Goal: Task Accomplishment & Management: Manage account settings

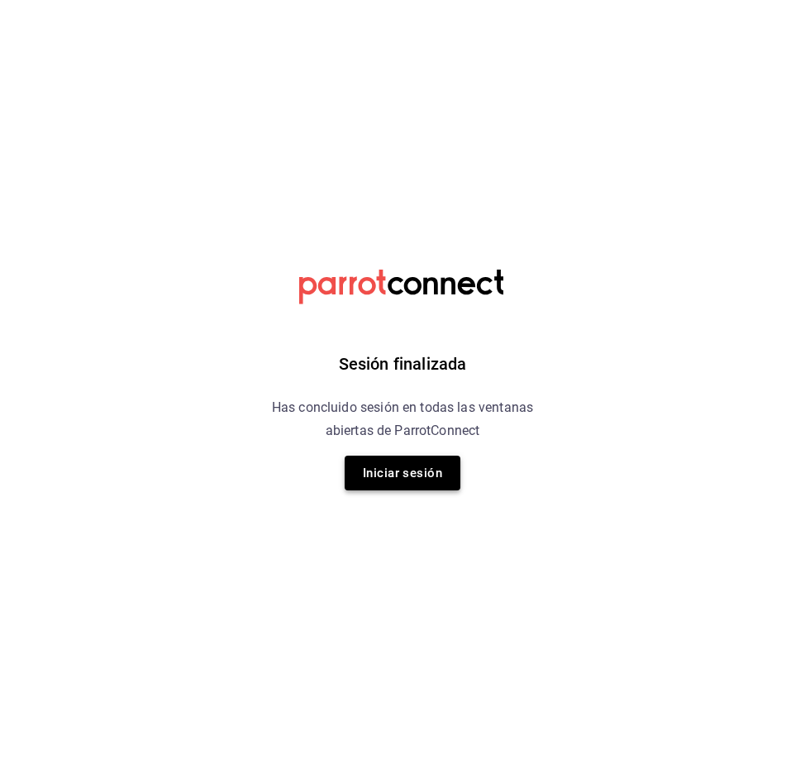
click at [414, 471] on button "Iniciar sesión" at bounding box center [403, 473] width 116 height 35
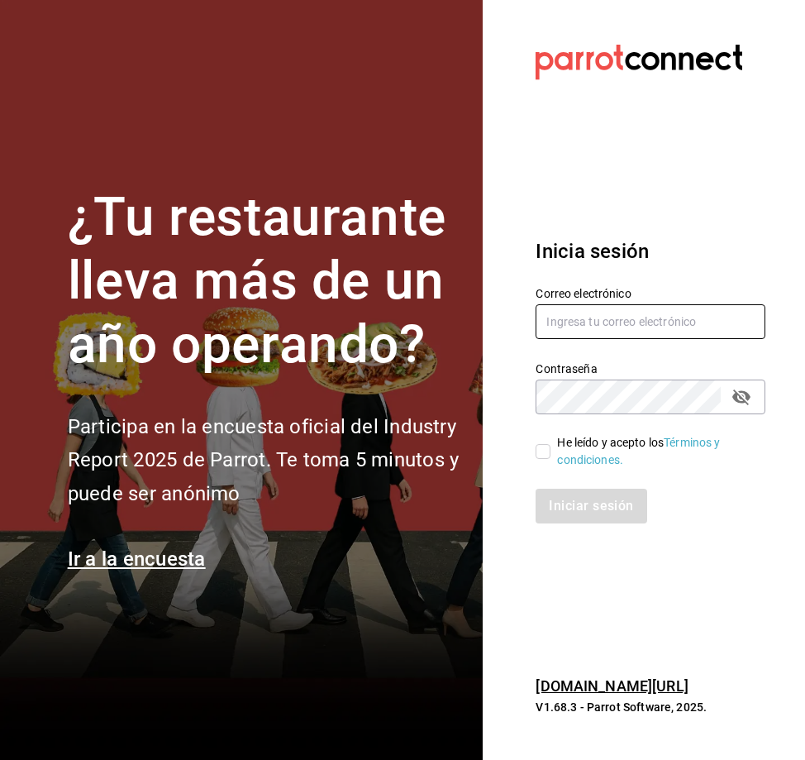
click at [565, 318] on input "text" at bounding box center [651, 321] width 230 height 35
type input "laesquinafts@gmail.com"
click at [542, 455] on input "He leído y acepto los Términos y condiciones." at bounding box center [543, 451] width 15 height 15
checkbox input "true"
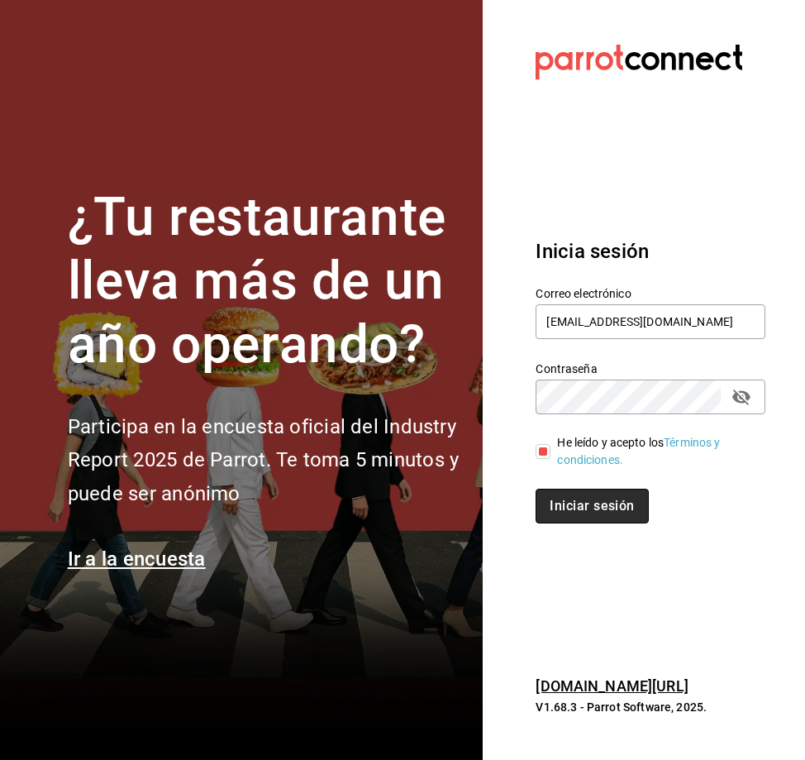
click at [597, 489] on button "Iniciar sesión" at bounding box center [592, 506] width 112 height 35
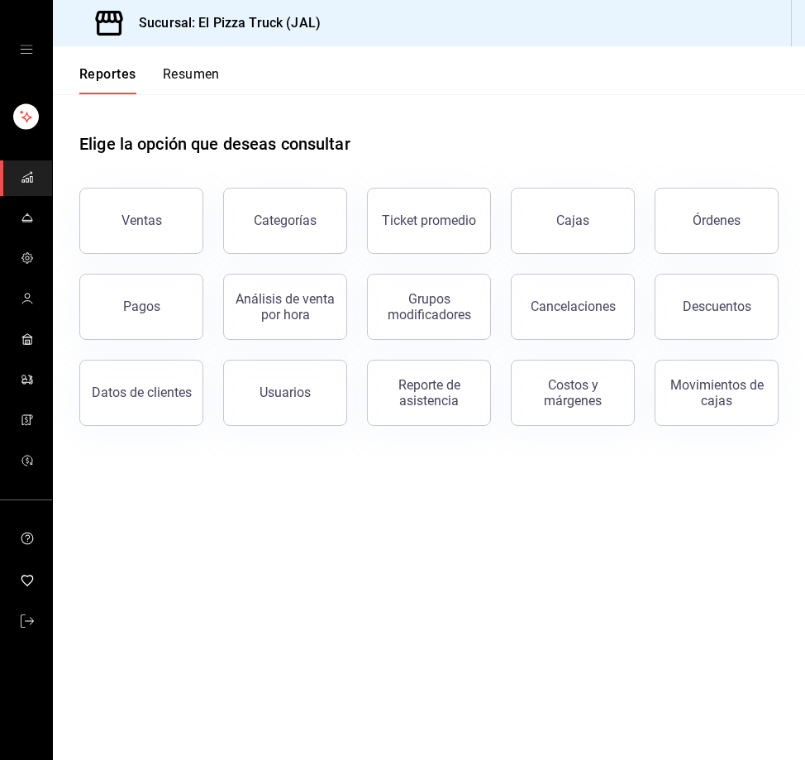
click at [26, 208] on span "mailbox folders" at bounding box center [27, 219] width 13 height 22
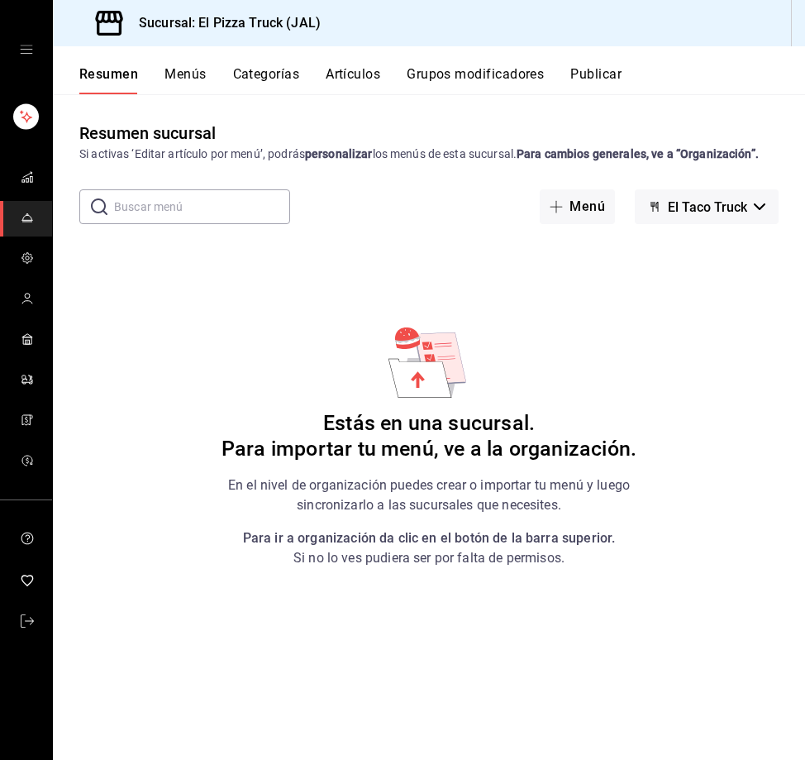
click at [724, 199] on span "El Taco Truck" at bounding box center [707, 207] width 79 height 16
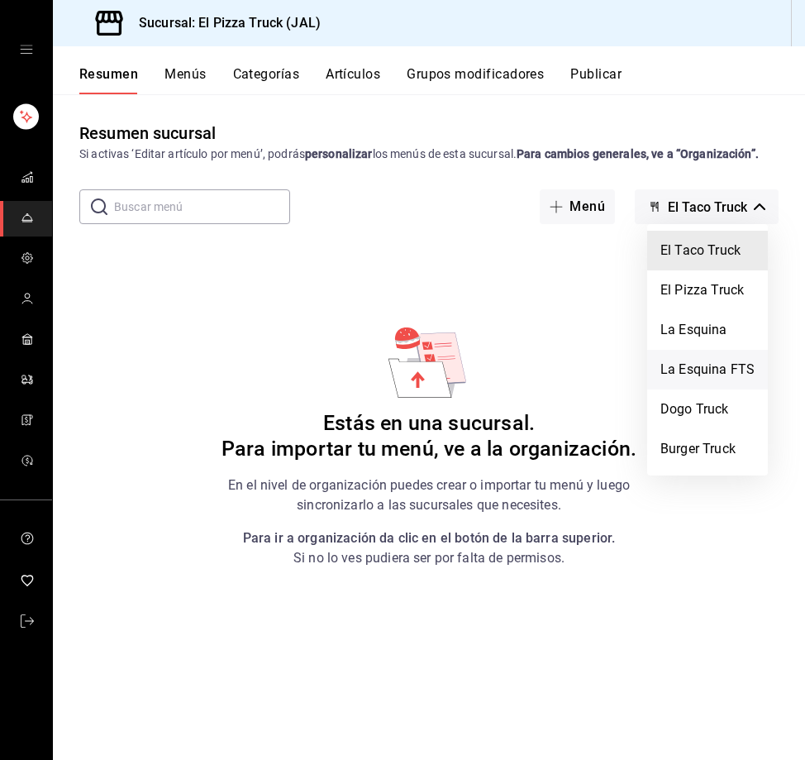
click at [726, 374] on li "La Esquina FTS" at bounding box center [707, 370] width 121 height 40
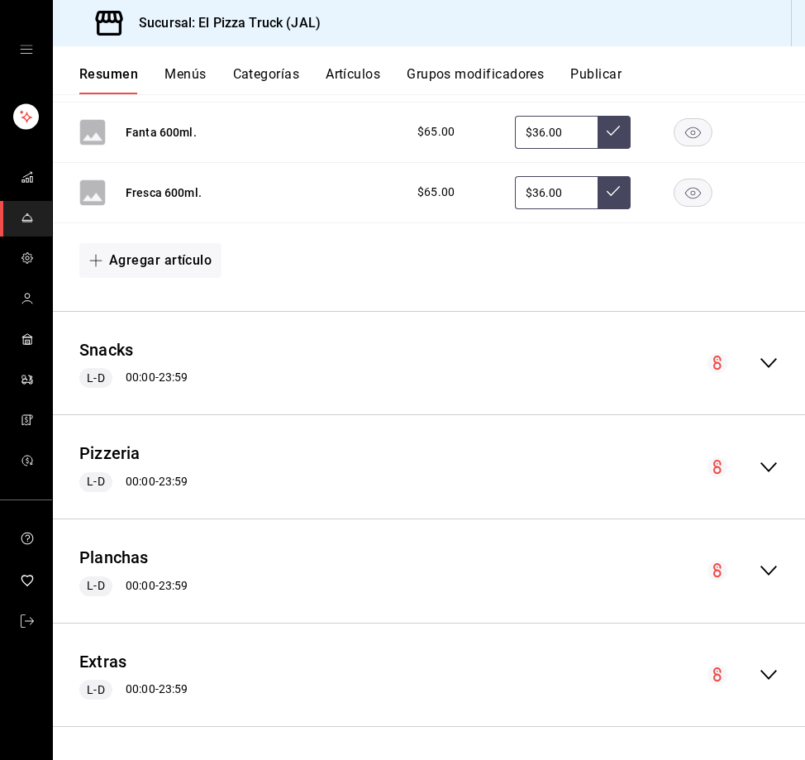
scroll to position [1135, 0]
click at [761, 363] on icon "collapse-menu-row" at bounding box center [769, 362] width 17 height 10
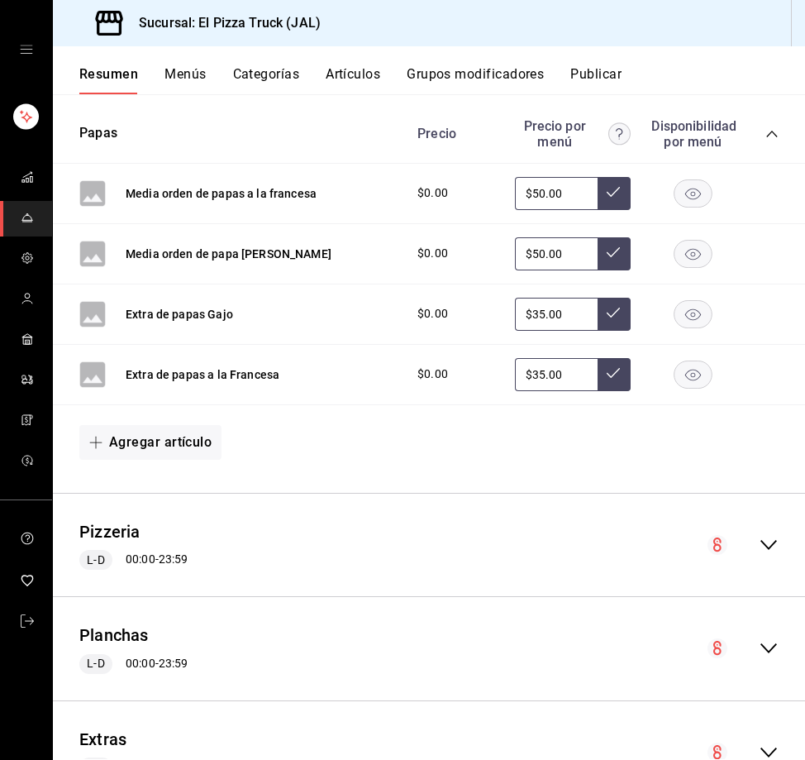
scroll to position [2179, 0]
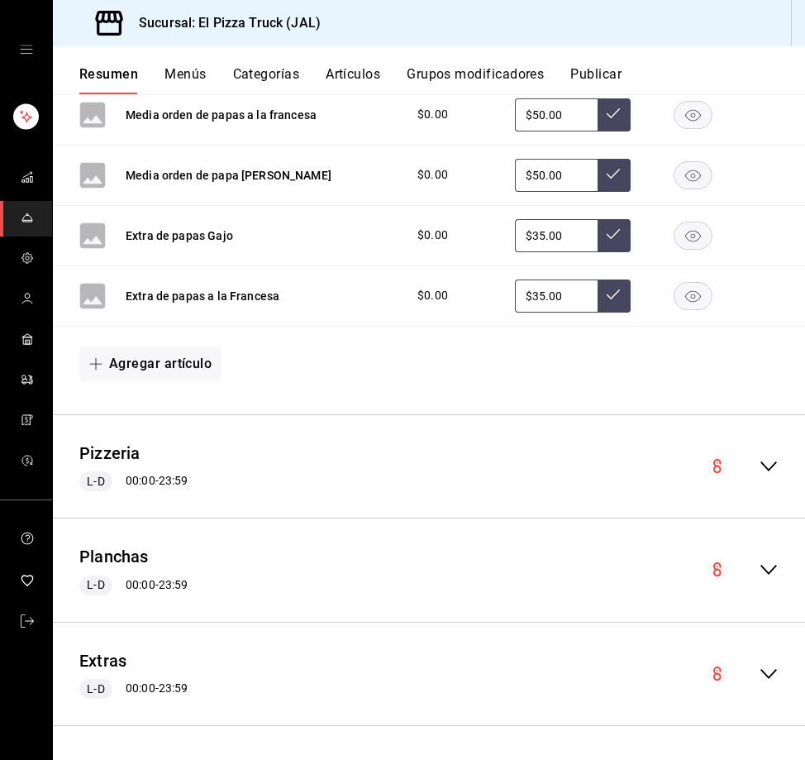
click at [755, 552] on div "Planchas L-D 00:00 - 23:59" at bounding box center [429, 570] width 752 height 77
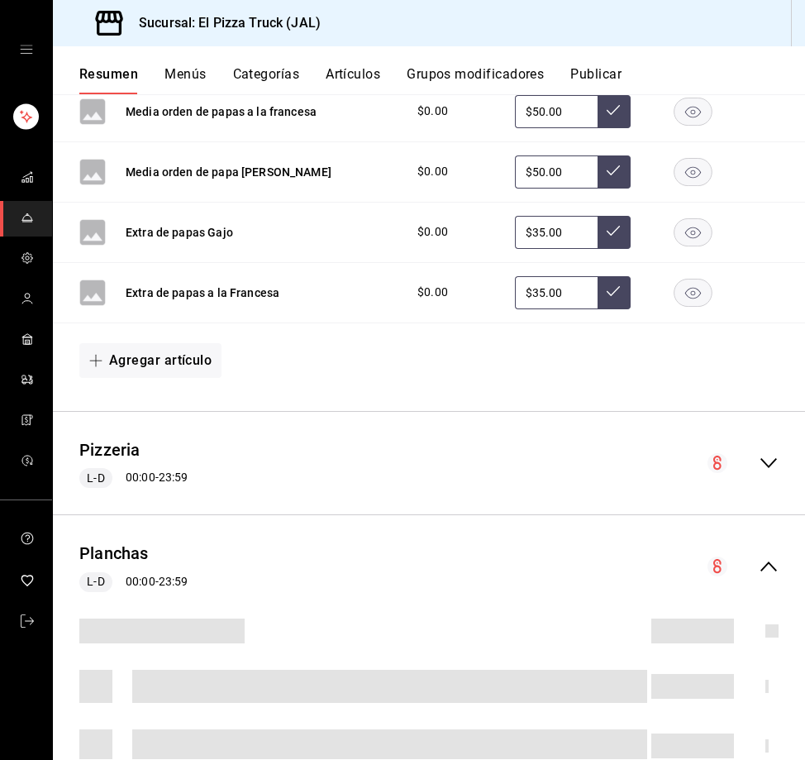
click at [761, 465] on icon "collapse-menu-row" at bounding box center [769, 463] width 17 height 10
click at [273, 441] on div "Pizzeria L-D 00:00 - 23:59" at bounding box center [429, 463] width 752 height 77
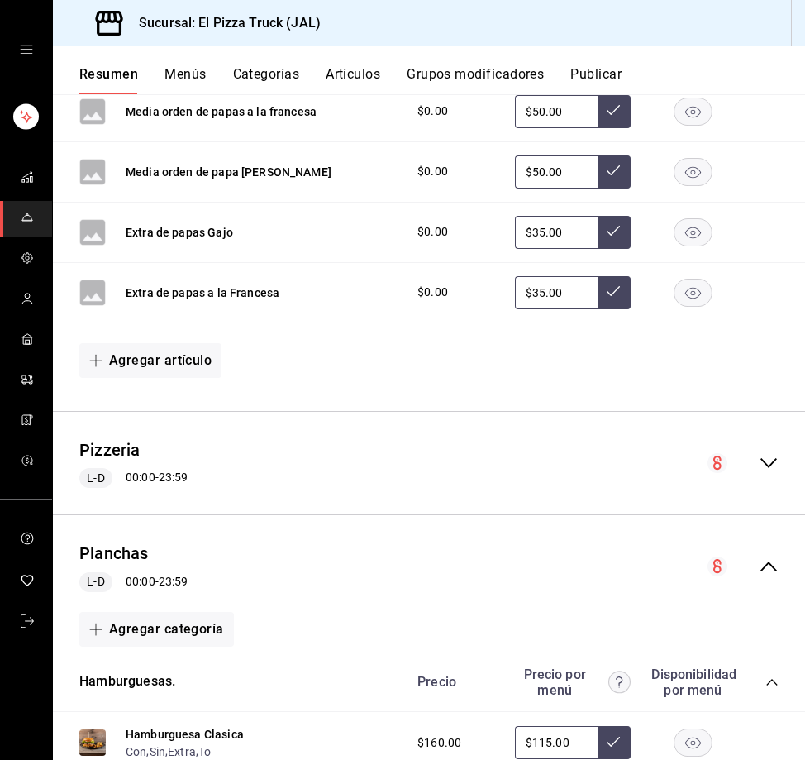
scroll to position [2345, 0]
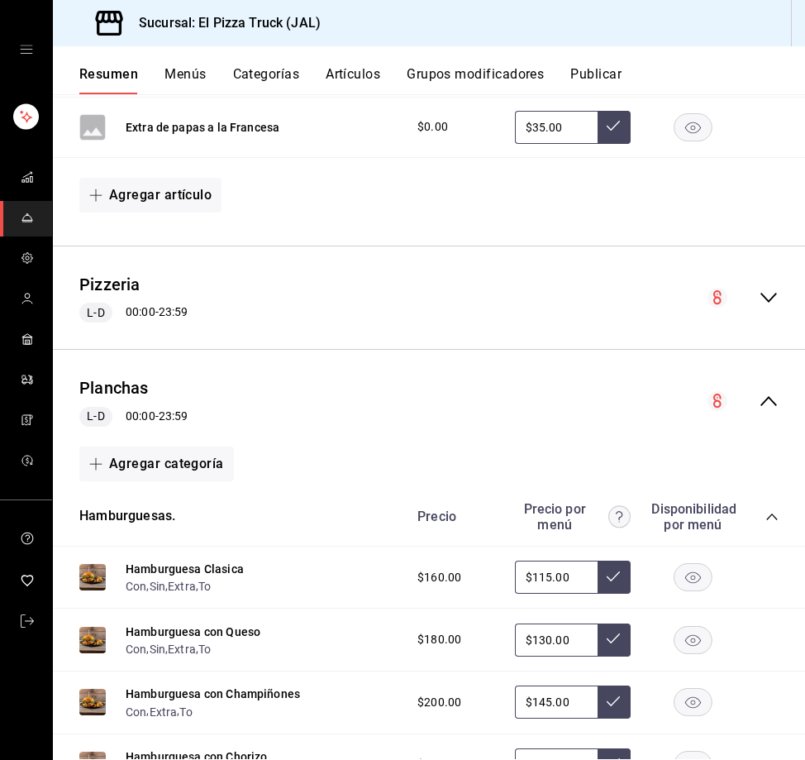
click at [637, 319] on div "Pizzeria L-D 00:00 - 23:59" at bounding box center [429, 298] width 752 height 77
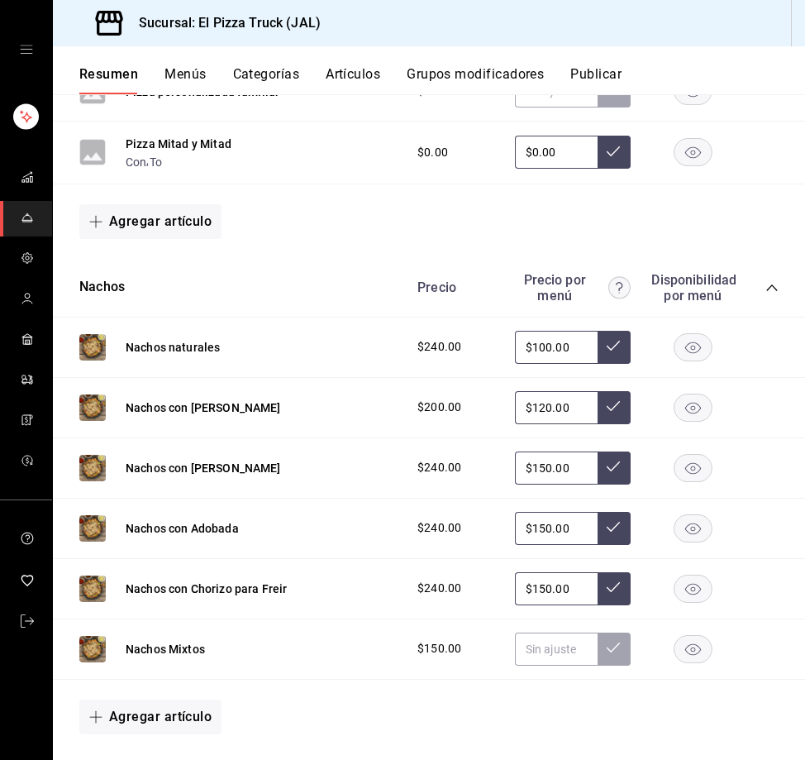
scroll to position [3089, 0]
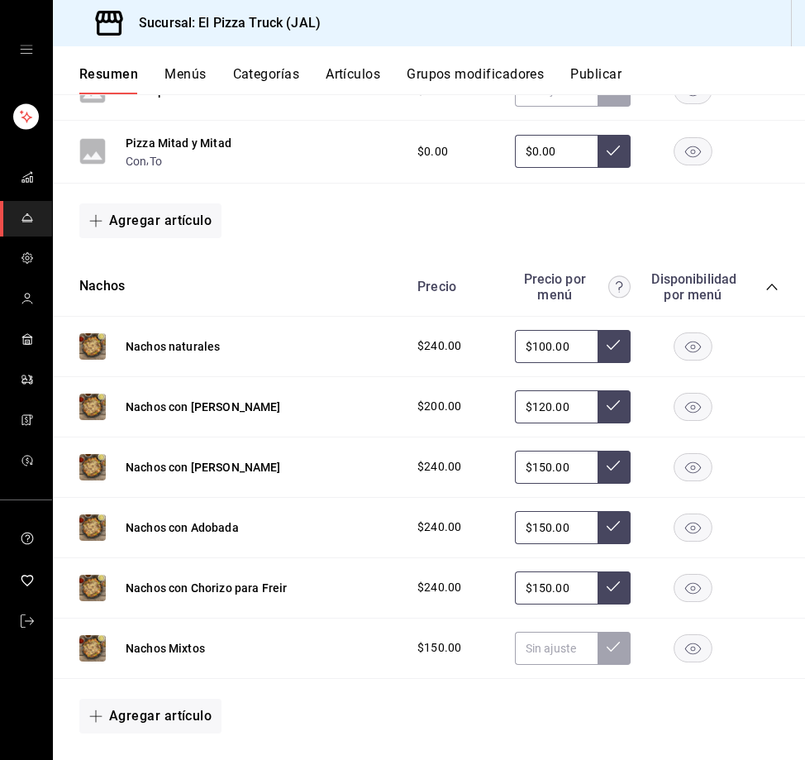
click at [535, 347] on input "$100.00" at bounding box center [556, 346] width 83 height 33
click at [549, 363] on input "$1.12" at bounding box center [556, 346] width 83 height 33
type input "$1.00"
type input "$125.00"
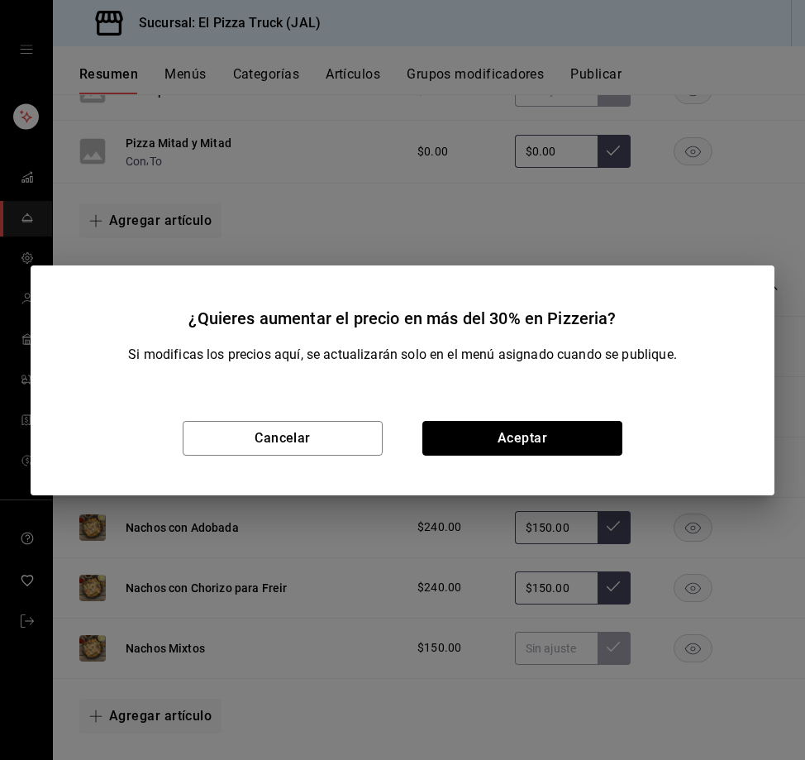
click button "Aceptar" at bounding box center [522, 438] width 200 height 35
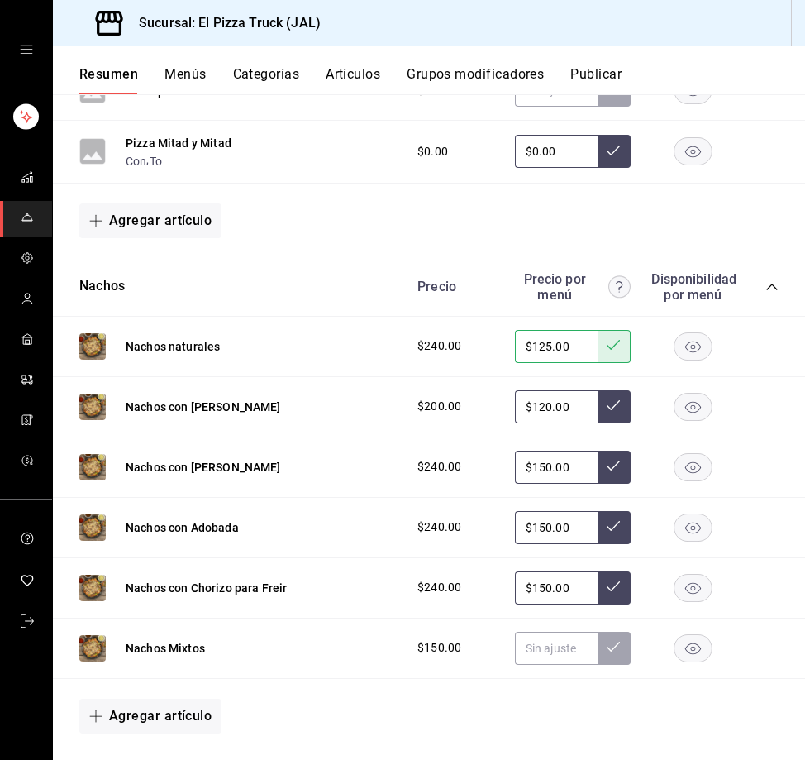
click at [559, 411] on input "$120.00" at bounding box center [556, 406] width 83 height 33
type input "$1.00"
type input "$150.00"
type input "$175.00"
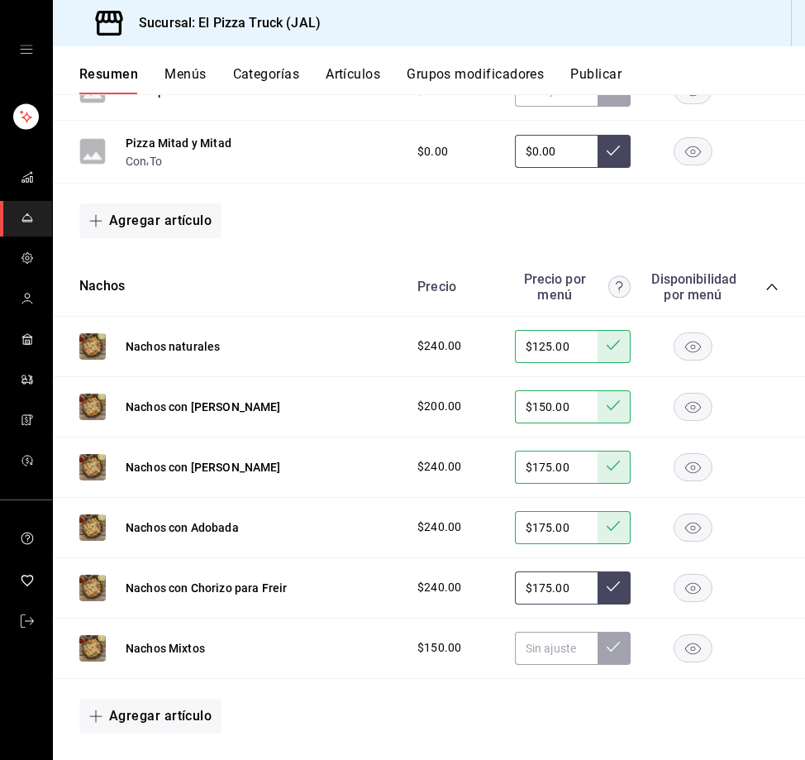
type input "$175.00"
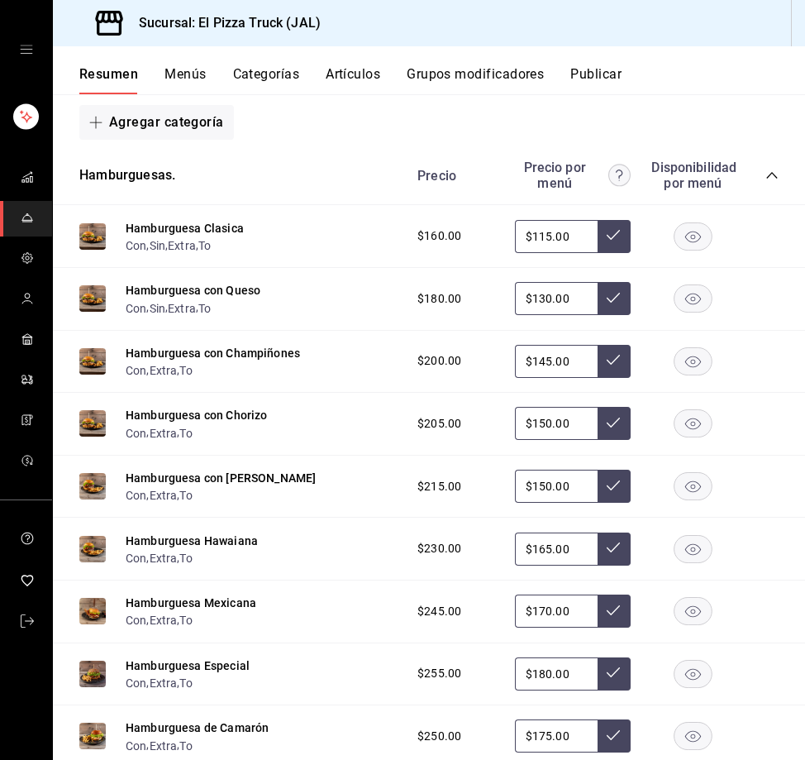
scroll to position [3851, 0]
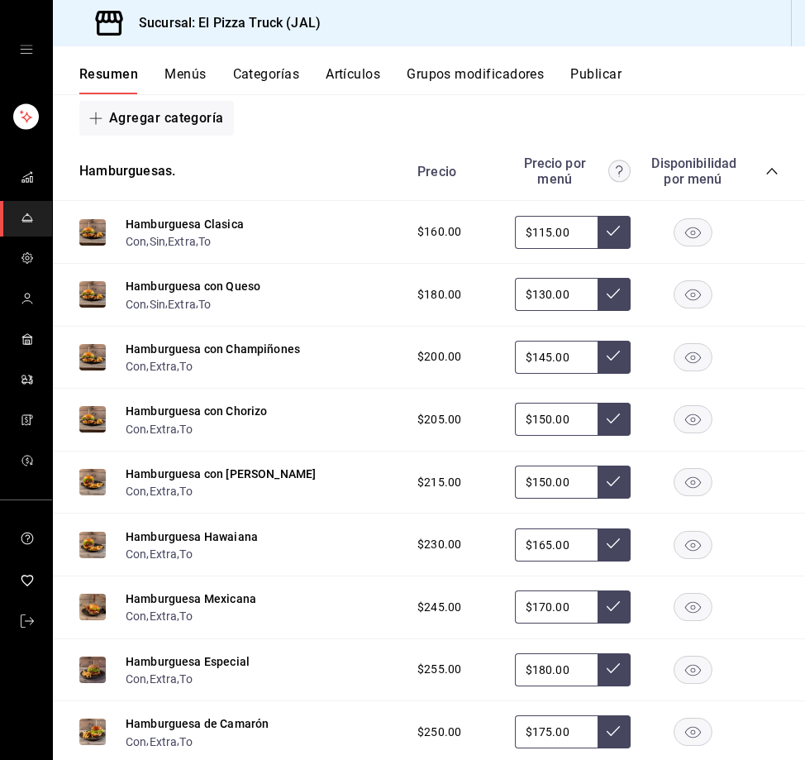
click at [532, 234] on input "$115.00" at bounding box center [556, 232] width 83 height 33
type input "$105.00"
type input "$120.00"
click at [528, 372] on input "$145.00" at bounding box center [556, 357] width 83 height 33
type input "$1.00"
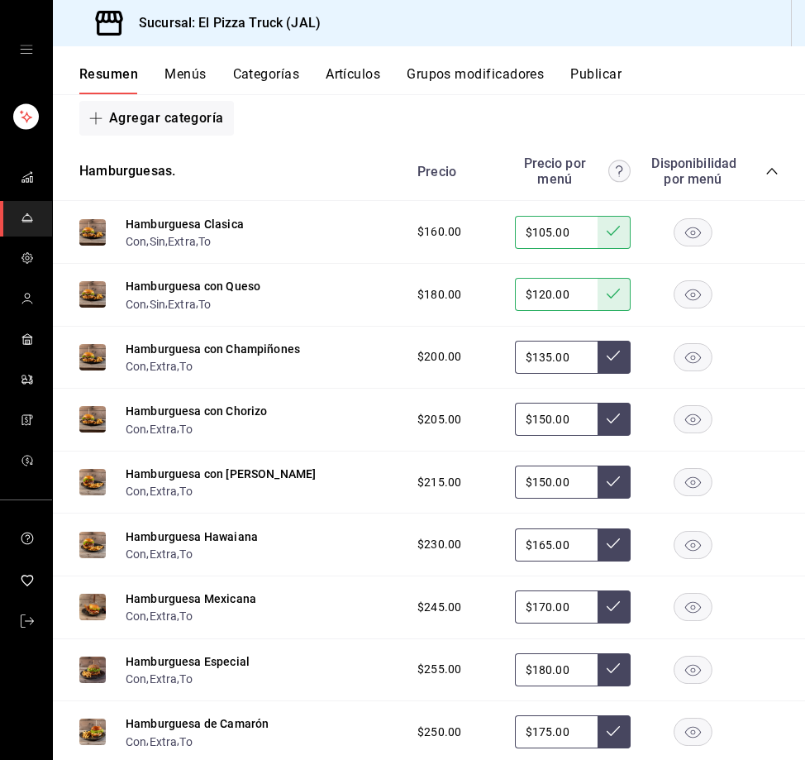
type input "$135.00"
click at [528, 427] on input "$150.00" at bounding box center [556, 419] width 83 height 33
type input "$140.00"
click at [526, 494] on input "$150.00" at bounding box center [556, 481] width 83 height 33
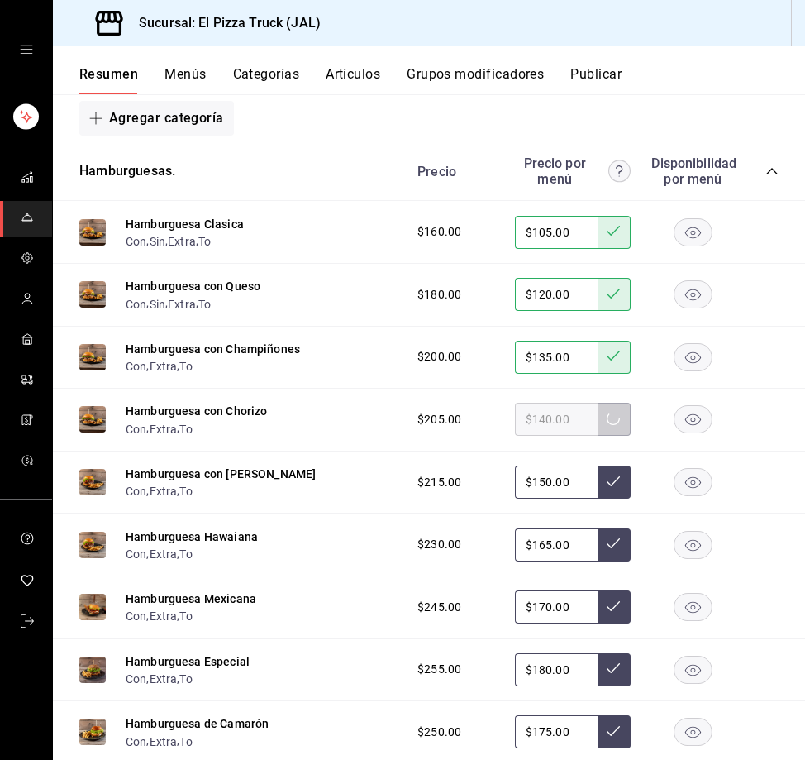
click at [526, 494] on input "$150.00" at bounding box center [556, 481] width 83 height 33
type input "$140.00"
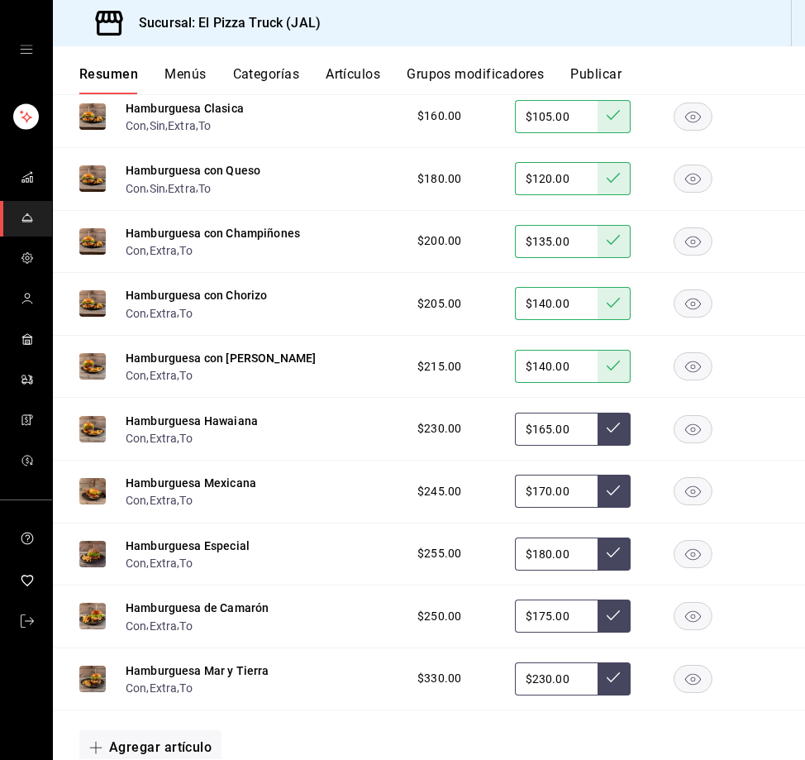
scroll to position [3994, 0]
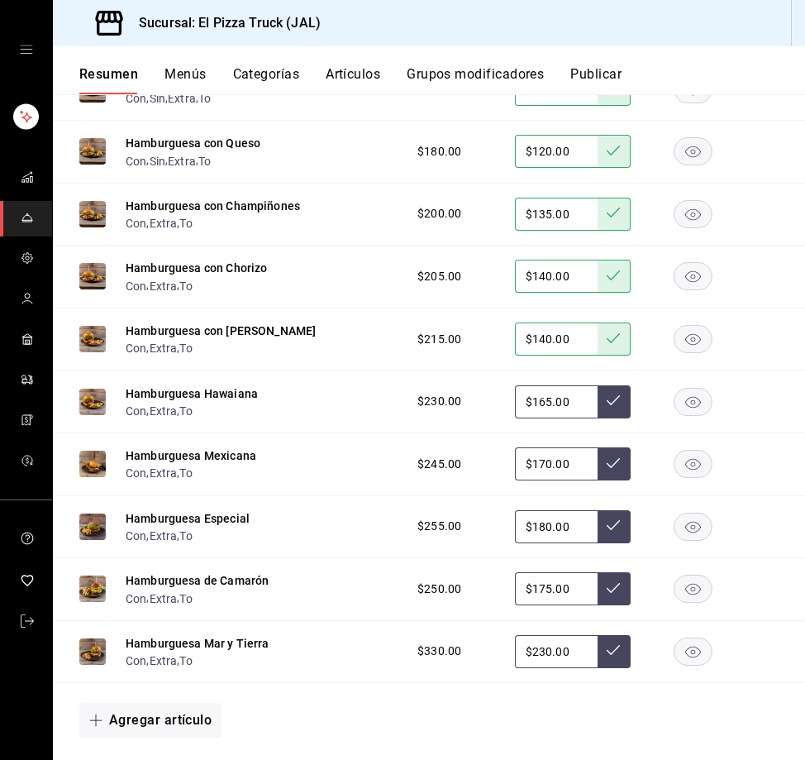
click at [540, 413] on input "$165.00" at bounding box center [556, 401] width 83 height 33
type input "$150.00"
click at [539, 477] on input "$170.00" at bounding box center [556, 463] width 83 height 33
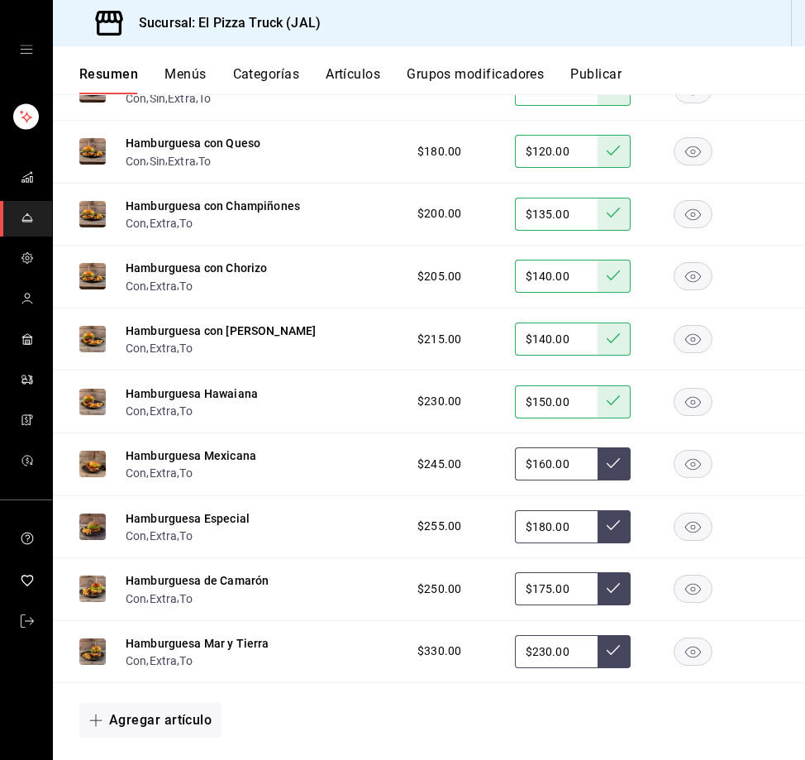
type input "$160.00"
click at [526, 541] on input "$180.00" at bounding box center [556, 526] width 83 height 33
type input "$170.00"
click at [533, 594] on input "$175.00" at bounding box center [556, 588] width 83 height 33
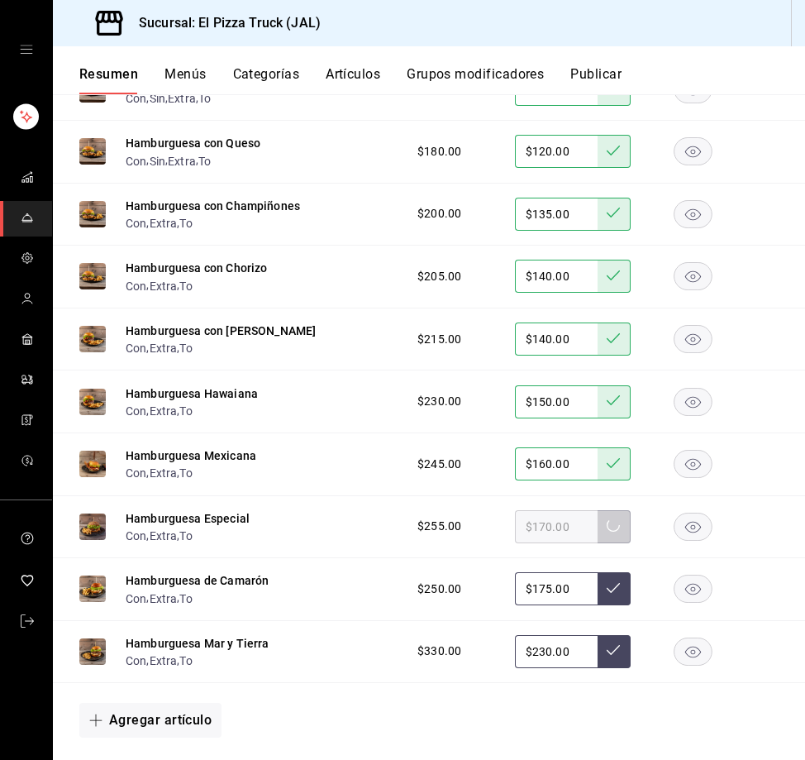
click at [533, 594] on input "$175.00" at bounding box center [556, 588] width 83 height 33
type input "$170.00"
click at [529, 668] on input "$230.00" at bounding box center [556, 651] width 83 height 33
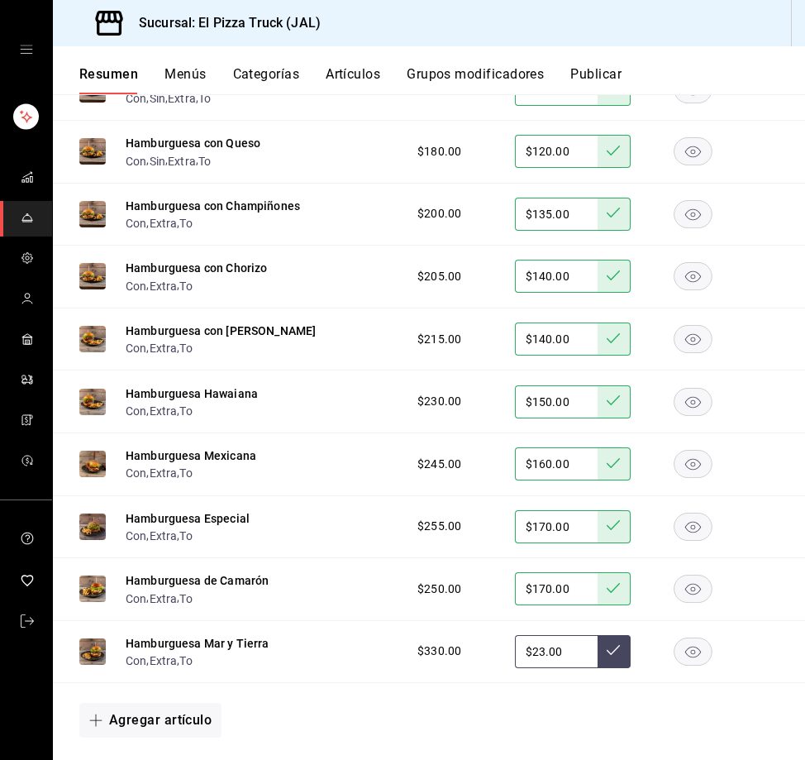
type input "$2.00"
type input "$220.00"
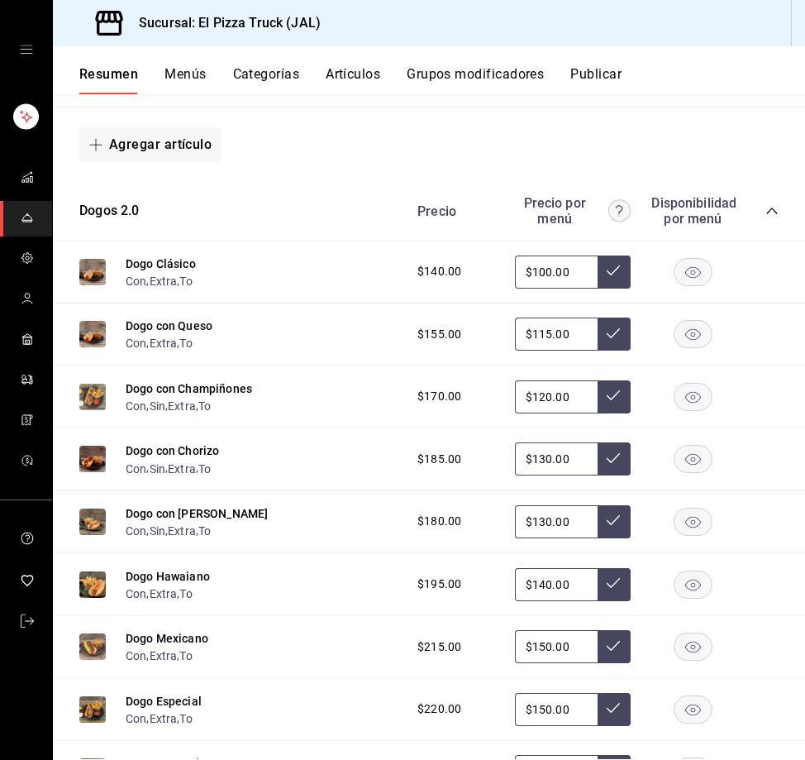
click at [537, 279] on input "$100.00" at bounding box center [556, 271] width 83 height 33
type input "$90.00"
click at [537, 351] on input "$115.00" at bounding box center [556, 333] width 83 height 33
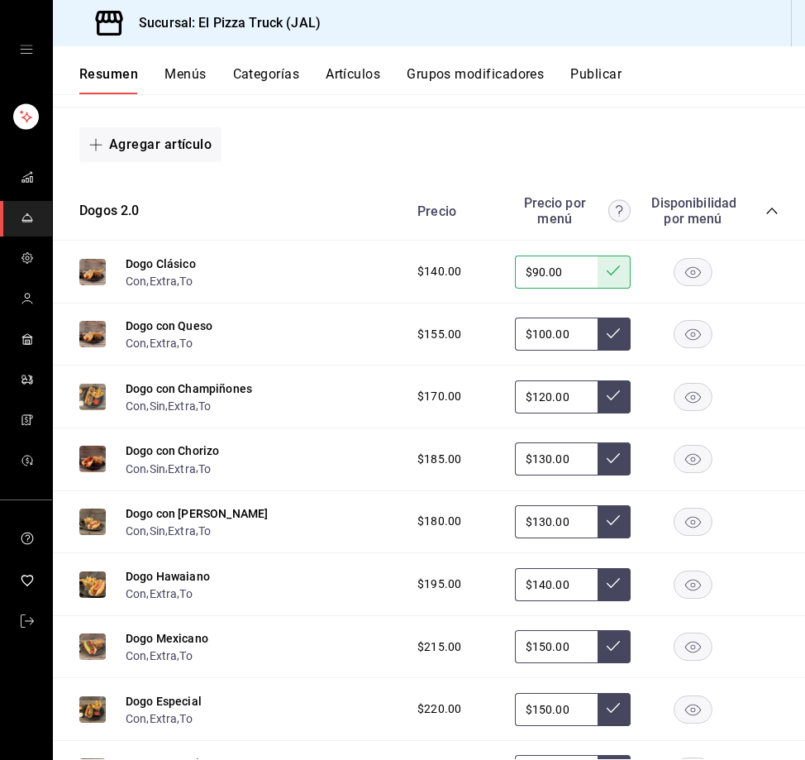
type input "$100.00"
click at [534, 413] on input "$120.00" at bounding box center [556, 396] width 83 height 33
type input "$115.00"
click at [537, 475] on input "$130.00" at bounding box center [556, 458] width 83 height 33
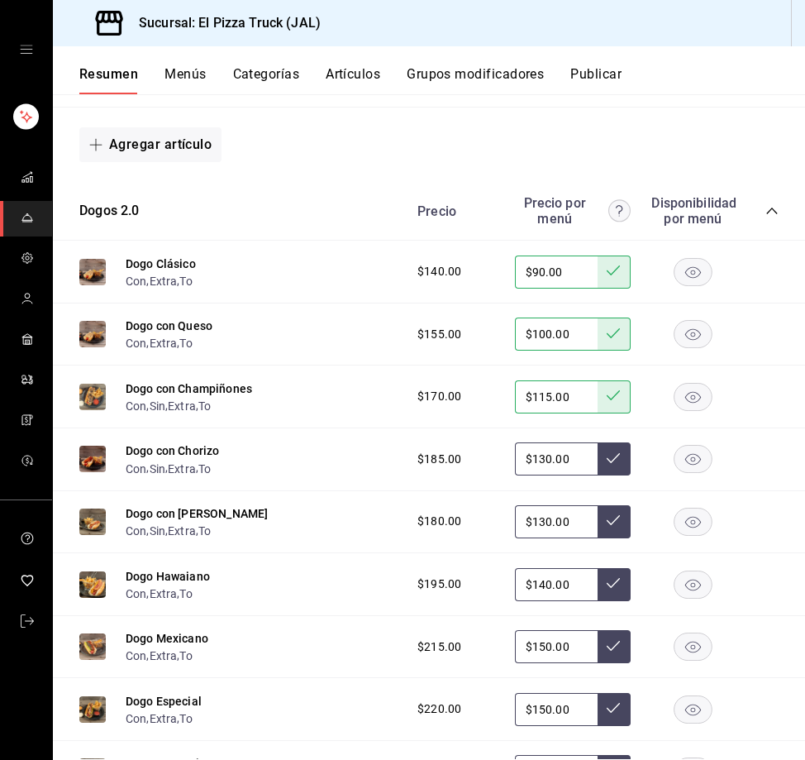
click at [537, 475] on input "$130.00" at bounding box center [556, 458] width 83 height 33
type input "$120.00"
click at [535, 475] on input "$120.00" at bounding box center [556, 458] width 83 height 33
click at [536, 413] on input "$115.00" at bounding box center [556, 396] width 83 height 33
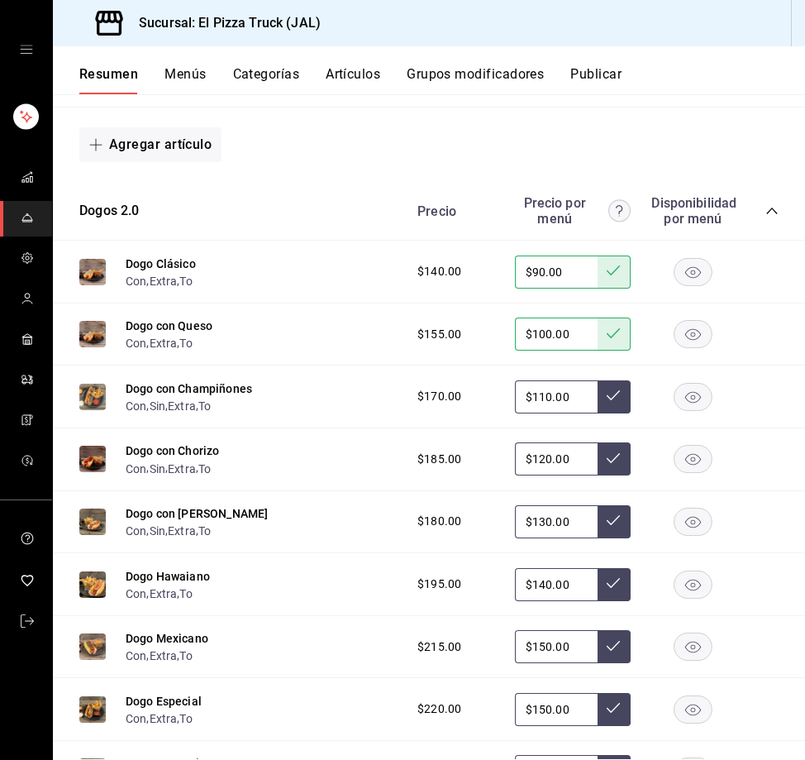
click at [538, 473] on input "$120.00" at bounding box center [556, 458] width 83 height 33
type input "$115.00"
click at [609, 413] on button at bounding box center [614, 396] width 33 height 33
click at [539, 413] on input "$115.00" at bounding box center [556, 396] width 83 height 33
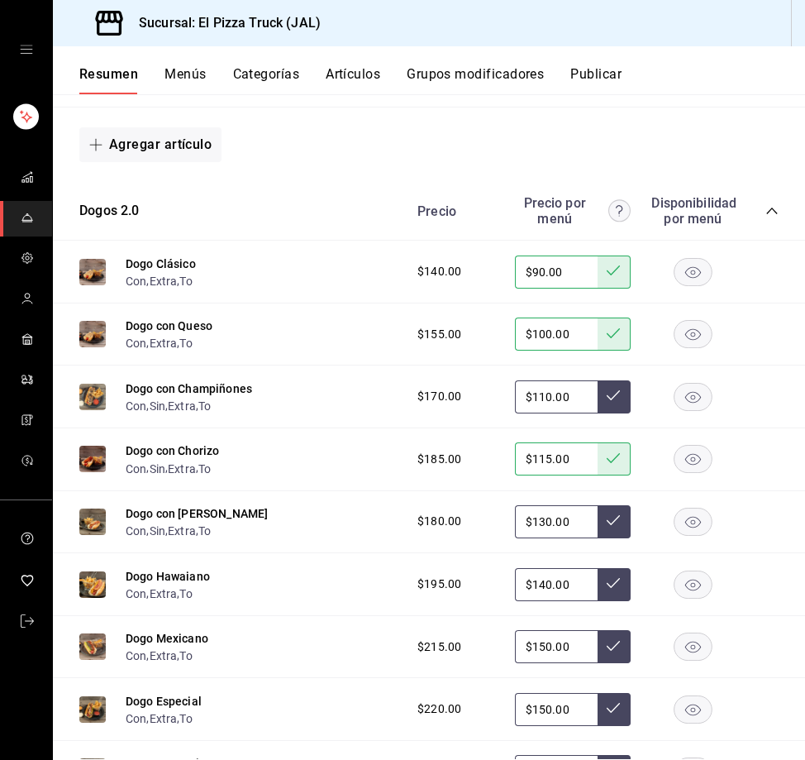
type input "$110.00"
click at [525, 538] on input "$130.00" at bounding box center [556, 521] width 83 height 33
type input "$115.00"
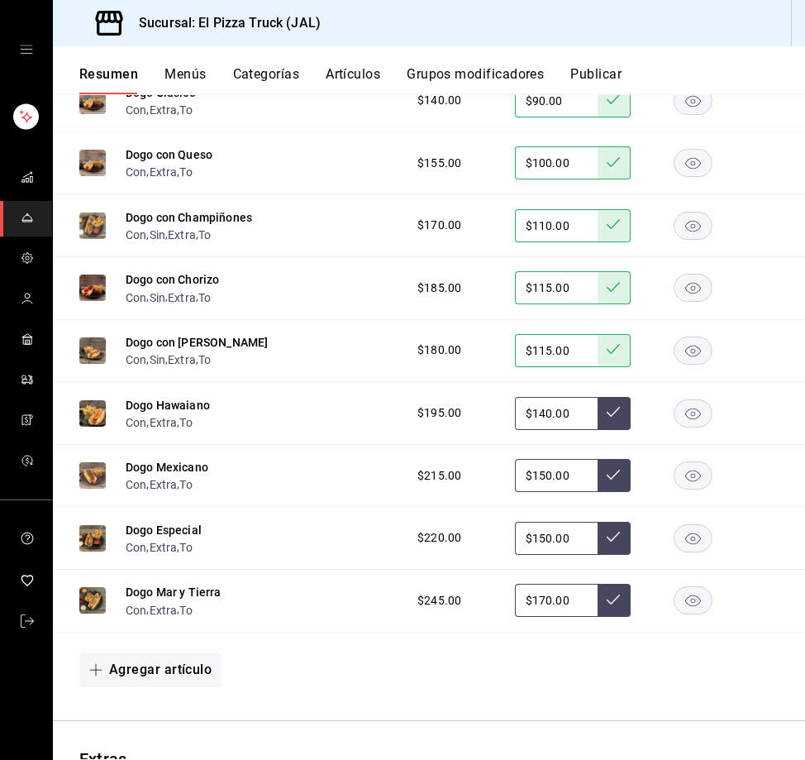
scroll to position [4763, 0]
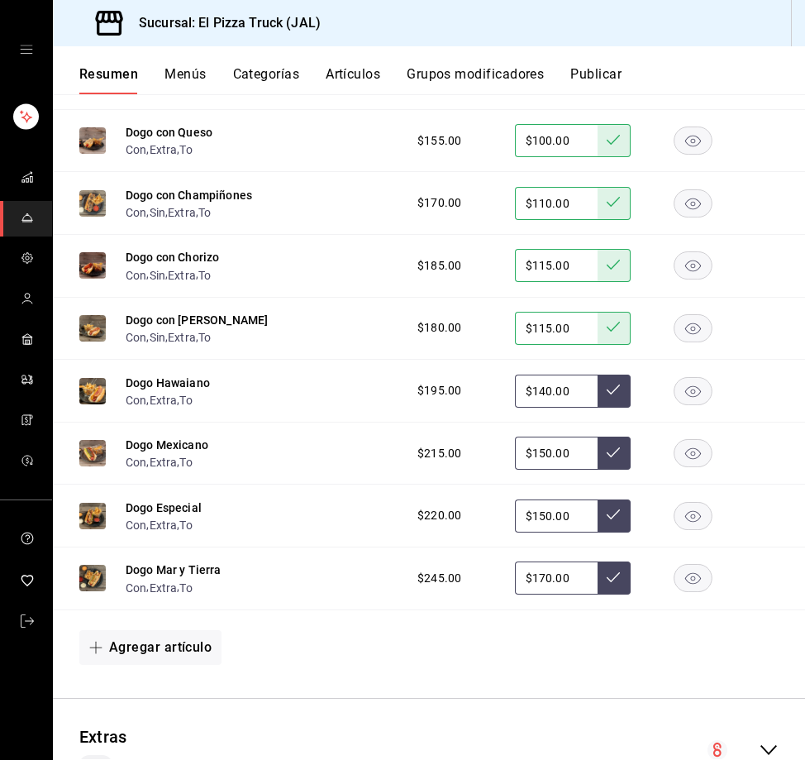
click at [541, 408] on input "$140.00" at bounding box center [556, 391] width 83 height 33
type input "$1.00"
type input "$125.00"
click at [532, 470] on input "$150.00" at bounding box center [556, 453] width 83 height 33
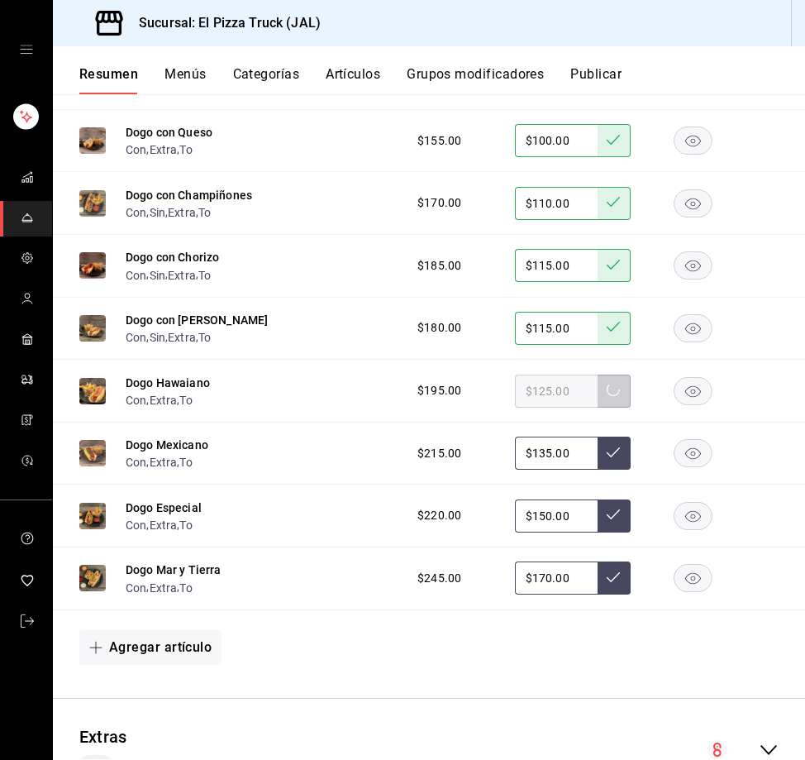
type input "$135.00"
click at [532, 532] on input "$150.00" at bounding box center [556, 515] width 83 height 33
type input "$140.00"
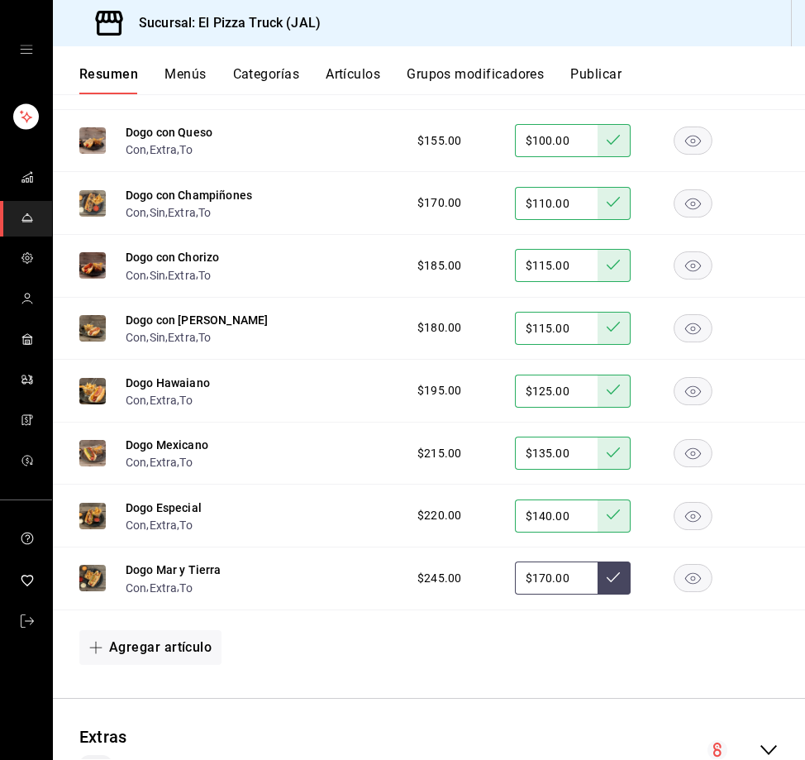
click at [536, 594] on input "$170.00" at bounding box center [556, 577] width 83 height 33
type input "$155.00"
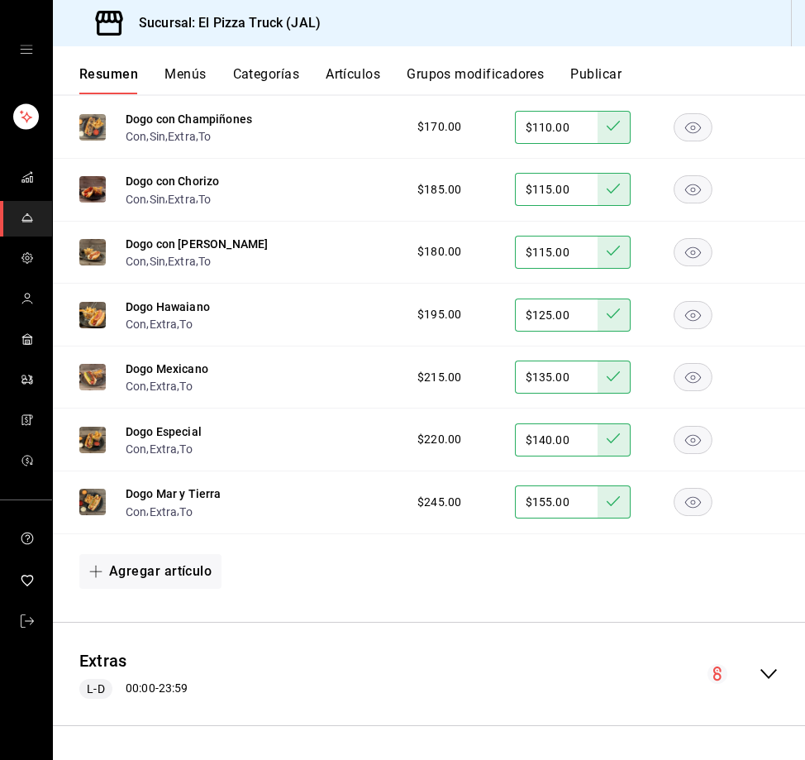
click at [617, 667] on div "Extras L-D 00:00 - 23:59" at bounding box center [429, 674] width 752 height 77
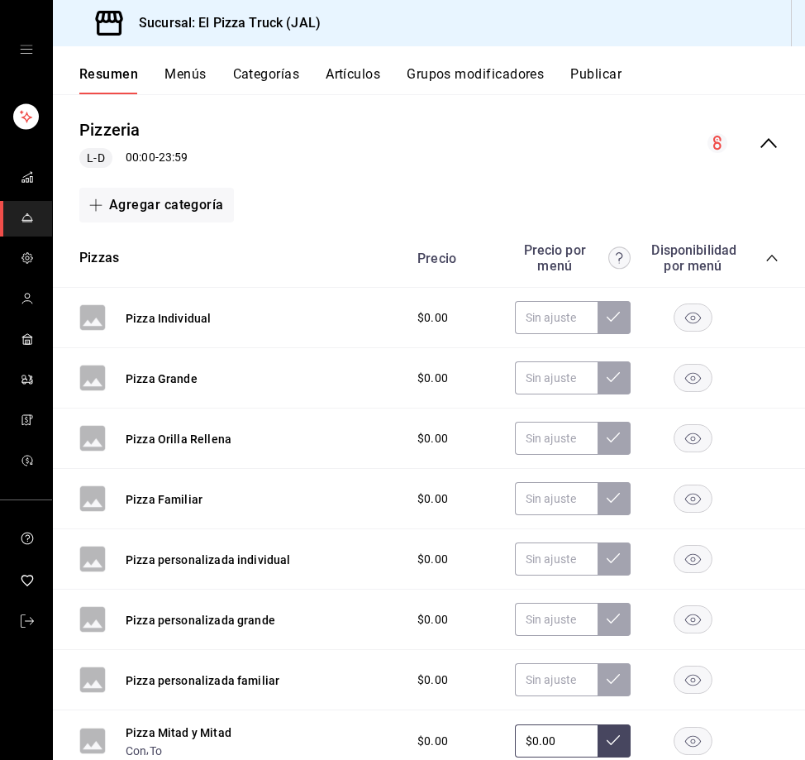
scroll to position [2507, 0]
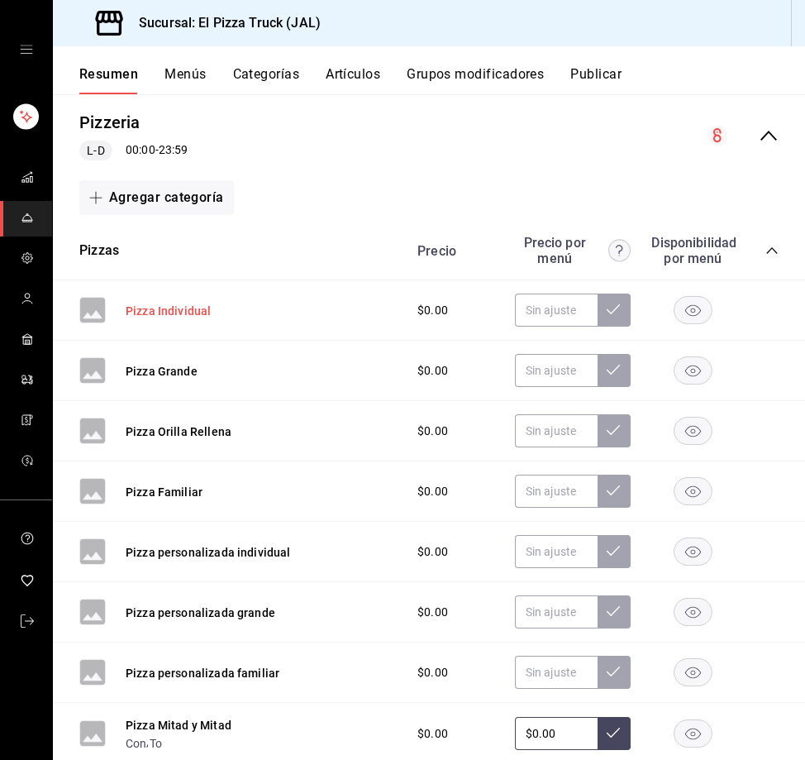
click at [183, 316] on button "Pizza Individual" at bounding box center [168, 311] width 85 height 17
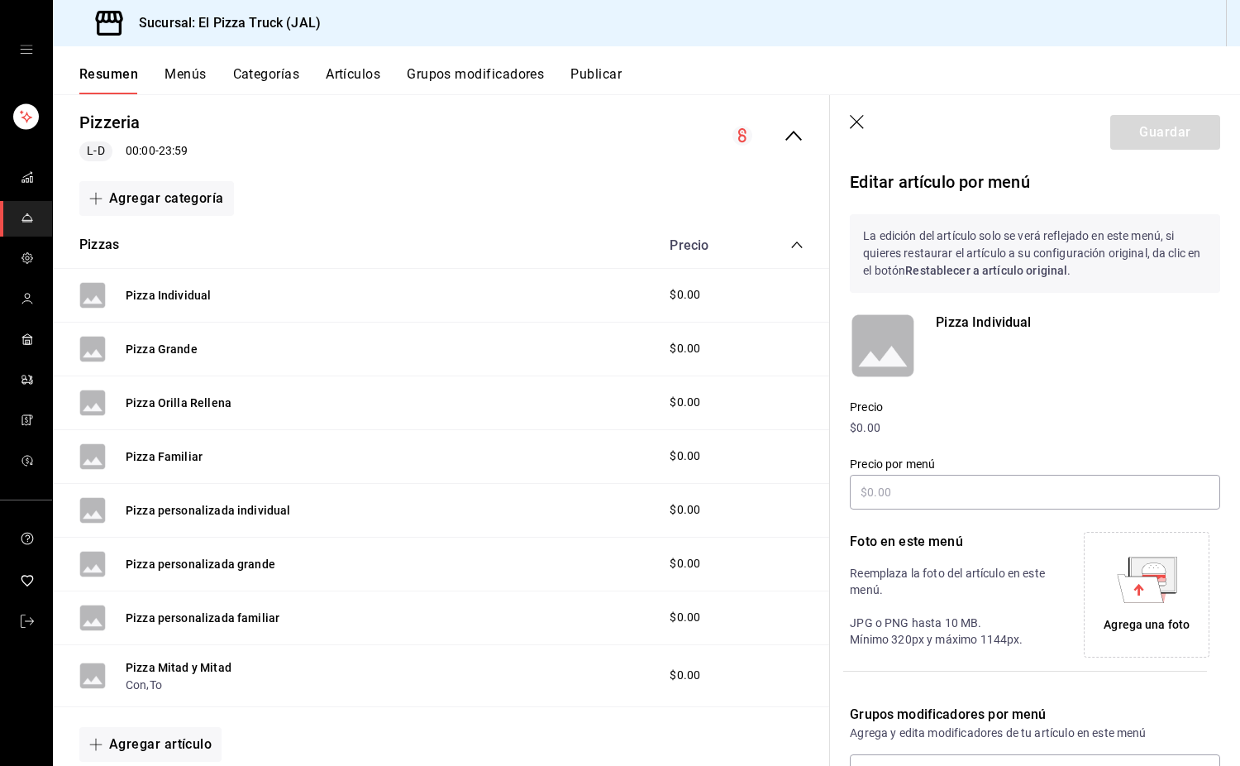
scroll to position [131, 0]
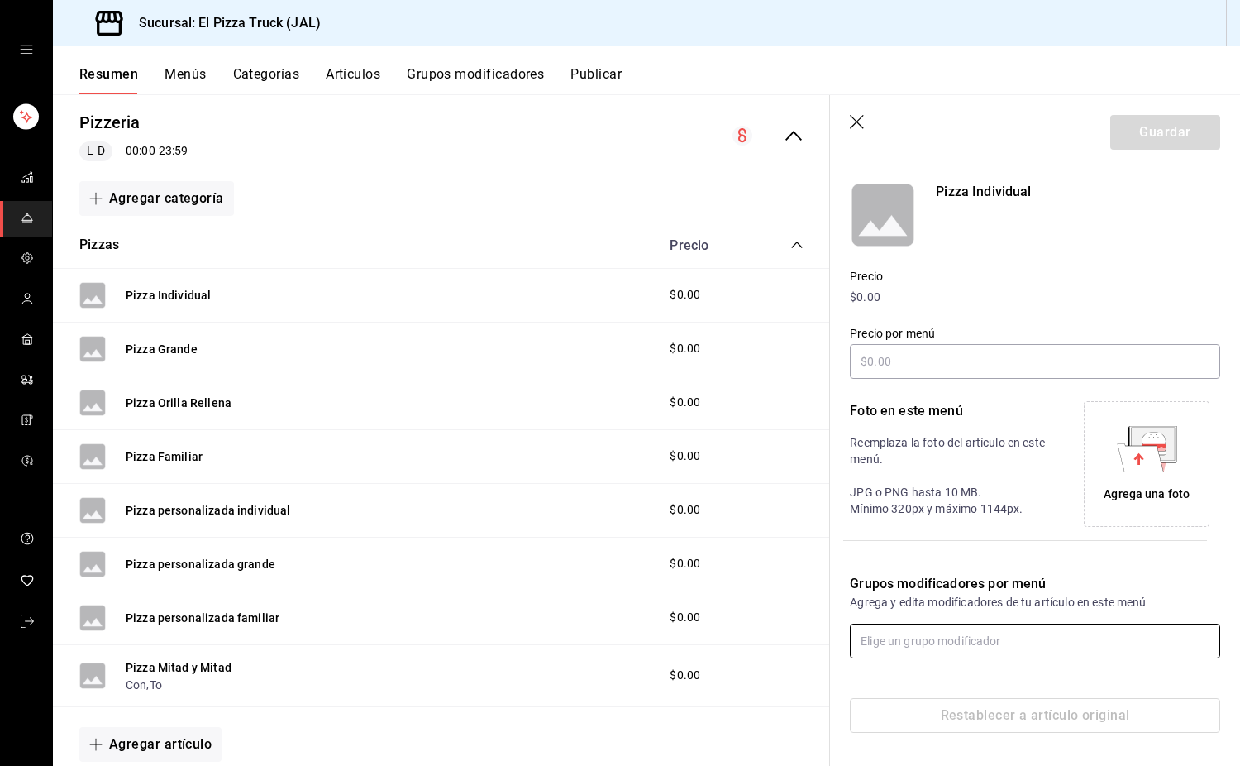
click at [804, 650] on input "text" at bounding box center [1035, 640] width 370 height 35
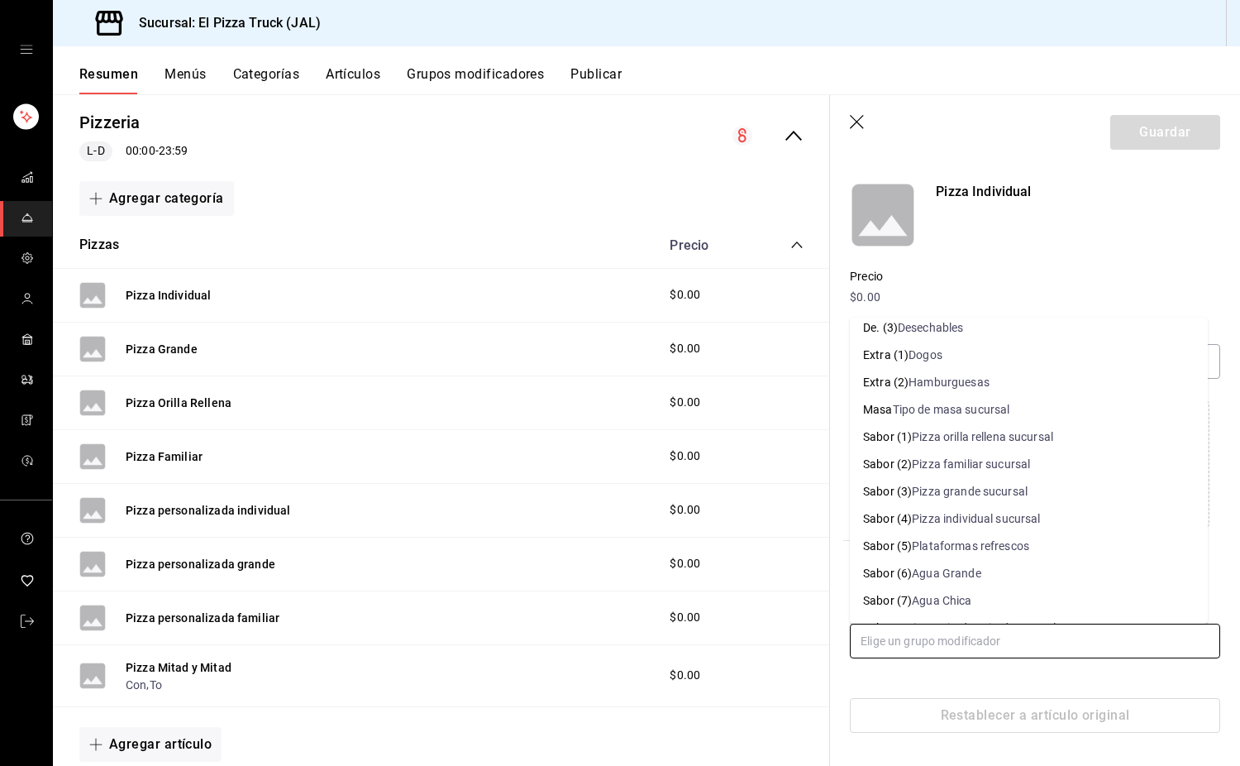
scroll to position [174, 0]
click at [804, 527] on li "Sabor (4) Pizza individual sucursal" at bounding box center [1029, 517] width 358 height 27
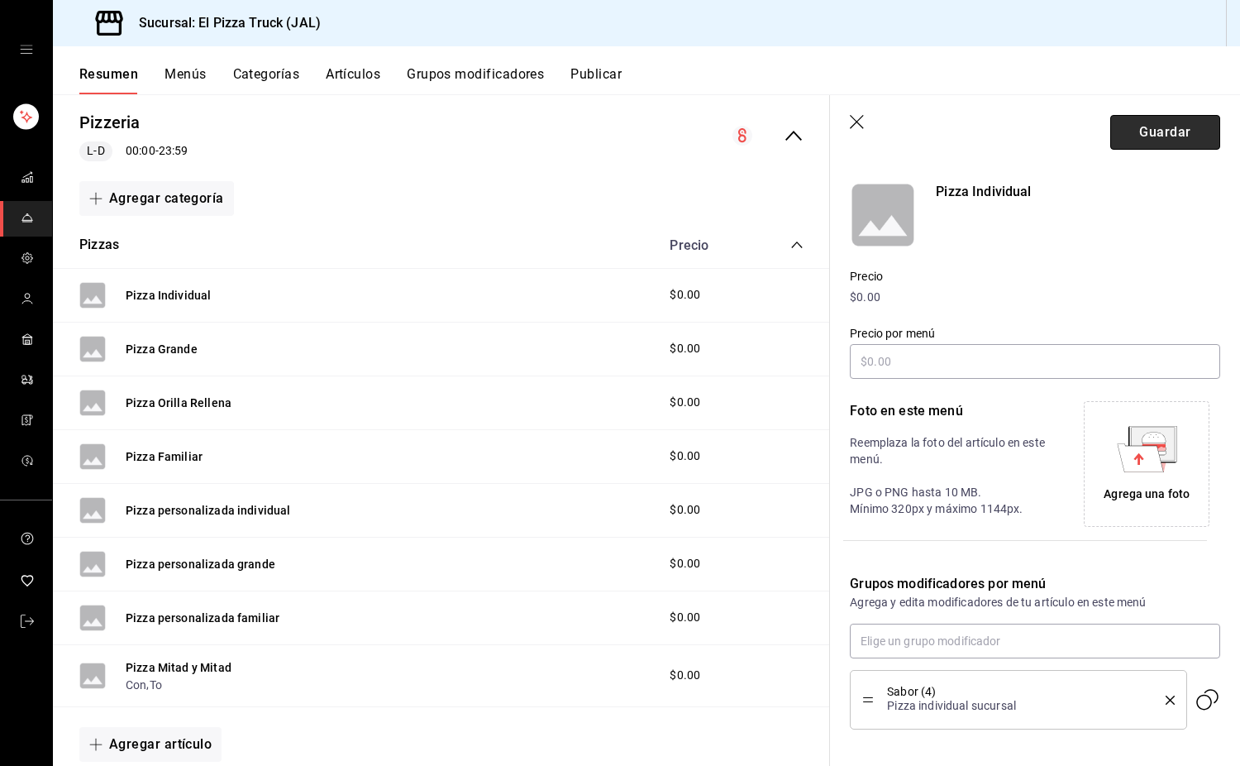
click at [804, 124] on button "Guardar" at bounding box center [1165, 132] width 110 height 35
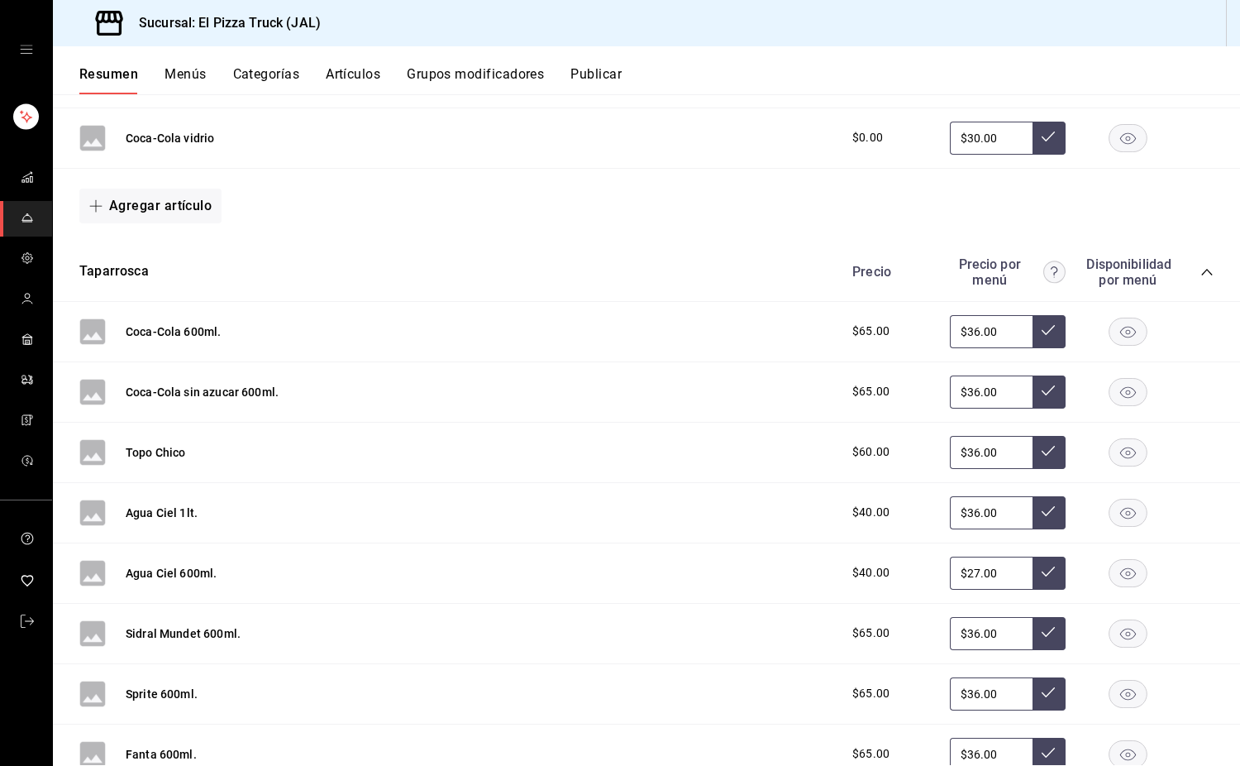
scroll to position [1129, 0]
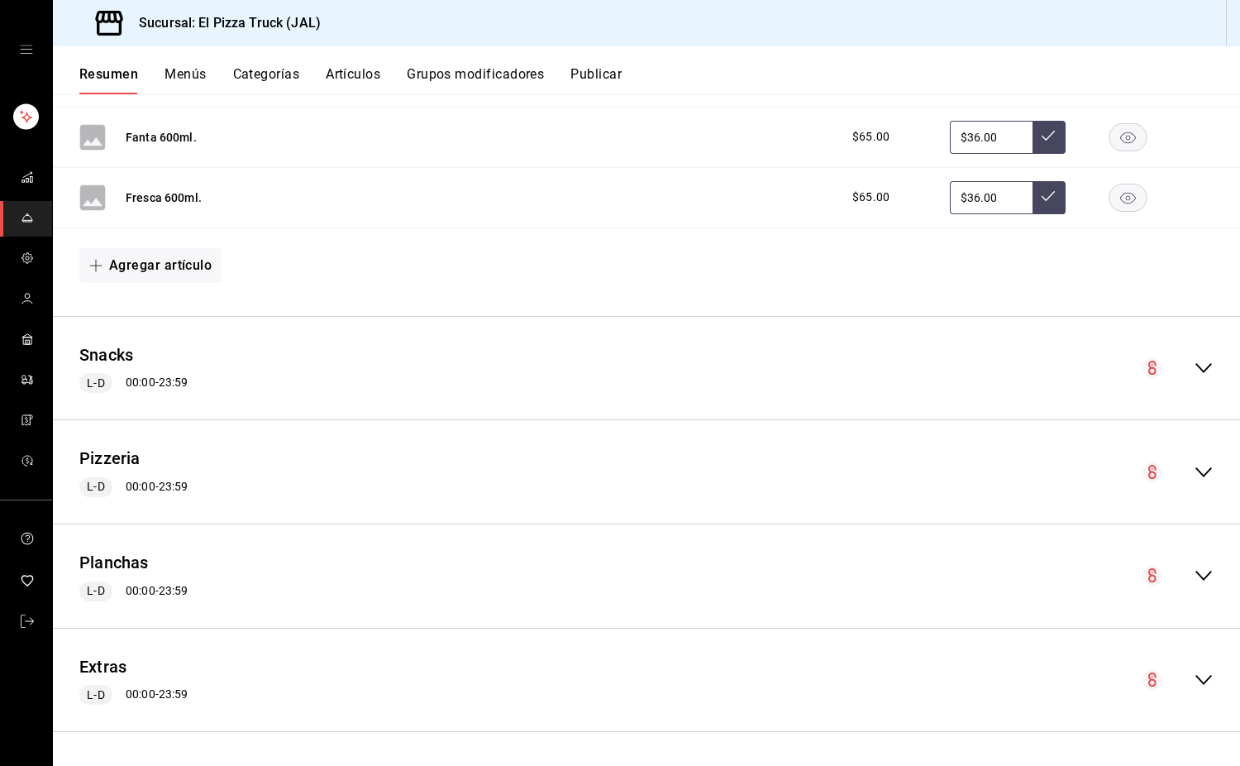
click at [804, 481] on div "Pizzeria L-D 00:00 - 23:59" at bounding box center [646, 471] width 1187 height 77
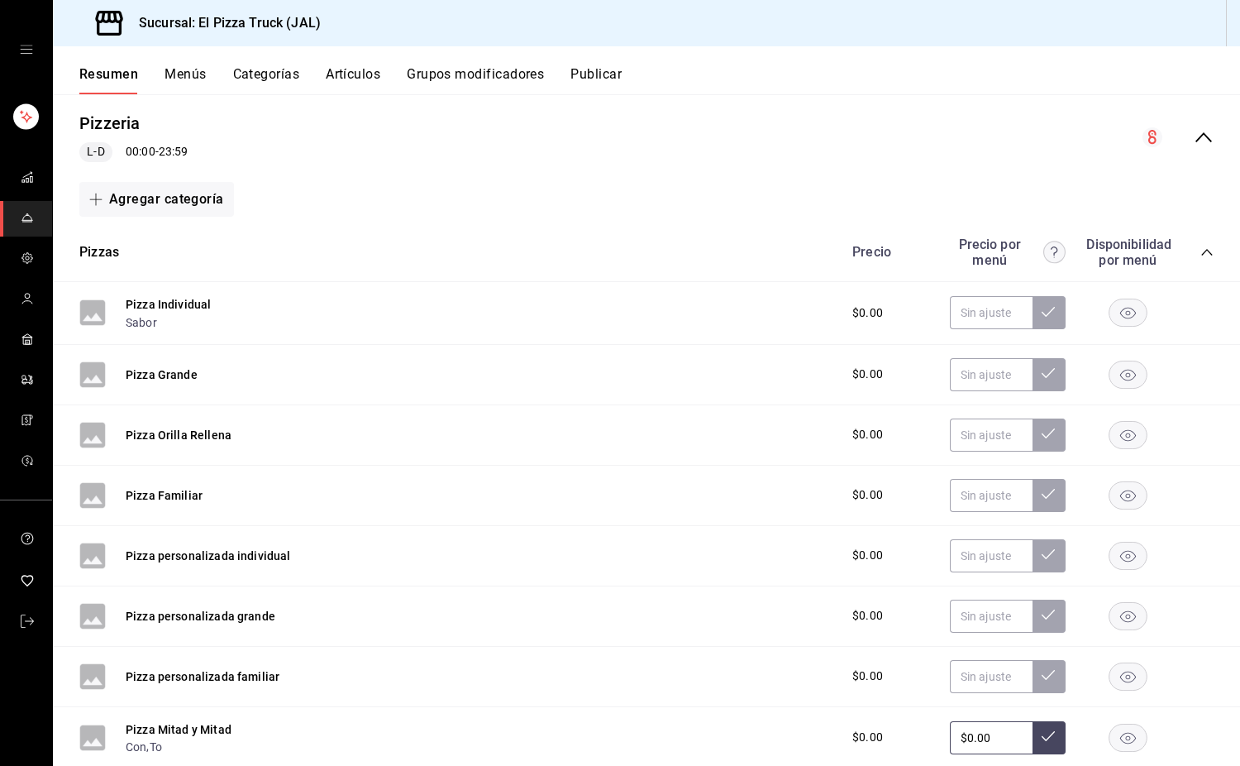
scroll to position [1502, 0]
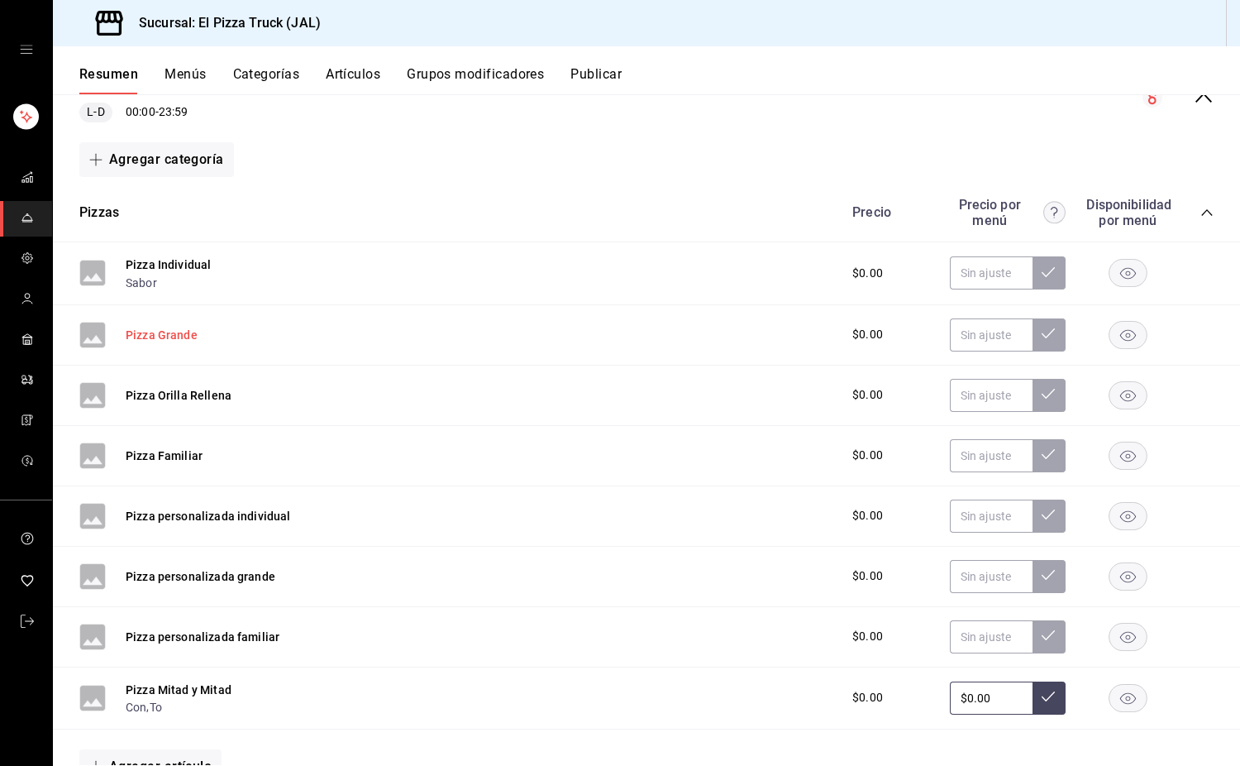
click at [180, 331] on button "Pizza Grande" at bounding box center [162, 335] width 72 height 17
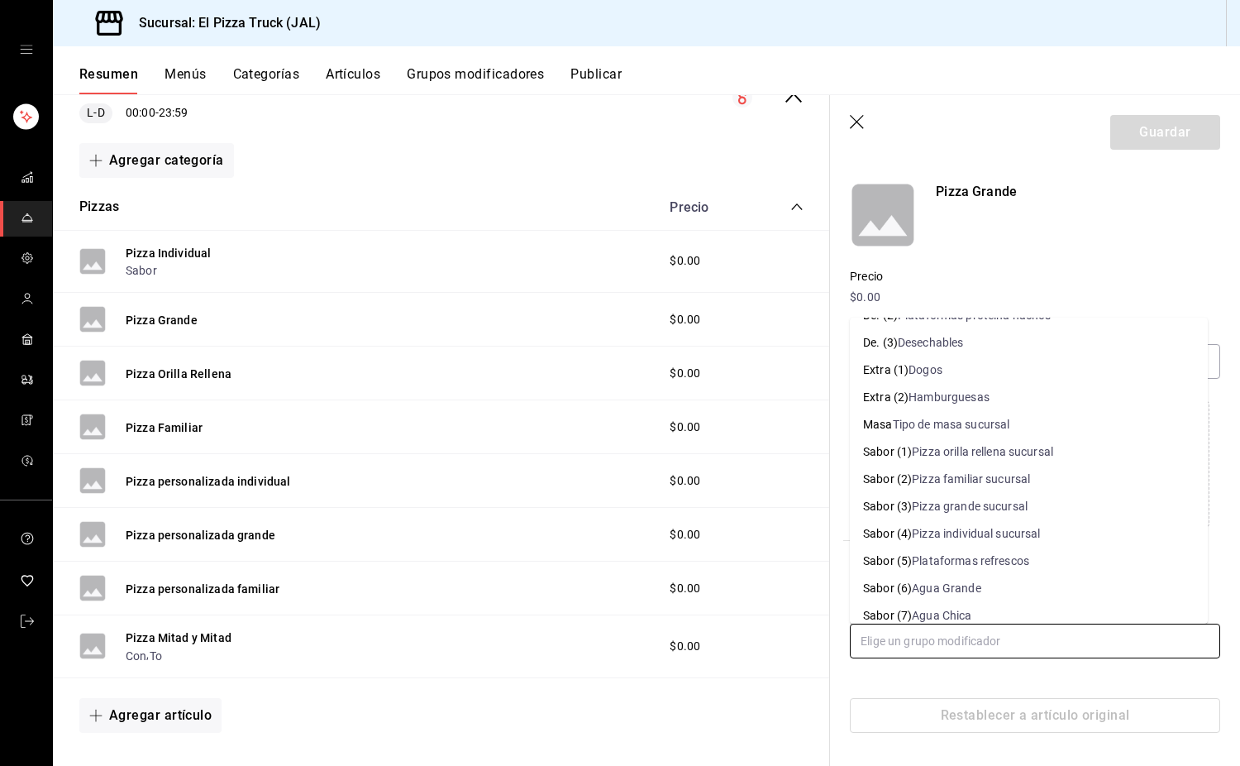
scroll to position [165, 0]
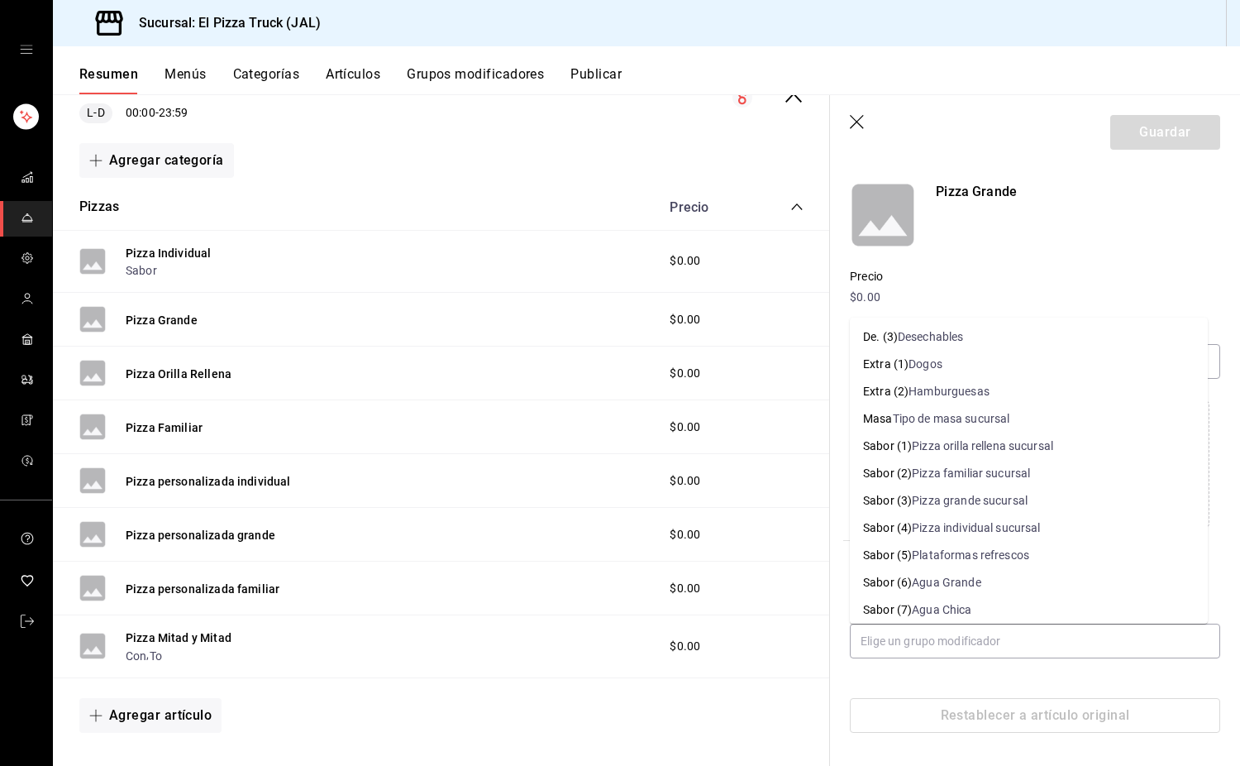
drag, startPoint x: 943, startPoint y: 652, endPoint x: 1162, endPoint y: 262, distance: 447.1
click at [804, 262] on div "Precio $0.00" at bounding box center [1025, 277] width 390 height 58
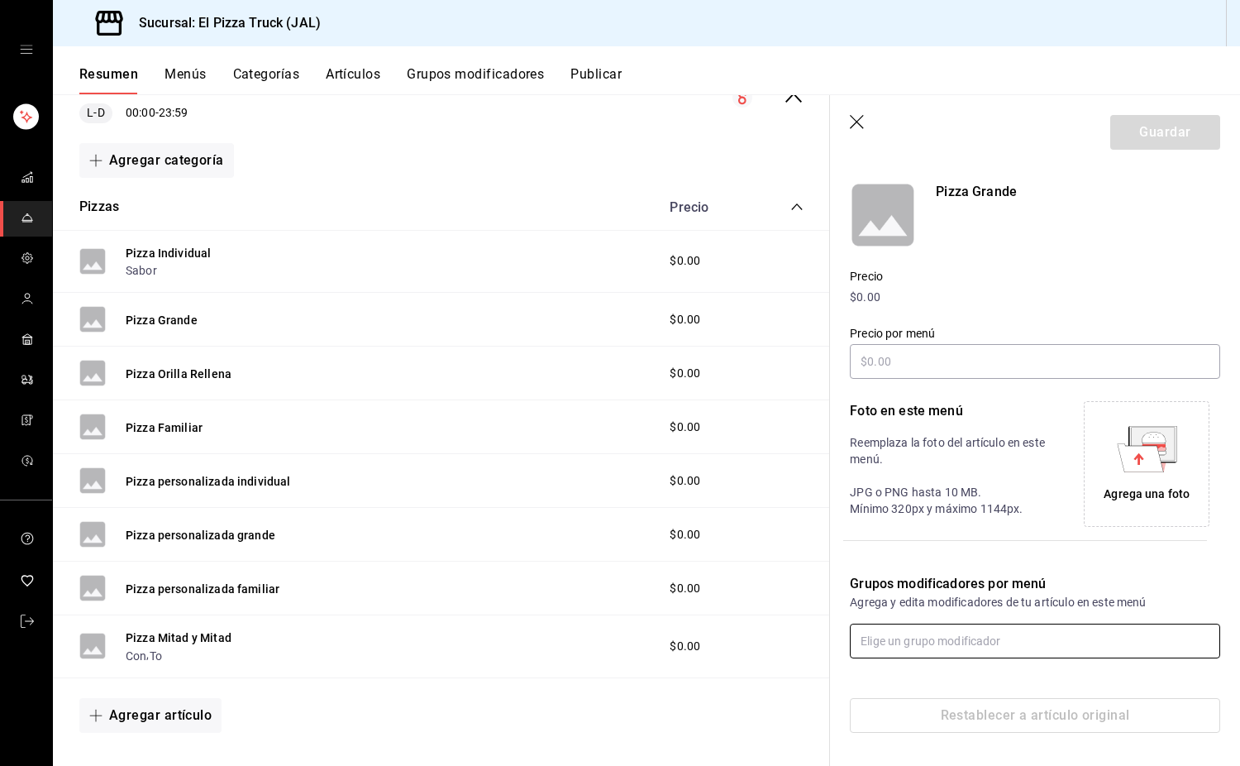
click at [804, 641] on input "text" at bounding box center [1035, 640] width 370 height 35
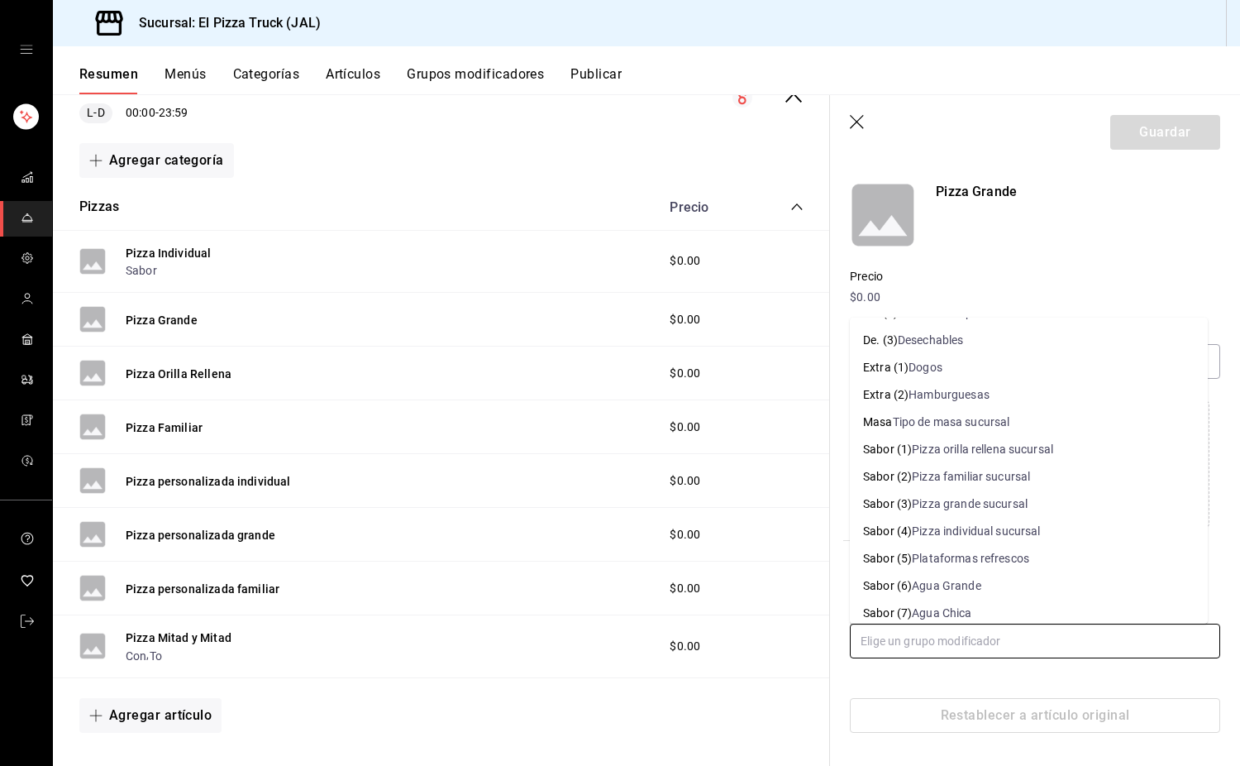
scroll to position [164, 0]
click at [804, 499] on div "Pizza grande sucursal" at bounding box center [970, 501] width 116 height 17
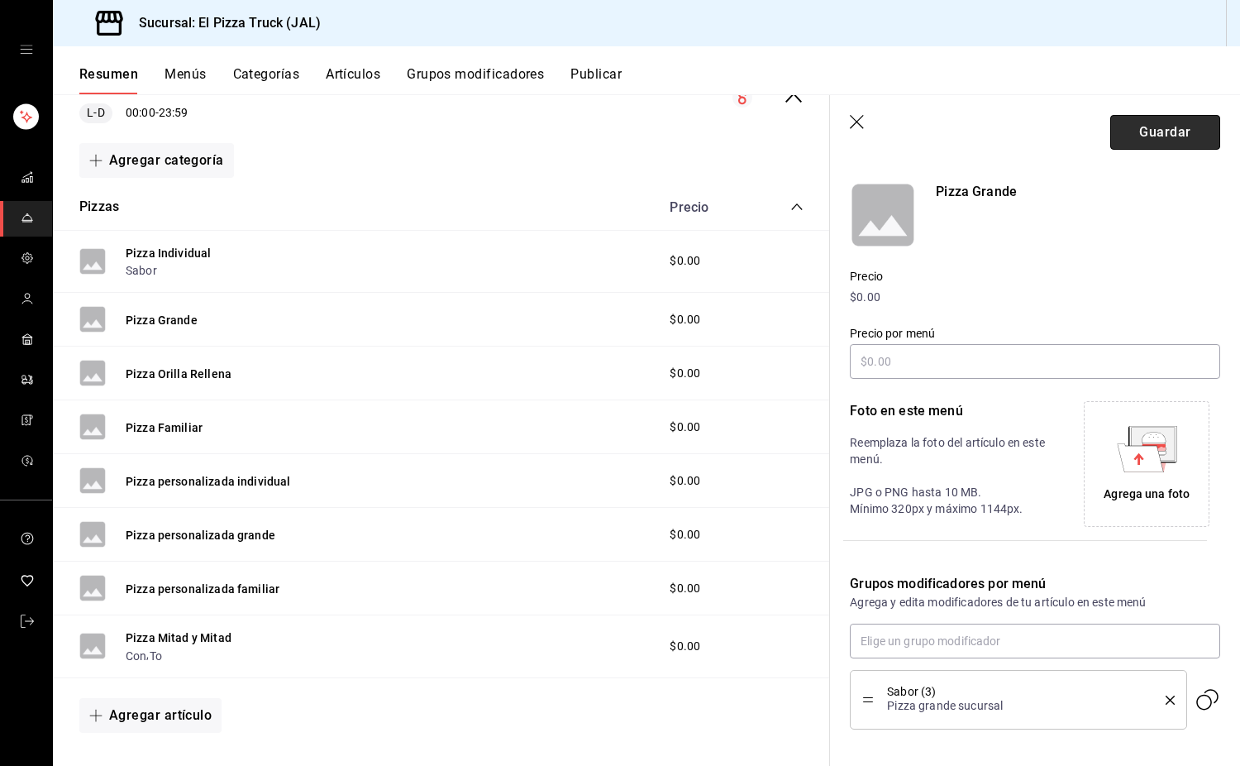
click at [804, 130] on button "Guardar" at bounding box center [1165, 132] width 110 height 35
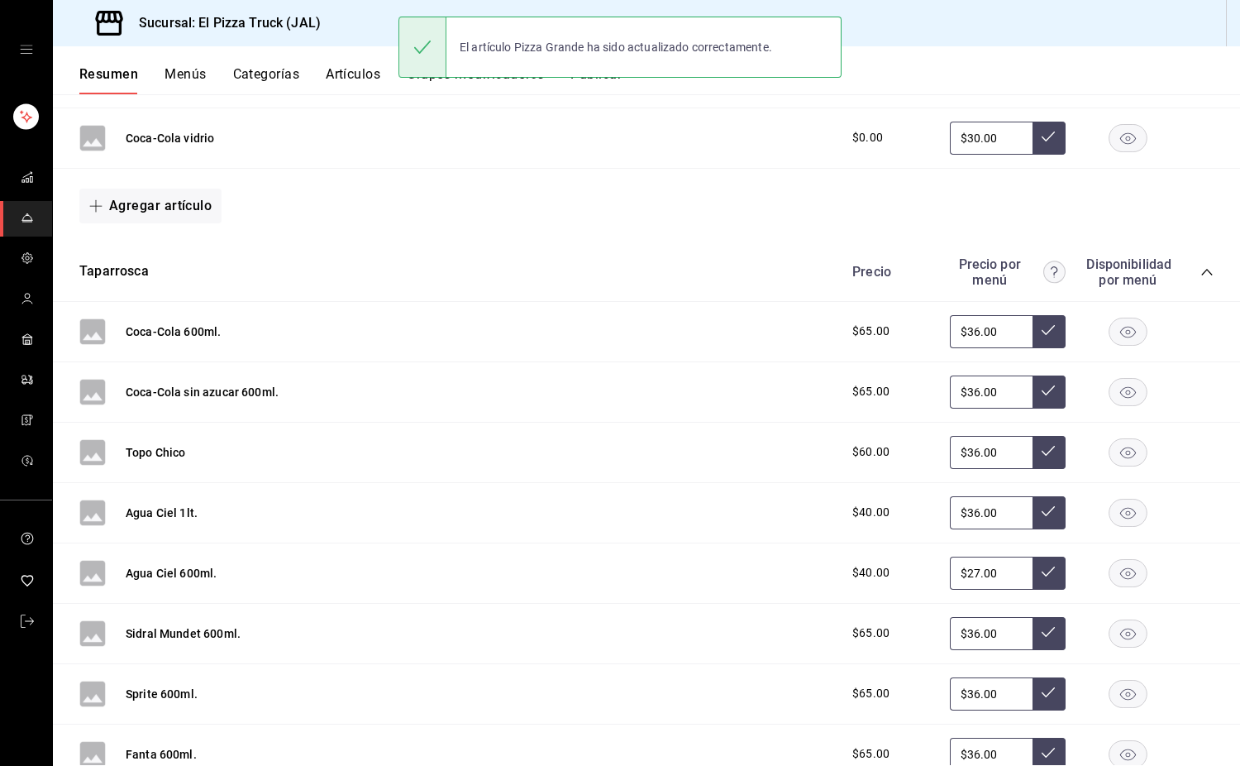
scroll to position [1129, 0]
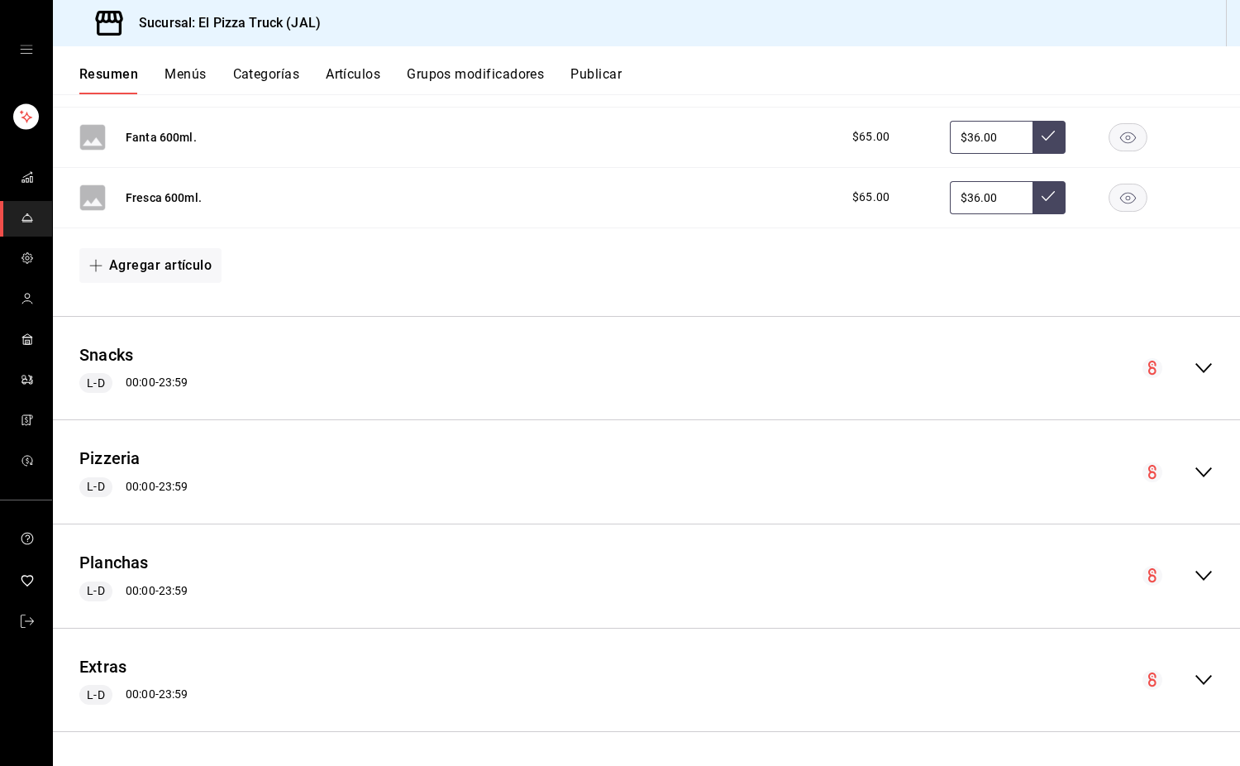
click at [804, 472] on icon "collapse-menu-row" at bounding box center [1204, 472] width 17 height 10
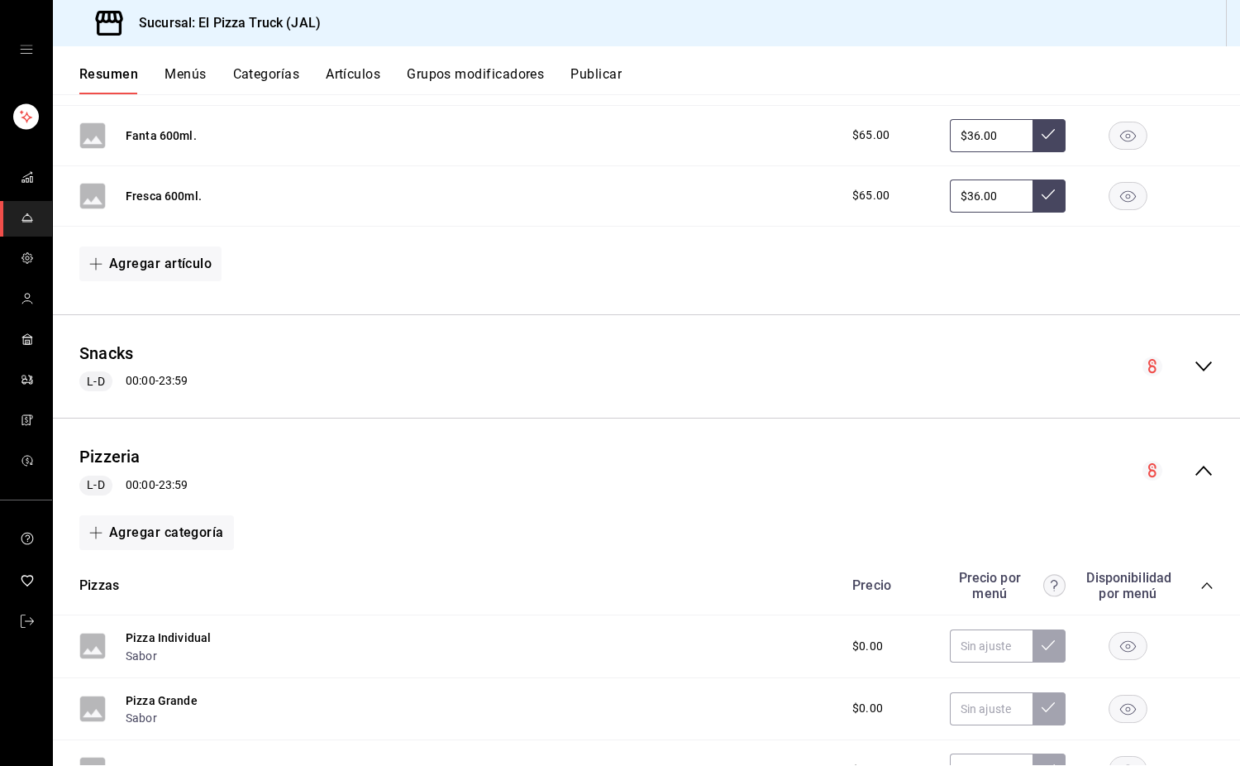
scroll to position [1502, 0]
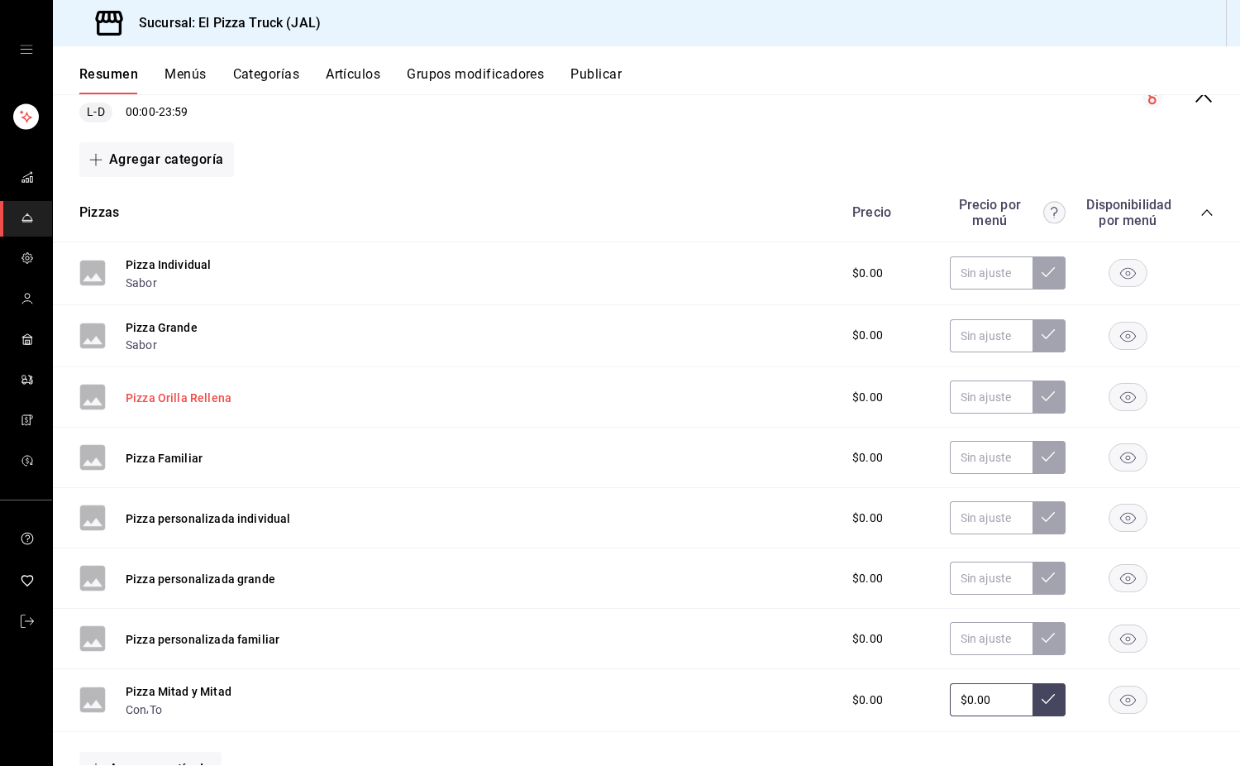
click at [179, 399] on button "Pizza Orilla Rellena" at bounding box center [179, 397] width 106 height 17
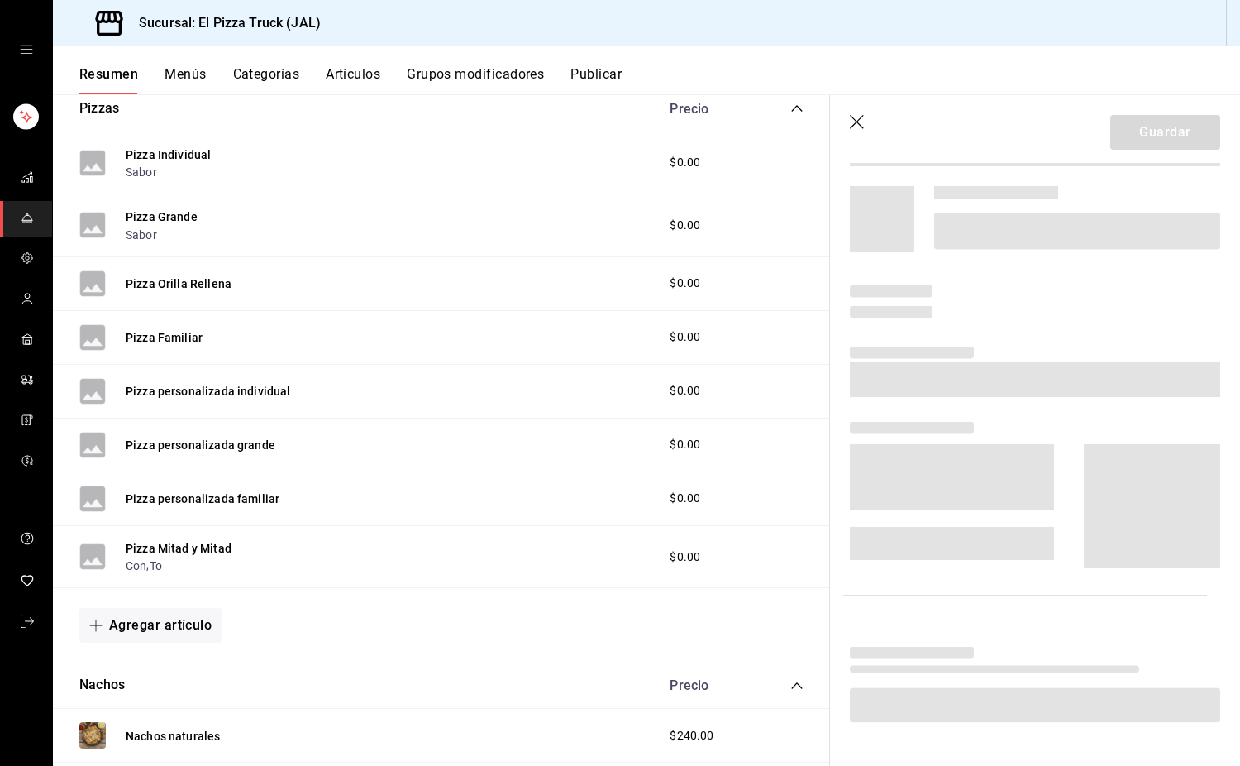
scroll to position [1404, 0]
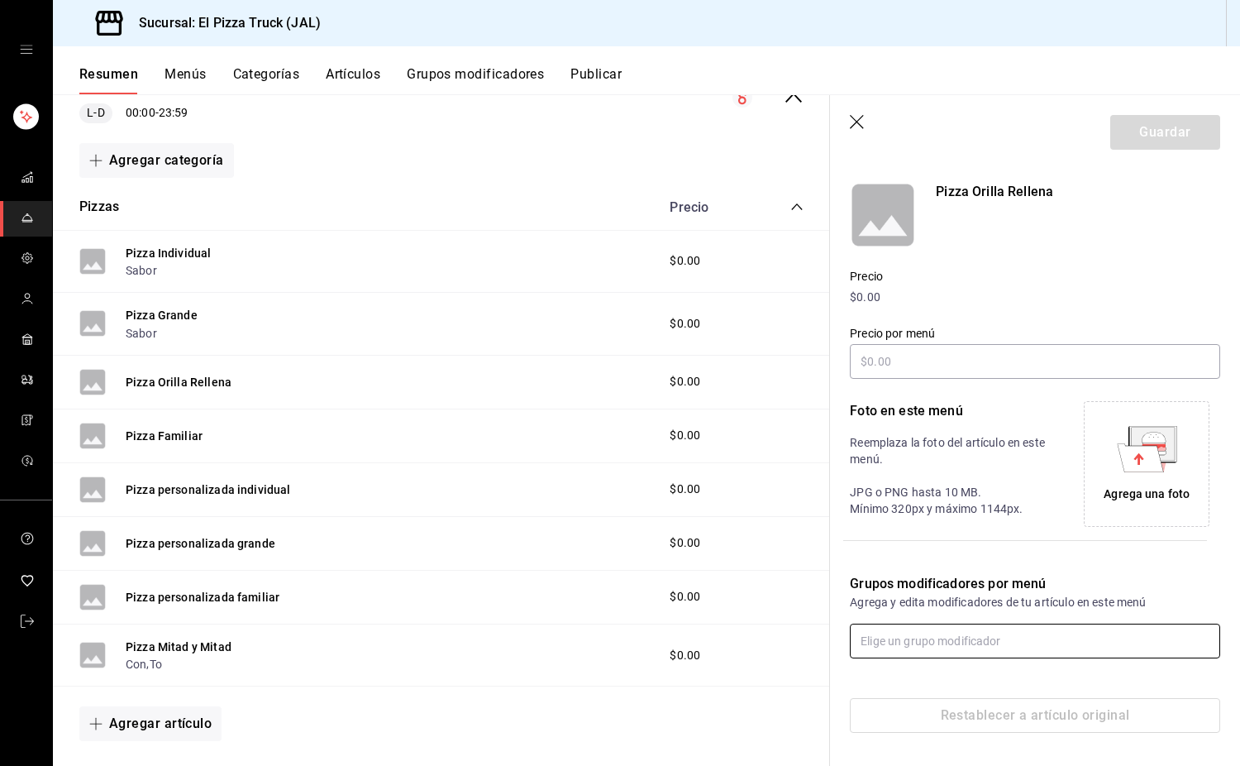
click at [804, 630] on input "text" at bounding box center [1035, 640] width 370 height 35
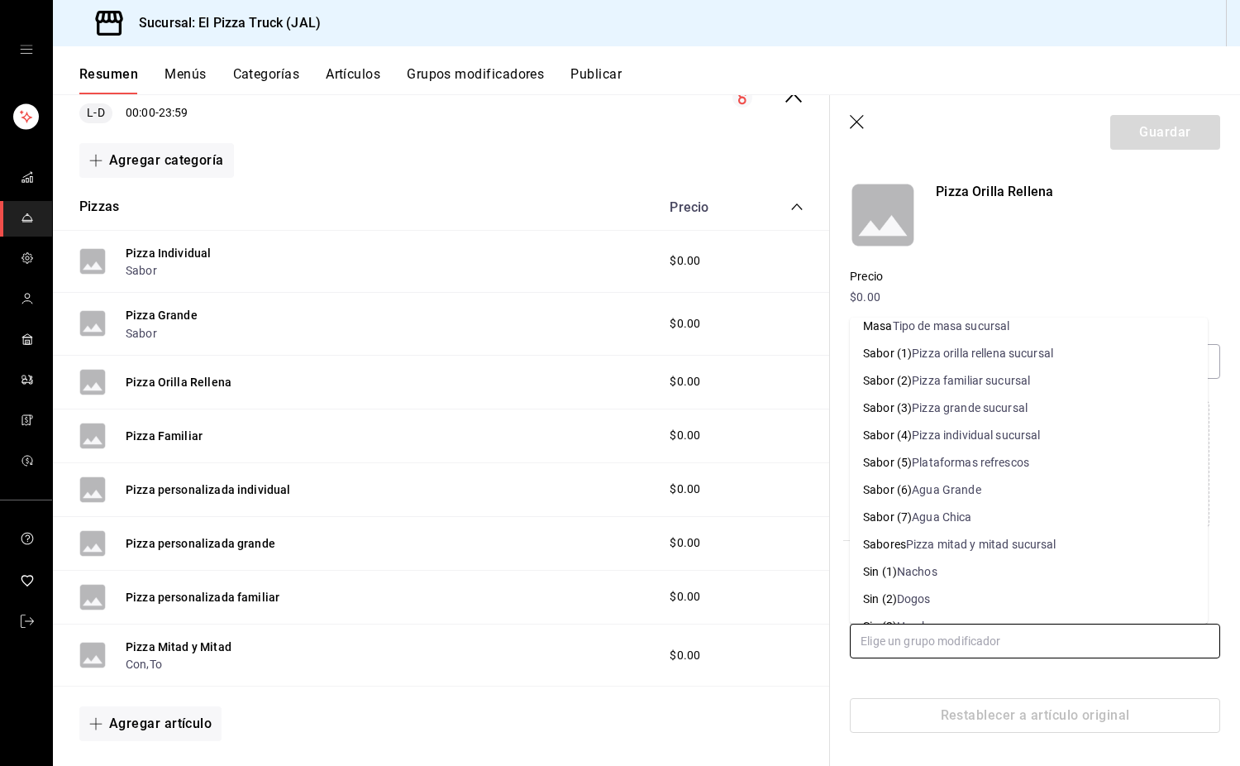
scroll to position [262, 0]
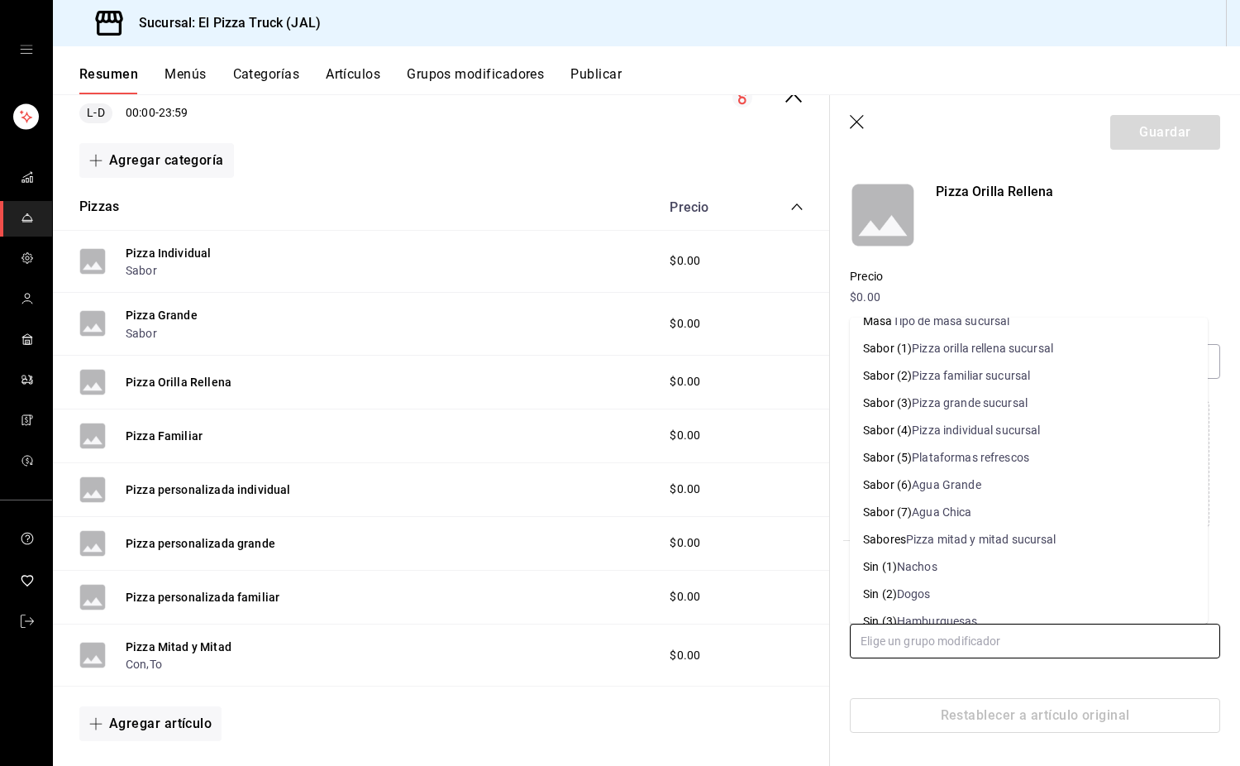
click at [804, 352] on div "Pizza orilla rellena sucursal" at bounding box center [982, 348] width 141 height 17
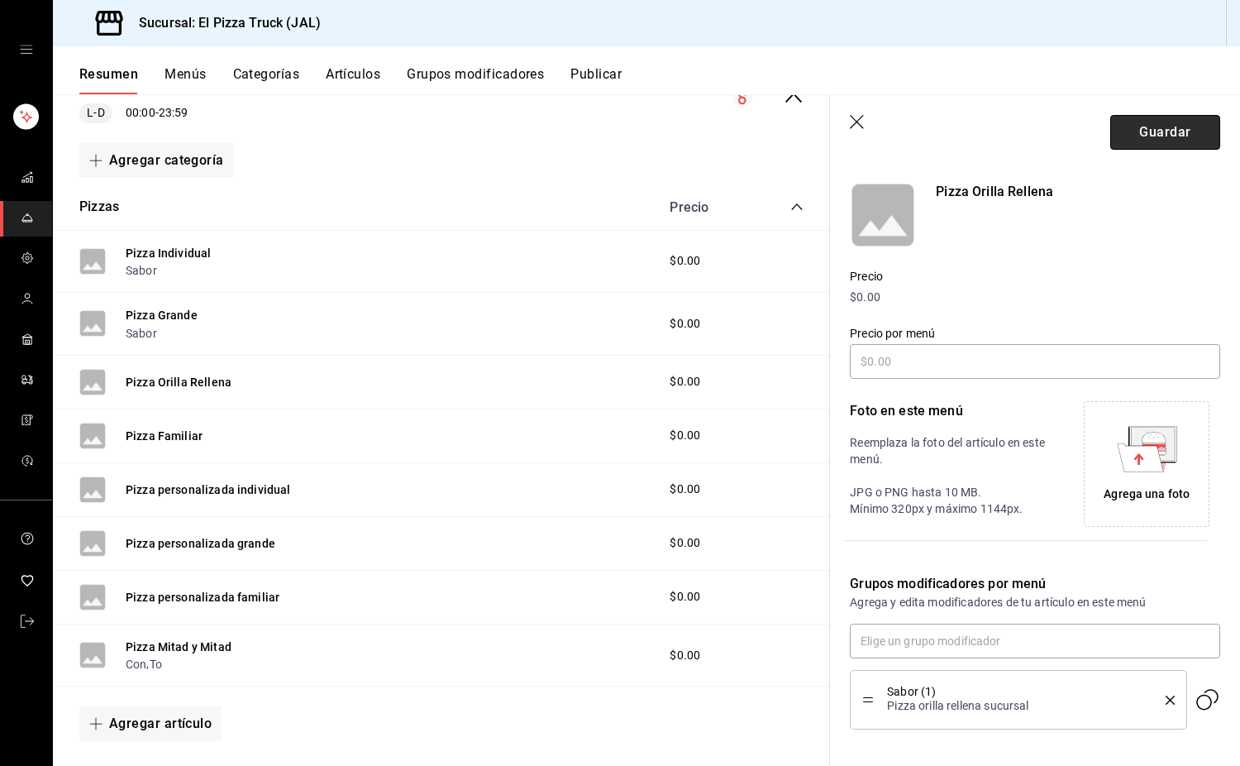
click at [804, 129] on button "Guardar" at bounding box center [1165, 132] width 110 height 35
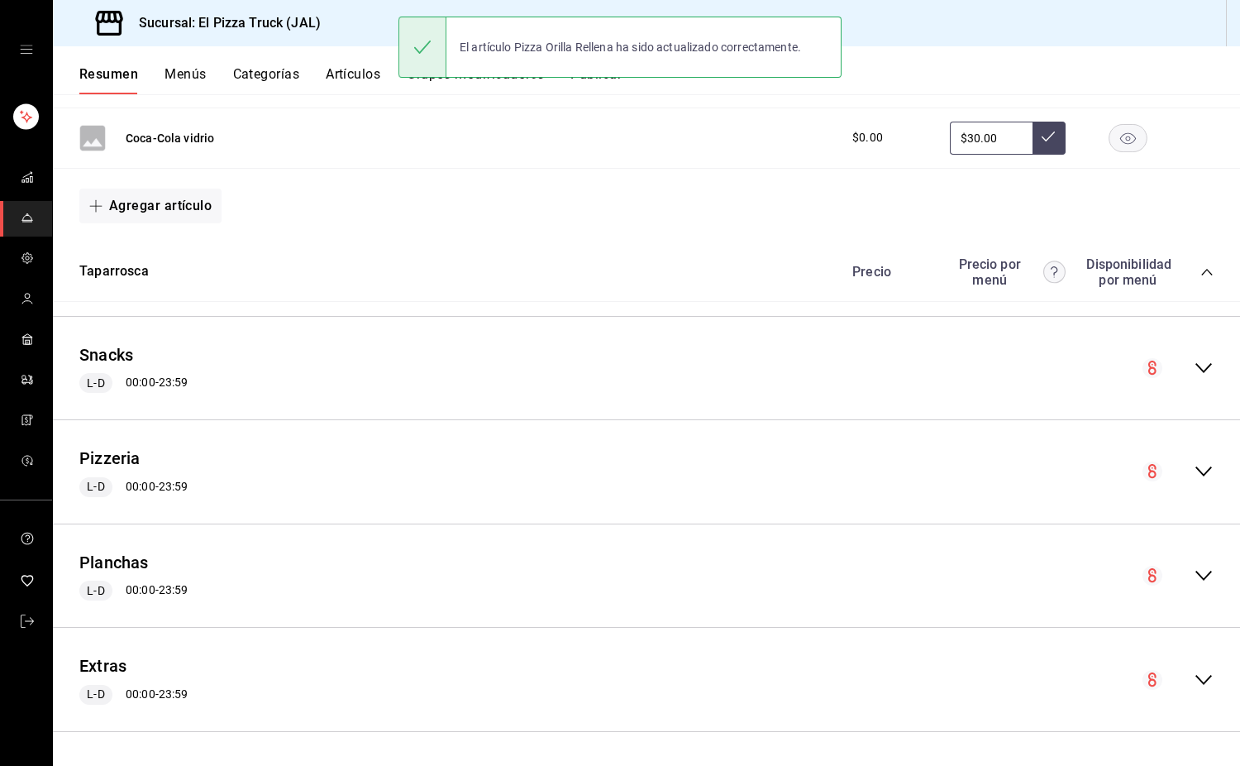
scroll to position [1129, 0]
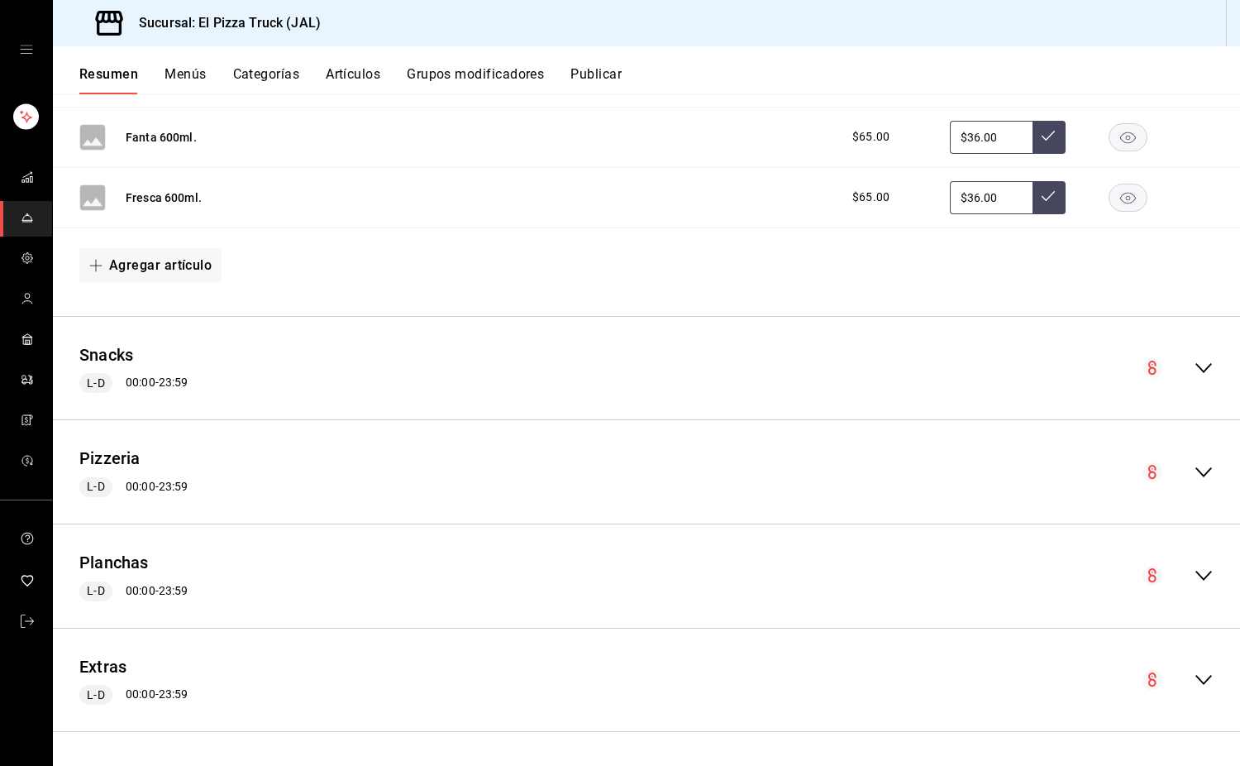
click at [804, 480] on div "collapse-menu-row" at bounding box center [1178, 472] width 71 height 20
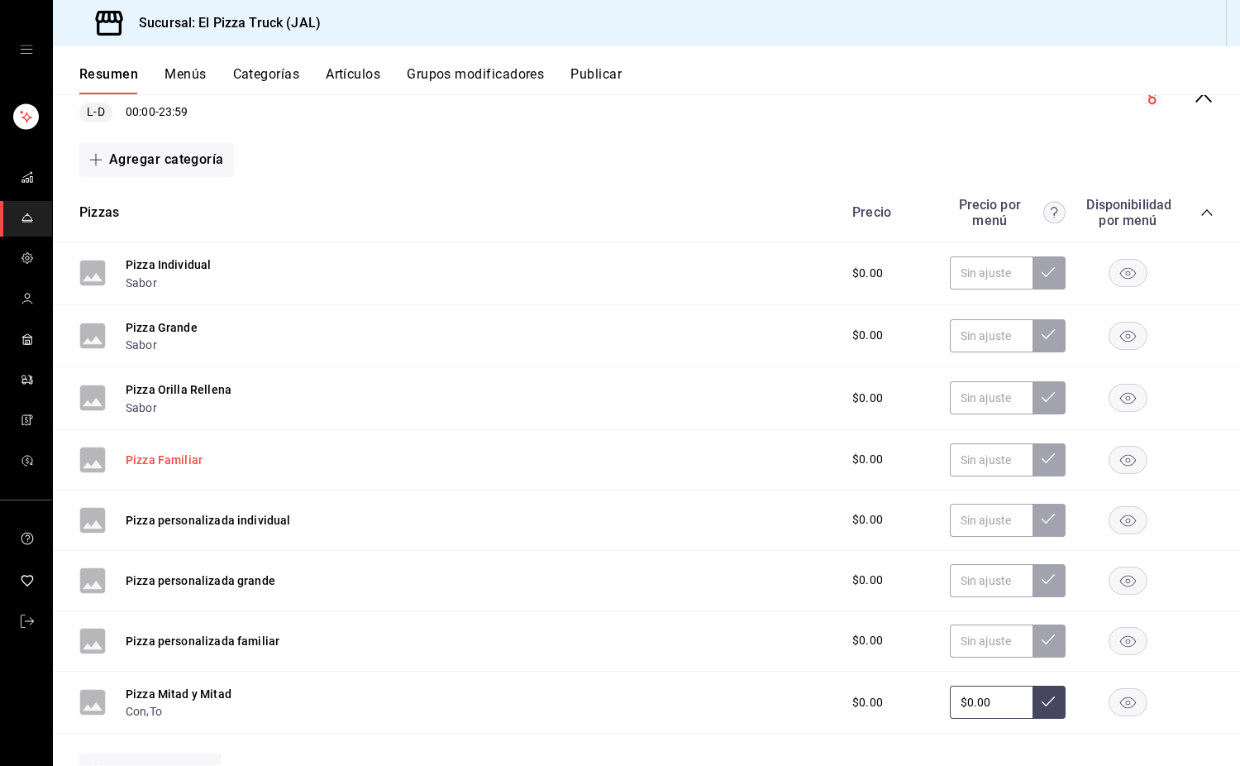
scroll to position [1693, 0]
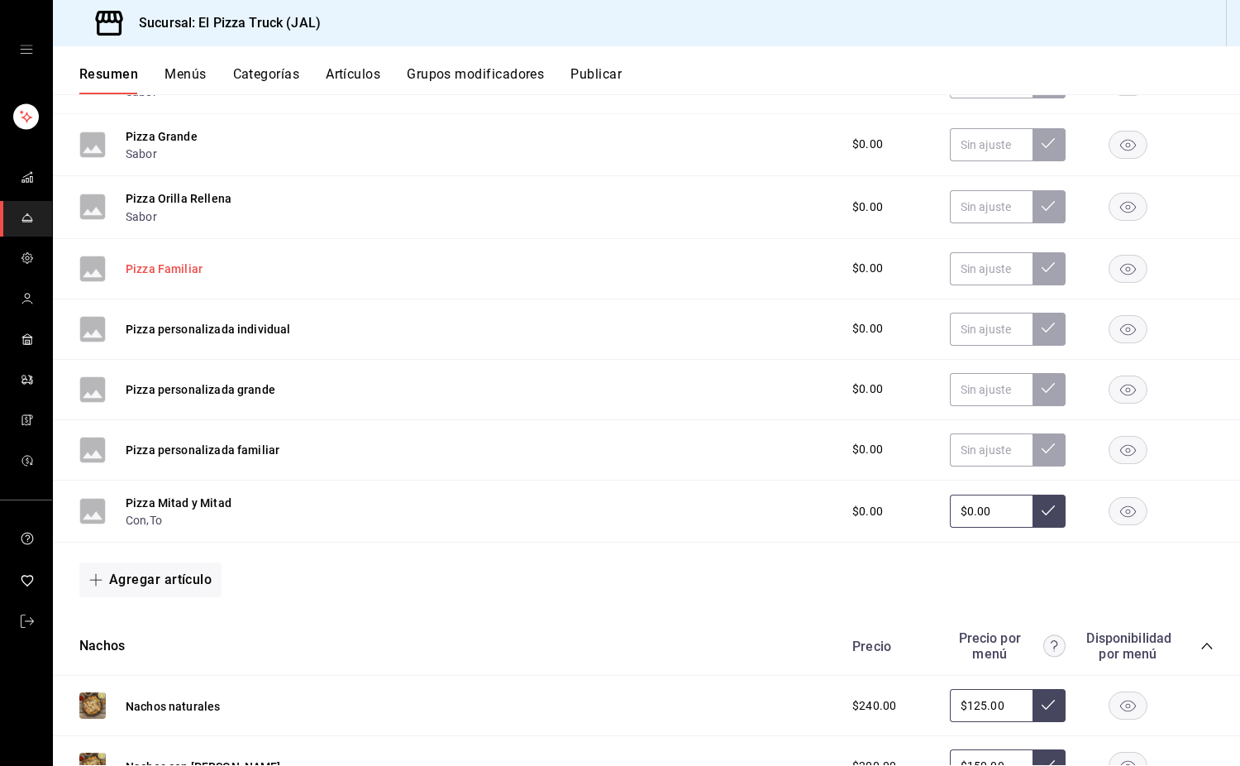
click at [186, 275] on button "Pizza Familiar" at bounding box center [164, 268] width 77 height 17
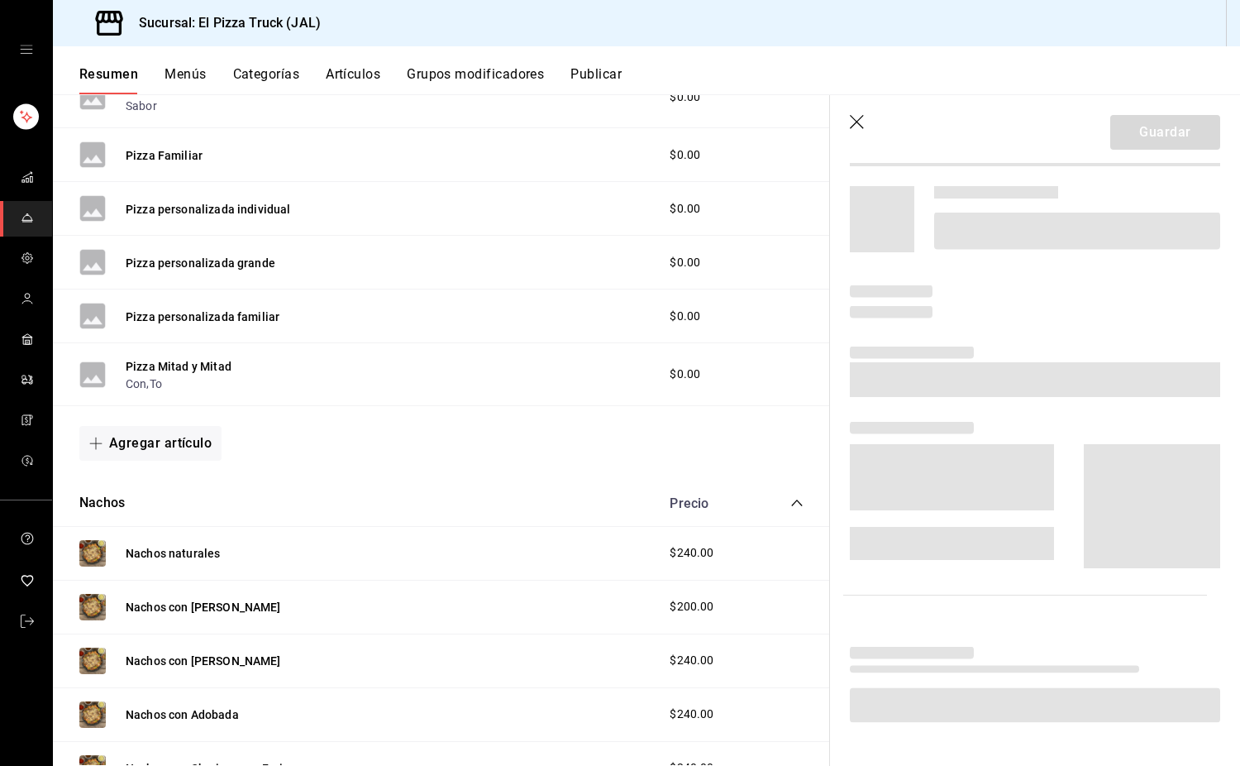
scroll to position [1582, 0]
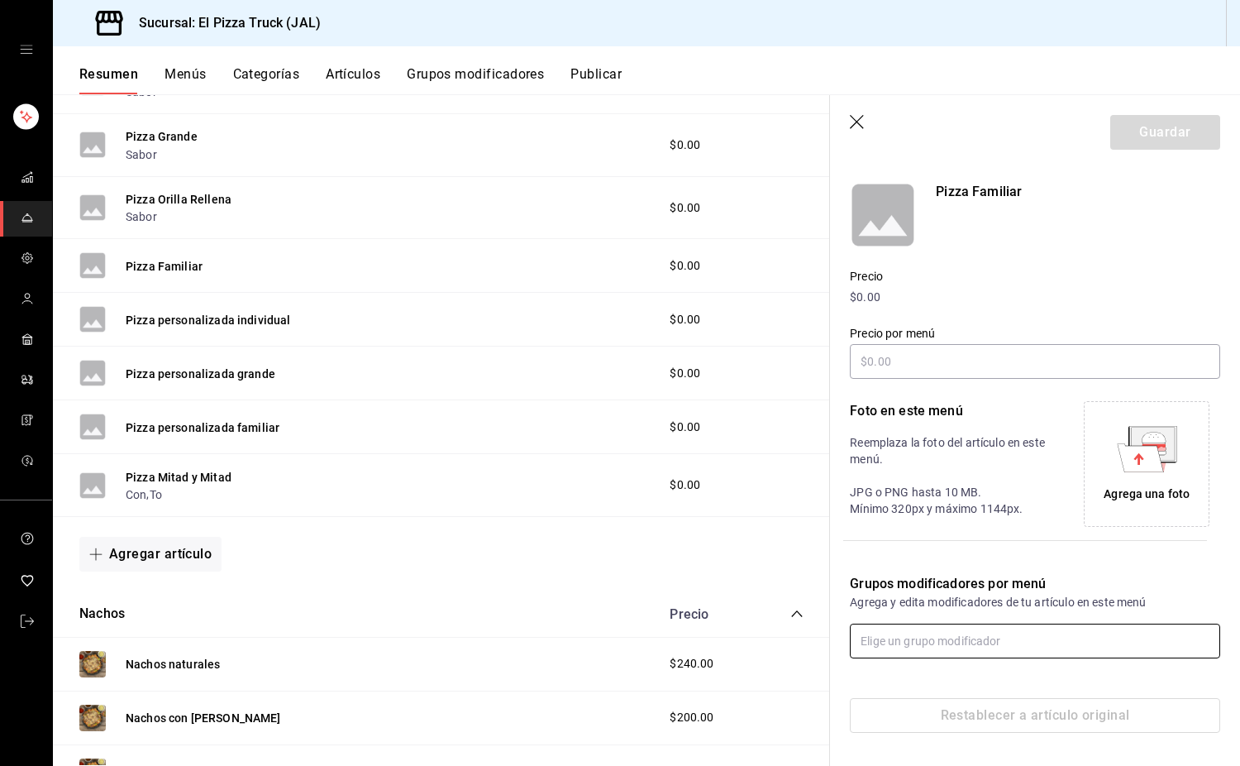
click at [804, 636] on input "text" at bounding box center [1035, 640] width 370 height 35
type input "p"
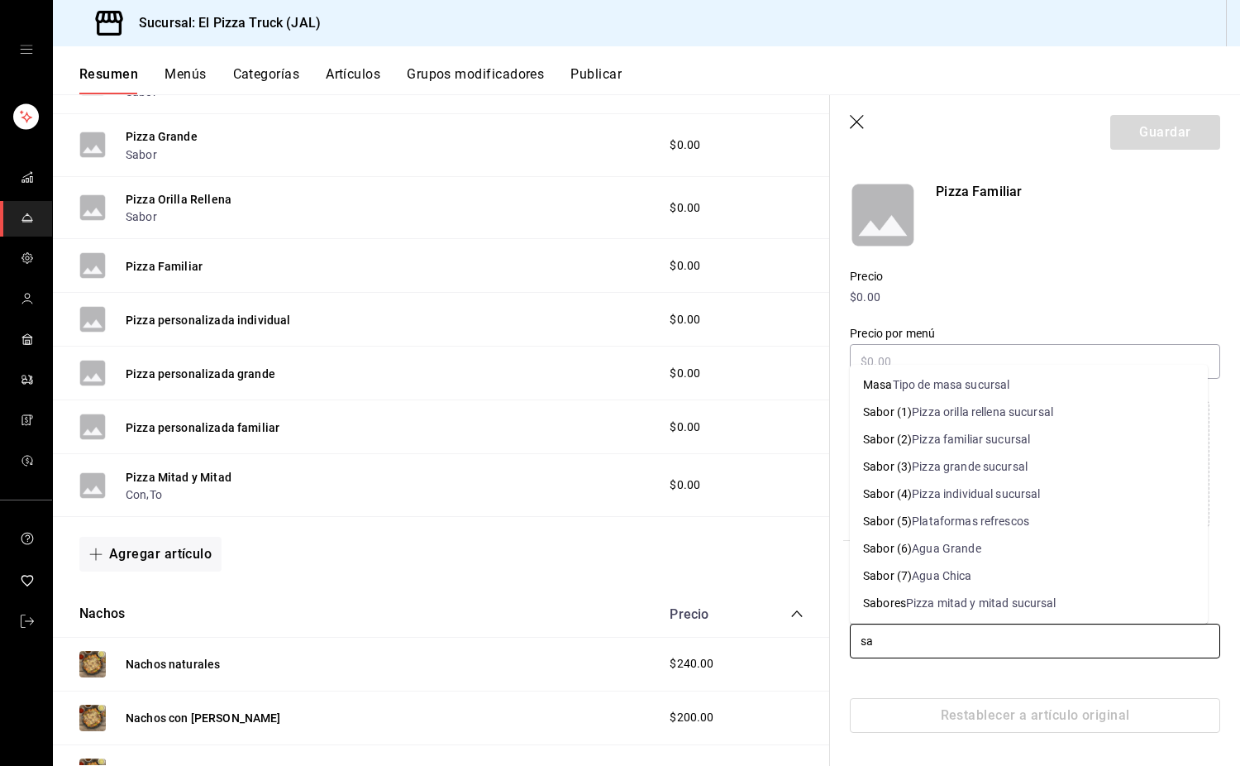
type input "sab"
click at [804, 446] on div "Pizza familiar sucursal" at bounding box center [971, 439] width 118 height 17
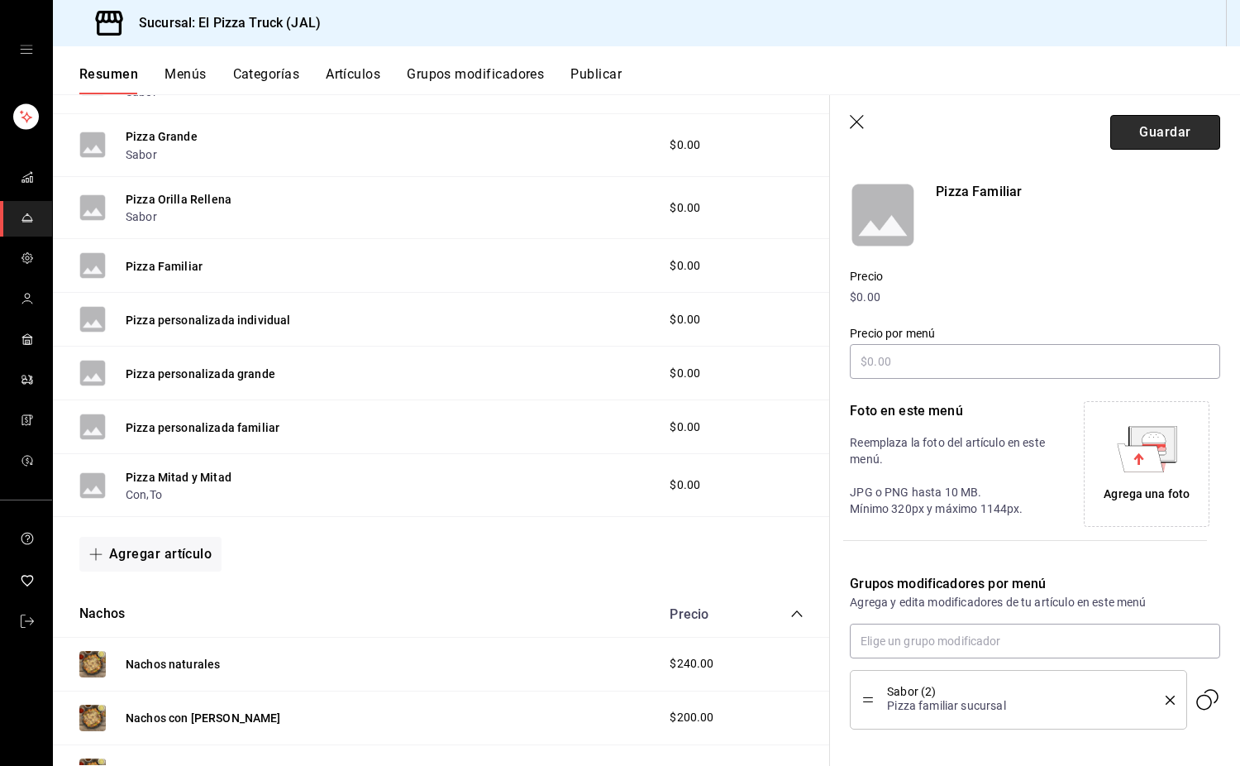
click at [804, 132] on button "Guardar" at bounding box center [1165, 132] width 110 height 35
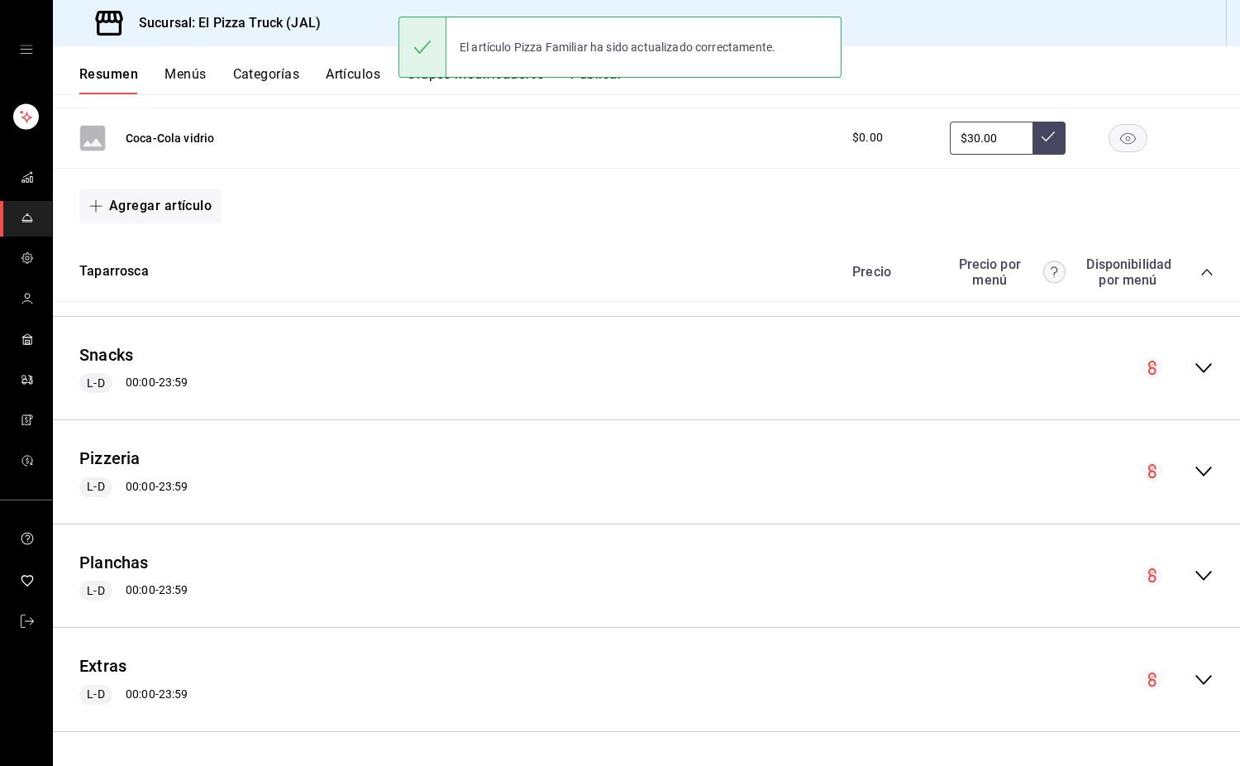
scroll to position [1129, 0]
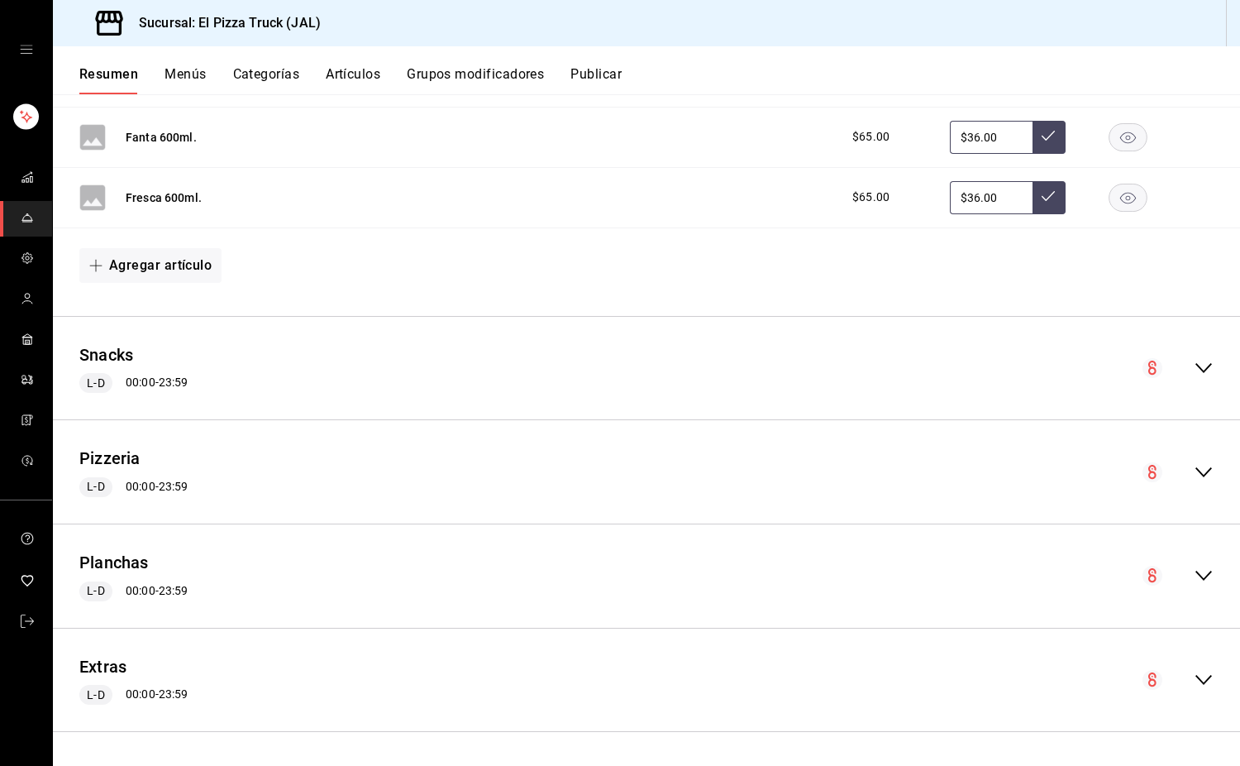
click at [804, 461] on div "Pizzeria L-D 00:00 - 23:59" at bounding box center [646, 471] width 1187 height 77
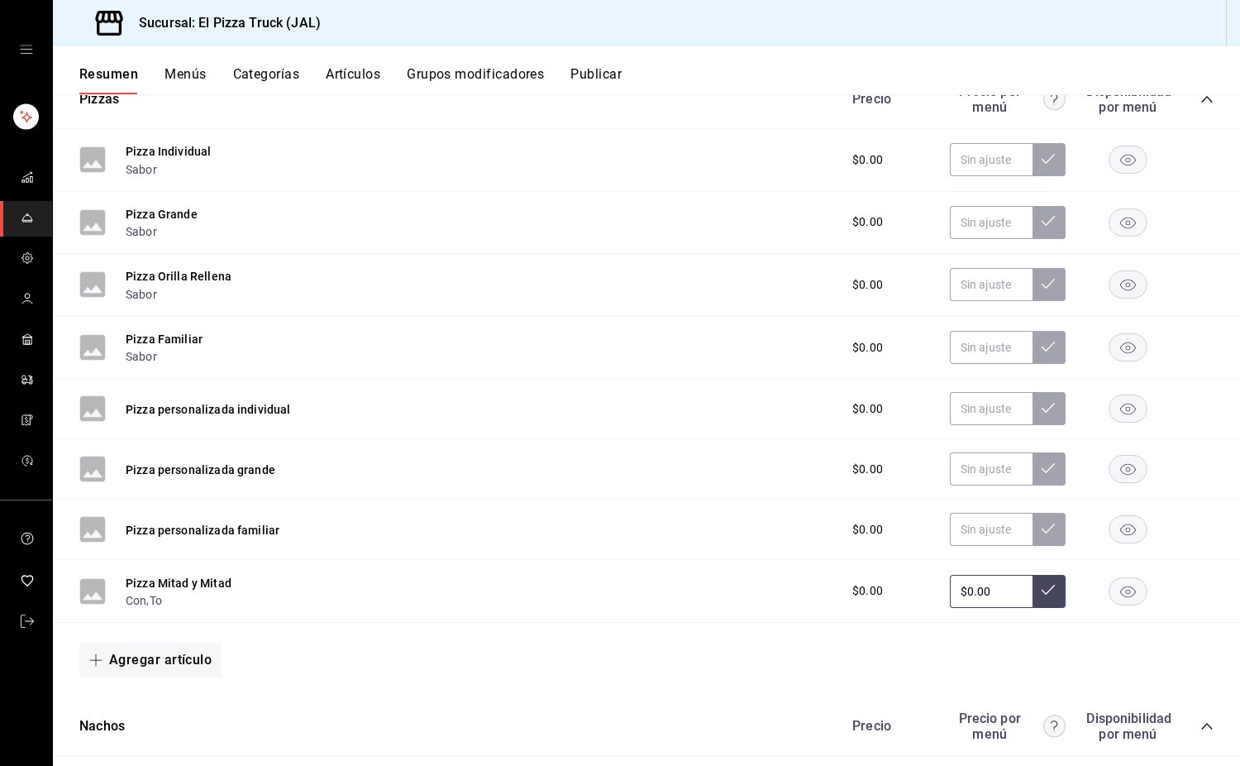
scroll to position [1652, 0]
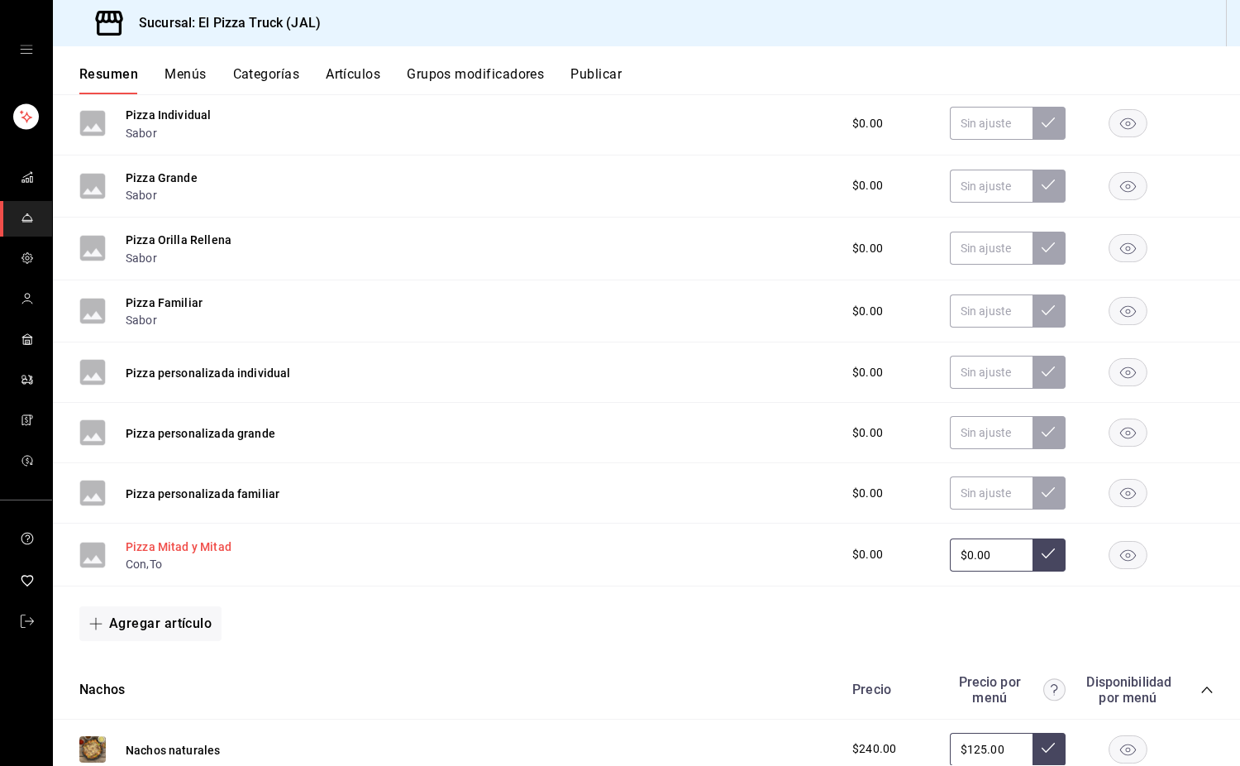
click at [190, 551] on button "Pizza Mitad y Mitad" at bounding box center [179, 546] width 106 height 17
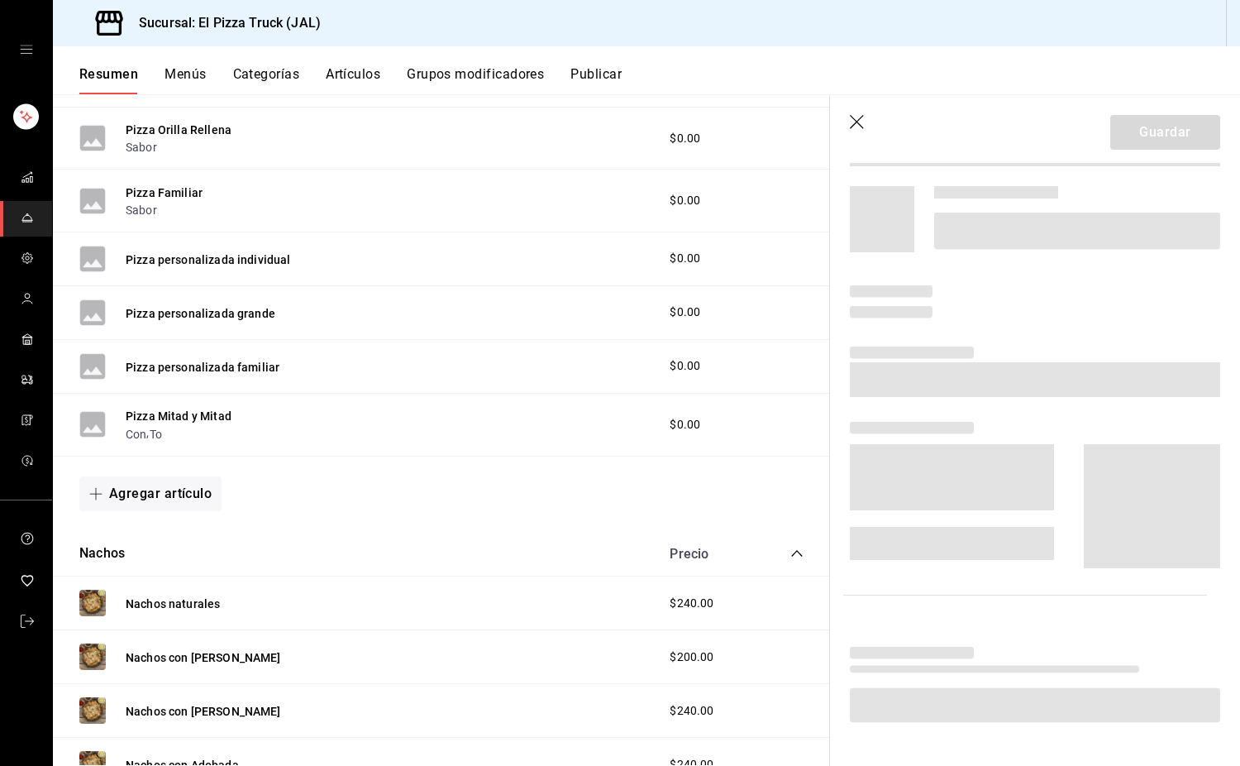
scroll to position [1554, 0]
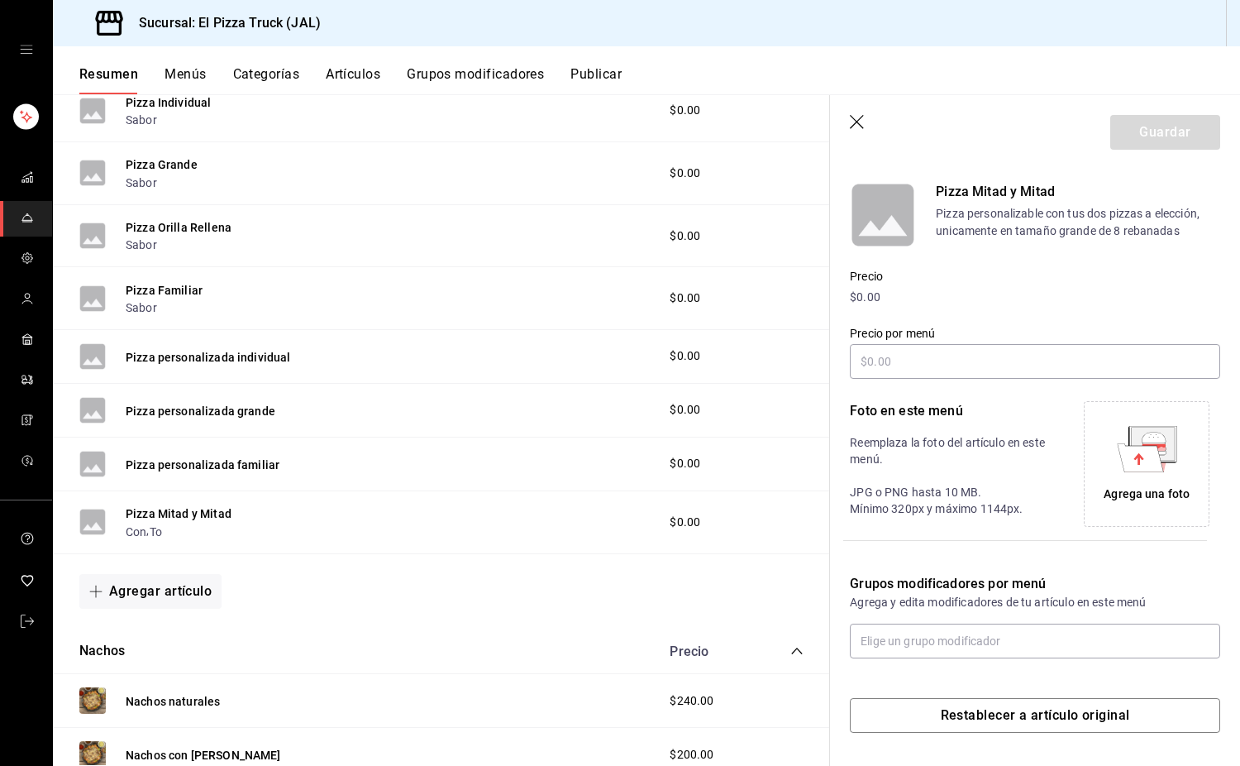
type input "$0.00"
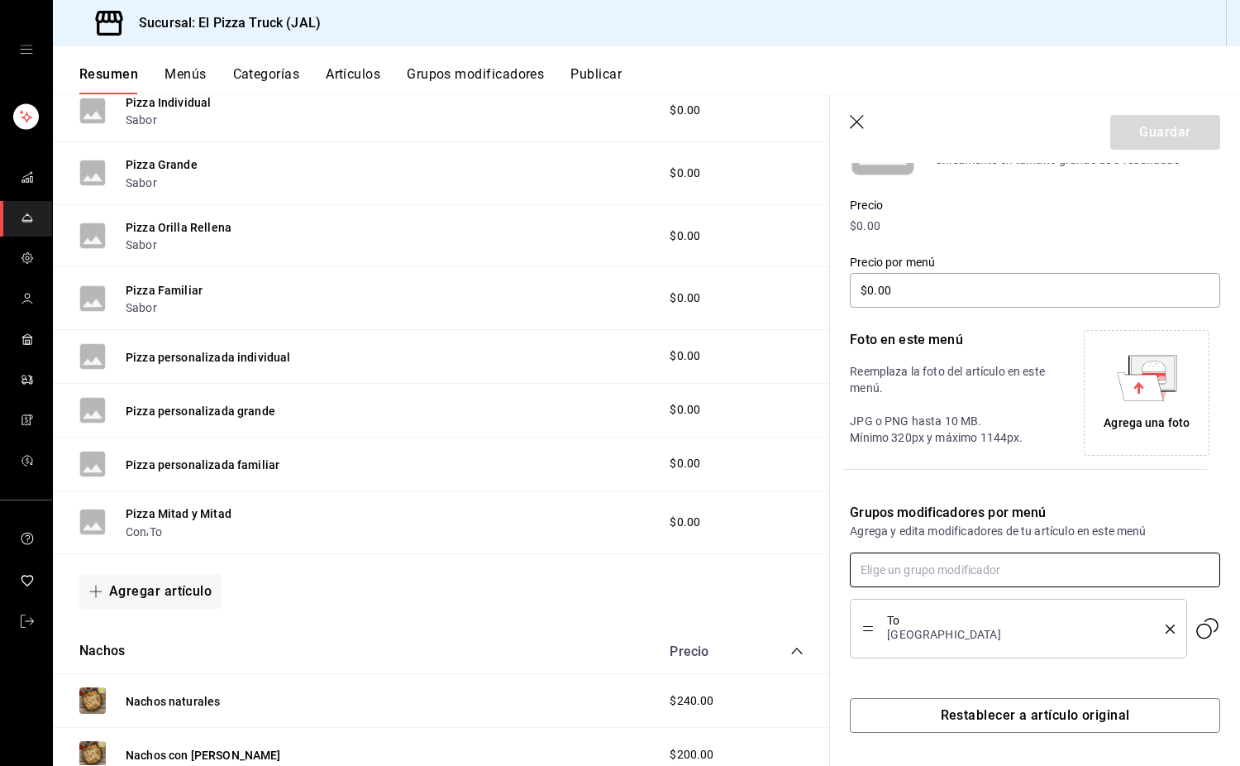
click at [804, 559] on input "text" at bounding box center [1035, 569] width 370 height 35
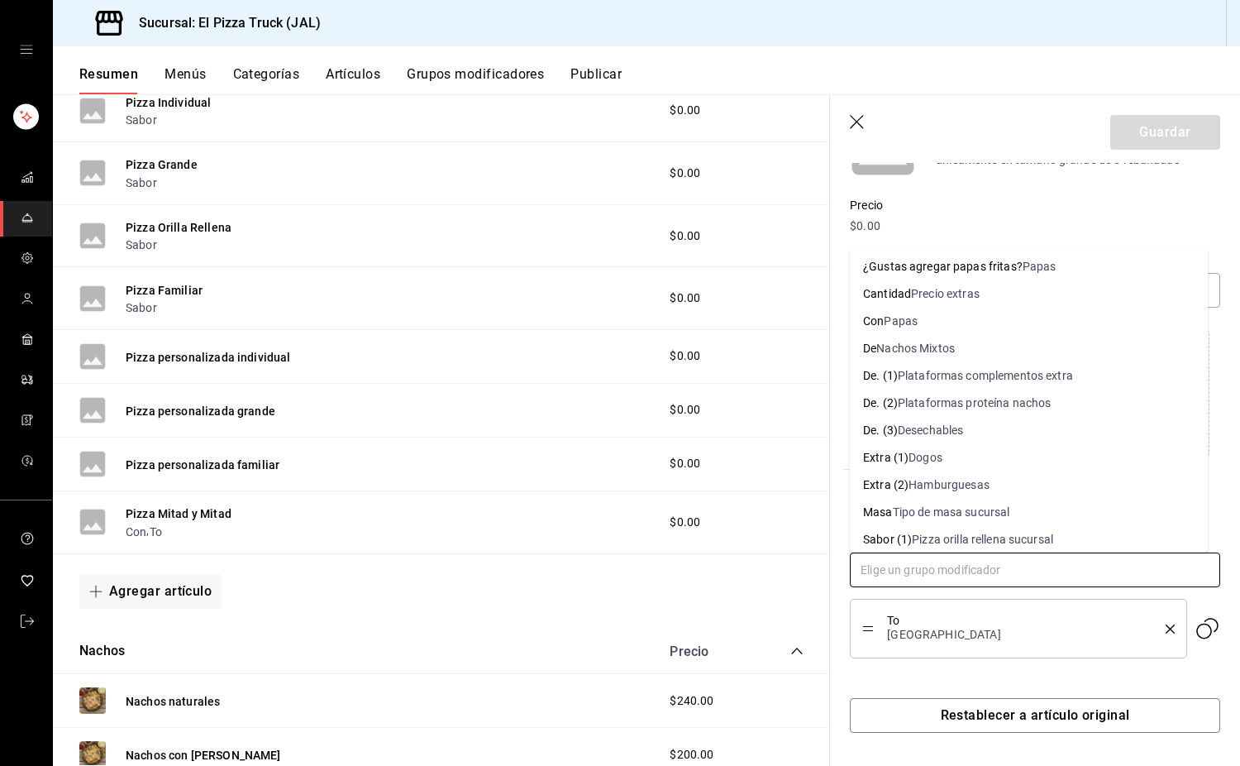
type input "a"
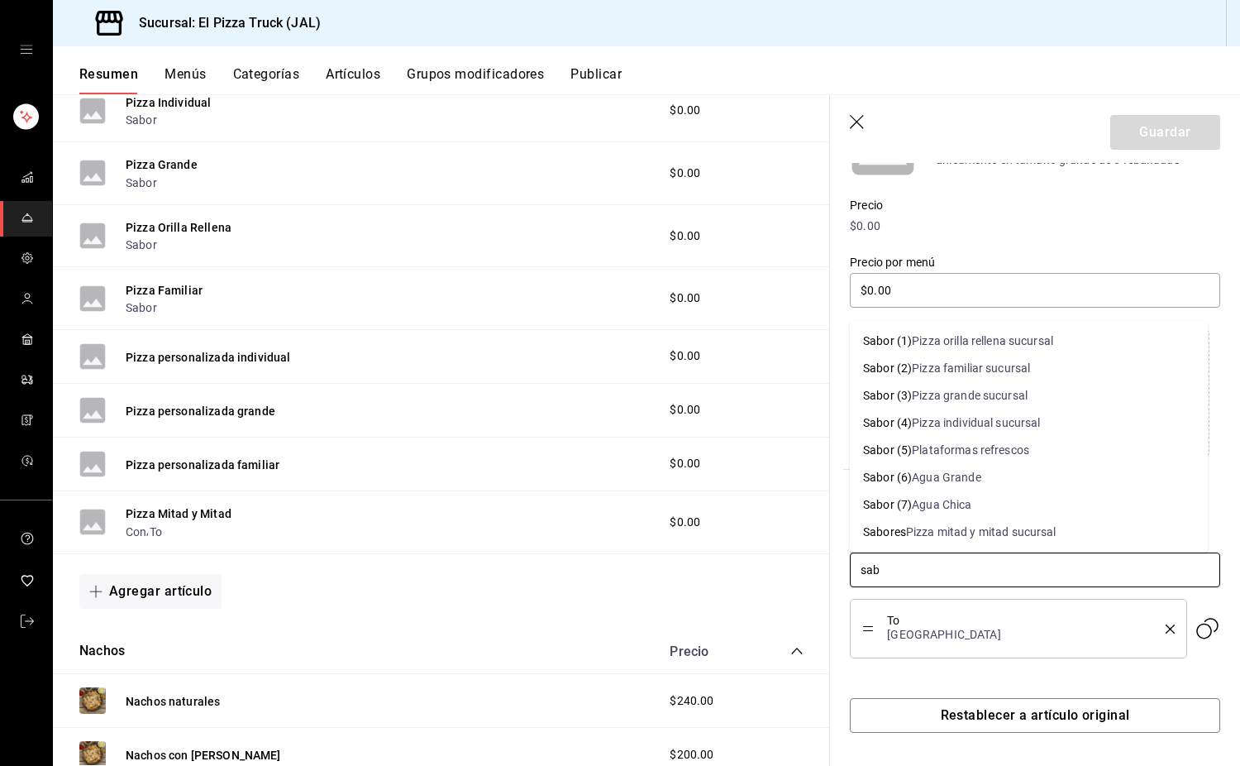
type input "sabo"
click at [804, 530] on div "Pizza mitad y mitad sucursal" at bounding box center [981, 531] width 150 height 17
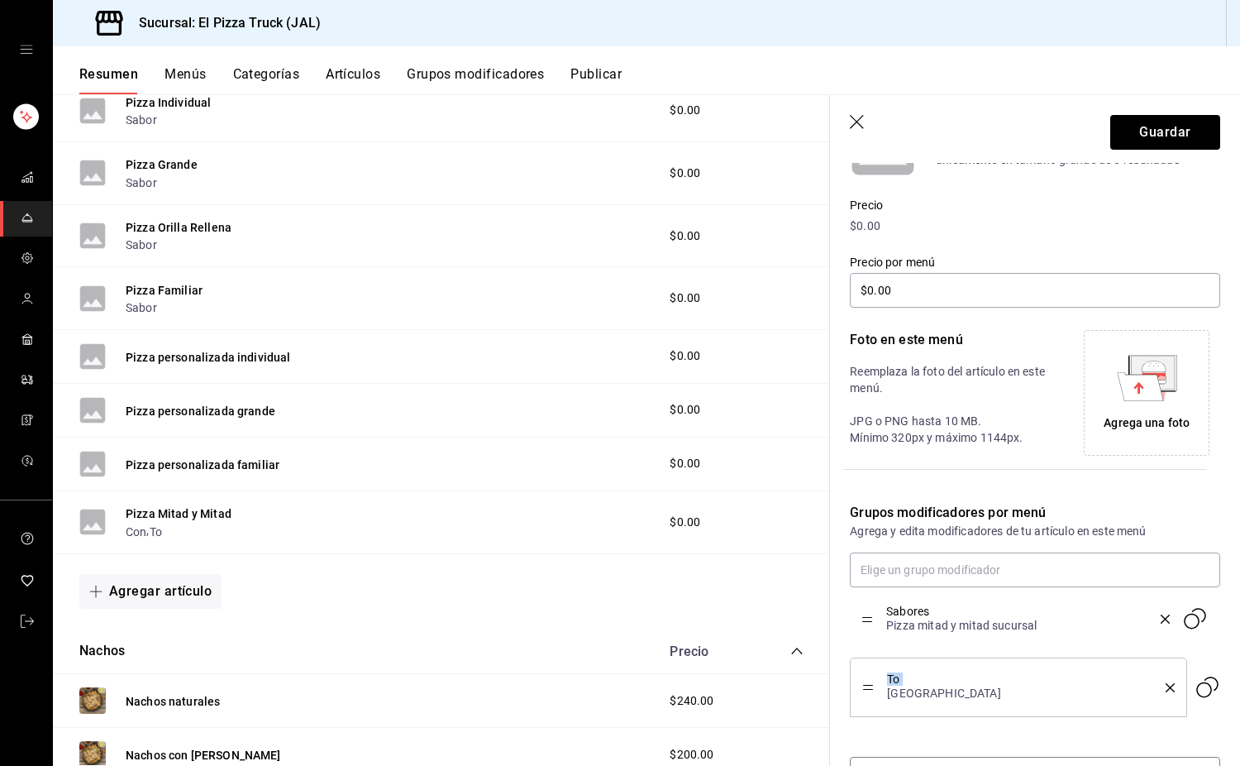
drag, startPoint x: 865, startPoint y: 686, endPoint x: 879, endPoint y: 618, distance: 70.0
click at [804, 132] on button "Guardar" at bounding box center [1165, 132] width 110 height 35
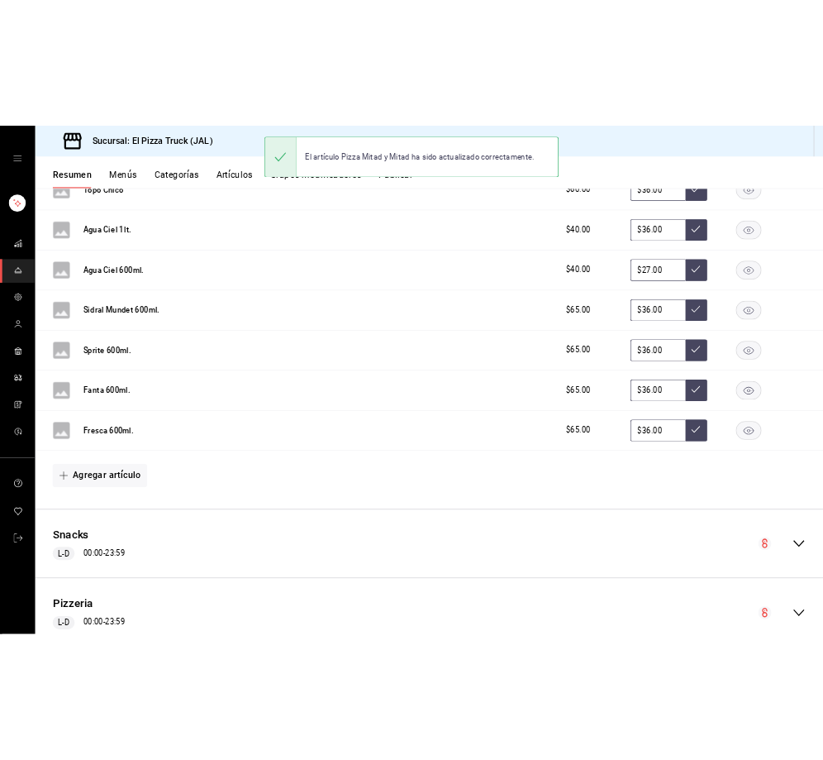
scroll to position [860, 0]
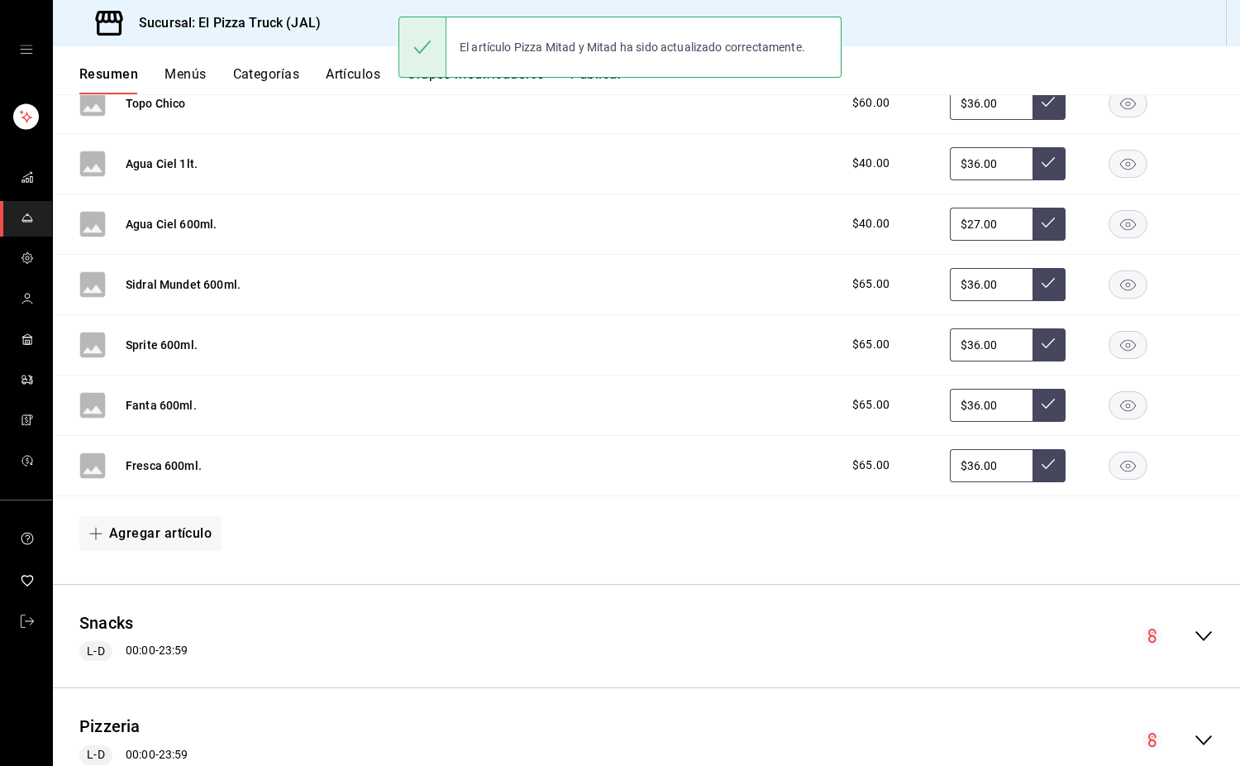
click at [467, 83] on button "Grupos modificadores" at bounding box center [475, 80] width 137 height 28
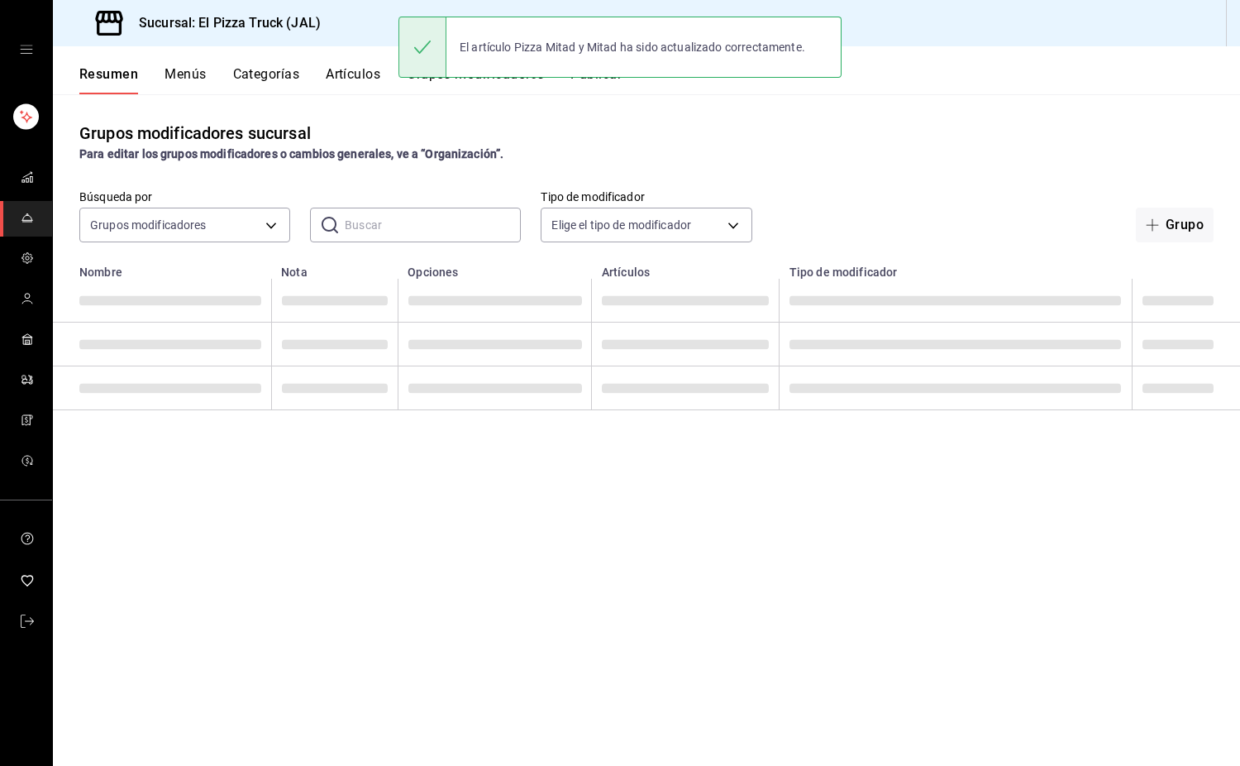
click at [419, 82] on div "El artículo Pizza Mitad y Mitad ha sido actualizado correctamente." at bounding box center [620, 47] width 443 height 71
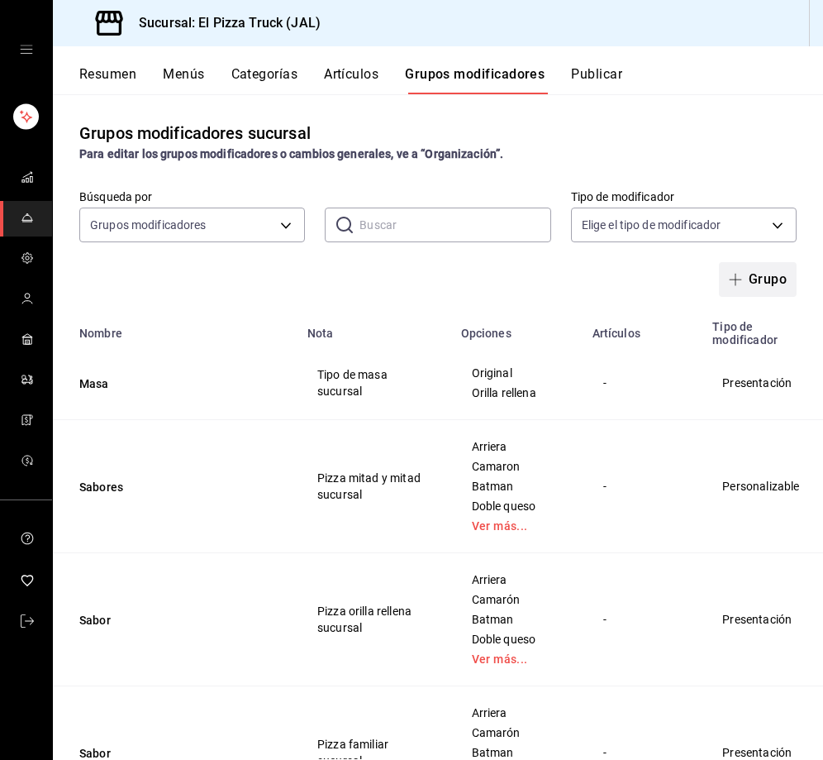
click at [732, 275] on span "button" at bounding box center [739, 279] width 20 height 13
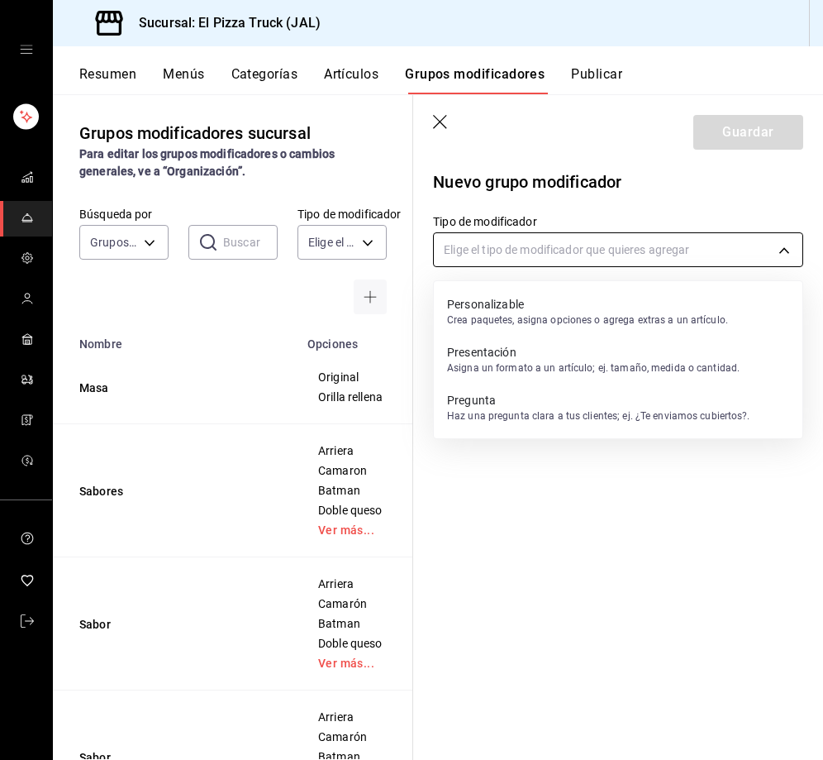
click at [575, 246] on body "Sucursal: El Pizza Truck (JAL) Resumen Menús Categorías Artículos Grupos modifi…" at bounding box center [411, 380] width 823 height 760
click at [512, 310] on p "Personalizable" at bounding box center [587, 304] width 281 height 17
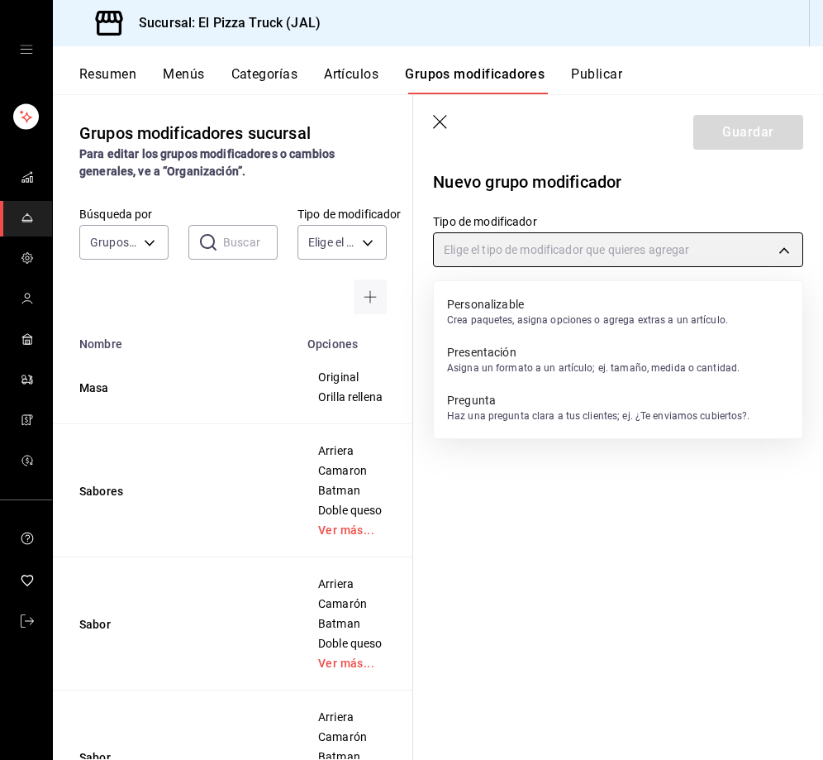
type input "CUSTOMIZABLE"
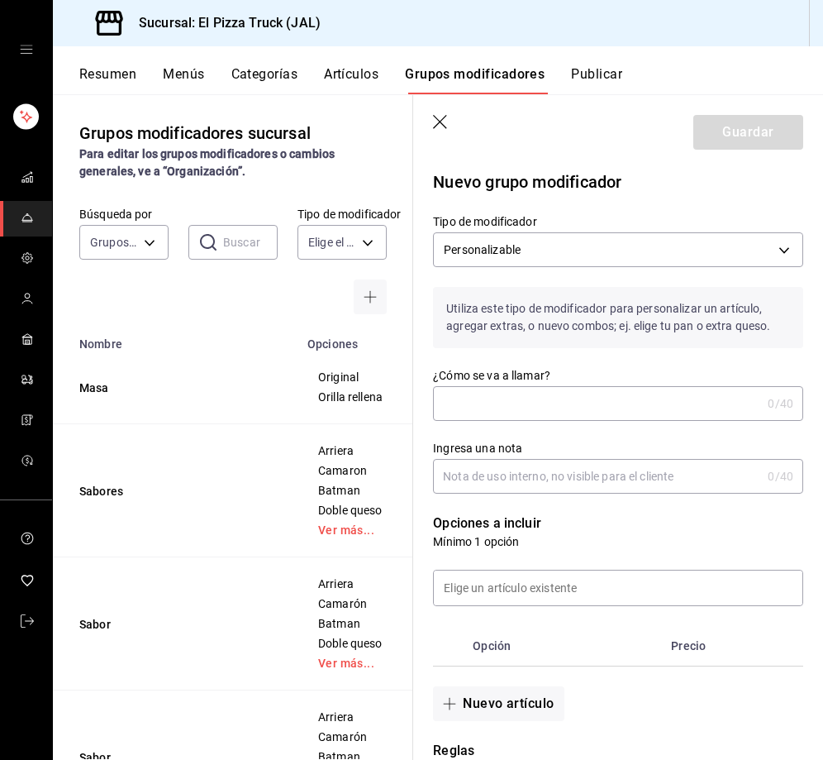
click at [666, 405] on input "¿Cómo se va a llamar?" at bounding box center [597, 403] width 328 height 33
type input "Con"
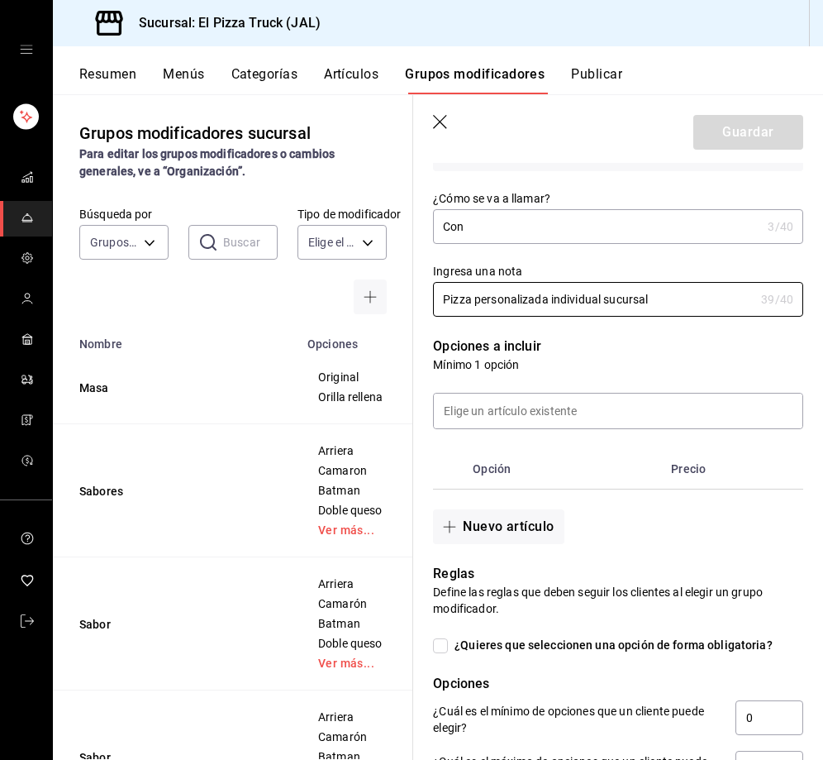
scroll to position [198, 0]
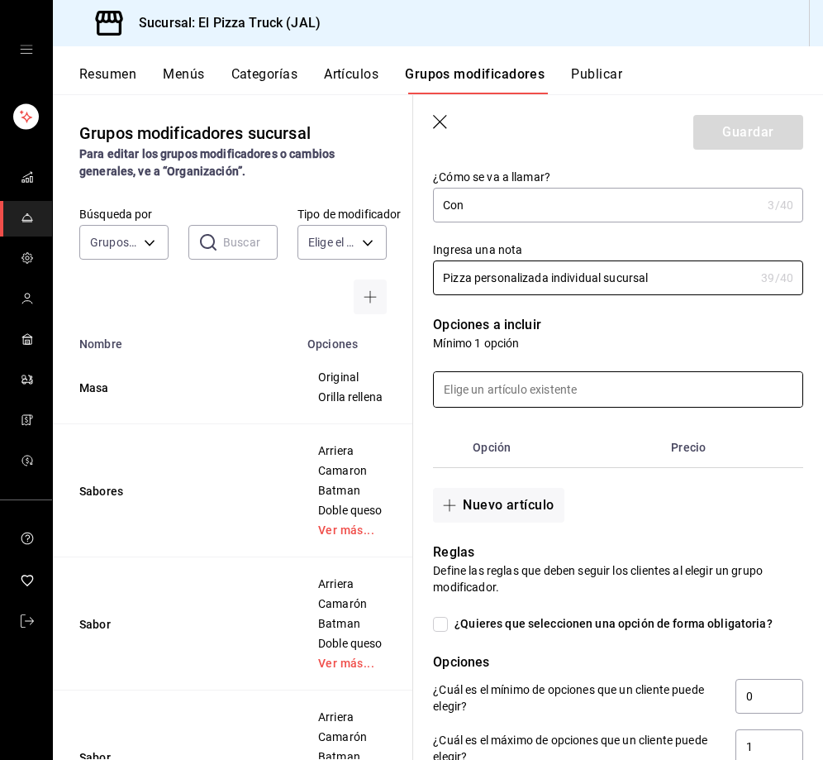
type input "Pizza personalizada individual sucursal"
click at [513, 389] on input at bounding box center [618, 389] width 369 height 35
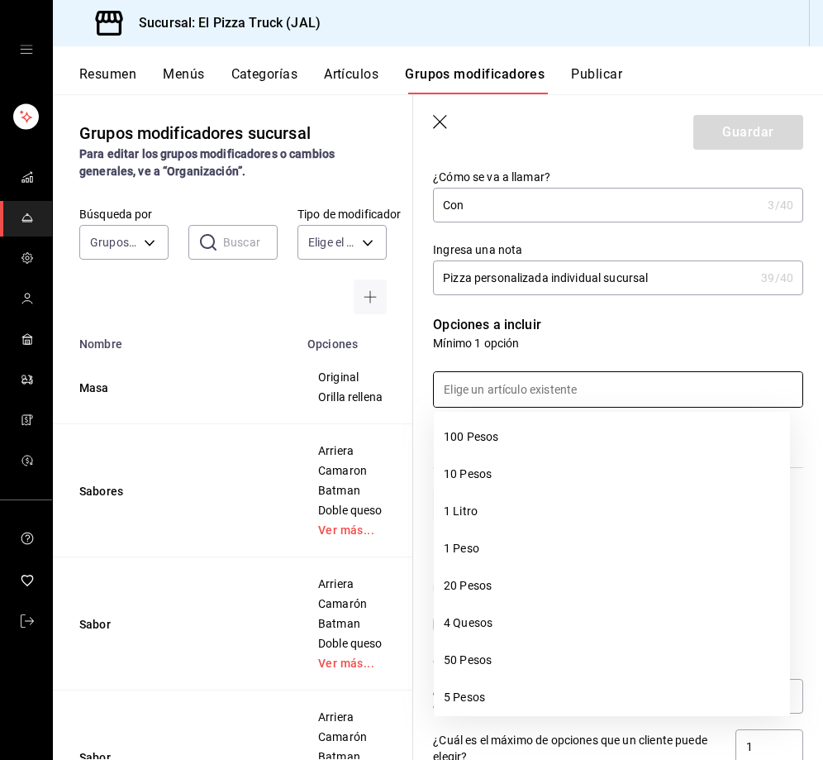
click at [513, 389] on input at bounding box center [618, 389] width 369 height 35
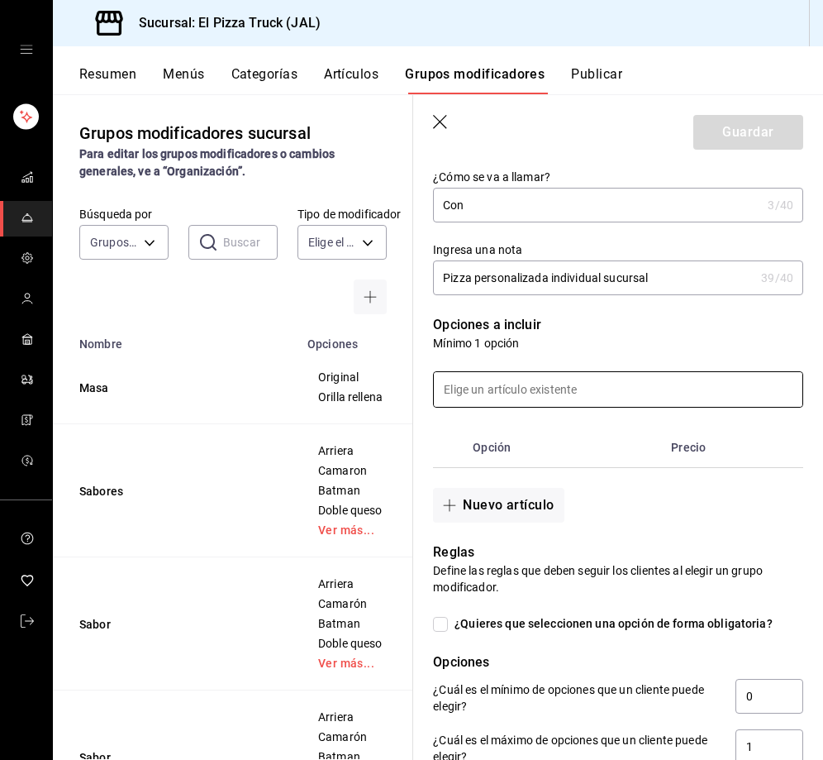
click at [492, 383] on input at bounding box center [618, 389] width 369 height 35
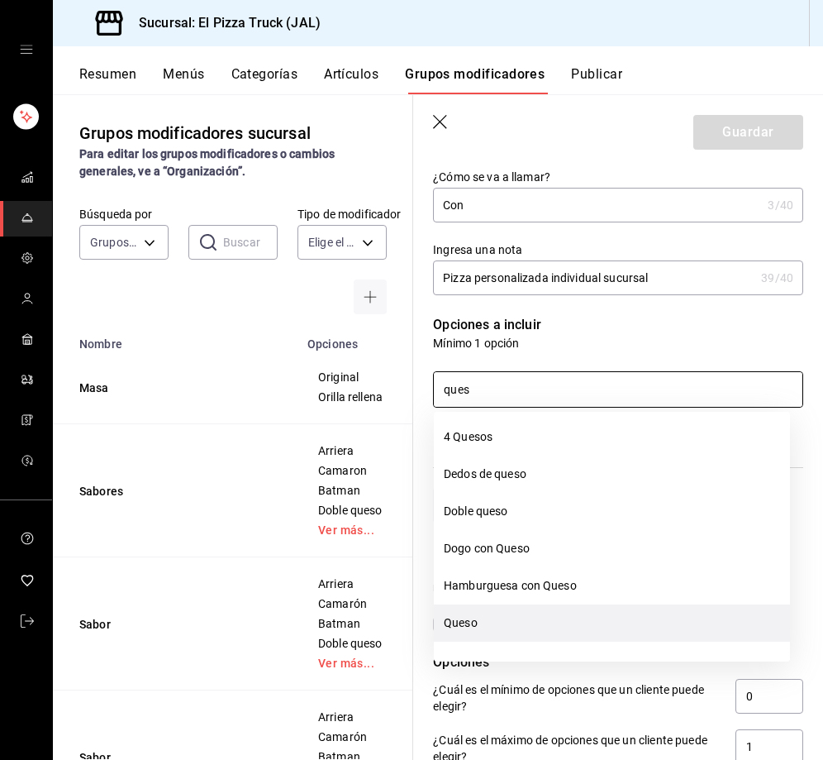
click at [470, 629] on li "Queso" at bounding box center [612, 622] width 356 height 37
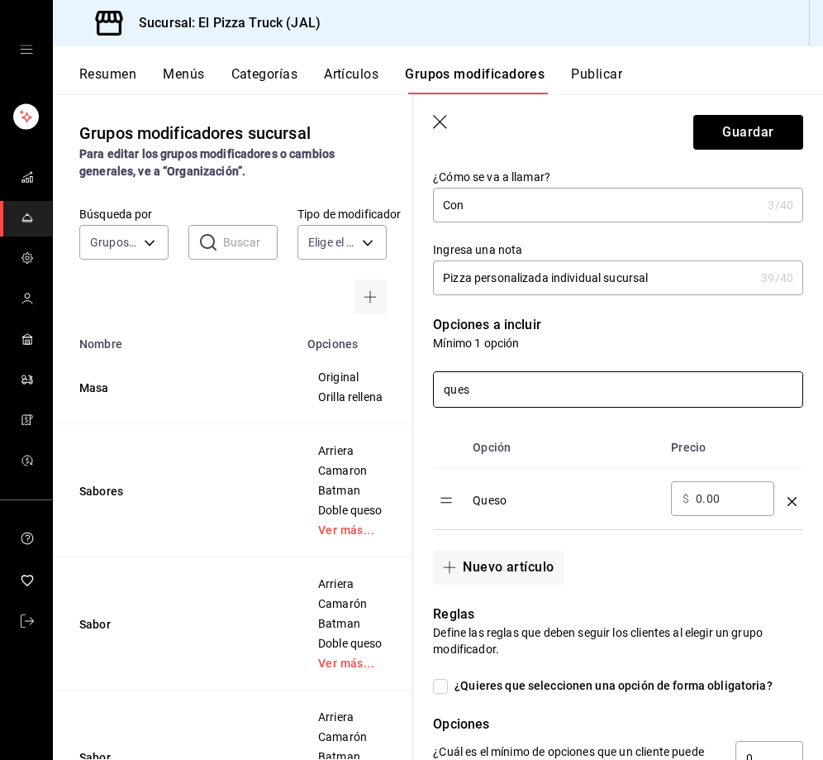
click at [480, 394] on input "ques" at bounding box center [618, 389] width 369 height 35
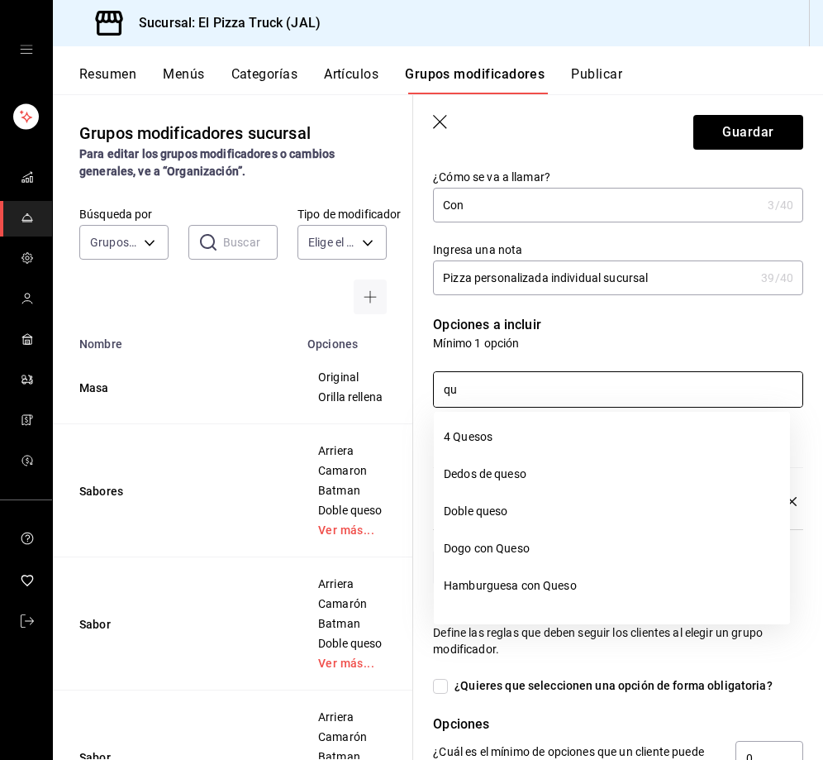
type input "q"
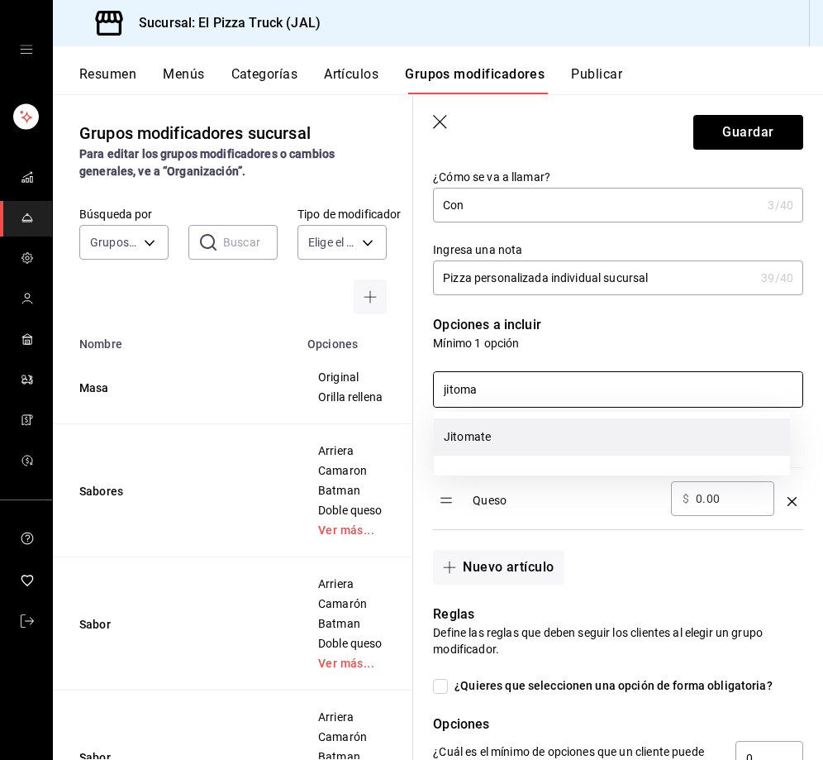
click at [488, 446] on li "Jitomate" at bounding box center [612, 436] width 356 height 37
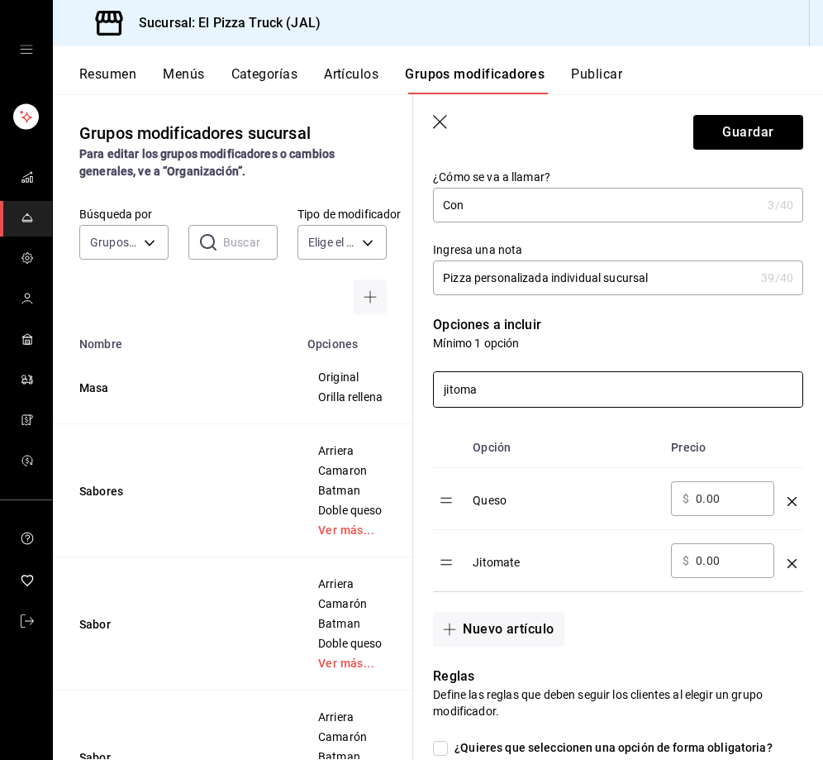
click at [503, 388] on input "jitoma" at bounding box center [618, 389] width 369 height 35
type input "j"
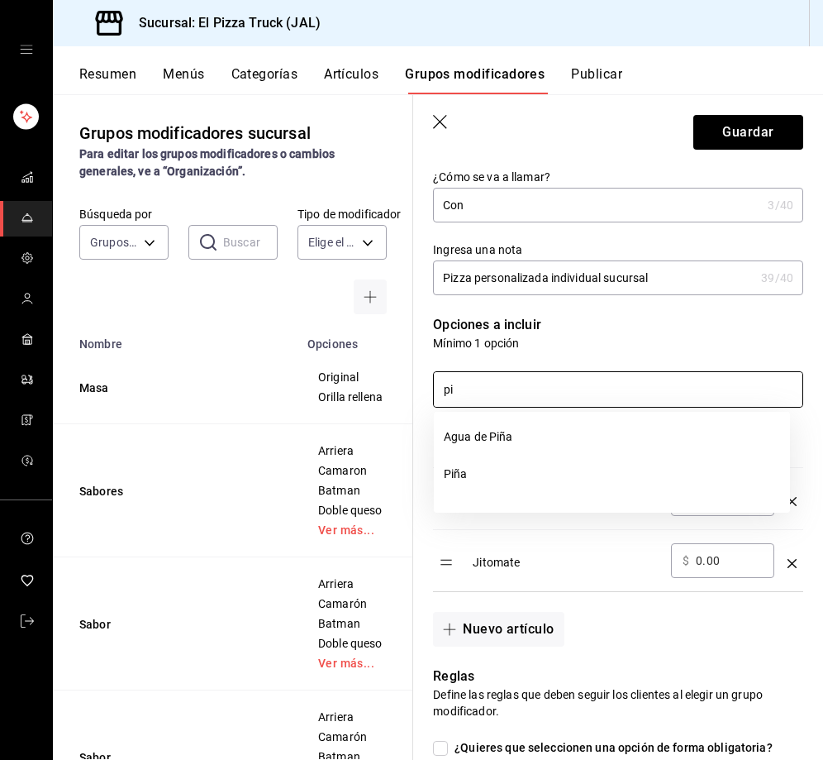
type input "p"
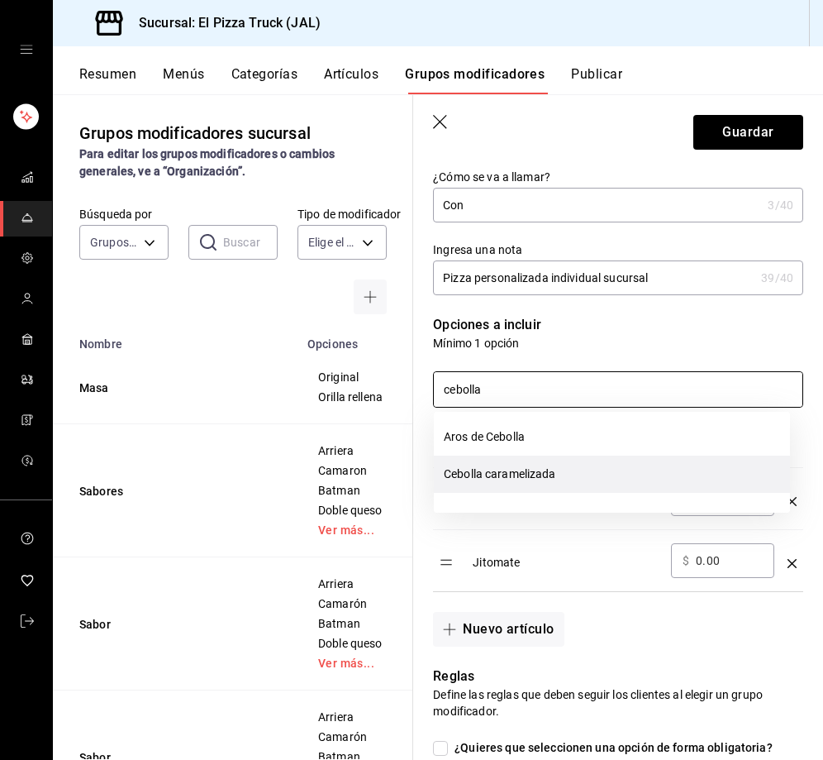
click at [529, 468] on li "Cebolla caramelizada" at bounding box center [612, 474] width 356 height 37
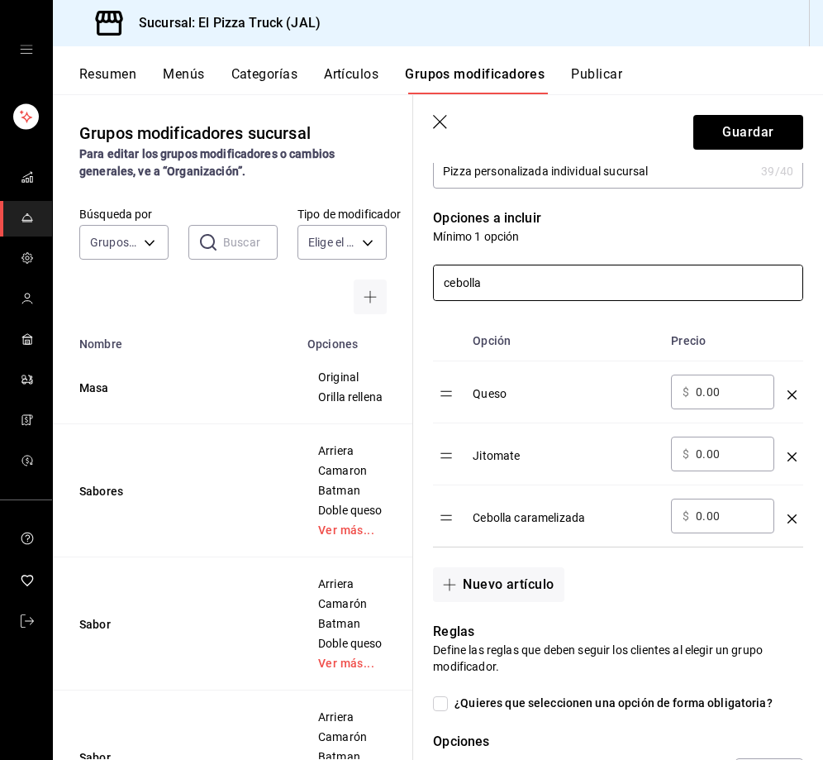
scroll to position [307, 0]
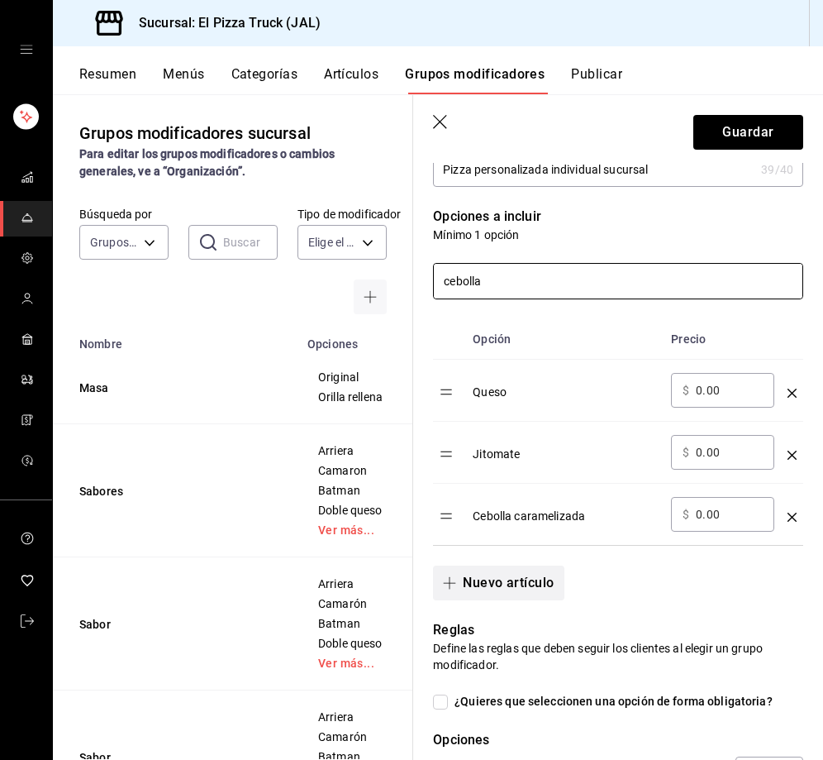
type input "cebolla"
drag, startPoint x: 542, startPoint y: 590, endPoint x: 625, endPoint y: 597, distance: 83.8
click at [625, 597] on div "Nuevo artículo" at bounding box center [608, 573] width 390 height 55
click at [496, 585] on button "Nuevo artículo" at bounding box center [498, 583] width 131 height 35
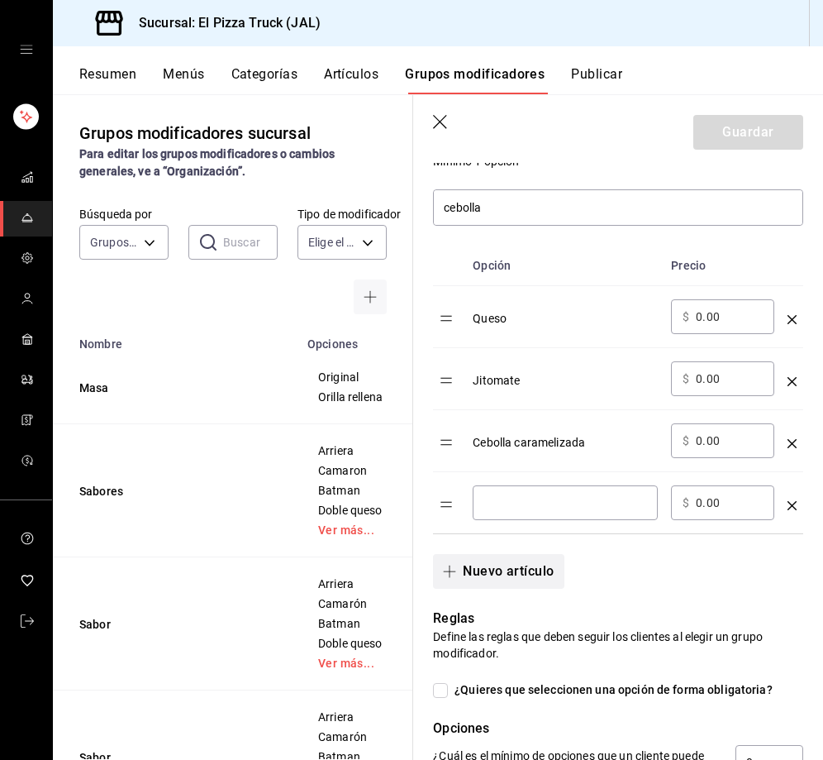
scroll to position [384, 0]
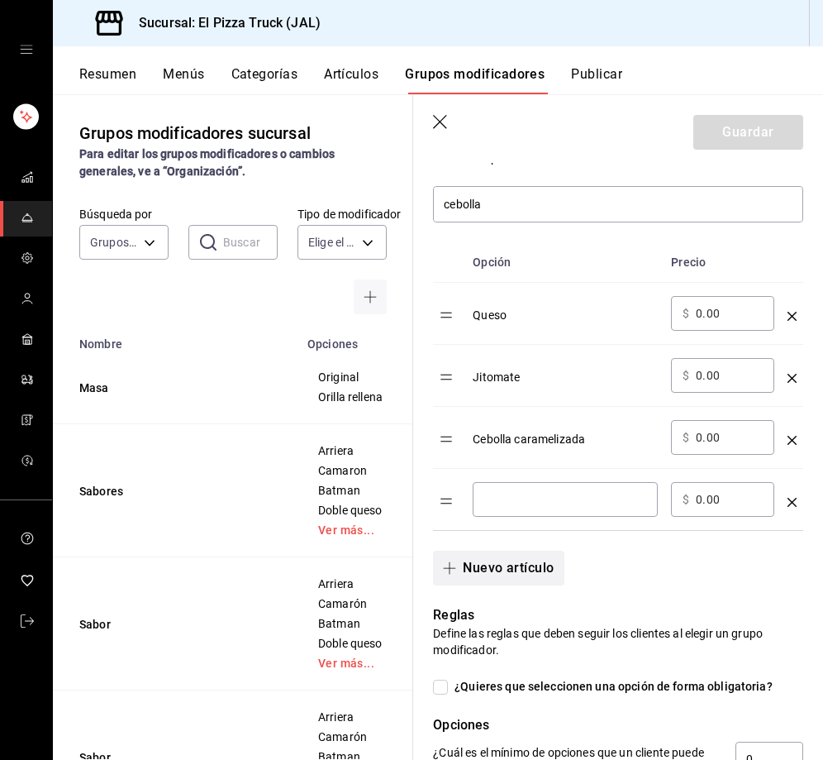
click at [532, 563] on button "Nuevo artículo" at bounding box center [498, 568] width 131 height 35
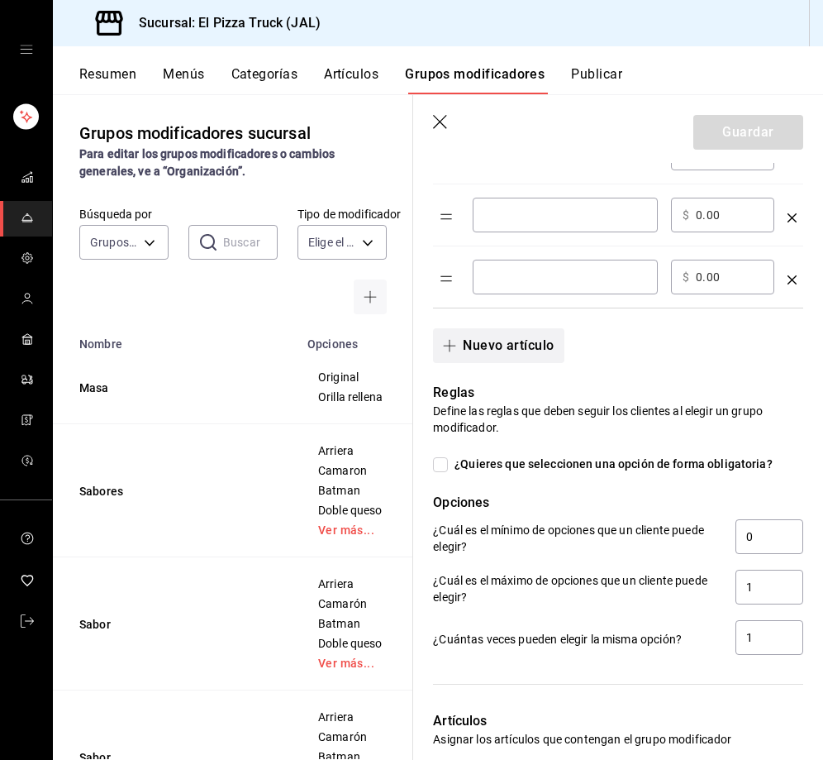
scroll to position [676, 0]
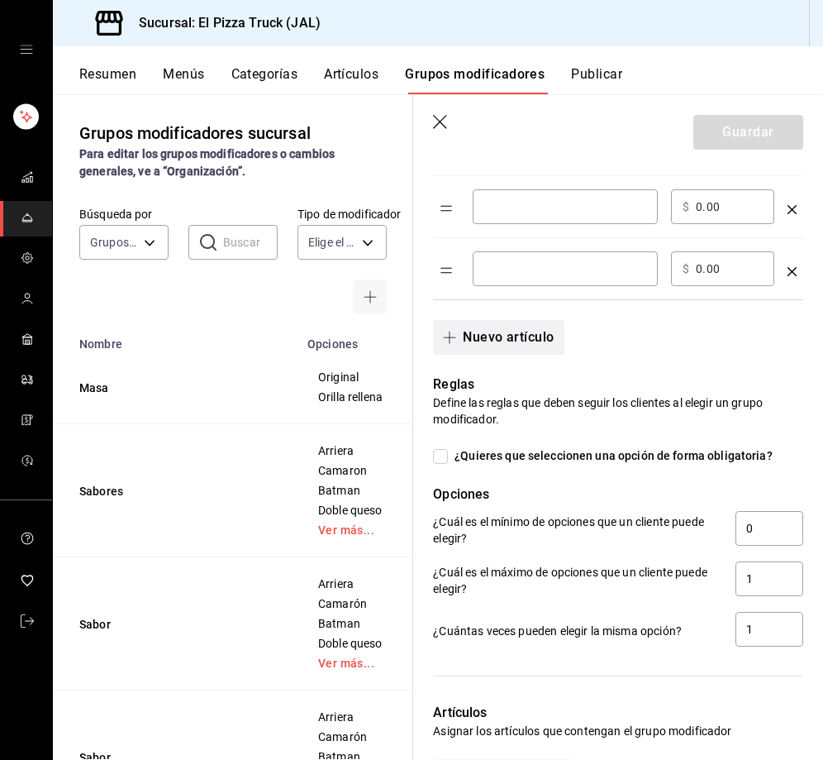
click at [524, 337] on button "Nuevo artículo" at bounding box center [498, 337] width 131 height 35
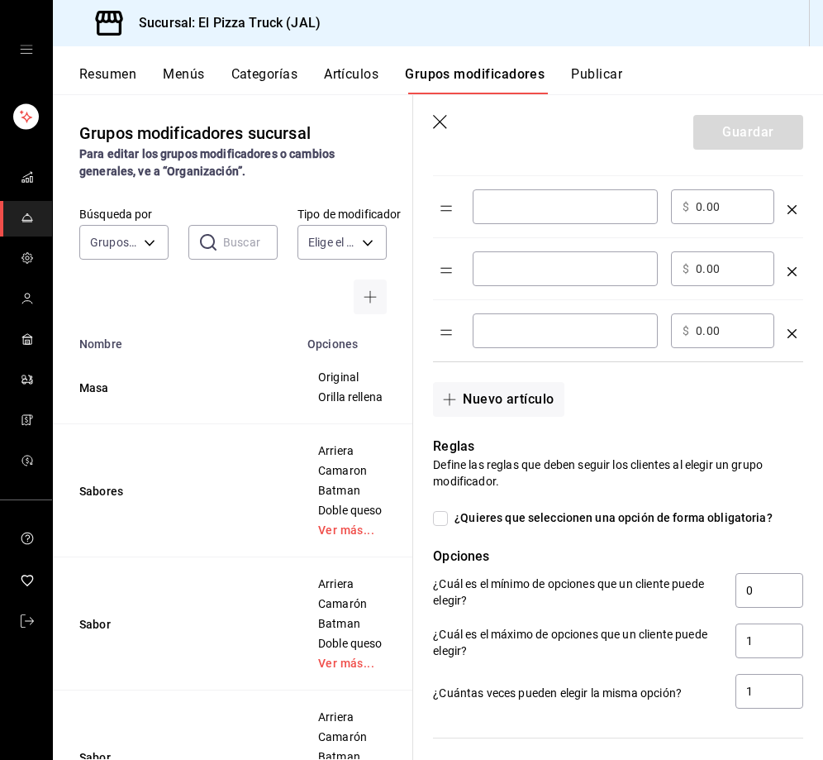
click at [532, 424] on div "Reglas Define las reglas que deben seguir los clientes al elegir un grupo modif…" at bounding box center [608, 564] width 390 height 294
click at [530, 415] on button "Nuevo artículo" at bounding box center [498, 399] width 131 height 35
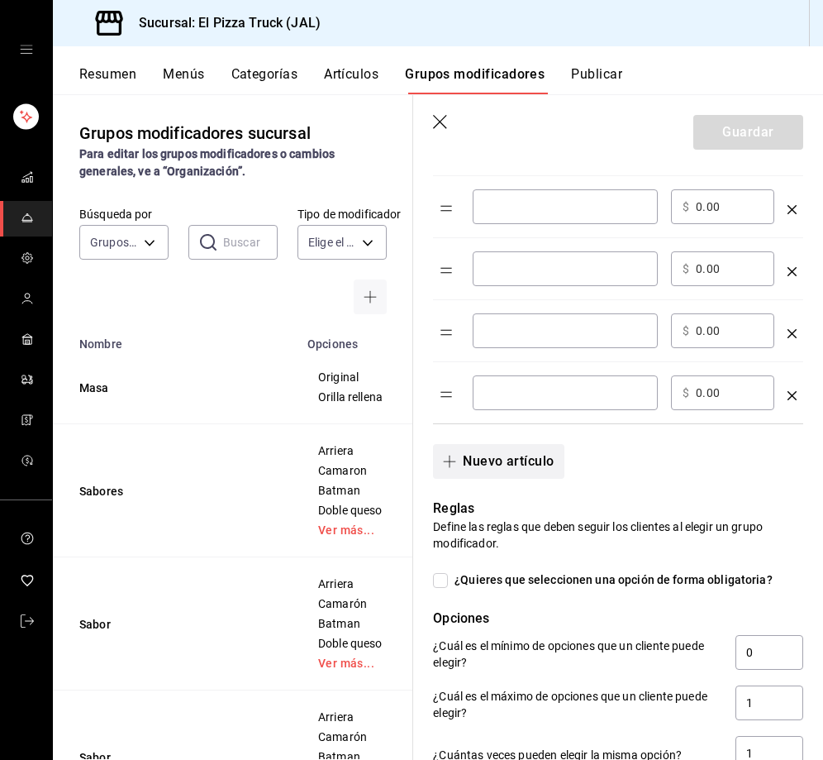
click at [535, 467] on button "Nuevo artículo" at bounding box center [498, 461] width 131 height 35
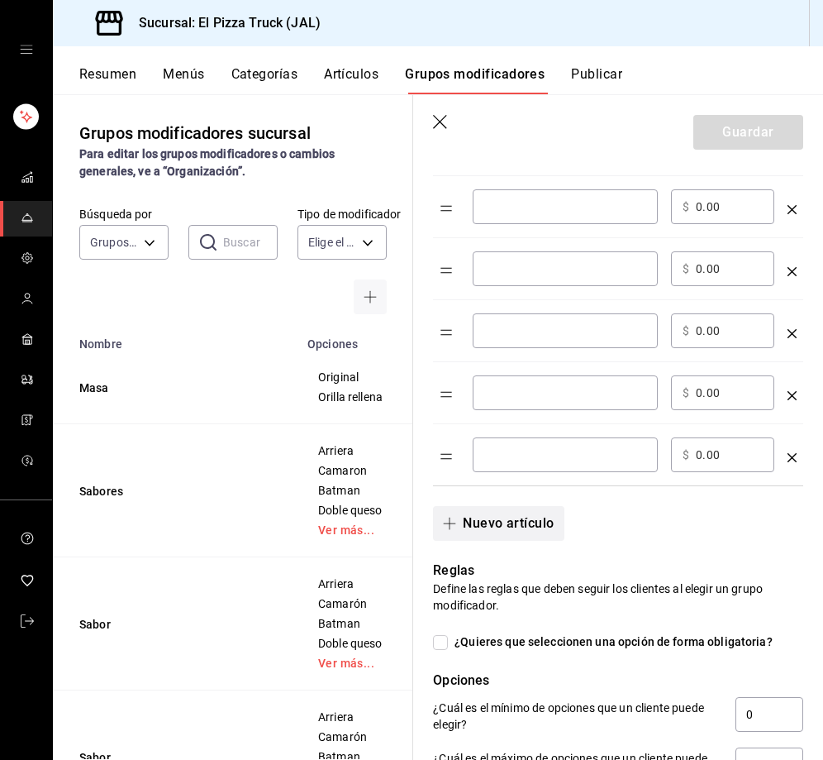
click at [527, 529] on button "Nuevo artículo" at bounding box center [498, 523] width 131 height 35
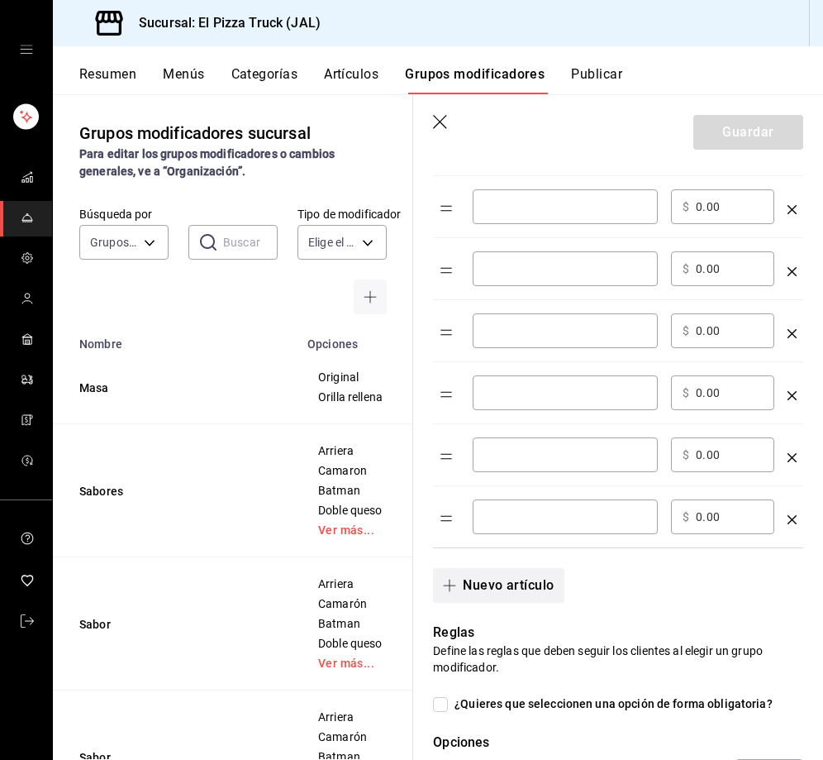
click at [528, 592] on button "Nuevo artículo" at bounding box center [498, 585] width 131 height 35
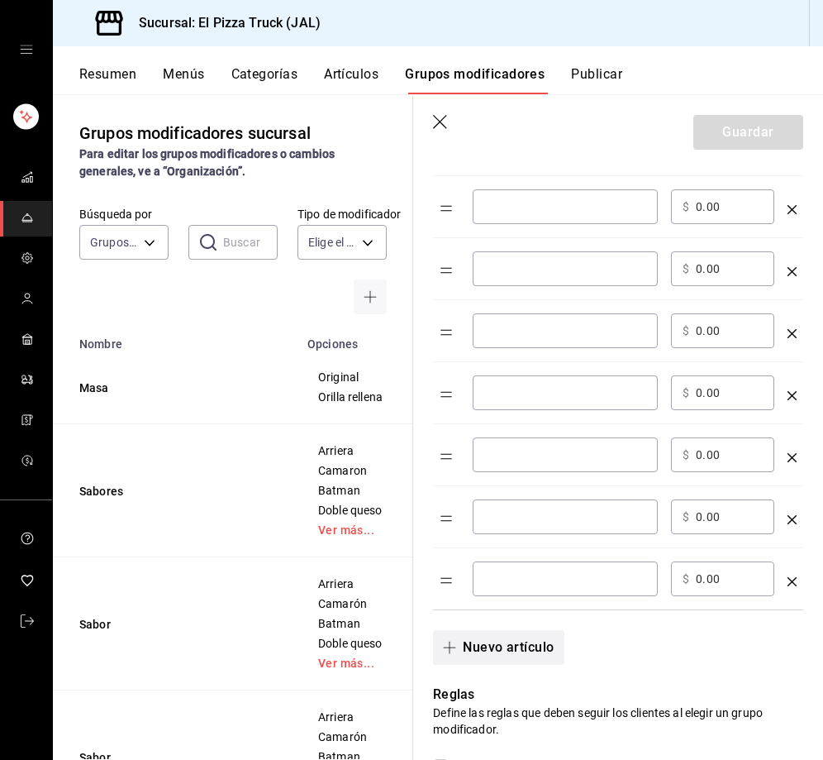
click at [528, 648] on button "Nuevo artículo" at bounding box center [498, 647] width 131 height 35
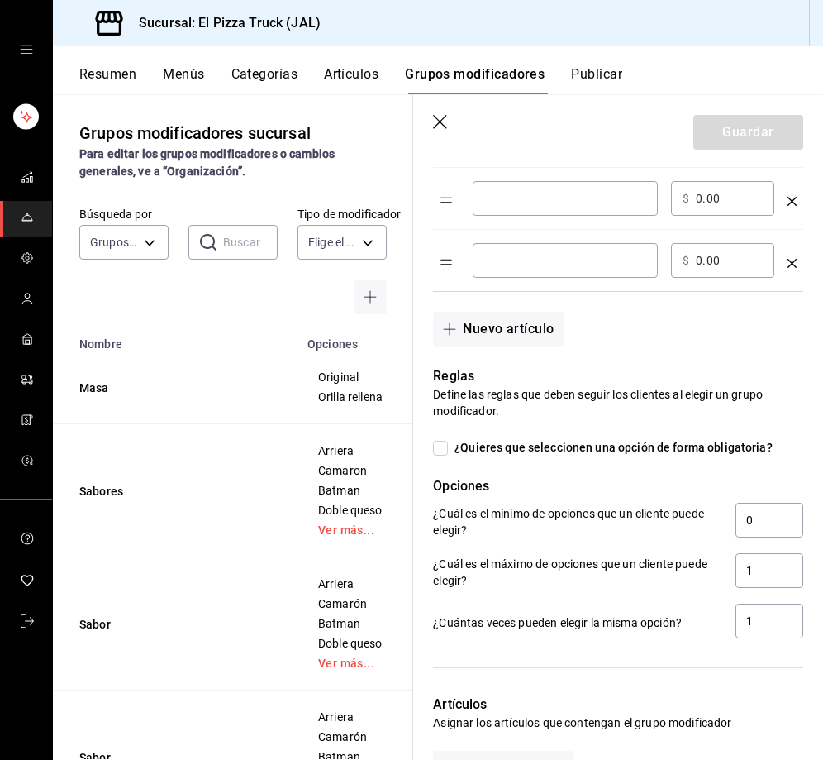
scroll to position [1057, 0]
click at [518, 336] on button "Nuevo artículo" at bounding box center [498, 328] width 131 height 35
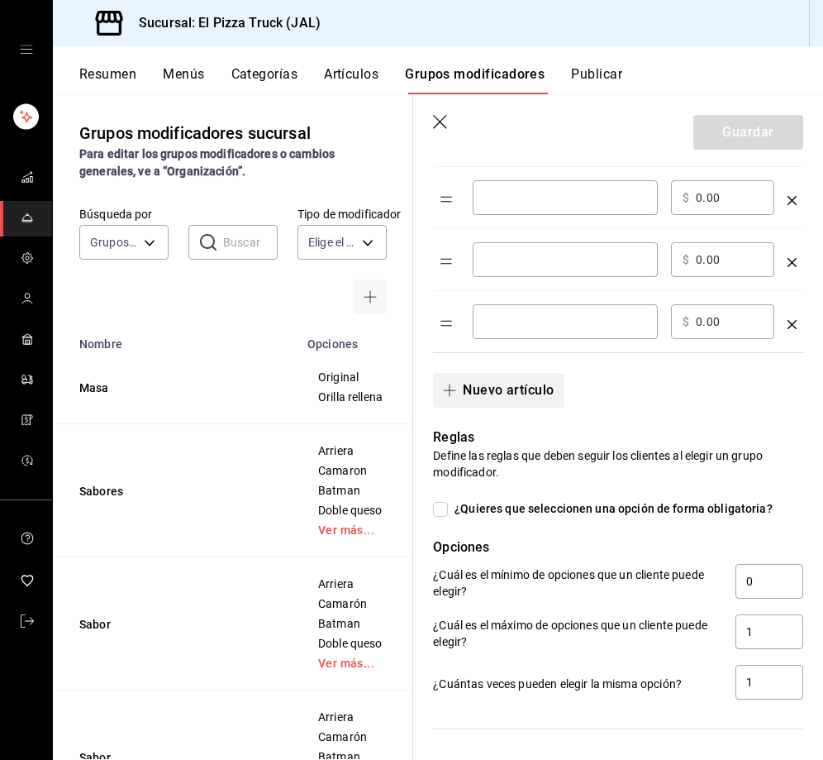
click at [526, 379] on button "Nuevo artículo" at bounding box center [498, 390] width 131 height 35
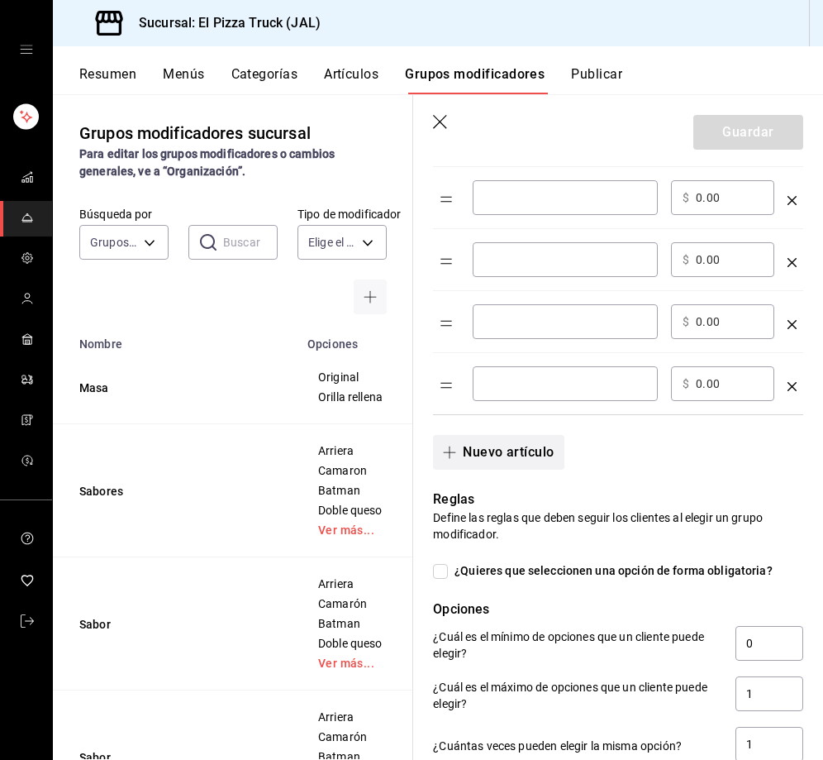
click at [532, 452] on button "Nuevo artículo" at bounding box center [498, 452] width 131 height 35
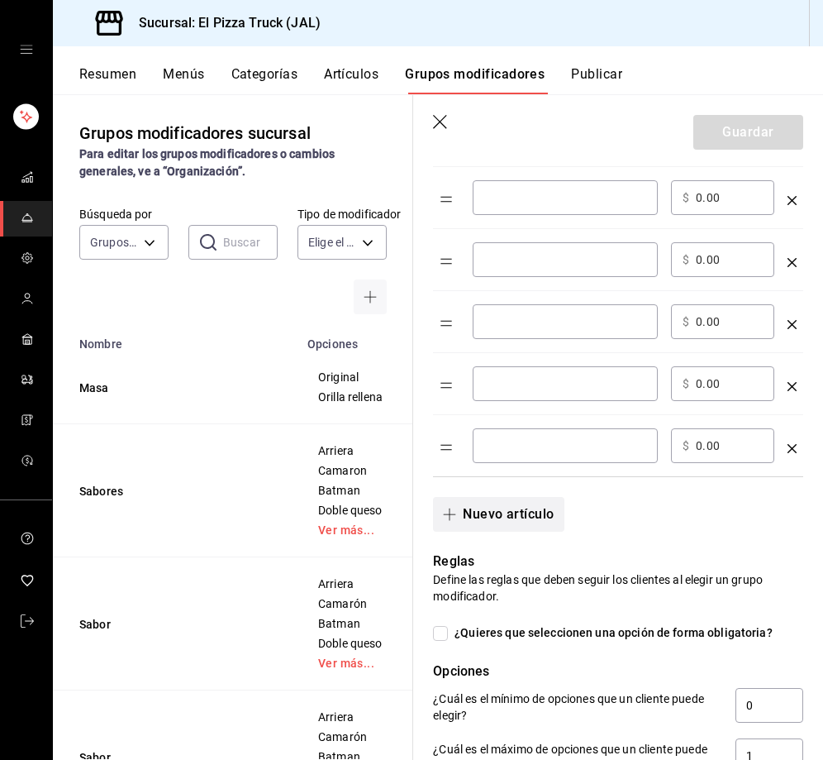
click at [530, 527] on button "Nuevo artículo" at bounding box center [498, 514] width 131 height 35
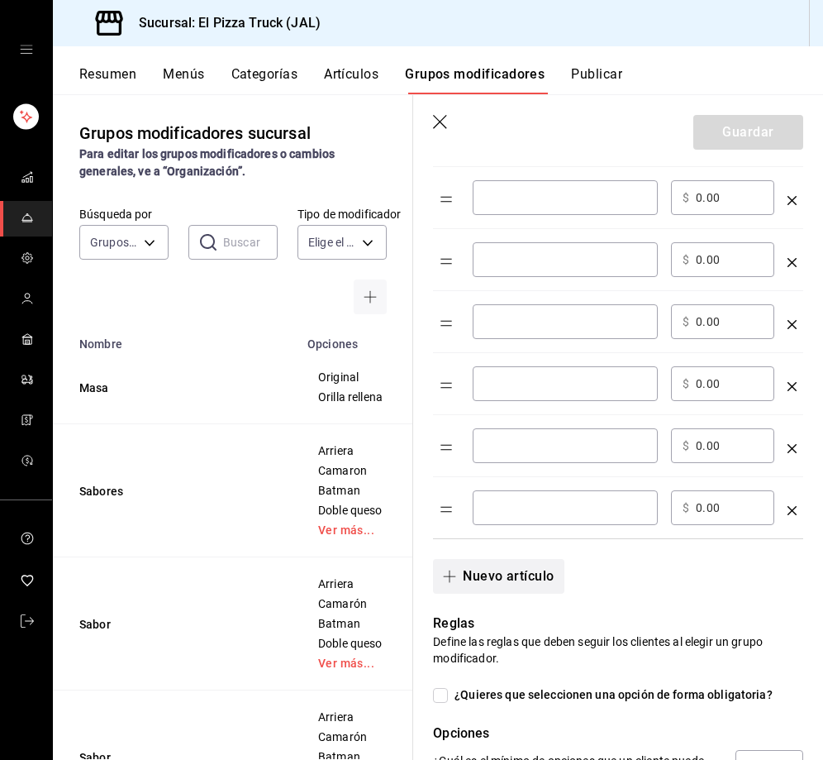
click at [528, 587] on button "Nuevo artículo" at bounding box center [498, 576] width 131 height 35
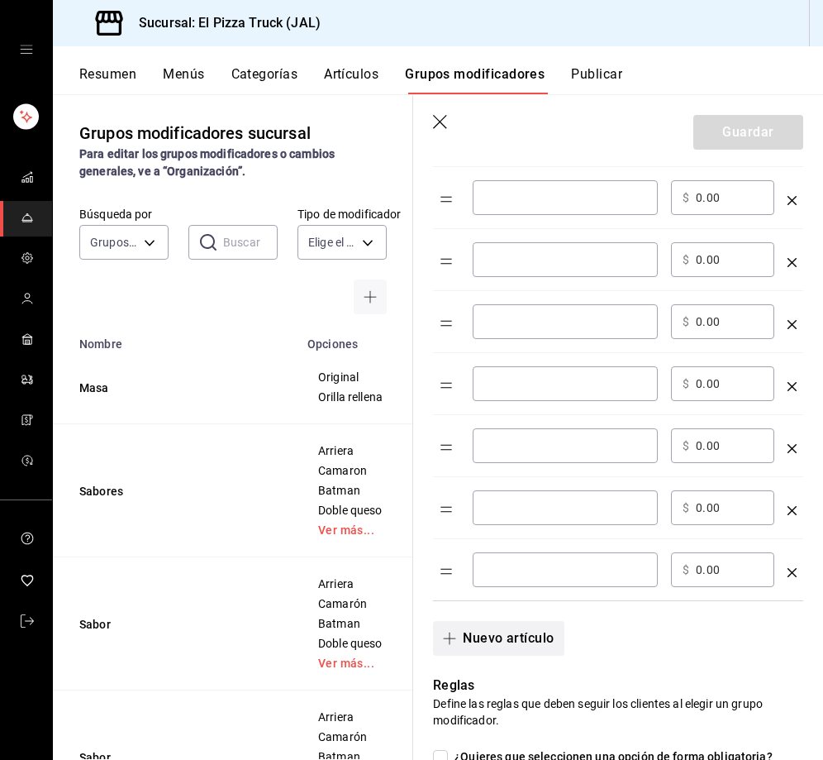
click at [526, 644] on button "Nuevo artículo" at bounding box center [498, 638] width 131 height 35
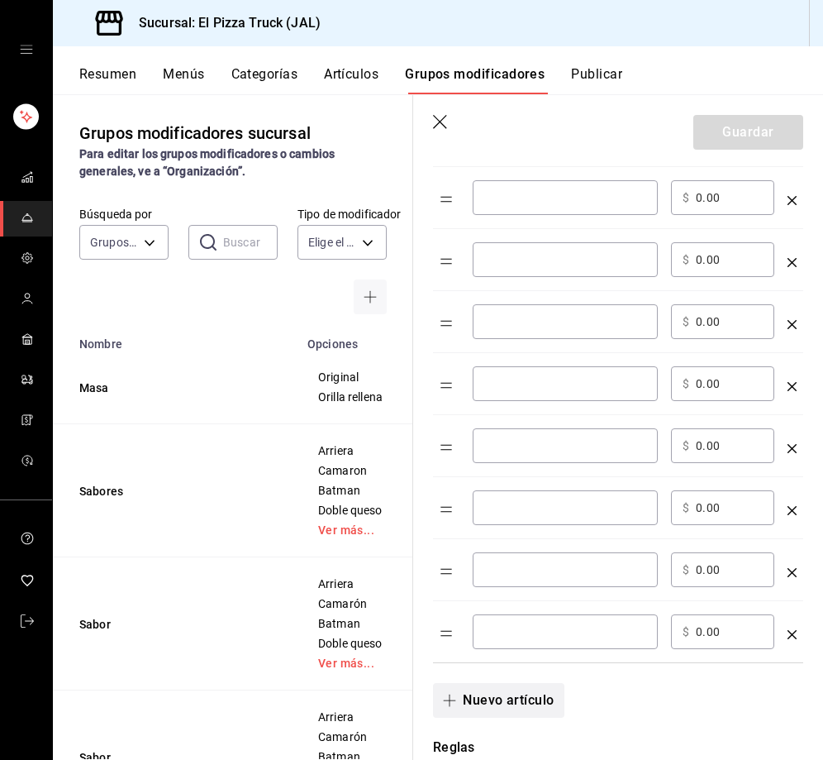
click at [517, 702] on button "Nuevo artículo" at bounding box center [498, 700] width 131 height 35
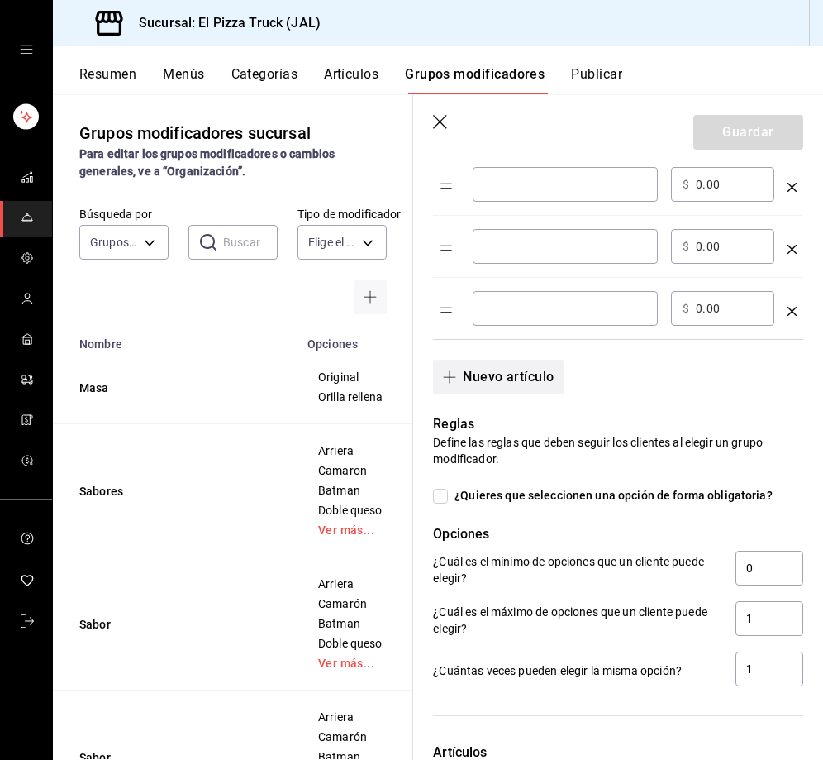
scroll to position [1444, 0]
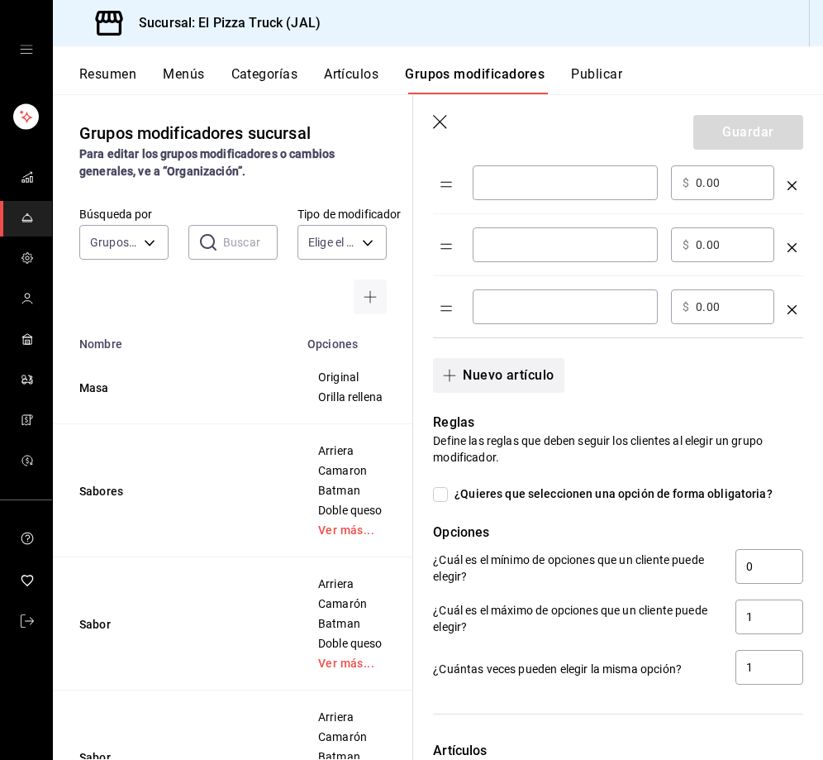
click at [509, 375] on button "Nuevo artículo" at bounding box center [498, 375] width 131 height 35
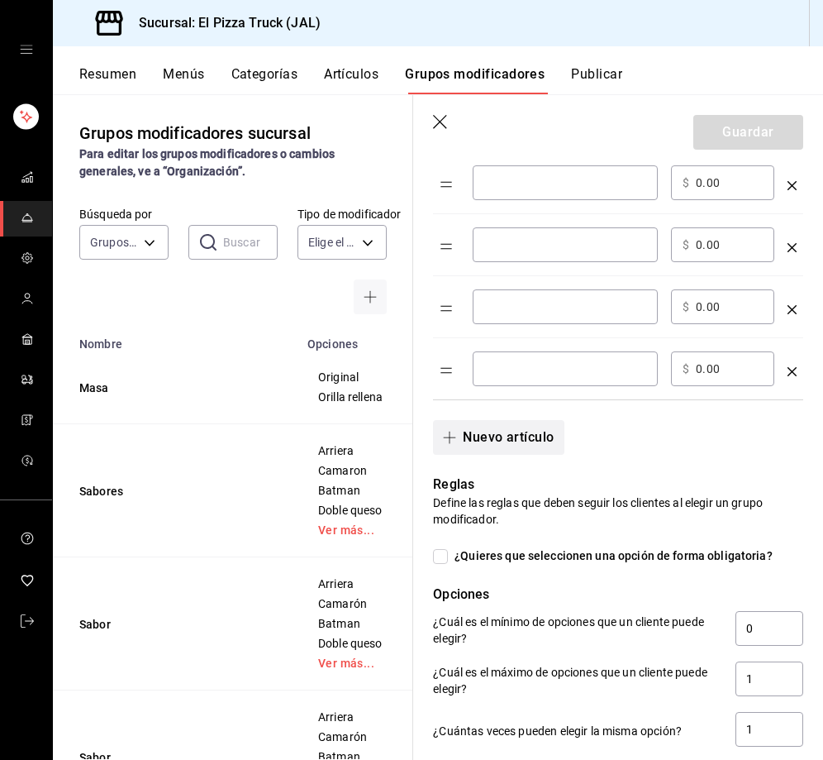
click at [516, 428] on button "Nuevo artículo" at bounding box center [498, 437] width 131 height 35
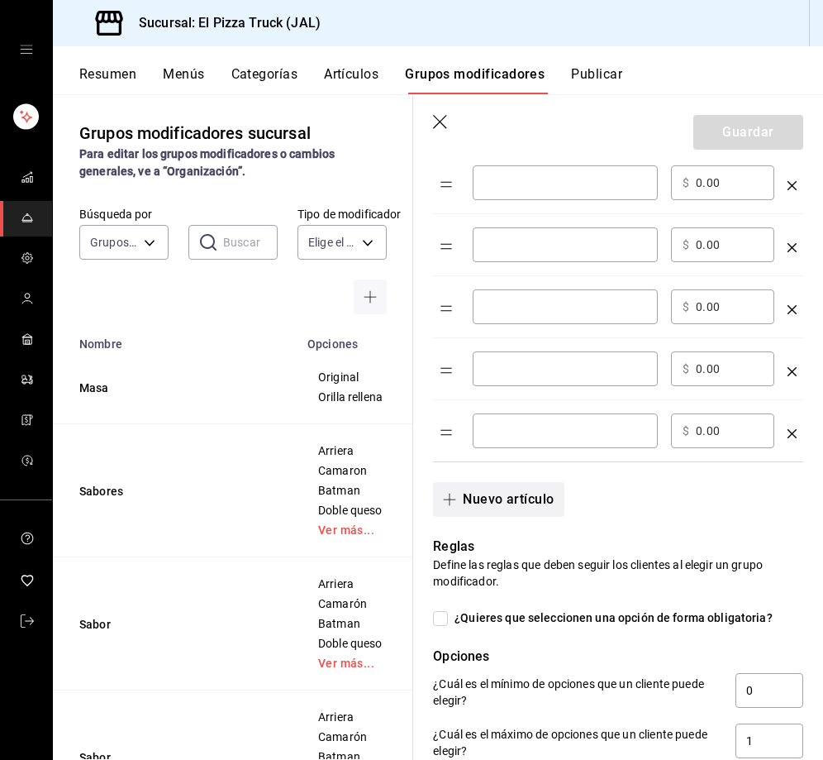
click at [521, 493] on button "Nuevo artículo" at bounding box center [498, 499] width 131 height 35
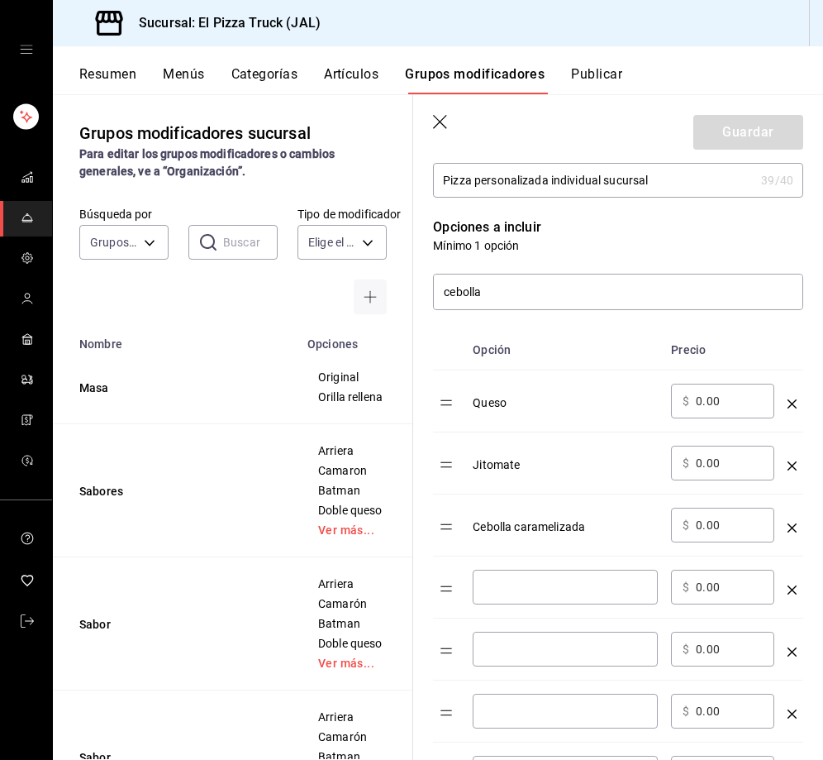
scroll to position [268, 0]
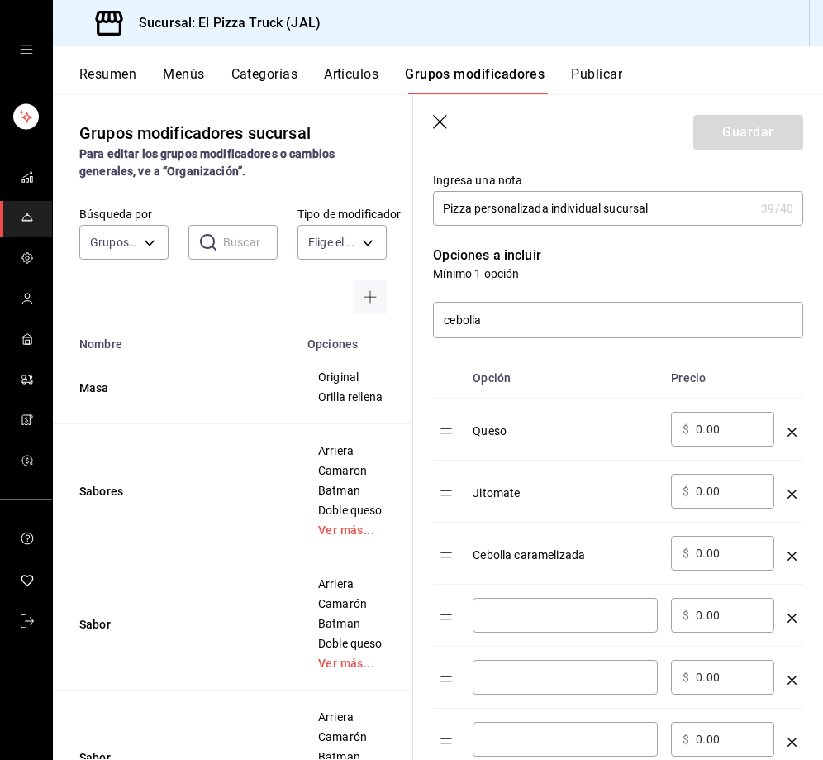
click at [539, 606] on div "​" at bounding box center [565, 615] width 185 height 35
type input "Salsa de pizza"
type input "3.00"
type input "Albahaca"
type input "3.00"
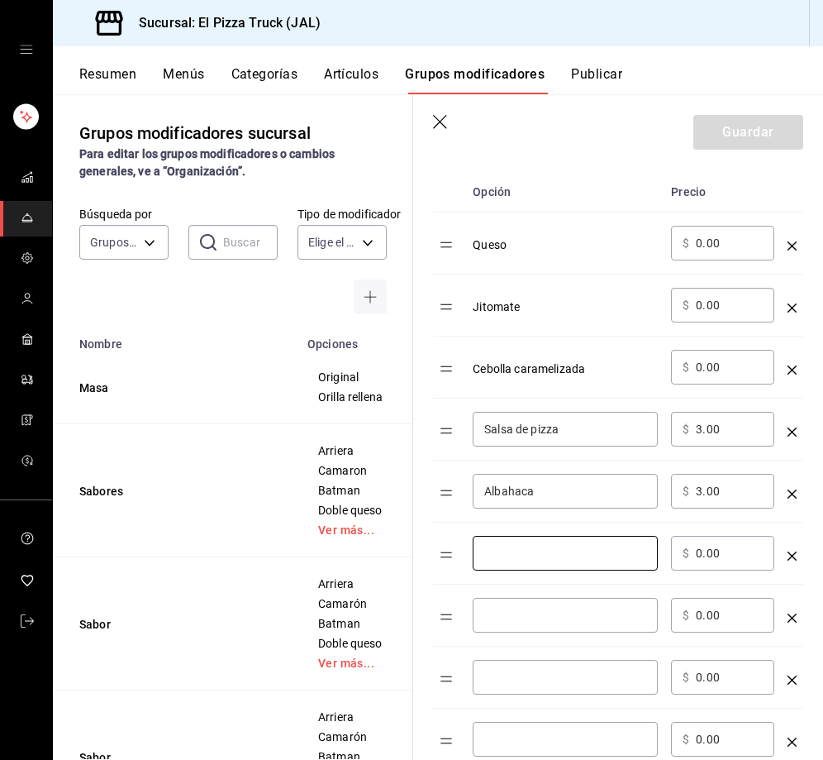
scroll to position [461, 0]
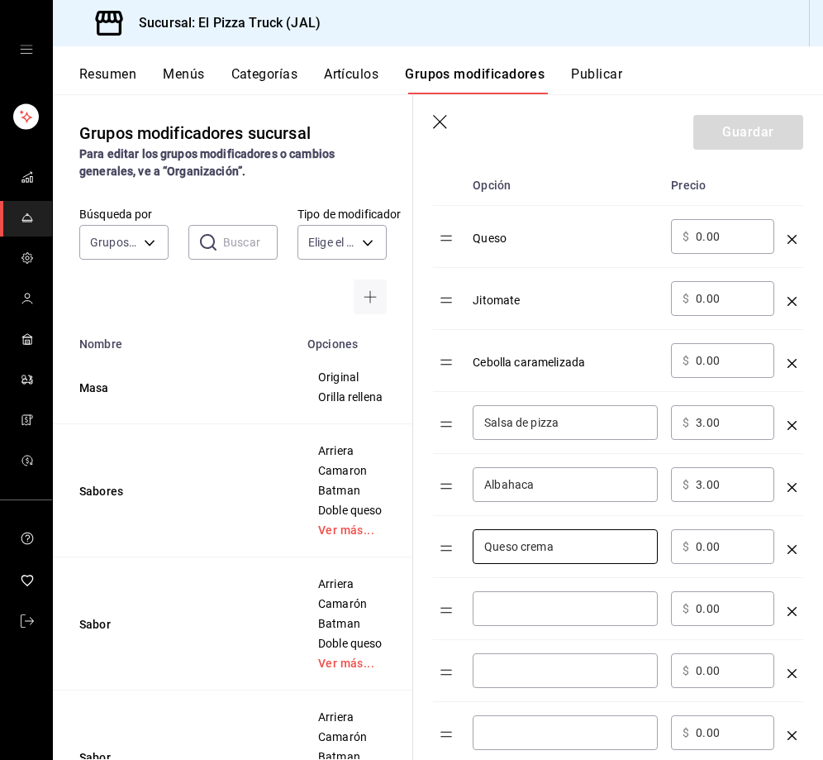
type input "Queso crema"
type input "8.00"
type input "Queso azul"
type input "11.00"
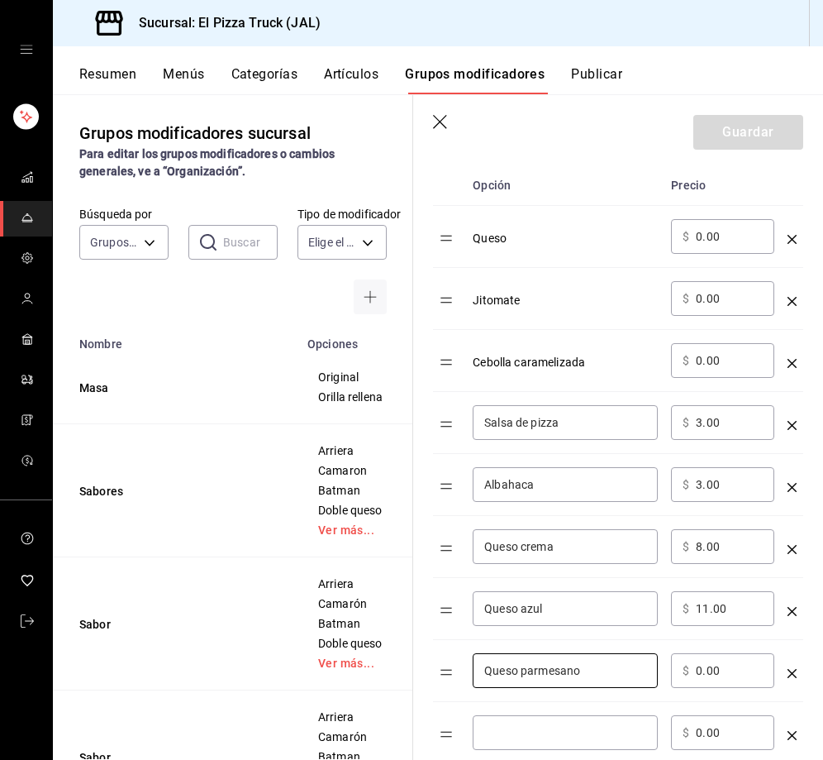
type input "Queso parmesano"
type input "10.00"
type input "Peperoni"
type input "14.00"
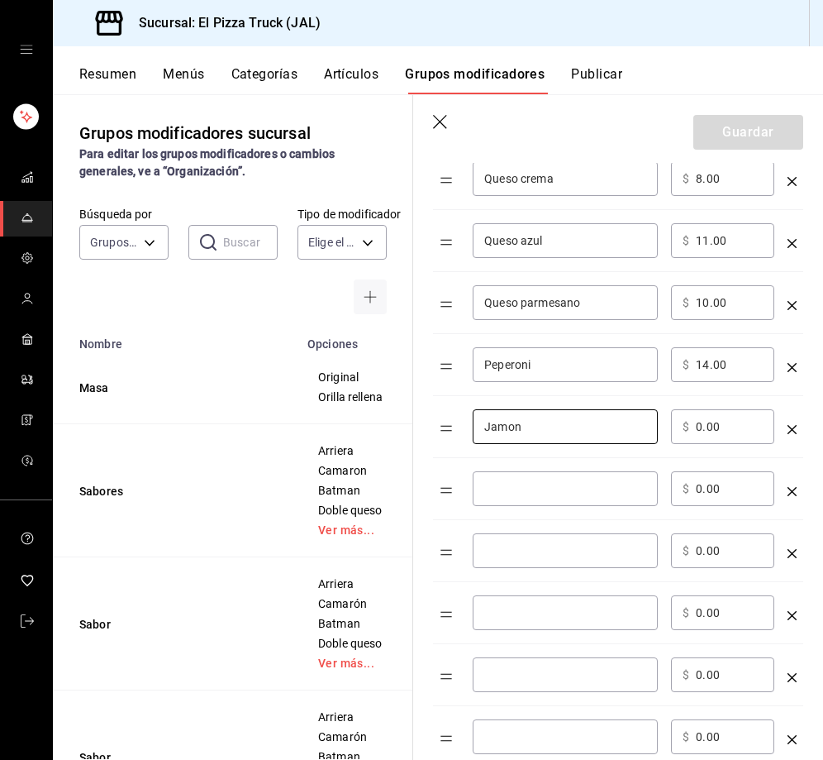
type input "Jamon"
type input "8.00"
type input "Chorizo para freir"
type input "9.00"
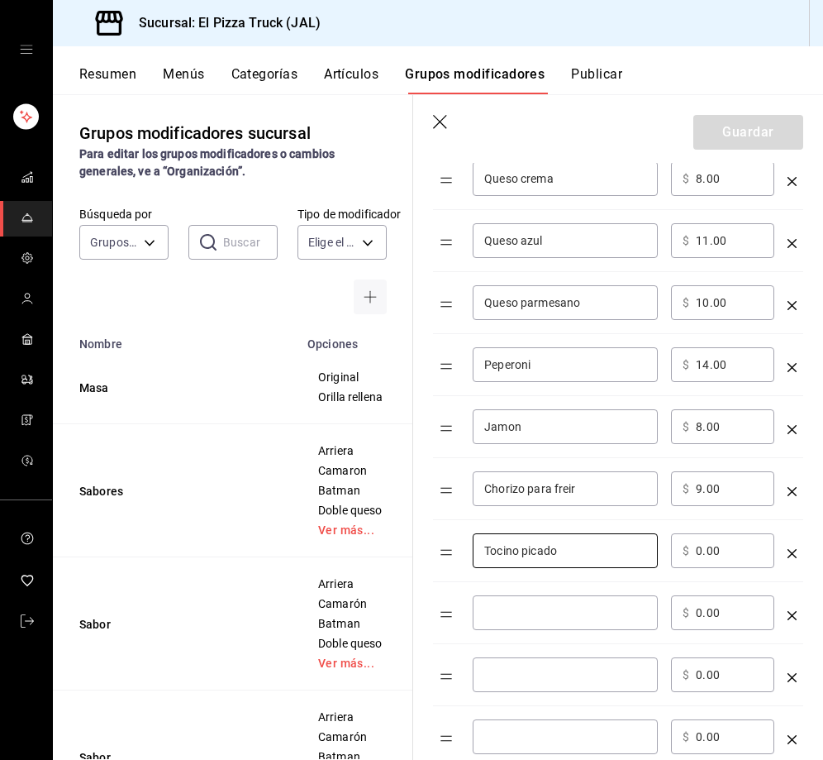
type input "Tocino picado"
type input "8.00"
type input "Camaron"
type input "46.00"
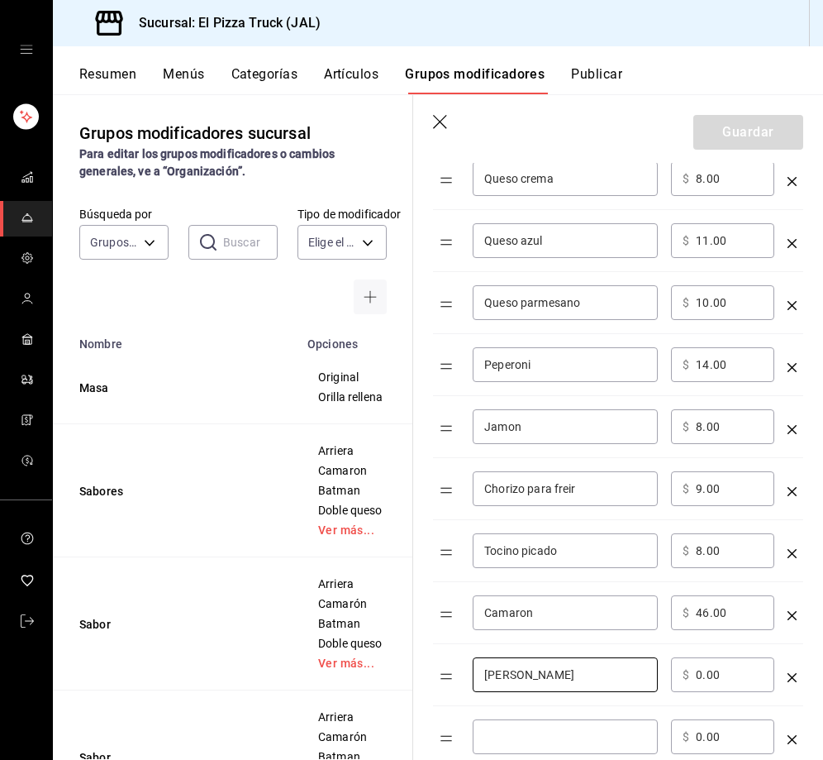
type input "[PERSON_NAME]"
type input "31.00"
type input "Carne adobada"
type input "19.00"
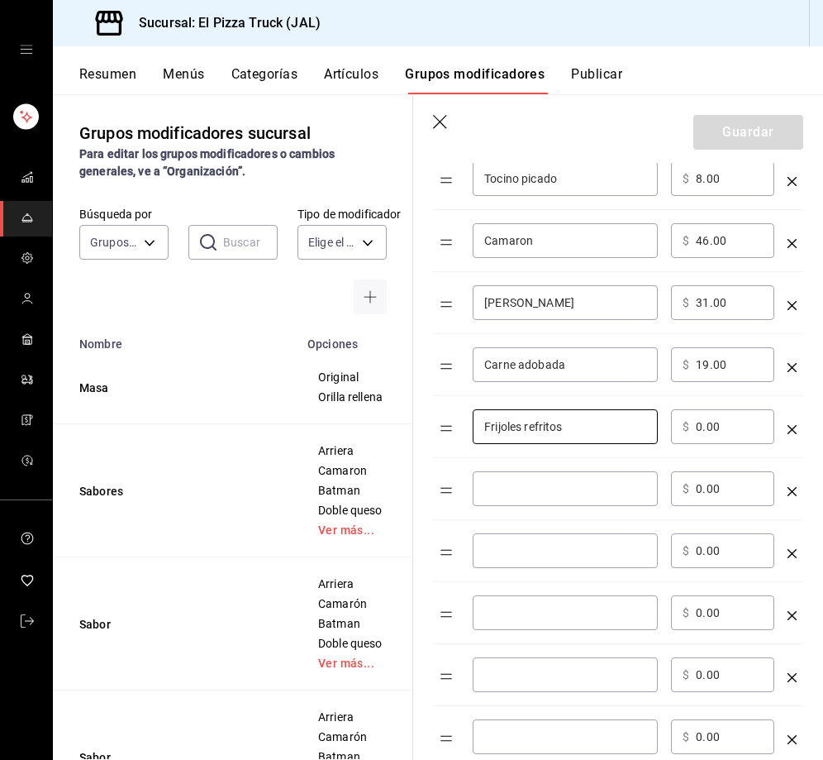
type input "Frijoles refritos"
type input "9.00"
type input "Champiñon"
type input "7.00"
type input "Piña"
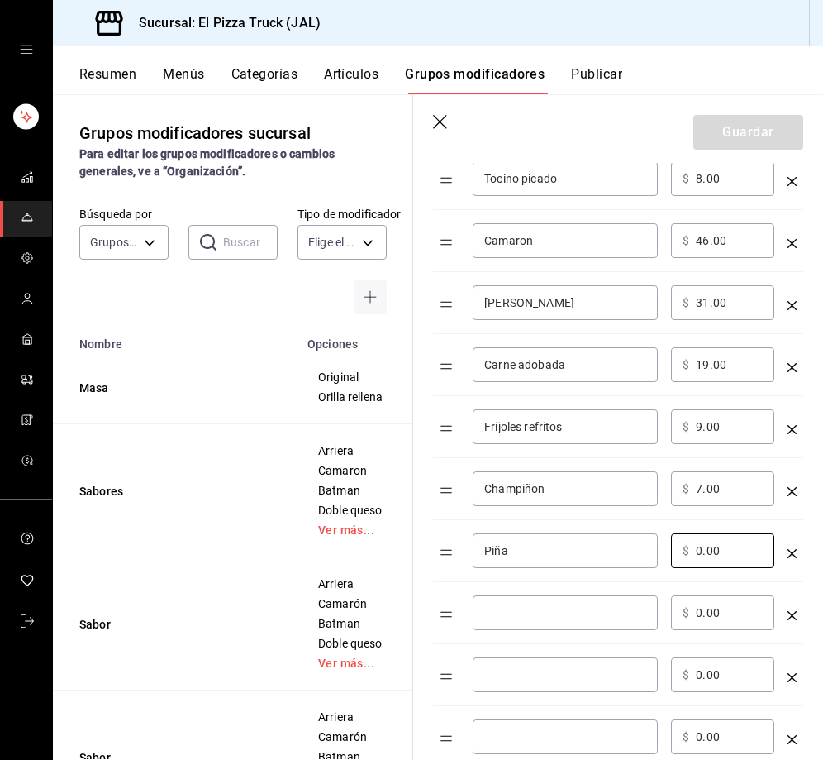
type input "5.00"
type input "Jitomate saladet"
type input "6.00"
type input "Chela jalapeño"
type input "3.00"
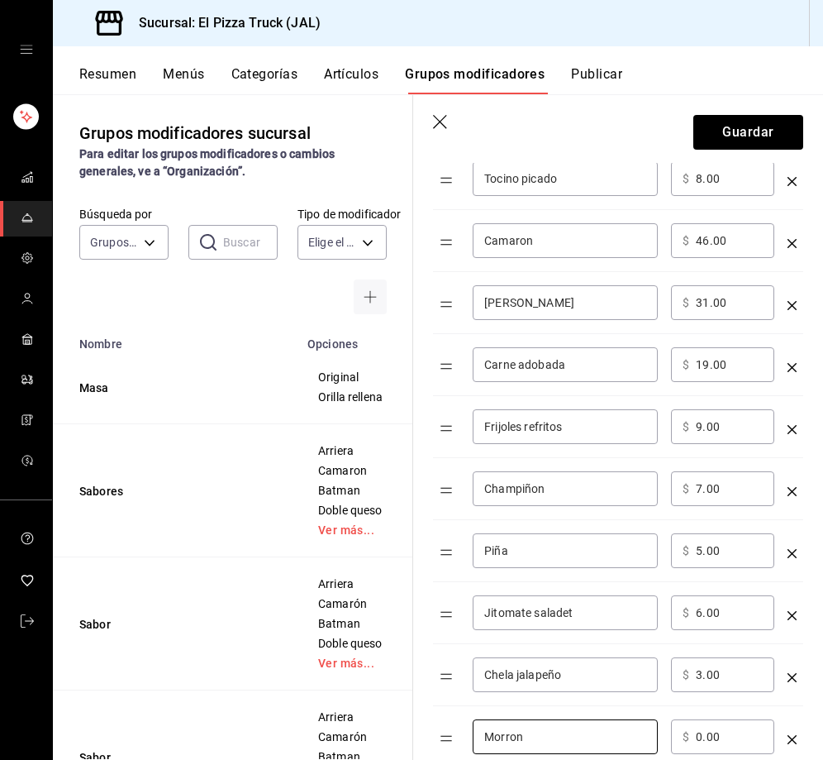
type input "Morron"
type input "6.00"
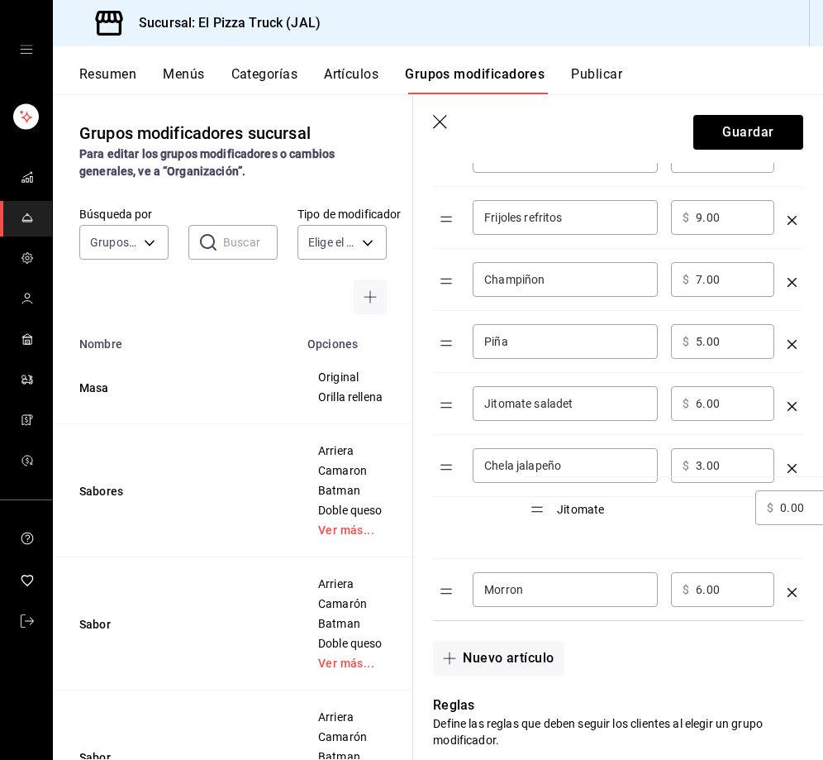
scroll to position [1391, 0]
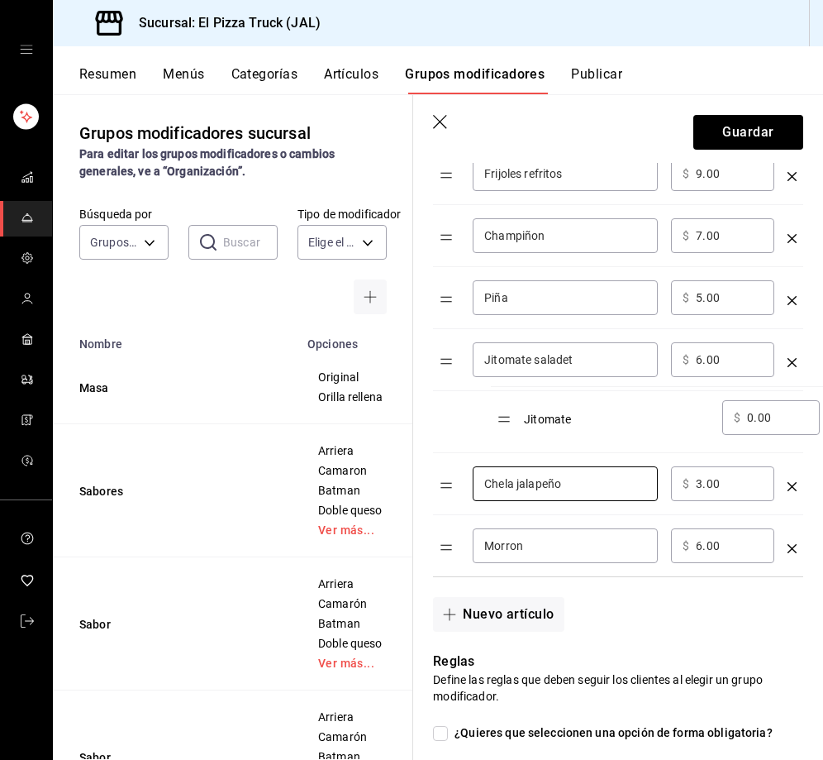
drag, startPoint x: 446, startPoint y: 313, endPoint x: 503, endPoint y: 413, distance: 116.3
click at [788, 365] on icon "optionsTable" at bounding box center [792, 362] width 9 height 9
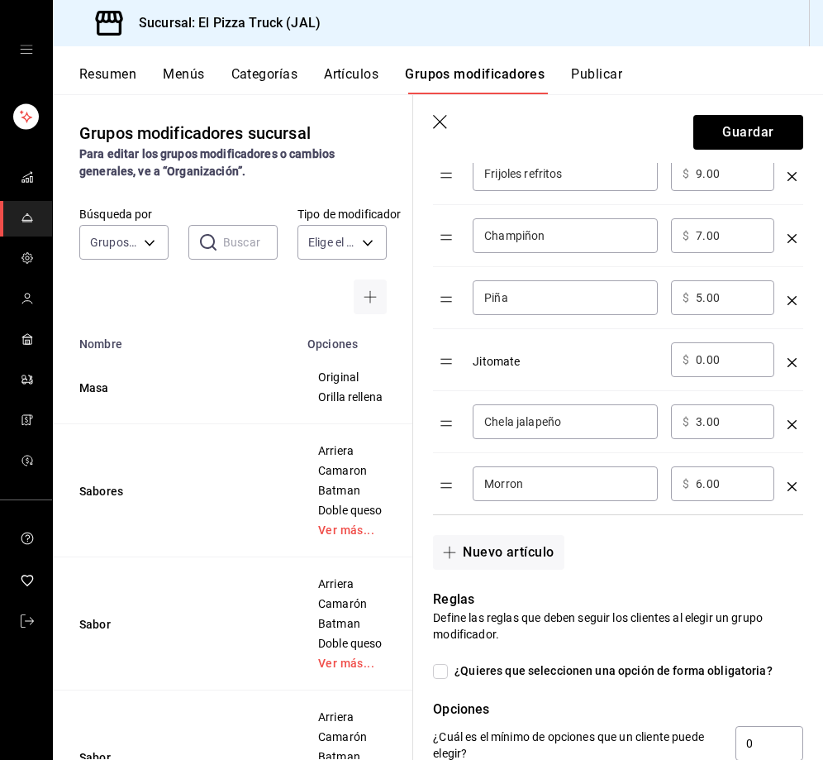
click at [705, 364] on input "0.00" at bounding box center [729, 359] width 67 height 17
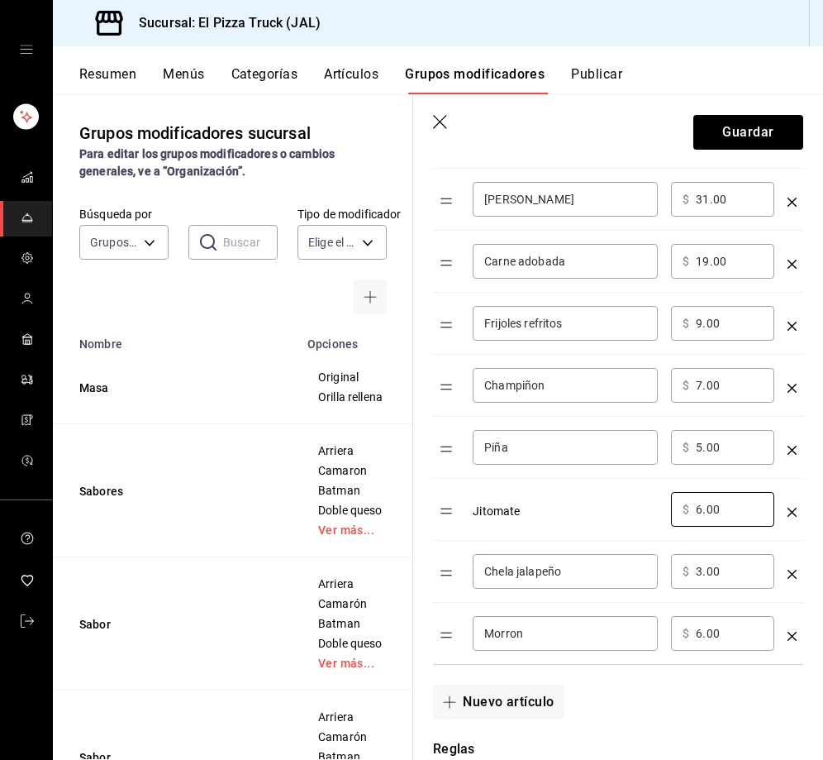
scroll to position [1309, 0]
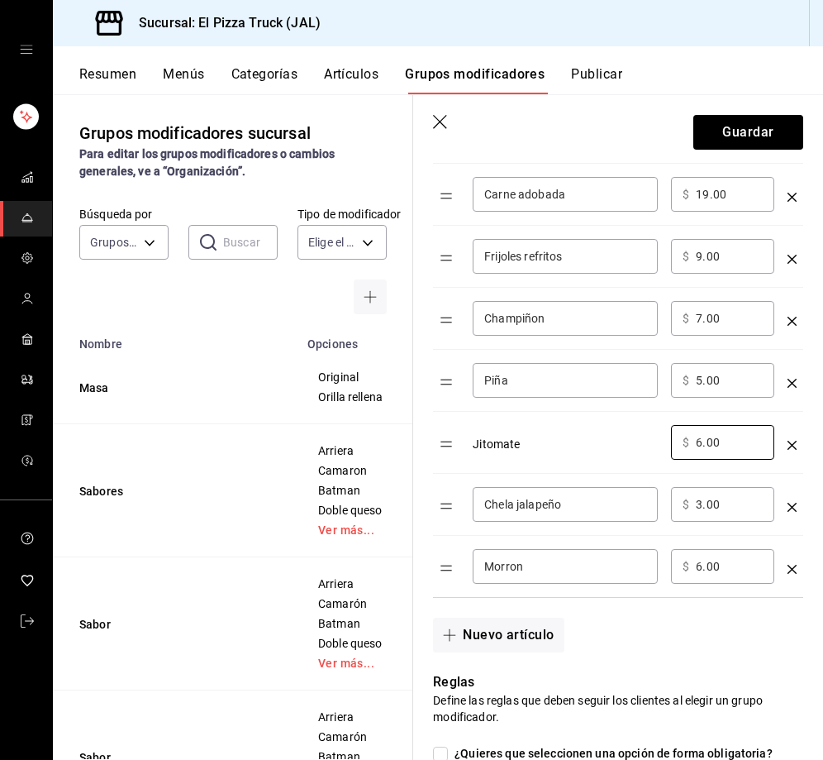
type input "6.00"
click at [504, 505] on input "Chela jalapeño" at bounding box center [565, 504] width 162 height 17
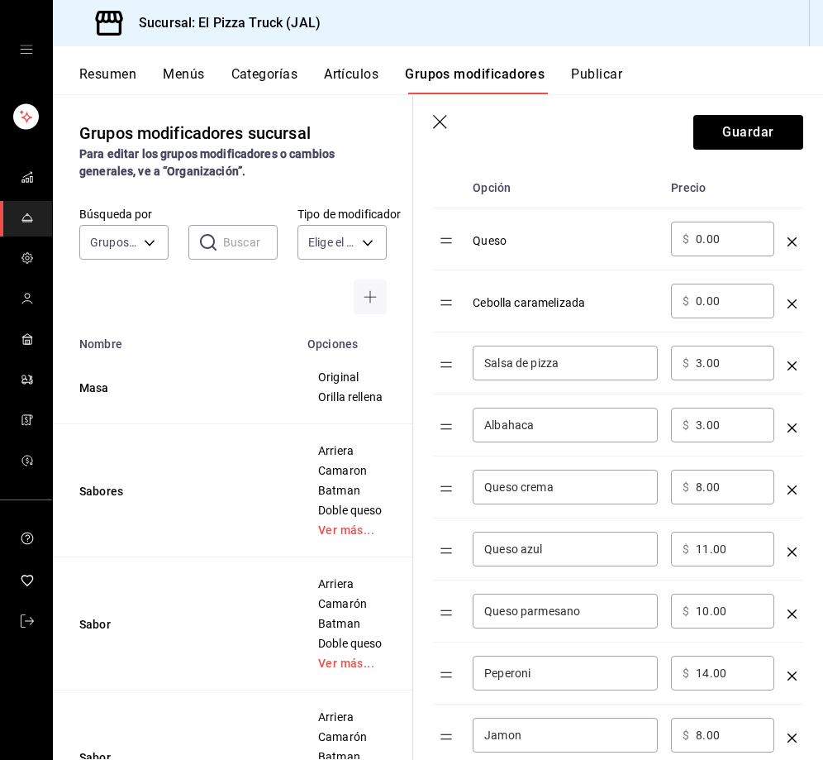
scroll to position [399, 0]
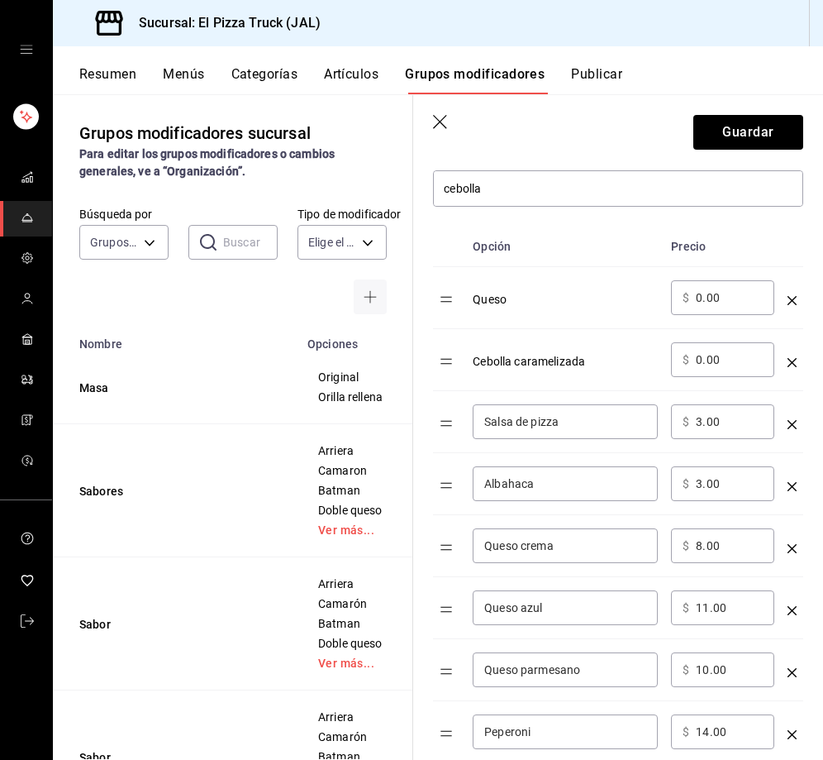
type input "Chile jalapeño"
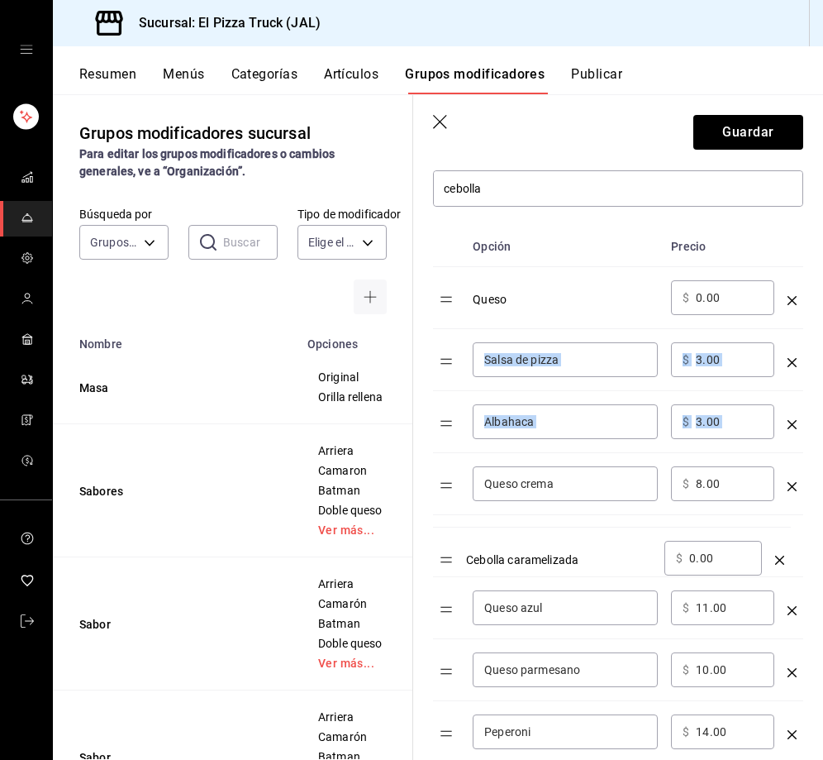
drag, startPoint x: 449, startPoint y: 359, endPoint x: 456, endPoint y: 599, distance: 239.9
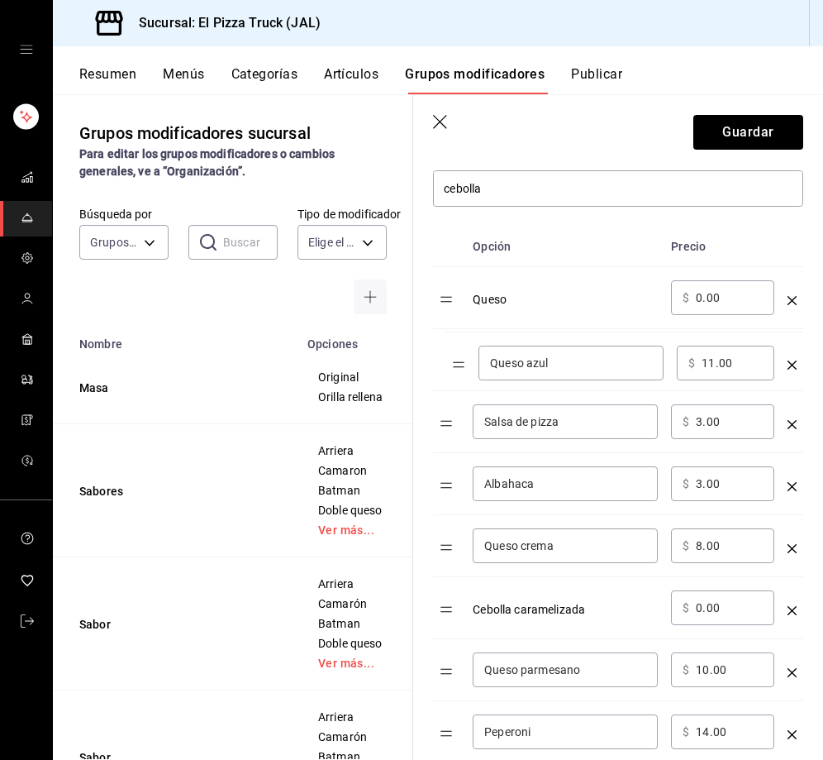
drag, startPoint x: 452, startPoint y: 604, endPoint x: 463, endPoint y: 351, distance: 254.0
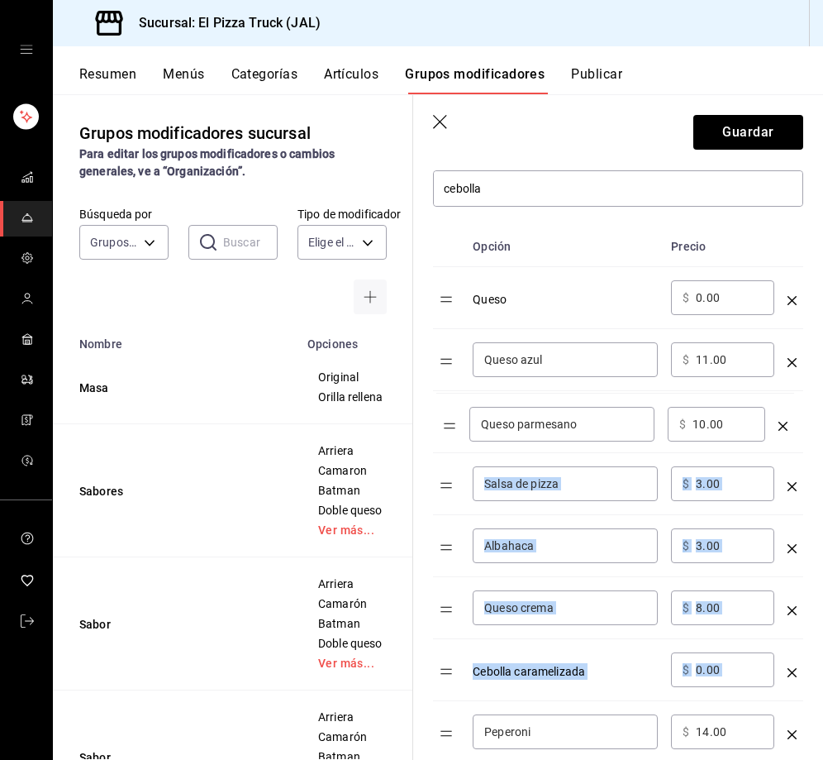
drag, startPoint x: 450, startPoint y: 680, endPoint x: 451, endPoint y: 427, distance: 253.0
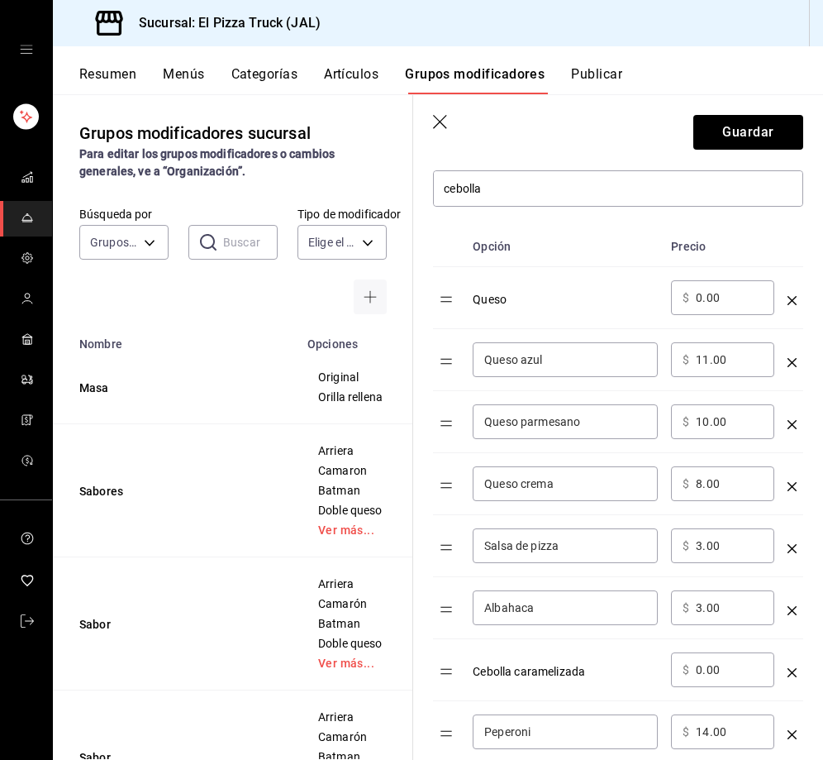
click at [701, 295] on input "0.00" at bounding box center [729, 297] width 67 height 17
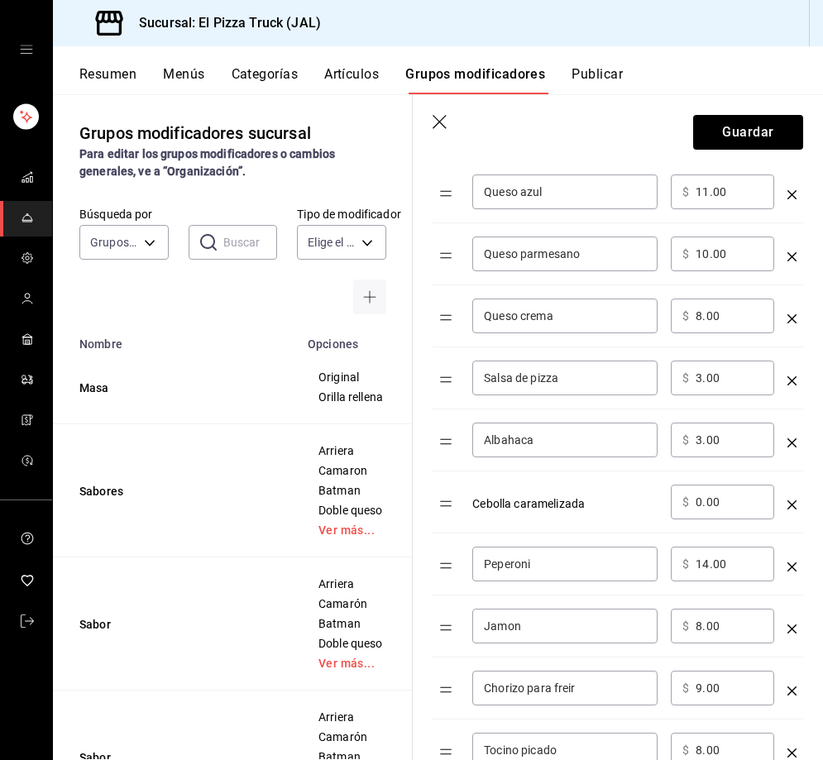
scroll to position [569, 0]
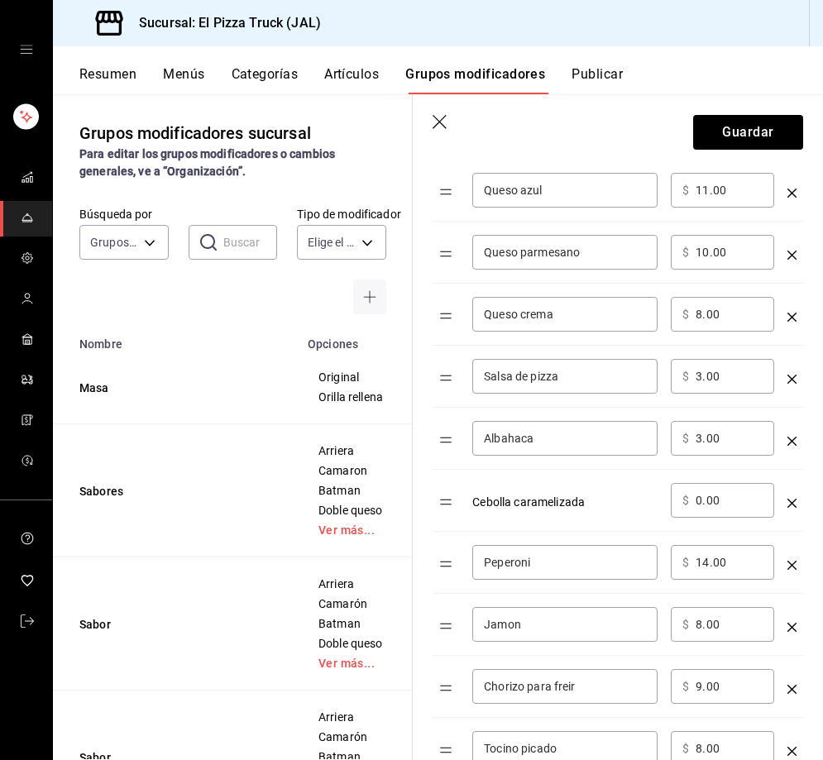
type input "45.00"
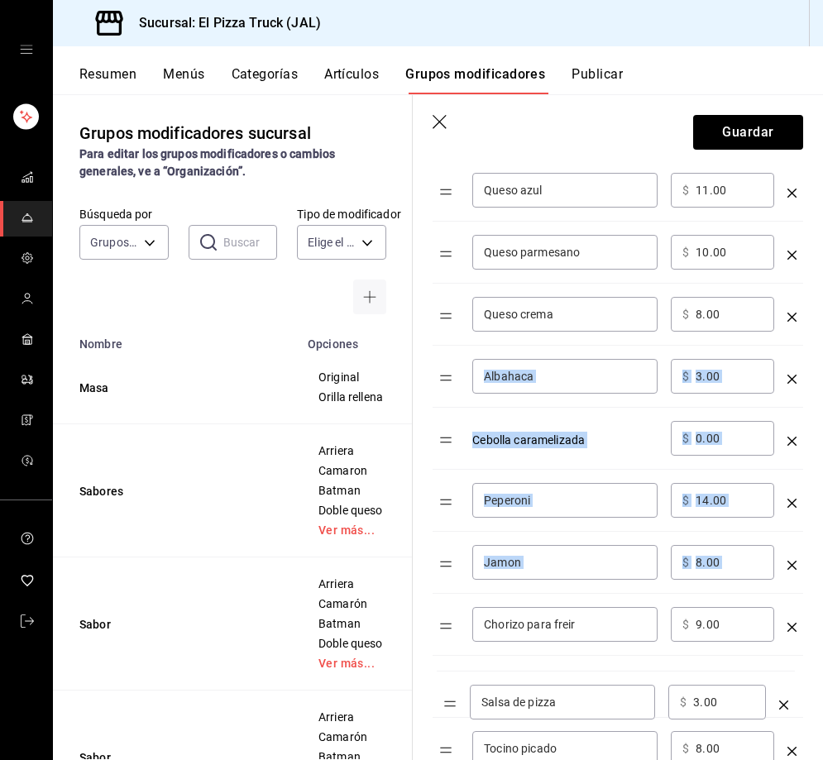
drag, startPoint x: 447, startPoint y: 380, endPoint x: 450, endPoint y: 733, distance: 353.0
click at [451, 731] on table "Opción Precio Queso ​ $ 45.00 ​ Queso azul ​ ​ $ 11.00 ​ Queso parmesano ​ ​ $ …" at bounding box center [617, 697] width 370 height 1280
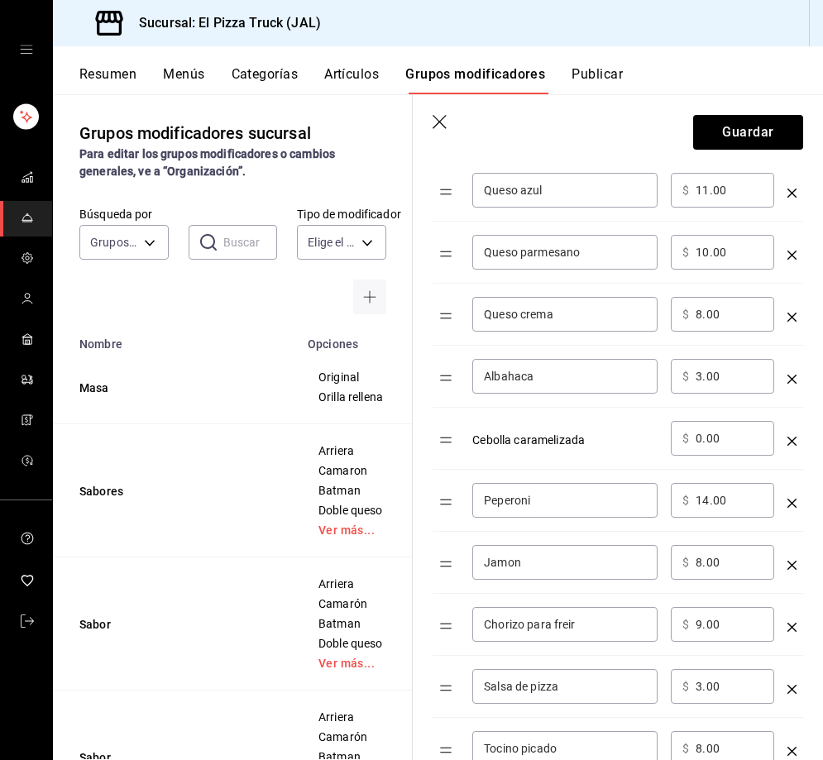
scroll to position [651, 0]
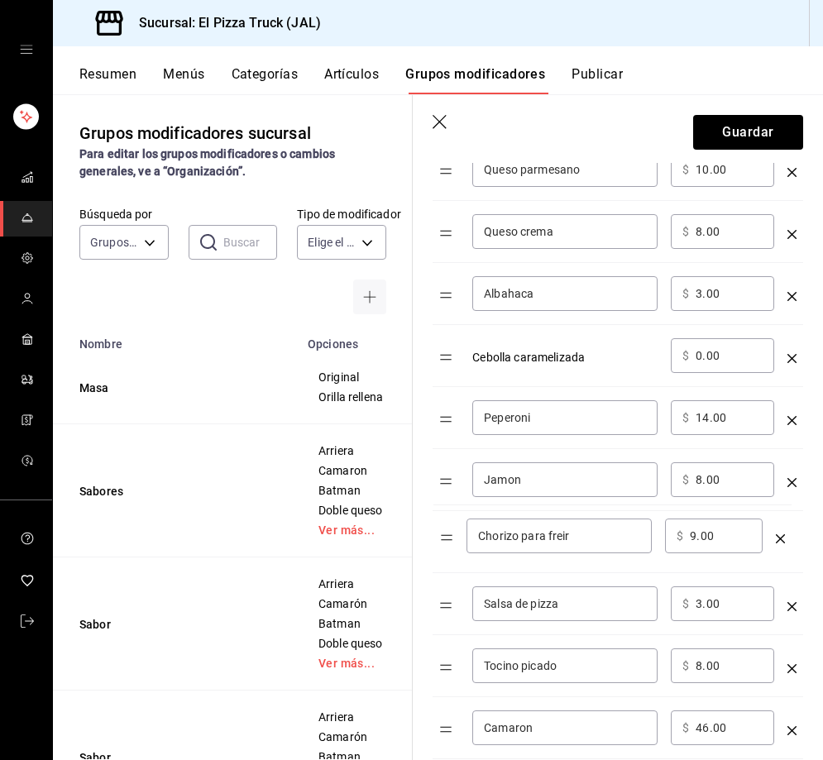
click at [455, 533] on table "Opción Precio Queso ​ $ 45.00 ​ Queso azul ​ ​ $ 11.00 ​ Queso parmesano ​ ​ $ …" at bounding box center [617, 614] width 370 height 1280
drag, startPoint x: 452, startPoint y: 664, endPoint x: 449, endPoint y: 592, distance: 72.0
click at [449, 592] on table "Opción Precio Queso ​ $ 45.00 ​ Queso azul ​ ​ $ 11.00 ​ Queso parmesano ​ ​ $ …" at bounding box center [617, 614] width 370 height 1280
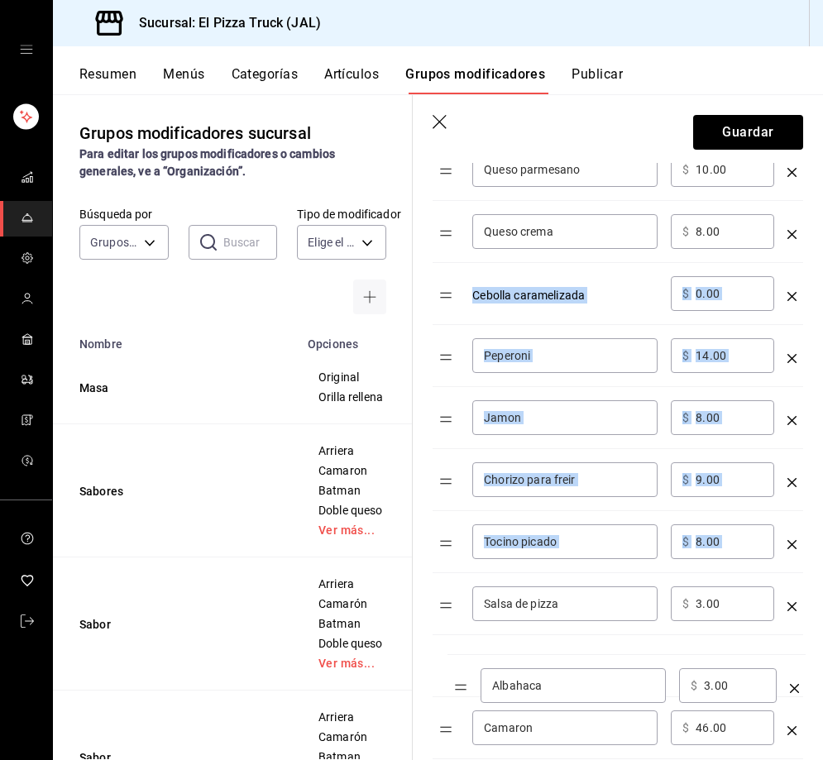
drag, startPoint x: 450, startPoint y: 293, endPoint x: 465, endPoint y: 684, distance: 391.3
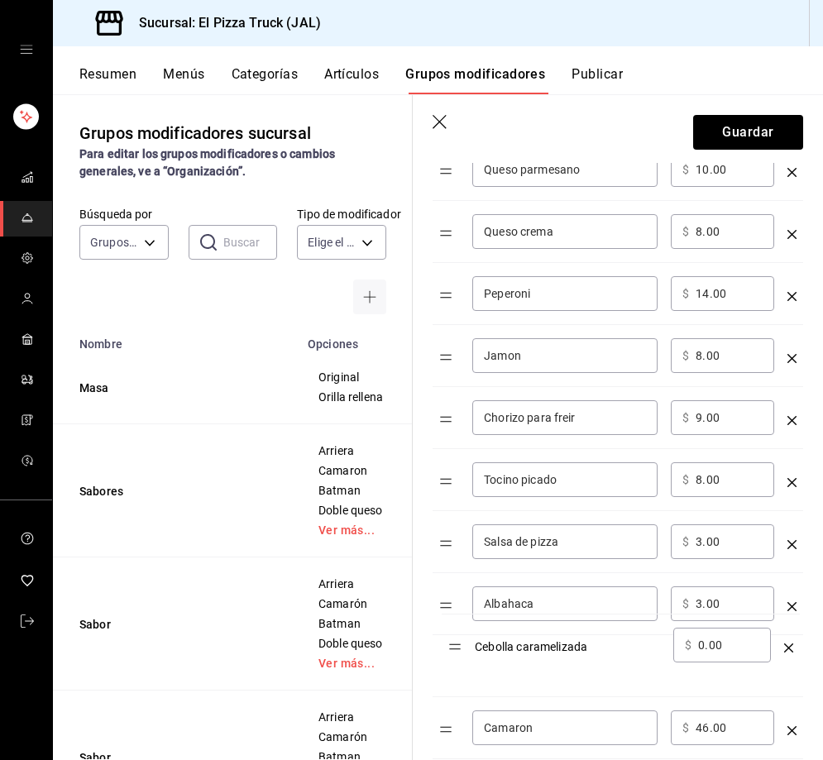
drag, startPoint x: 447, startPoint y: 291, endPoint x: 456, endPoint y: 642, distance: 350.7
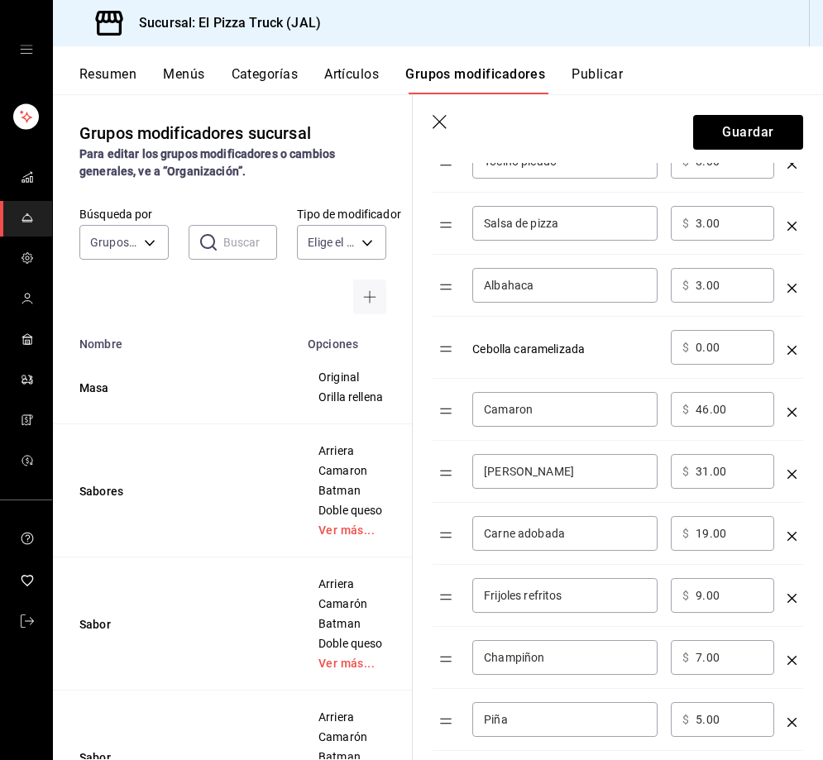
scroll to position [982, 0]
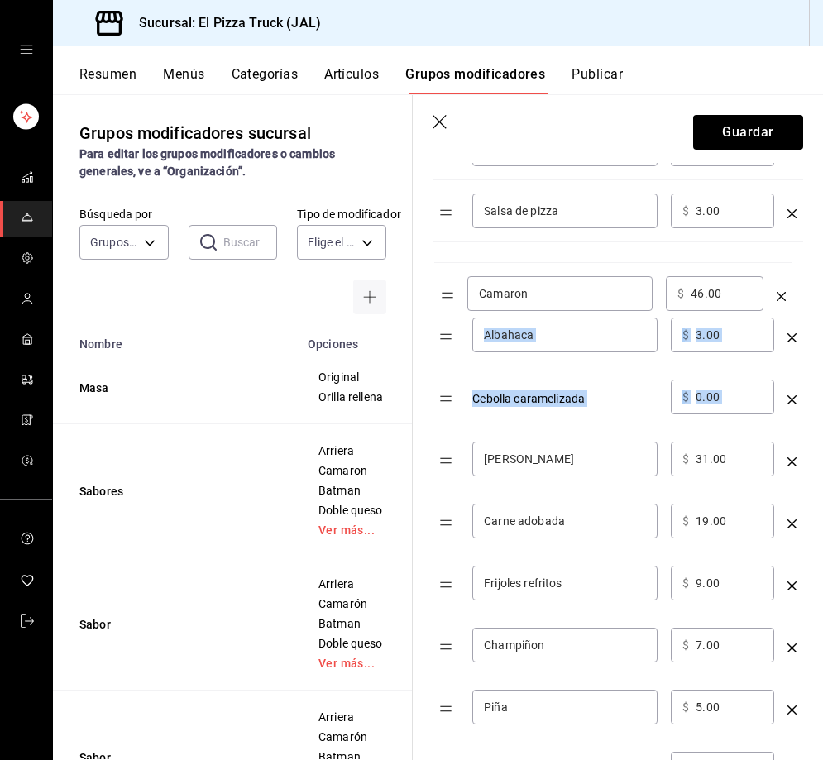
drag, startPoint x: 453, startPoint y: 399, endPoint x: 455, endPoint y: 294, distance: 104.2
click at [455, 294] on table "Opción Precio Queso ​ $ 45.00 ​ Queso azul ​ ​ $ 11.00 ​ Queso parmesano ​ ​ $ …" at bounding box center [617, 284] width 370 height 1280
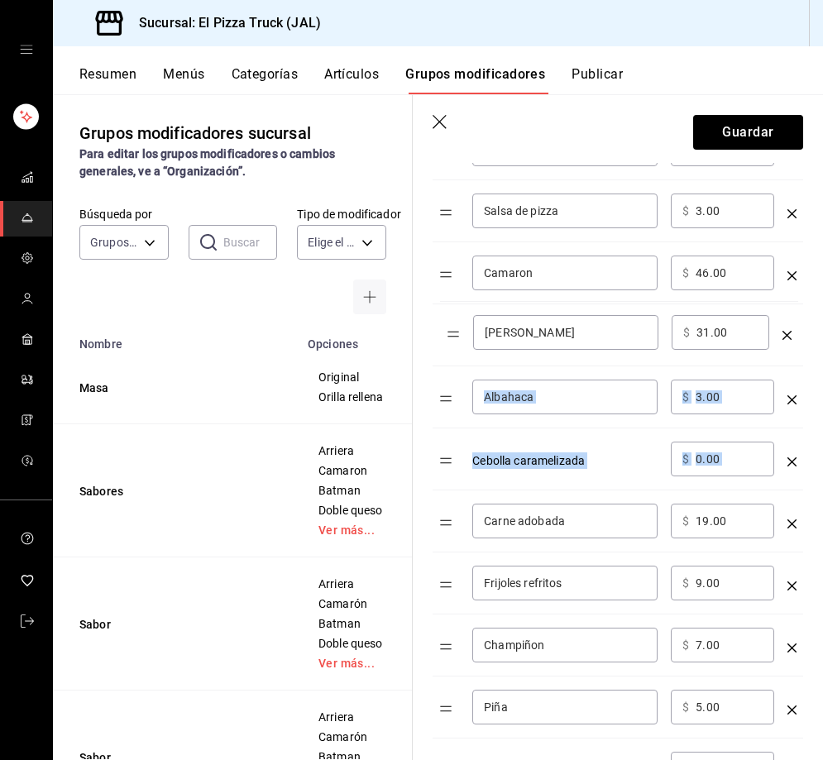
drag, startPoint x: 451, startPoint y: 460, endPoint x: 458, endPoint y: 332, distance: 127.5
click at [458, 332] on table "Opción Precio Queso ​ $ 45.00 ​ Queso azul ​ ​ $ 11.00 ​ Queso parmesano ​ ​ $ …" at bounding box center [617, 284] width 370 height 1280
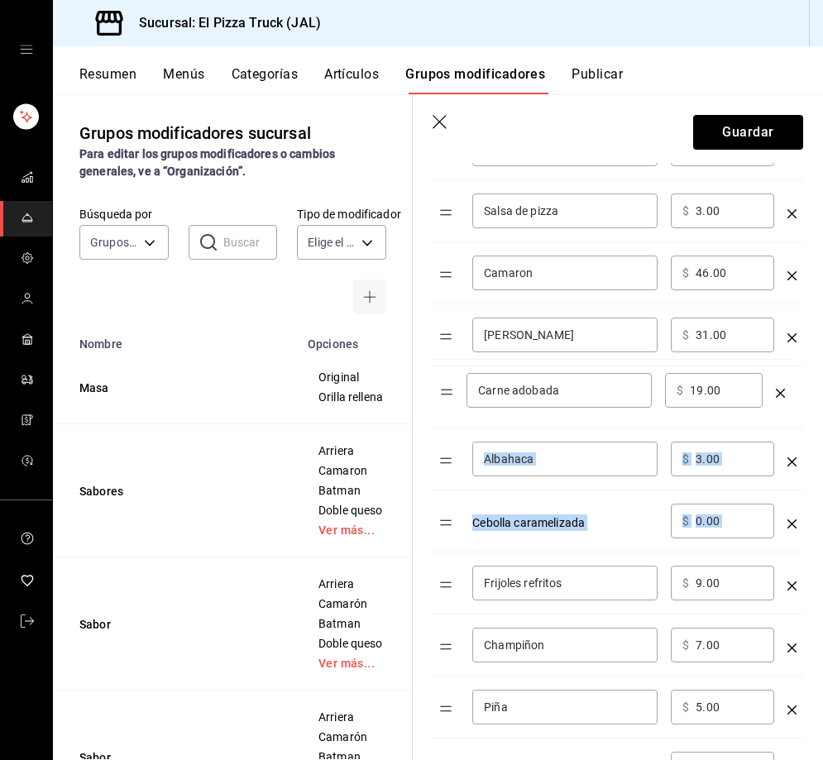
drag, startPoint x: 451, startPoint y: 523, endPoint x: 451, endPoint y: 392, distance: 131.5
click at [451, 392] on table "Opción Precio Queso ​ $ 45.00 ​ Queso azul ​ ​ $ 11.00 ​ Queso parmesano ​ ​ $ …" at bounding box center [617, 284] width 370 height 1280
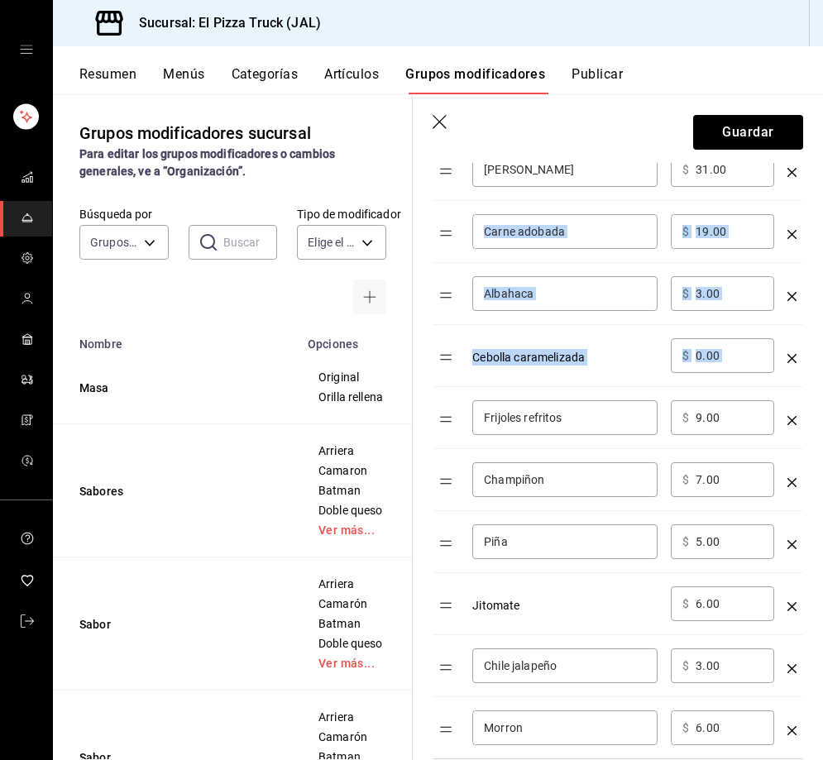
scroll to position [1230, 0]
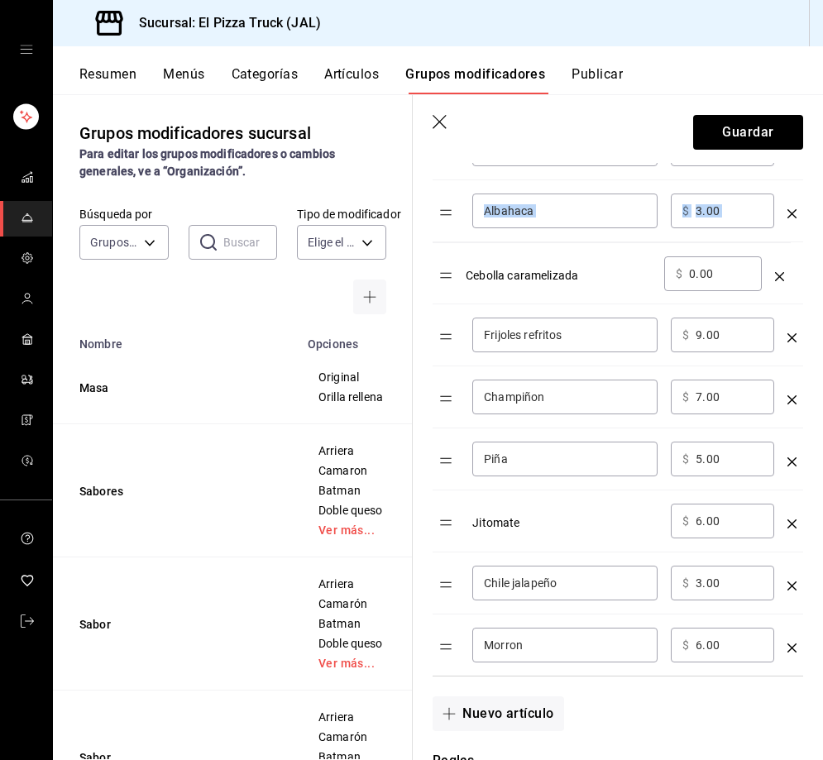
click at [443, 279] on table "Opción Precio Queso ​ $ 45.00 ​ Queso azul ​ ​ $ 11.00 ​ Queso parmesano ​ ​ $ …" at bounding box center [617, 36] width 370 height 1280
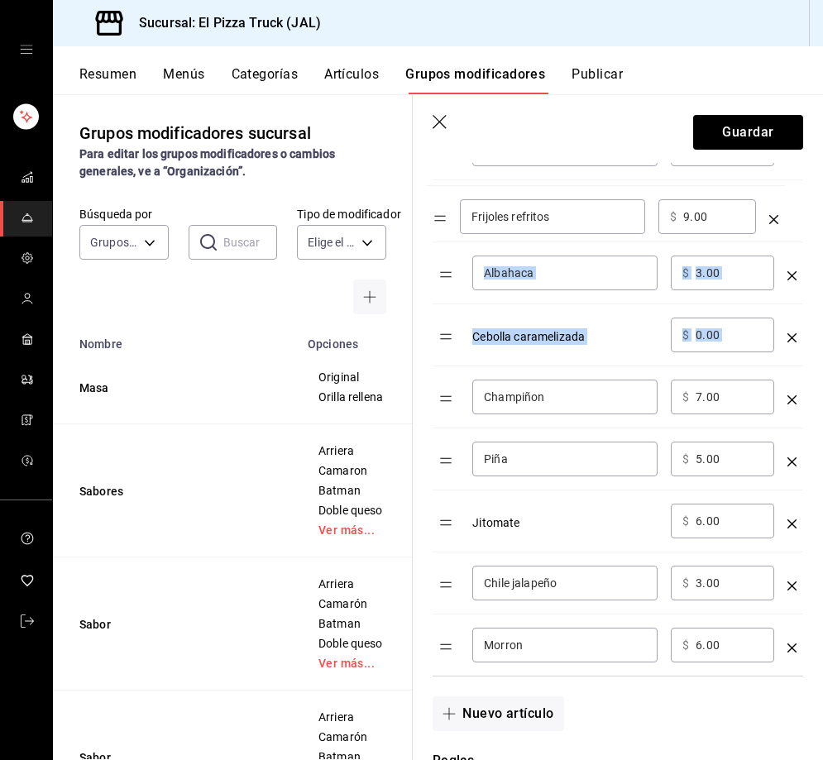
drag, startPoint x: 452, startPoint y: 344, endPoint x: 446, endPoint y: 225, distance: 119.2
click at [446, 225] on table "Opción Precio Queso ​ $ 45.00 ​ Queso azul ​ ​ $ 11.00 ​ Queso parmesano ​ ​ $ …" at bounding box center [617, 36] width 370 height 1280
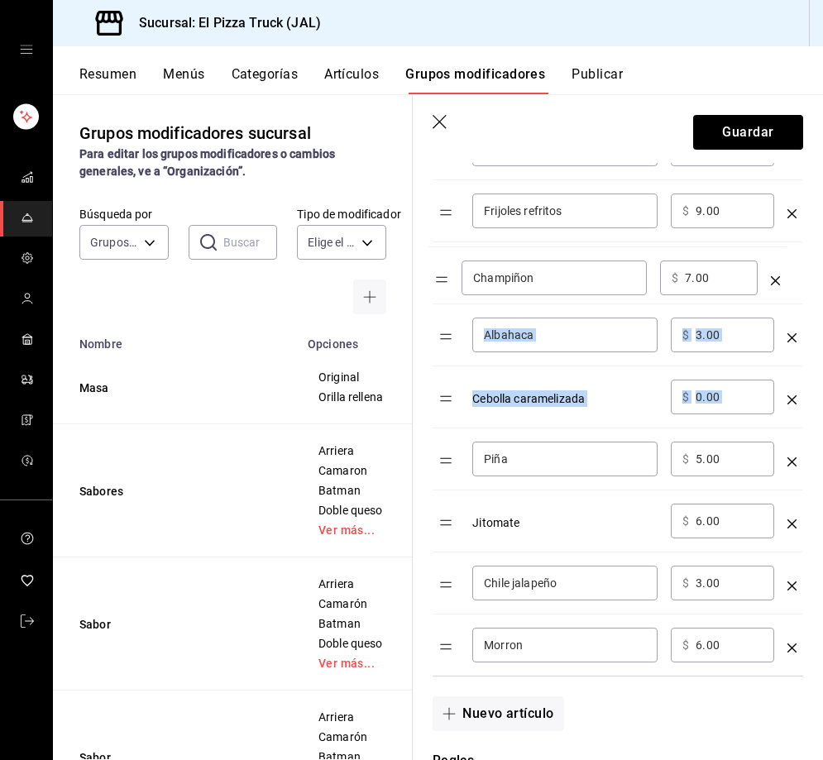
drag, startPoint x: 438, startPoint y: 320, endPoint x: 445, endPoint y: 283, distance: 37.8
click at [445, 283] on table "Opción Precio Queso ​ $ 45.00 ​ Queso azul ​ ​ $ 11.00 ​ Queso parmesano ​ ​ $ …" at bounding box center [617, 36] width 370 height 1280
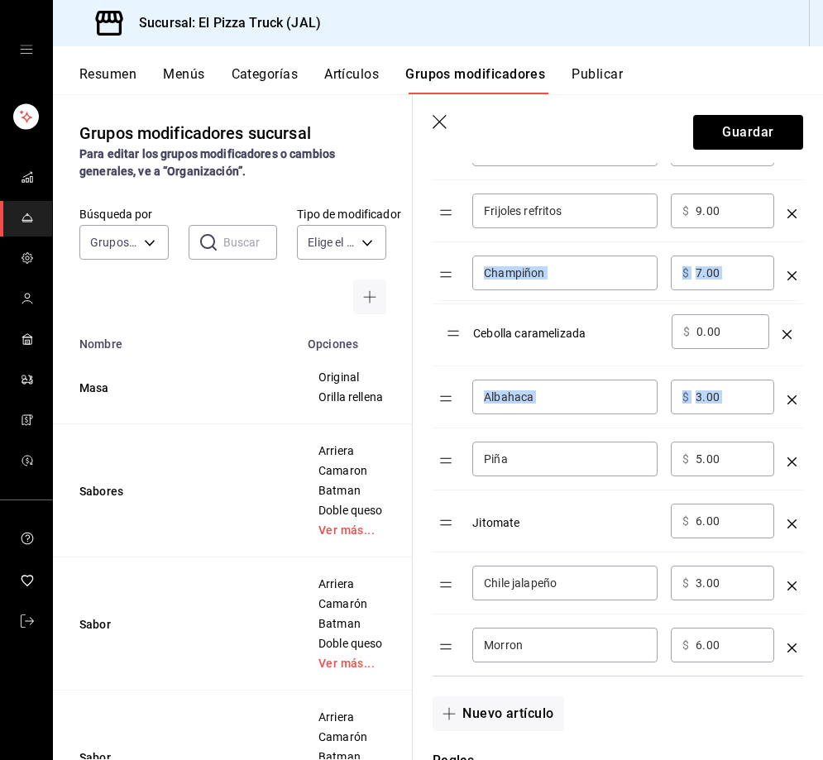
click at [462, 327] on table "Opción Precio Queso ​ $ 45.00 ​ Queso azul ​ ​ $ 11.00 ​ Queso parmesano ​ ​ $ …" at bounding box center [617, 36] width 370 height 1280
drag, startPoint x: 446, startPoint y: 457, endPoint x: 445, endPoint y: 401, distance: 56.2
click at [445, 401] on table "Opción Precio Queso ​ $ 45.00 ​ Queso azul ​ ​ $ 11.00 ​ Queso parmesano ​ ​ $ …" at bounding box center [617, 36] width 370 height 1280
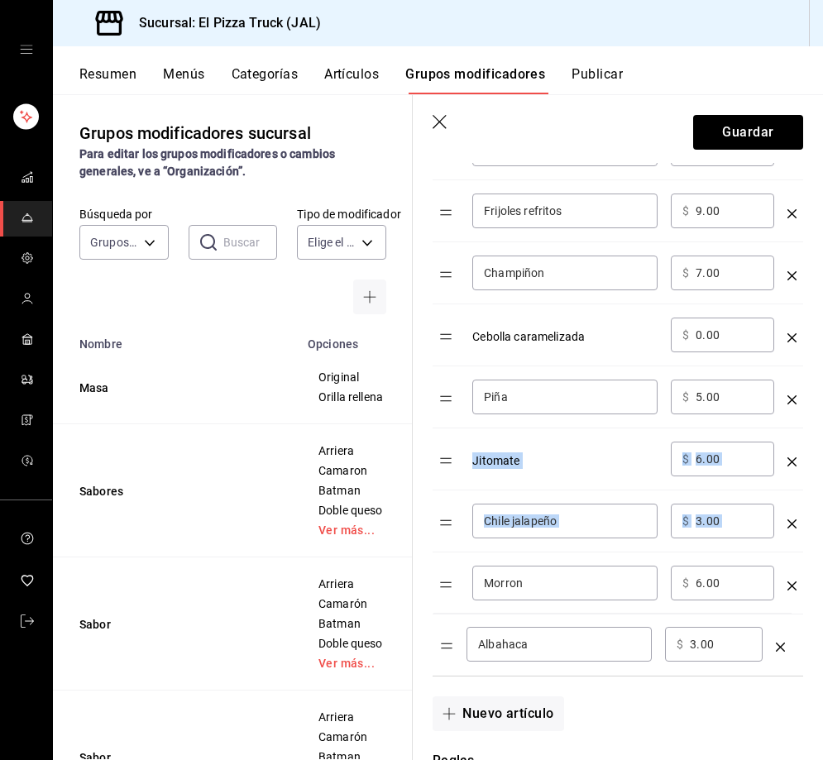
drag, startPoint x: 450, startPoint y: 488, endPoint x: 451, endPoint y: 397, distance: 90.9
click at [599, 346] on td "Cebolla caramelizada" at bounding box center [564, 335] width 198 height 62
click at [696, 336] on input "0.00" at bounding box center [728, 335] width 67 height 17
type input "6.00"
drag, startPoint x: 447, startPoint y: 401, endPoint x: 446, endPoint y: 461, distance: 59.5
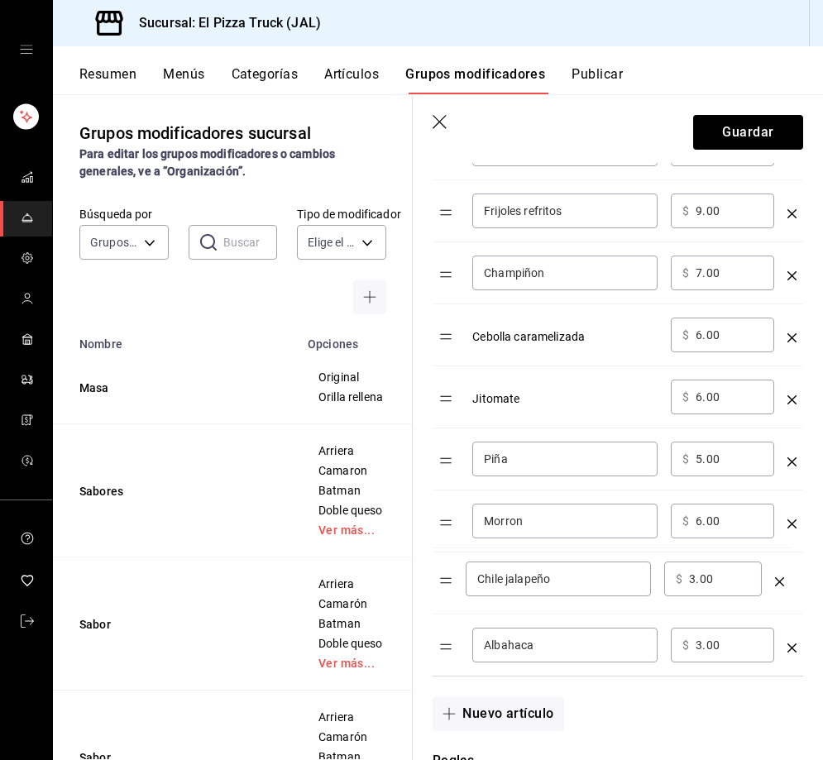
drag, startPoint x: 441, startPoint y: 527, endPoint x: 441, endPoint y: 584, distance: 57.0
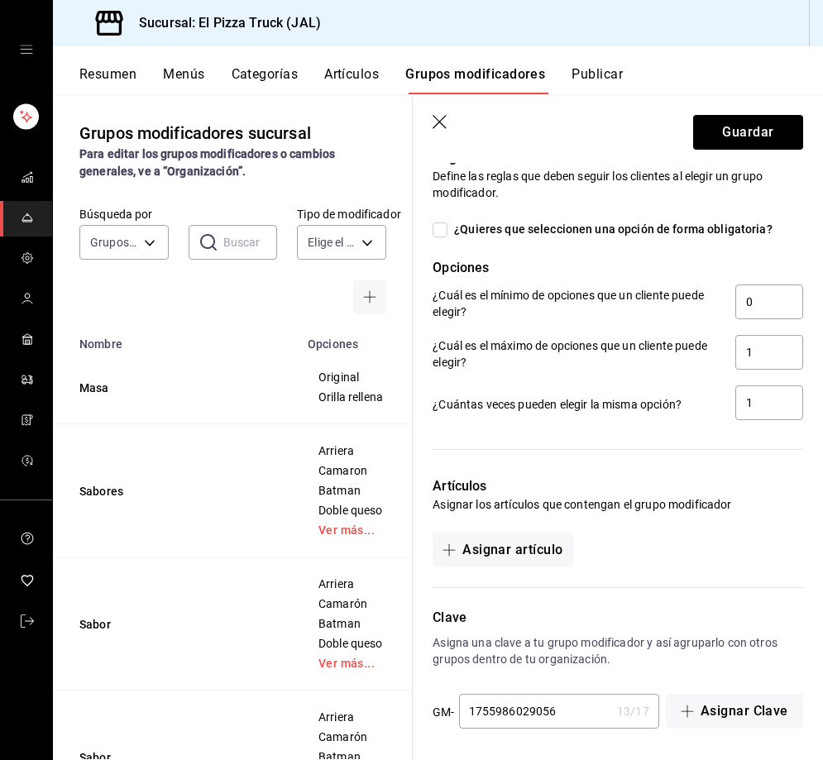
scroll to position [1837, 0]
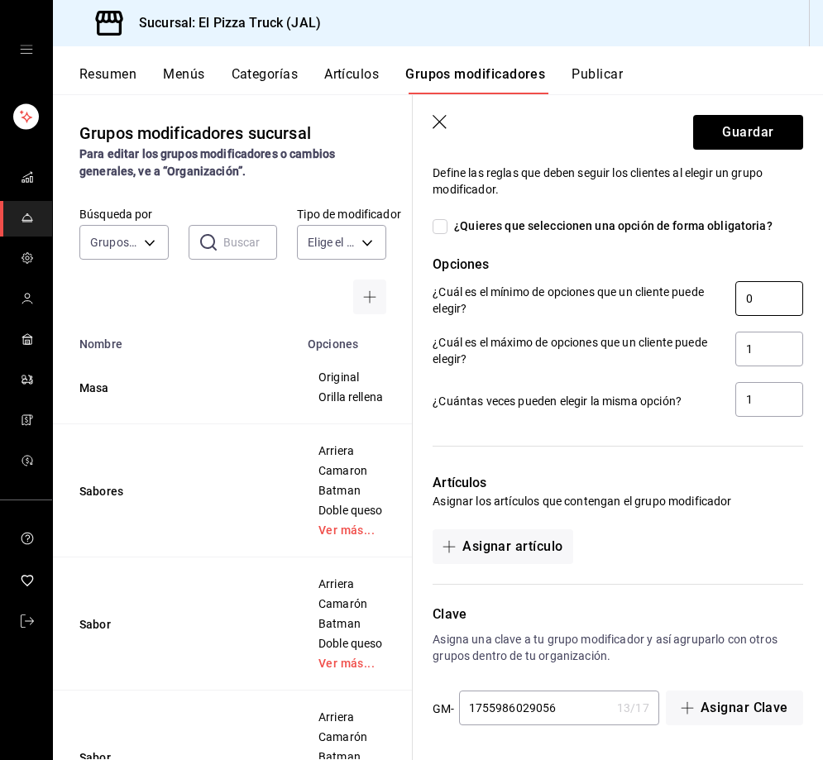
click at [775, 296] on input "0" at bounding box center [769, 298] width 68 height 35
type input "1"
type input "0"
type input "5"
drag, startPoint x: 574, startPoint y: 713, endPoint x: 465, endPoint y: 718, distance: 109.2
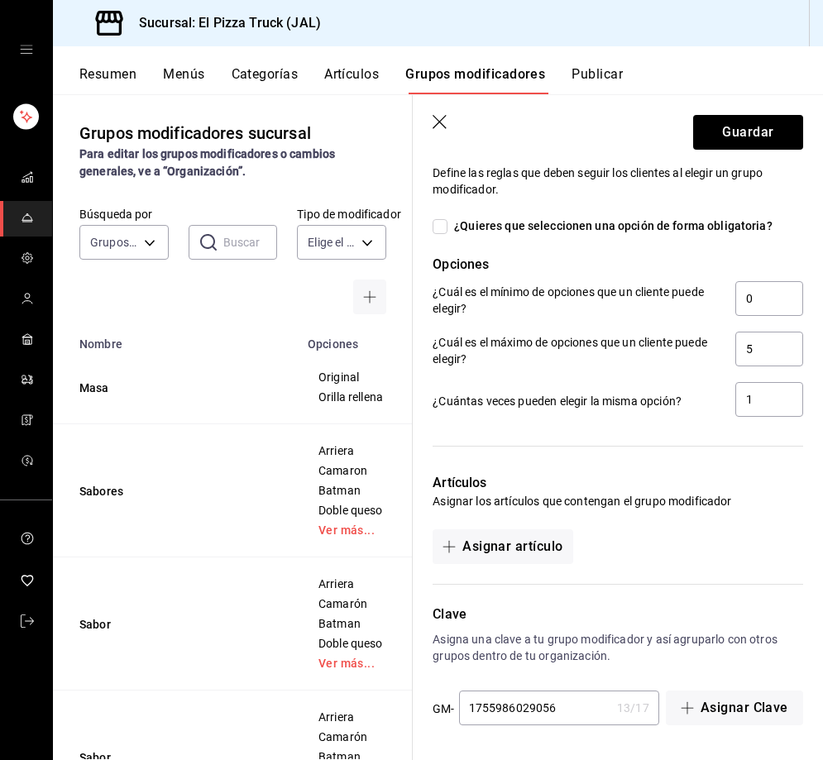
click at [465, 718] on input "1755986029056" at bounding box center [534, 707] width 151 height 33
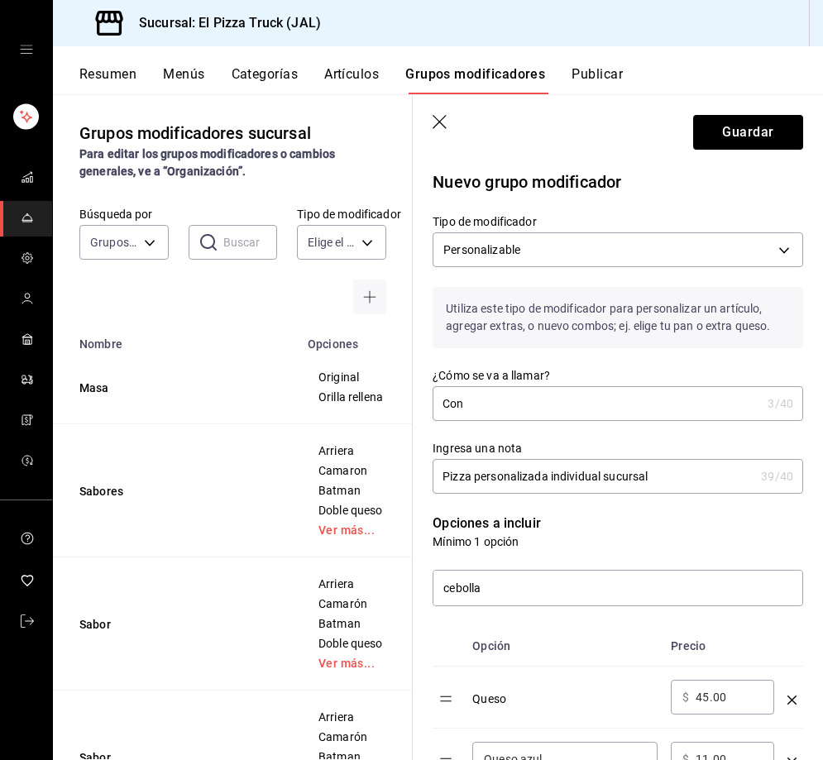
scroll to position [1792, 0]
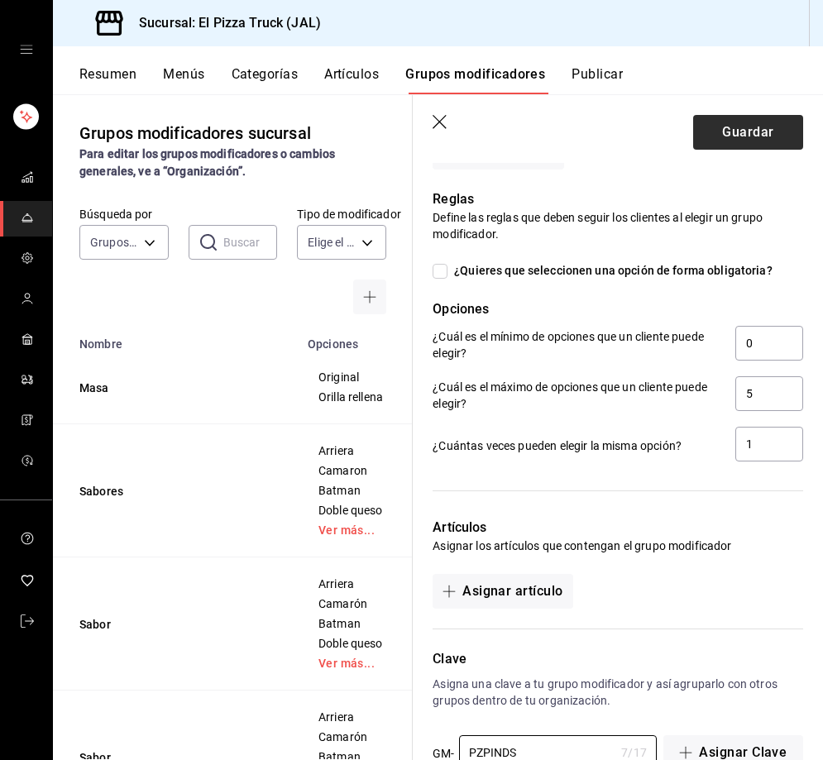
type input "PZPINDS"
click at [717, 134] on button "Guardar" at bounding box center [748, 132] width 110 height 35
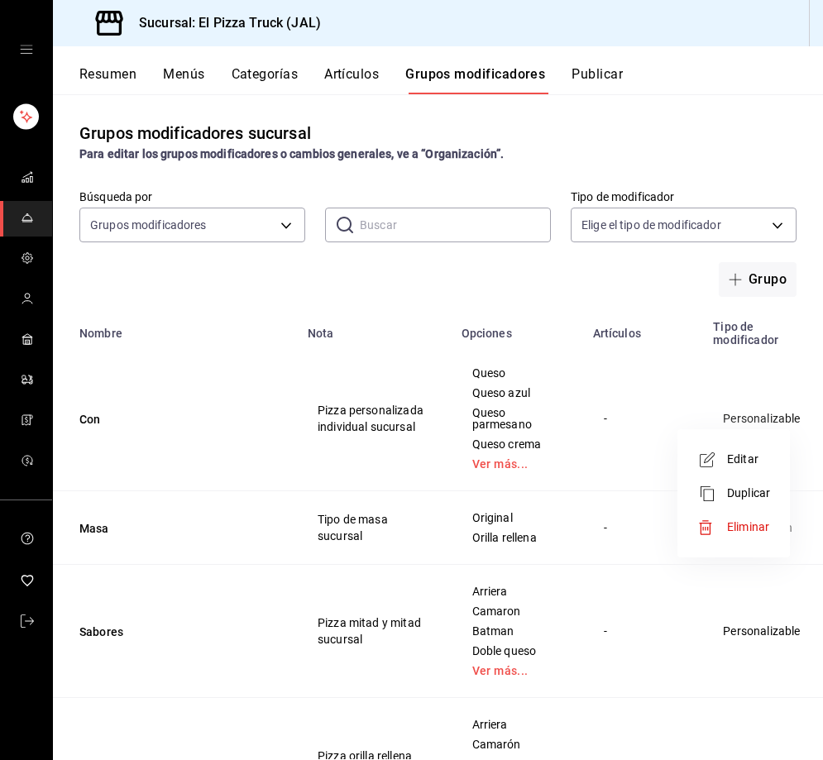
click at [747, 490] on span "Duplicar" at bounding box center [748, 492] width 43 height 17
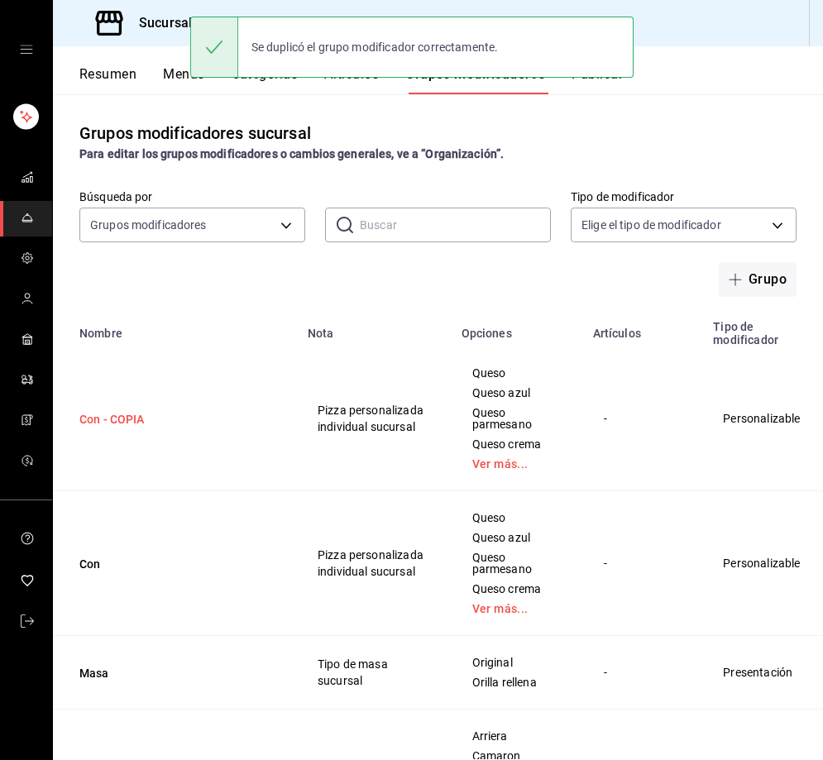
click at [122, 422] on button "Con - COPIA" at bounding box center [178, 419] width 198 height 17
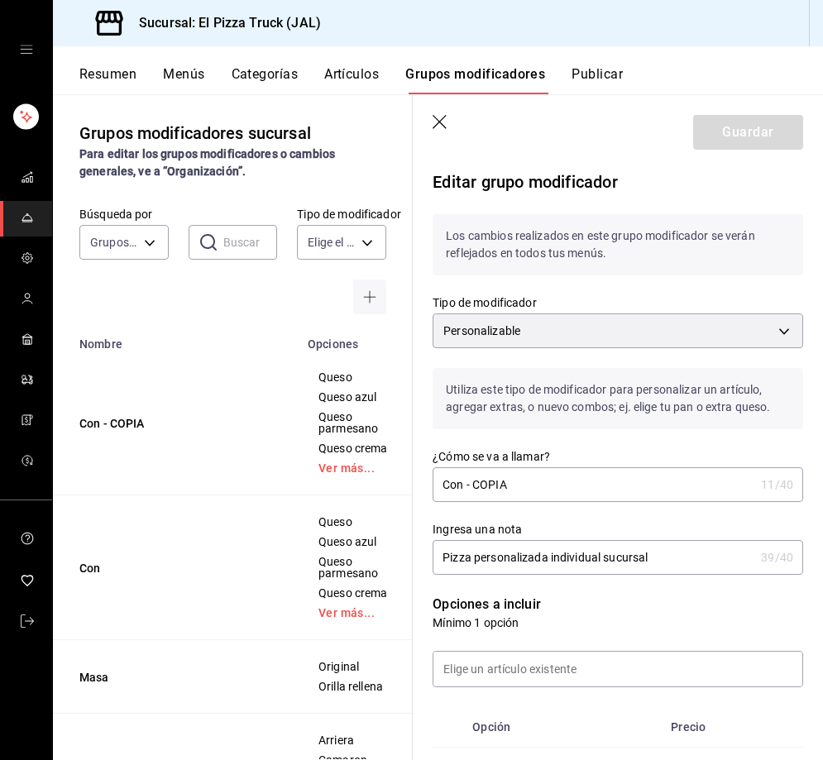
drag, startPoint x: 534, startPoint y: 486, endPoint x: 461, endPoint y: 494, distance: 73.2
click at [461, 494] on input "Con - COPIA" at bounding box center [593, 484] width 322 height 33
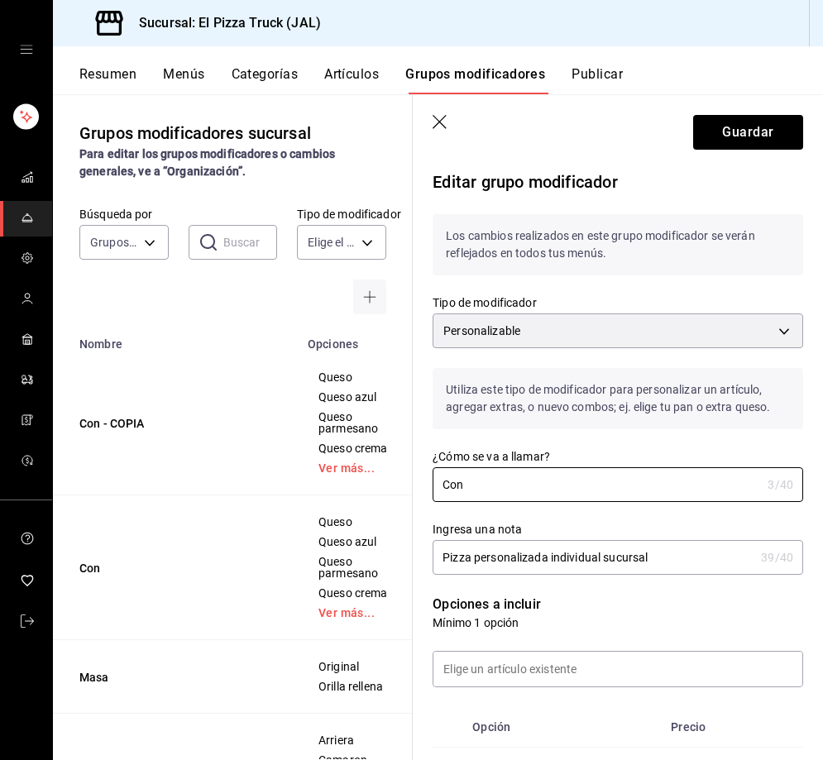
type input "Con"
click at [599, 556] on input "Pizza personalizada individual sucursal" at bounding box center [593, 557] width 322 height 33
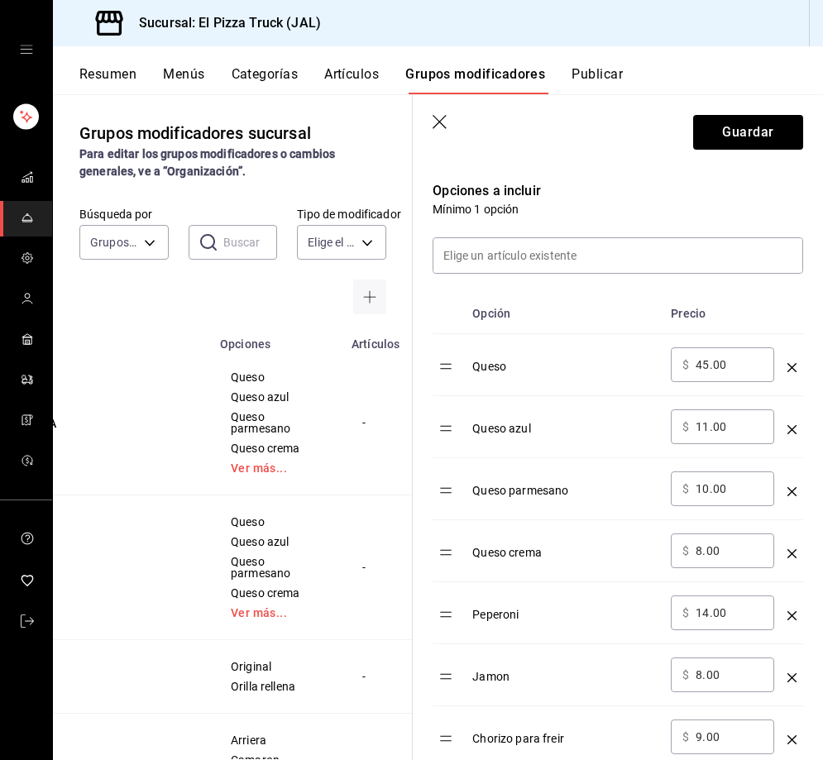
scroll to position [0, 88]
type input "Pizza personalizada grande sucursal"
click at [705, 365] on input "45.00" at bounding box center [728, 364] width 67 height 17
type input "4.00"
type input "89.00"
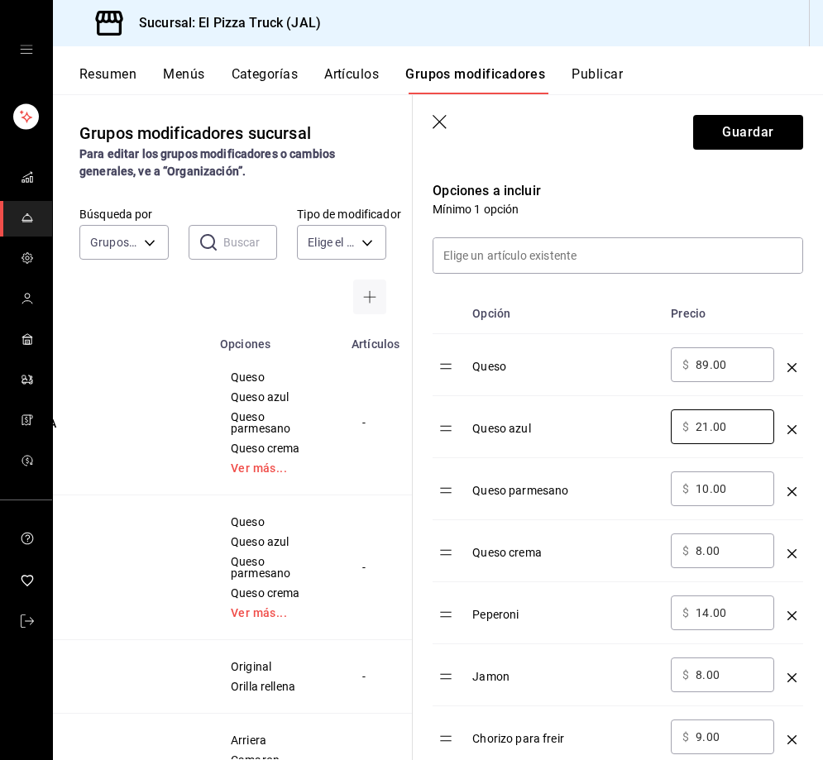
type input "21.00"
type input "20.00"
type input "15.00"
type input "27.00"
type input "16.00"
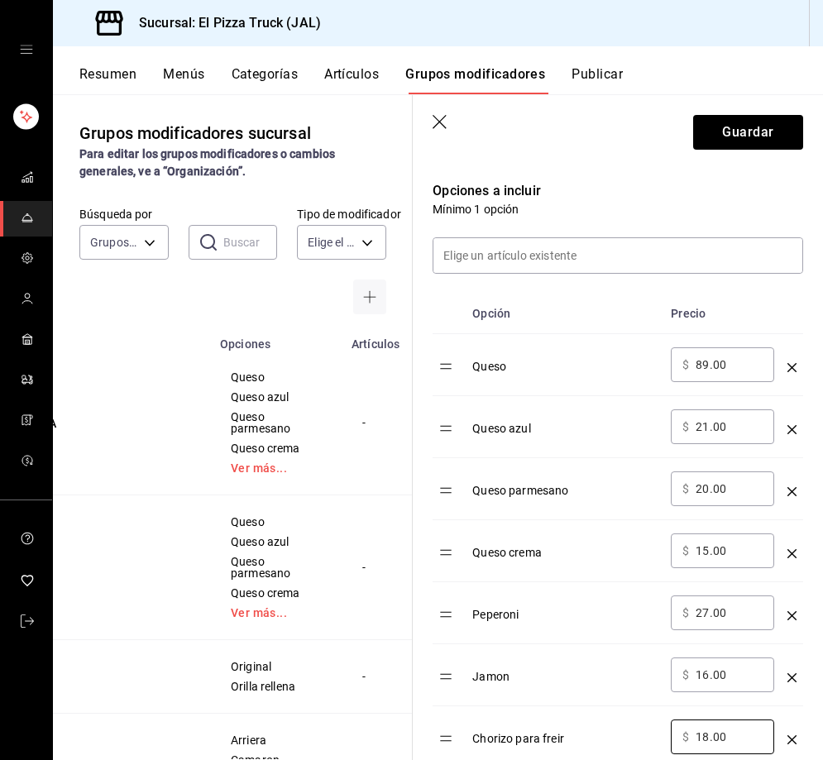
type input "18.00"
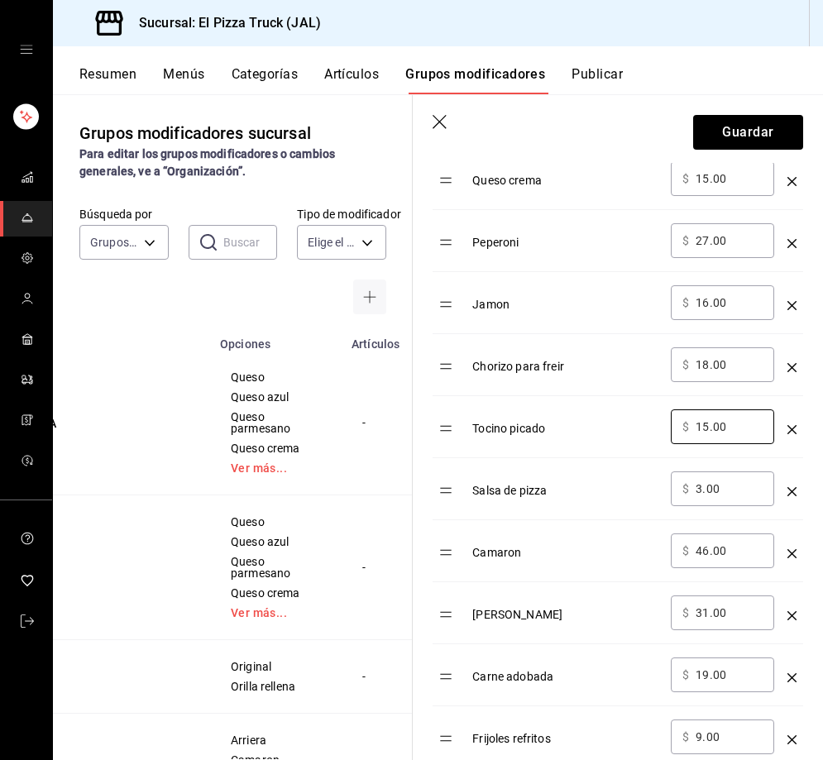
type input "15.00"
type input "5.00"
type input "91.00"
type input "62.00"
type input "38.00"
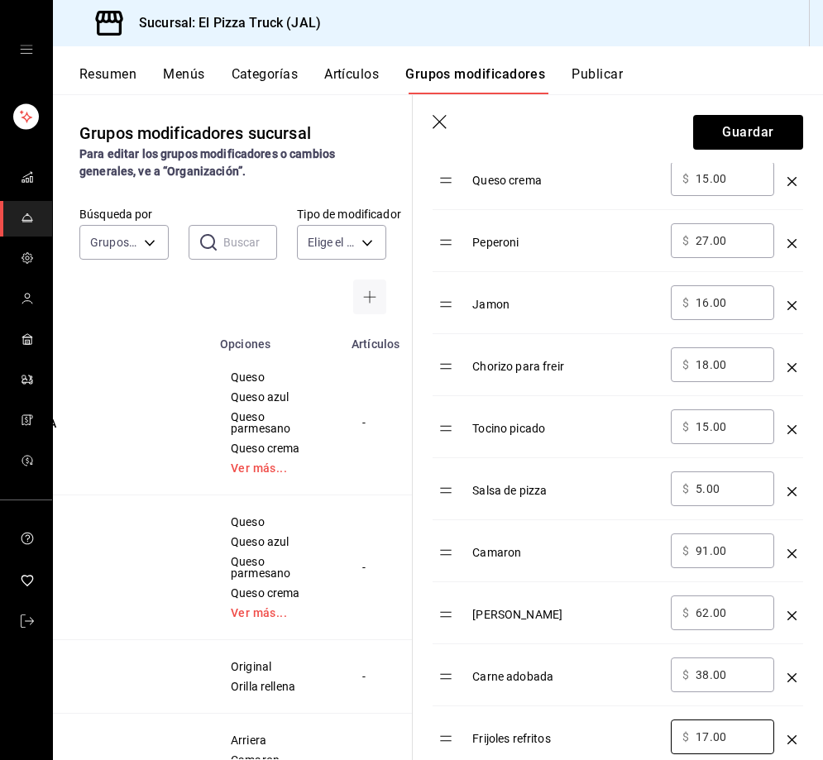
type input "17.00"
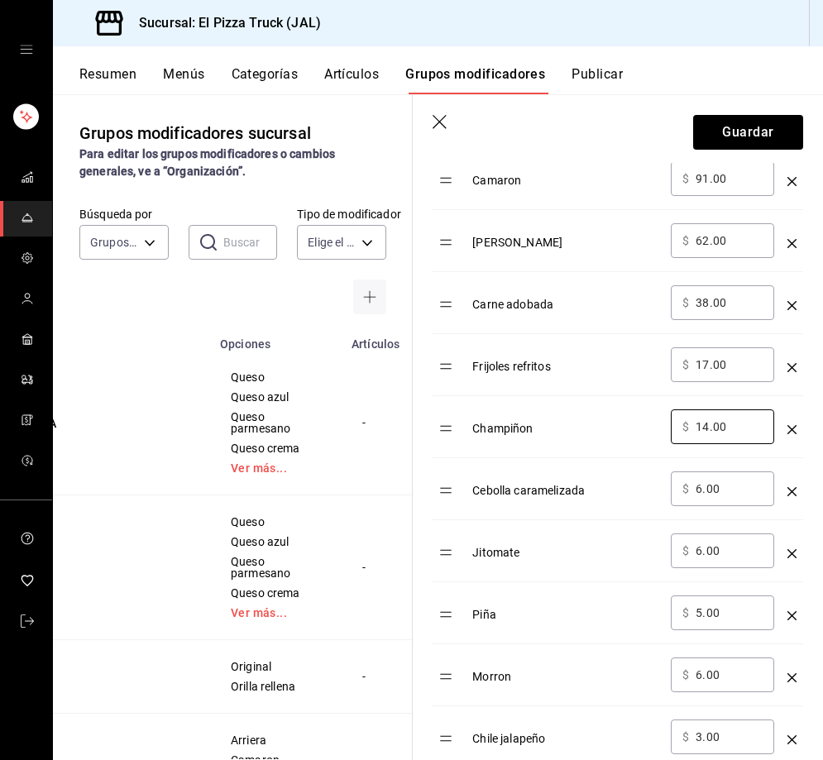
type input "14.00"
type input "11.00"
type input "9.00"
type input "12.00"
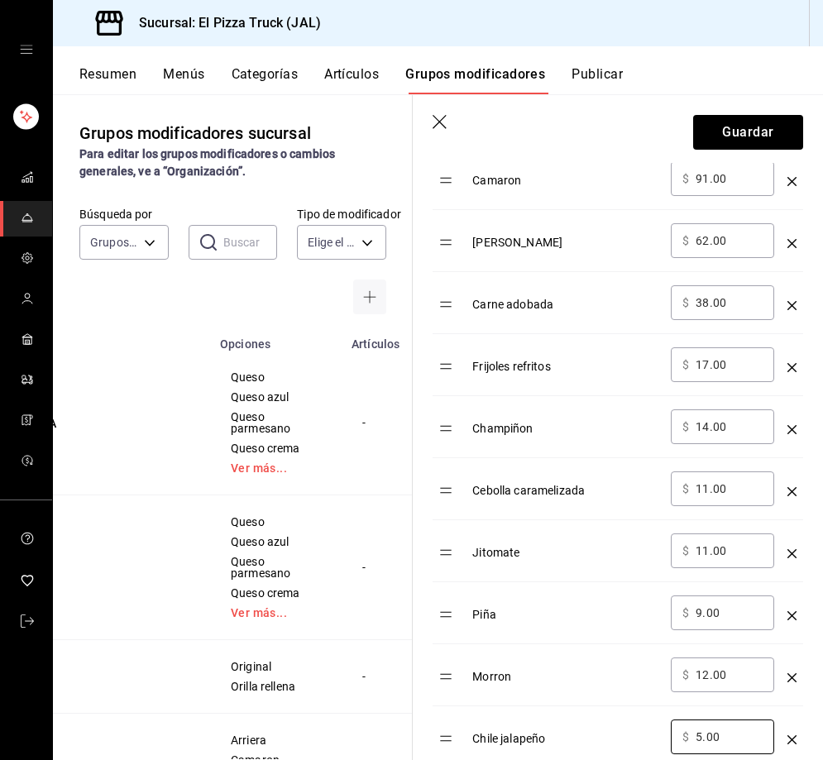
type input "5.00"
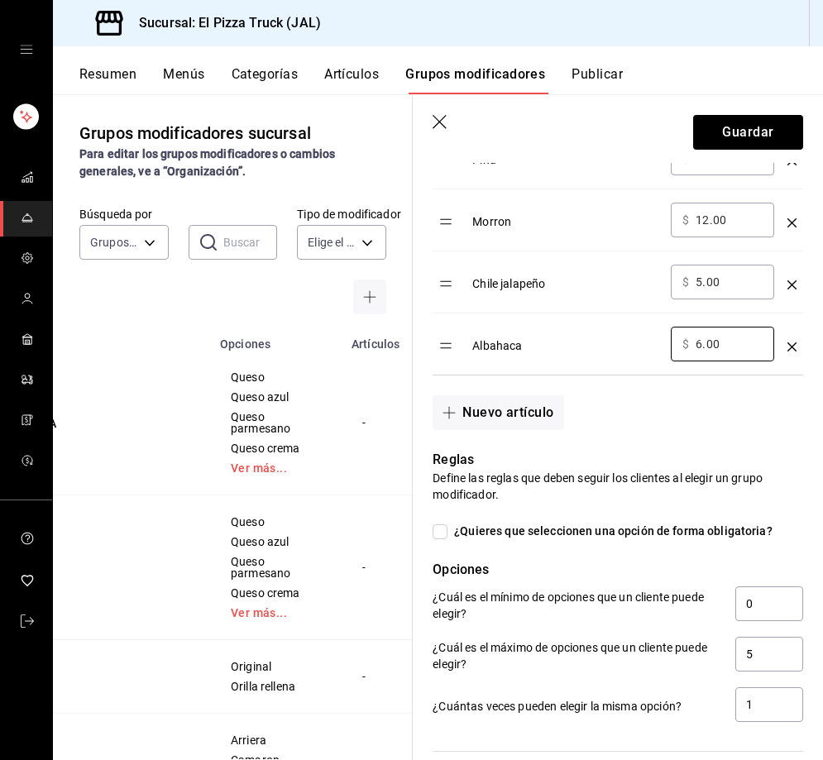
scroll to position [1918, 0]
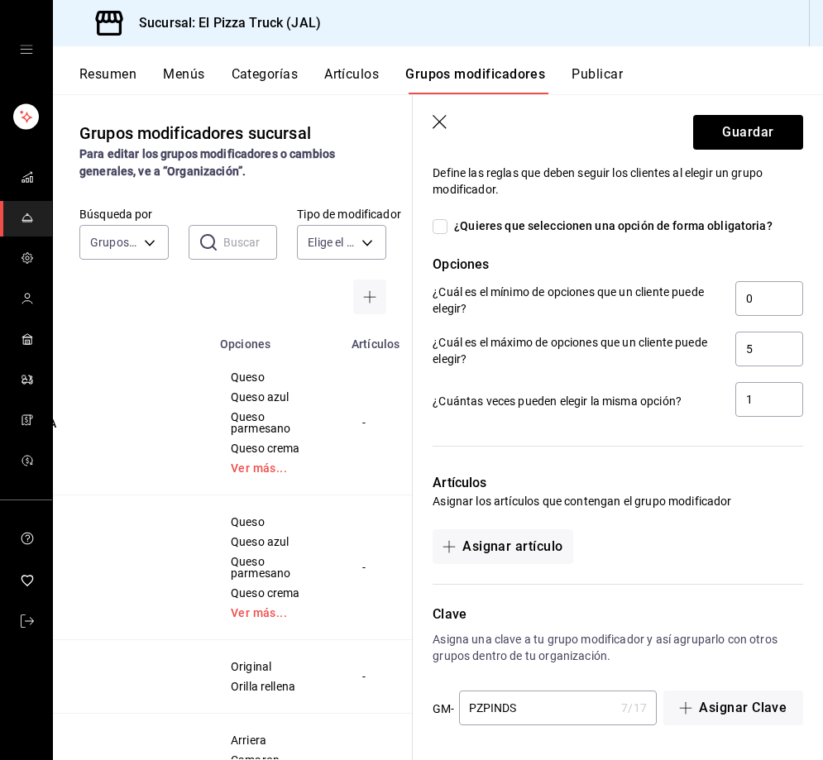
type input "6.00"
click at [506, 710] on input "PZPINDS" at bounding box center [537, 707] width 156 height 33
type input "PZPGDES"
click at [733, 135] on button "Guardar" at bounding box center [748, 132] width 110 height 35
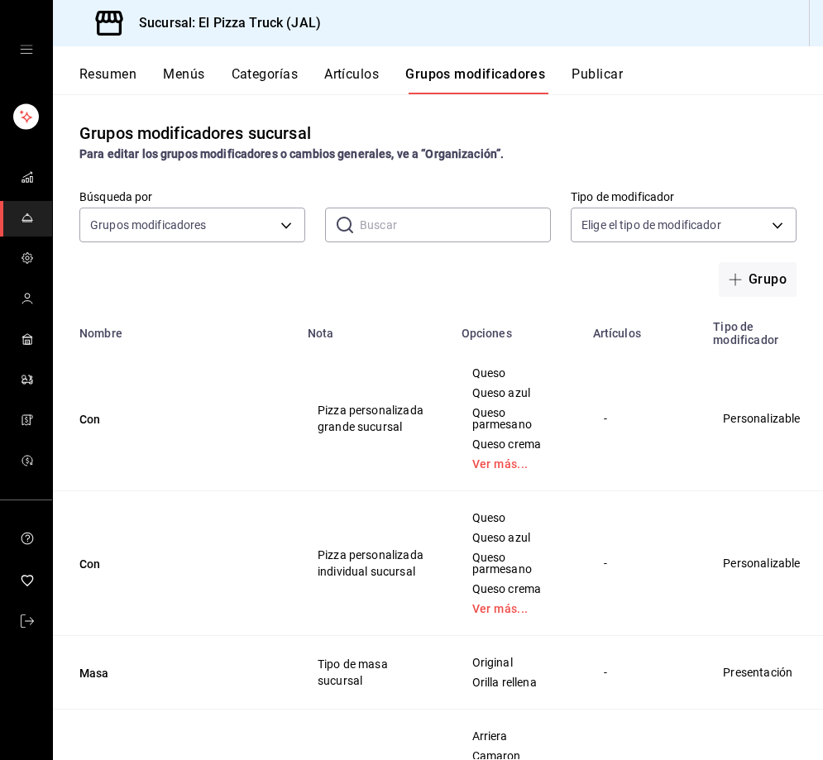
click at [759, 502] on li "Duplicar" at bounding box center [733, 493] width 99 height 34
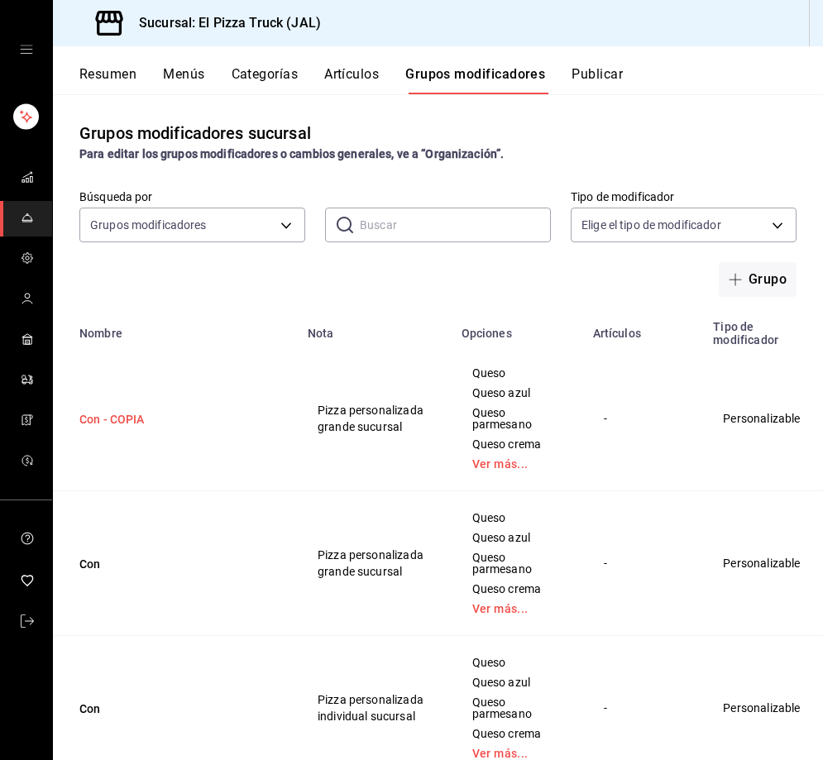
click at [132, 422] on button "Con - COPIA" at bounding box center [178, 419] width 198 height 17
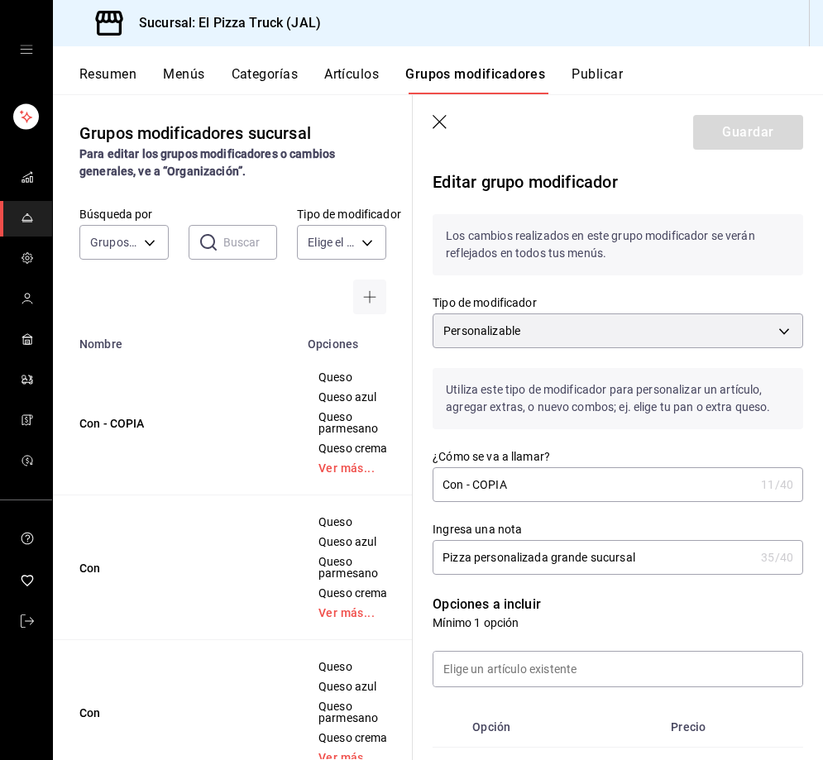
click at [517, 487] on input "Con - COPIA" at bounding box center [593, 484] width 322 height 33
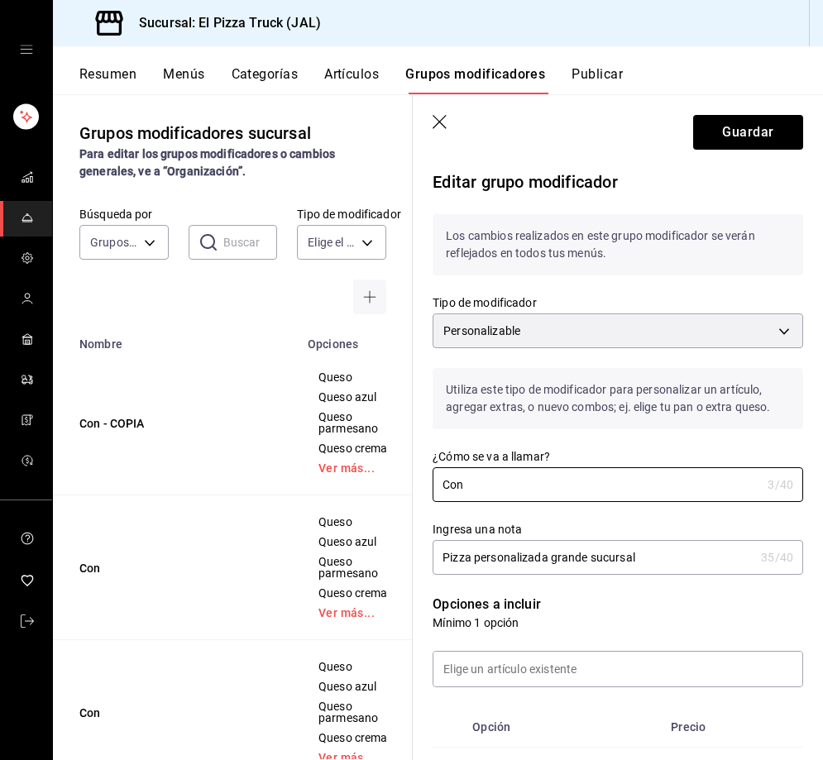
type input "Con"
click at [582, 560] on input "Pizza personalizada grande sucursal" at bounding box center [593, 557] width 322 height 33
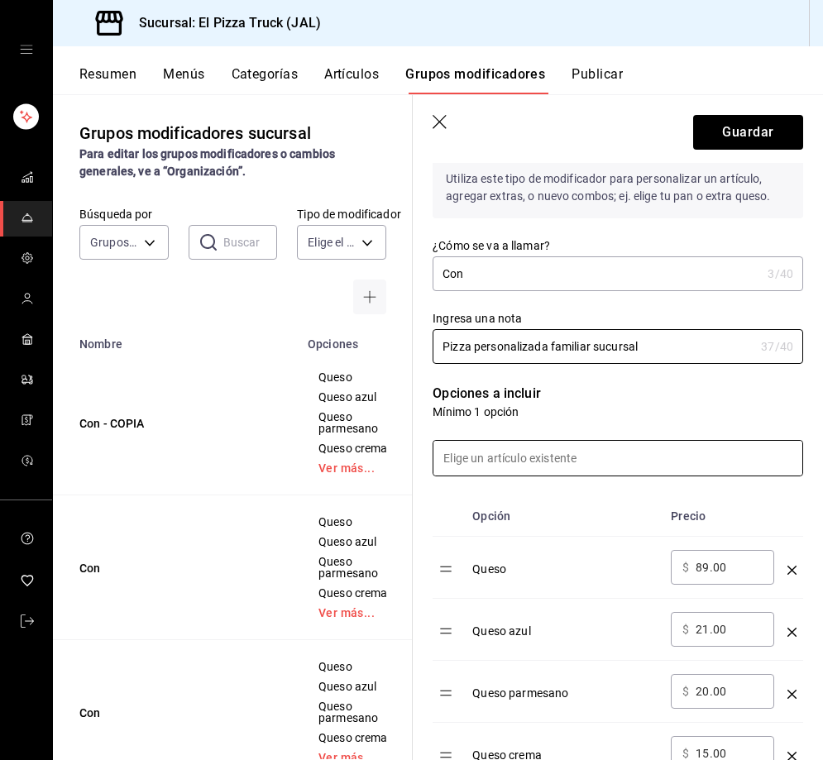
scroll to position [331, 0]
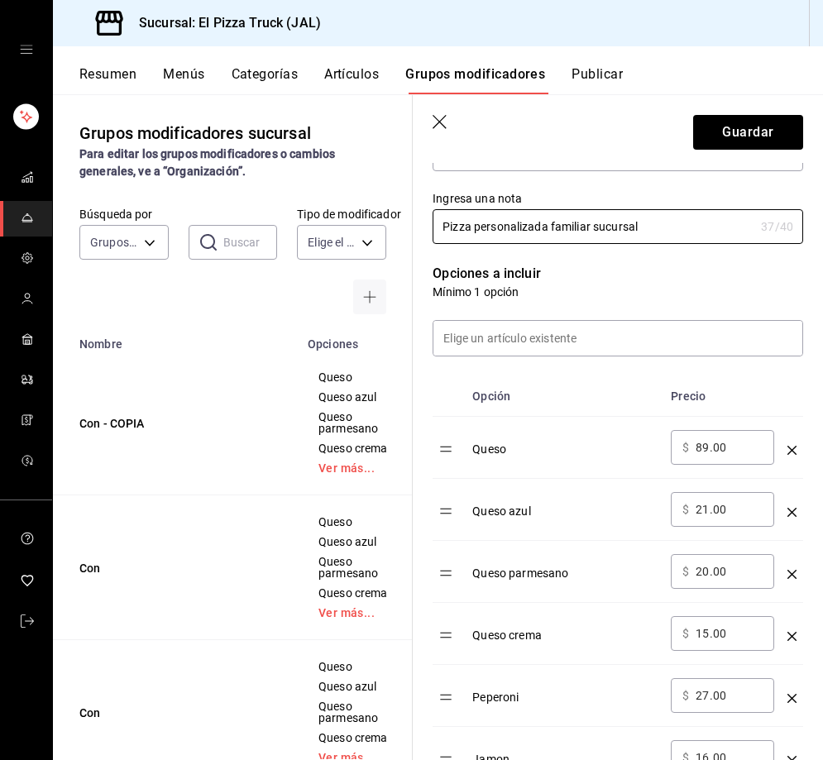
type input "Pizza personalizada familiar sucursal"
click at [699, 450] on input "89.00" at bounding box center [728, 447] width 67 height 17
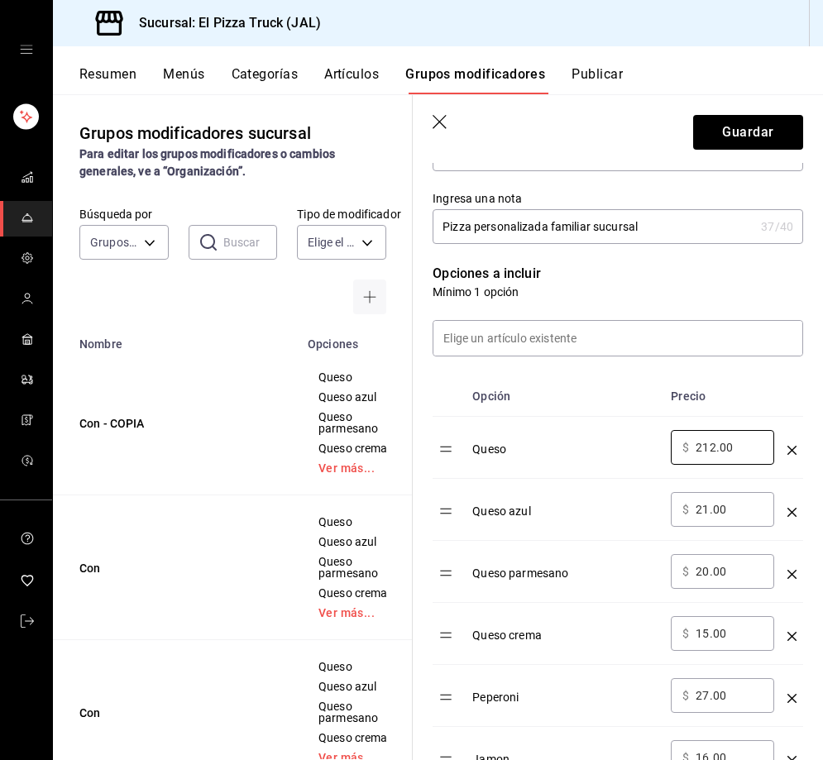
type input "212.00"
type input "48.00"
type input "47.00"
type input "35.00"
type input "65.00"
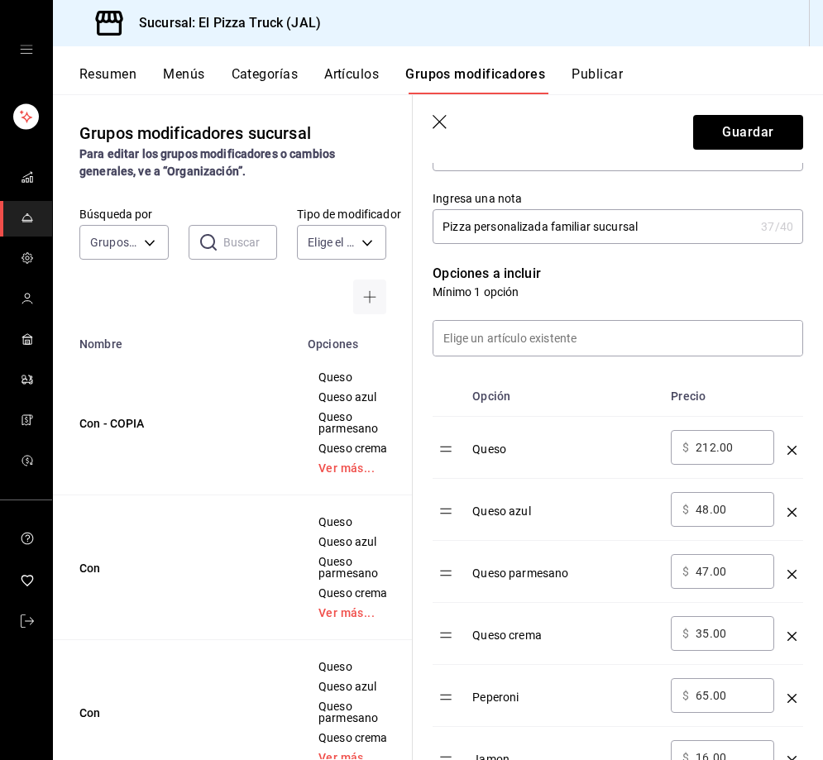
scroll to position [337, 0]
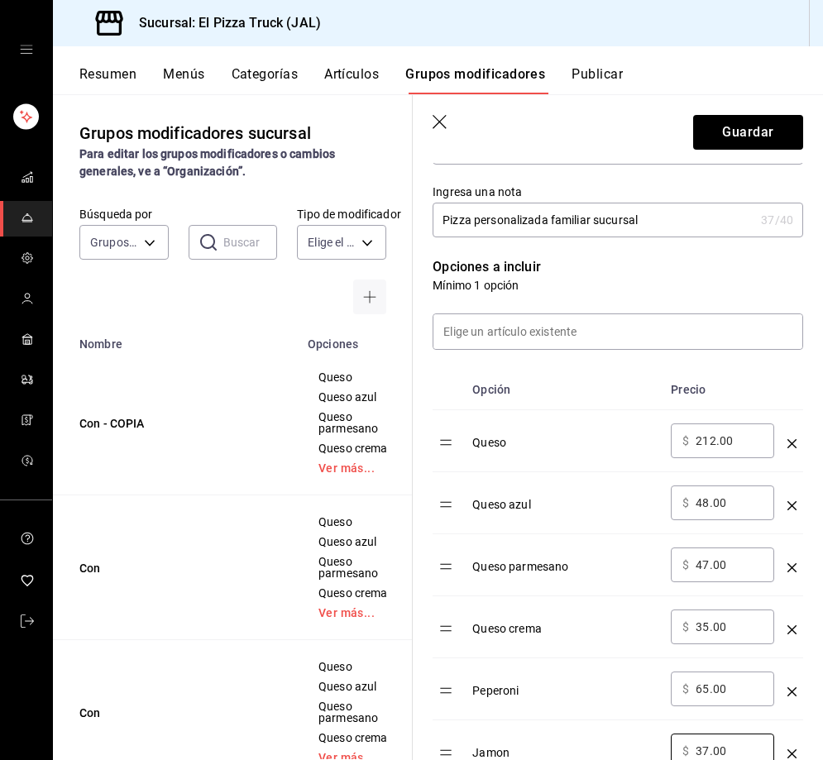
type input "37.00"
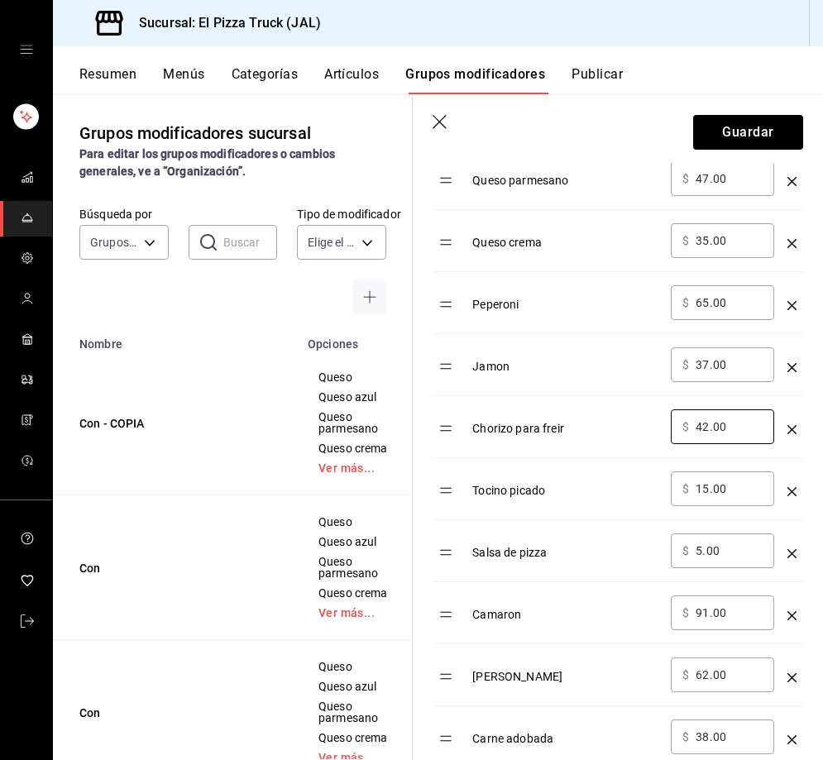
type input "42.00"
type input "34.00"
type input "12.00"
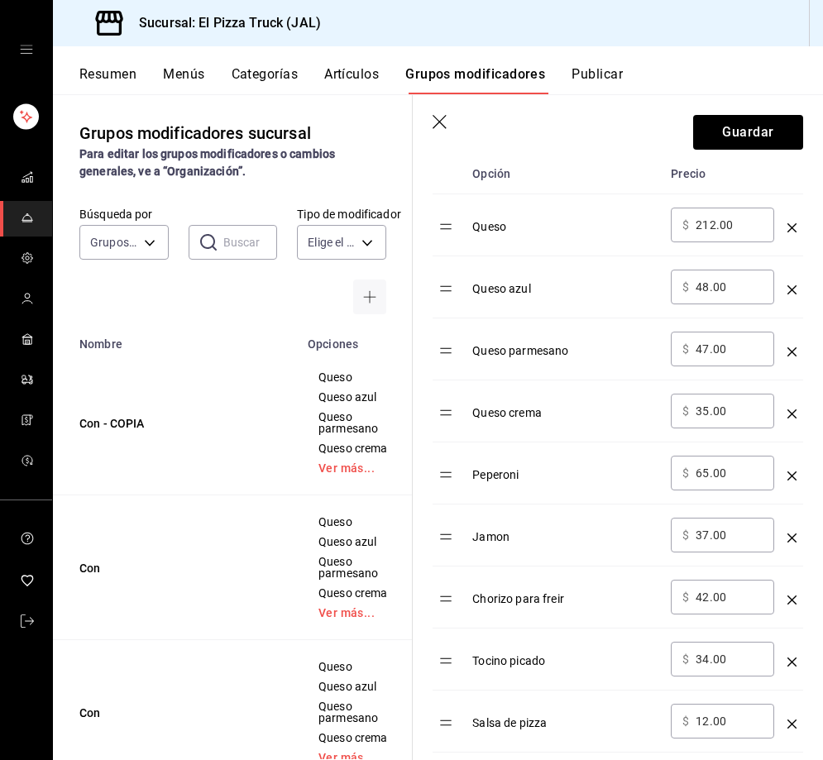
scroll to position [552, 0]
click at [704, 221] on input "212.00" at bounding box center [728, 225] width 67 height 17
type input "2.00"
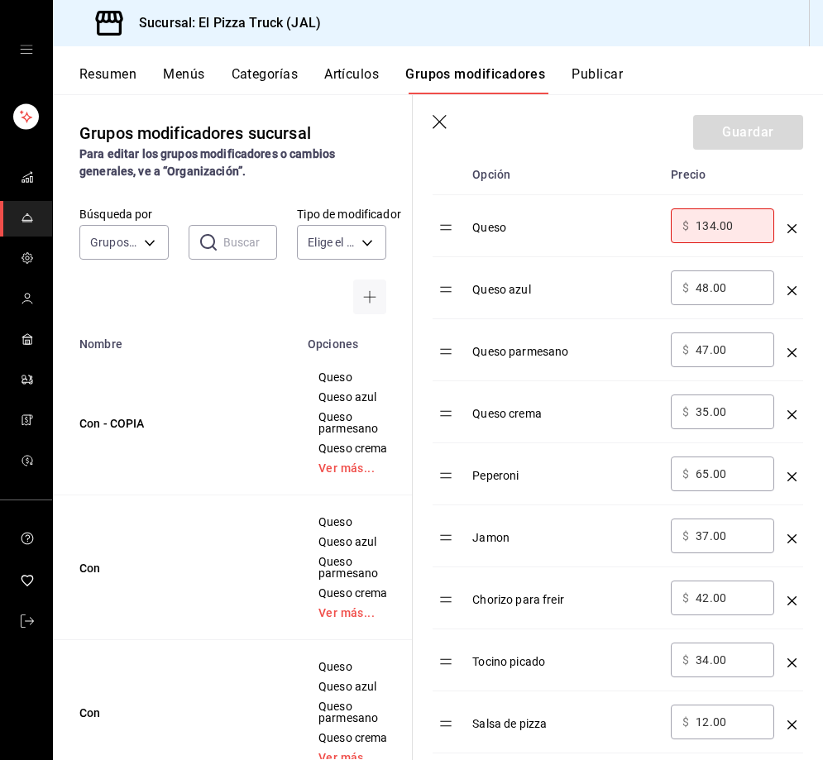
type input "134.00"
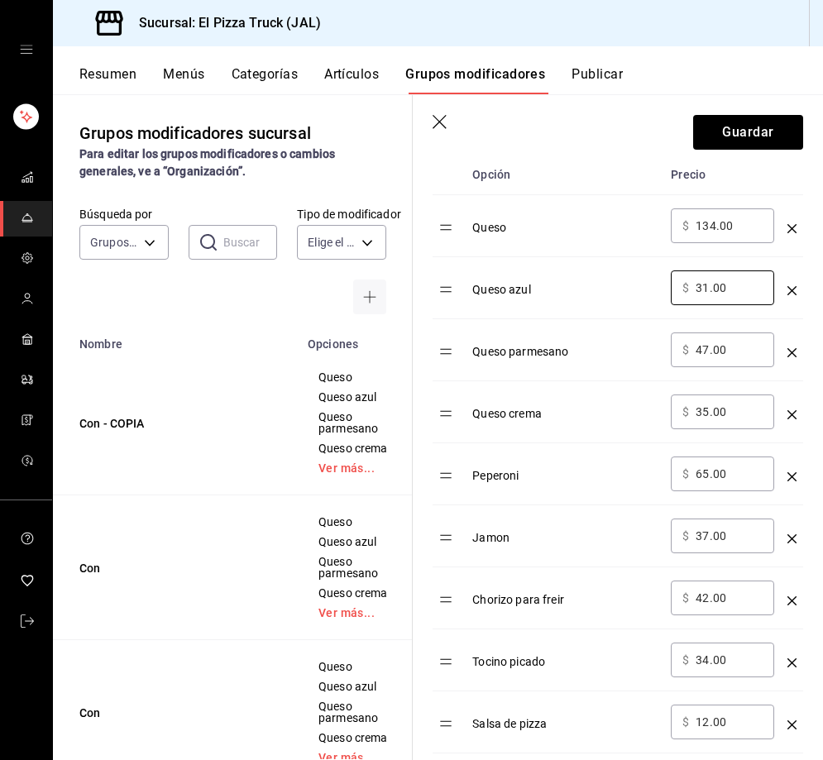
type input "31.00"
type input "30.00"
type input "22.00"
type input "41.00"
type input "23.00"
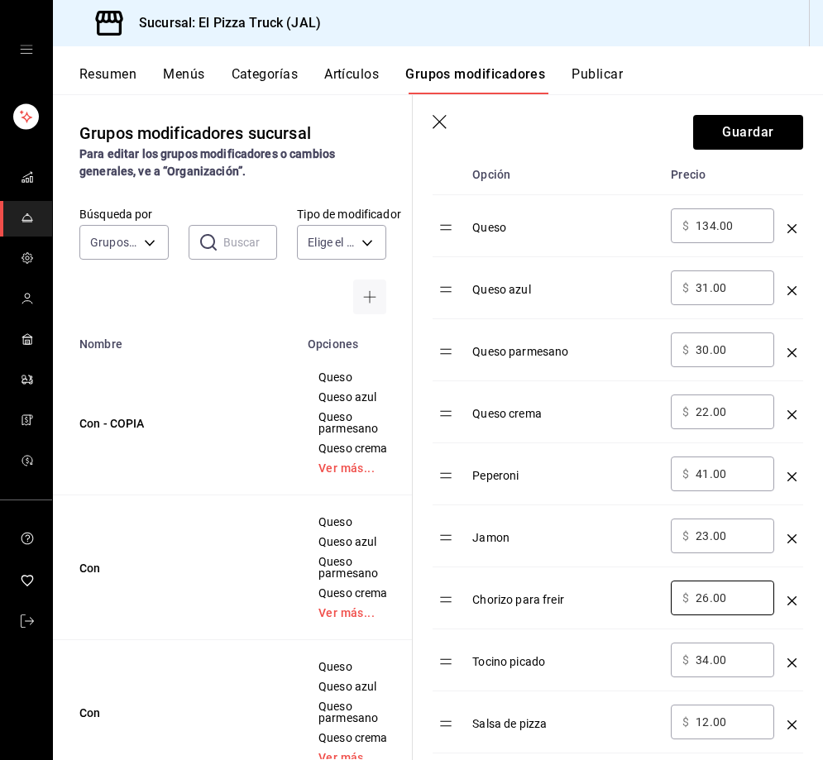
type input "26.00"
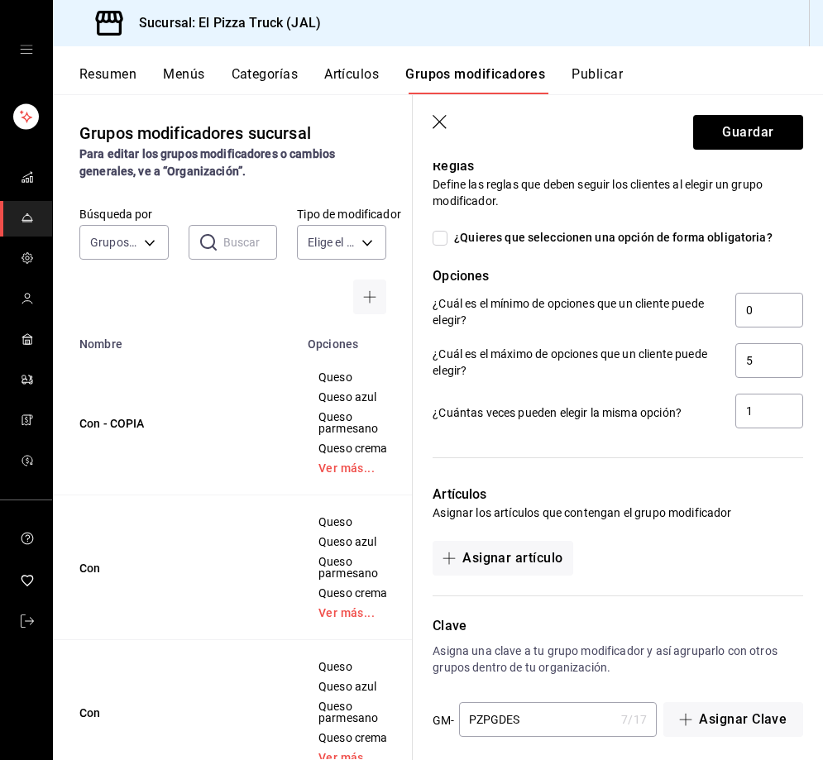
scroll to position [1918, 0]
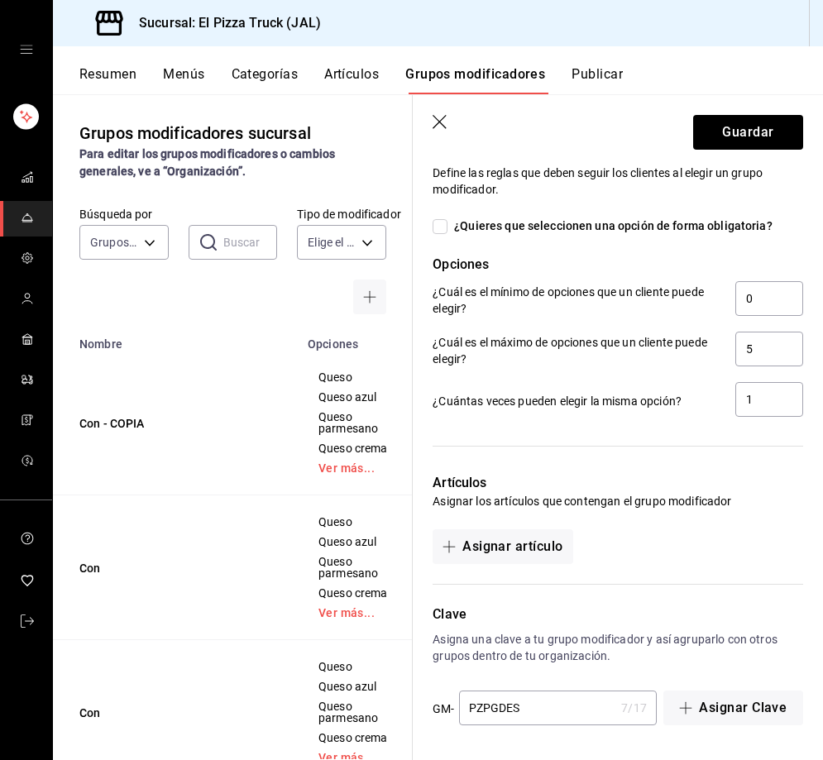
click at [513, 706] on input "PZPGDES" at bounding box center [537, 707] width 156 height 33
click at [744, 142] on button "Guardar" at bounding box center [748, 132] width 110 height 35
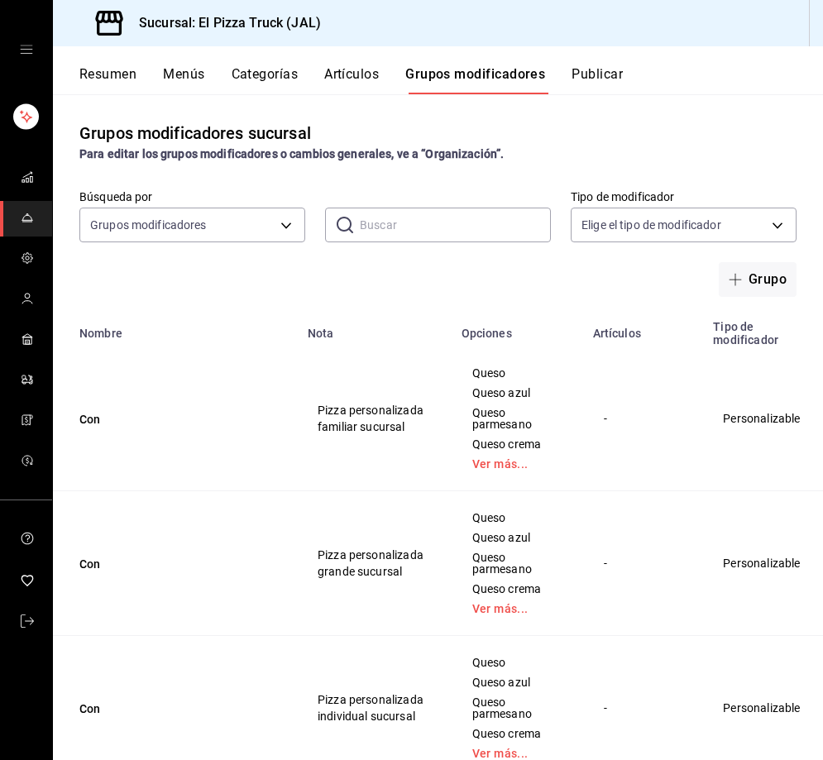
click at [110, 76] on button "Resumen" at bounding box center [107, 80] width 57 height 28
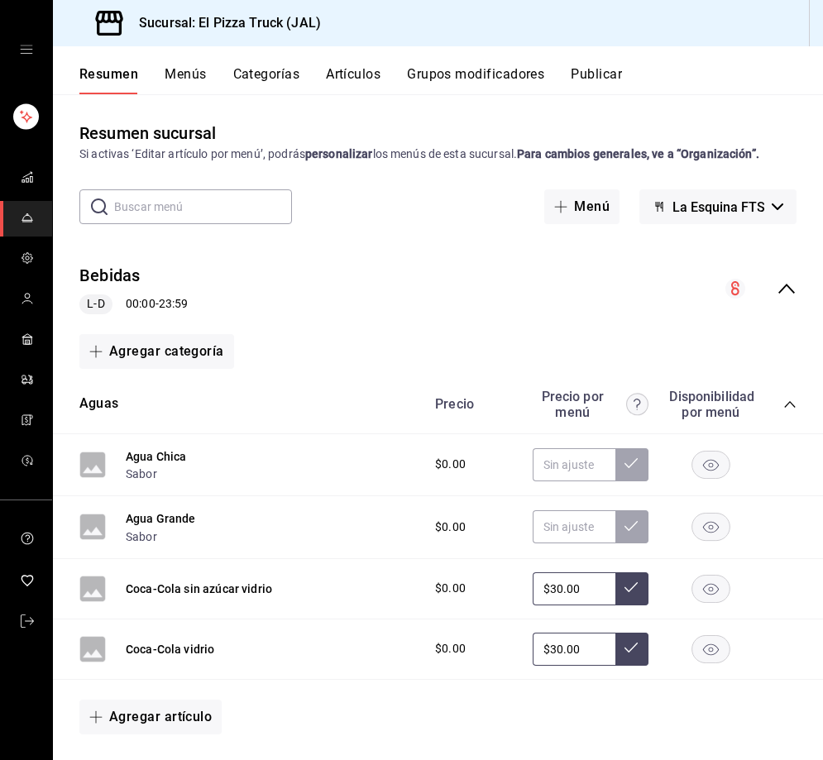
drag, startPoint x: 189, startPoint y: 74, endPoint x: 216, endPoint y: 64, distance: 28.6
click at [214, 64] on div "Resumen Menús Categorías Artículos Grupos modificadores Publicar" at bounding box center [438, 70] width 770 height 48
click at [196, 74] on button "Menús" at bounding box center [185, 80] width 41 height 28
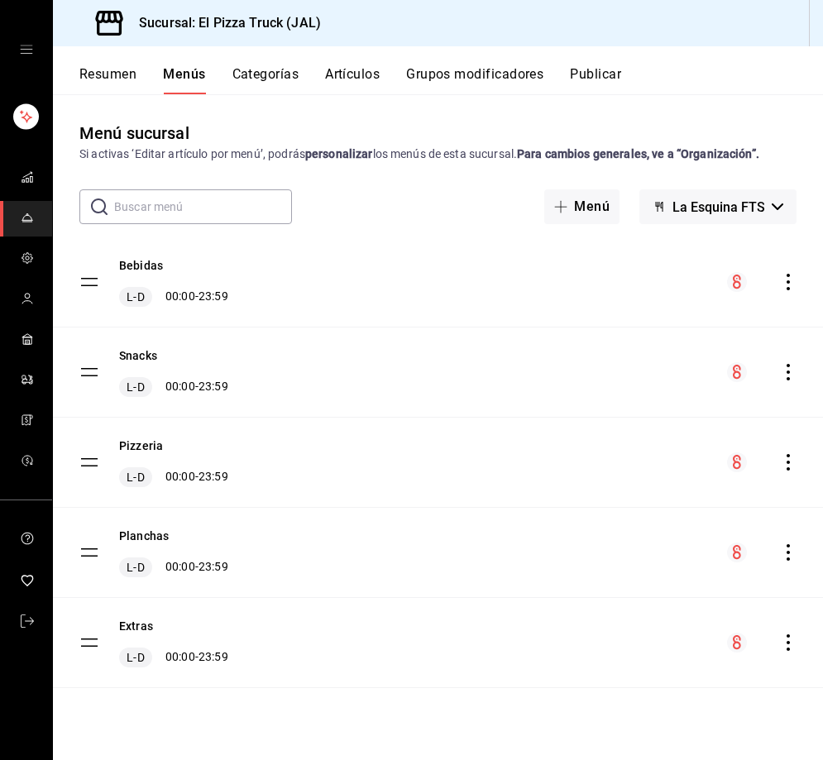
click at [81, 460] on tbody "Bebidas L-D 00:00 - 23:59 Snacks L-D 00:00 - 23:59 Pizzeria L-D 00:00 - 23:59 P…" at bounding box center [438, 462] width 770 height 451
drag, startPoint x: 81, startPoint y: 460, endPoint x: 82, endPoint y: 284, distance: 176.1
click at [82, 284] on tbody "Bebidas L-D 00:00 - 23:59 Snacks L-D 00:00 - 23:59 Pizzeria L-D 00:00 - 23:59 P…" at bounding box center [438, 462] width 770 height 451
click at [121, 80] on button "Resumen" at bounding box center [107, 80] width 57 height 28
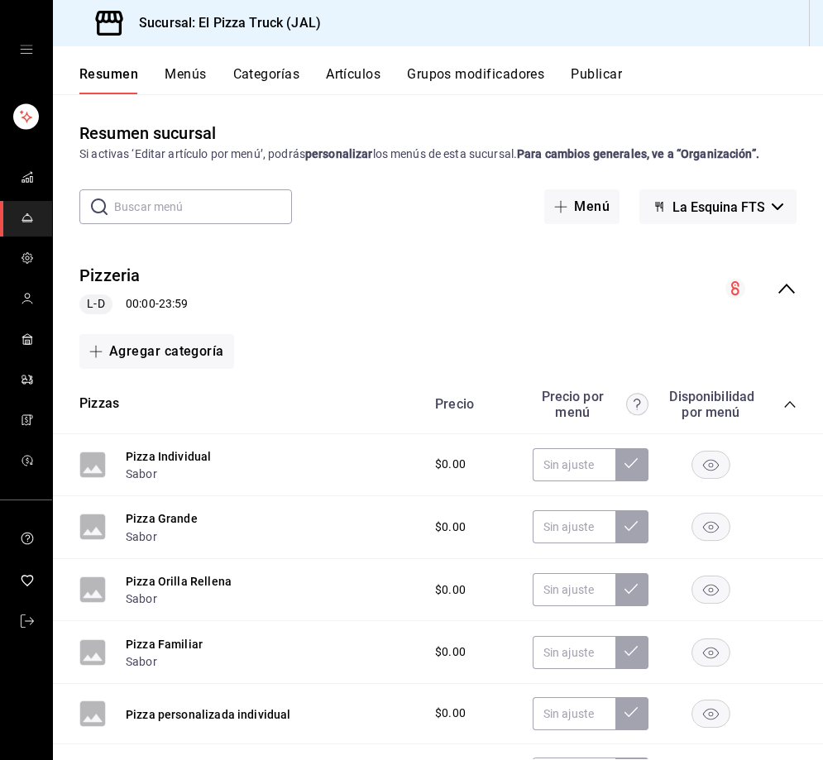
click at [351, 62] on div "Resumen Menús Categorías Artículos Grupos modificadores Publicar" at bounding box center [438, 70] width 770 height 48
click at [482, 64] on div "Resumen Menús Categorías Artículos Grupos modificadores Publicar" at bounding box center [438, 70] width 770 height 48
click at [484, 69] on button "Grupos modificadores" at bounding box center [475, 80] width 137 height 28
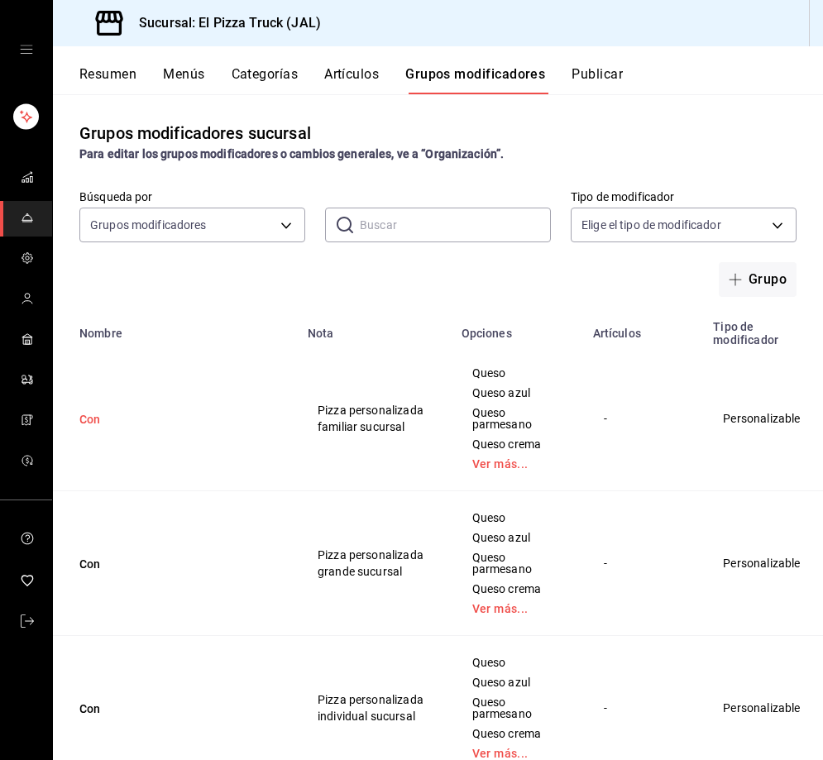
click at [98, 417] on button "Con" at bounding box center [178, 419] width 198 height 17
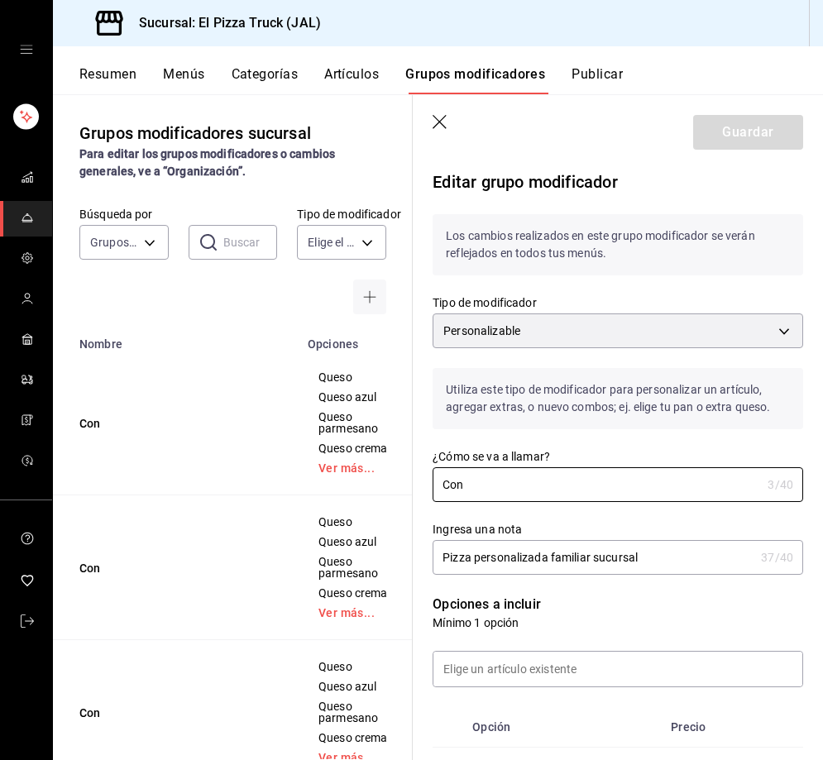
drag, startPoint x: 503, startPoint y: 484, endPoint x: 415, endPoint y: 483, distance: 88.5
click at [415, 483] on div "¿Cómo se va a llamar? Con 3 /40 ¿Cómo se va a llamar?" at bounding box center [608, 465] width 390 height 73
click at [718, 140] on button "Guardar" at bounding box center [748, 132] width 110 height 35
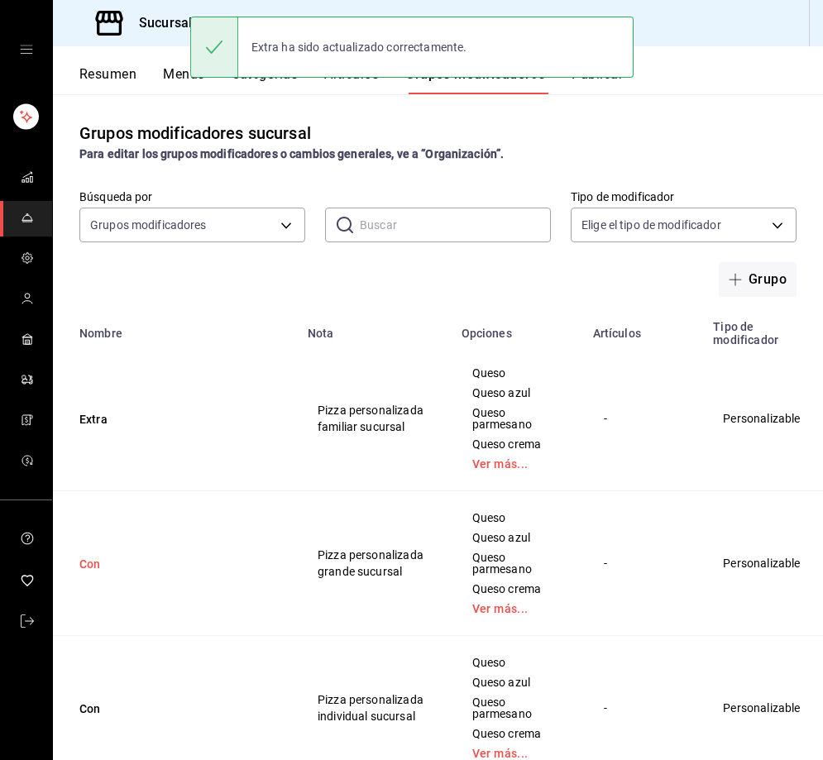
click at [92, 563] on button "Con" at bounding box center [178, 564] width 198 height 17
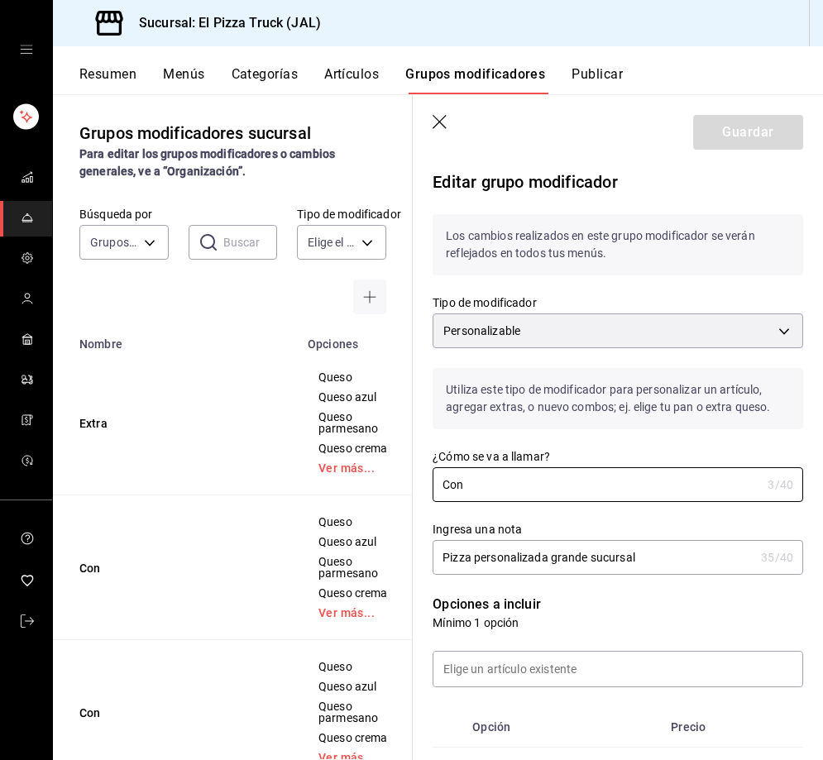
drag, startPoint x: 491, startPoint y: 486, endPoint x: 418, endPoint y: 504, distance: 75.8
click at [410, 499] on main "Grupos modificadores sucursal Para editar los grupos modificadores o cambios ge…" at bounding box center [438, 427] width 770 height 666
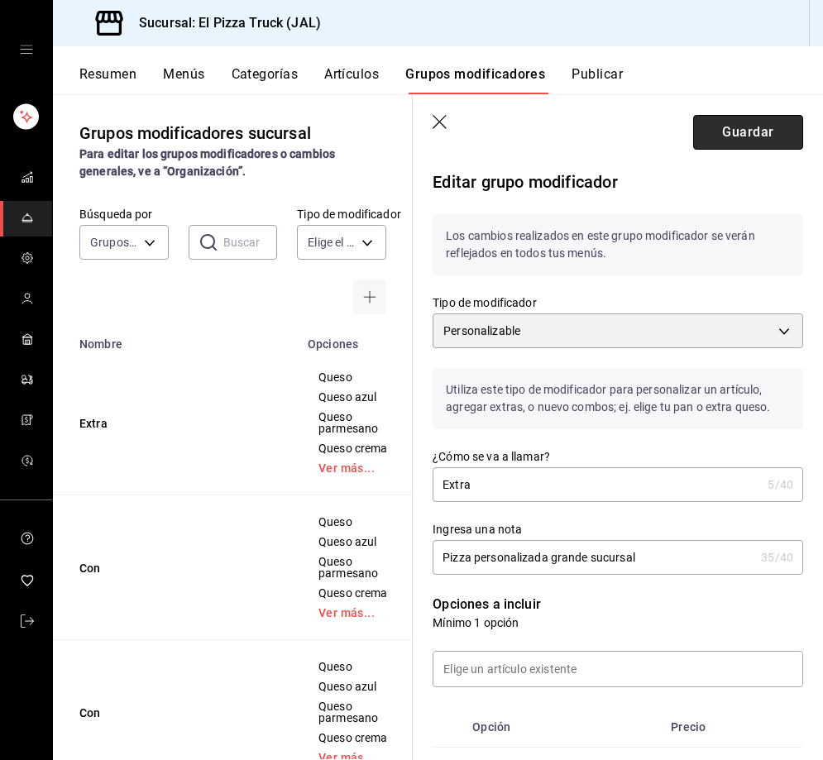
click at [740, 135] on button "Guardar" at bounding box center [748, 132] width 110 height 35
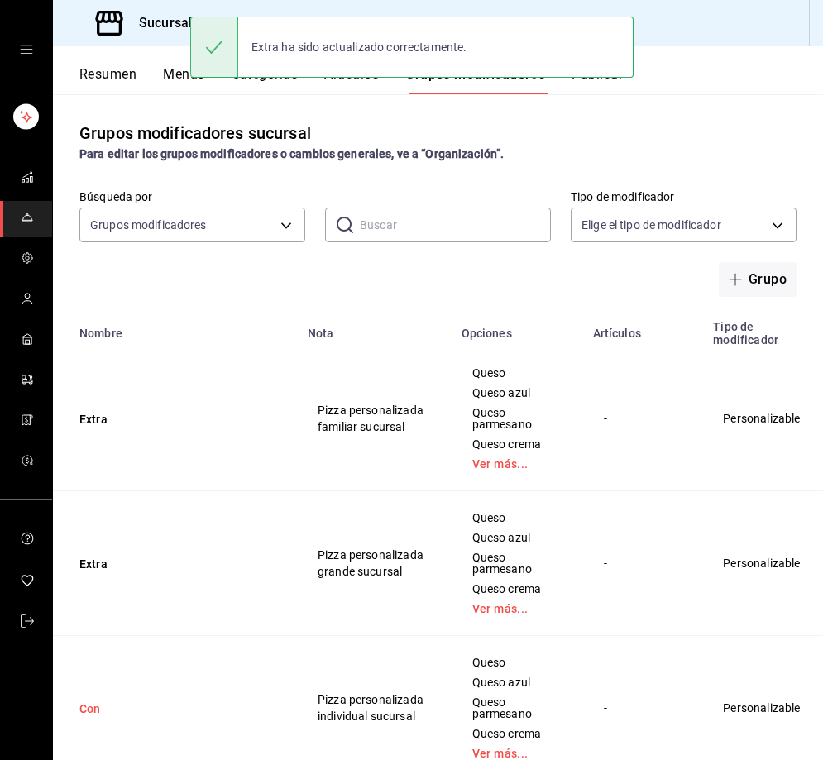
click at [89, 713] on button "Con" at bounding box center [178, 708] width 198 height 17
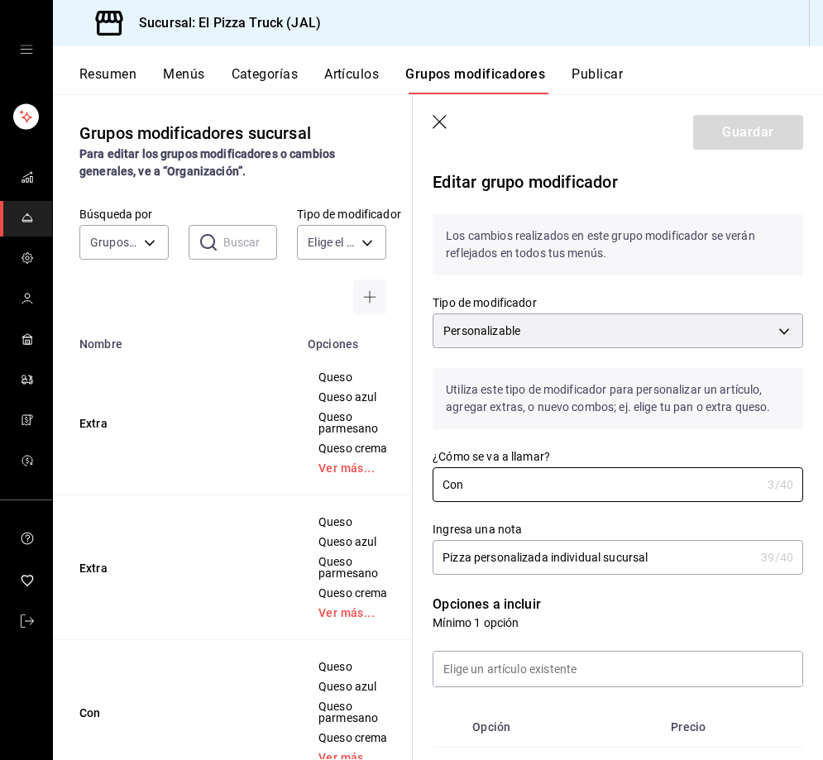
drag, startPoint x: 525, startPoint y: 496, endPoint x: 391, endPoint y: 496, distance: 133.9
click at [391, 496] on main "Grupos modificadores sucursal Para editar los grupos modificadores o cambios ge…" at bounding box center [438, 427] width 770 height 666
click at [725, 130] on button "Guardar" at bounding box center [748, 132] width 110 height 35
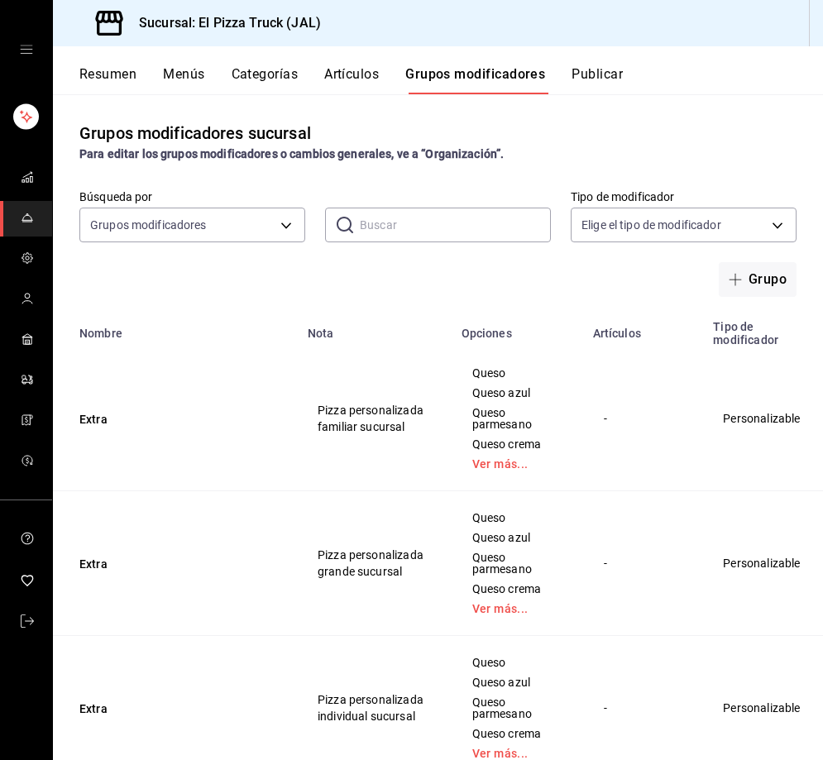
click at [107, 76] on button "Resumen" at bounding box center [107, 80] width 57 height 28
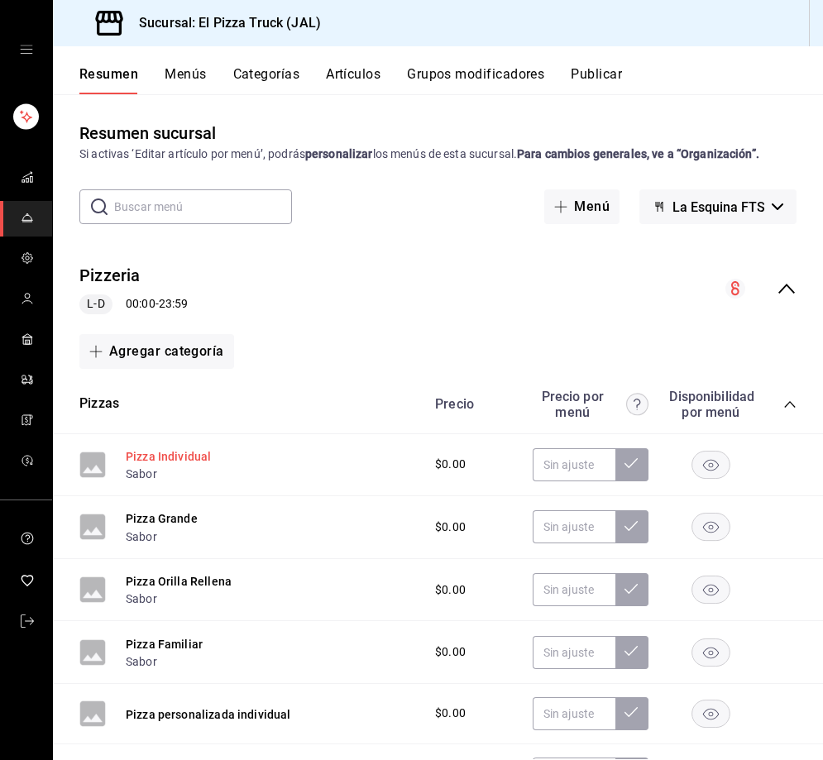
click at [185, 453] on button "Pizza Individual" at bounding box center [168, 456] width 85 height 17
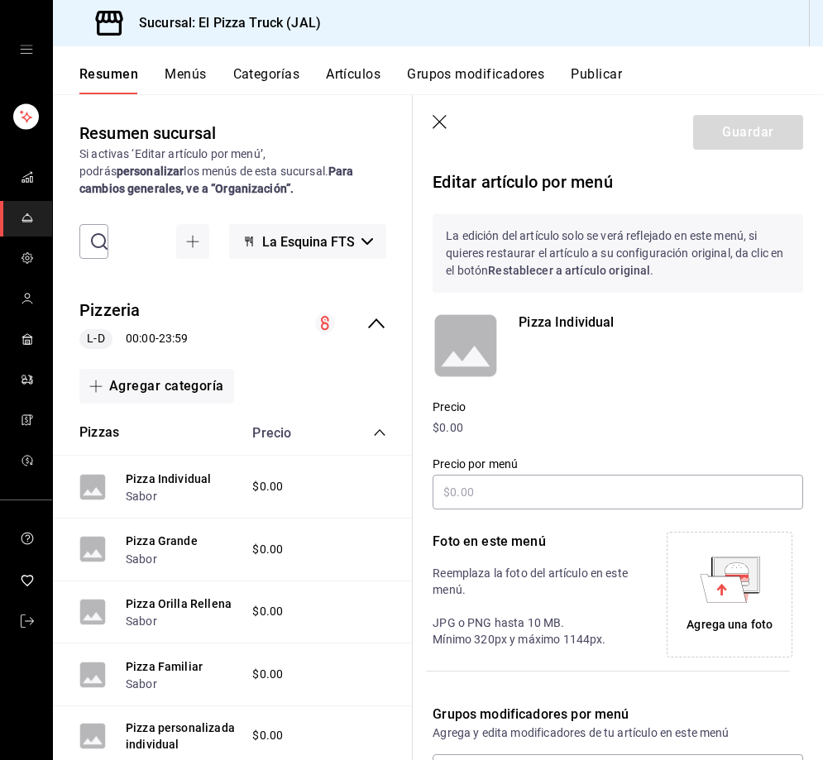
scroll to position [208, 0]
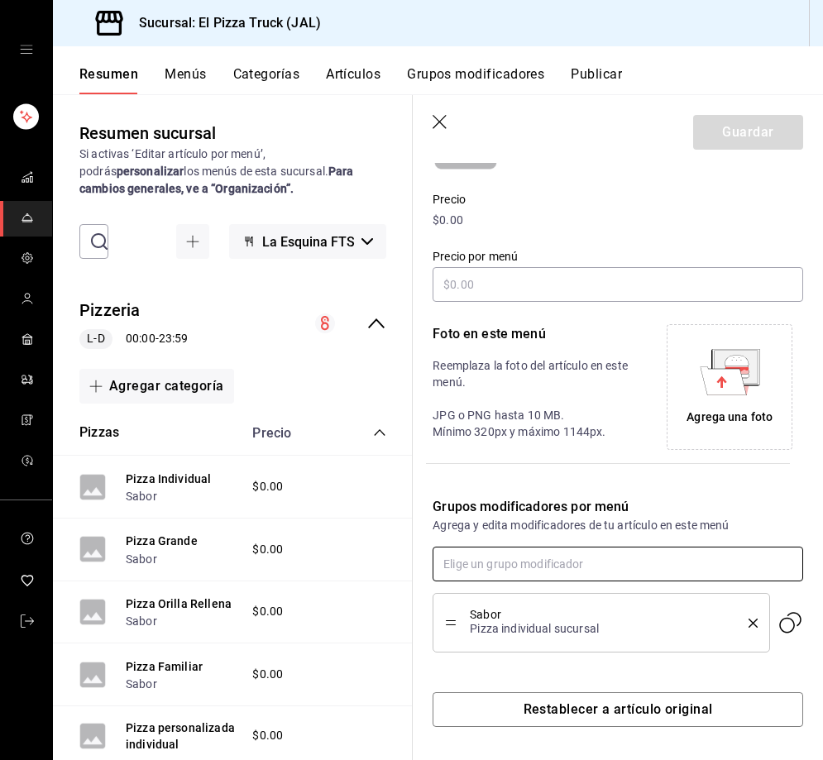
click at [509, 556] on input "text" at bounding box center [617, 563] width 370 height 35
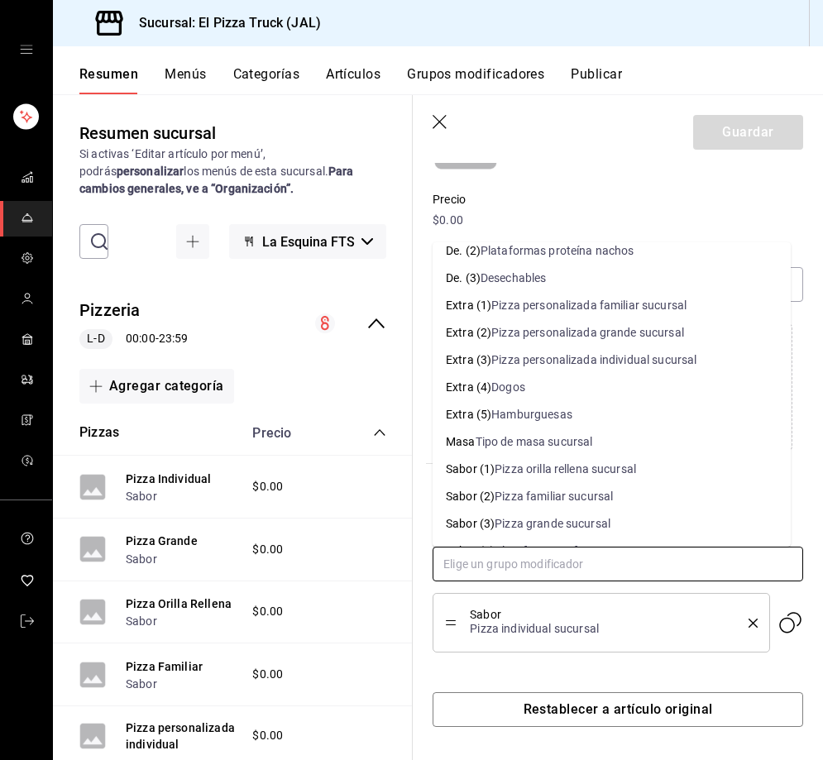
scroll to position [165, 0]
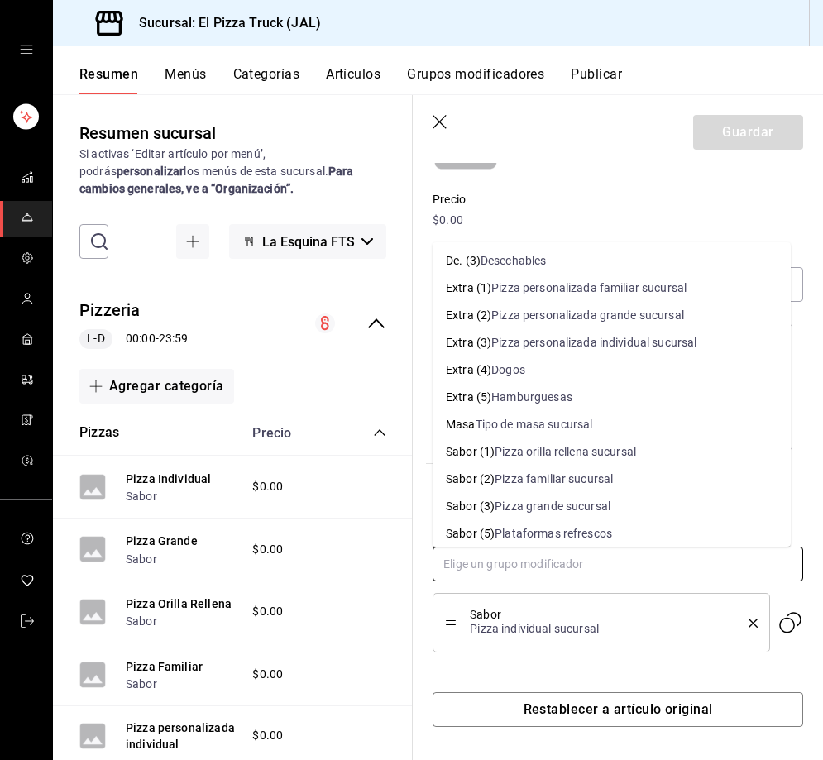
click at [566, 342] on div "Pizza personalizada individual sucursal" at bounding box center [593, 342] width 205 height 17
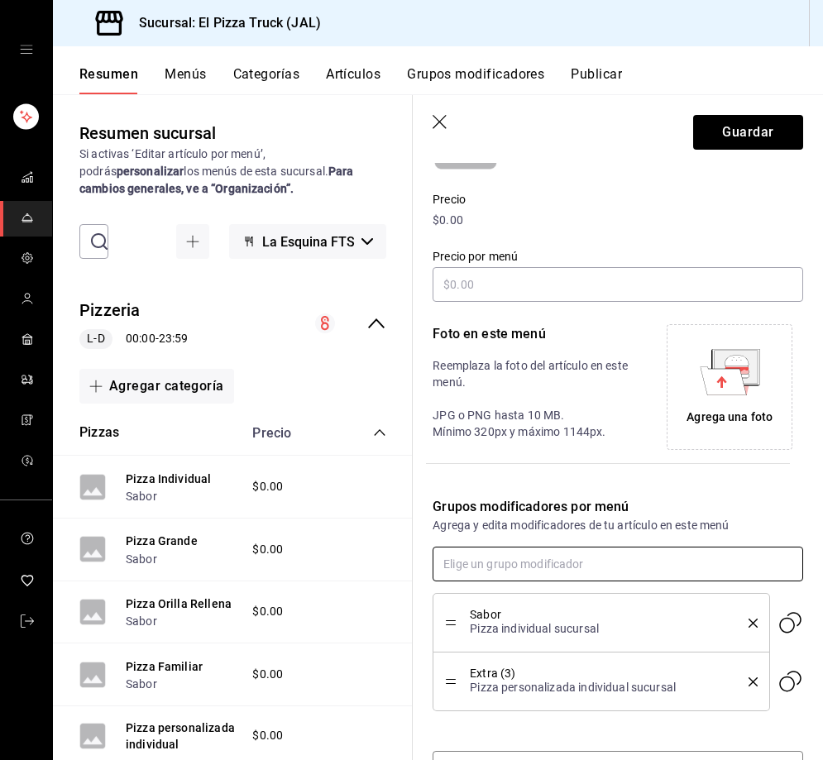
click at [499, 566] on input "text" at bounding box center [617, 563] width 370 height 35
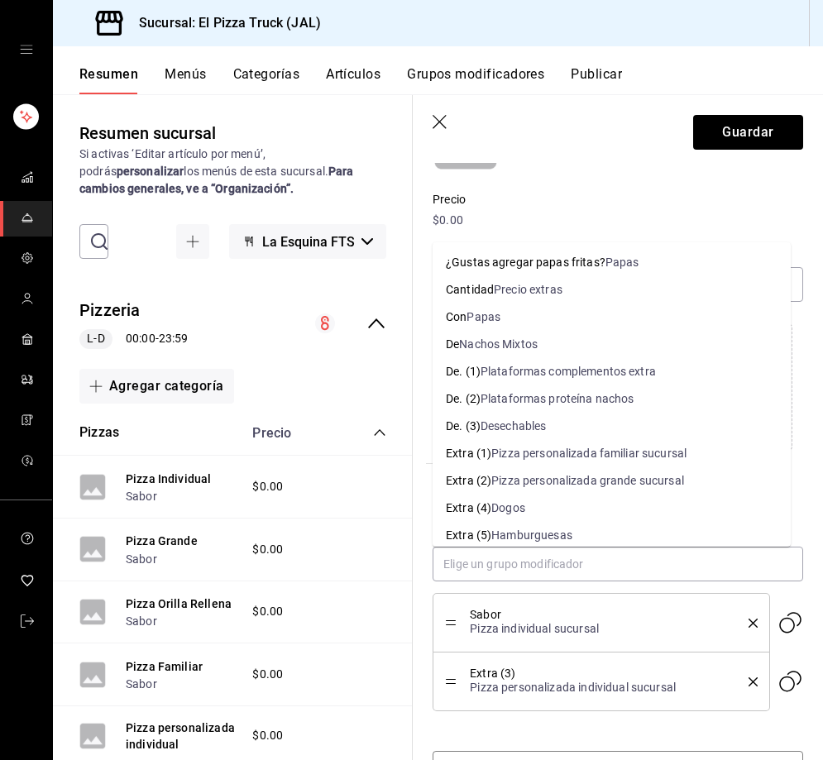
click at [442, 124] on icon "button" at bounding box center [440, 123] width 17 height 17
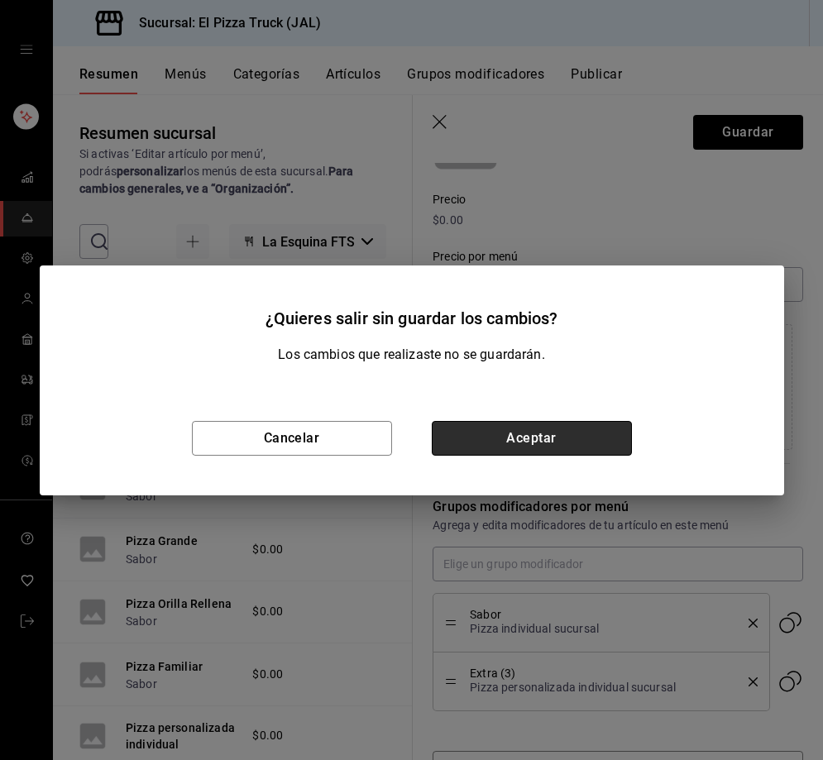
click at [550, 444] on button "Aceptar" at bounding box center [532, 438] width 200 height 35
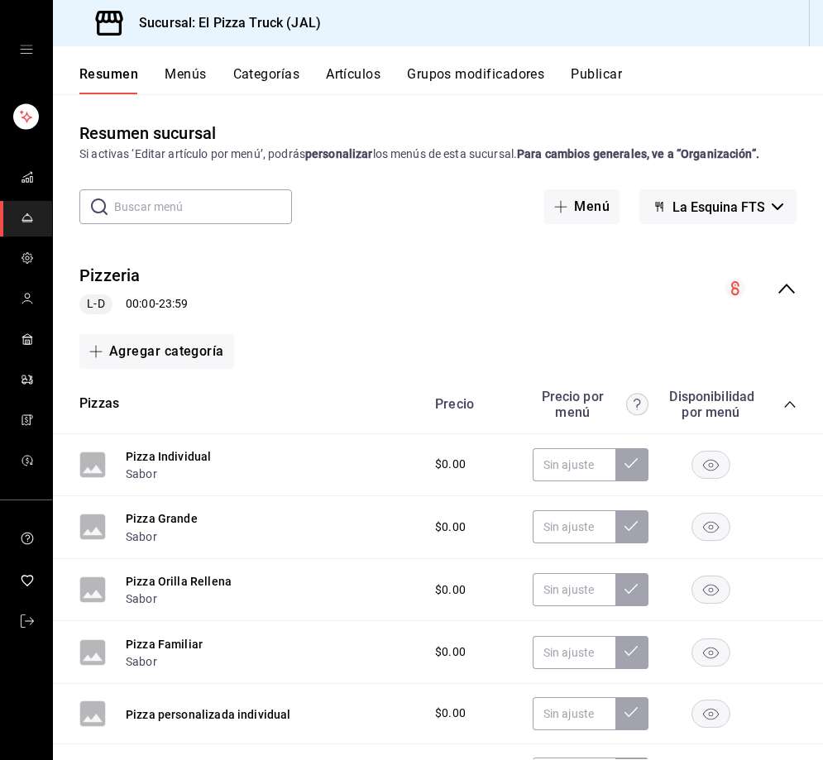
click at [365, 78] on button "Artículos" at bounding box center [353, 80] width 55 height 28
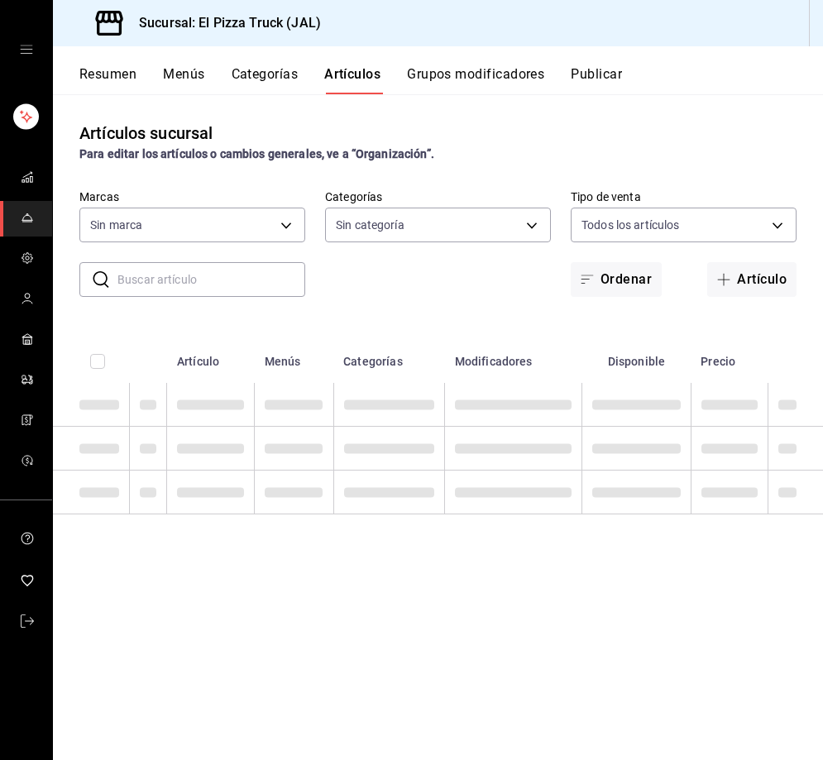
click at [449, 74] on button "Grupos modificadores" at bounding box center [475, 80] width 137 height 28
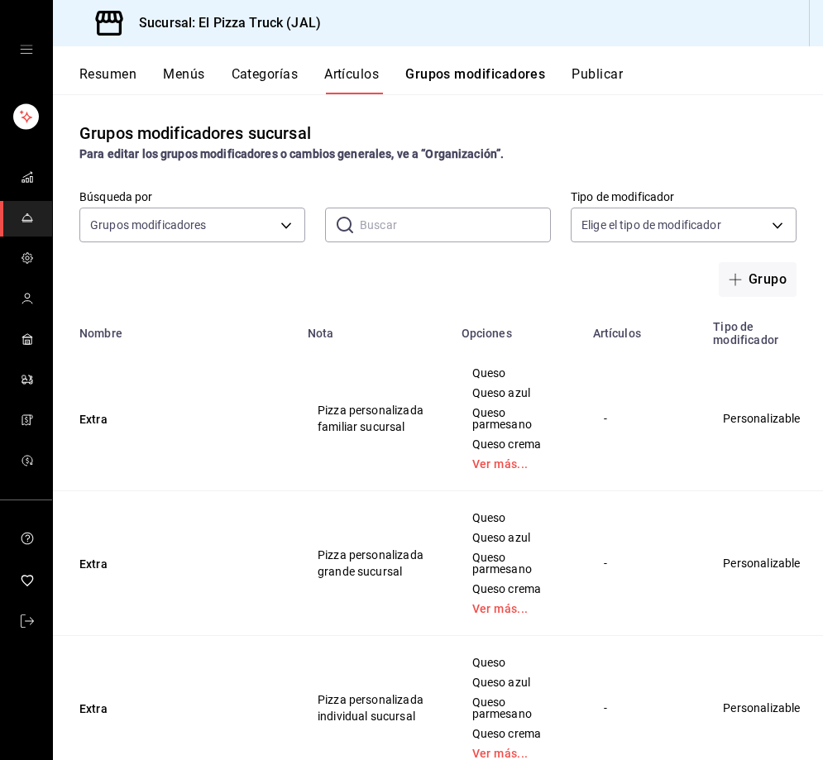
click at [445, 77] on button "Grupos modificadores" at bounding box center [475, 80] width 140 height 28
click at [734, 484] on span "Duplicar" at bounding box center [748, 492] width 43 height 17
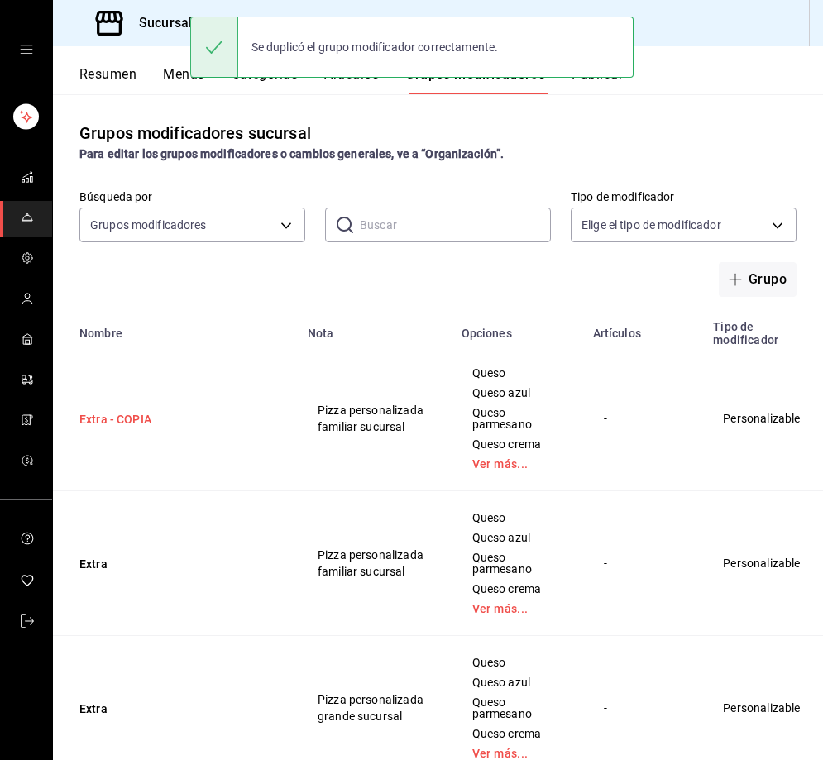
click at [102, 418] on button "Extra - COPIA" at bounding box center [178, 419] width 198 height 17
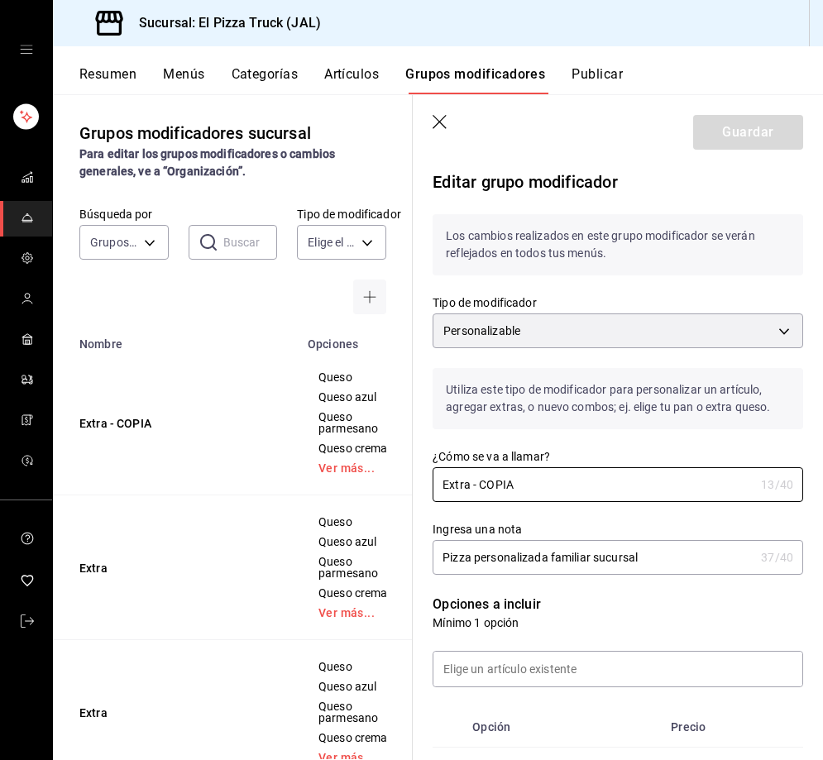
drag, startPoint x: 542, startPoint y: 477, endPoint x: 382, endPoint y: 482, distance: 159.6
click at [382, 482] on main "Grupos modificadores sucursal Para editar los grupos modificadores o cambios ge…" at bounding box center [438, 427] width 770 height 666
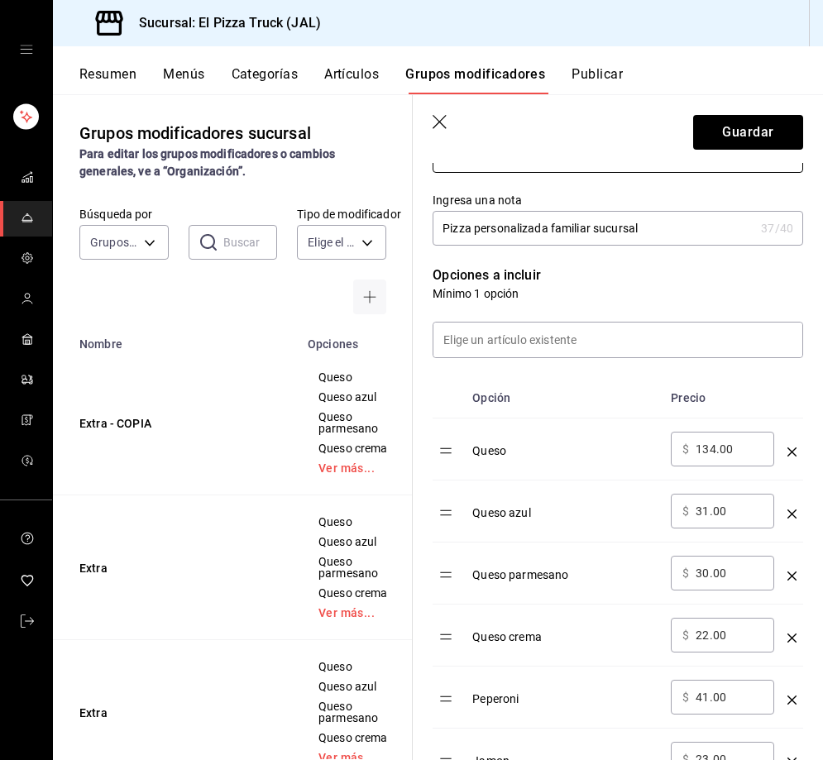
scroll to position [331, 0]
click at [725, 455] on input "134.00" at bounding box center [728, 447] width 67 height 17
click at [728, 454] on input "134.00" at bounding box center [728, 447] width 67 height 17
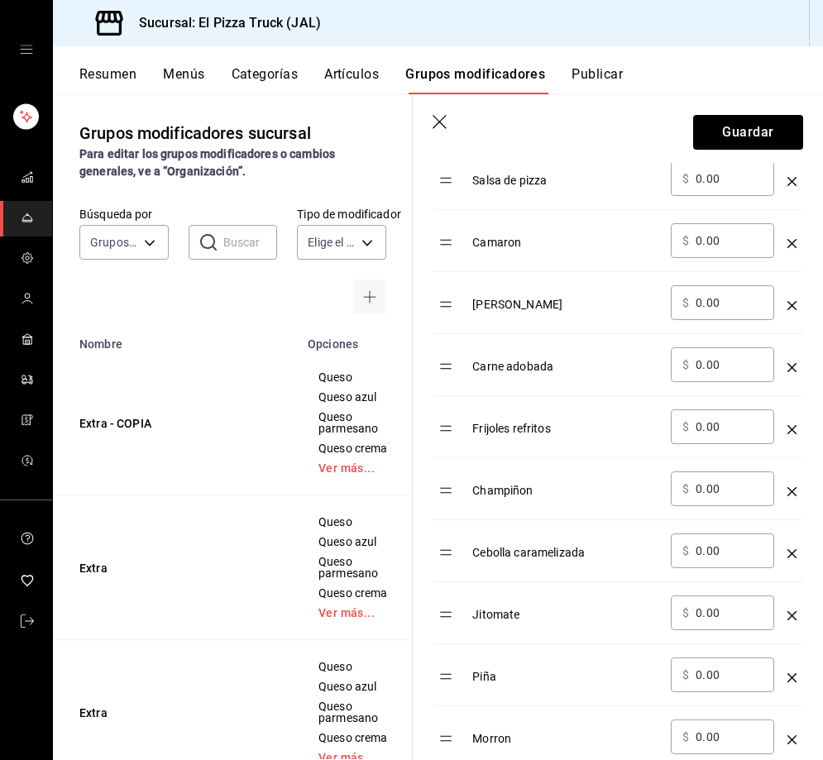
scroll to position [1468, 0]
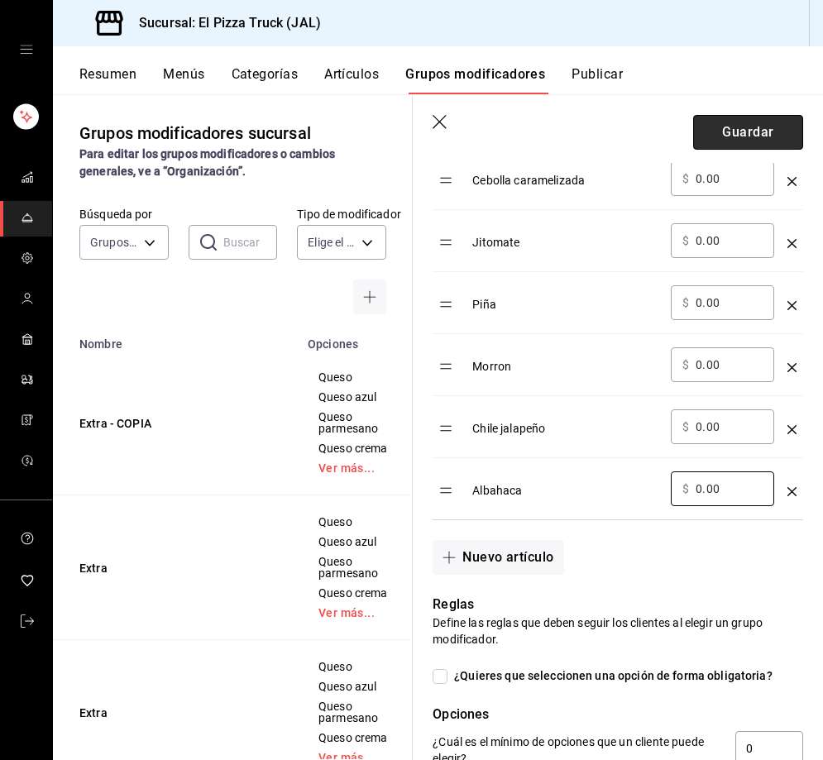
click at [731, 120] on button "Guardar" at bounding box center [748, 132] width 110 height 35
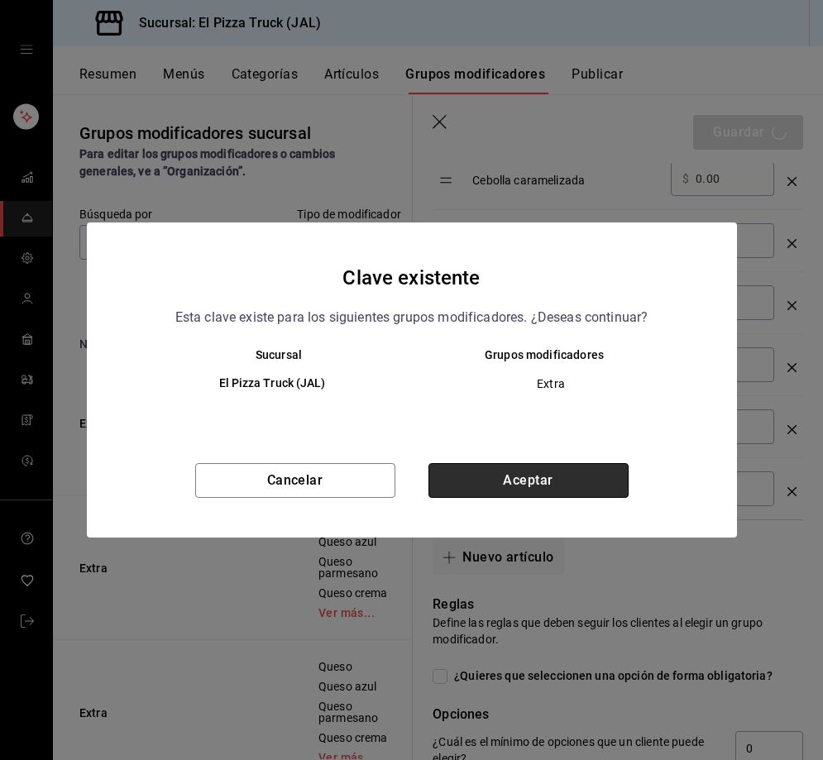
click at [573, 486] on button "Aceptar" at bounding box center [528, 480] width 200 height 35
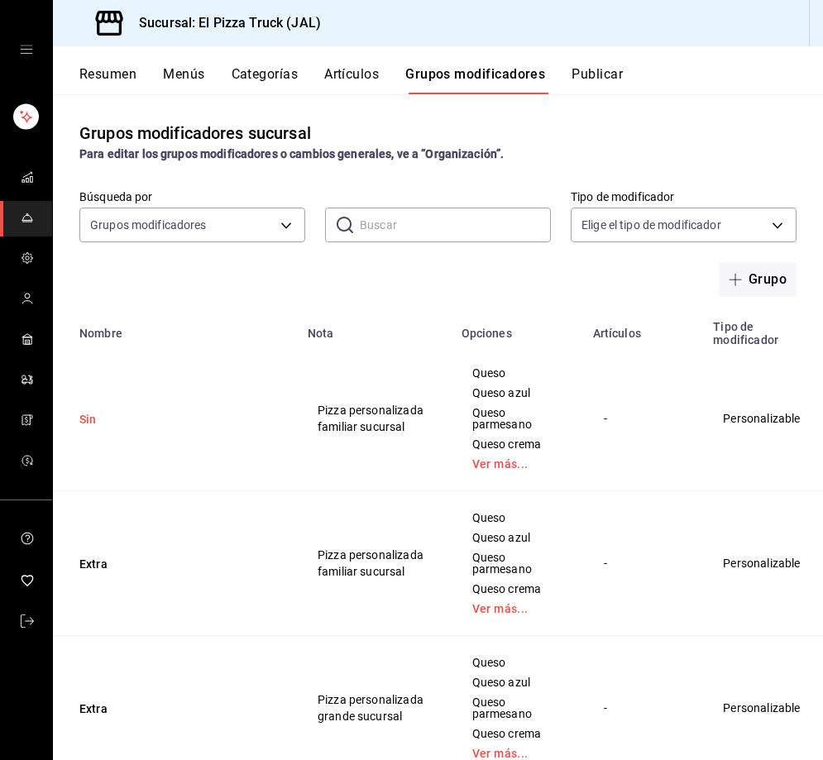
click at [98, 416] on button "Sin" at bounding box center [178, 419] width 198 height 17
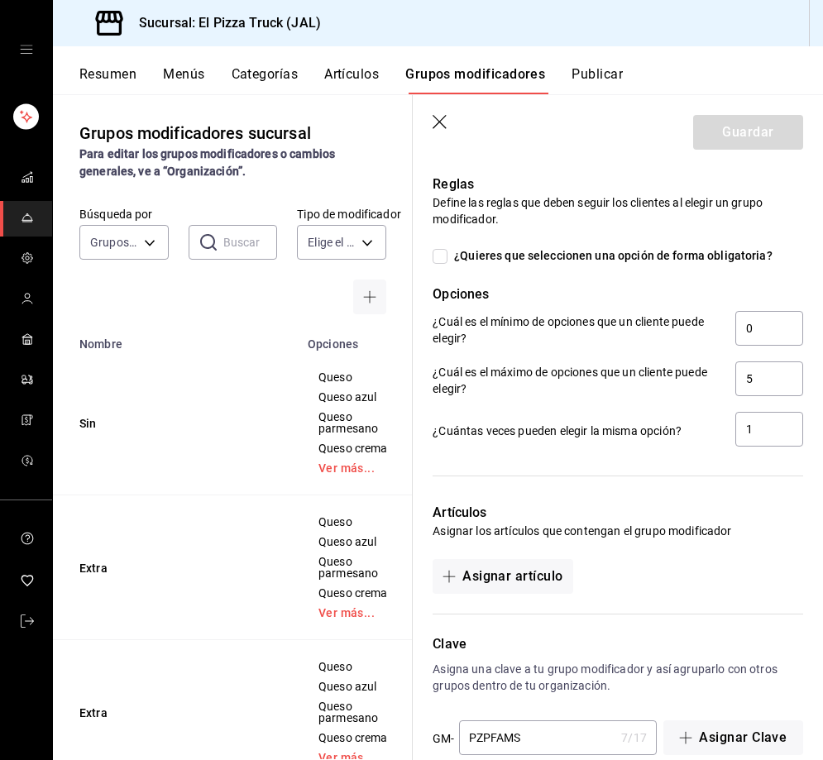
scroll to position [1918, 0]
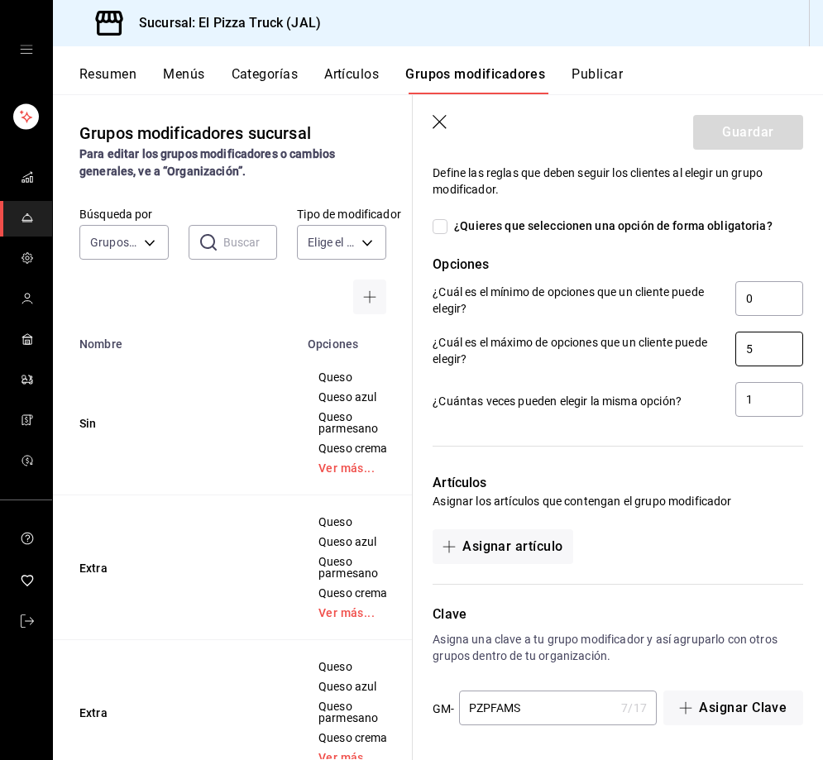
click at [754, 346] on input "5" at bounding box center [769, 349] width 68 height 35
click at [722, 347] on div "¿Cuál es el máximo de opciones que un cliente puede elegir? 5" at bounding box center [617, 350] width 370 height 37
click at [752, 356] on input "5" at bounding box center [769, 349] width 68 height 35
drag, startPoint x: 524, startPoint y: 713, endPoint x: 483, endPoint y: 711, distance: 41.4
click at [483, 711] on input "PZPFAMS" at bounding box center [537, 707] width 156 height 33
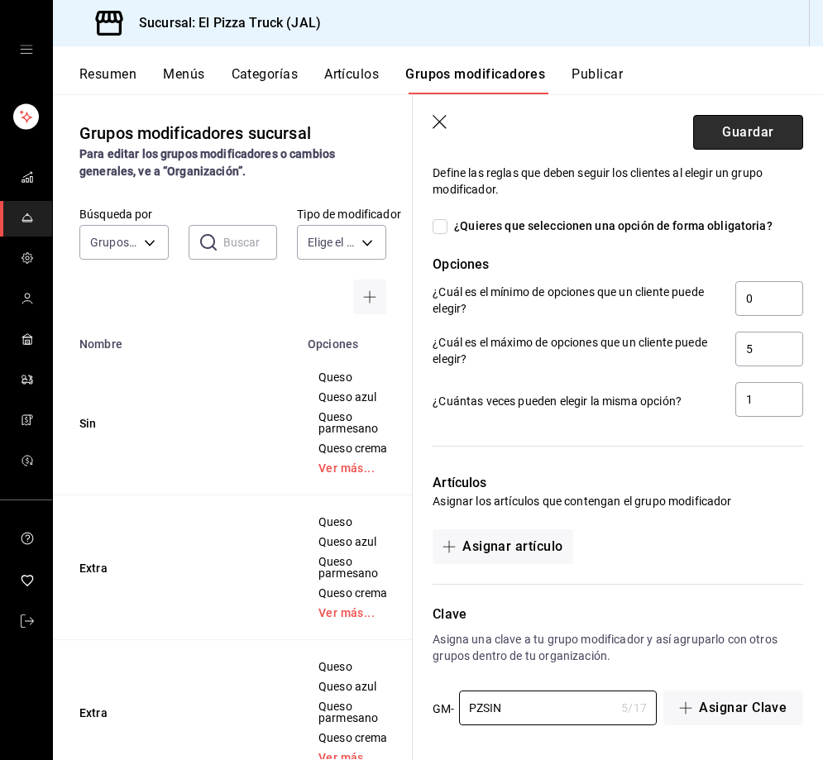
click at [744, 132] on button "Guardar" at bounding box center [748, 132] width 110 height 35
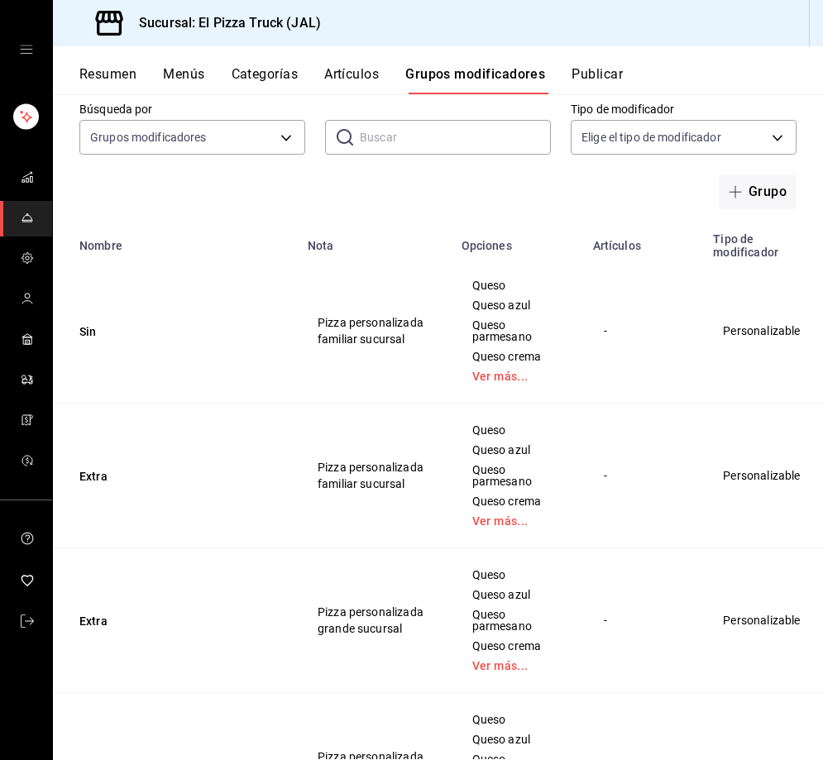
scroll to position [83, 0]
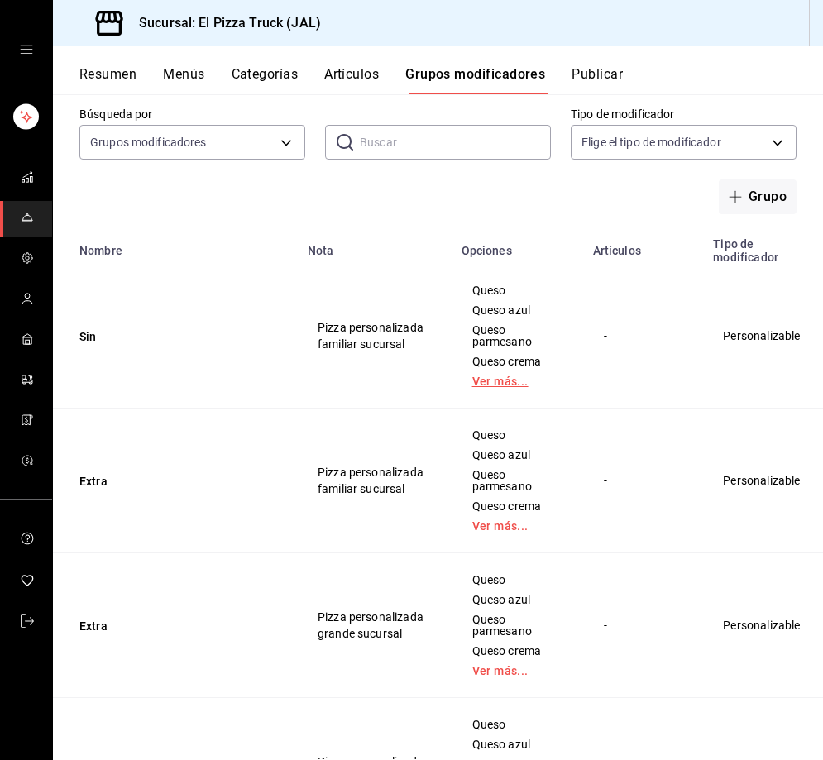
click at [472, 384] on link "Ver más..." at bounding box center [517, 381] width 90 height 12
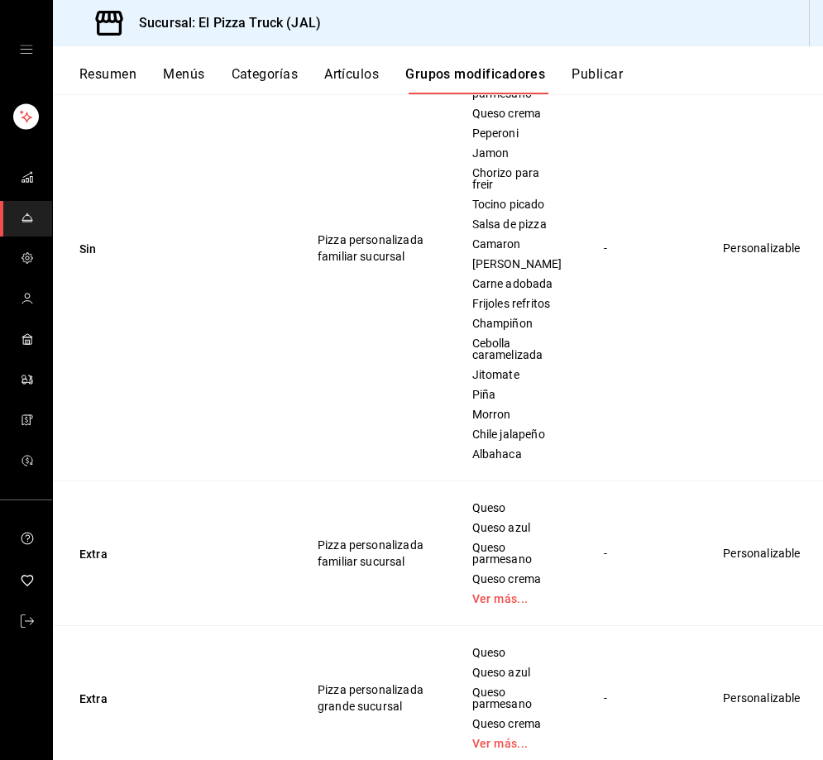
scroll to position [0, 0]
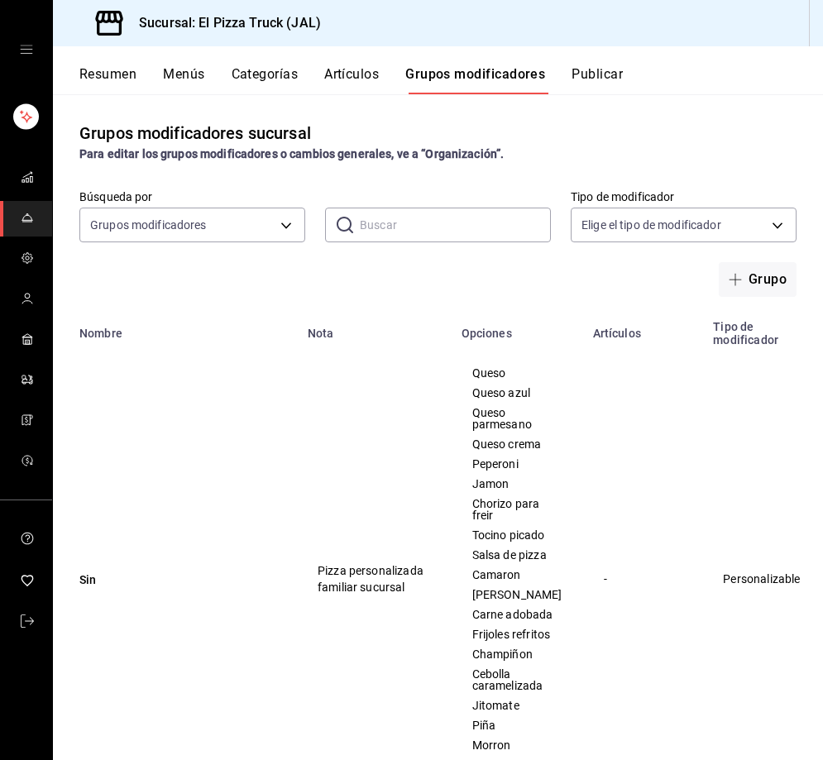
click at [117, 80] on button "Resumen" at bounding box center [107, 80] width 57 height 28
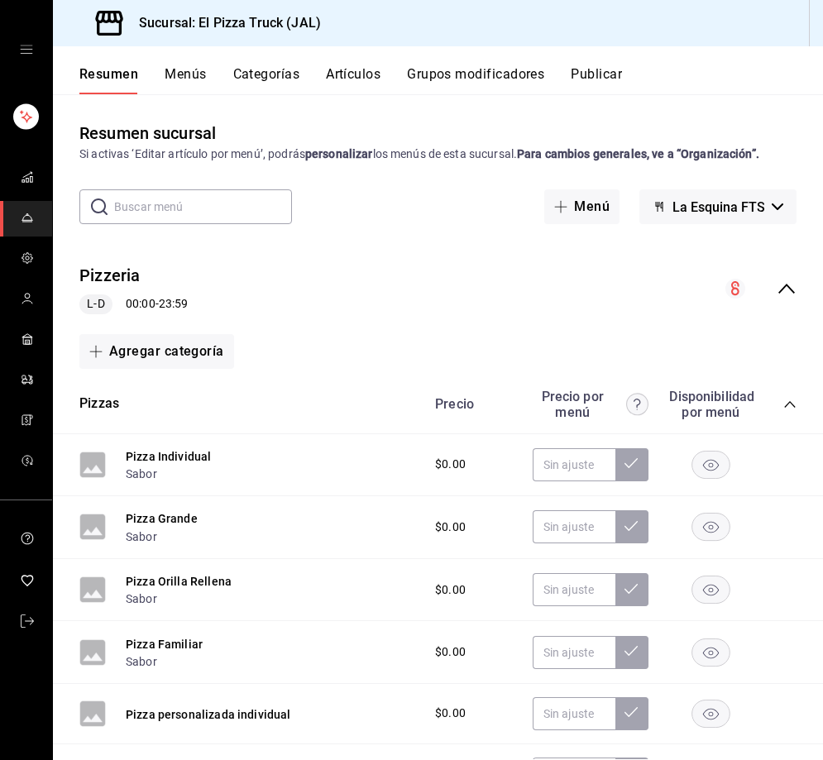
click at [195, 452] on button "Pizza Individual" at bounding box center [168, 456] width 85 height 17
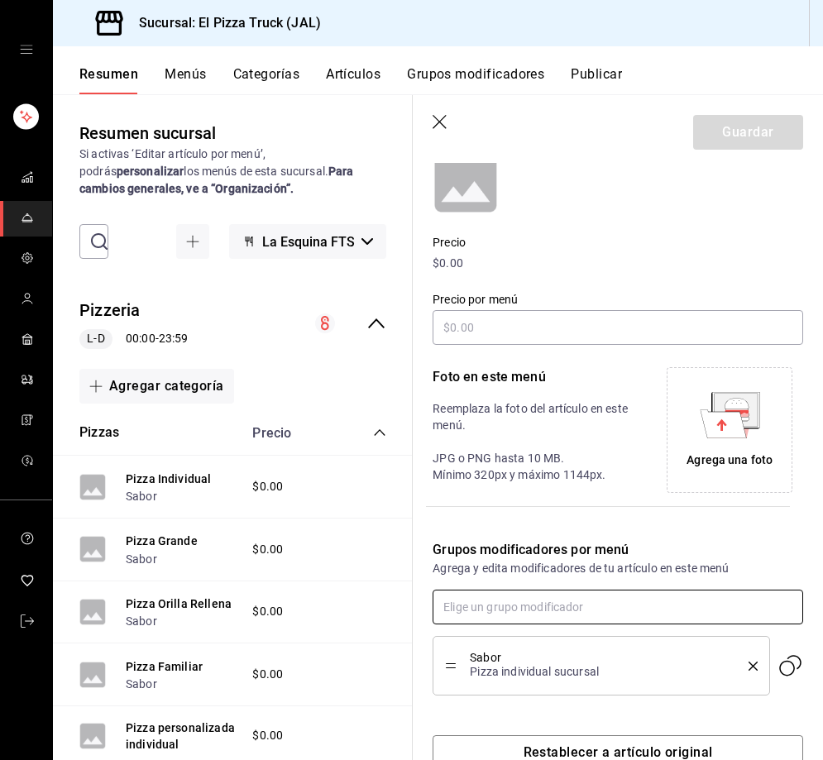
scroll to position [208, 0]
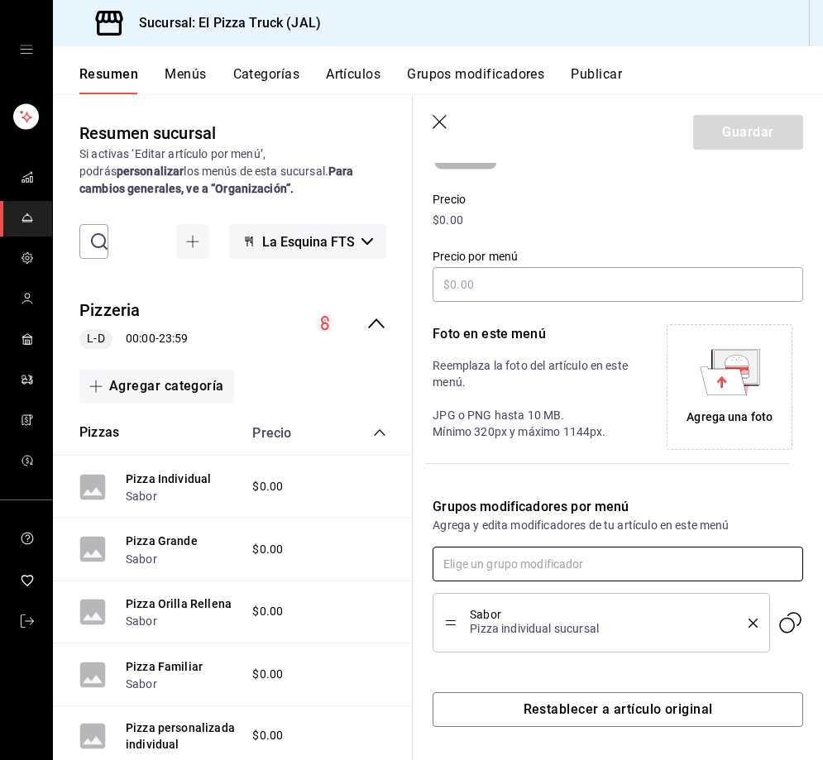
click at [570, 556] on input "text" at bounding box center [617, 563] width 370 height 35
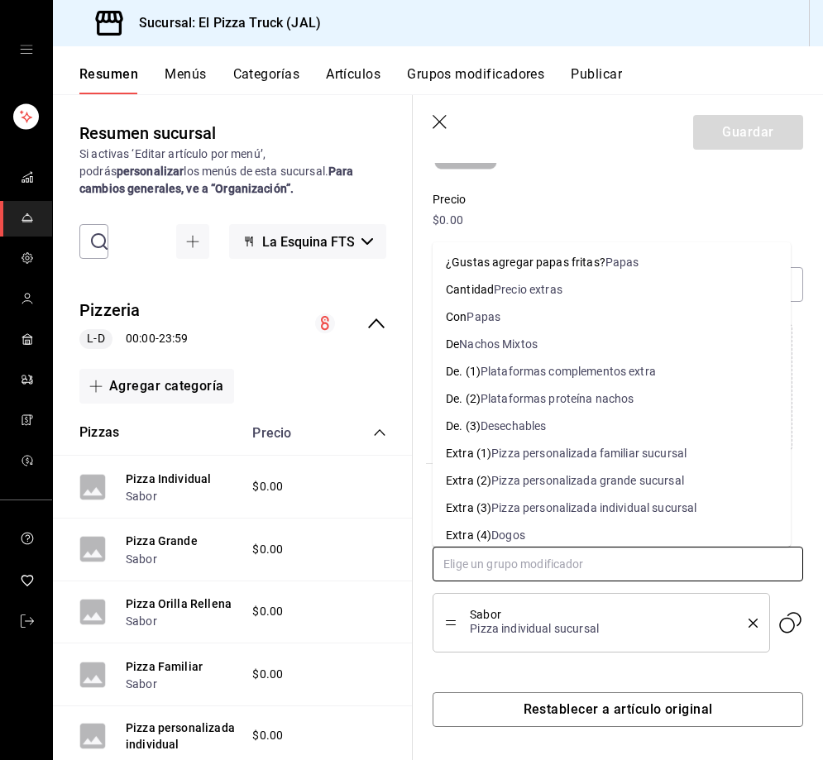
drag, startPoint x: 606, startPoint y: 503, endPoint x: 611, endPoint y: 511, distance: 9.6
click at [607, 505] on div "Pizza personalizada individual sucursal" at bounding box center [593, 507] width 205 height 17
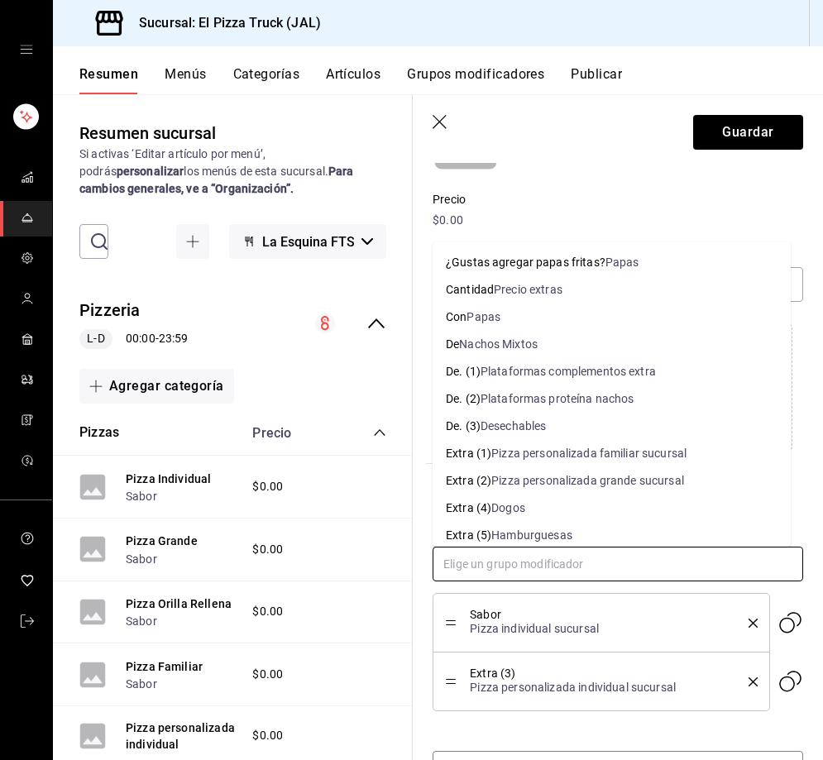
click at [586, 572] on input "text" at bounding box center [617, 563] width 370 height 35
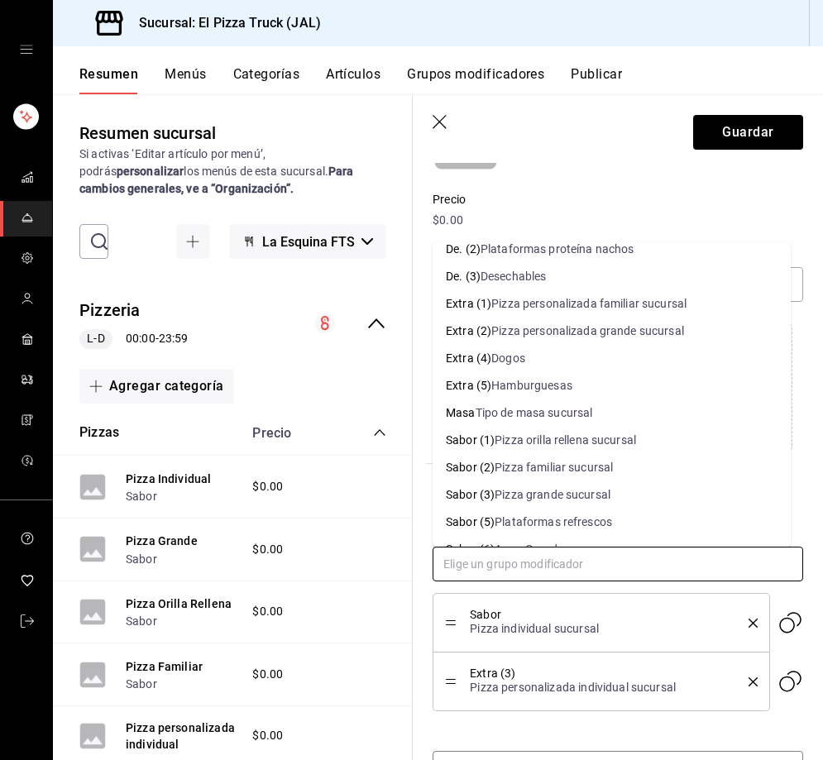
scroll to position [331, 0]
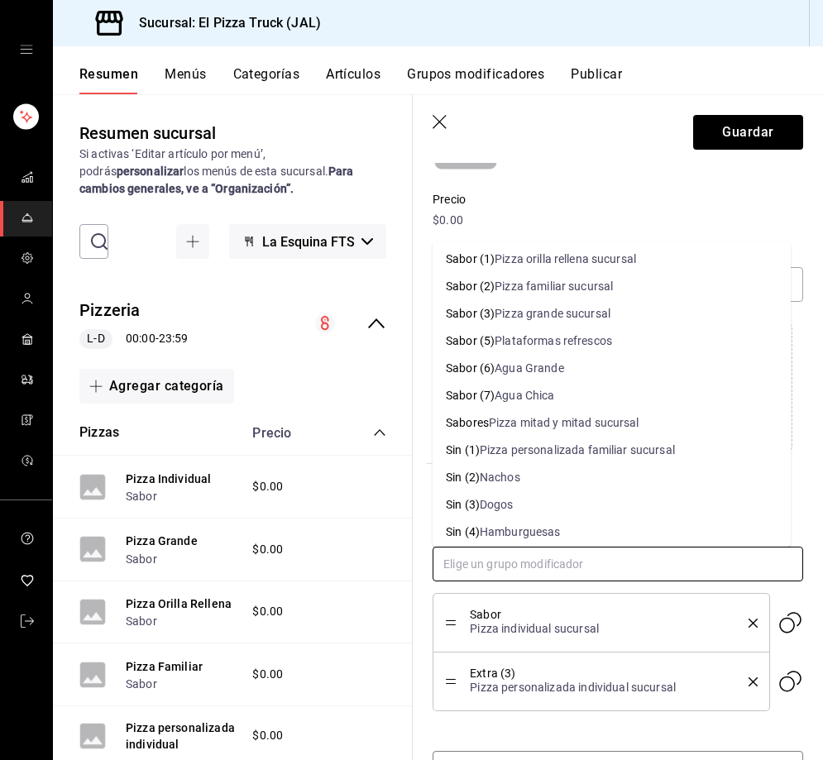
click at [602, 451] on div "Pizza personalizada familiar sucursal" at bounding box center [577, 449] width 195 height 17
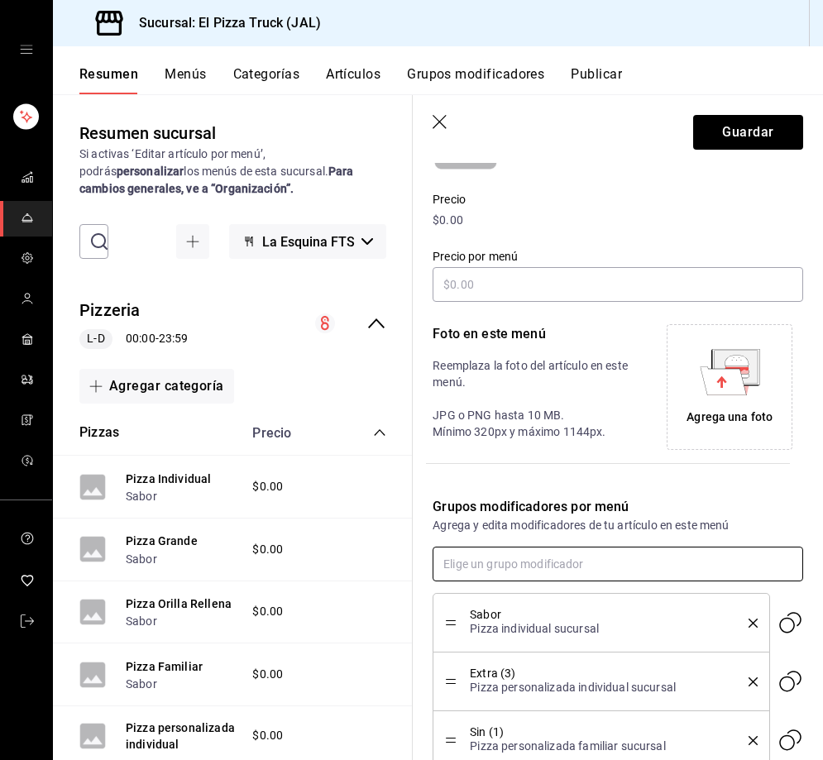
scroll to position [290, 0]
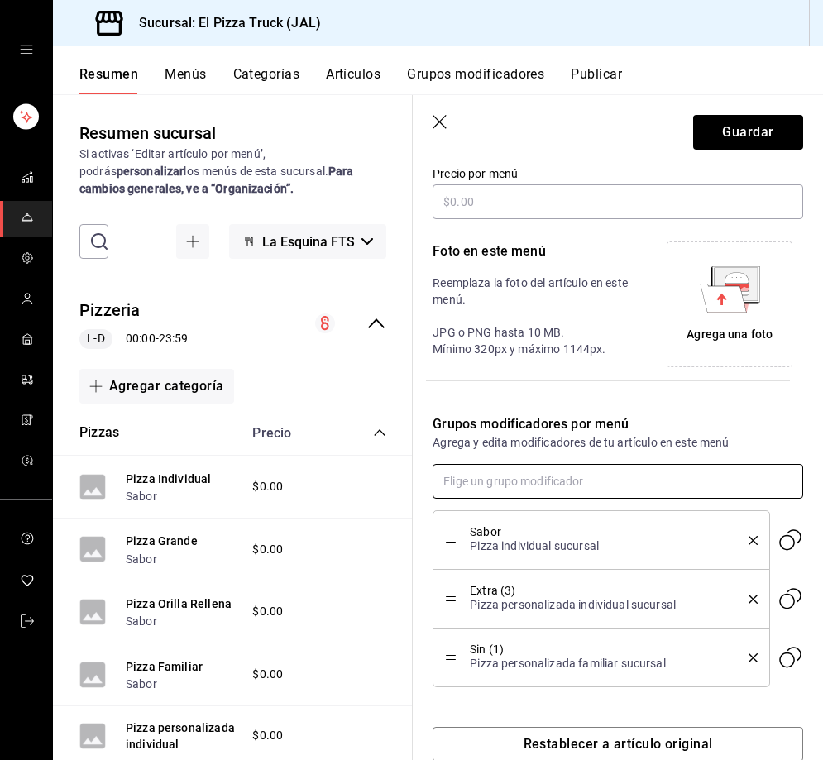
click at [561, 489] on input "text" at bounding box center [617, 481] width 370 height 35
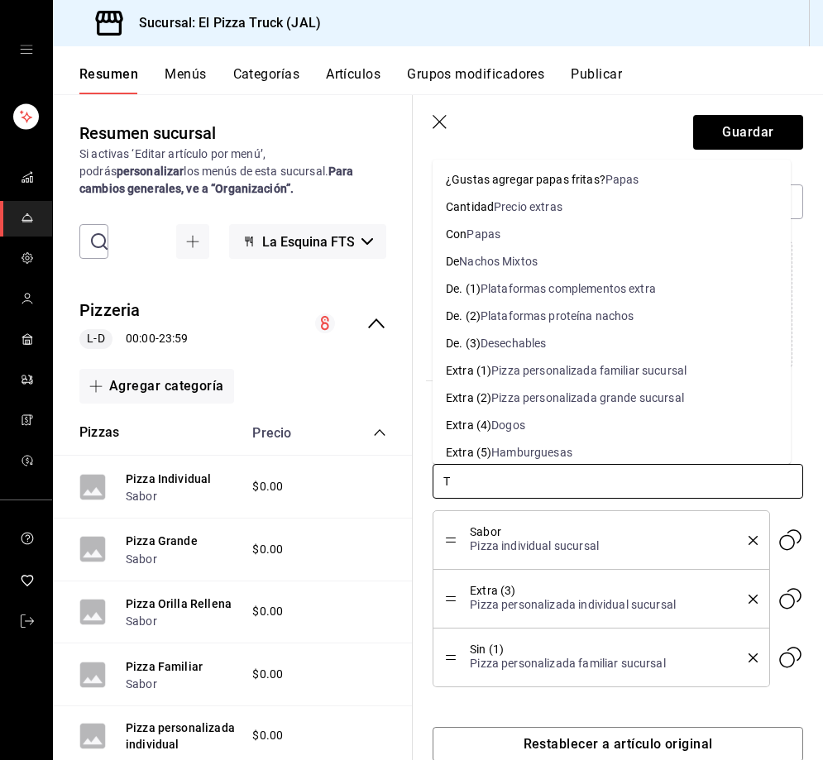
type input "TO"
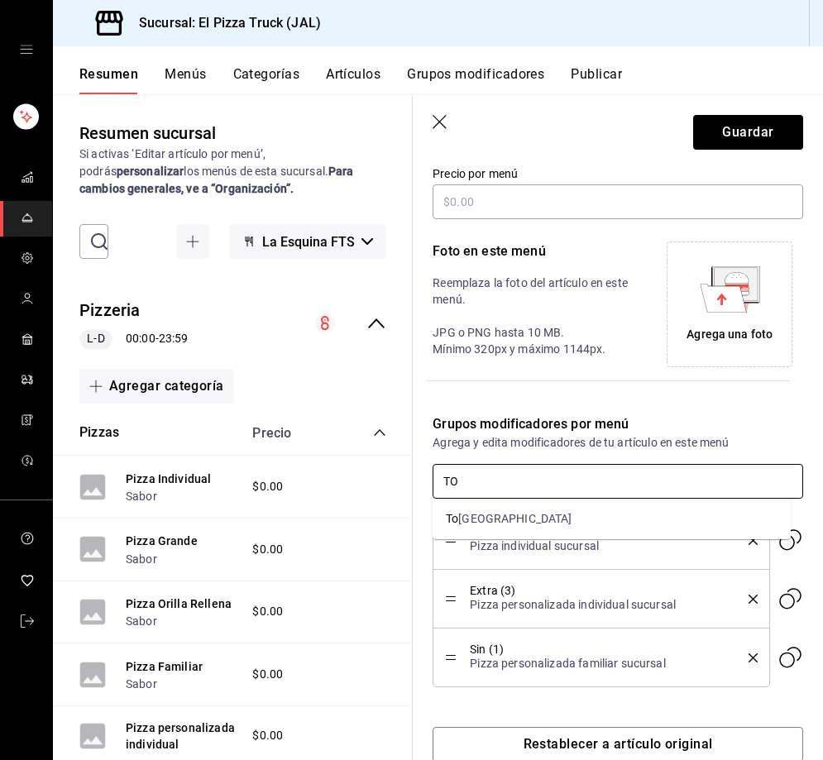
click at [511, 522] on li "To Togo" at bounding box center [611, 518] width 358 height 27
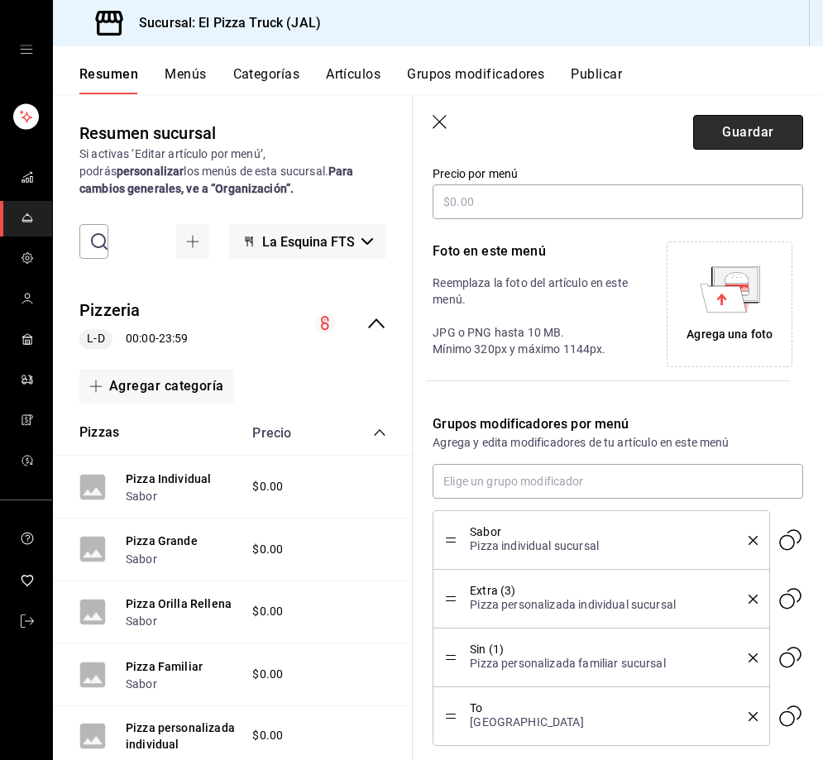
click at [731, 141] on button "Guardar" at bounding box center [748, 132] width 110 height 35
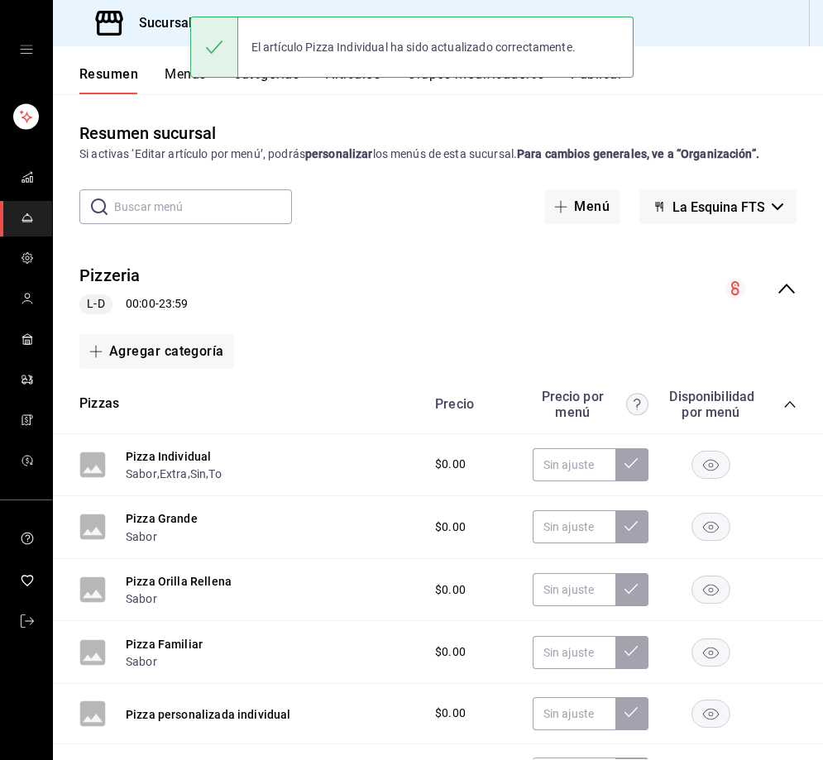
click at [367, 83] on button "Artículos" at bounding box center [353, 80] width 55 height 28
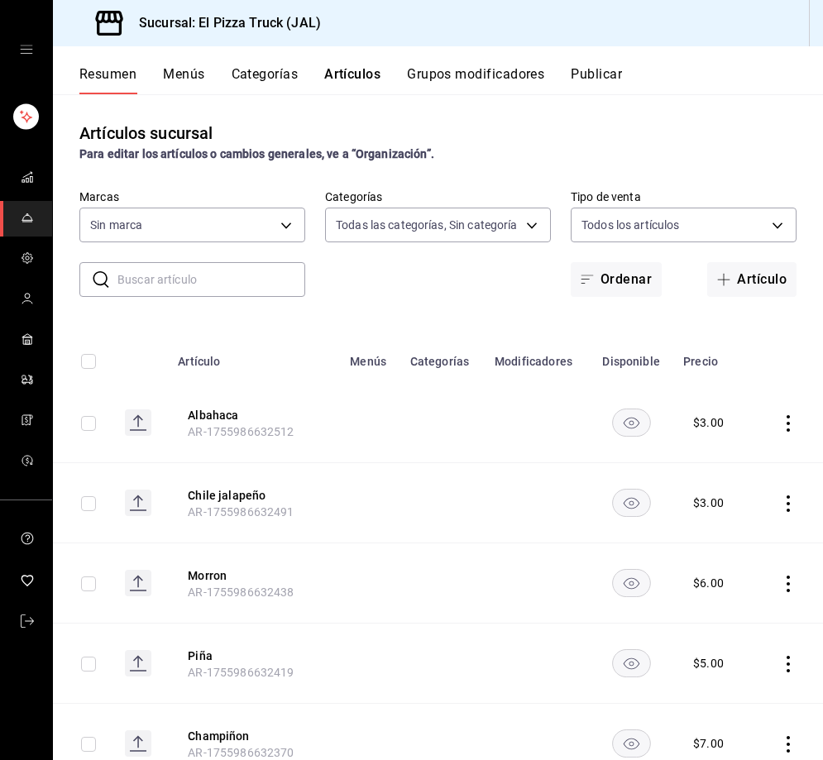
click at [470, 75] on div "El artículo Pizza Individual ha sido actualizado correctamente." at bounding box center [411, 47] width 443 height 61
click at [480, 69] on button "Grupos modificadores" at bounding box center [475, 80] width 137 height 28
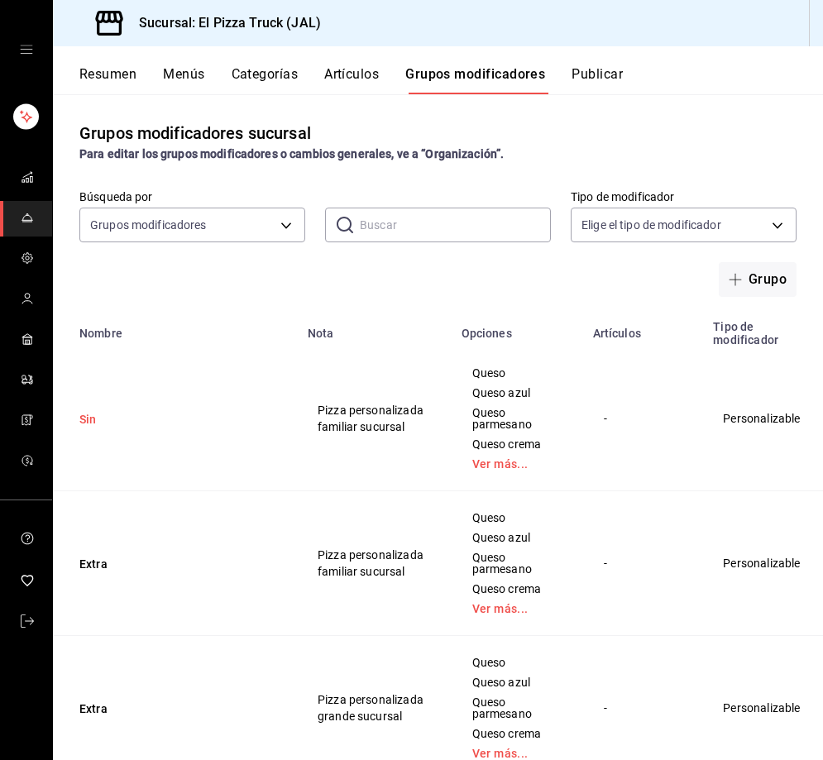
click at [94, 423] on button "Sin" at bounding box center [178, 419] width 198 height 17
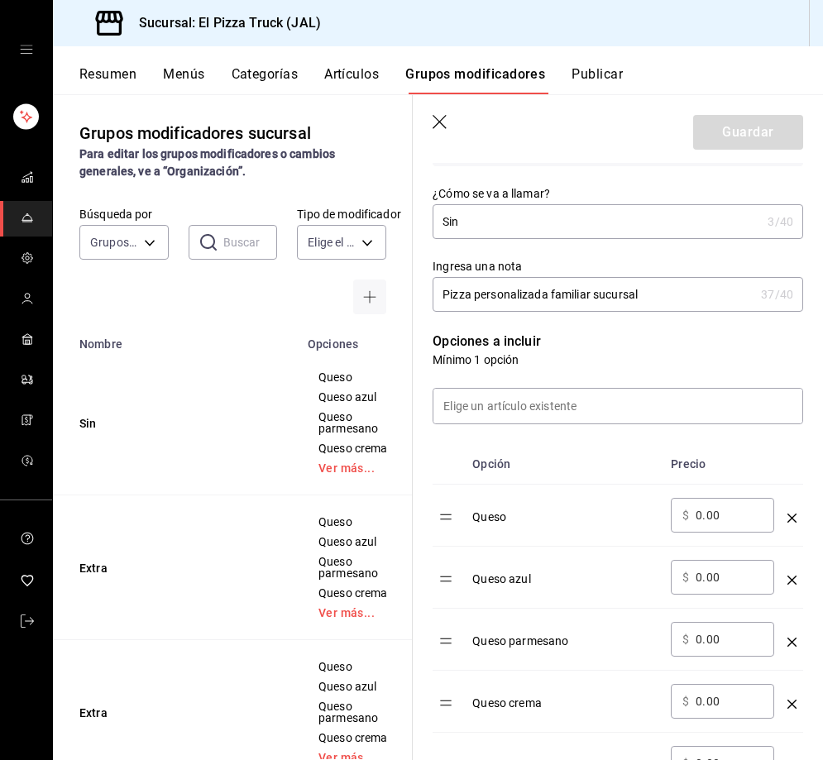
scroll to position [83, 0]
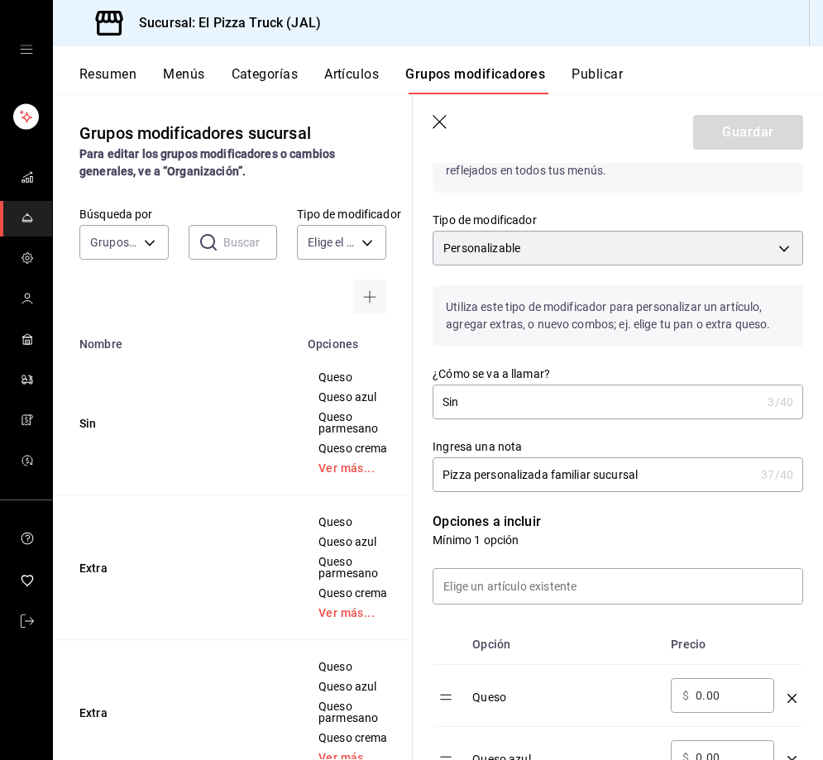
drag, startPoint x: 546, startPoint y: 472, endPoint x: 473, endPoint y: 480, distance: 74.0
click at [473, 480] on input "Pizza personalizada familiar sucursal" at bounding box center [593, 474] width 322 height 33
click at [533, 474] on input "Pizza sin familiar sucursal" at bounding box center [593, 474] width 322 height 33
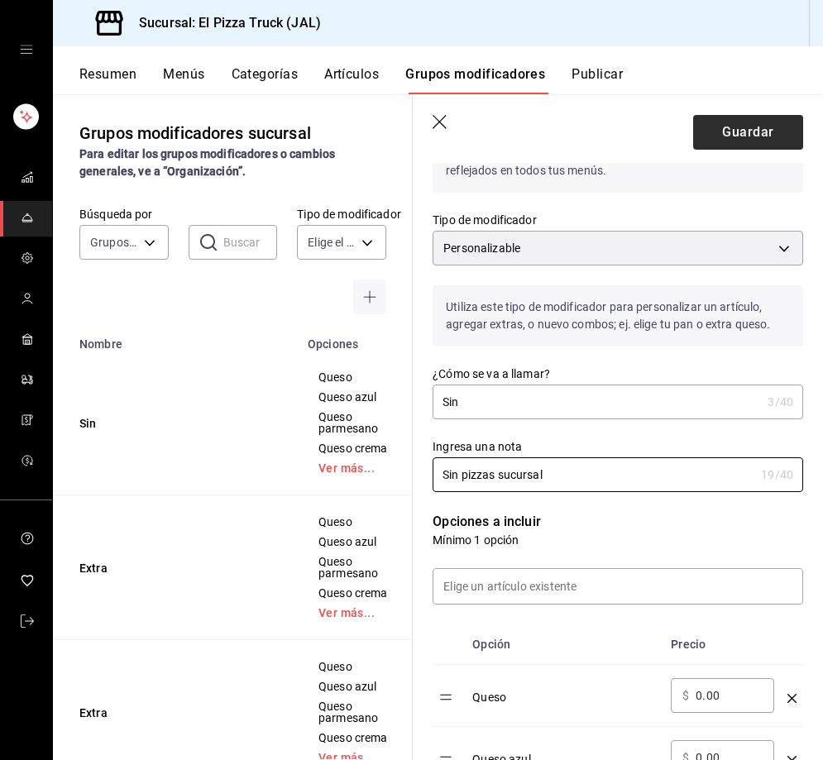
type input "Sin pizzas sucursal"
click at [731, 136] on button "Guardar" at bounding box center [748, 132] width 110 height 35
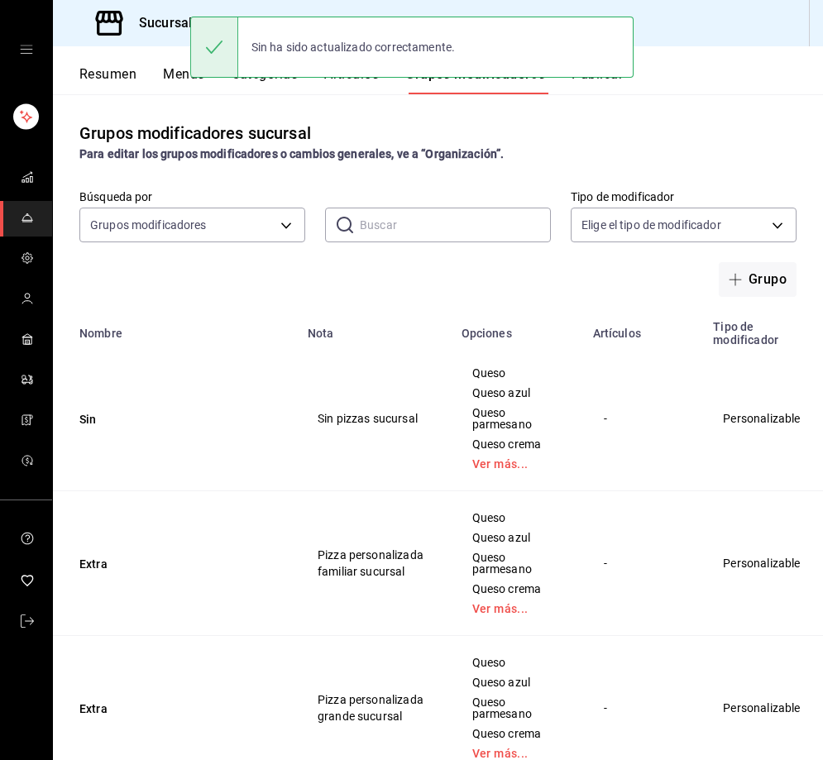
click at [108, 82] on button "Resumen" at bounding box center [107, 80] width 57 height 28
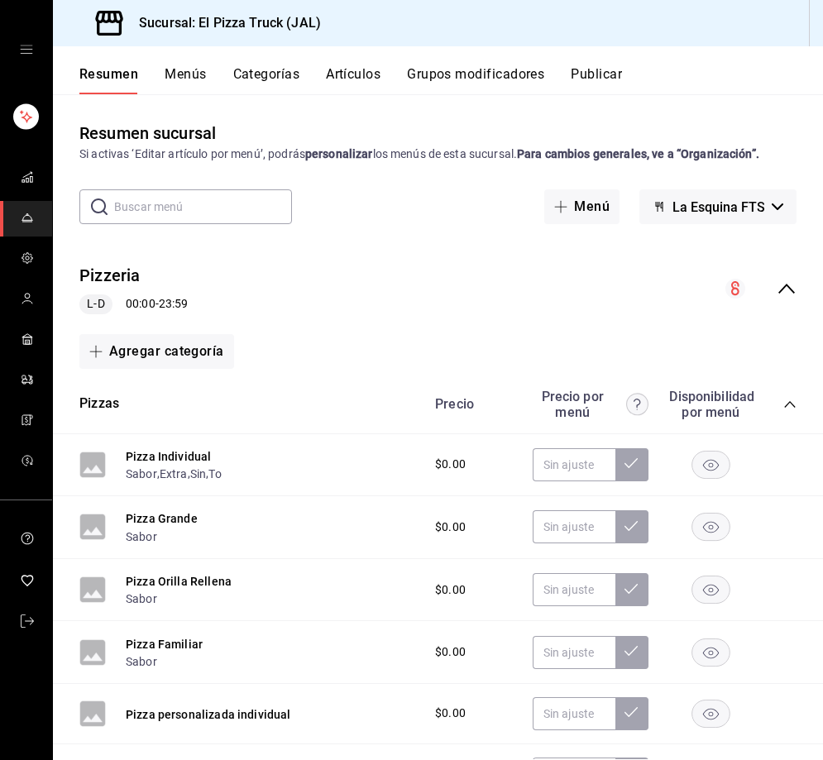
scroll to position [83, 0]
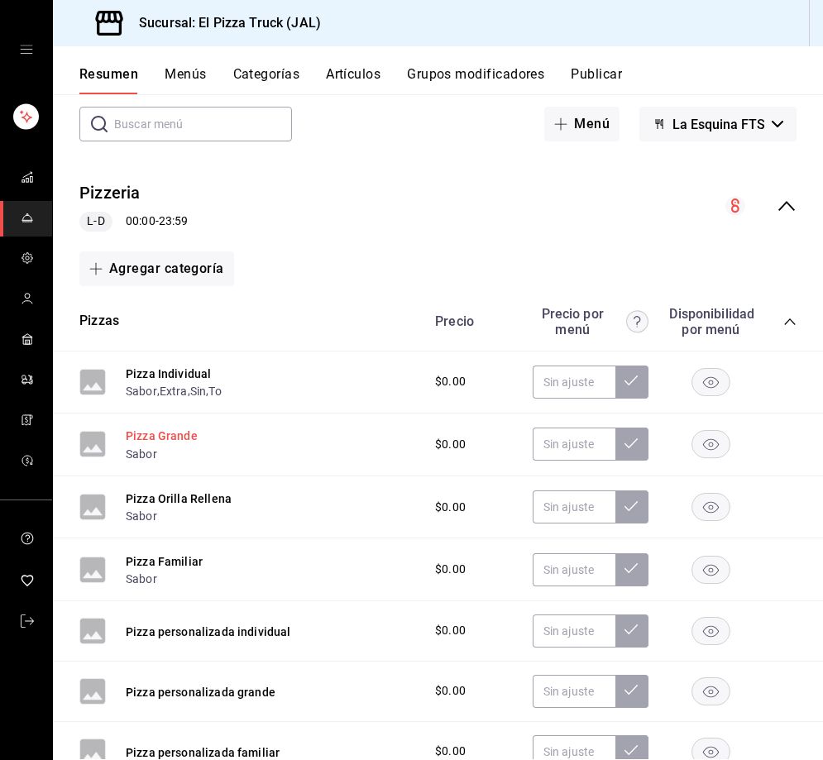
click at [182, 441] on button "Pizza Grande" at bounding box center [162, 435] width 72 height 17
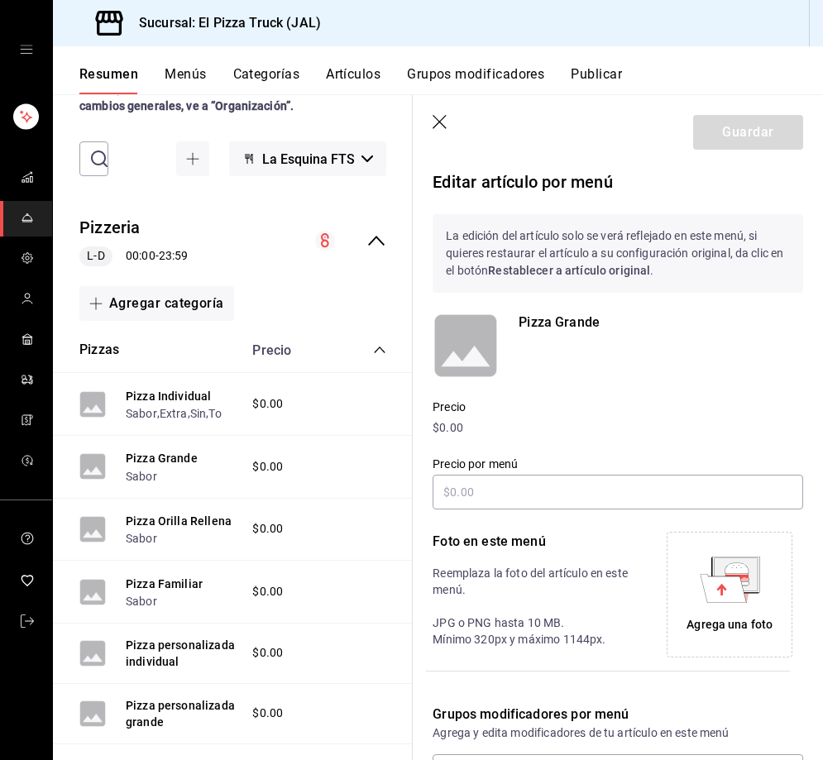
scroll to position [208, 0]
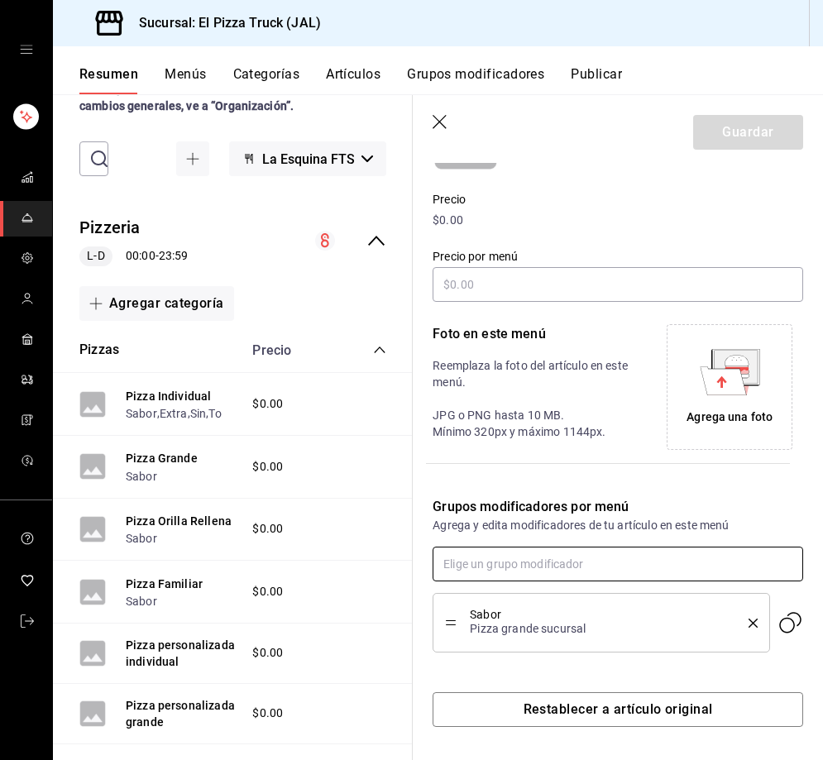
click at [537, 566] on input "text" at bounding box center [617, 563] width 370 height 35
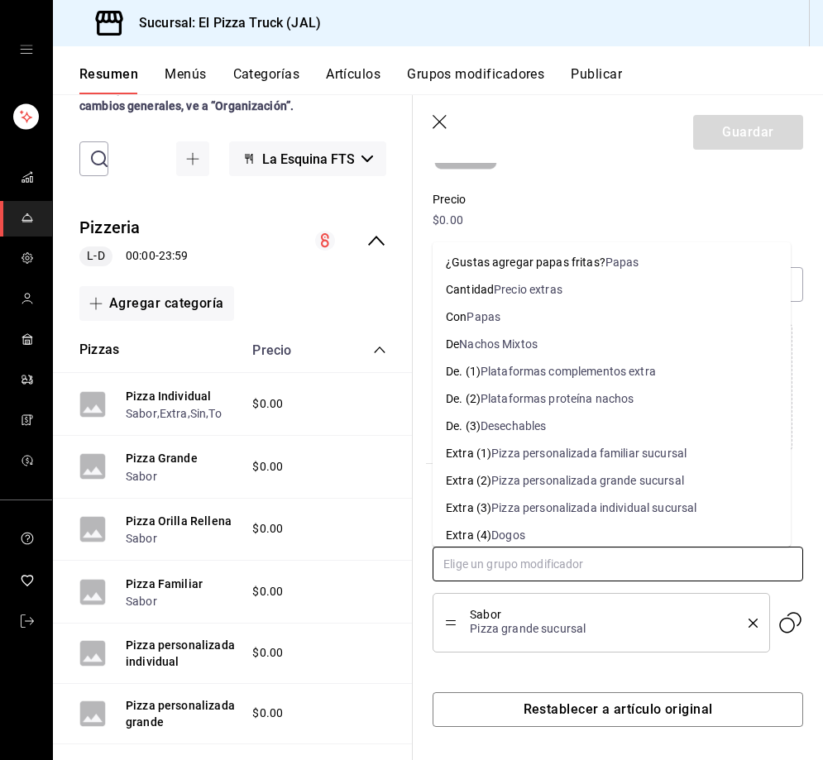
click at [566, 484] on div "Pizza personalizada grande sucursal" at bounding box center [587, 480] width 193 height 17
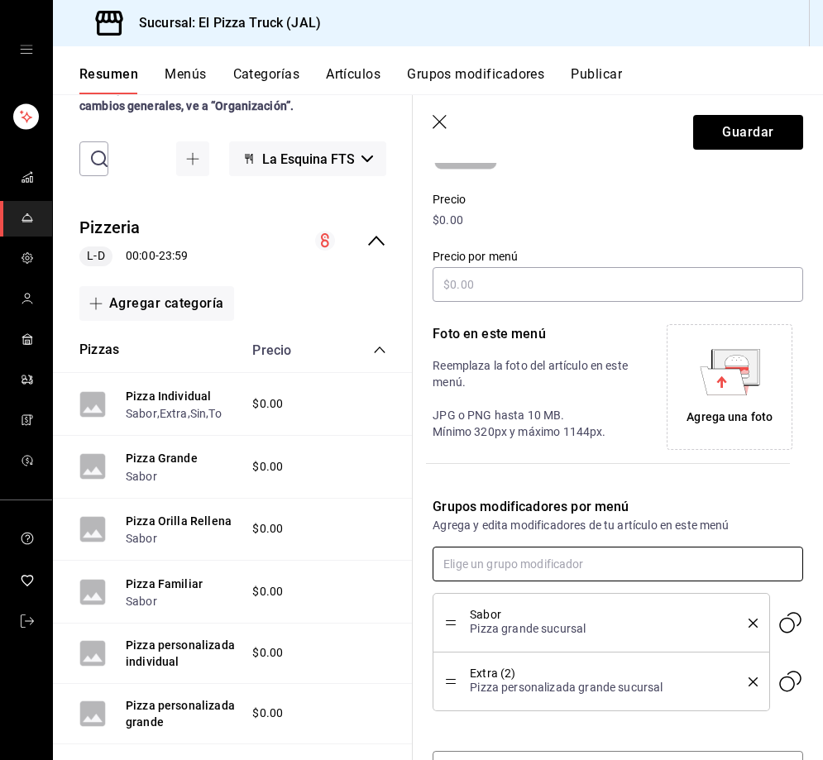
click at [500, 561] on input "text" at bounding box center [617, 563] width 370 height 35
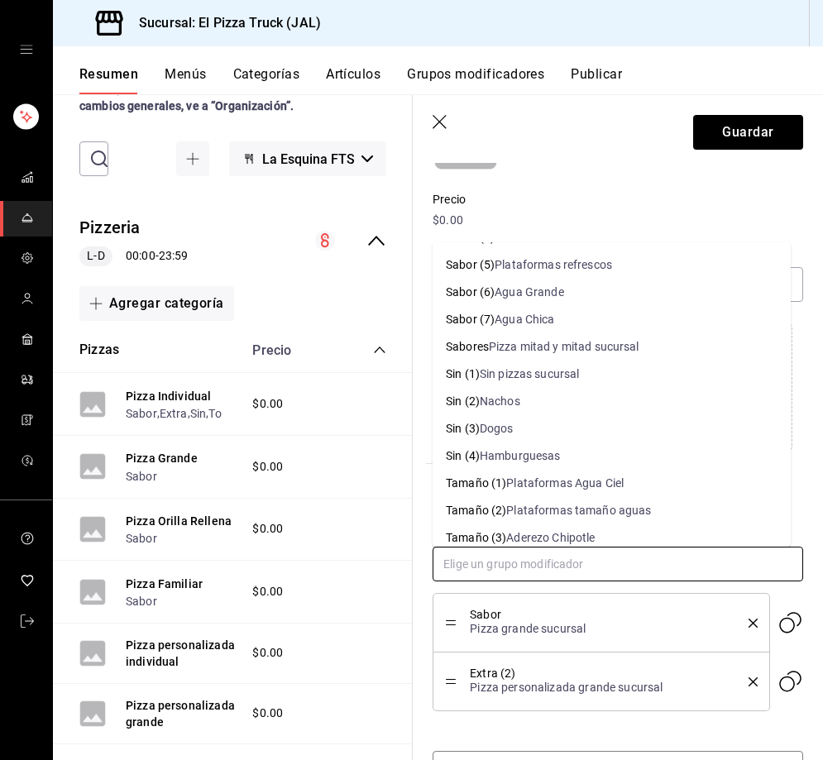
scroll to position [413, 0]
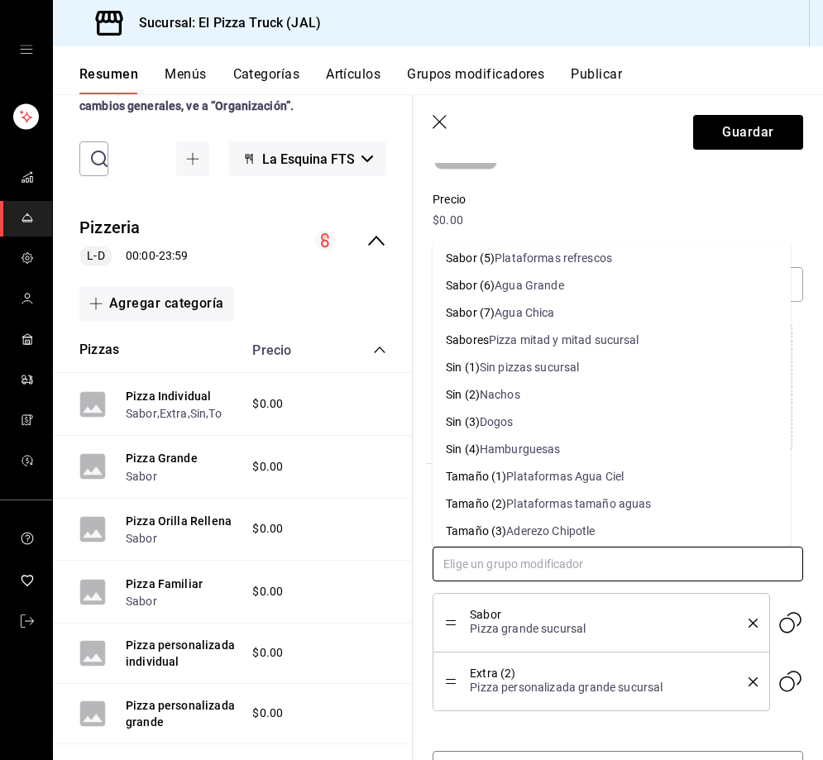
click at [539, 368] on div "Sin pizzas sucursal" at bounding box center [530, 367] width 100 height 17
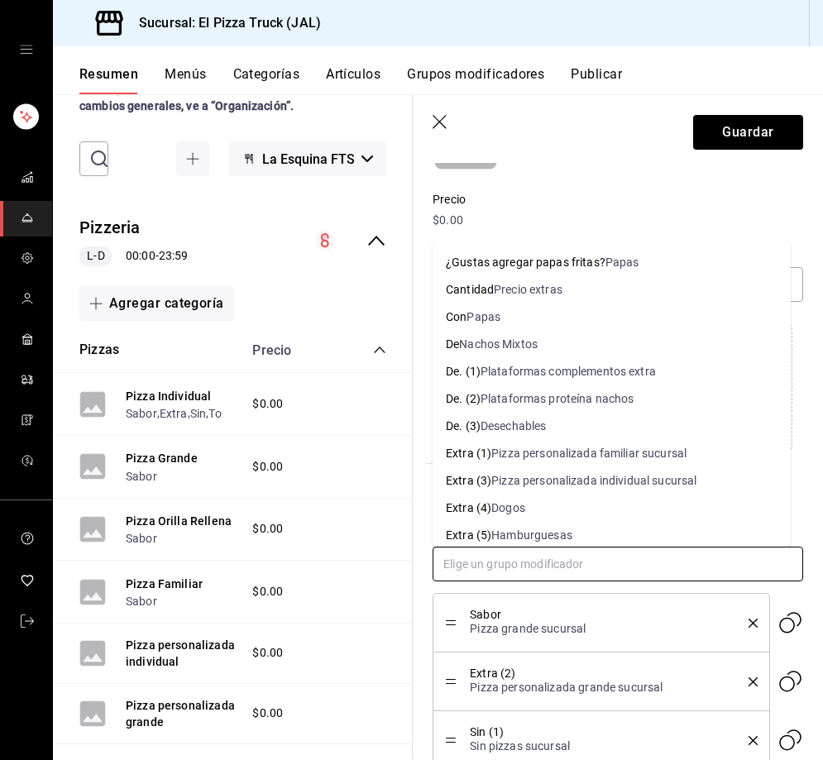
click at [515, 552] on input "text" at bounding box center [617, 563] width 370 height 35
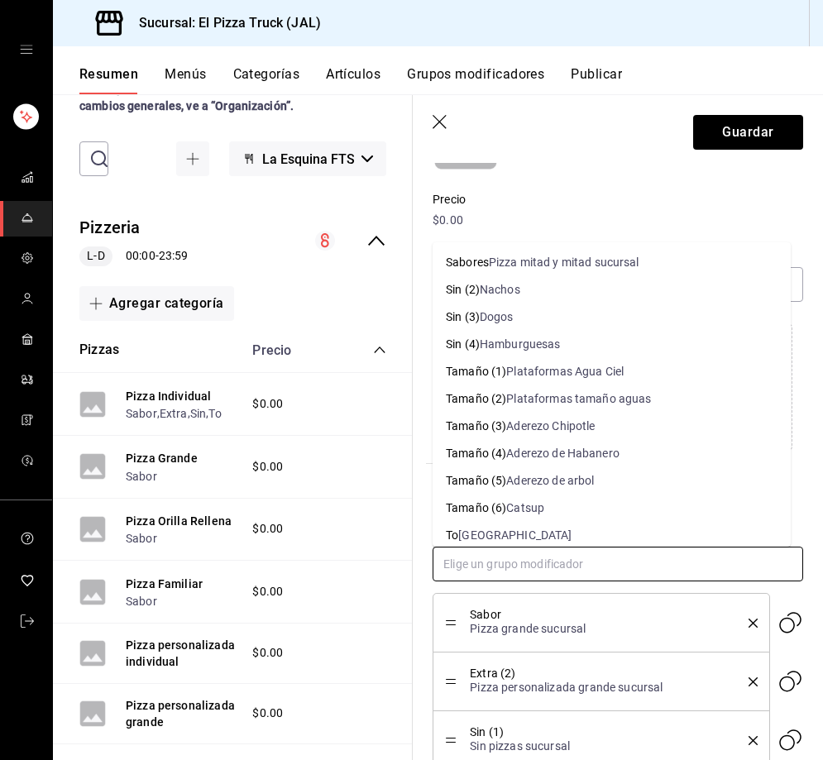
scroll to position [500, 0]
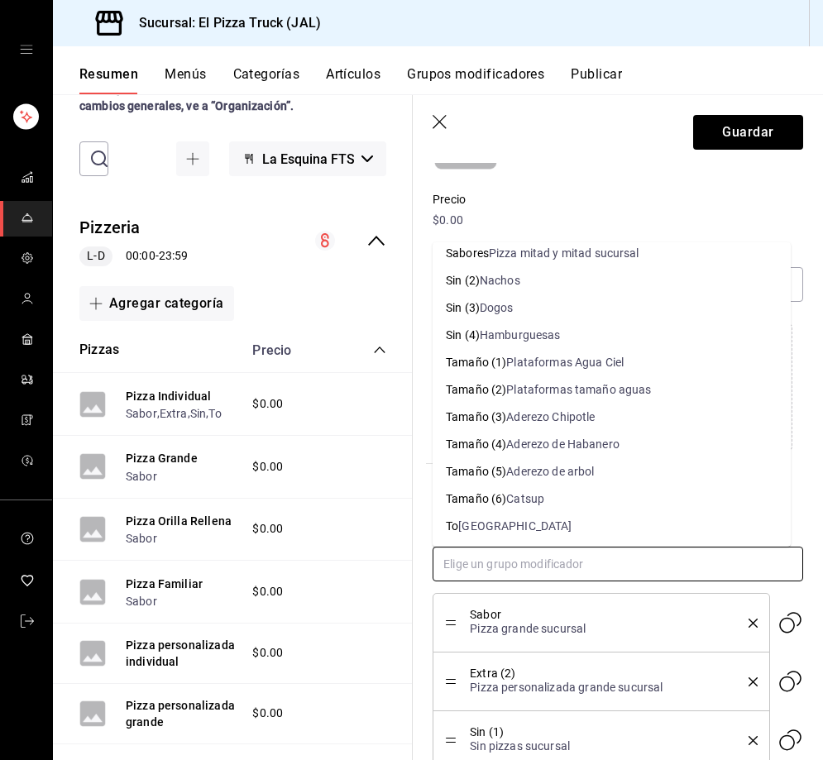
click at [476, 524] on div "[GEOGRAPHIC_DATA]" at bounding box center [514, 526] width 113 height 17
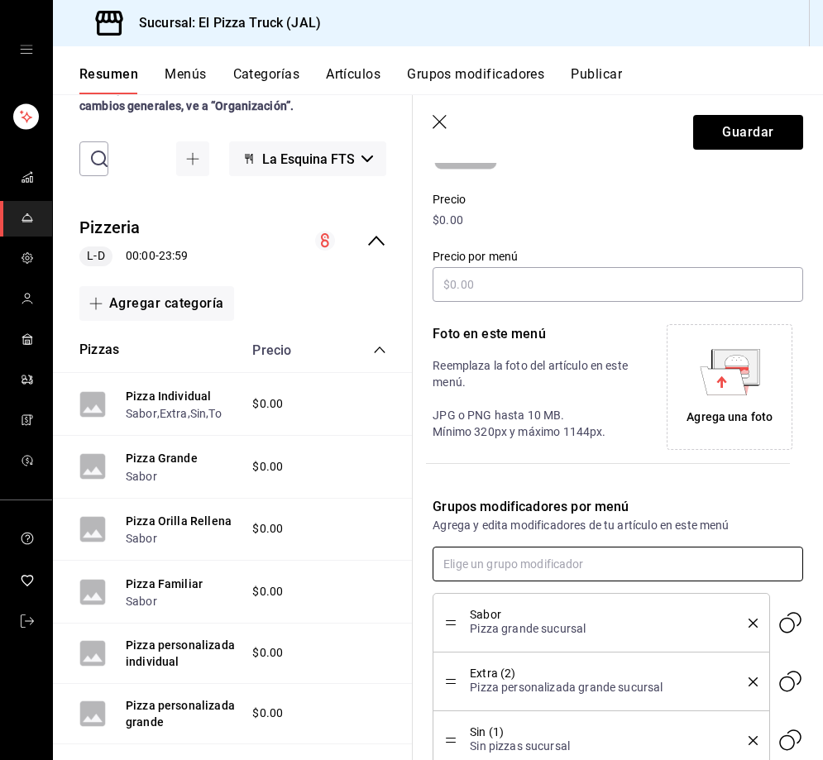
scroll to position [384, 0]
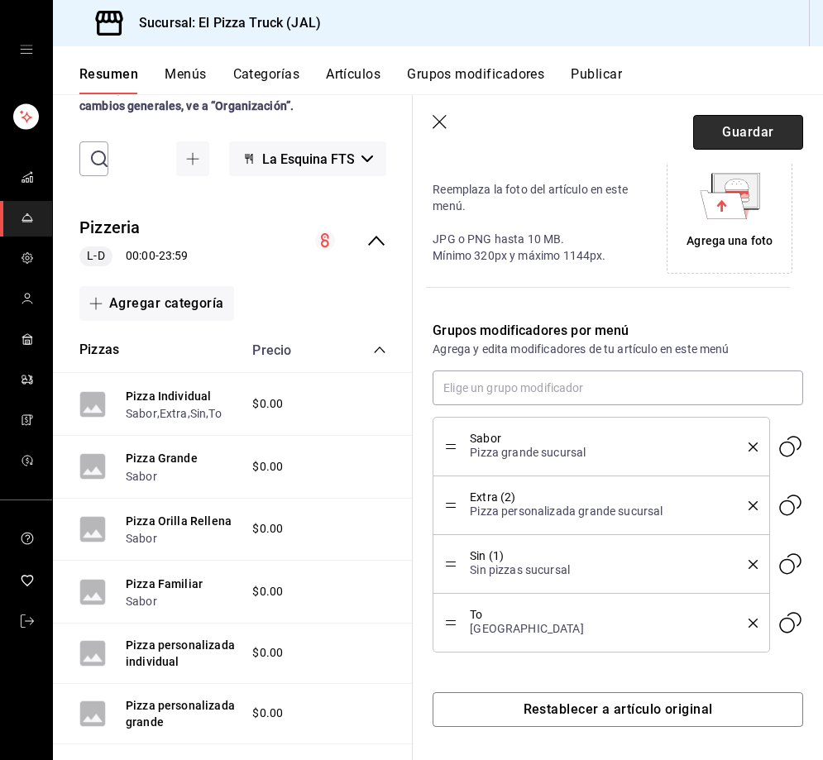
click at [724, 138] on button "Guardar" at bounding box center [748, 132] width 110 height 35
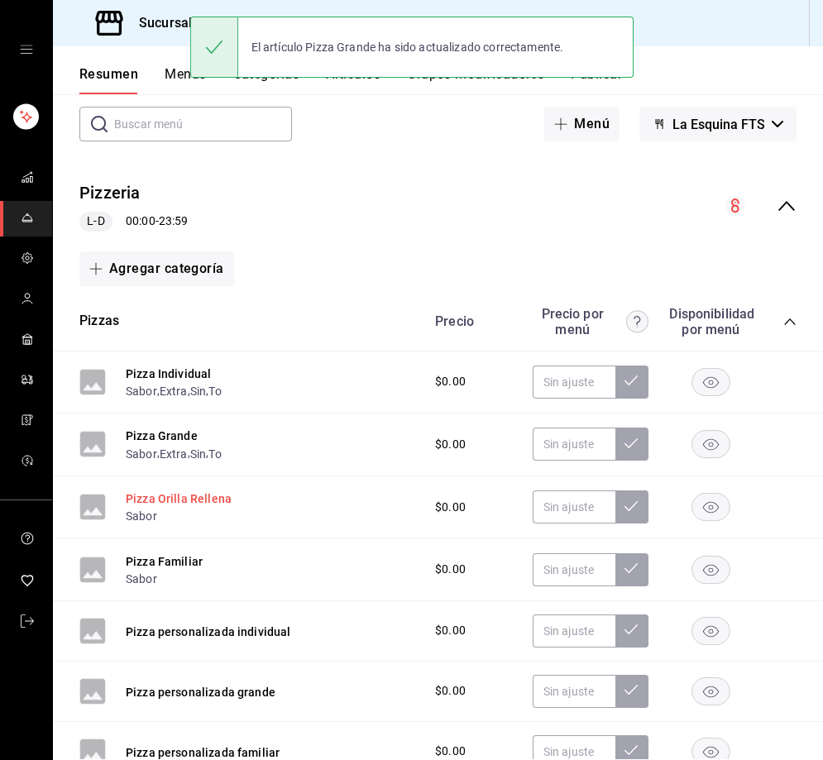
click at [220, 504] on button "Pizza Orilla Rellena" at bounding box center [179, 498] width 106 height 17
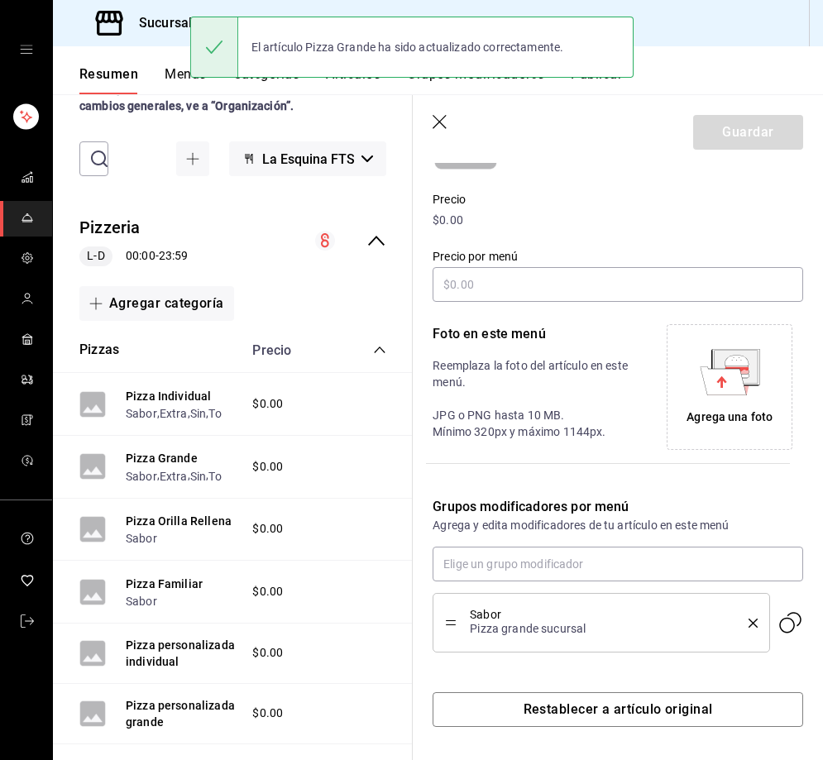
scroll to position [208, 0]
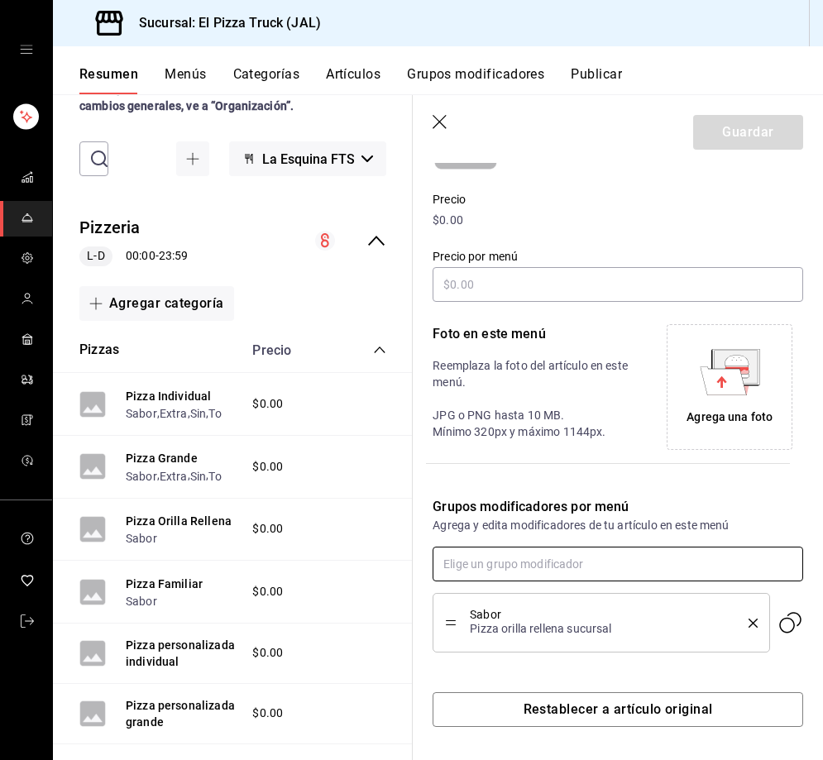
click at [531, 580] on input "text" at bounding box center [617, 563] width 370 height 35
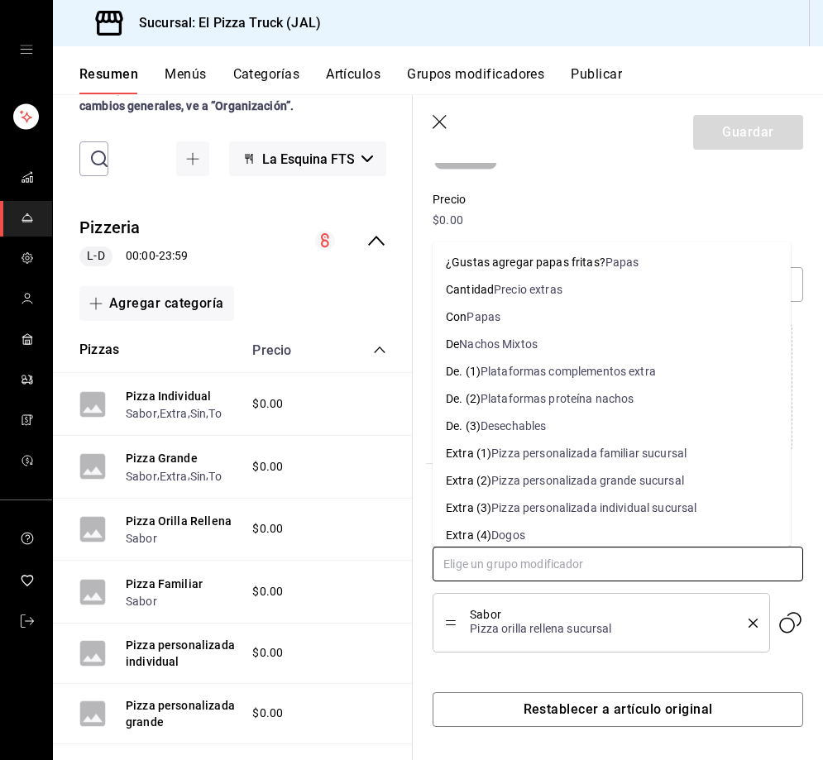
click at [542, 484] on div "Pizza personalizada grande sucursal" at bounding box center [587, 480] width 193 height 17
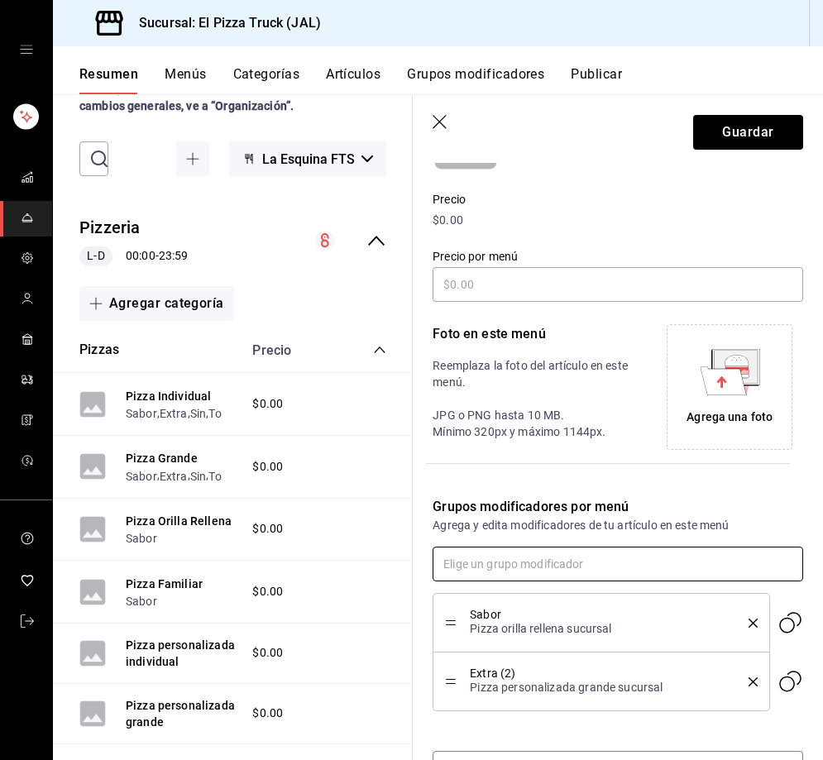
click at [523, 566] on input "text" at bounding box center [617, 563] width 370 height 35
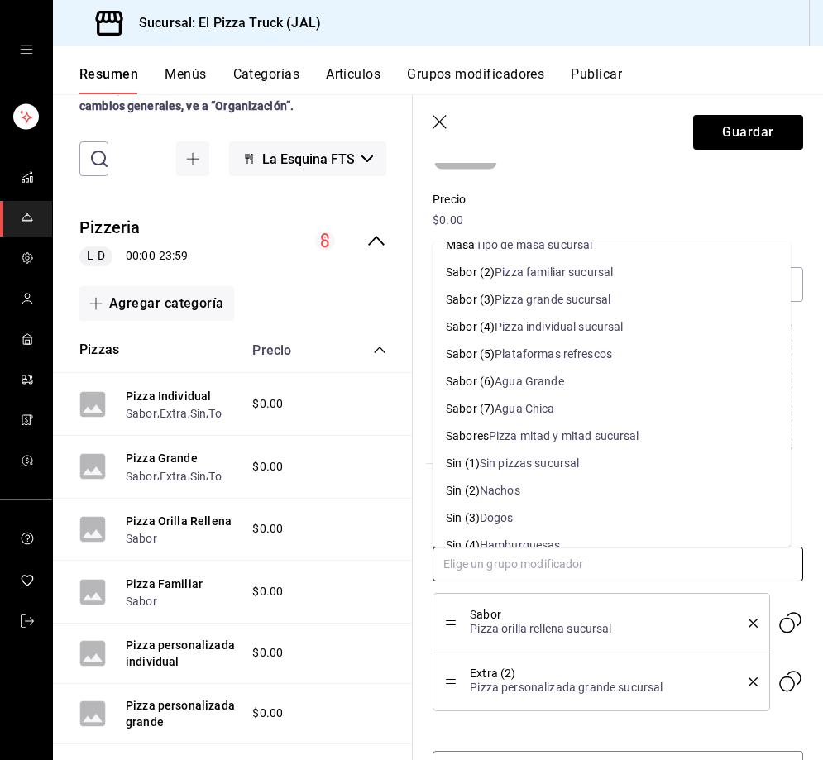
scroll to position [331, 0]
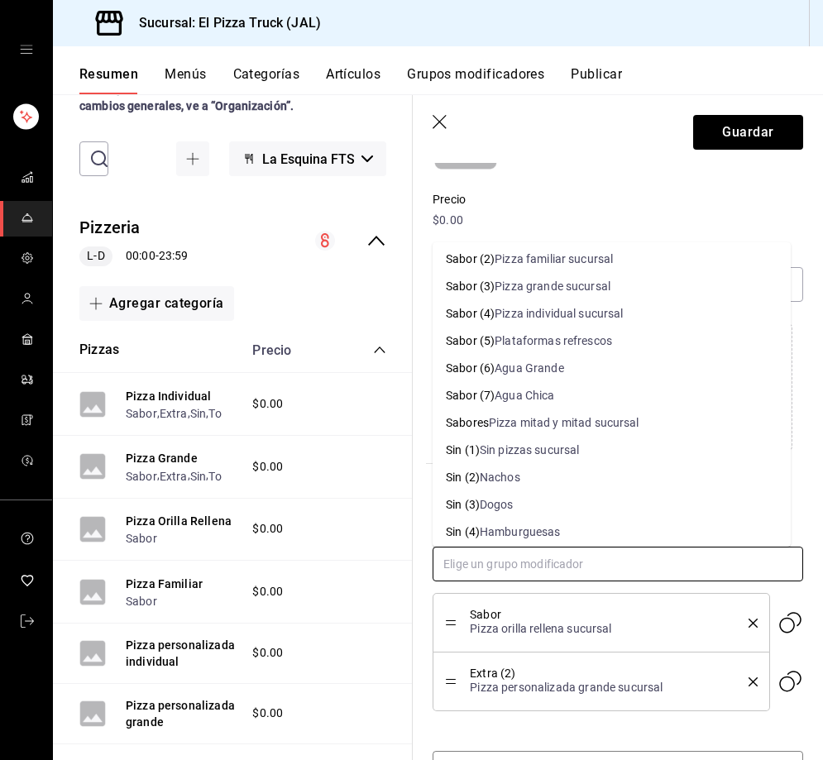
click at [532, 451] on div "Sin pizzas sucursal" at bounding box center [530, 449] width 100 height 17
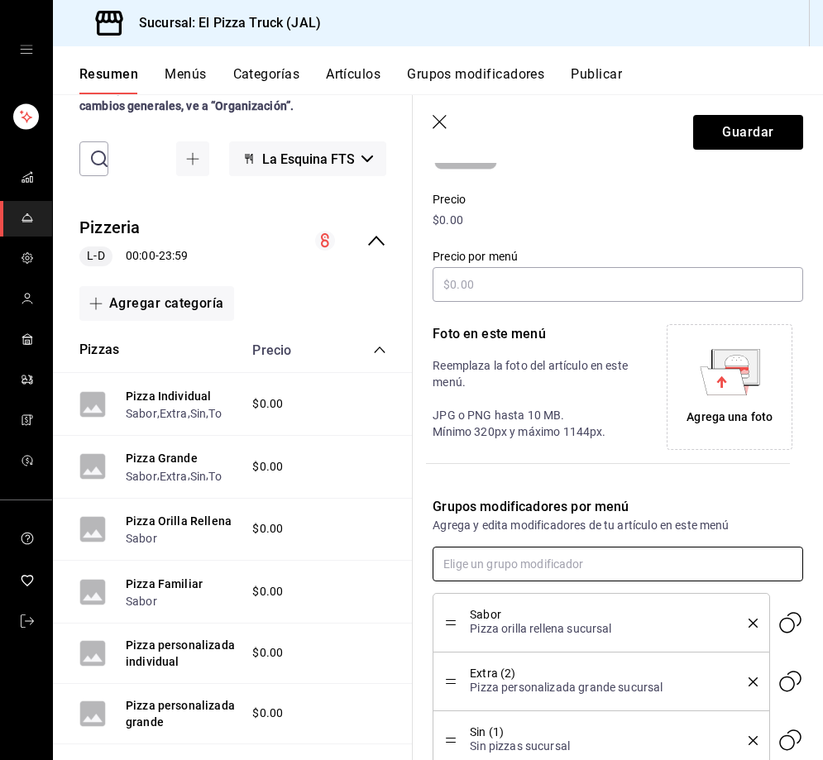
click at [543, 557] on input "text" at bounding box center [617, 563] width 370 height 35
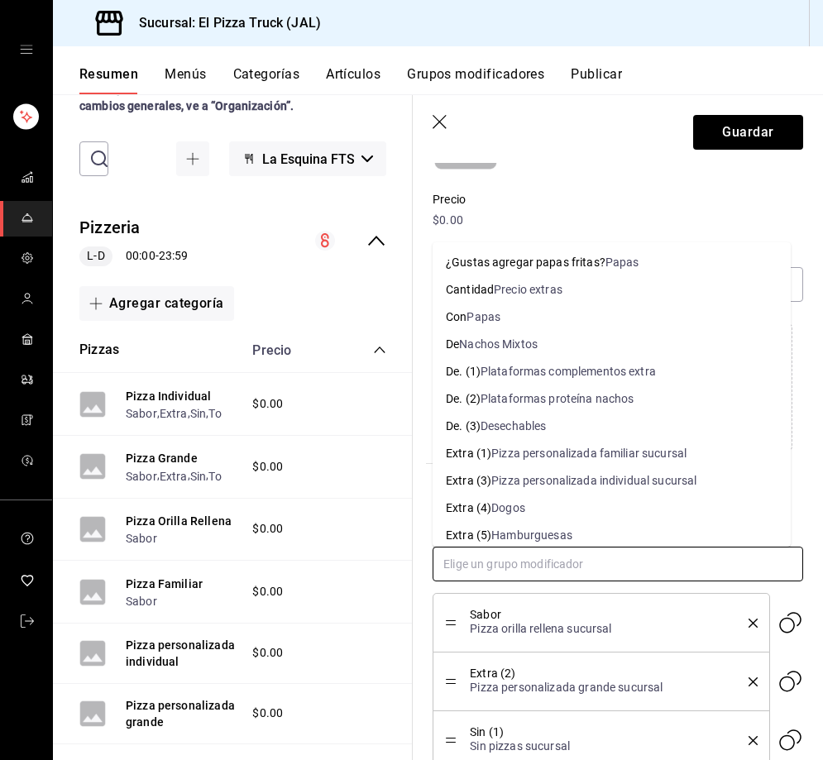
scroll to position [500, 0]
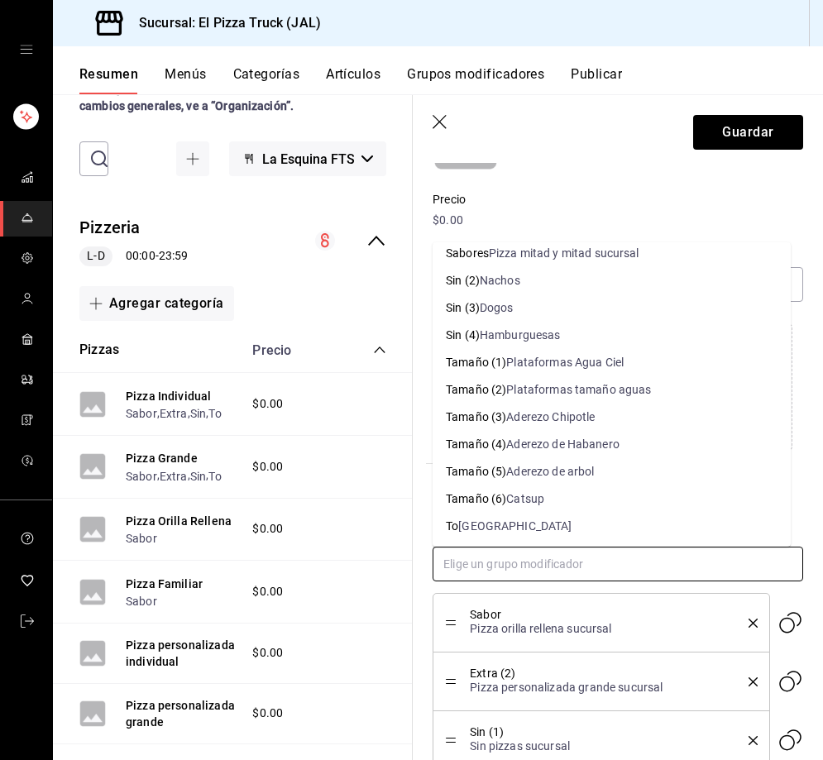
click at [503, 536] on li "To Togo" at bounding box center [611, 526] width 358 height 27
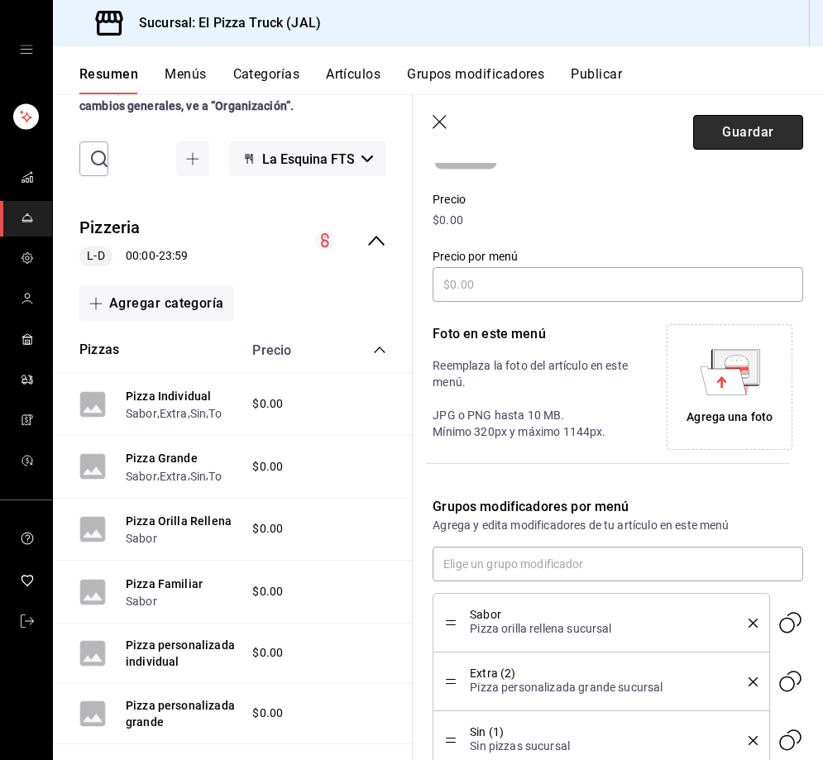
click at [722, 133] on button "Guardar" at bounding box center [748, 132] width 110 height 35
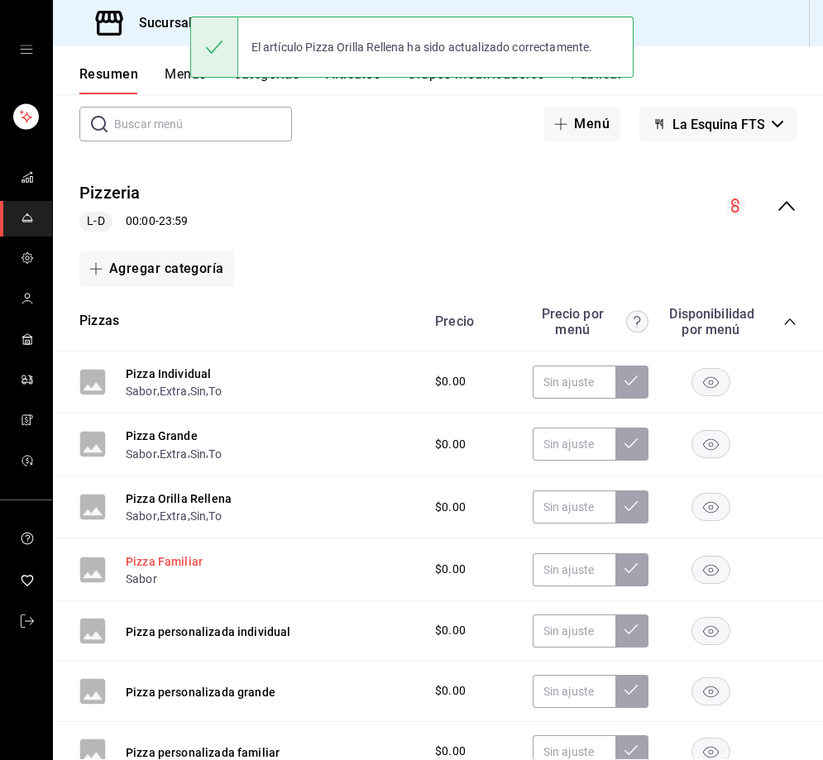
click at [189, 565] on button "Pizza Familiar" at bounding box center [164, 561] width 77 height 17
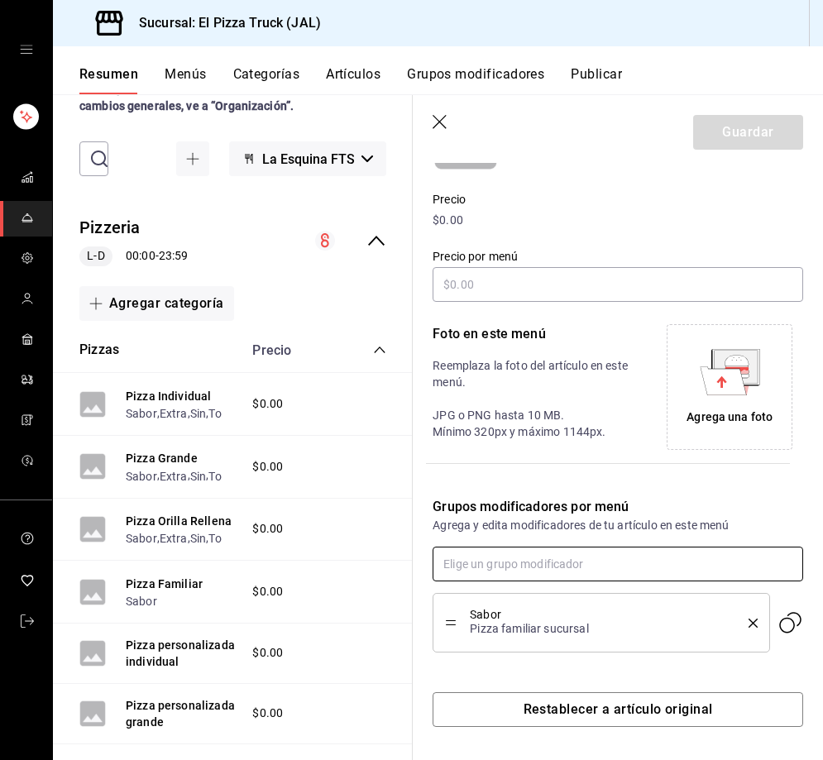
click at [489, 554] on input "text" at bounding box center [617, 563] width 370 height 35
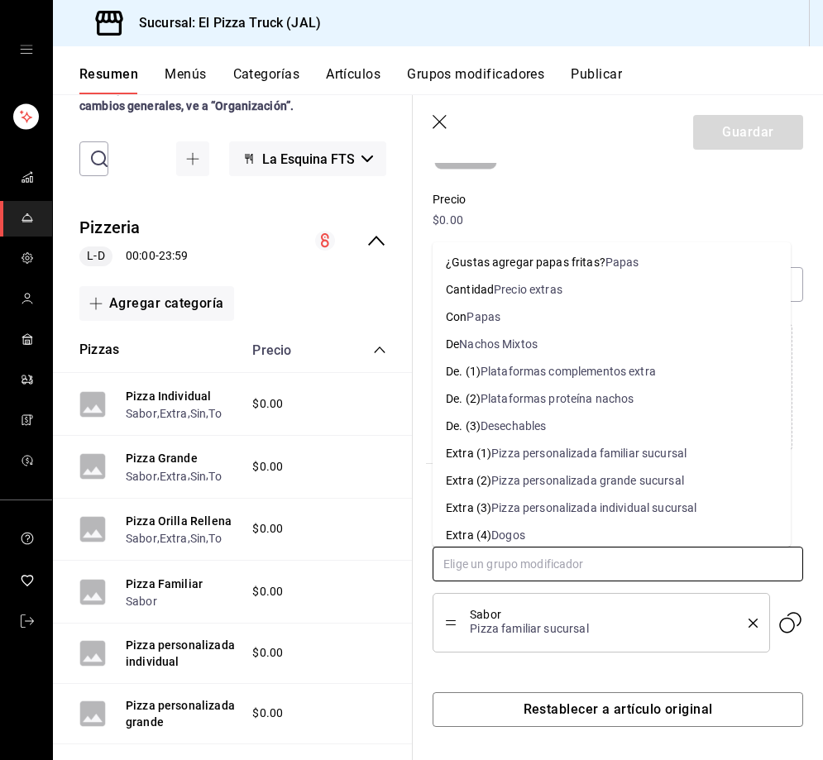
click at [646, 446] on div "Pizza personalizada familiar sucursal" at bounding box center [588, 453] width 195 height 17
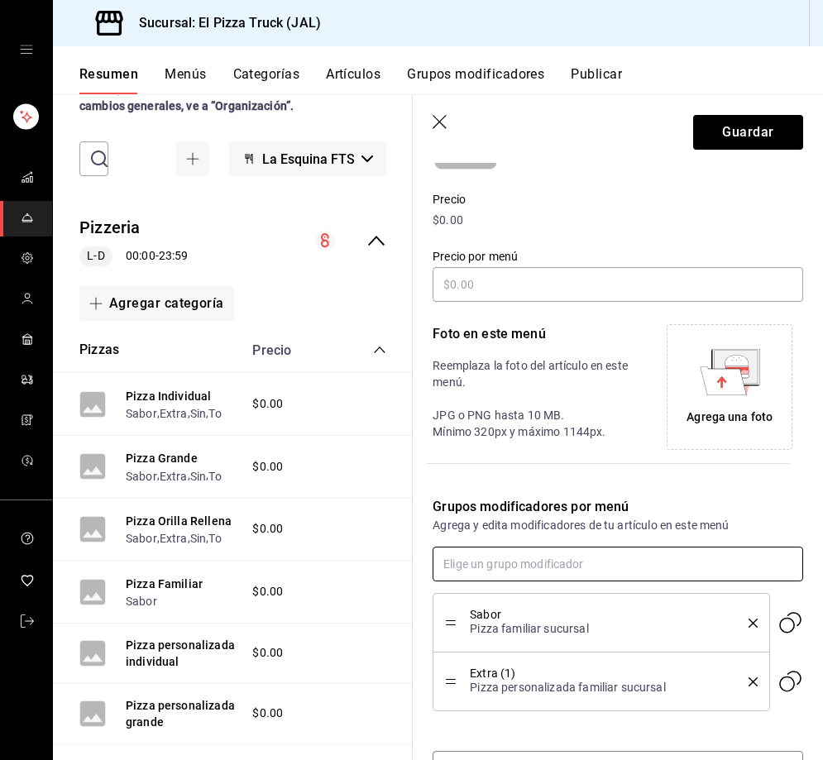
click at [546, 568] on input "text" at bounding box center [617, 563] width 370 height 35
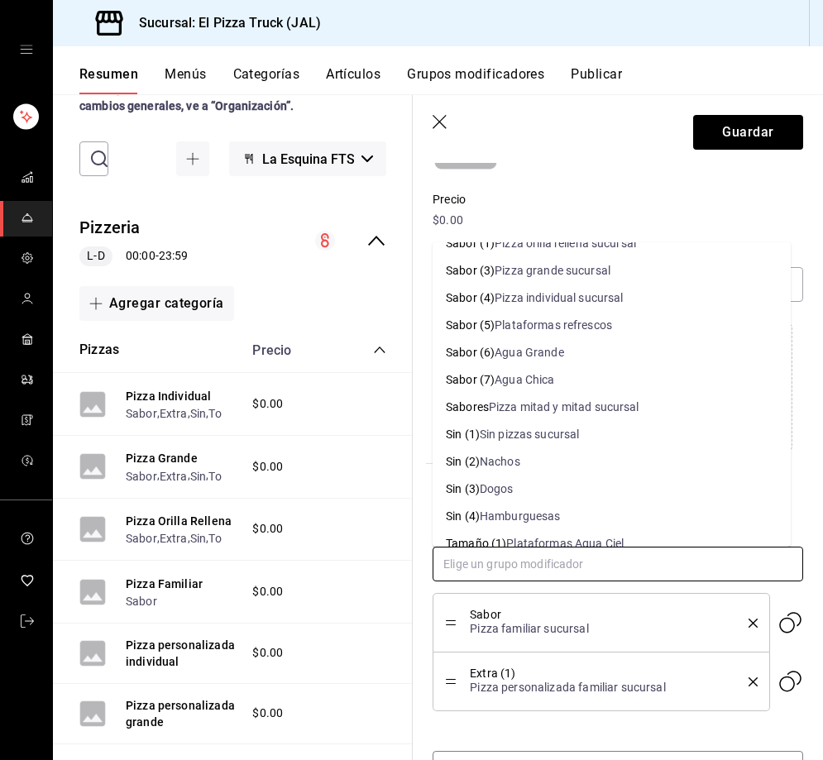
scroll to position [413, 0]
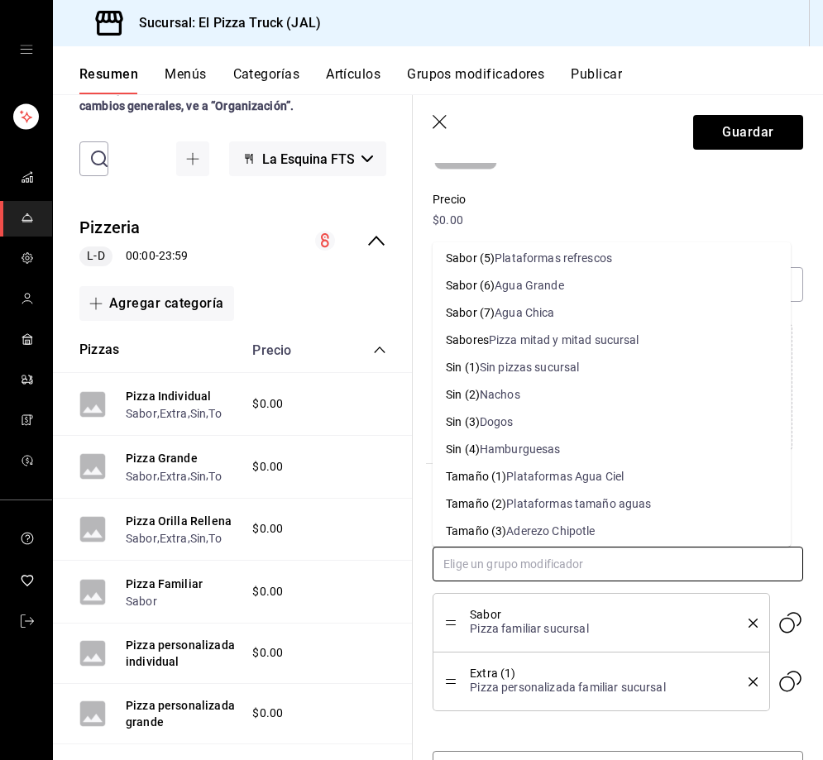
click at [508, 368] on div "Sin pizzas sucursal" at bounding box center [530, 367] width 100 height 17
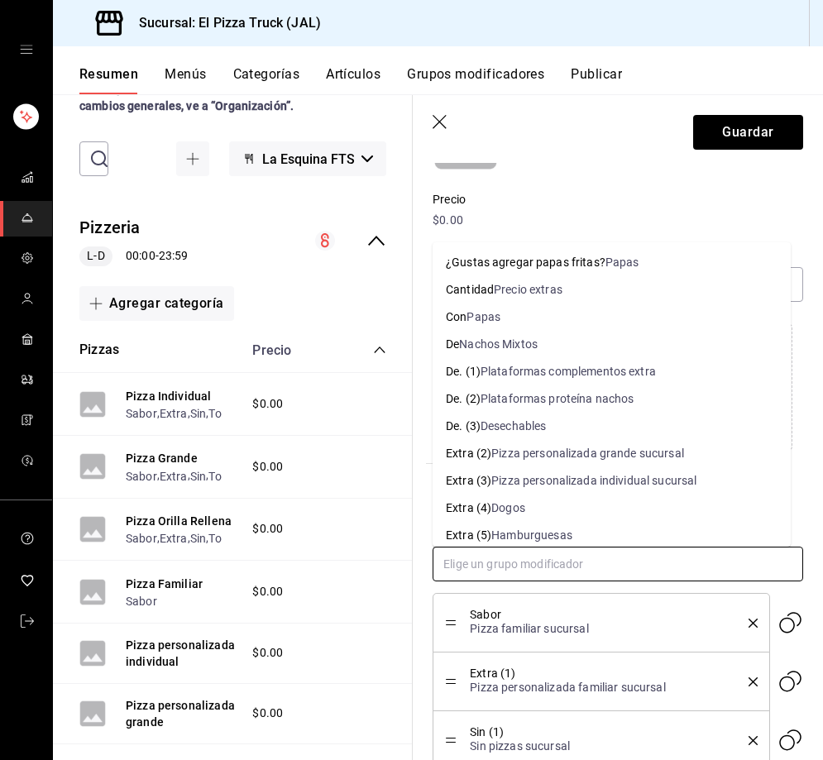
click at [506, 550] on input "text" at bounding box center [617, 563] width 370 height 35
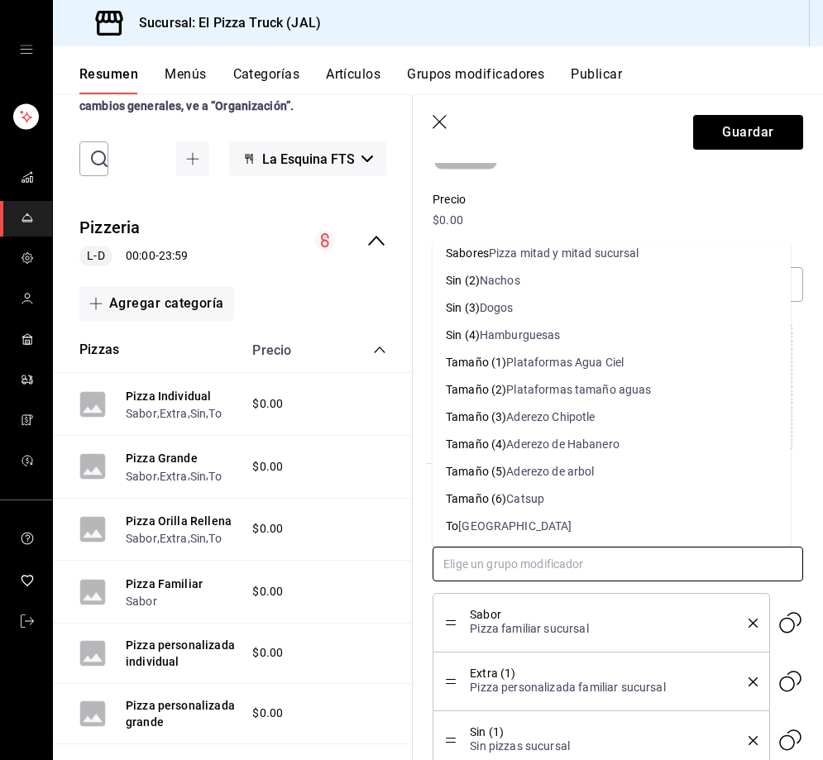
click at [494, 523] on li "To Togo" at bounding box center [611, 526] width 358 height 27
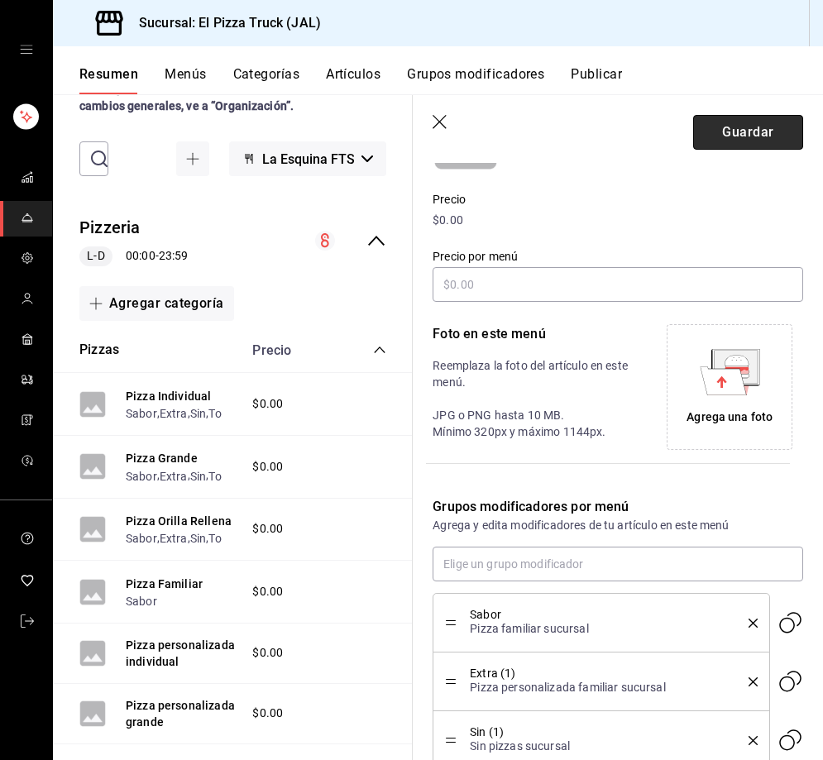
click at [723, 141] on button "Guardar" at bounding box center [748, 132] width 110 height 35
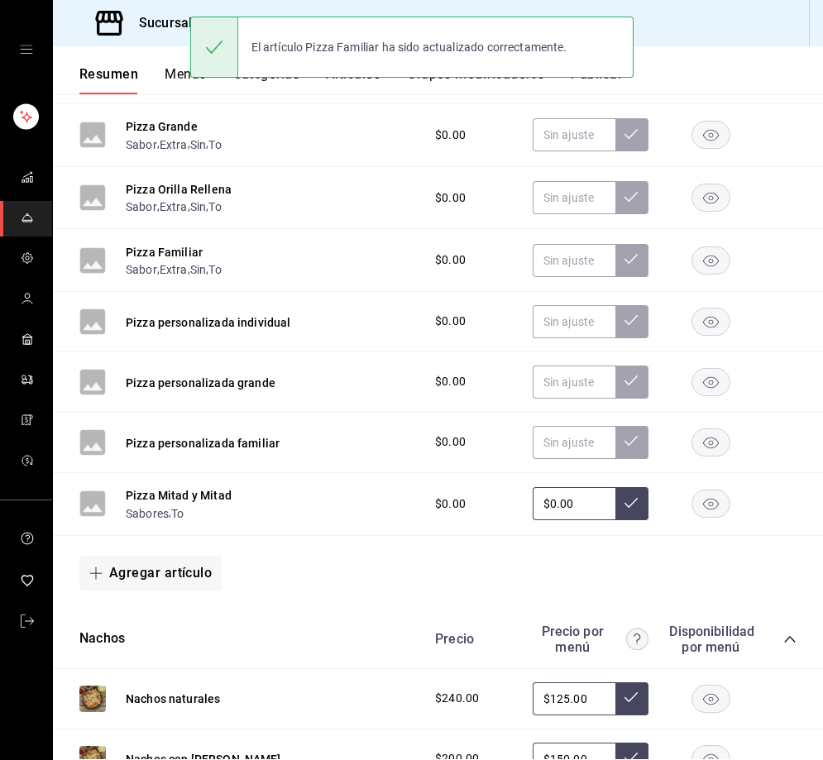
scroll to position [413, 0]
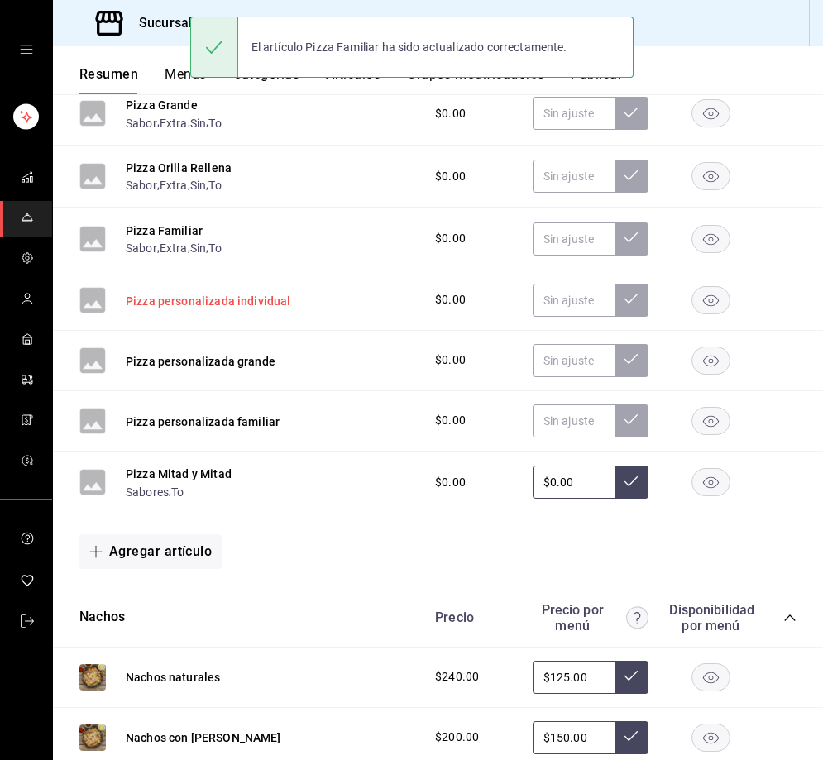
click at [259, 302] on button "Pizza personalizada individual" at bounding box center [208, 301] width 165 height 17
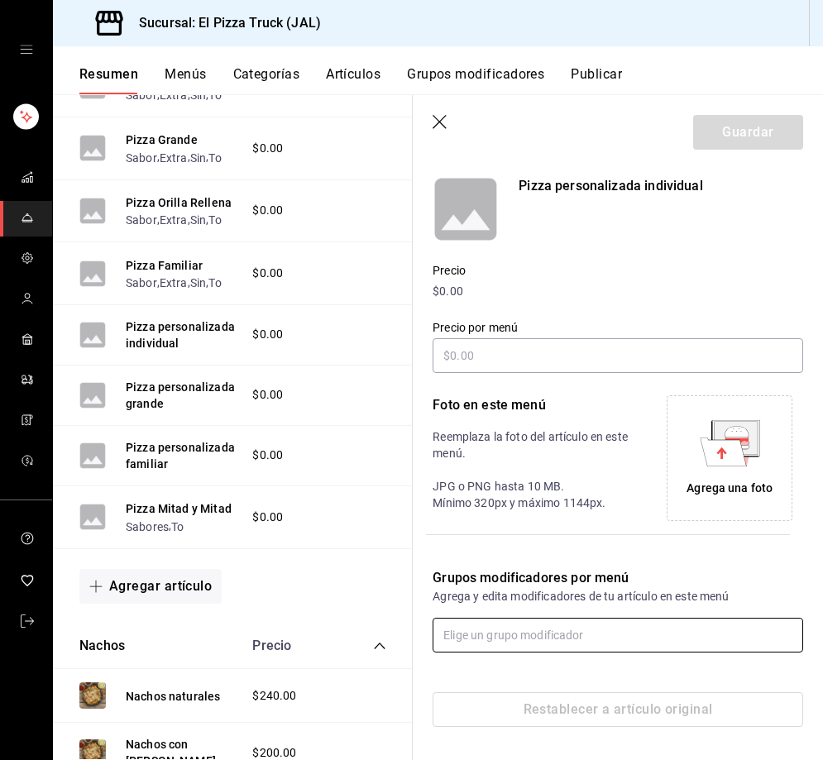
scroll to position [136, 0]
click at [537, 620] on input "text" at bounding box center [617, 635] width 370 height 35
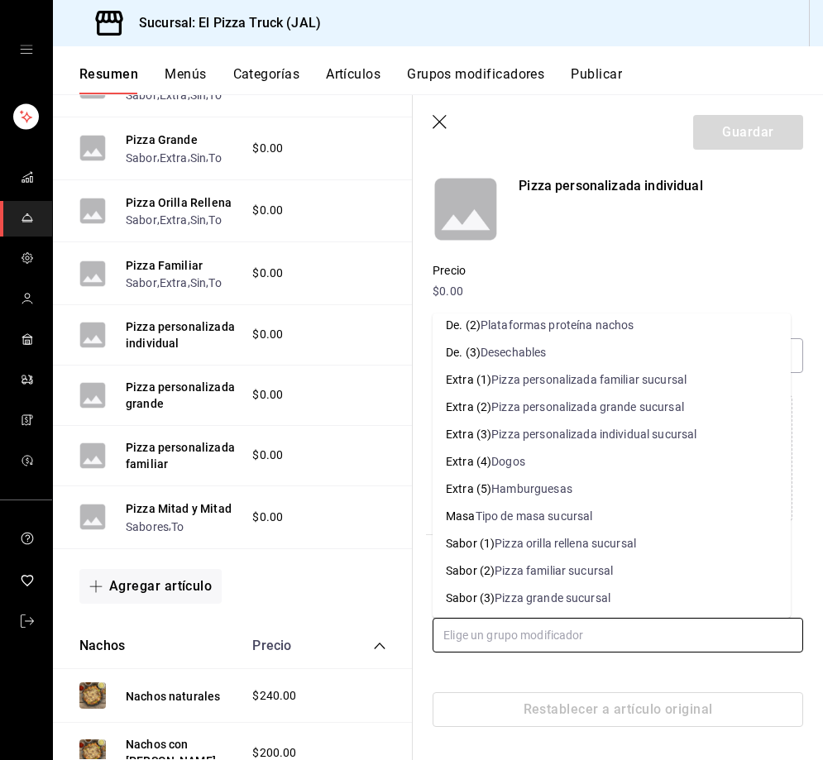
scroll to position [86, 0]
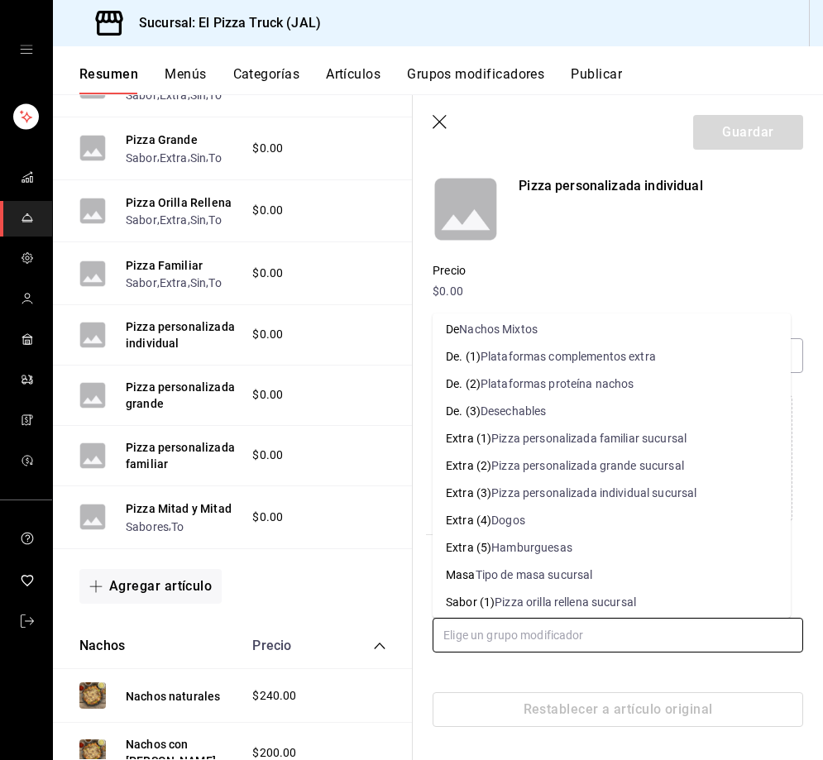
click at [521, 574] on div "Tipo de masa sucursal" at bounding box center [533, 574] width 117 height 17
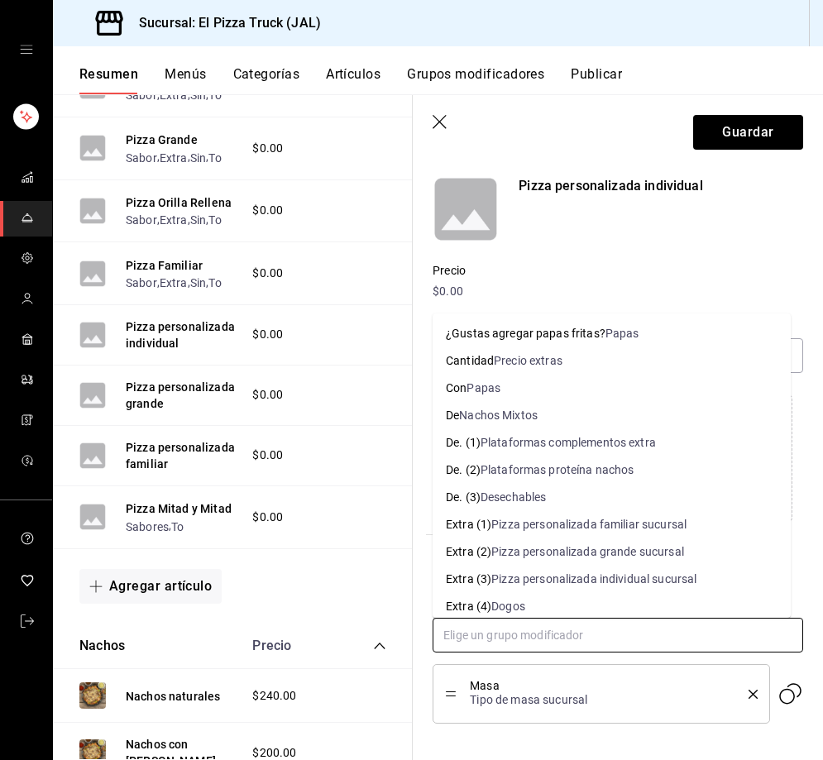
click at [518, 638] on input "text" at bounding box center [617, 635] width 370 height 35
click at [635, 576] on div "Pizza personalizada individual sucursal" at bounding box center [593, 578] width 205 height 17
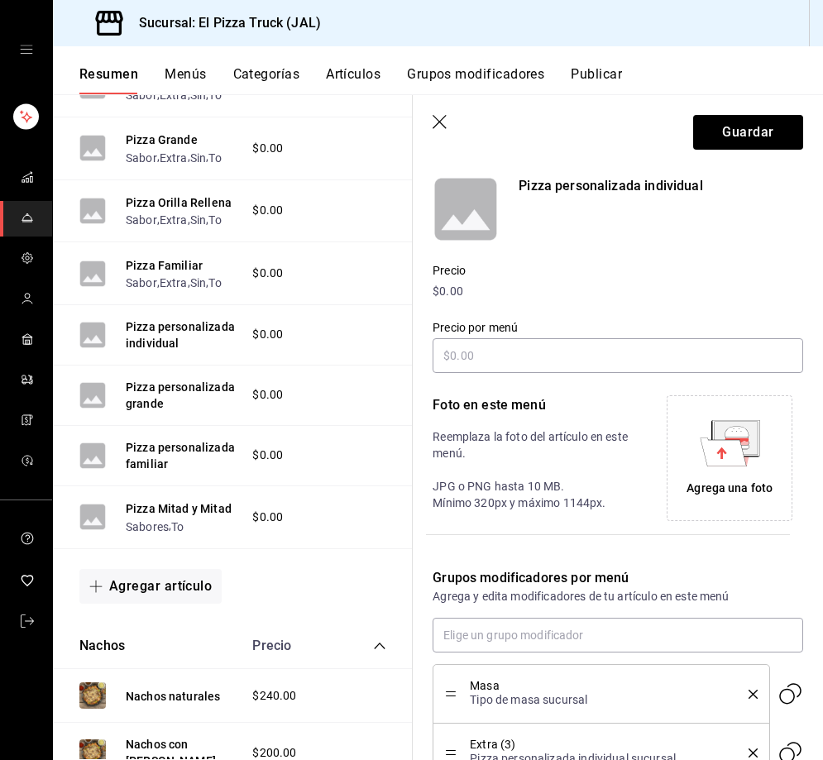
click at [737, 695] on button "delete" at bounding box center [747, 694] width 21 height 9
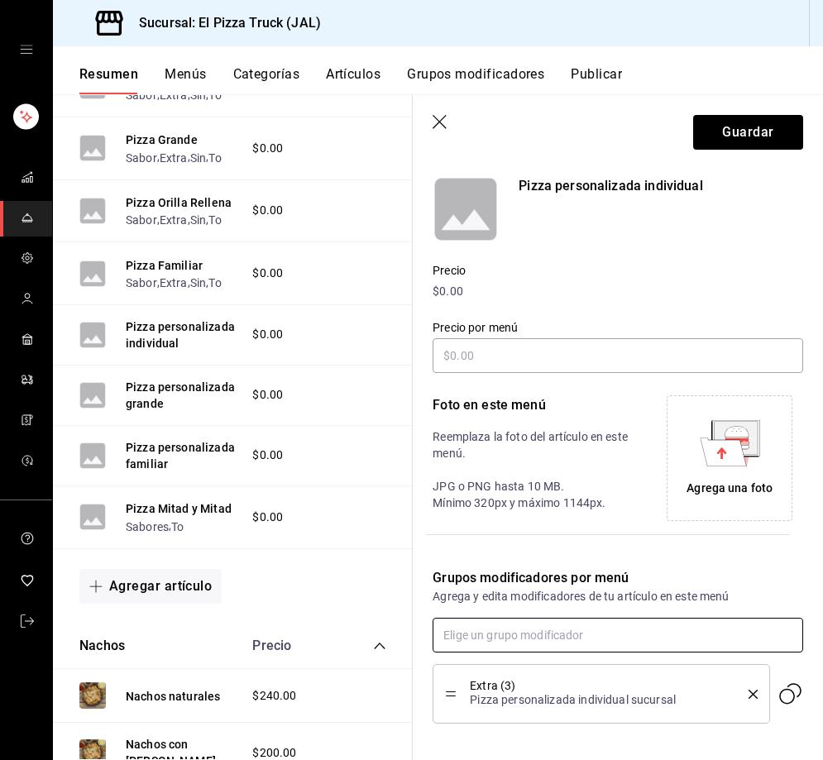
click at [561, 632] on input "text" at bounding box center [617, 635] width 370 height 35
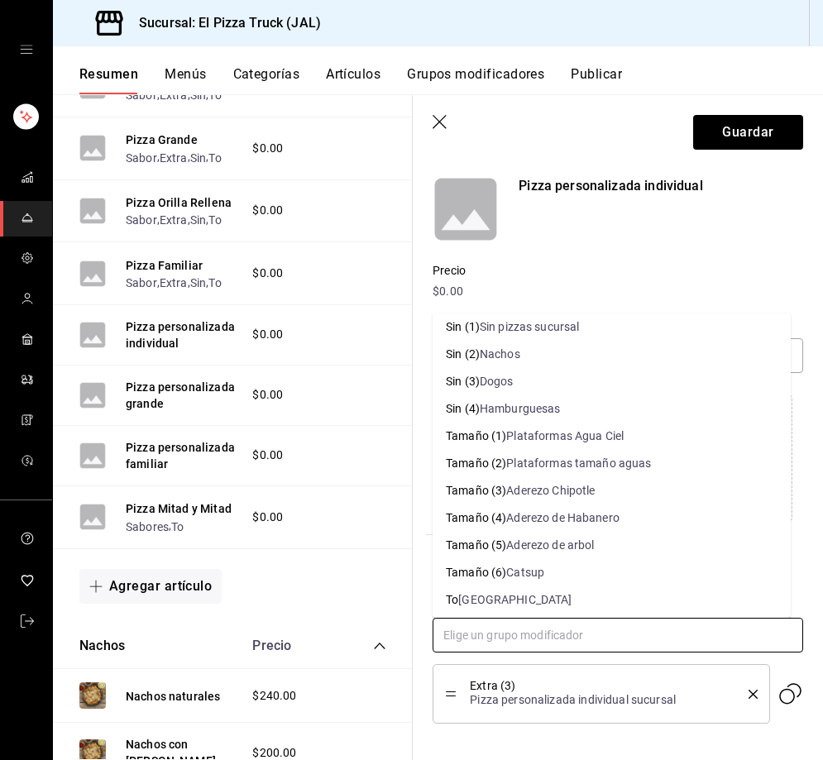
scroll to position [555, 0]
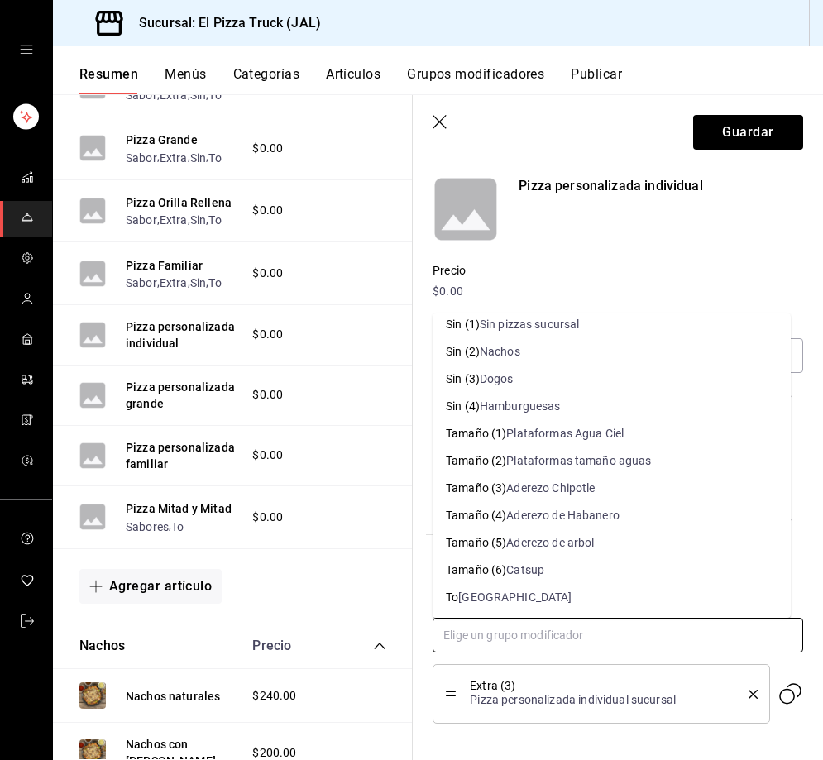
click at [486, 597] on li "To Togo" at bounding box center [611, 597] width 358 height 27
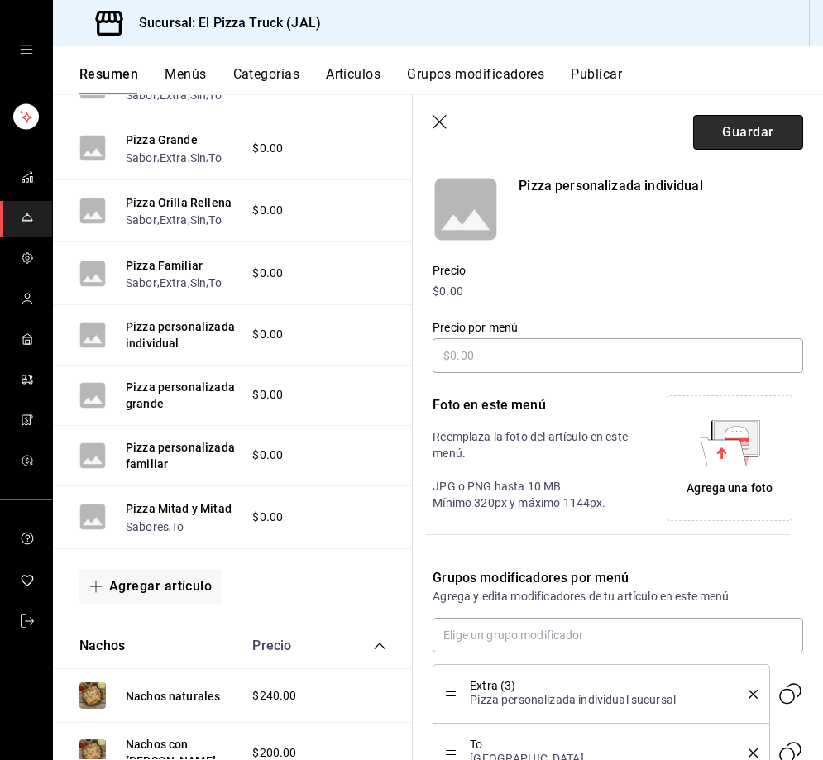
click at [735, 131] on button "Guardar" at bounding box center [748, 132] width 110 height 35
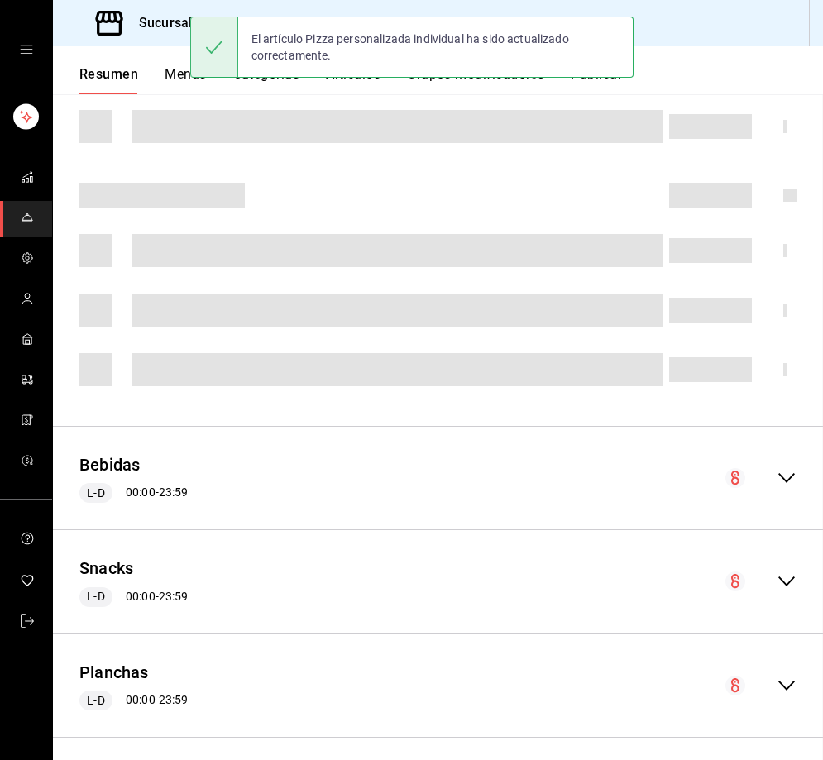
scroll to position [430, 0]
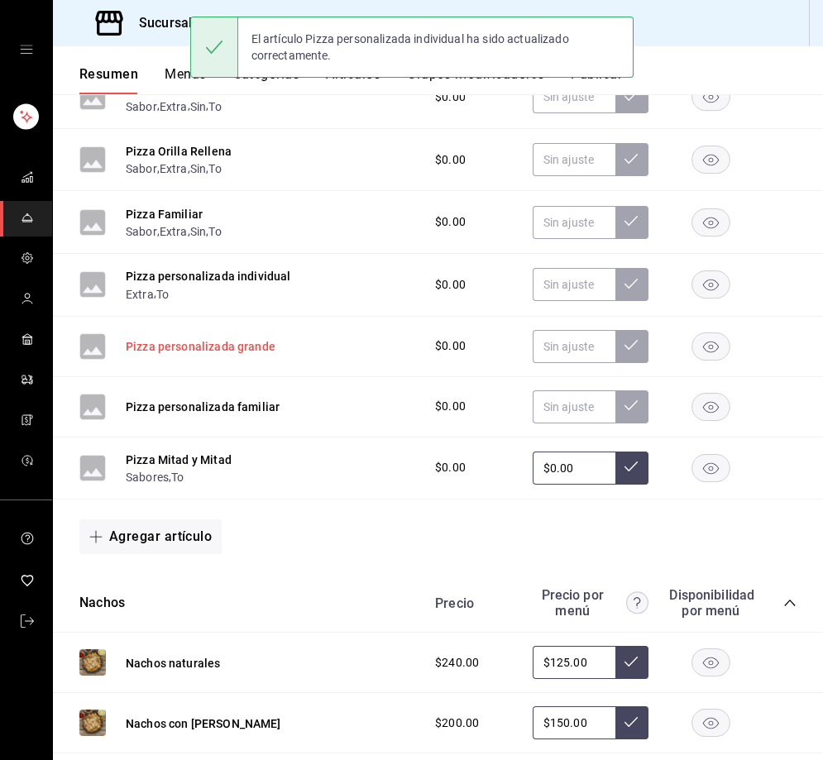
click at [240, 355] on button "Pizza personalizada grande" at bounding box center [201, 346] width 150 height 17
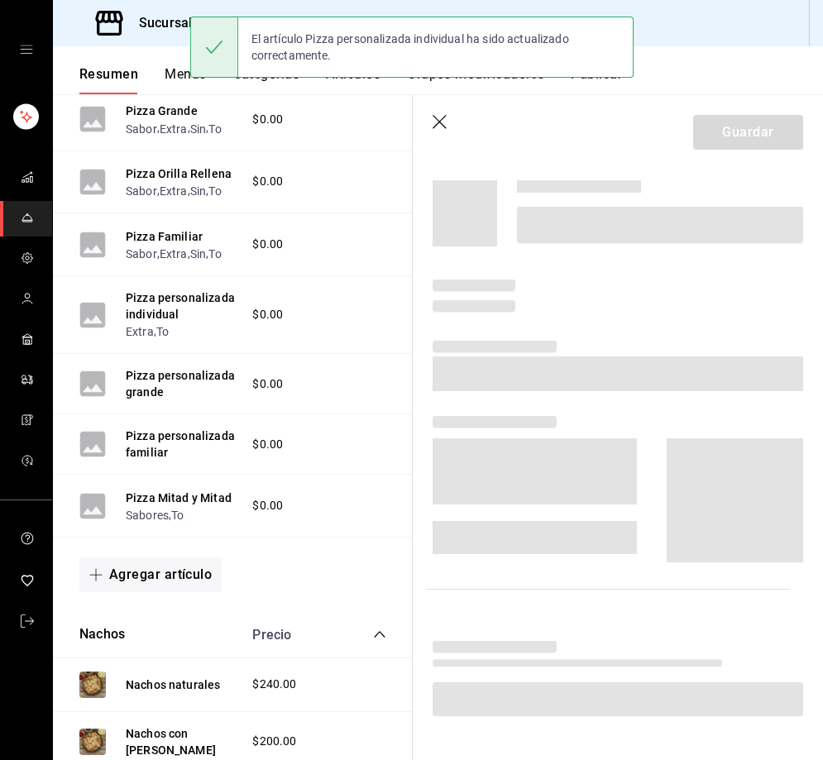
scroll to position [418, 0]
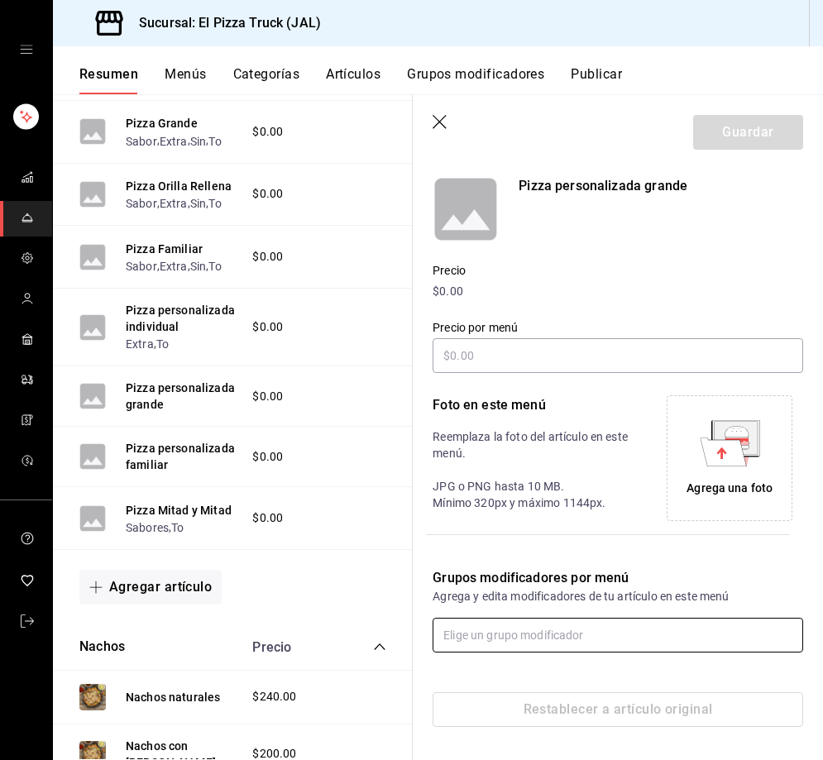
click at [511, 629] on input "text" at bounding box center [617, 635] width 370 height 35
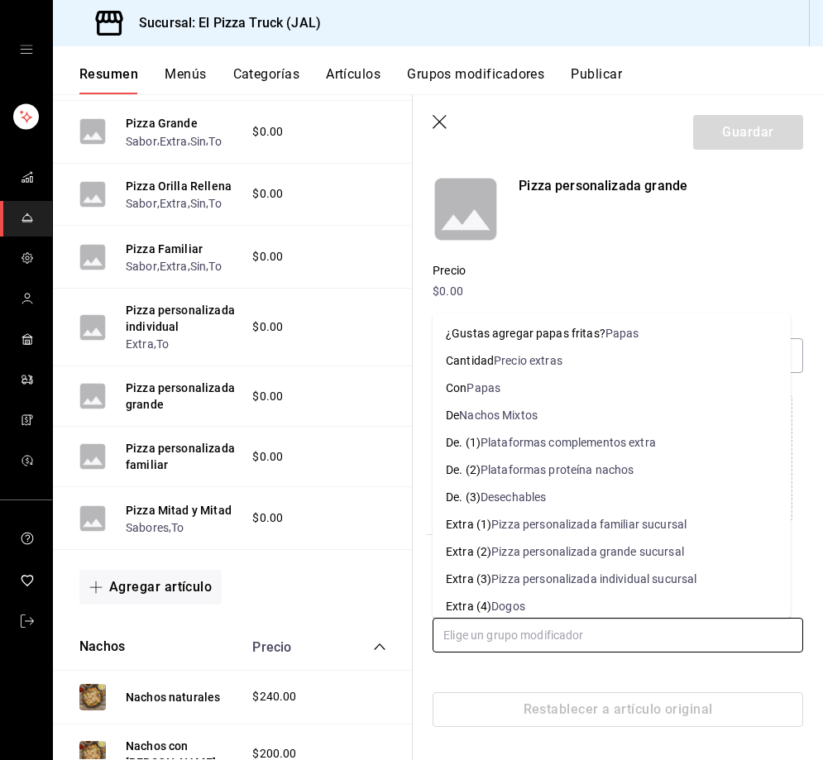
click at [618, 556] on div "Pizza personalizada grande sucursal" at bounding box center [587, 551] width 193 height 17
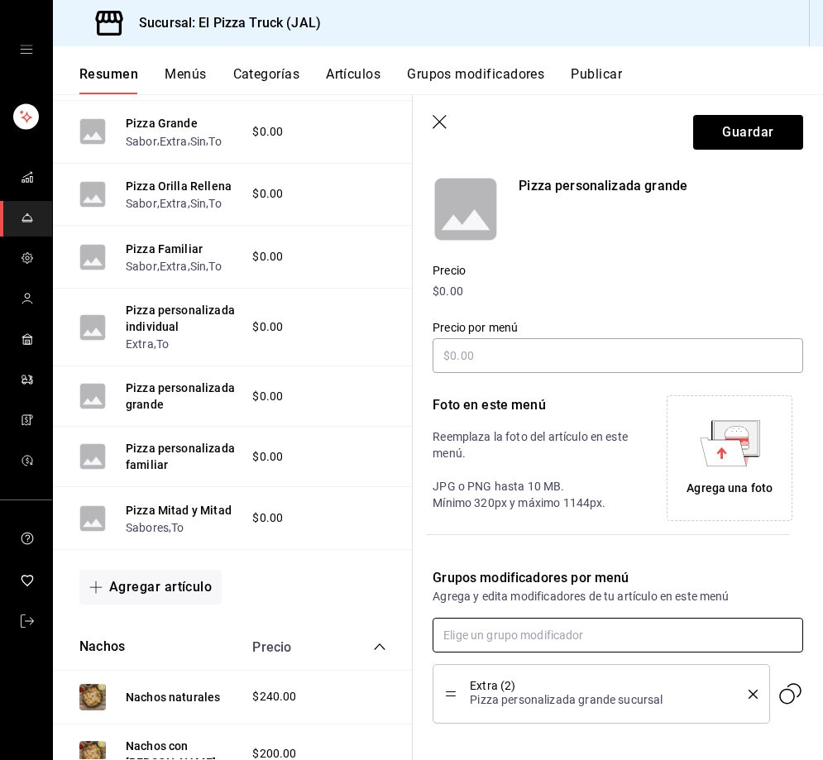
scroll to position [208, 0]
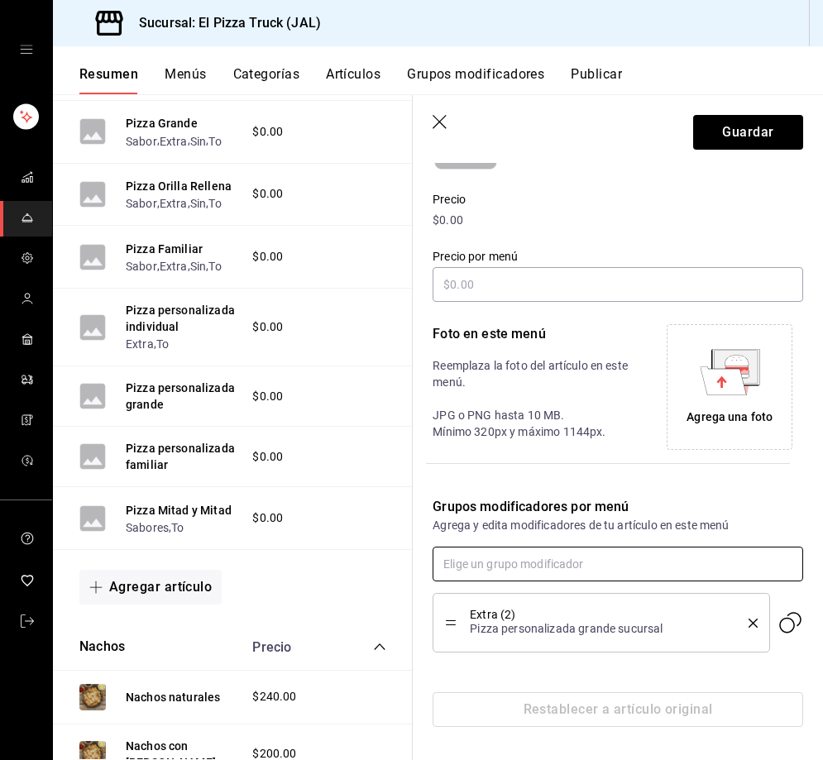
click at [555, 564] on input "text" at bounding box center [617, 563] width 370 height 35
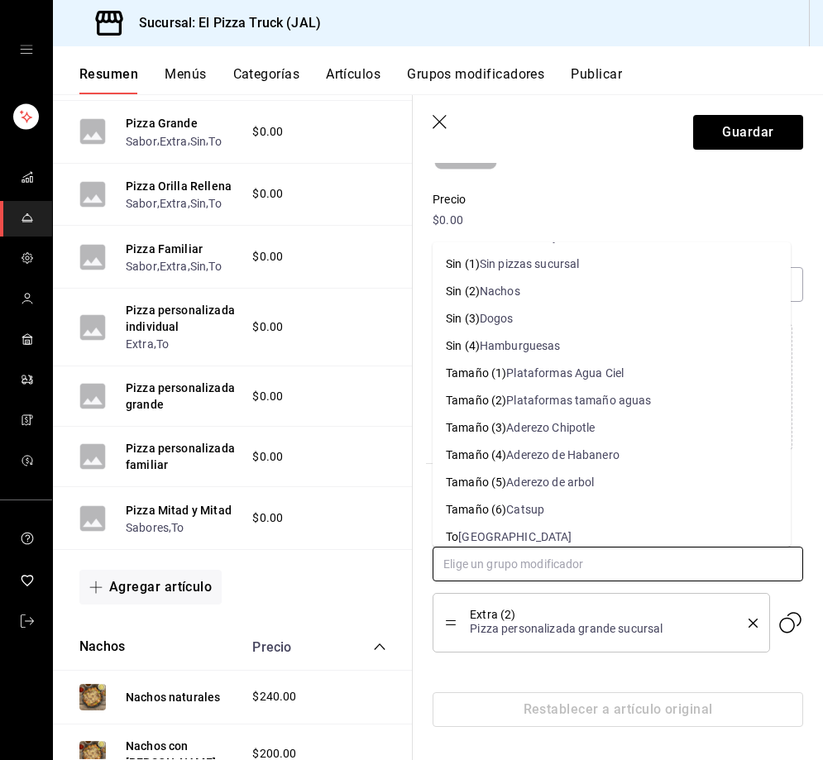
scroll to position [555, 0]
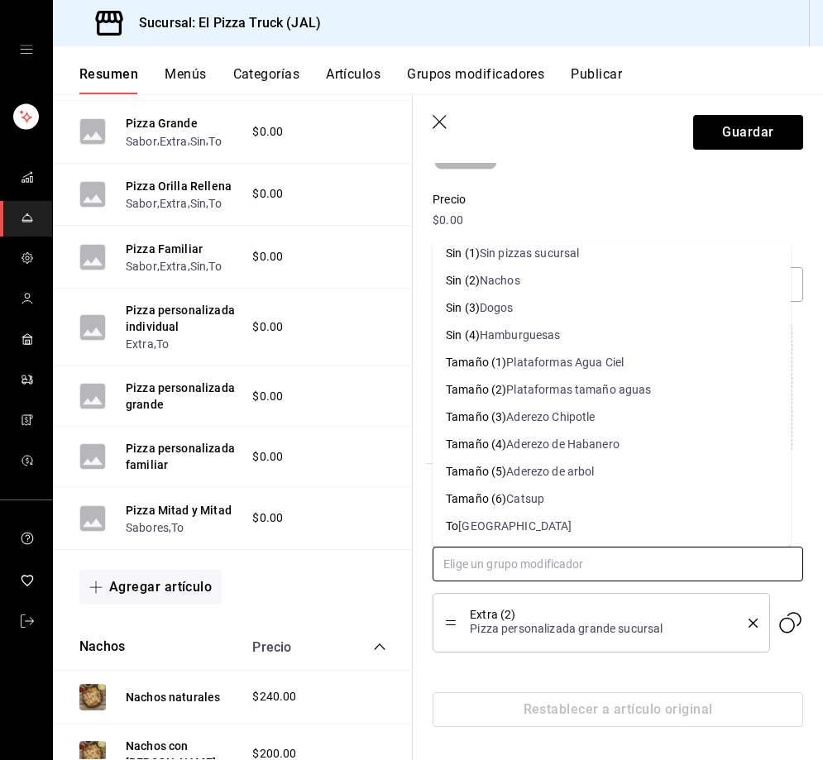
click at [503, 526] on li "To Togo" at bounding box center [611, 526] width 358 height 27
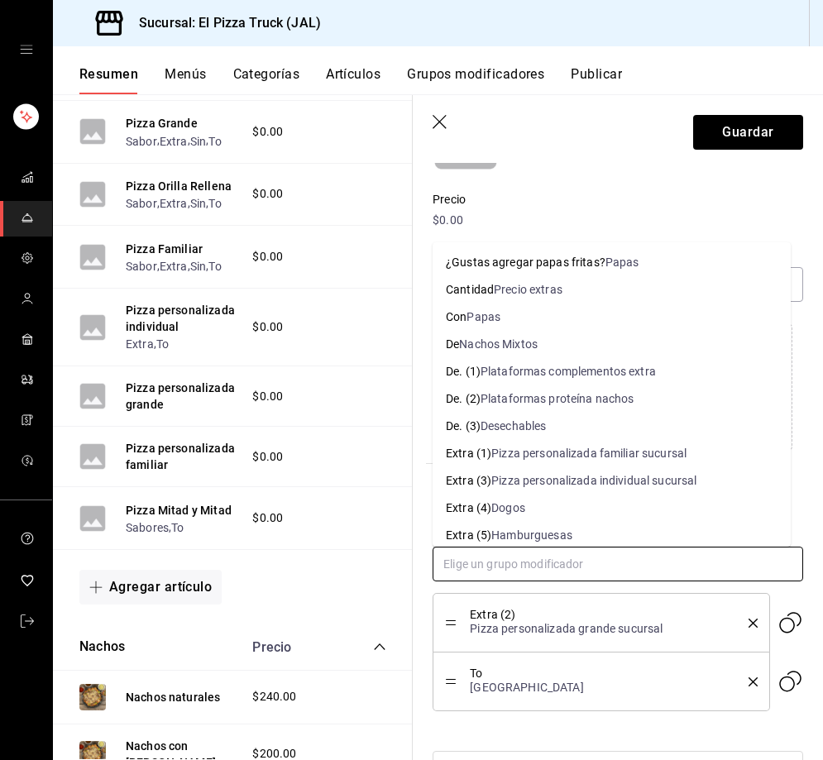
click at [497, 562] on input "text" at bounding box center [617, 563] width 370 height 35
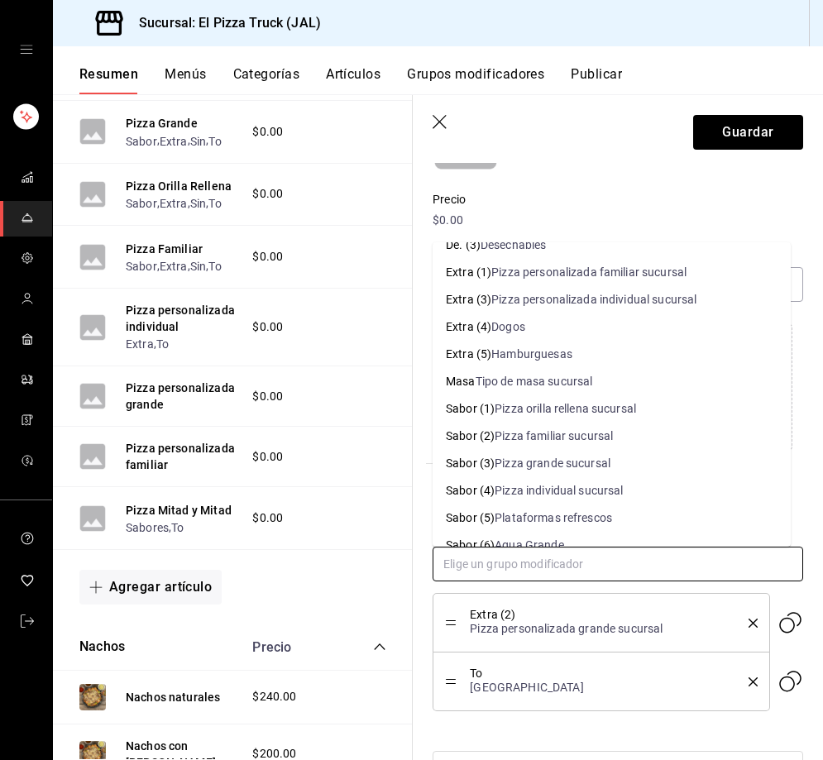
scroll to position [165, 0]
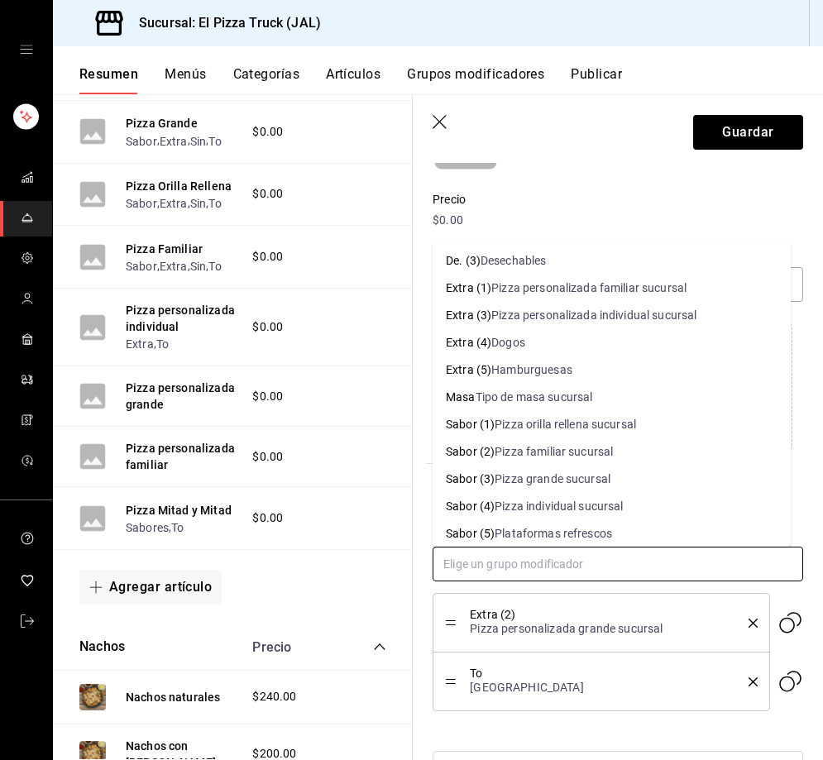
click at [500, 391] on div "Tipo de masa sucursal" at bounding box center [533, 397] width 117 height 17
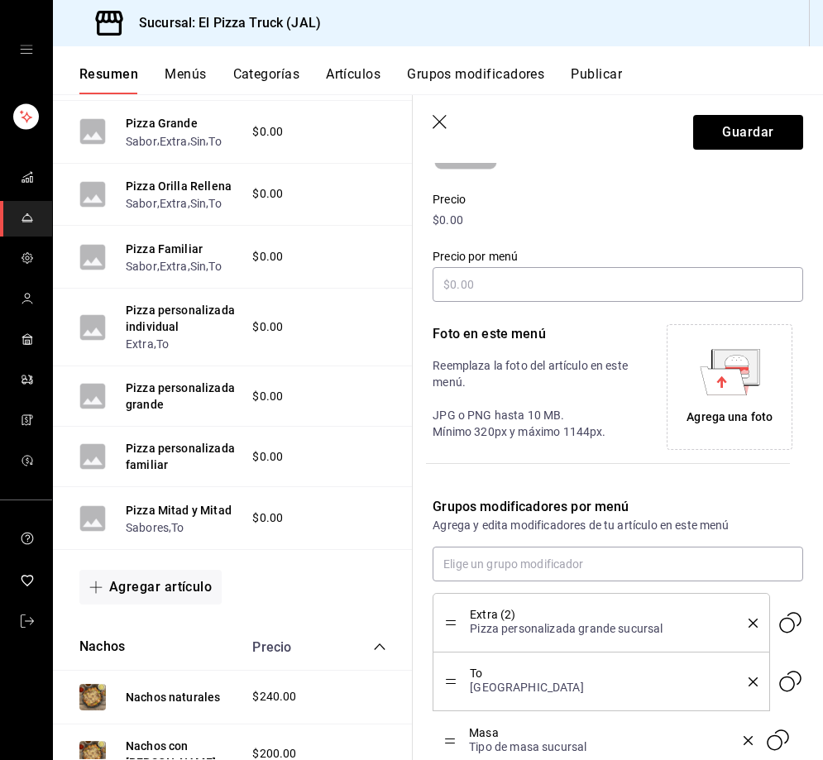
scroll to position [231, 0]
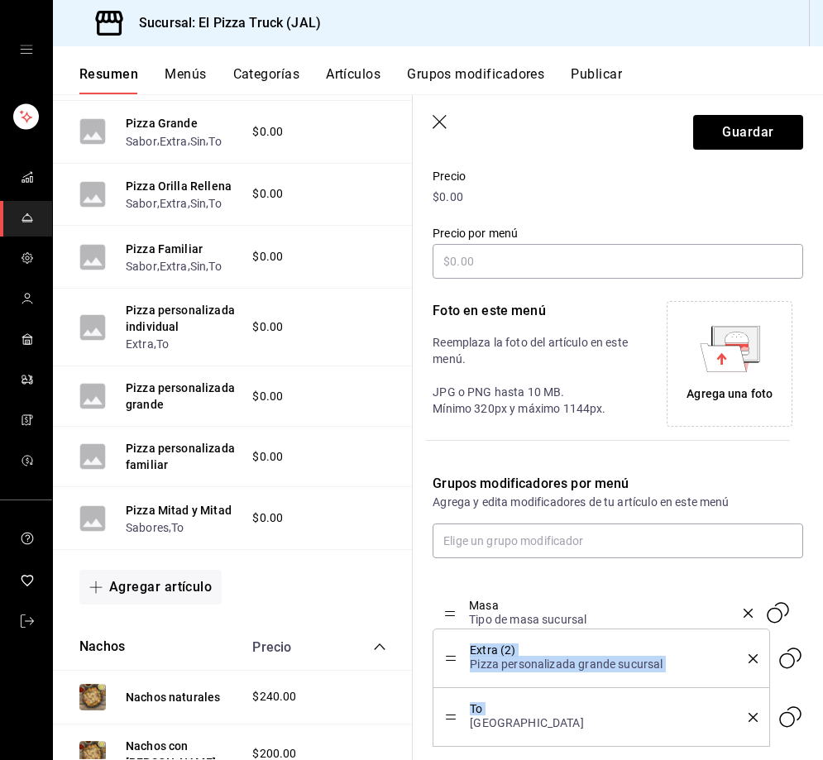
drag, startPoint x: 446, startPoint y: 739, endPoint x: 451, endPoint y: 612, distance: 127.4
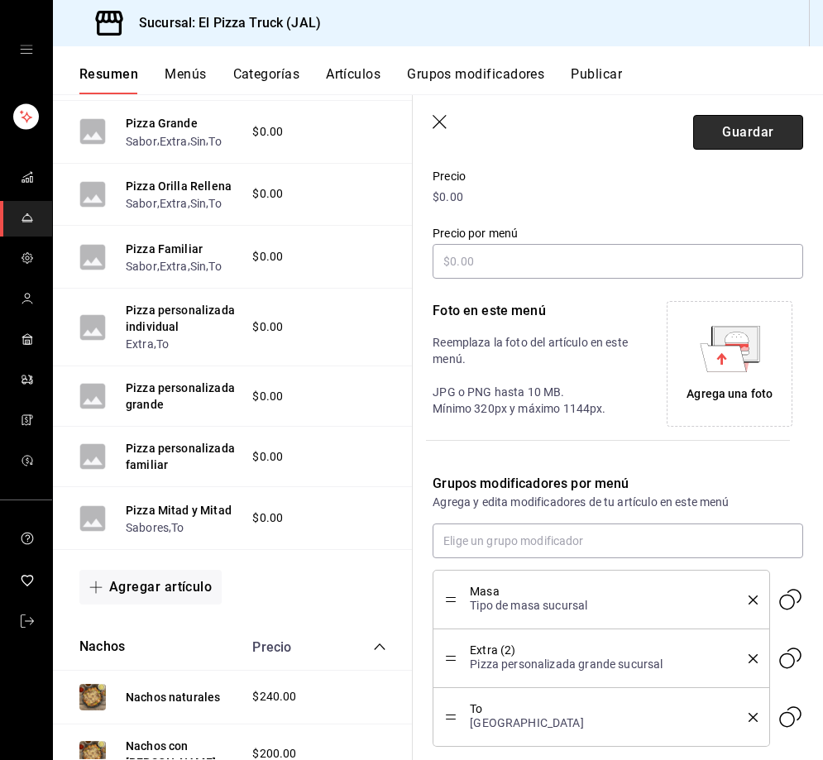
click at [744, 119] on button "Guardar" at bounding box center [748, 132] width 110 height 35
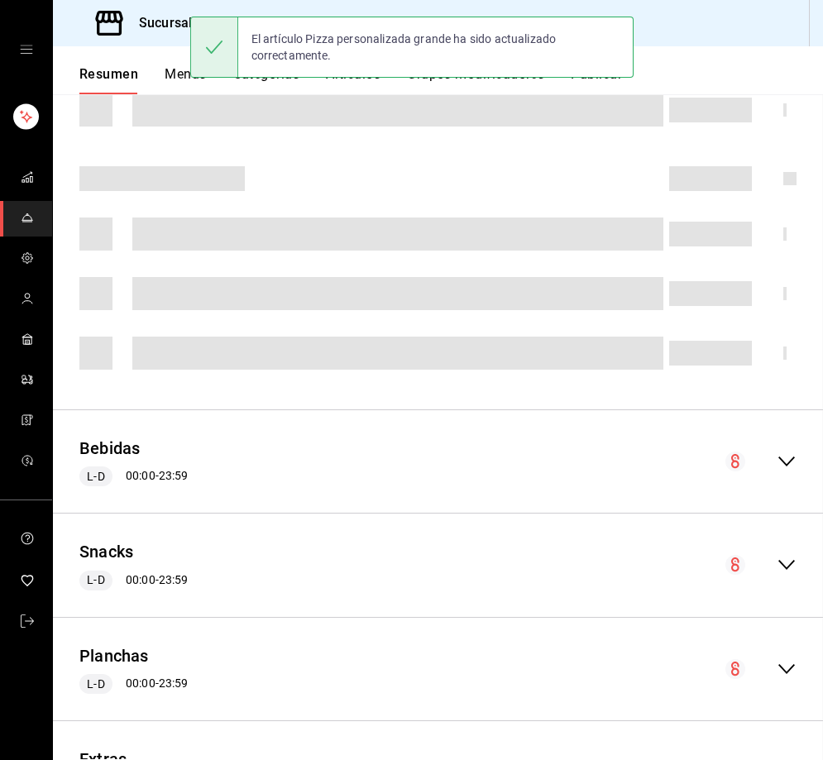
scroll to position [447, 0]
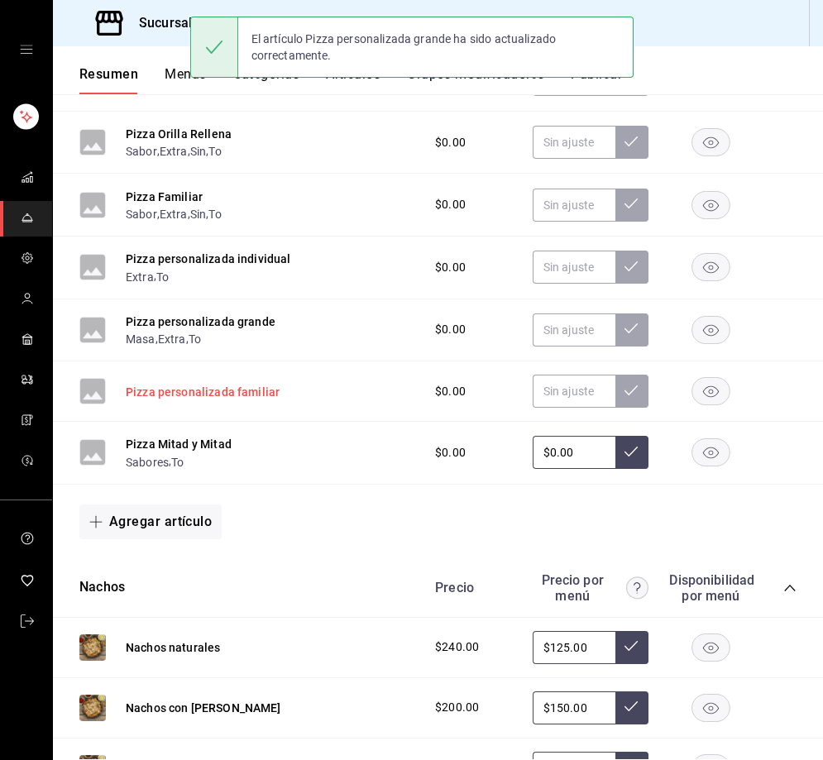
click at [184, 391] on button "Pizza personalizada familiar" at bounding box center [203, 392] width 154 height 17
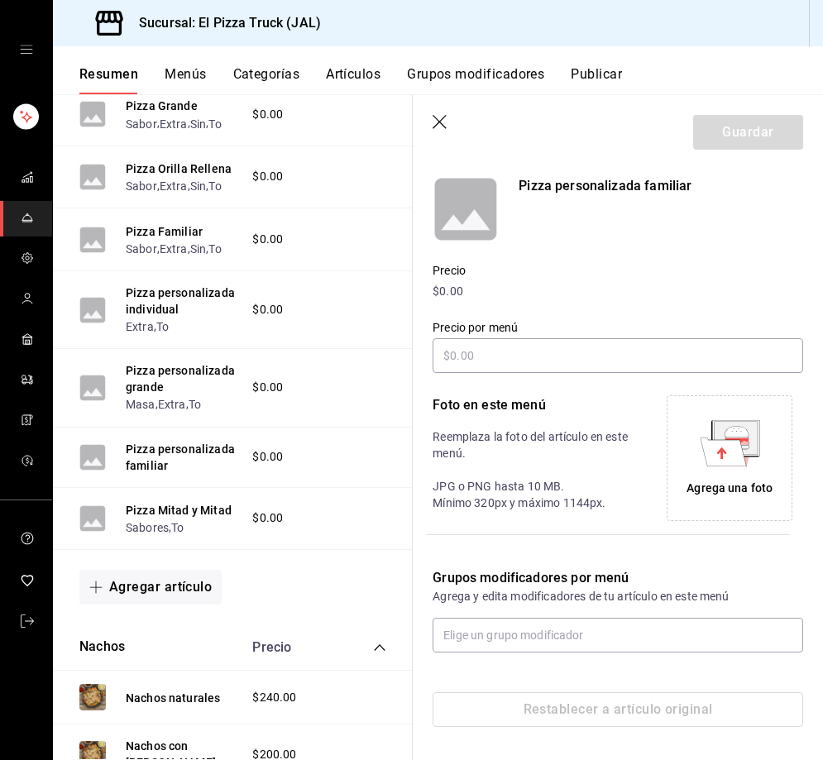
scroll to position [136, 0]
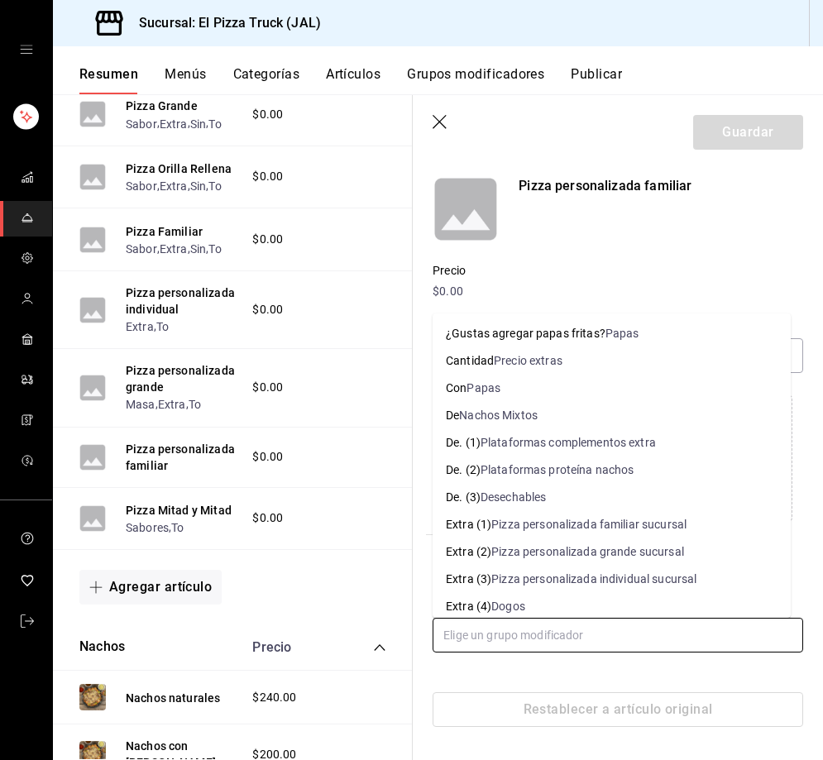
click at [529, 632] on input "text" at bounding box center [617, 635] width 370 height 35
click at [623, 529] on div "Pizza personalizada familiar sucursal" at bounding box center [588, 524] width 195 height 17
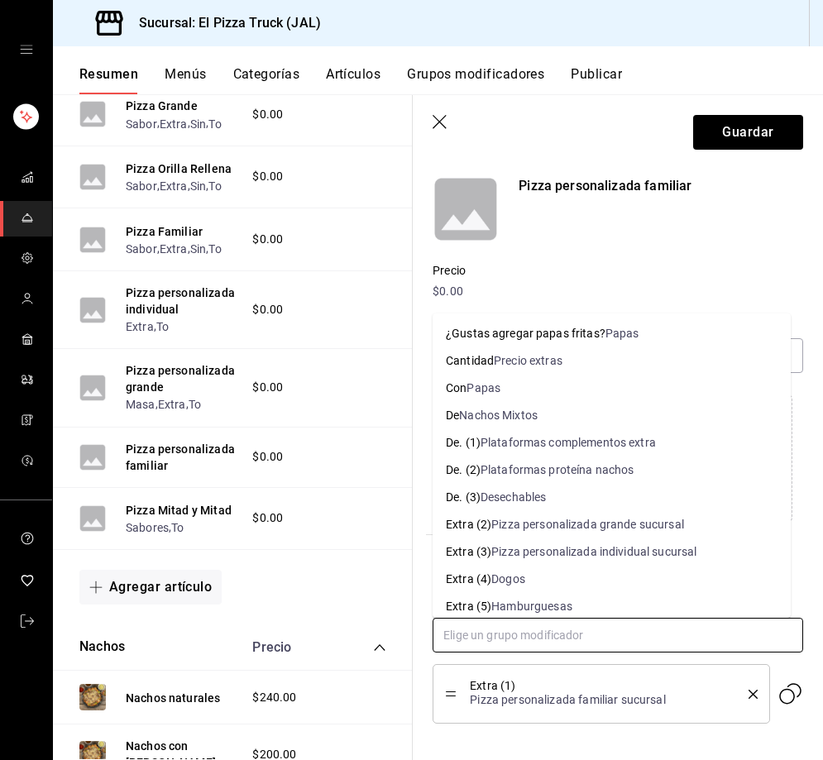
click at [511, 642] on input "text" at bounding box center [617, 635] width 370 height 35
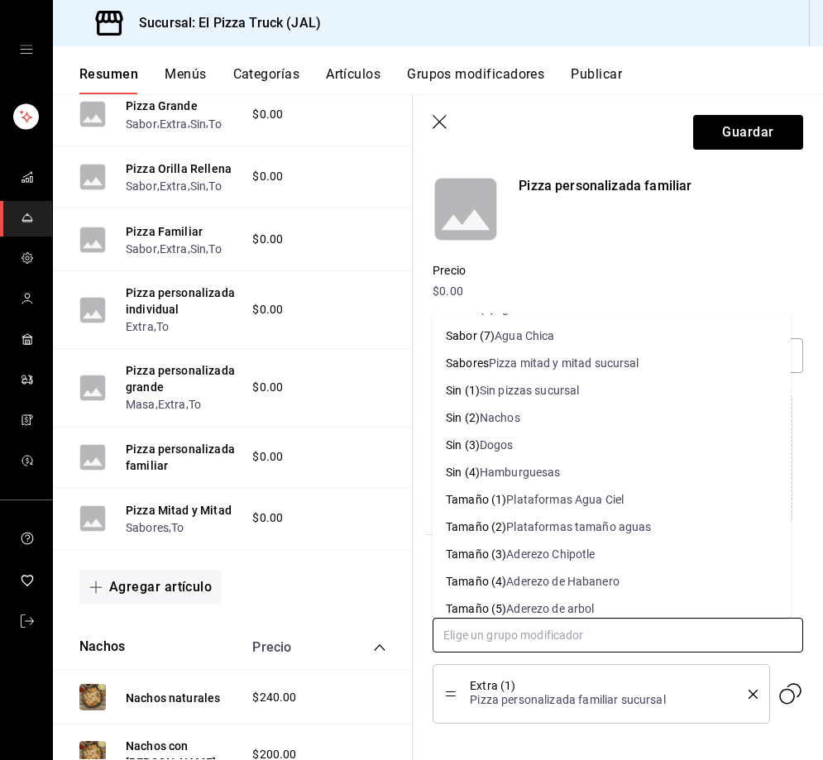
scroll to position [555, 0]
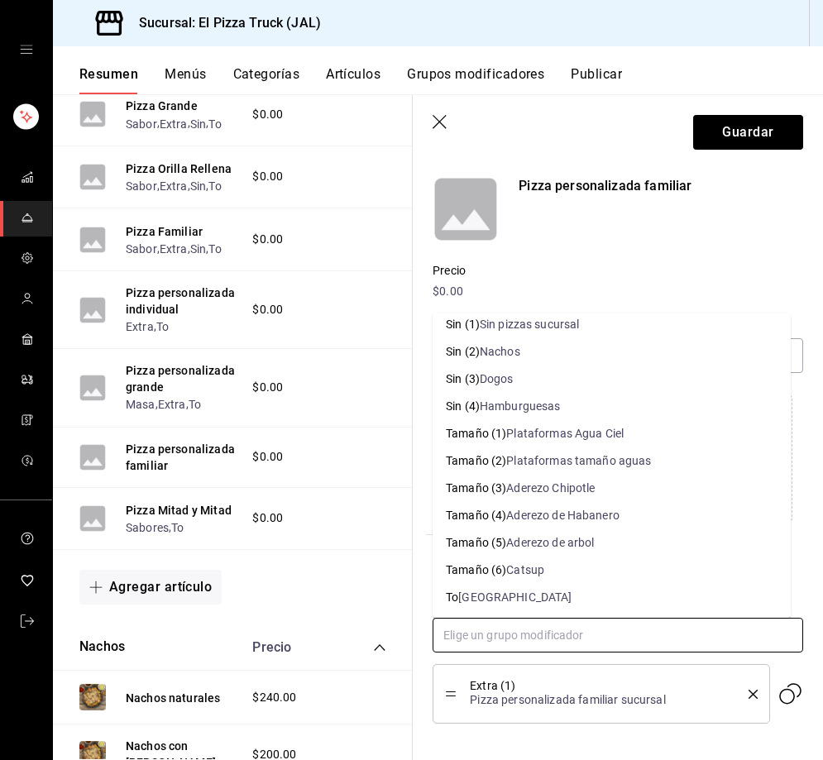
click at [456, 604] on div "To" at bounding box center [452, 597] width 12 height 17
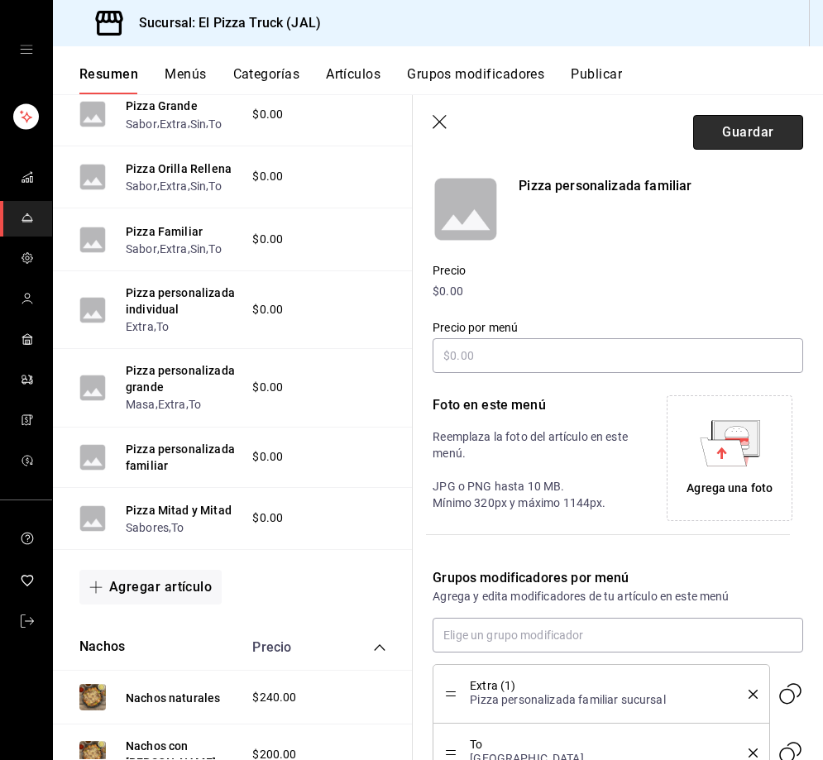
click at [724, 136] on button "Guardar" at bounding box center [748, 132] width 110 height 35
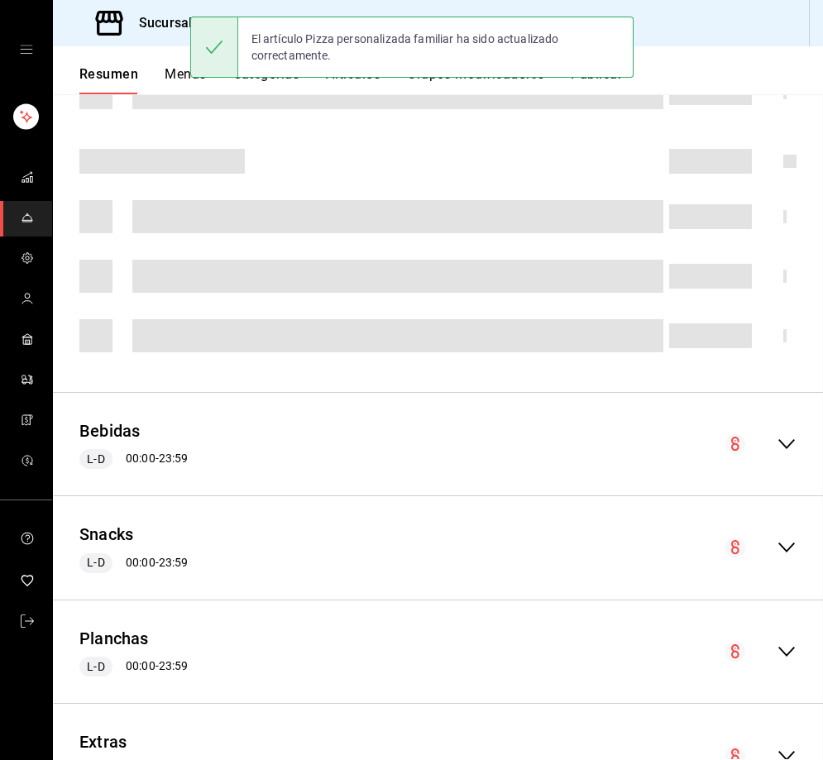
scroll to position [447, 0]
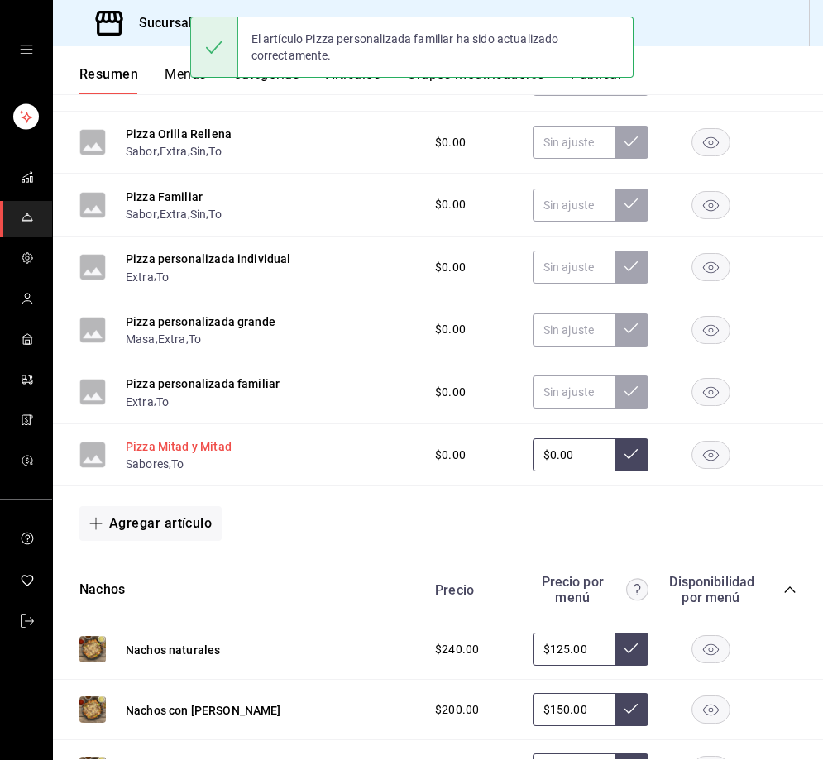
click at [207, 451] on button "Pizza Mitad y Mitad" at bounding box center [179, 446] width 106 height 17
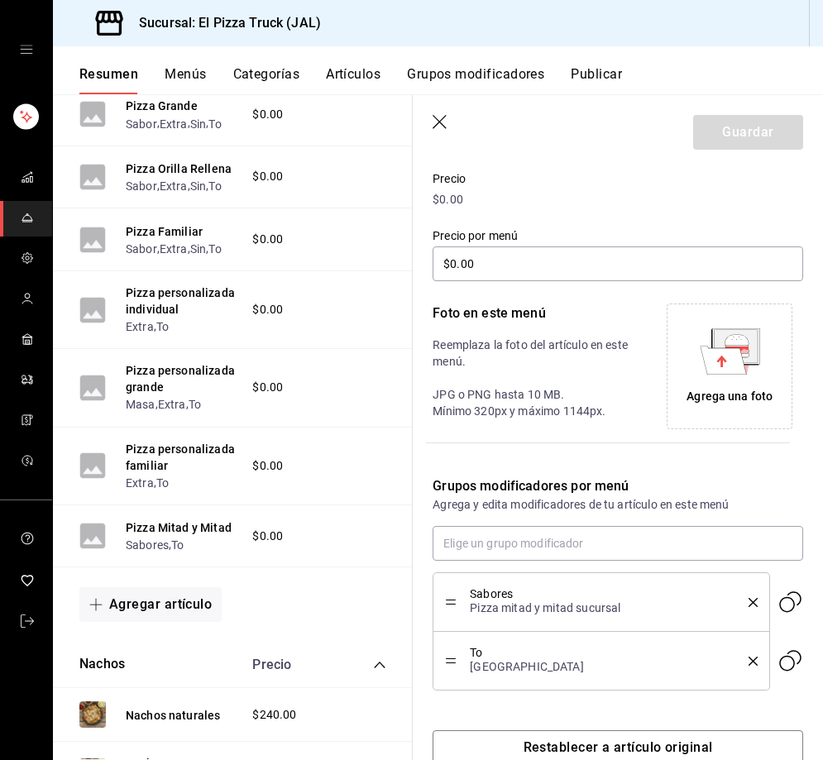
scroll to position [266, 0]
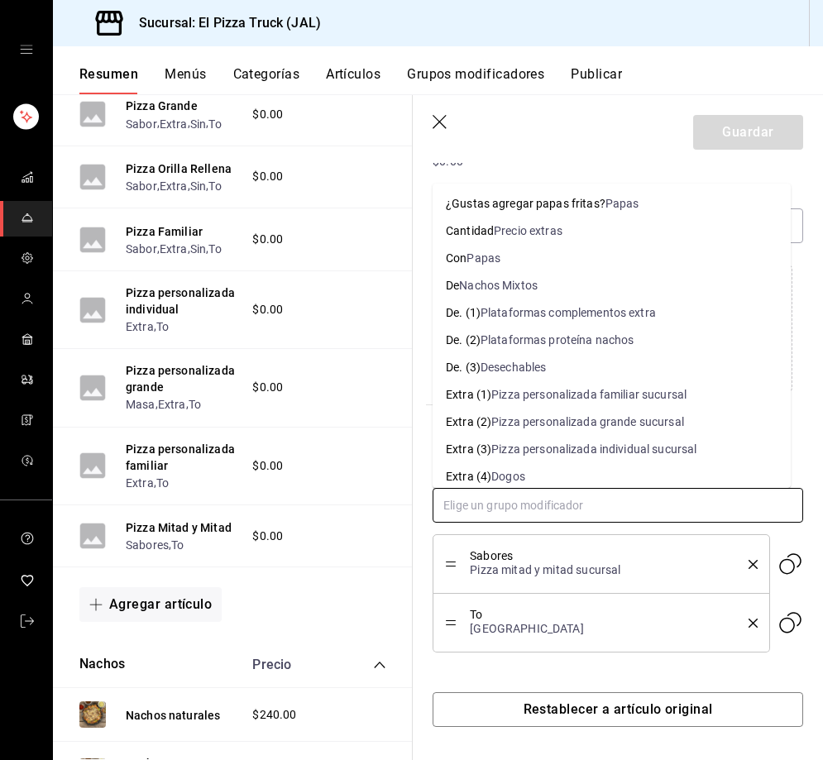
click at [593, 518] on input "text" at bounding box center [617, 505] width 370 height 35
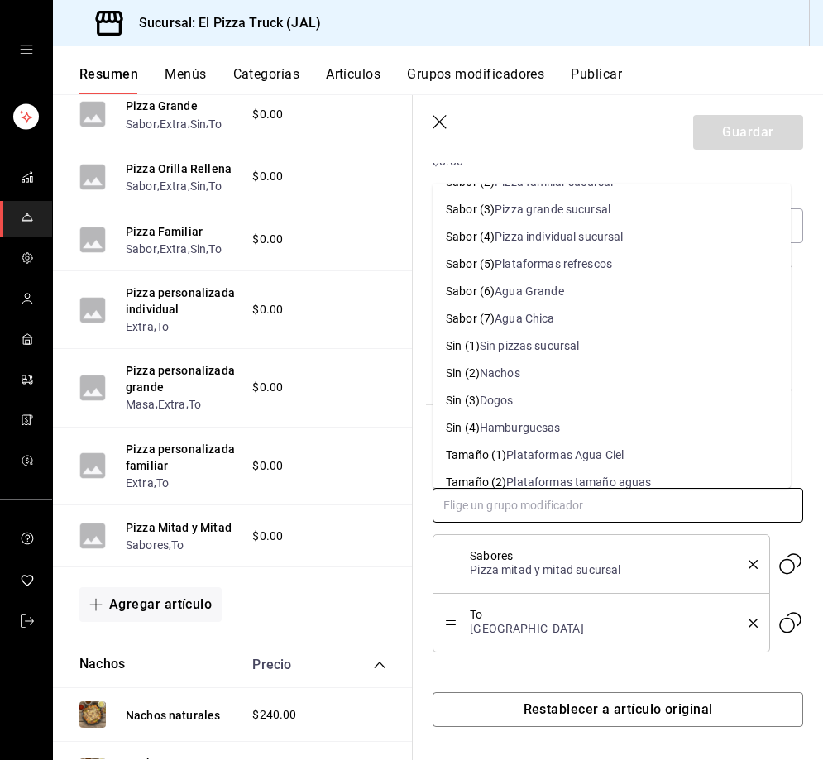
scroll to position [496, 0]
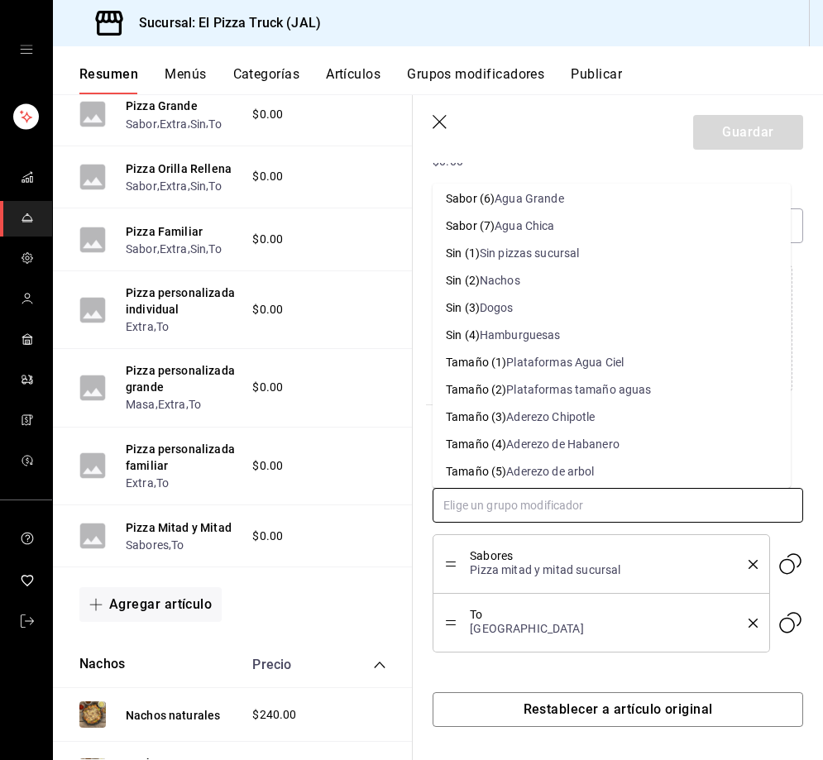
click at [570, 254] on div "Sin pizzas sucursal" at bounding box center [530, 253] width 100 height 17
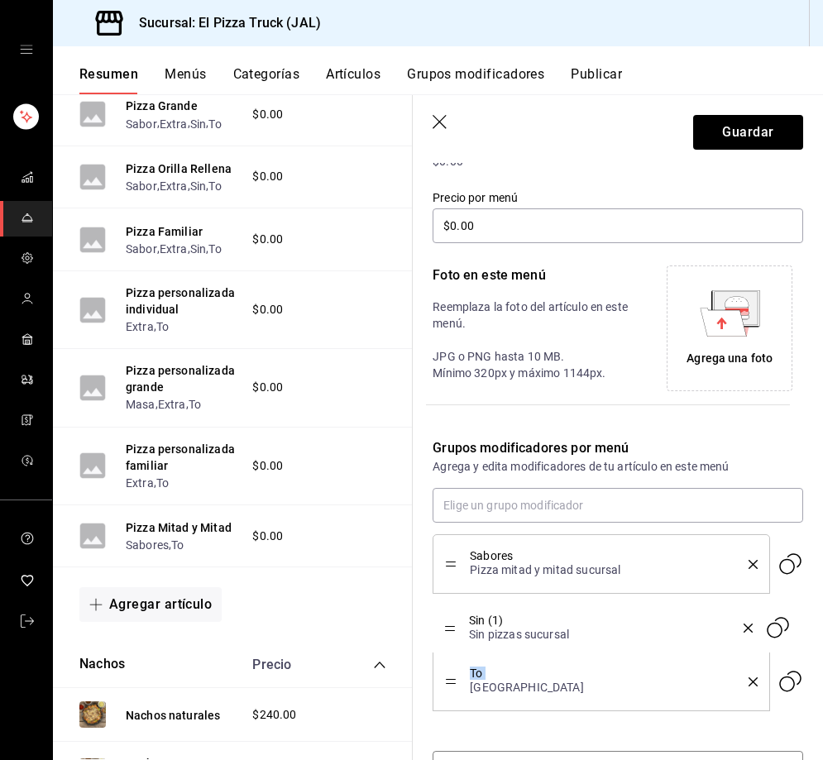
drag, startPoint x: 452, startPoint y: 683, endPoint x: 456, endPoint y: 628, distance: 54.7
click at [738, 131] on button "Guardar" at bounding box center [748, 132] width 110 height 35
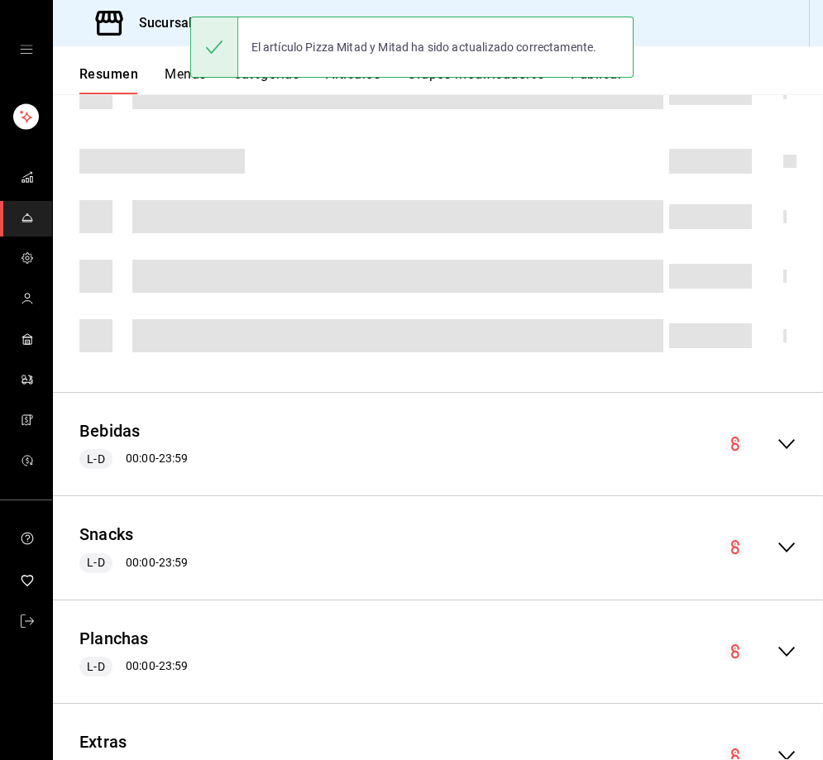
scroll to position [447, 0]
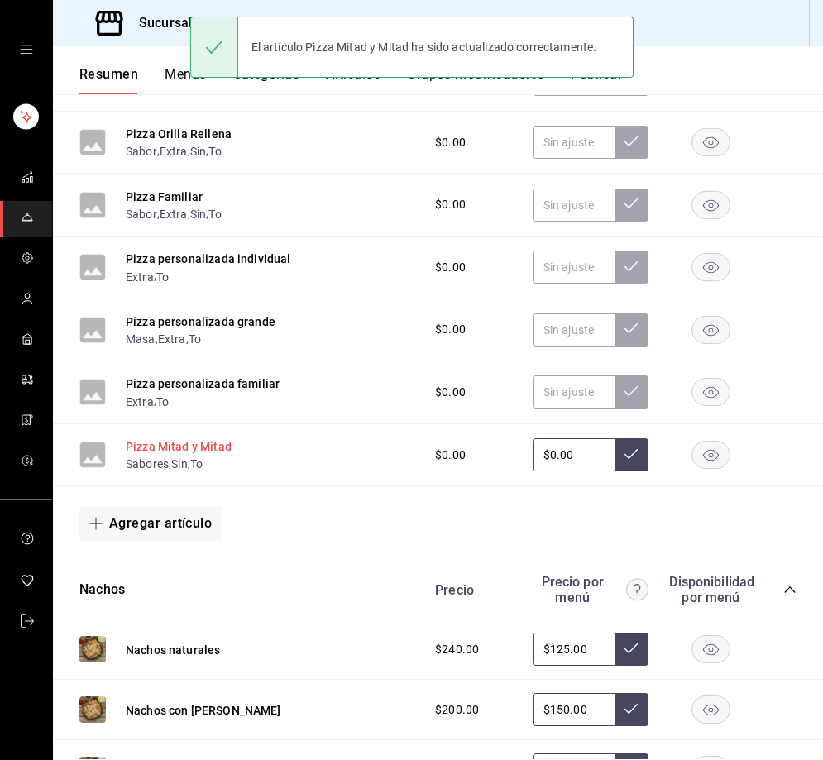
click at [199, 455] on button "Pizza Mitad y Mitad" at bounding box center [179, 446] width 106 height 17
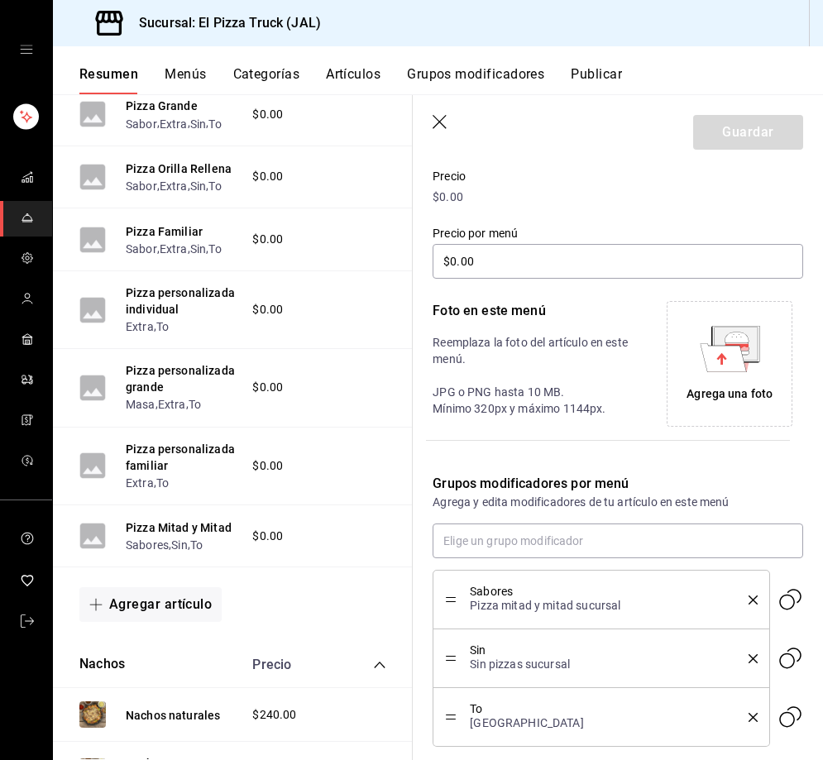
scroll to position [266, 0]
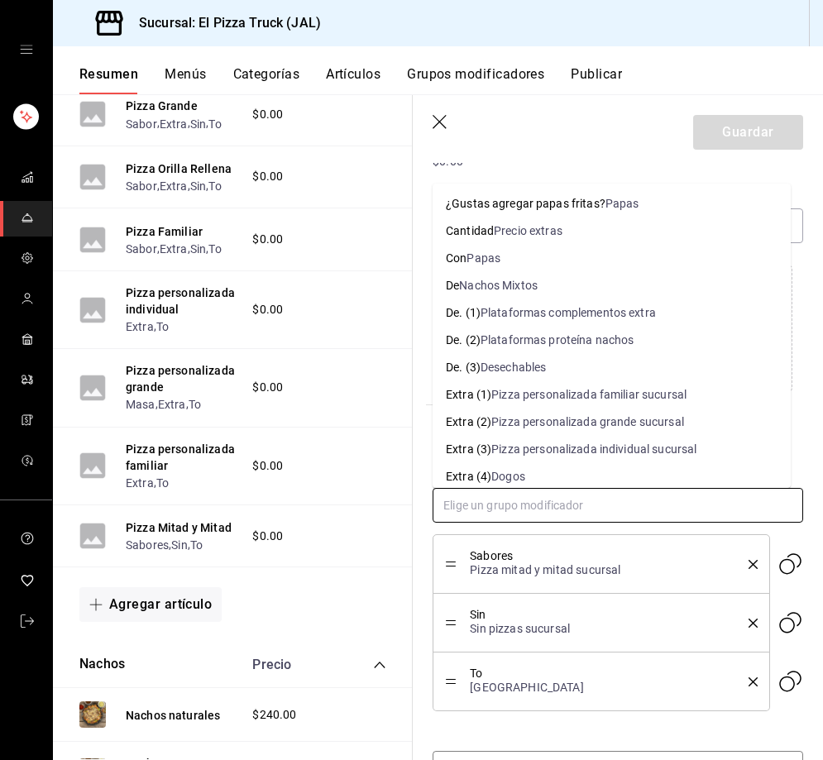
click at [548, 496] on input "text" at bounding box center [617, 505] width 370 height 35
click at [482, 449] on div "Extra (3)" at bounding box center [468, 449] width 45 height 17
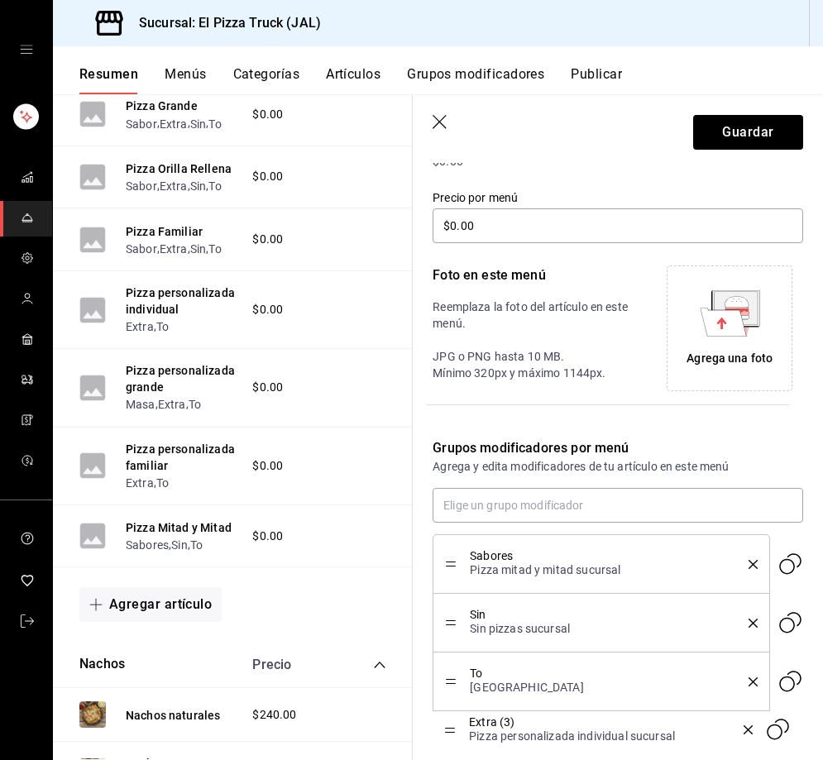
scroll to position [270, 0]
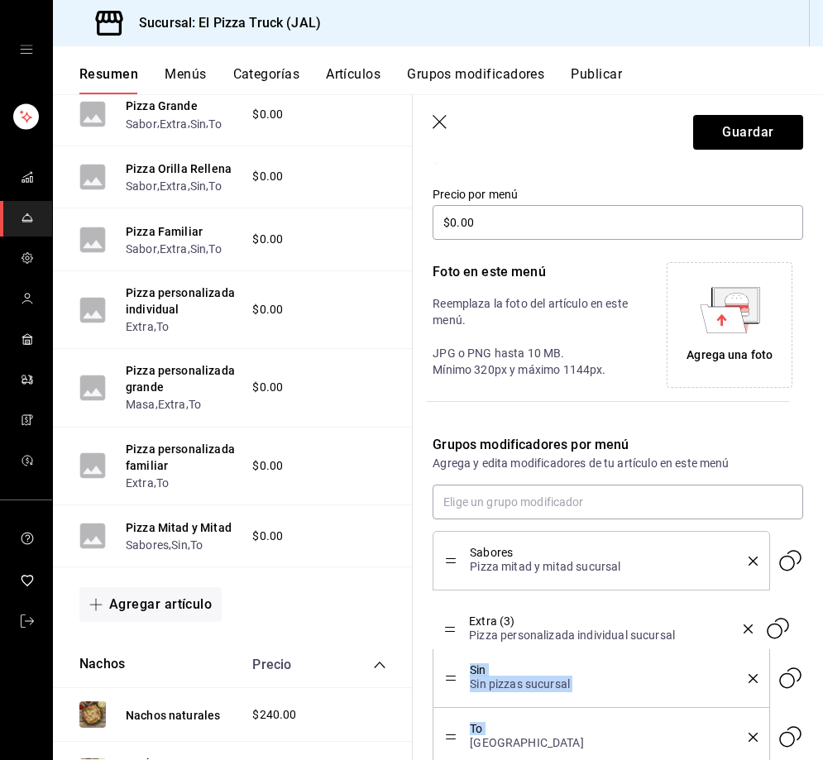
drag, startPoint x: 445, startPoint y: 742, endPoint x: 441, endPoint y: 630, distance: 111.7
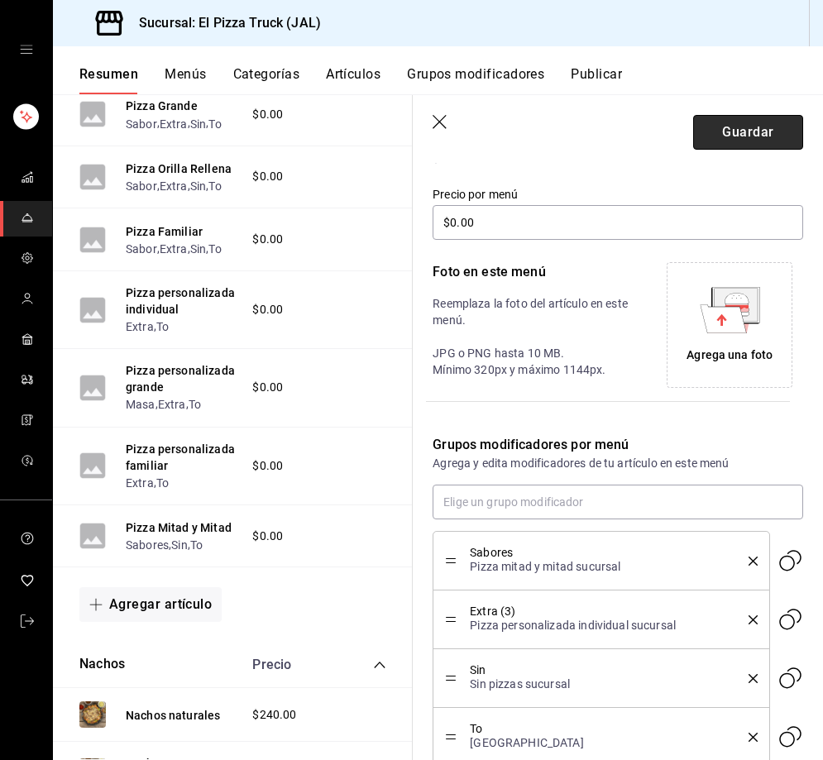
click at [725, 123] on button "Guardar" at bounding box center [748, 132] width 110 height 35
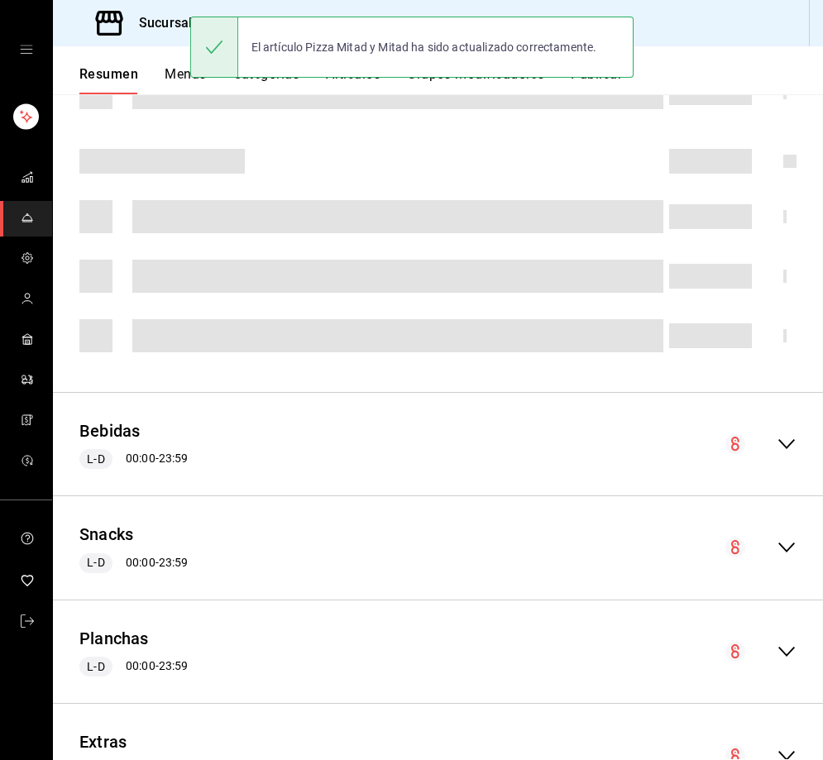
scroll to position [447, 0]
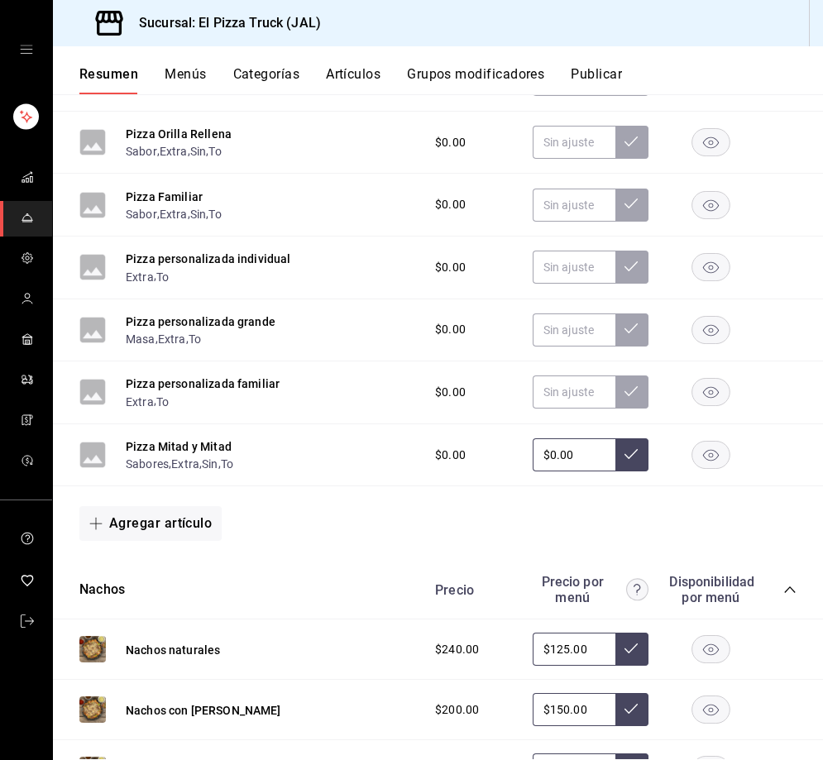
click at [569, 465] on input "$0.00" at bounding box center [573, 454] width 83 height 33
type input "$0.00"
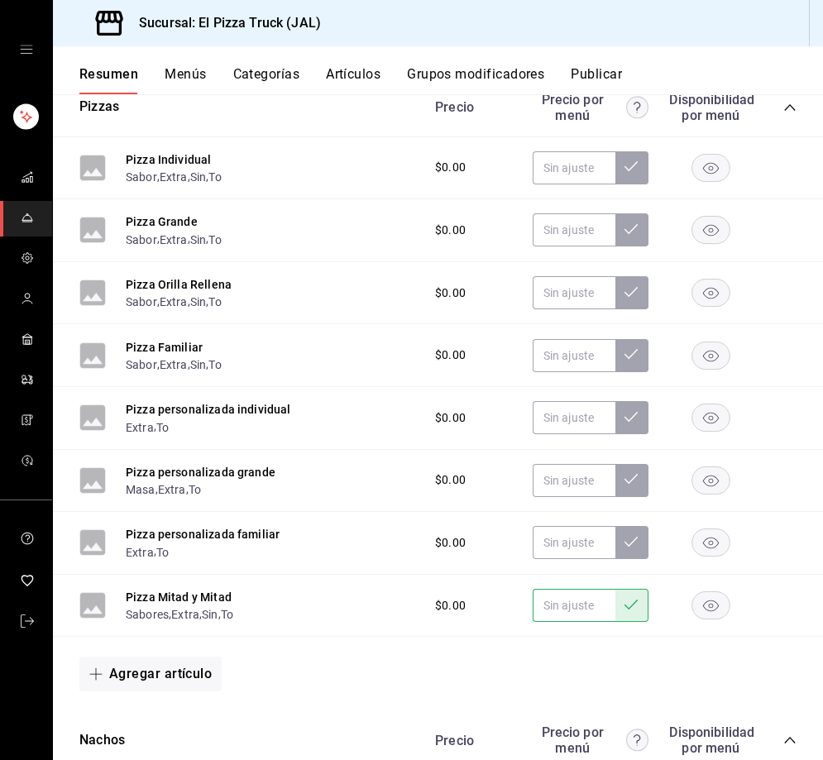
scroll to position [282, 0]
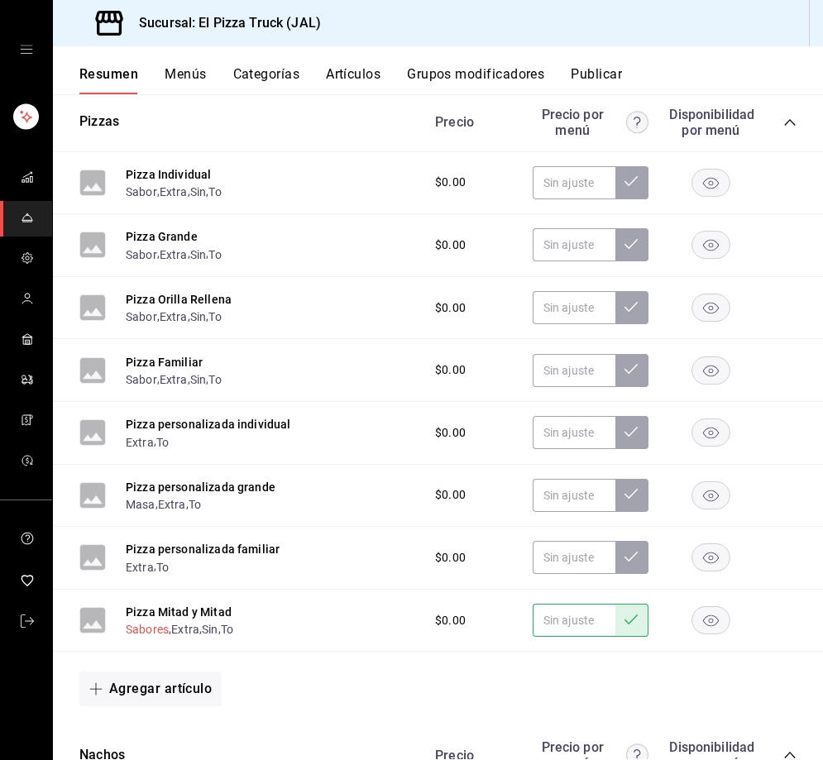
click at [136, 637] on button "Sabores" at bounding box center [147, 629] width 43 height 17
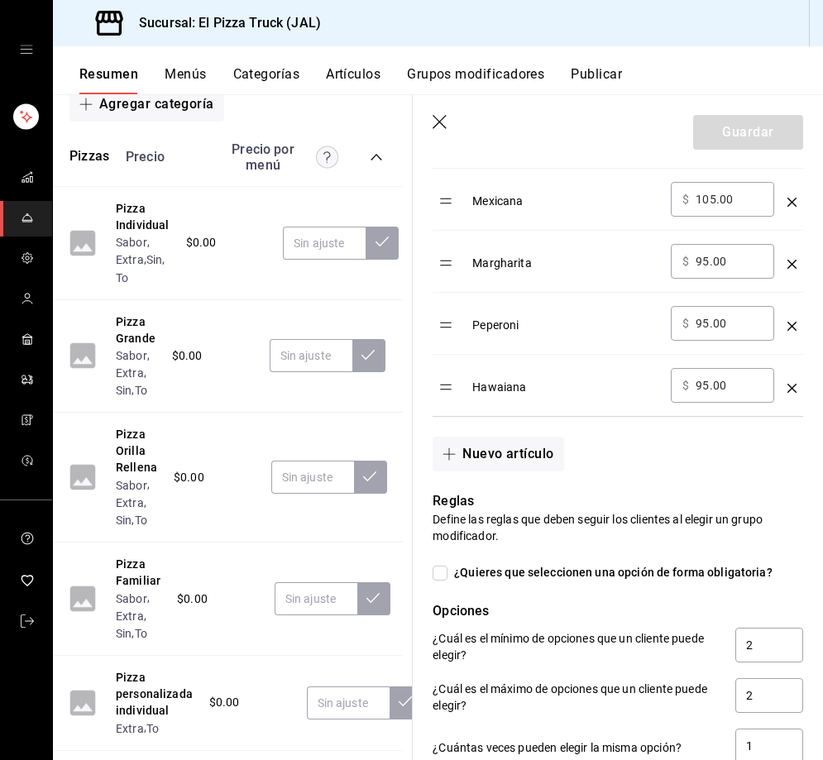
scroll to position [282, 11]
click at [543, 459] on button "Nuevo artículo" at bounding box center [497, 454] width 131 height 35
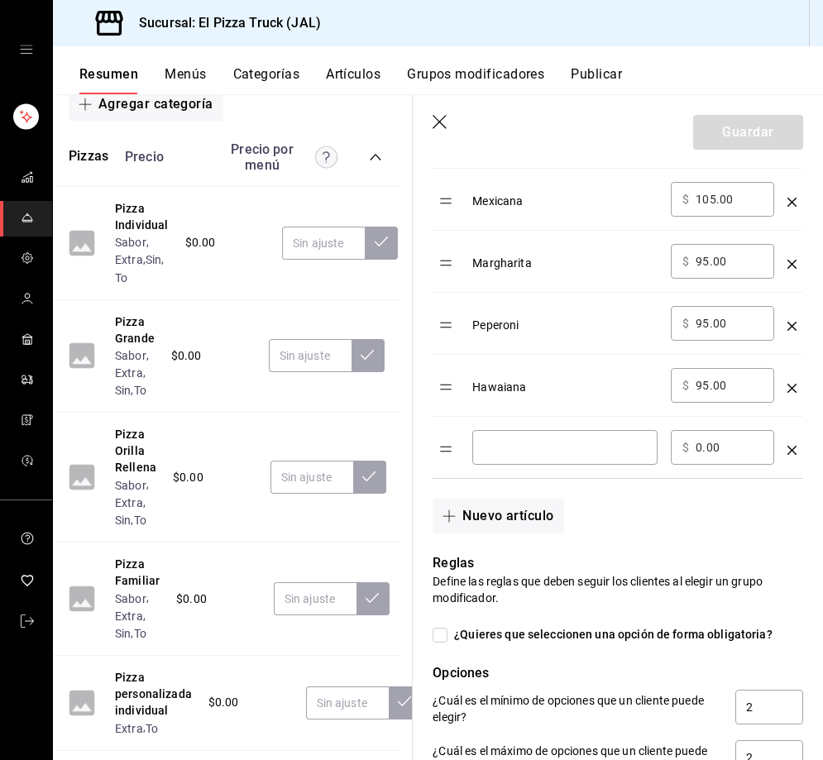
click at [551, 438] on div "​" at bounding box center [564, 447] width 185 height 35
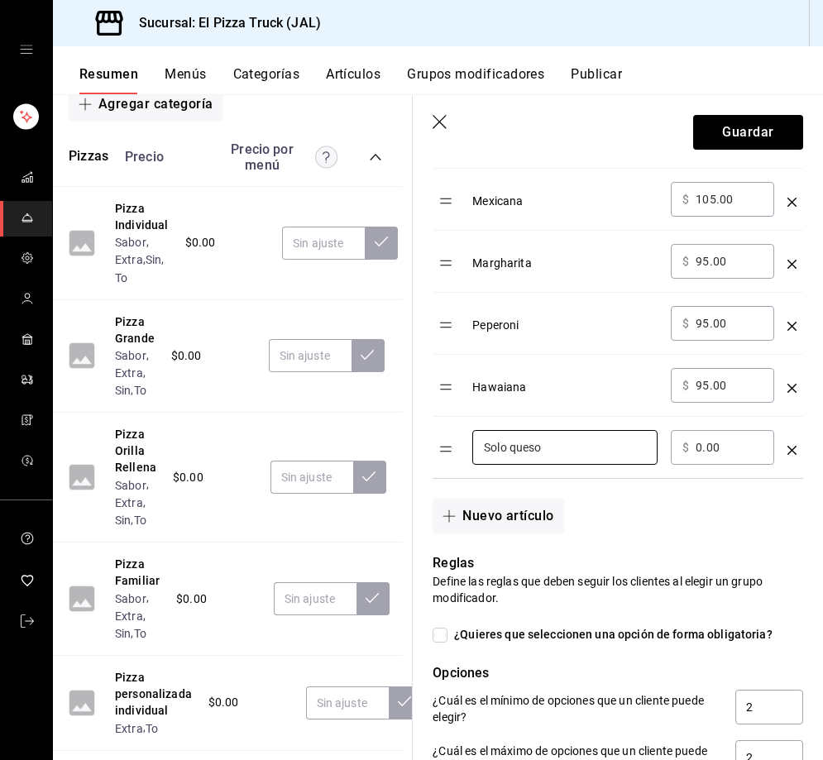
type input "Solo queso"
click at [698, 451] on input "0.00" at bounding box center [728, 447] width 67 height 17
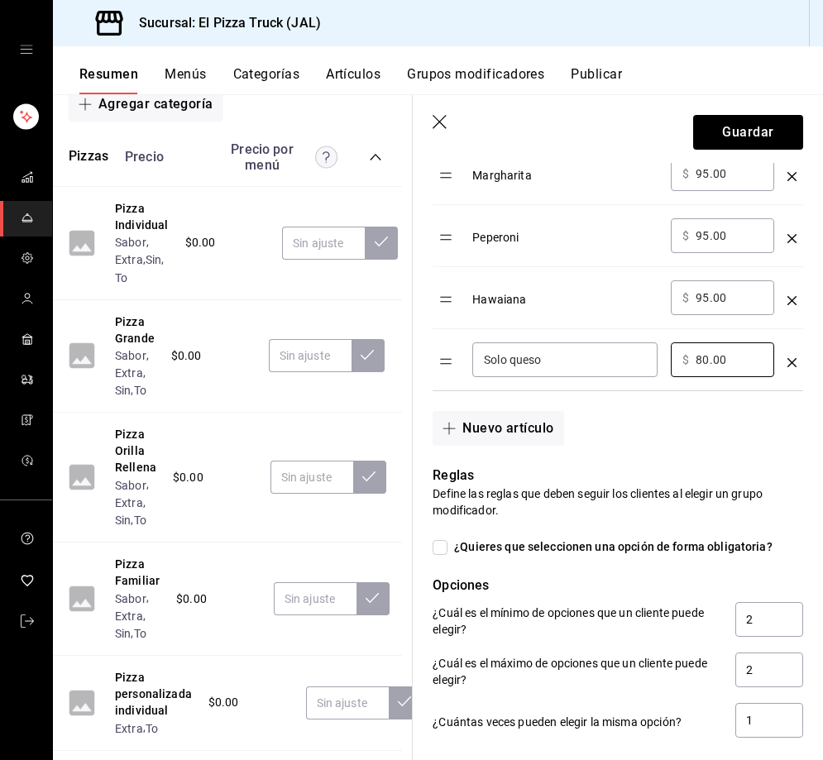
scroll to position [1407, 0]
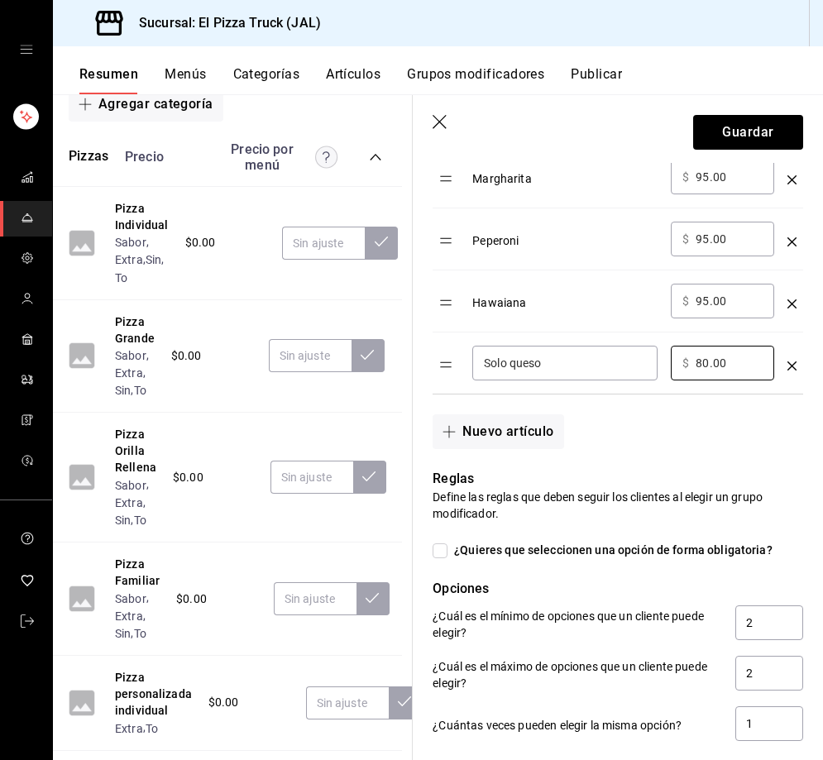
type input "80.00"
click at [787, 363] on icon "optionsTable" at bounding box center [791, 365] width 9 height 9
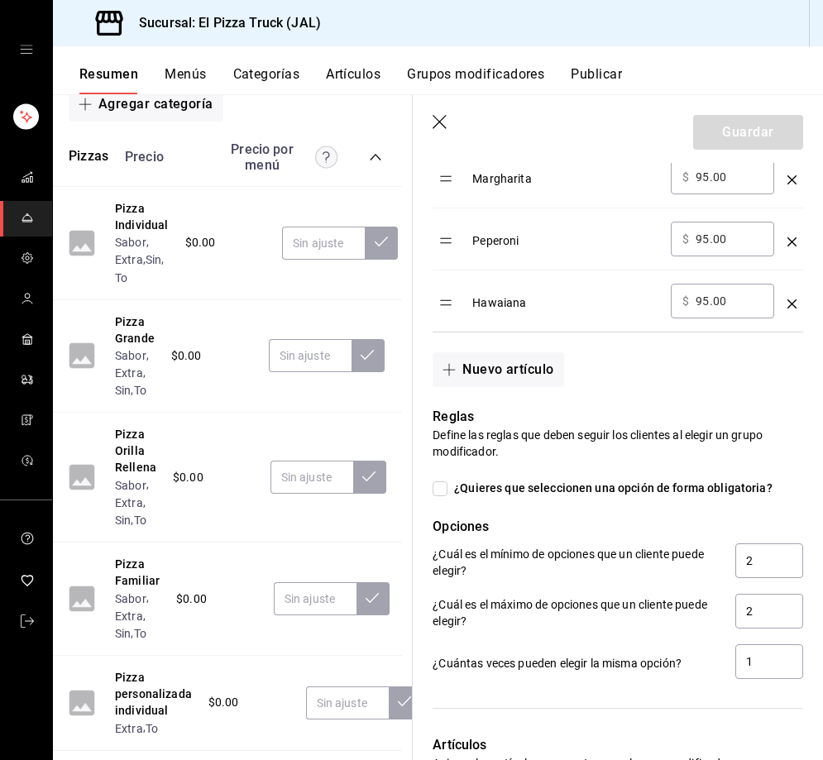
click at [442, 122] on icon "button" at bounding box center [440, 123] width 17 height 17
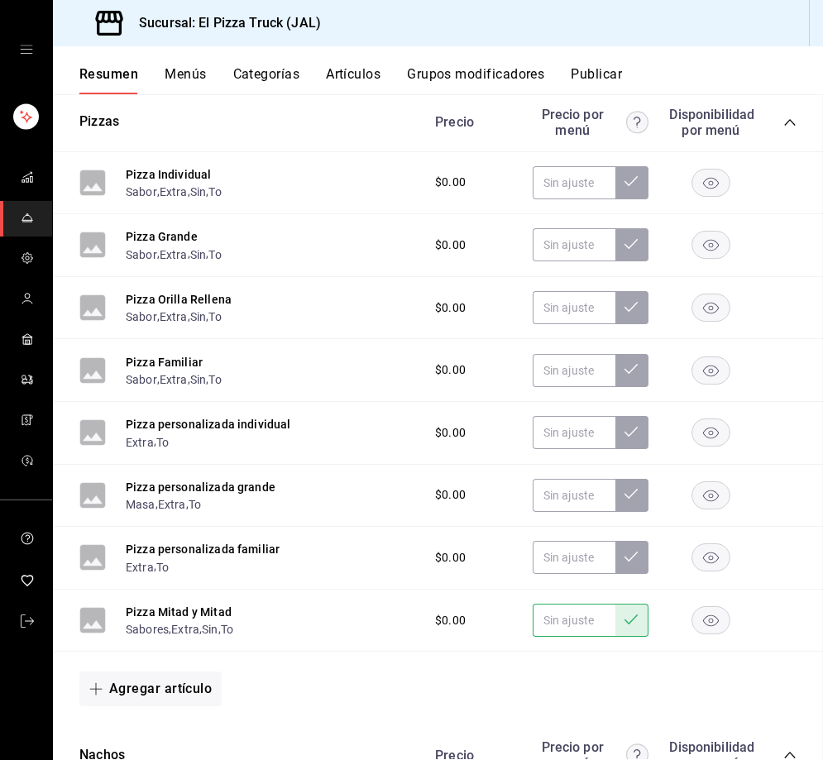
scroll to position [282, 0]
click at [352, 80] on button "Artículos" at bounding box center [353, 80] width 55 height 28
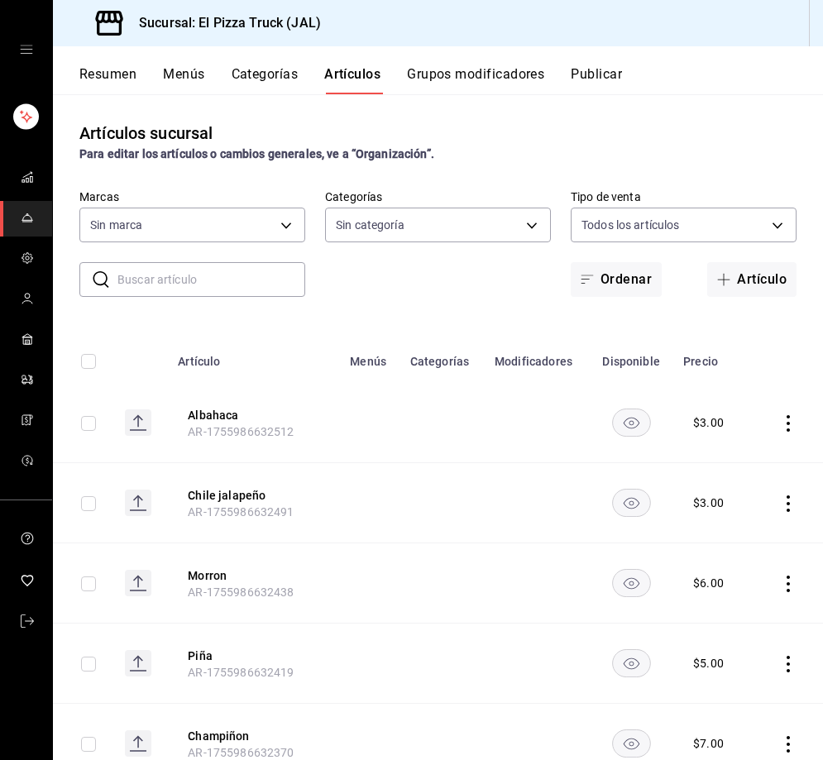
type input "c15787e7-6217-4551-b681-77b679b5e3f3,a441d866-96e6-4057-8867-d7266e748d34,b52d4…"
type input "7011110b-ccbe-4c9e-86f6-4a195b2d65b1,5937454d-5871-409b-ab19-0e087f261275,3108b…"
click at [105, 78] on button "Resumen" at bounding box center [107, 80] width 57 height 28
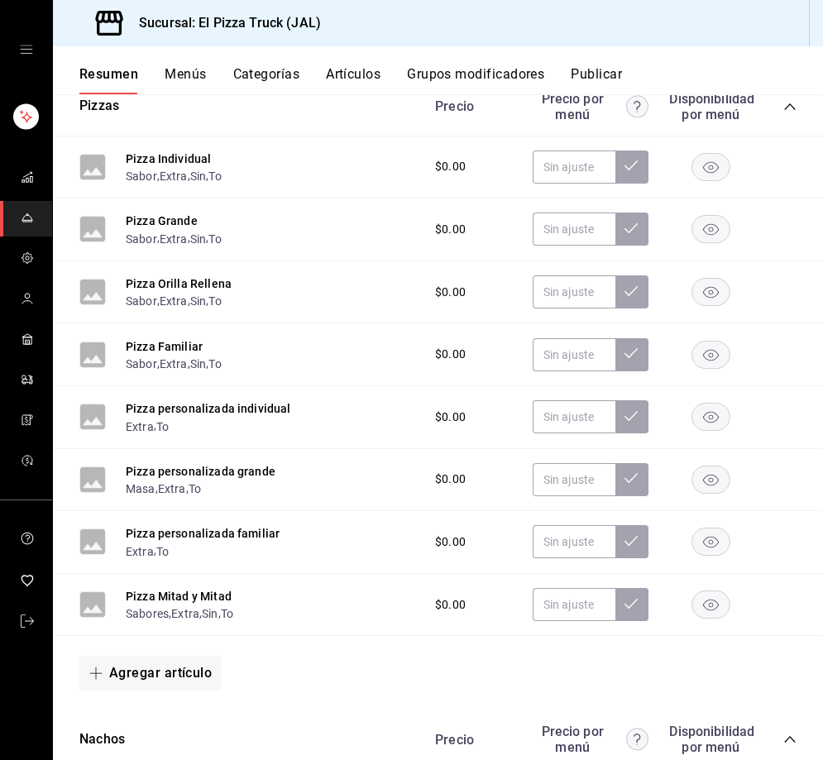
scroll to position [331, 0]
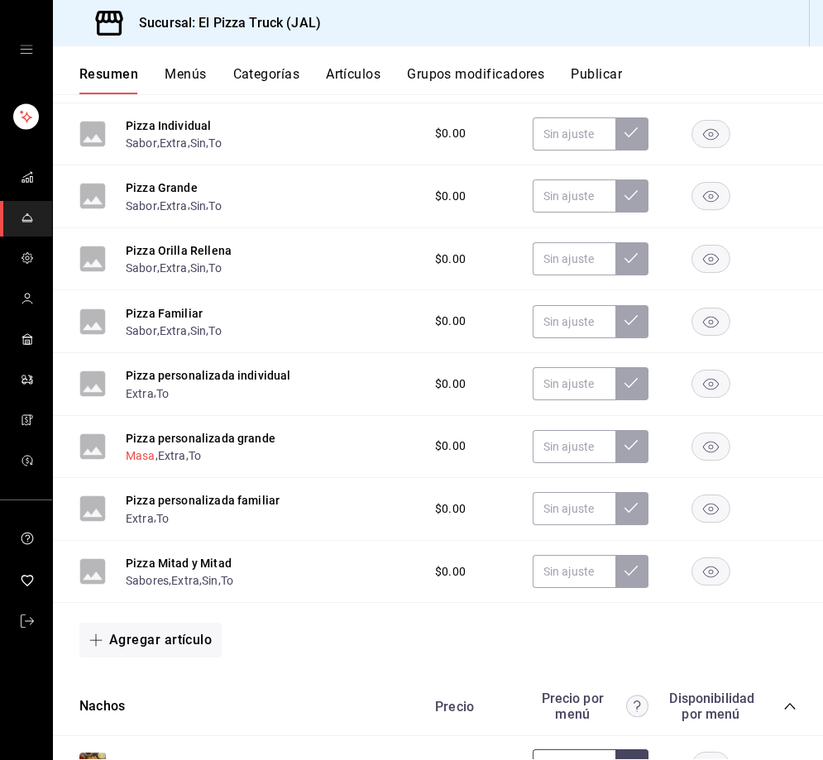
click at [141, 456] on button "Masa" at bounding box center [141, 455] width 30 height 17
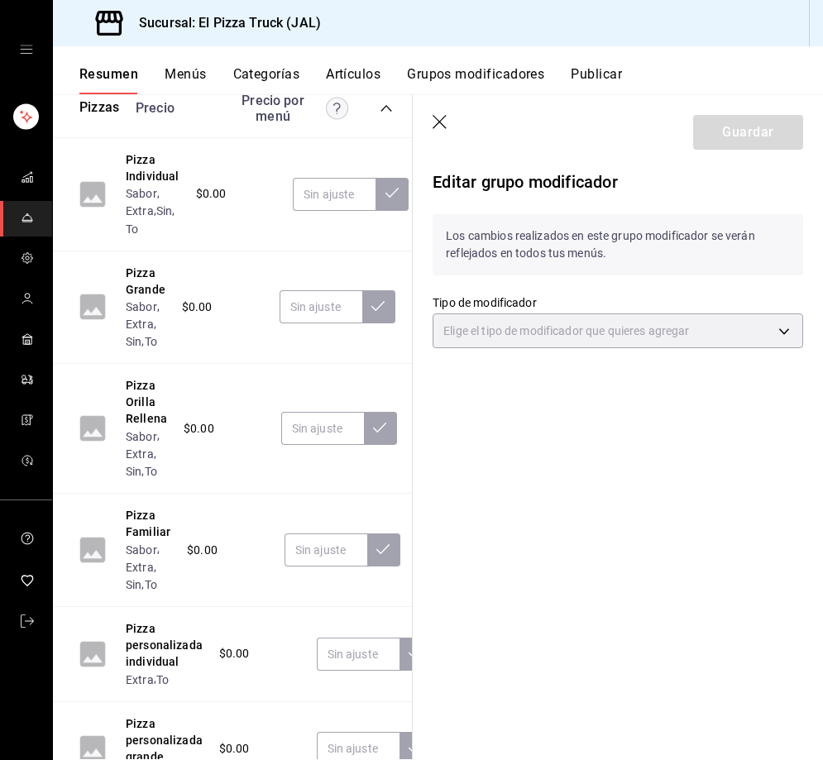
type input "PRESENTATION"
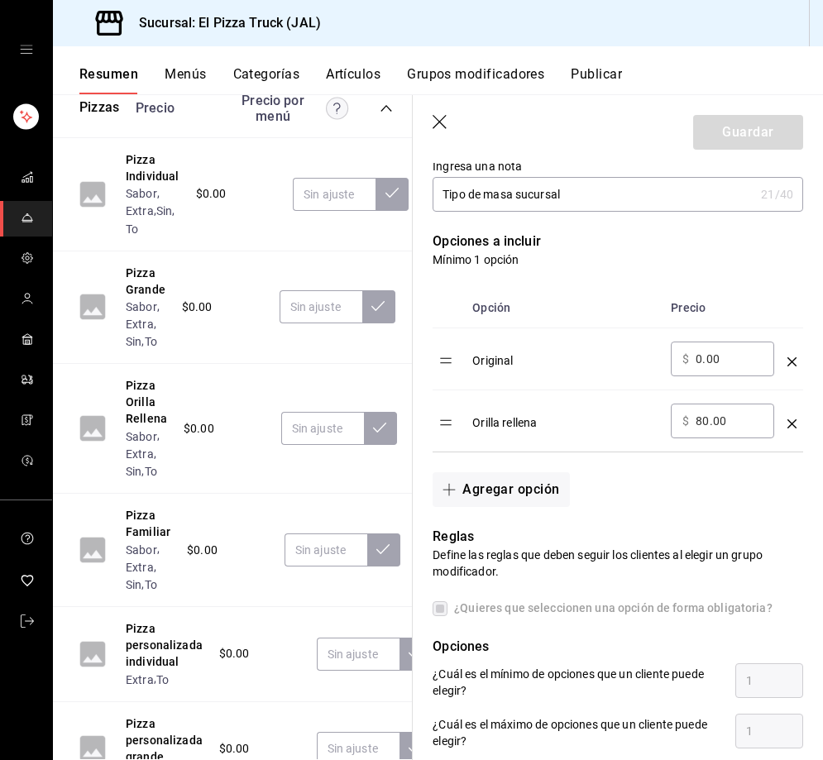
scroll to position [413, 0]
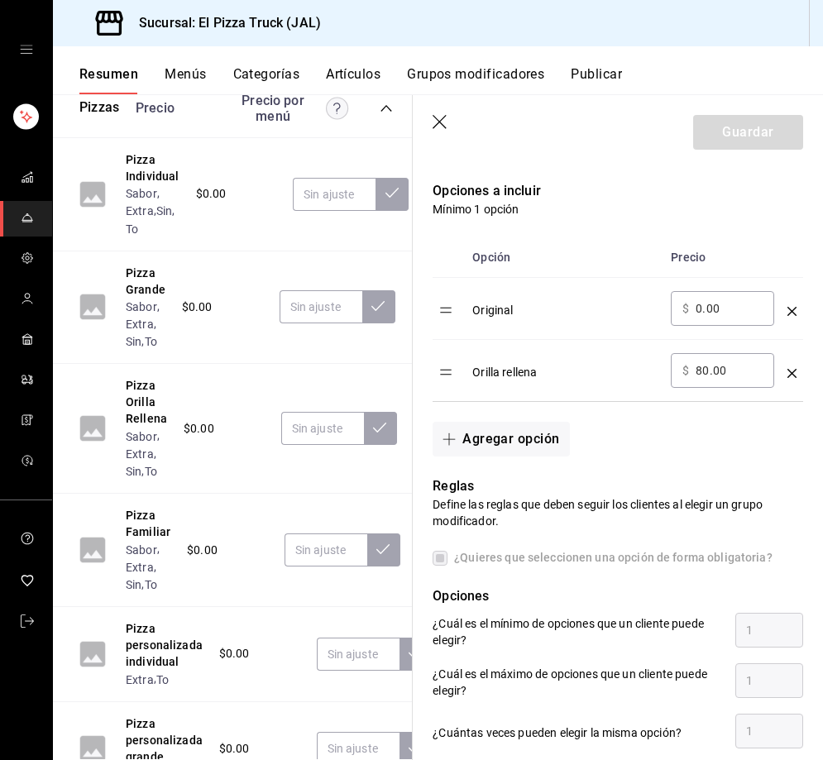
click at [434, 117] on header "Guardar" at bounding box center [618, 129] width 410 height 68
click at [441, 117] on icon "button" at bounding box center [440, 123] width 17 height 17
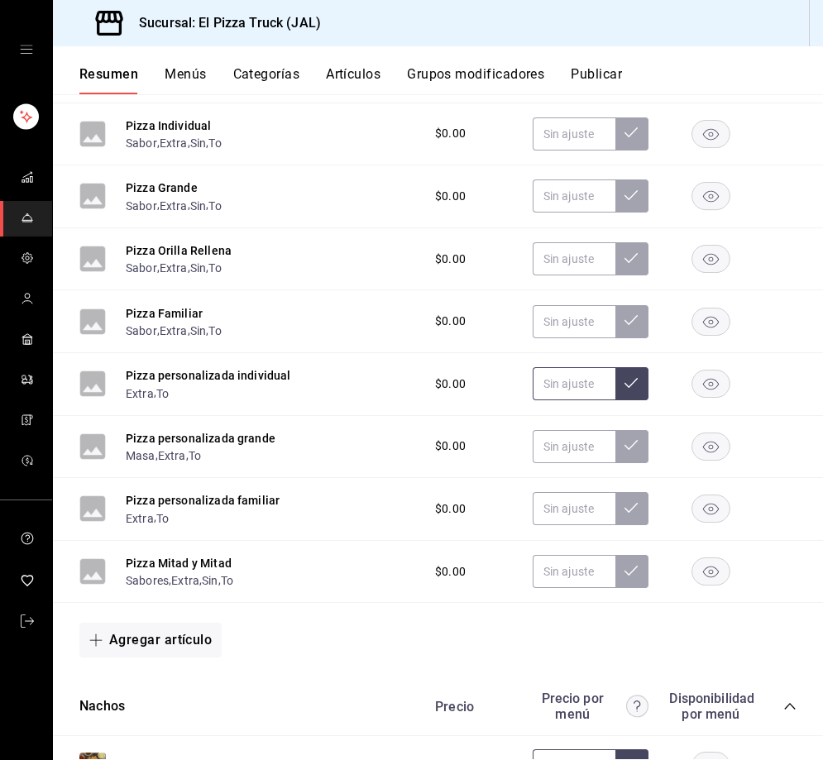
click at [550, 392] on input "text" at bounding box center [573, 383] width 83 height 33
type input "$90.00"
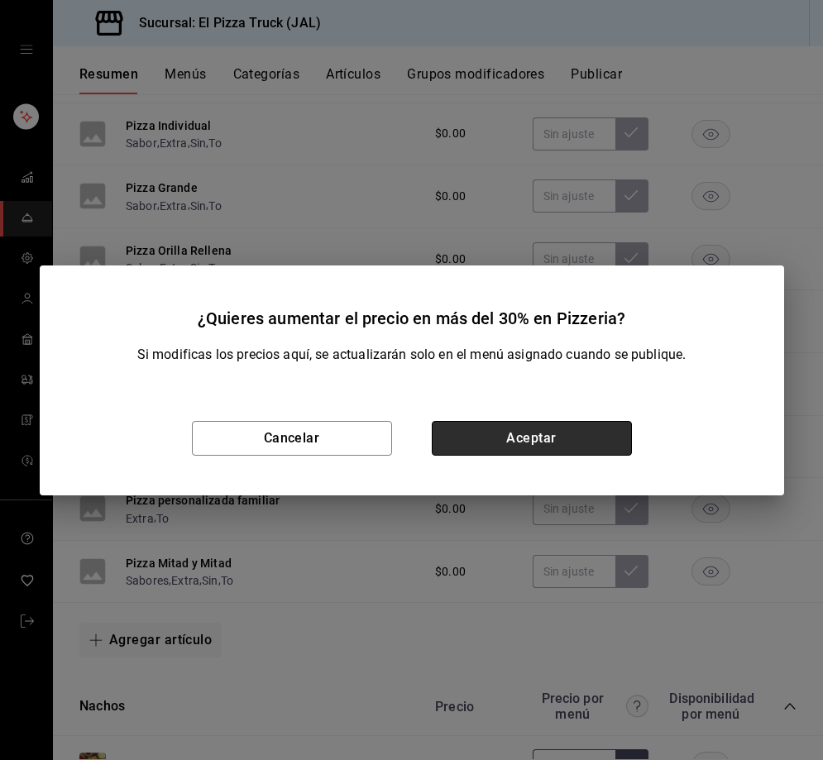
click at [516, 424] on button "Aceptar" at bounding box center [532, 438] width 200 height 35
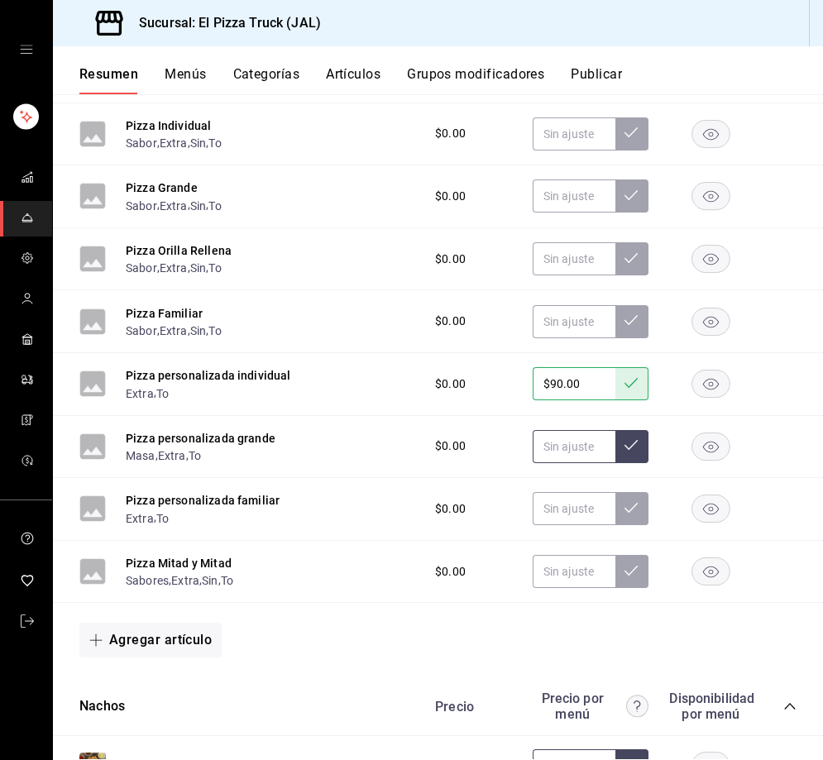
click at [568, 463] on input "text" at bounding box center [573, 446] width 83 height 33
type input "$150.00"
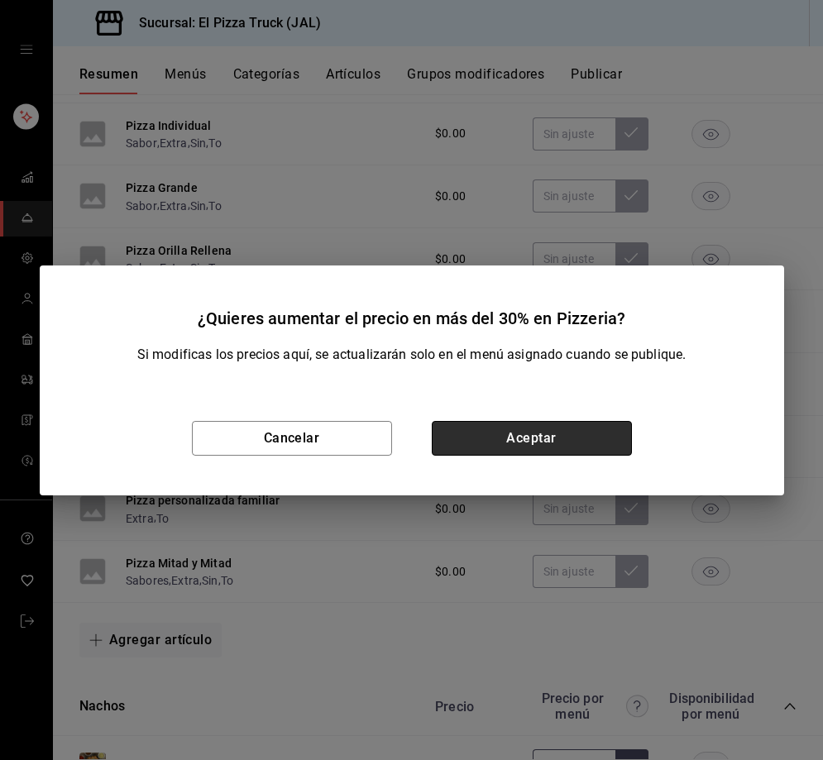
click at [527, 429] on button "Aceptar" at bounding box center [532, 438] width 200 height 35
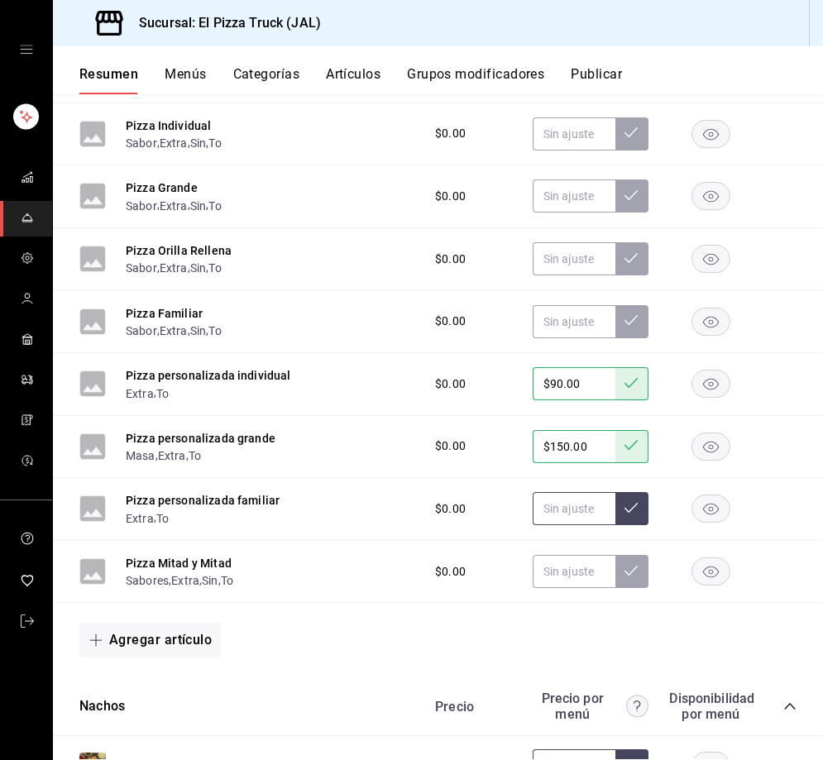
click at [555, 516] on input "text" at bounding box center [573, 508] width 83 height 33
type input "$220.00"
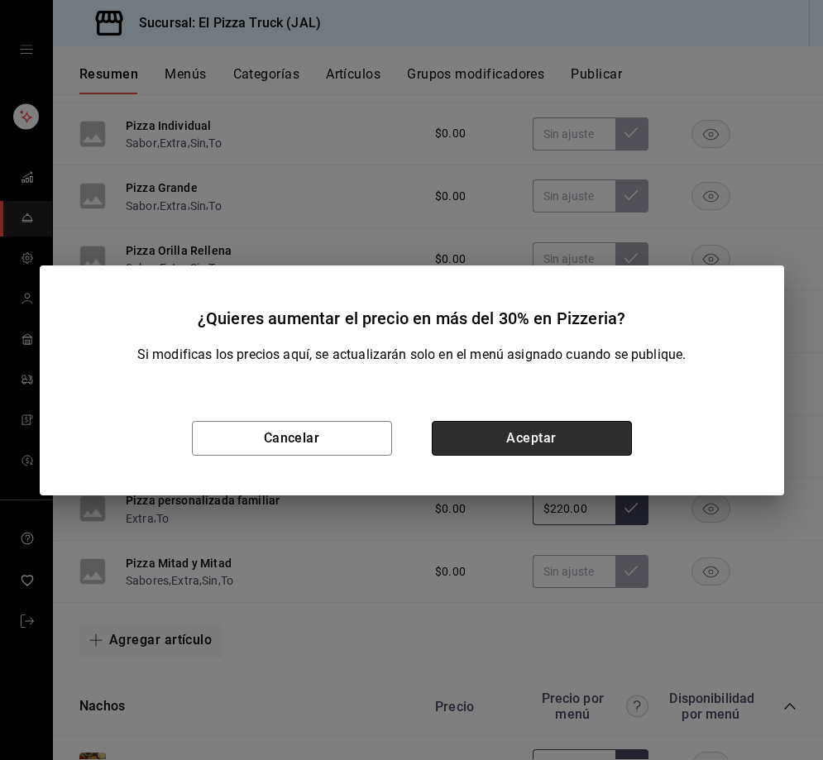
click at [569, 438] on button "Aceptar" at bounding box center [532, 438] width 200 height 35
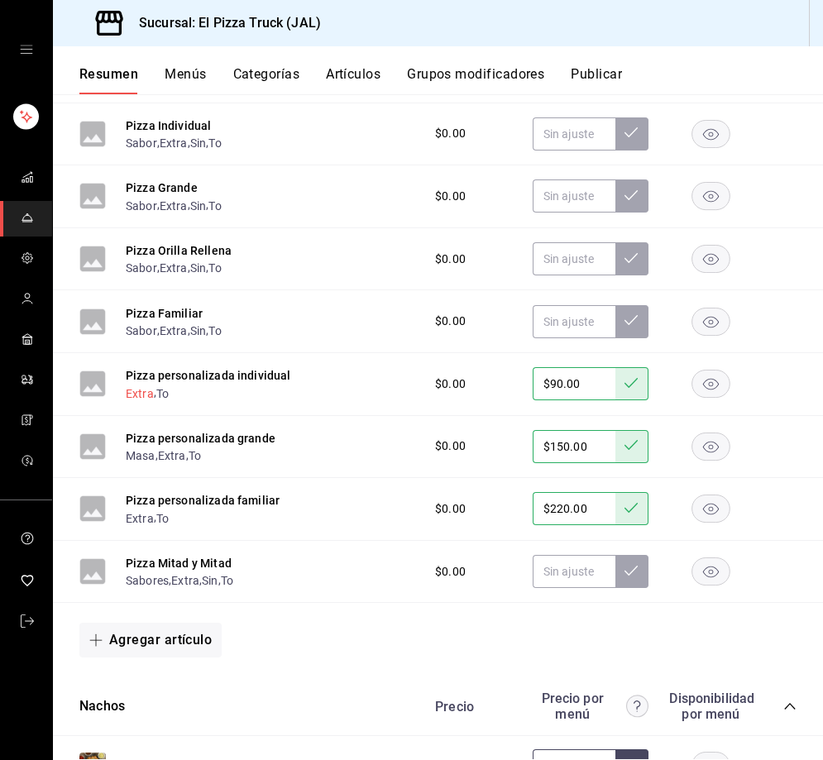
click at [134, 399] on button "Extra" at bounding box center [140, 393] width 28 height 17
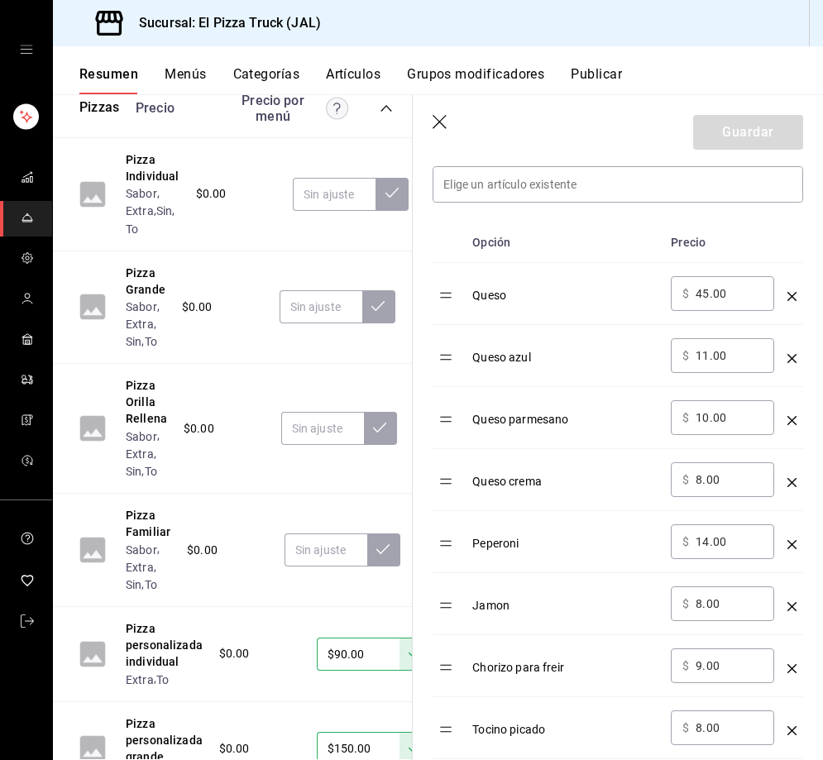
scroll to position [496, 0]
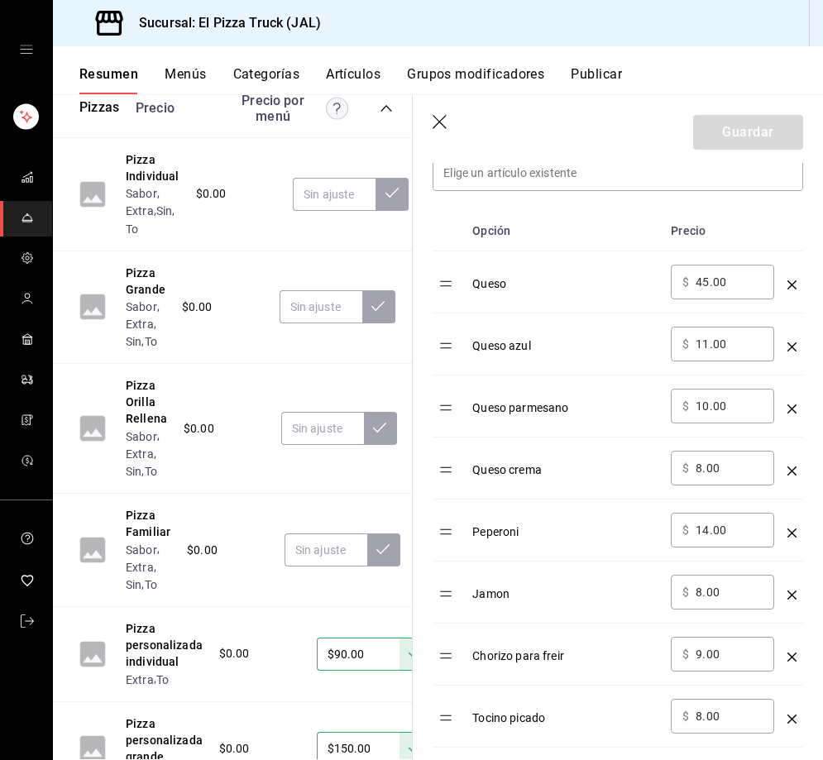
click at [436, 122] on icon "button" at bounding box center [440, 123] width 17 height 17
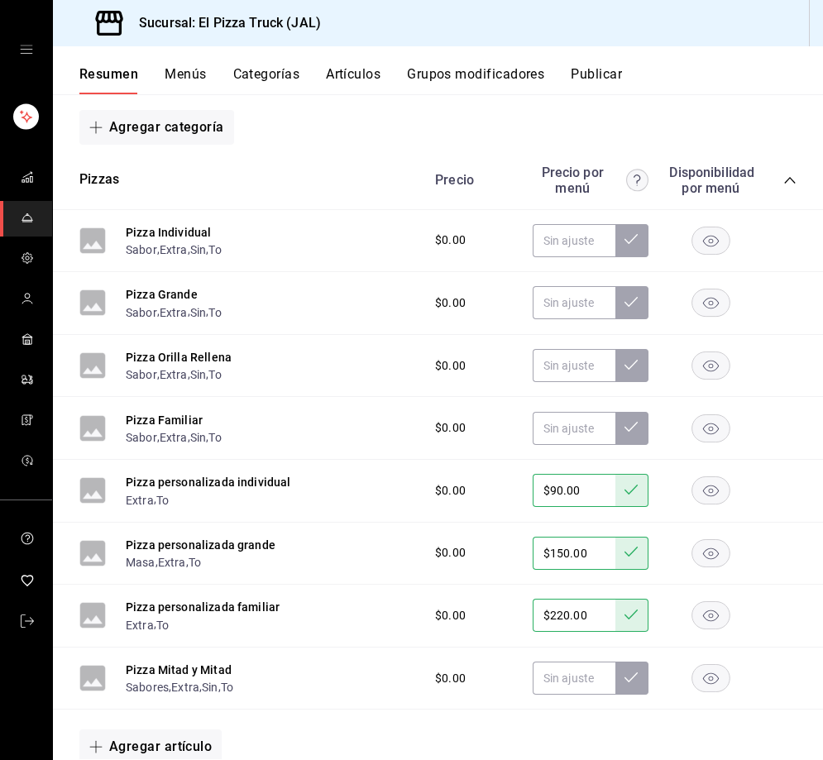
scroll to position [165, 0]
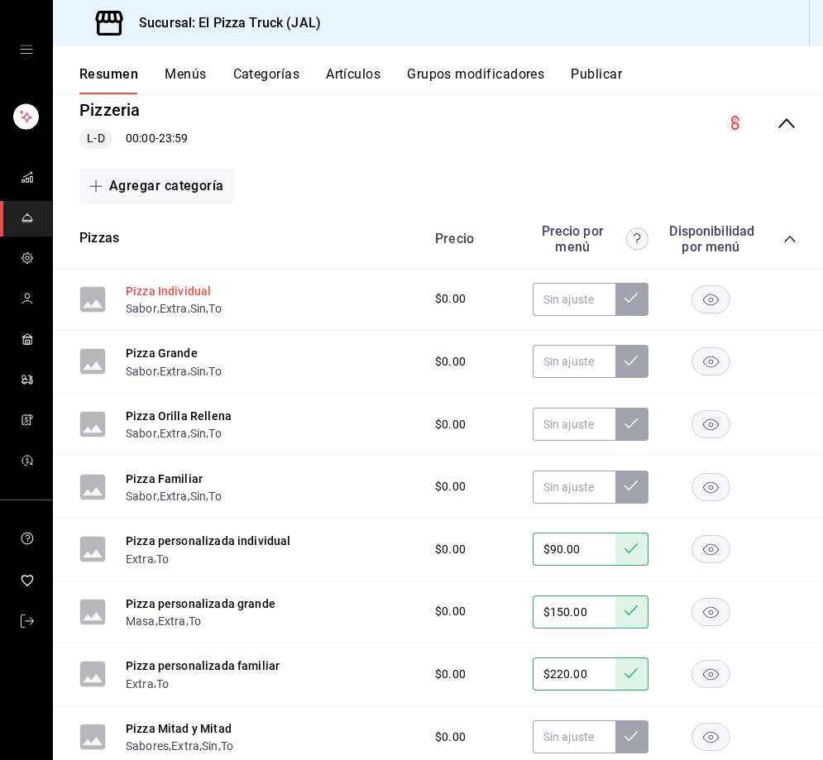
click at [185, 298] on button "Pizza Individual" at bounding box center [168, 291] width 85 height 17
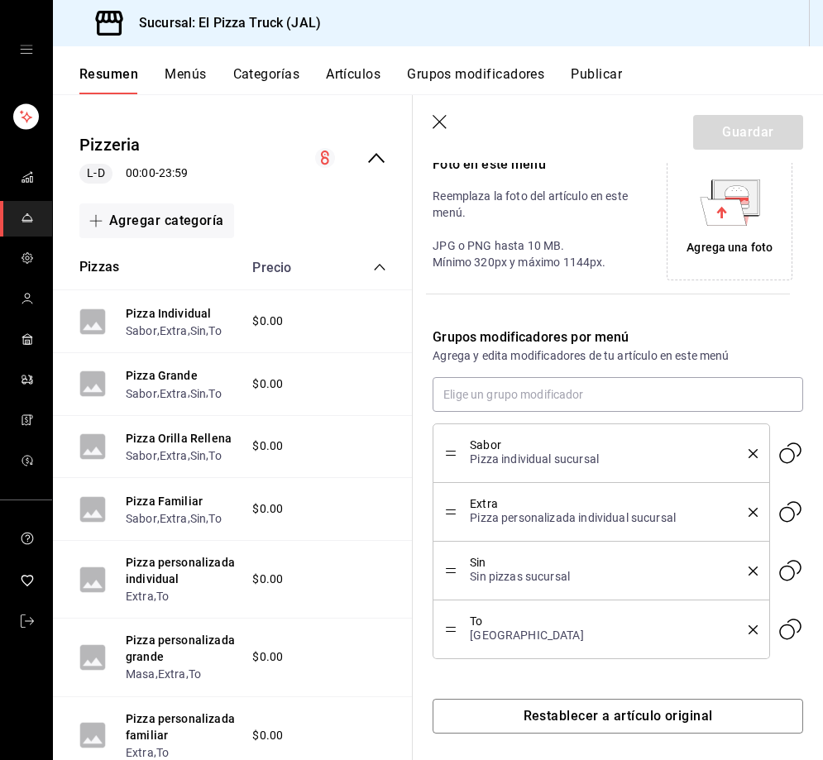
scroll to position [384, 0]
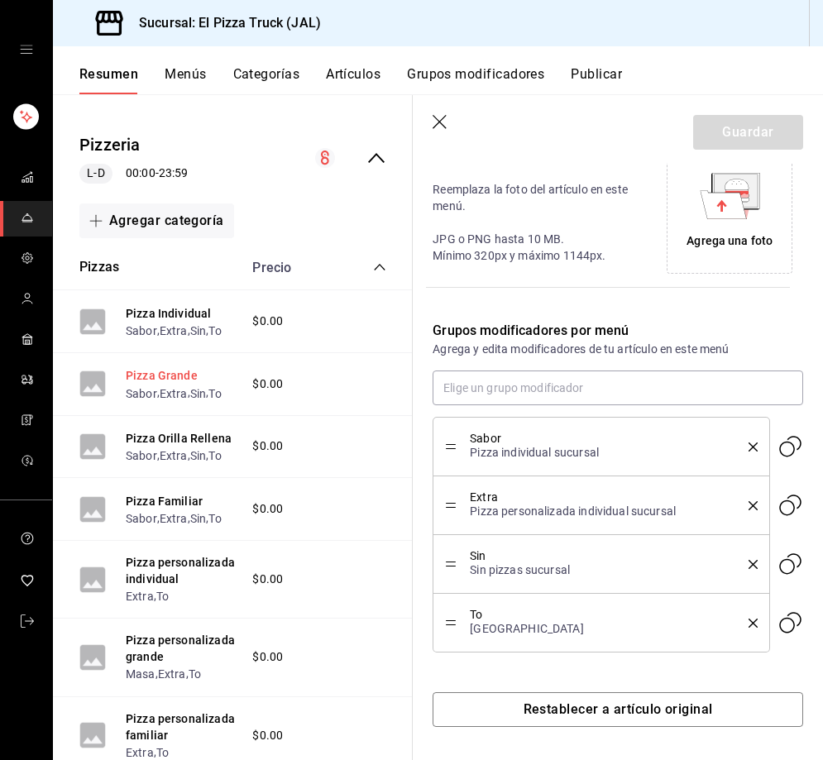
click at [160, 384] on button "Pizza Grande" at bounding box center [162, 375] width 72 height 17
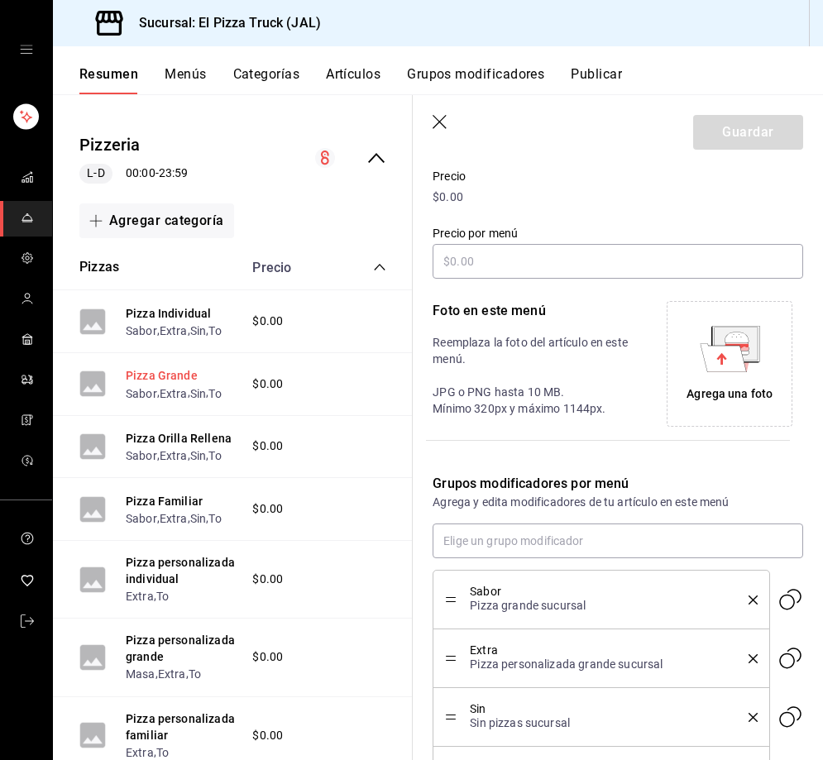
scroll to position [384, 0]
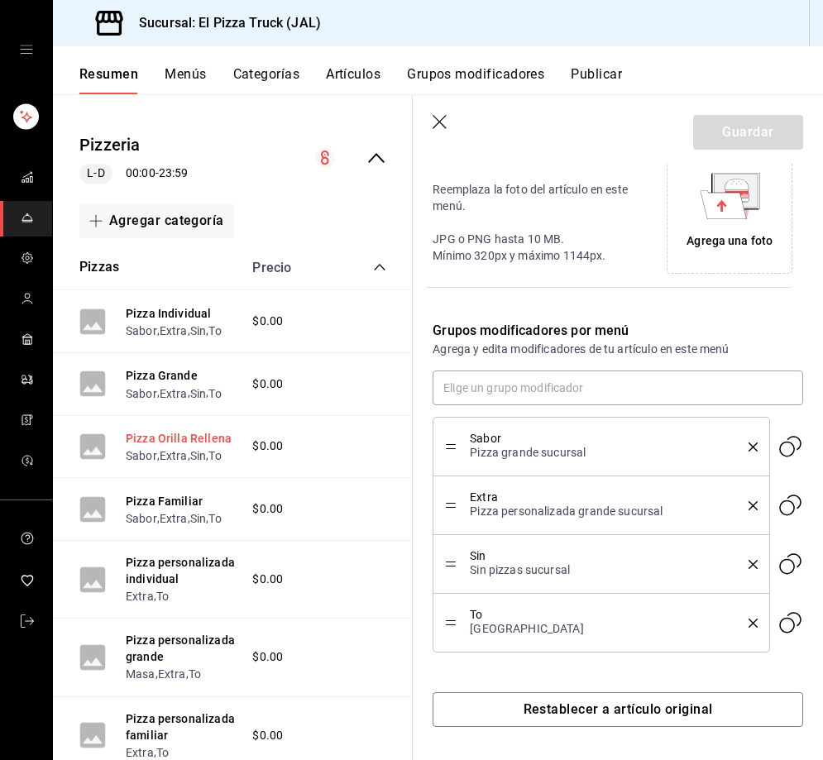
click at [165, 446] on button "Pizza Orilla Rellena" at bounding box center [179, 438] width 106 height 17
click at [173, 509] on button "Pizza Familiar" at bounding box center [164, 501] width 77 height 17
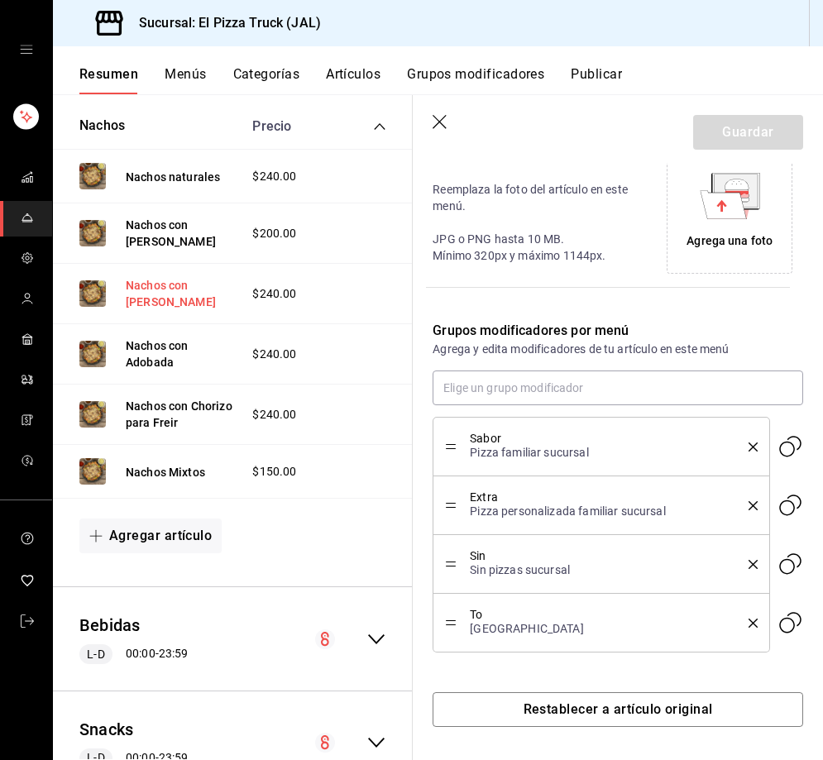
scroll to position [992, 0]
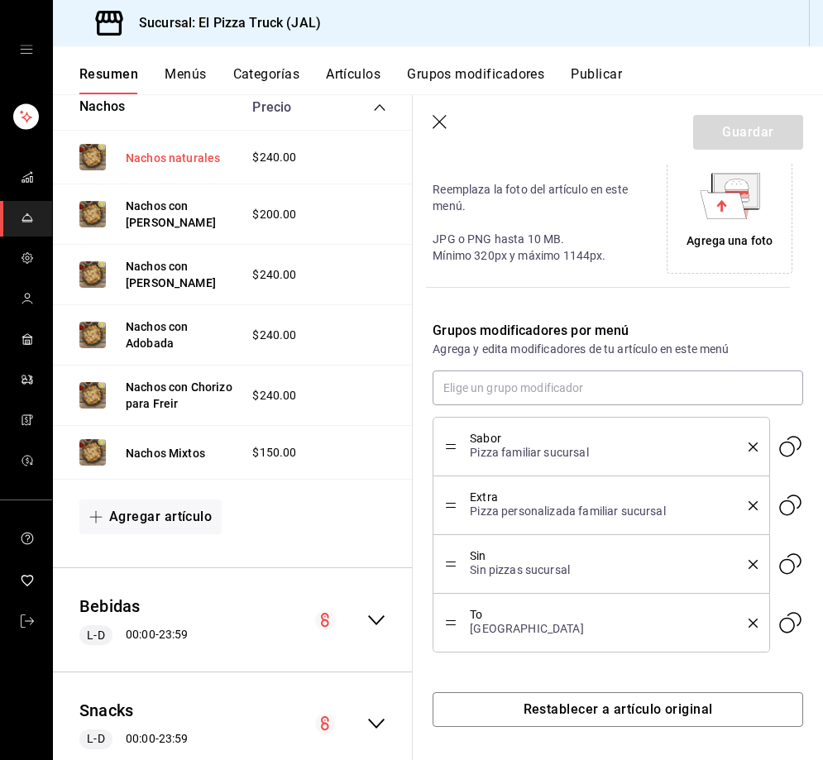
click at [166, 166] on button "Nachos naturales" at bounding box center [173, 158] width 94 height 17
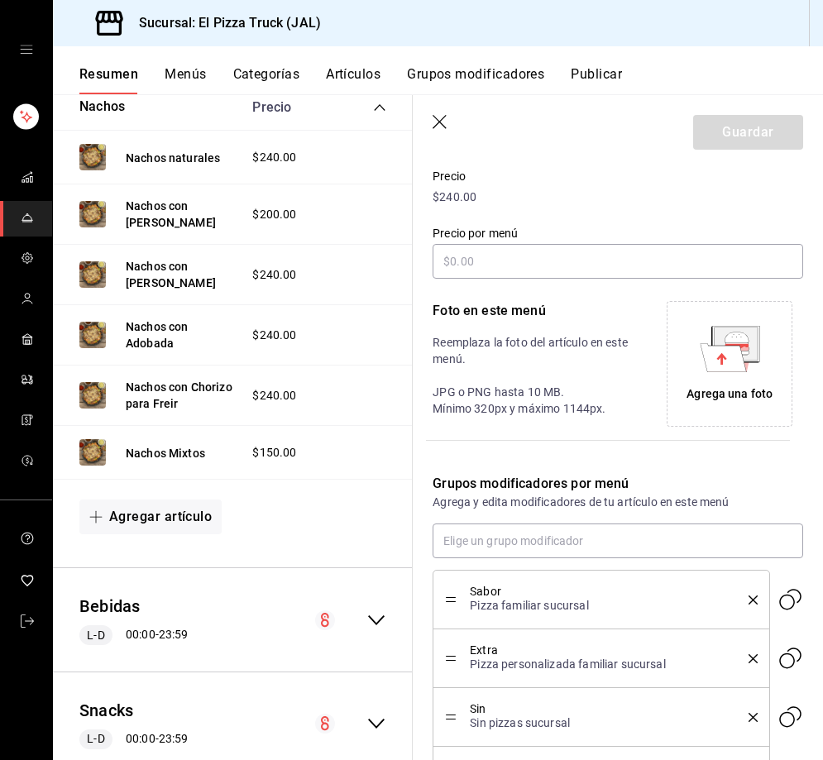
type input "$125.00"
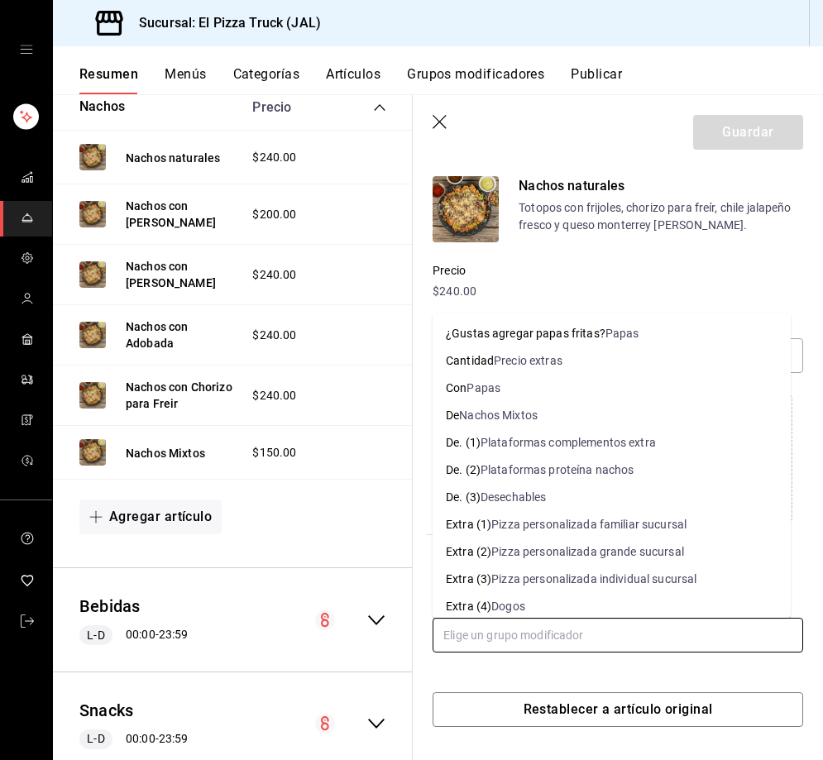
click at [520, 626] on input "text" at bounding box center [617, 635] width 370 height 35
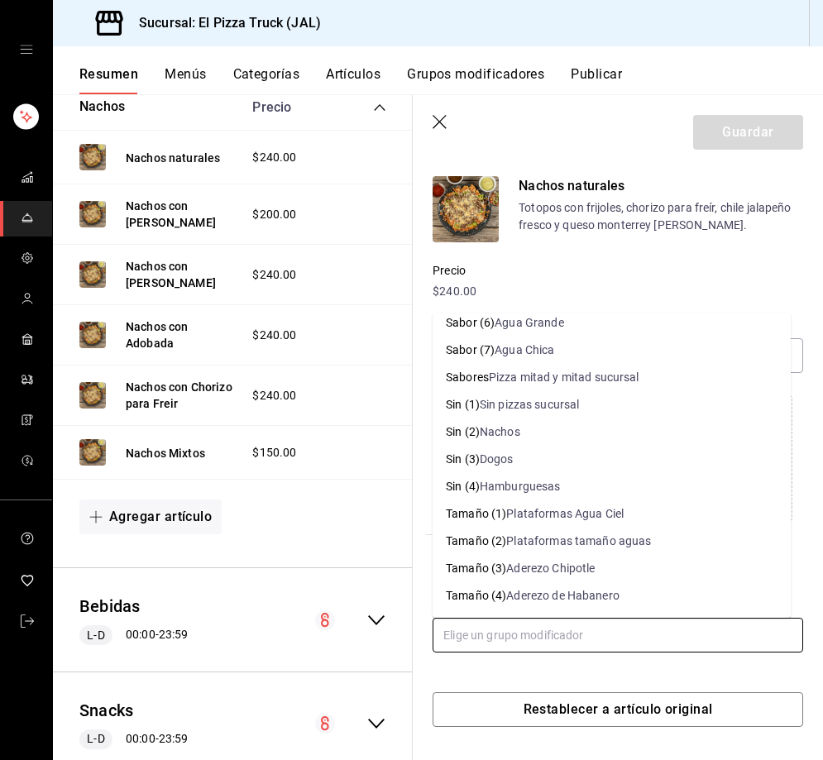
scroll to position [582, 0]
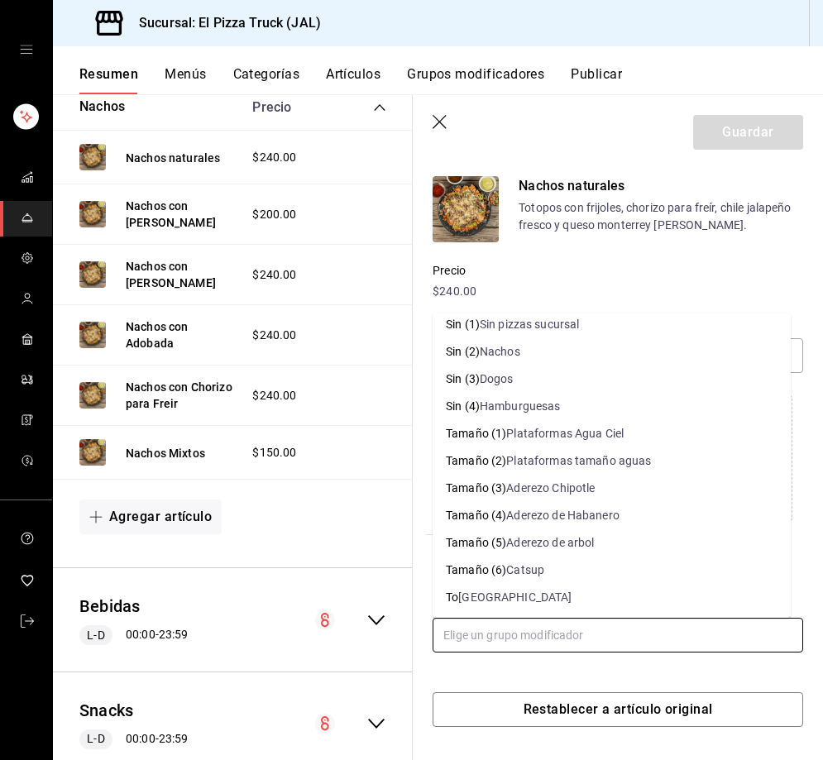
click at [508, 351] on div "Nachos" at bounding box center [500, 351] width 41 height 17
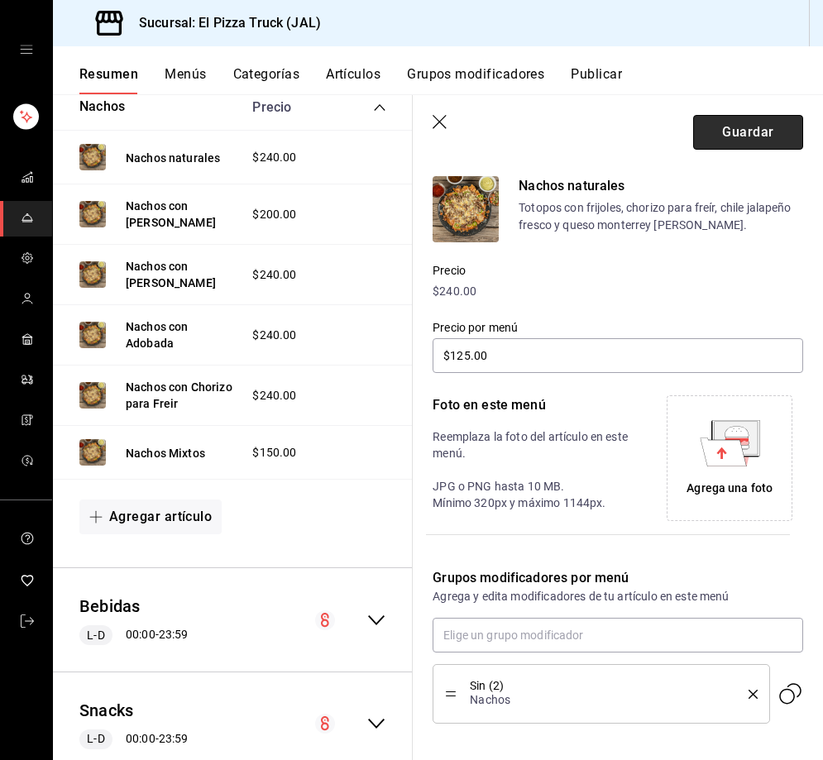
click at [763, 126] on button "Guardar" at bounding box center [748, 132] width 110 height 35
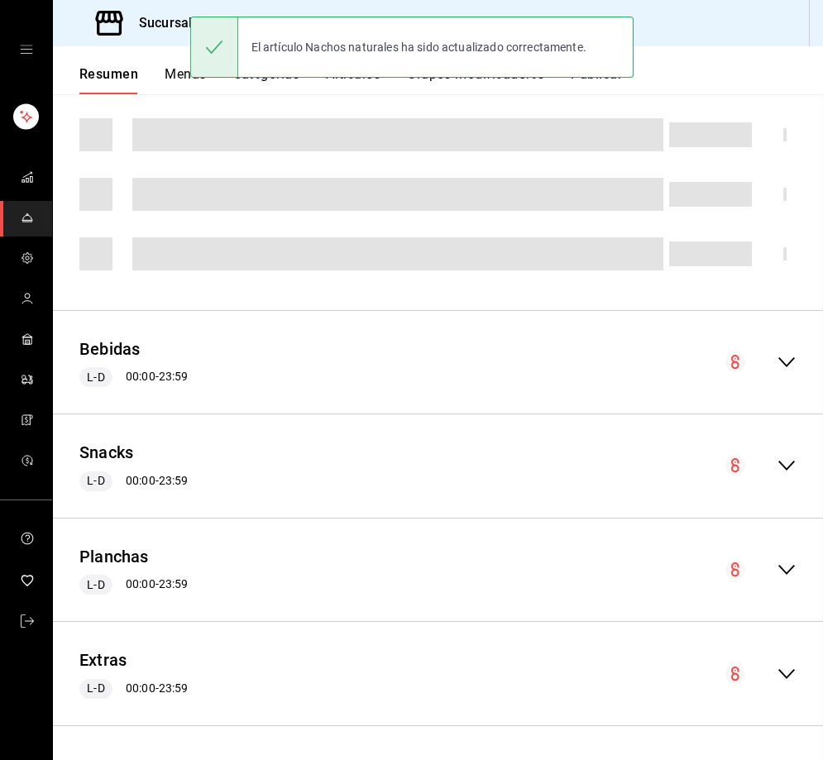
scroll to position [517, 0]
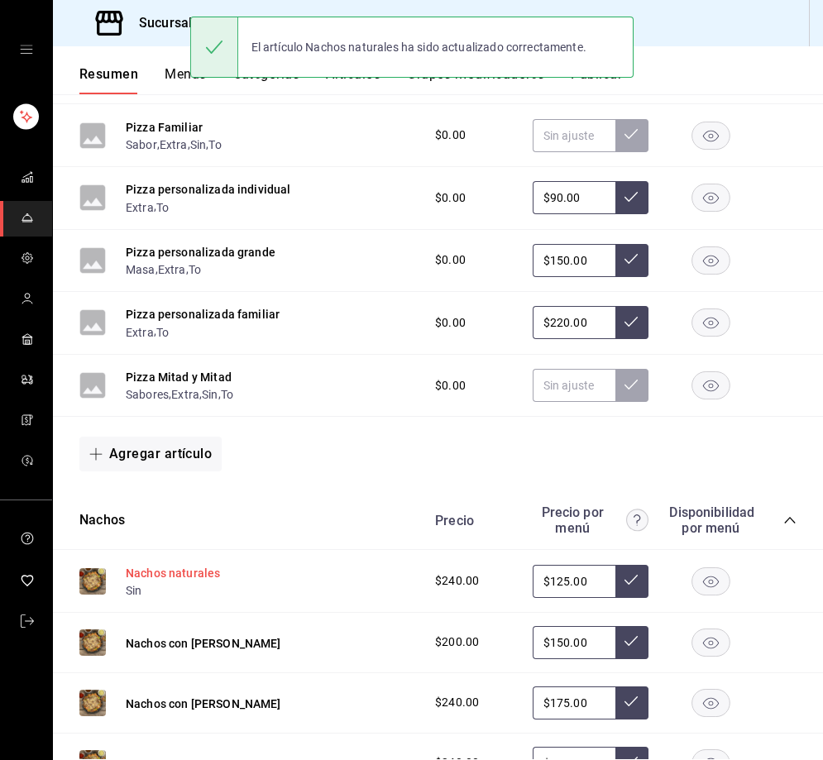
click at [184, 580] on button "Nachos naturales" at bounding box center [173, 573] width 94 height 17
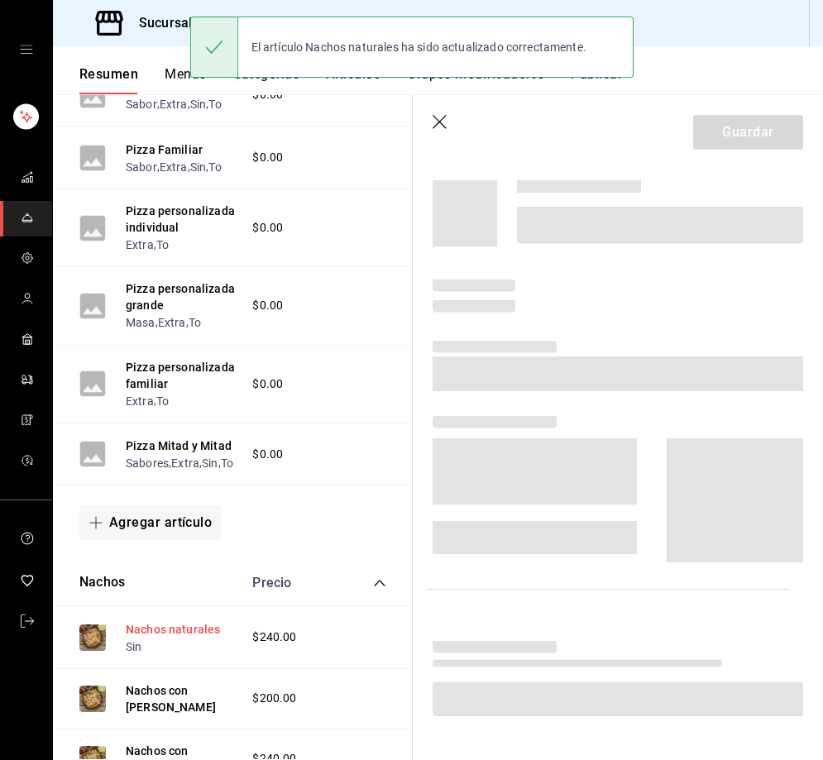
scroll to position [503, 0]
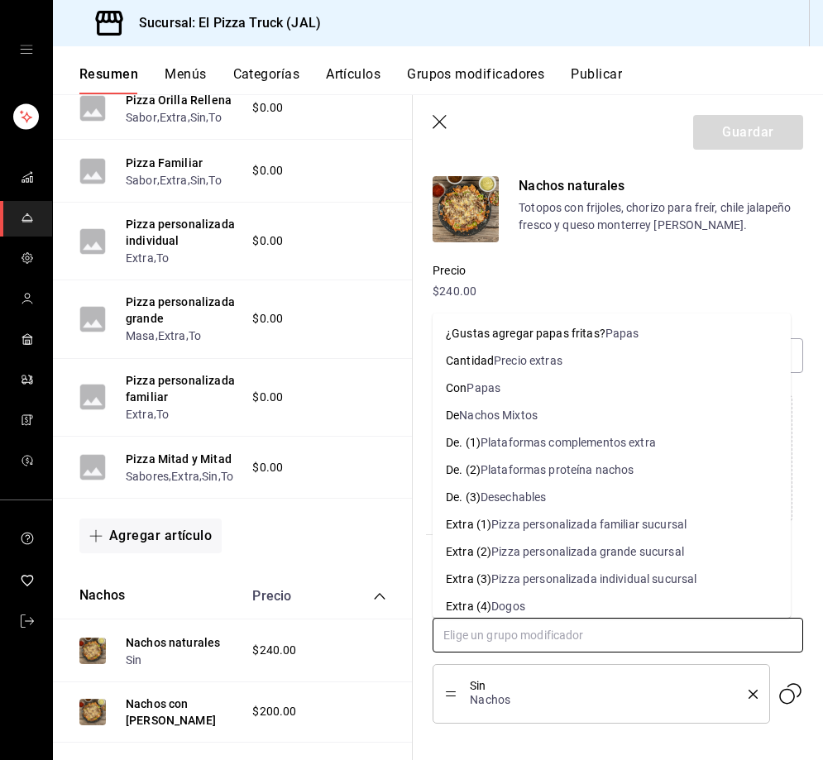
click at [543, 625] on input "text" at bounding box center [617, 635] width 370 height 35
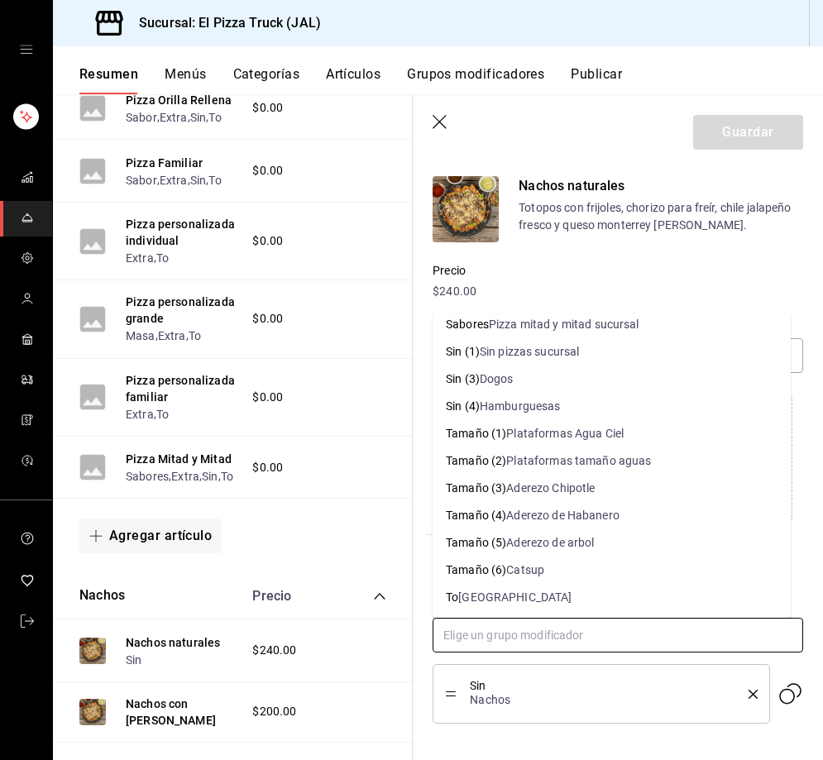
click at [512, 590] on li "To Togo" at bounding box center [611, 597] width 358 height 27
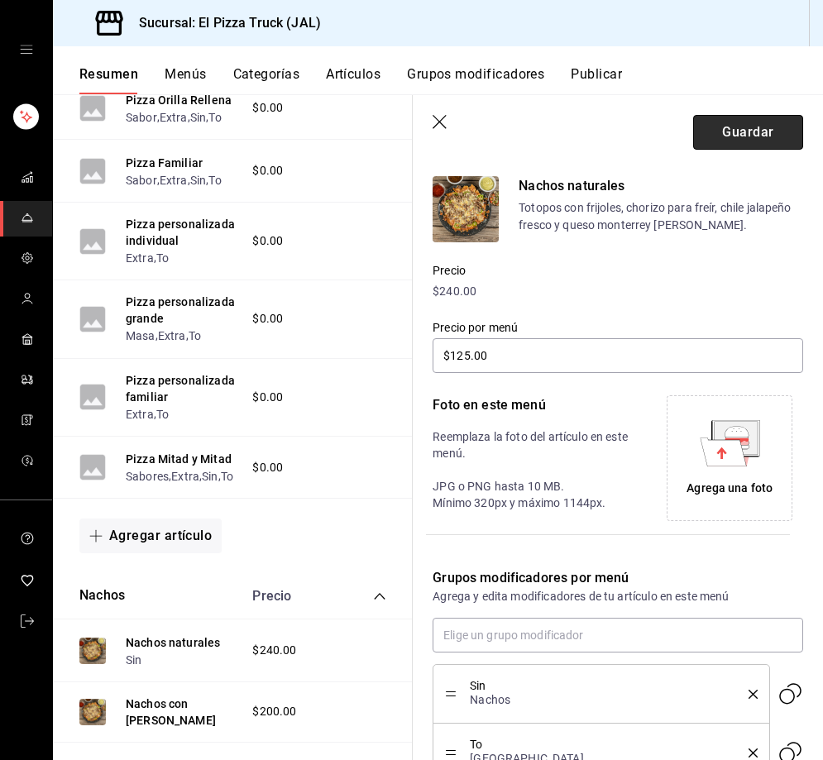
click at [745, 133] on button "Guardar" at bounding box center [748, 132] width 110 height 35
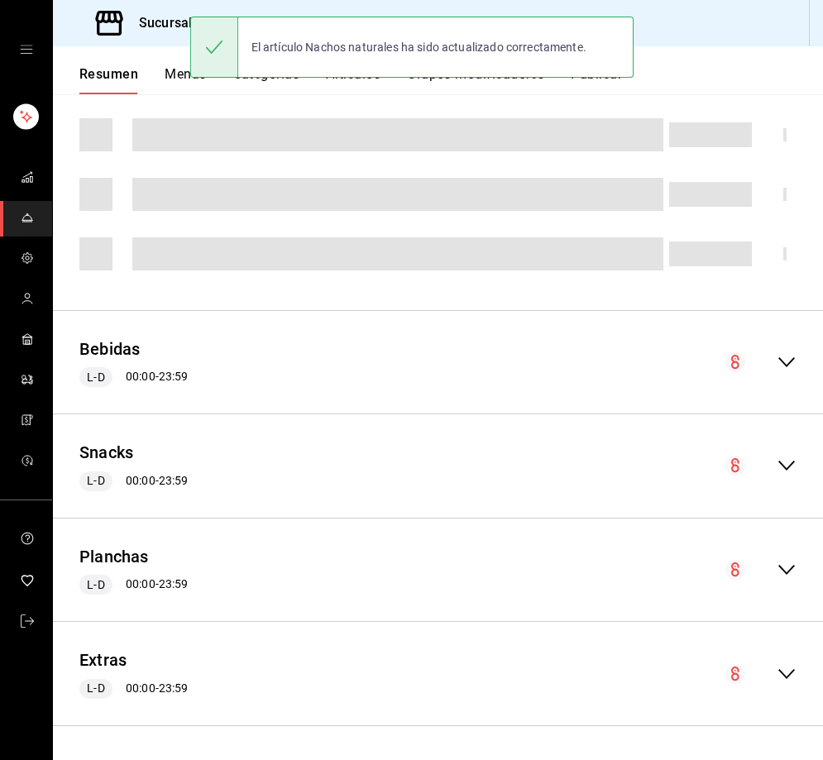
scroll to position [517, 0]
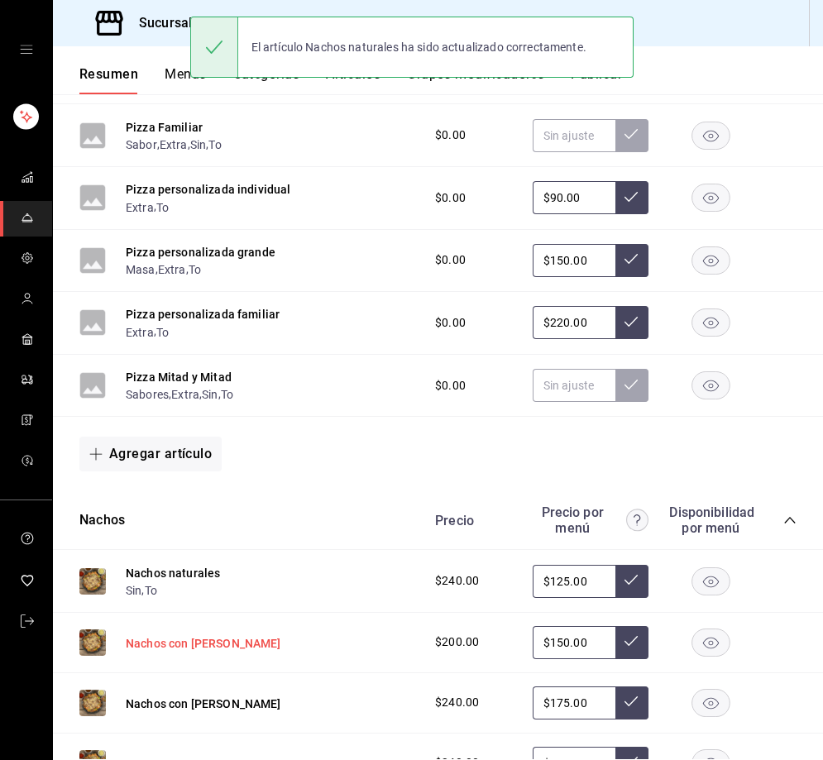
click at [183, 649] on button "Nachos con Champiñones" at bounding box center [203, 643] width 155 height 17
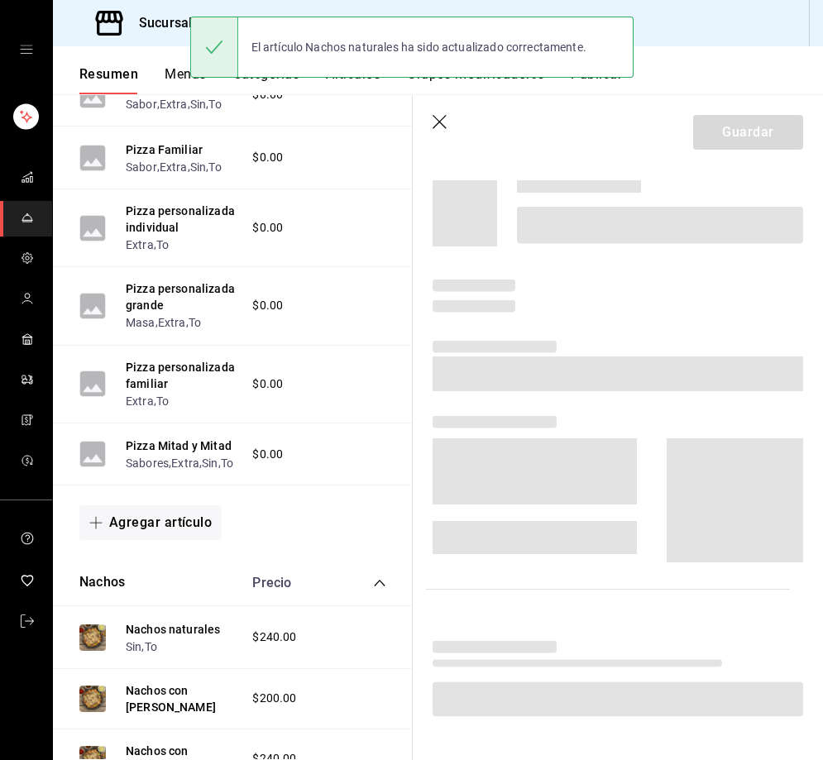
scroll to position [503, 0]
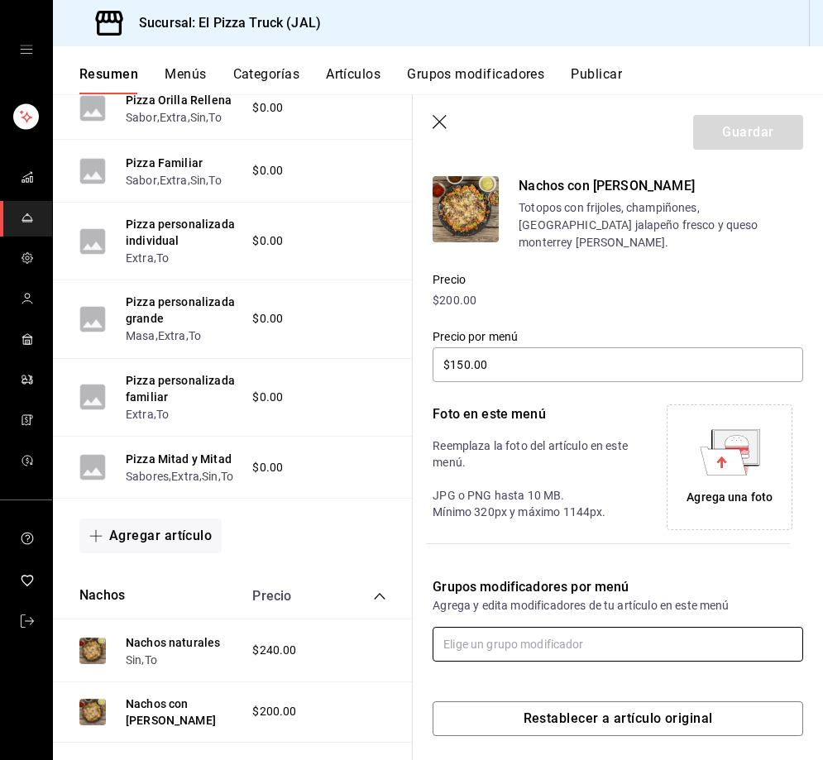
click at [489, 629] on input "text" at bounding box center [617, 644] width 370 height 35
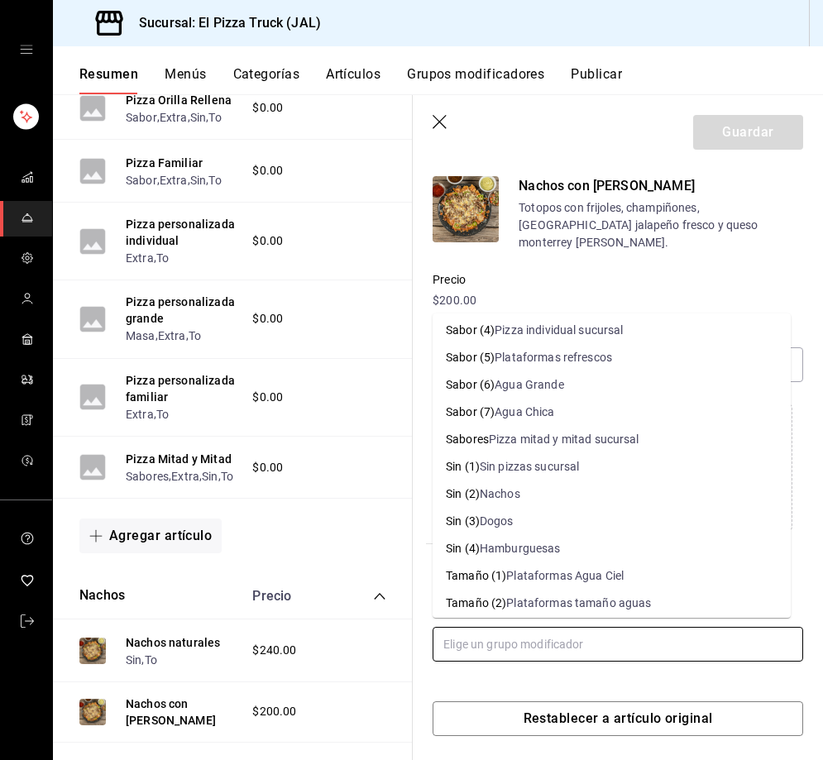
scroll to position [496, 0]
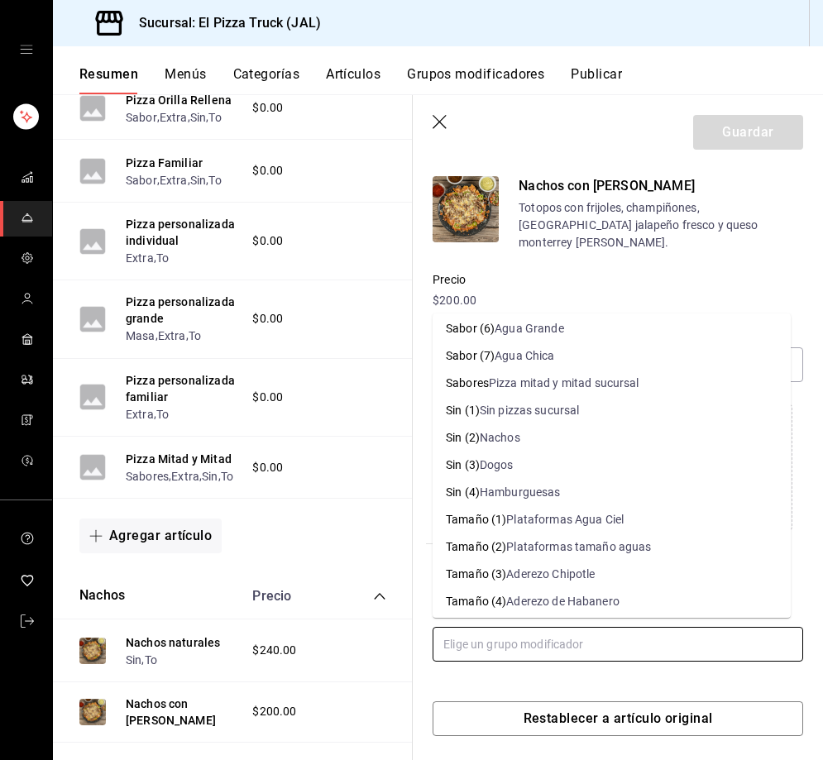
click at [519, 444] on div "Nachos" at bounding box center [500, 437] width 41 height 17
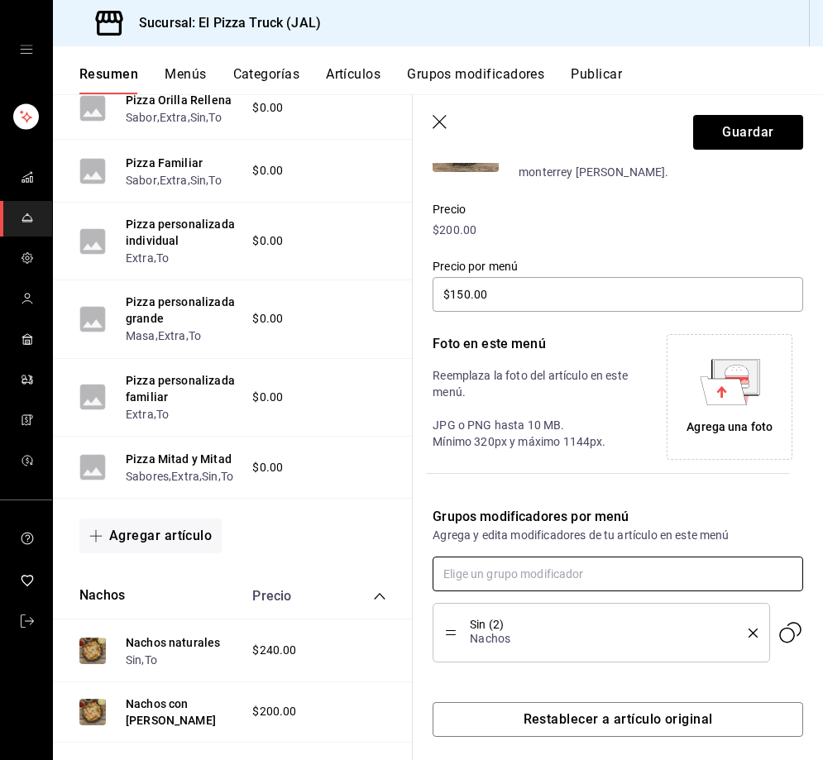
scroll to position [208, 0]
click at [538, 567] on input "text" at bounding box center [617, 573] width 370 height 35
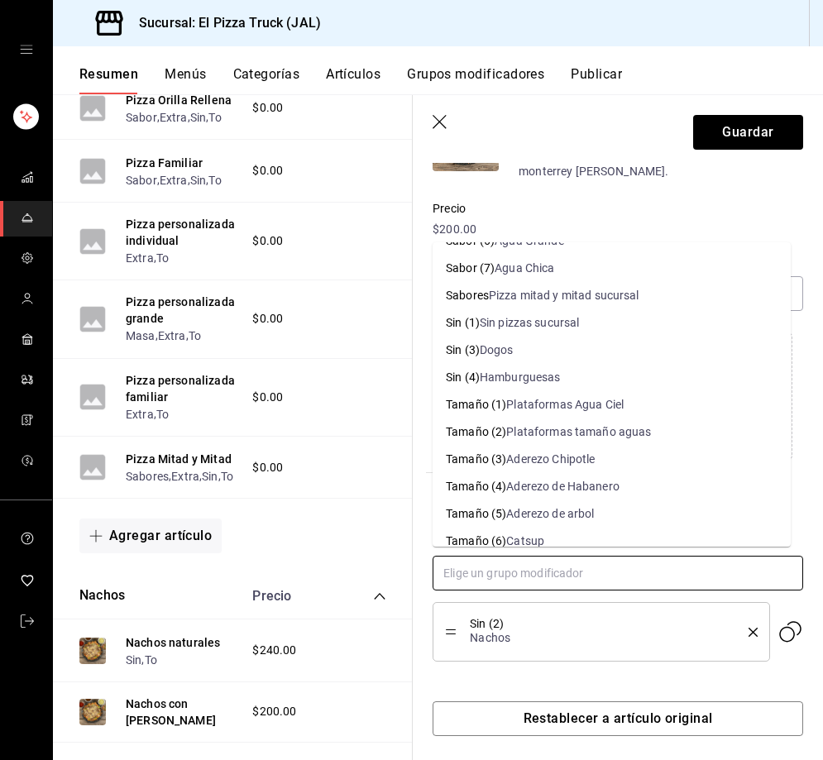
scroll to position [555, 0]
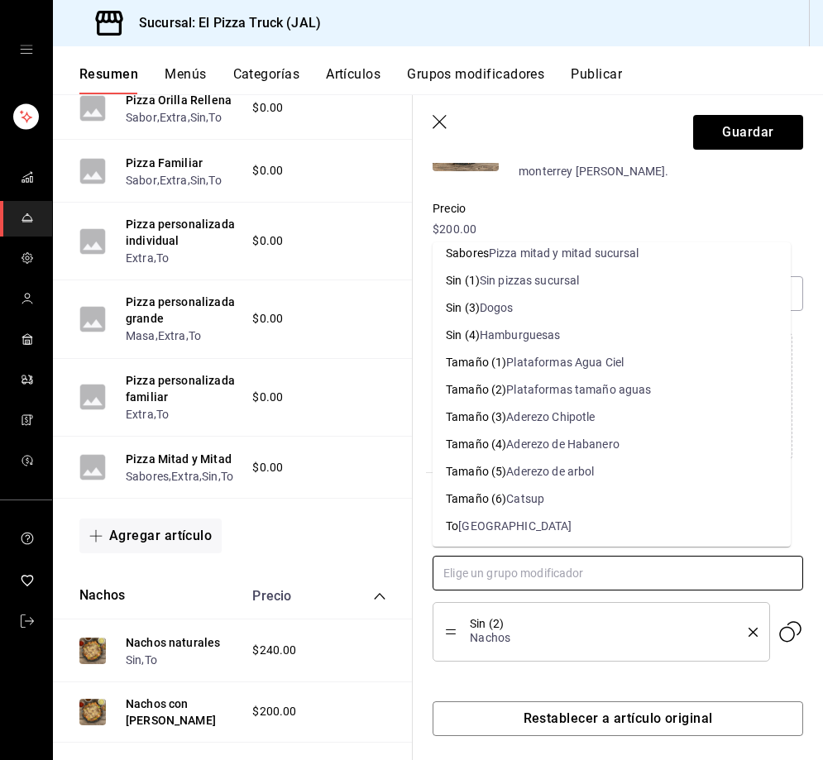
click at [575, 519] on li "To Togo" at bounding box center [611, 526] width 358 height 27
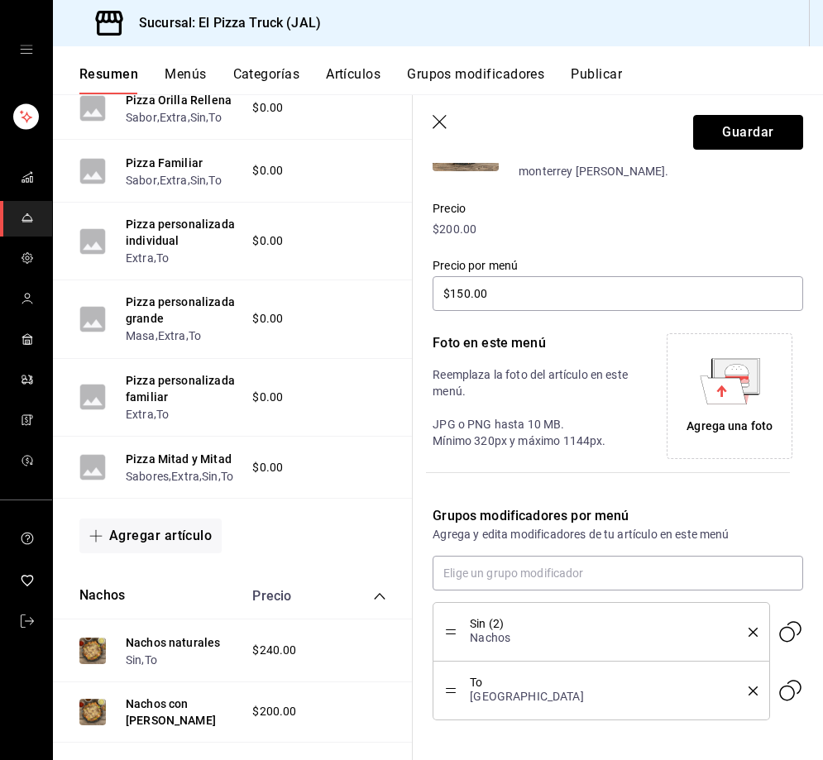
click at [747, 138] on button "Guardar" at bounding box center [748, 132] width 110 height 35
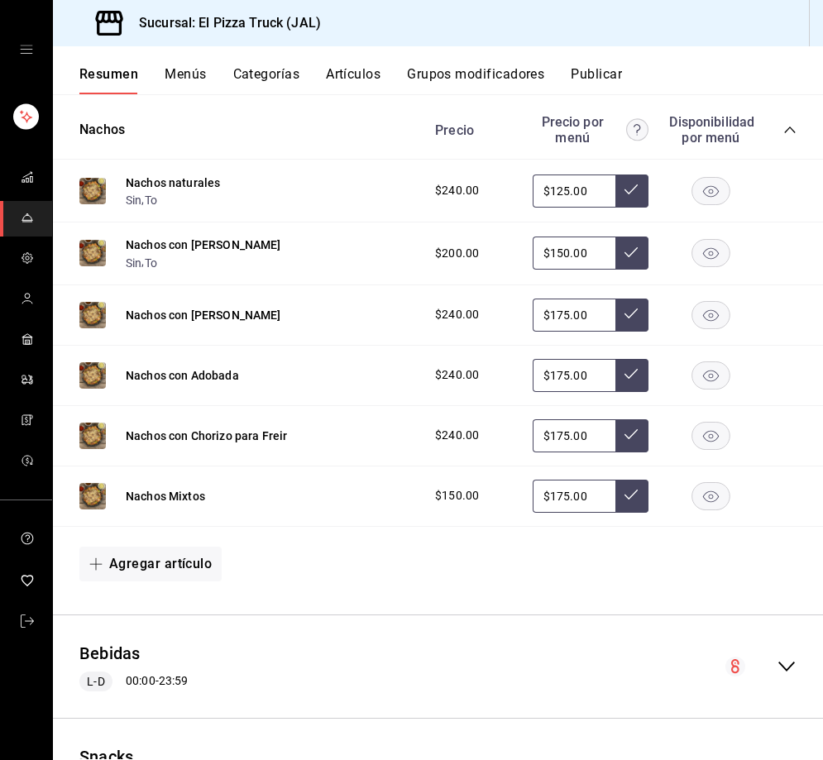
scroll to position [930, 0]
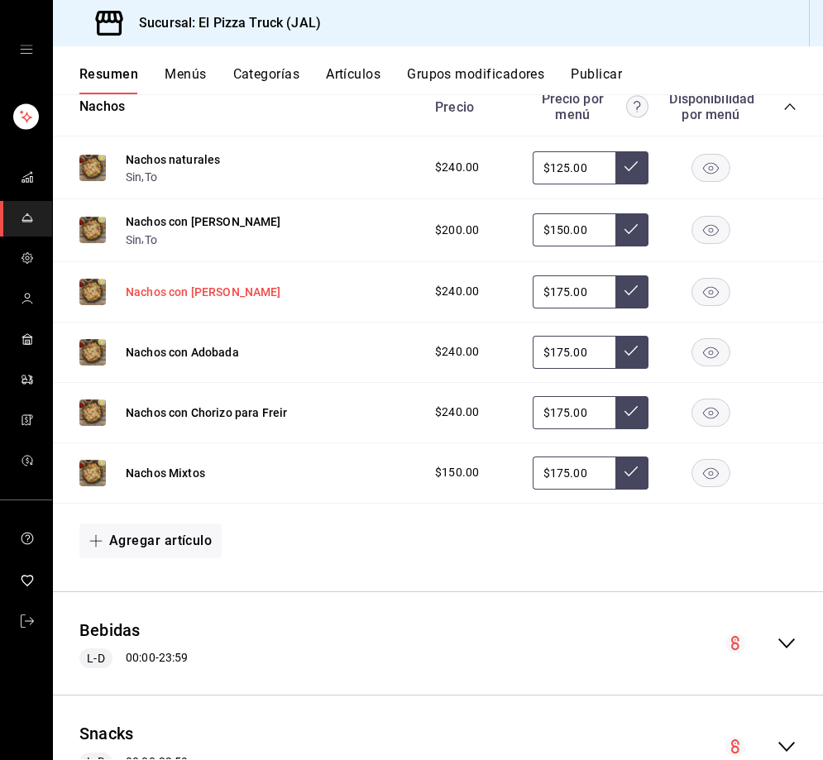
click at [180, 294] on button "Nachos con Asada" at bounding box center [203, 292] width 155 height 17
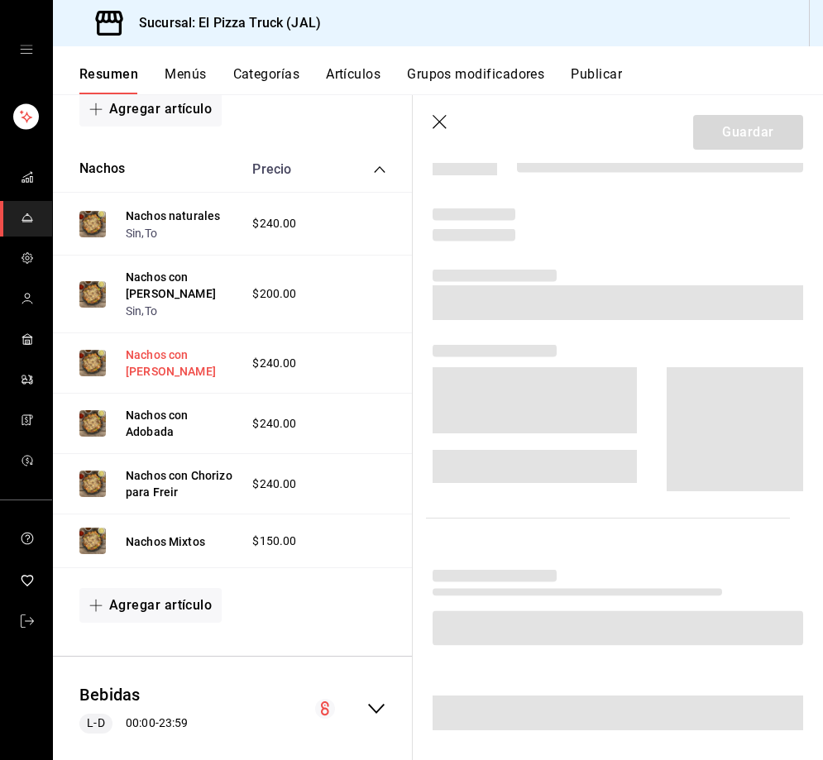
scroll to position [911, 0]
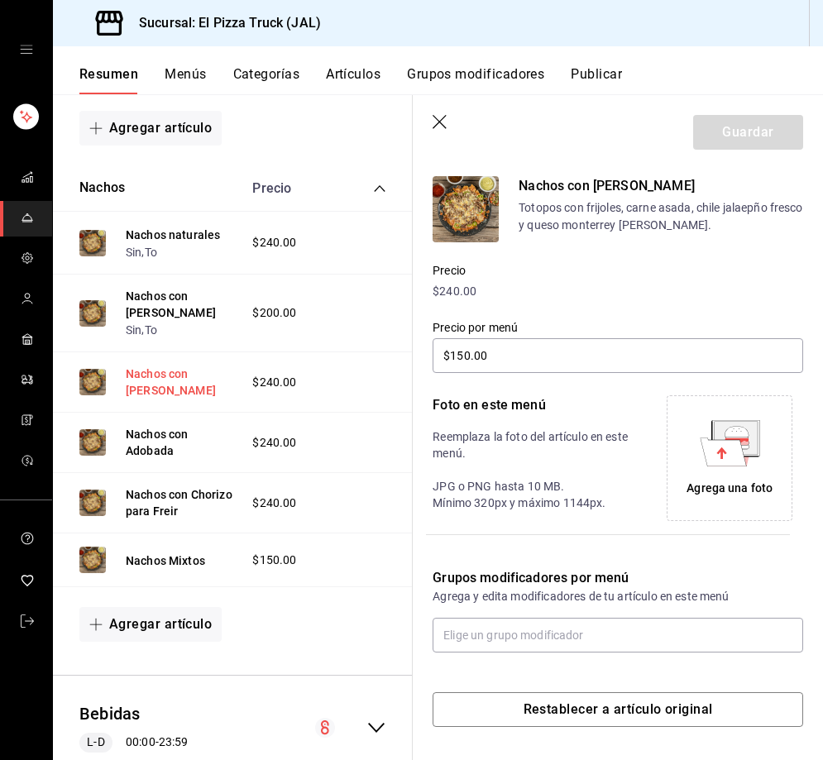
type input "$175.00"
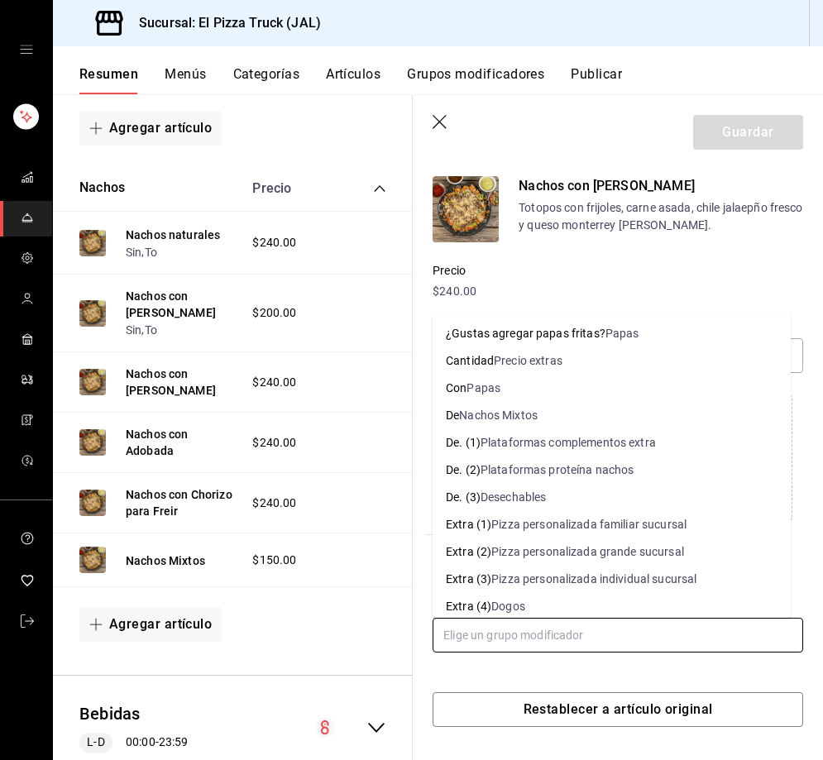
drag, startPoint x: 497, startPoint y: 637, endPoint x: 503, endPoint y: 628, distance: 10.8
click at [498, 637] on input "text" at bounding box center [617, 635] width 370 height 35
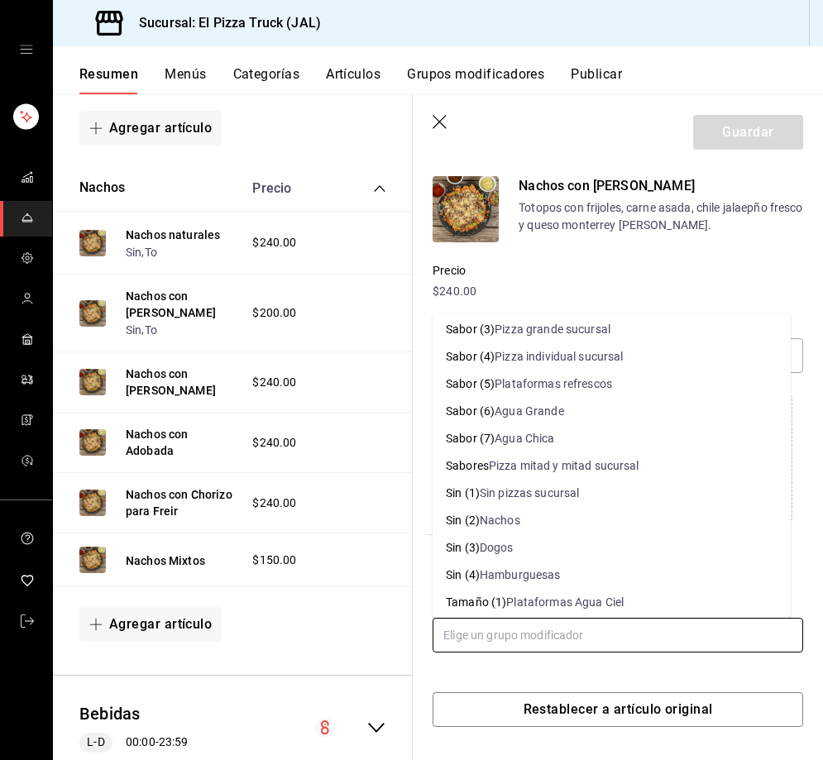
click at [505, 521] on div "Nachos" at bounding box center [500, 520] width 41 height 17
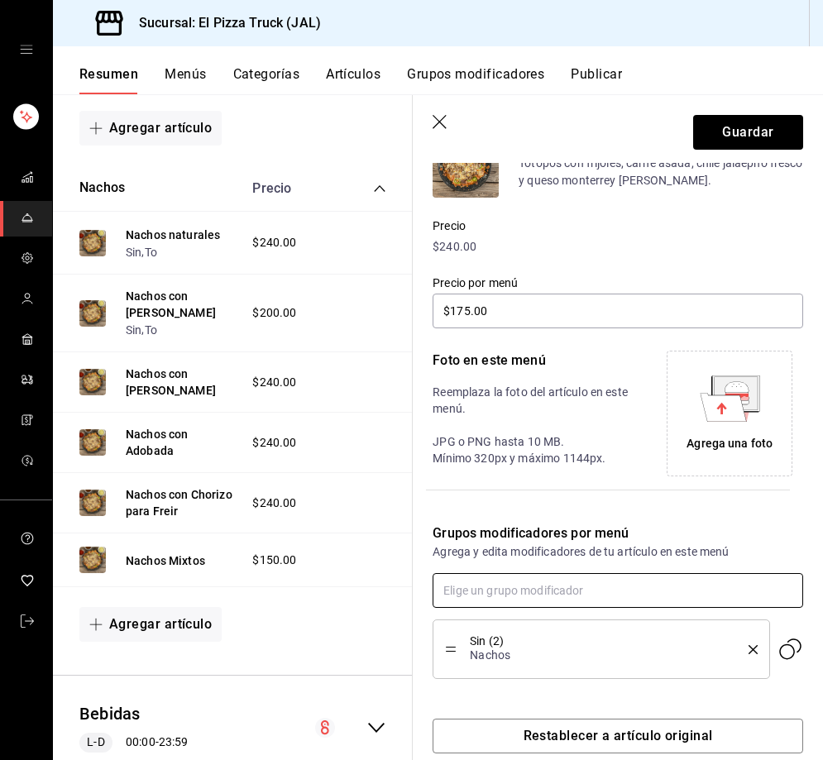
scroll to position [208, 0]
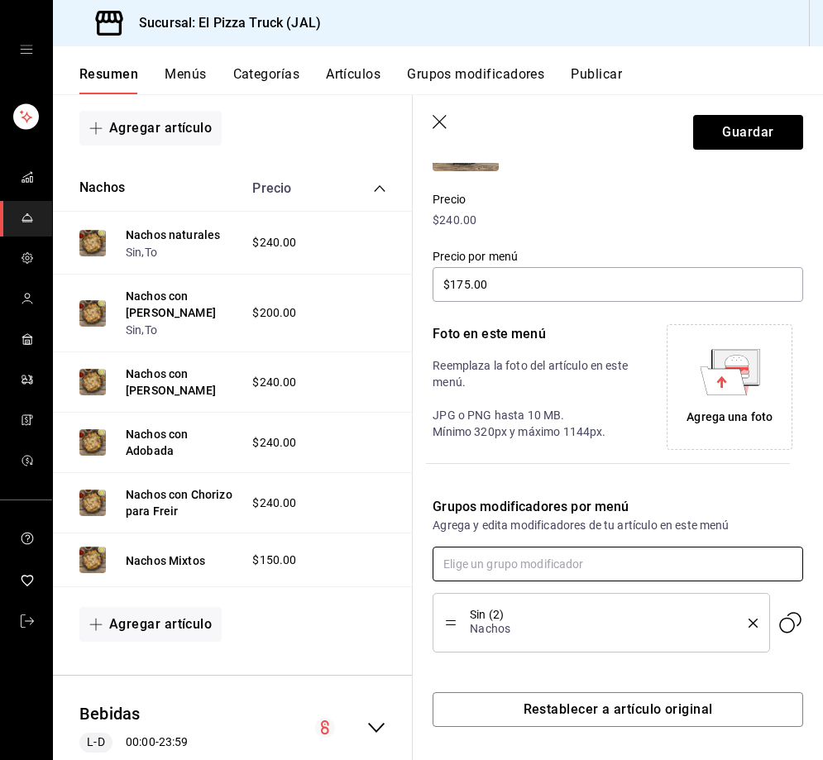
click at [529, 571] on input "text" at bounding box center [617, 563] width 370 height 35
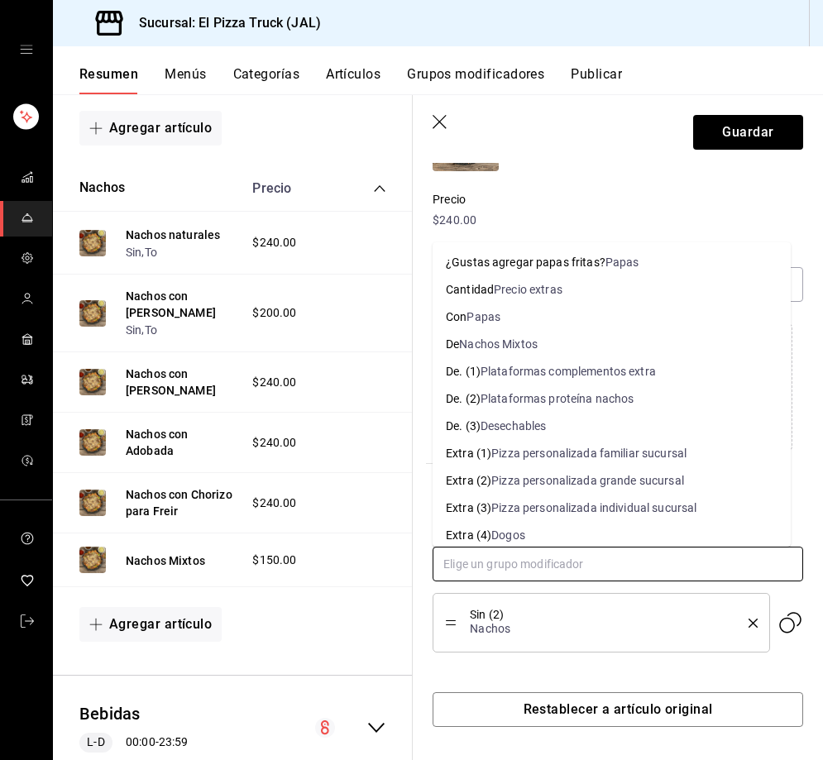
scroll to position [555, 0]
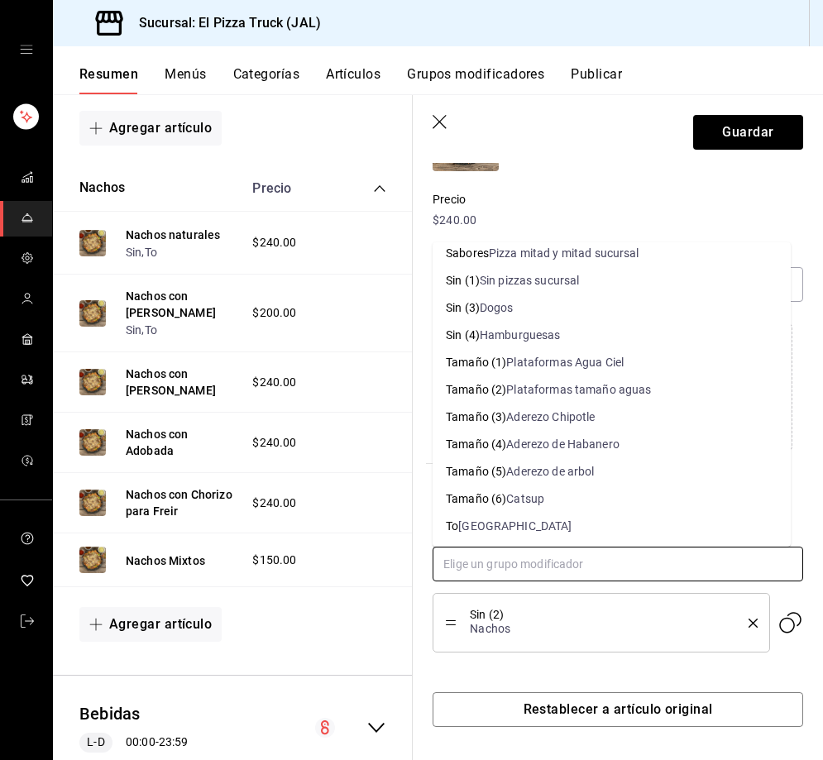
click at [515, 522] on li "To Togo" at bounding box center [611, 526] width 358 height 27
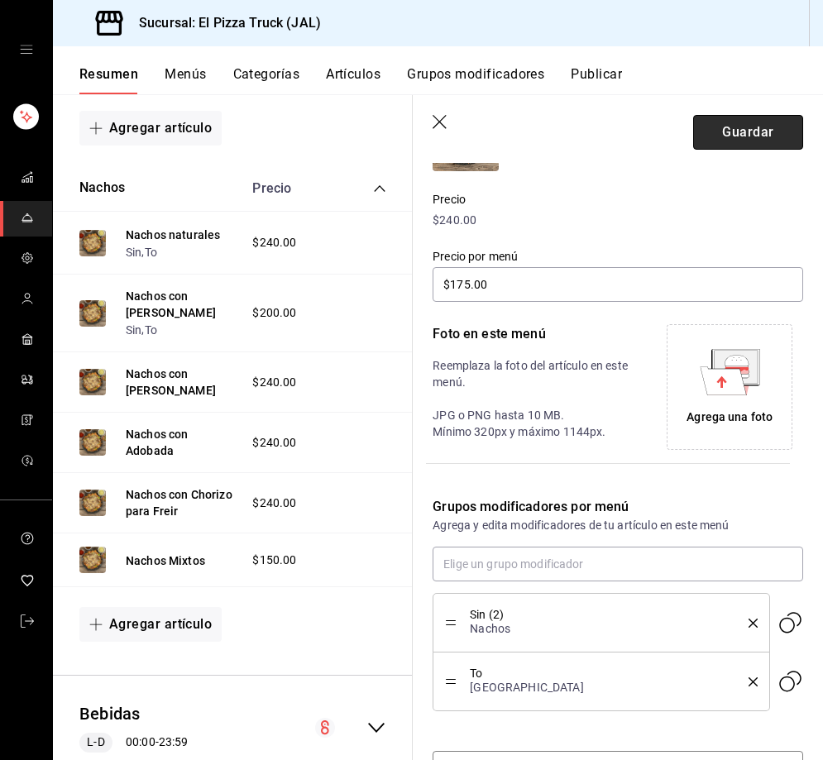
click at [736, 129] on button "Guardar" at bounding box center [748, 132] width 110 height 35
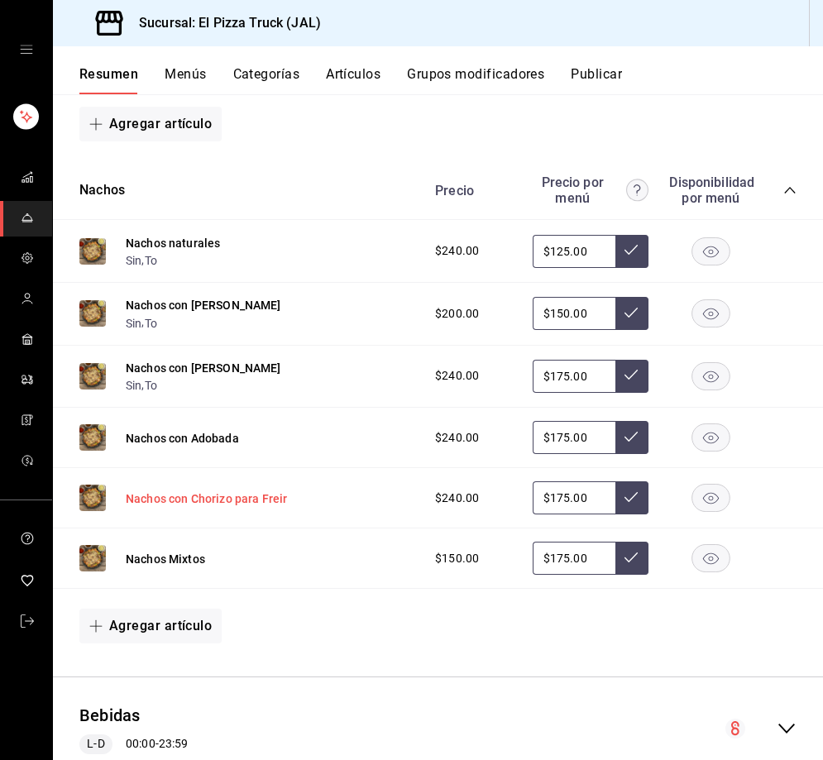
scroll to position [847, 0]
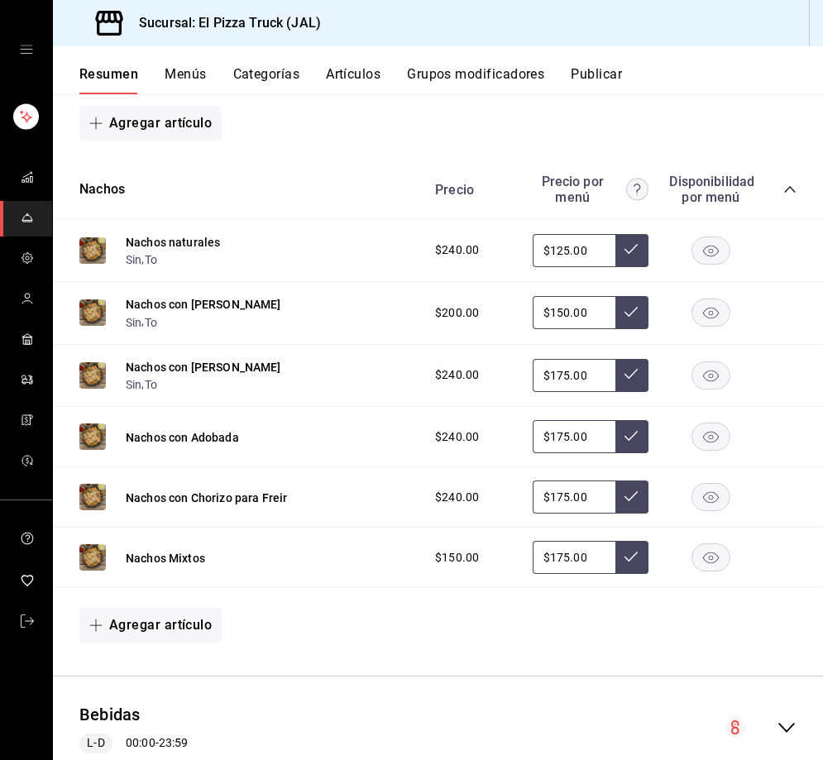
drag, startPoint x: 186, startPoint y: 451, endPoint x: 569, endPoint y: 419, distance: 384.1
click at [186, 446] on button "Nachos con Adobada" at bounding box center [182, 437] width 113 height 17
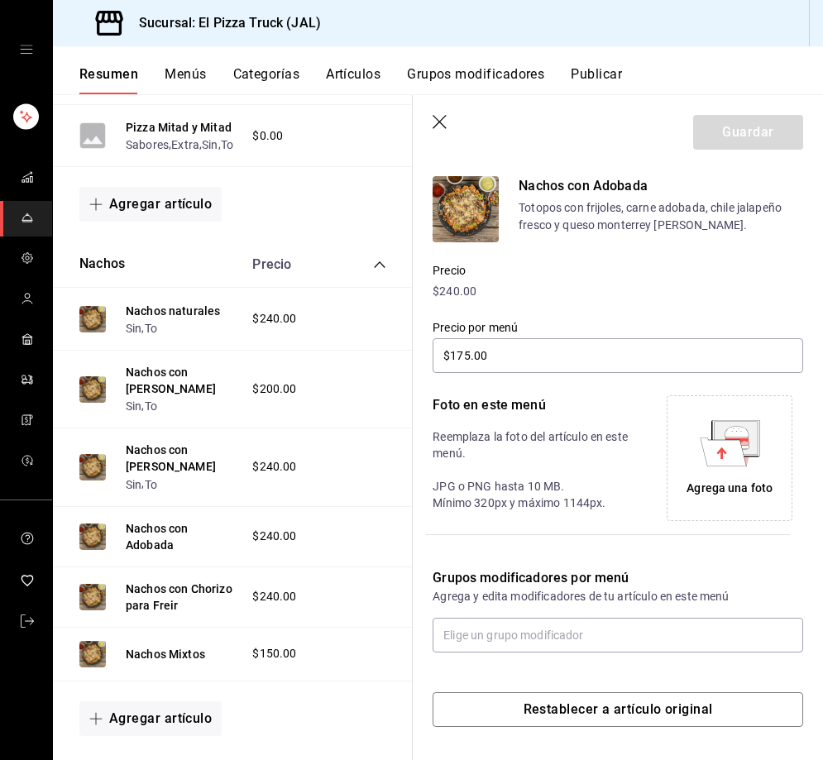
scroll to position [136, 0]
click at [552, 632] on input "text" at bounding box center [617, 635] width 370 height 35
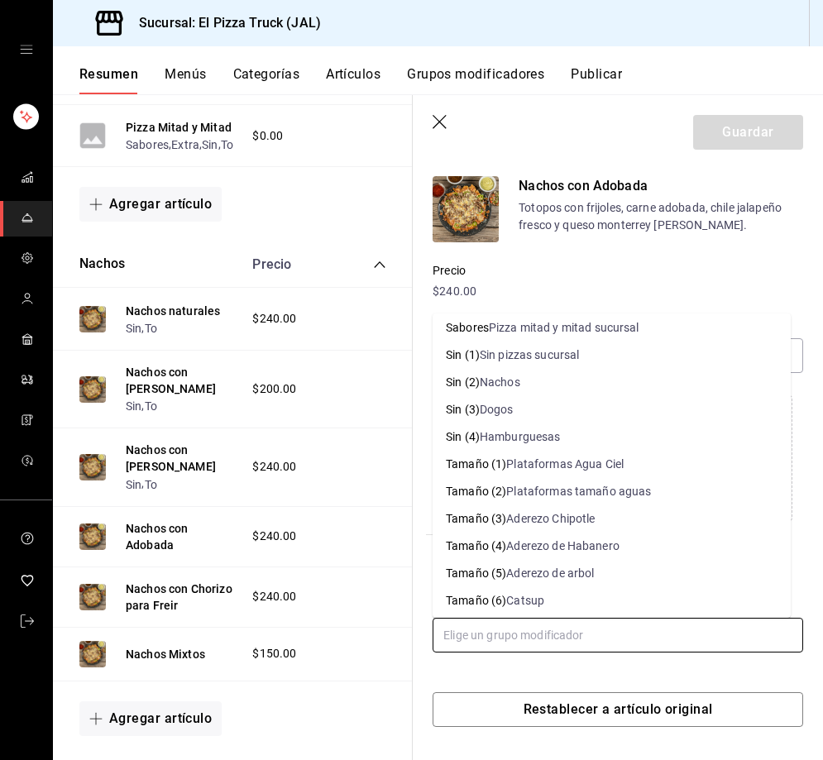
scroll to position [582, 0]
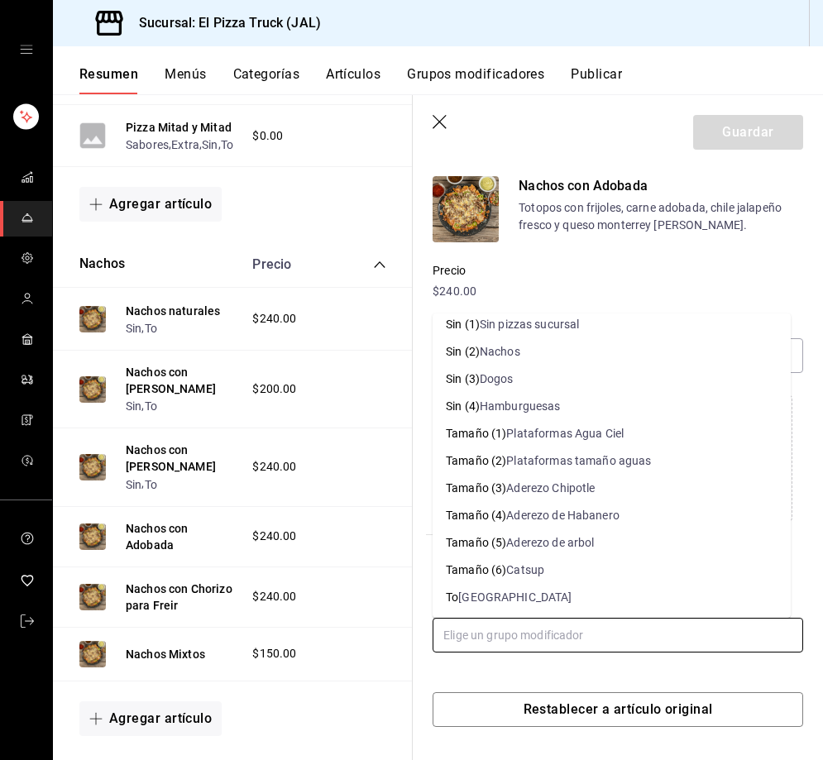
click at [520, 327] on div "Sin pizzas sucursal" at bounding box center [530, 324] width 100 height 17
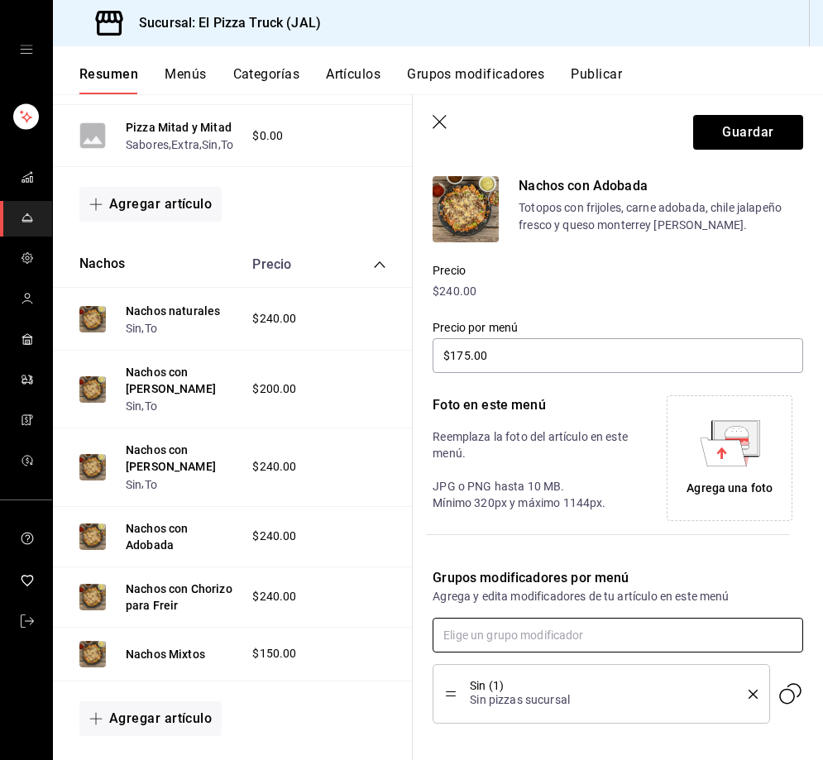
click at [499, 638] on input "text" at bounding box center [617, 635] width 370 height 35
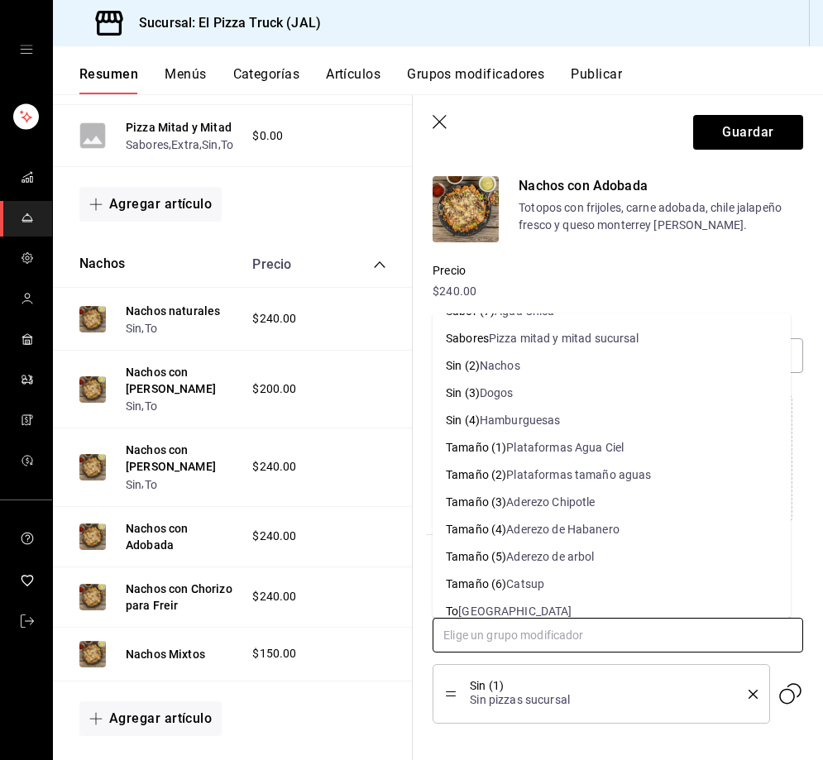
scroll to position [555, 0]
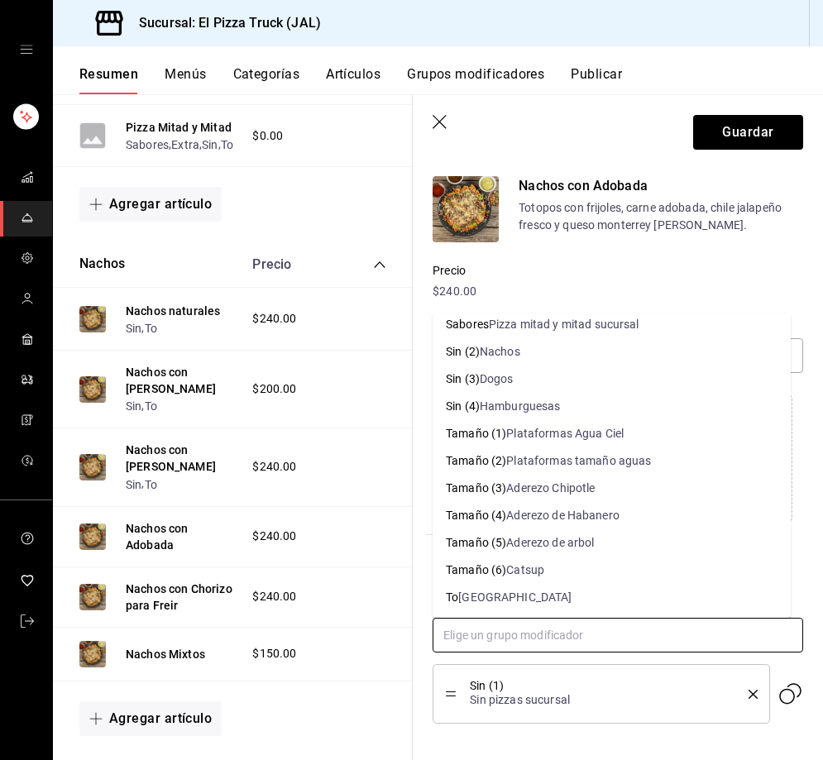
click at [521, 351] on li "Sin (2) Nachos" at bounding box center [611, 351] width 358 height 27
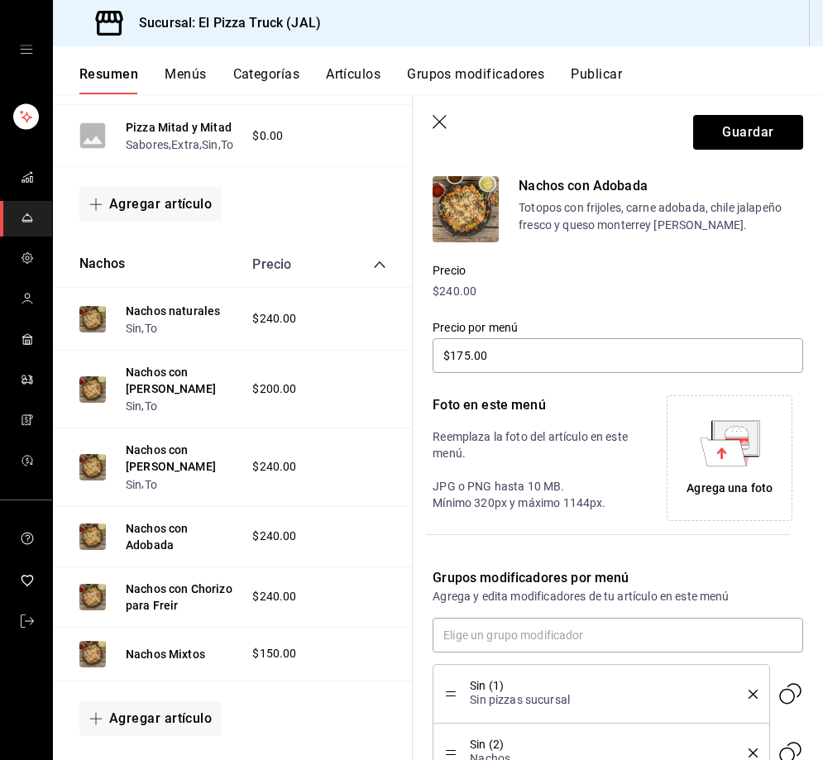
click at [748, 690] on icon "delete" at bounding box center [752, 694] width 9 height 9
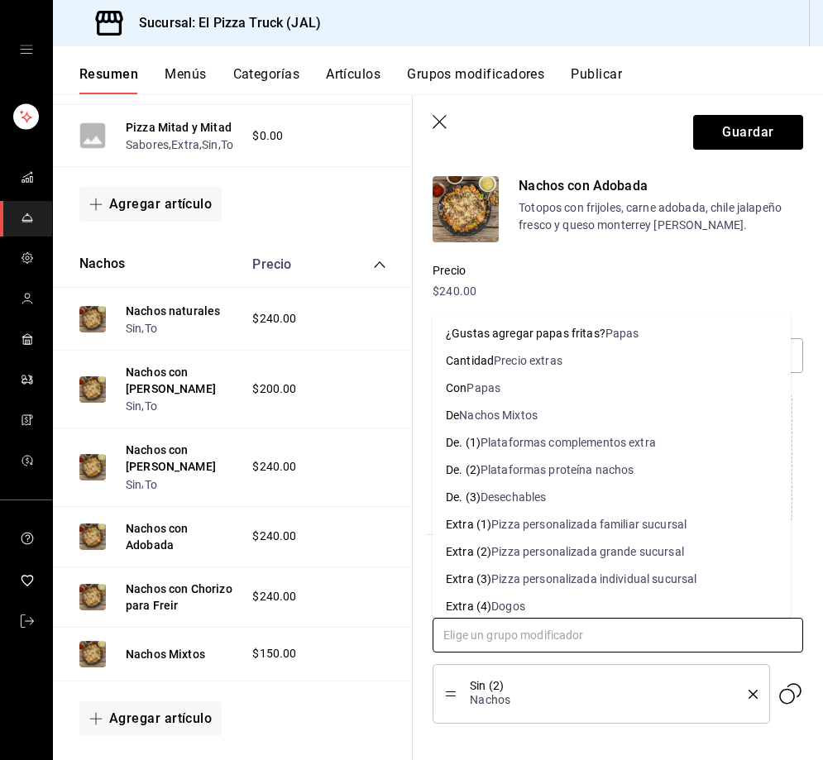
click at [594, 634] on input "text" at bounding box center [617, 635] width 370 height 35
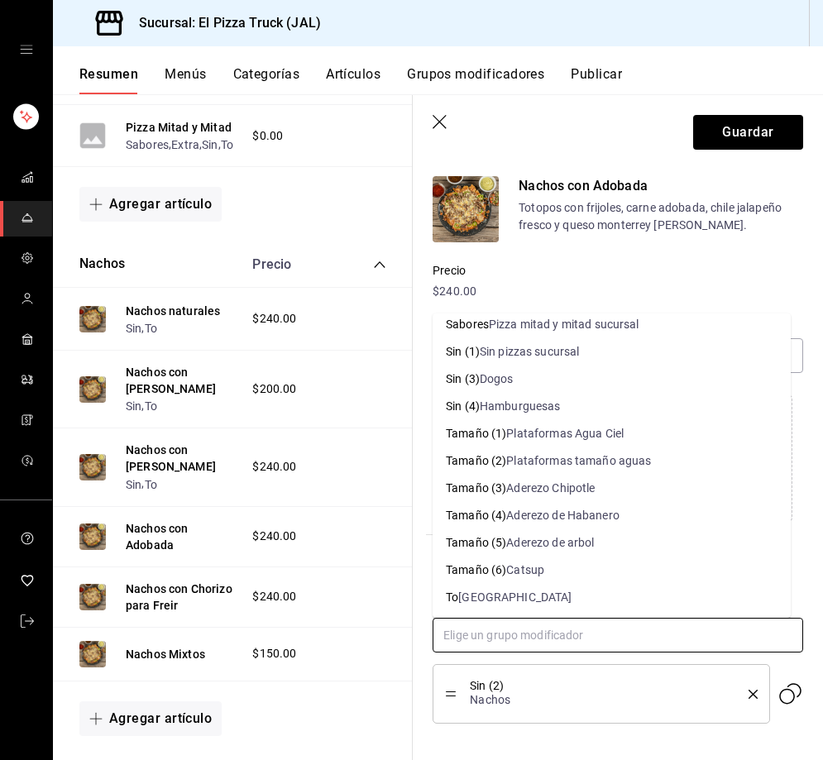
click at [504, 594] on li "To Togo" at bounding box center [611, 597] width 358 height 27
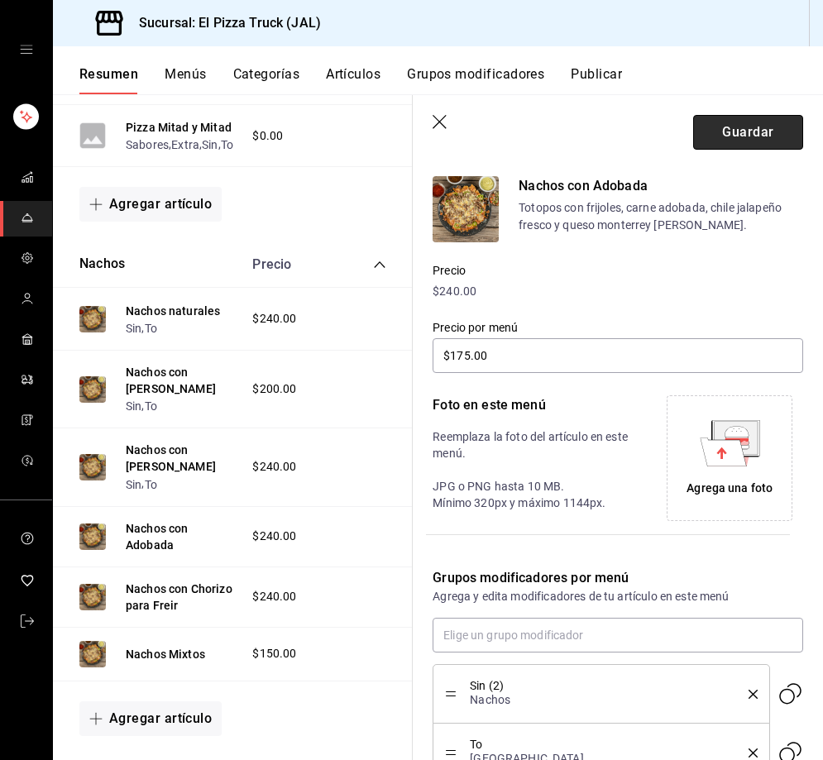
click at [738, 142] on button "Guardar" at bounding box center [748, 132] width 110 height 35
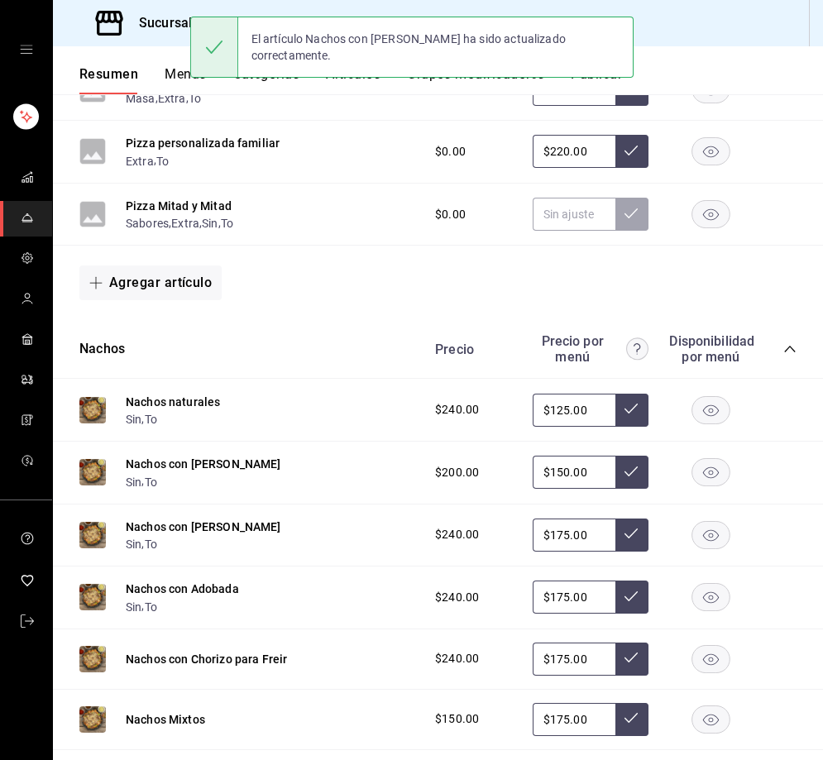
scroll to position [847, 0]
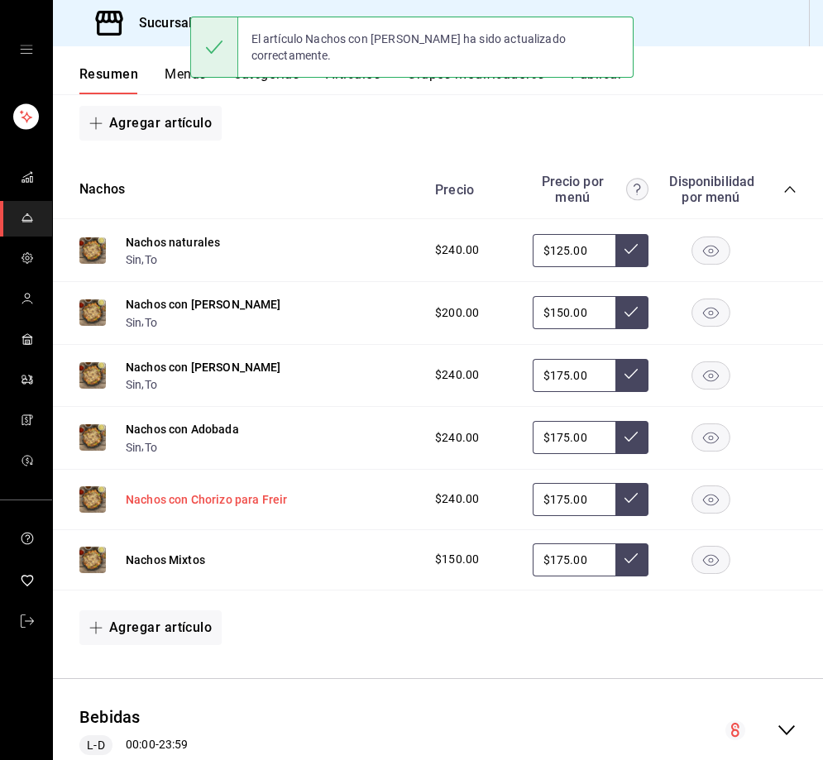
click at [213, 508] on button "Nachos con Chorizo para Freir" at bounding box center [206, 499] width 161 height 17
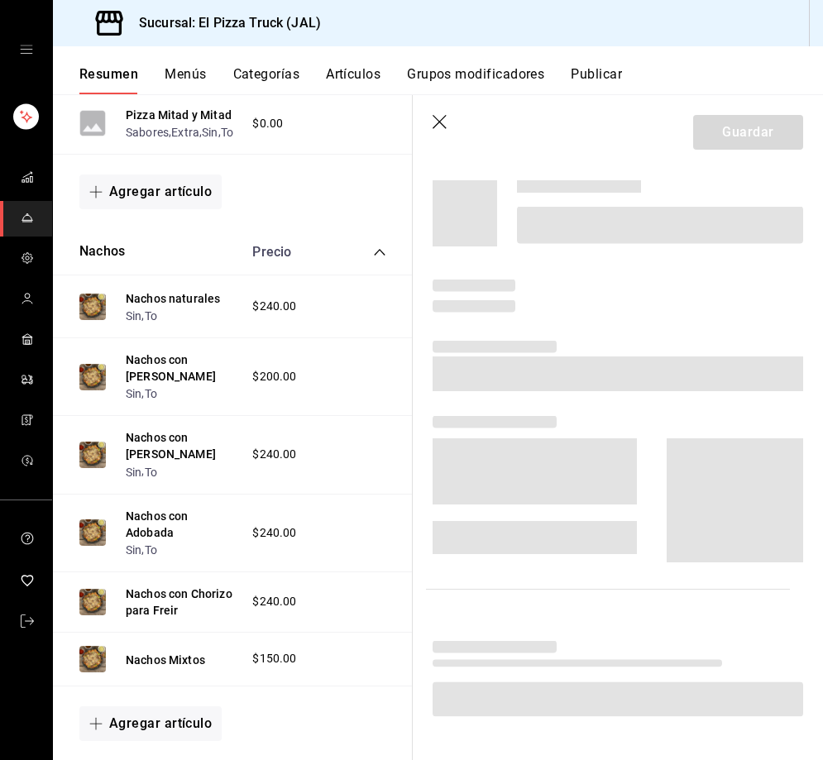
scroll to position [835, 0]
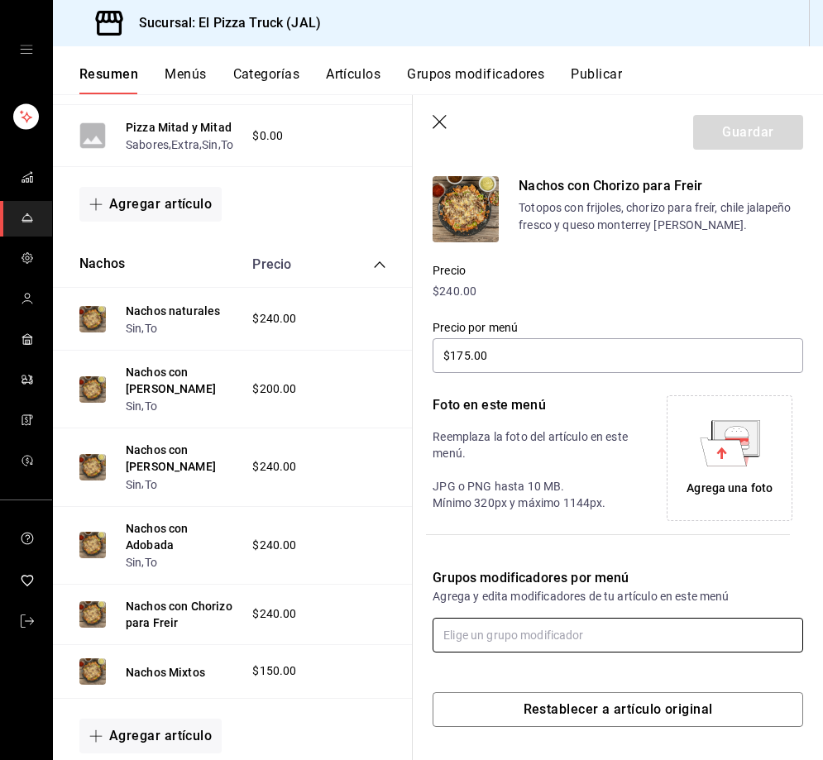
click at [542, 626] on input "text" at bounding box center [617, 635] width 370 height 35
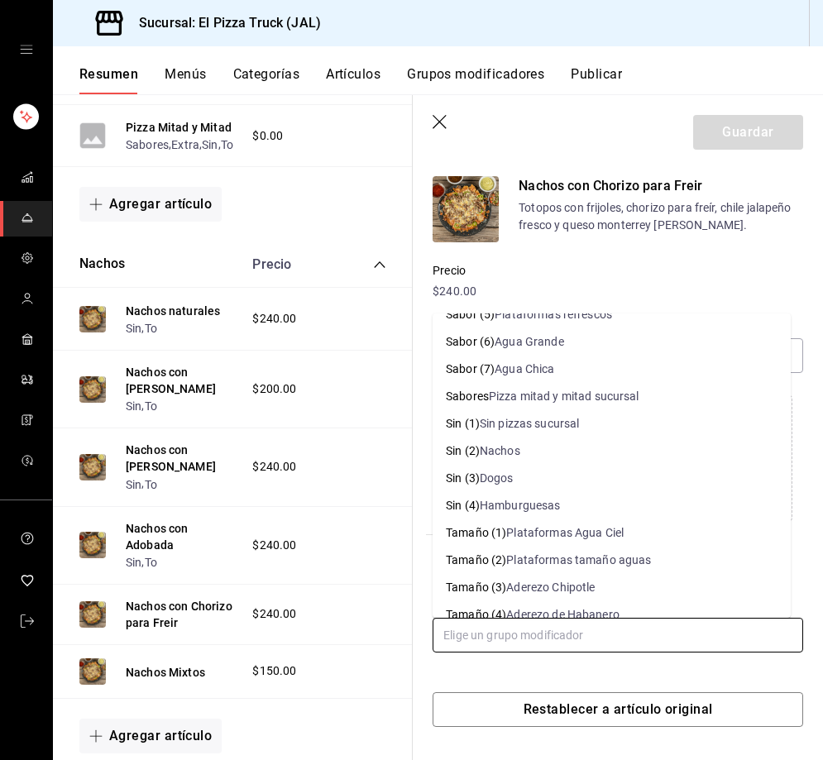
scroll to position [496, 0]
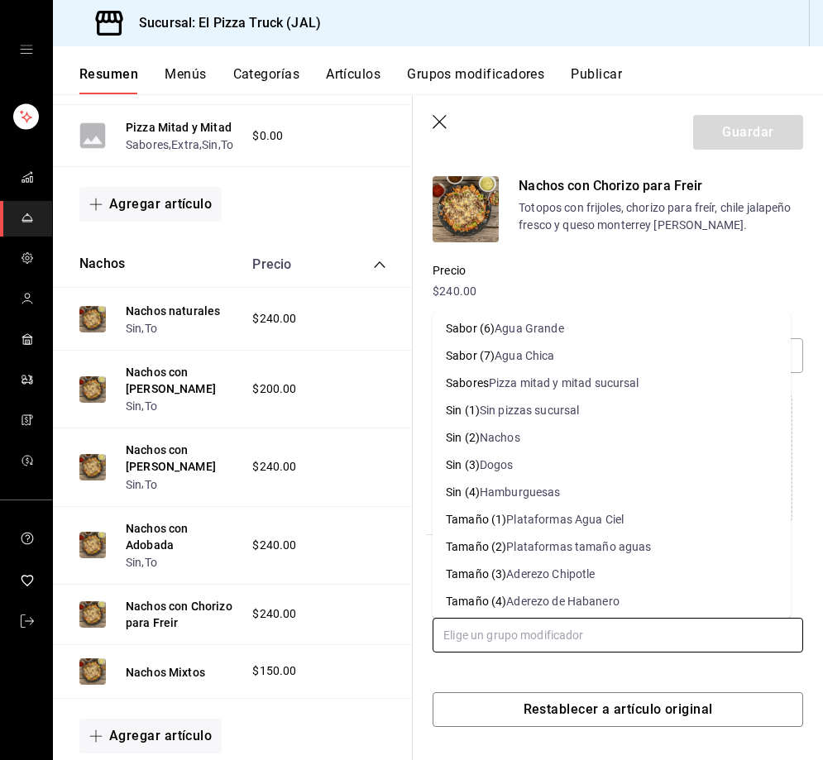
click at [524, 439] on li "Sin (2) Nachos" at bounding box center [611, 437] width 358 height 27
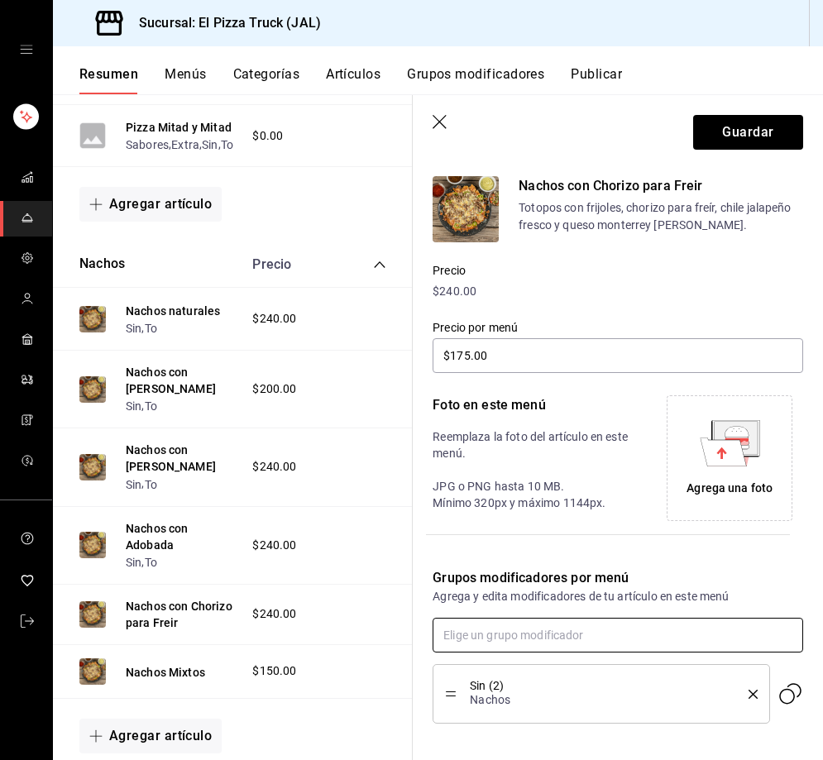
click at [543, 632] on input "text" at bounding box center [617, 635] width 370 height 35
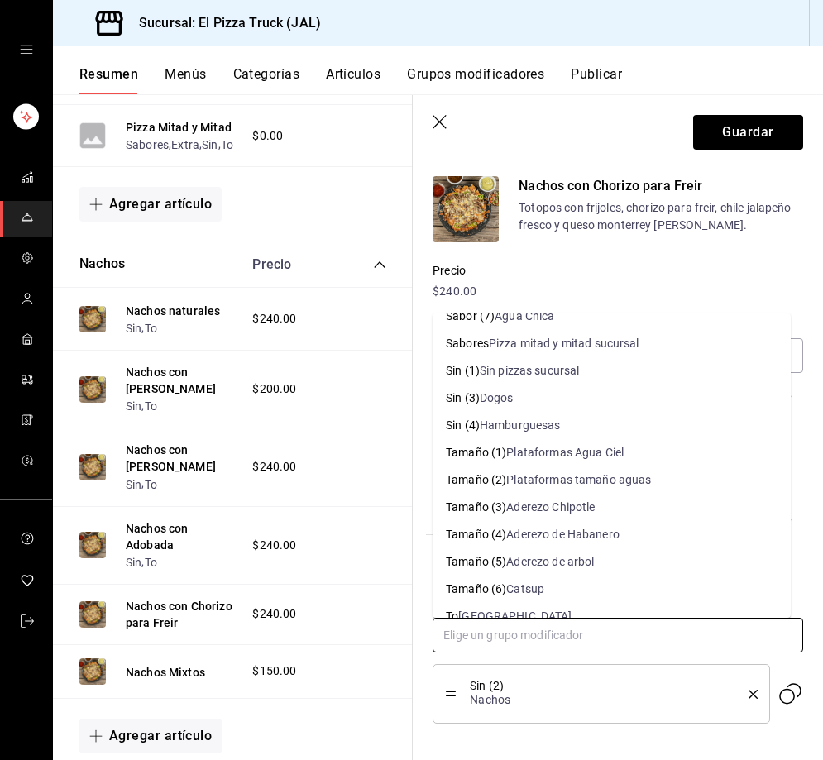
scroll to position [555, 0]
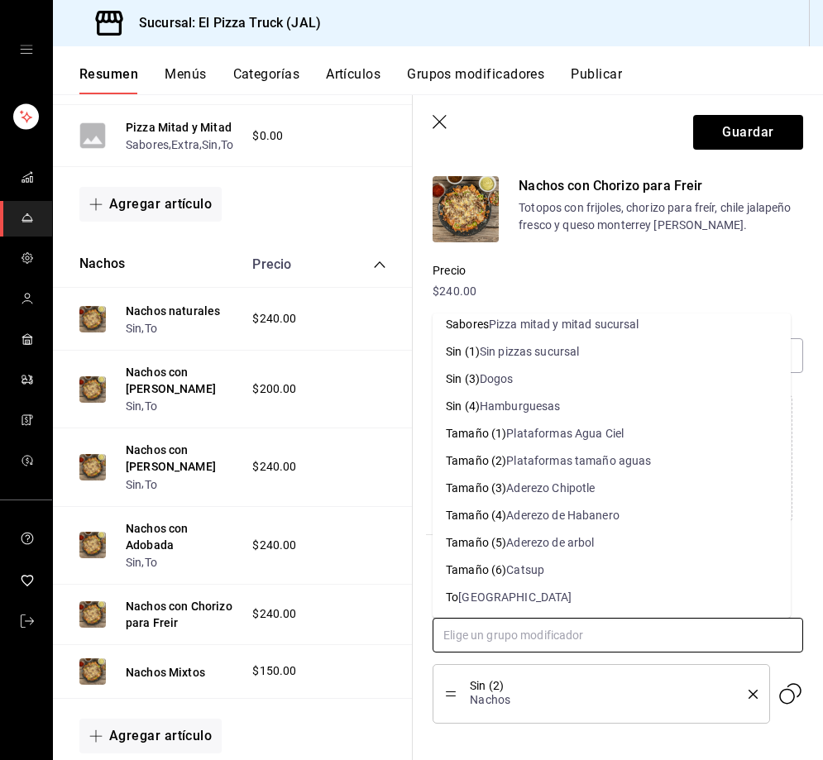
click at [472, 592] on div "[GEOGRAPHIC_DATA]" at bounding box center [514, 597] width 113 height 17
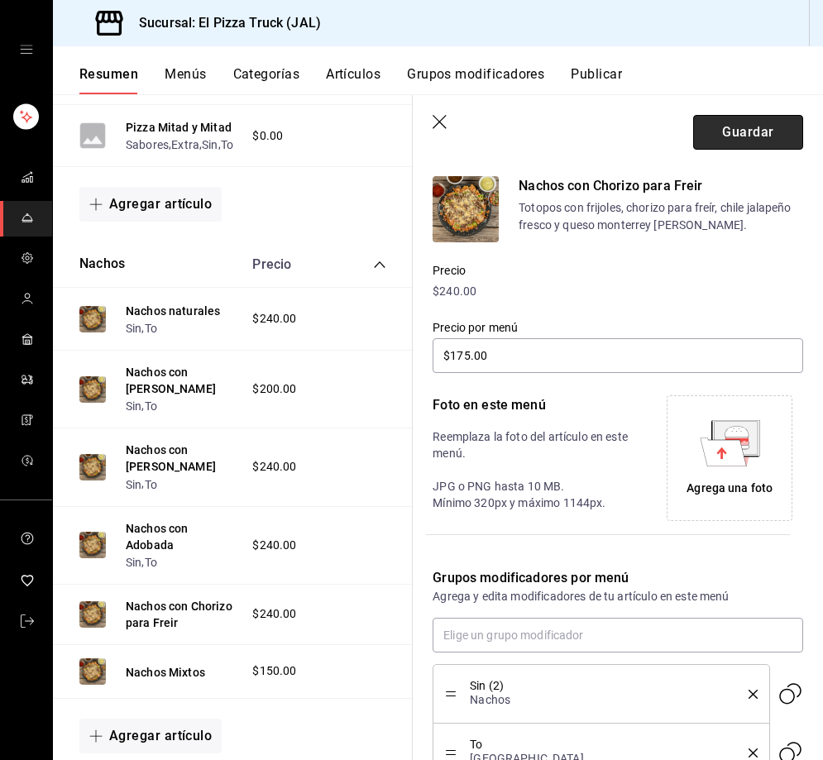
click at [764, 131] on button "Guardar" at bounding box center [748, 132] width 110 height 35
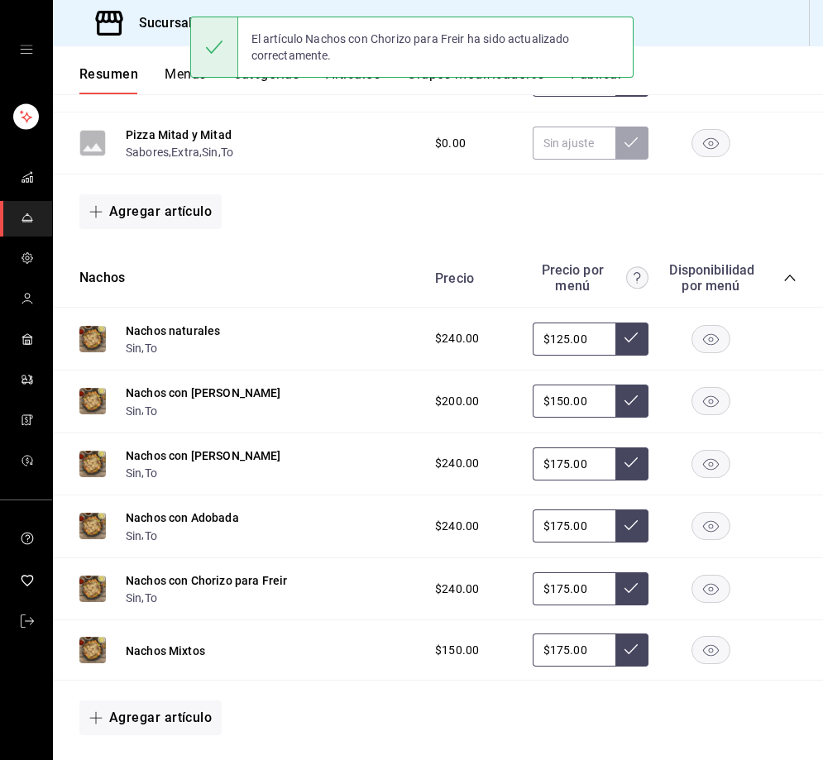
scroll to position [930, 0]
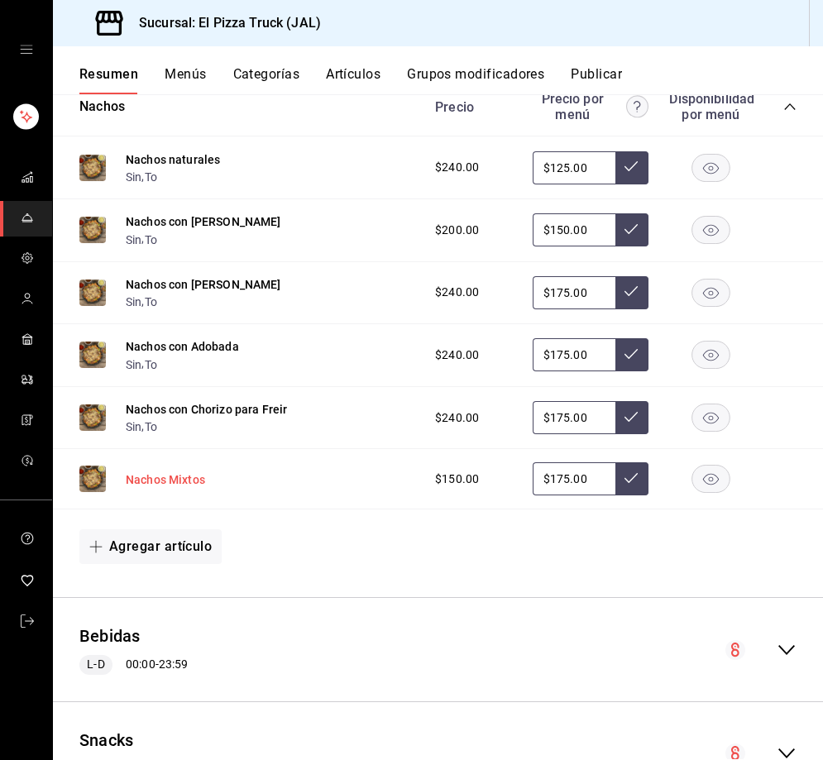
click at [175, 485] on button "Nachos Mixtos" at bounding box center [165, 479] width 79 height 17
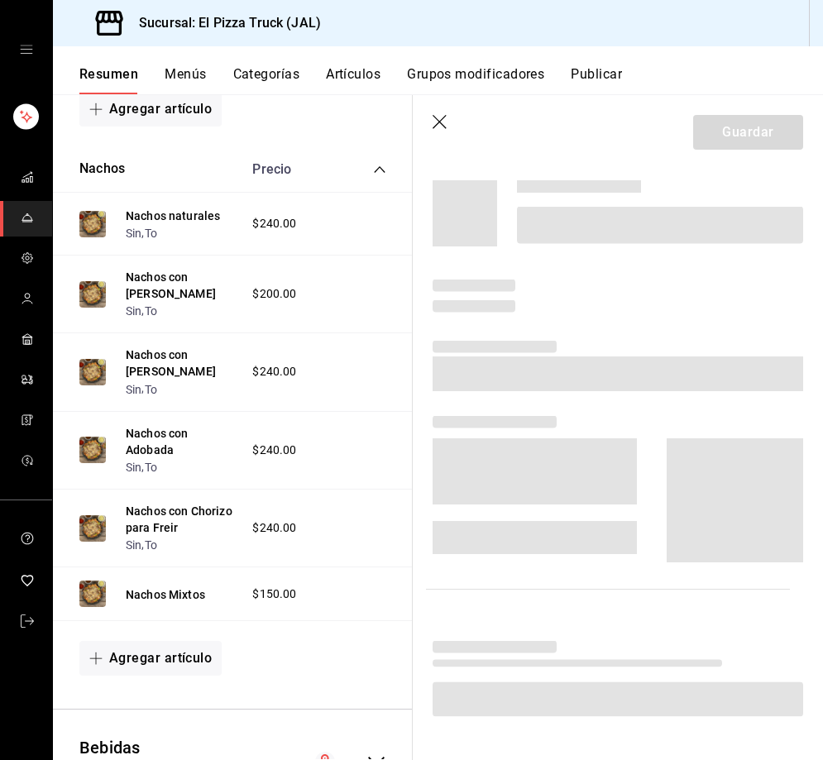
scroll to position [911, 0]
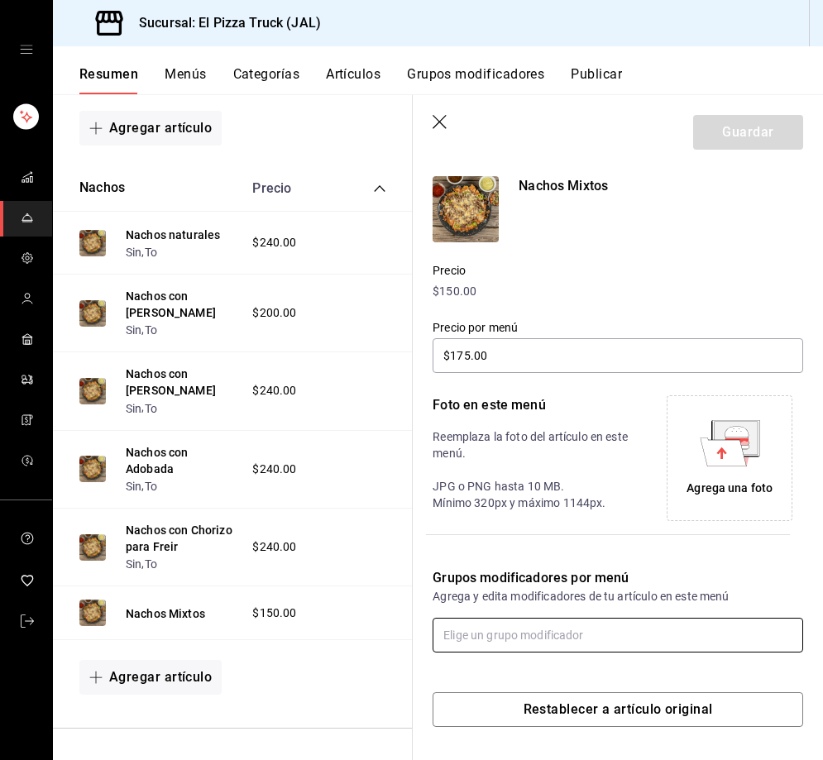
click at [540, 632] on input "text" at bounding box center [617, 635] width 370 height 35
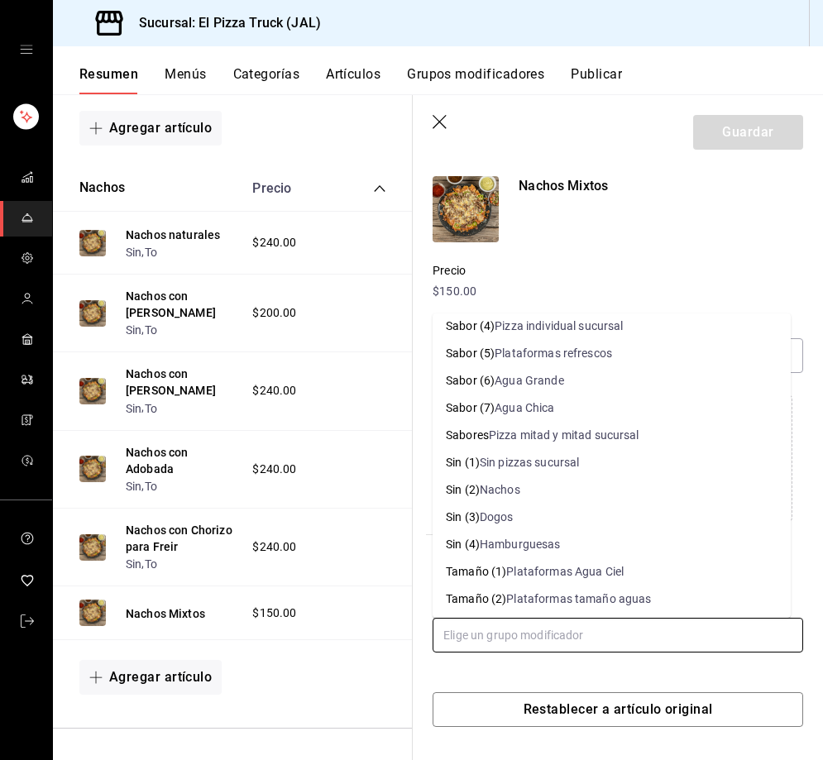
scroll to position [496, 0]
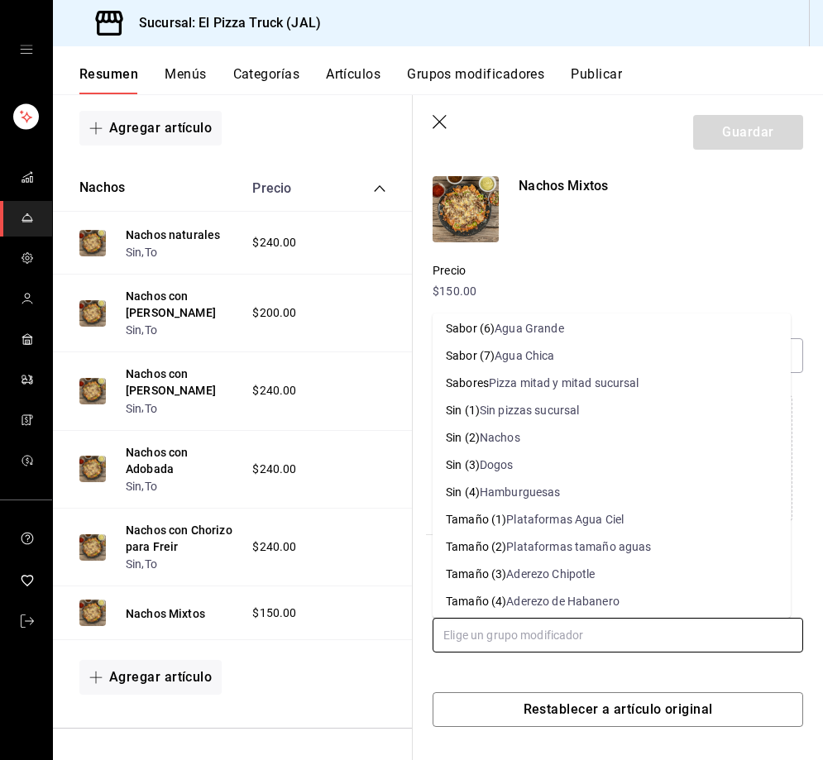
click at [518, 428] on li "Sin (2) Nachos" at bounding box center [611, 437] width 358 height 27
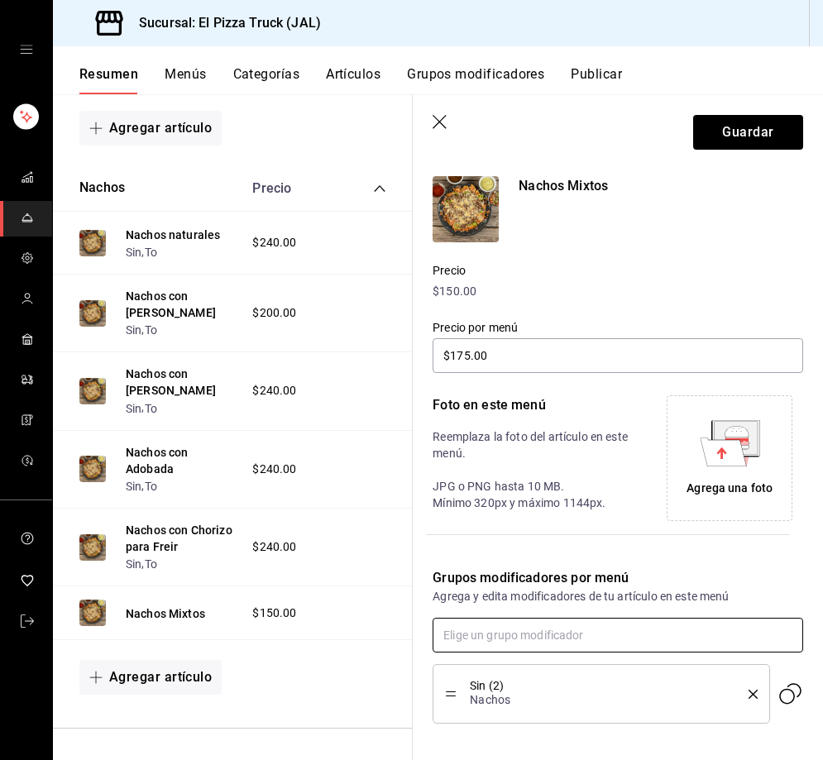
click at [505, 629] on input "text" at bounding box center [617, 635] width 370 height 35
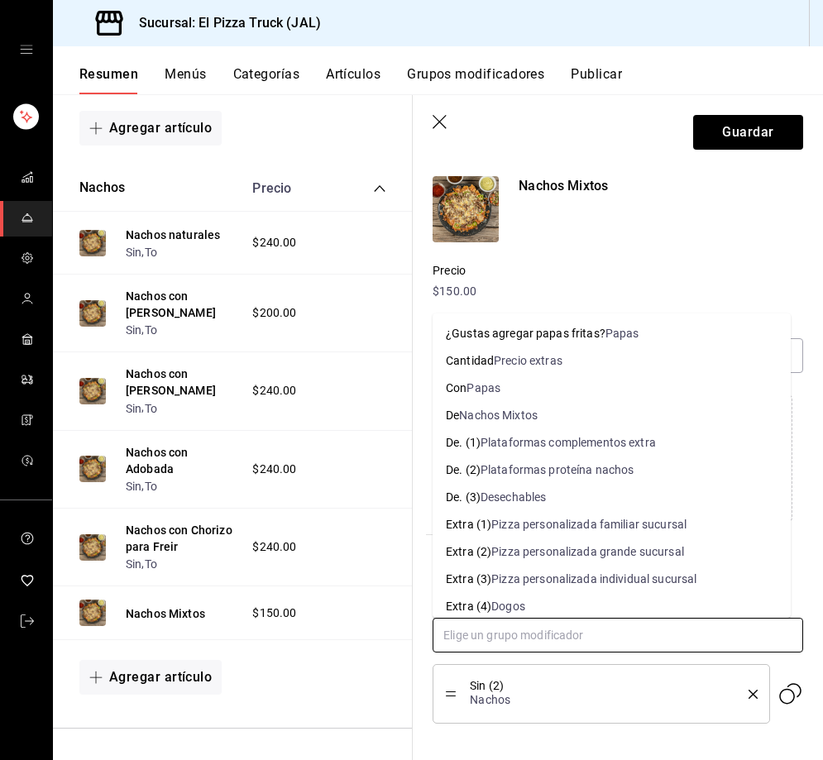
scroll to position [555, 0]
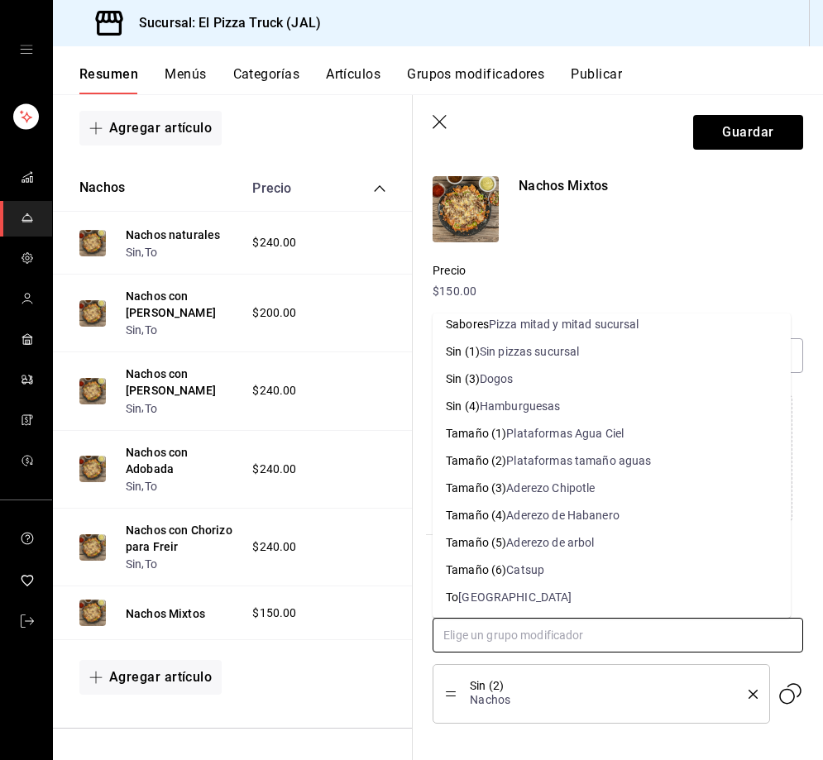
click at [495, 598] on li "To Togo" at bounding box center [611, 597] width 358 height 27
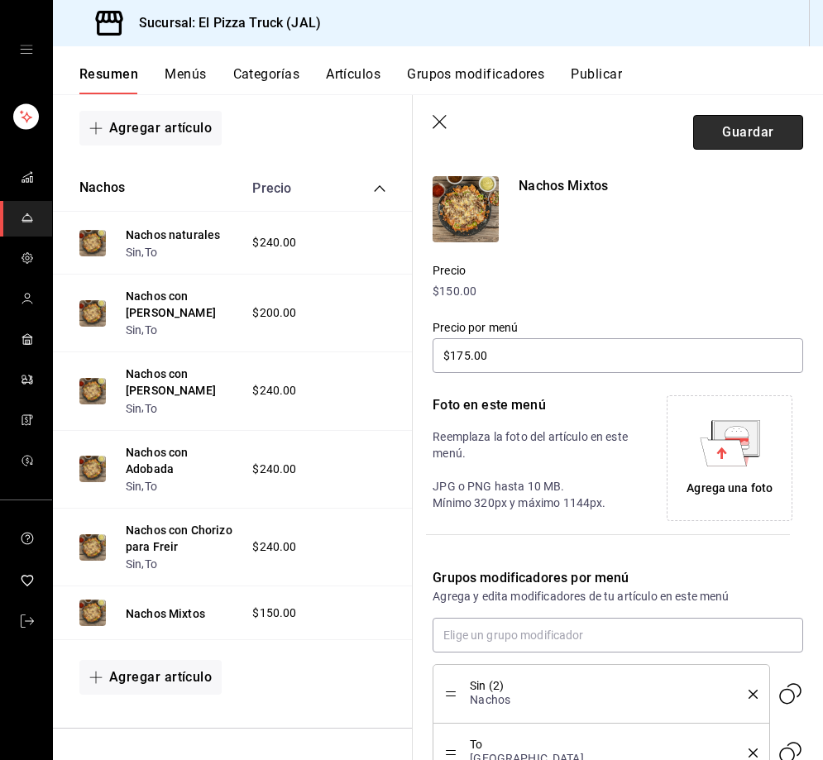
click at [734, 136] on button "Guardar" at bounding box center [748, 132] width 110 height 35
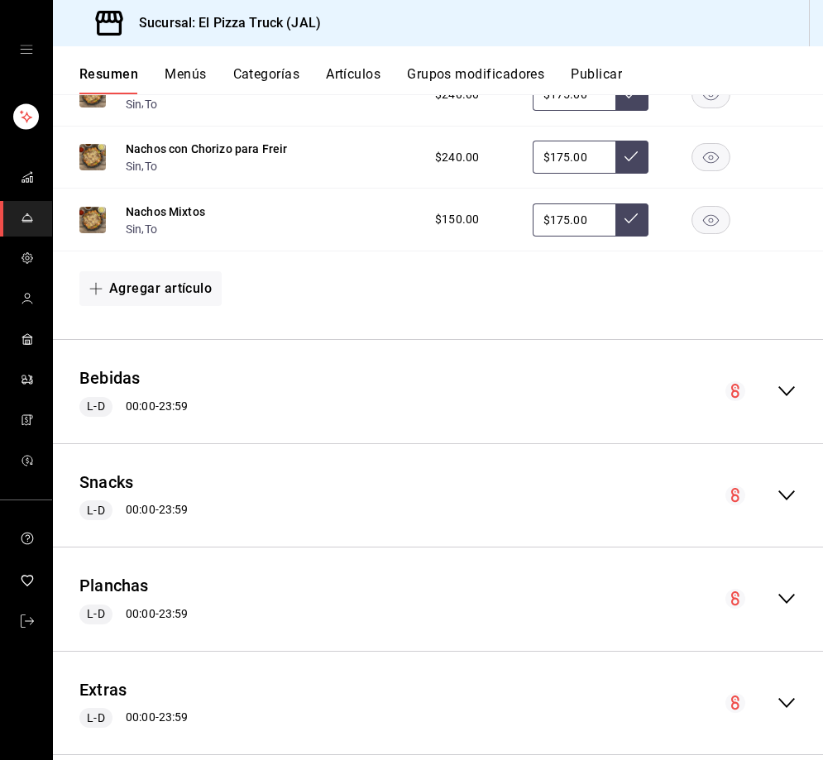
scroll to position [1231, 0]
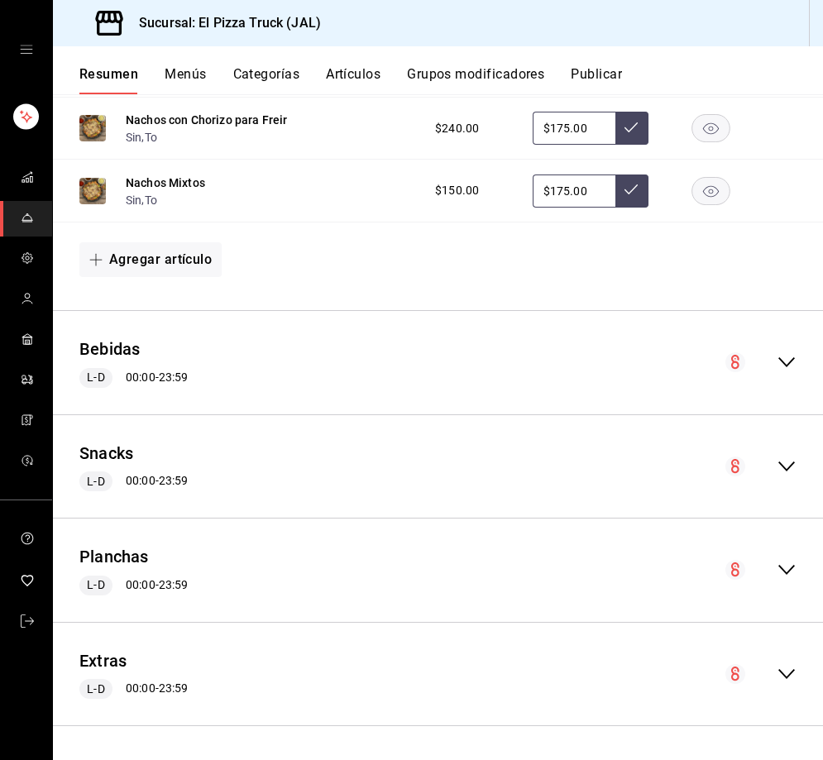
click at [776, 361] on icon "collapse-menu-row" at bounding box center [786, 362] width 20 height 20
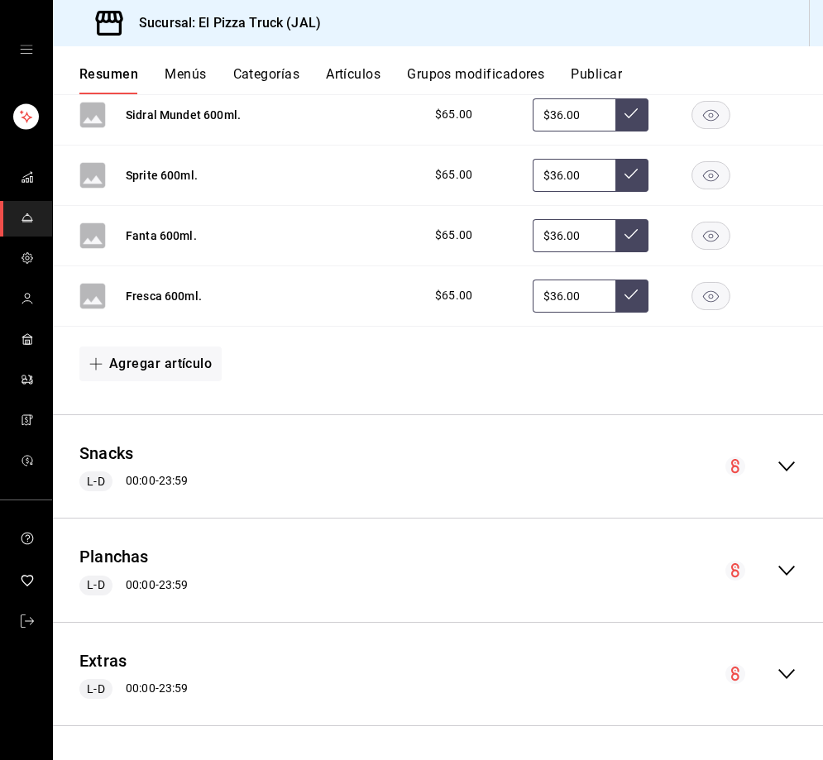
scroll to position [2336, 0]
click at [776, 459] on icon "collapse-menu-row" at bounding box center [786, 466] width 20 height 20
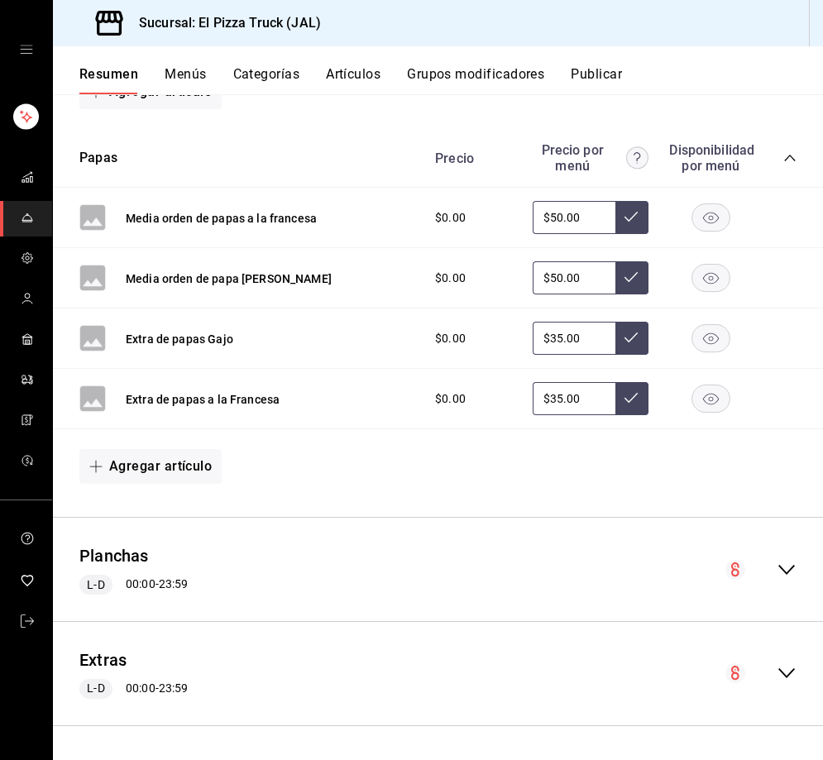
scroll to position [3381, 0]
click at [776, 561] on icon "collapse-menu-row" at bounding box center [786, 570] width 20 height 20
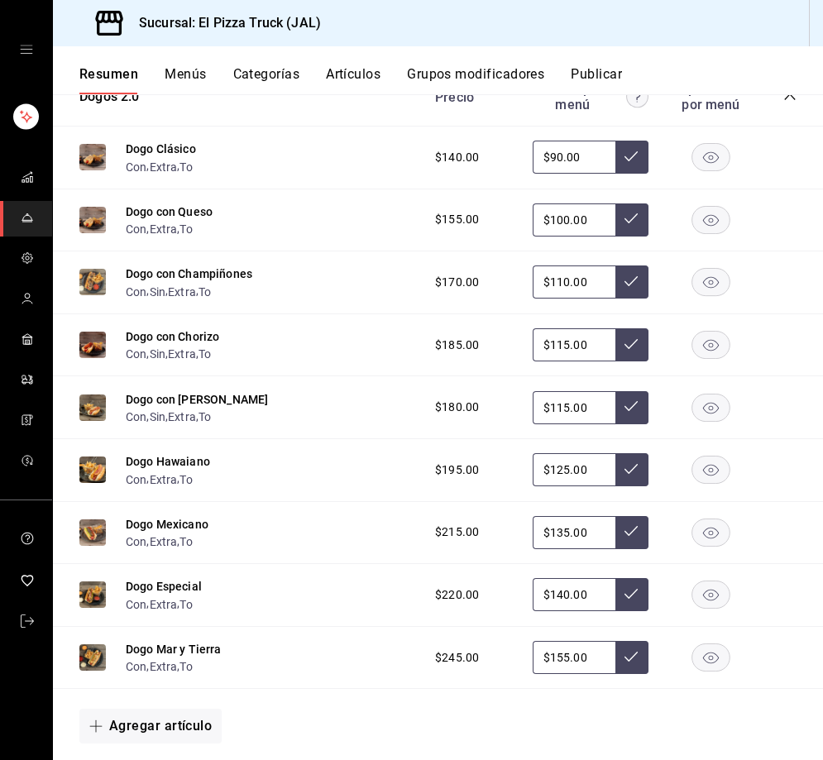
scroll to position [4786, 0]
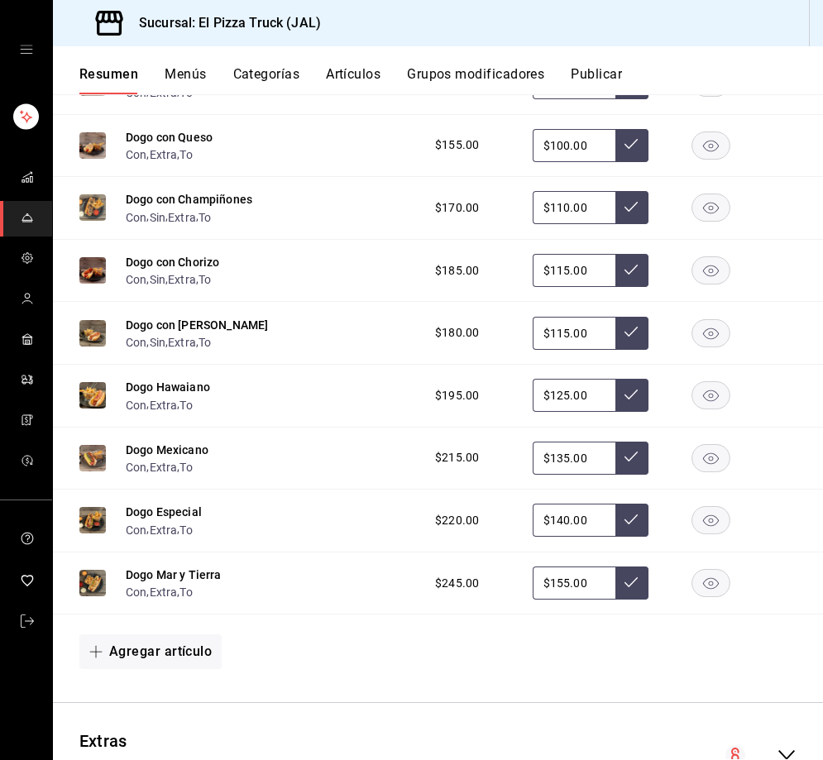
click at [473, 79] on button "Grupos modificadores" at bounding box center [475, 80] width 137 height 28
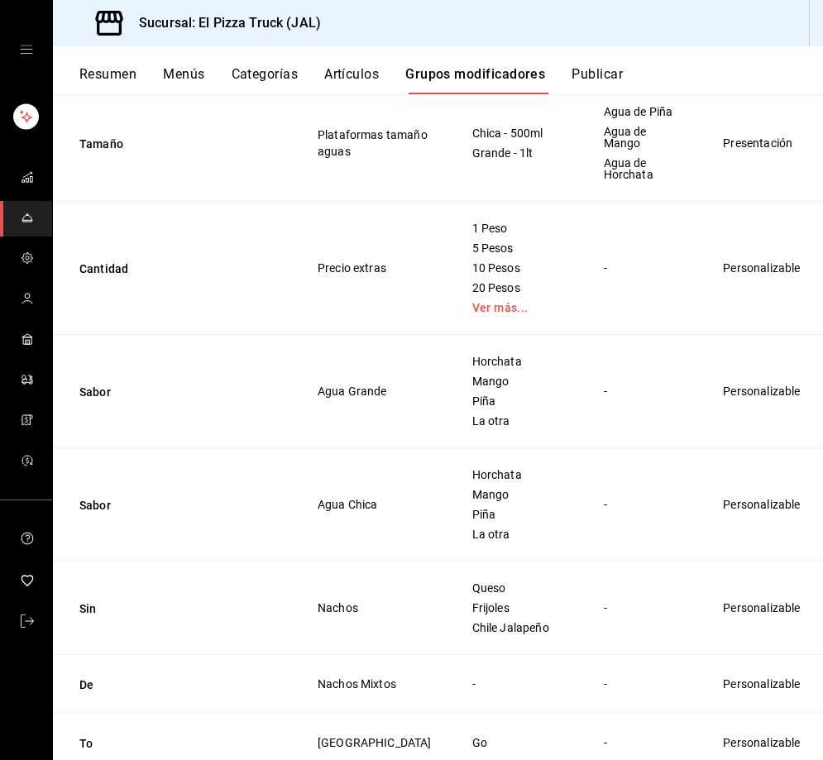
scroll to position [2522, 0]
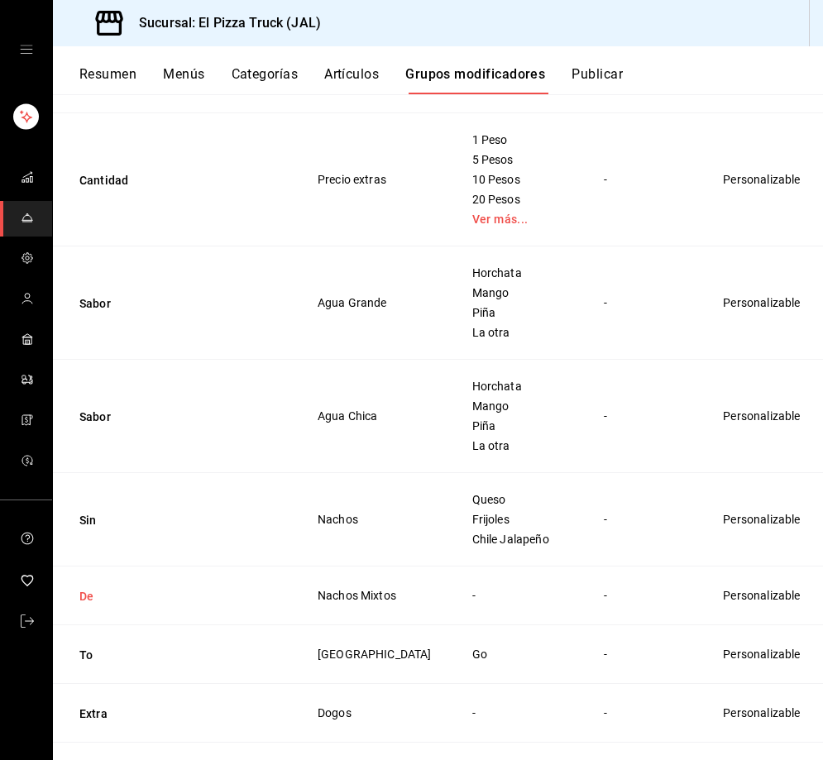
click at [84, 604] on button "De" at bounding box center [178, 596] width 198 height 17
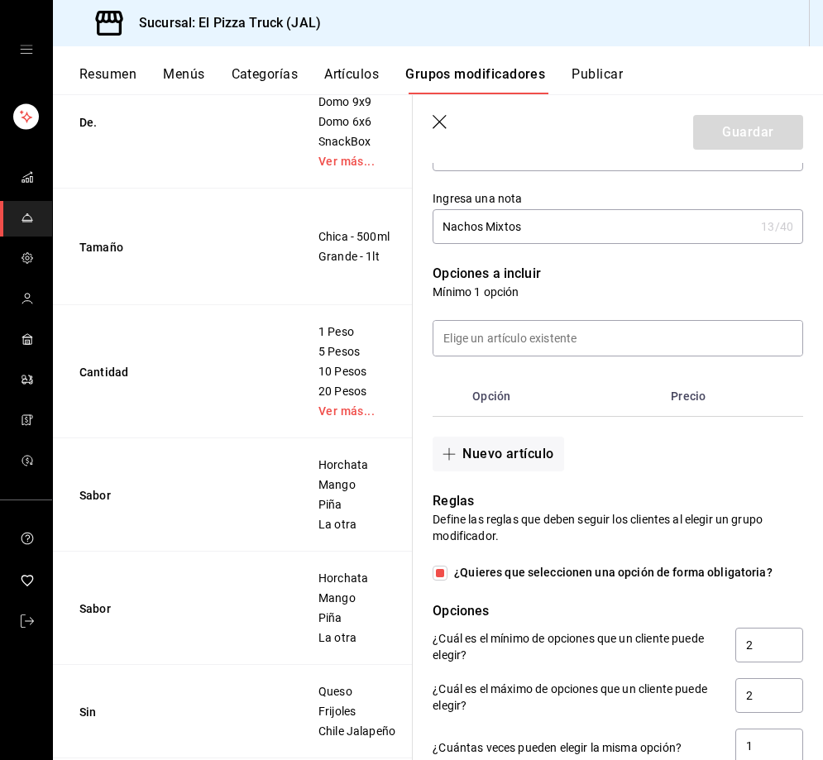
scroll to position [413, 0]
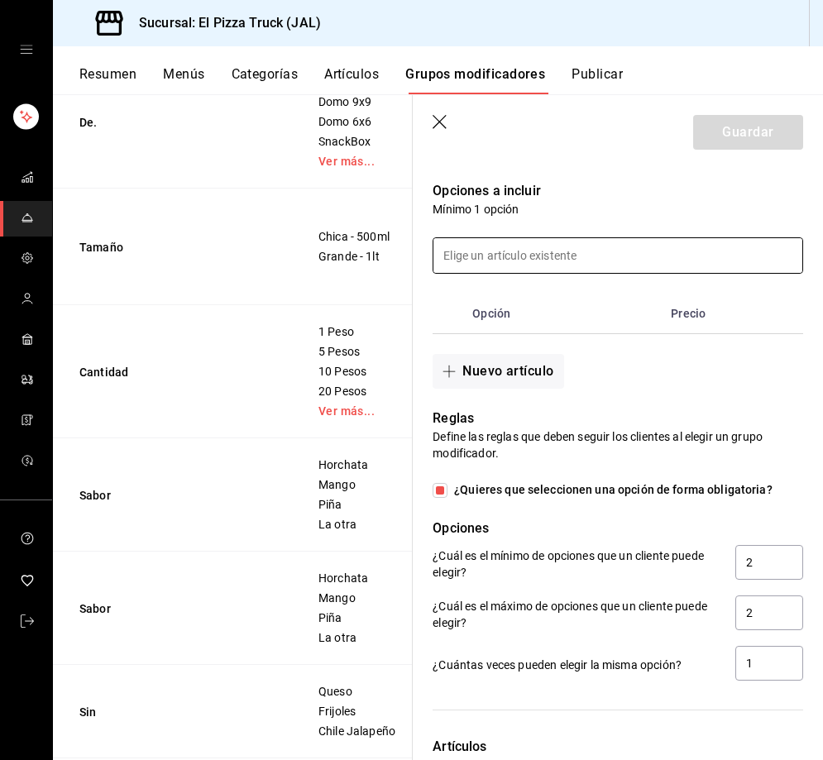
click at [512, 254] on input at bounding box center [617, 255] width 369 height 35
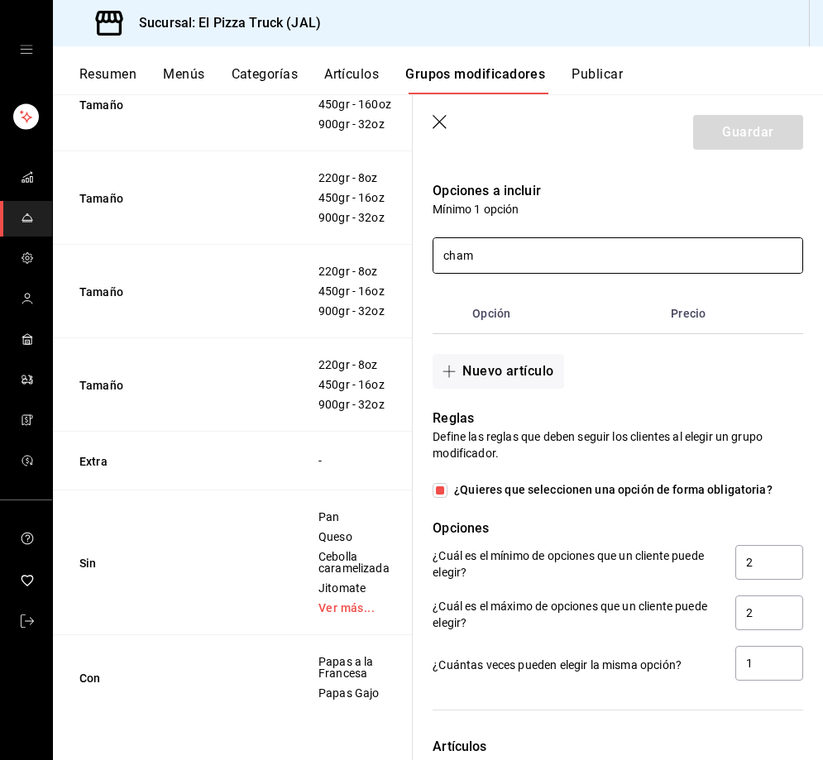
click at [508, 251] on input "cham" at bounding box center [617, 255] width 369 height 35
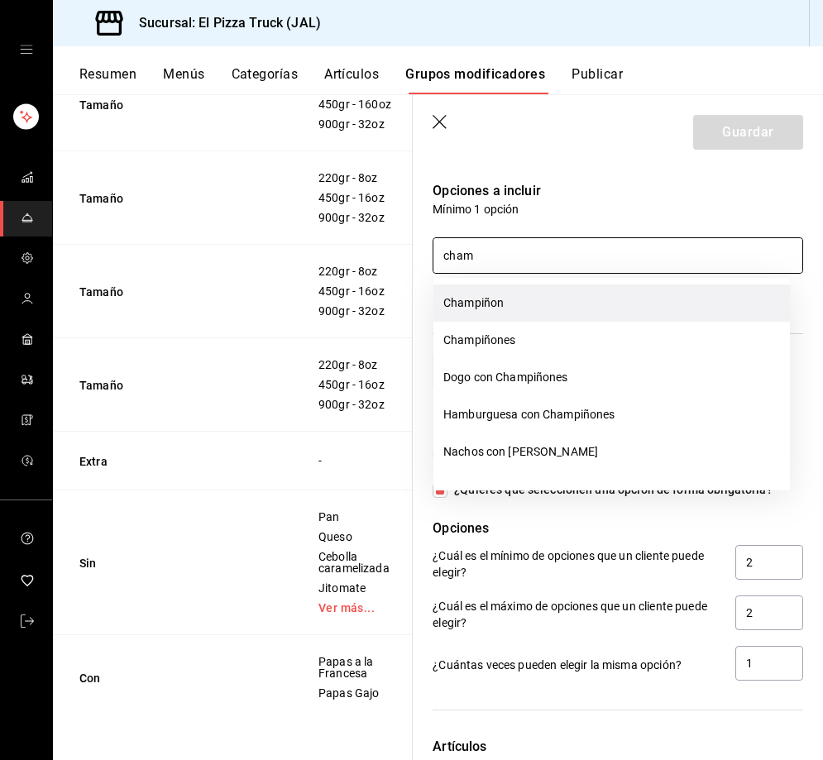
click at [516, 310] on li "Champiñon" at bounding box center [611, 302] width 356 height 37
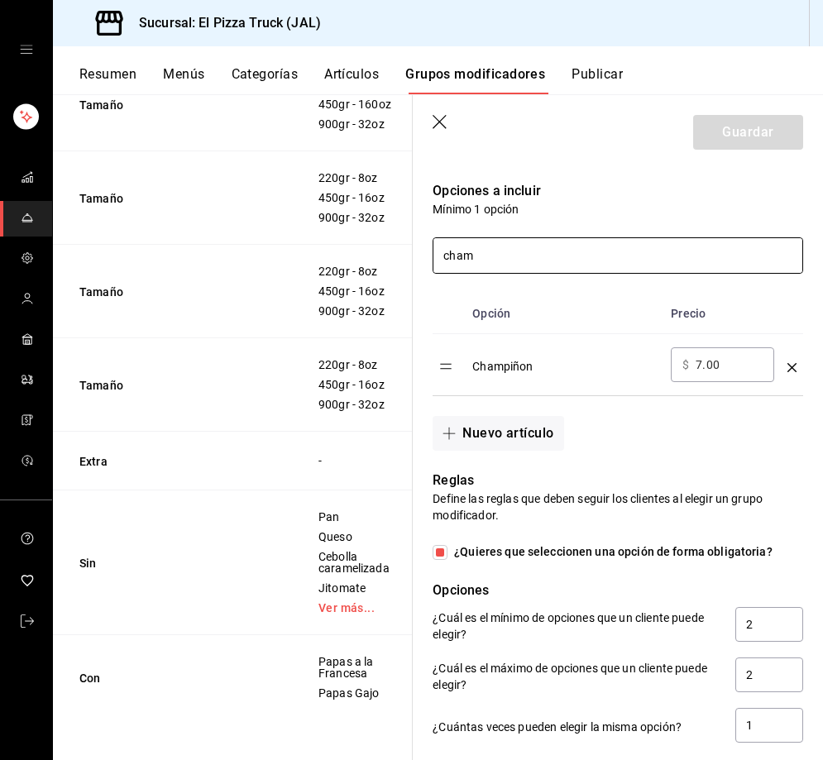
drag, startPoint x: 505, startPoint y: 263, endPoint x: 414, endPoint y: 266, distance: 91.0
click at [411, 266] on main "Grupos modificadores sucursal Para editar los grupos modificadores o cambios ge…" at bounding box center [438, 427] width 770 height 666
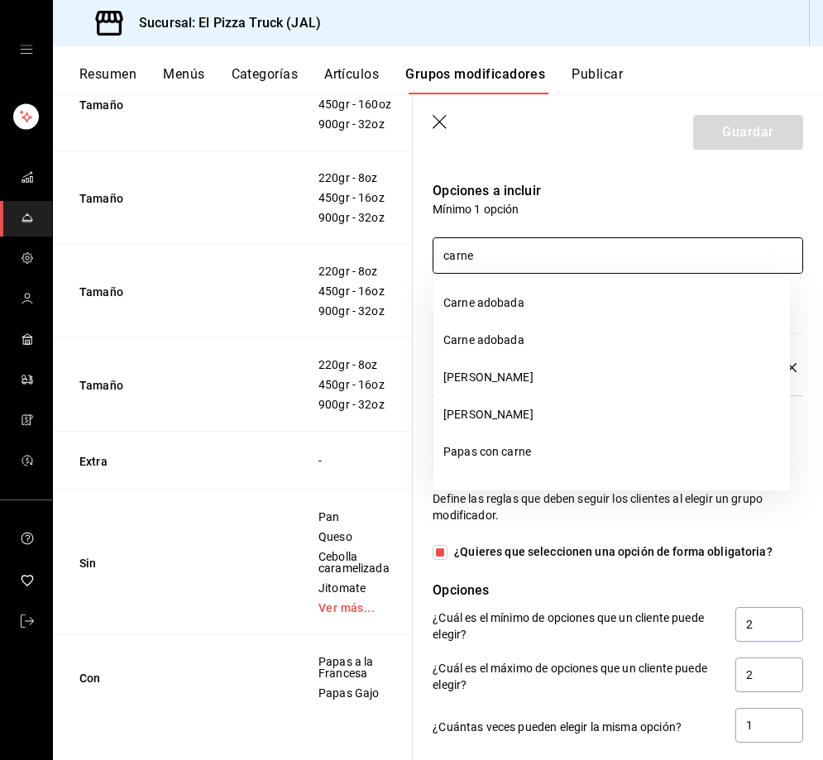
type input "carne"
click at [438, 122] on icon "button" at bounding box center [439, 122] width 14 height 14
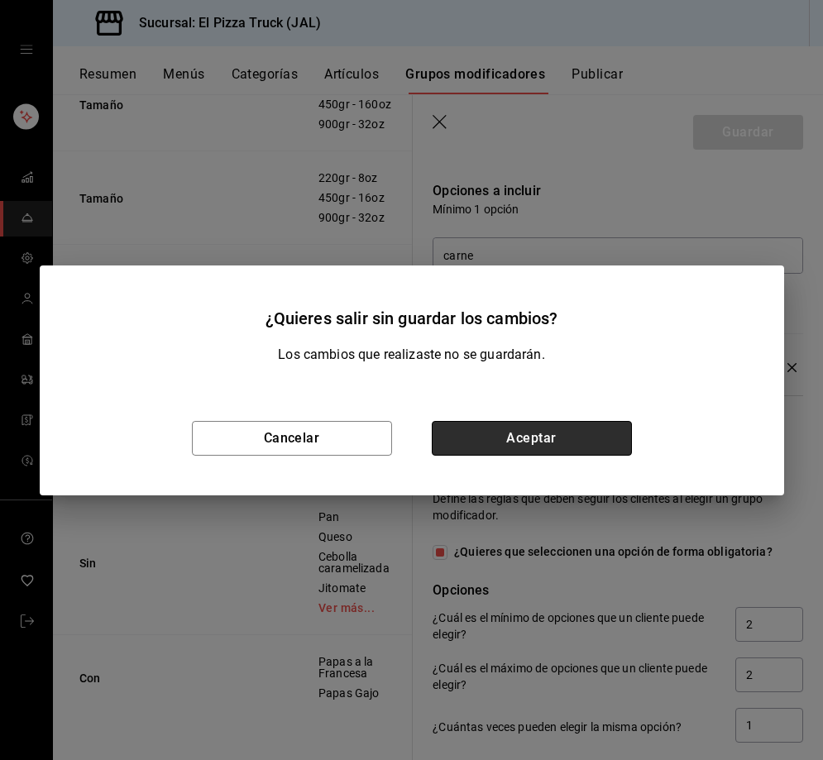
click at [499, 434] on button "Aceptar" at bounding box center [532, 438] width 200 height 35
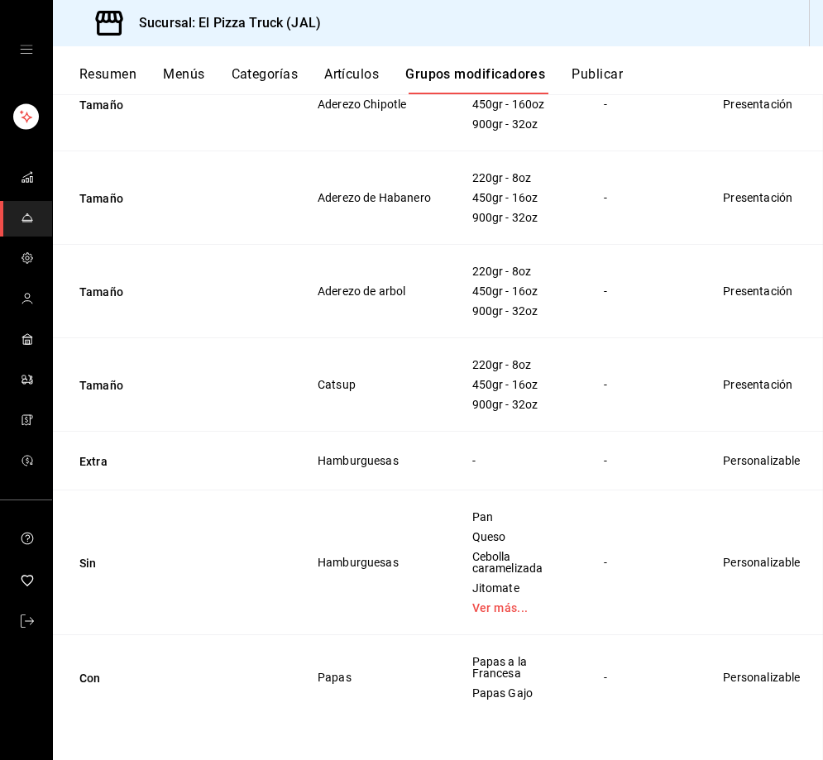
scroll to position [3349, 0]
click at [348, 82] on button "Artículos" at bounding box center [351, 80] width 55 height 28
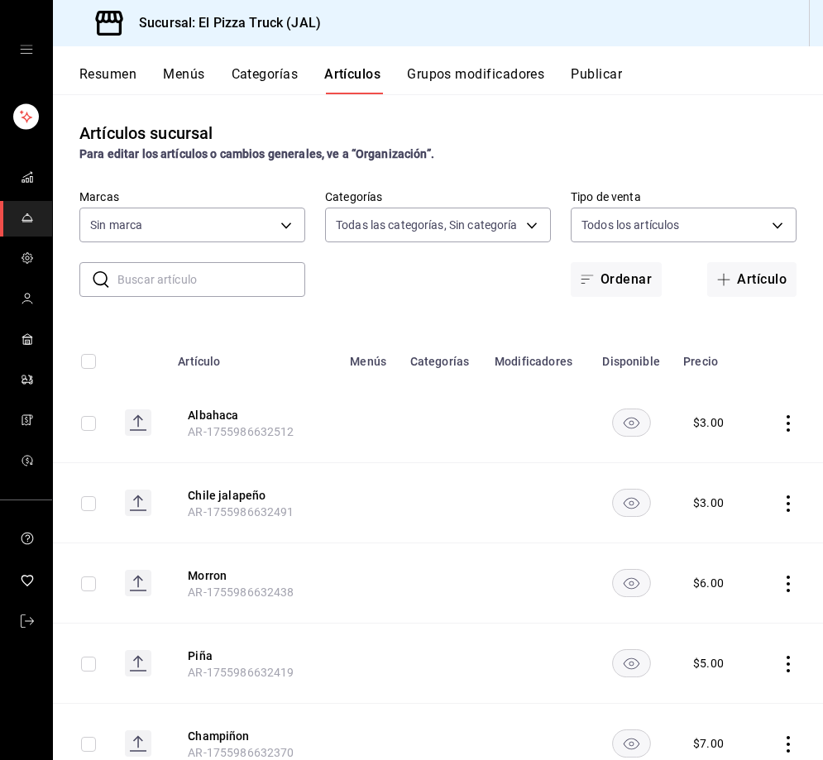
click at [207, 270] on input "text" at bounding box center [211, 279] width 188 height 33
type input "7011110b-ccbe-4c9e-86f6-4a195b2d65b1,5937454d-5871-409b-ab19-0e087f261275,3108b…"
type input "c15787e7-6217-4551-b681-77b679b5e3f3,a441d866-96e6-4057-8867-d7266e748d34,b52d4…"
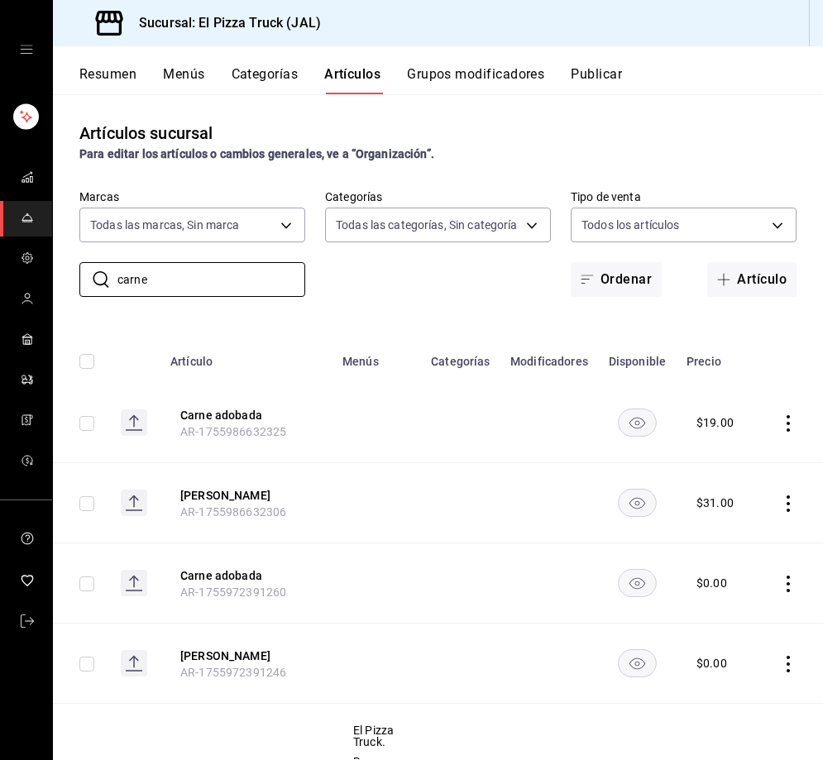
type input "carne"
click at [786, 582] on icon "actions" at bounding box center [787, 583] width 3 height 17
click at [747, 692] on span "Eliminar" at bounding box center [734, 689] width 42 height 13
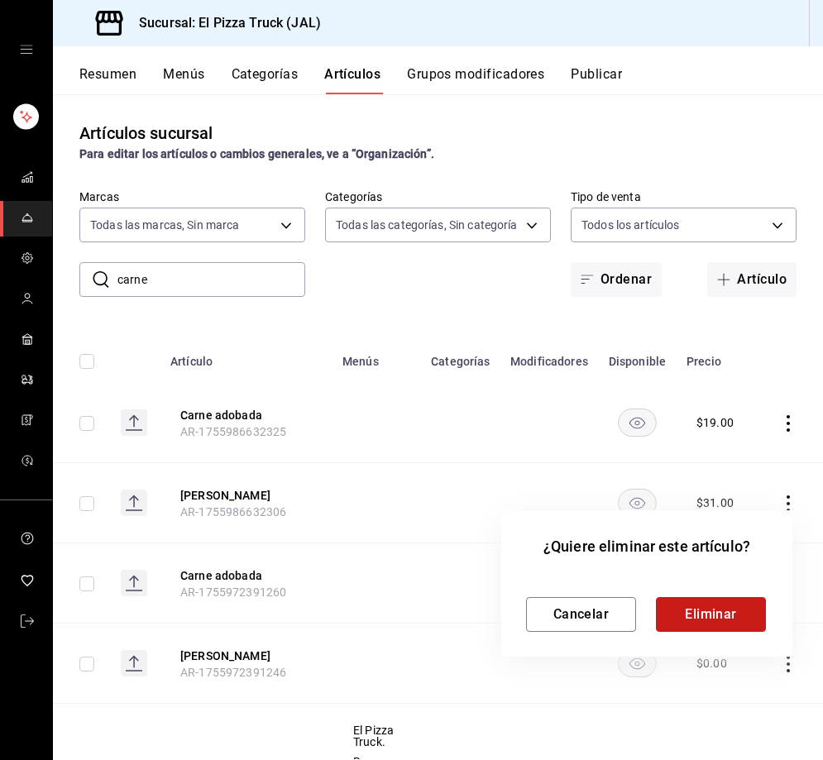
click at [718, 614] on button "Eliminar" at bounding box center [711, 614] width 110 height 35
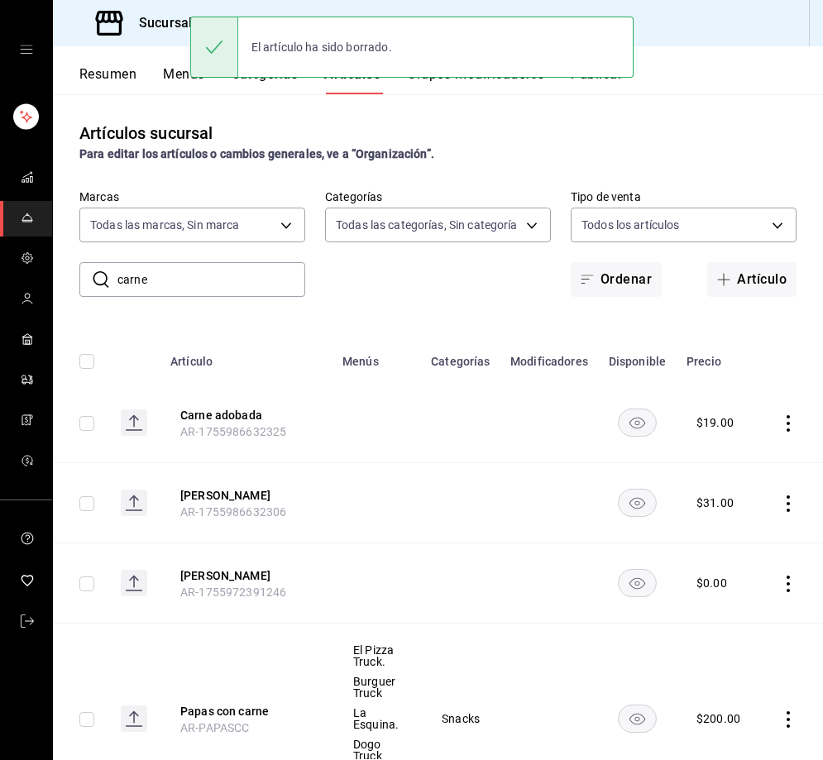
click at [780, 580] on icon "actions" at bounding box center [788, 583] width 17 height 17
click at [742, 689] on span "Eliminar" at bounding box center [734, 689] width 42 height 13
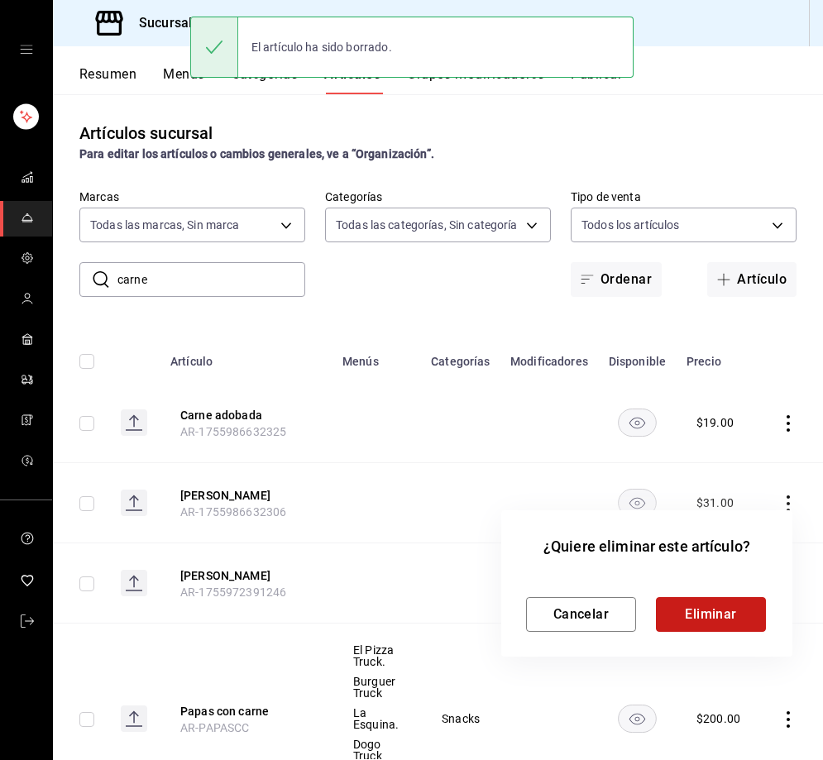
click at [704, 609] on button "Eliminar" at bounding box center [711, 614] width 110 height 35
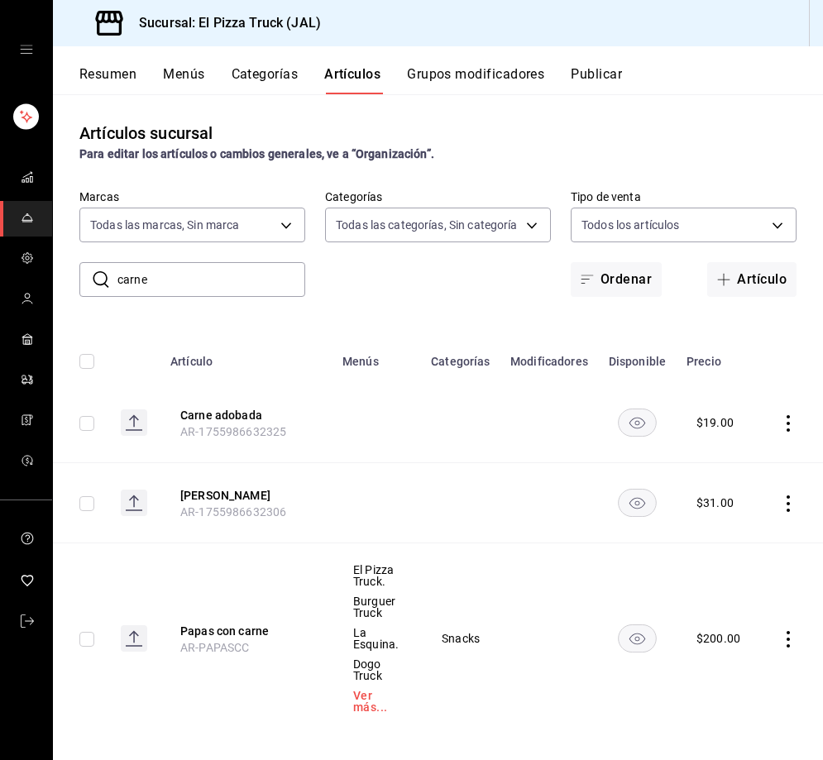
click at [485, 71] on button "Grupos modificadores" at bounding box center [475, 80] width 137 height 28
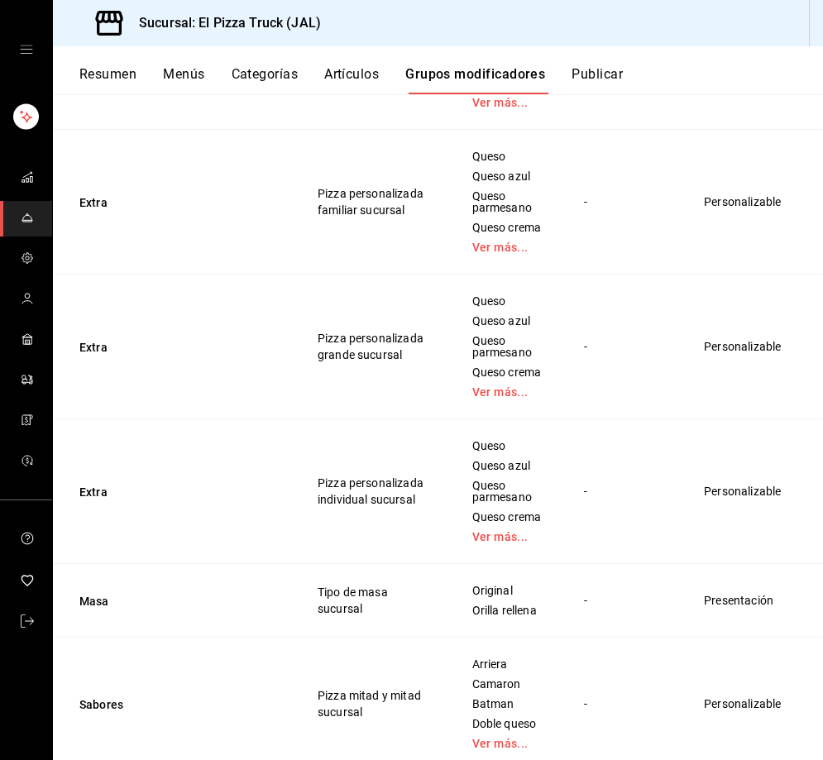
scroll to position [496, 0]
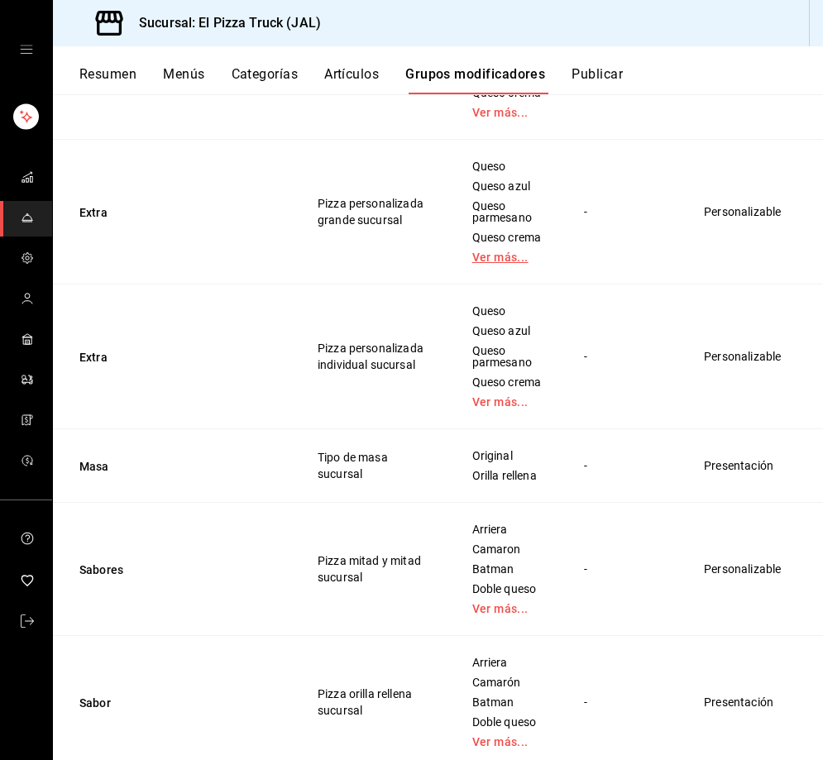
click at [472, 255] on link "Ver más..." at bounding box center [507, 257] width 71 height 12
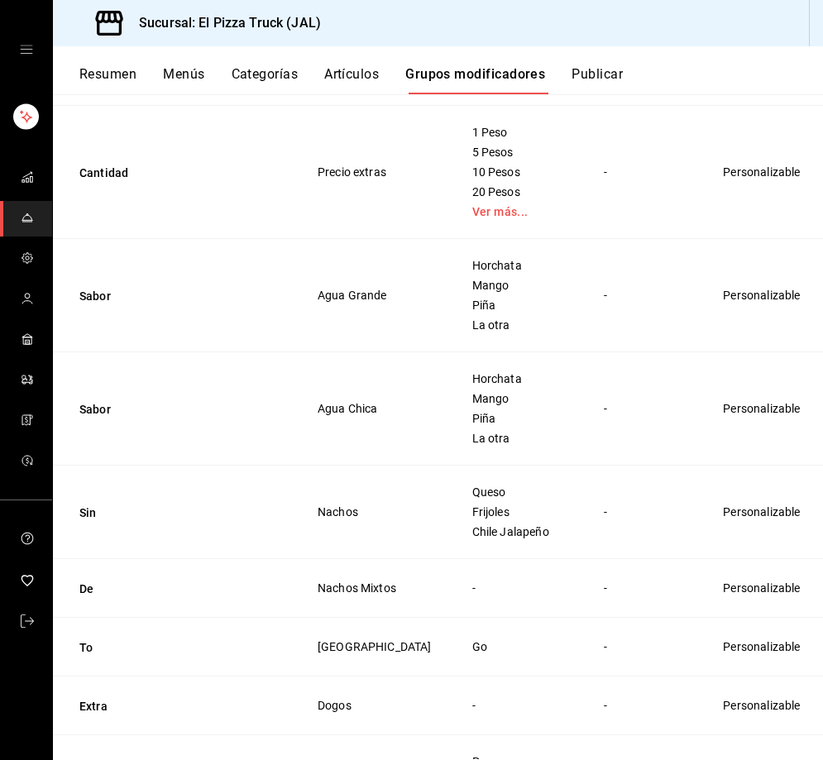
scroll to position [3059, 0]
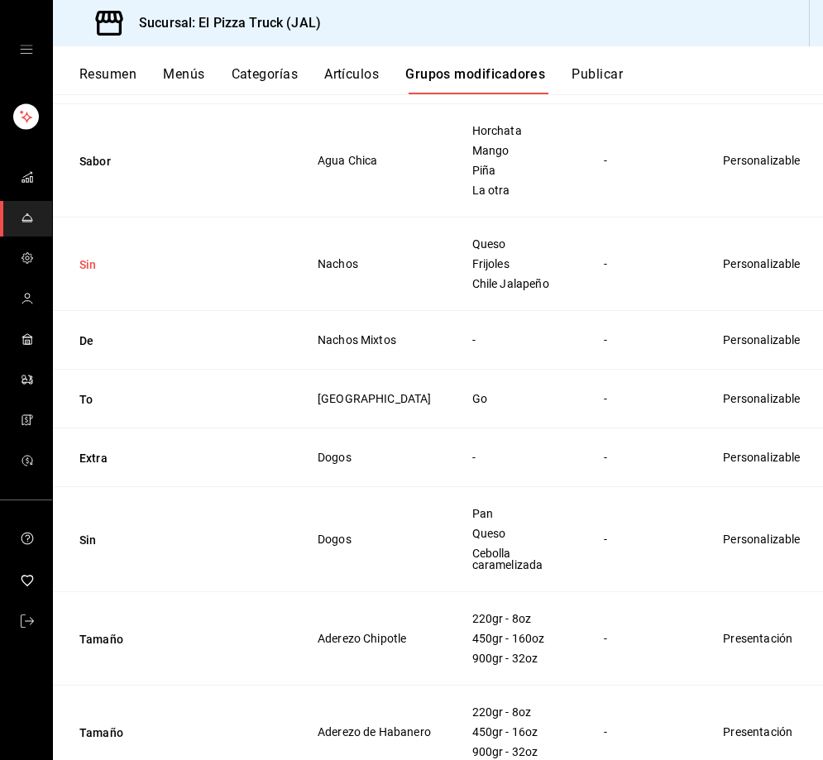
click at [88, 273] on button "Sin" at bounding box center [178, 264] width 198 height 17
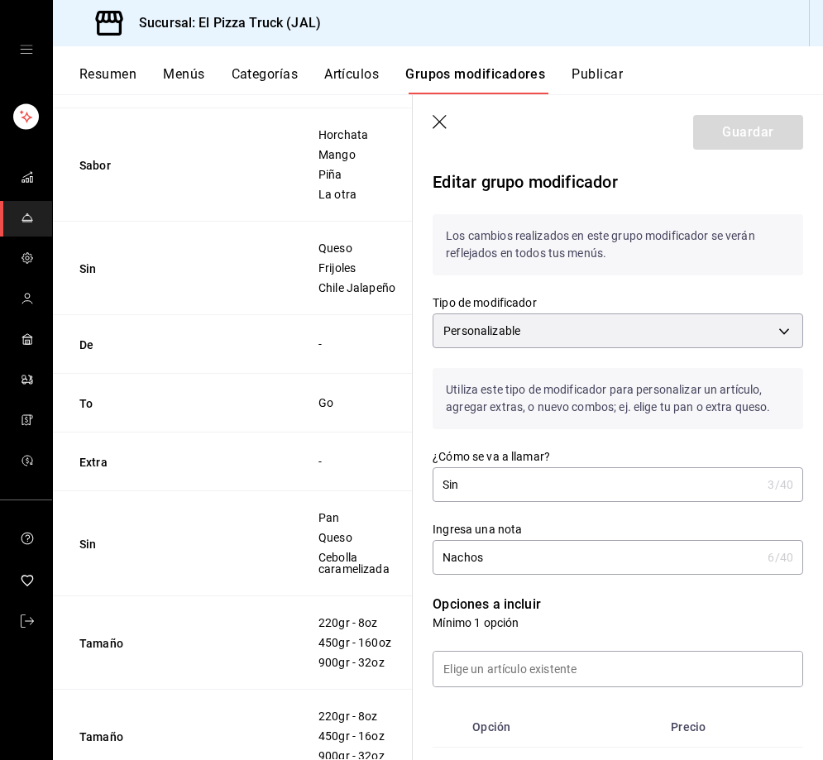
scroll to position [2921, 0]
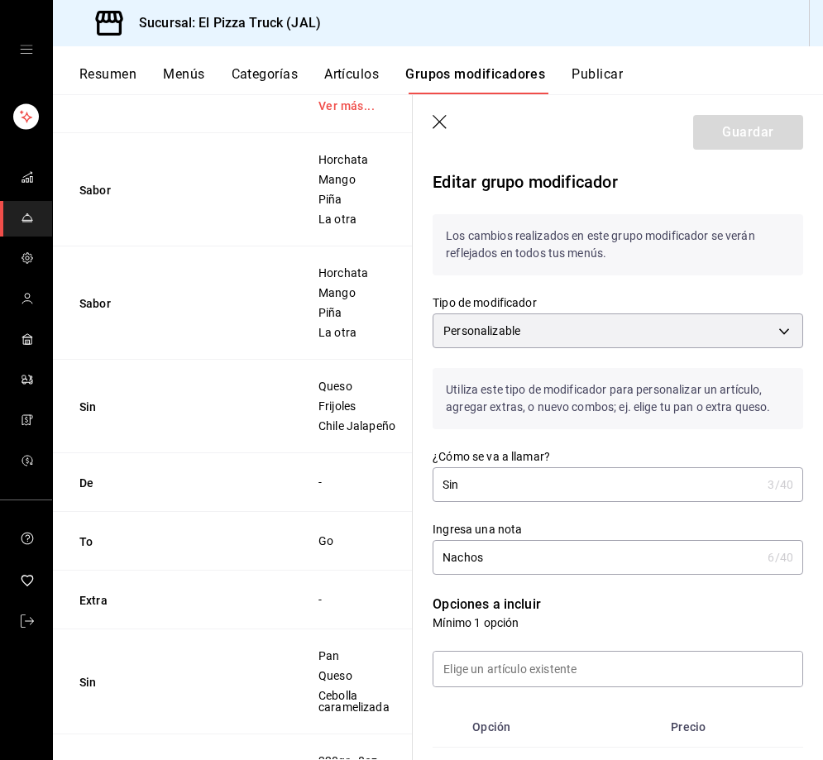
drag, startPoint x: 434, startPoint y: 127, endPoint x: 438, endPoint y: 425, distance: 297.7
click at [433, 126] on icon "button" at bounding box center [440, 123] width 17 height 17
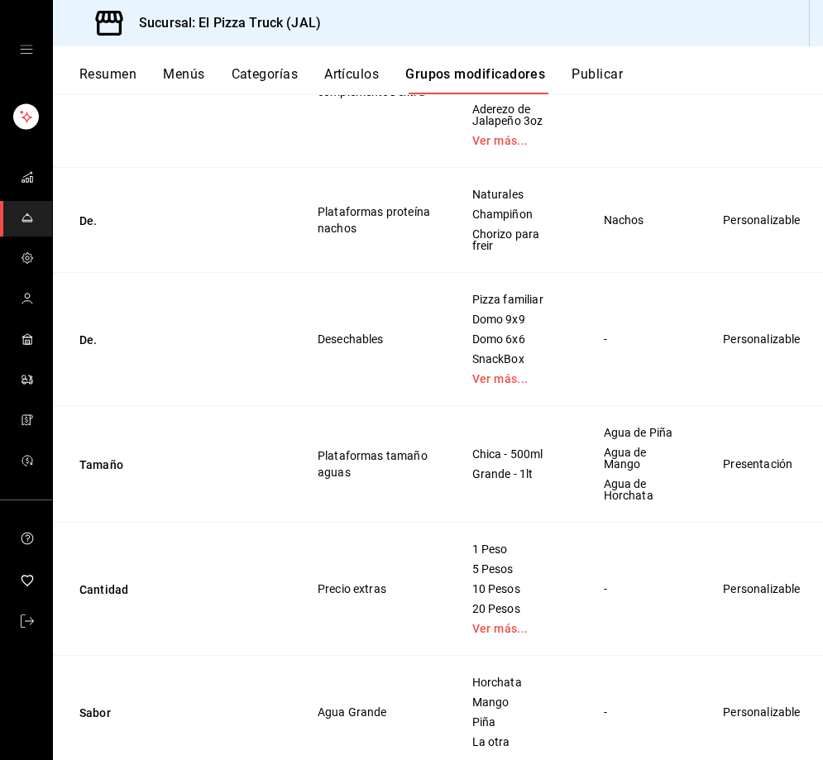
scroll to position [2389, 0]
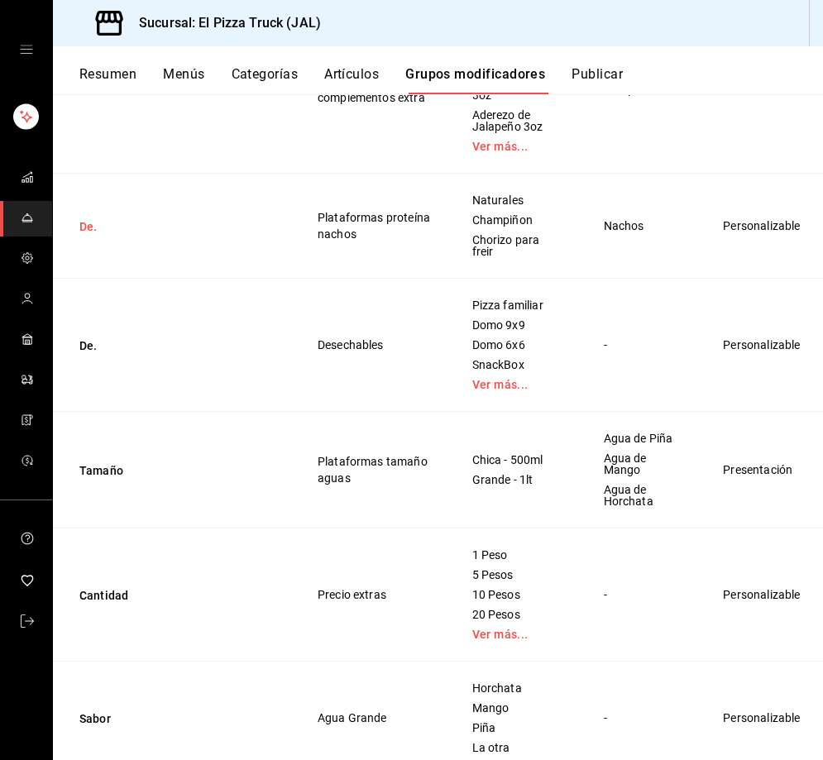
click at [89, 235] on button "De." at bounding box center [178, 226] width 198 height 17
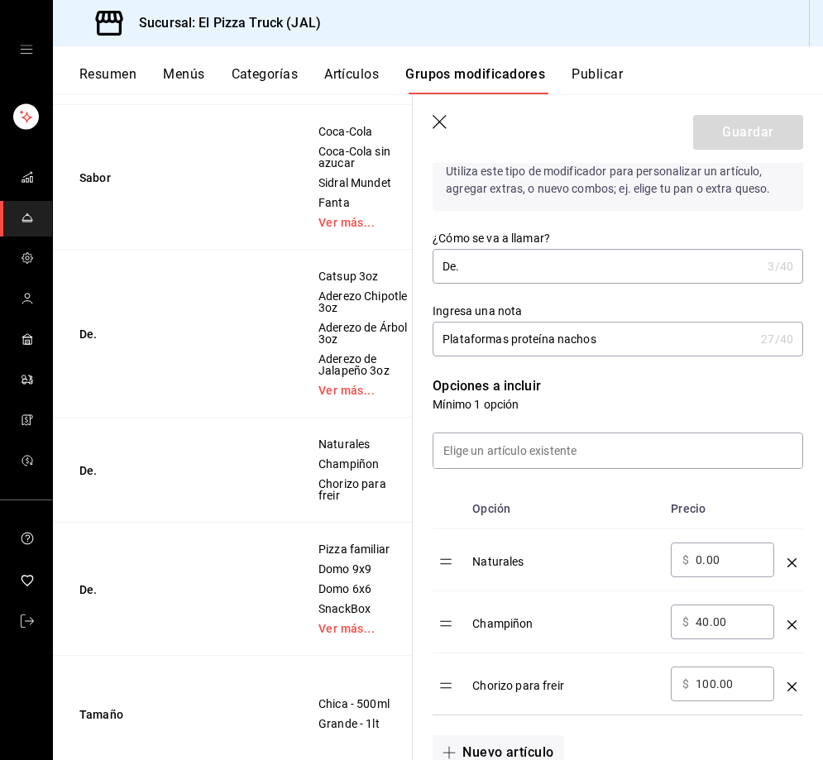
scroll to position [496, 0]
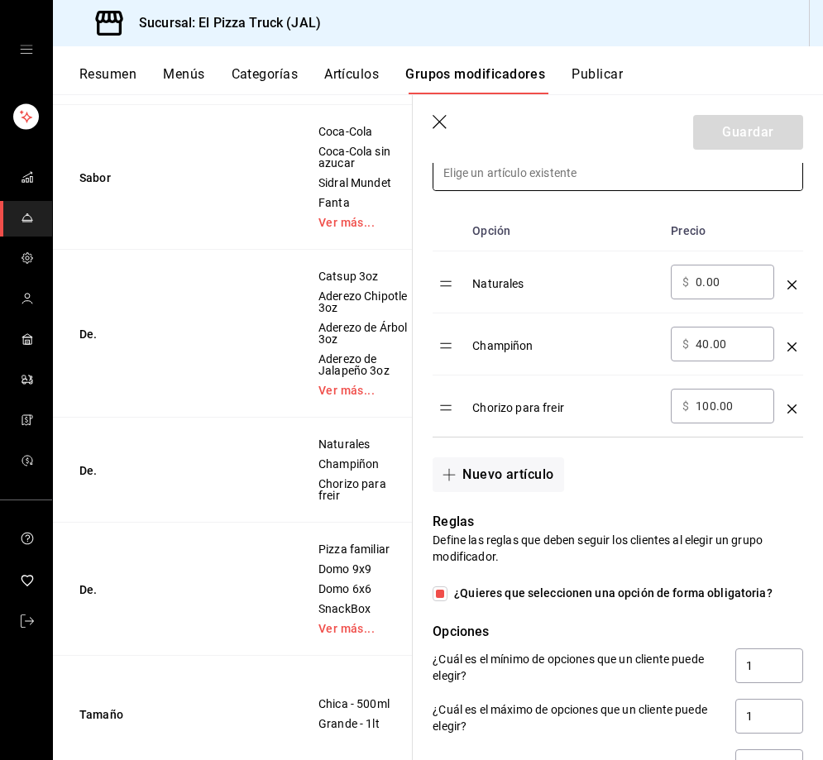
click at [513, 184] on input at bounding box center [617, 172] width 369 height 35
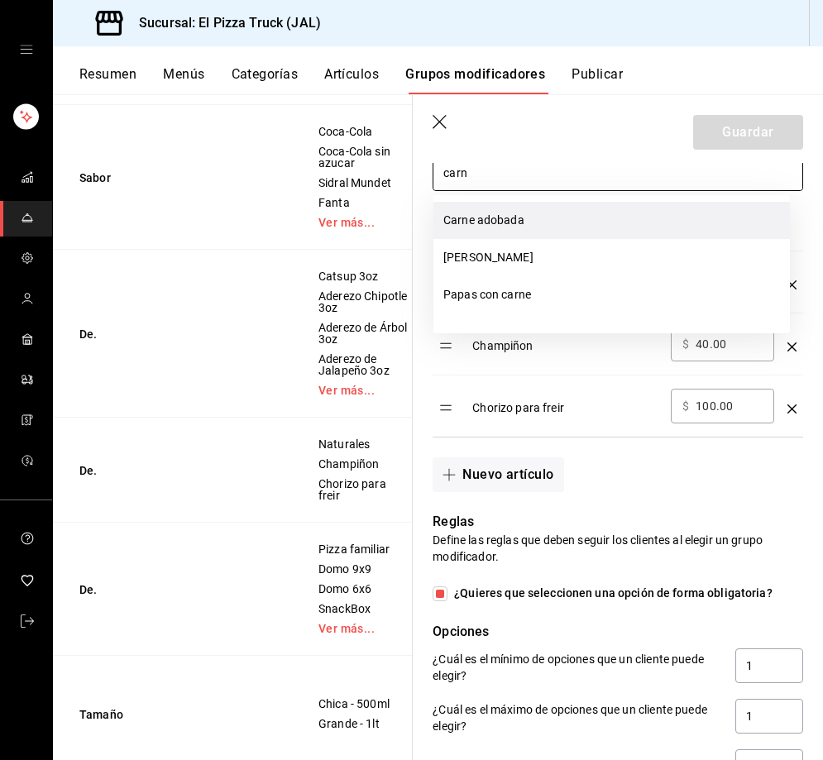
click at [519, 215] on li "Carne adobada" at bounding box center [611, 220] width 356 height 37
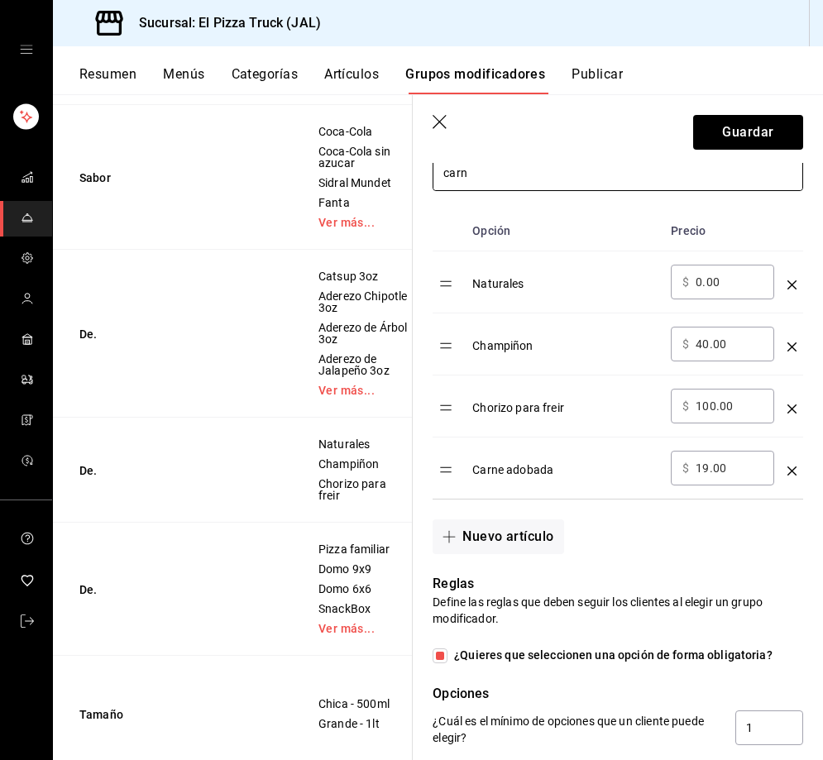
click at [506, 186] on input "carn" at bounding box center [617, 172] width 369 height 35
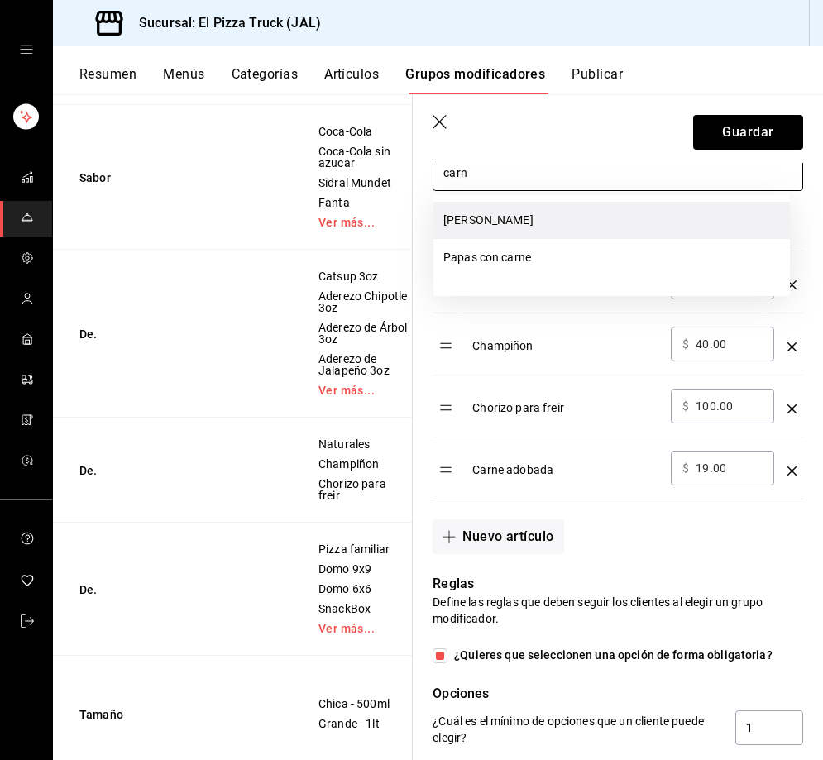
click at [513, 221] on li "[PERSON_NAME]" at bounding box center [611, 220] width 356 height 37
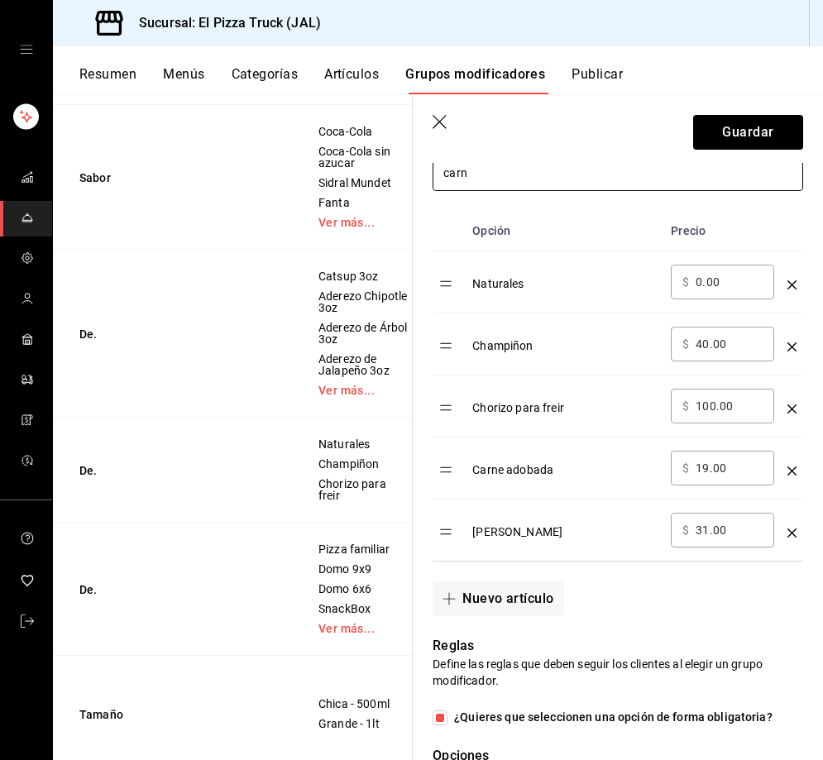
type input "carn"
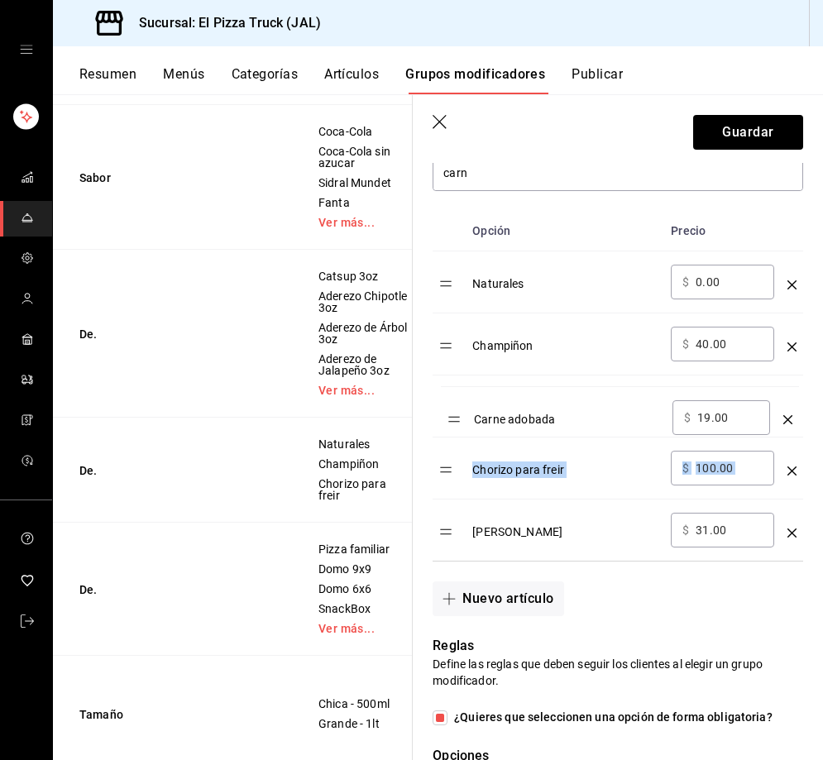
drag, startPoint x: 447, startPoint y: 479, endPoint x: 456, endPoint y: 427, distance: 52.7
click at [456, 427] on table "Opción Precio Naturales ​ $ 0.00 ​ Champiñon ​ $ 40.00 ​ Chorizo para freir ​ $…" at bounding box center [617, 386] width 370 height 350
click at [464, 416] on table "Opción Precio Naturales ​ $ 0.00 ​ Champiñon ​ $ 40.00 ​ Carne adobada ​ $ 19.0…" at bounding box center [617, 386] width 370 height 350
click at [705, 410] on input "31.00" at bounding box center [728, 406] width 67 height 17
type input "3.00"
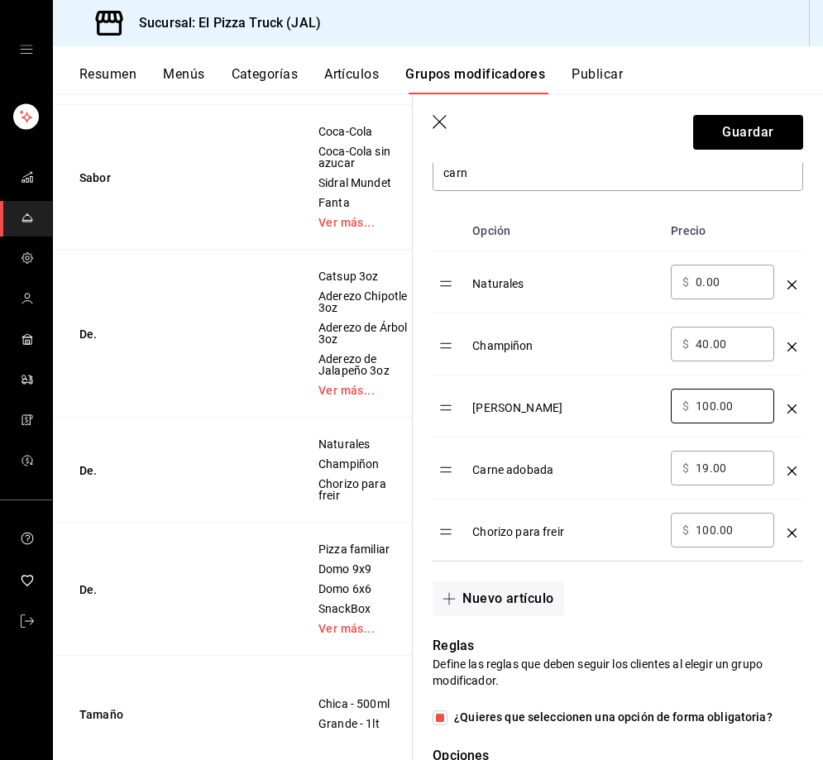
type input "100.00"
drag, startPoint x: 444, startPoint y: 530, endPoint x: 448, endPoint y: 409, distance: 120.8
click at [448, 409] on table "Opción Precio Naturales ​ $ 0.00 ​ Champiñon ​ $ 40.00 ​ Carne asada ​ $ 100.00…" at bounding box center [617, 386] width 370 height 350
click at [728, 152] on header "Guardar" at bounding box center [618, 129] width 410 height 68
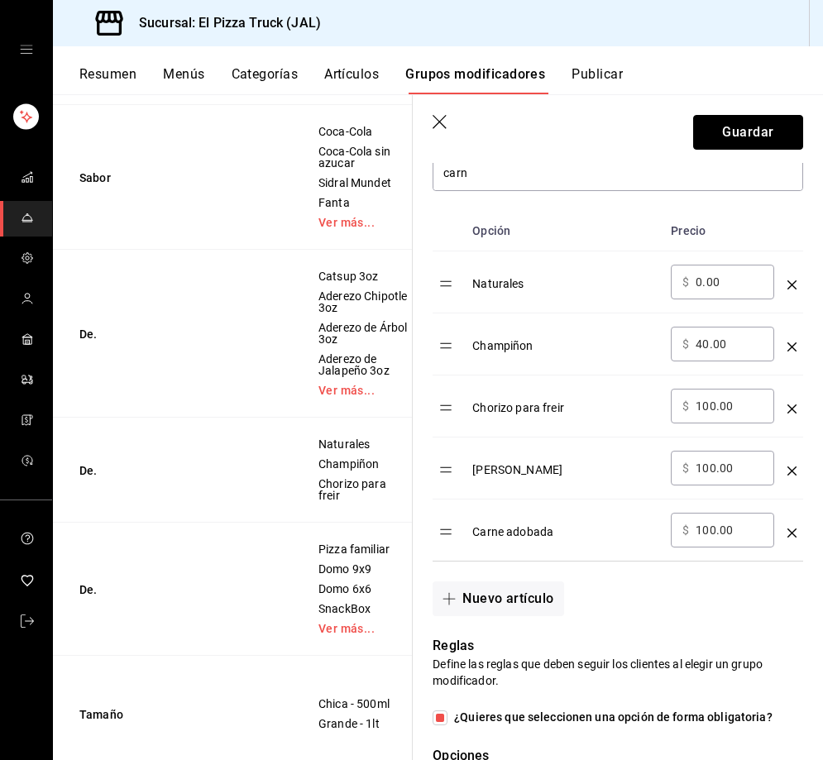
click at [742, 130] on button "Guardar" at bounding box center [748, 132] width 110 height 35
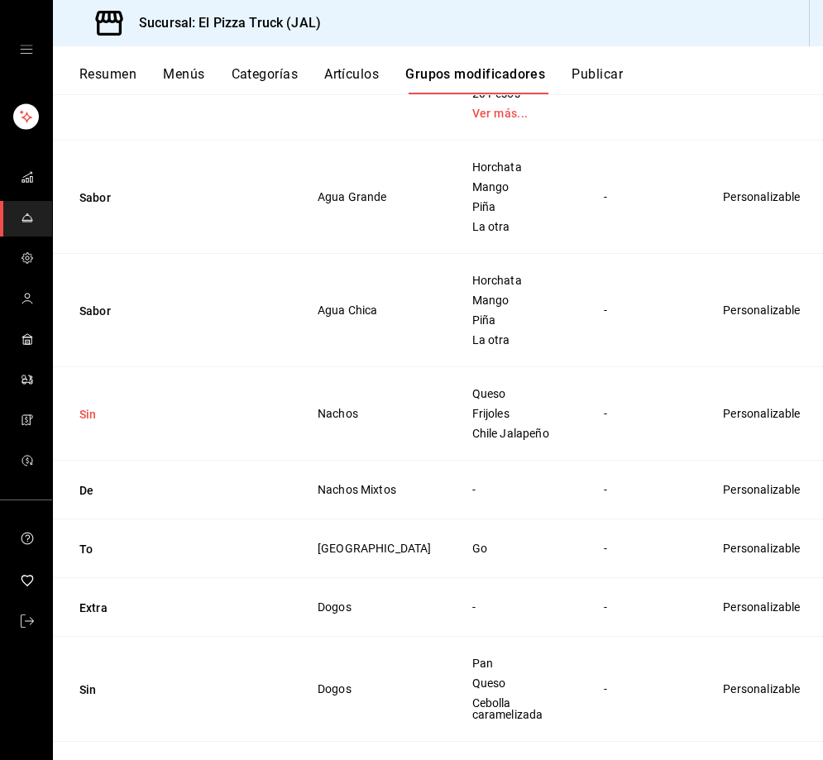
scroll to position [2646, 0]
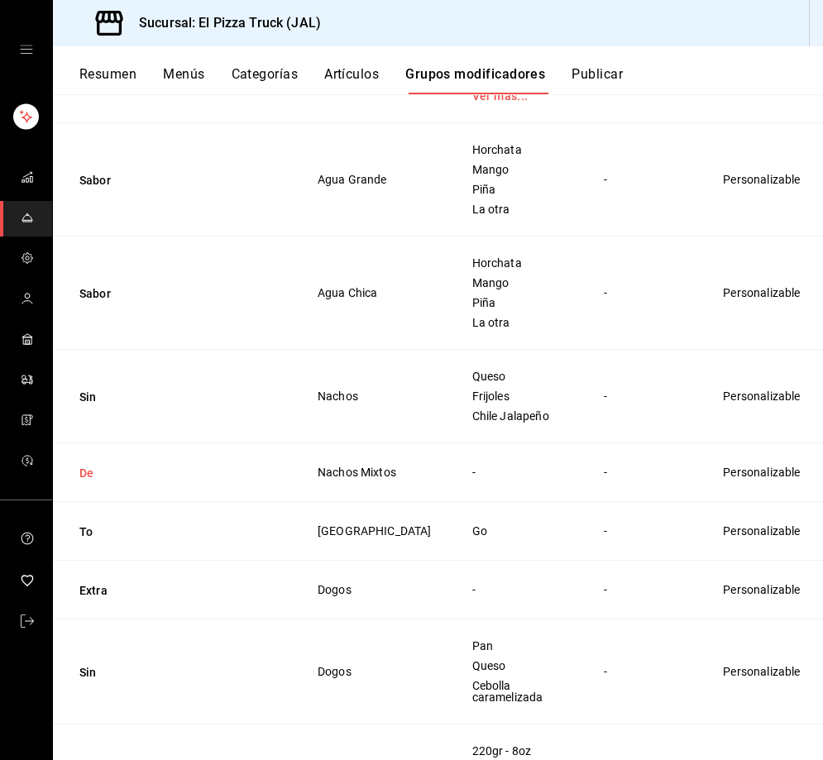
click at [93, 481] on button "De" at bounding box center [178, 473] width 198 height 17
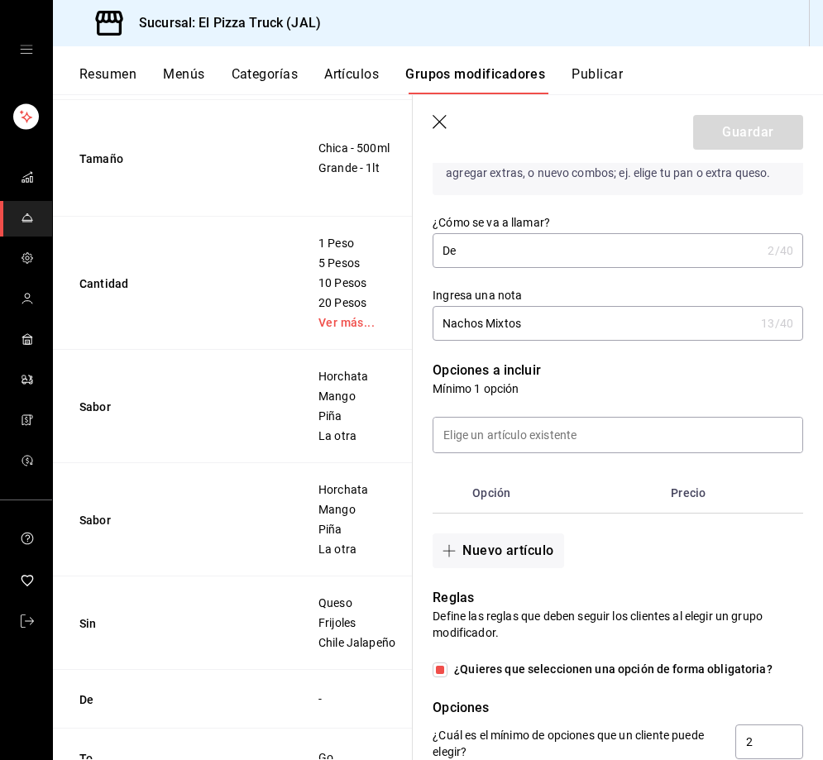
scroll to position [331, 0]
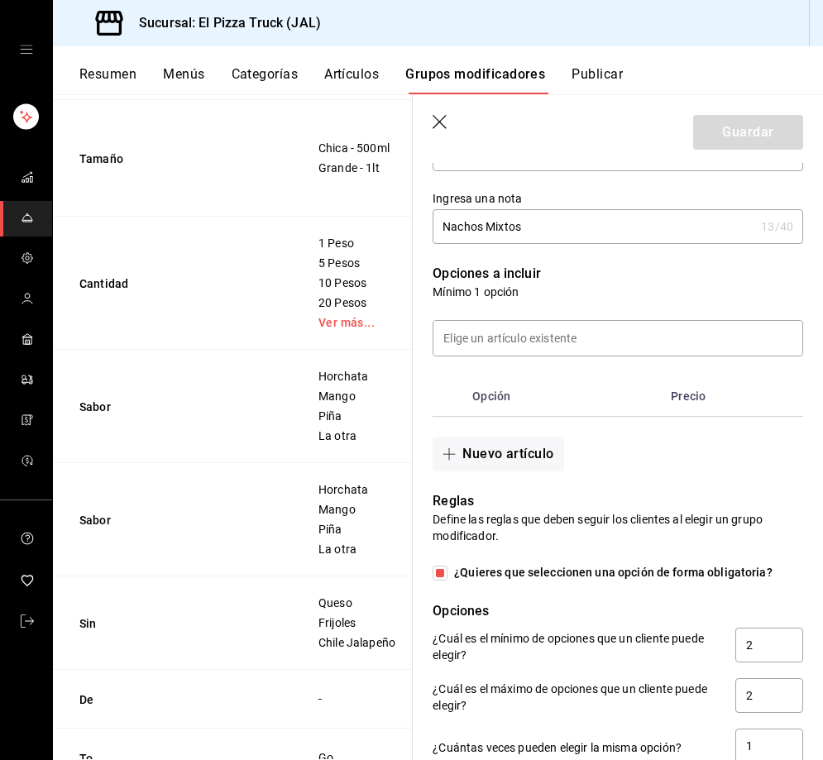
click at [549, 223] on input "Nachos Mixtos" at bounding box center [593, 226] width 322 height 33
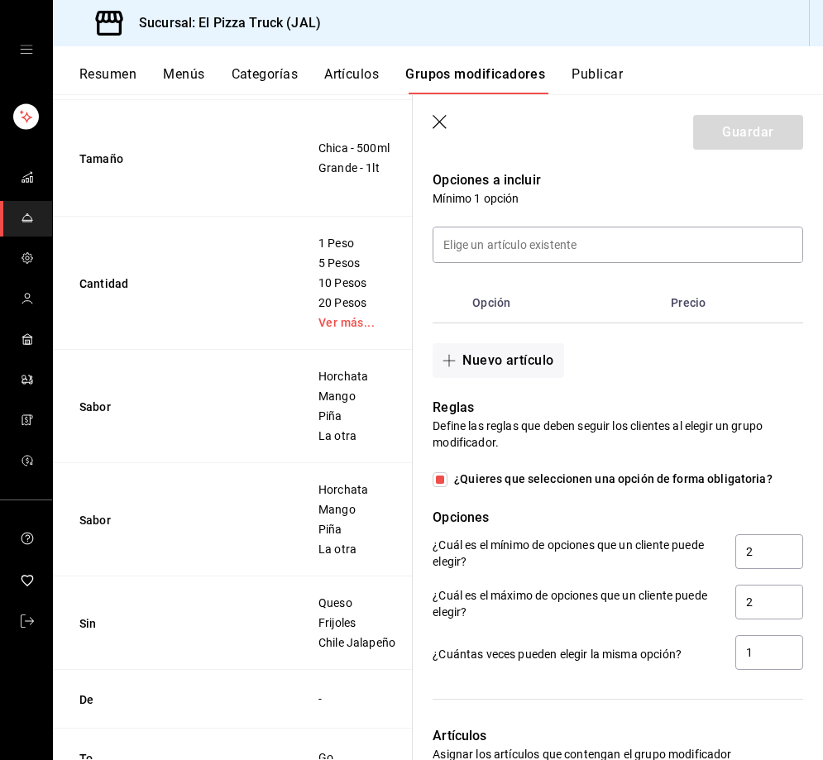
scroll to position [413, 0]
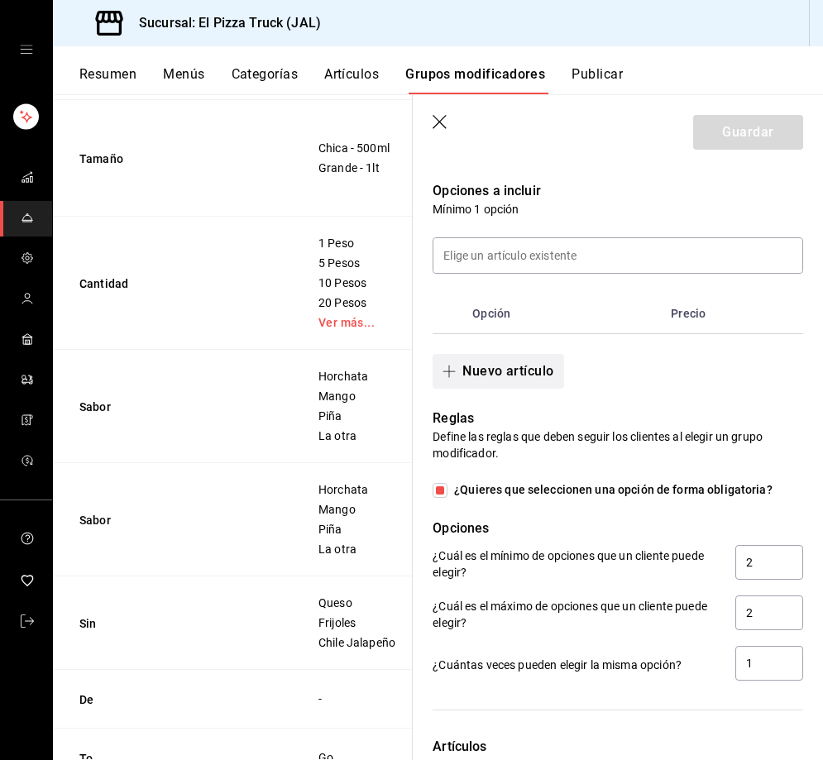
type input "Nachos mixtos sucursal"
click at [541, 375] on button "Nuevo artículo" at bounding box center [497, 371] width 131 height 35
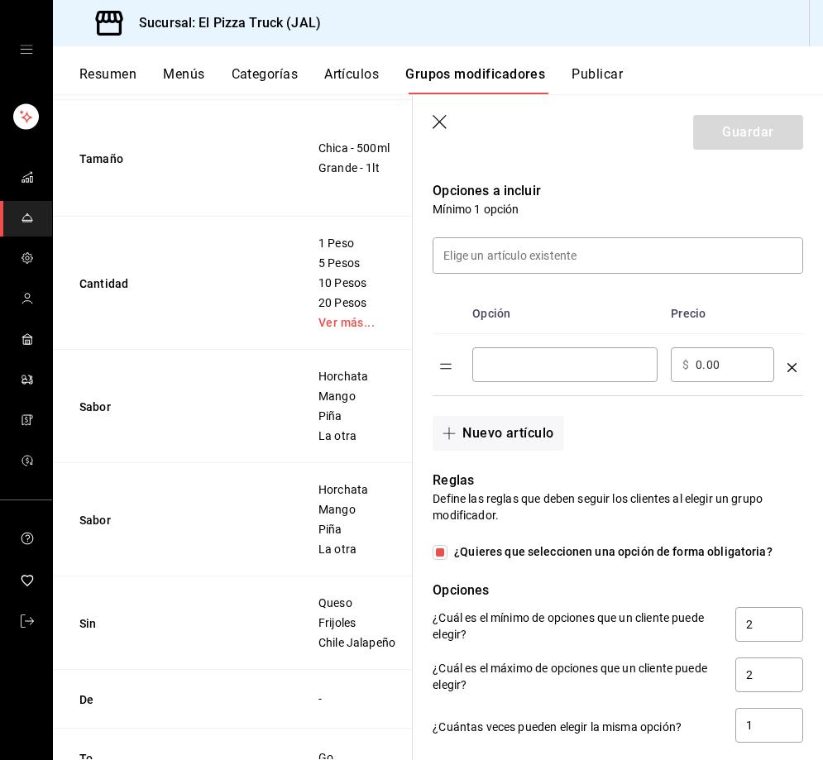
click at [535, 375] on div "​" at bounding box center [564, 364] width 185 height 35
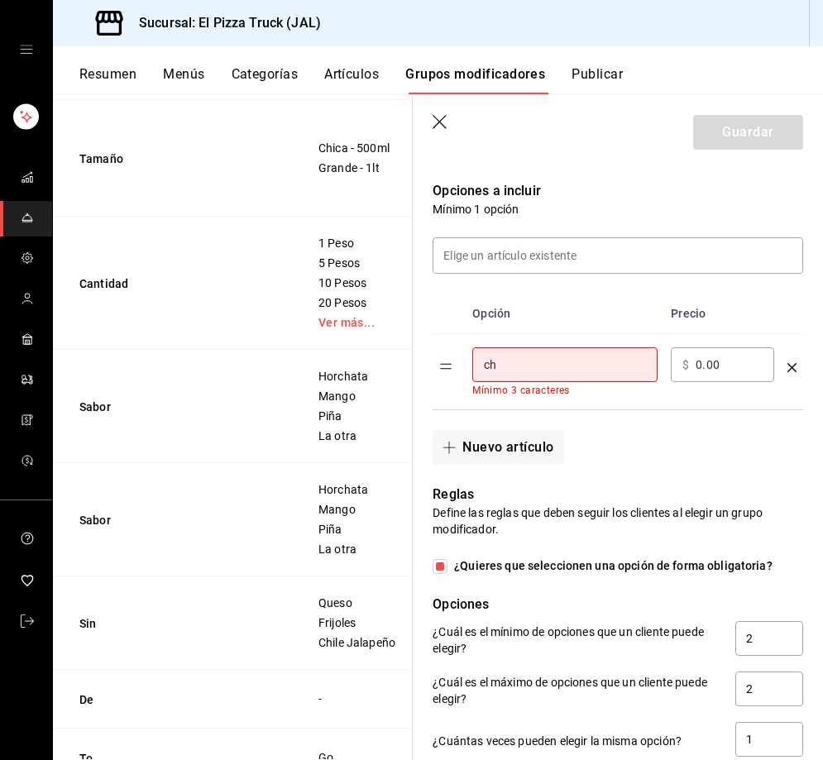
type input "c"
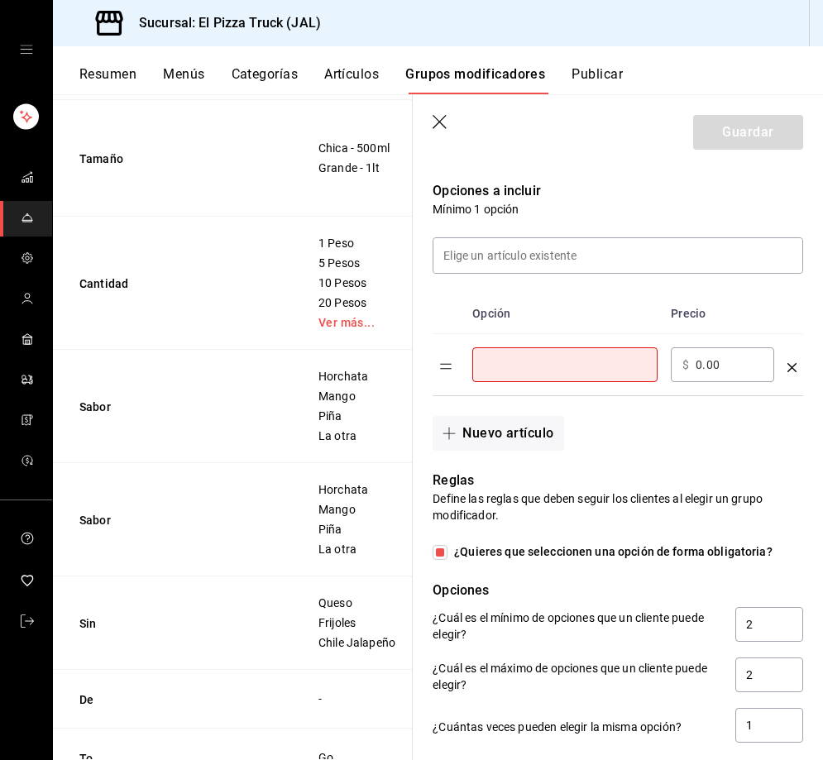
click at [787, 360] on div "optionsTable" at bounding box center [791, 360] width 9 height 27
click at [787, 371] on icon "optionsTable" at bounding box center [791, 367] width 9 height 9
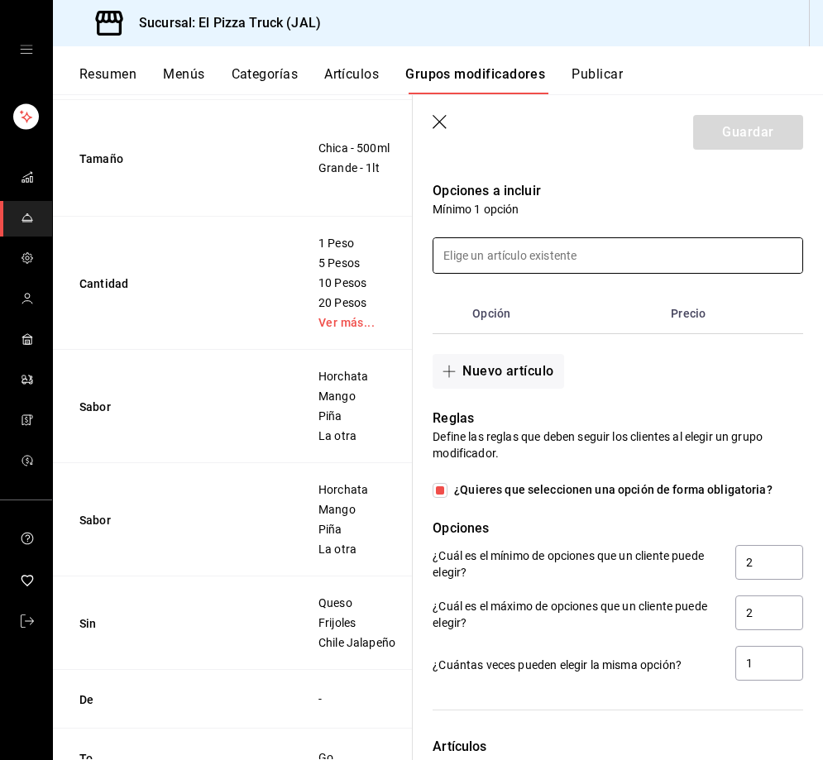
click at [546, 243] on input at bounding box center [617, 255] width 369 height 35
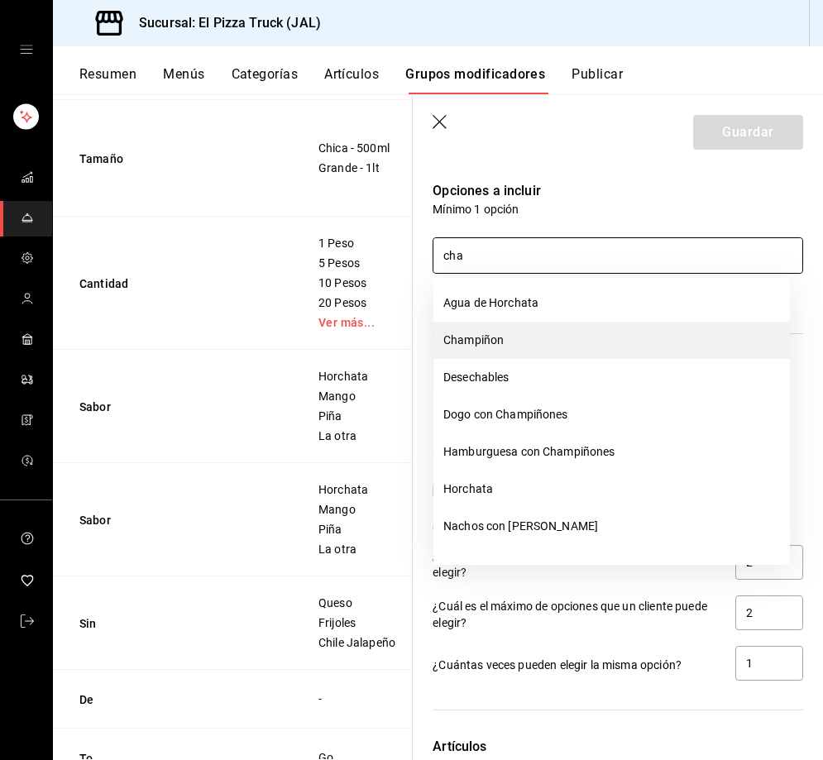
click at [540, 333] on li "Champiñon" at bounding box center [611, 340] width 356 height 37
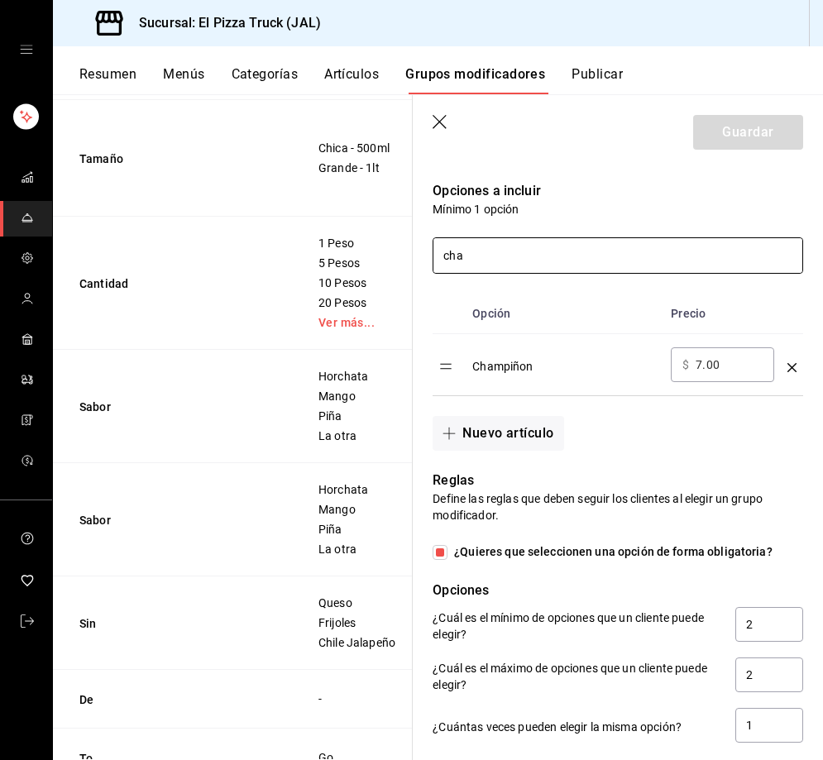
click at [507, 250] on input "cha" at bounding box center [617, 255] width 369 height 35
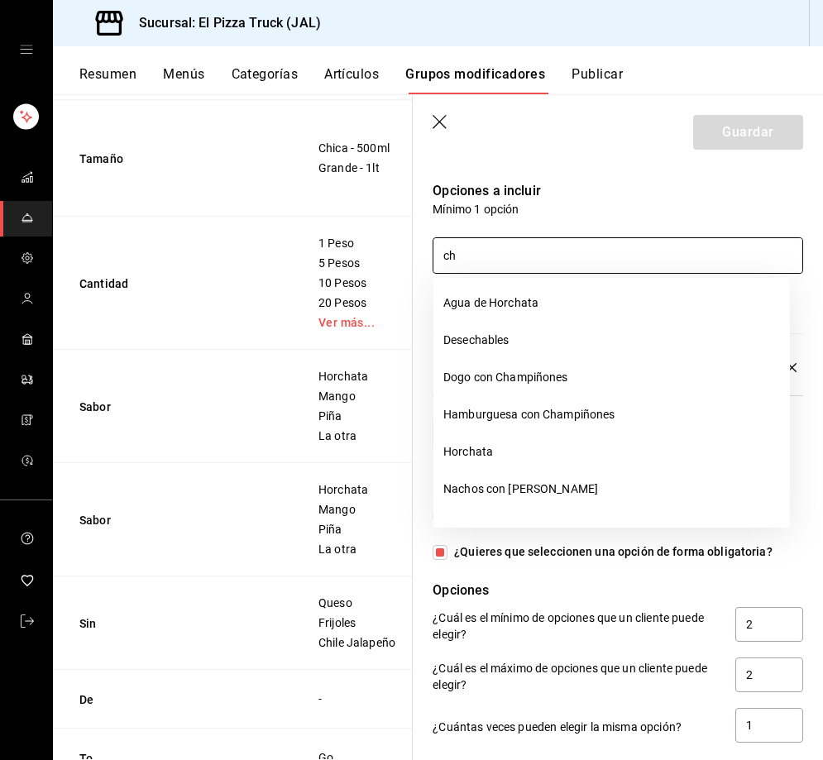
type input "c"
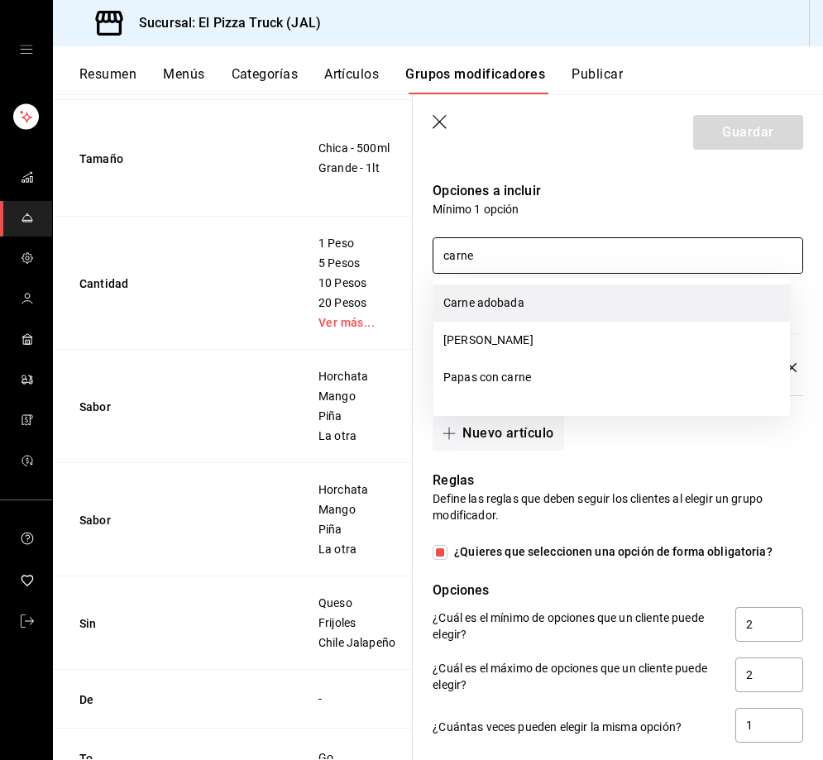
click at [521, 303] on li "Carne adobada" at bounding box center [611, 302] width 356 height 37
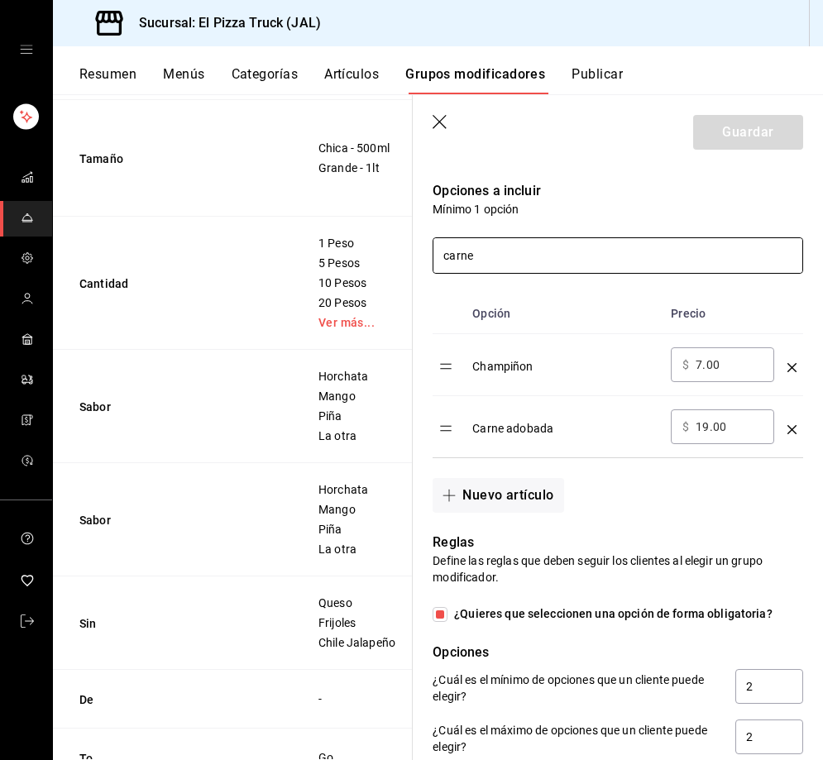
click at [527, 238] on input "carne" at bounding box center [617, 255] width 369 height 35
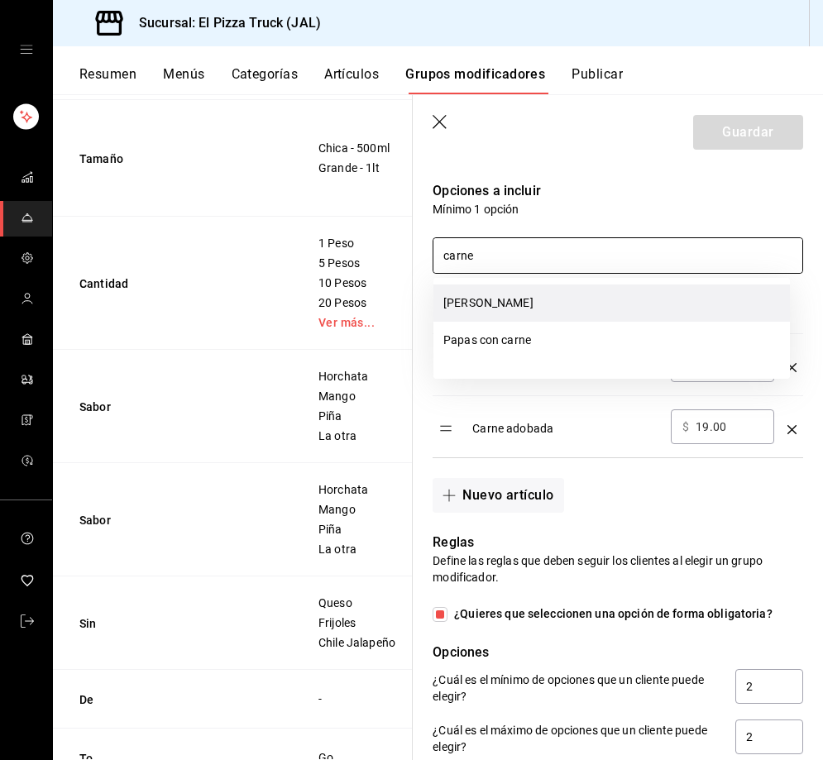
click at [509, 303] on li "[PERSON_NAME]" at bounding box center [611, 302] width 356 height 37
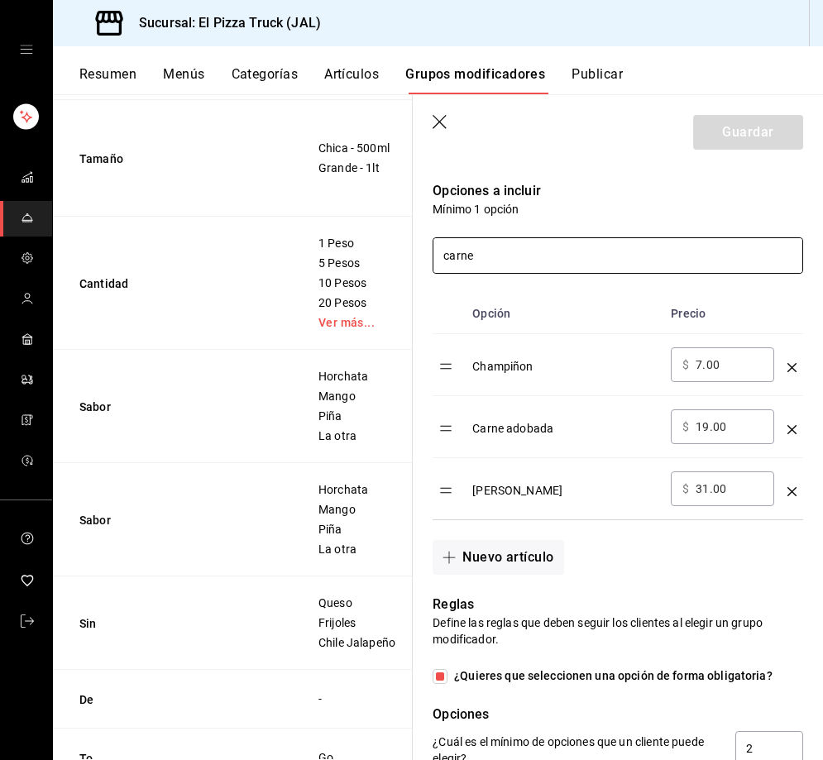
drag, startPoint x: 521, startPoint y: 240, endPoint x: 399, endPoint y: 236, distance: 121.6
click at [399, 236] on main "Grupos modificadores sucursal Para editar los grupos modificadores o cambios ge…" at bounding box center [438, 427] width 770 height 666
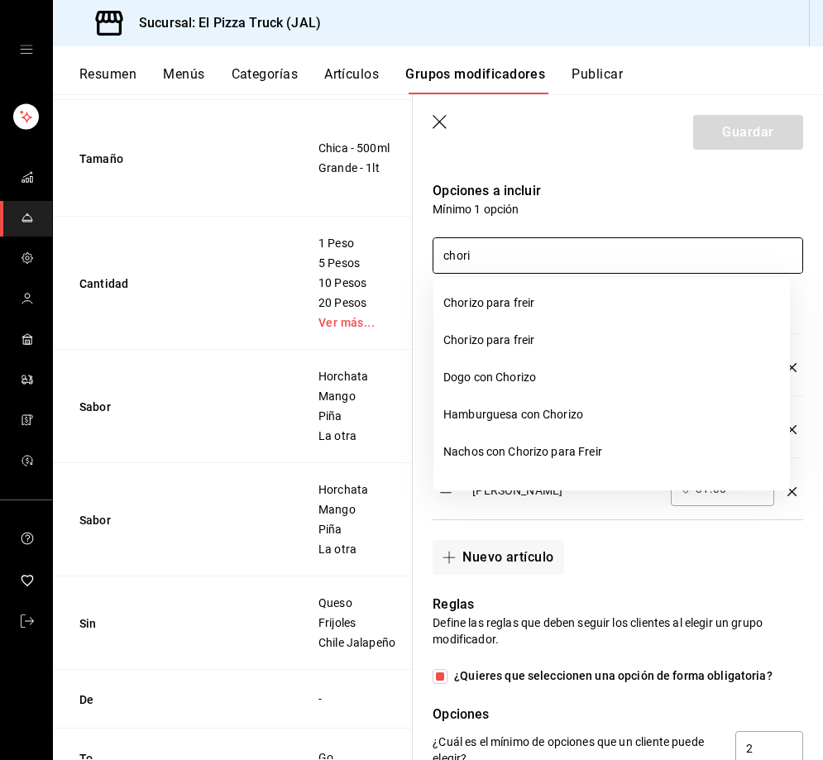
type input "chori"
click at [623, 227] on div "chori" at bounding box center [608, 245] width 390 height 56
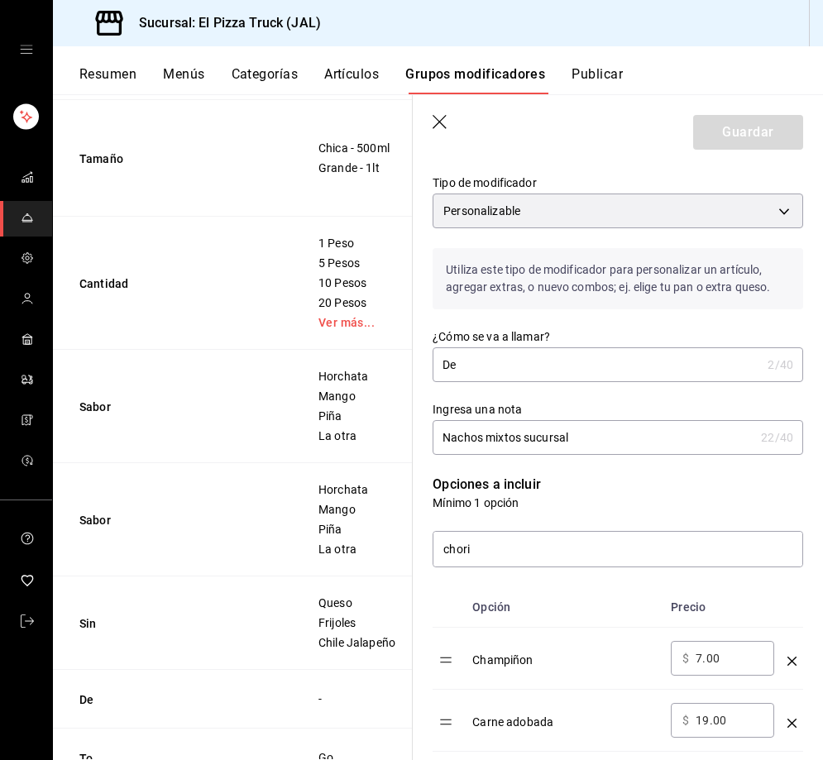
scroll to position [0, 0]
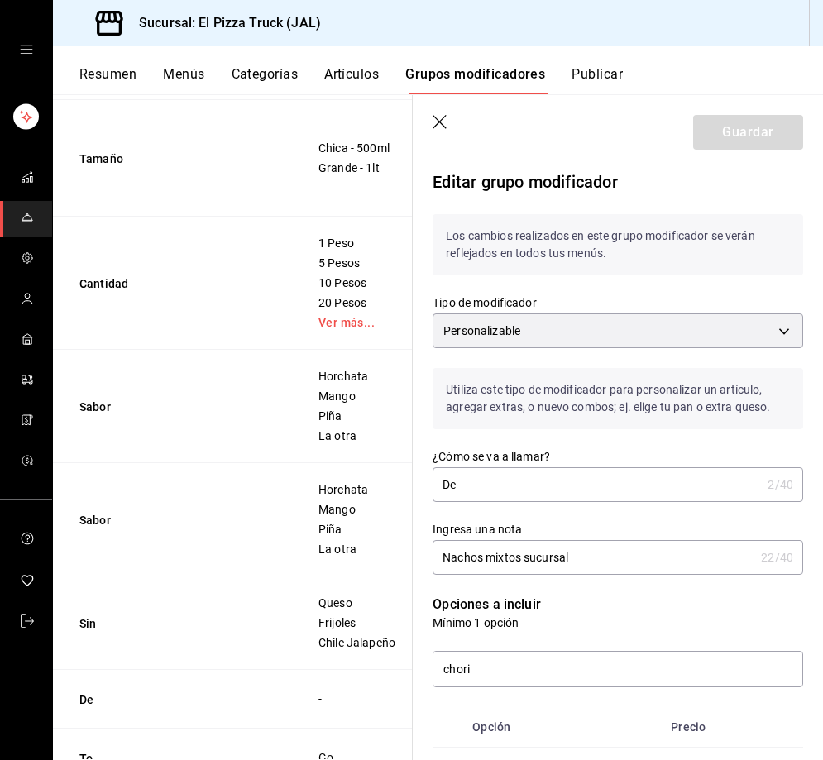
click at [546, 475] on input "De" at bounding box center [596, 484] width 328 height 33
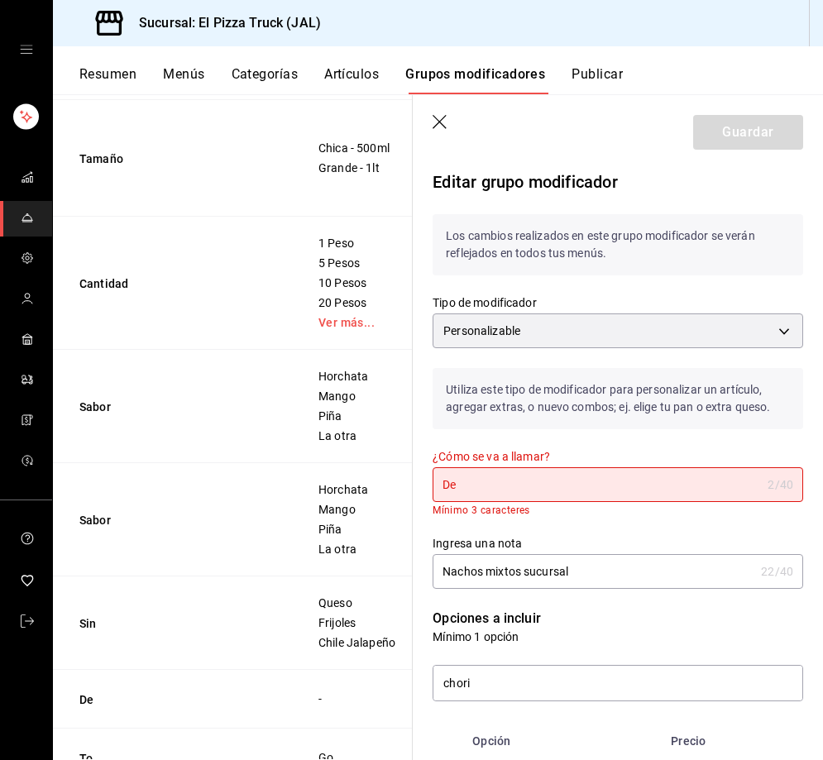
type input "D"
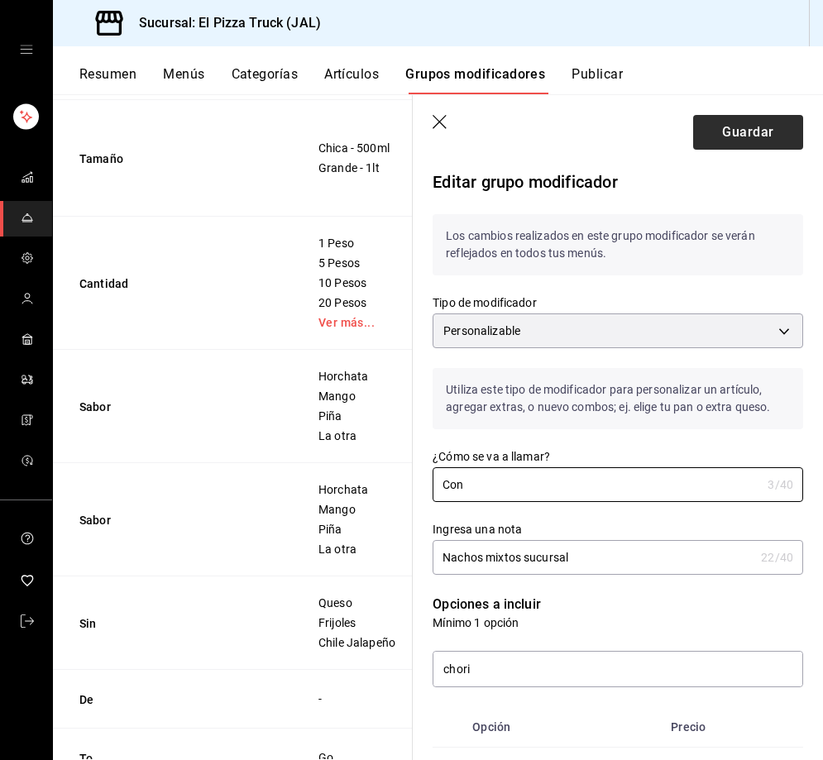
type input "Con"
click at [732, 141] on button "Guardar" at bounding box center [748, 132] width 110 height 35
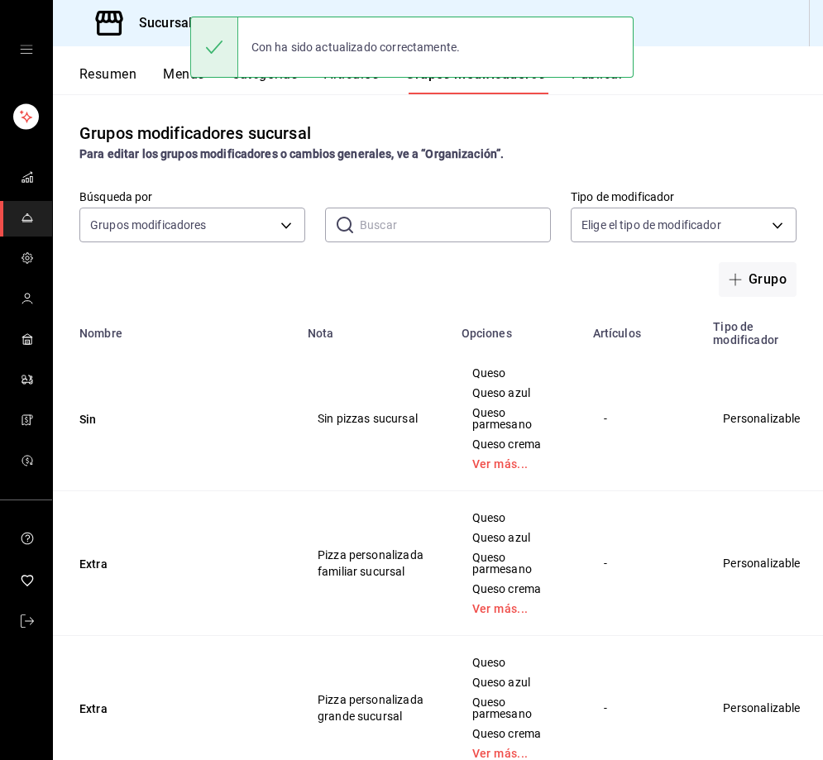
click at [358, 81] on div "Con ha sido actualizado correctamente." at bounding box center [411, 47] width 443 height 71
click at [370, 78] on div "Con ha sido actualizado correctamente." at bounding box center [411, 47] width 443 height 71
click at [353, 159] on strong "Para editar los grupos modificadores o cambios generales, ve a “Organización”." at bounding box center [291, 153] width 424 height 13
click at [405, 116] on div "Grupos modificadores sucursal Para editar los grupos modificadores o cambios ge…" at bounding box center [438, 426] width 770 height 665
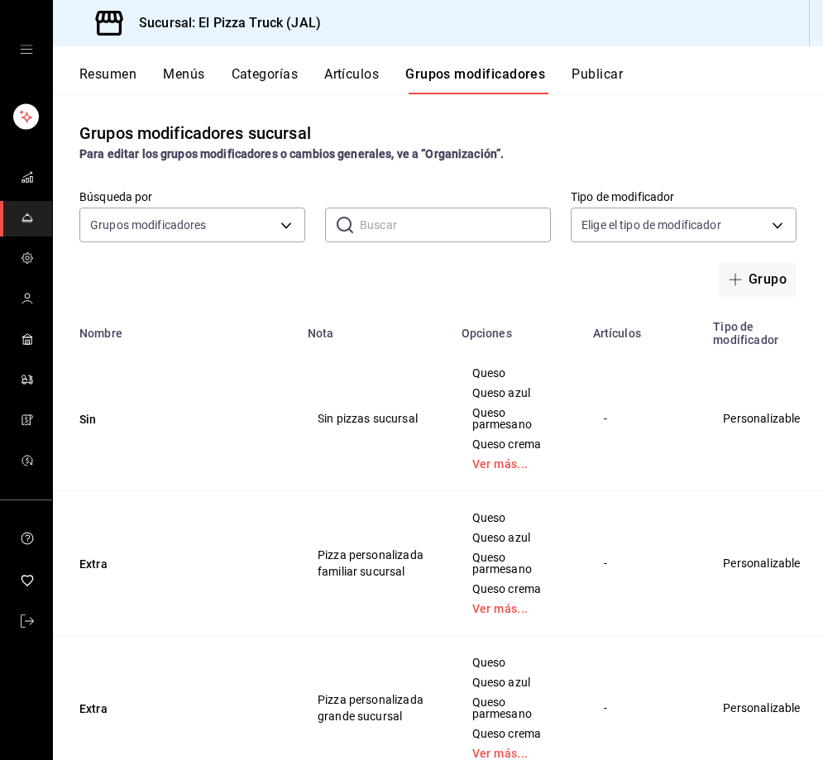
click at [377, 69] on button "Artículos" at bounding box center [351, 80] width 55 height 28
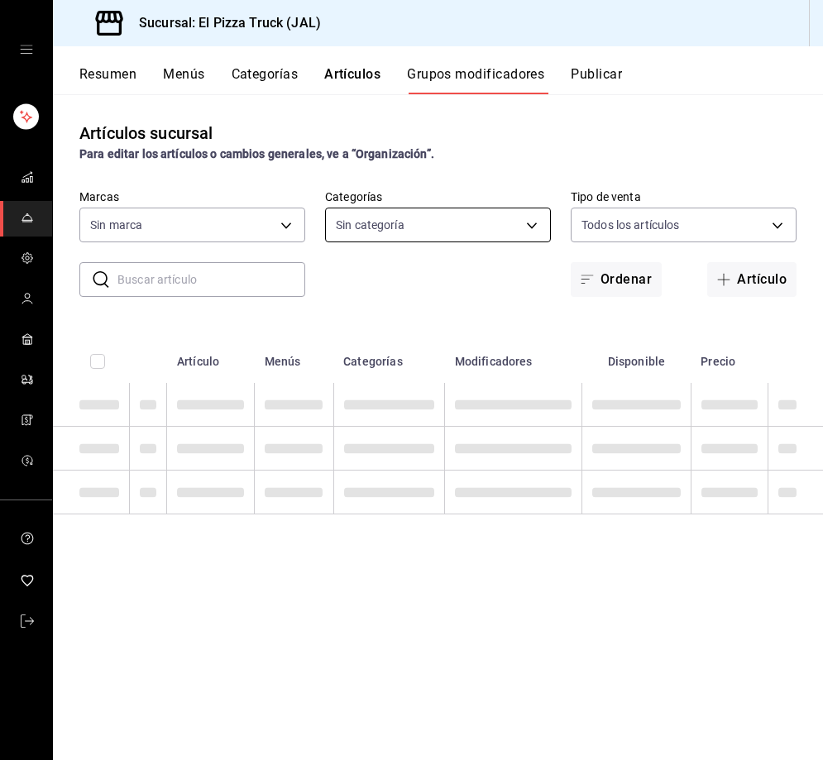
type input "c15787e7-6217-4551-b681-77b679b5e3f3,a441d866-96e6-4057-8867-d7266e748d34,b52d4…"
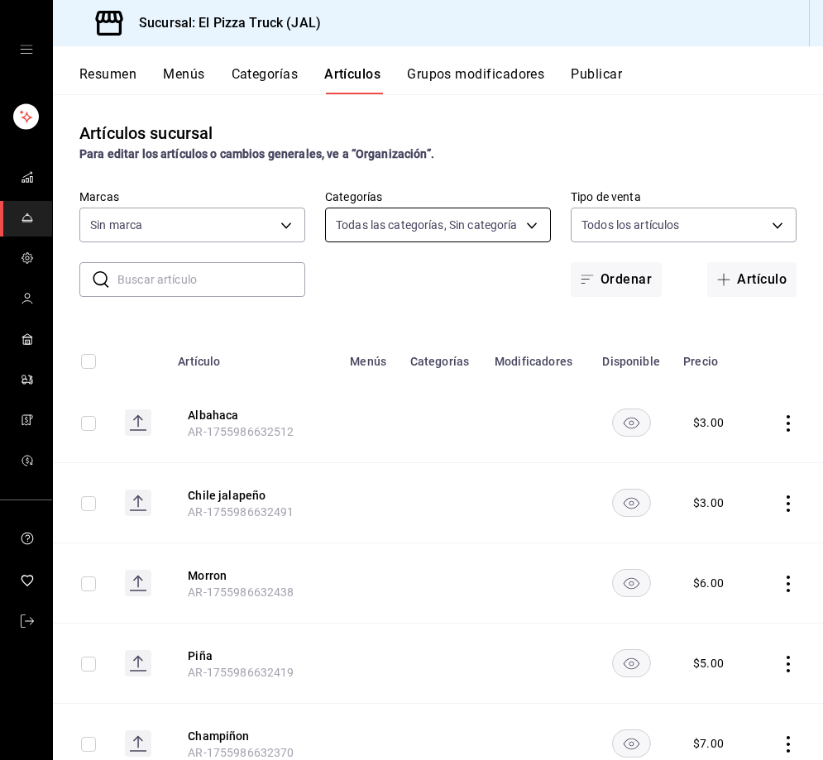
type input "7011110b-ccbe-4c9e-86f6-4a195b2d65b1,5937454d-5871-409b-ab19-0e087f261275,3108b…"
type input "c15787e7-6217-4551-b681-77b679b5e3f3,a441d866-96e6-4057-8867-d7266e748d34,b52d4…"
click at [462, 71] on button "Grupos modificadores" at bounding box center [475, 80] width 137 height 28
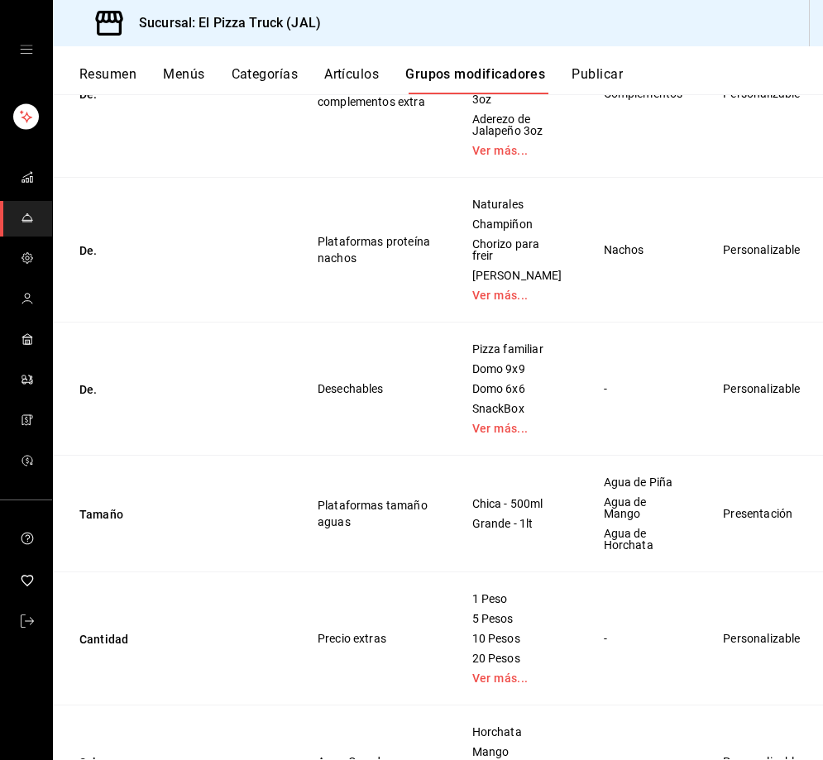
scroll to position [2067, 0]
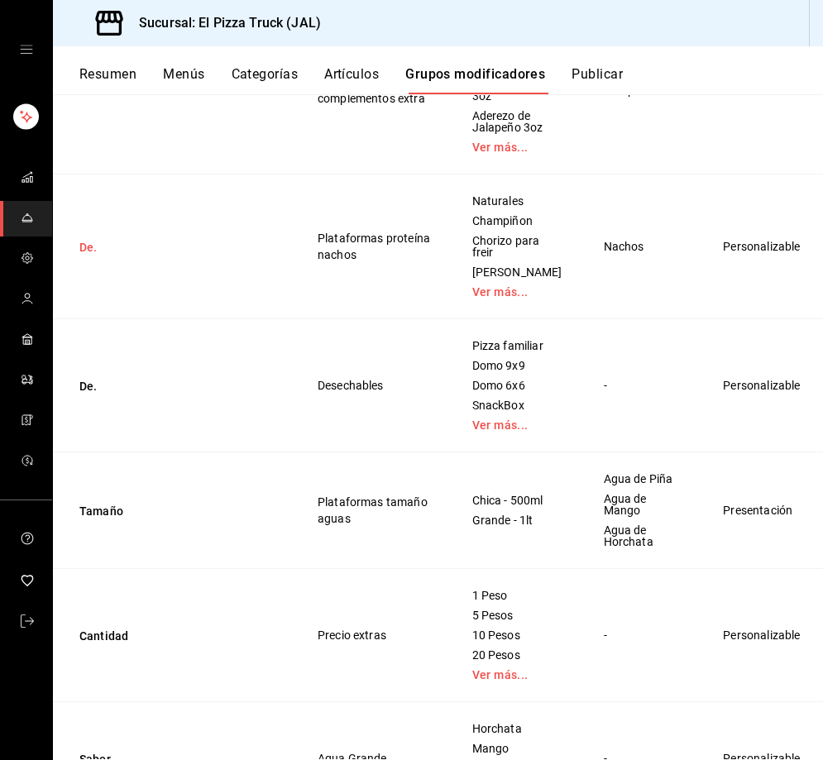
click at [96, 255] on button "De." at bounding box center [178, 247] width 198 height 17
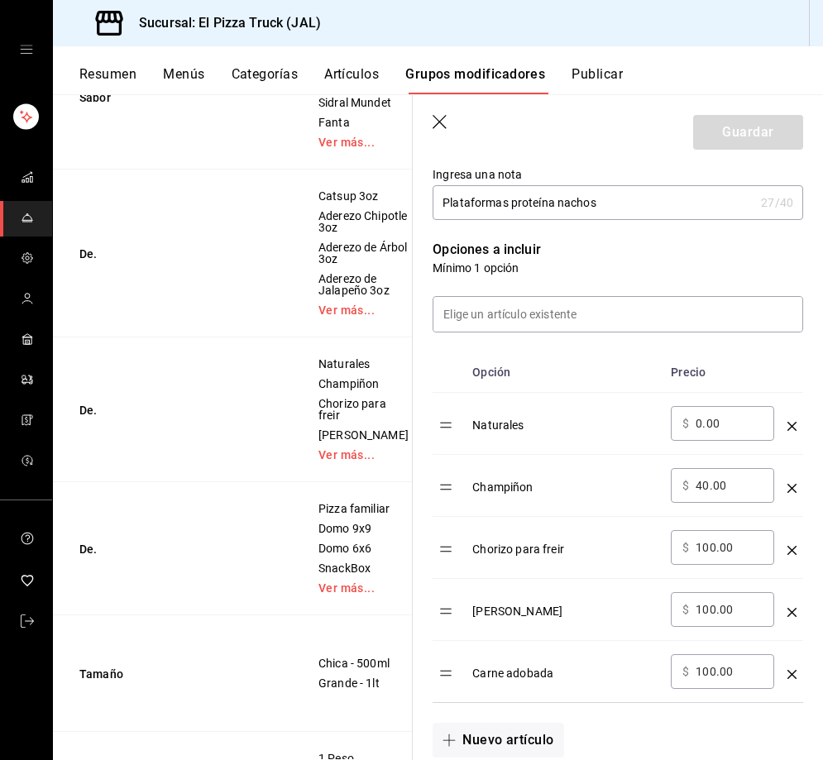
scroll to position [579, 0]
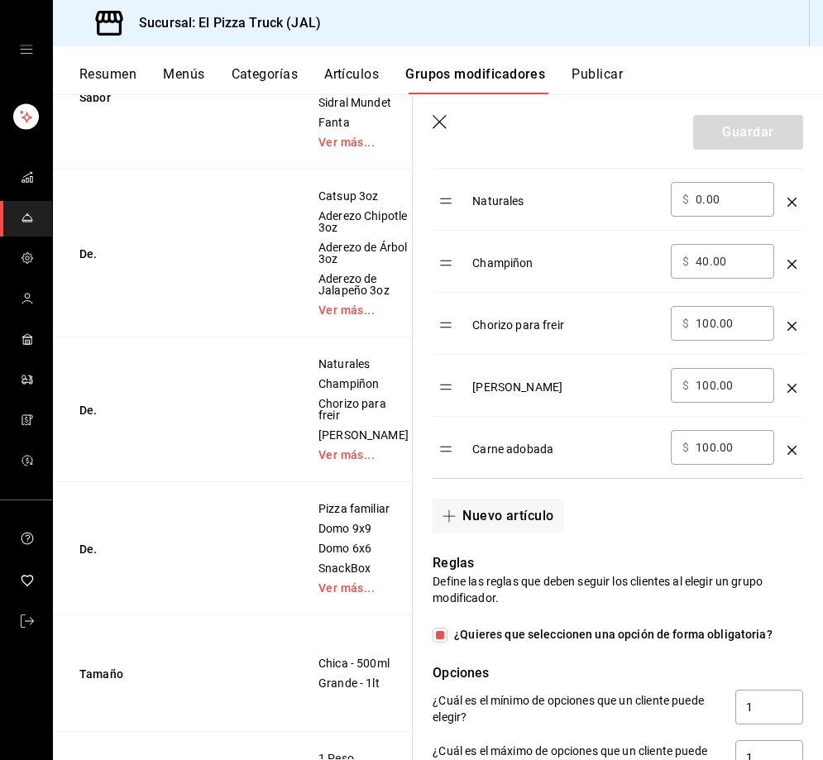
click at [787, 325] on icon "optionsTable" at bounding box center [791, 326] width 9 height 9
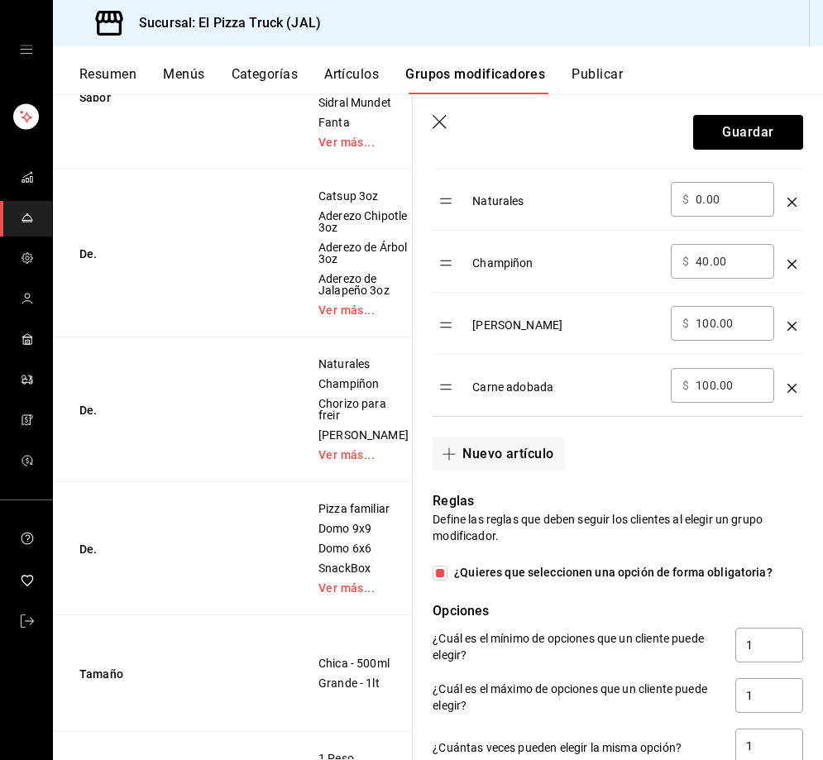
scroll to position [331, 0]
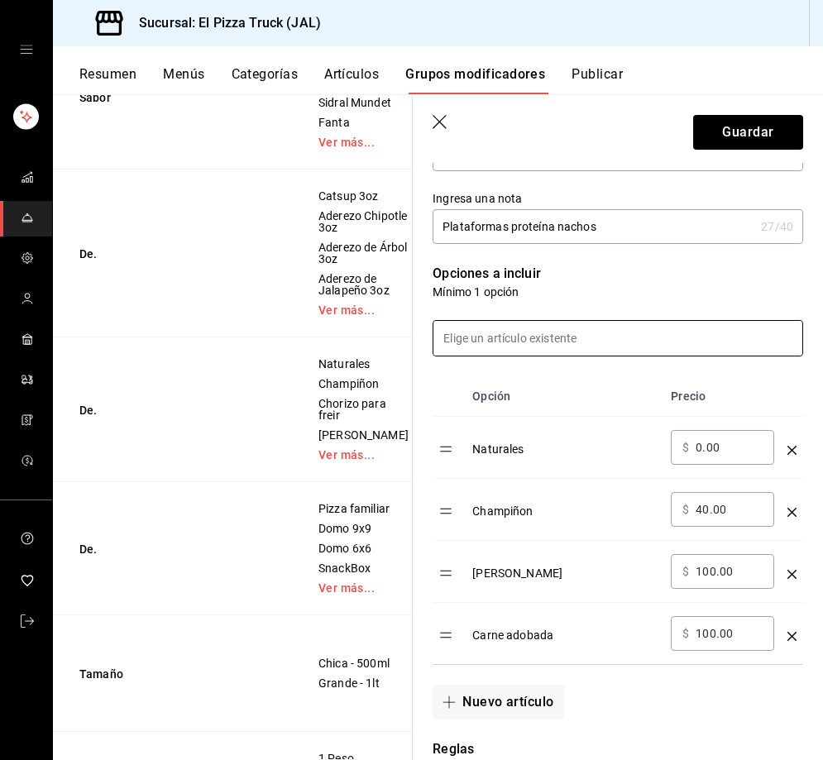
click at [570, 335] on input at bounding box center [617, 338] width 369 height 35
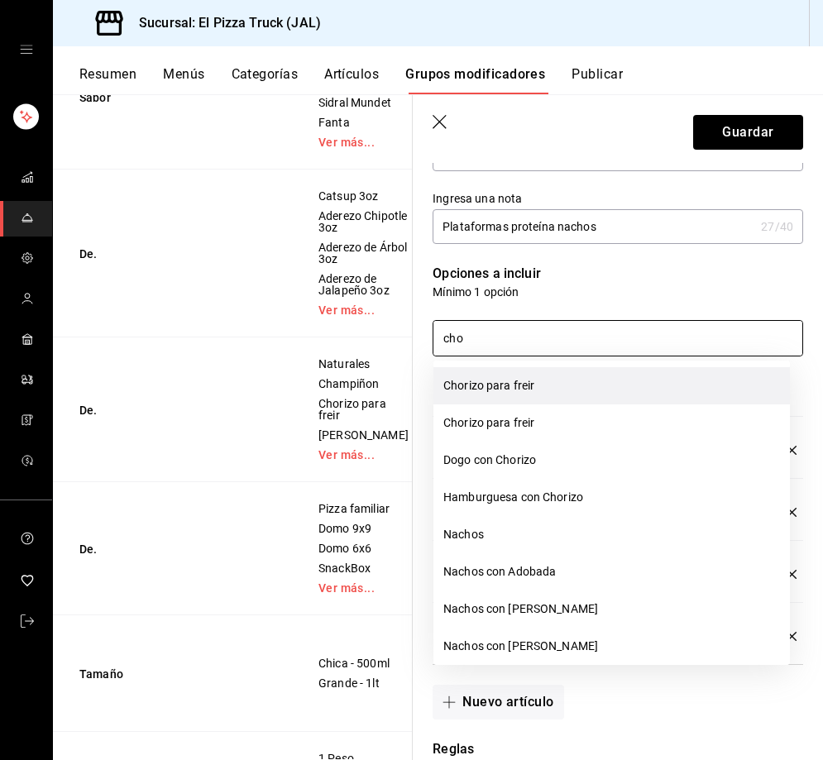
click at [521, 379] on li "Chorizo para freir" at bounding box center [611, 385] width 356 height 37
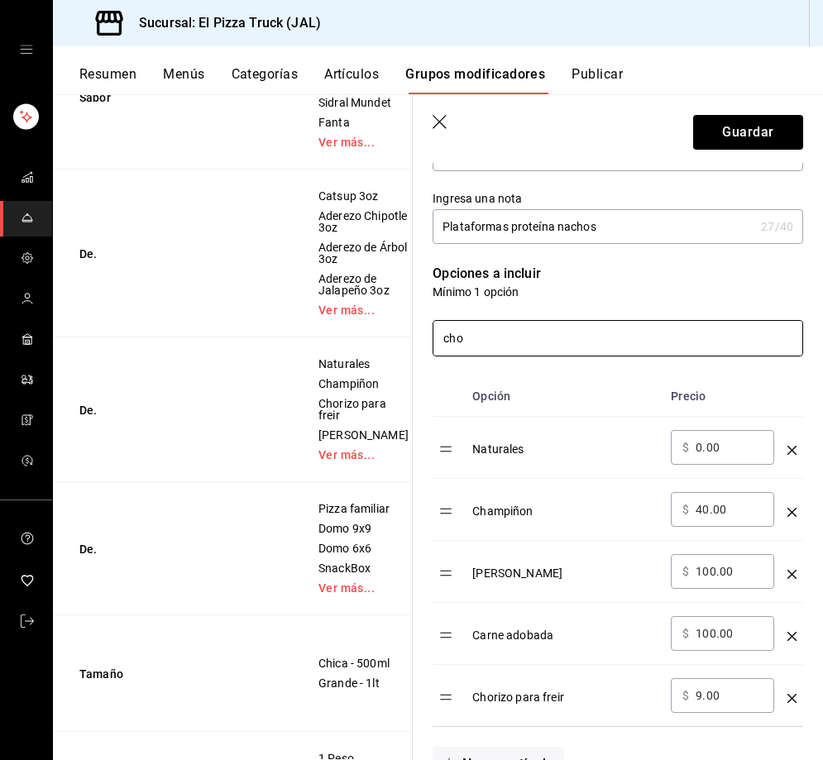
type input "cho"
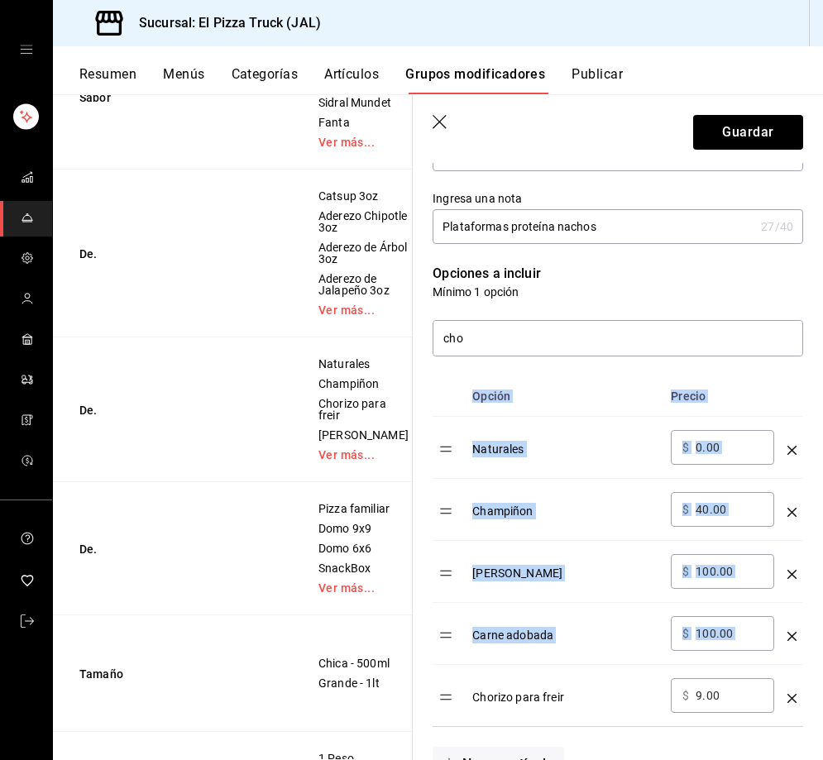
drag, startPoint x: 436, startPoint y: 698, endPoint x: 428, endPoint y: 598, distance: 100.3
click at [428, 598] on div "Opción Precio Naturales ​ $ 0.00 ​ Champiñon ​ $ 40.00 ​ Carne asada ​ $ 100.00…" at bounding box center [608, 541] width 390 height 370
click at [461, 564] on table "Opción Precio Naturales ​ $ 0.00 ​ Champiñon ​ $ 40.00 ​ Carne asada ​ $ 100.00…" at bounding box center [617, 551] width 370 height 350
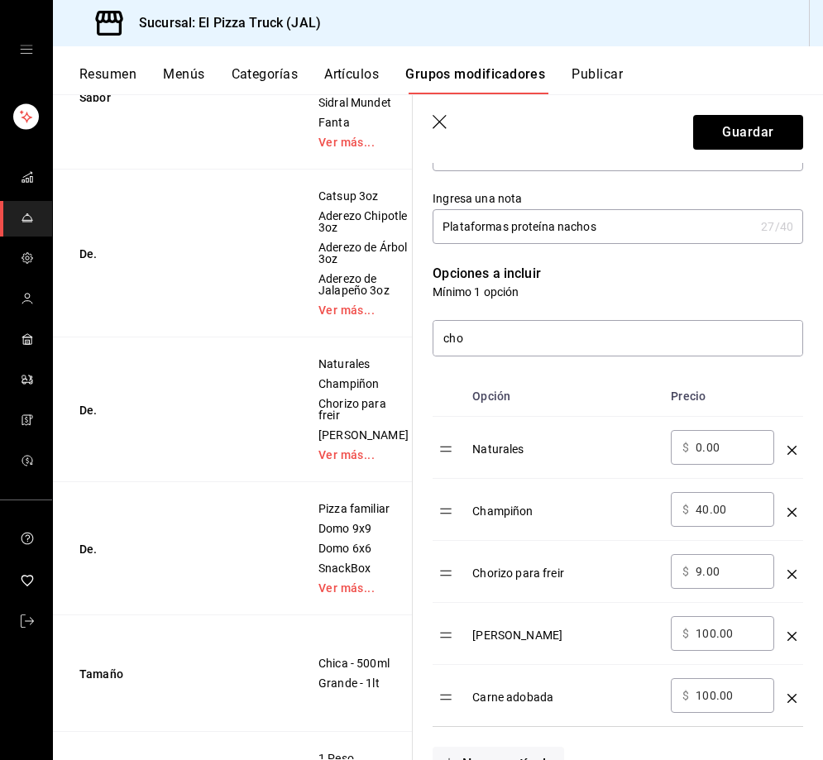
click at [699, 574] on input "9.00" at bounding box center [728, 571] width 67 height 17
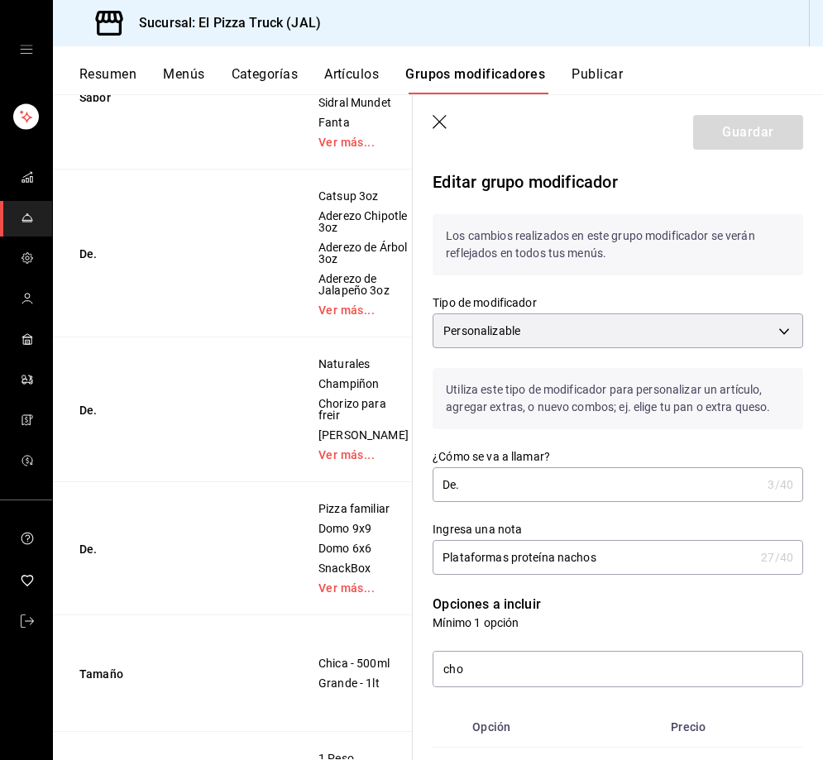
type input "100.00"
click at [496, 470] on input "De." at bounding box center [596, 484] width 328 height 33
click at [441, 120] on icon "button" at bounding box center [439, 122] width 14 height 14
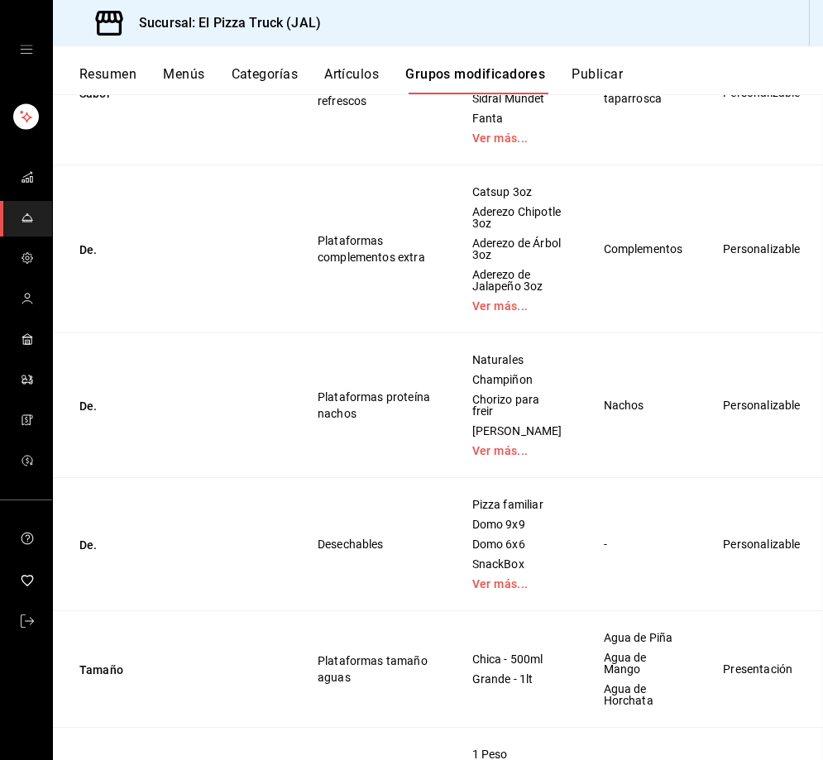
scroll to position [1922, 0]
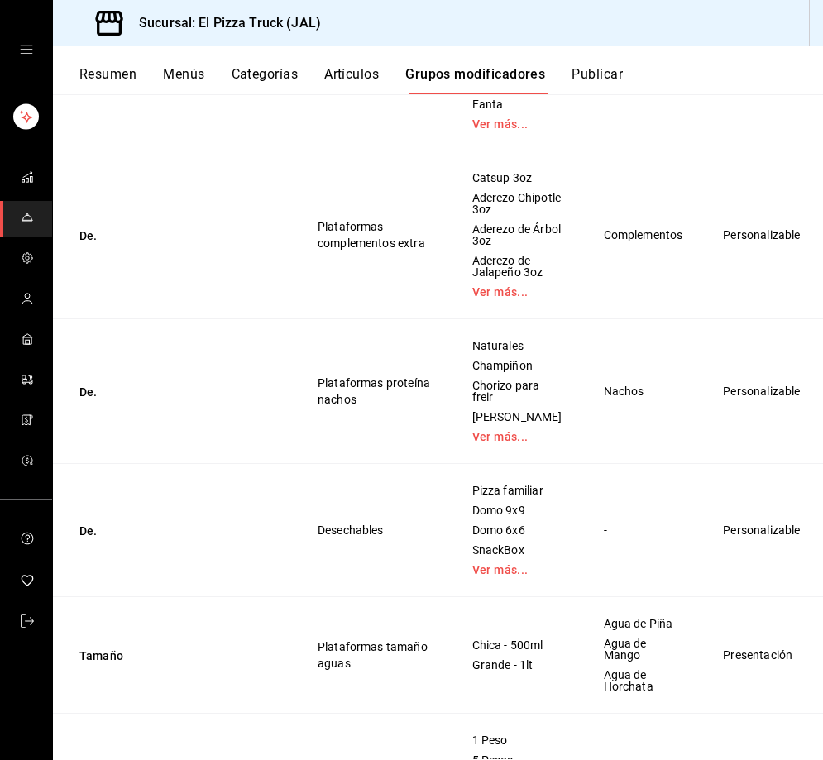
click at [372, 77] on button "Artículos" at bounding box center [351, 80] width 55 height 28
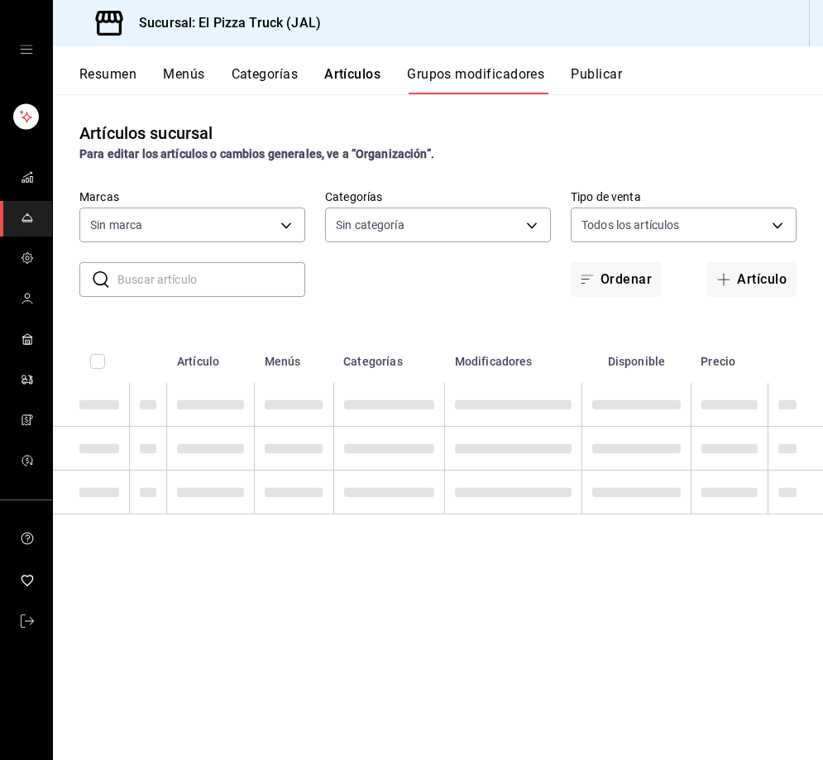
type input "c15787e7-6217-4551-b681-77b679b5e3f3,a441d866-96e6-4057-8867-d7266e748d34,b52d4…"
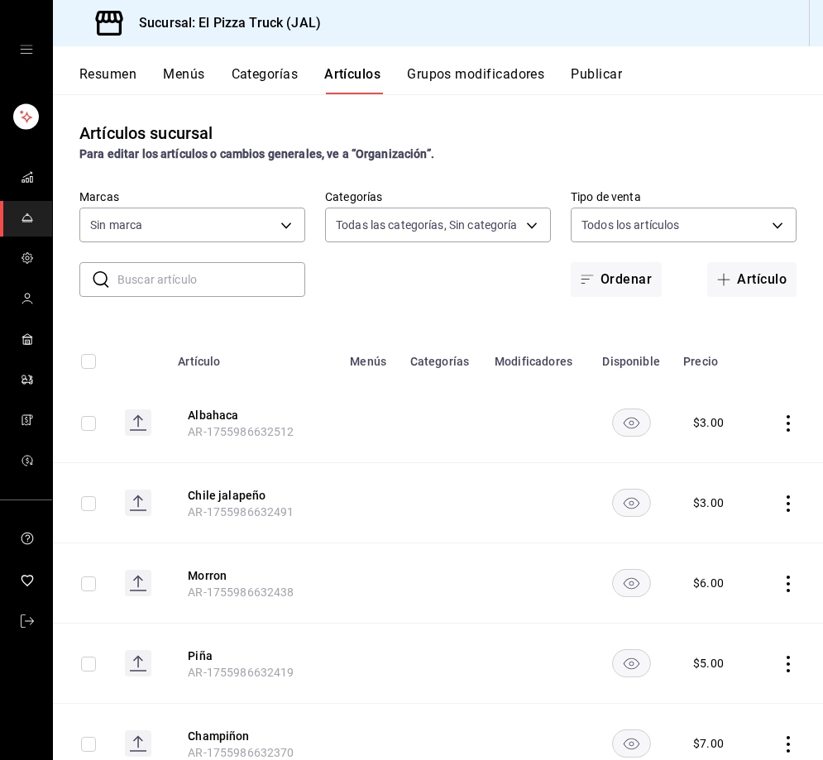
type input "7011110b-ccbe-4c9e-86f6-4a195b2d65b1,5937454d-5871-409b-ab19-0e087f261275,3108b…"
type input "c15787e7-6217-4551-b681-77b679b5e3f3,a441d866-96e6-4057-8867-d7266e748d34,b52d4…"
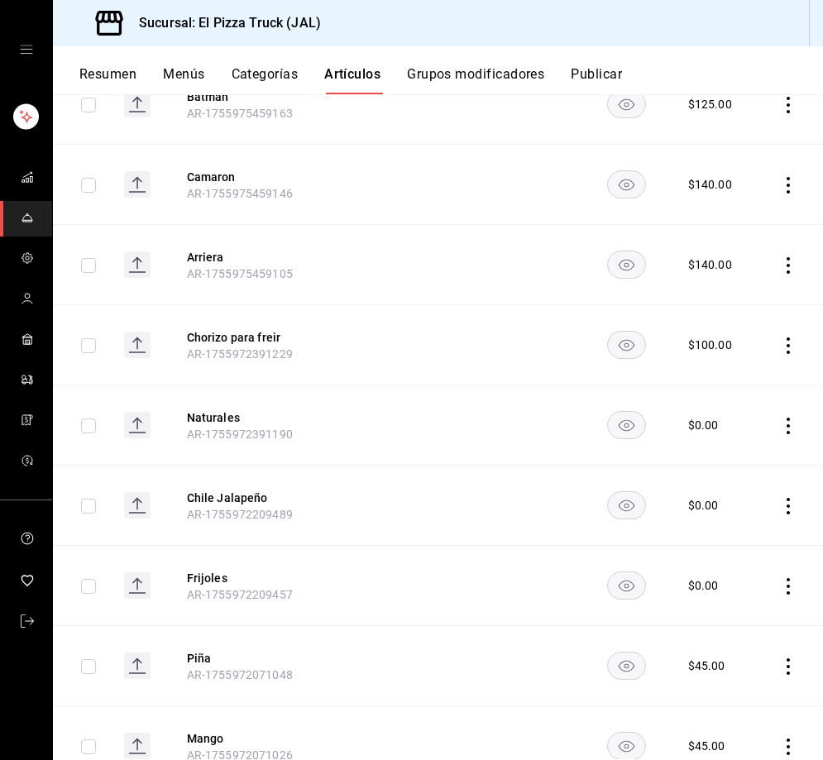
scroll to position [2871, 0]
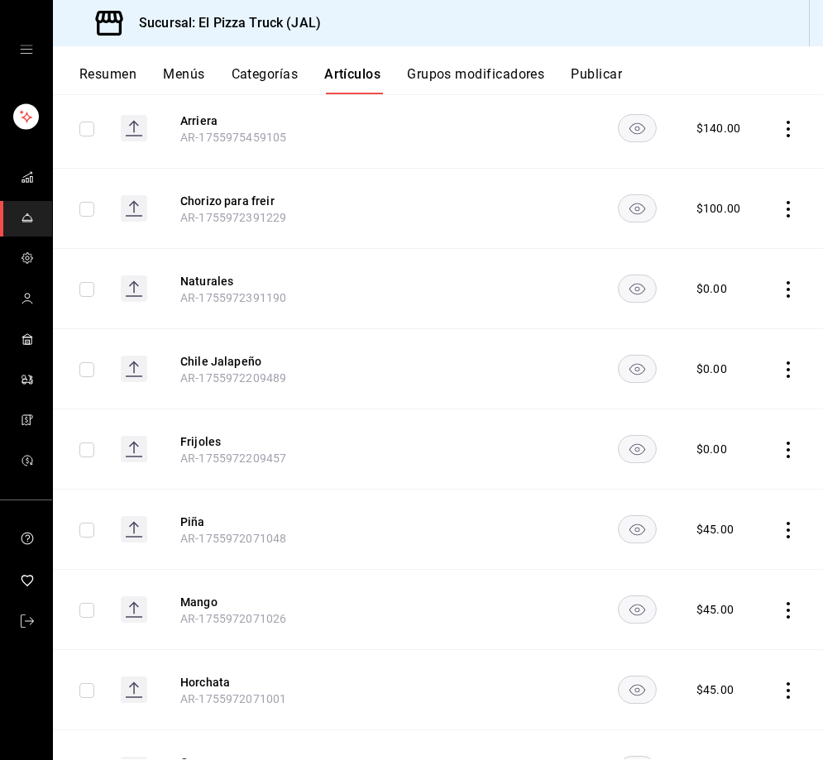
click at [787, 204] on icon "actions" at bounding box center [788, 209] width 17 height 17
click at [733, 296] on li "Eliminar" at bounding box center [719, 306] width 99 height 34
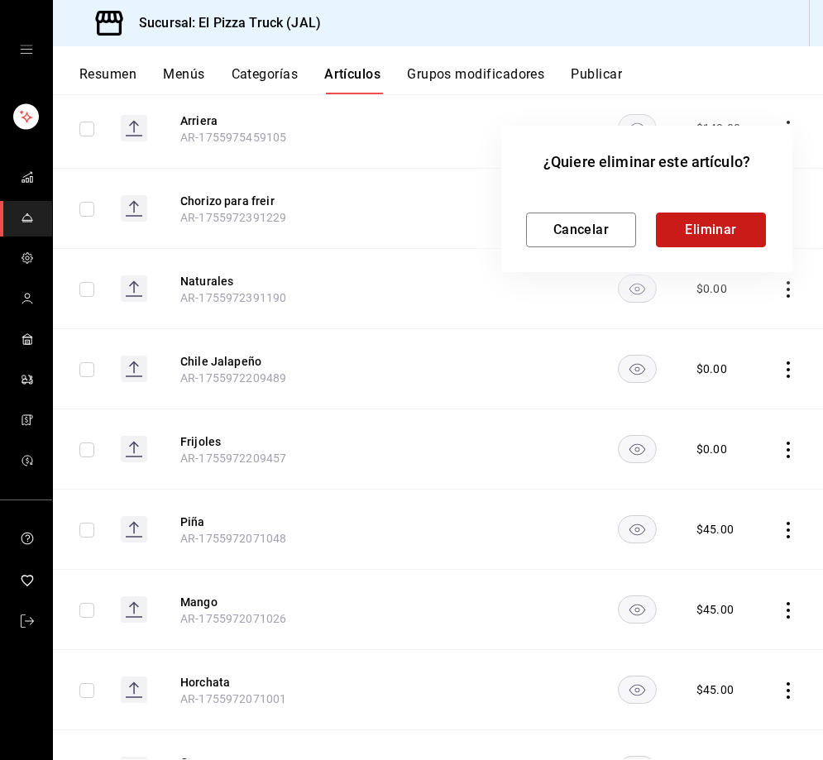
click at [721, 234] on button "Eliminar" at bounding box center [711, 229] width 110 height 35
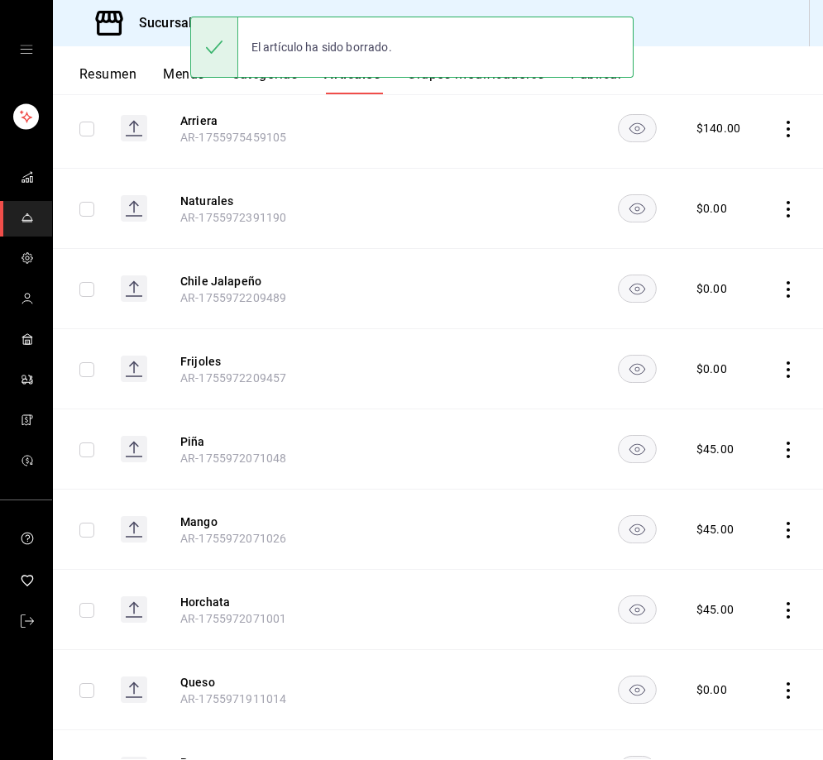
click at [498, 78] on div "El artículo ha sido borrado." at bounding box center [411, 47] width 443 height 71
click at [523, 88] on button "Grupos modificadores" at bounding box center [475, 80] width 137 height 28
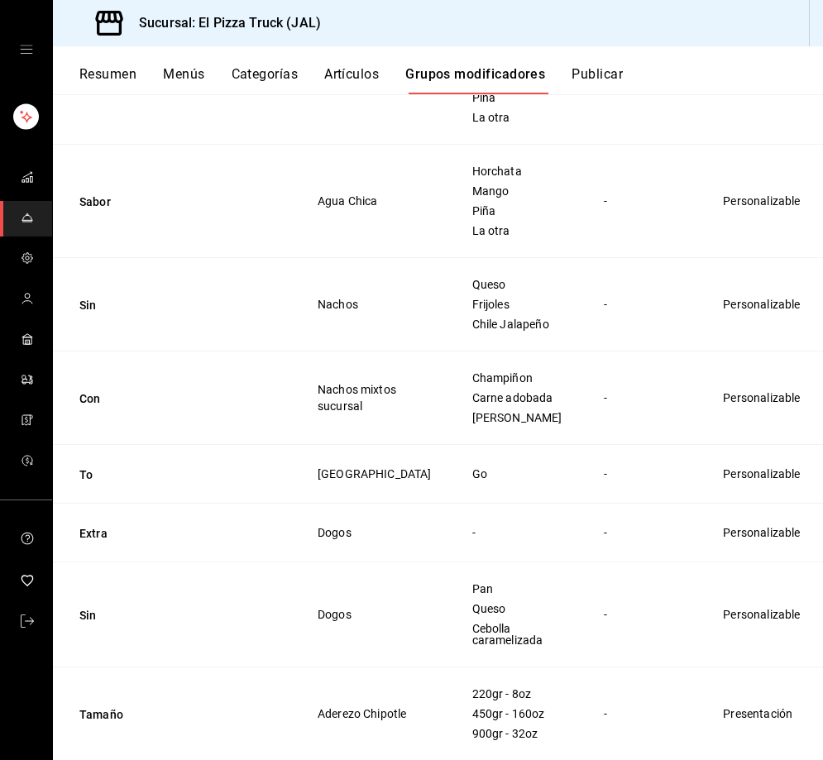
scroll to position [2728, 0]
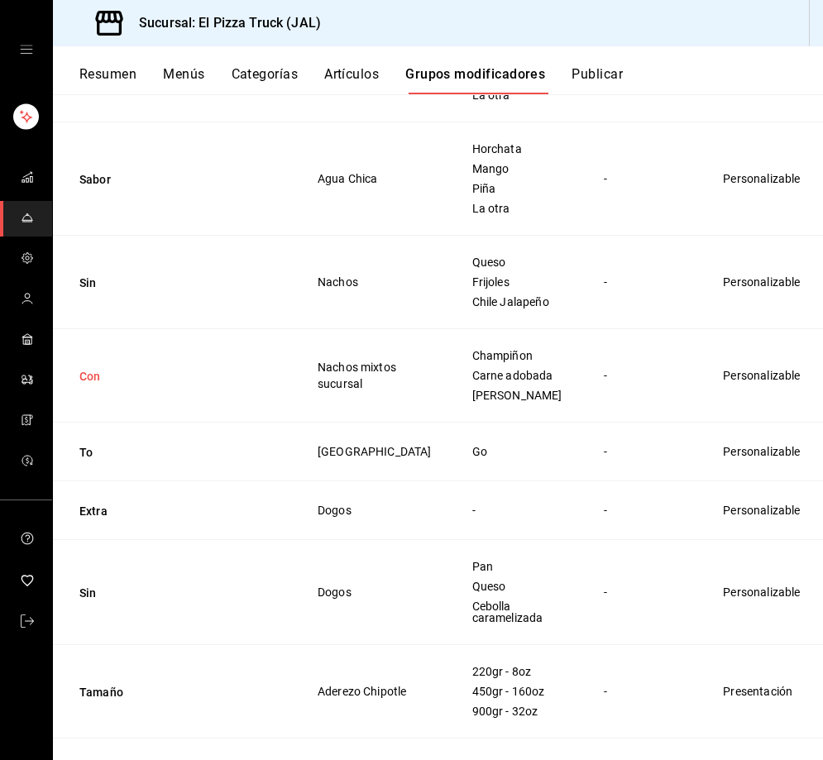
click at [99, 384] on button "Con" at bounding box center [178, 376] width 198 height 17
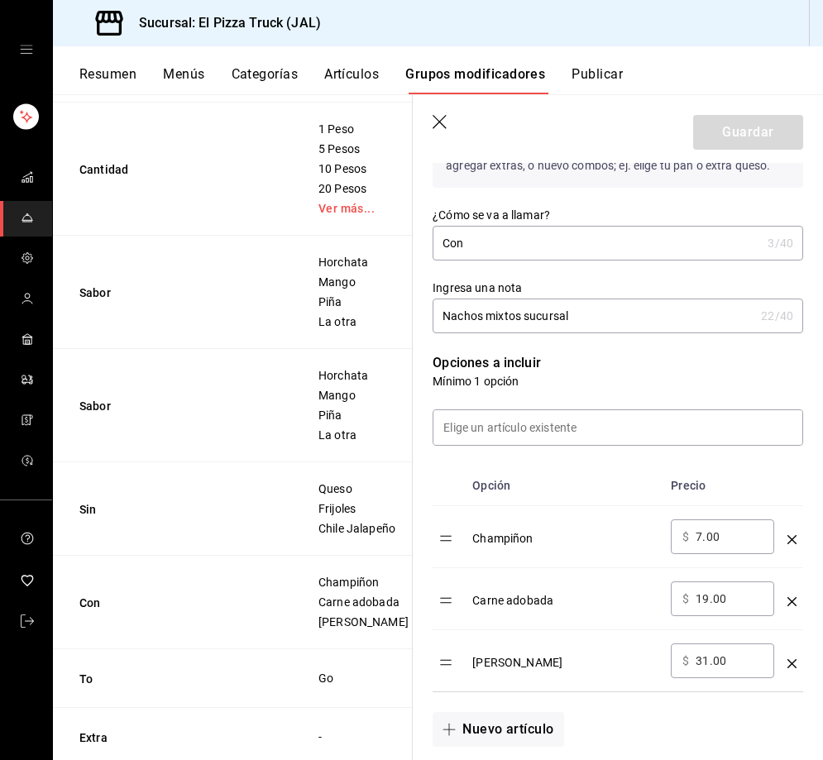
scroll to position [248, 0]
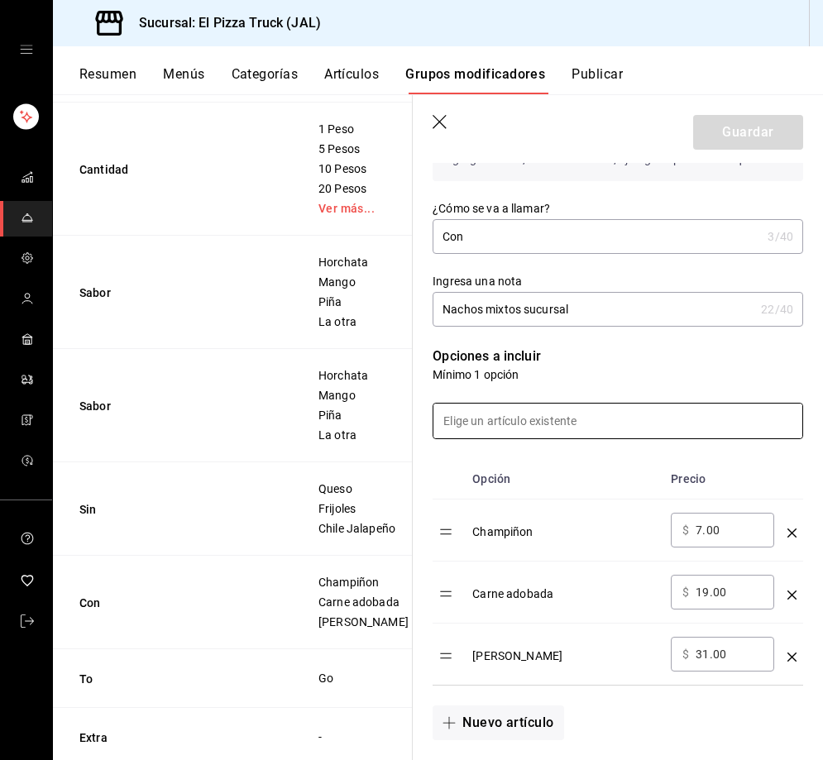
click at [553, 419] on input at bounding box center [617, 420] width 369 height 35
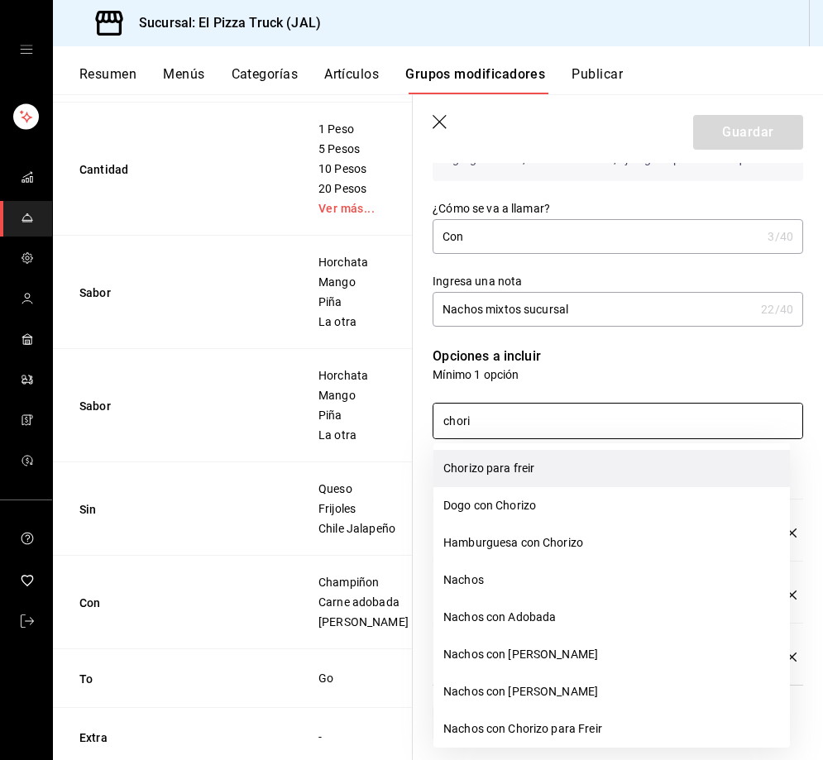
click at [536, 474] on li "Chorizo para freir" at bounding box center [611, 468] width 356 height 37
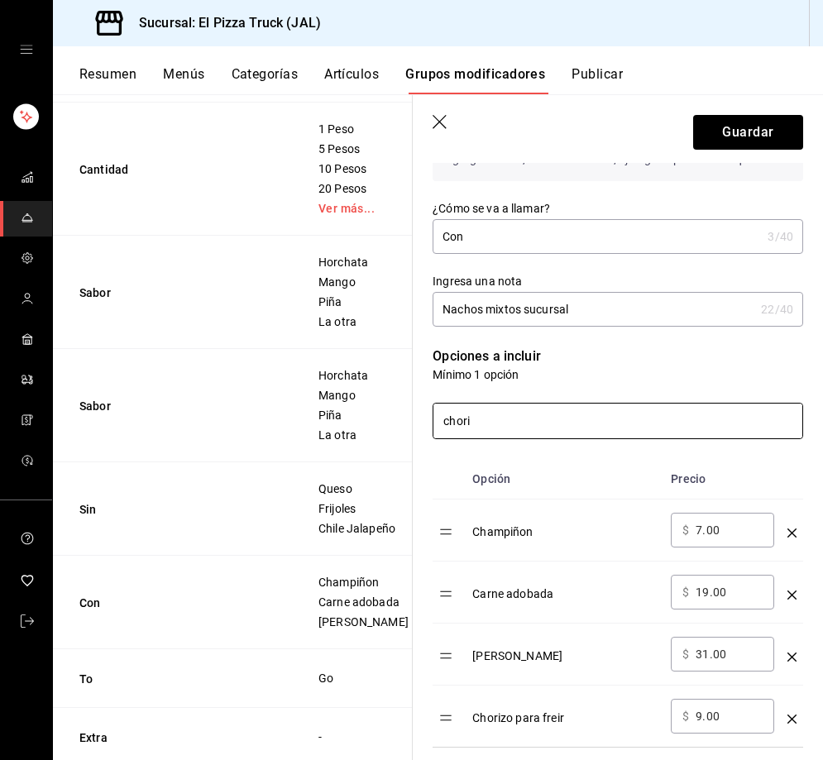
type input "chori"
click at [701, 530] on input "7.00" at bounding box center [728, 530] width 67 height 17
type input "0.00"
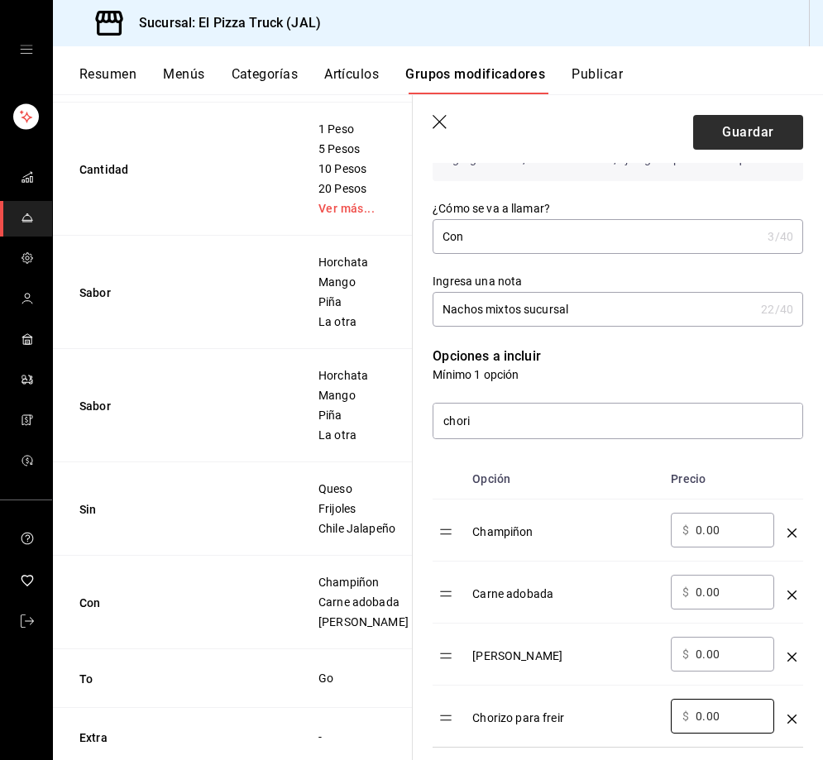
type input "0.00"
click at [766, 131] on button "Guardar" at bounding box center [748, 132] width 110 height 35
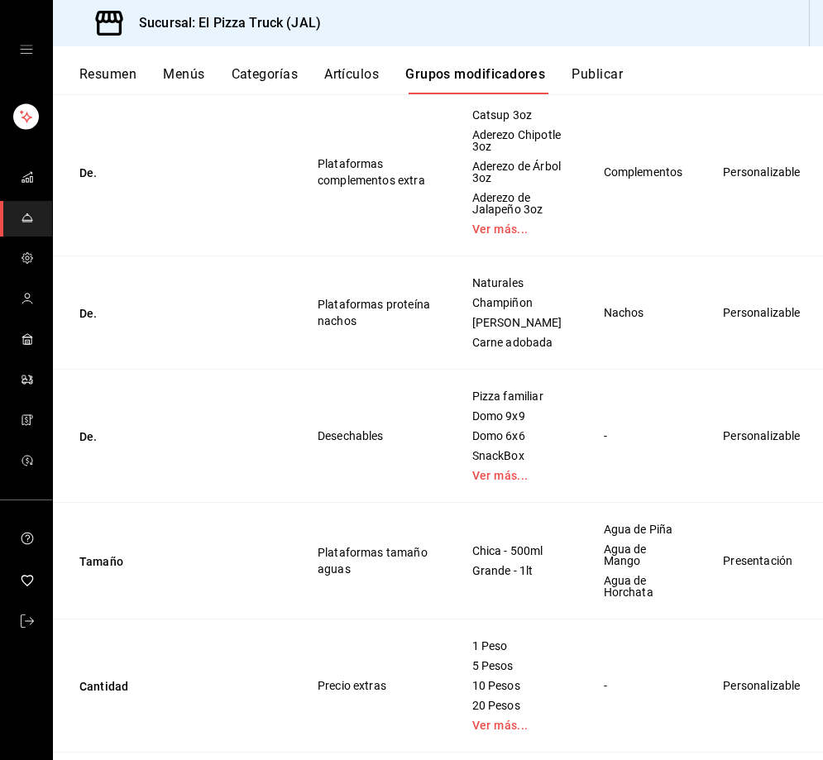
scroll to position [1859, 0]
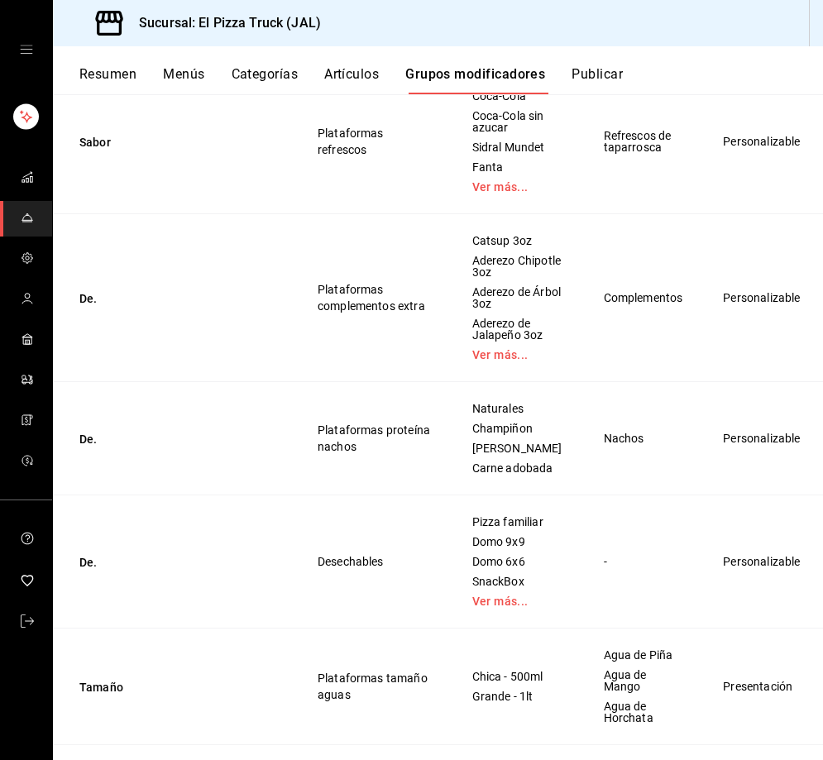
click at [66, 455] on td "De." at bounding box center [175, 438] width 245 height 113
click at [95, 447] on button "De." at bounding box center [178, 439] width 198 height 17
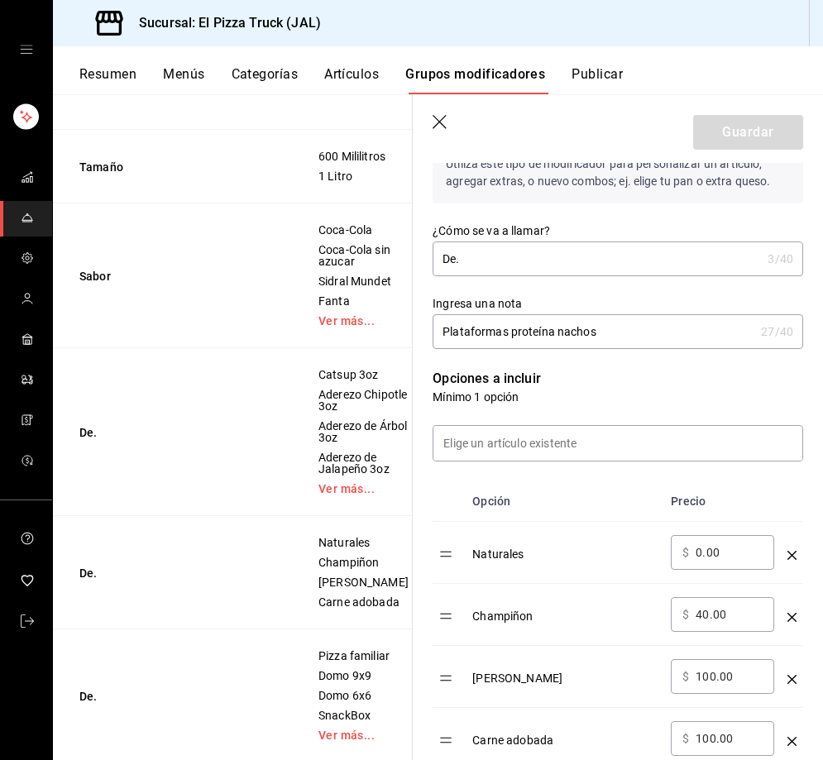
scroll to position [331, 0]
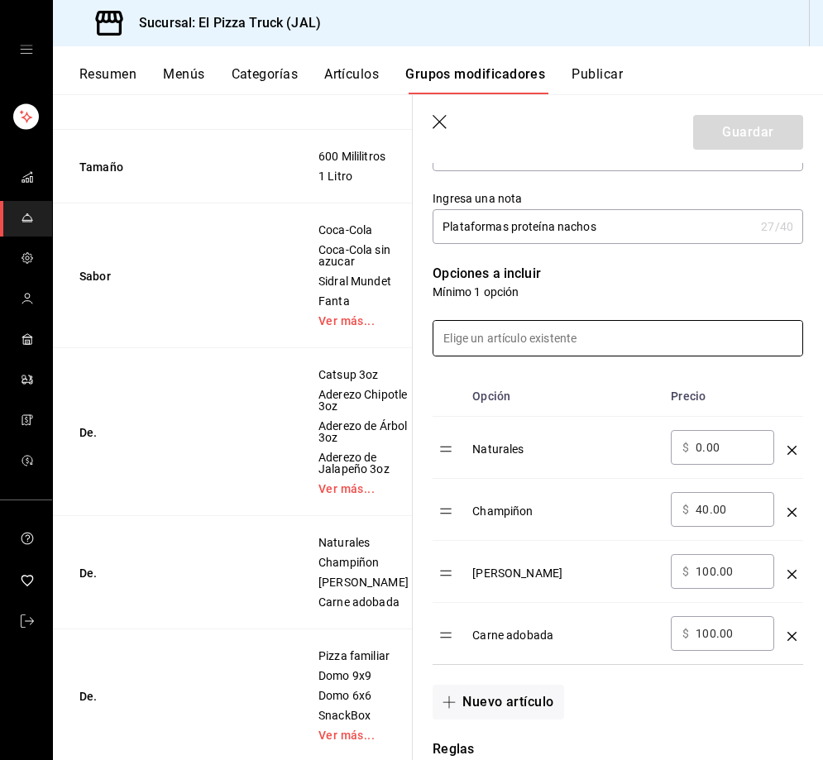
click at [516, 349] on input at bounding box center [617, 338] width 369 height 35
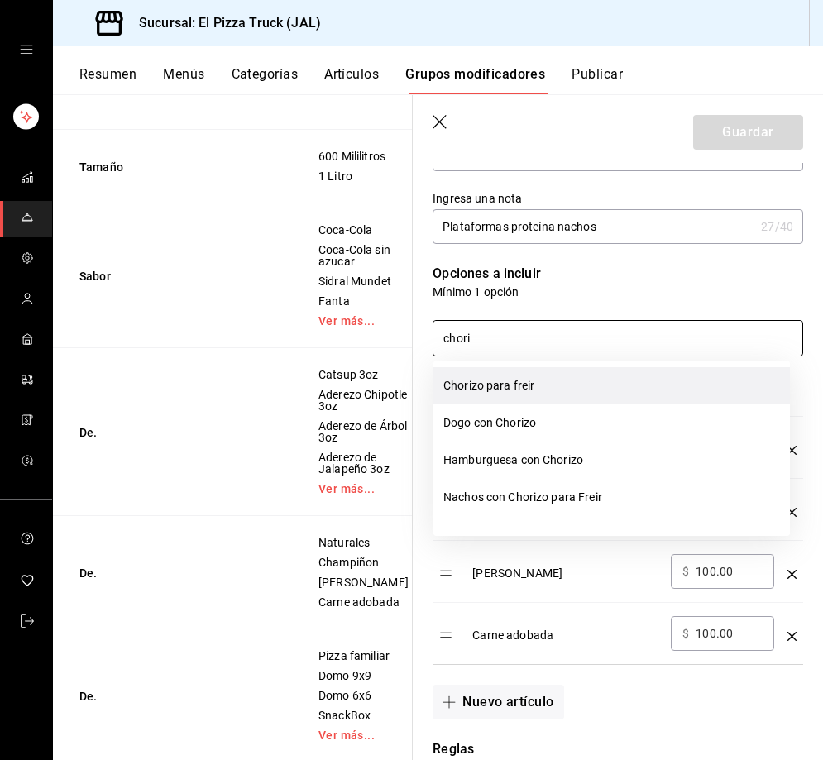
click at [533, 389] on li "Chorizo para freir" at bounding box center [611, 385] width 356 height 37
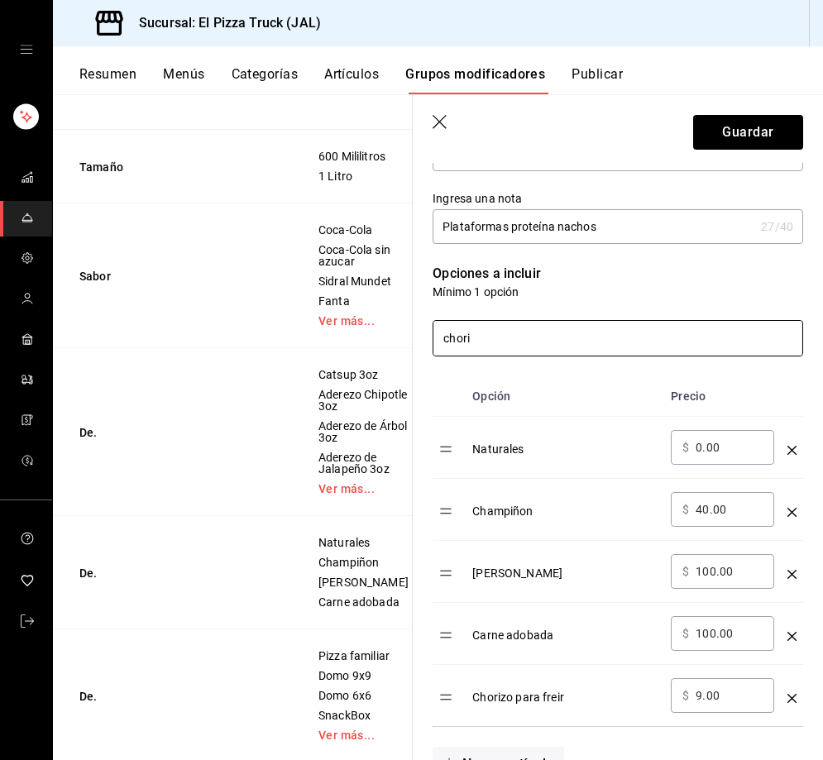
type input "chori"
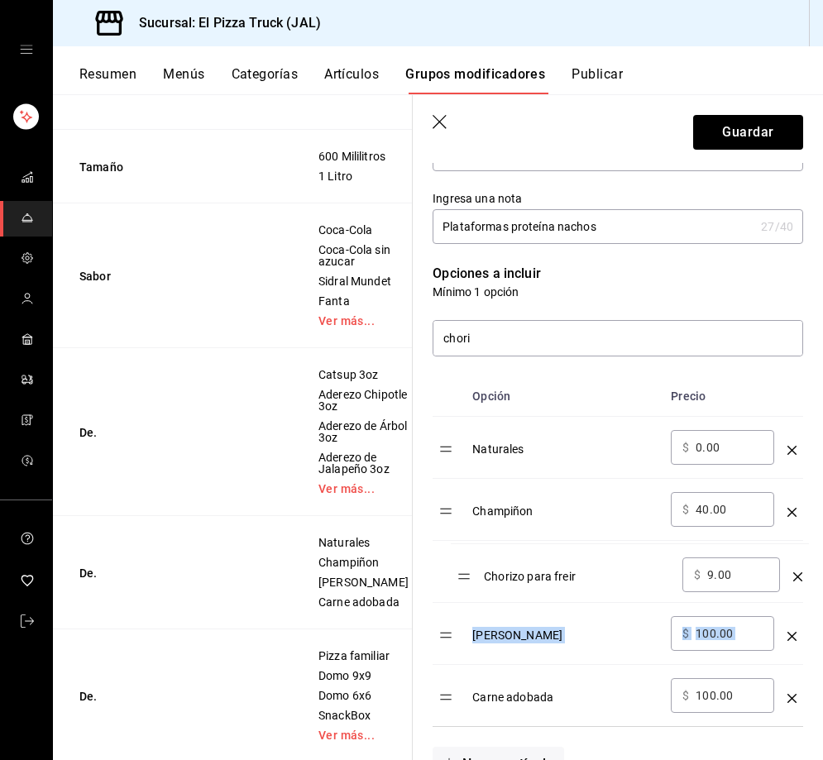
drag, startPoint x: 443, startPoint y: 702, endPoint x: 461, endPoint y: 580, distance: 123.7
click at [461, 580] on table "Opción Precio Naturales ​ $ 0.00 ​ Champiñon ​ $ 40.00 ​ Carne asada ​ $ 100.00…" at bounding box center [617, 551] width 370 height 350
click at [696, 576] on input "9.00" at bounding box center [728, 571] width 67 height 17
drag, startPoint x: 696, startPoint y: 576, endPoint x: 714, endPoint y: 601, distance: 30.8
click at [696, 578] on input "9.00" at bounding box center [728, 571] width 67 height 17
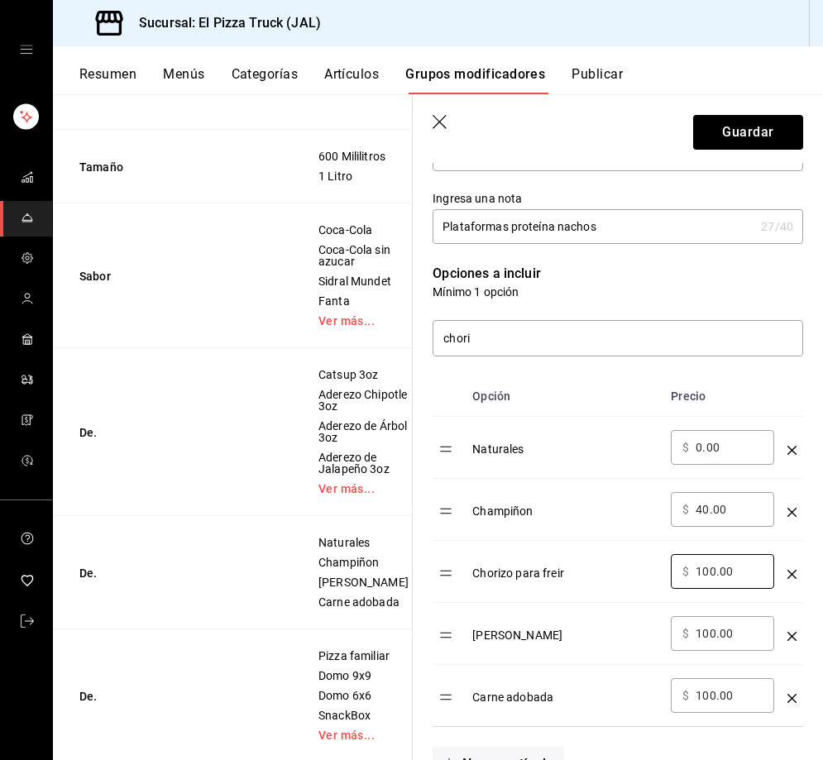
type input "100.00"
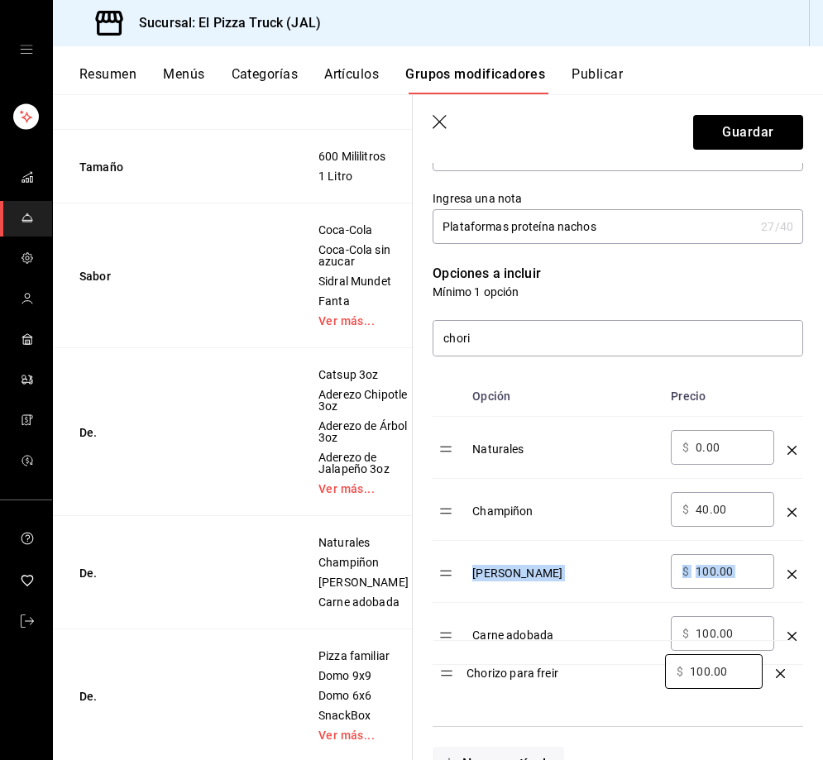
drag, startPoint x: 447, startPoint y: 575, endPoint x: 448, endPoint y: 689, distance: 113.3
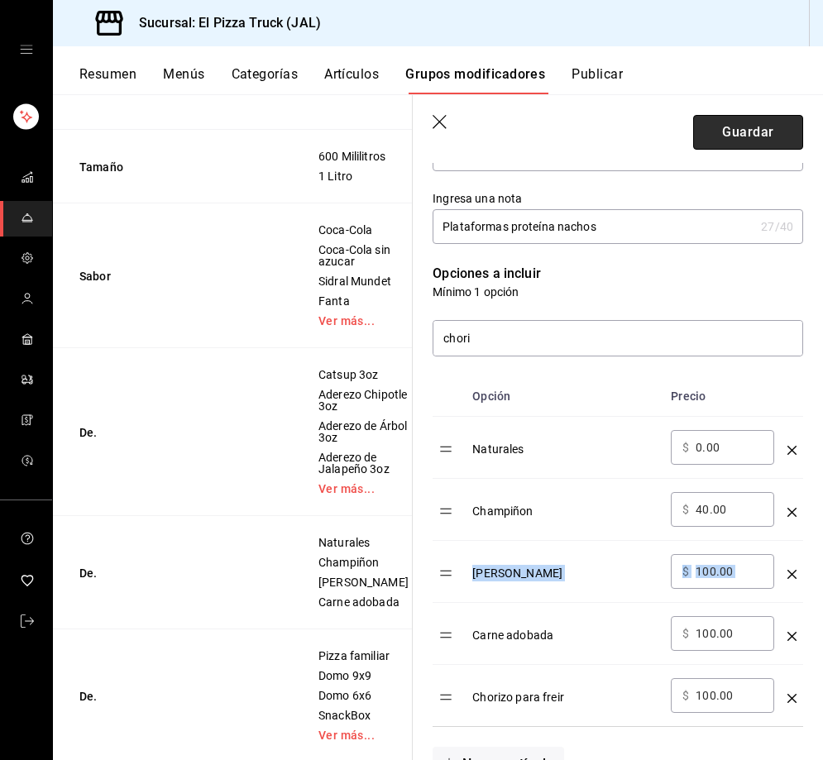
click at [732, 143] on button "Guardar" at bounding box center [748, 132] width 110 height 35
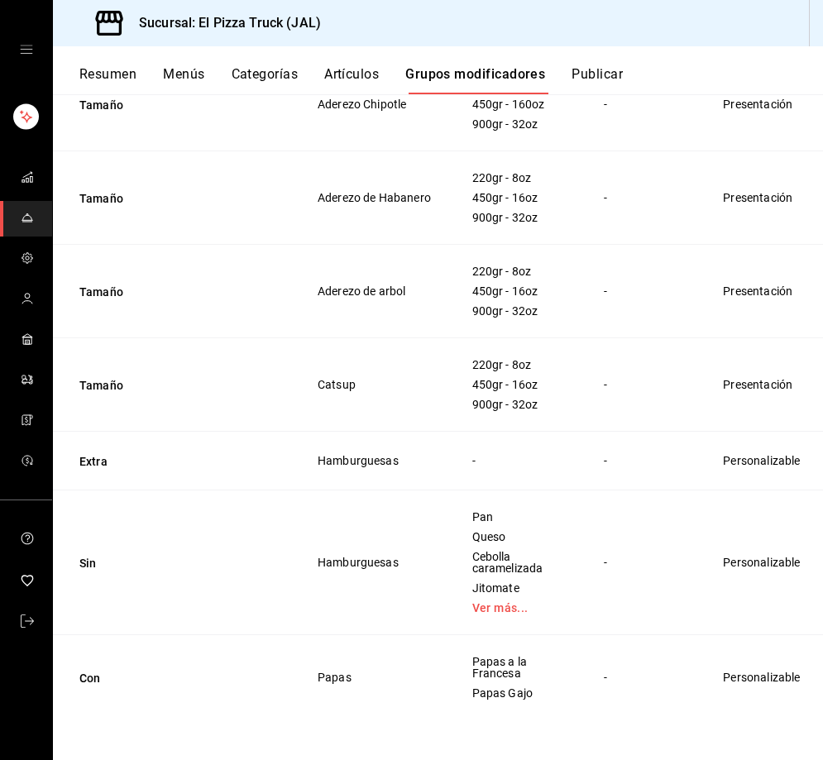
scroll to position [3450, 0]
click at [723, 555] on div at bounding box center [710, 555] width 30 height 17
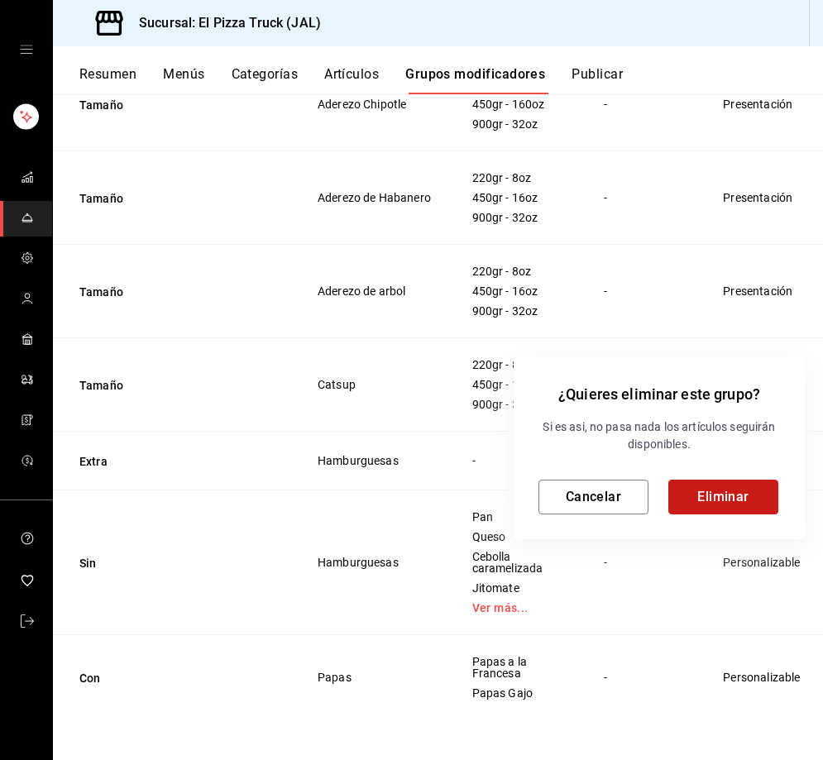
click at [726, 493] on button "Eliminar" at bounding box center [723, 497] width 110 height 35
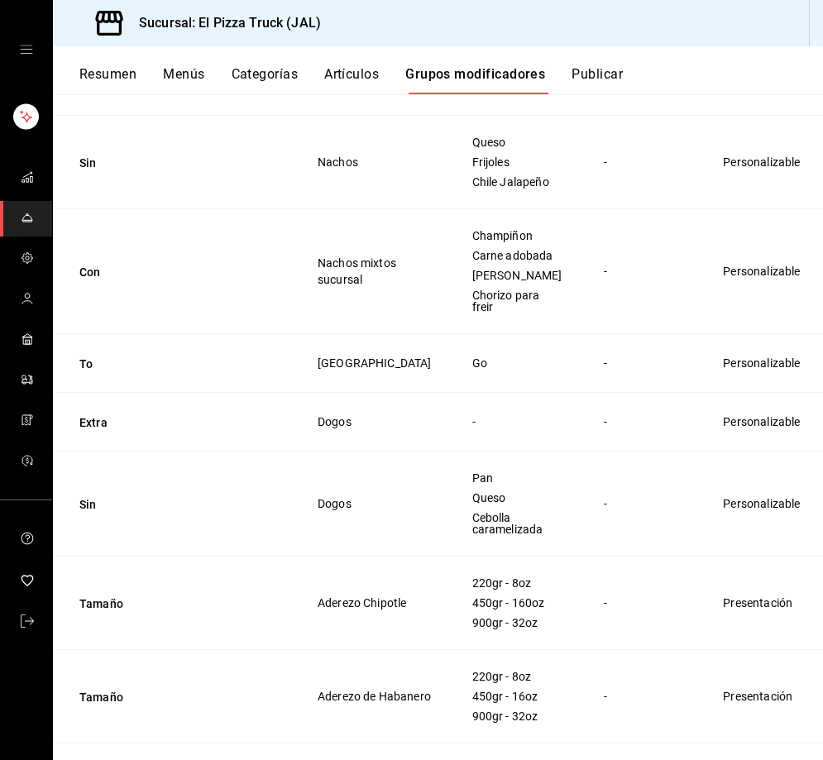
scroll to position [2894, 0]
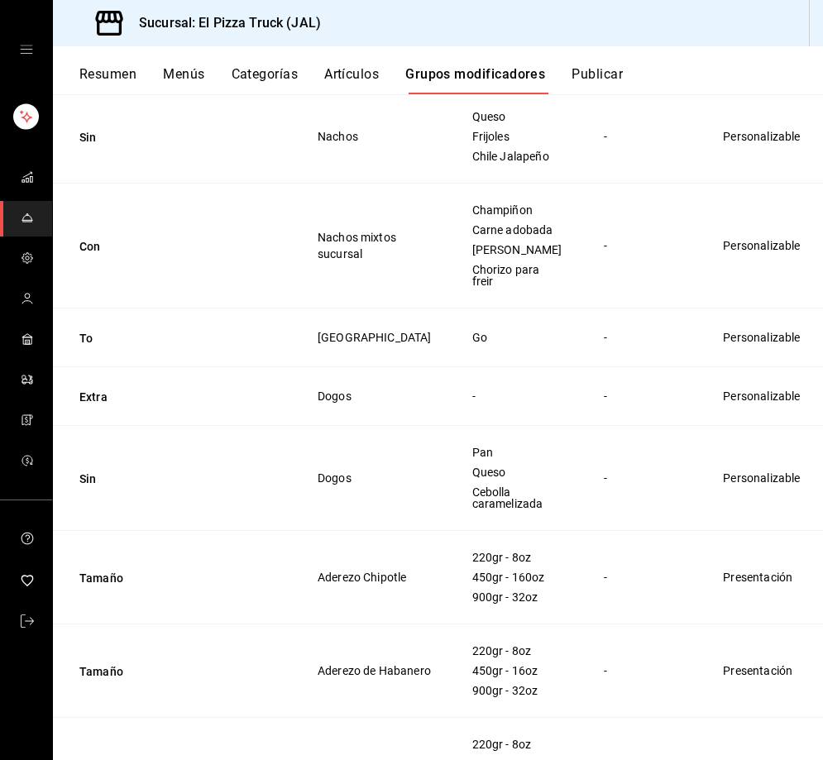
click at [756, 566] on span "Eliminar" at bounding box center [746, 562] width 42 height 13
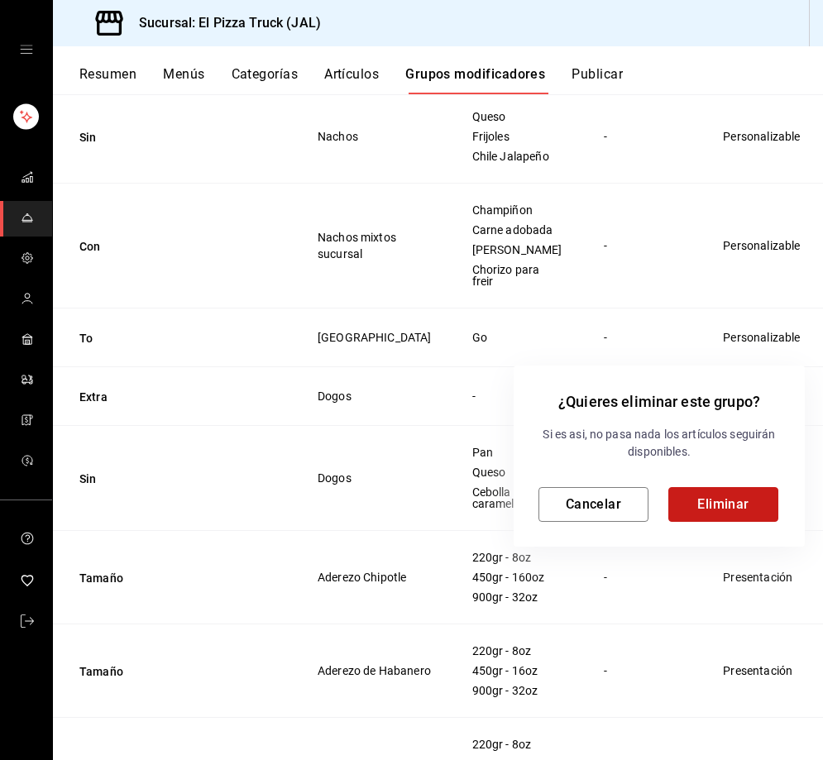
click at [737, 502] on button "Eliminar" at bounding box center [723, 504] width 110 height 35
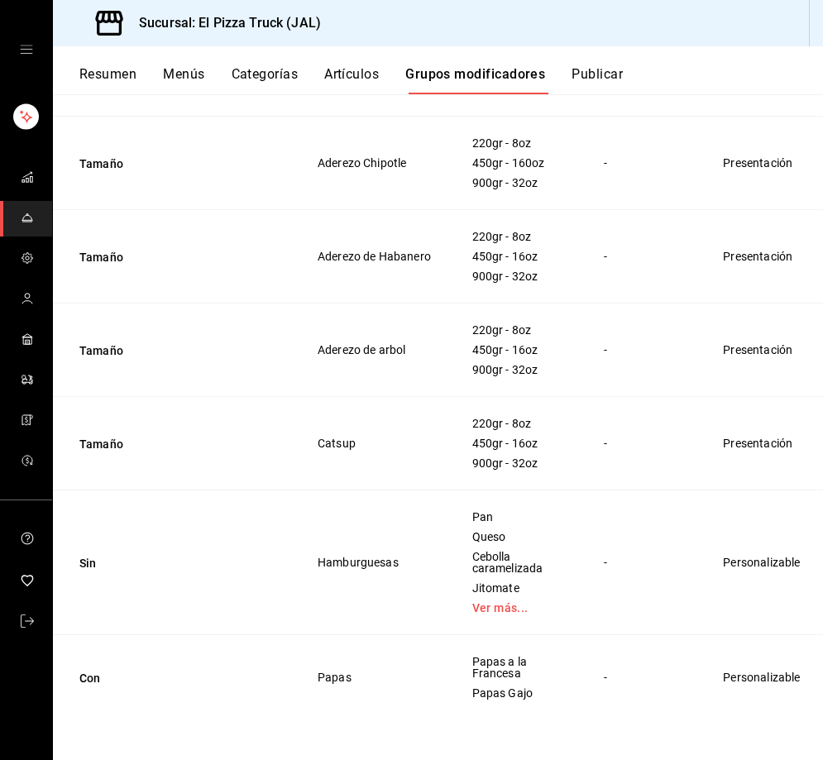
scroll to position [2556, 0]
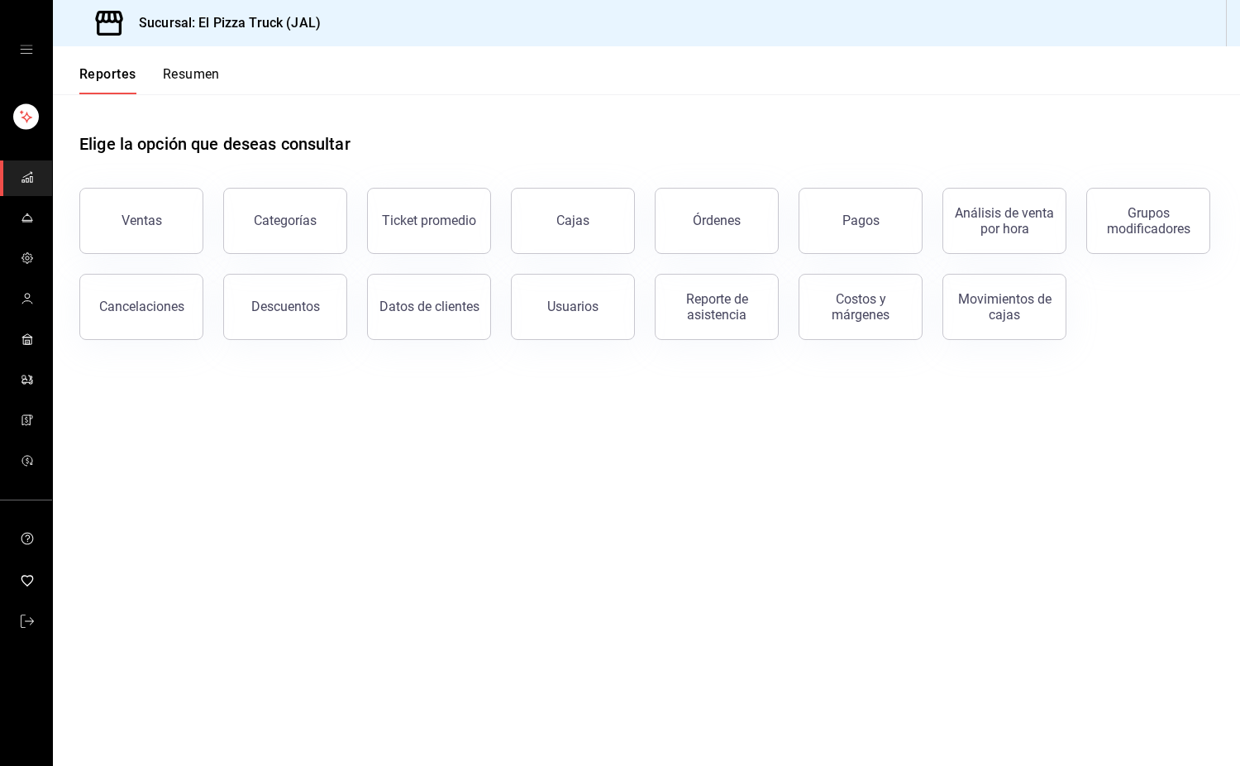
click at [31, 222] on icon "mailbox folders" at bounding box center [27, 217] width 13 height 13
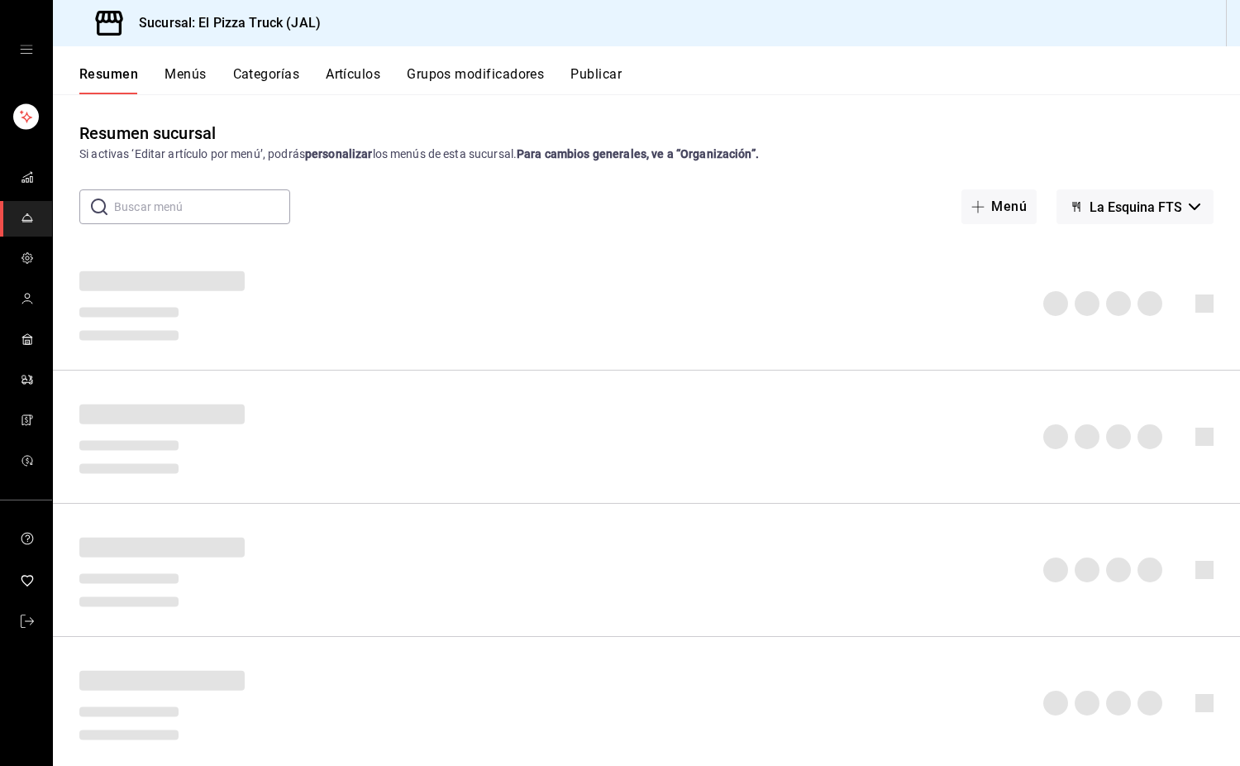
click at [376, 82] on button "Artículos" at bounding box center [353, 80] width 55 height 28
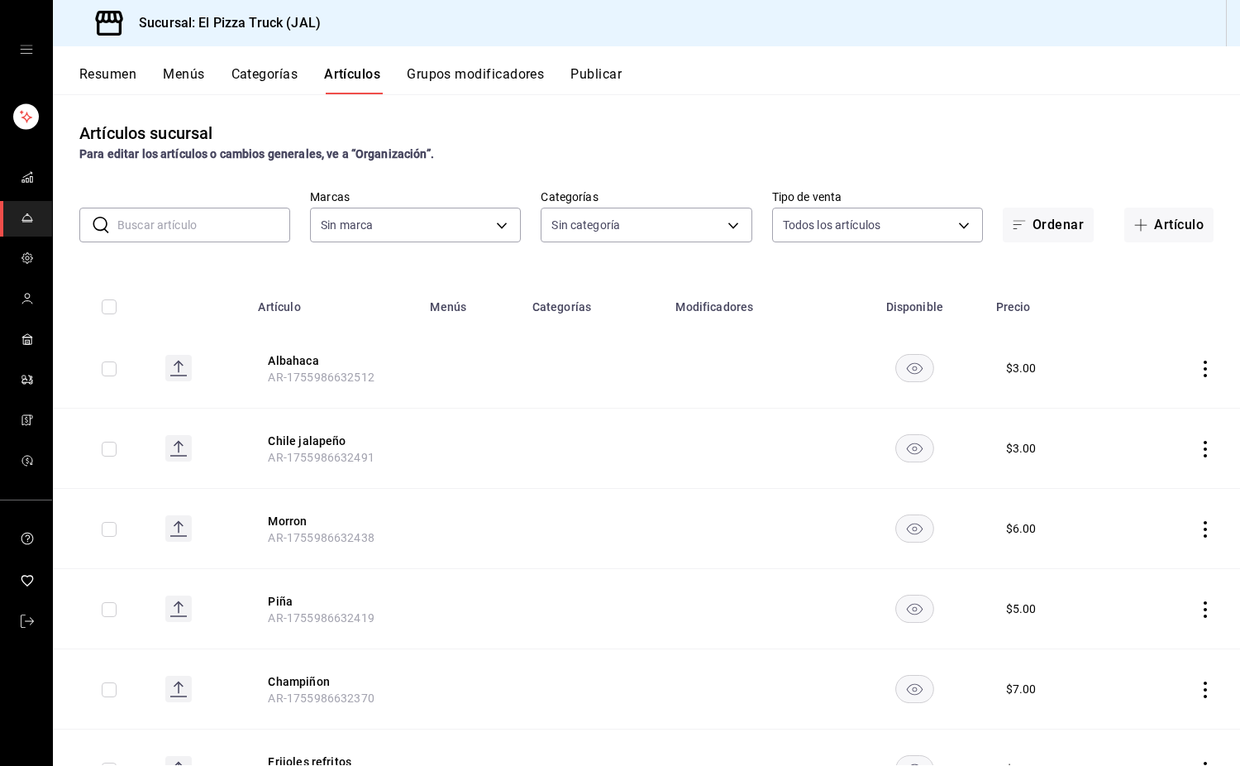
type input "7011110b-ccbe-4c9e-86f6-4a195b2d65b1,5937454d-5871-409b-ab19-0e087f261275,3108b…"
type input "c15787e7-6217-4551-b681-77b679b5e3f3,a441d866-96e6-4057-8867-d7266e748d34,b52d4…"
drag, startPoint x: 218, startPoint y: 225, endPoint x: 198, endPoint y: 227, distance: 20.7
click at [218, 225] on input "text" at bounding box center [203, 224] width 173 height 33
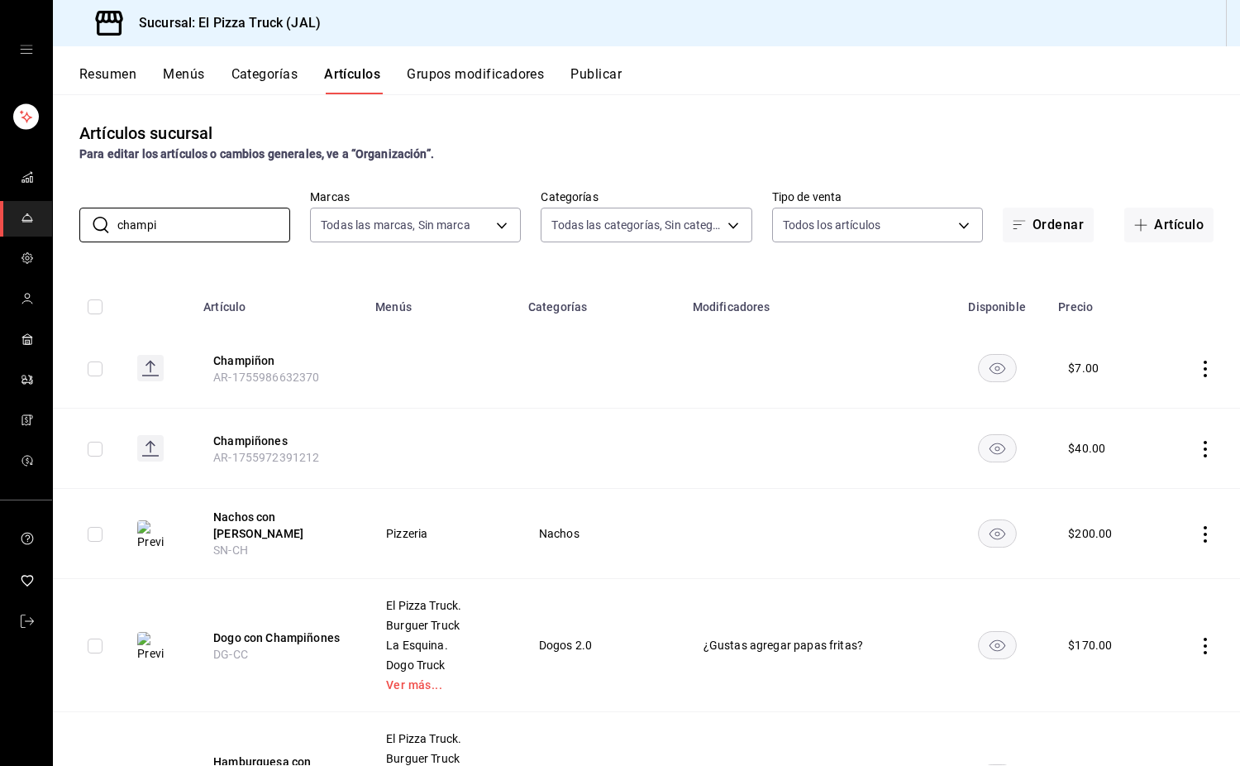
type input "champi"
click at [492, 76] on button "Grupos modificadores" at bounding box center [475, 80] width 137 height 28
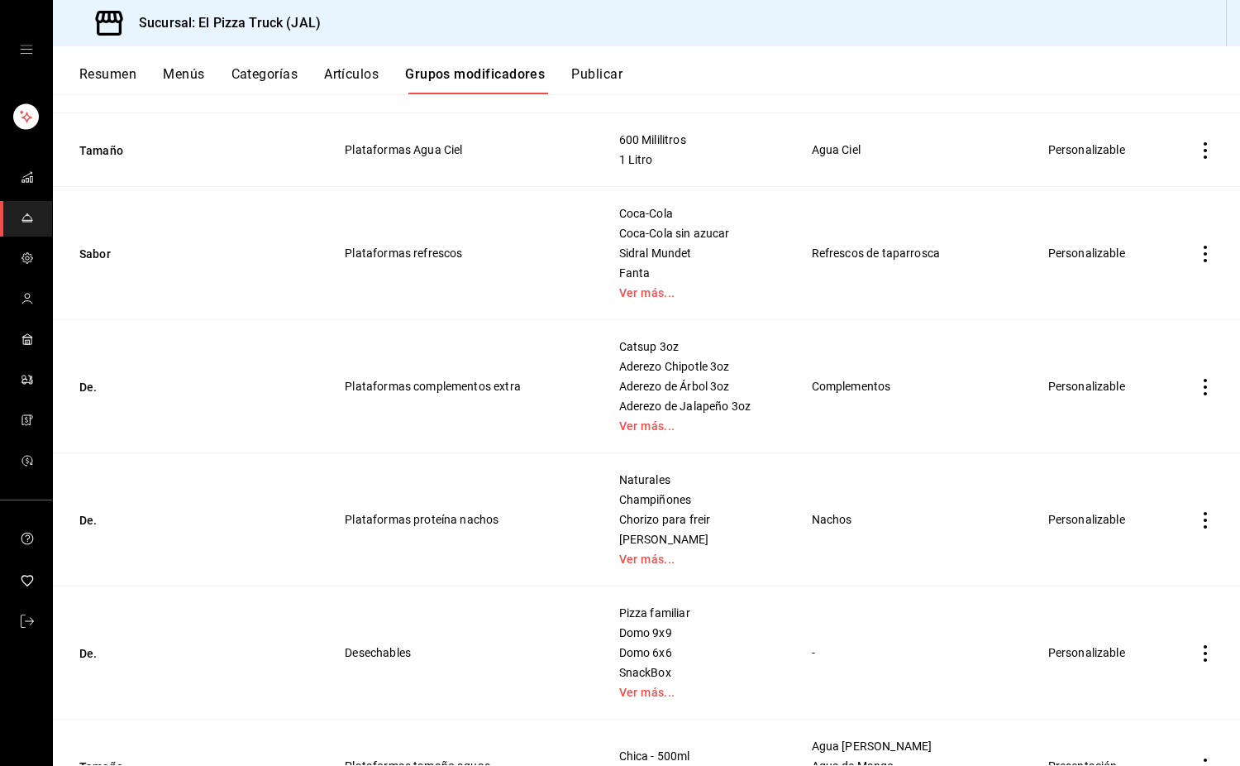
scroll to position [1571, 0]
click at [84, 517] on button "De." at bounding box center [178, 519] width 198 height 17
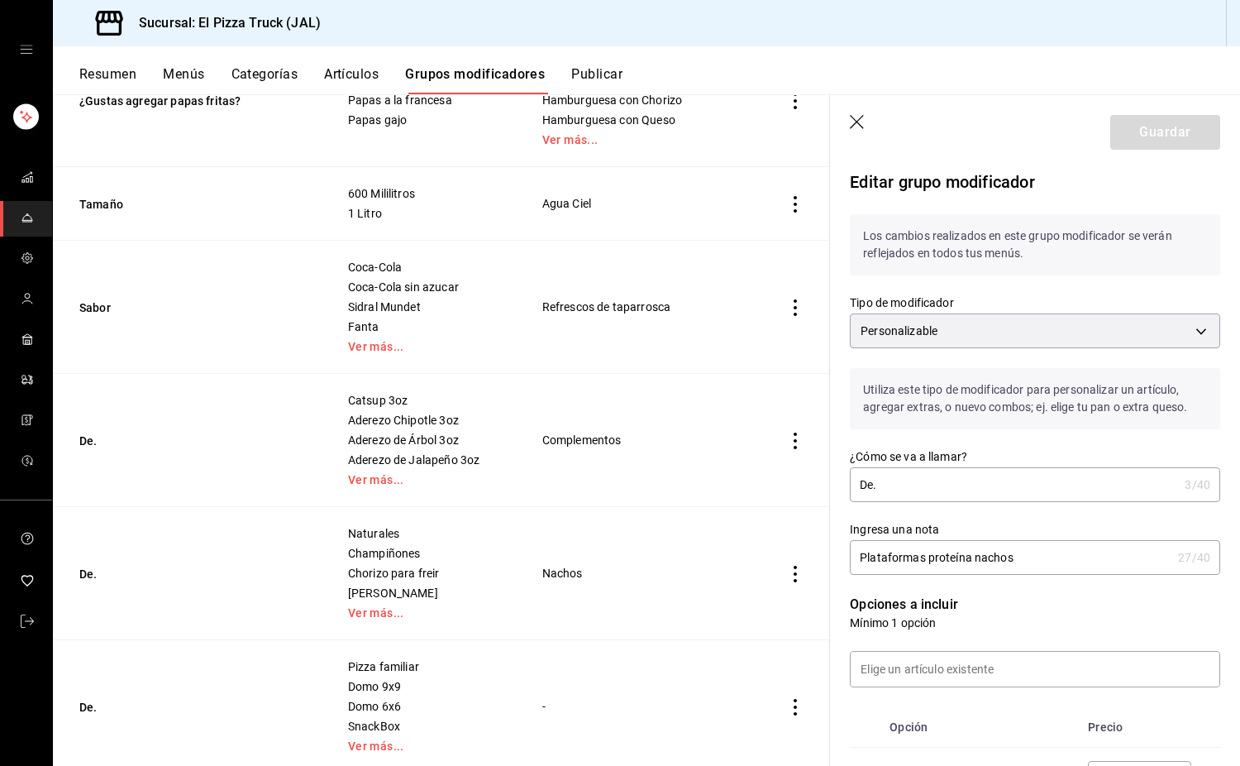
scroll to position [413, 0]
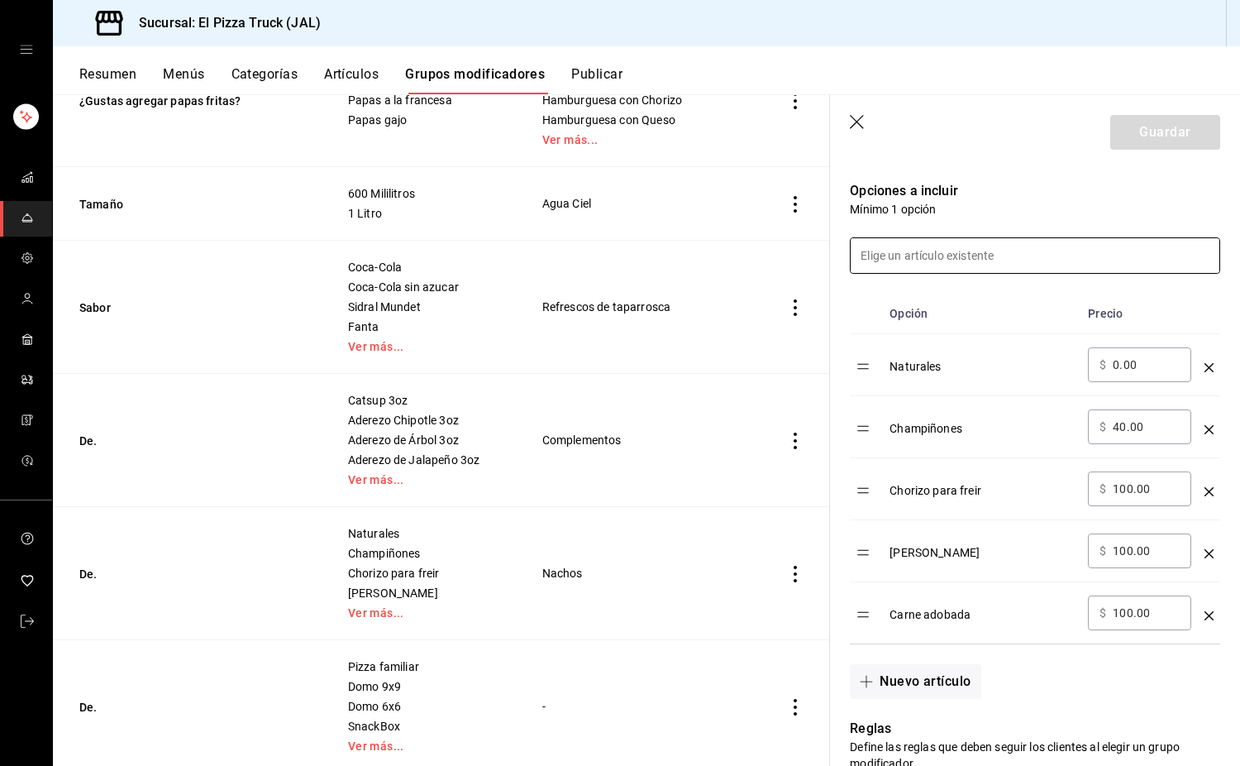
click at [822, 260] on input at bounding box center [1035, 255] width 369 height 35
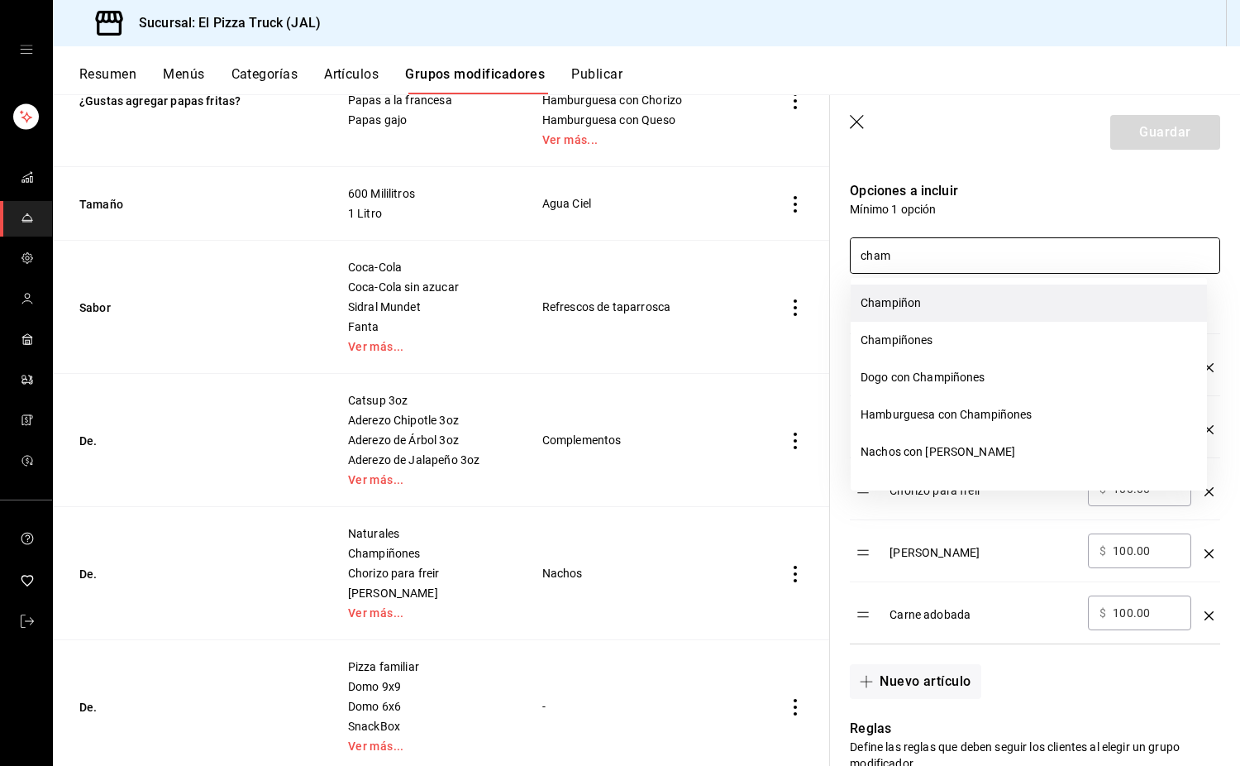
click at [822, 302] on li "Champiñon" at bounding box center [1029, 302] width 356 height 37
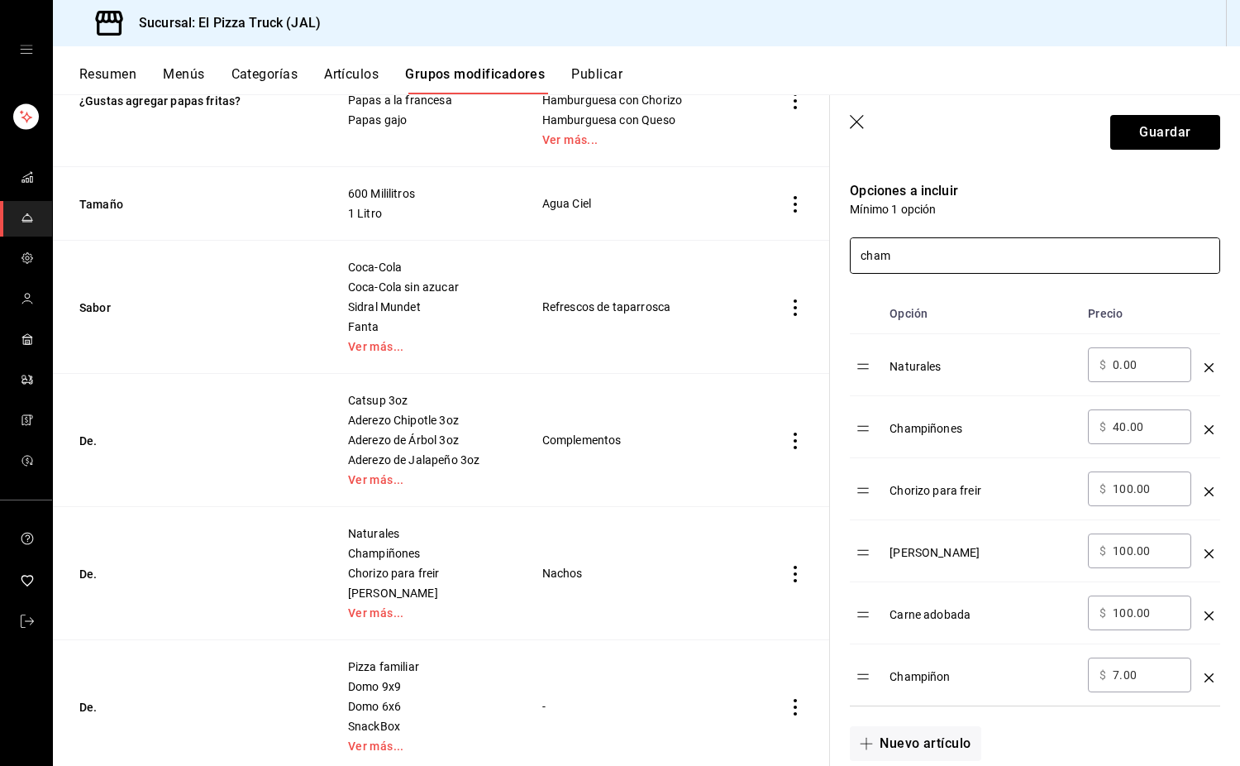
type input "cham"
click at [822, 428] on icon "optionsTable" at bounding box center [1209, 429] width 9 height 9
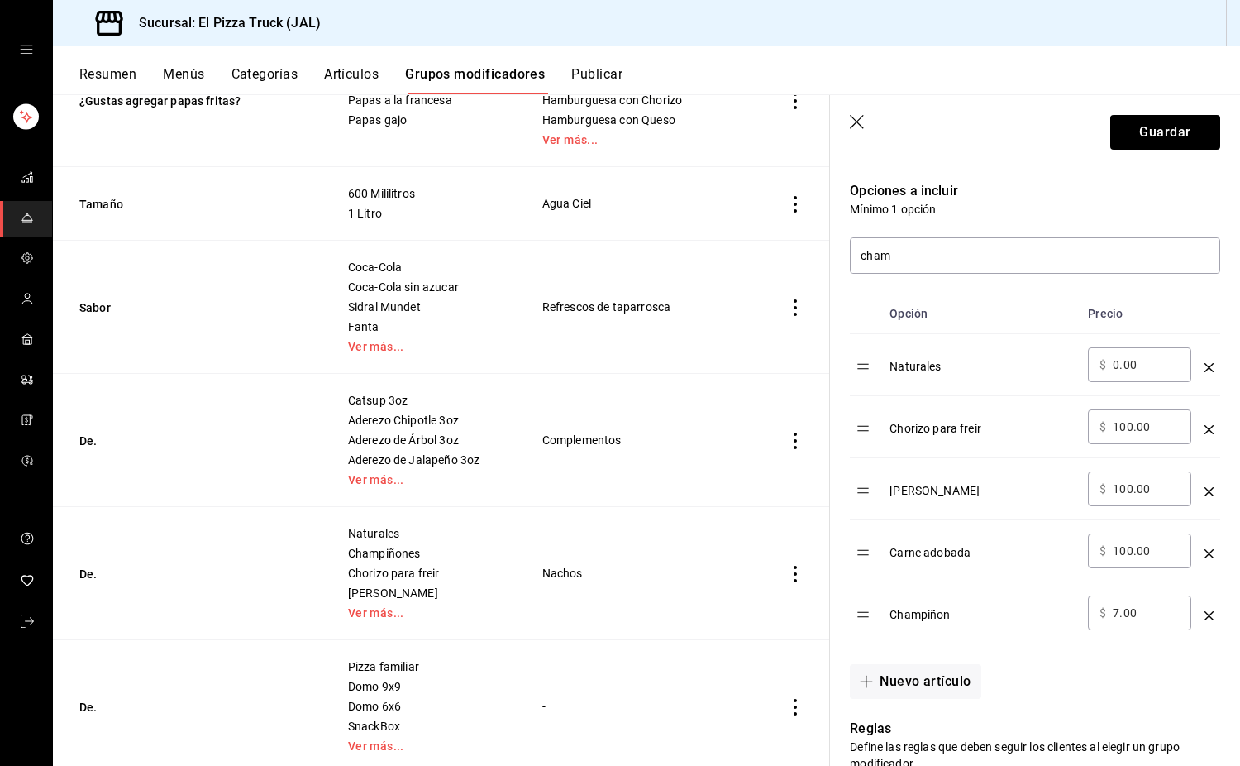
click at [822, 613] on input "7.00" at bounding box center [1146, 612] width 67 height 17
type input "40.00"
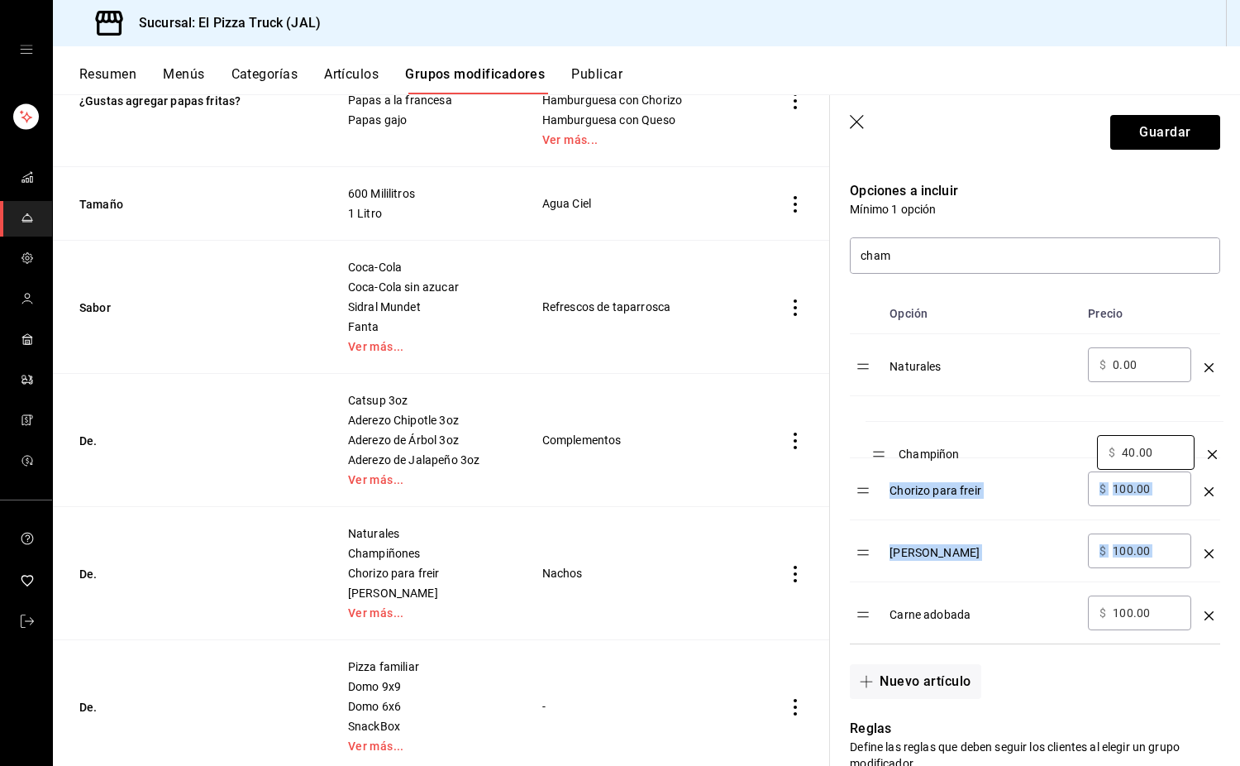
drag, startPoint x: 868, startPoint y: 613, endPoint x: 884, endPoint y: 451, distance: 162.8
click at [822, 451] on table "Opción Precio Naturales ​ $ 0.00 ​ Chorizo para freir ​ $ 100.00 ​ Carne asada …" at bounding box center [1035, 469] width 370 height 350
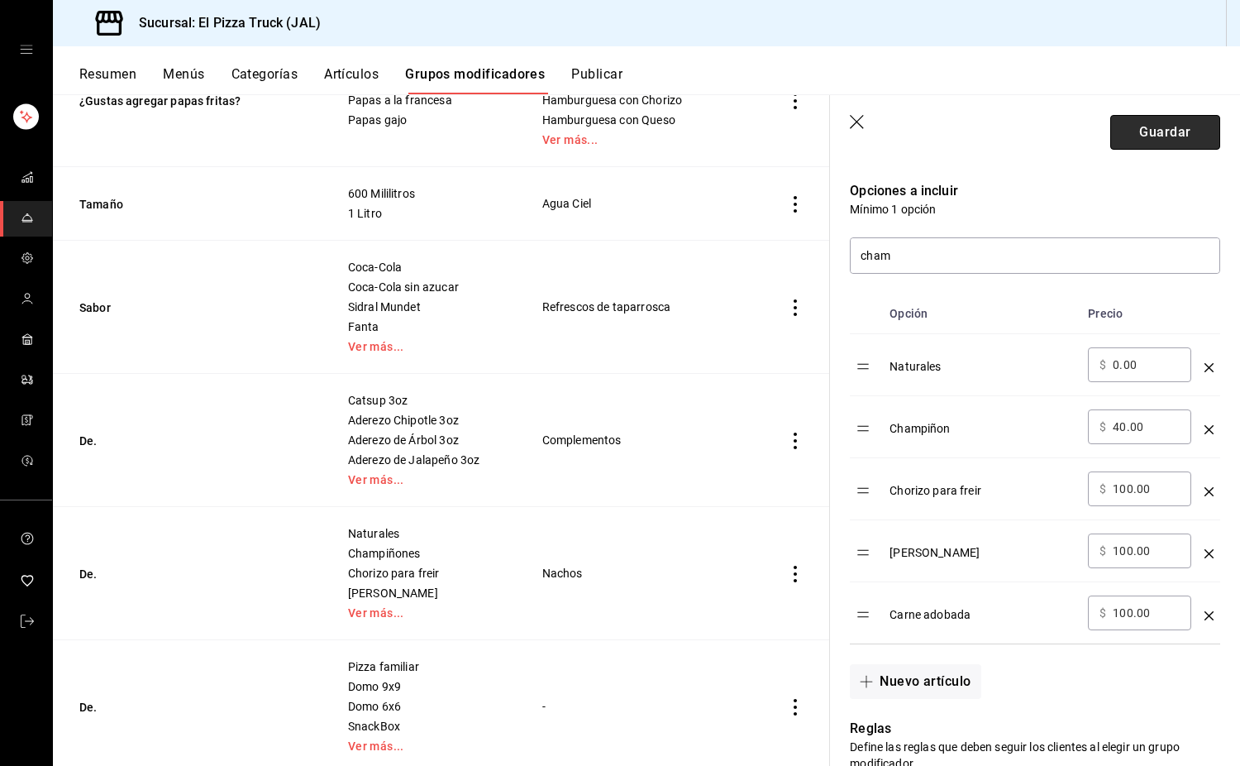
click at [822, 130] on button "Guardar" at bounding box center [1165, 132] width 110 height 35
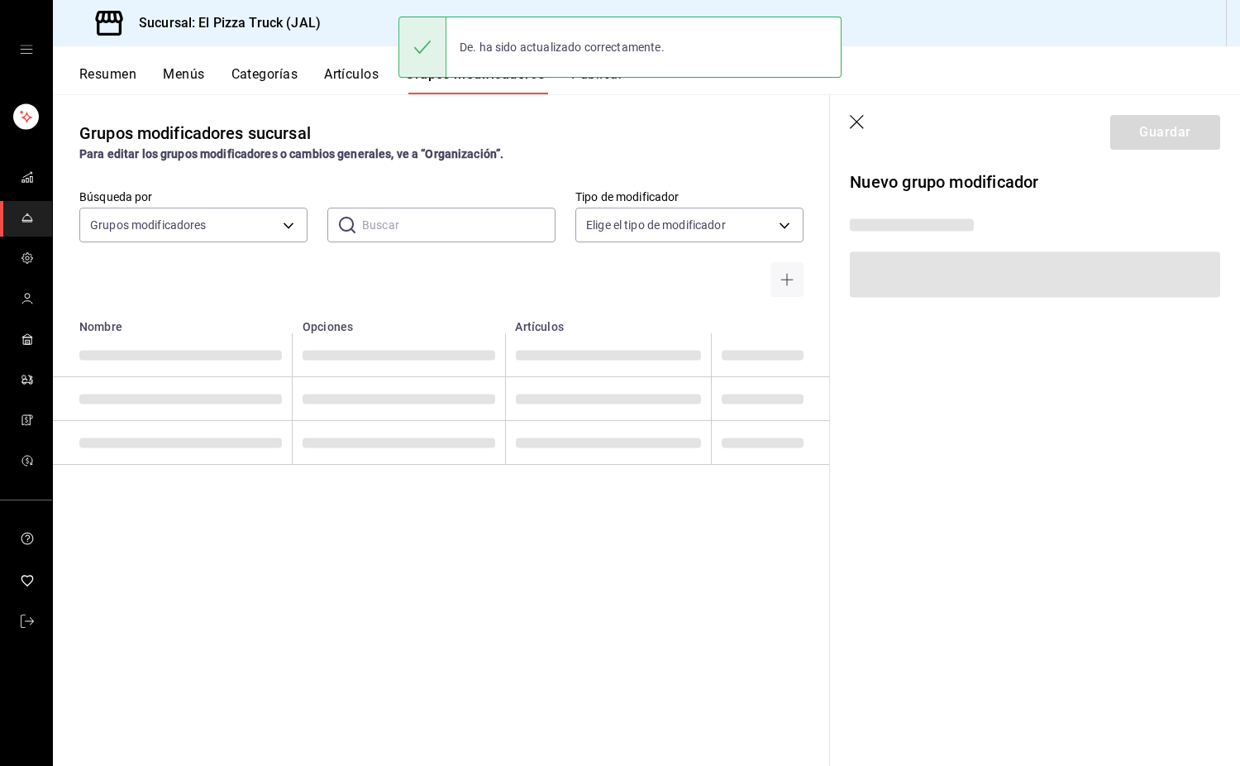
click at [374, 73] on button "Artículos" at bounding box center [351, 80] width 55 height 28
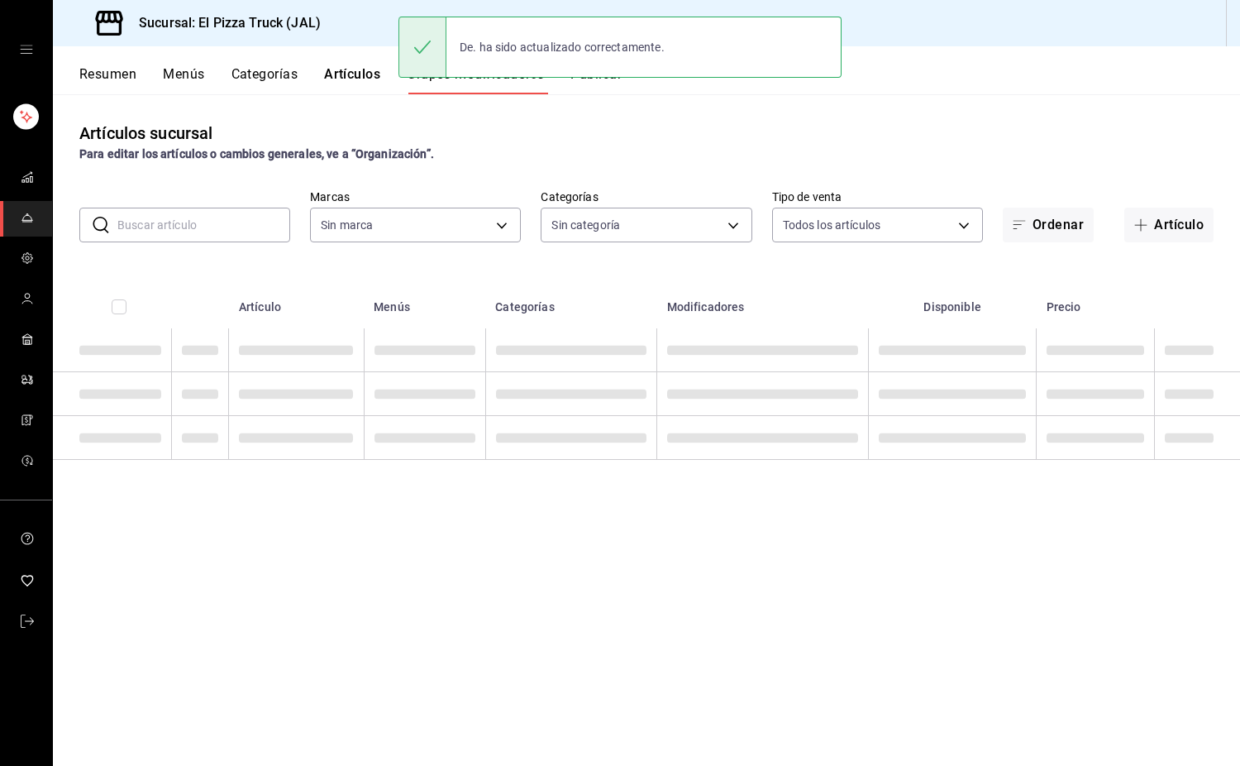
type input "c15787e7-6217-4551-b681-77b679b5e3f3,a441d866-96e6-4057-8867-d7266e748d34,b52d4…"
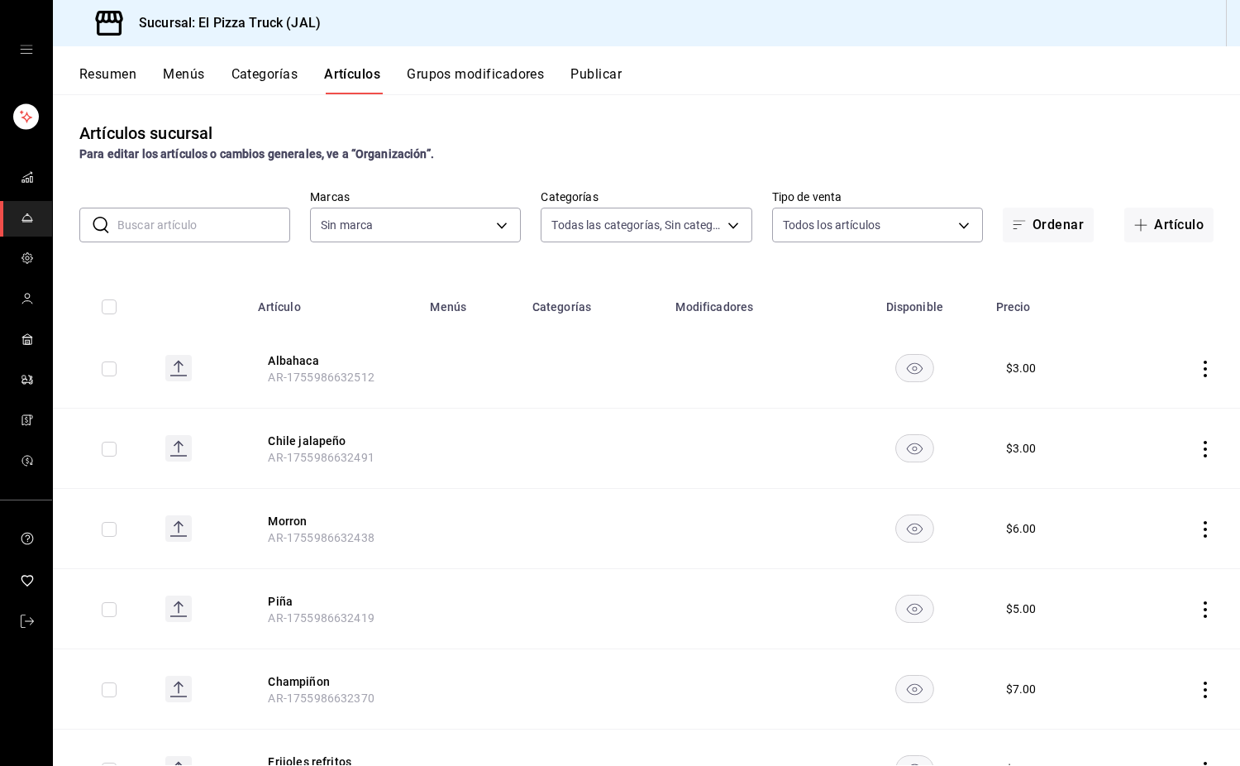
type input "7011110b-ccbe-4c9e-86f6-4a195b2d65b1,5937454d-5871-409b-ab19-0e087f261275,3108b…"
type input "c15787e7-6217-4551-b681-77b679b5e3f3,a441d866-96e6-4057-8867-d7266e748d34,b52d4…"
click at [257, 227] on input "text" at bounding box center [203, 224] width 173 height 33
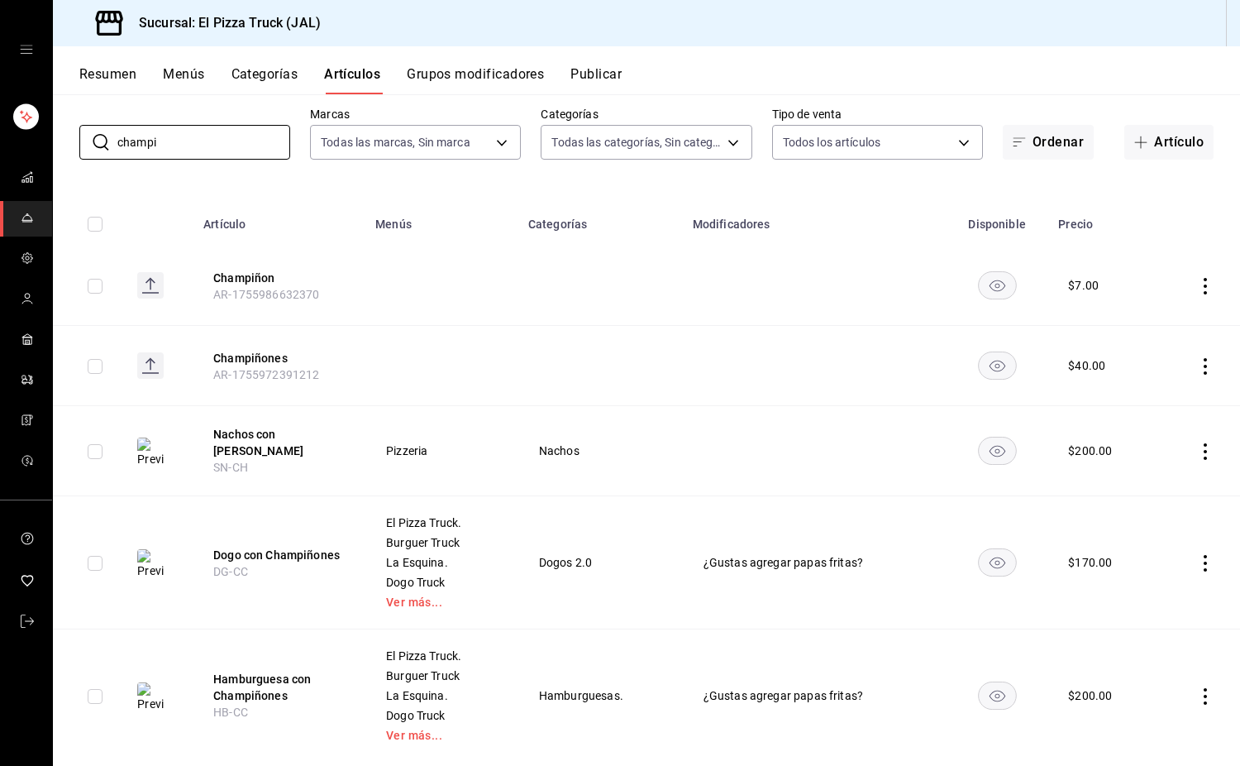
scroll to position [119, 0]
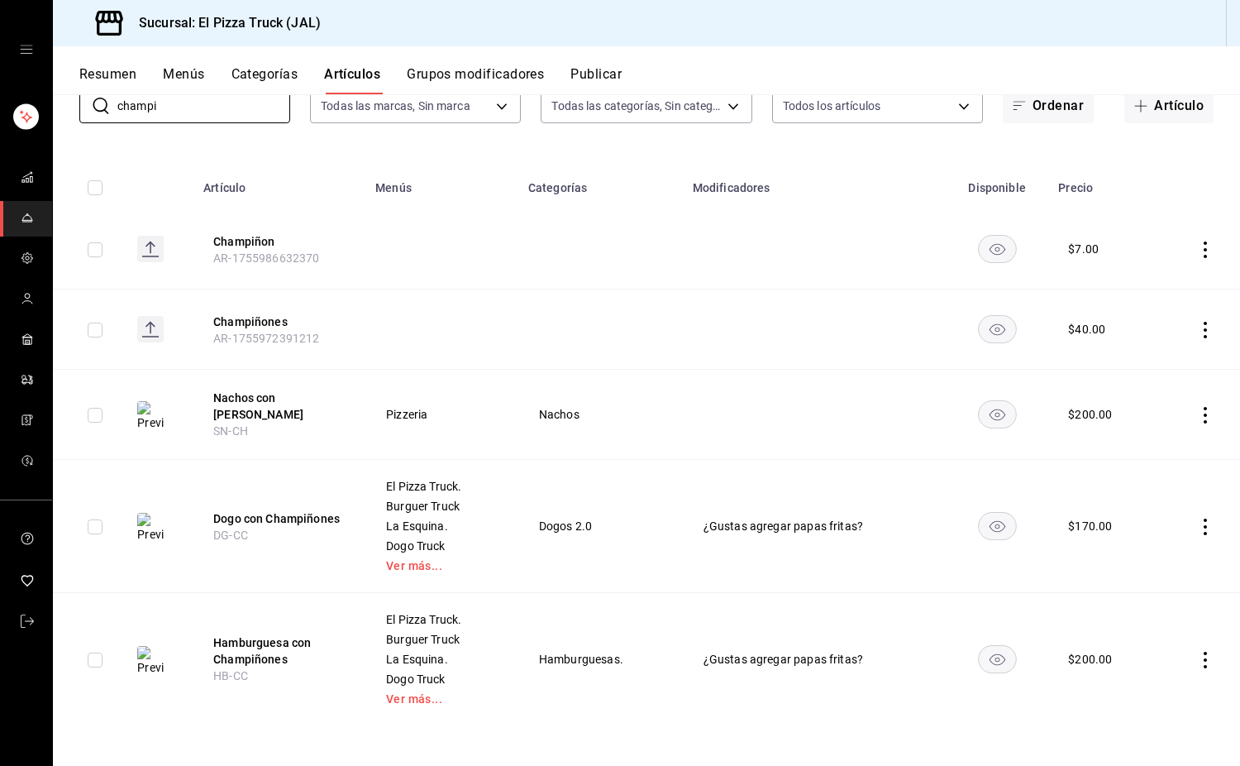
type input "champi"
click at [822, 327] on icon "actions" at bounding box center [1205, 330] width 17 height 17
click at [822, 424] on li "Eliminar" at bounding box center [1128, 436] width 99 height 34
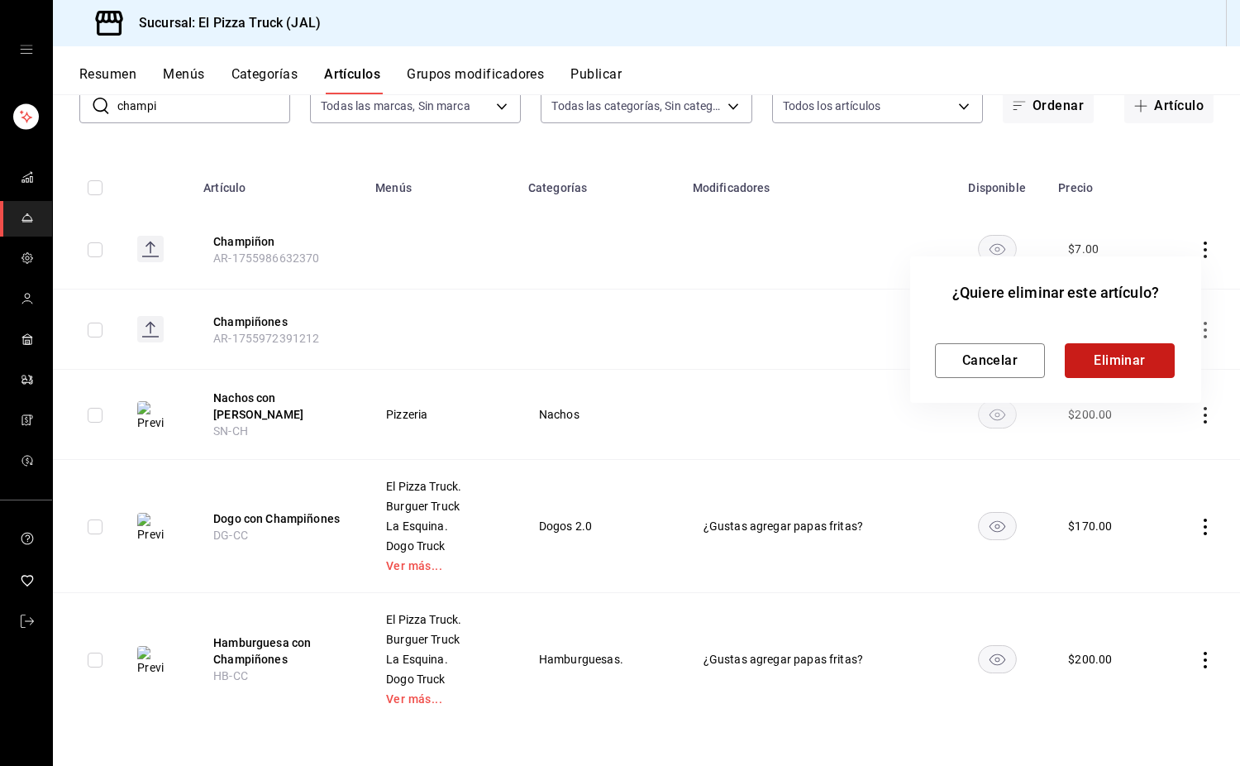
click at [822, 351] on button "Eliminar" at bounding box center [1120, 360] width 110 height 35
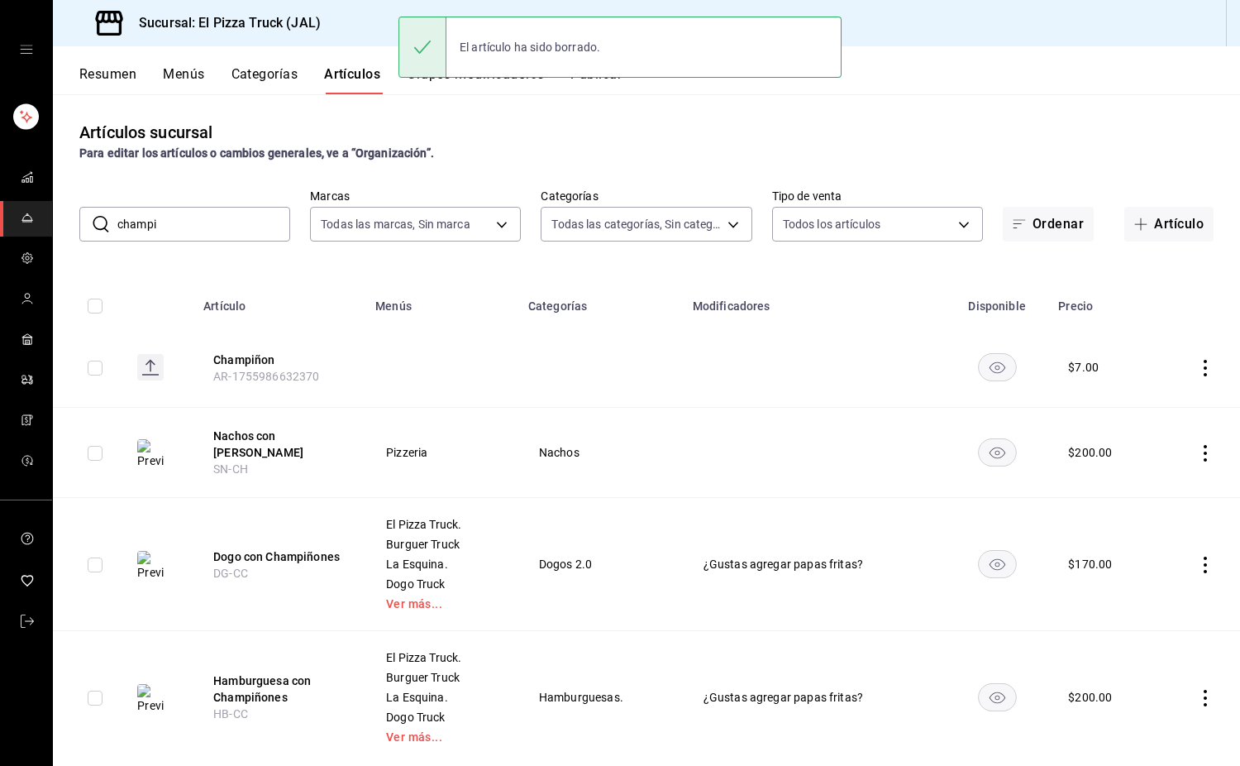
scroll to position [0, 0]
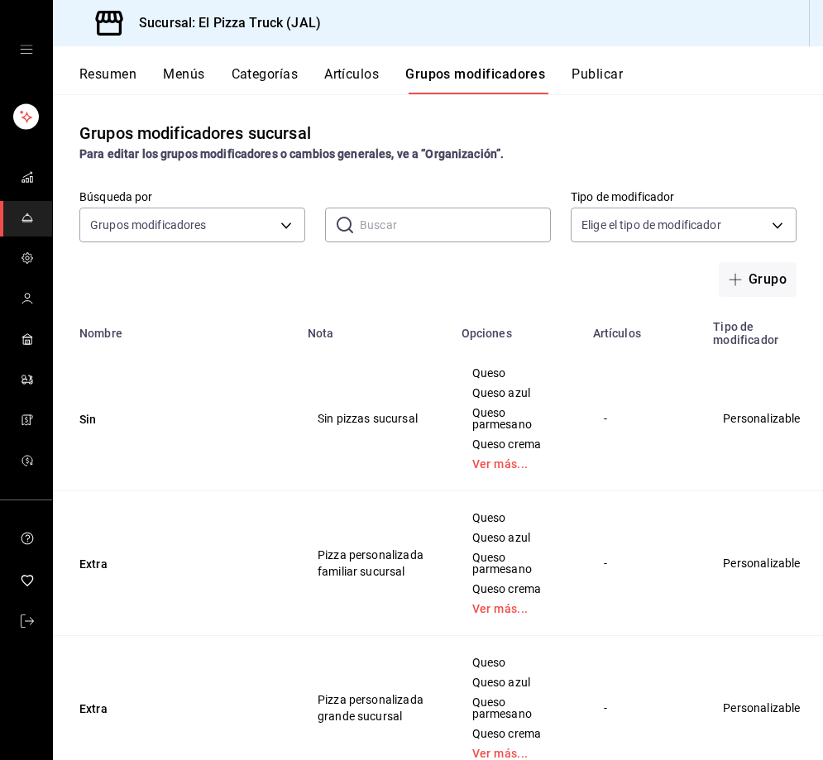
click at [447, 224] on input "text" at bounding box center [455, 224] width 191 height 33
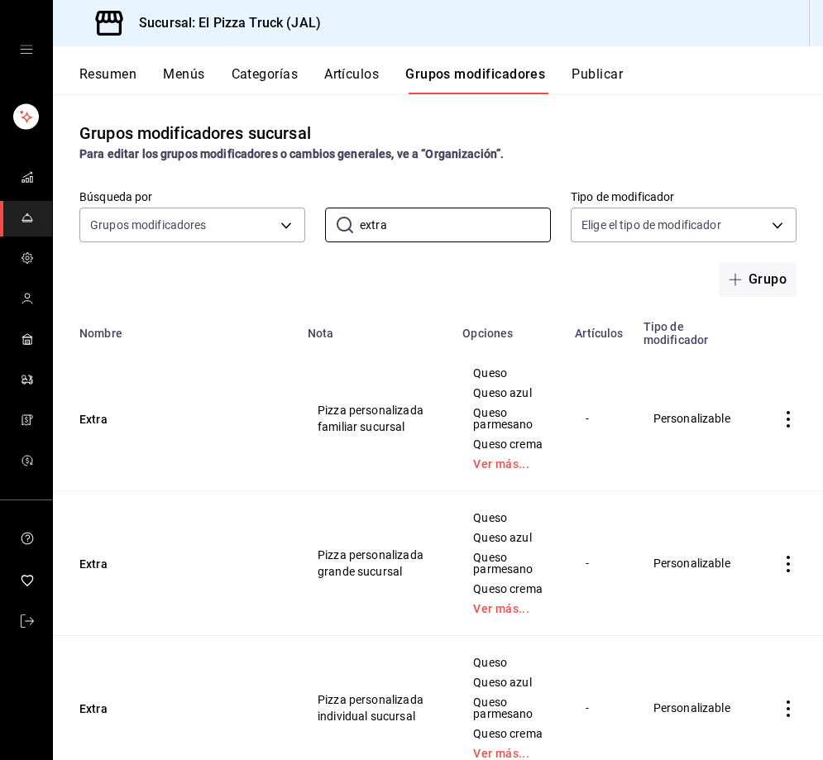
type input "extra"
click at [116, 66] on button "Resumen" at bounding box center [107, 80] width 57 height 28
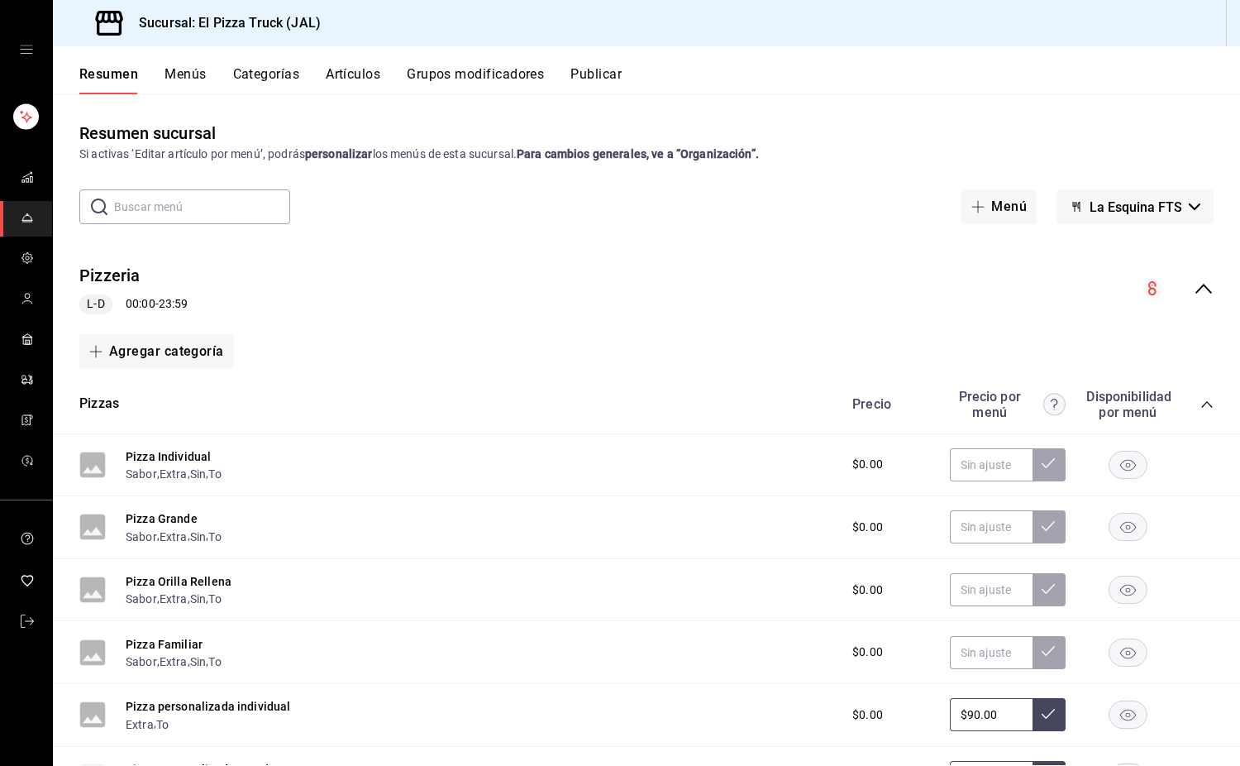
click at [183, 72] on button "Menús" at bounding box center [185, 80] width 41 height 28
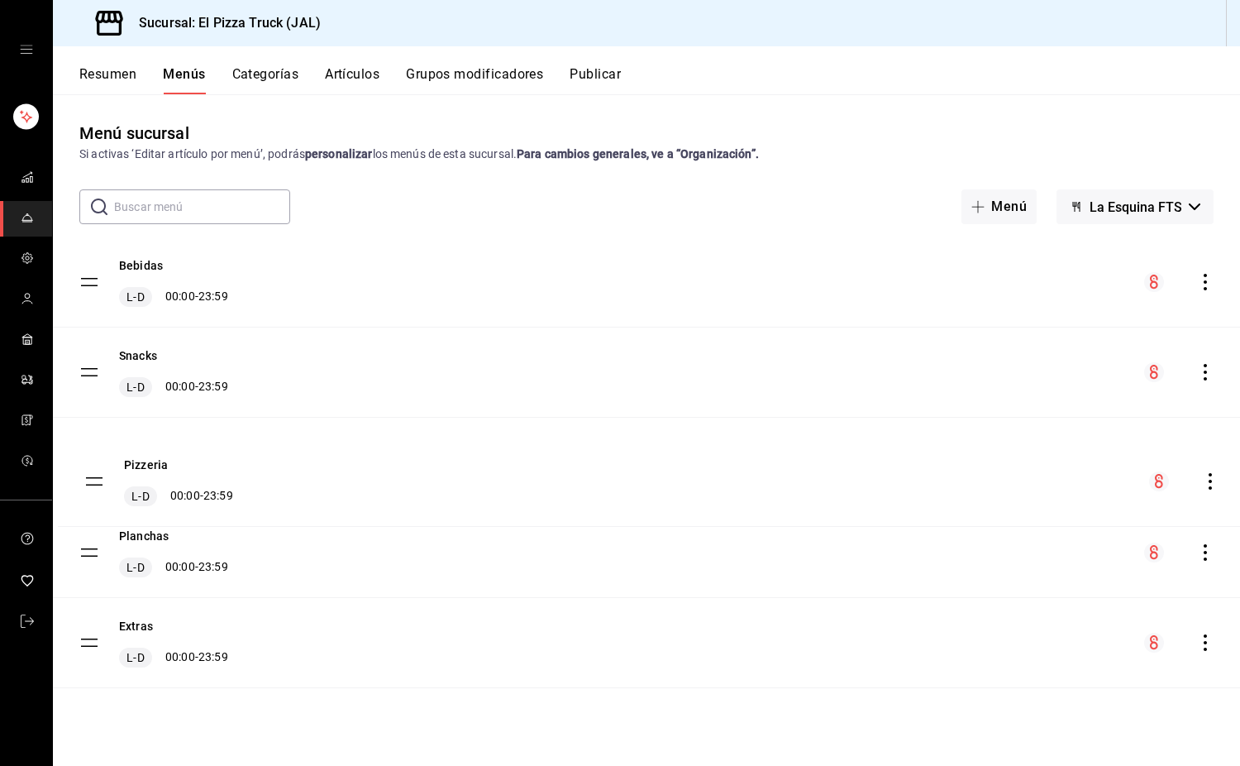
drag, startPoint x: 84, startPoint y: 274, endPoint x: 88, endPoint y: 473, distance: 199.3
drag, startPoint x: 90, startPoint y: 516, endPoint x: 81, endPoint y: 287, distance: 229.2
click at [81, 287] on tbody "Bebidas L-D 00:00 - 23:59 Snacks L-D 00:00 - 23:59 Pizzeria L-D 00:00 - 23:59 P…" at bounding box center [646, 462] width 1187 height 451
click at [101, 84] on button "Resumen" at bounding box center [107, 80] width 57 height 28
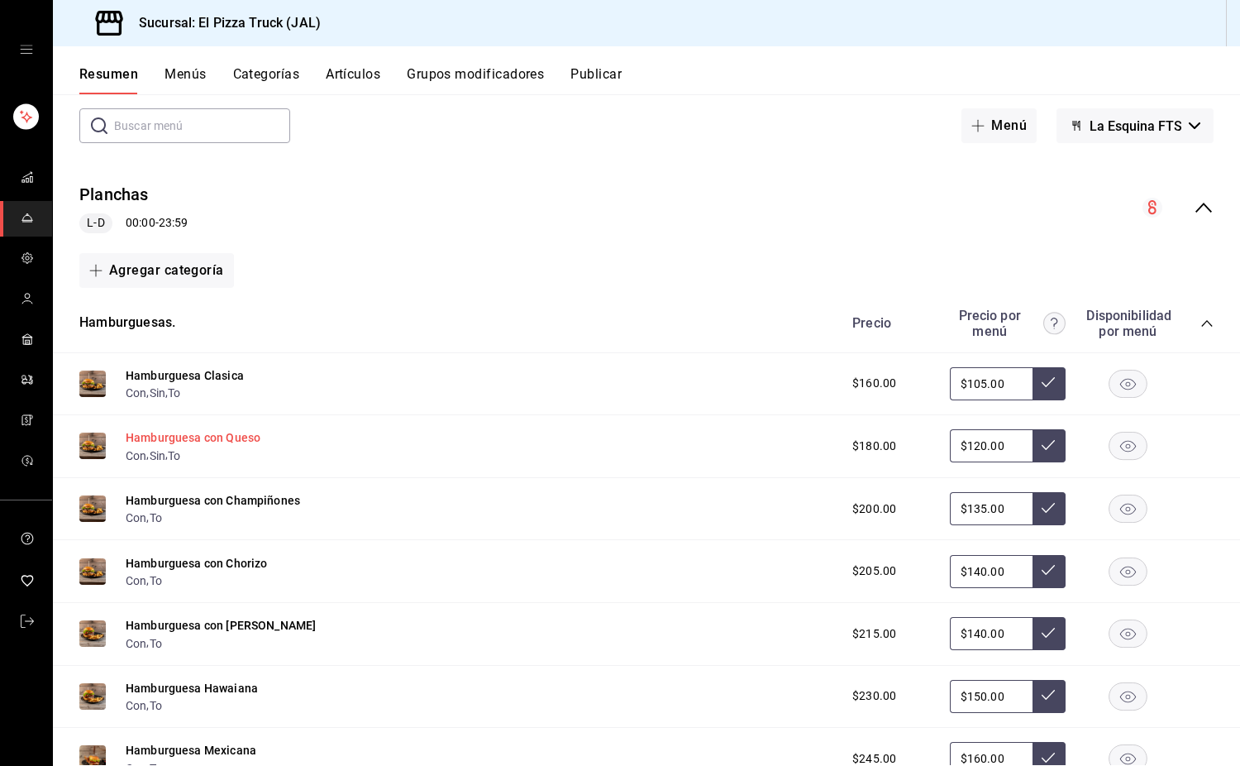
scroll to position [83, 0]
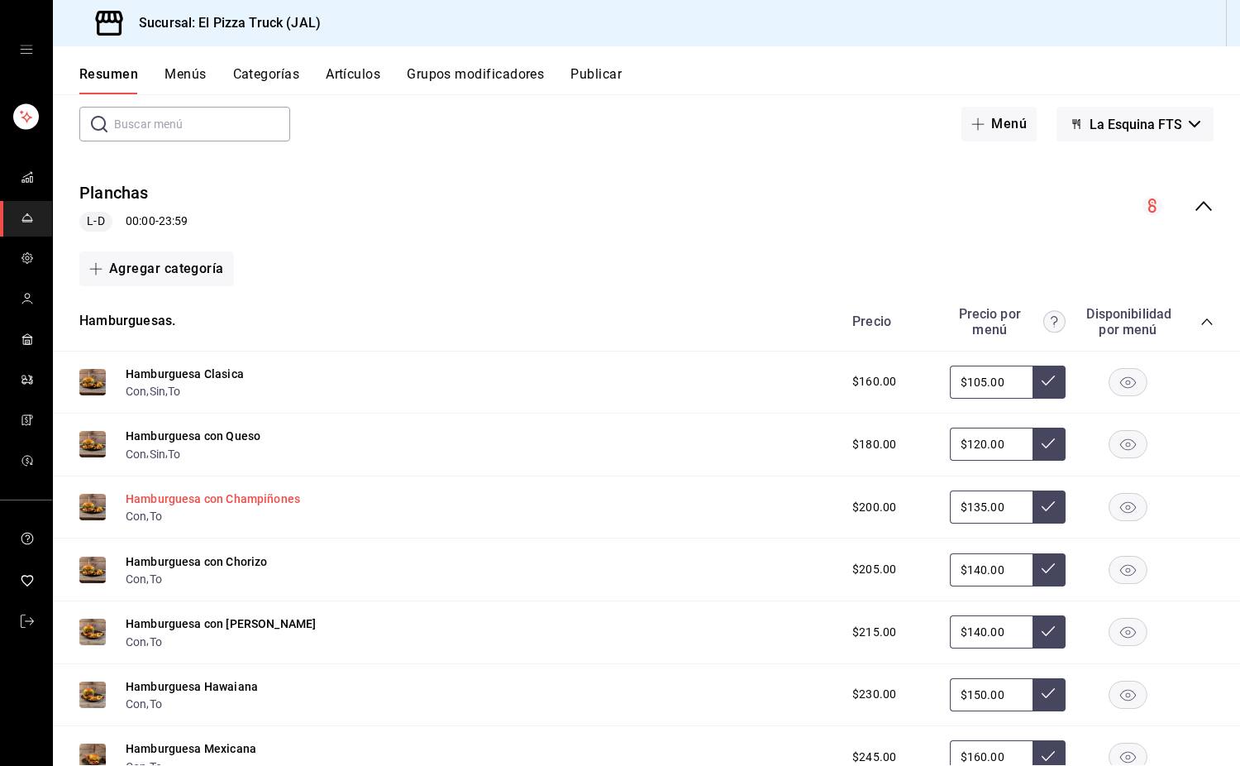
click at [220, 499] on button "Hamburguesa con Champiñones" at bounding box center [213, 498] width 174 height 17
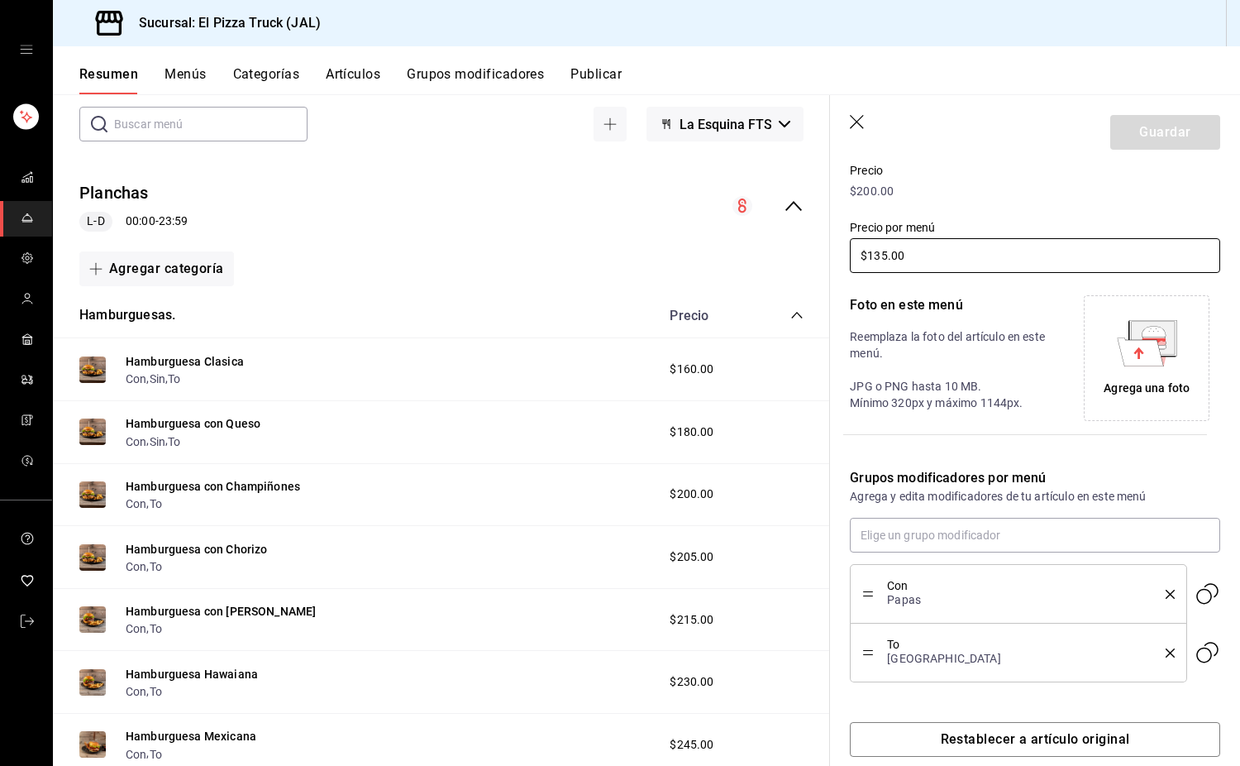
scroll to position [270, 0]
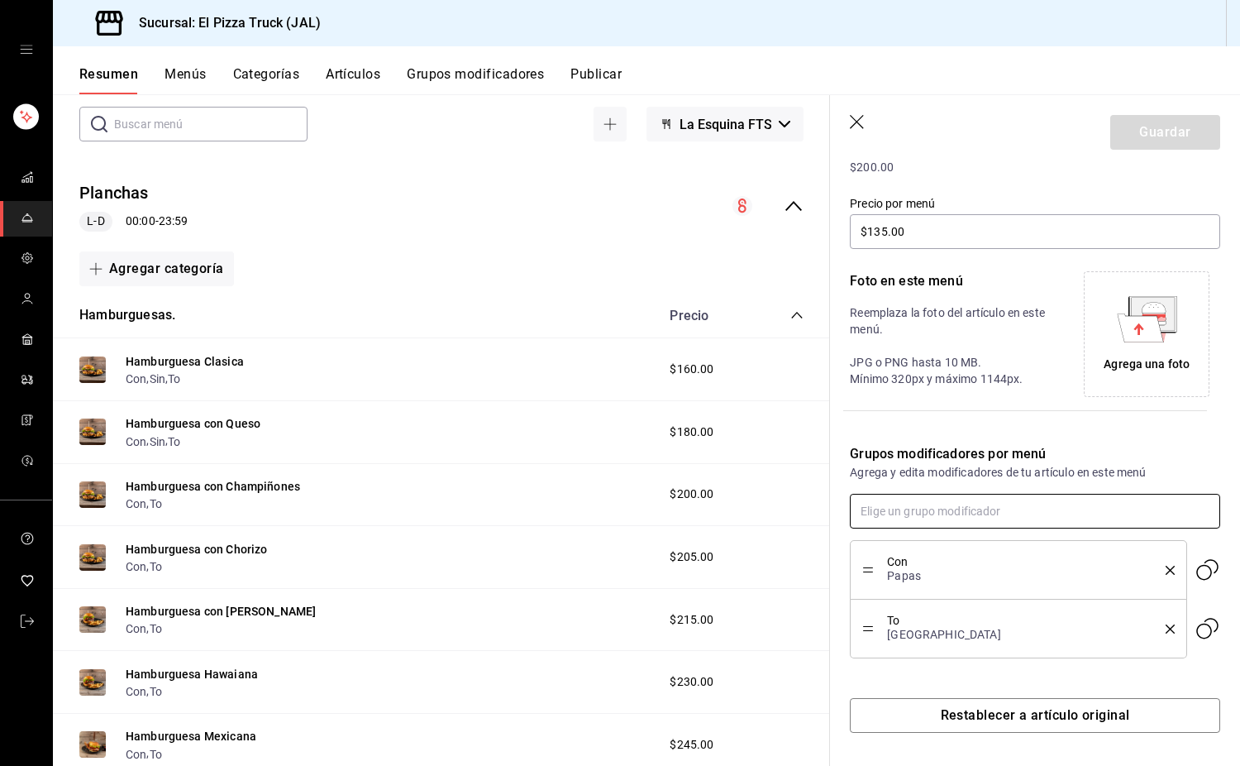
drag, startPoint x: 947, startPoint y: 523, endPoint x: 945, endPoint y: 514, distance: 8.6
click at [822, 524] on input "text" at bounding box center [1035, 511] width 370 height 35
type input "sin"
click at [822, 629] on div "Hamburguesas" at bounding box center [937, 630] width 81 height 17
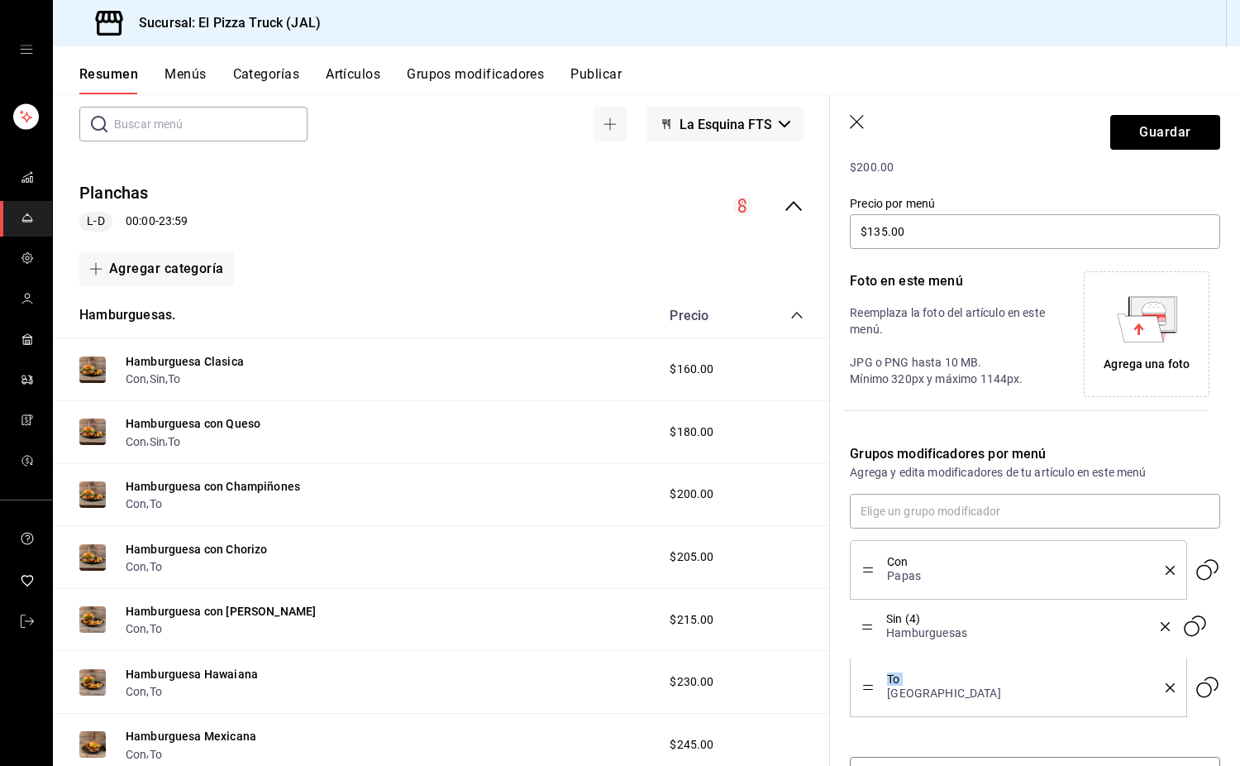
drag, startPoint x: 867, startPoint y: 687, endPoint x: 860, endPoint y: 626, distance: 61.6
click at [822, 120] on button "Guardar" at bounding box center [1165, 132] width 110 height 35
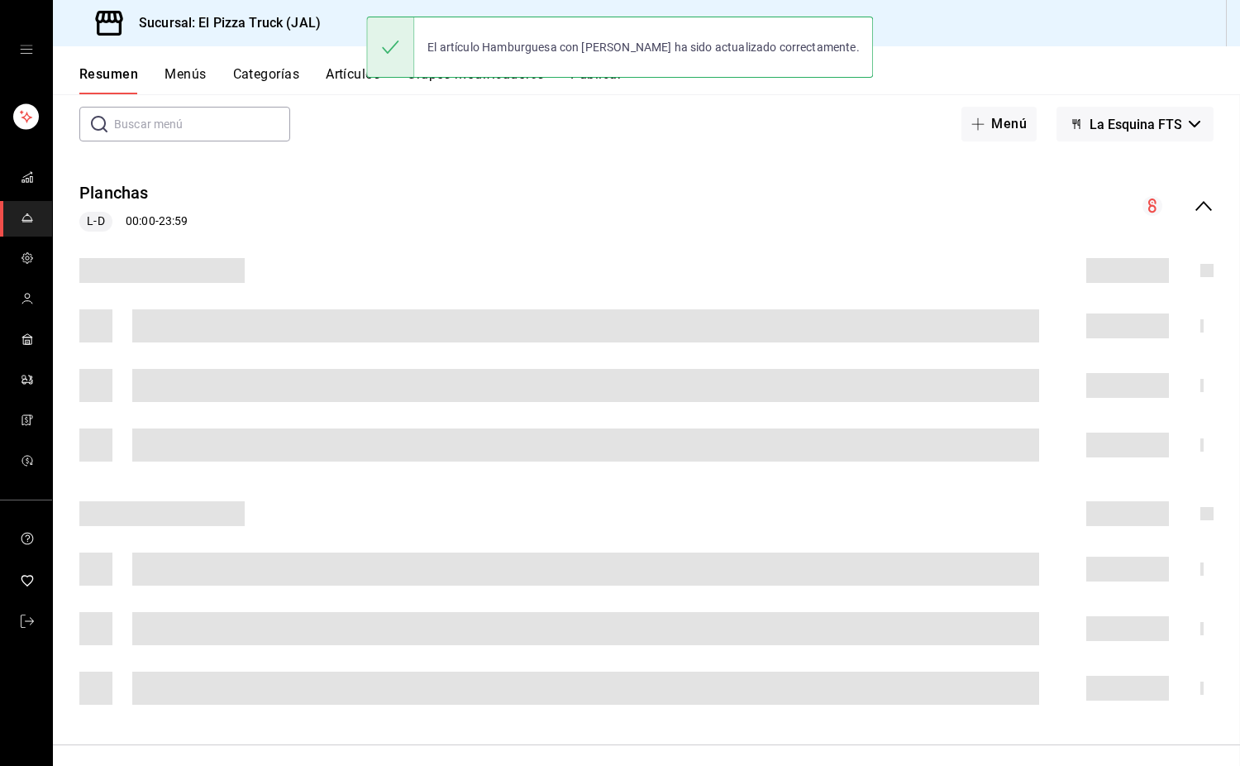
scroll to position [250, 0]
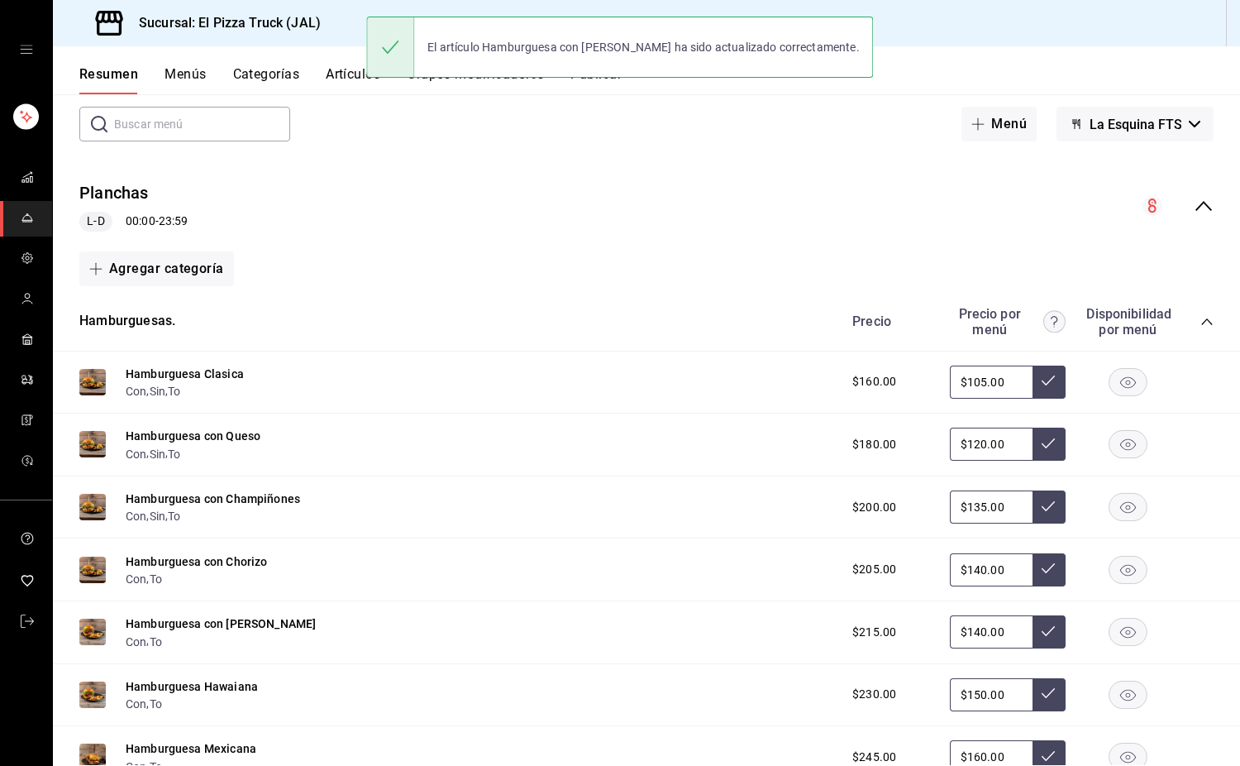
click at [228, 567] on button "Hamburguesa con Chorizo" at bounding box center [196, 561] width 141 height 17
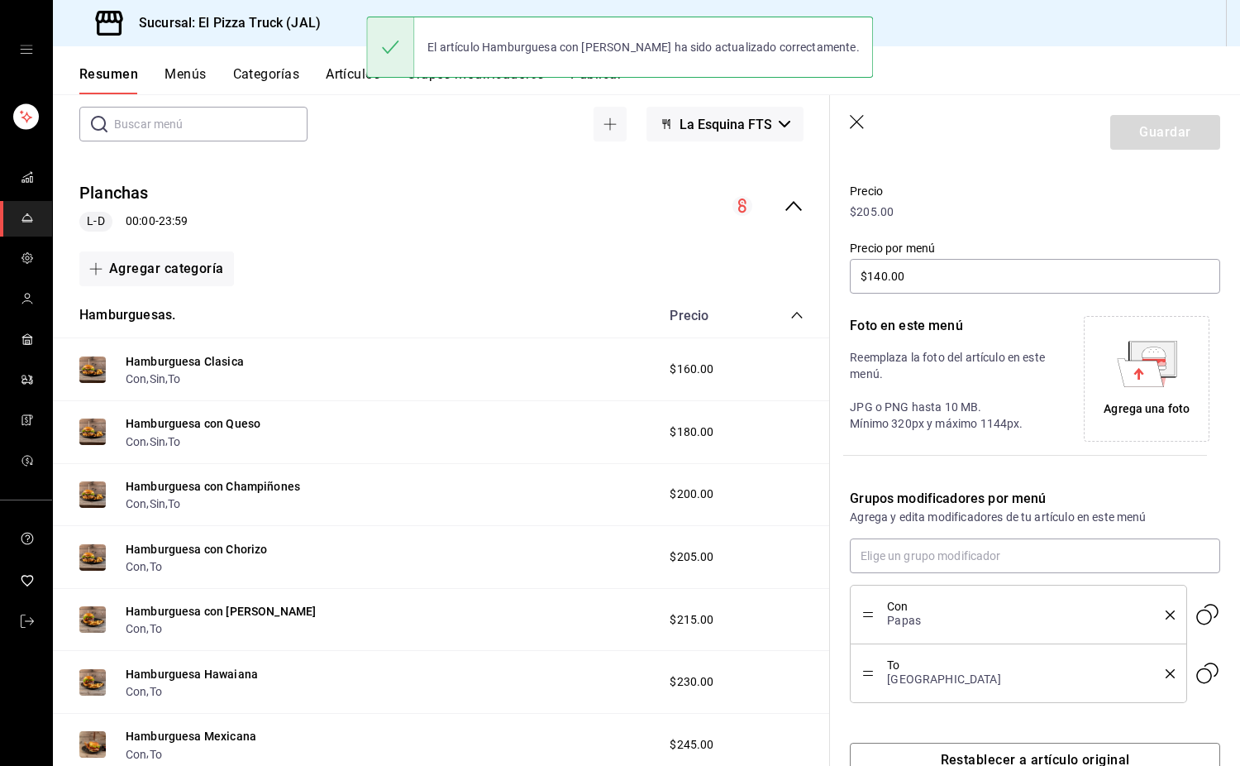
scroll to position [250, 0]
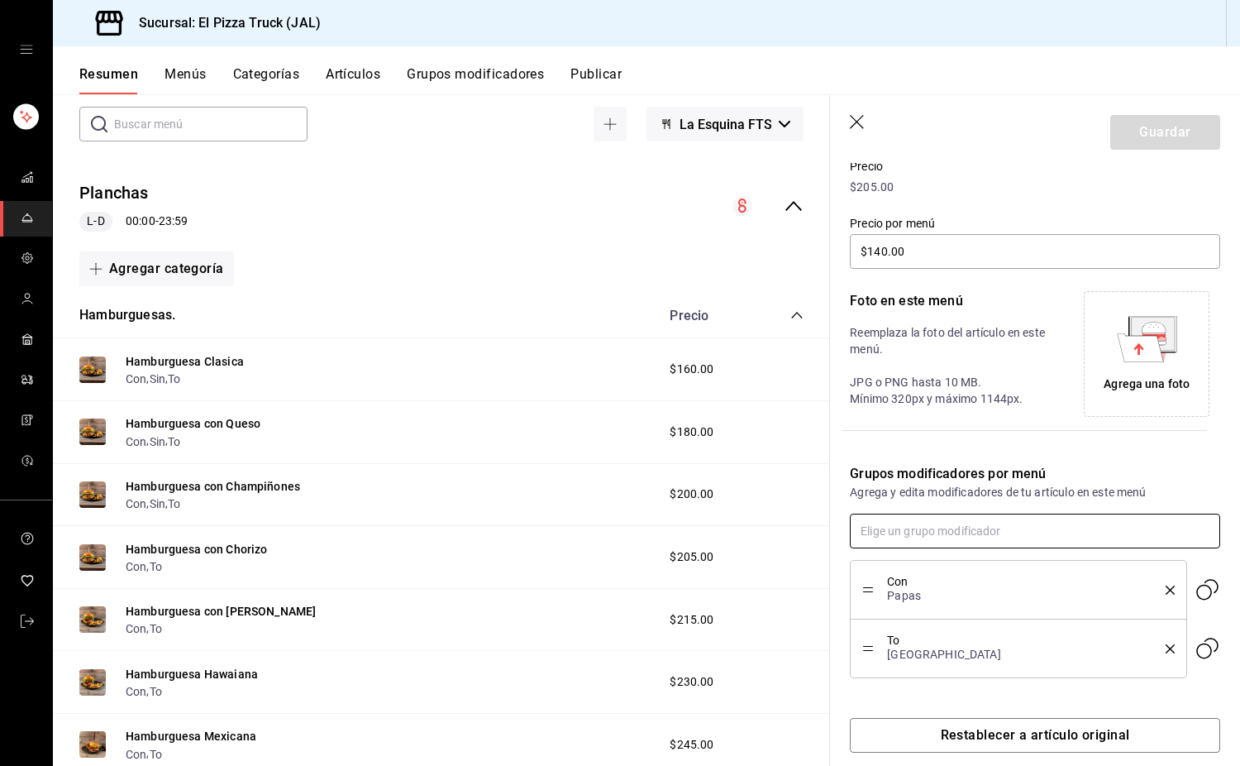
click at [822, 529] on input "text" at bounding box center [1035, 530] width 370 height 35
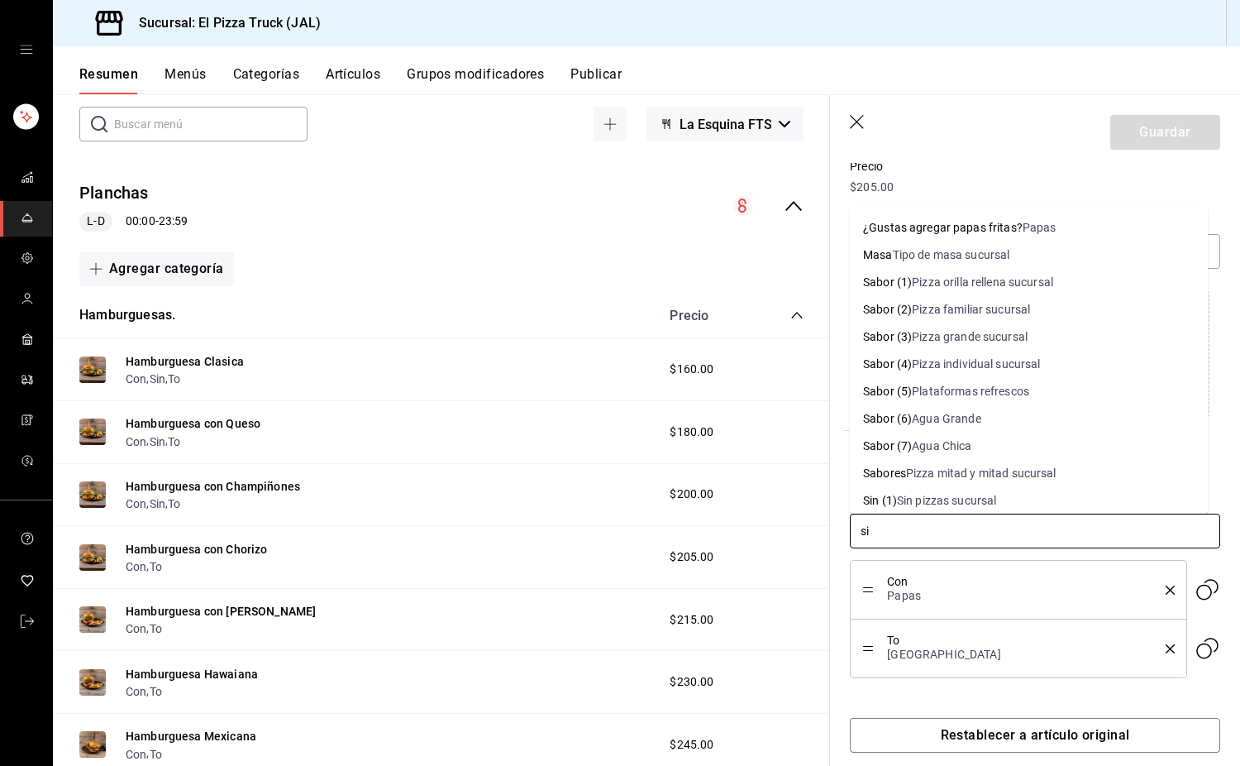
type input "sin"
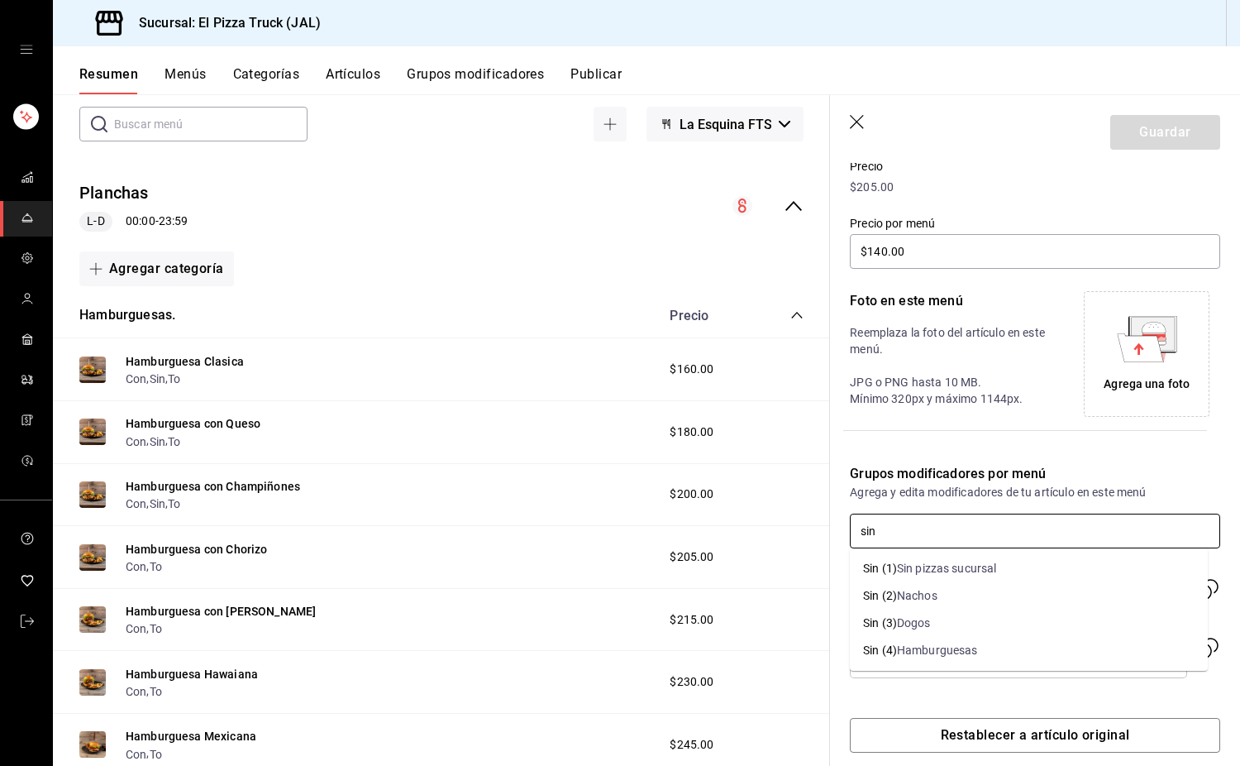
click at [822, 654] on div "Hamburguesas" at bounding box center [937, 650] width 81 height 17
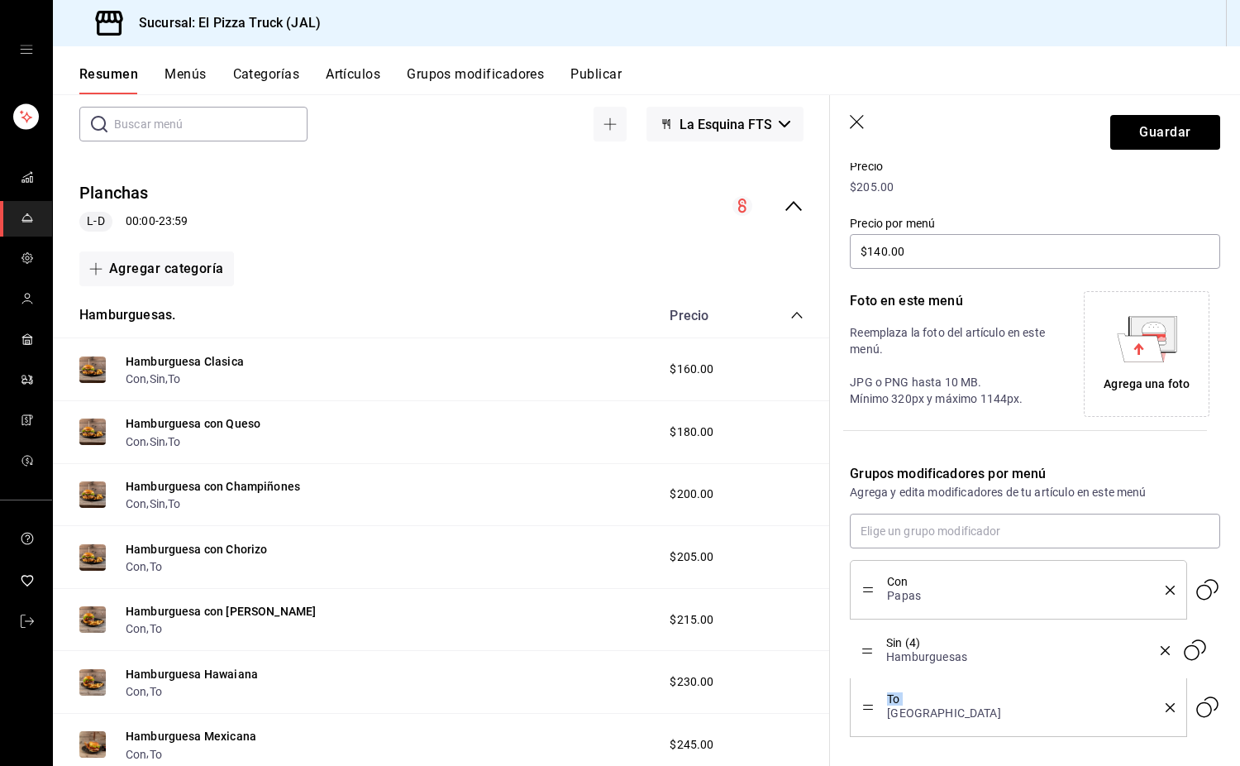
drag, startPoint x: 864, startPoint y: 705, endPoint x: 874, endPoint y: 648, distance: 57.9
click at [822, 131] on button "Guardar" at bounding box center [1165, 132] width 110 height 35
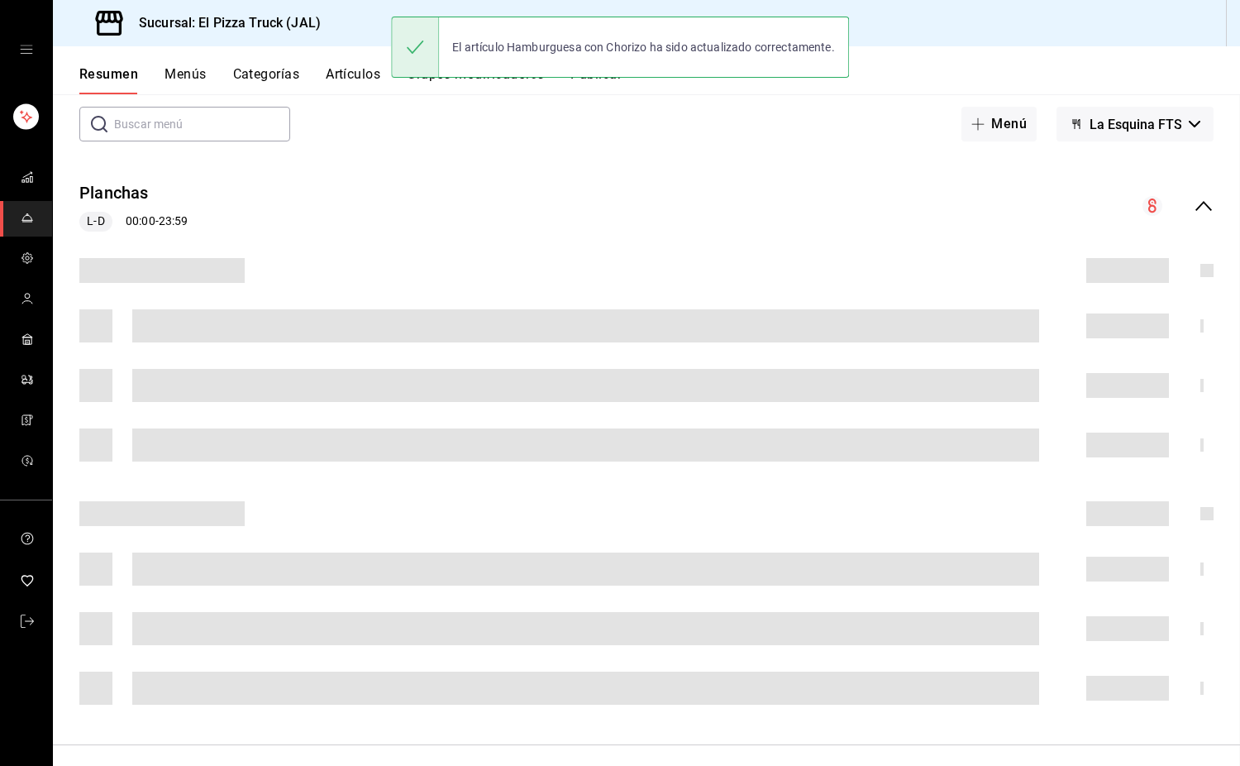
scroll to position [230, 0]
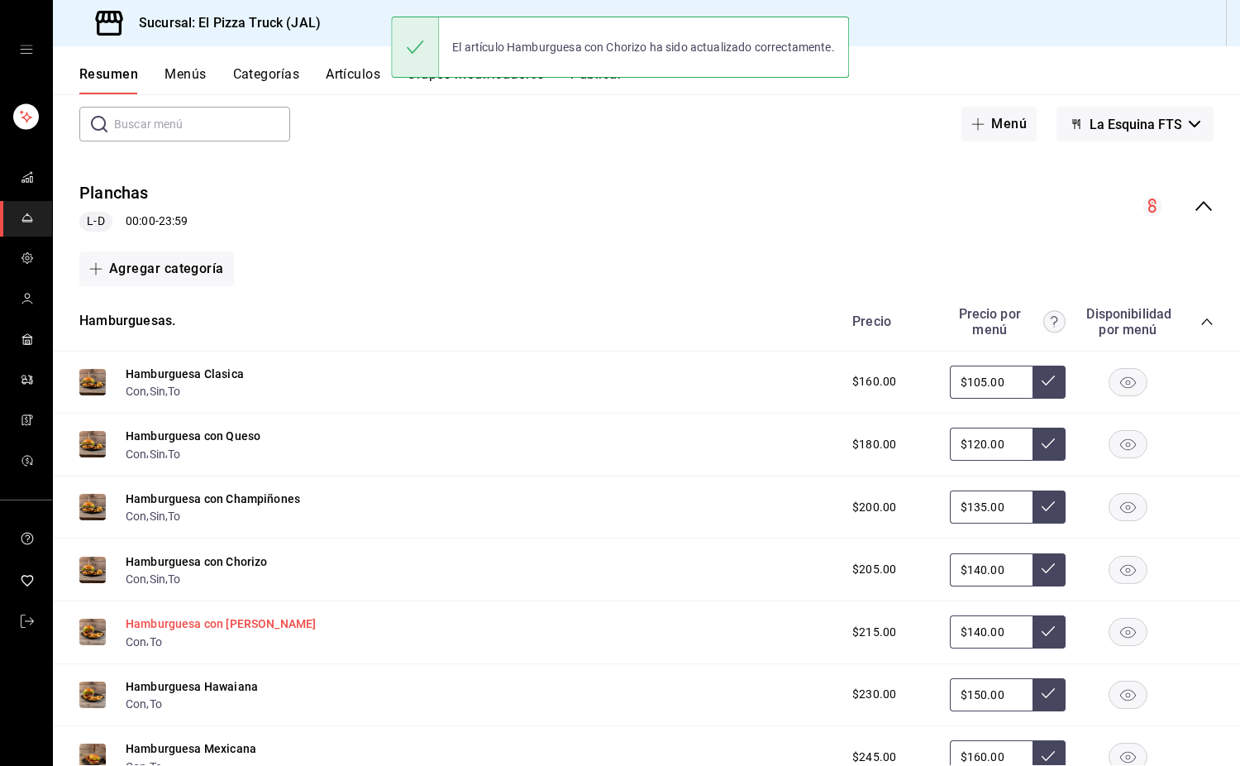
click at [203, 623] on button "Hamburguesa con [PERSON_NAME]" at bounding box center [221, 623] width 190 height 17
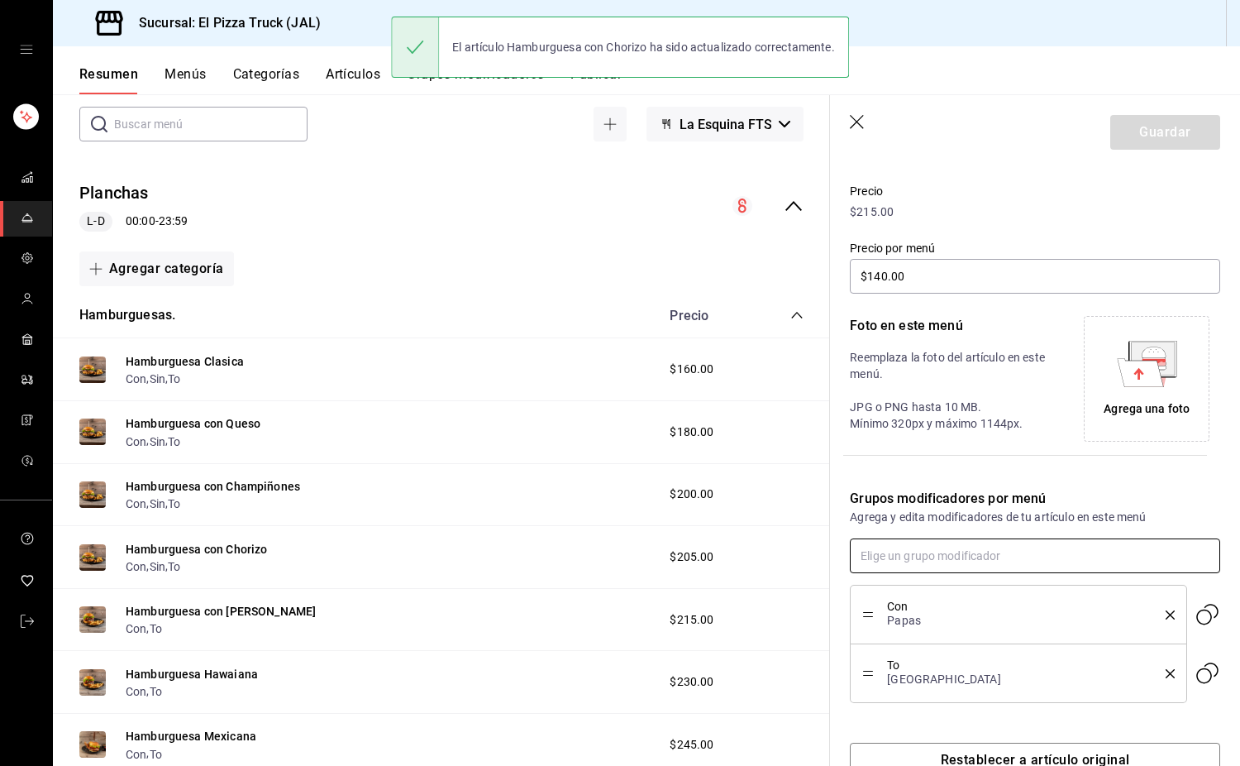
scroll to position [230, 0]
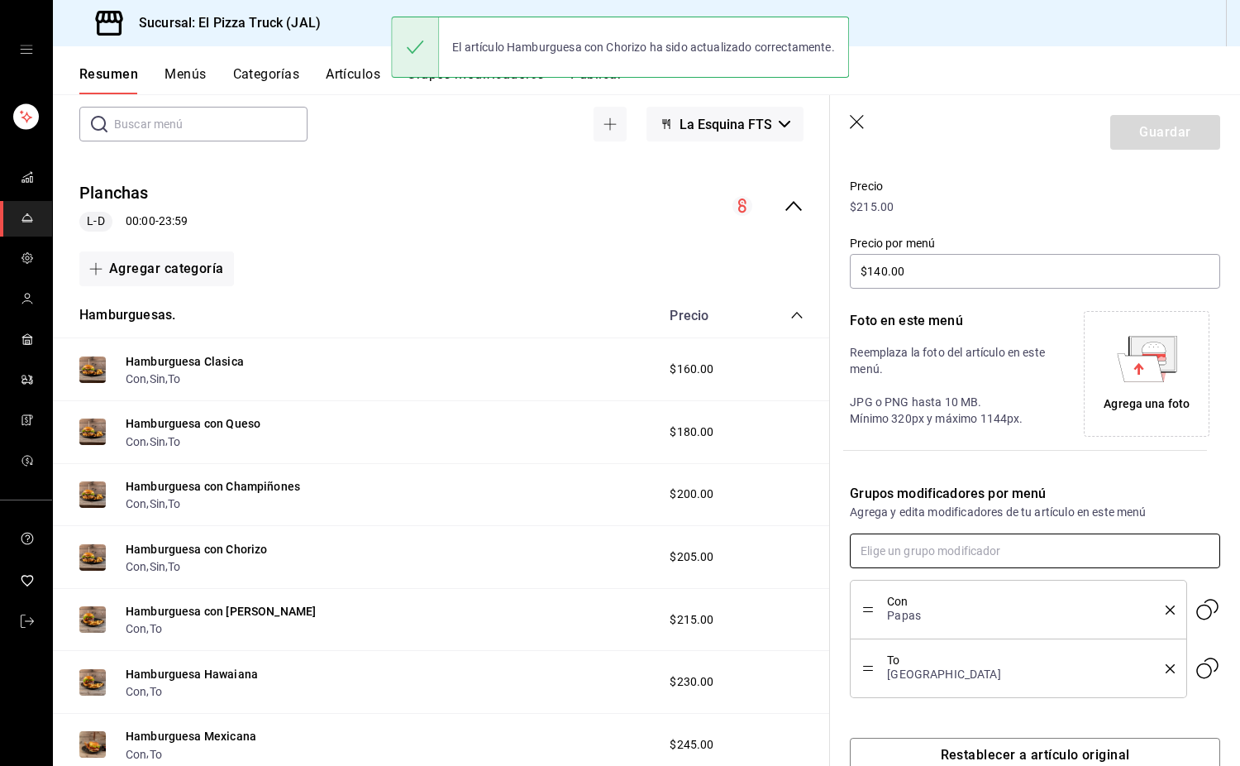
click at [822, 533] on input "text" at bounding box center [1035, 550] width 370 height 35
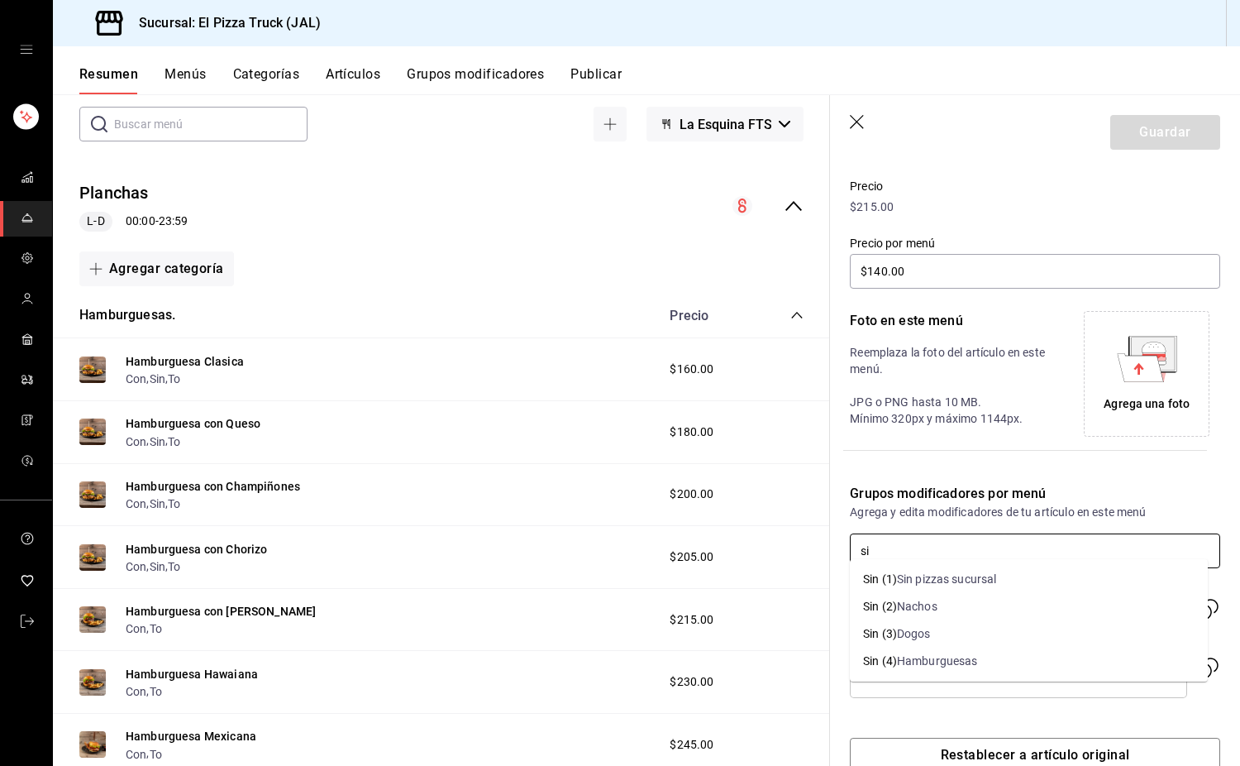
type input "sin"
click at [822, 658] on div "Hamburguesas" at bounding box center [937, 660] width 81 height 17
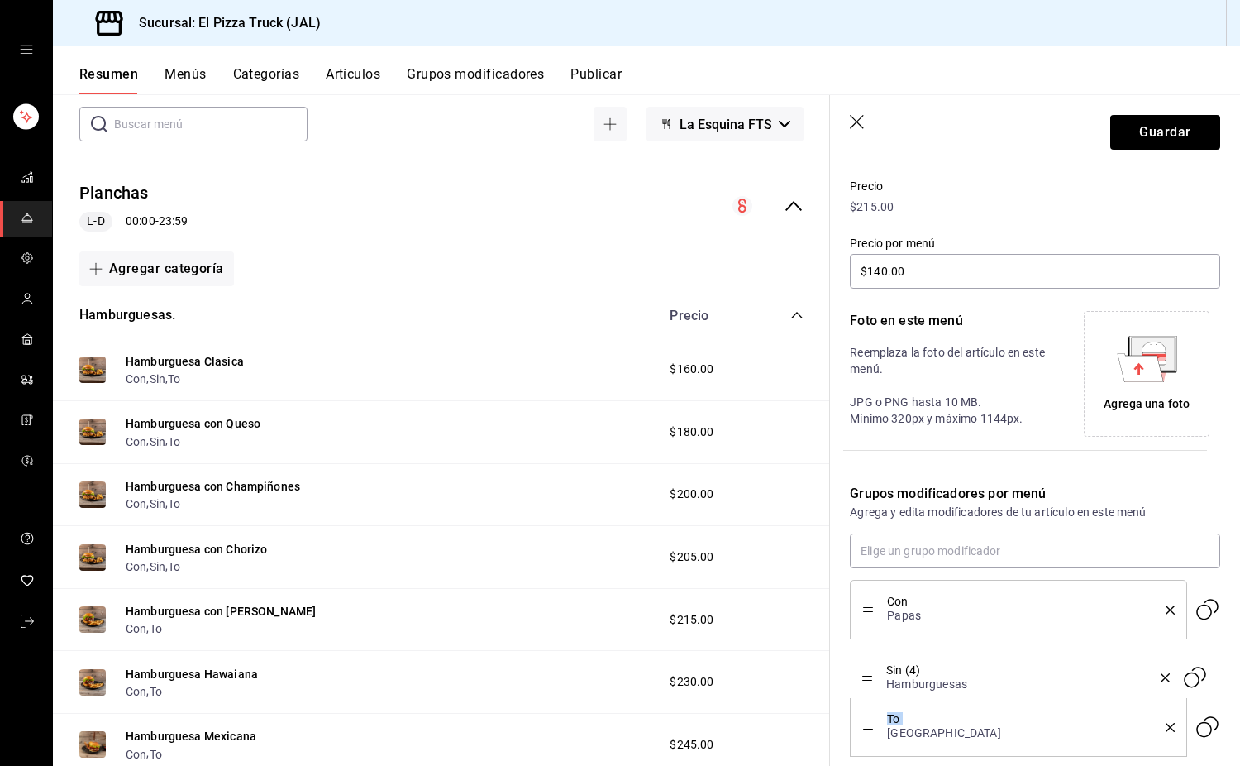
drag, startPoint x: 863, startPoint y: 712, endPoint x: 871, endPoint y: 671, distance: 41.2
click at [822, 132] on button "Guardar" at bounding box center [1165, 132] width 110 height 35
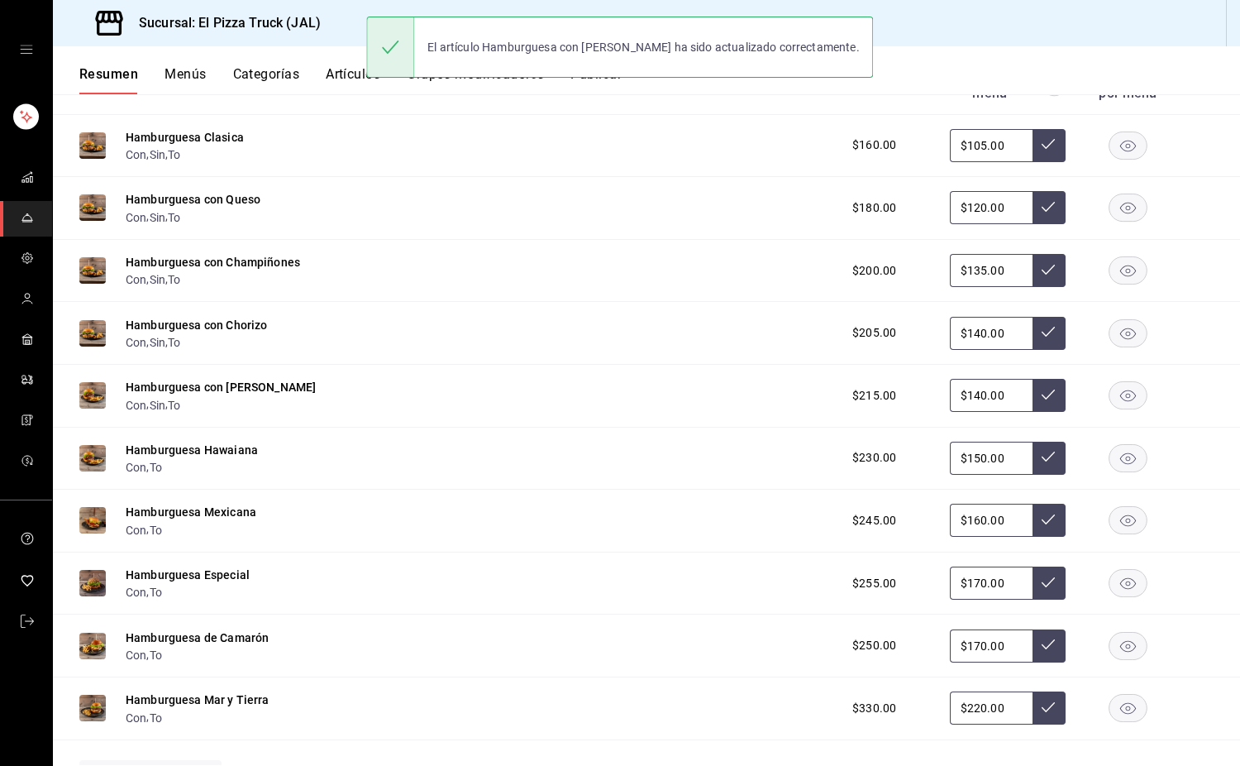
scroll to position [331, 0]
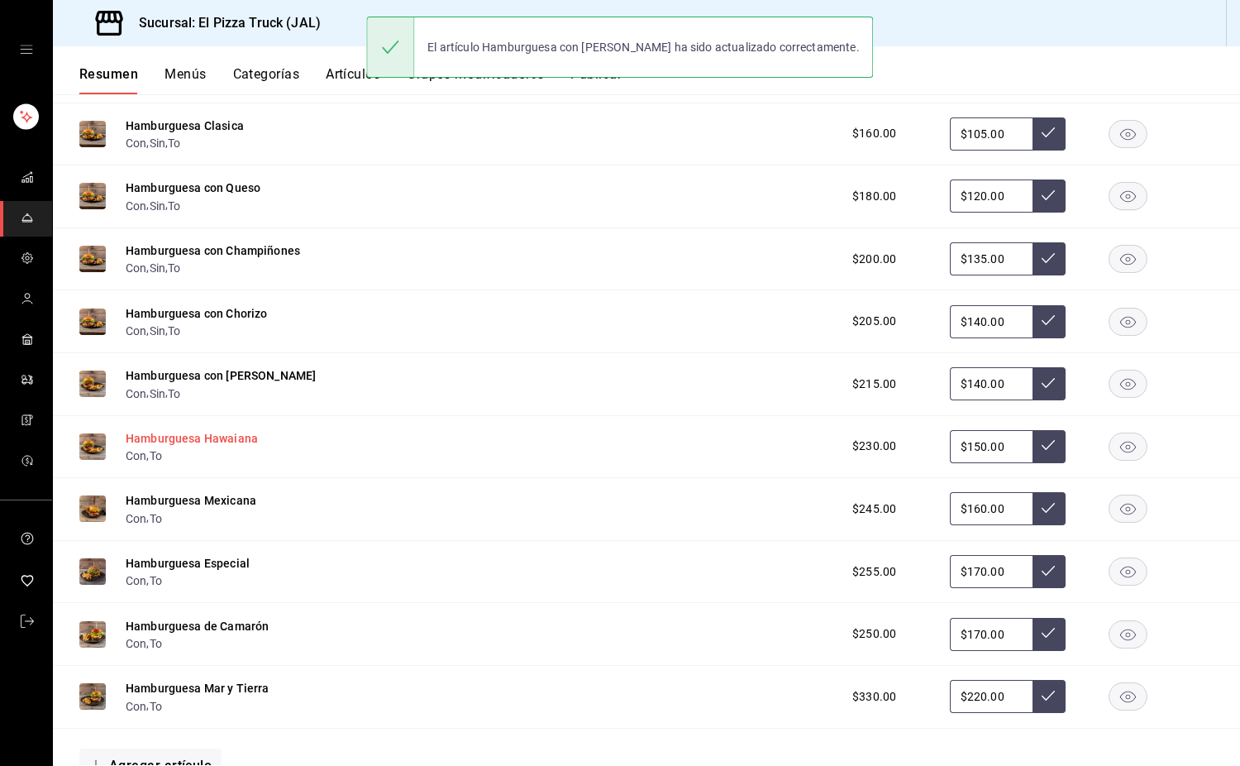
click at [240, 445] on button "Hamburguesa Hawaiana" at bounding box center [192, 438] width 132 height 17
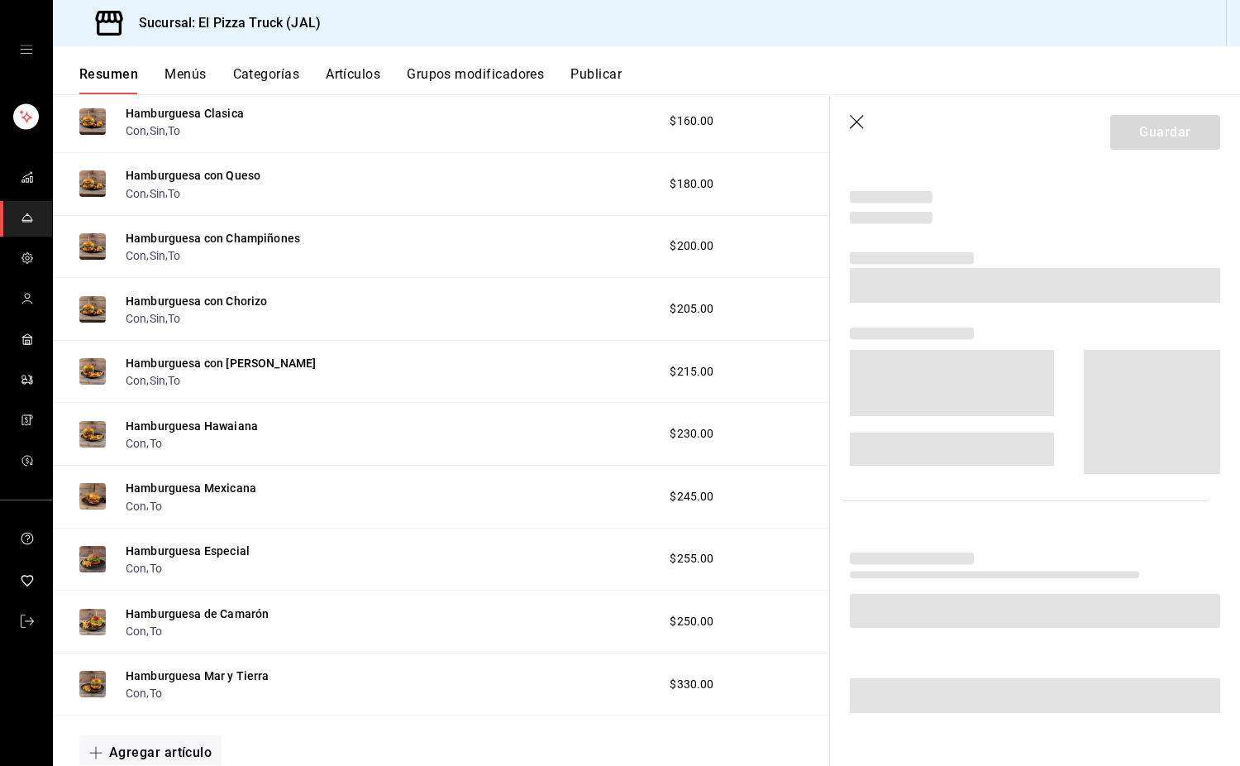
scroll to position [230, 0]
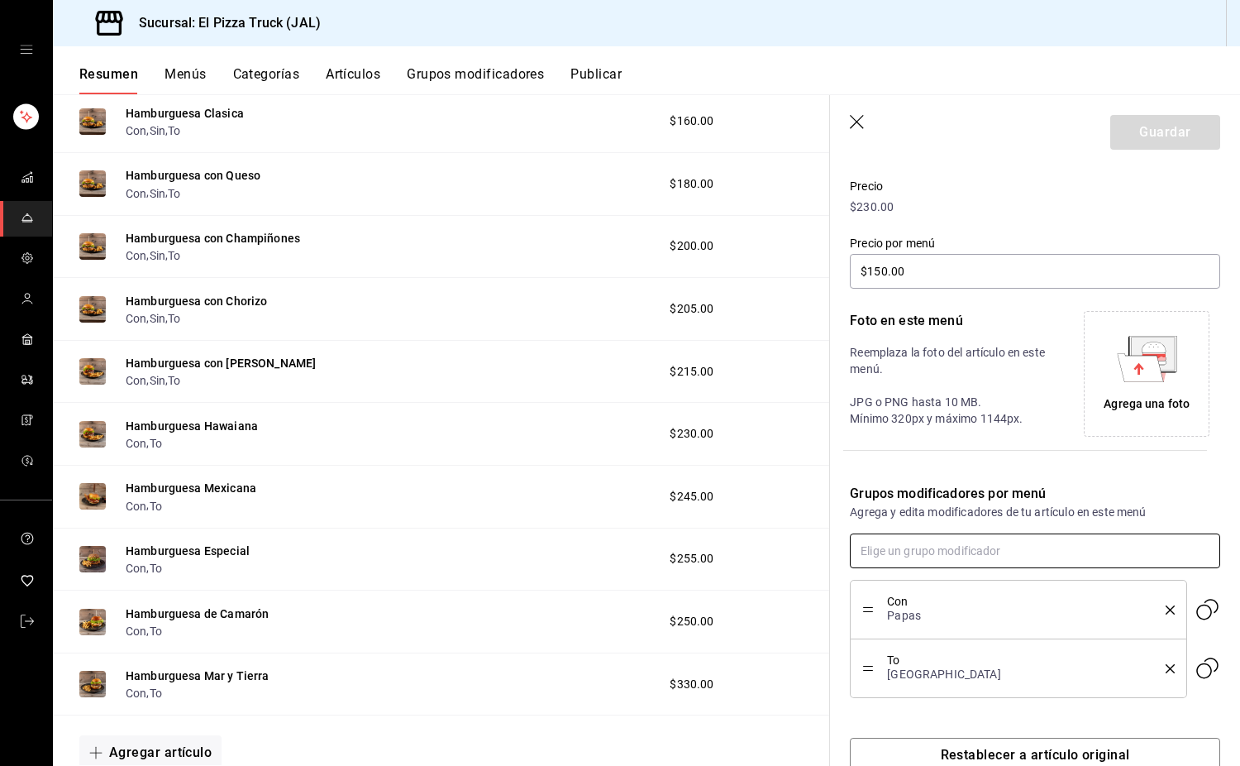
click at [822, 549] on input "text" at bounding box center [1035, 550] width 370 height 35
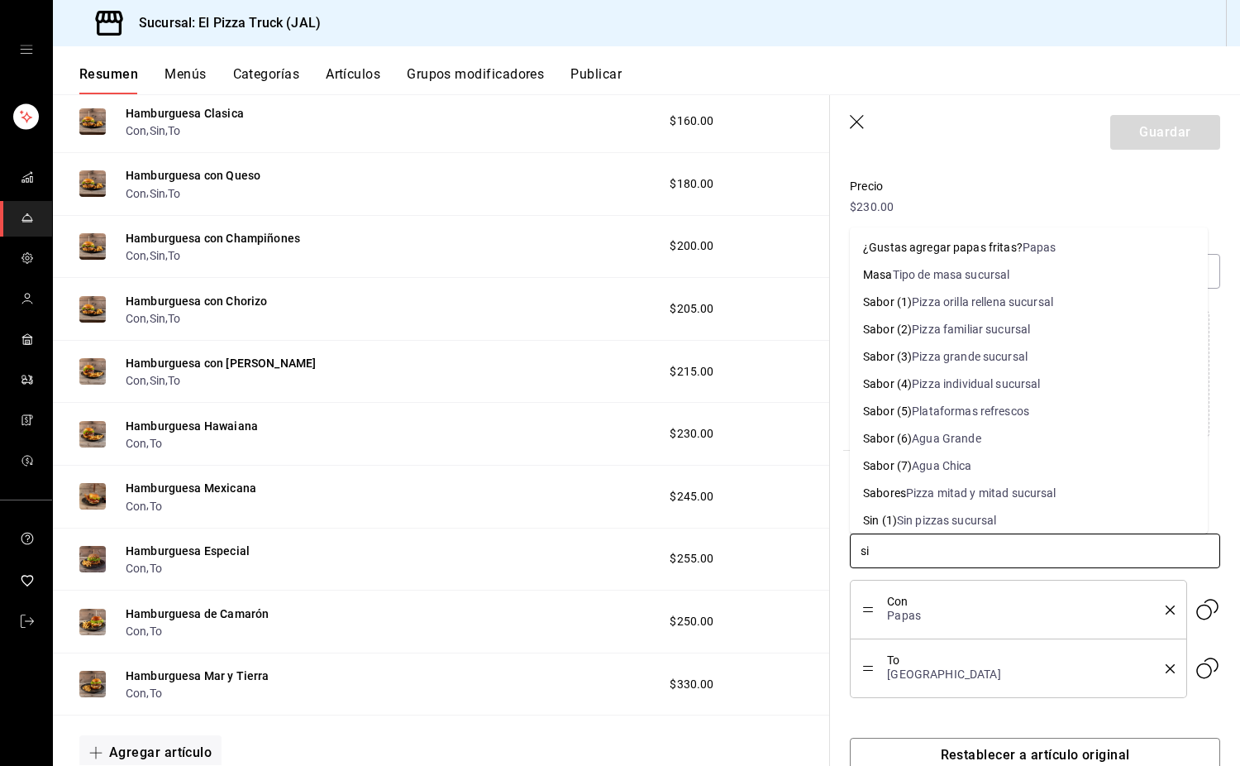
type input "sin"
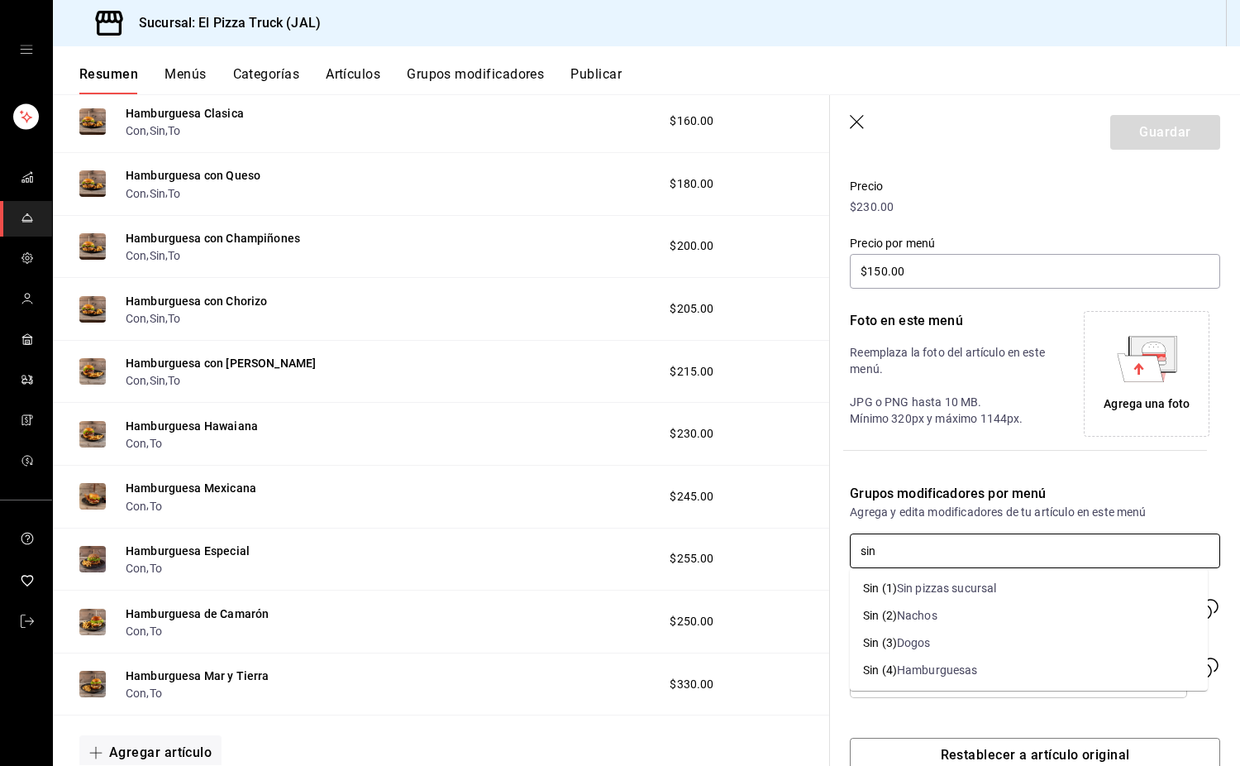
click at [822, 659] on li "Sin (4) Hamburguesas" at bounding box center [1029, 669] width 358 height 27
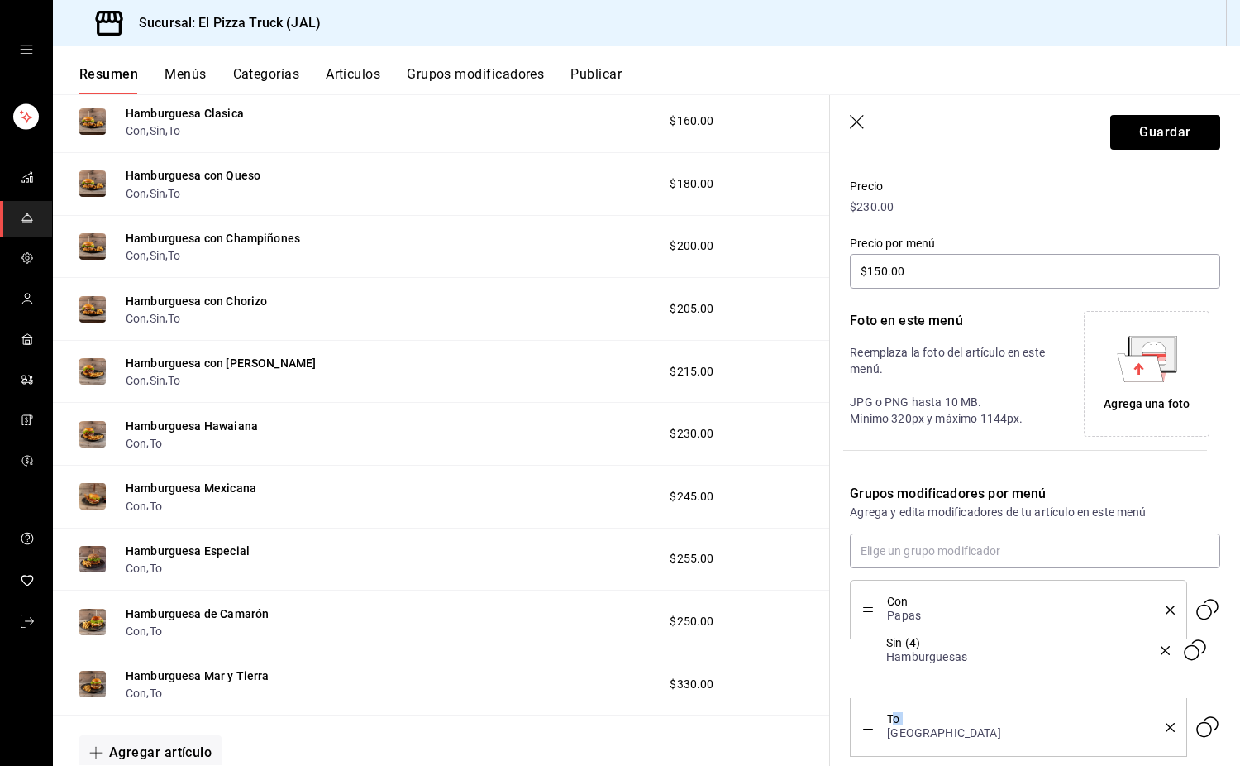
drag, startPoint x: 871, startPoint y: 722, endPoint x: 892, endPoint y: 645, distance: 79.8
click at [822, 131] on button "Guardar" at bounding box center [1165, 132] width 110 height 35
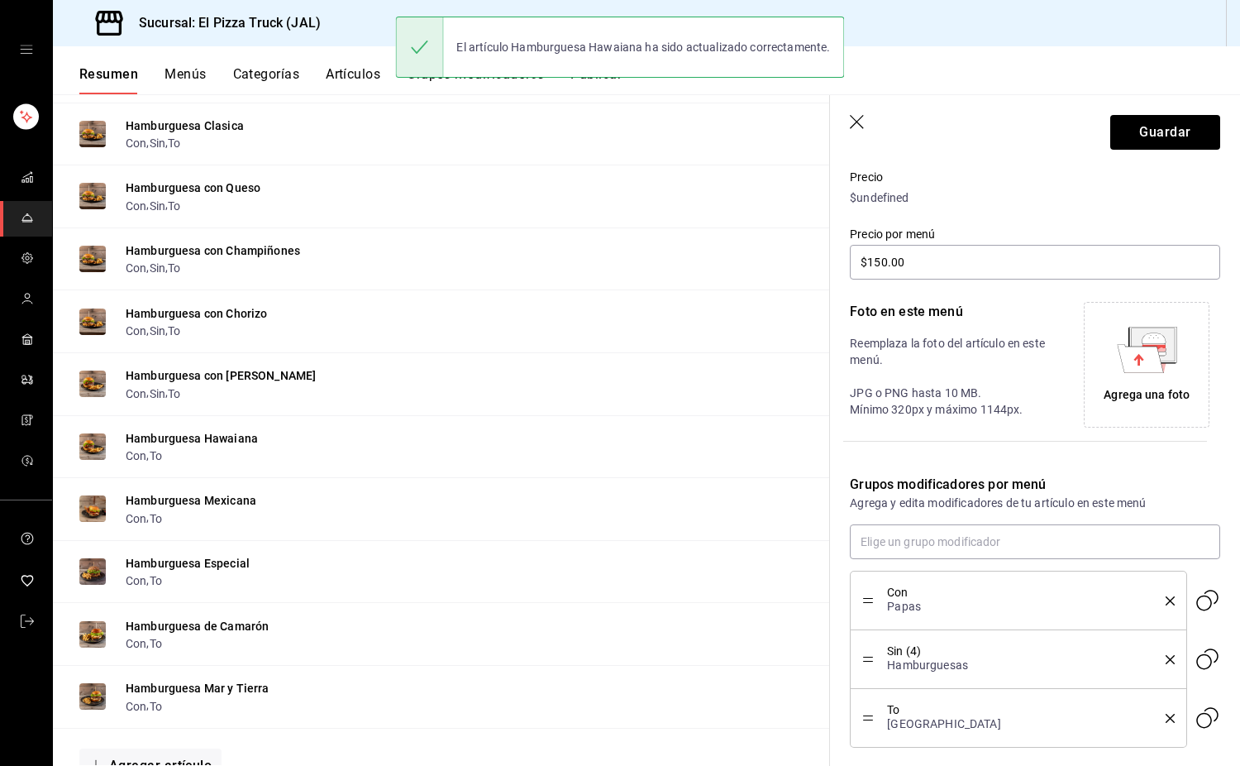
scroll to position [343, 0]
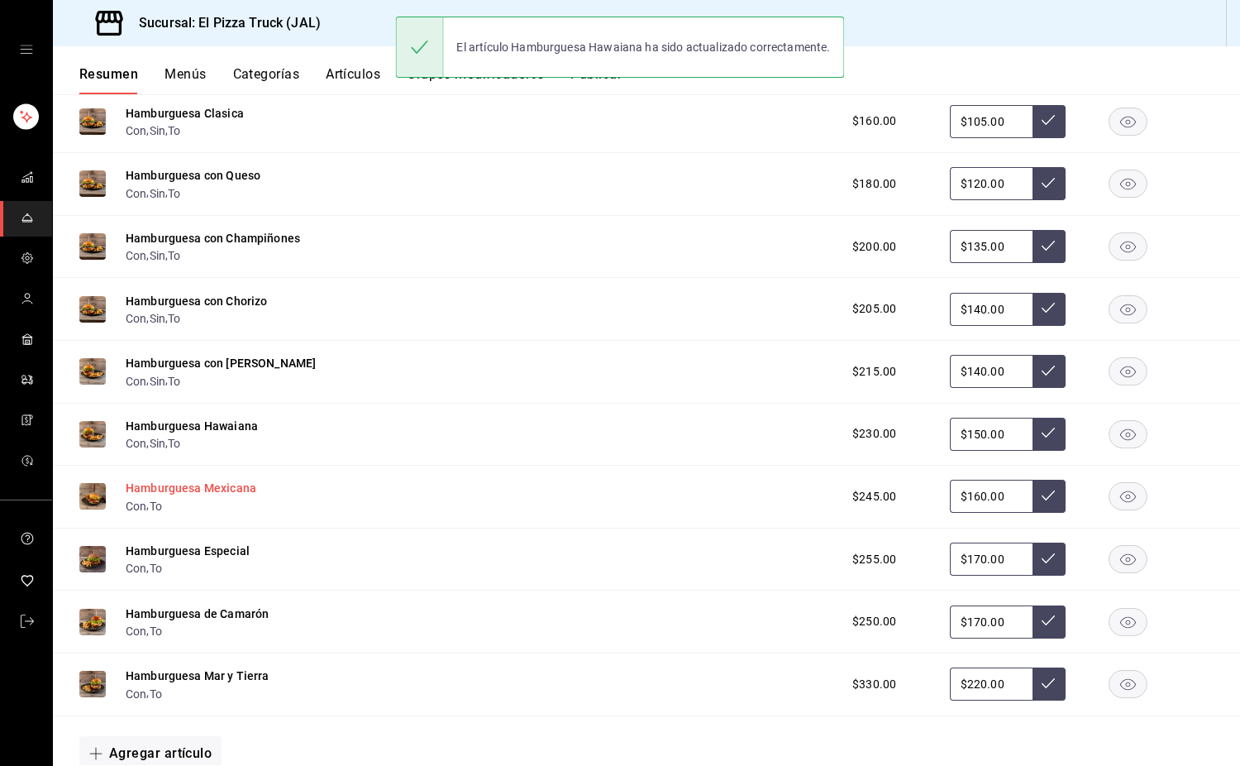
click at [203, 493] on button "Hamburguesa Mexicana" at bounding box center [191, 488] width 131 height 17
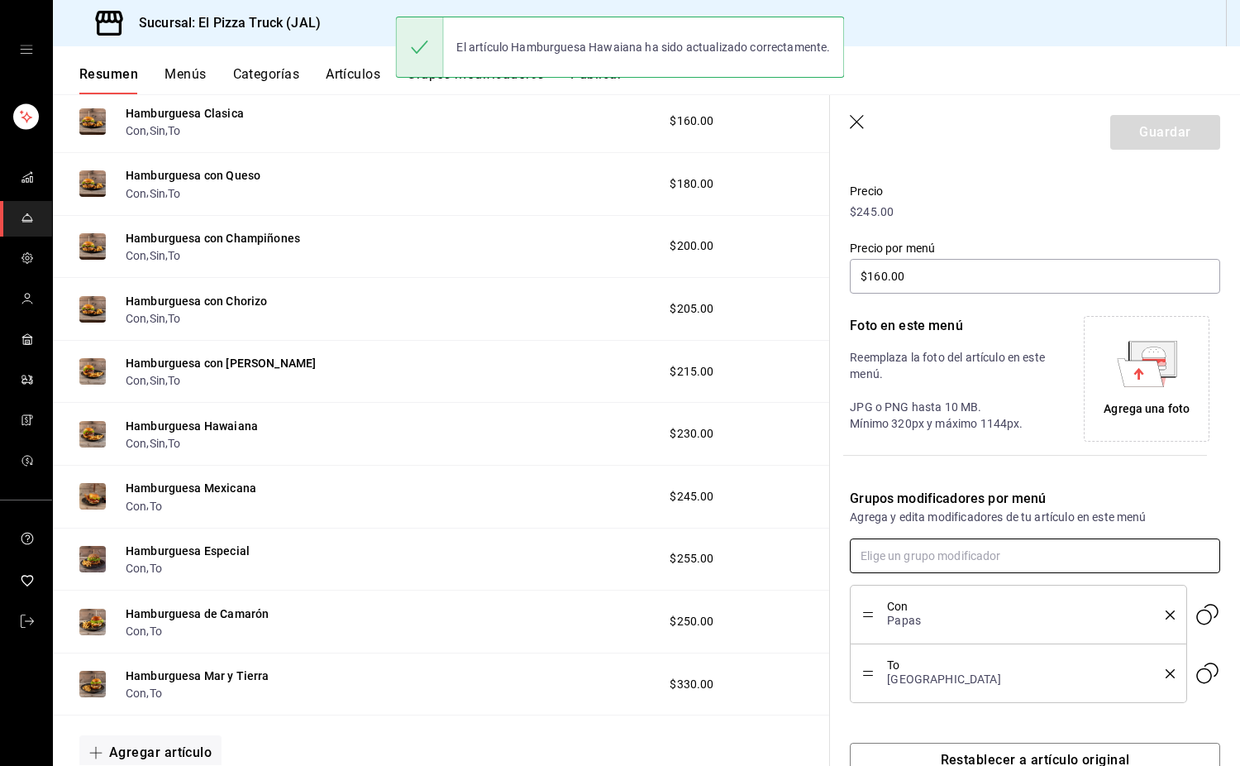
scroll to position [230, 0]
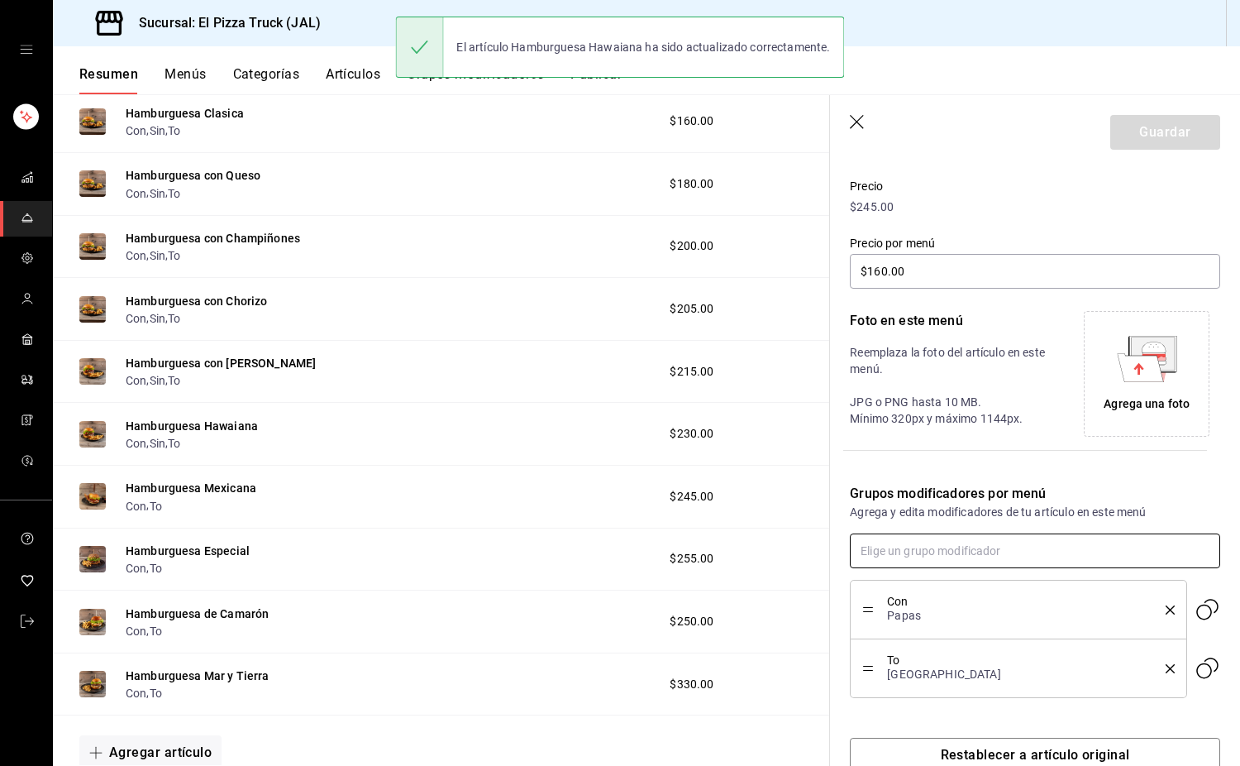
click at [822, 549] on input "text" at bounding box center [1035, 550] width 370 height 35
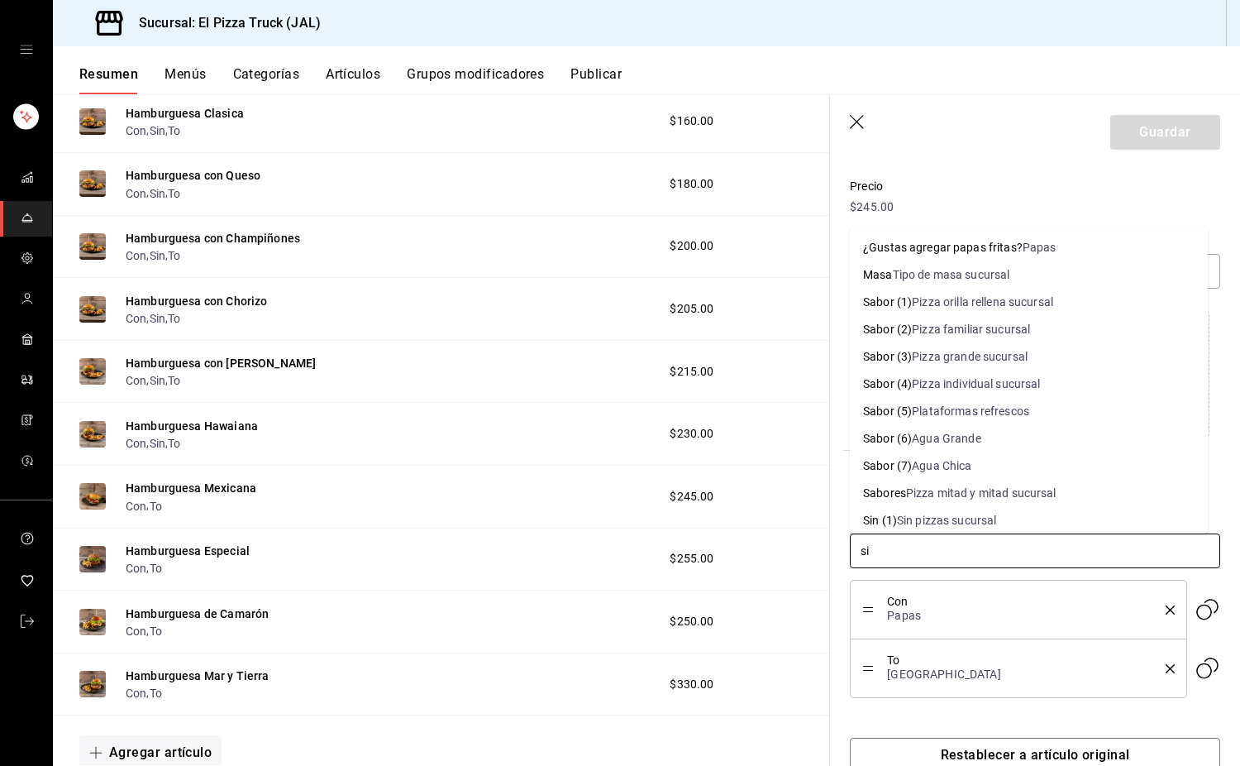
type input "sin"
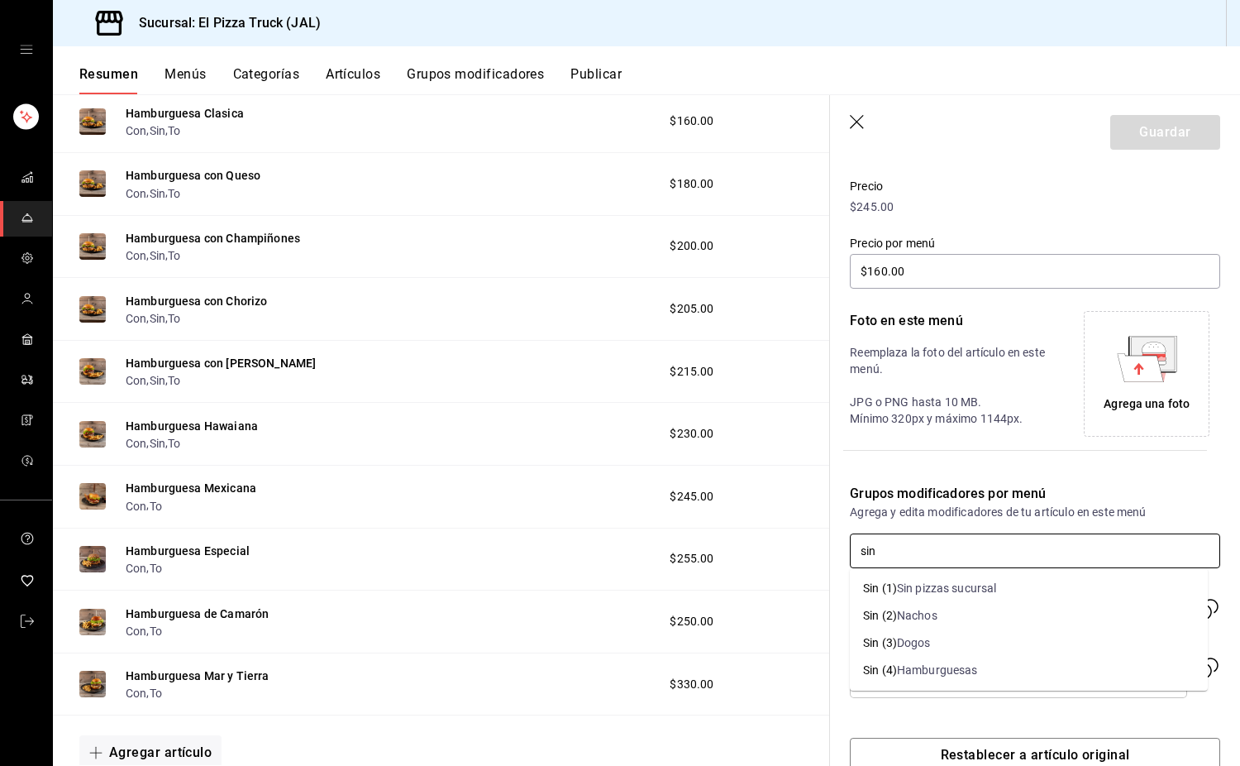
click at [822, 666] on div "Hamburguesas" at bounding box center [937, 669] width 81 height 17
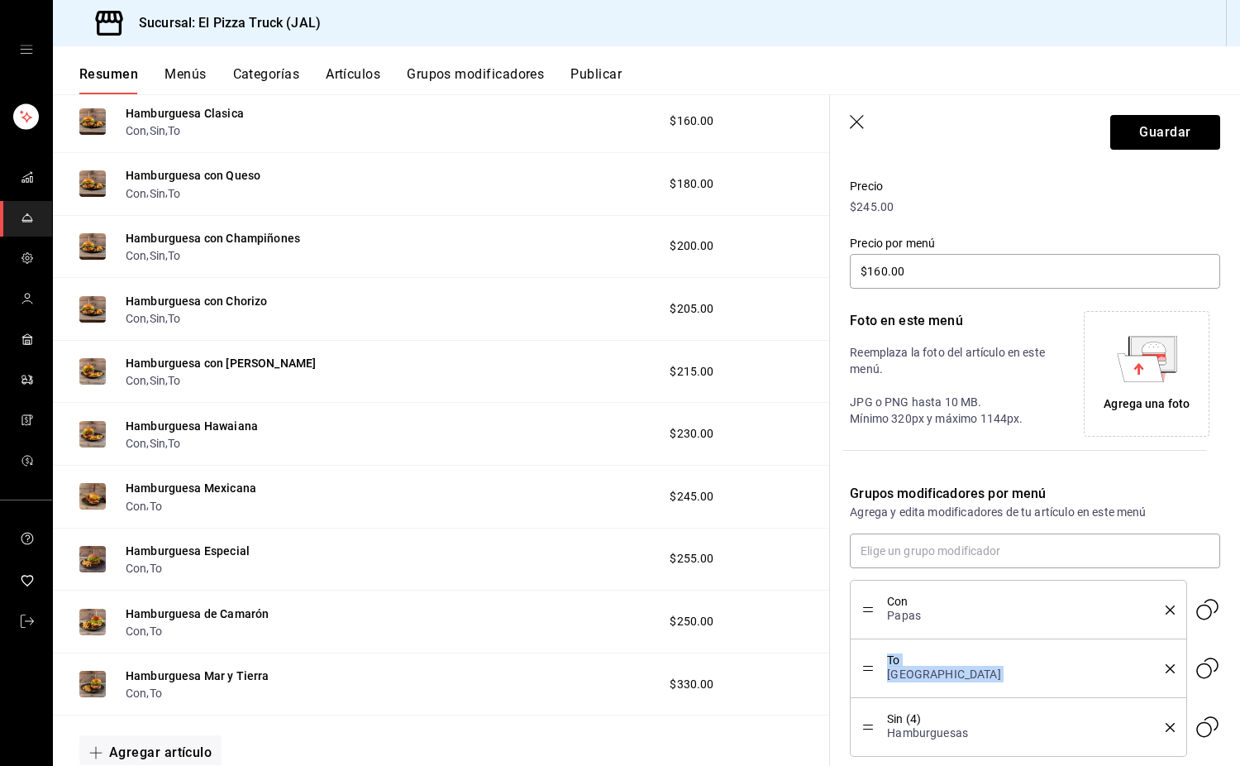
drag, startPoint x: 857, startPoint y: 729, endPoint x: 871, endPoint y: 685, distance: 45.8
click at [822, 685] on ul "Con Papas To Togo Sin (4) Hamburguesas" at bounding box center [1035, 668] width 370 height 177
click at [822, 131] on button "Guardar" at bounding box center [1165, 132] width 110 height 35
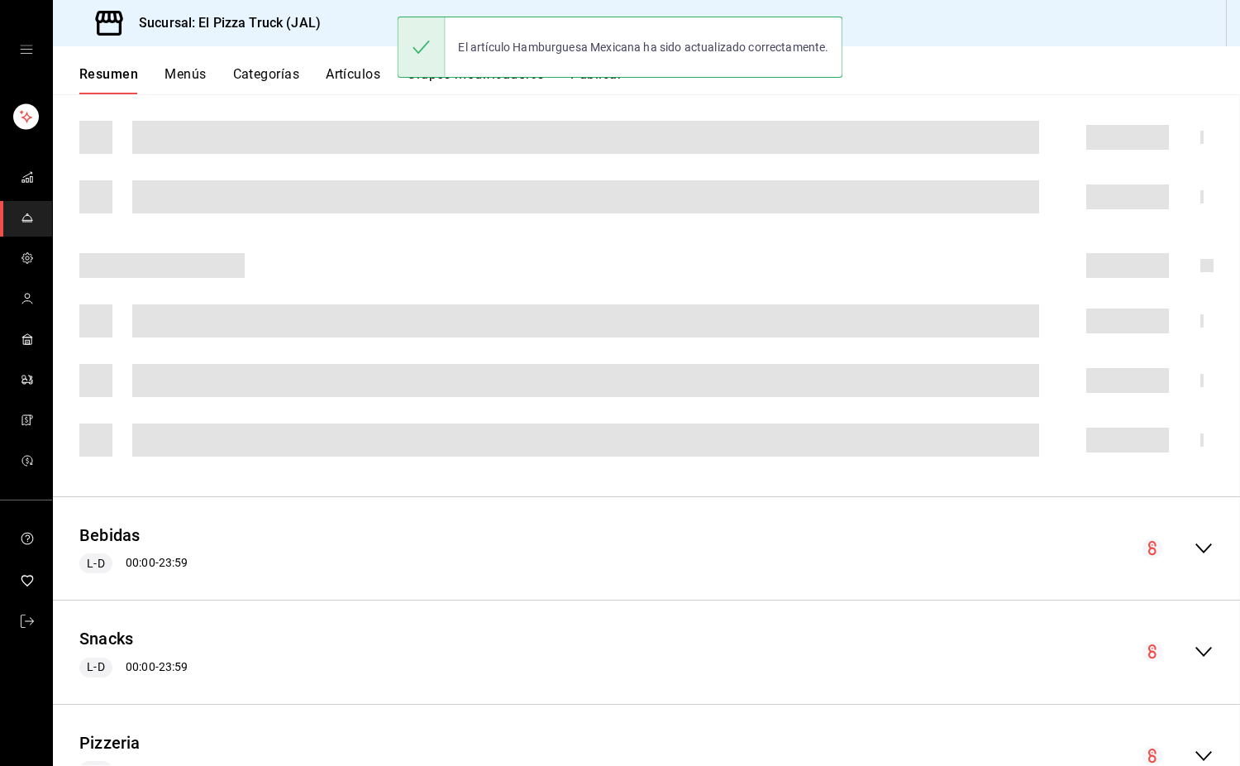
scroll to position [343, 0]
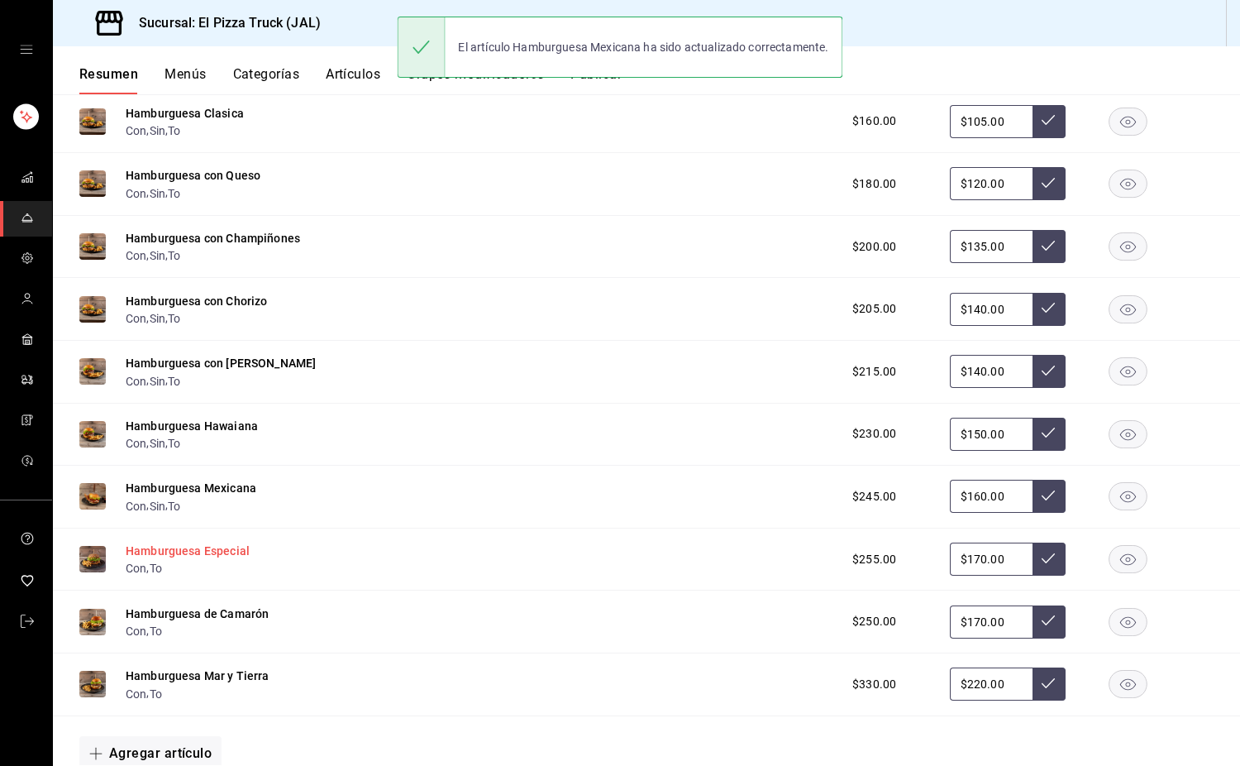
click at [214, 559] on button "Hamburguesa Especial" at bounding box center [188, 550] width 124 height 17
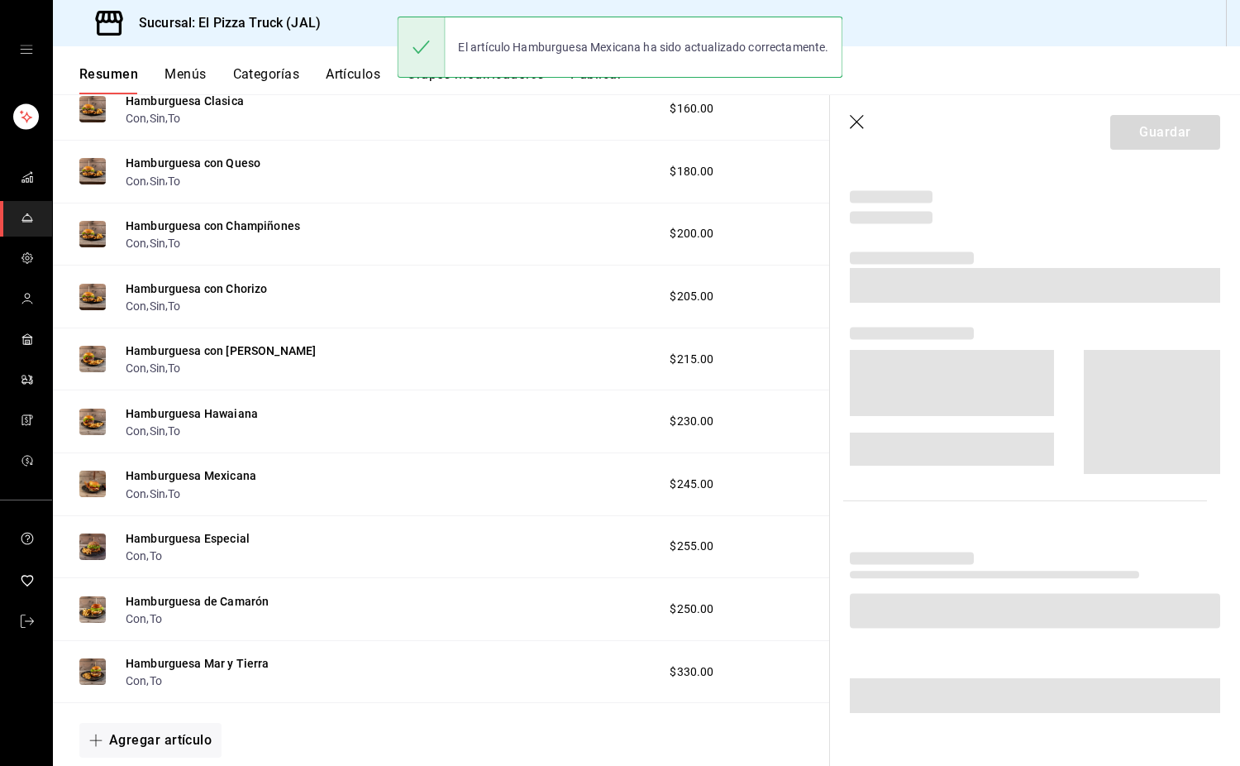
scroll to position [331, 0]
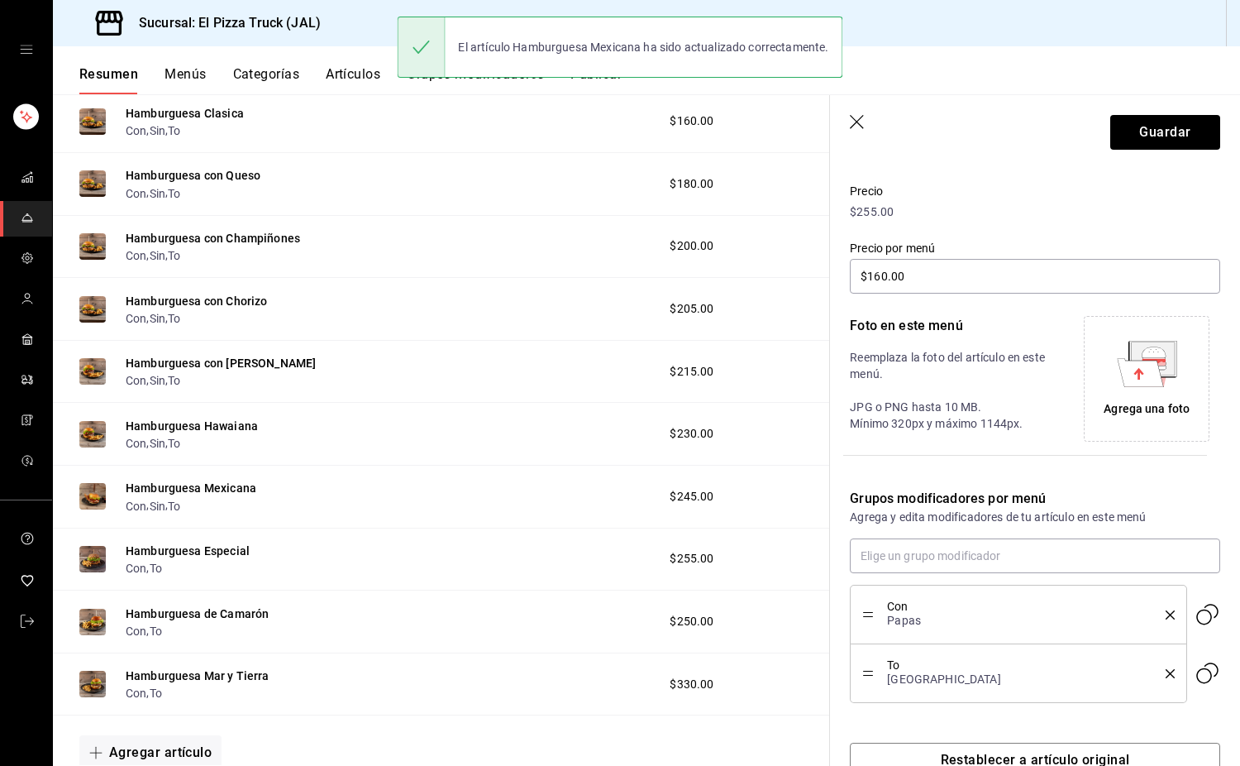
type input "$170.00"
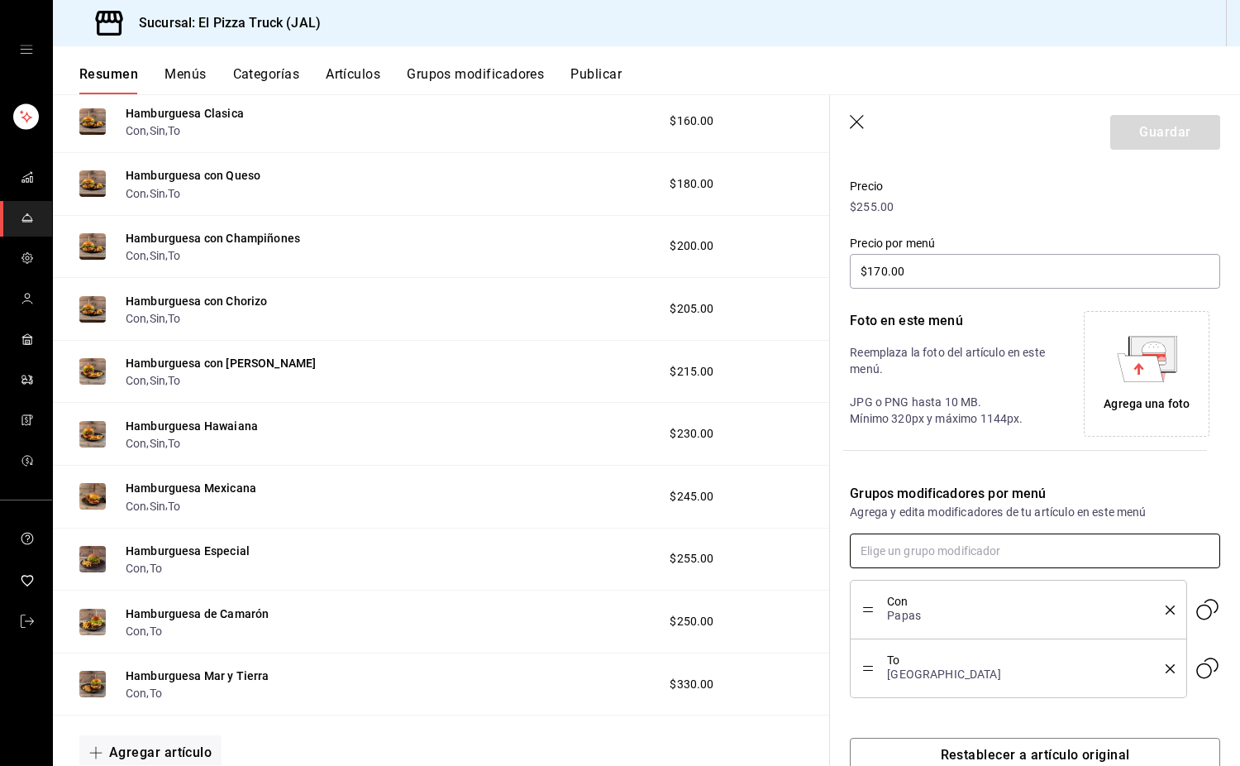
click at [822, 554] on input "text" at bounding box center [1035, 550] width 370 height 35
type input "sin"
click at [822, 670] on div "Hamburguesas" at bounding box center [937, 669] width 81 height 17
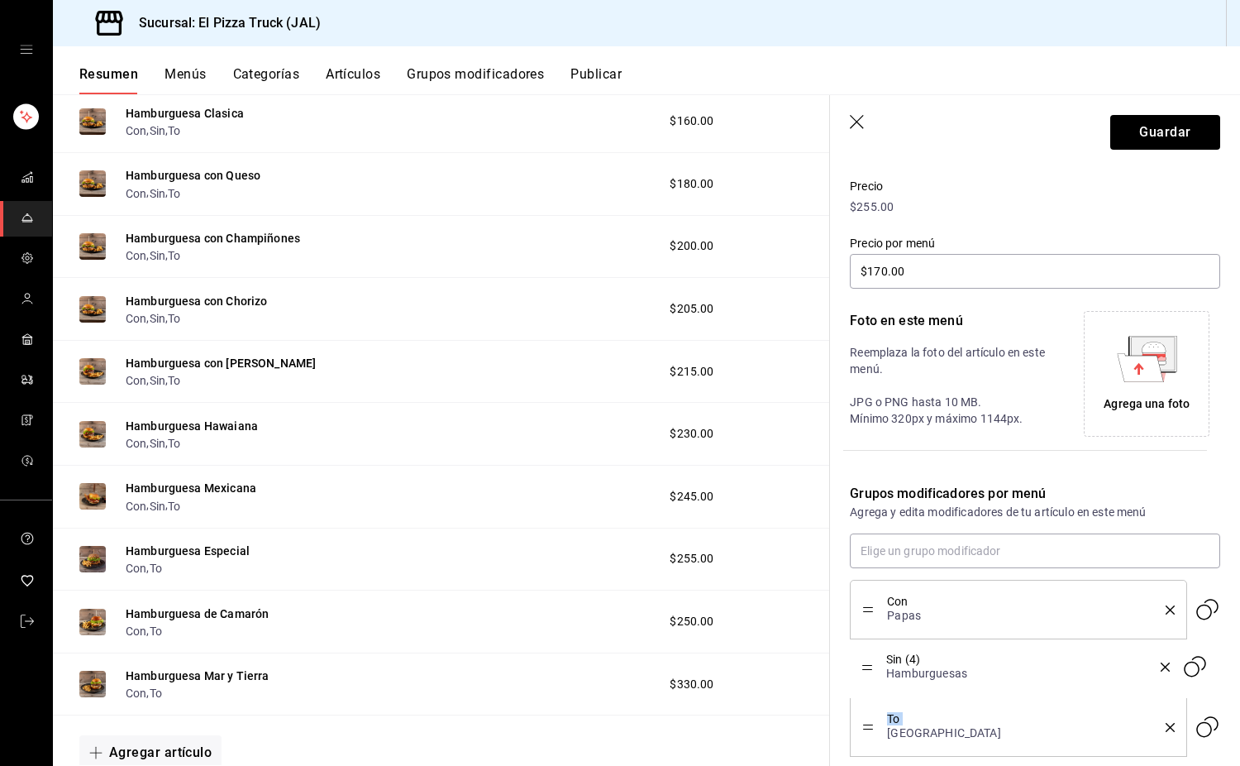
drag, startPoint x: 869, startPoint y: 724, endPoint x: 871, endPoint y: 664, distance: 60.4
click at [822, 135] on button "Guardar" at bounding box center [1165, 132] width 110 height 35
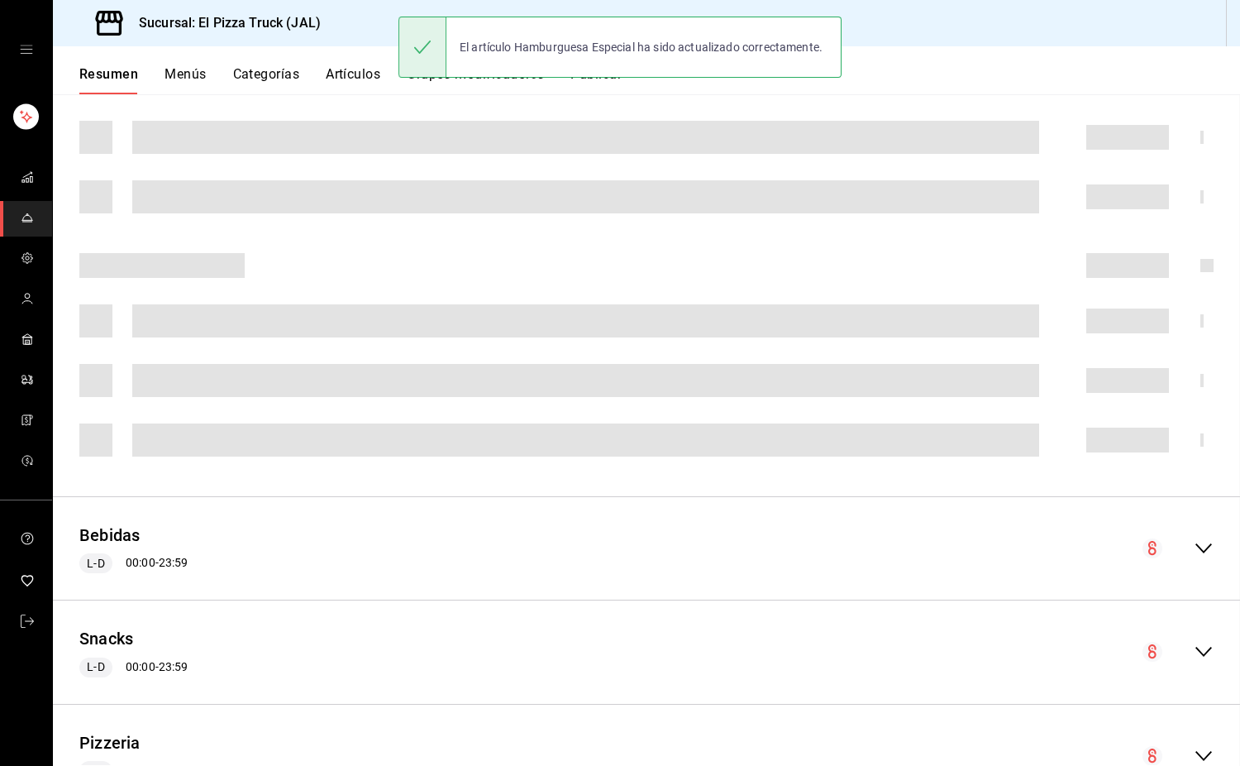
scroll to position [343, 0]
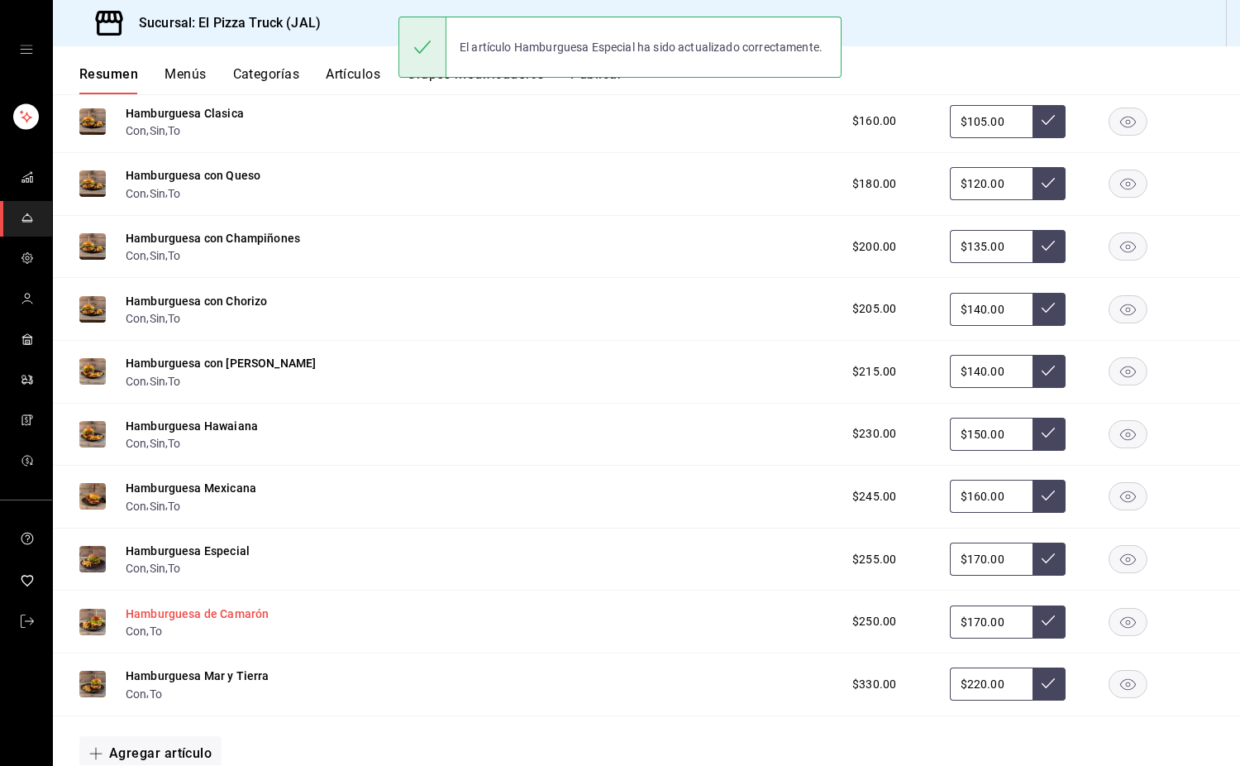
click at [200, 622] on button "Hamburguesa de Camarón" at bounding box center [197, 613] width 143 height 17
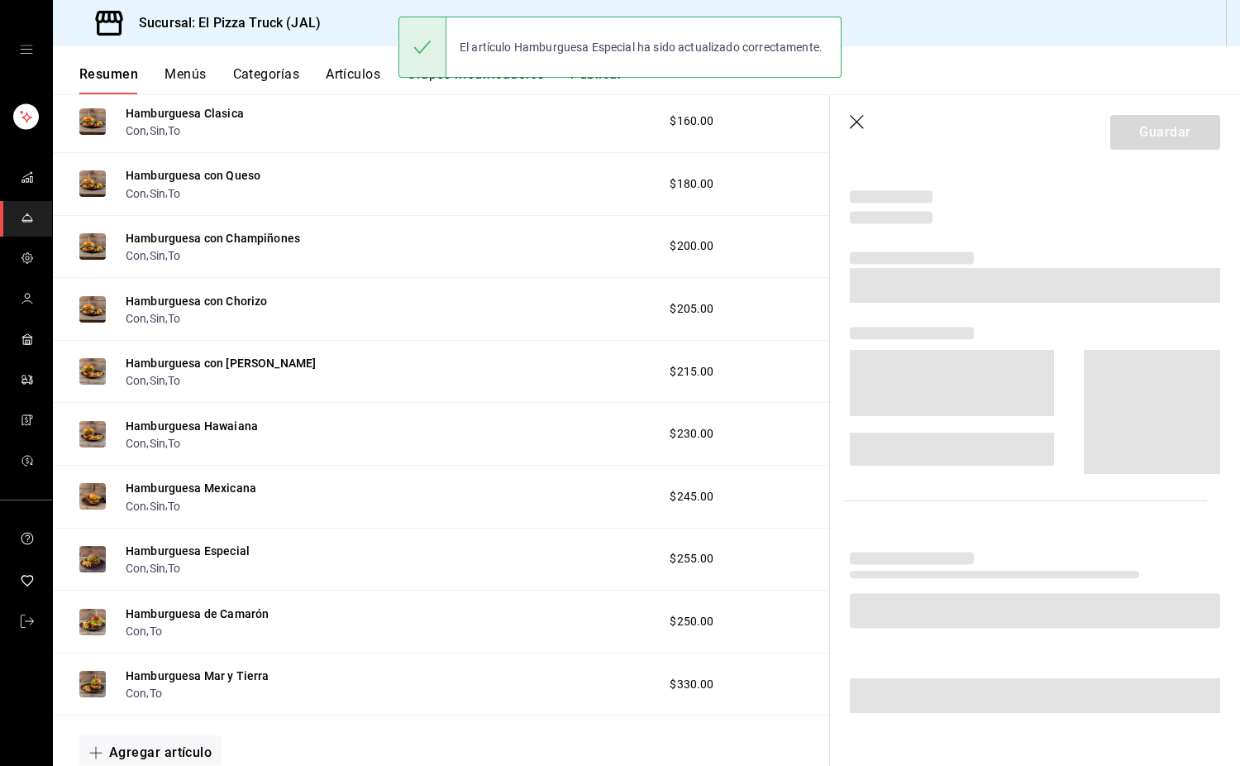
scroll to position [230, 0]
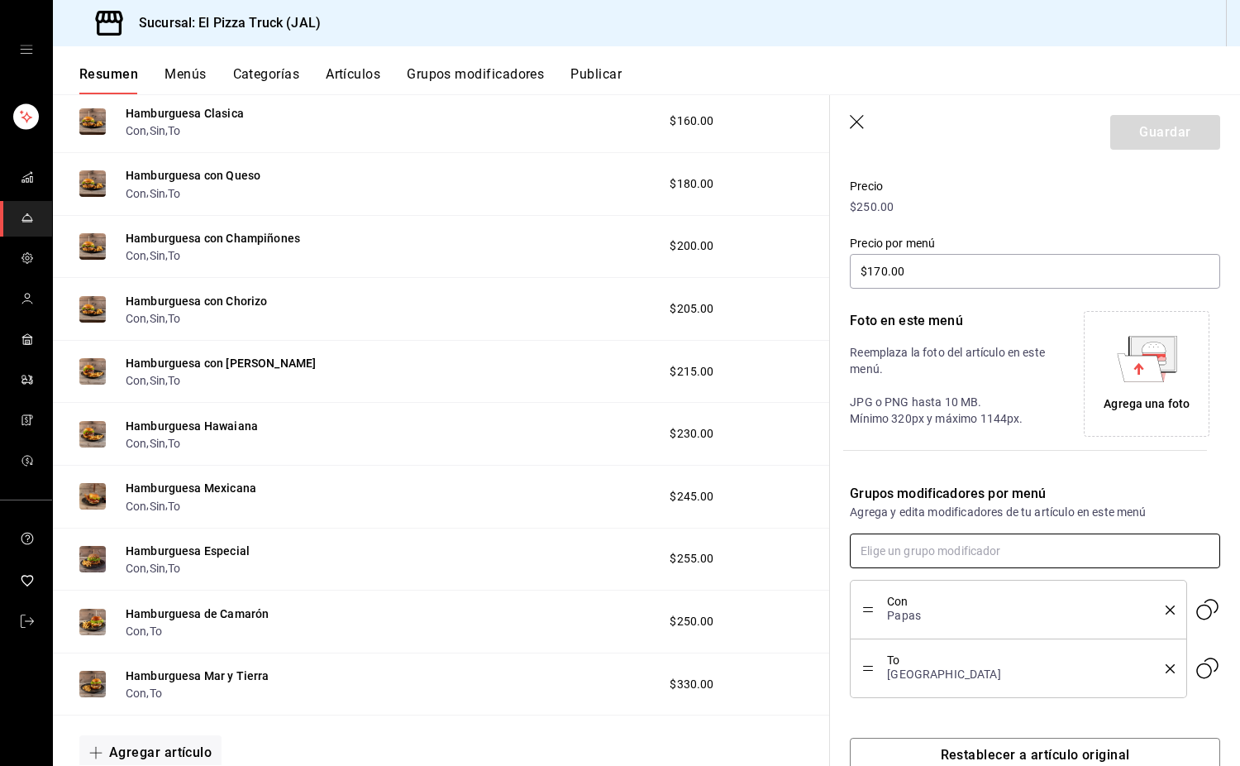
click at [822, 544] on input "text" at bounding box center [1035, 550] width 370 height 35
type input "sin"
click at [822, 662] on li "Sin (4) Hamburguesas" at bounding box center [1029, 669] width 358 height 27
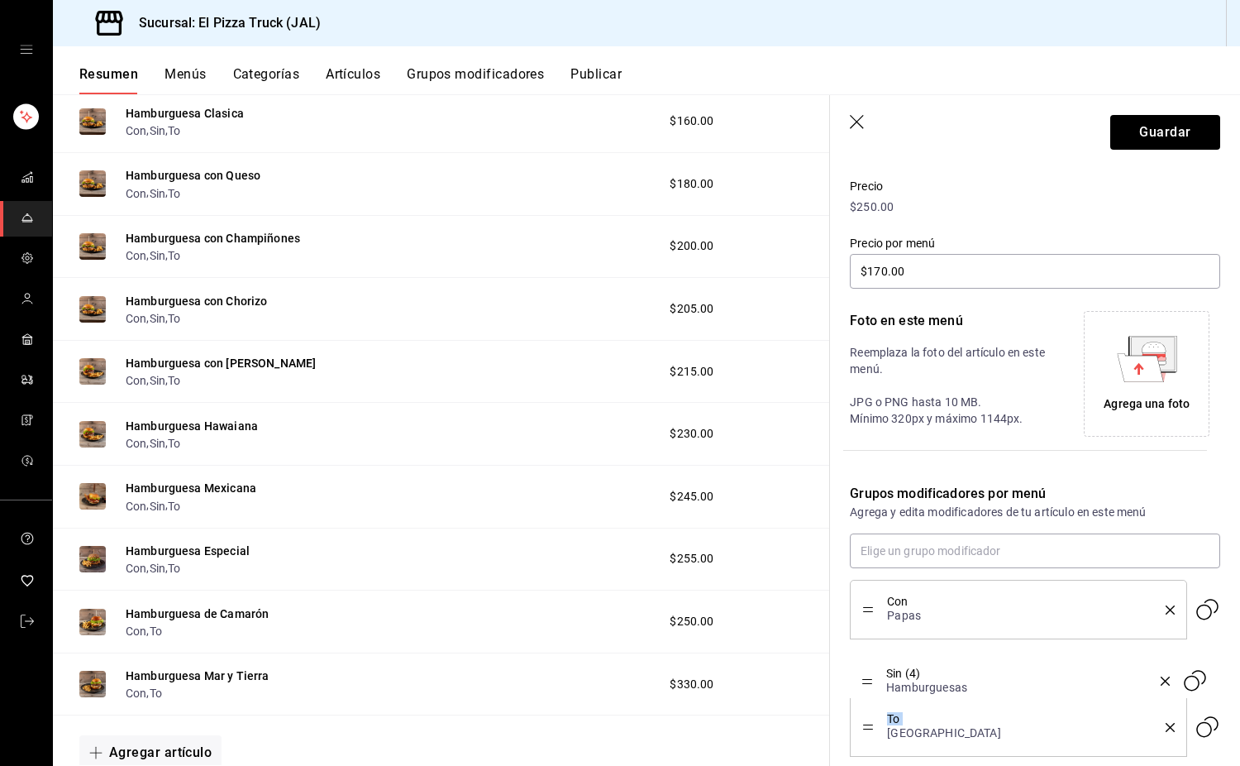
drag, startPoint x: 864, startPoint y: 723, endPoint x: 869, endPoint y: 676, distance: 46.6
click at [822, 124] on button "Guardar" at bounding box center [1165, 132] width 110 height 35
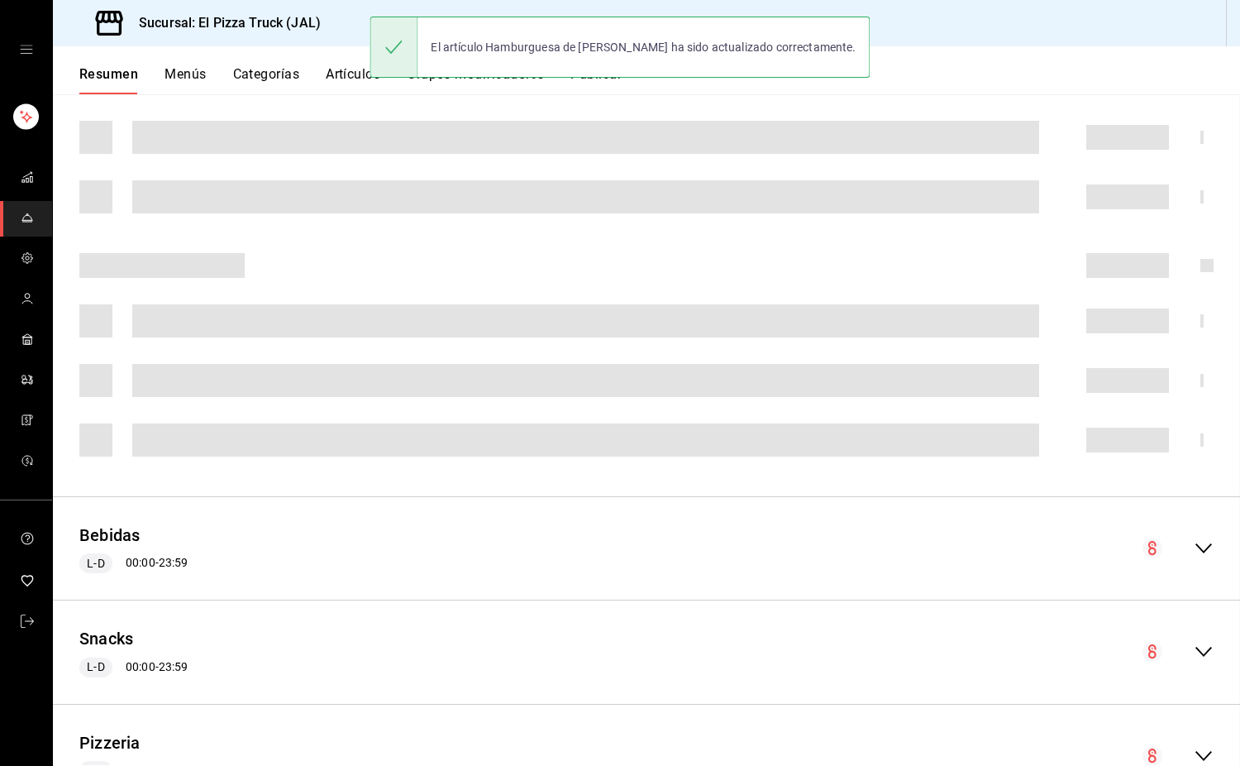
scroll to position [343, 0]
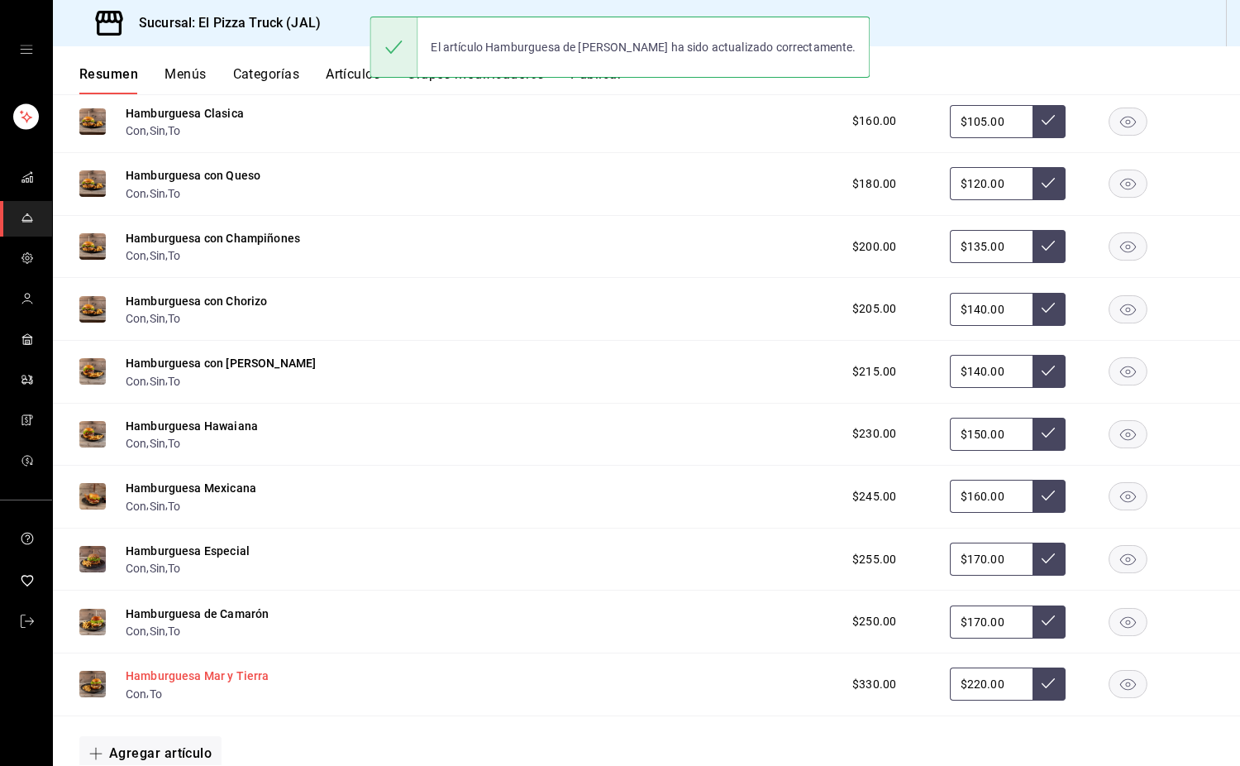
click at [255, 683] on button "Hamburguesa Mar y Tierra" at bounding box center [198, 675] width 144 height 17
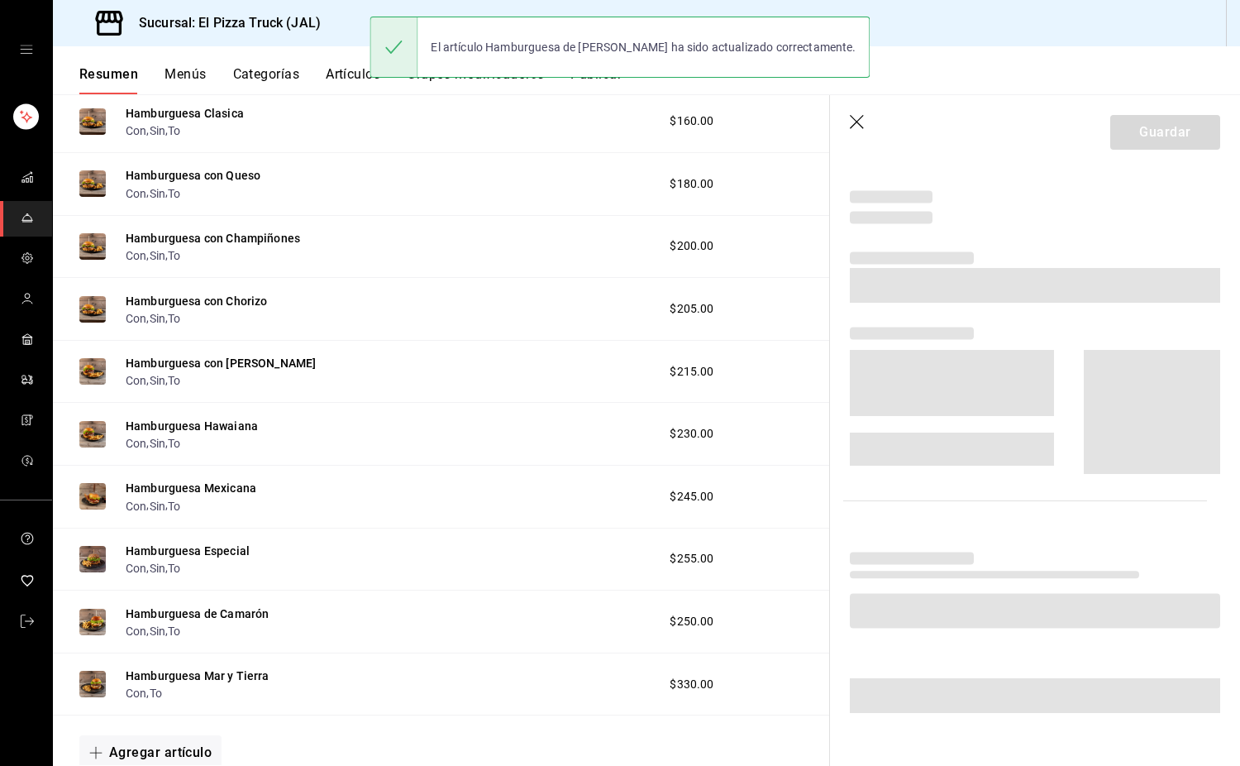
scroll to position [230, 0]
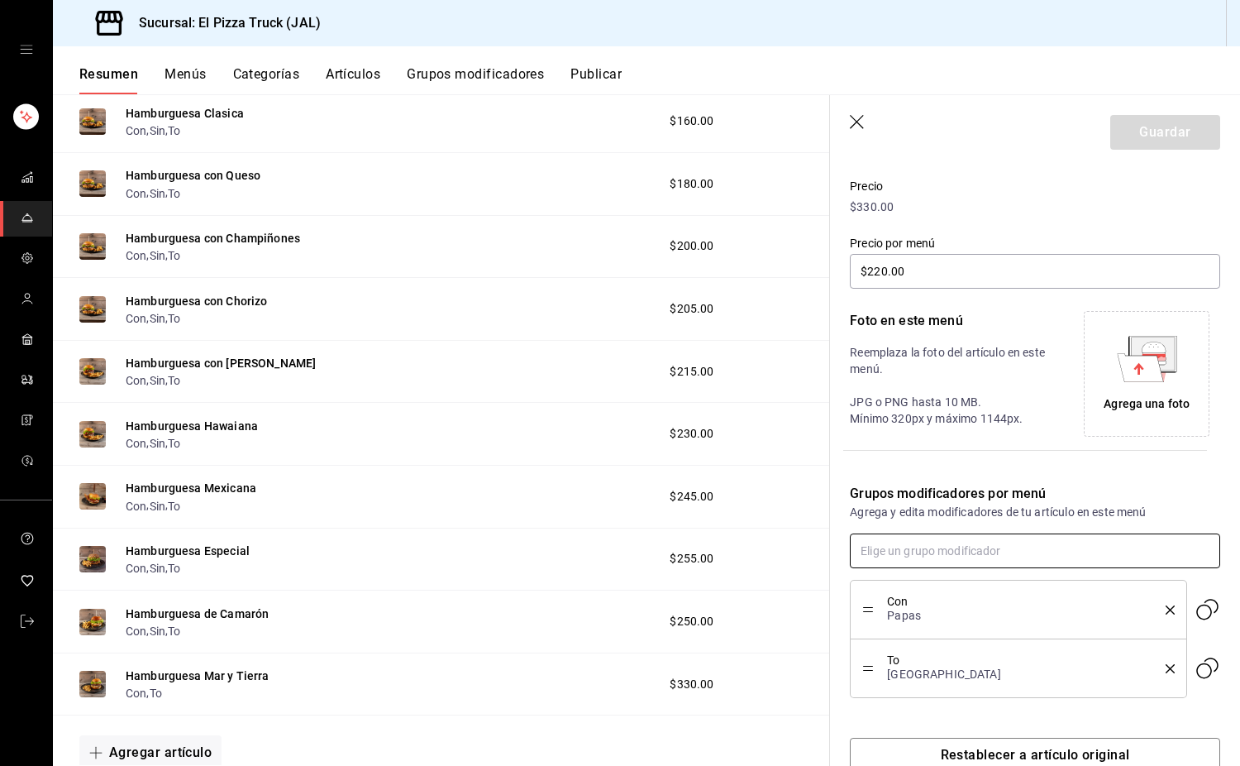
click at [822, 557] on input "text" at bounding box center [1035, 550] width 370 height 35
type input "sin"
click at [822, 661] on li "Sin (4) Hamburguesas" at bounding box center [1029, 669] width 358 height 27
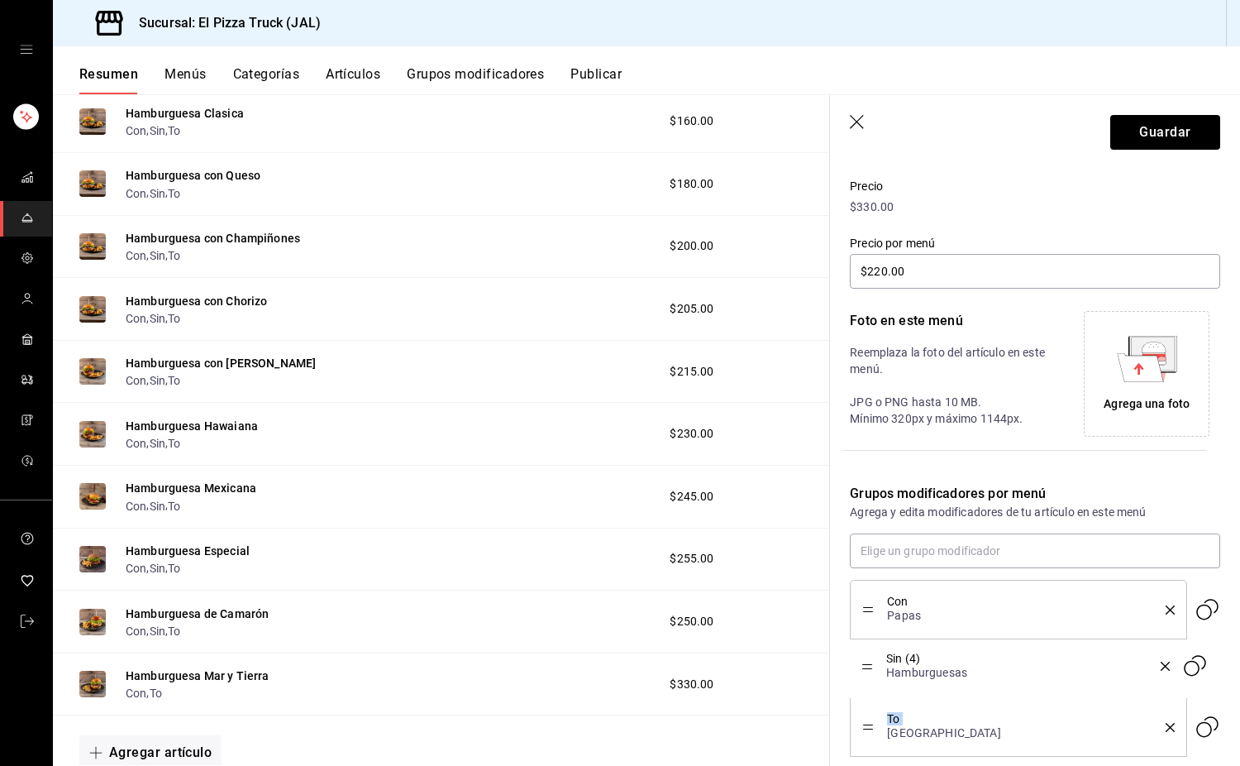
drag, startPoint x: 865, startPoint y: 727, endPoint x: 873, endPoint y: 670, distance: 57.6
click at [822, 126] on button "Guardar" at bounding box center [1165, 132] width 110 height 35
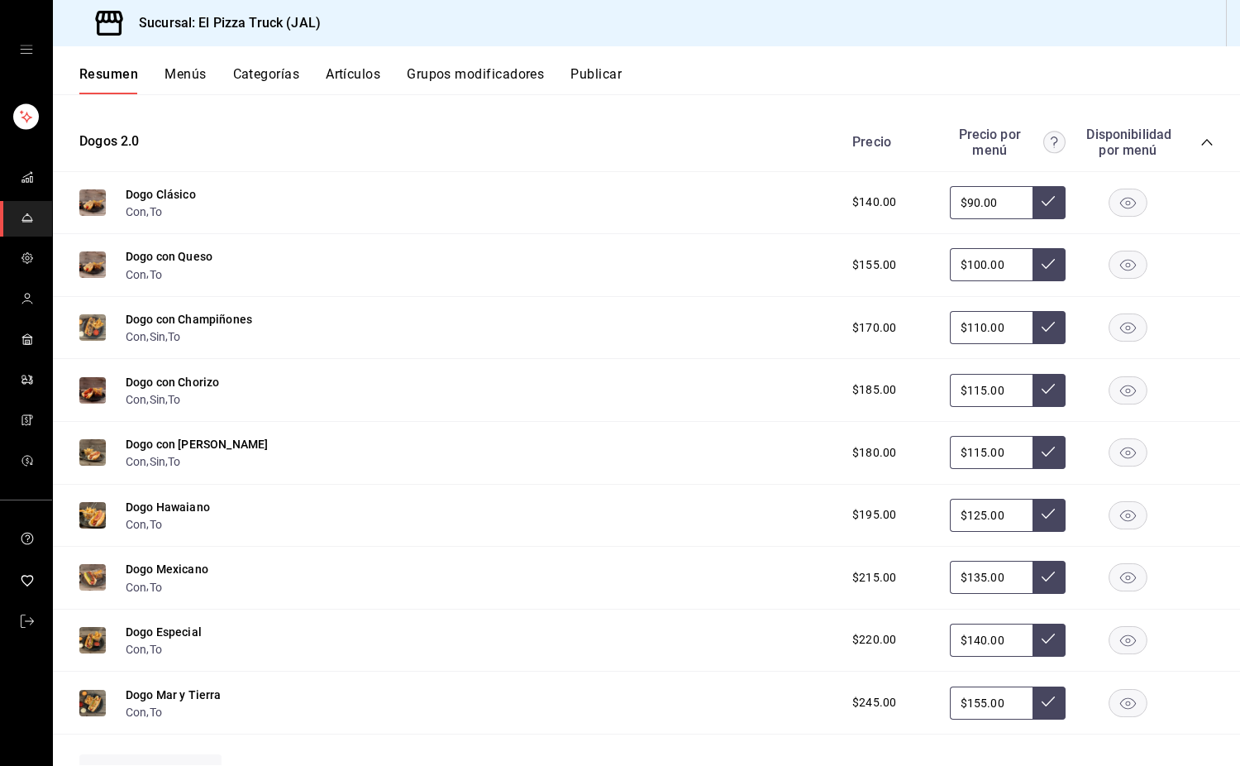
scroll to position [1005, 0]
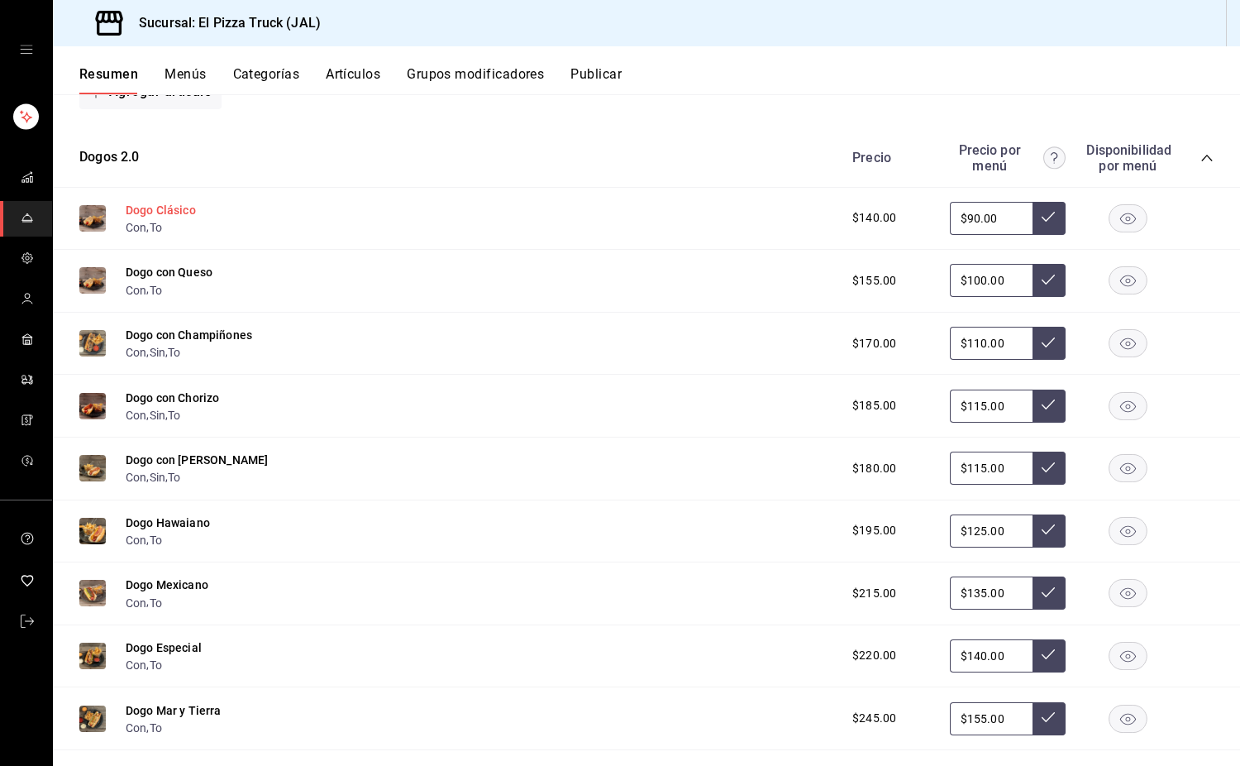
click at [176, 218] on button "Dogo Clásico" at bounding box center [161, 210] width 70 height 17
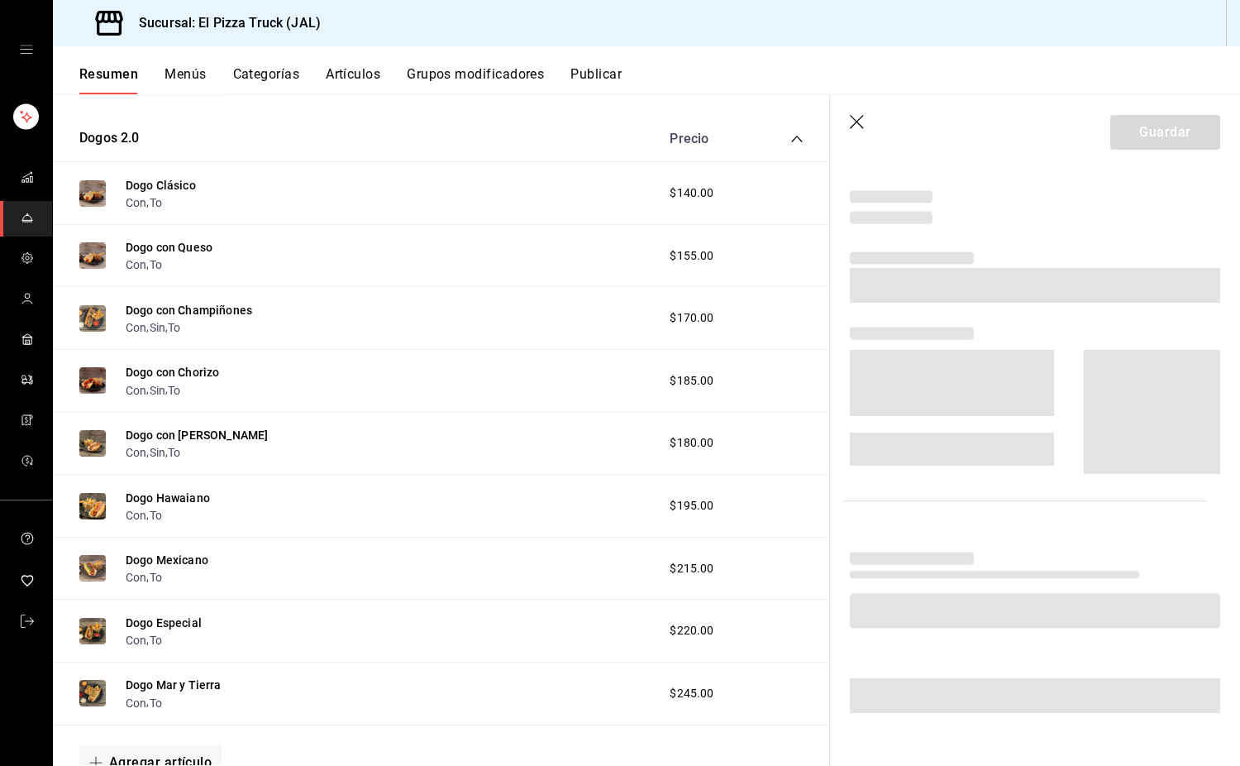
scroll to position [991, 0]
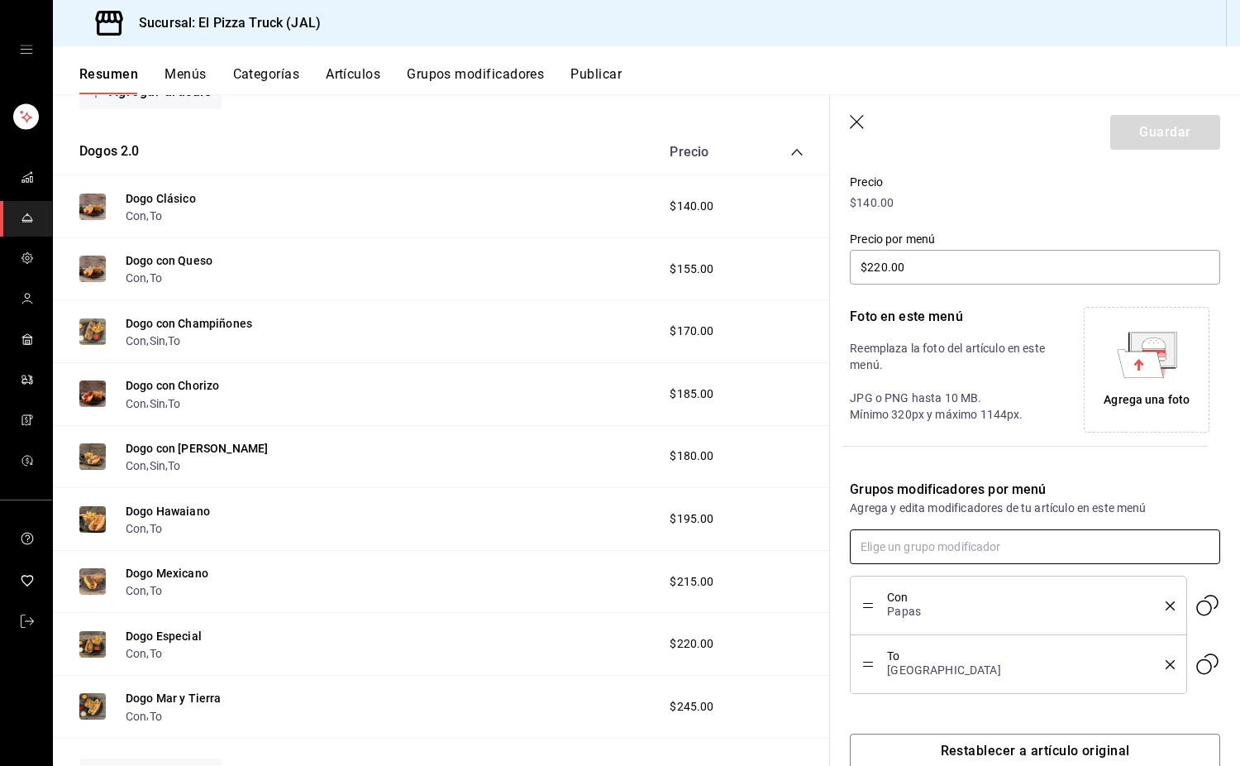
type input "$90.00"
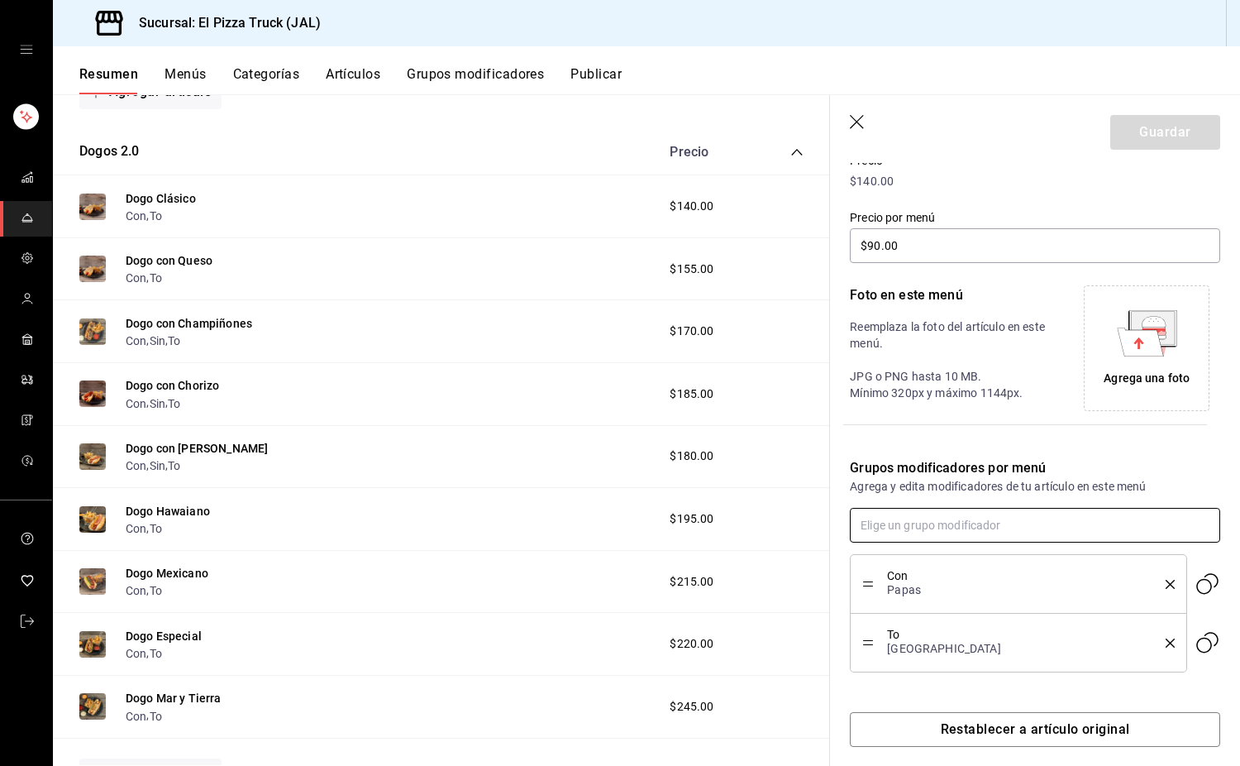
scroll to position [260, 0]
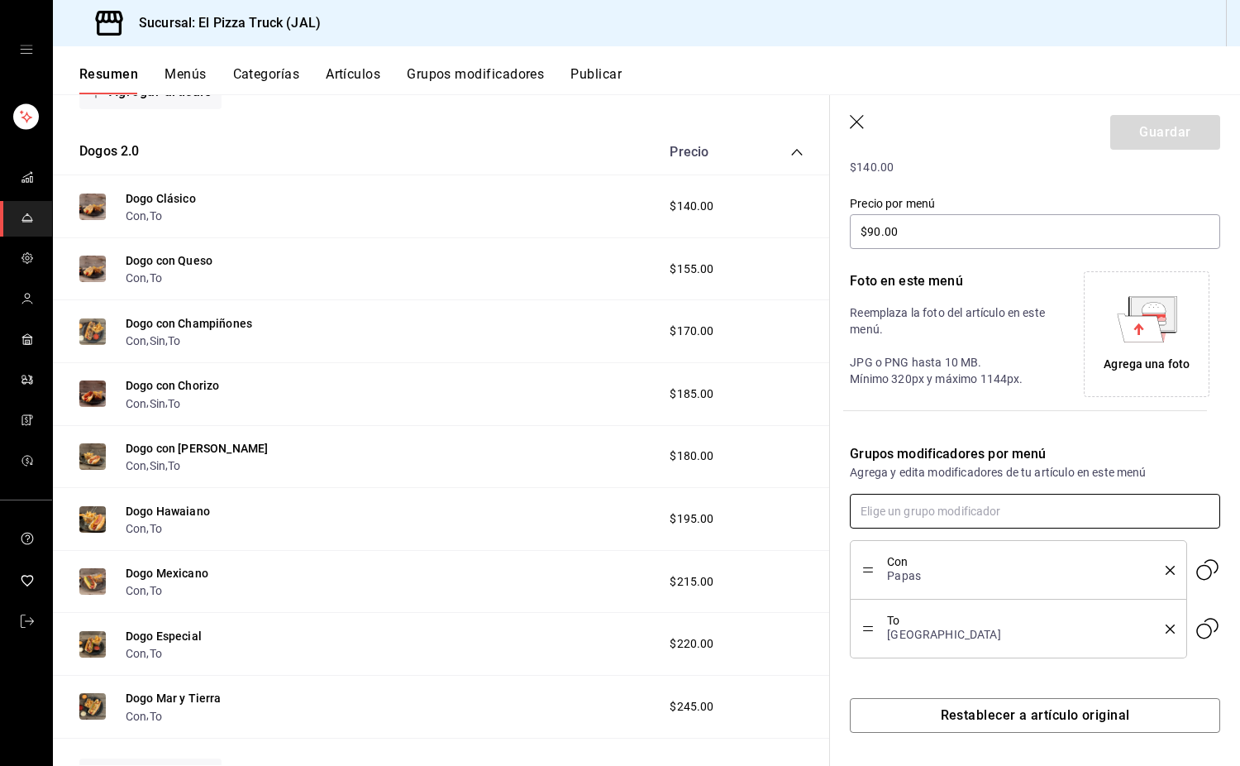
click at [822, 514] on input "text" at bounding box center [1035, 511] width 370 height 35
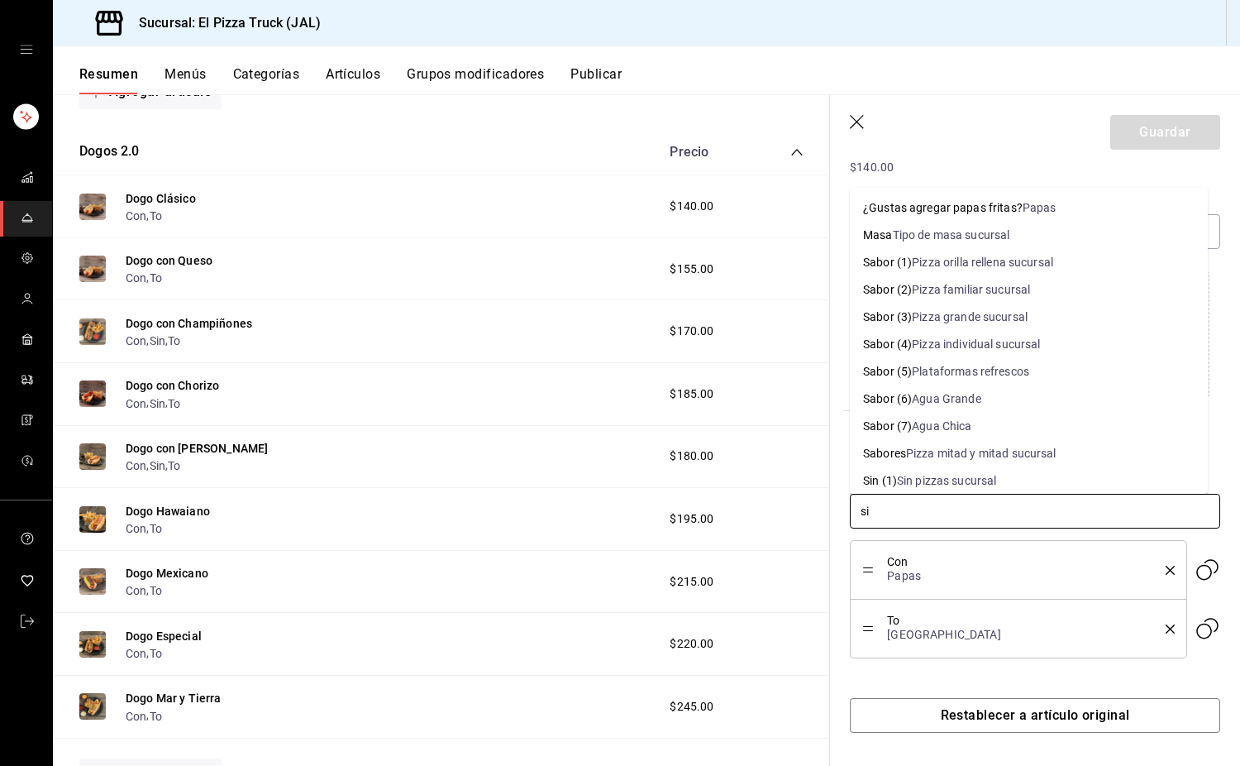
type input "sin"
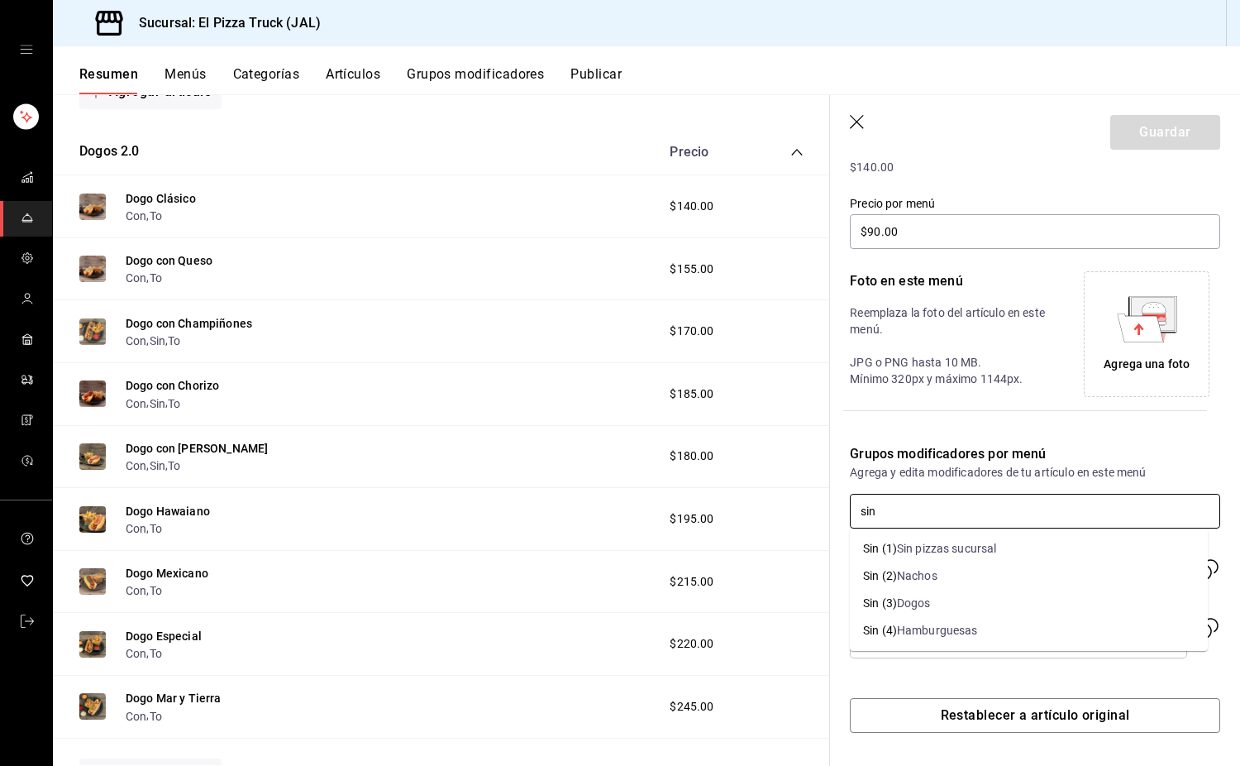
click at [822, 594] on li "Sin (3) Dogos" at bounding box center [1029, 602] width 358 height 27
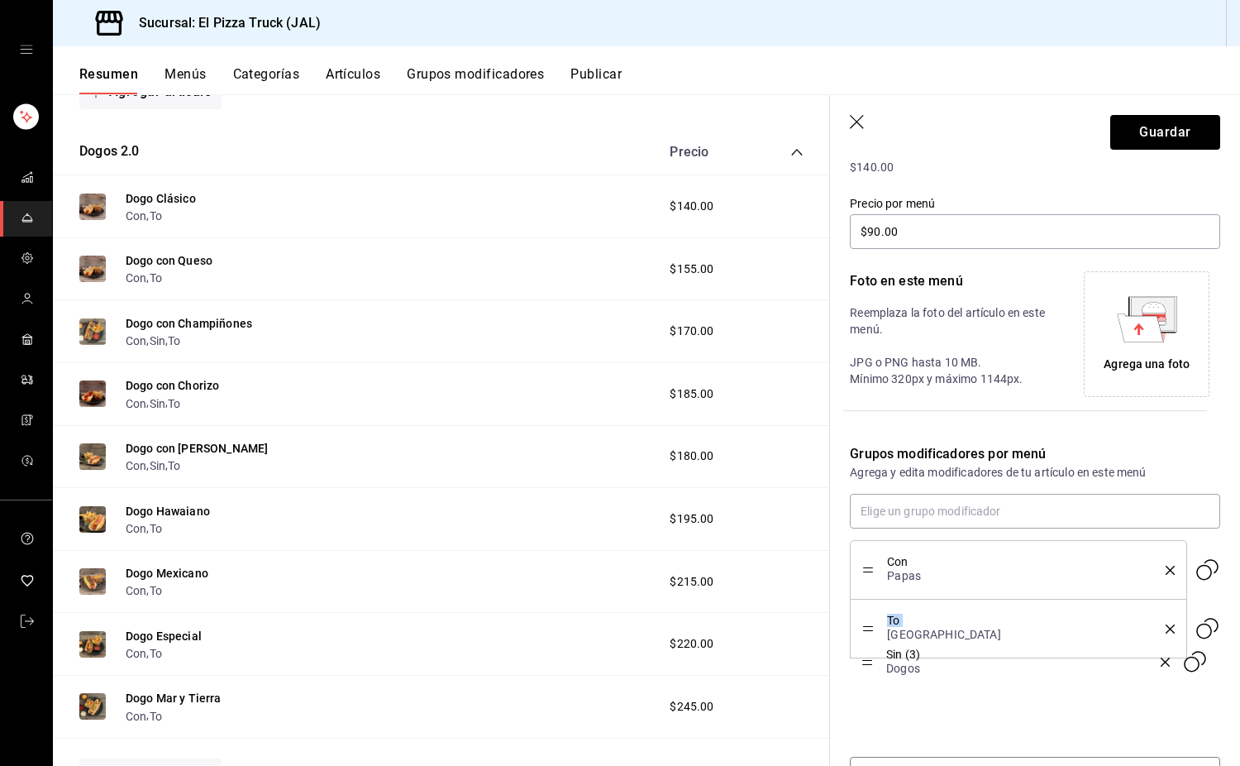
drag, startPoint x: 871, startPoint y: 687, endPoint x: 875, endPoint y: 626, distance: 61.3
click at [170, 349] on div "Con , Sin , To" at bounding box center [189, 340] width 126 height 17
click at [165, 349] on button "Sin" at bounding box center [158, 340] width 16 height 17
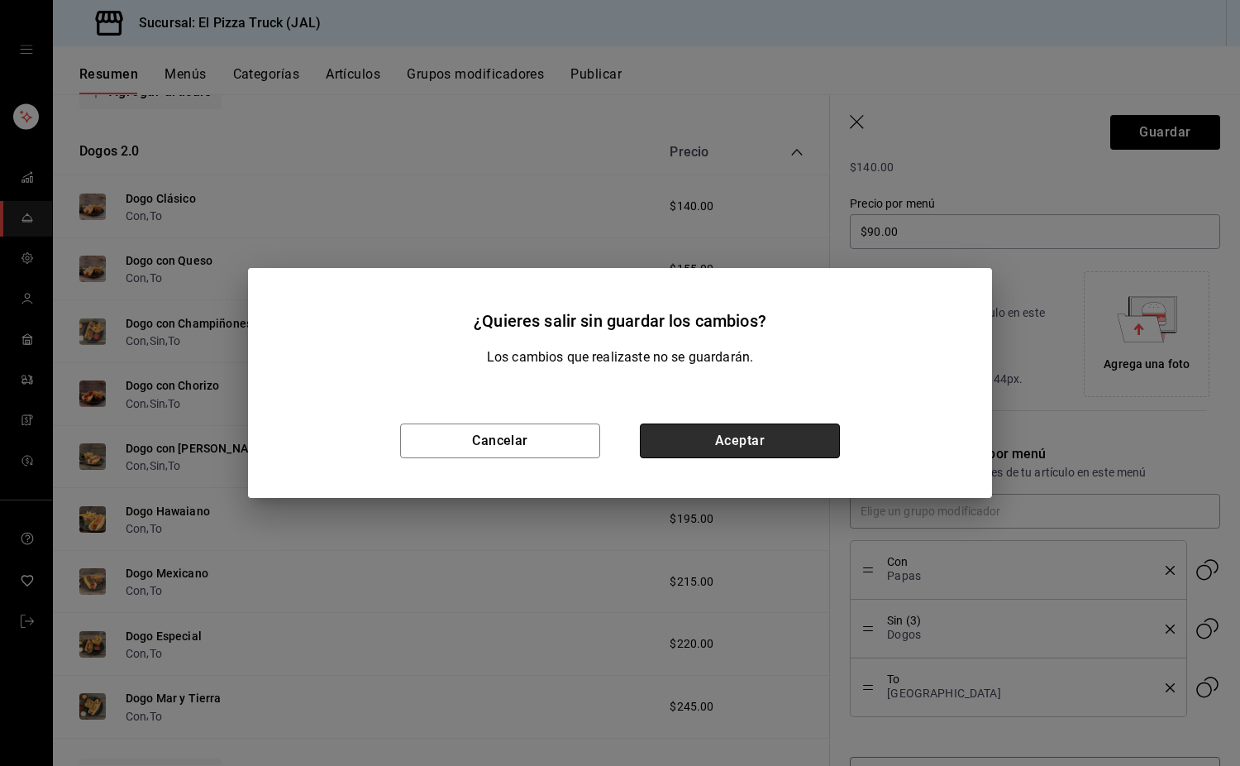
click at [812, 445] on button "Aceptar" at bounding box center [740, 440] width 200 height 35
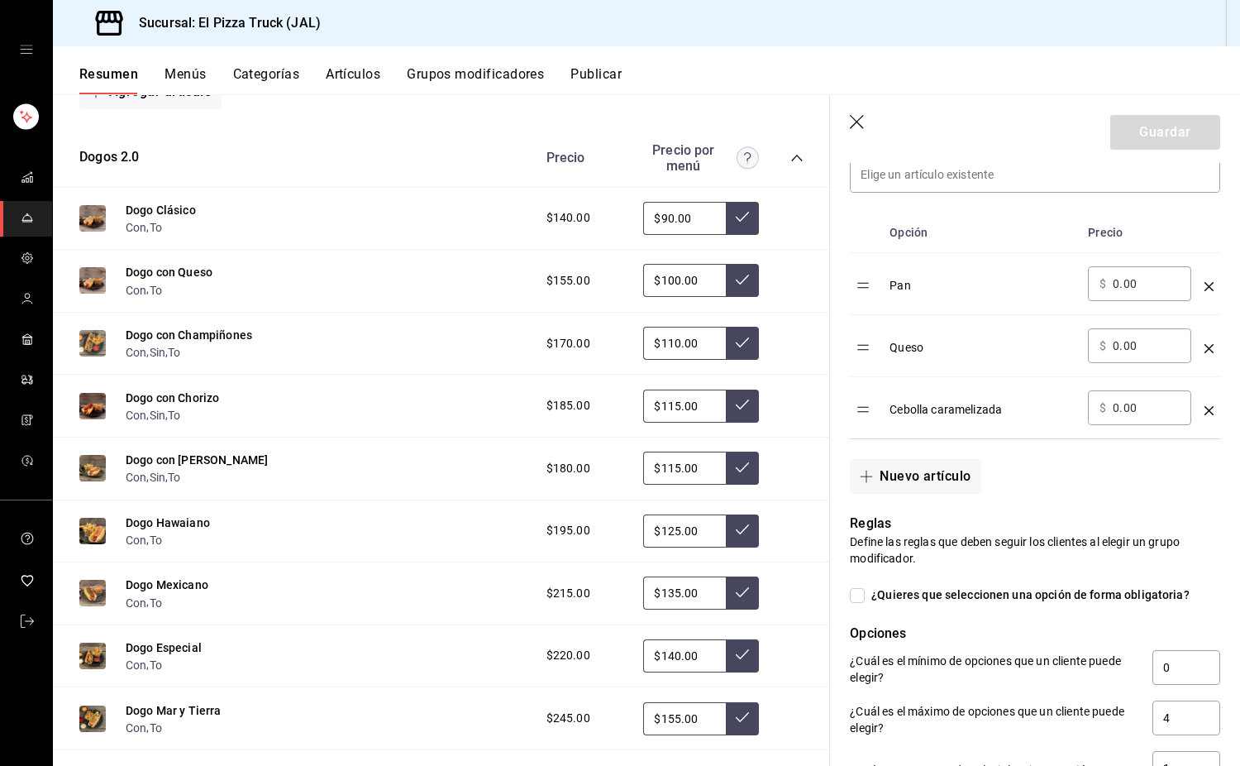
scroll to position [496, 0]
click at [822, 123] on icon "button" at bounding box center [858, 123] width 17 height 17
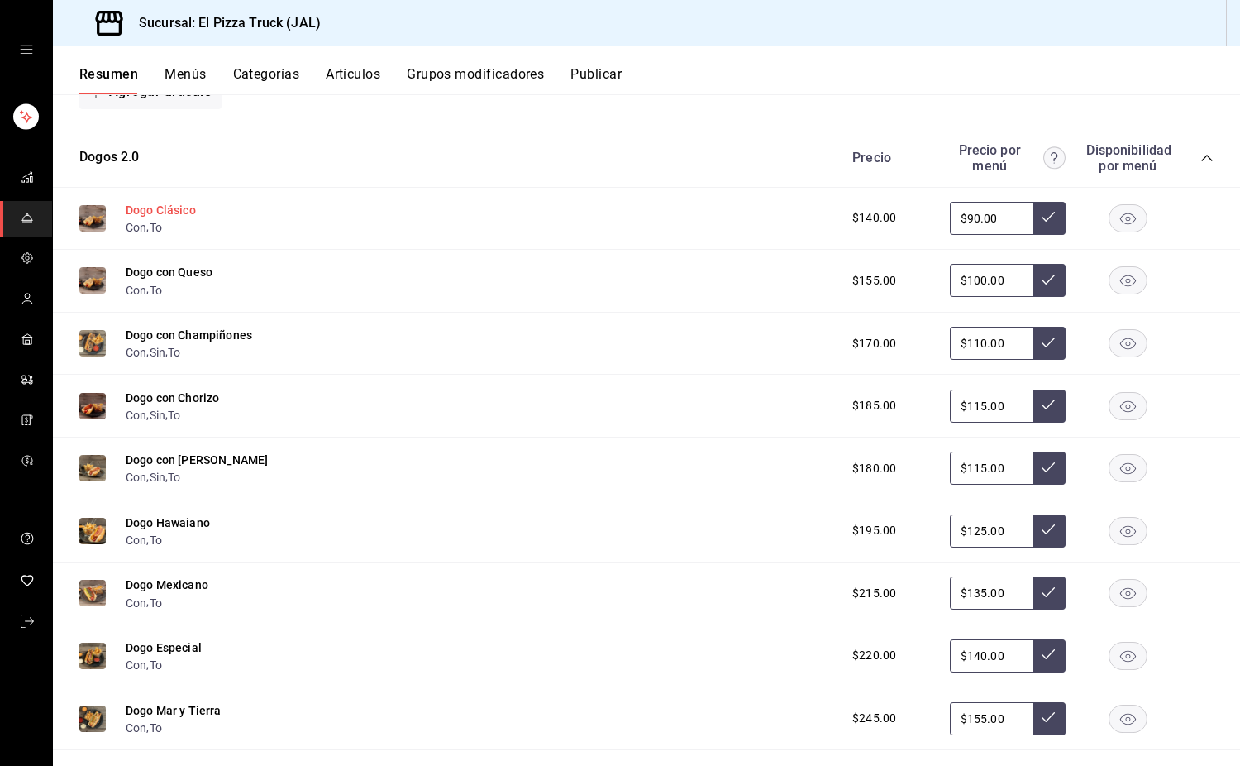
click at [142, 218] on button "Dogo Clásico" at bounding box center [161, 210] width 70 height 17
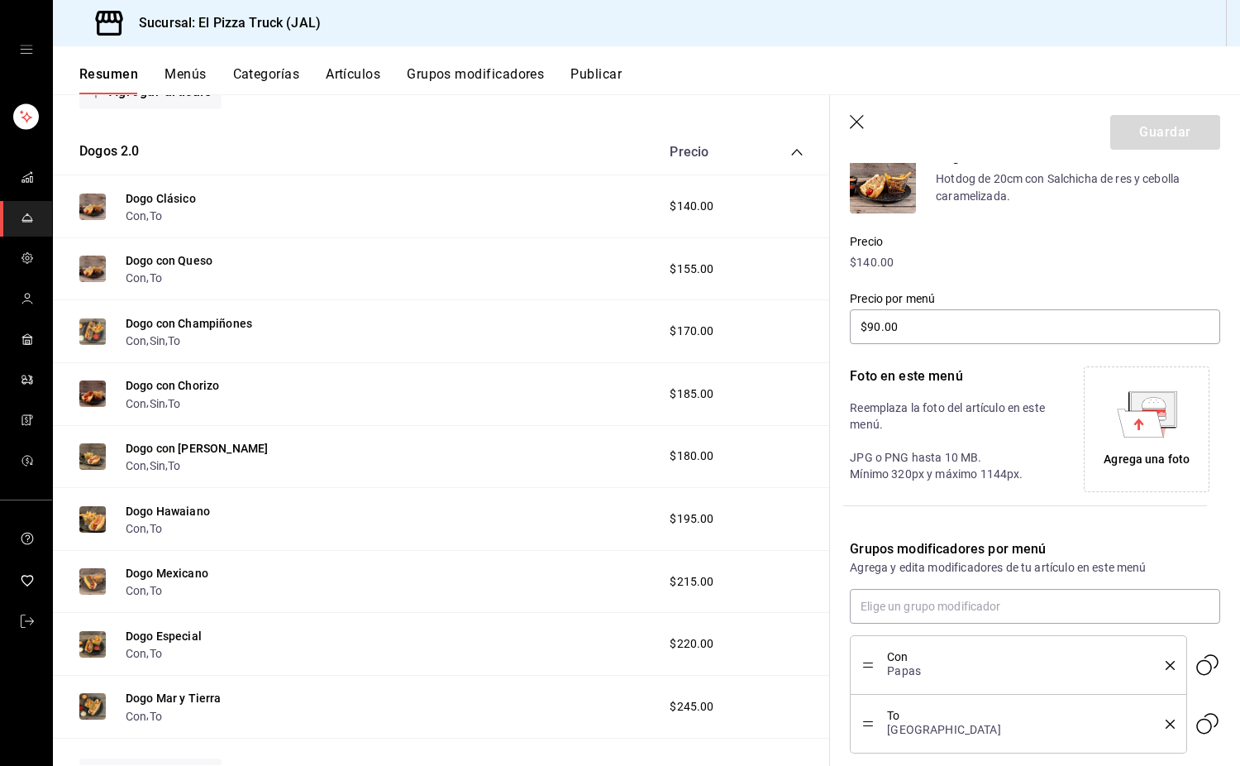
scroll to position [260, 0]
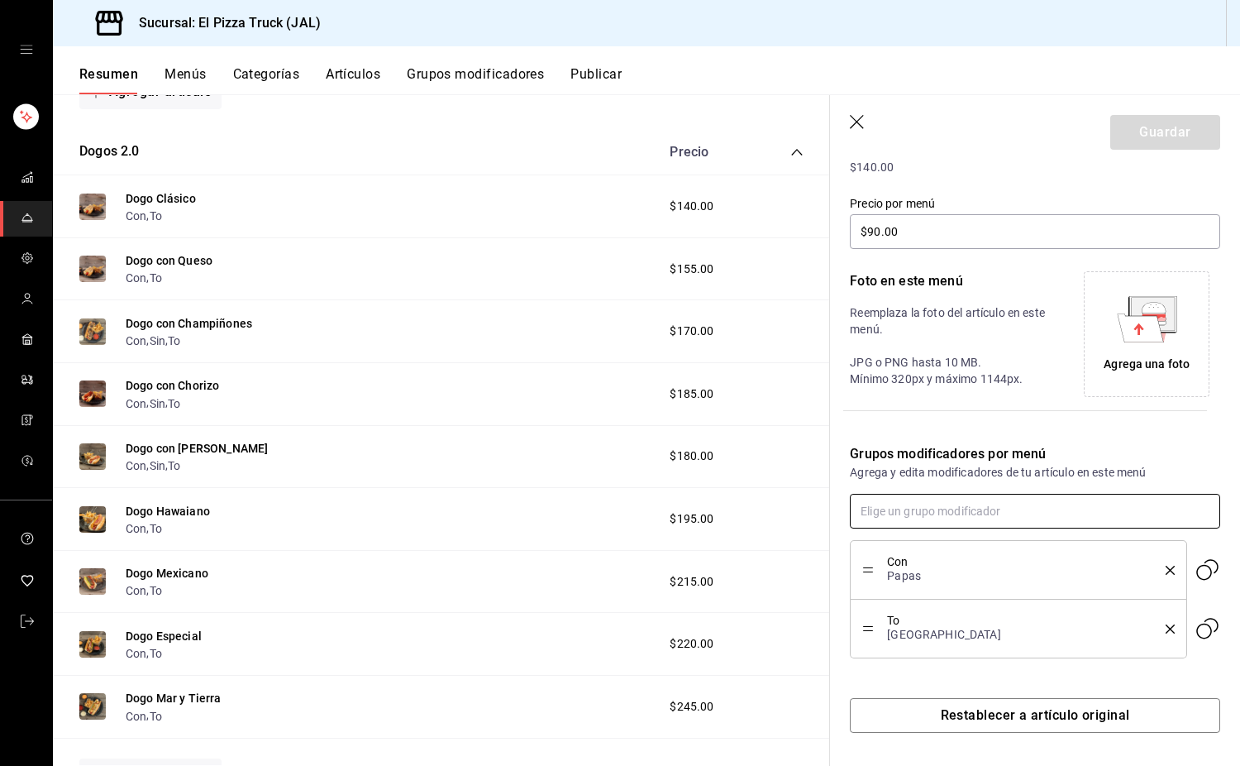
click at [822, 513] on input "text" at bounding box center [1035, 511] width 370 height 35
type input "sin"
click at [822, 600] on div "Dogos" at bounding box center [914, 602] width 34 height 17
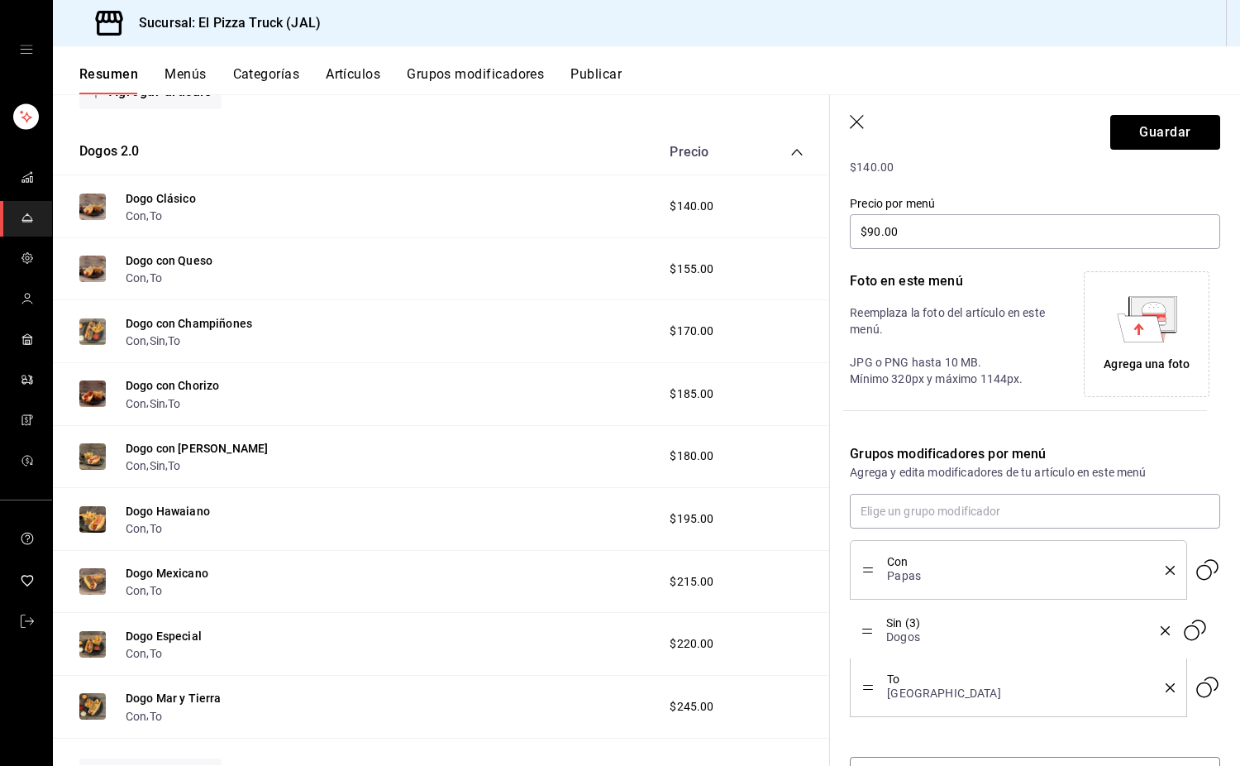
drag, startPoint x: 865, startPoint y: 688, endPoint x: 881, endPoint y: 632, distance: 57.6
click at [822, 131] on button "Guardar" at bounding box center [1165, 132] width 110 height 35
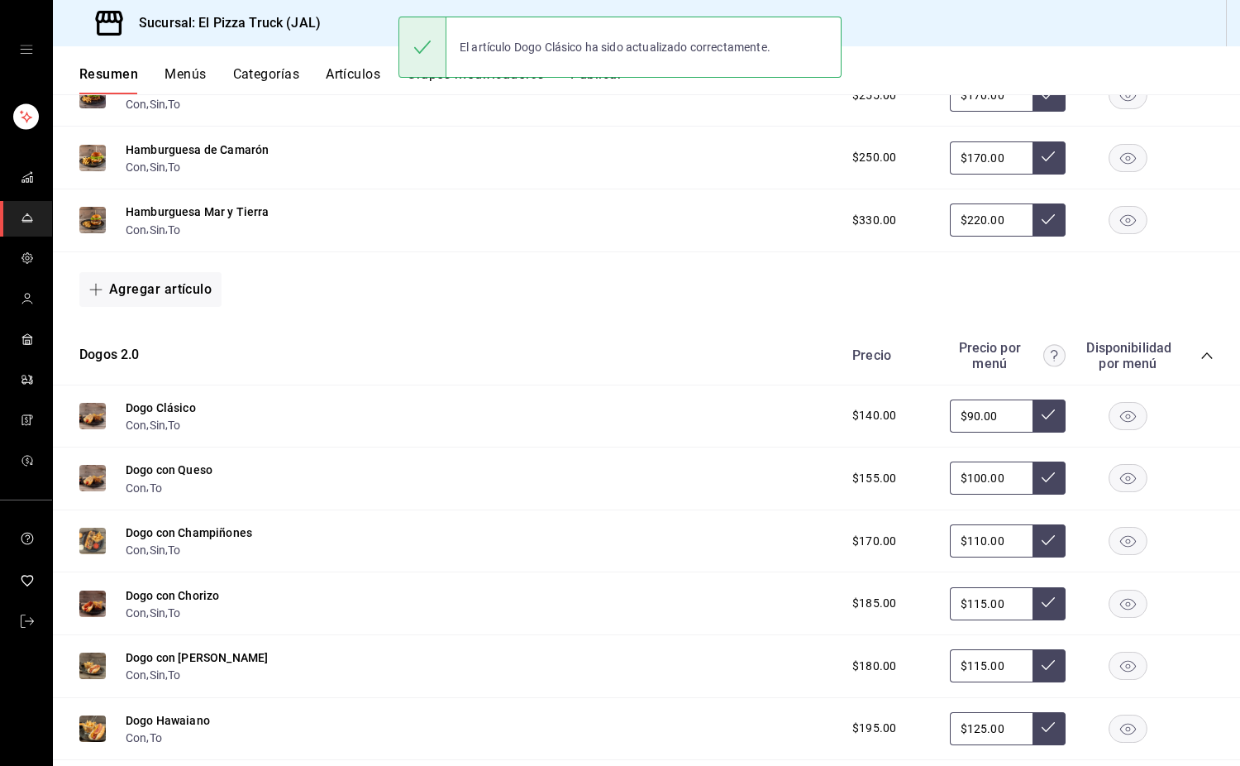
scroll to position [924, 0]
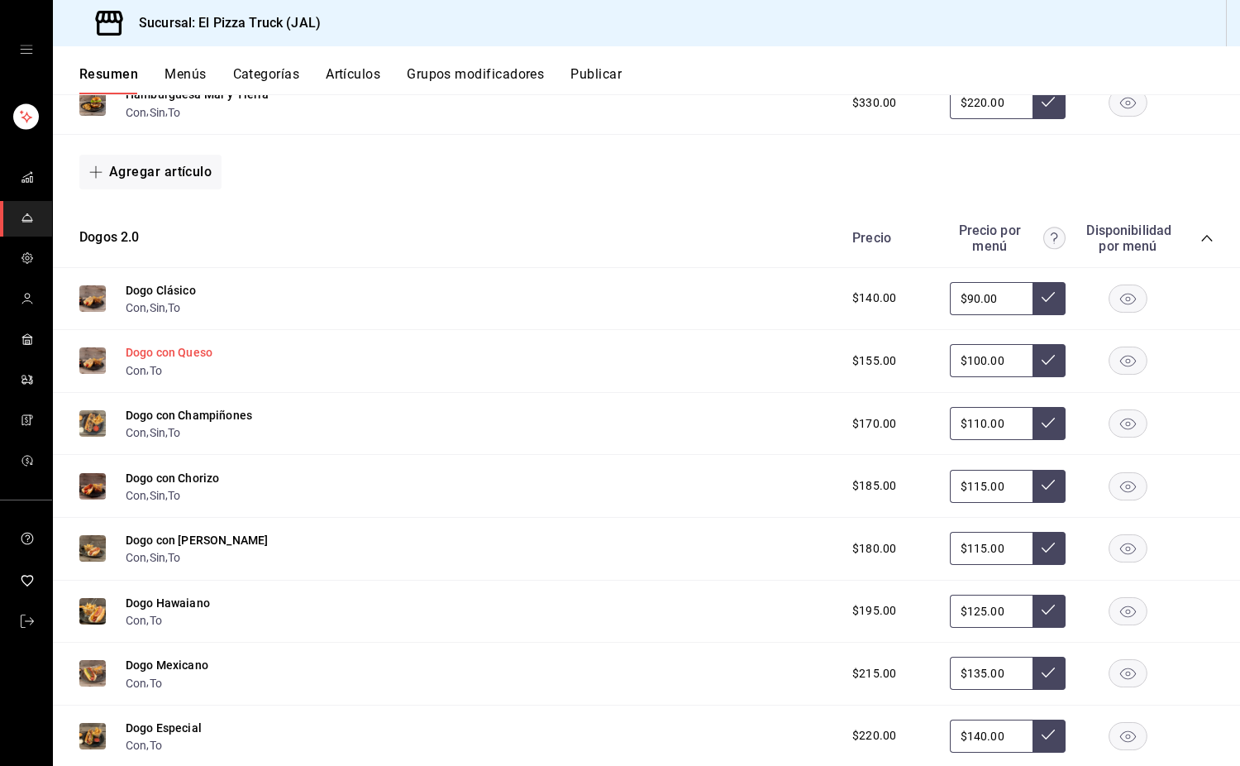
click at [185, 360] on button "Dogo con Queso" at bounding box center [169, 352] width 87 height 17
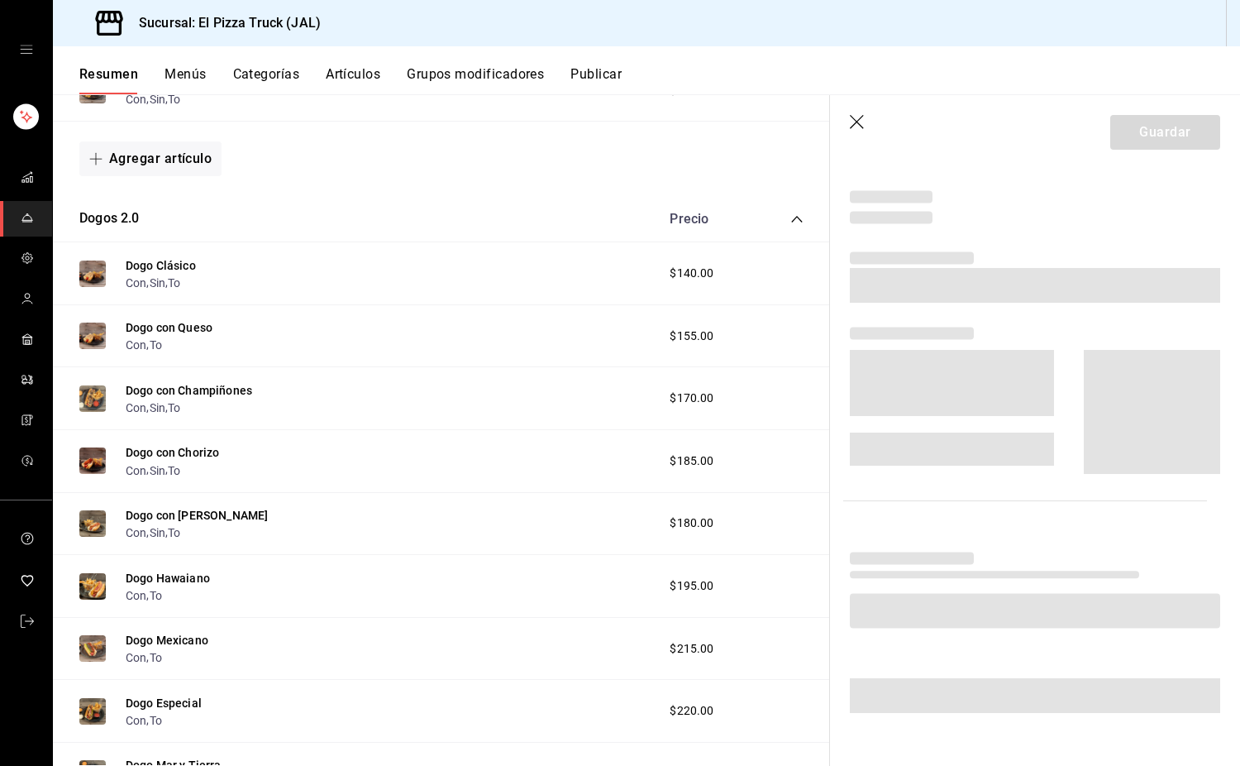
scroll to position [912, 0]
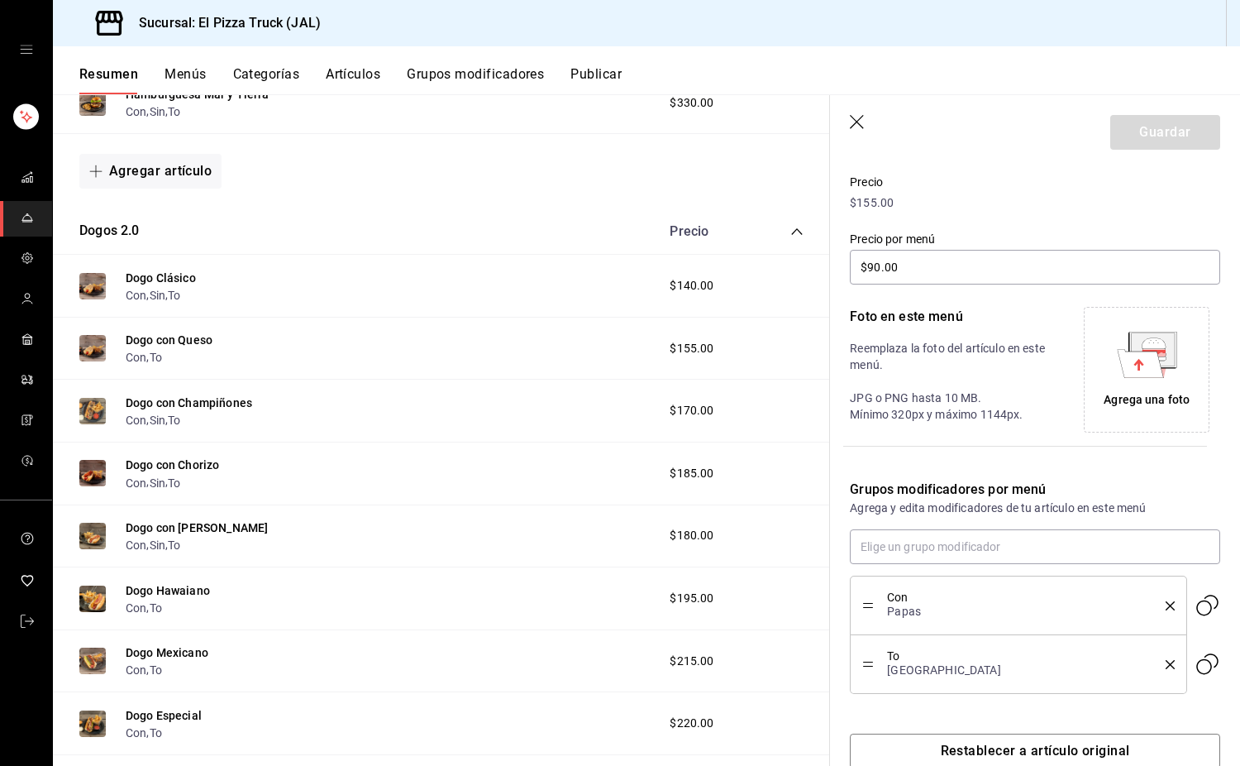
type input "$100.00"
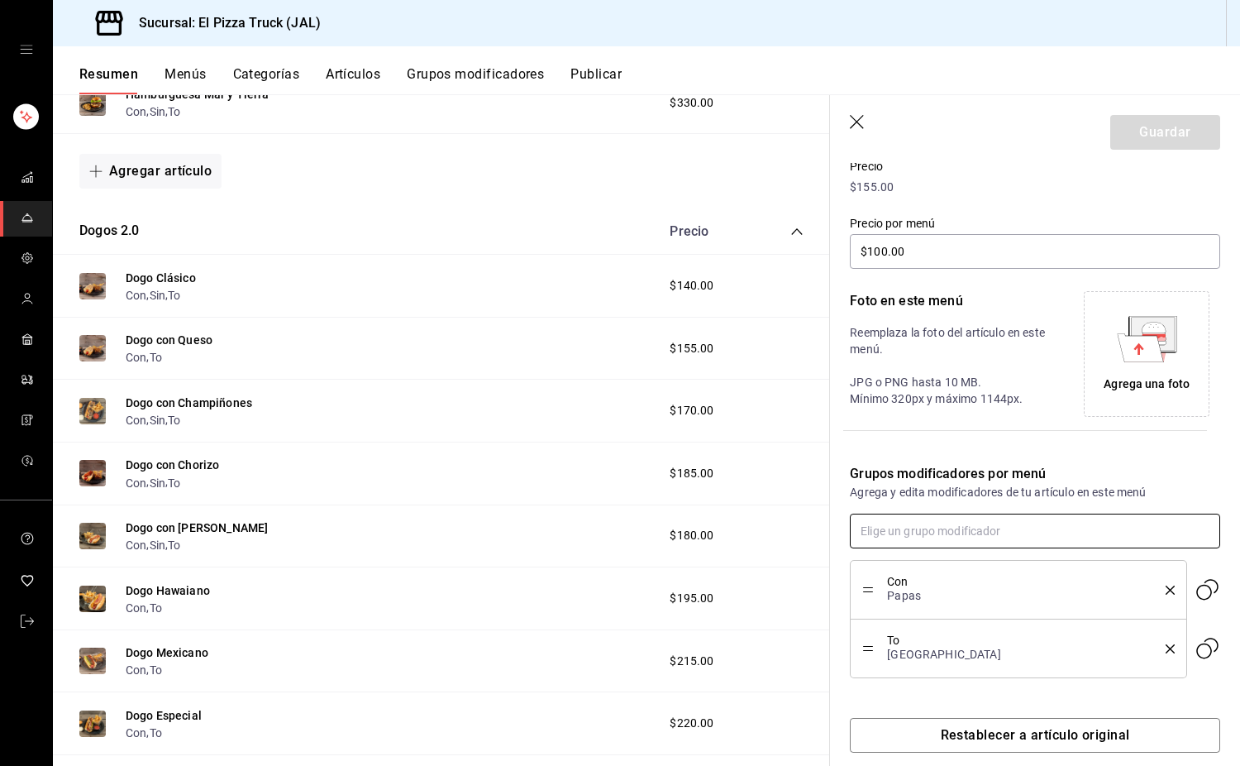
click at [822, 527] on input "text" at bounding box center [1035, 530] width 370 height 35
type input "sin"
click at [822, 618] on li "Sin (3) Dogos" at bounding box center [1029, 622] width 358 height 27
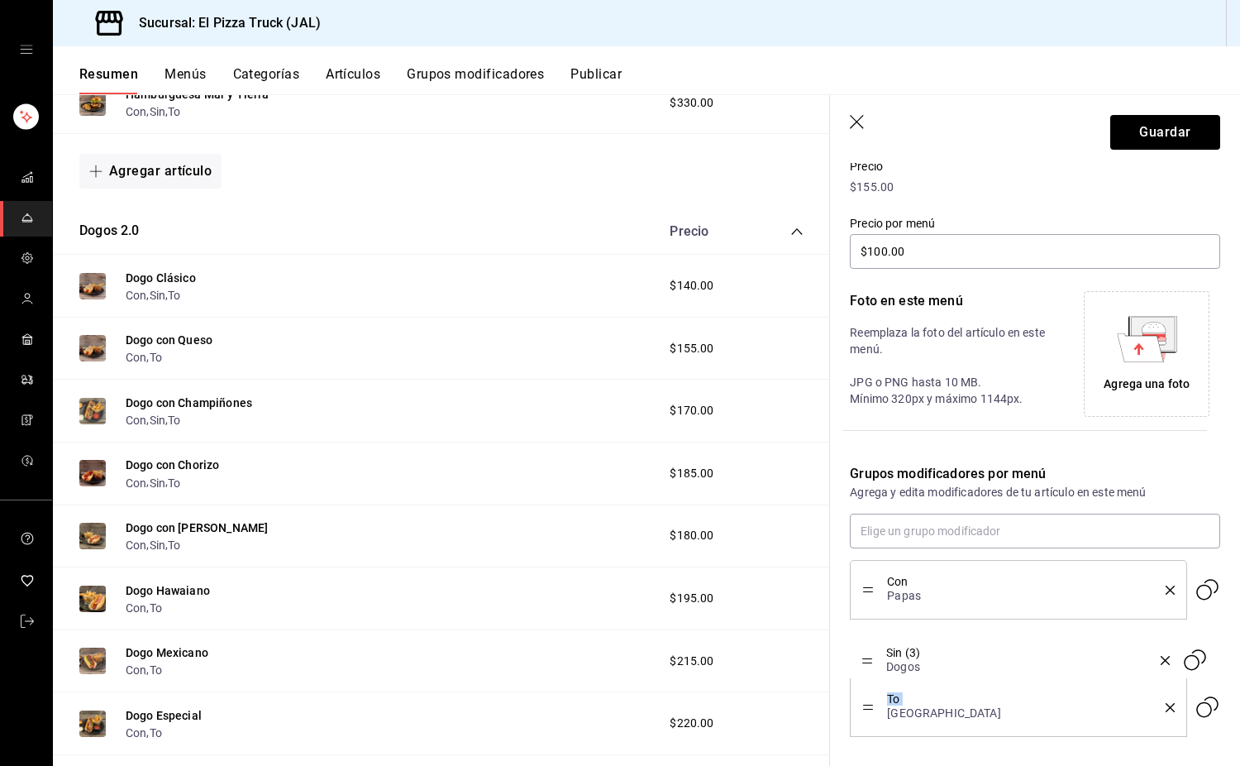
drag, startPoint x: 866, startPoint y: 707, endPoint x: 878, endPoint y: 652, distance: 55.8
click at [822, 129] on button "Guardar" at bounding box center [1165, 132] width 110 height 35
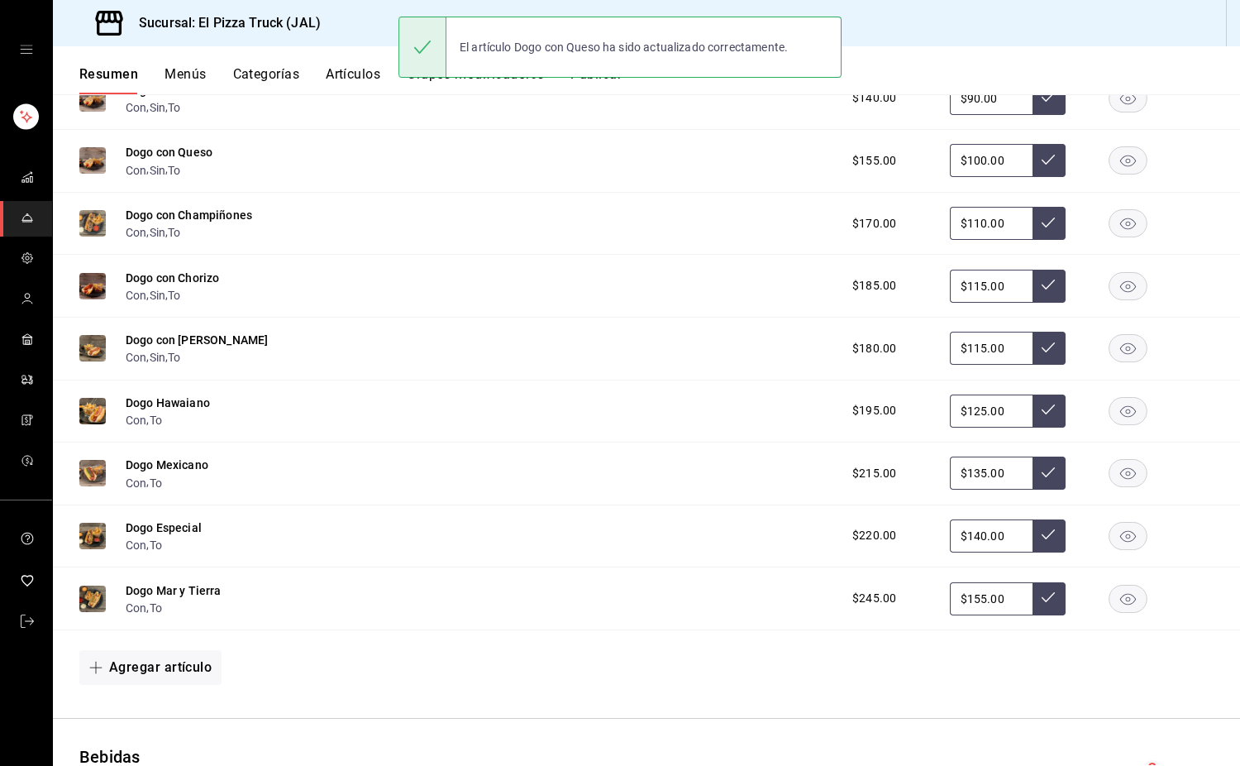
scroll to position [1172, 0]
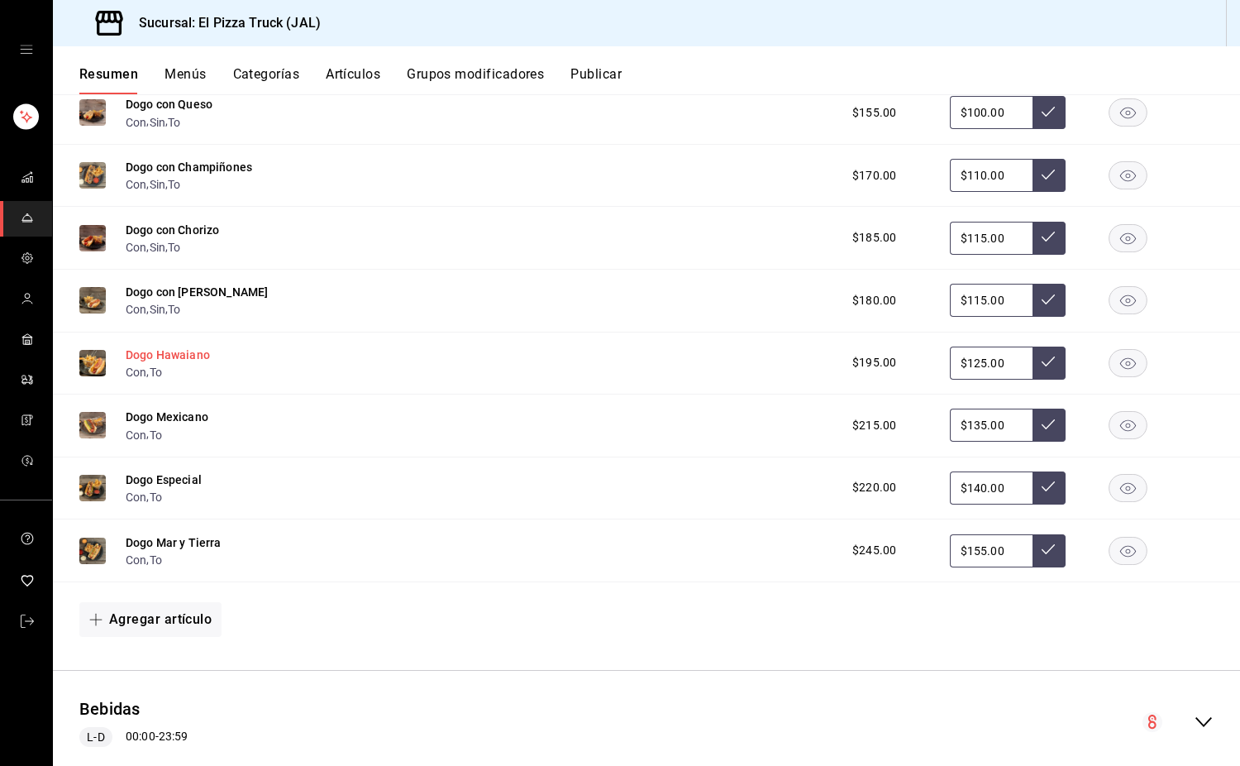
click at [200, 363] on button "Dogo Hawaiano" at bounding box center [168, 354] width 84 height 17
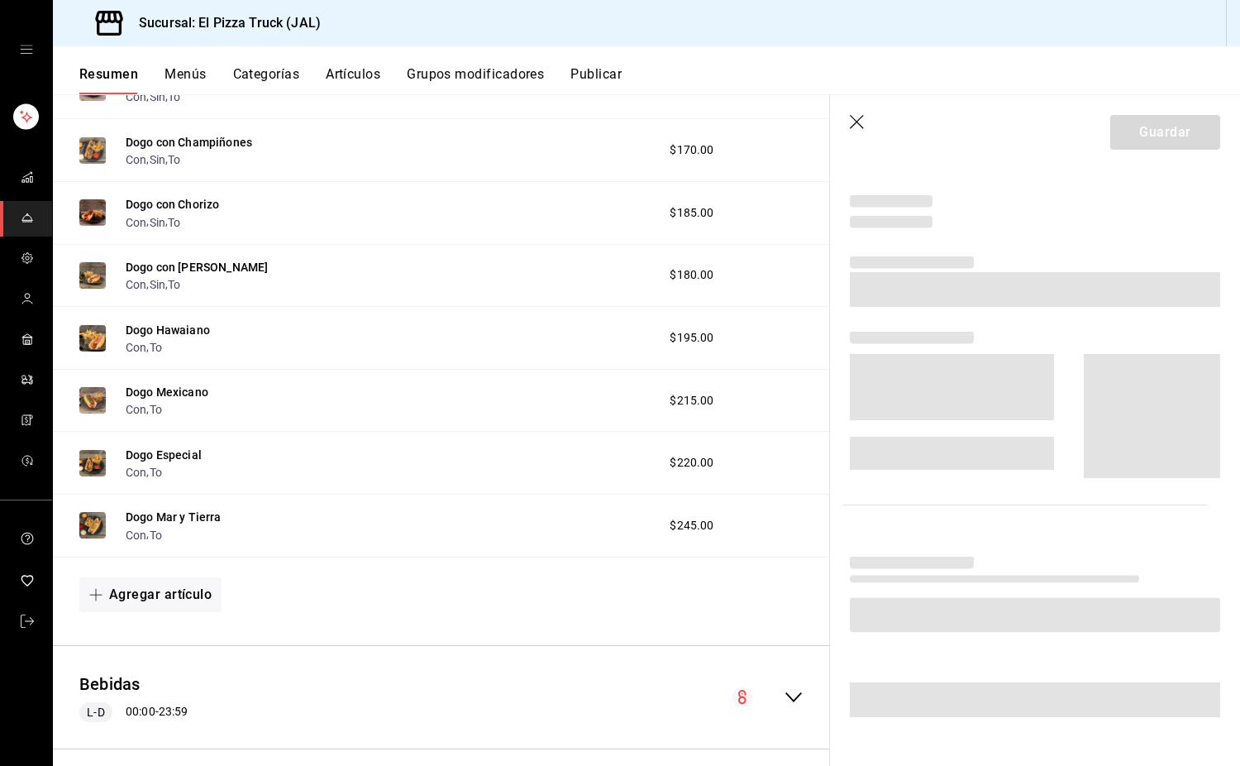
scroll to position [1147, 0]
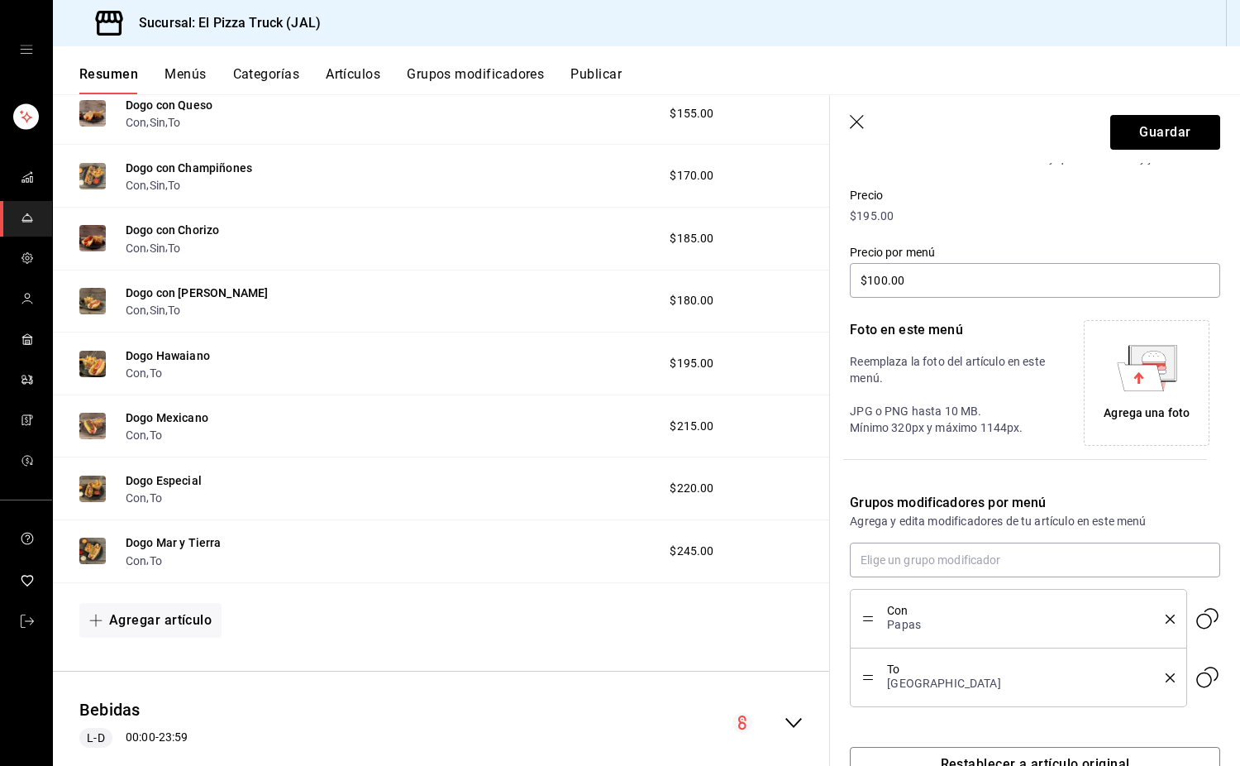
type input "$125.00"
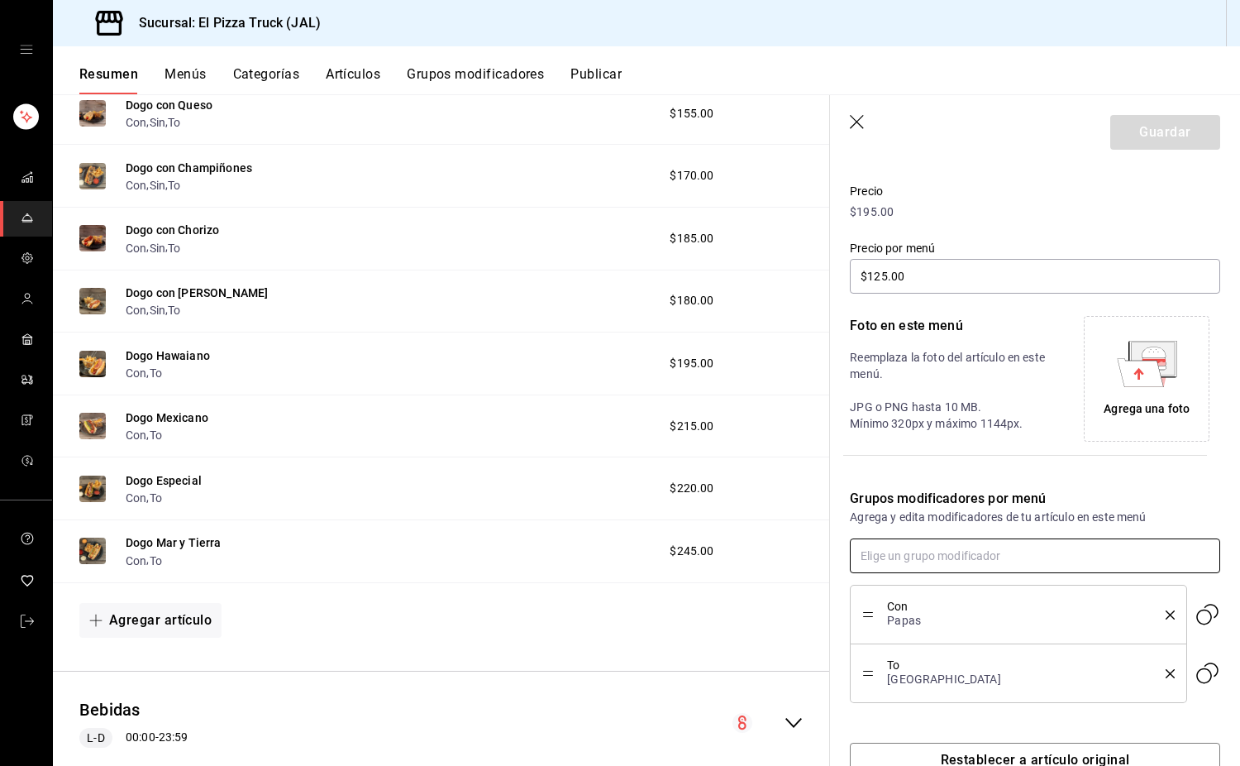
click at [822, 542] on input "text" at bounding box center [1035, 555] width 370 height 35
type input "sin"
click at [822, 640] on div "Dogos" at bounding box center [914, 647] width 34 height 17
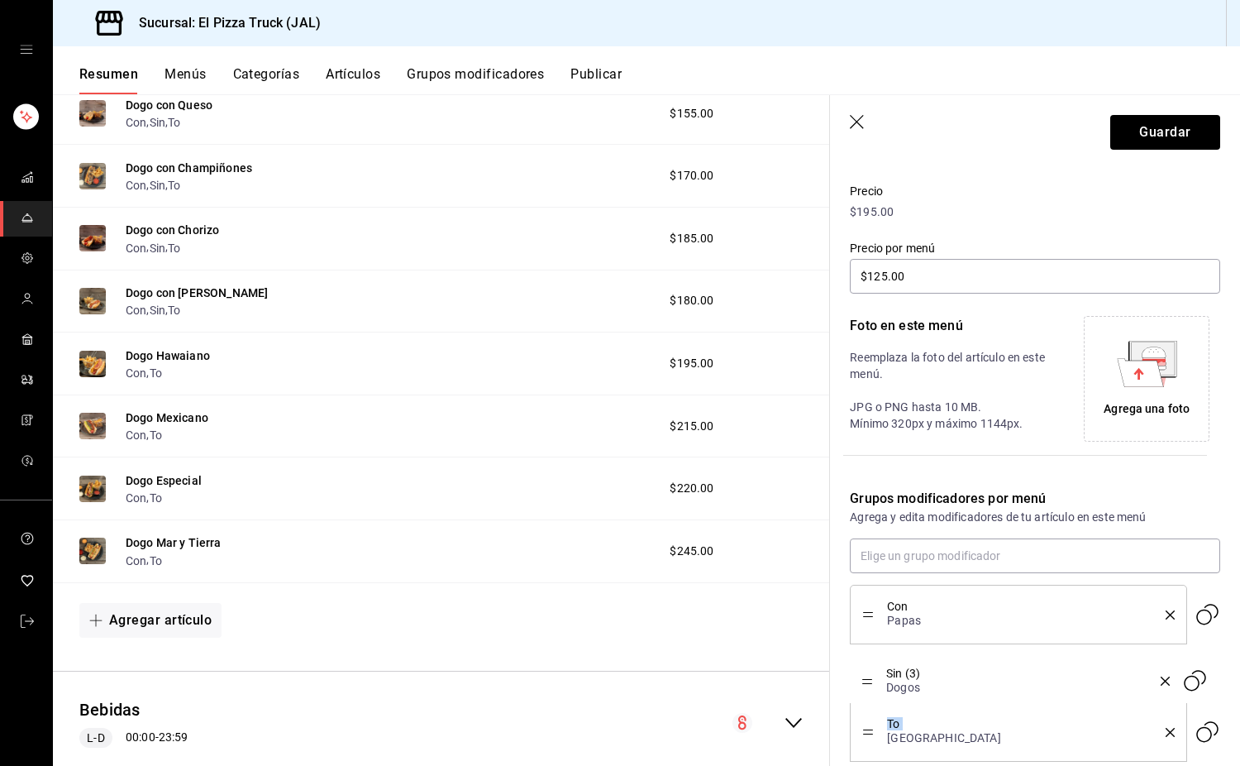
drag, startPoint x: 868, startPoint y: 728, endPoint x: 871, endPoint y: 677, distance: 51.4
click at [822, 130] on button "Guardar" at bounding box center [1165, 132] width 110 height 35
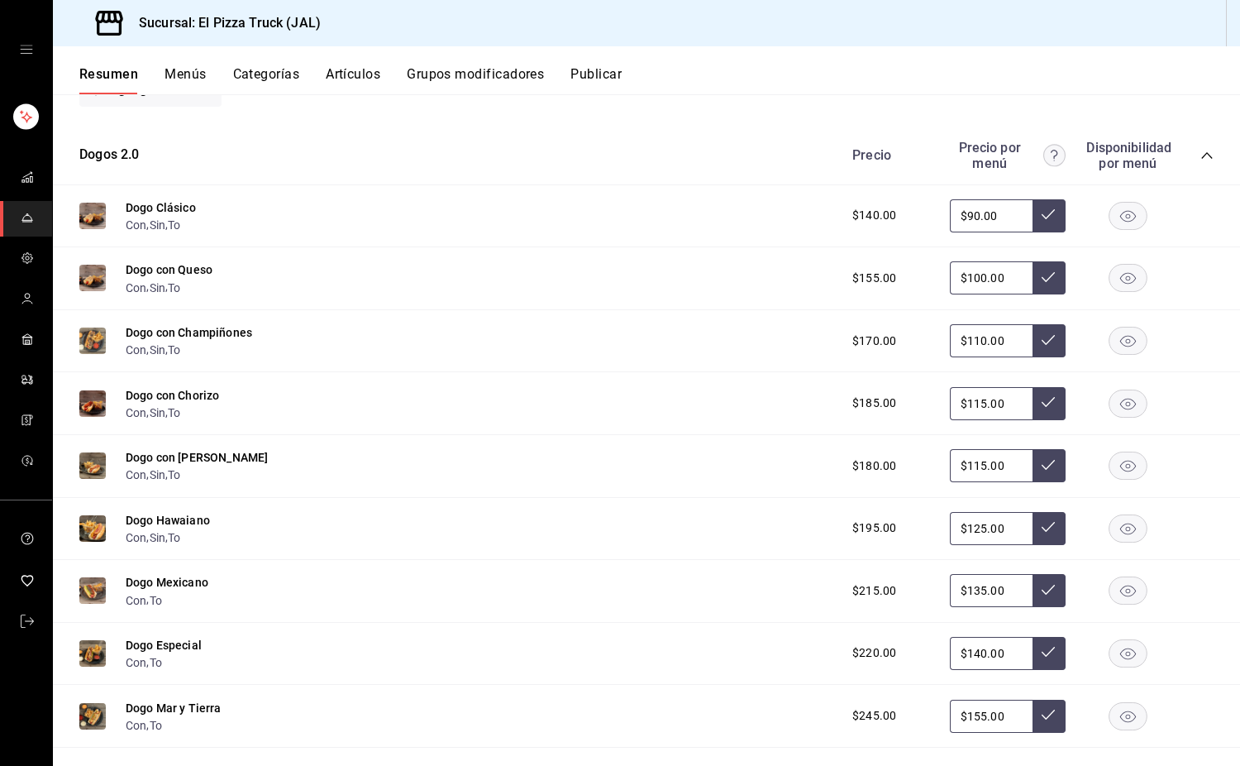
scroll to position [1255, 0]
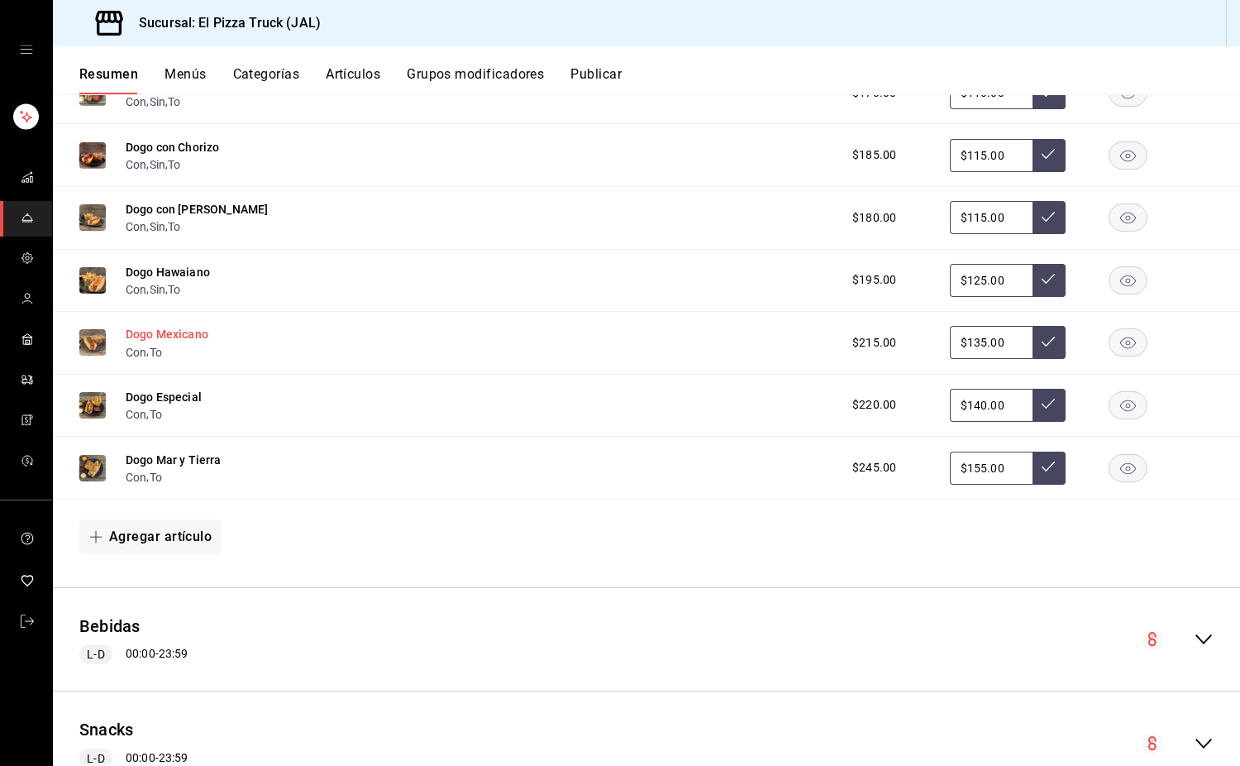
click at [161, 342] on button "Dogo Mexicano" at bounding box center [167, 334] width 83 height 17
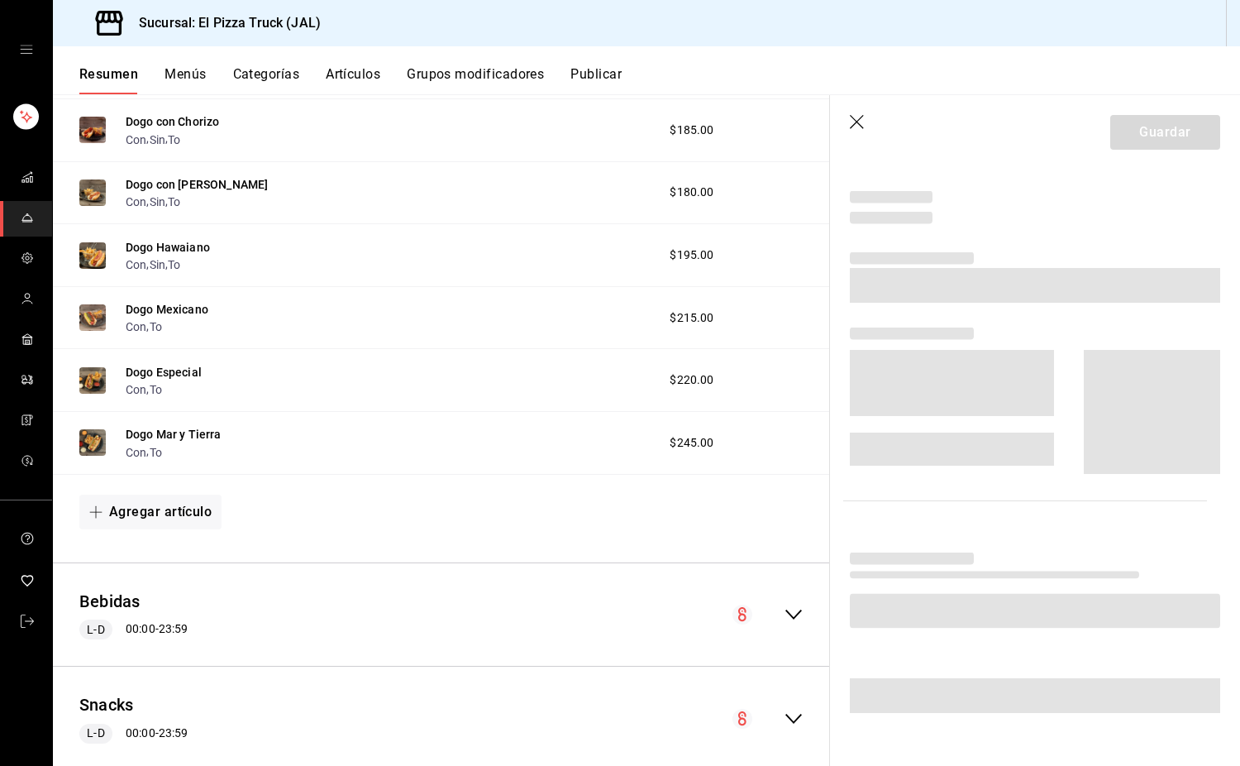
scroll to position [1229, 0]
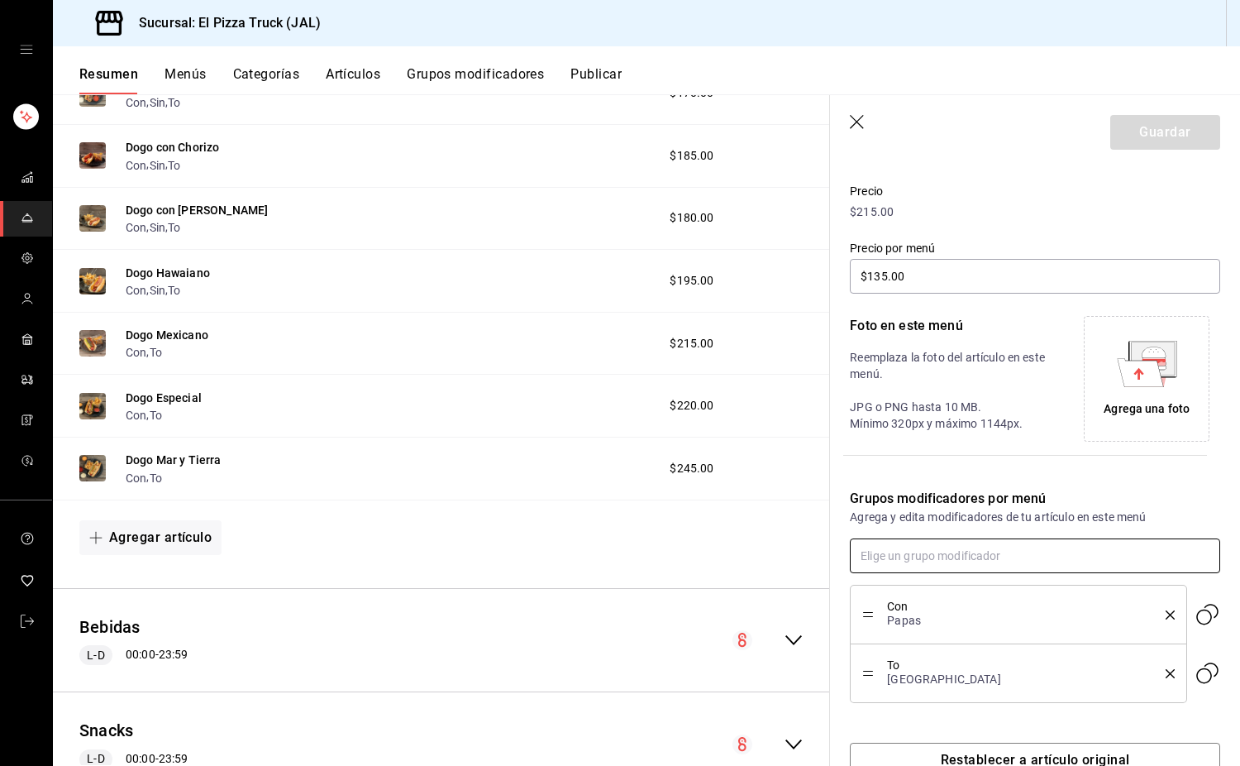
click at [822, 552] on input "text" at bounding box center [1035, 555] width 370 height 35
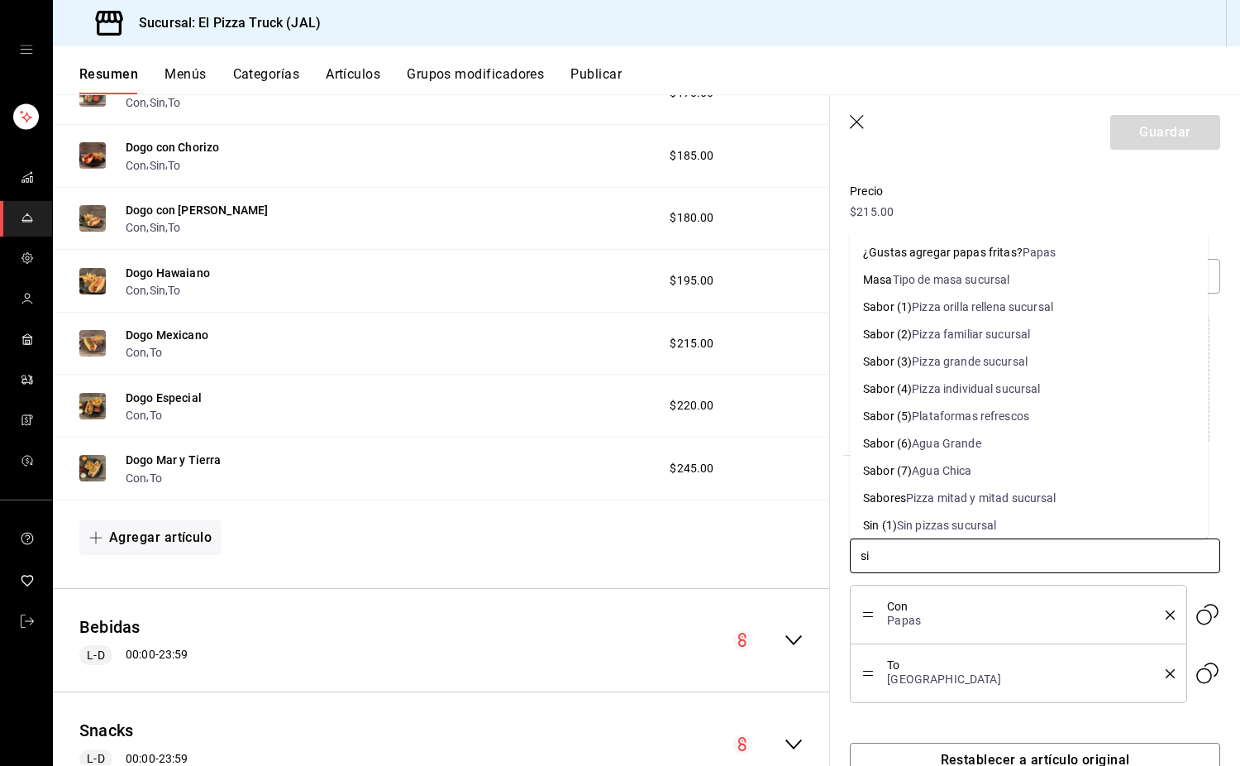
type input "sin"
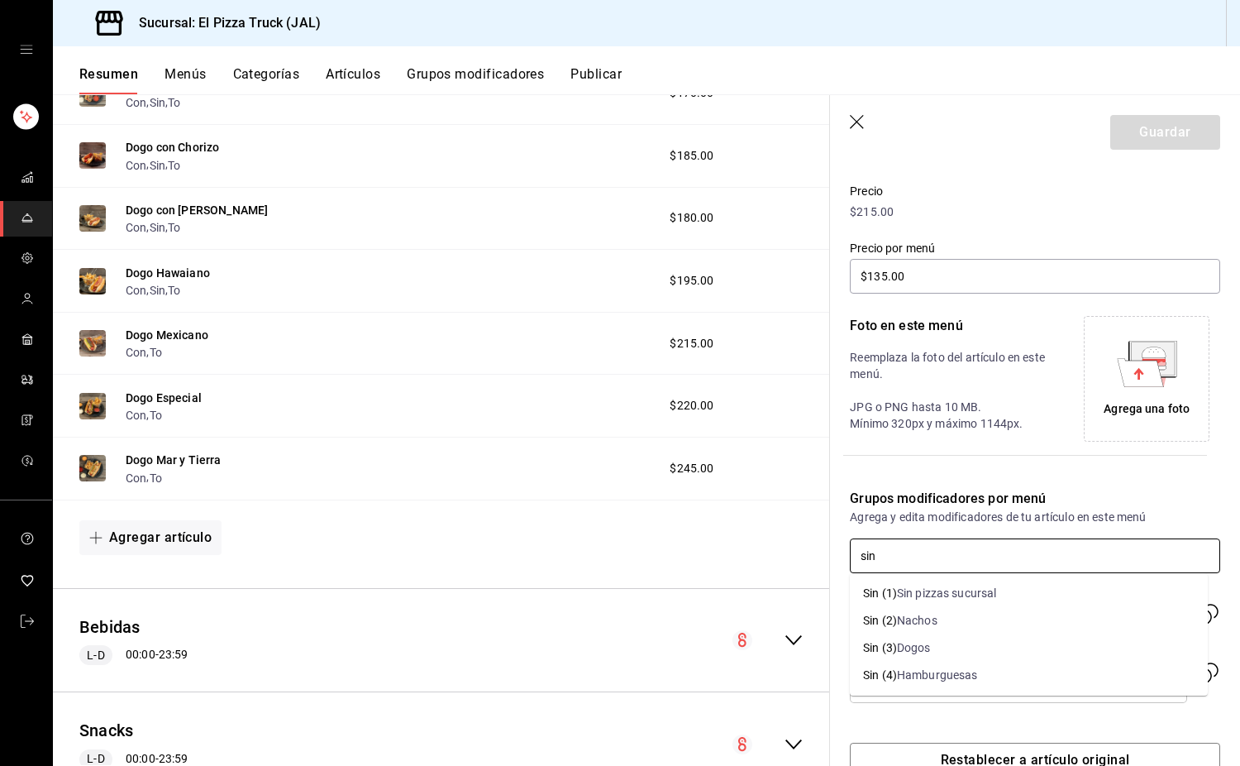
click at [822, 637] on li "Sin (3) Dogos" at bounding box center [1029, 647] width 358 height 27
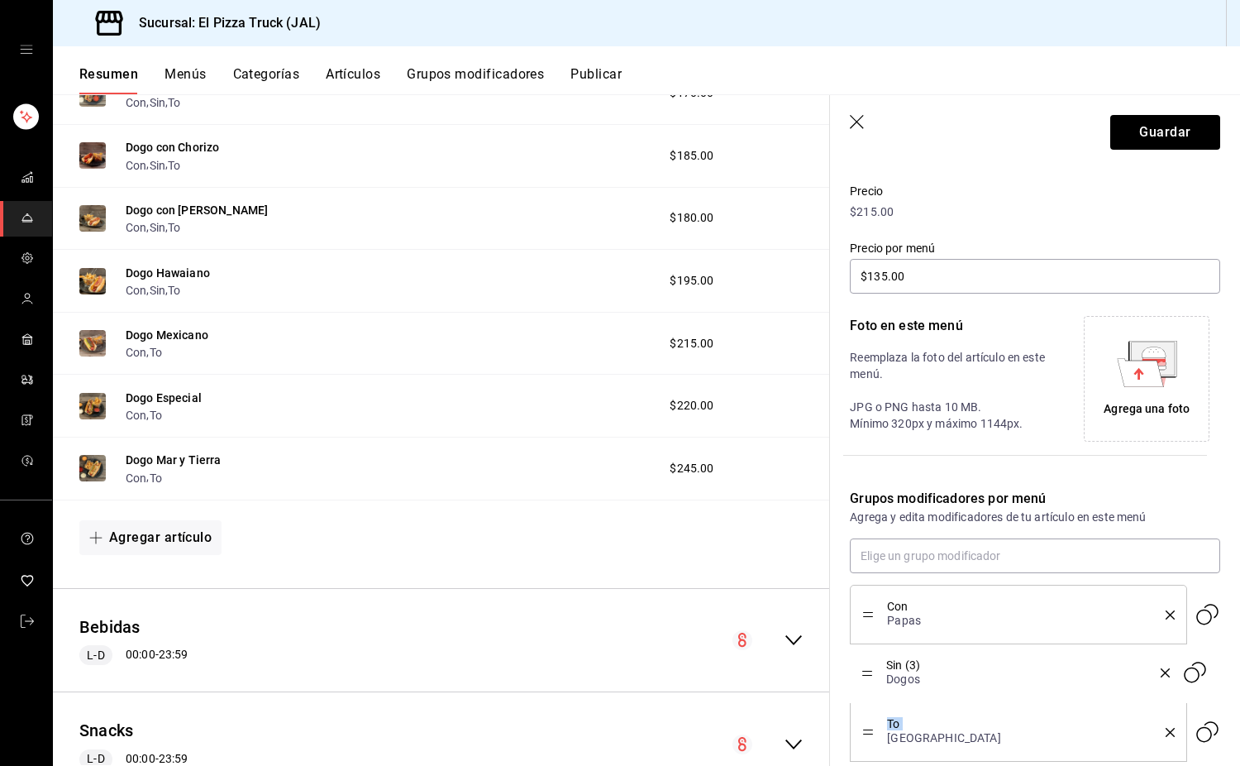
drag, startPoint x: 868, startPoint y: 728, endPoint x: 877, endPoint y: 670, distance: 58.6
click at [822, 137] on button "Guardar" at bounding box center [1165, 132] width 110 height 35
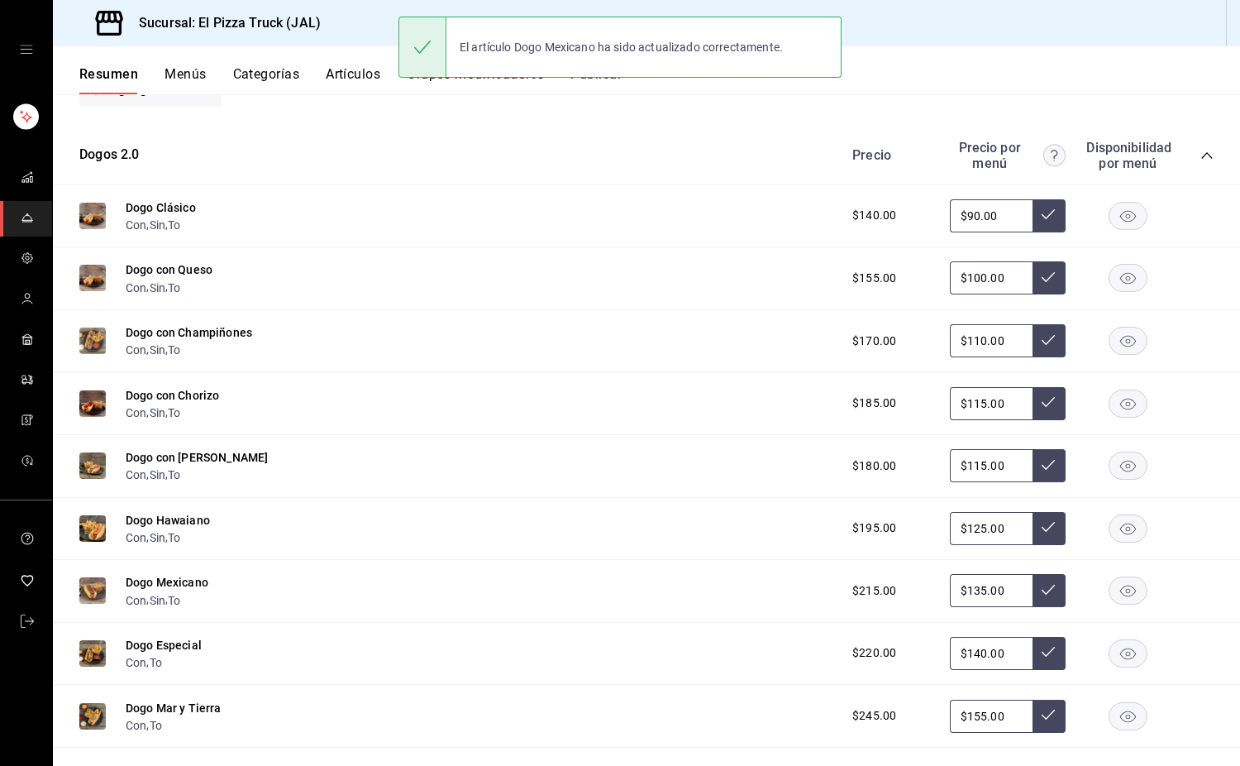
scroll to position [1338, 0]
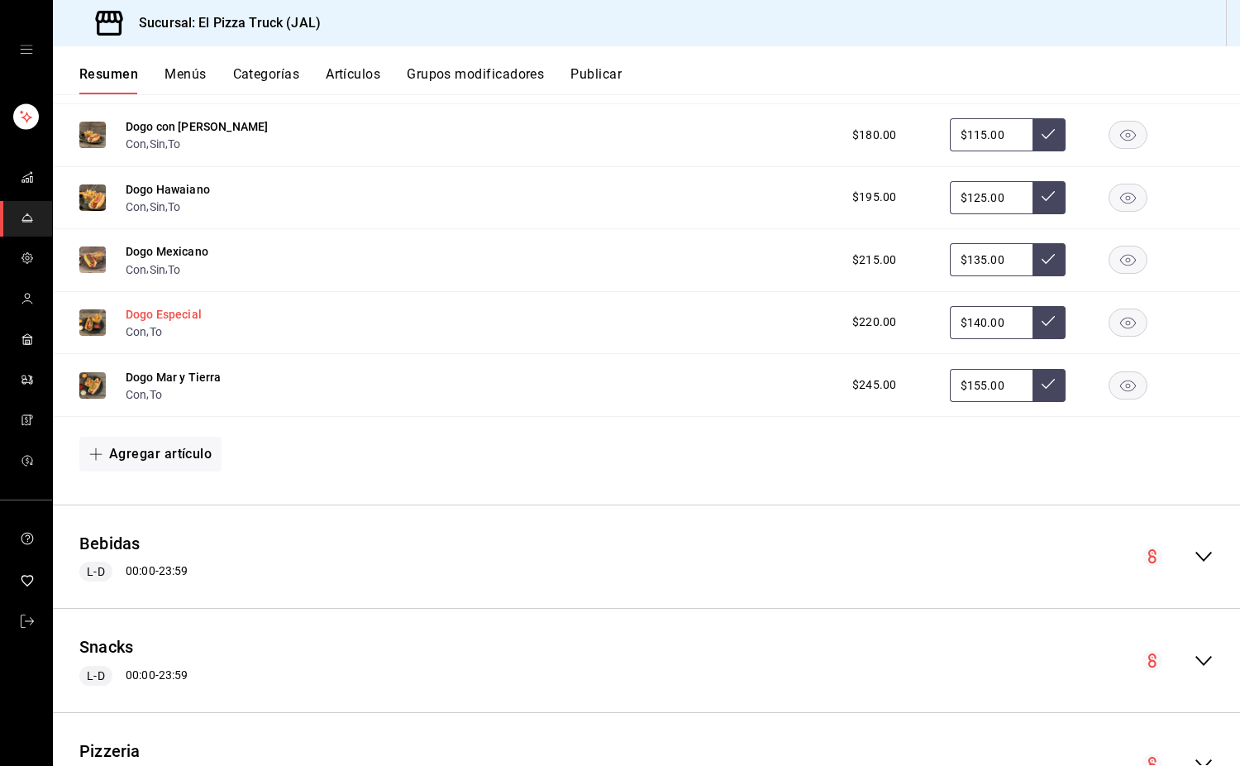
click at [196, 322] on button "Dogo Especial" at bounding box center [164, 314] width 76 height 17
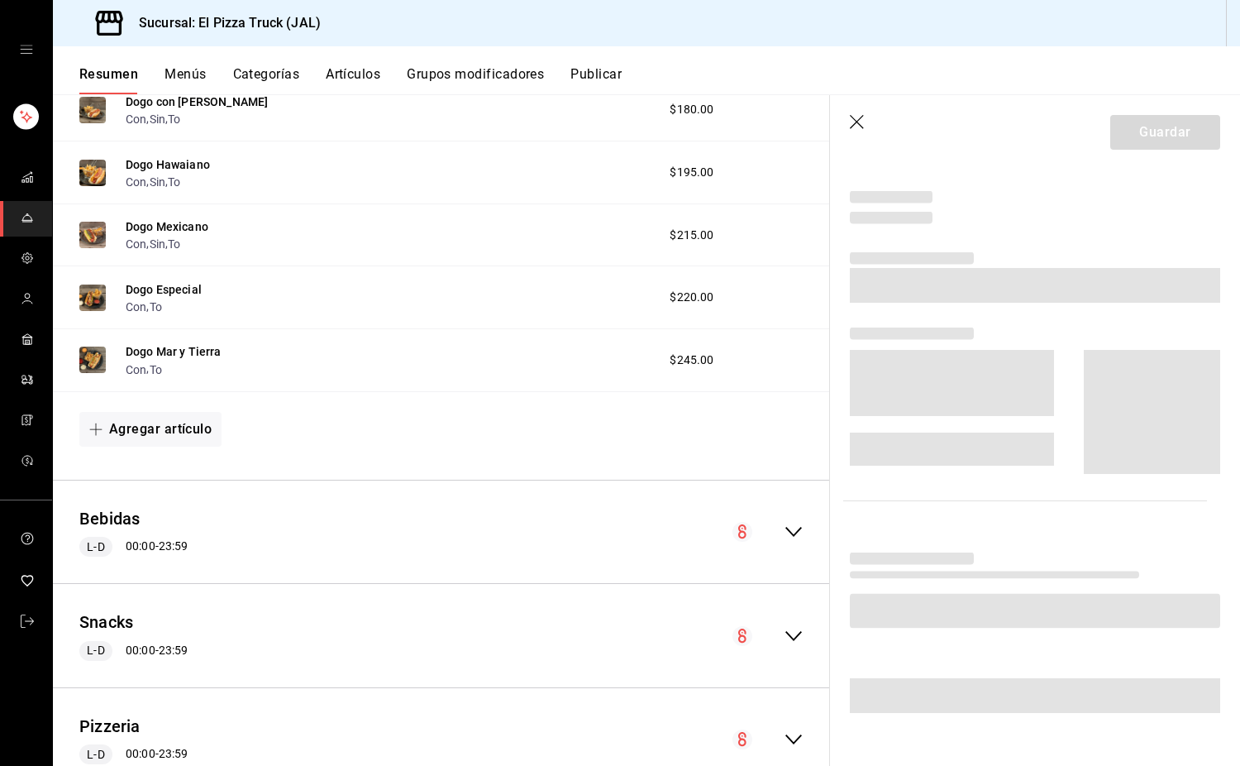
scroll to position [1313, 0]
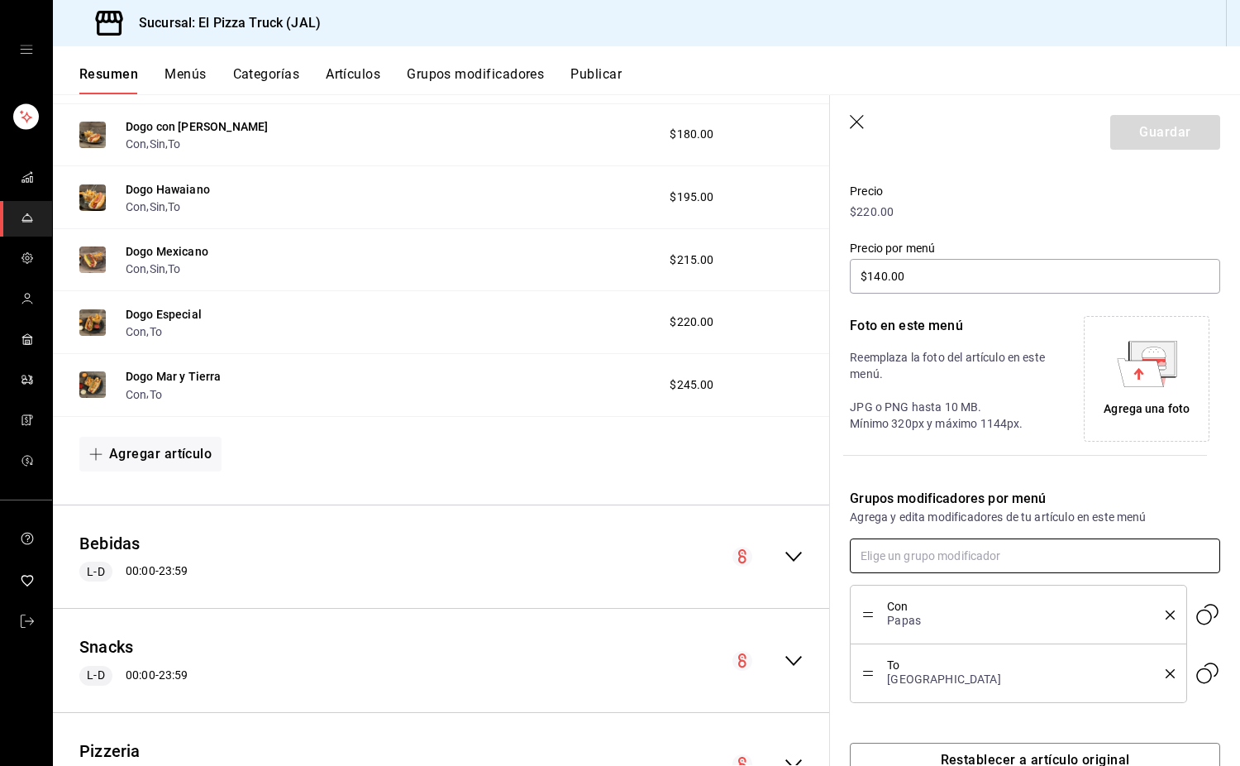
click at [822, 568] on input "text" at bounding box center [1035, 555] width 370 height 35
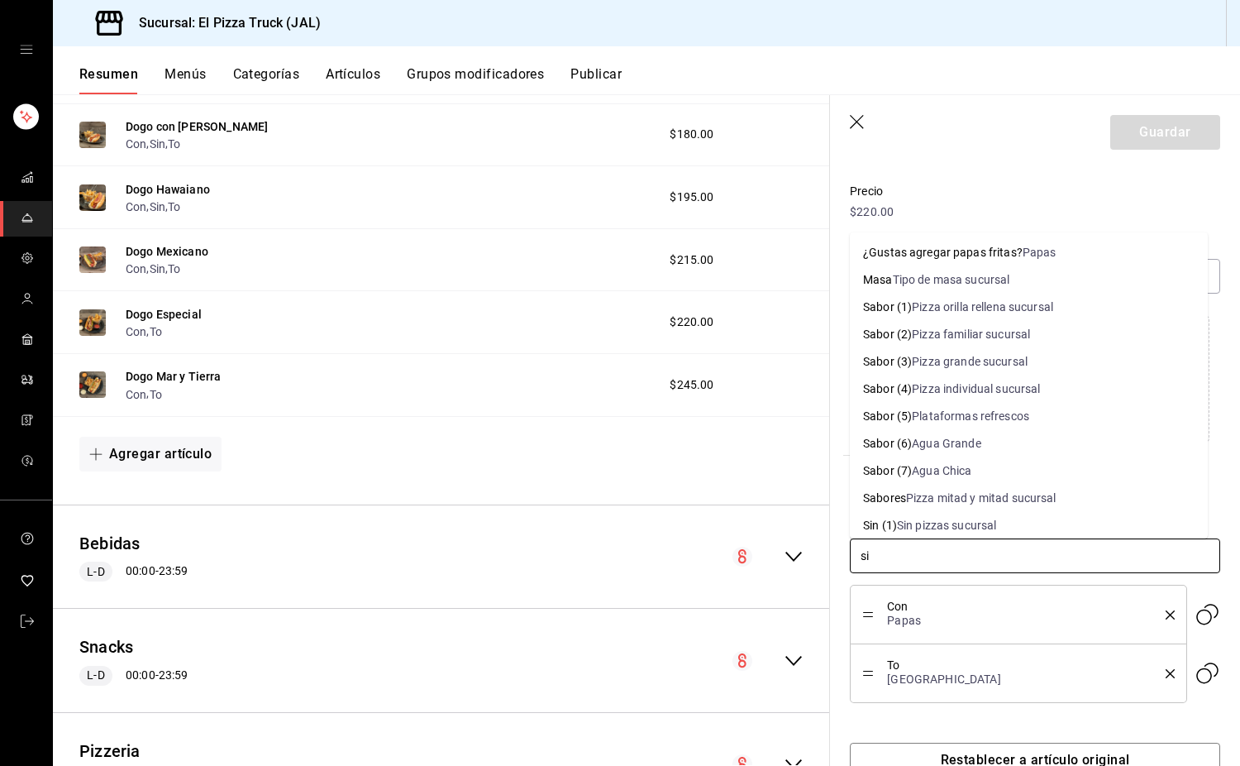
type input "sin"
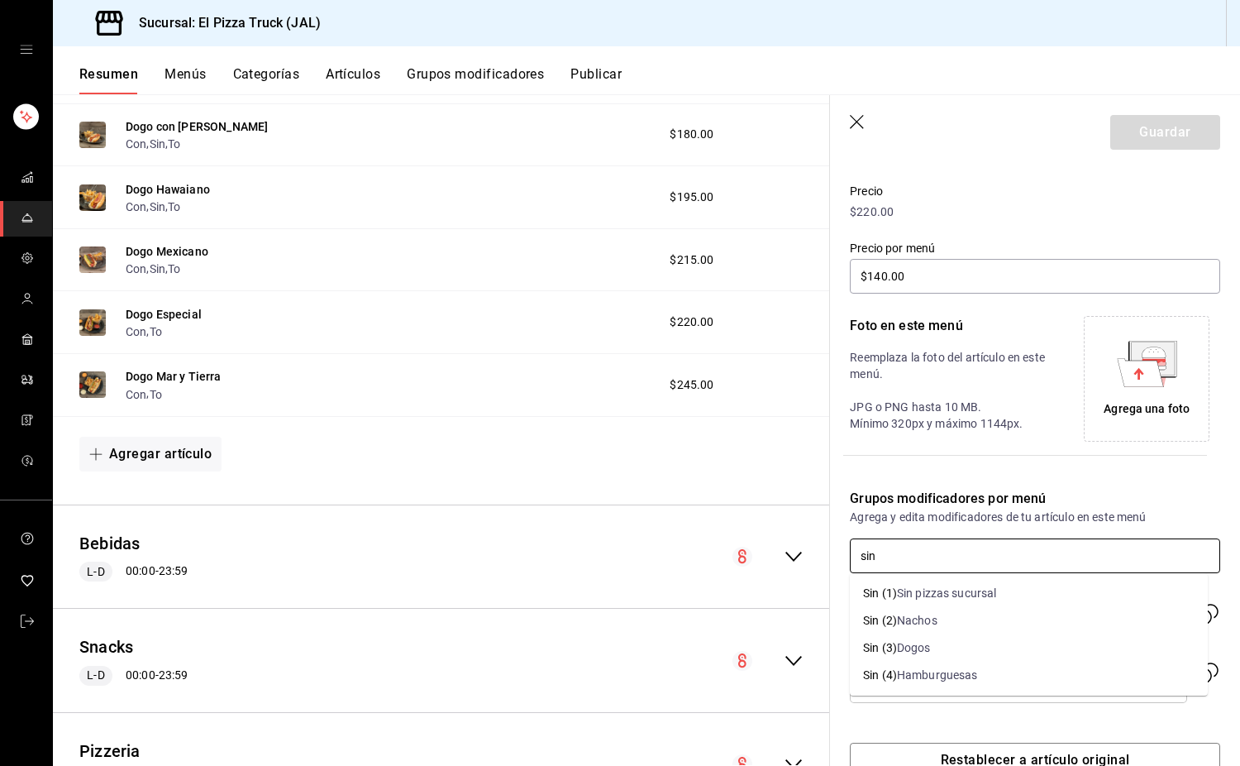
click at [822, 653] on li "Sin (3) Dogos" at bounding box center [1029, 647] width 358 height 27
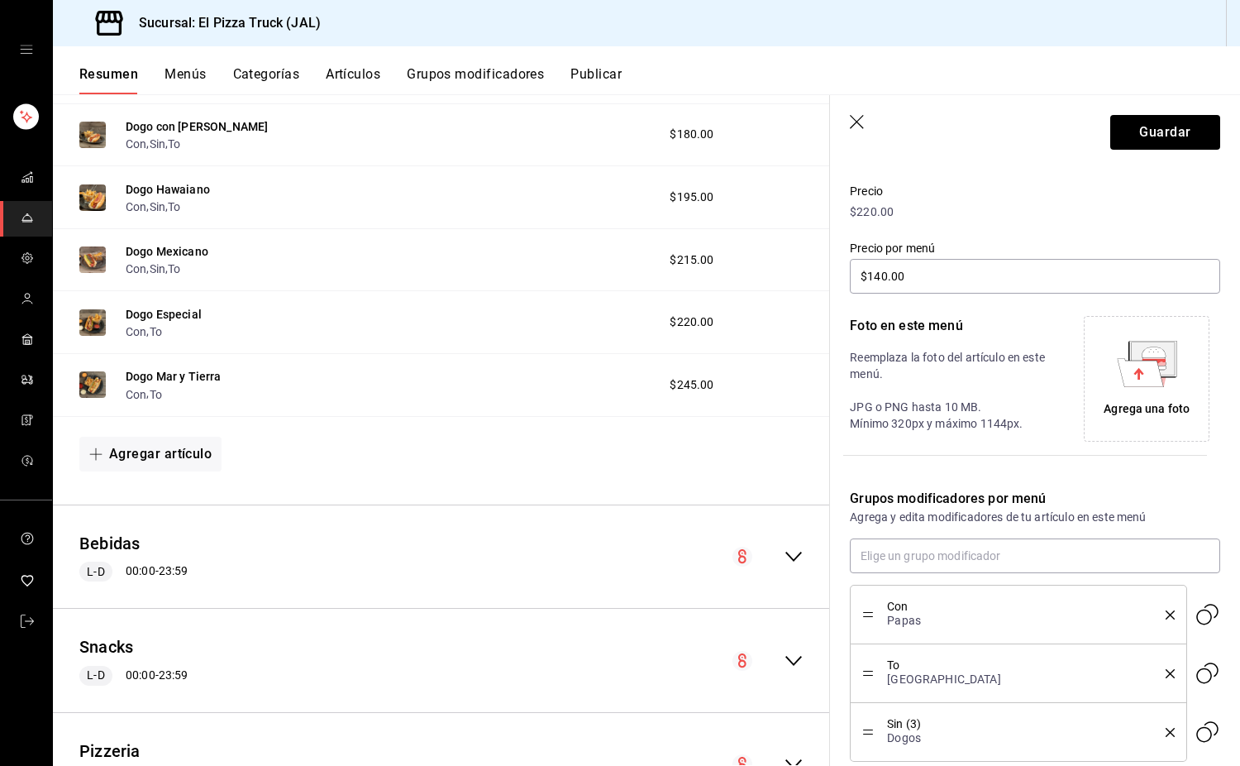
click at [822, 725] on div "Sin (3) Dogos" at bounding box center [1018, 731] width 312 height 35
drag, startPoint x: 866, startPoint y: 730, endPoint x: 870, endPoint y: 678, distance: 52.2
click at [822, 126] on button "Guardar" at bounding box center [1165, 132] width 110 height 35
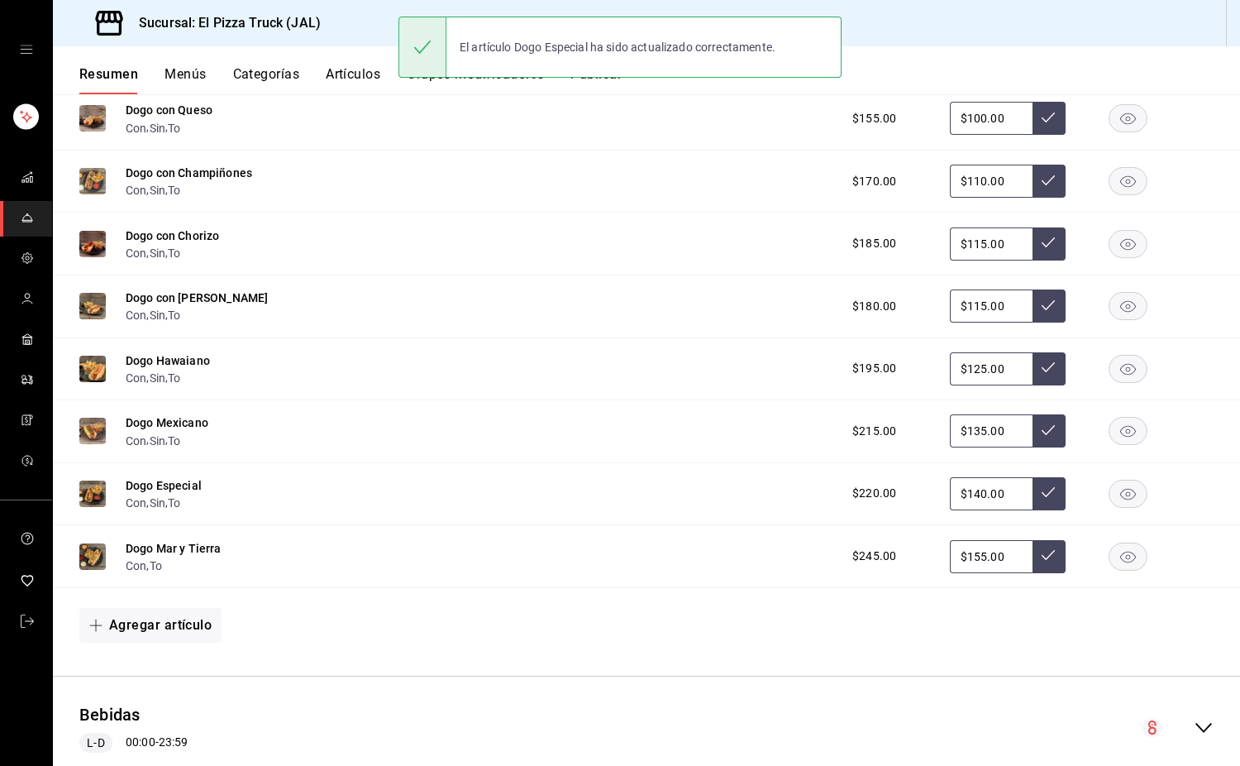
scroll to position [1338, 0]
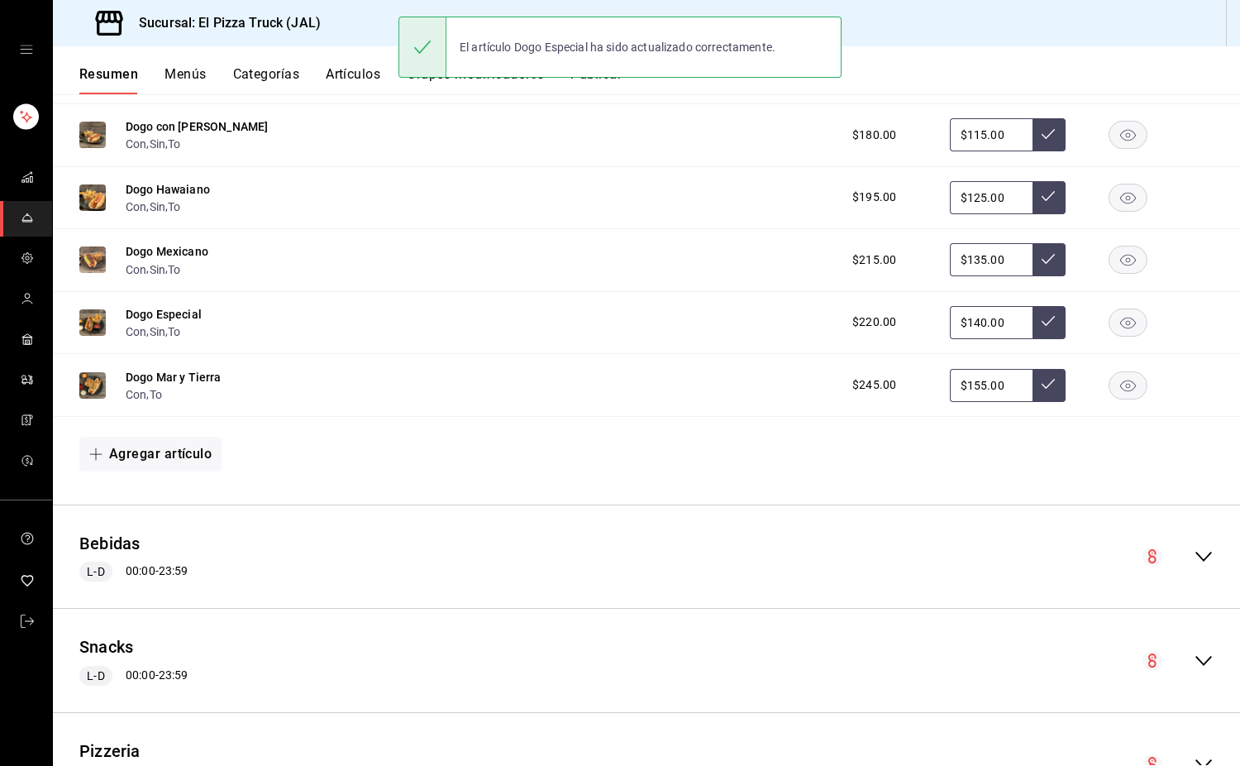
click at [196, 385] on button "Dogo Mar y Tierra" at bounding box center [174, 377] width 96 height 17
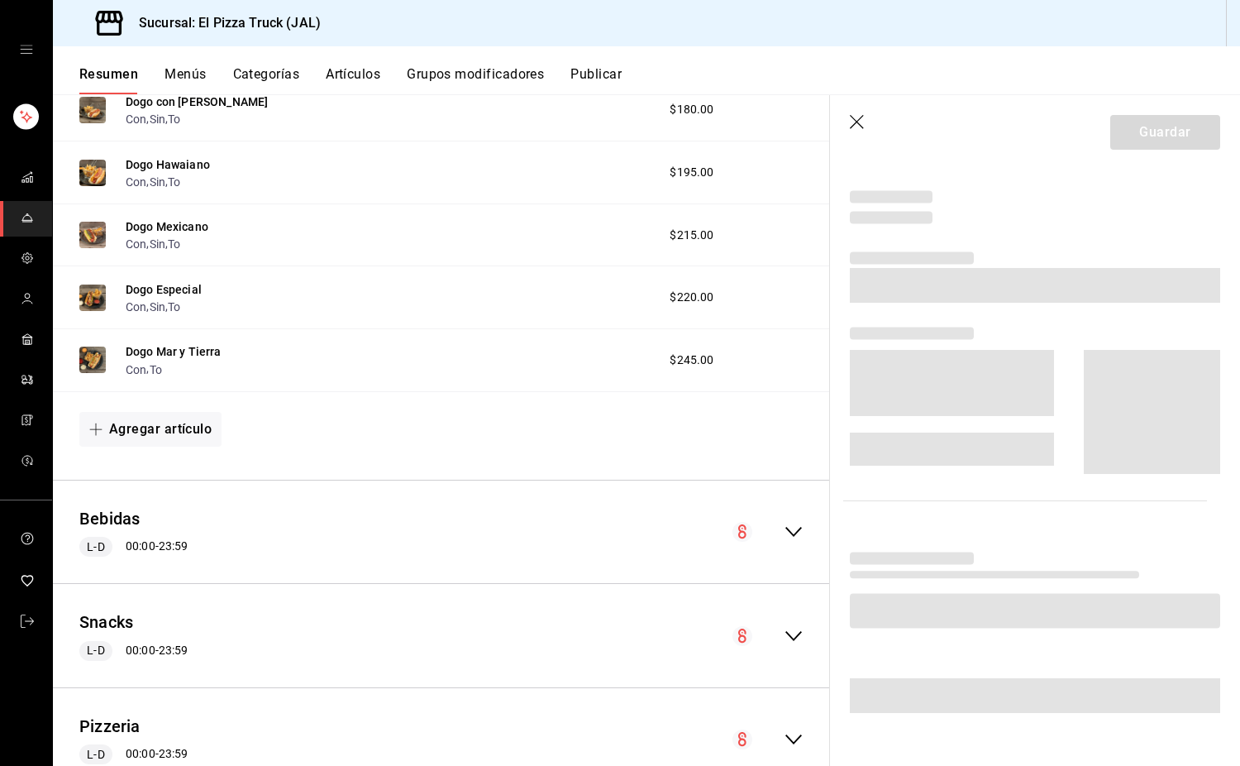
scroll to position [1313, 0]
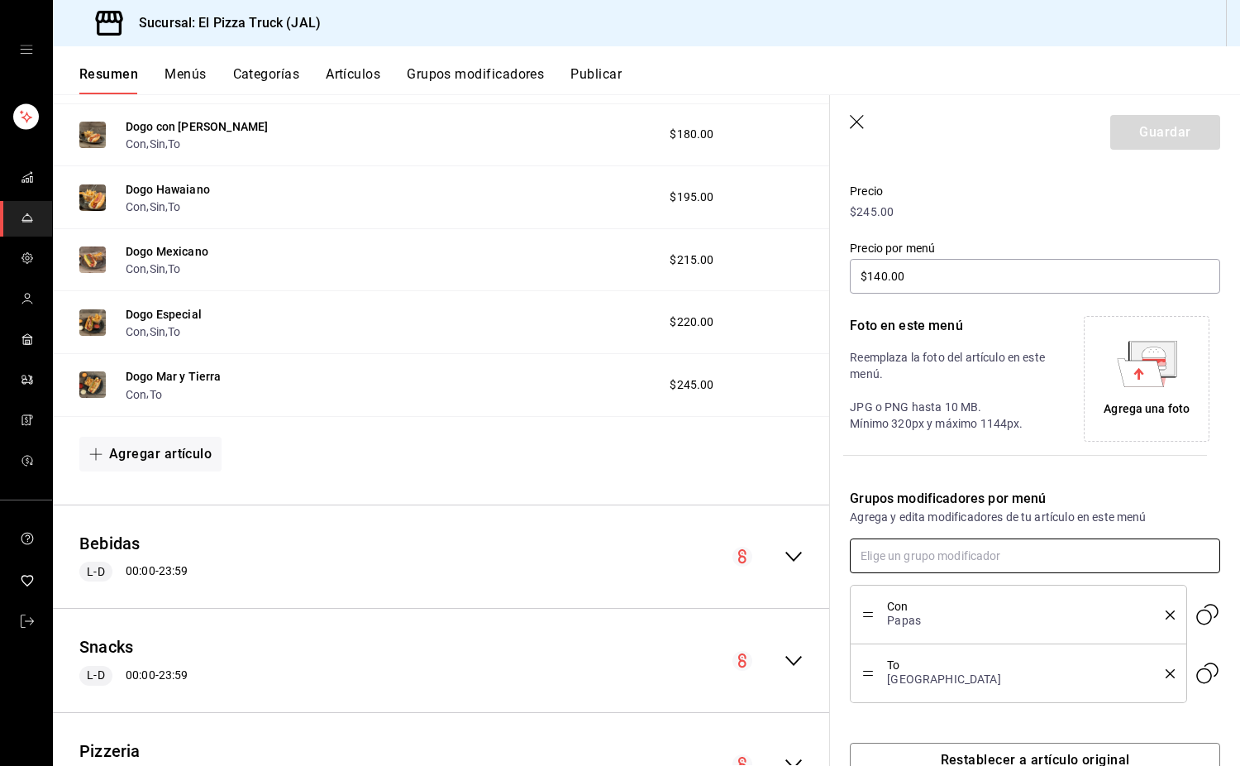
type input "$155.00"
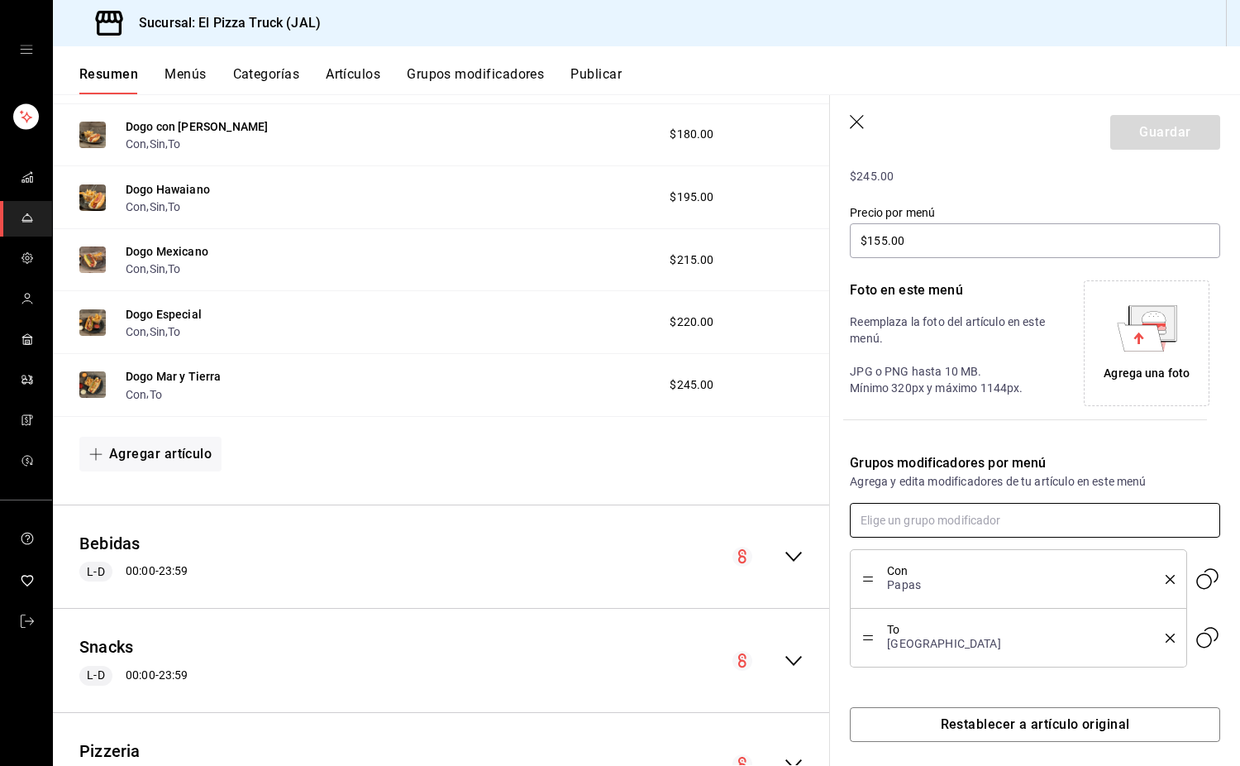
scroll to position [270, 0]
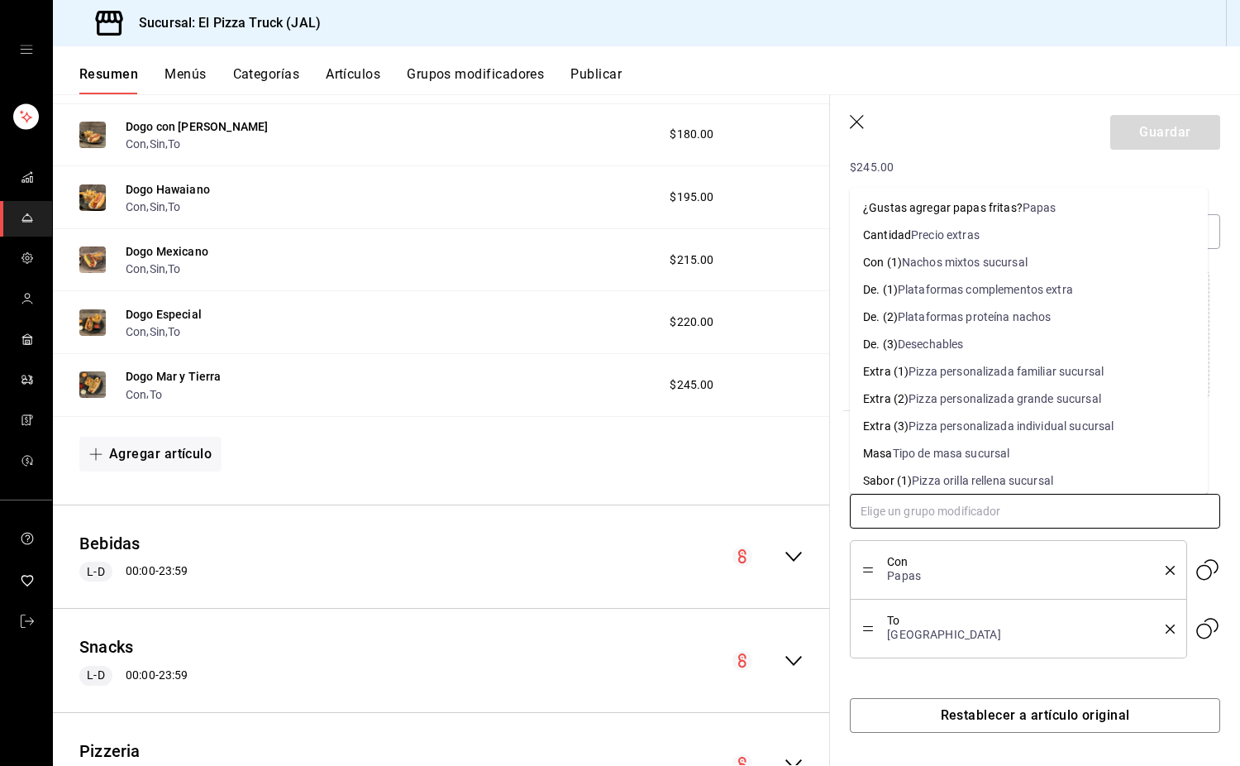
click at [822, 499] on input "text" at bounding box center [1035, 511] width 370 height 35
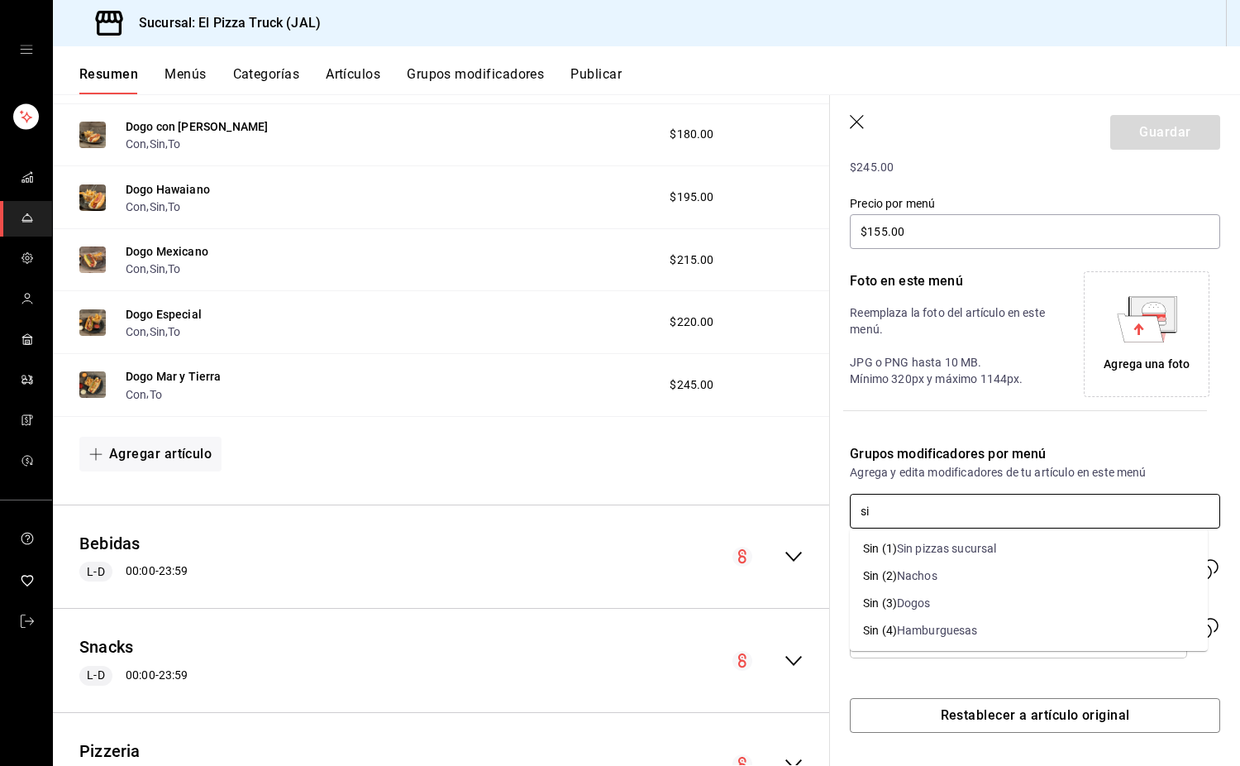
type input "sin"
click at [822, 599] on li "Sin (3) Dogos" at bounding box center [1029, 602] width 358 height 27
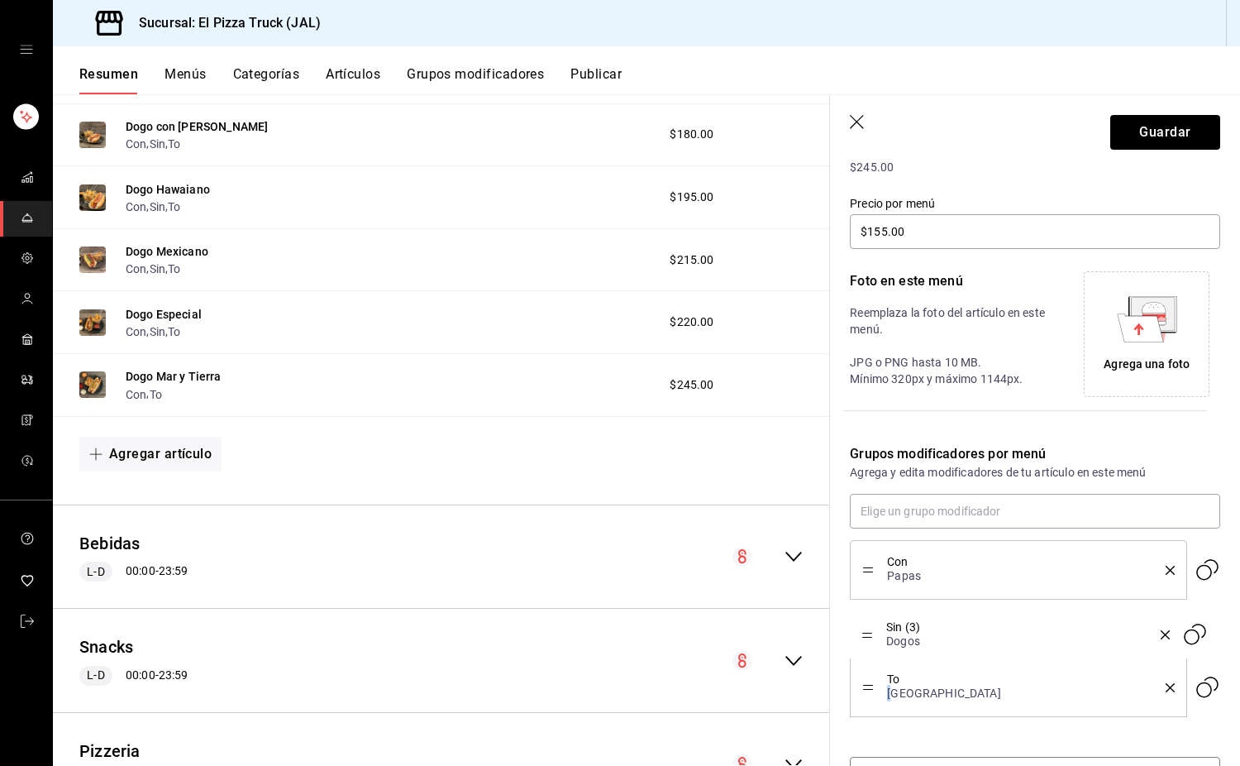
drag, startPoint x: 867, startPoint y: 686, endPoint x: 890, endPoint y: 633, distance: 57.8
click at [822, 119] on button "Guardar" at bounding box center [1165, 132] width 110 height 35
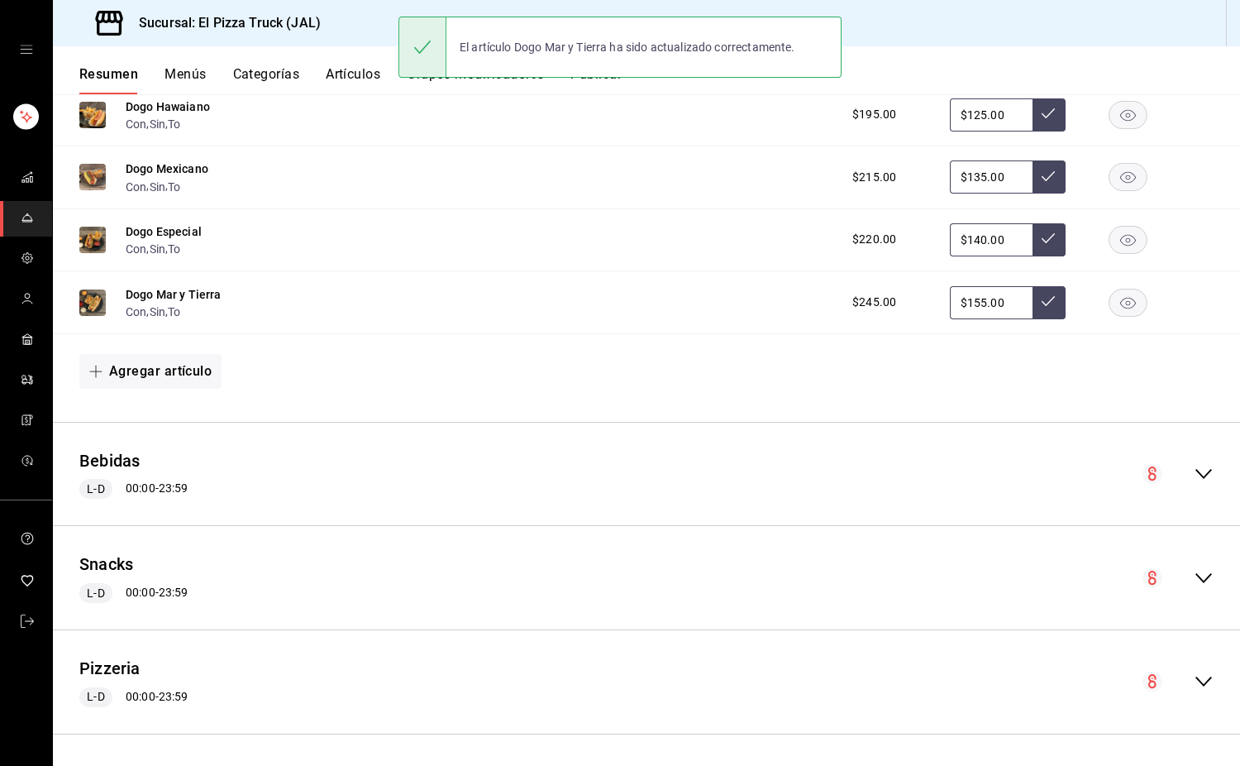
scroll to position [1543, 0]
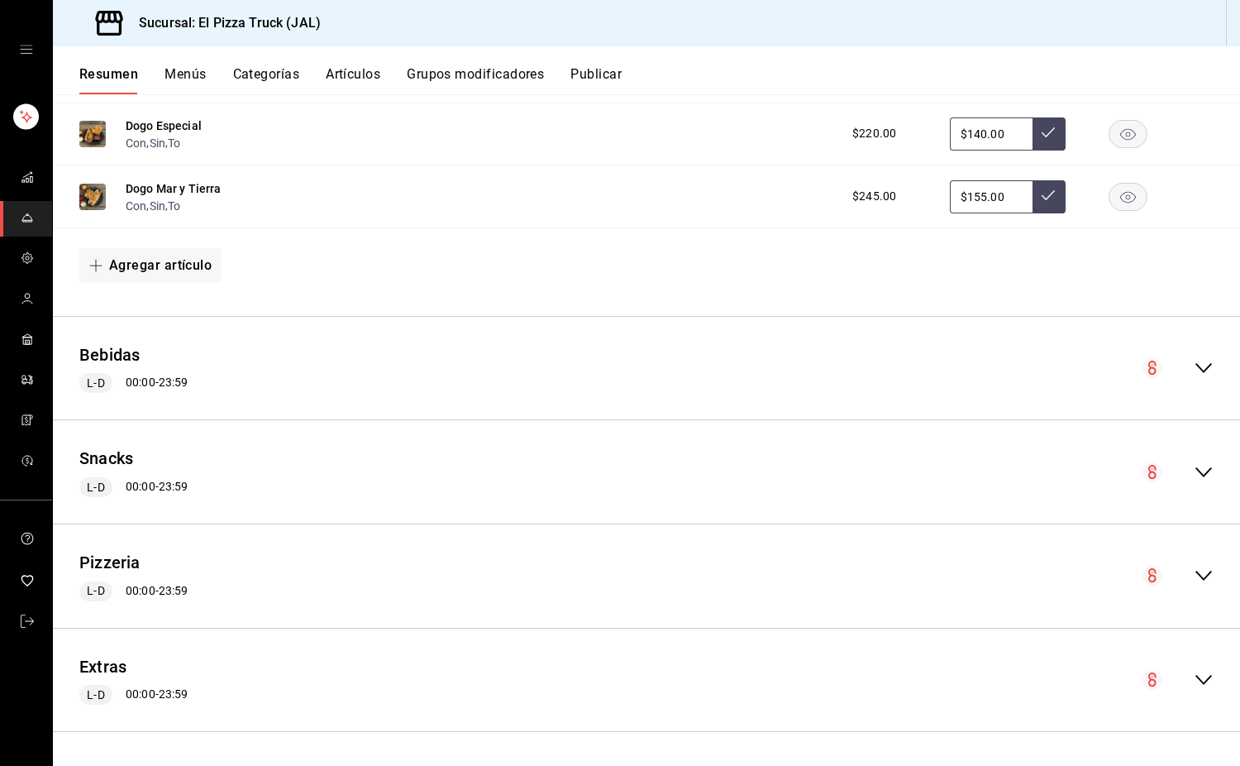
click at [822, 466] on icon "collapse-menu-row" at bounding box center [1204, 472] width 20 height 20
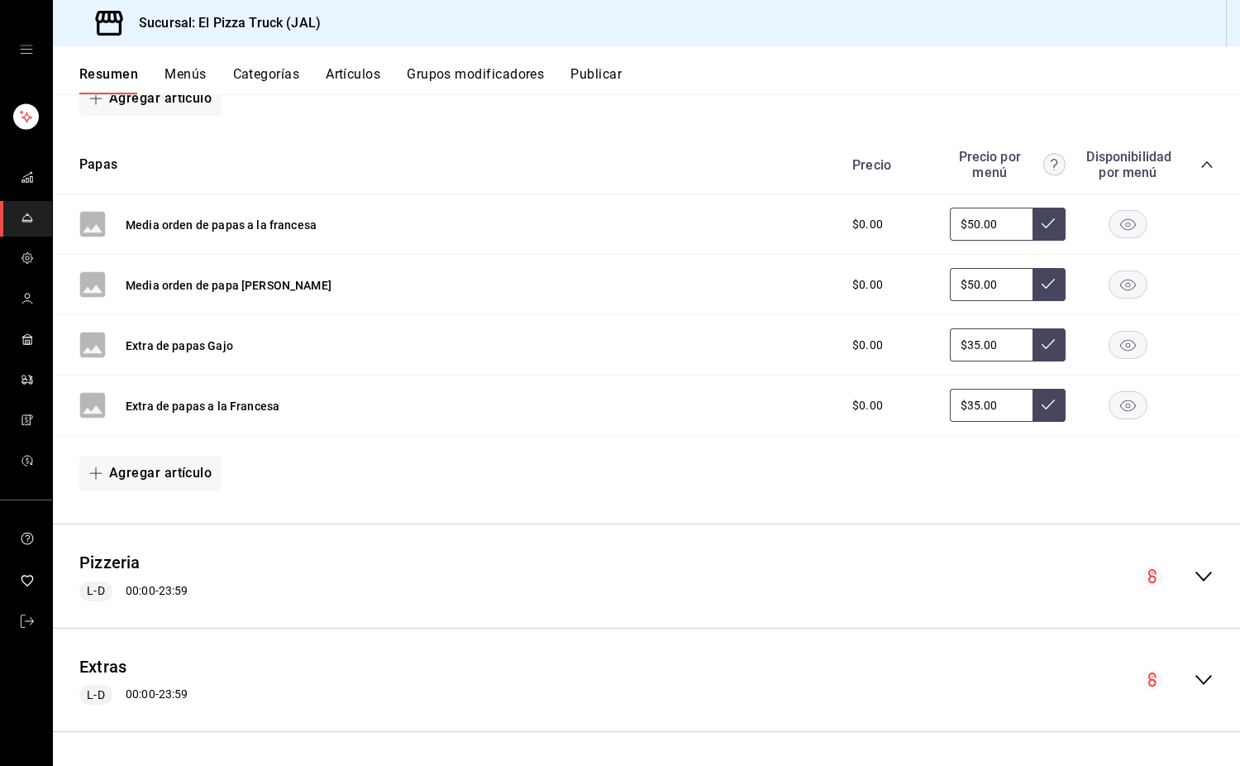
scroll to position [2587, 0]
click at [822, 563] on div "Pizzeria L-D 00:00 - 23:59" at bounding box center [646, 575] width 1187 height 77
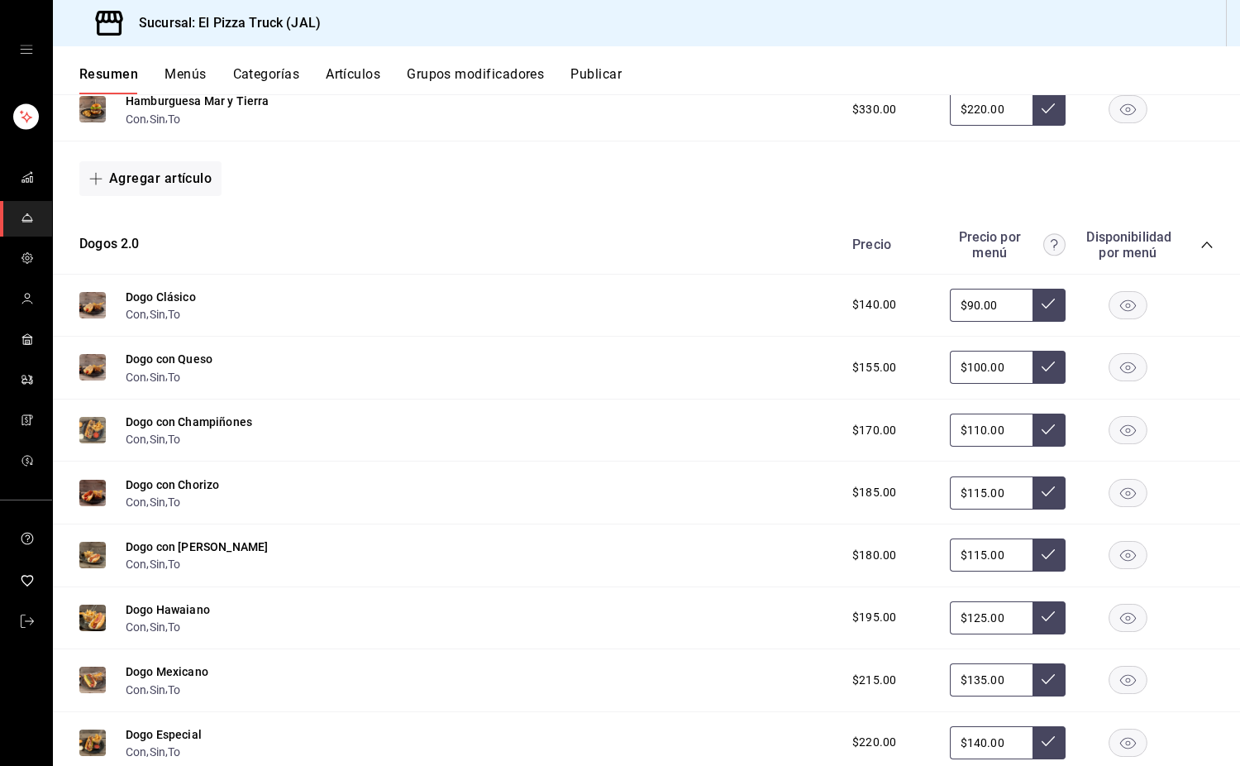
scroll to position [895, 0]
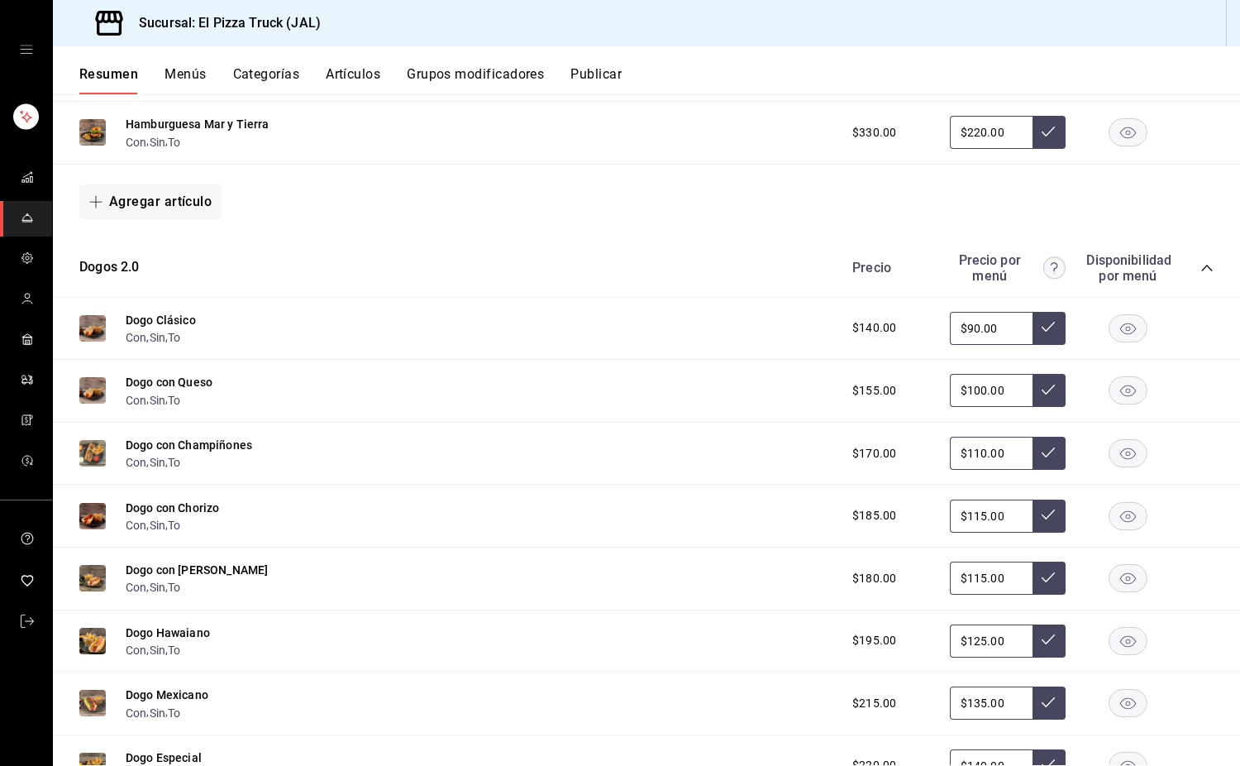
click at [187, 72] on button "Menús" at bounding box center [185, 80] width 41 height 28
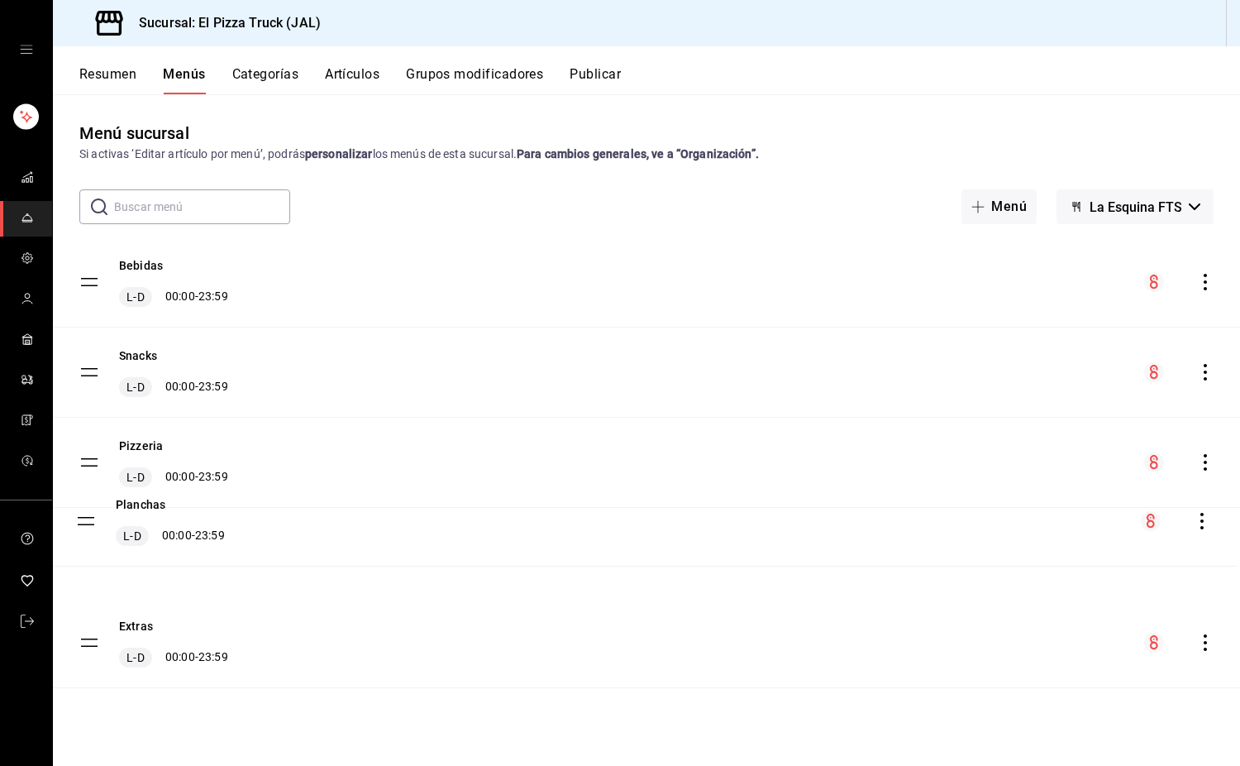
drag, startPoint x: 87, startPoint y: 281, endPoint x: 84, endPoint y: 520, distance: 239.0
click at [112, 78] on button "Resumen" at bounding box center [107, 80] width 57 height 28
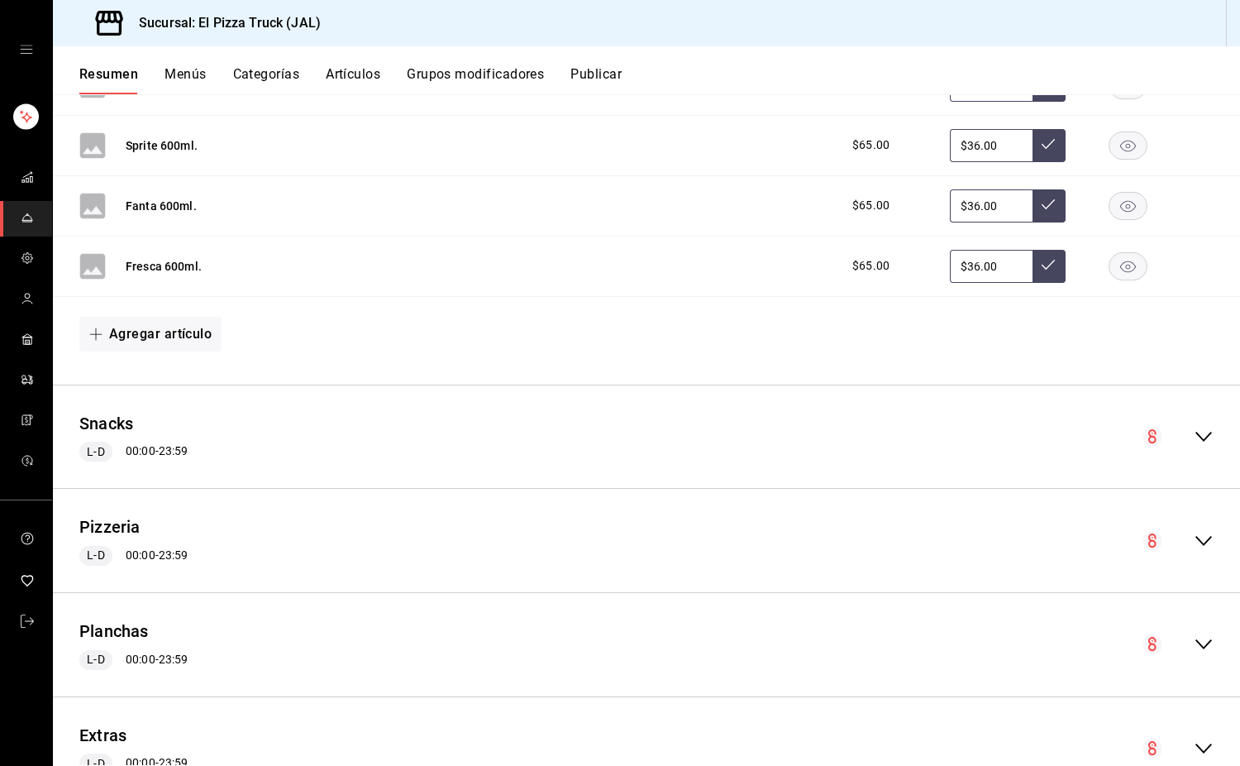
scroll to position [1129, 0]
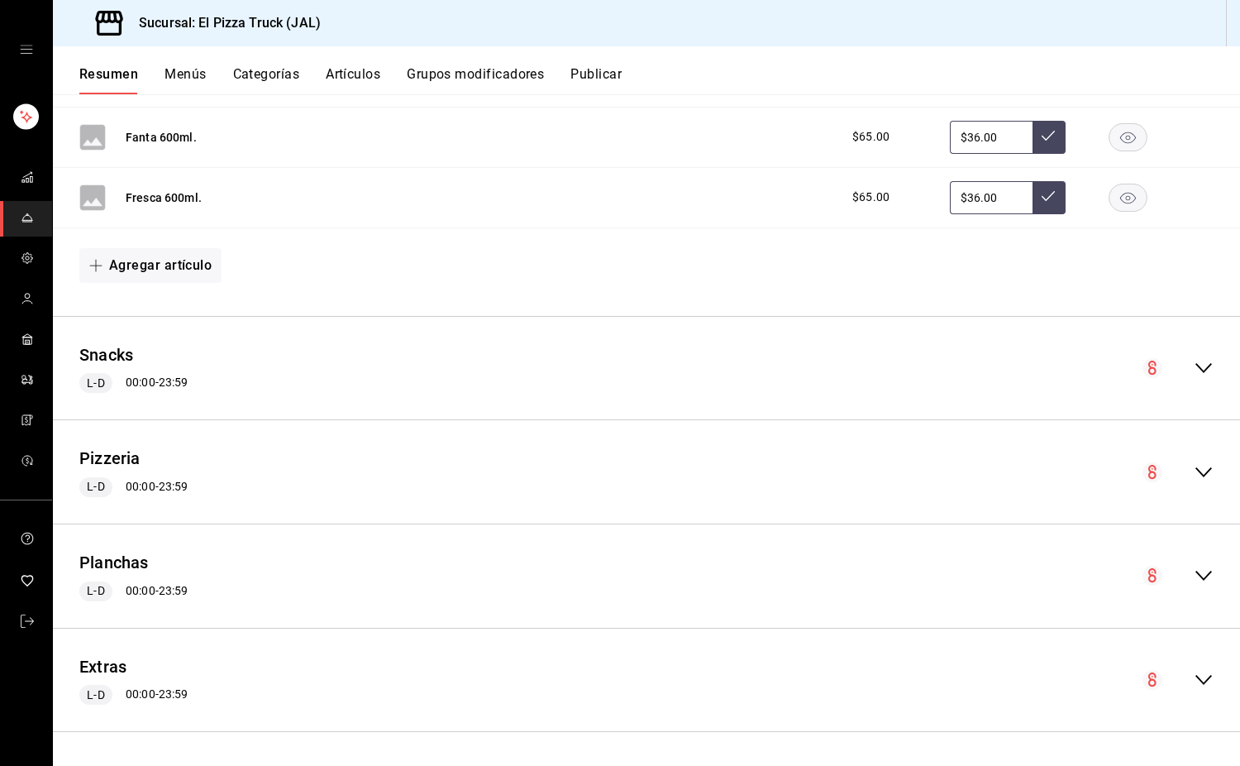
click at [822, 471] on icon "collapse-menu-row" at bounding box center [1204, 472] width 17 height 10
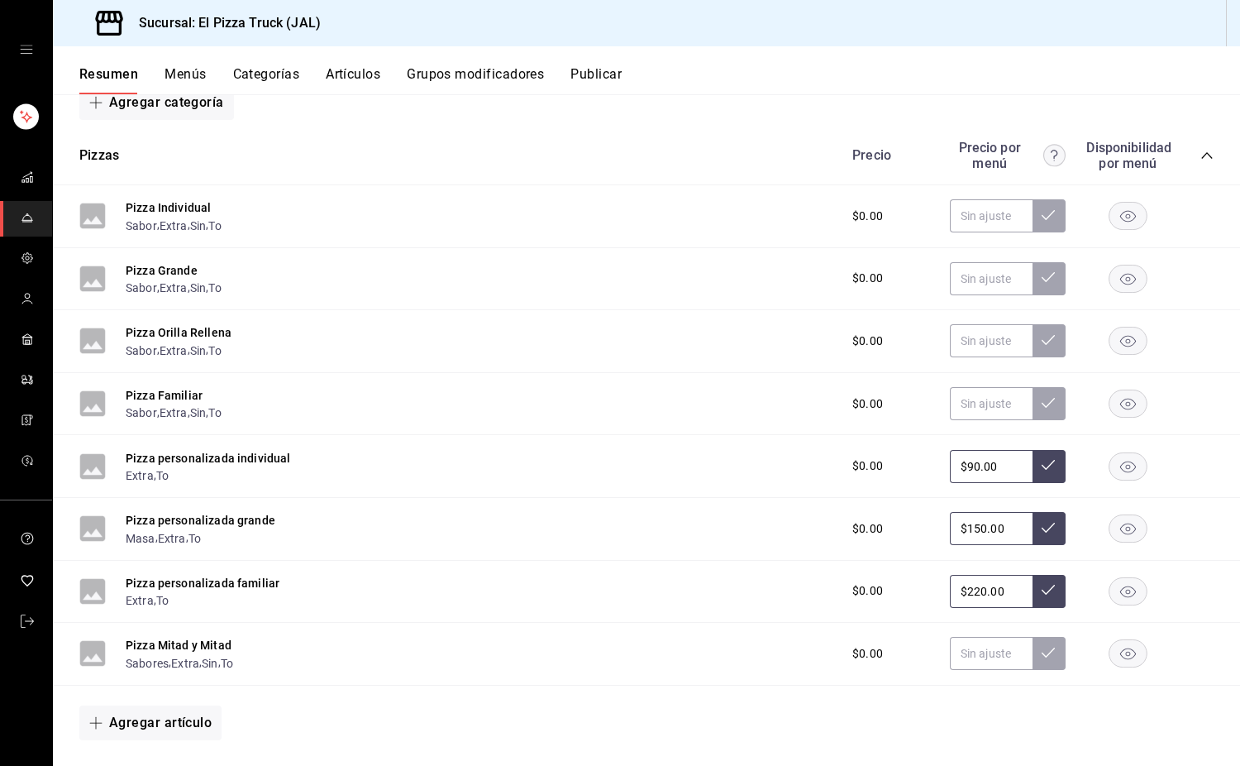
scroll to position [1562, 0]
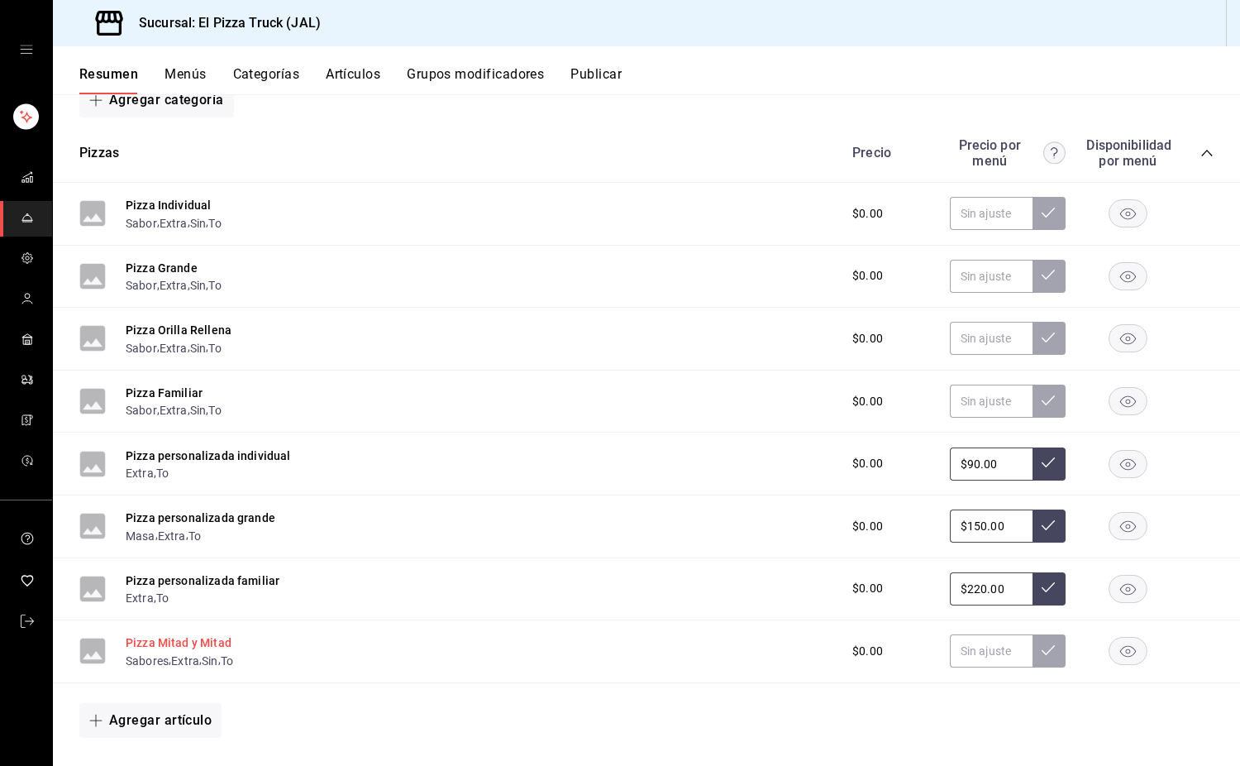
click at [221, 647] on button "Pizza Mitad y Mitad" at bounding box center [179, 642] width 106 height 17
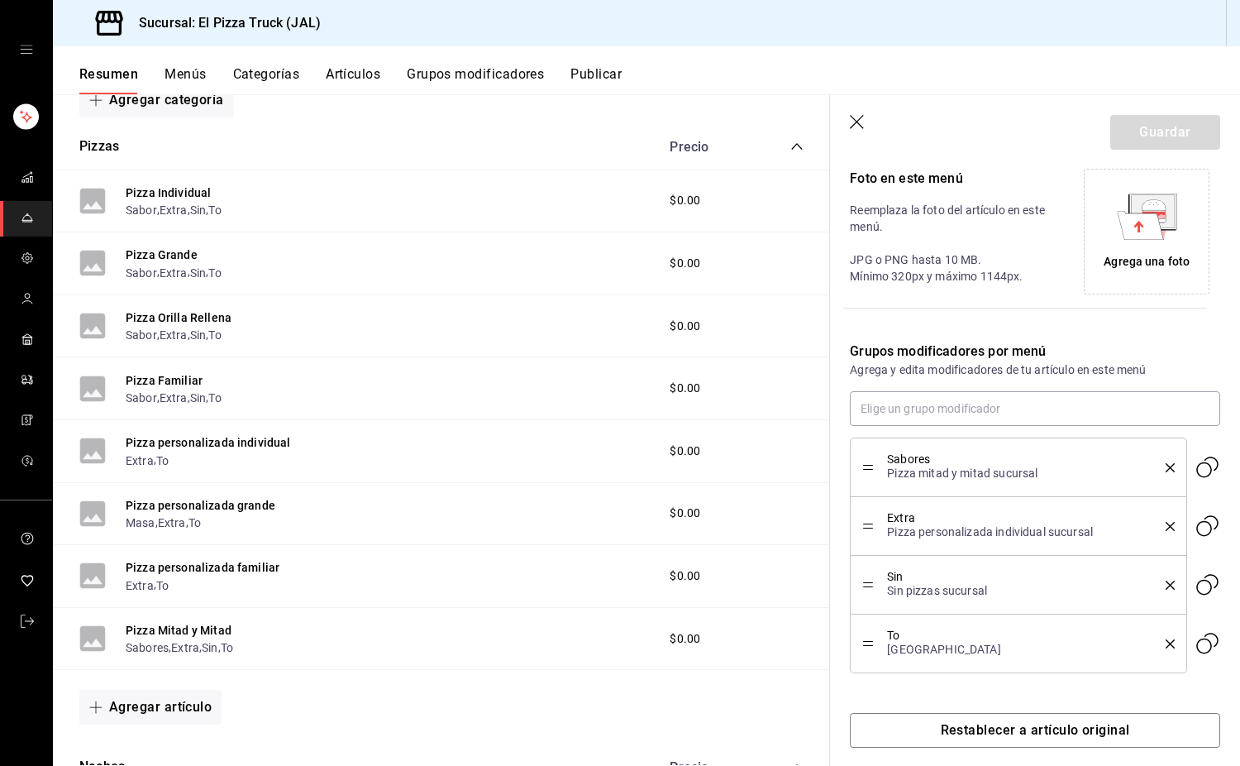
scroll to position [364, 0]
click at [822, 408] on input "text" at bounding box center [1035, 407] width 370 height 35
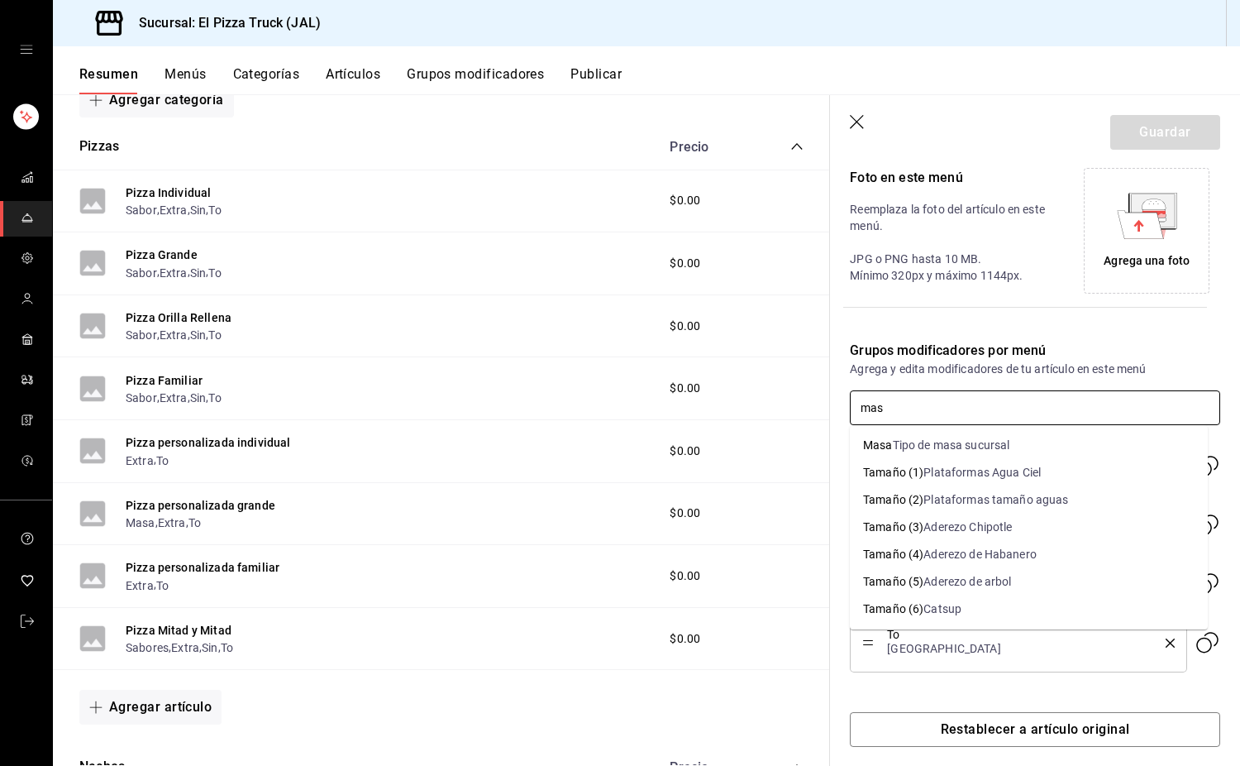
type input "masa"
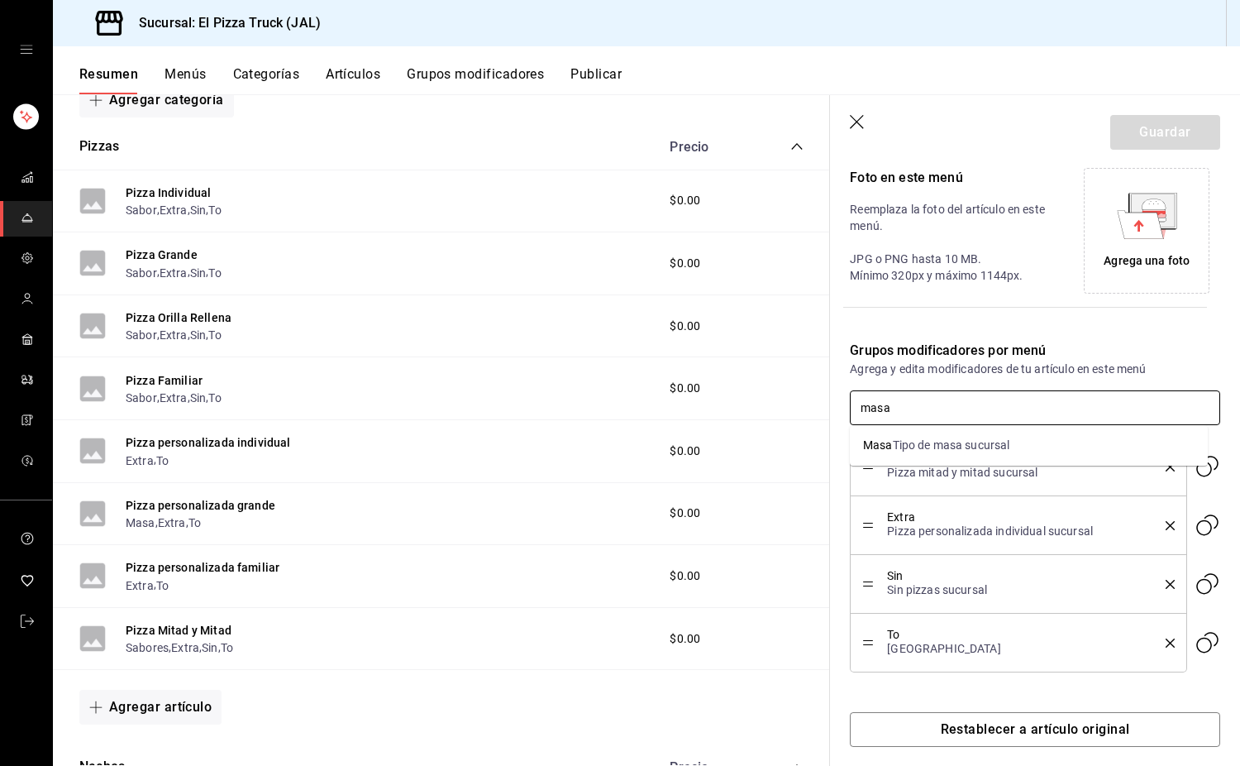
click at [822, 446] on div "Tipo de masa sucursal" at bounding box center [951, 445] width 117 height 17
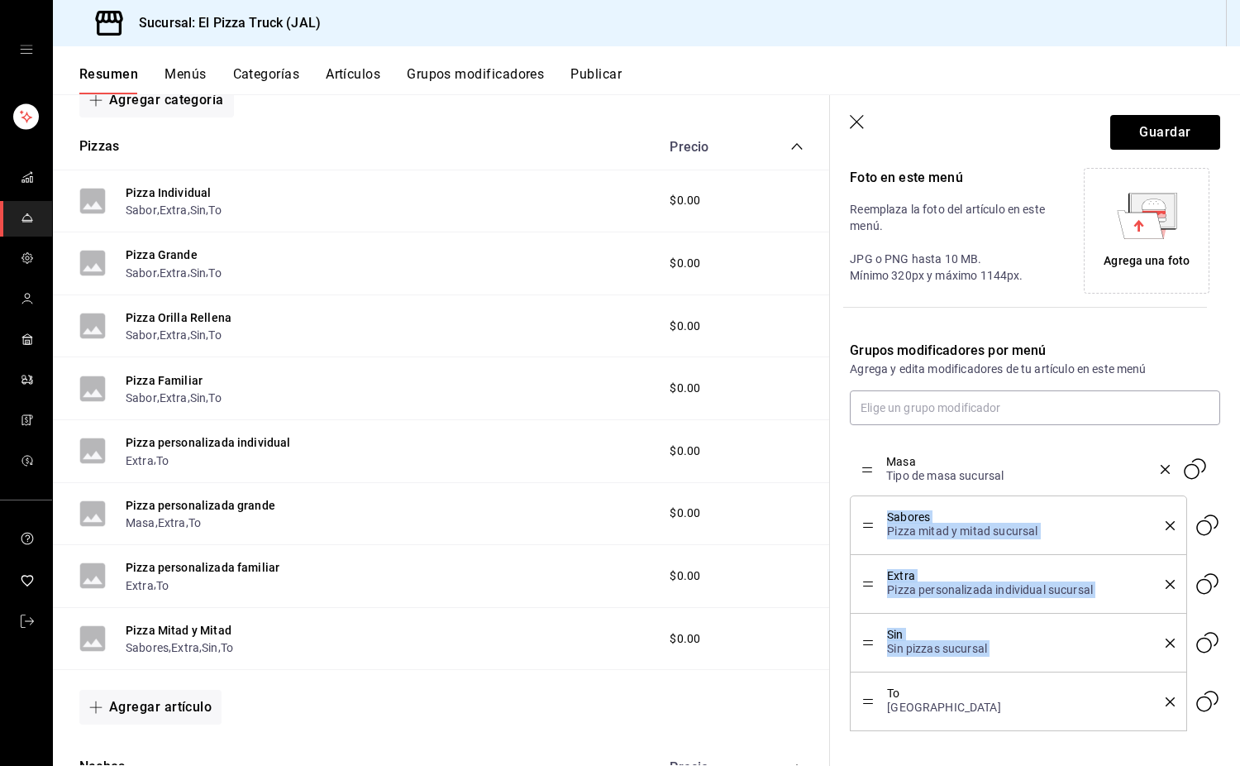
drag, startPoint x: 862, startPoint y: 701, endPoint x: 880, endPoint y: 469, distance: 233.0
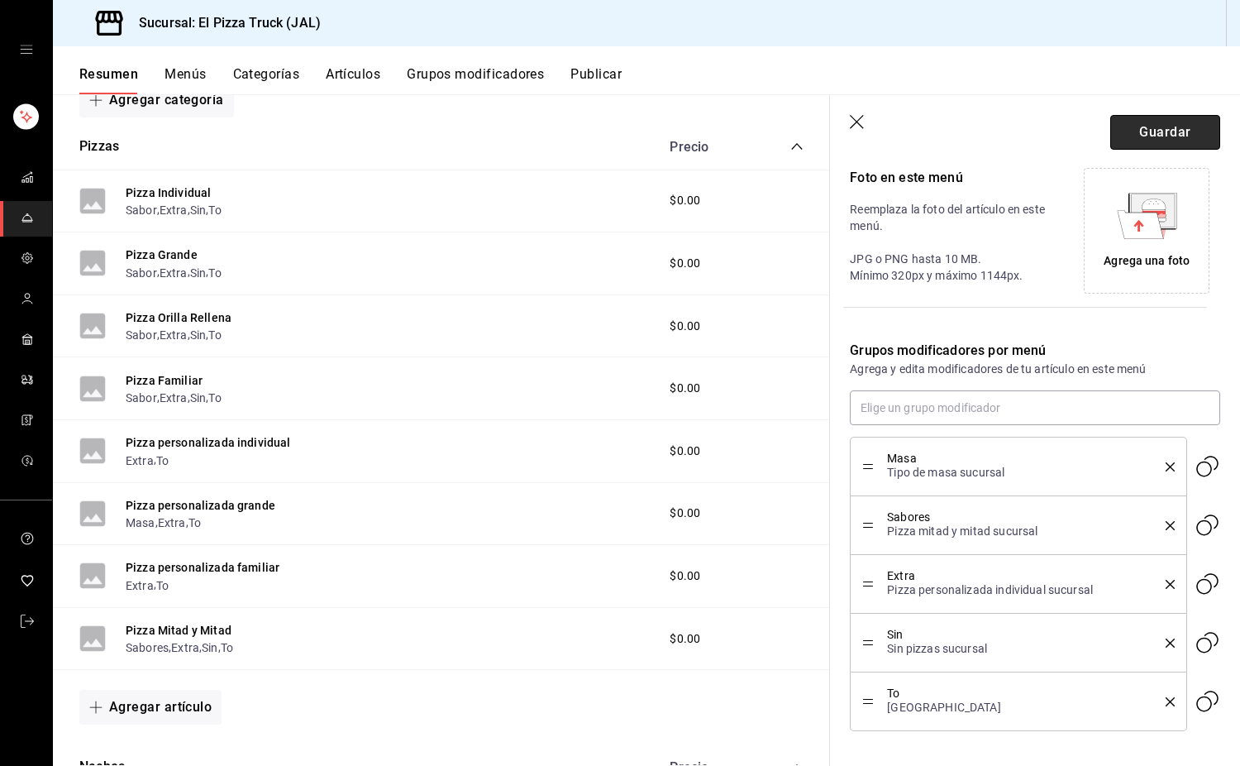
click at [822, 136] on button "Guardar" at bounding box center [1165, 132] width 110 height 35
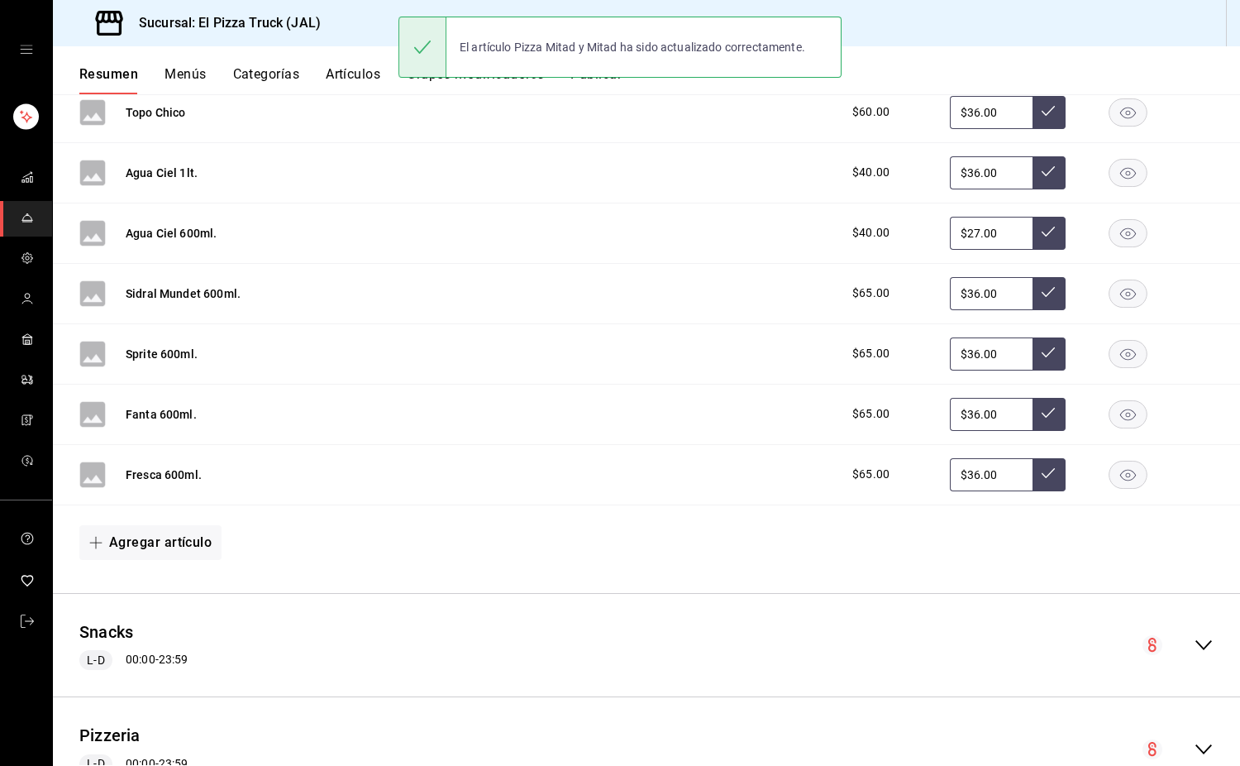
scroll to position [1129, 0]
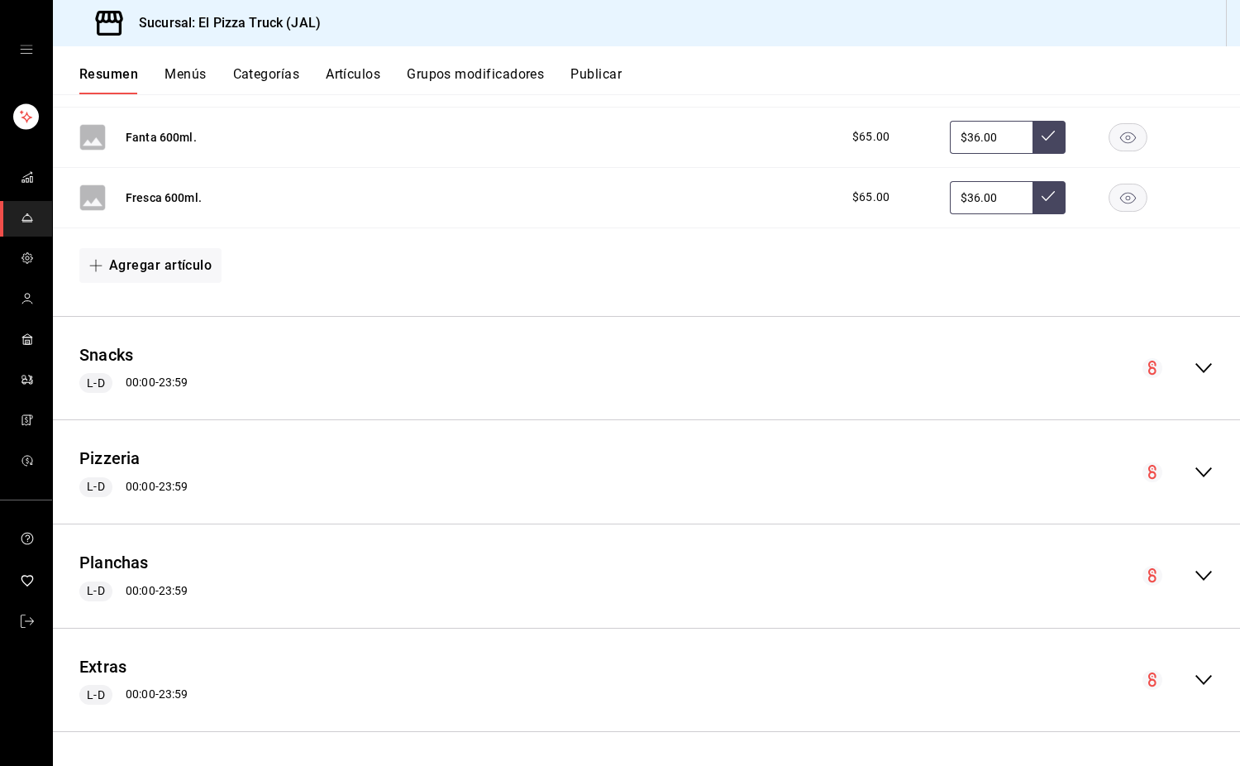
click at [822, 468] on icon "collapse-menu-row" at bounding box center [1204, 472] width 20 height 20
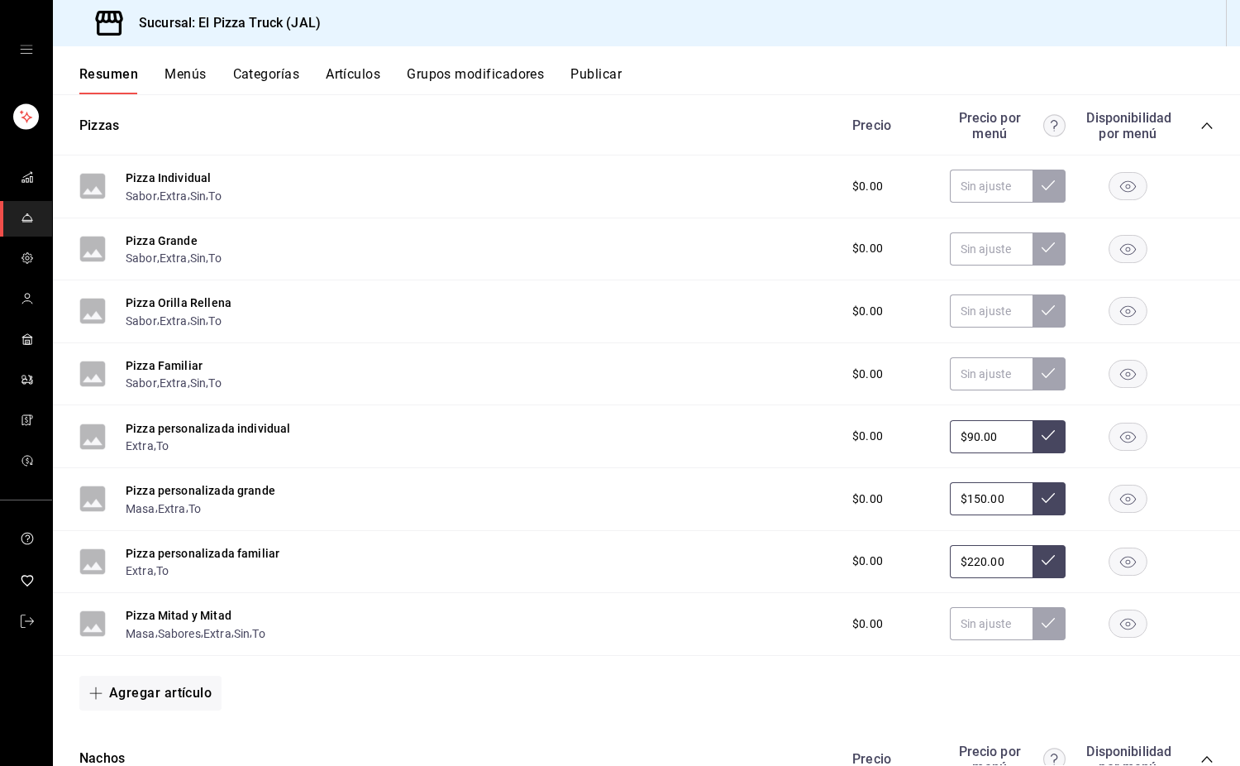
scroll to position [1588, 0]
click at [176, 513] on button "Extra" at bounding box center [172, 509] width 28 height 17
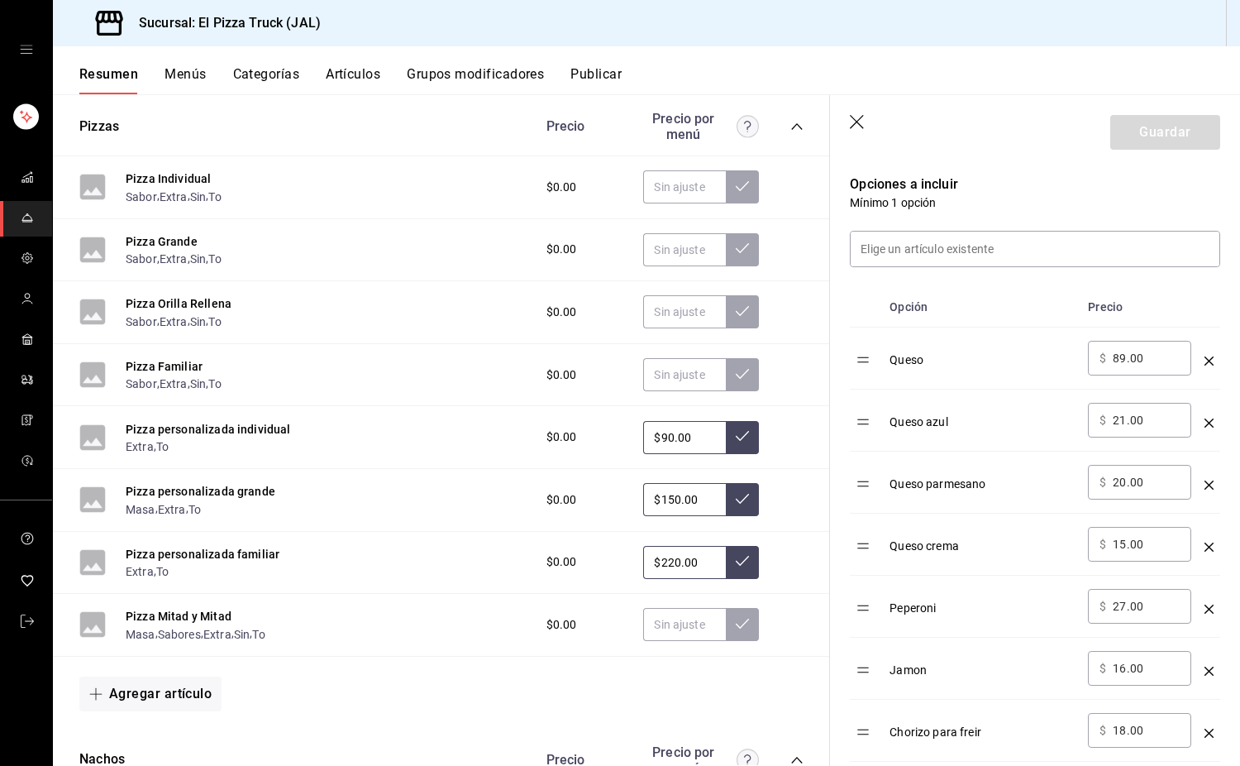
scroll to position [421, 0]
click at [189, 642] on button "Sabores" at bounding box center [179, 634] width 43 height 17
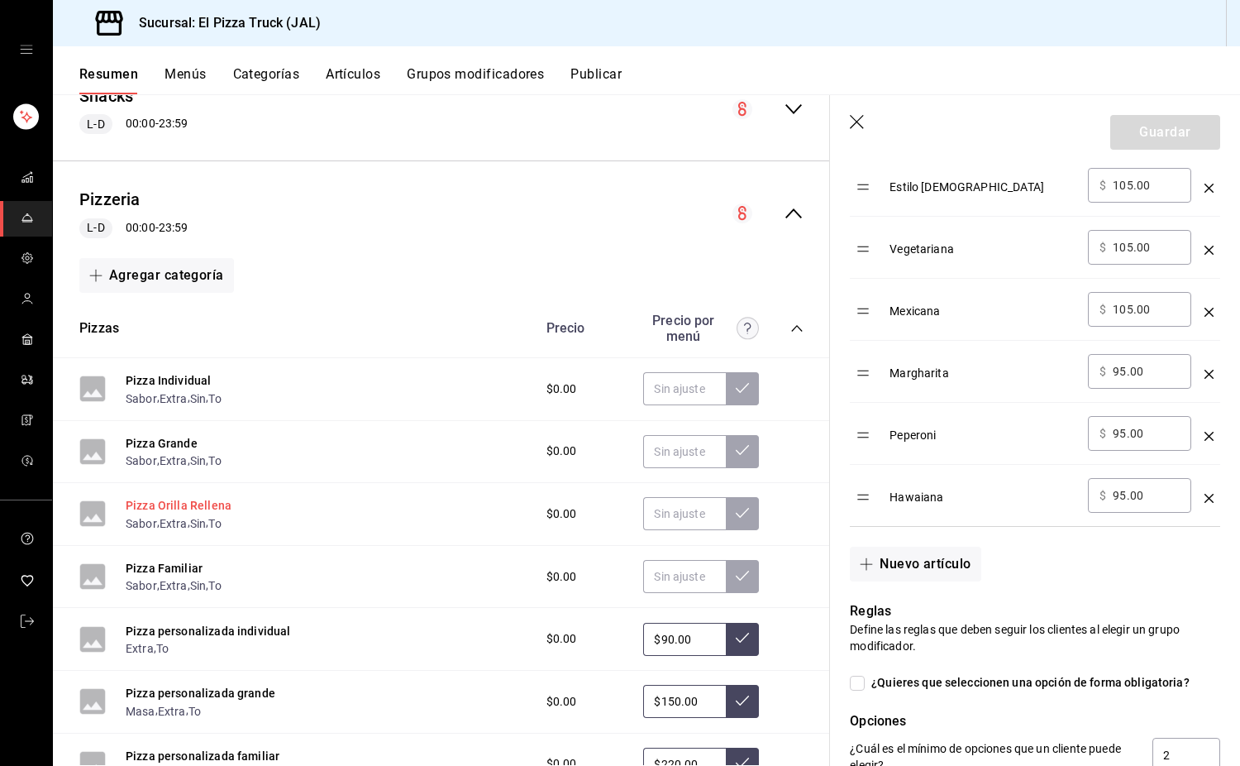
scroll to position [1390, 0]
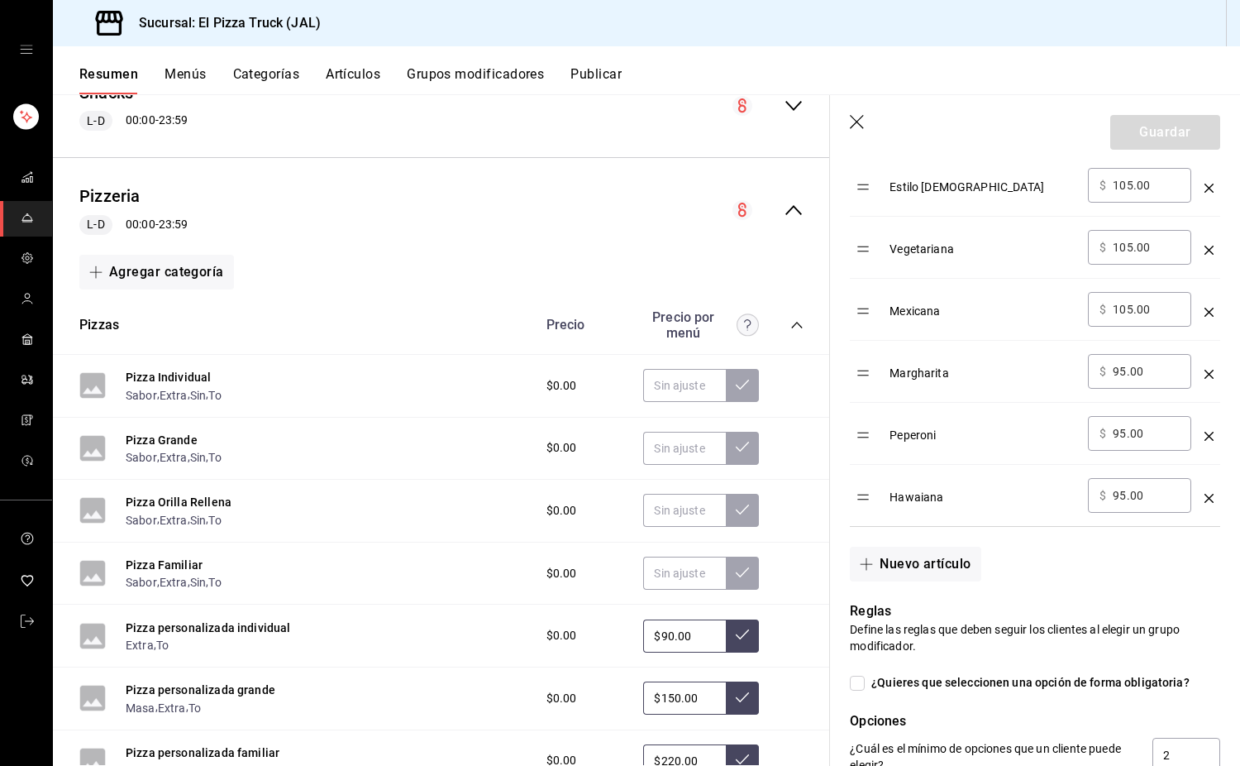
click at [822, 113] on header "Guardar" at bounding box center [1035, 129] width 410 height 68
click at [822, 127] on icon "button" at bounding box center [858, 123] width 17 height 17
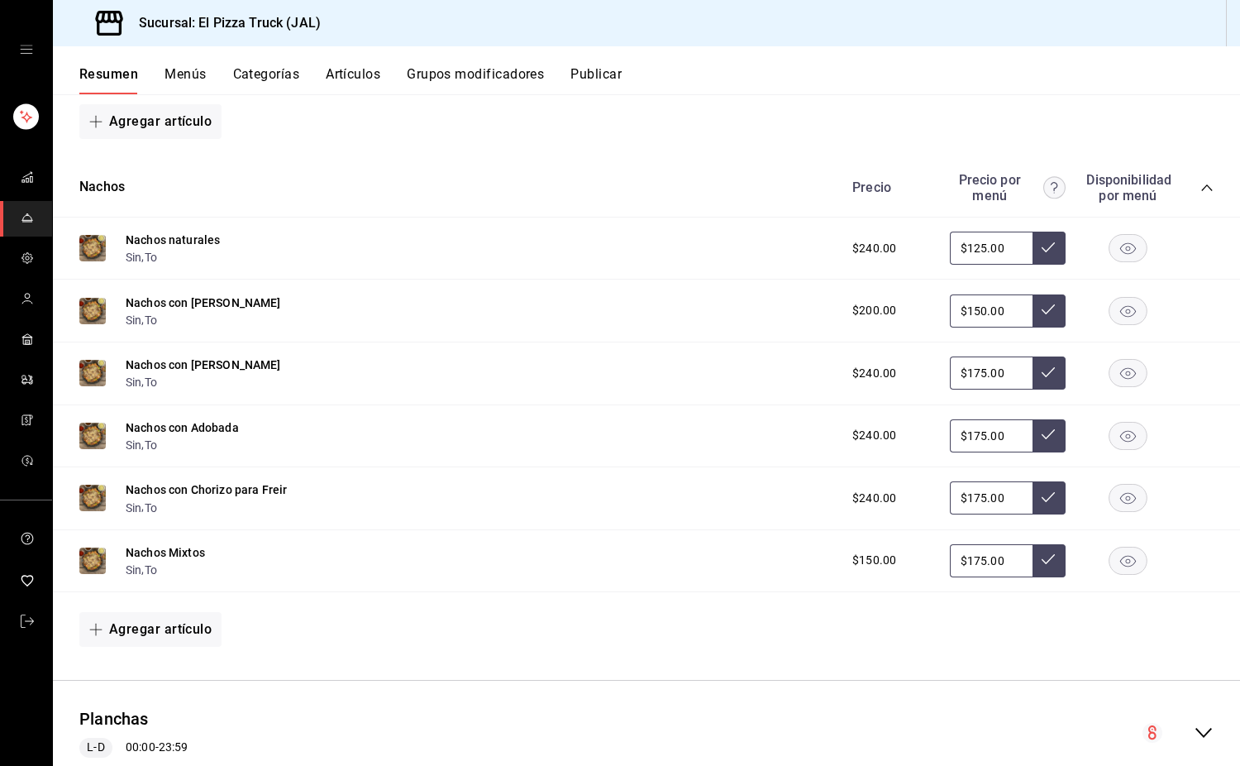
scroll to position [2302, 0]
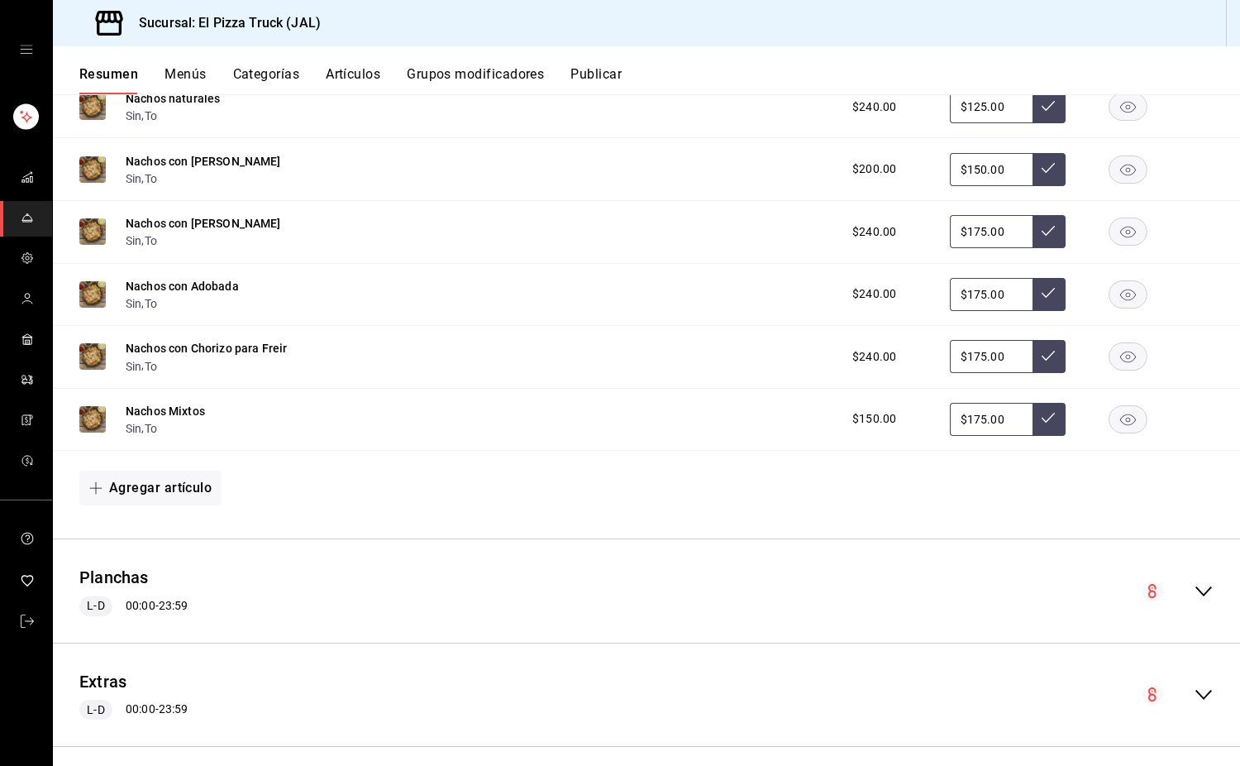
click at [822, 599] on div "Planchas L-D 00:00 - 23:59" at bounding box center [646, 590] width 1187 height 77
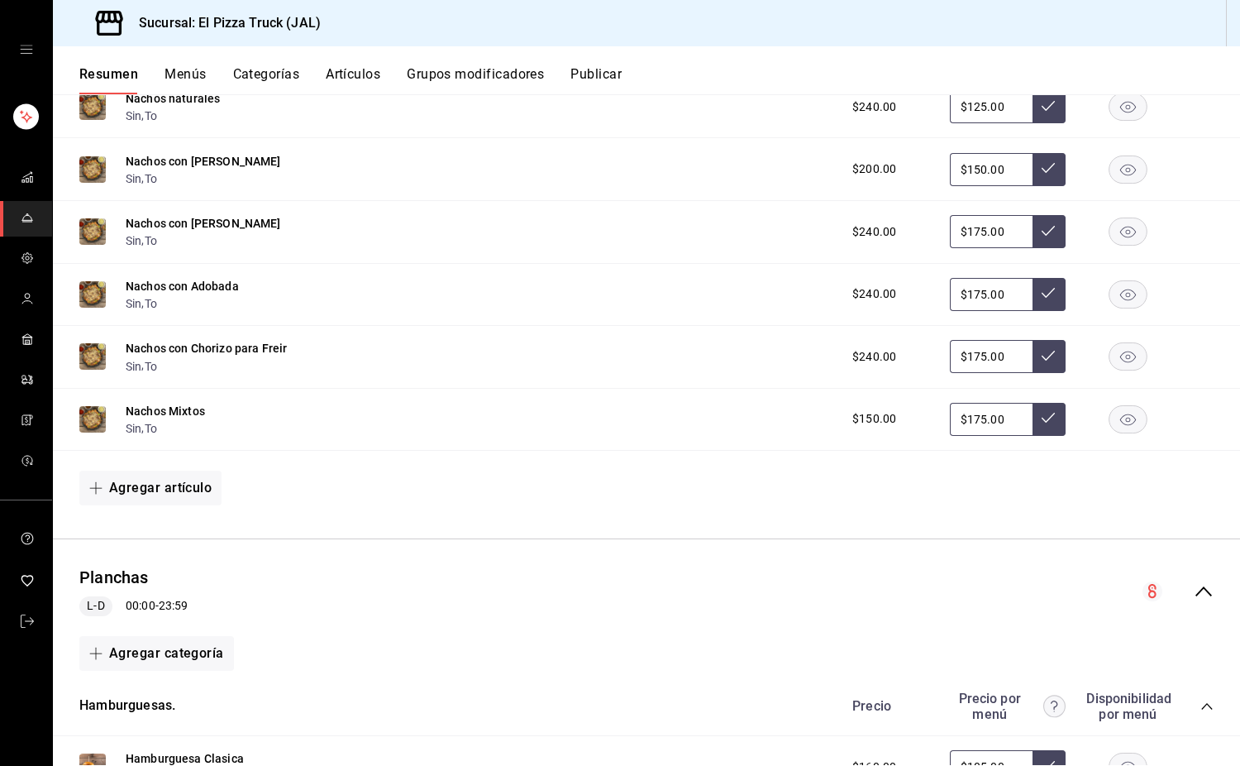
scroll to position [2471, 0]
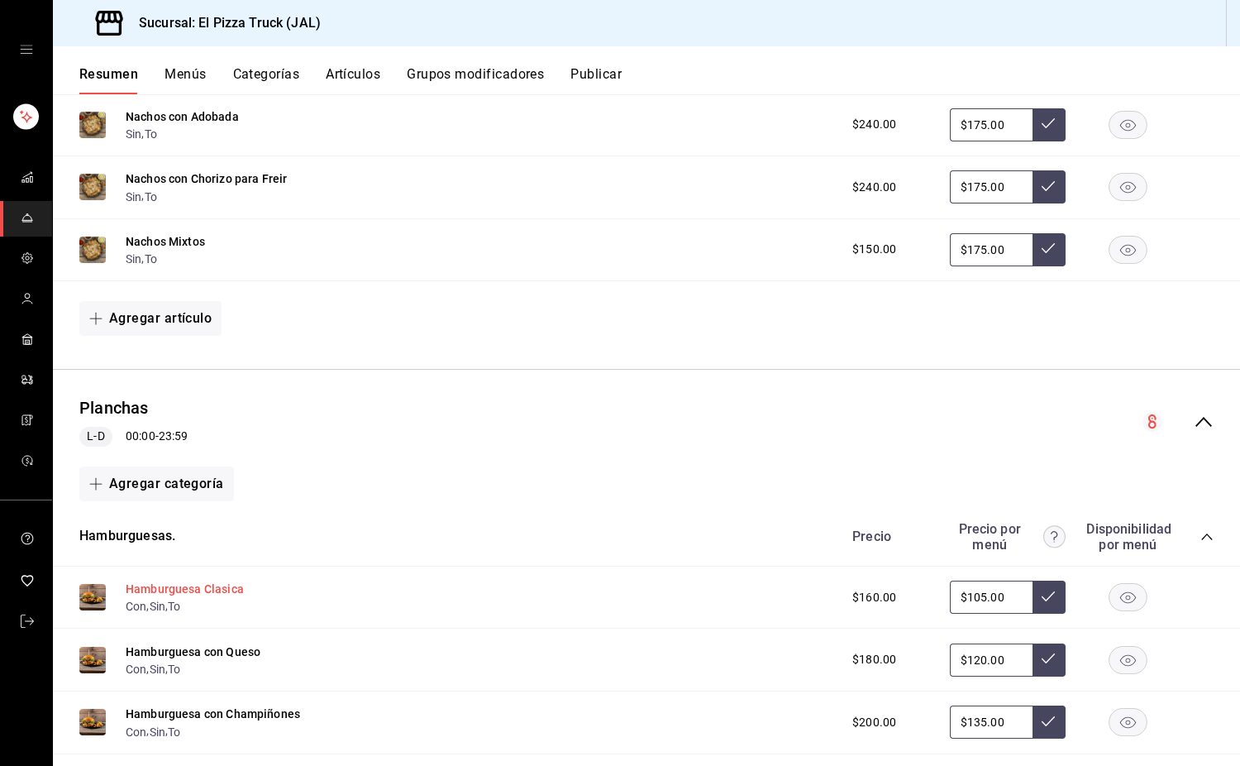
click at [221, 597] on button "Hamburguesa Clasica" at bounding box center [185, 588] width 118 height 17
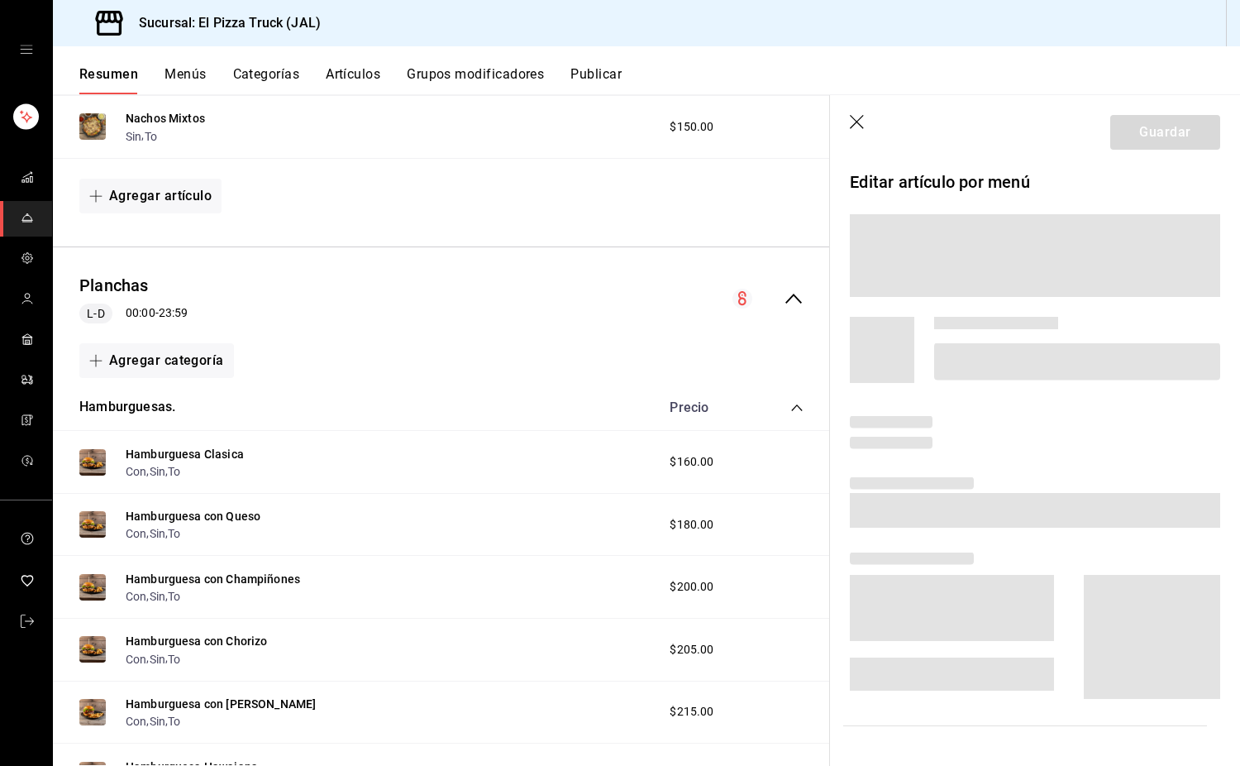
scroll to position [2348, 0]
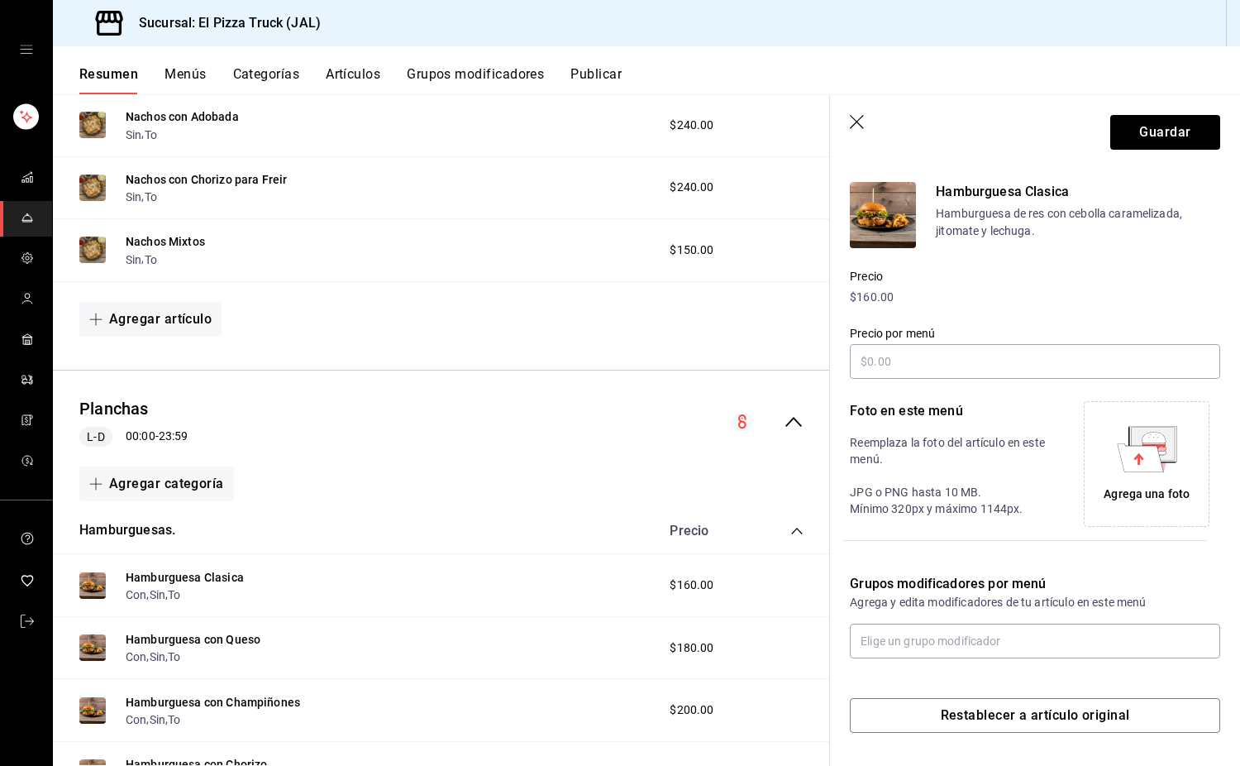
type input "$105.00"
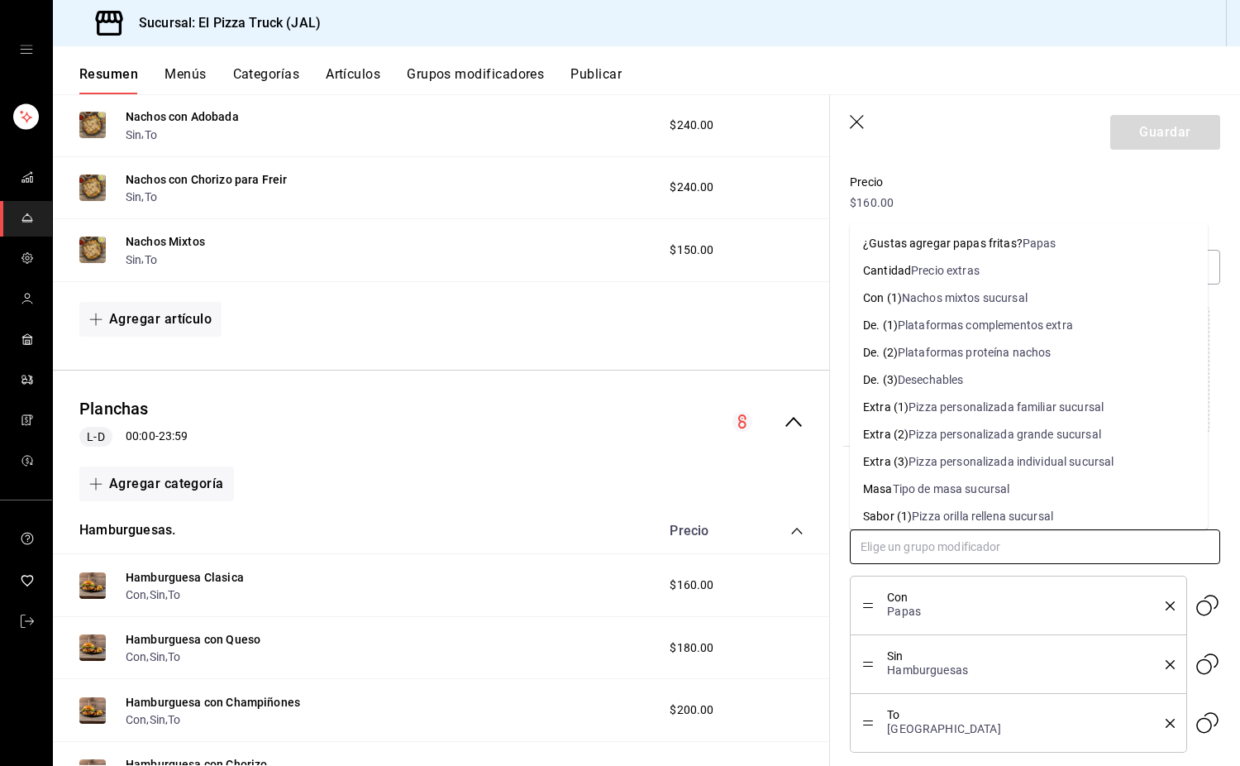
click at [822, 560] on input "text" at bounding box center [1035, 546] width 370 height 35
click at [822, 231] on li "¿Gustas agregar papas fritas? Papas" at bounding box center [1029, 243] width 358 height 27
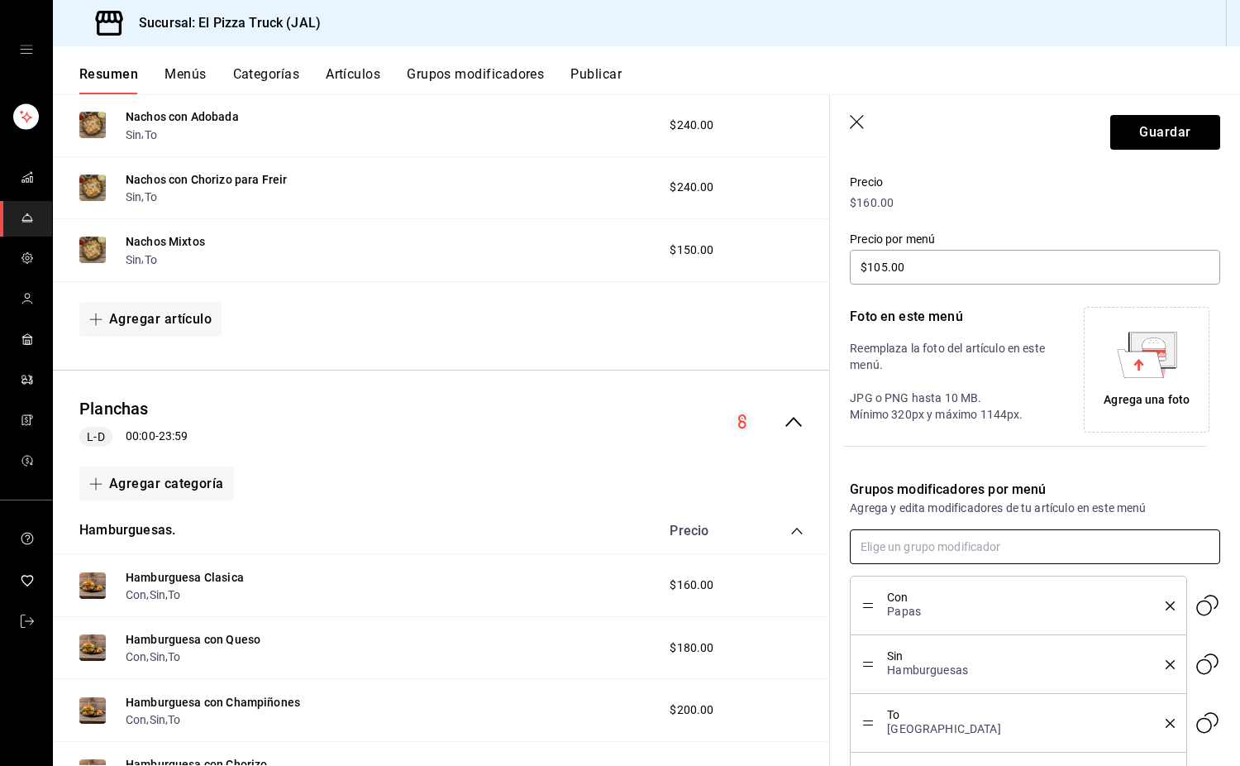
scroll to position [283, 0]
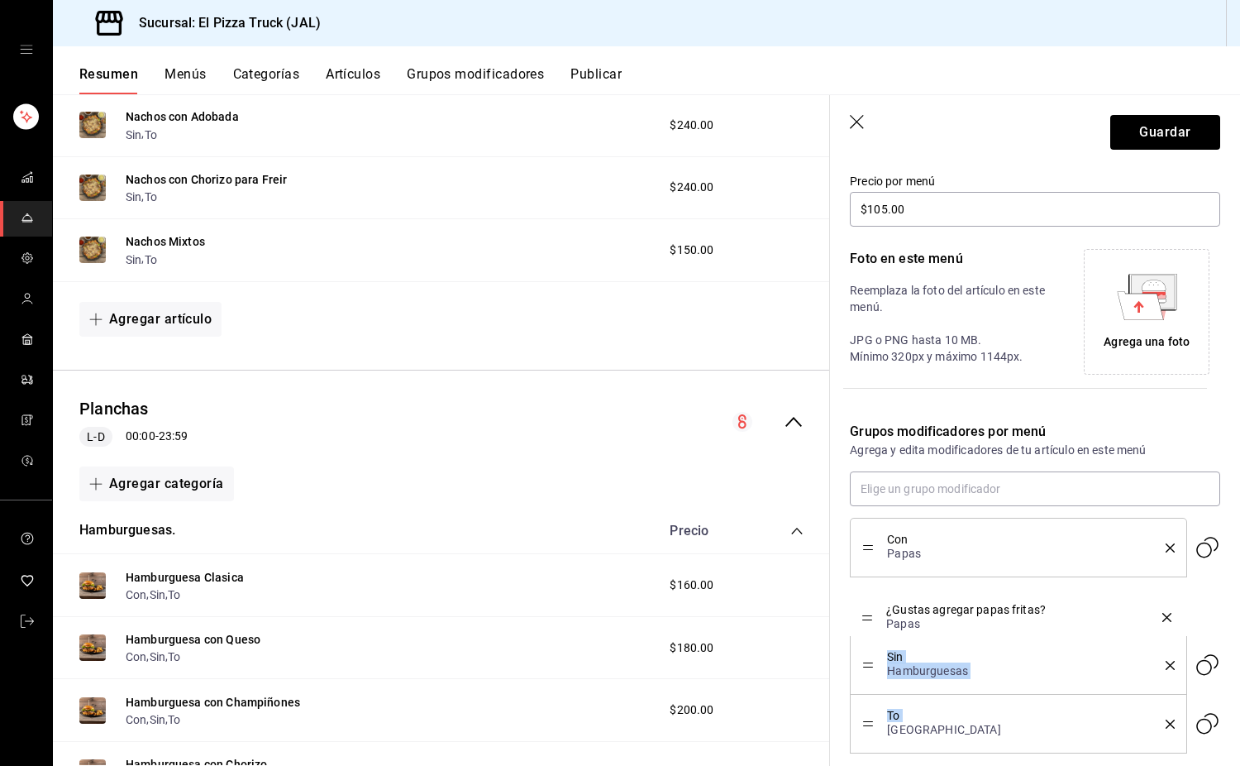
drag, startPoint x: 866, startPoint y: 726, endPoint x: 872, endPoint y: 594, distance: 131.6
click at [822, 548] on icon "delete" at bounding box center [1170, 547] width 9 height 9
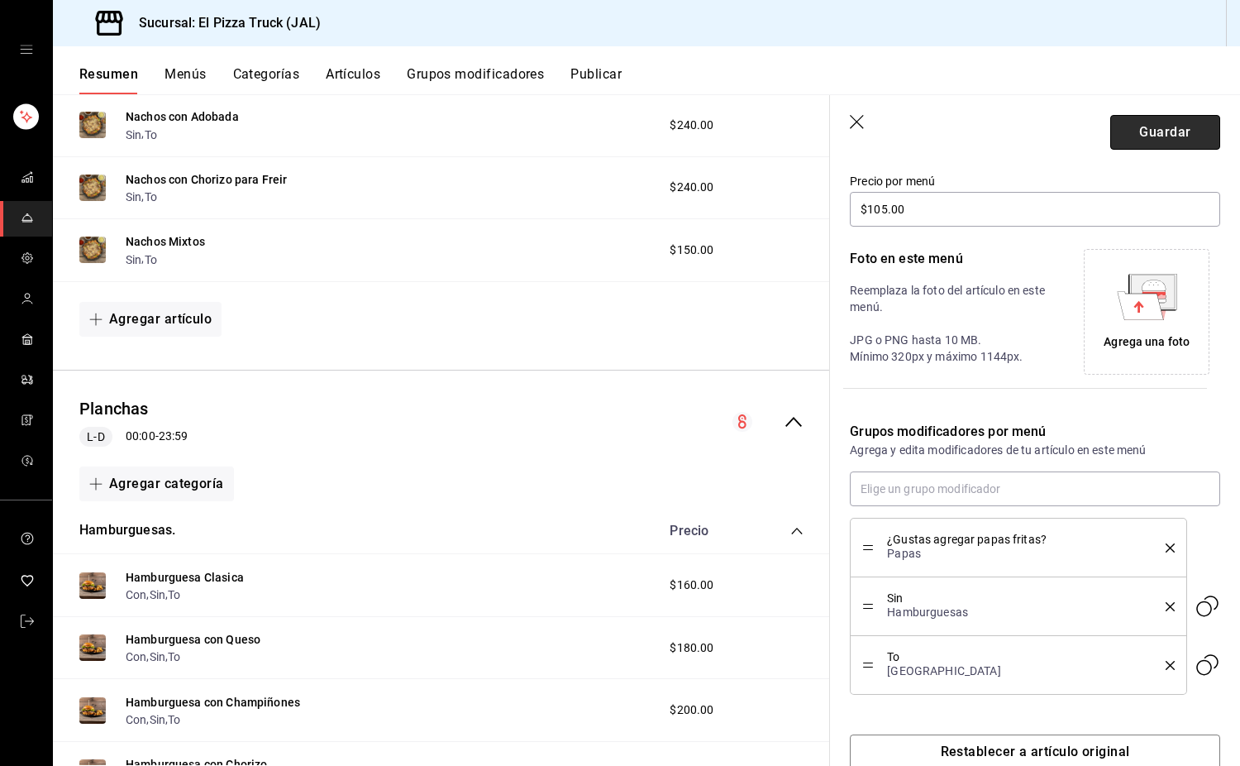
click at [822, 131] on button "Guardar" at bounding box center [1165, 132] width 110 height 35
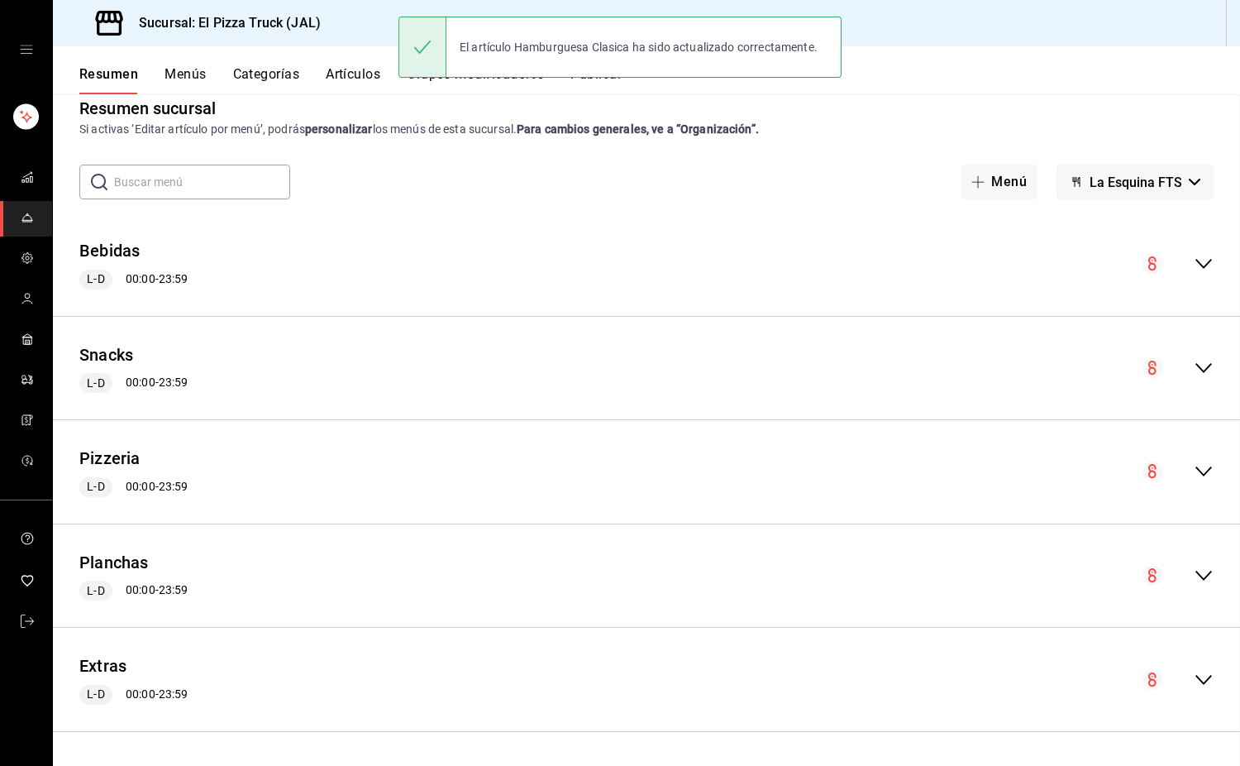
click at [600, 84] on button "Publicar" at bounding box center [595, 80] width 51 height 28
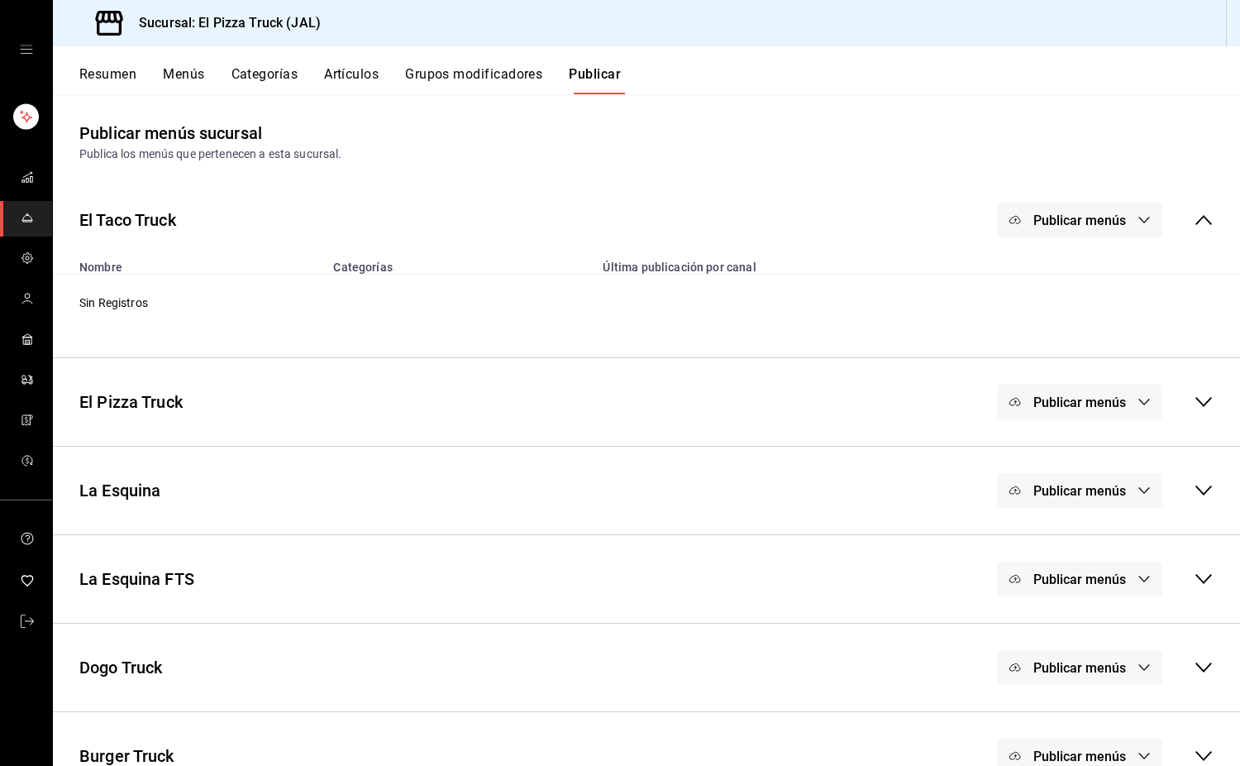
click at [822, 581] on span "Publicar menús" at bounding box center [1079, 579] width 93 height 16
click at [822, 634] on span "Punto de venta" at bounding box center [1091, 633] width 79 height 17
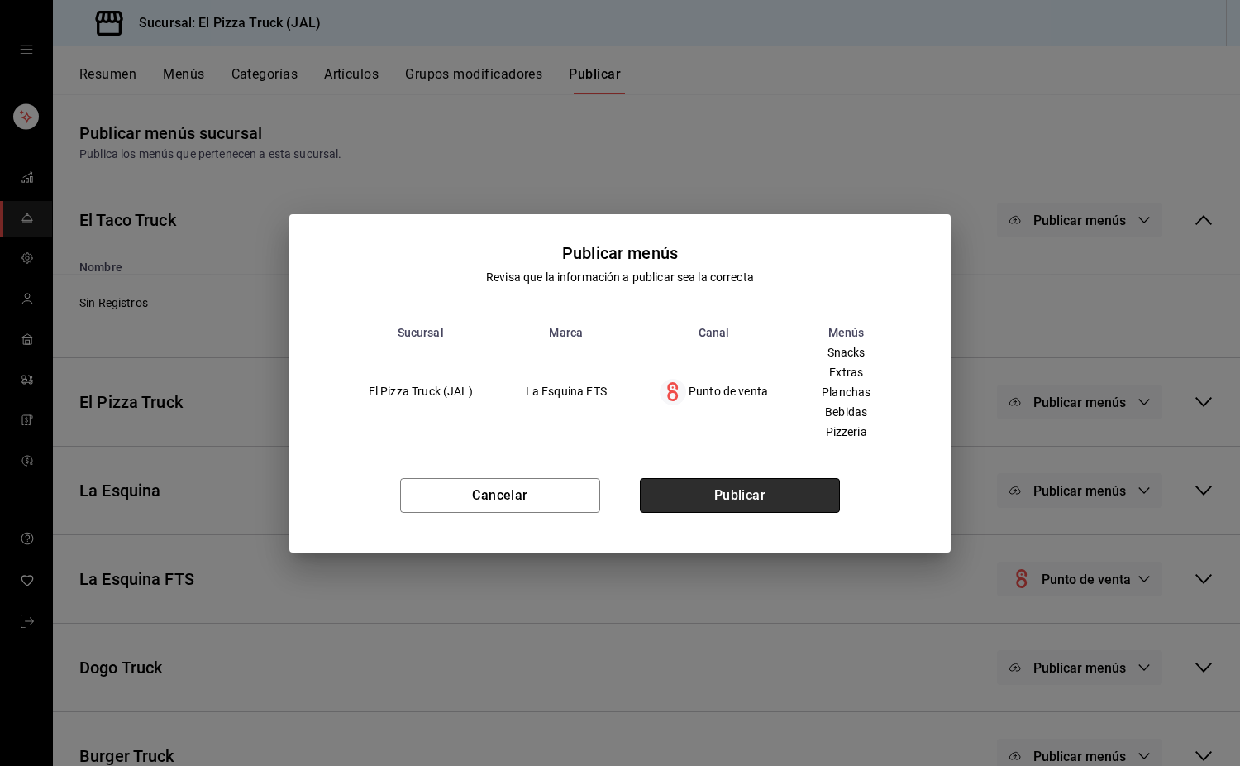
click at [776, 499] on button "Publicar" at bounding box center [740, 495] width 200 height 35
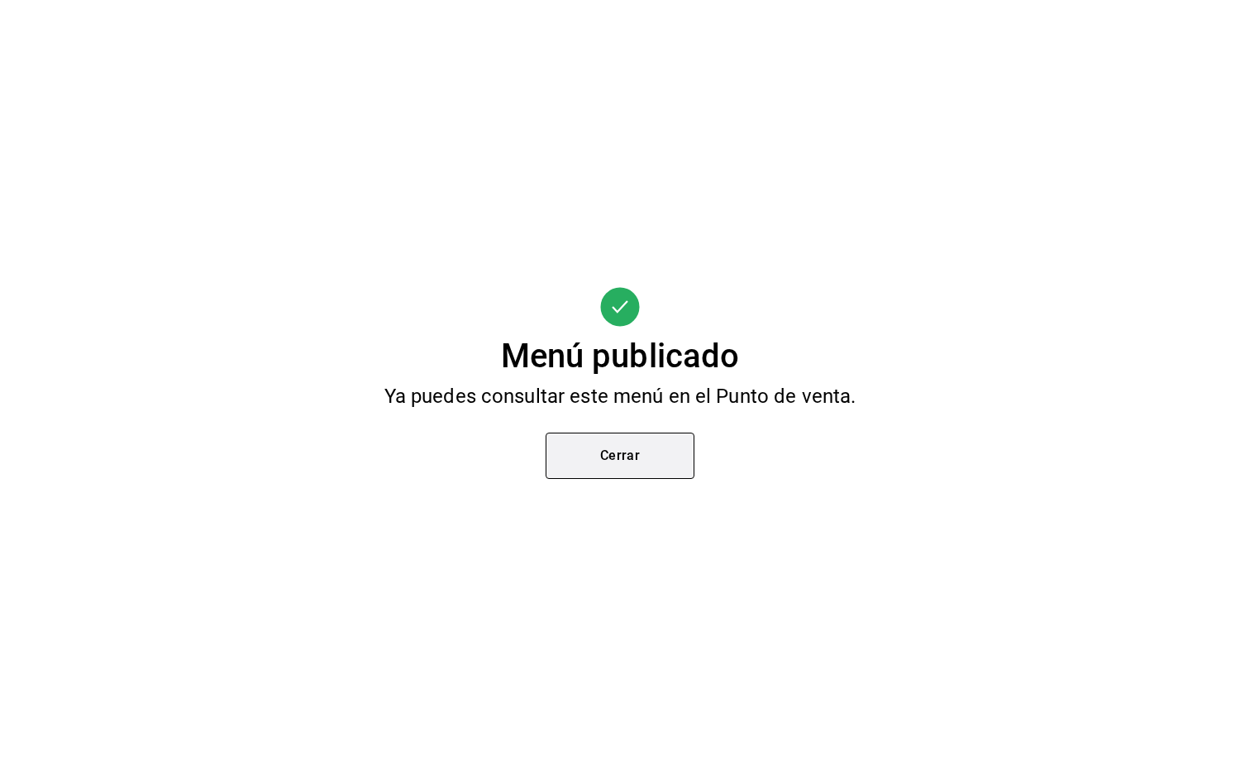
scroll to position [79, 0]
click at [641, 453] on button "Cerrar" at bounding box center [620, 455] width 149 height 46
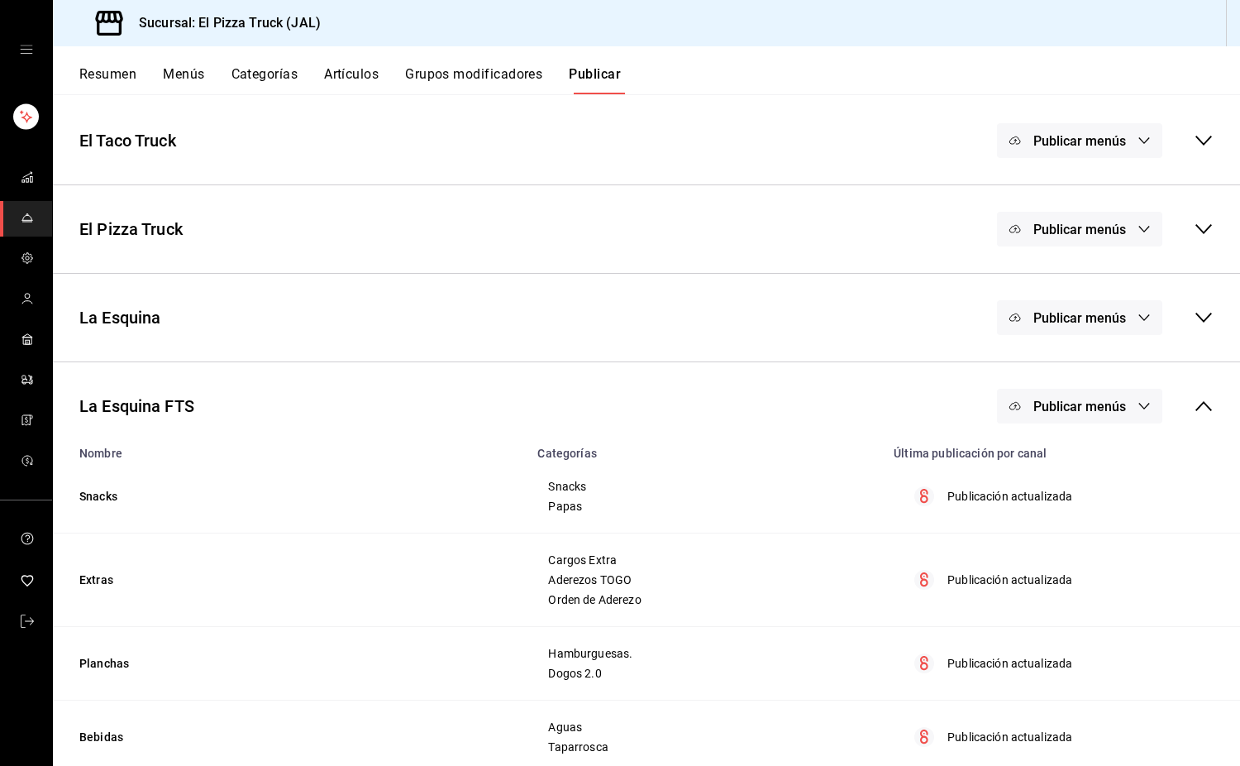
click at [131, 69] on button "Resumen" at bounding box center [107, 80] width 57 height 28
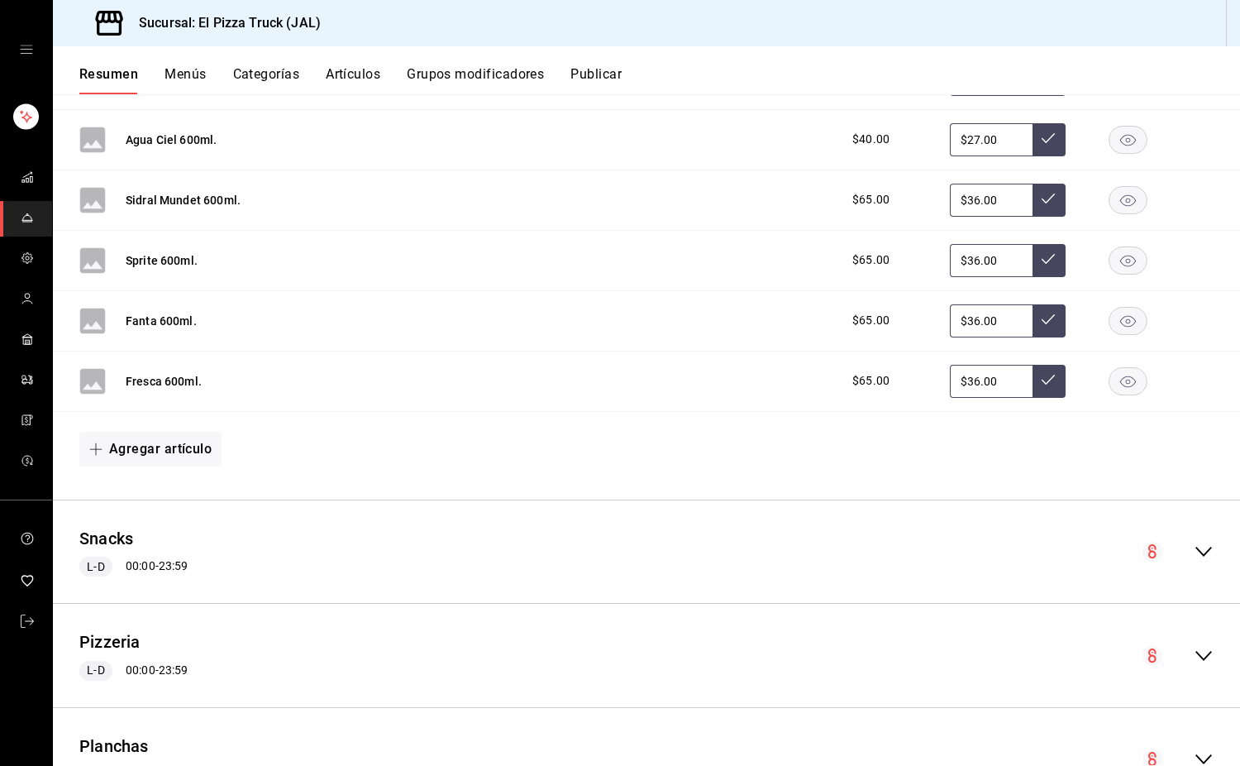
scroll to position [1129, 0]
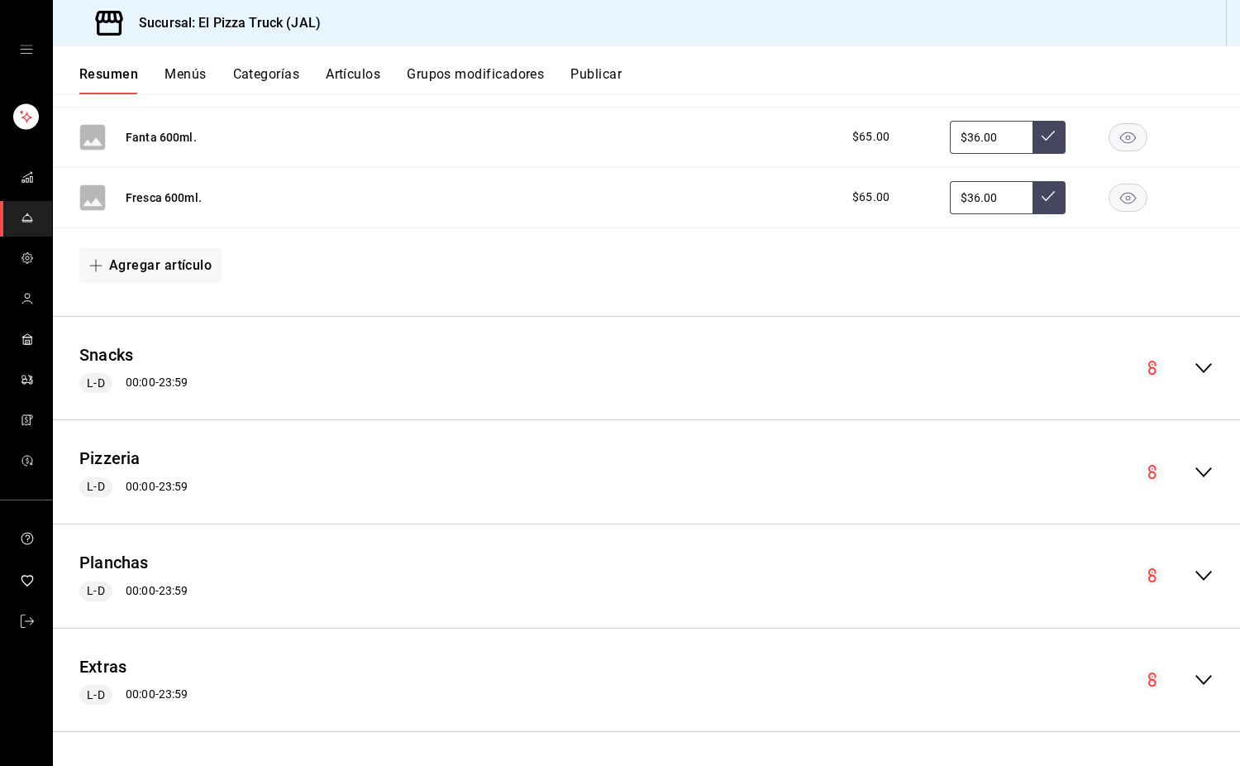
click at [822, 575] on icon "collapse-menu-row" at bounding box center [1204, 576] width 20 height 20
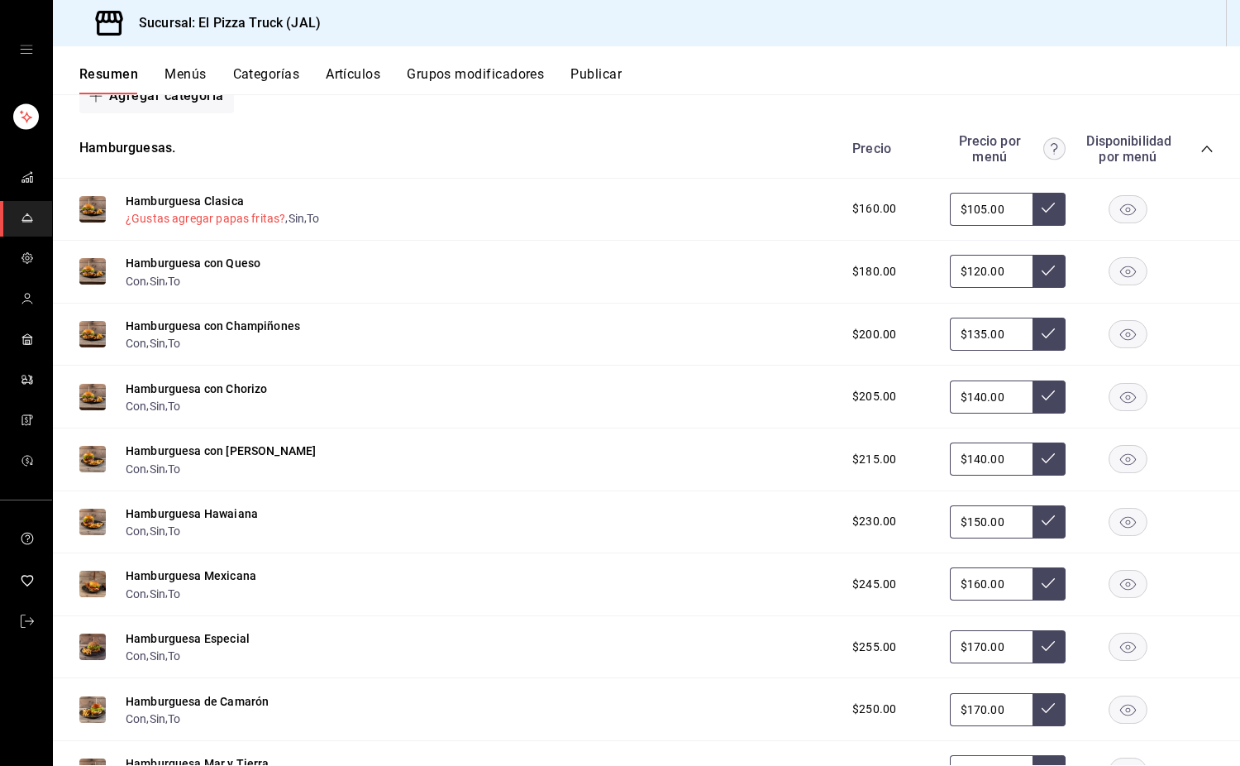
scroll to position [1668, 0]
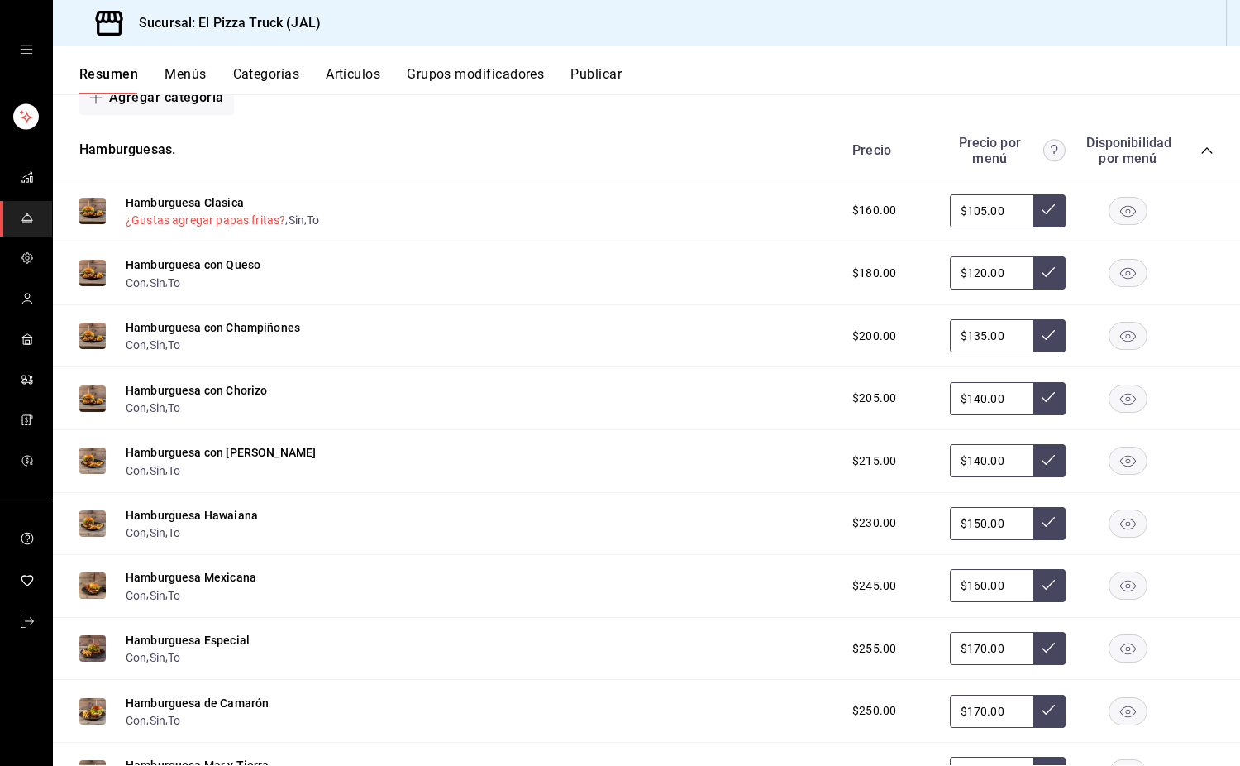
click at [208, 222] on button "¿Gustas agregar papas fritas?" at bounding box center [206, 220] width 160 height 17
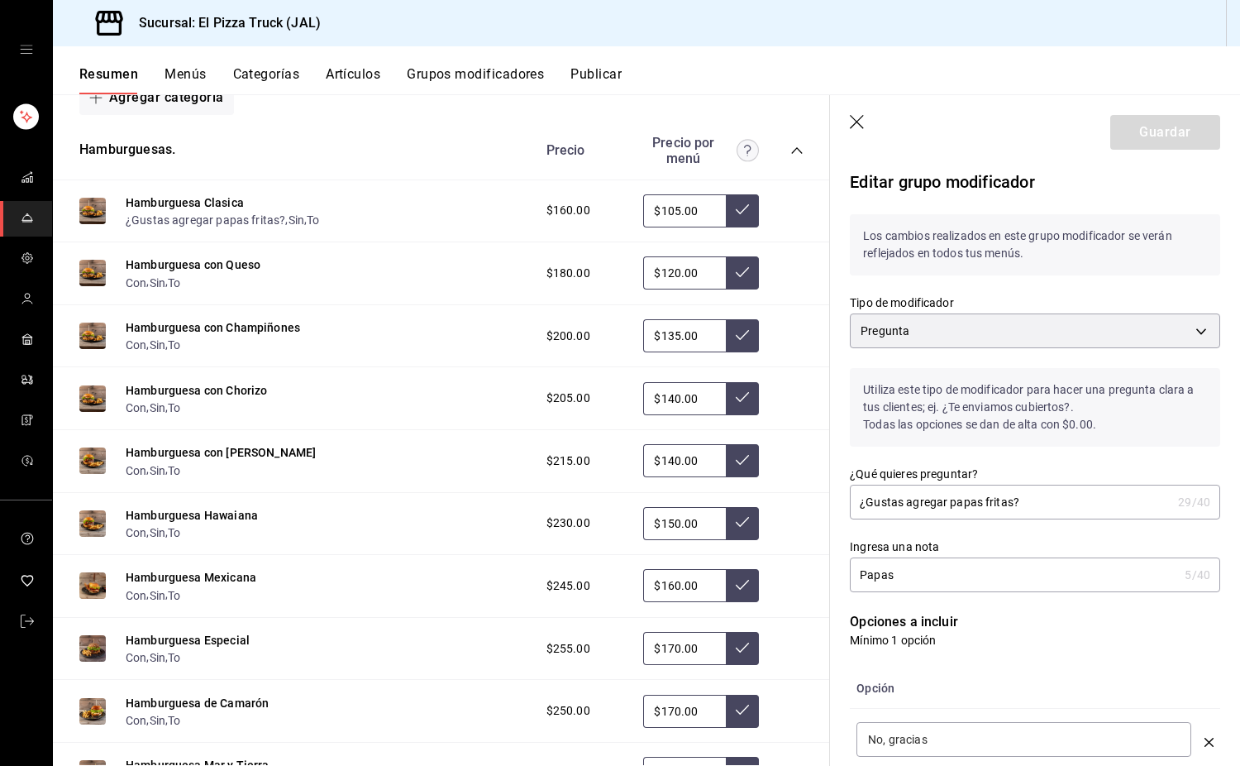
click at [822, 117] on icon "button" at bounding box center [858, 123] width 17 height 17
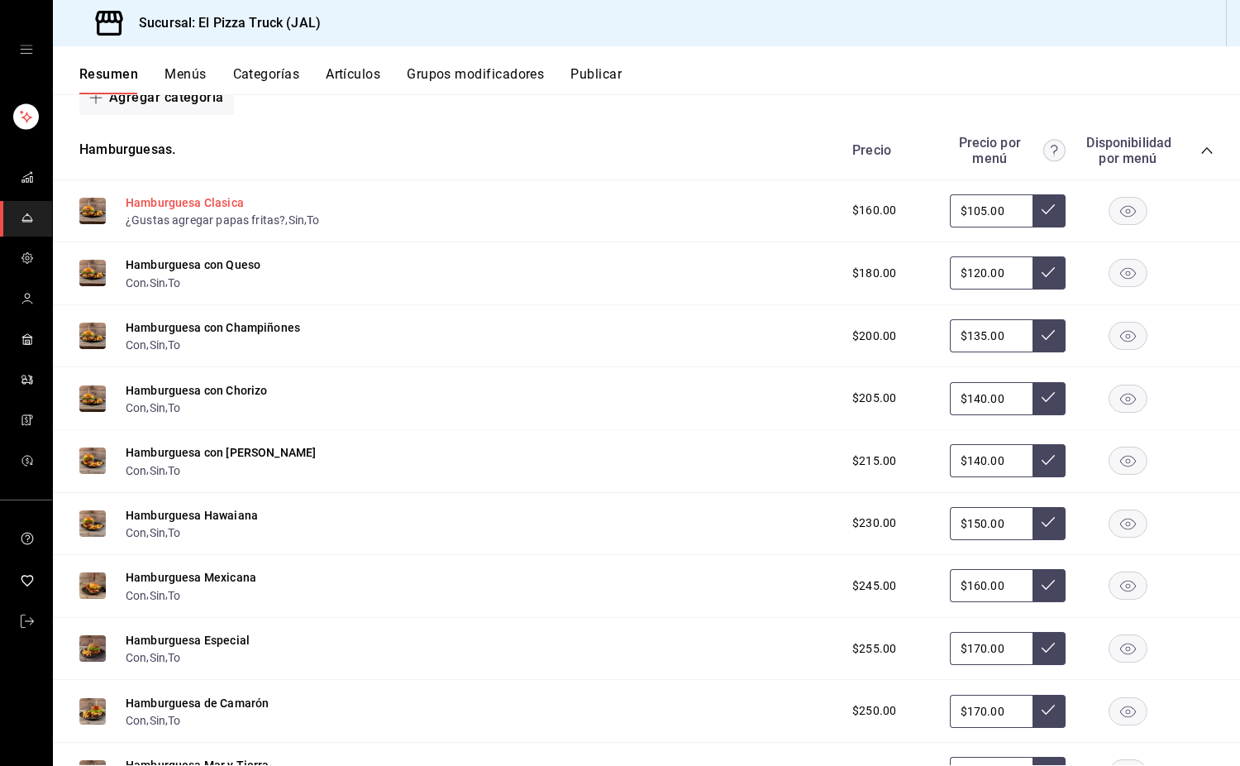
click at [174, 202] on button "Hamburguesa Clasica" at bounding box center [185, 202] width 118 height 17
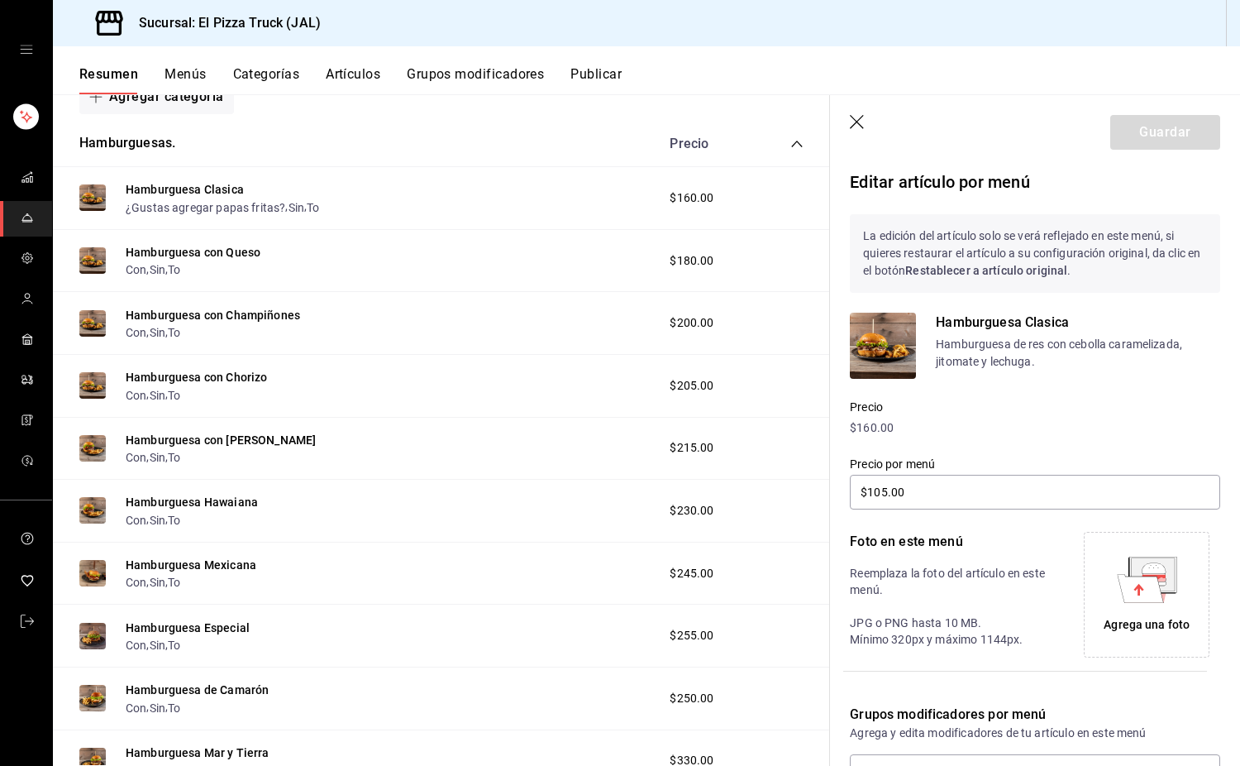
scroll to position [319, 0]
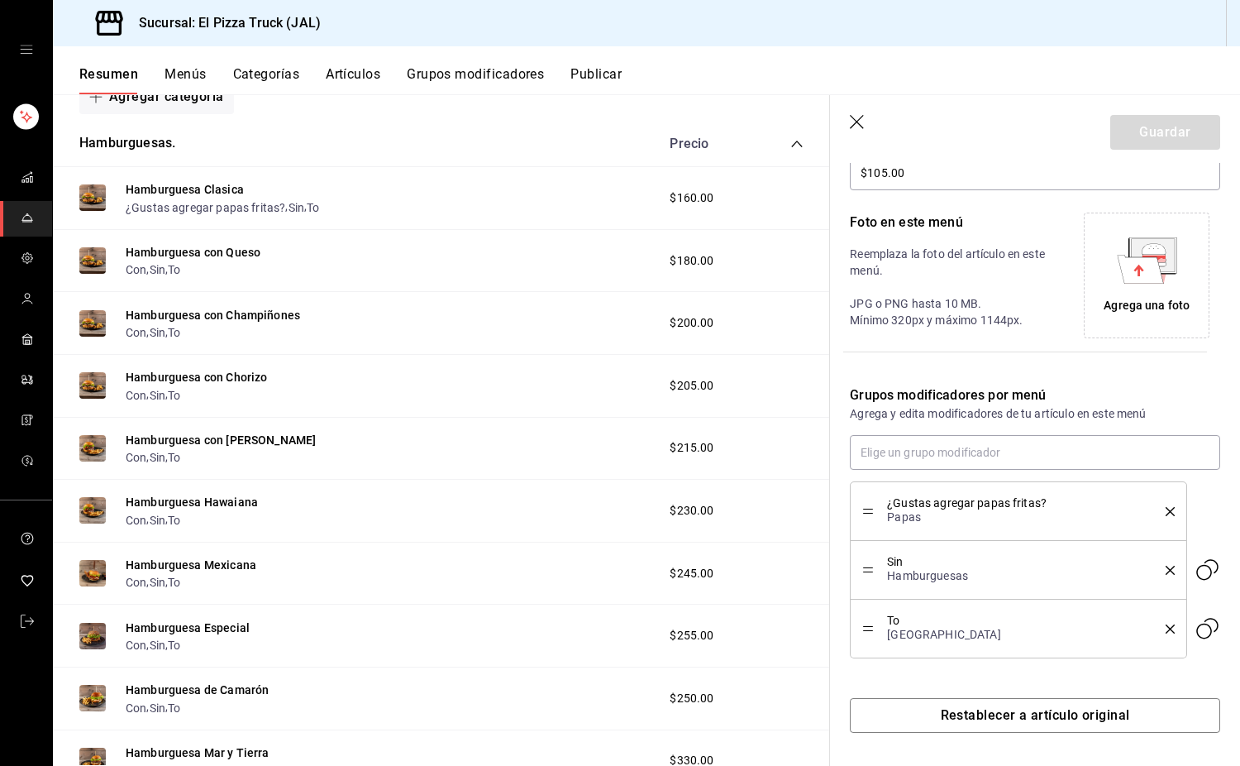
click at [822, 508] on icon "delete" at bounding box center [1170, 511] width 9 height 9
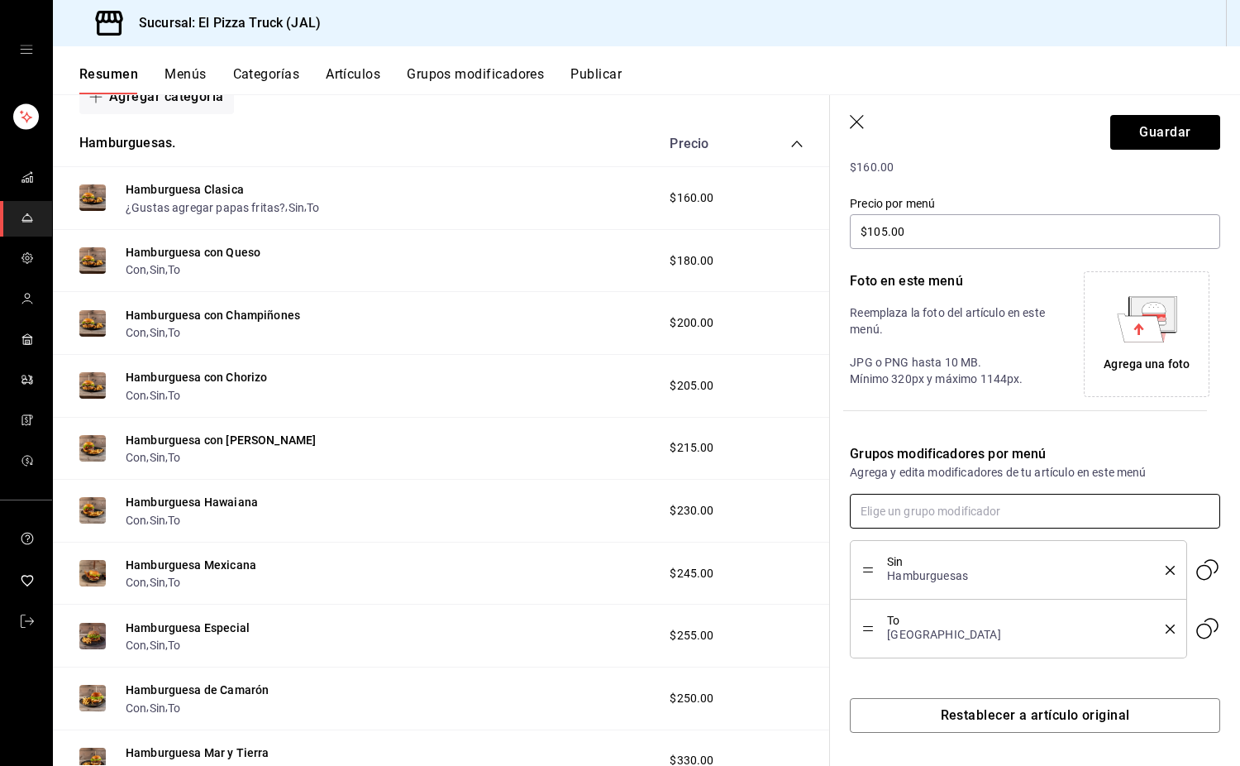
click at [822, 507] on input "text" at bounding box center [1035, 511] width 370 height 35
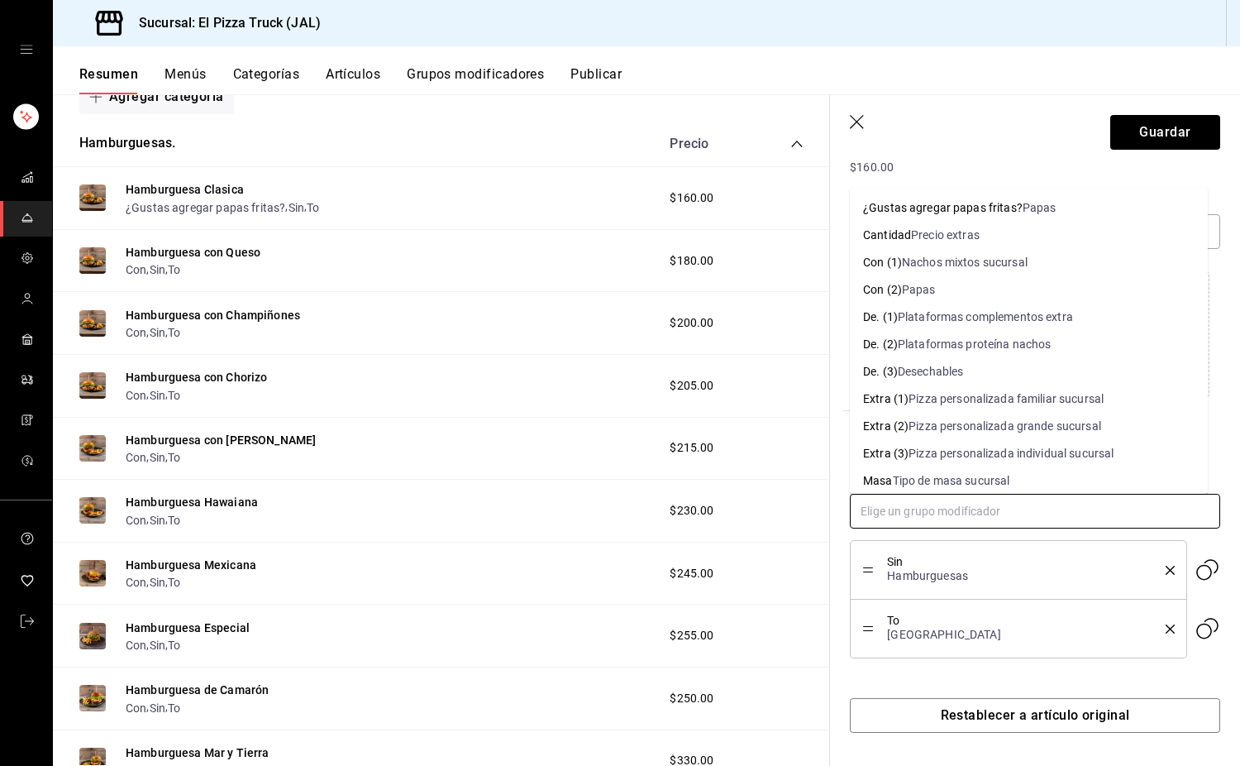
type input "x"
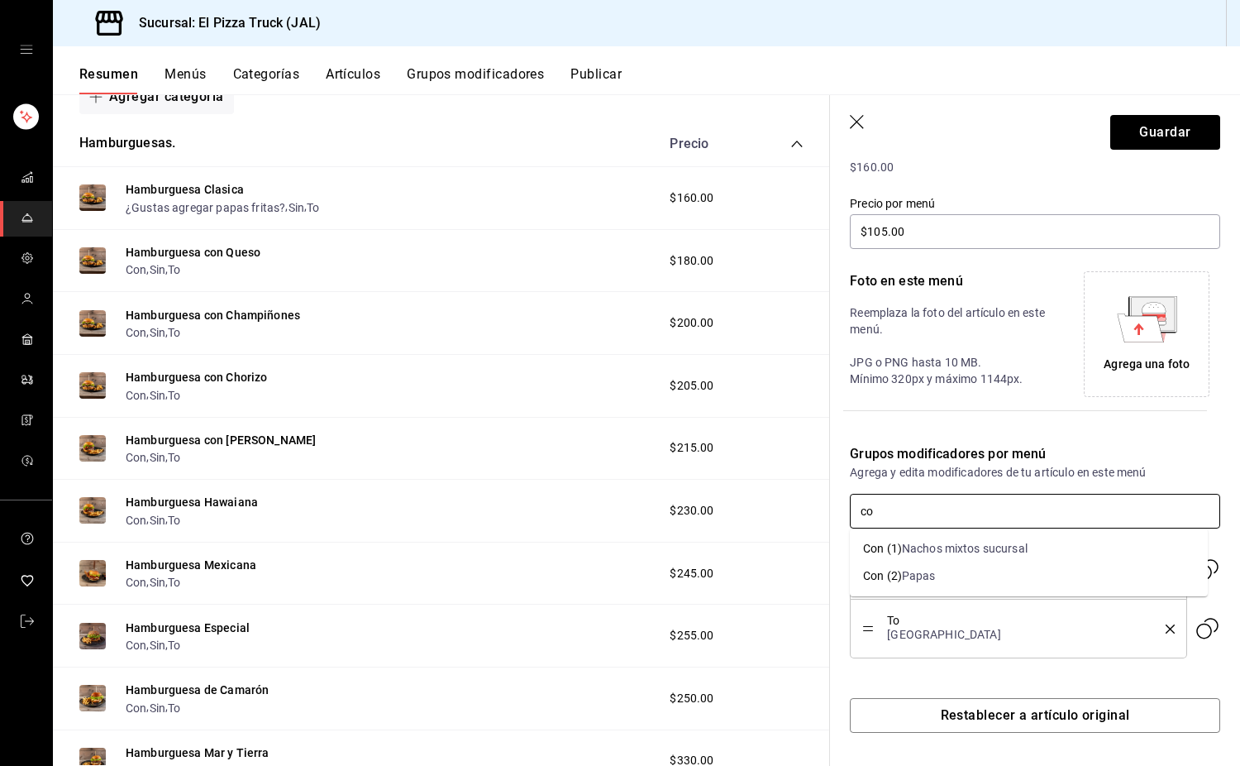
type input "con"
click at [822, 589] on ul "Con (1) Nachos mixtos sucursal Con (2) Papas" at bounding box center [1029, 562] width 358 height 68
click at [822, 580] on div "Papas" at bounding box center [919, 575] width 34 height 17
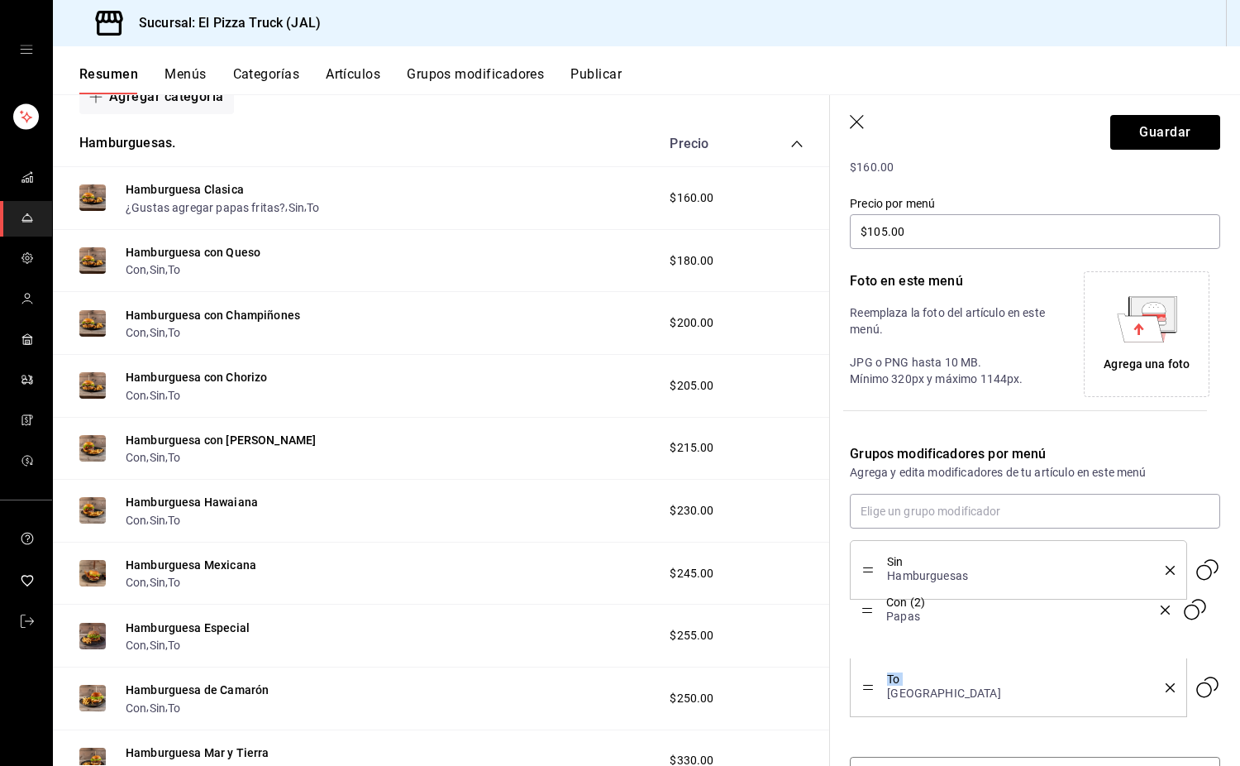
drag, startPoint x: 868, startPoint y: 687, endPoint x: 876, endPoint y: 588, distance: 99.6
click at [822, 588] on li "Con (2) Papas" at bounding box center [1018, 570] width 336 height 60
click at [822, 142] on button "Guardar" at bounding box center [1165, 132] width 110 height 35
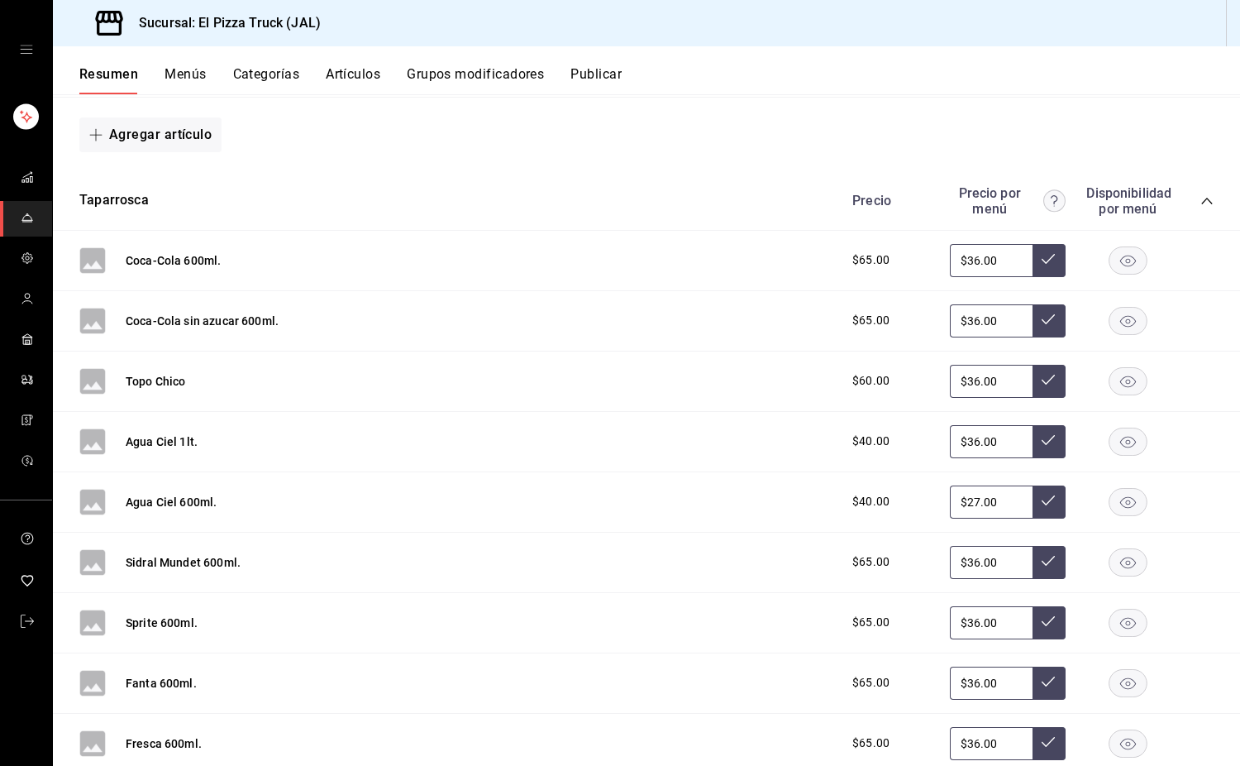
scroll to position [1129, 0]
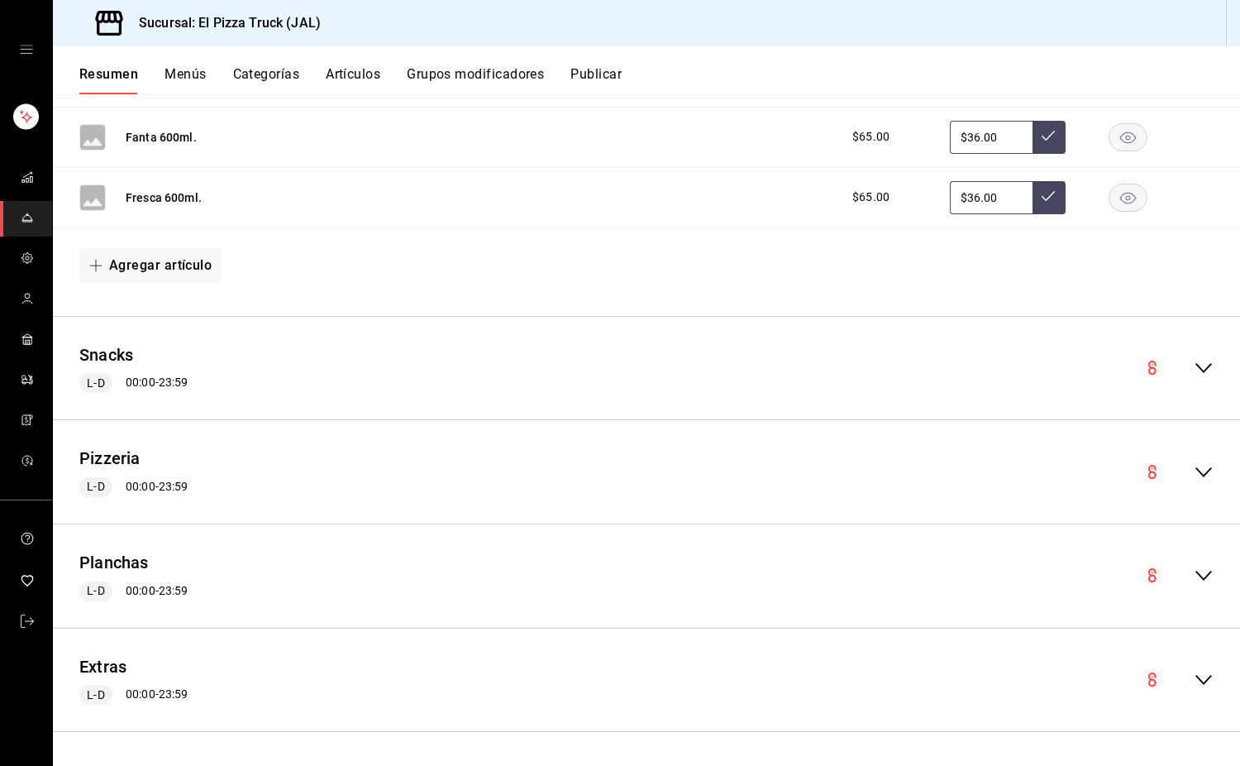
click at [822, 374] on icon "collapse-menu-row" at bounding box center [1204, 368] width 20 height 20
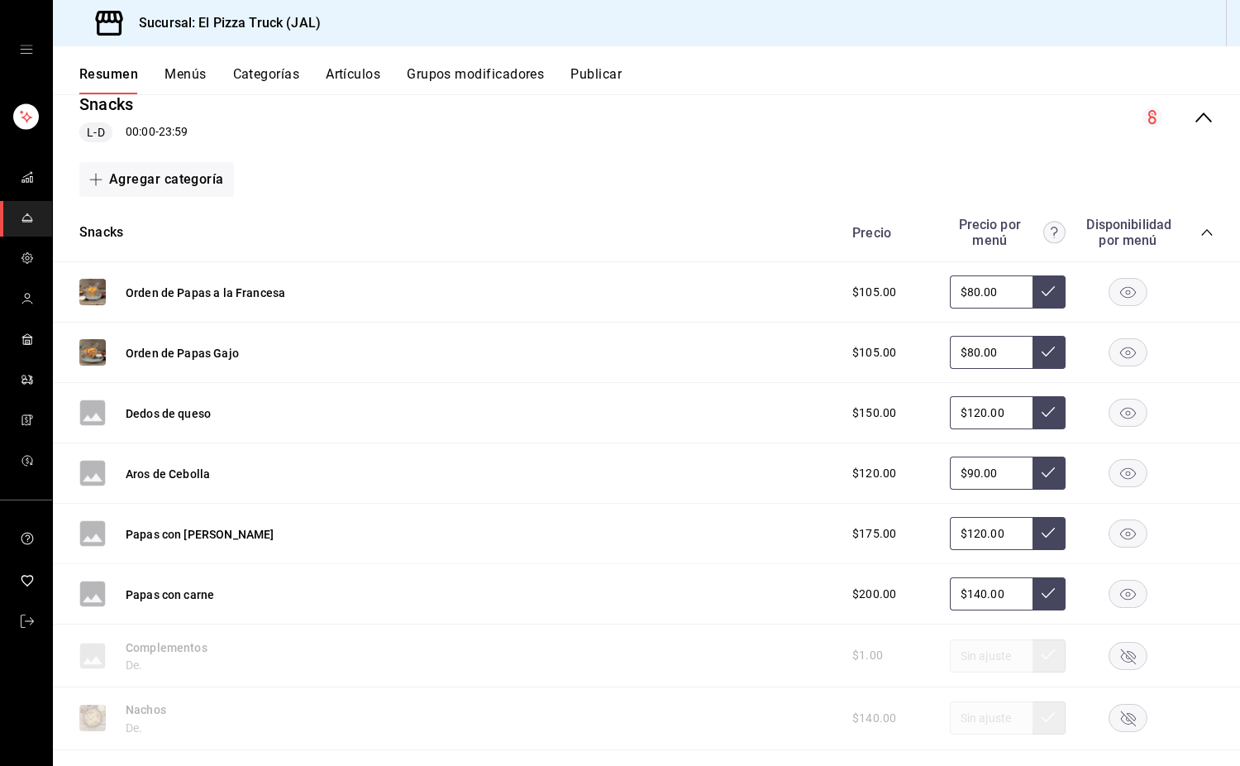
scroll to position [1377, 0]
click at [116, 232] on button "Snacks" at bounding box center [101, 233] width 44 height 19
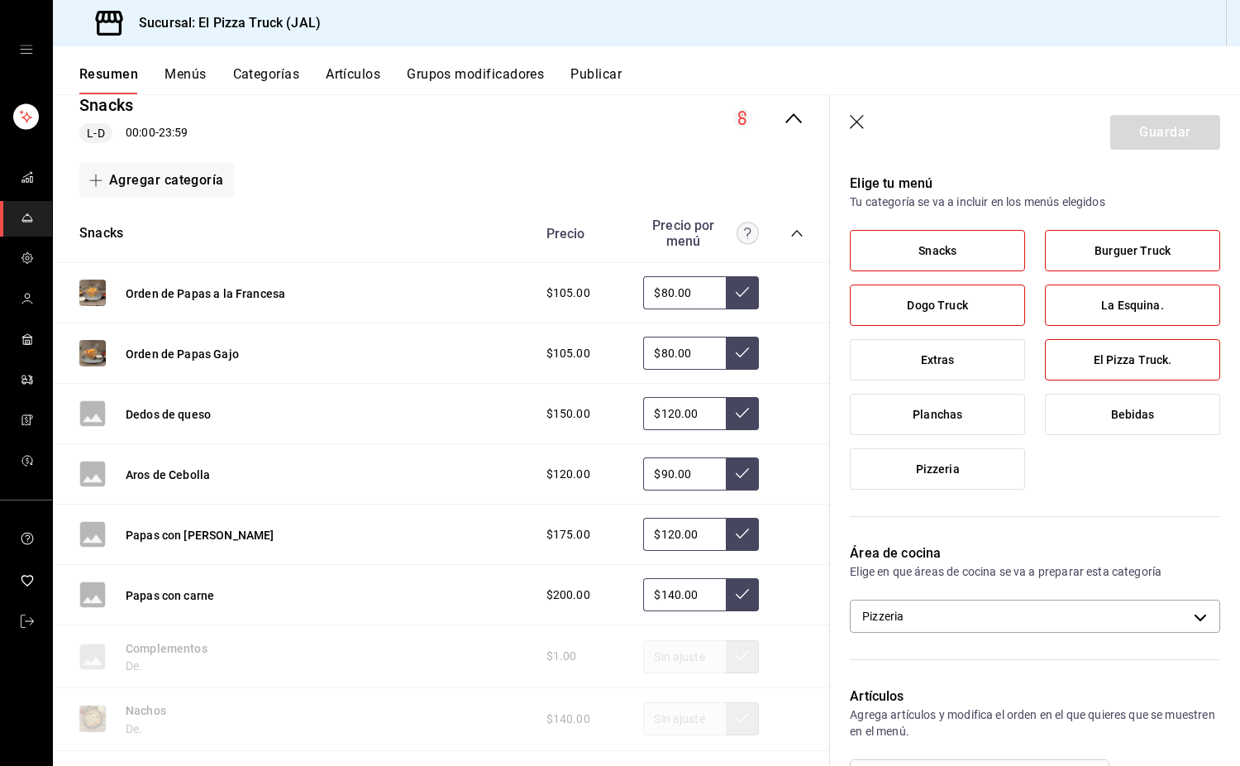
scroll to position [572, 0]
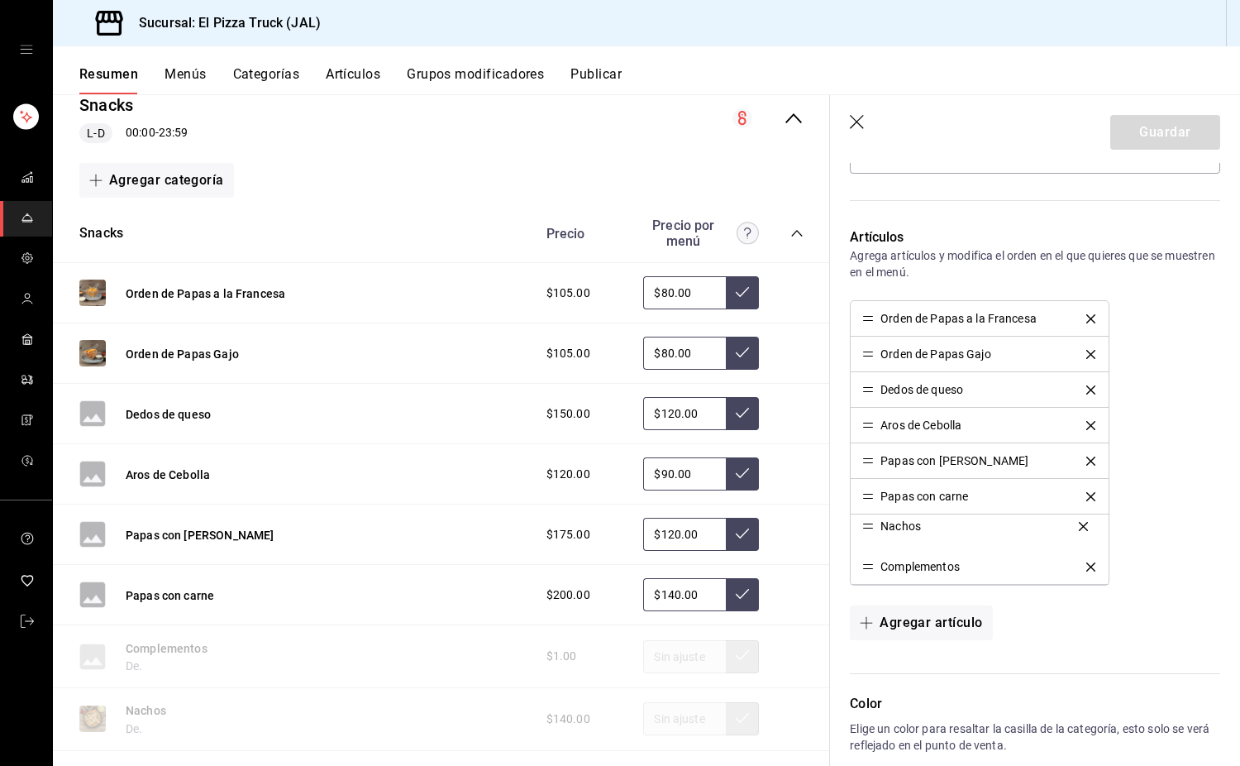
drag, startPoint x: 869, startPoint y: 567, endPoint x: 869, endPoint y: 527, distance: 40.5
click at [822, 137] on button "Guardar" at bounding box center [1165, 132] width 110 height 35
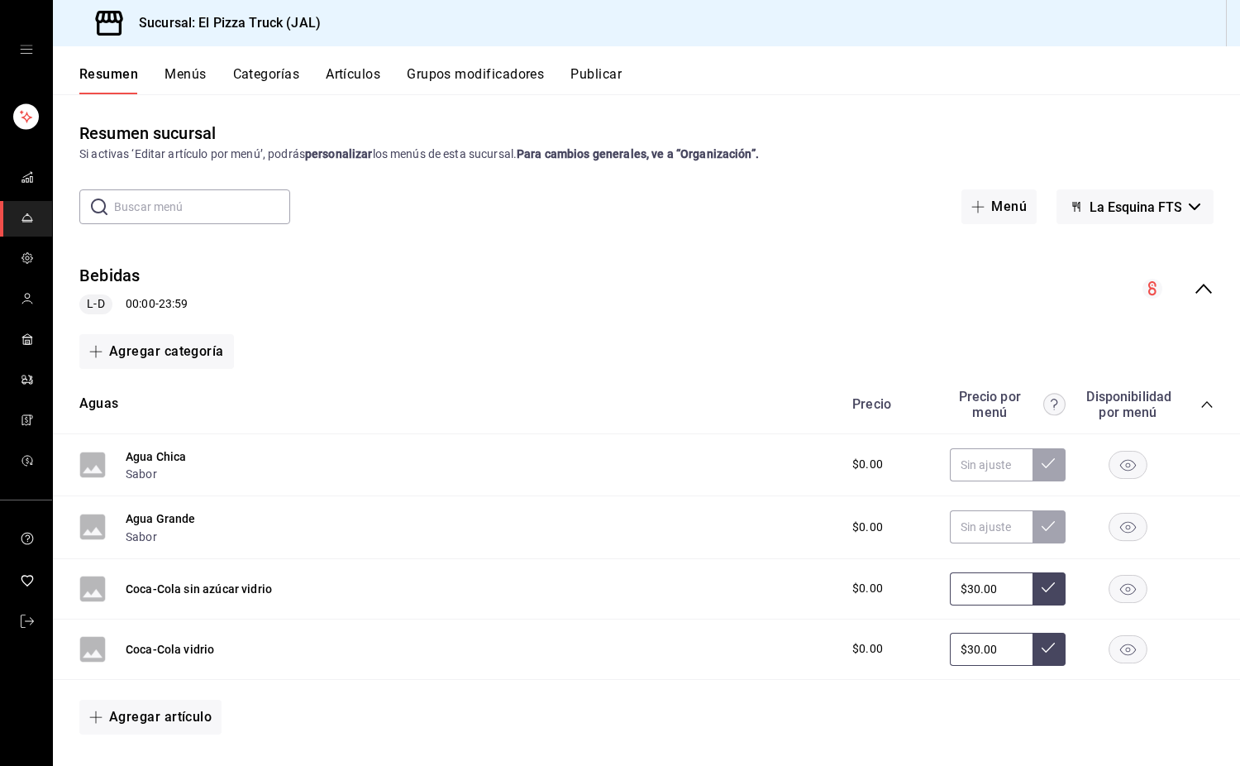
click at [479, 85] on button "Grupos modificadores" at bounding box center [475, 80] width 137 height 28
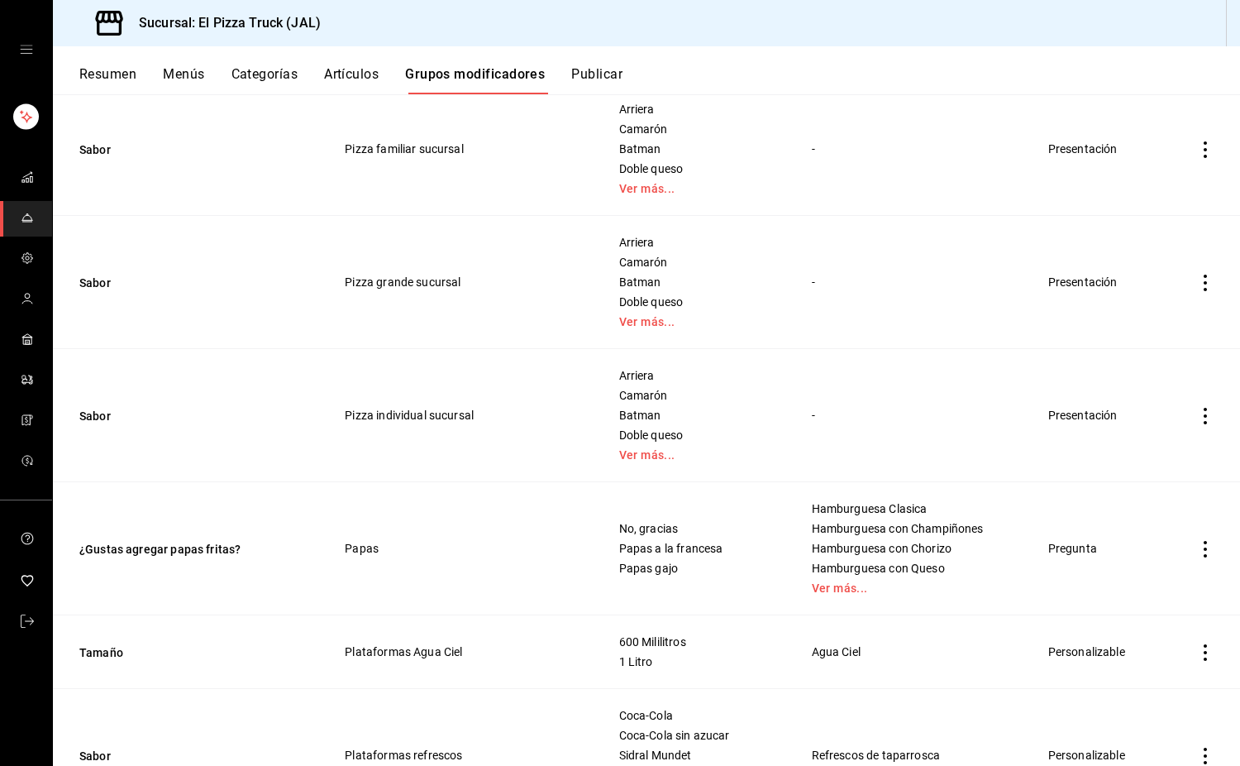
scroll to position [1075, 0]
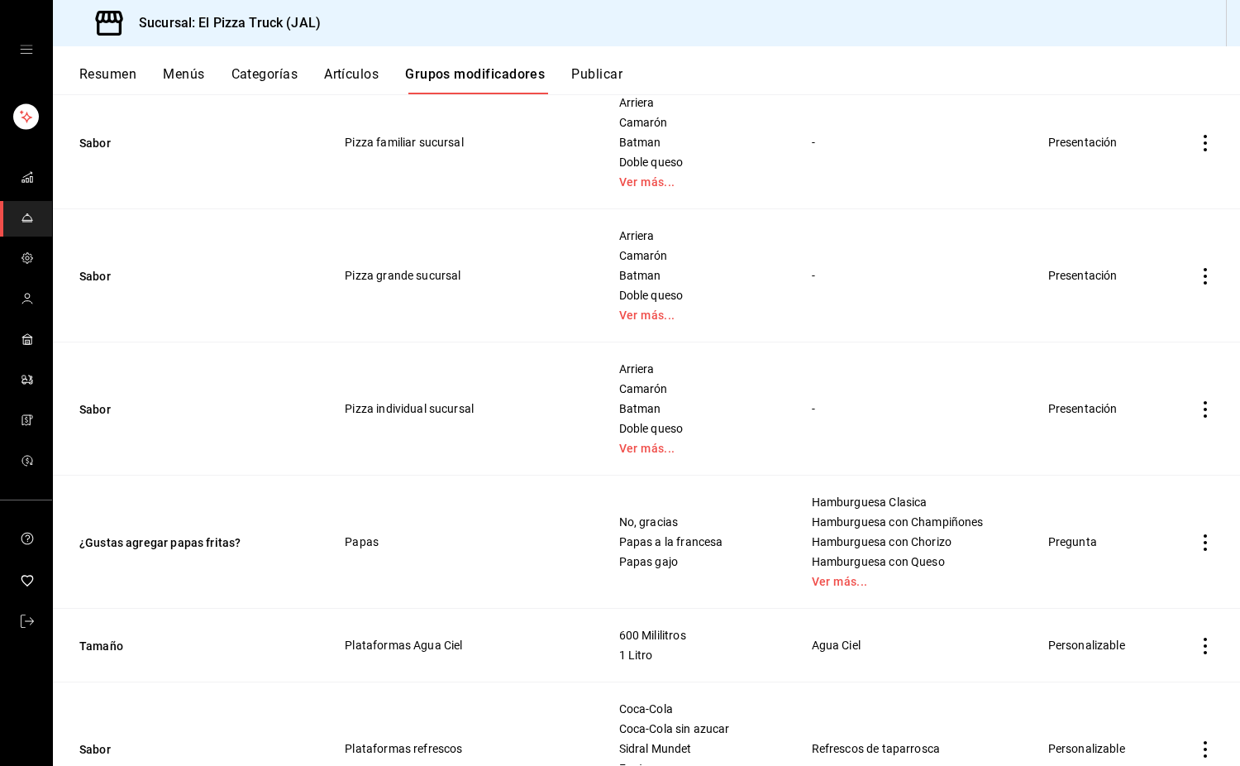
click at [822, 407] on icon "actions" at bounding box center [1205, 409] width 17 height 17
click at [822, 478] on span "Duplicar" at bounding box center [1143, 482] width 43 height 17
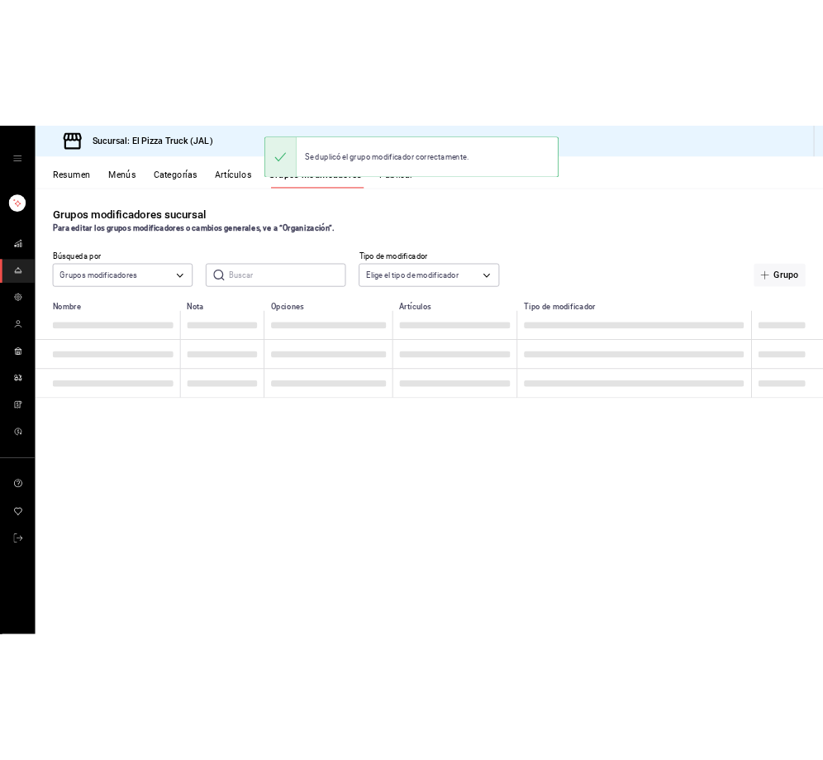
scroll to position [0, 0]
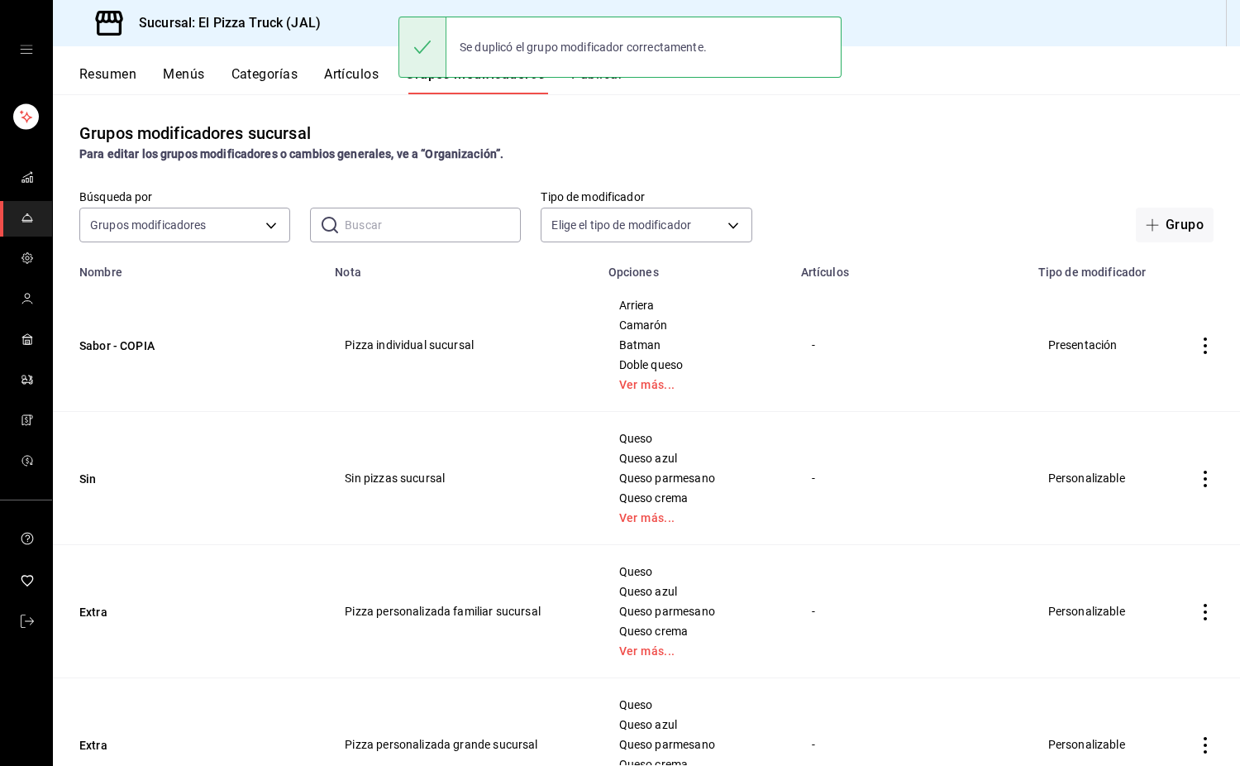
click at [136, 355] on td "Sabor - COPIA" at bounding box center [189, 345] width 272 height 133
click at [141, 343] on button "Sabor - COPIA" at bounding box center [178, 345] width 198 height 17
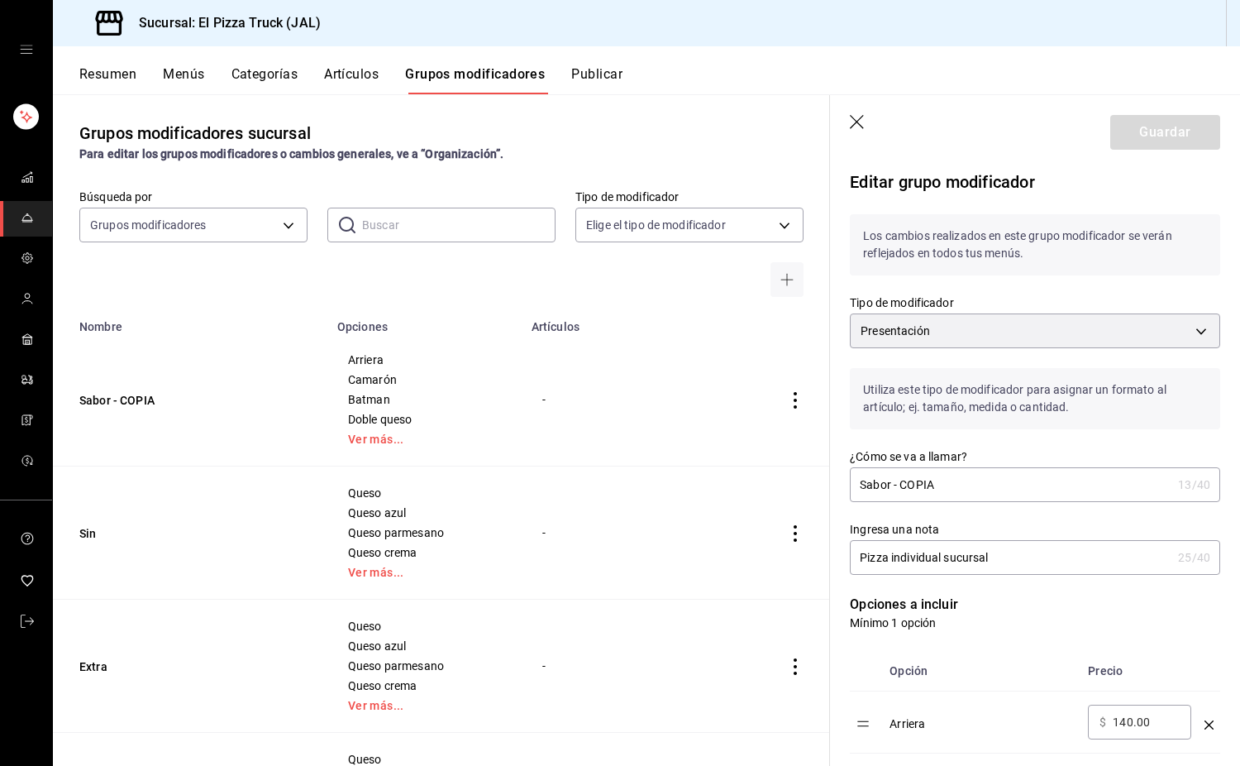
drag, startPoint x: 956, startPoint y: 477, endPoint x: 895, endPoint y: 489, distance: 62.3
click at [822, 489] on input "Sabor - COPIA" at bounding box center [1011, 484] width 322 height 33
type input "Sabor"
click at [822, 570] on input "Pizza individual sucursal" at bounding box center [1011, 557] width 322 height 33
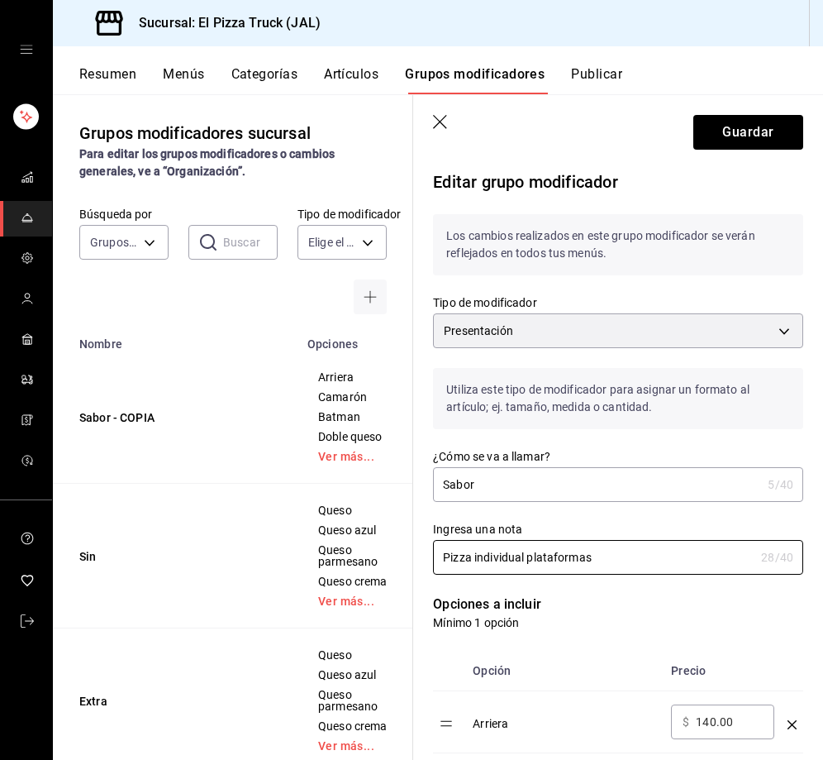
type input "Pizza individual plataformas"
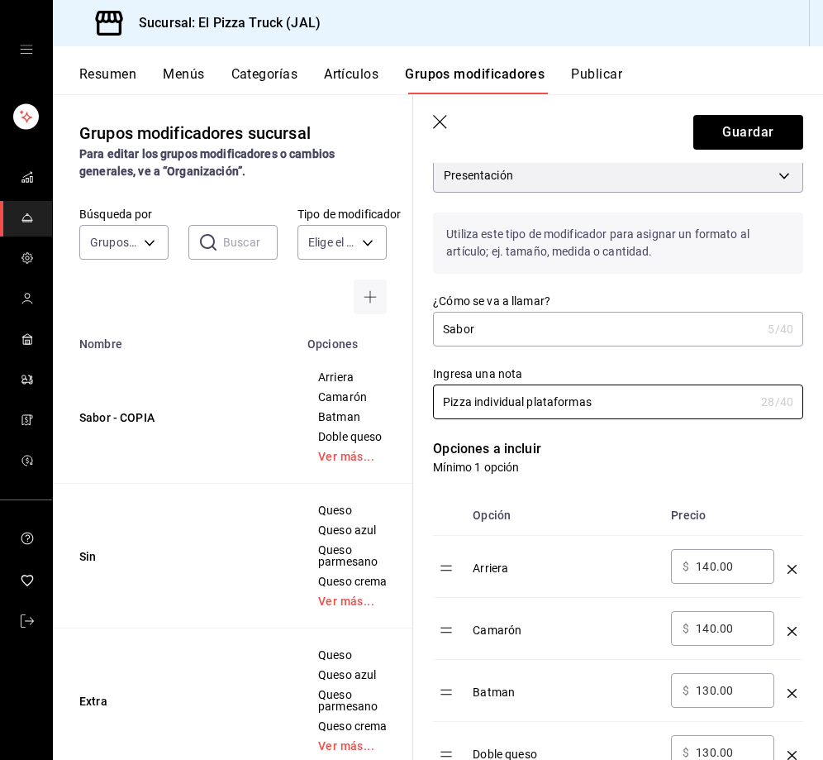
scroll to position [403, 0]
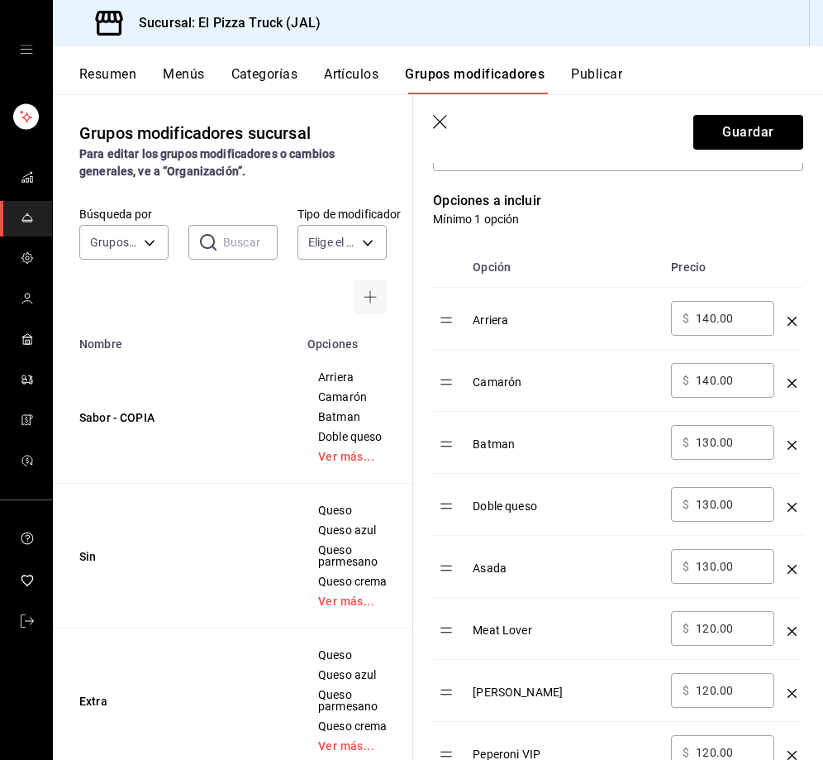
click at [709, 313] on input "140.00" at bounding box center [729, 318] width 67 height 17
type input "230.00"
type input "210.00"
type input "200.00"
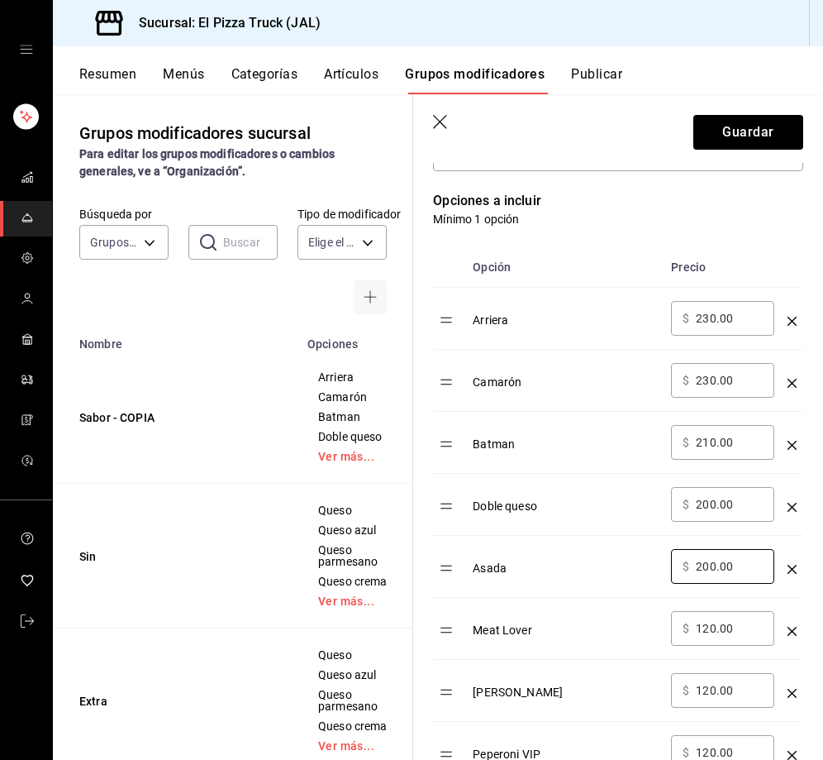
type input "200.00"
type input "190.00"
type input "180.00"
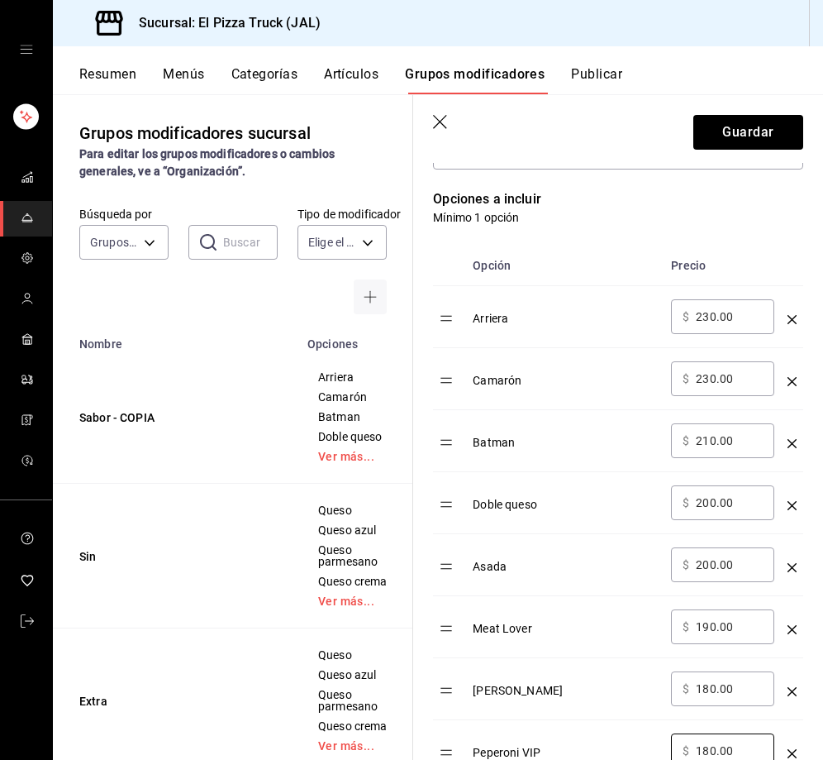
type input "180.00"
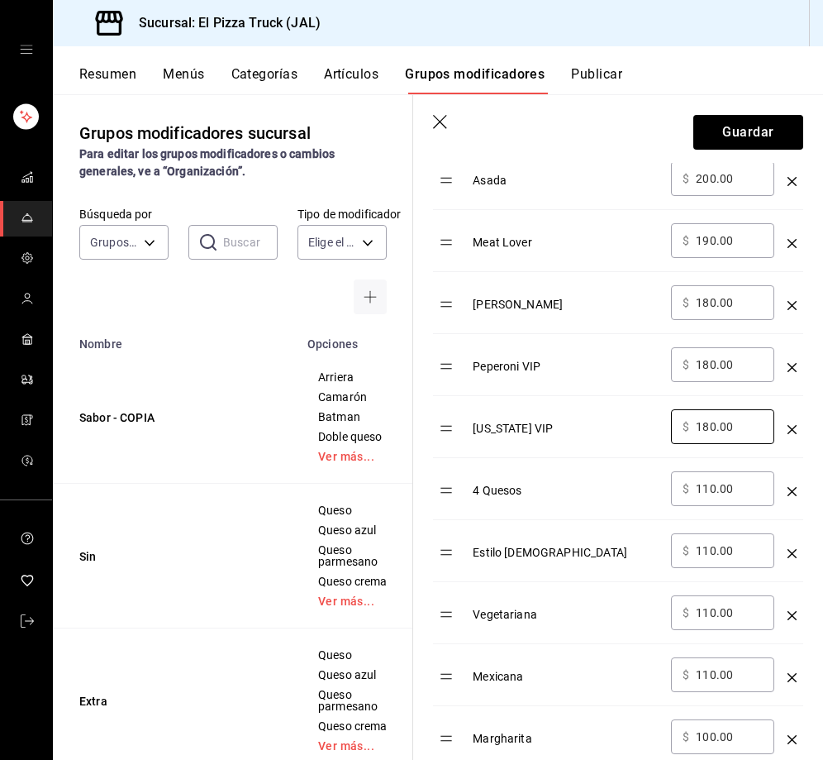
type input "180.00"
type input "170.00"
type input "160.00"
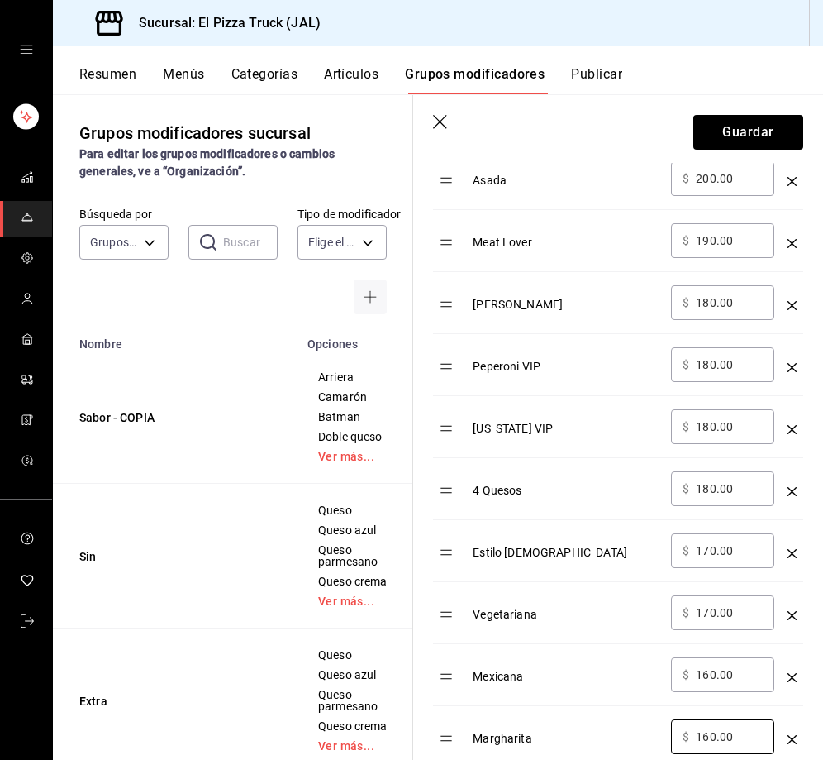
type input "160.00"
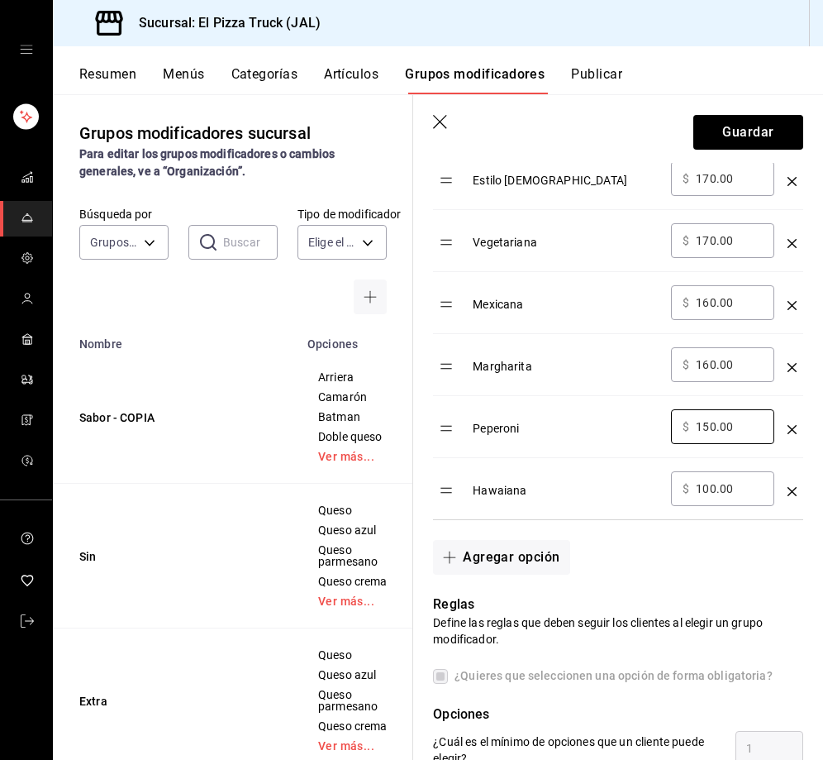
type input "150.00"
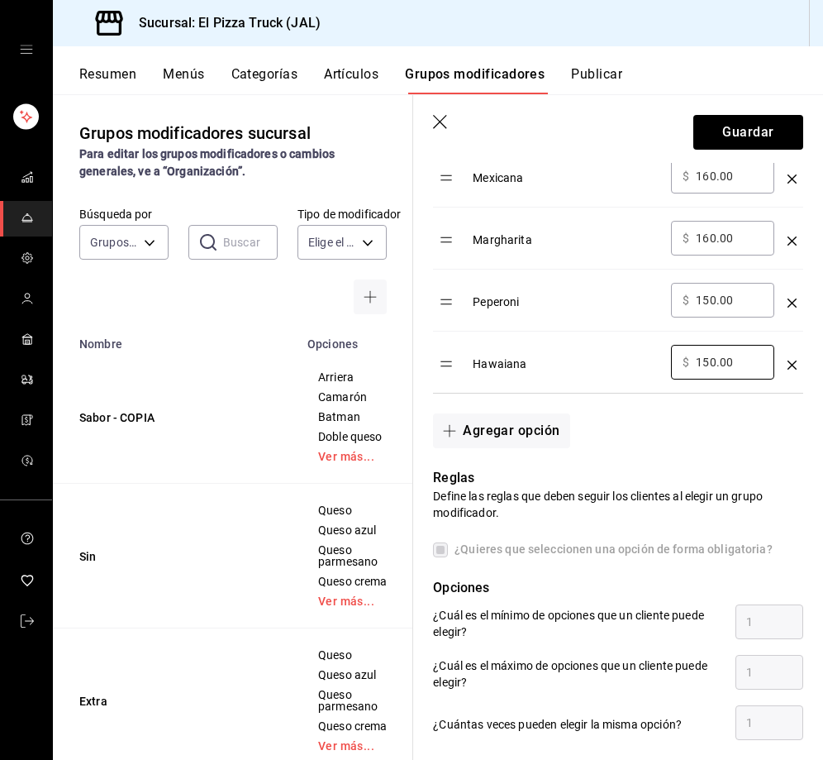
scroll to position [1614, 0]
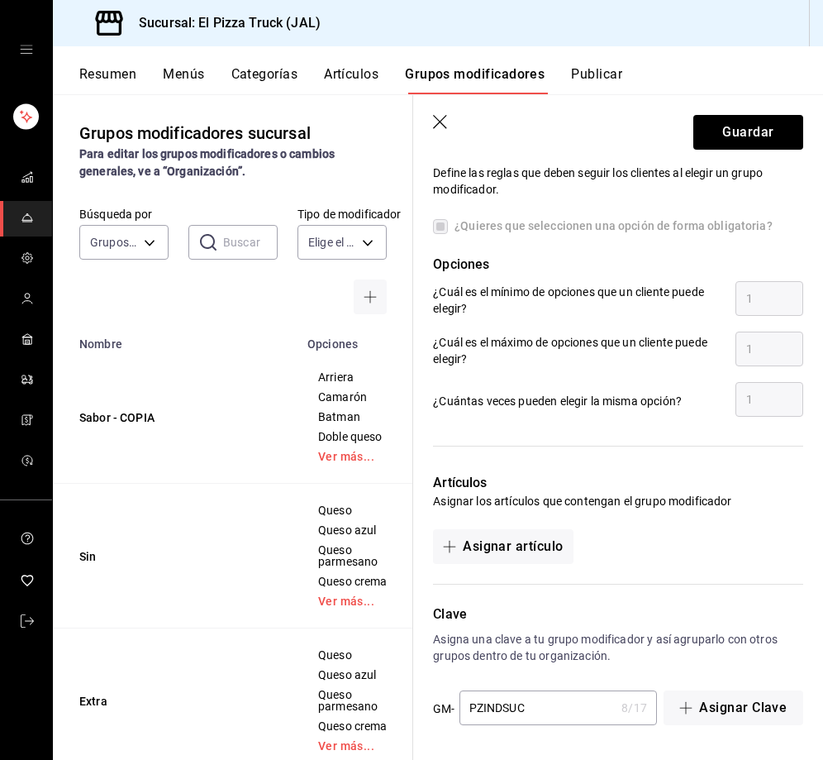
type input "150.00"
click at [543, 699] on input "PZINDSUC" at bounding box center [538, 707] width 156 height 33
type input "PZINDPLA"
click at [747, 127] on button "Guardar" at bounding box center [749, 132] width 110 height 35
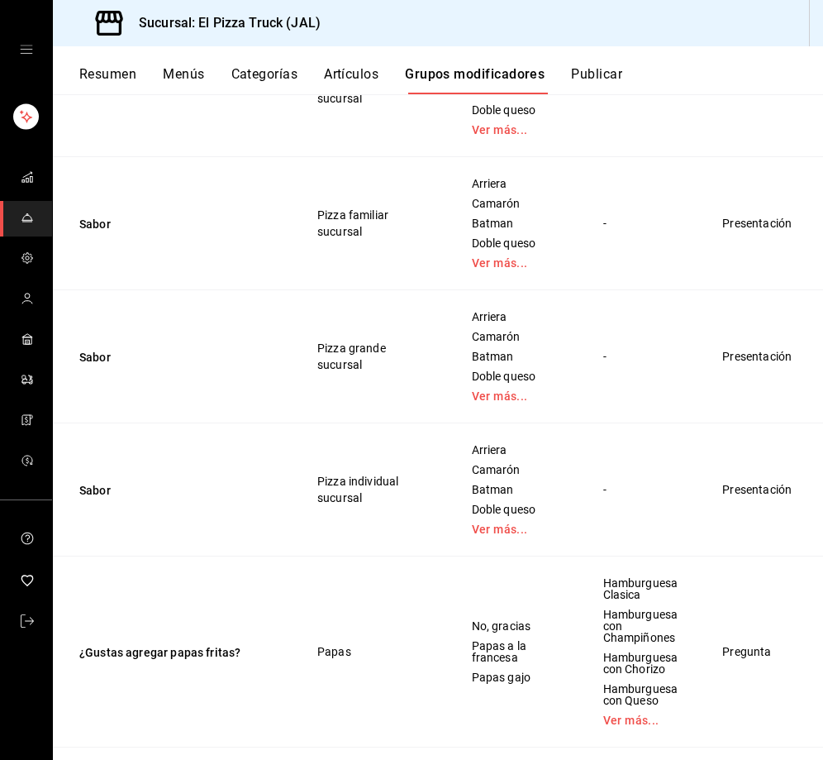
scroll to position [1240, 0]
click at [757, 428] on span "Duplicar" at bounding box center [746, 431] width 43 height 17
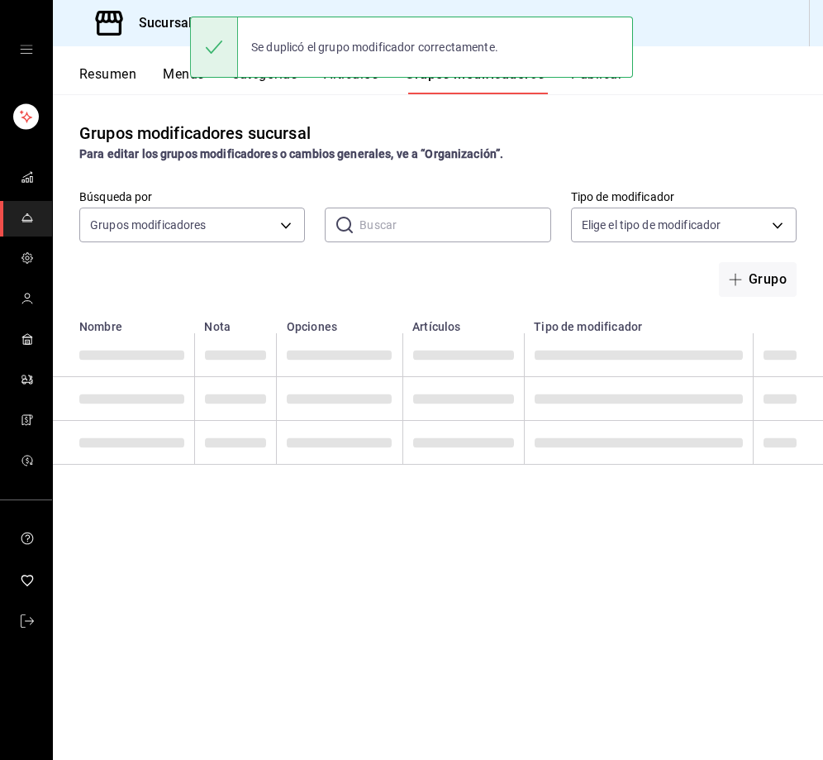
scroll to position [0, 0]
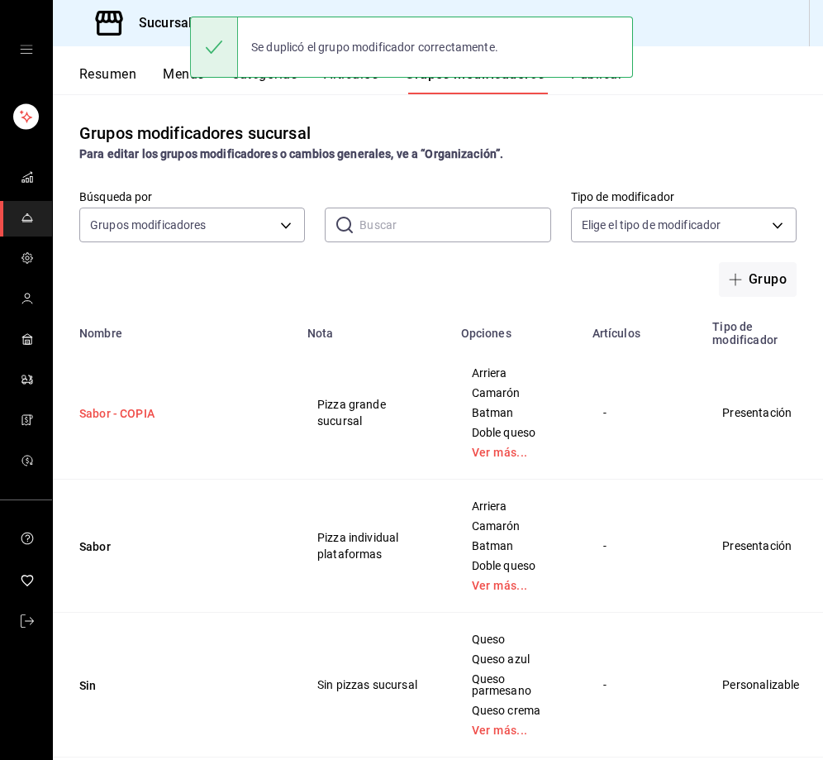
click at [141, 416] on button "Sabor - COPIA" at bounding box center [178, 413] width 198 height 17
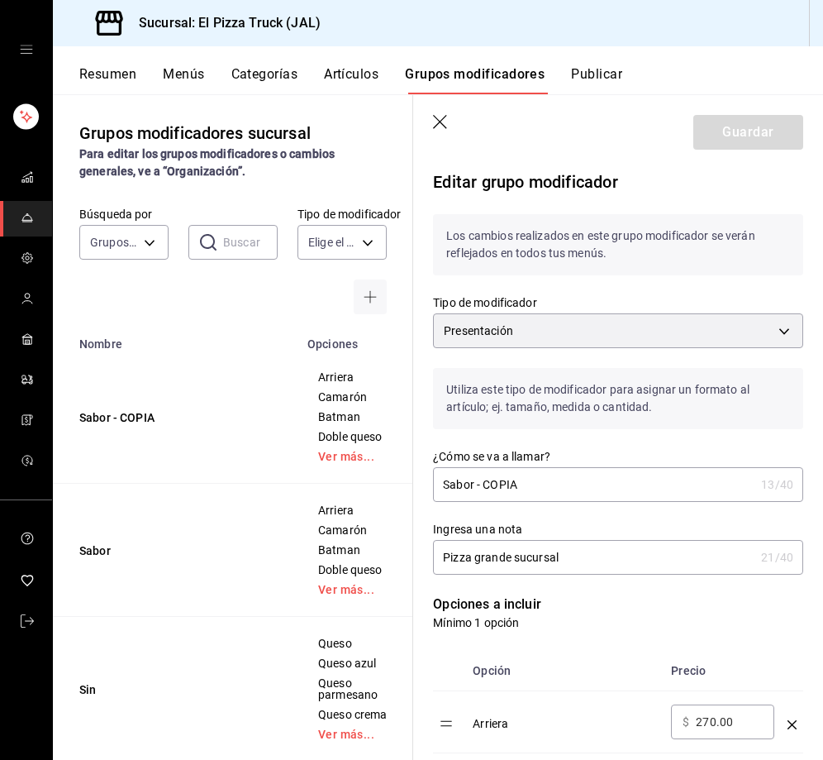
drag, startPoint x: 536, startPoint y: 476, endPoint x: 483, endPoint y: 487, distance: 54.0
click at [483, 487] on input "Sabor - COPIA" at bounding box center [594, 484] width 322 height 33
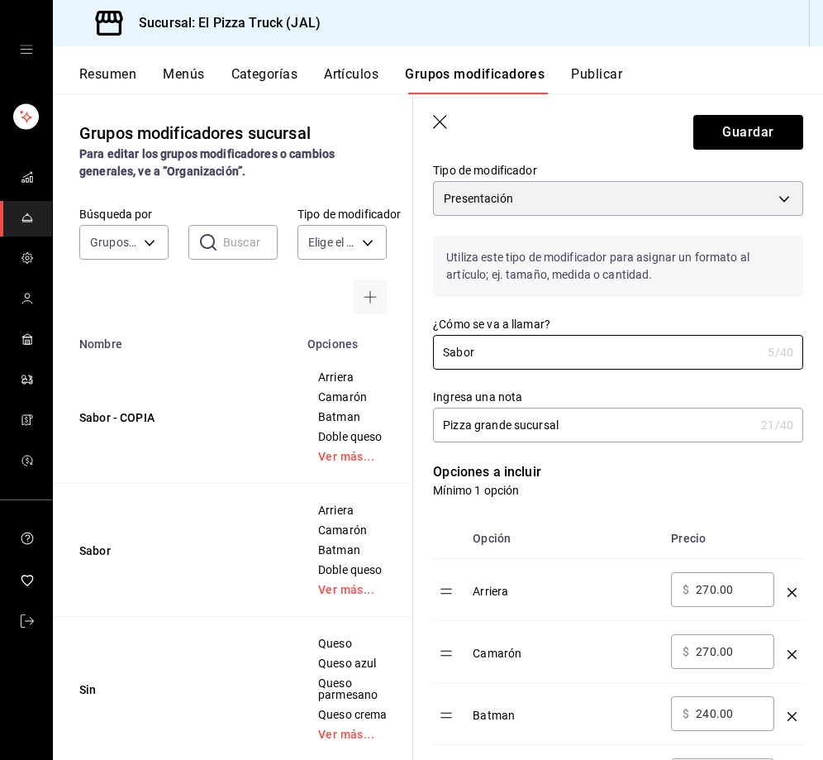
scroll to position [133, 0]
type input "Sabor"
click at [703, 593] on input "270.00" at bounding box center [729, 588] width 67 height 17
type input "0.00"
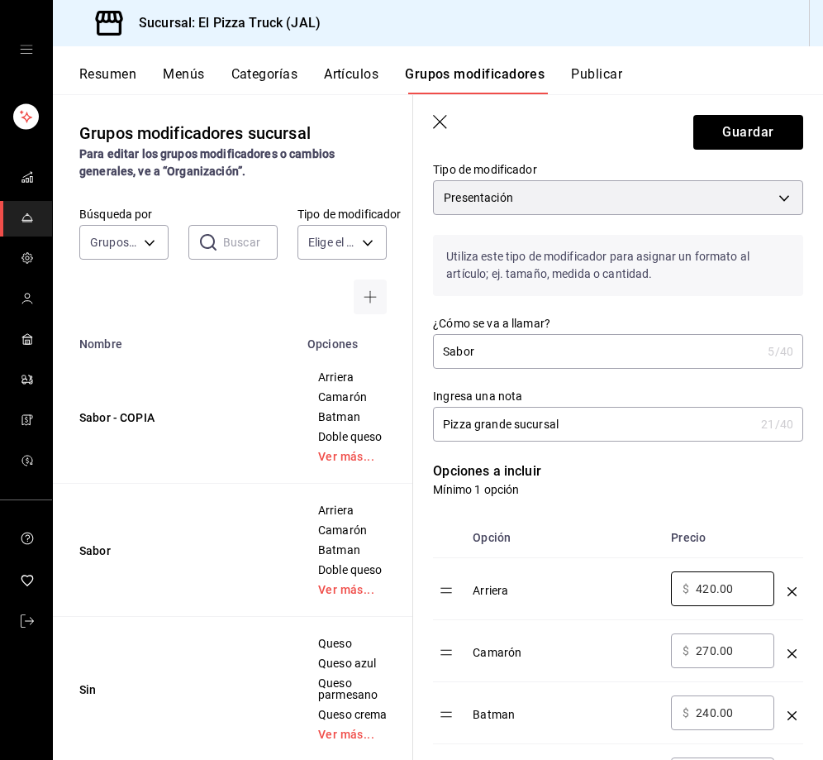
type input "420.00"
type input "380.00"
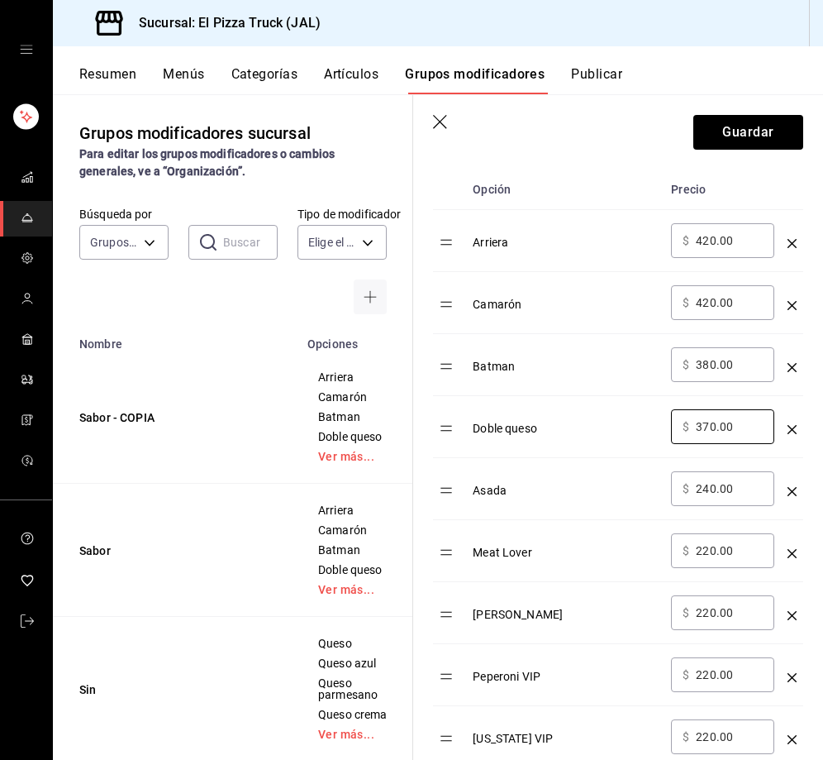
type input "370.00"
type input "350.00"
type input "330.00"
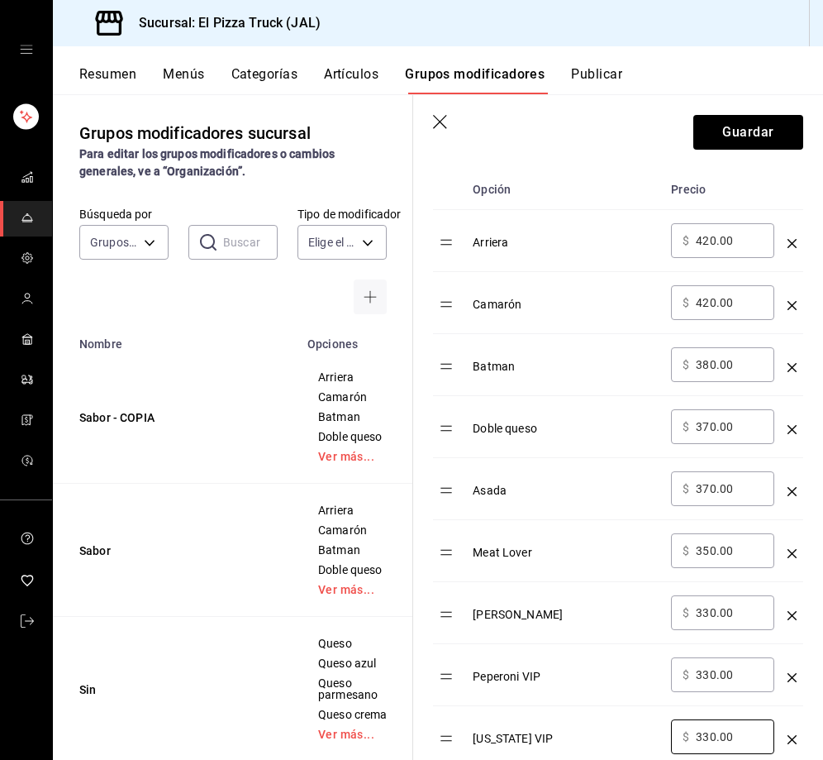
type input "330.00"
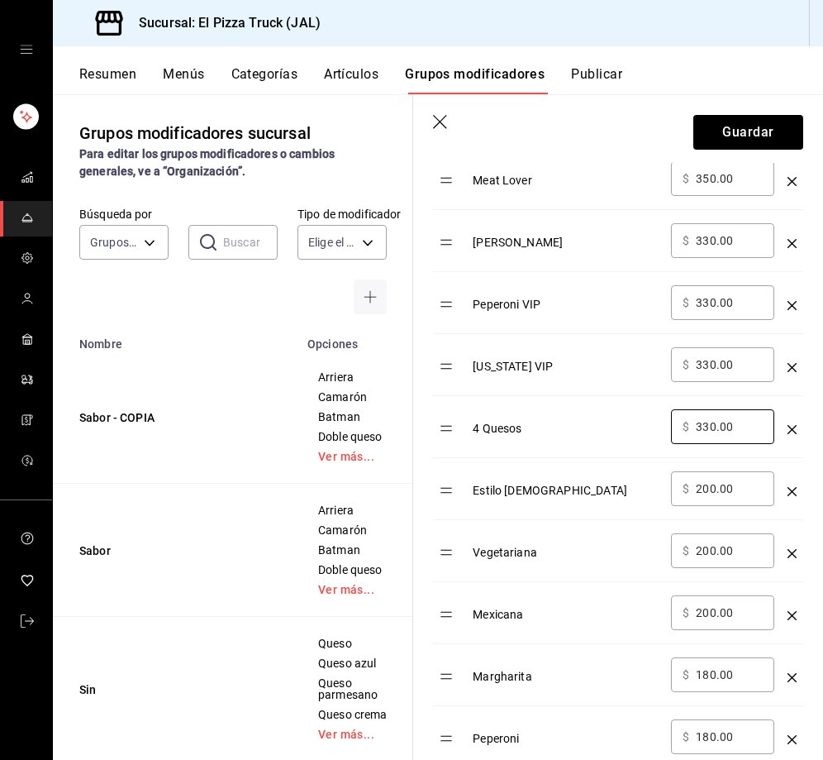
type input "330.00"
type input "300.00"
type input "290.00"
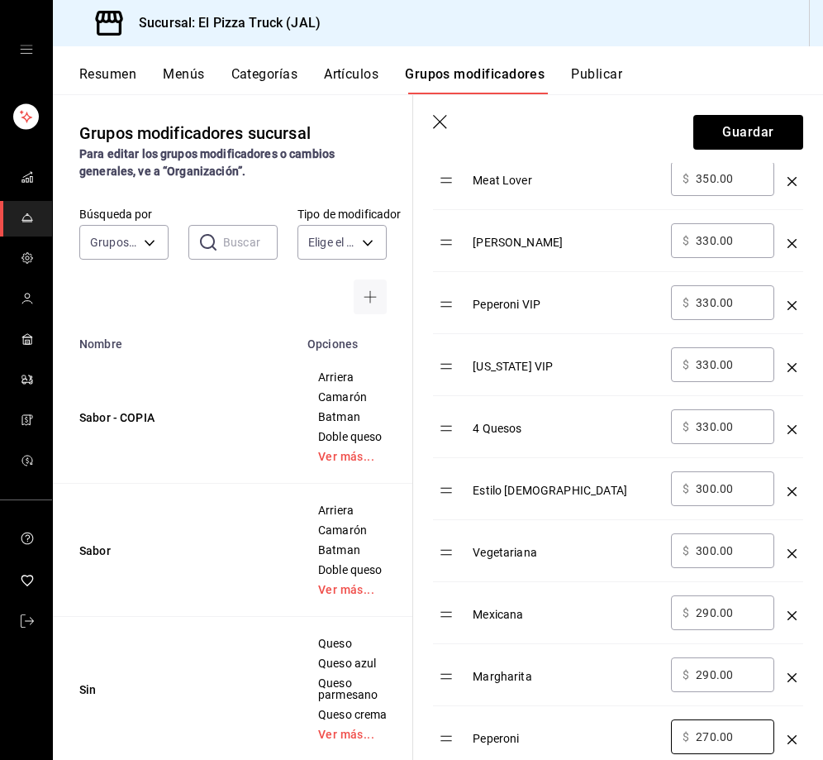
type input "270.00"
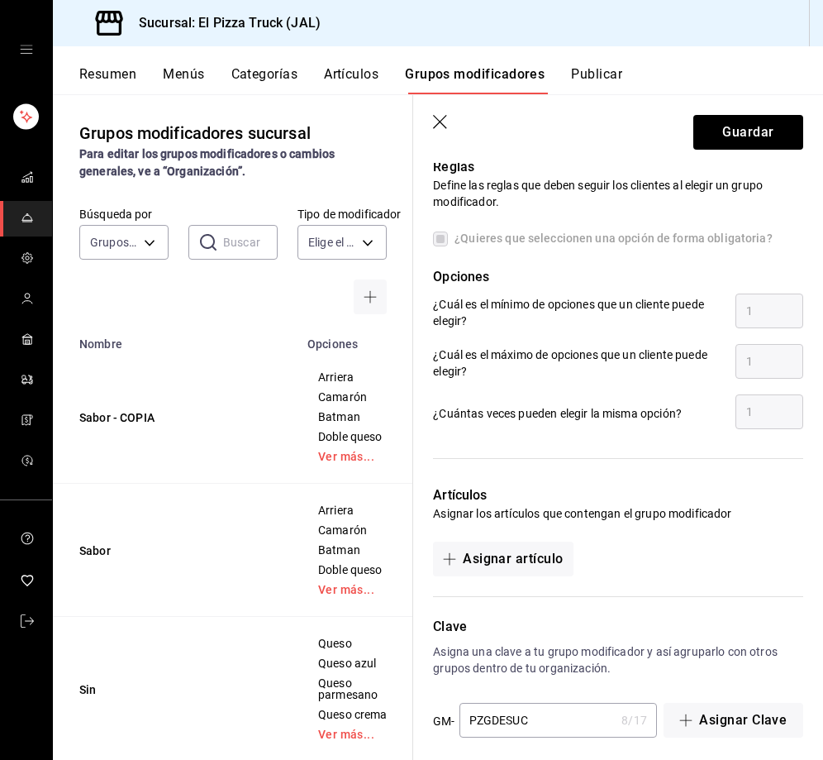
scroll to position [1614, 0]
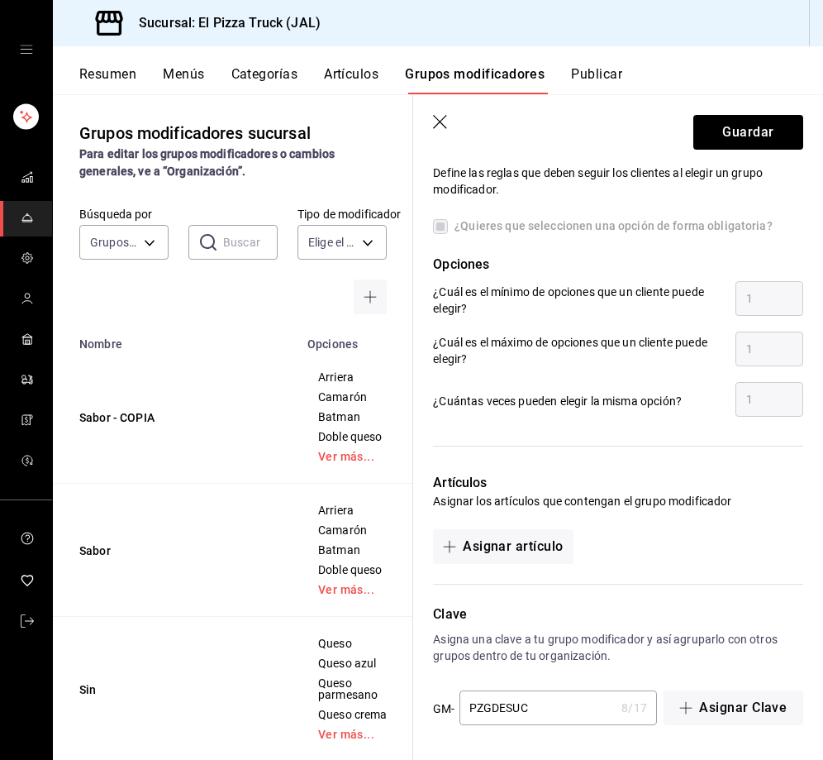
type input "270.00"
click at [573, 710] on input "PZGDESUC" at bounding box center [538, 707] width 156 height 33
type input "PZGDEPLA"
click at [748, 122] on button "Guardar" at bounding box center [749, 132] width 110 height 35
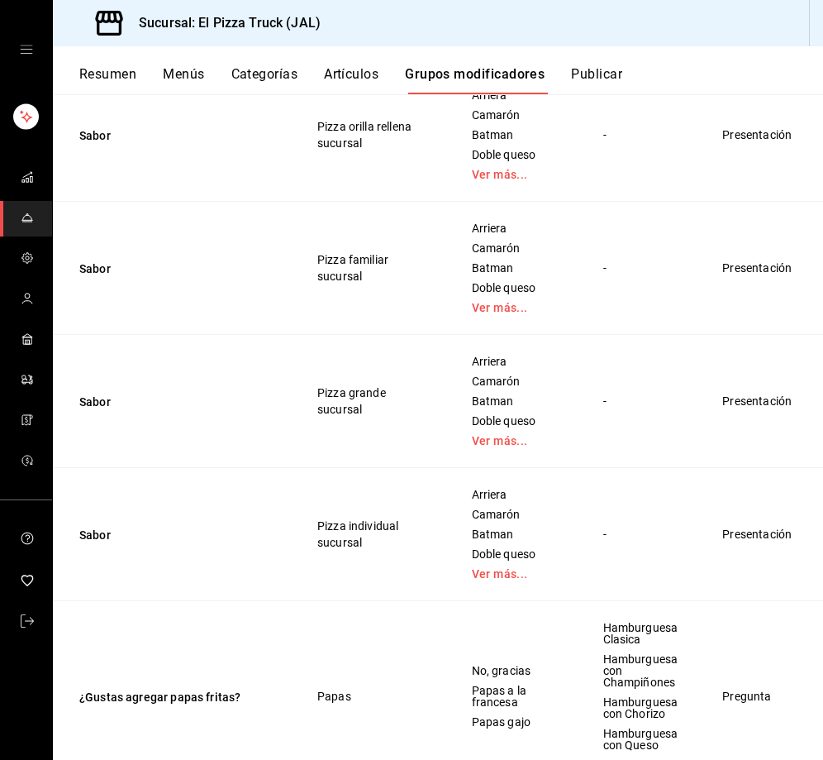
scroll to position [1323, 0]
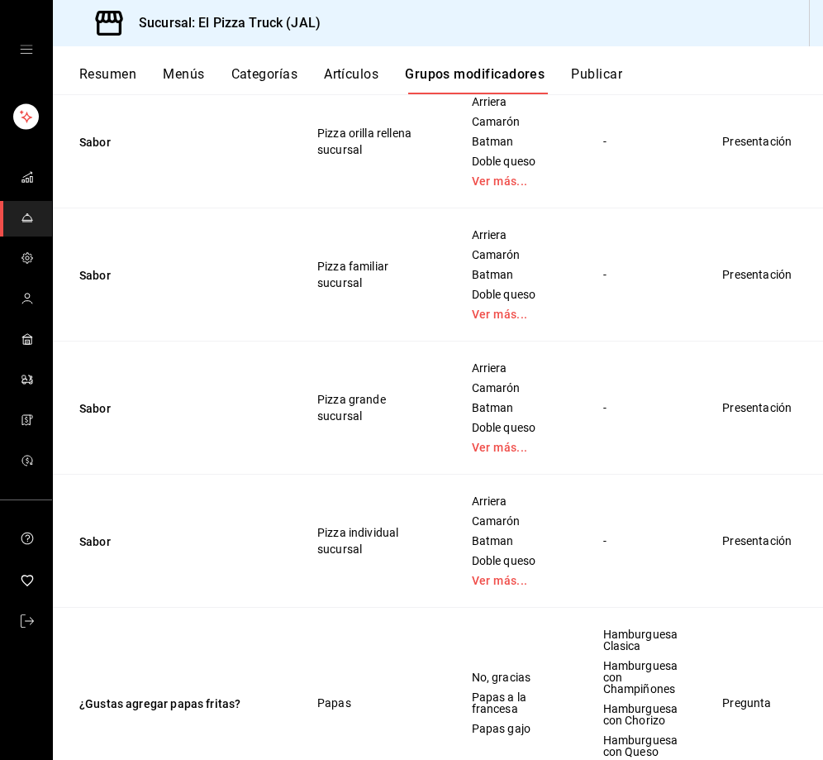
click at [745, 337] on li "Duplicar" at bounding box center [731, 349] width 99 height 34
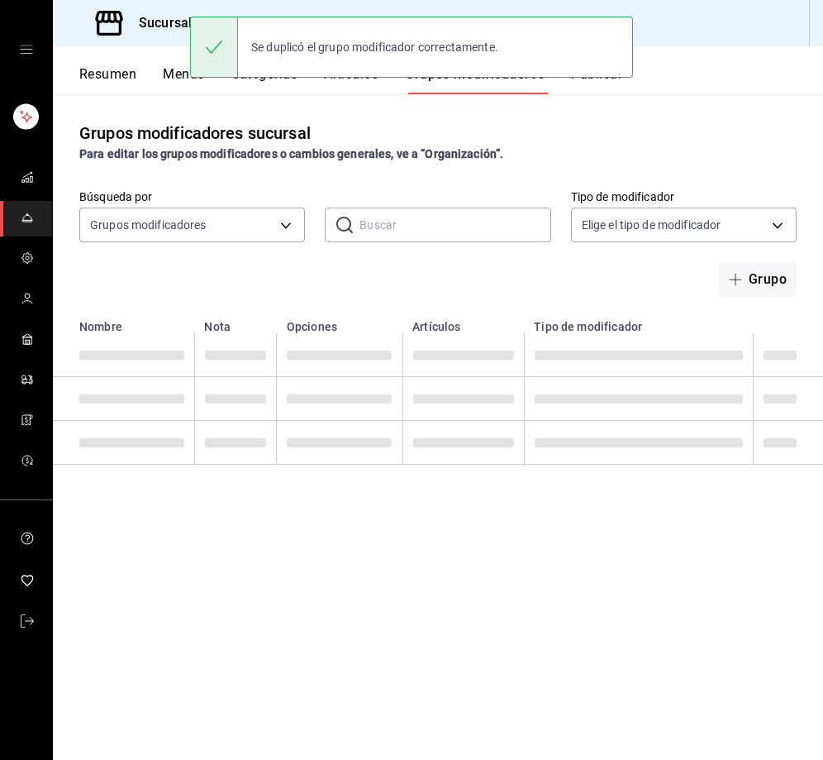
scroll to position [0, 0]
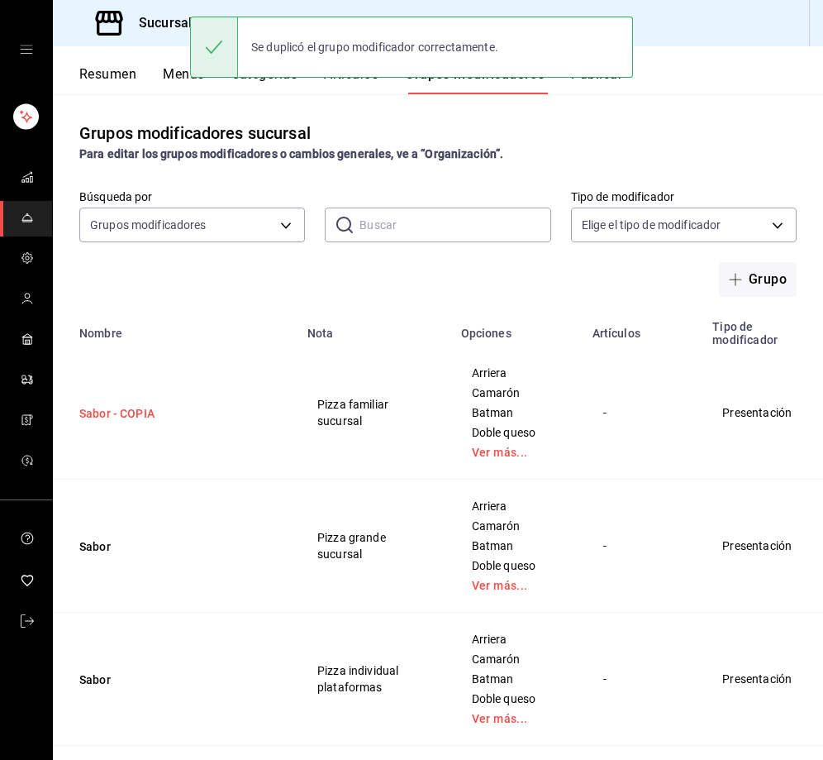
click at [146, 418] on button "Sabor - COPIA" at bounding box center [178, 413] width 198 height 17
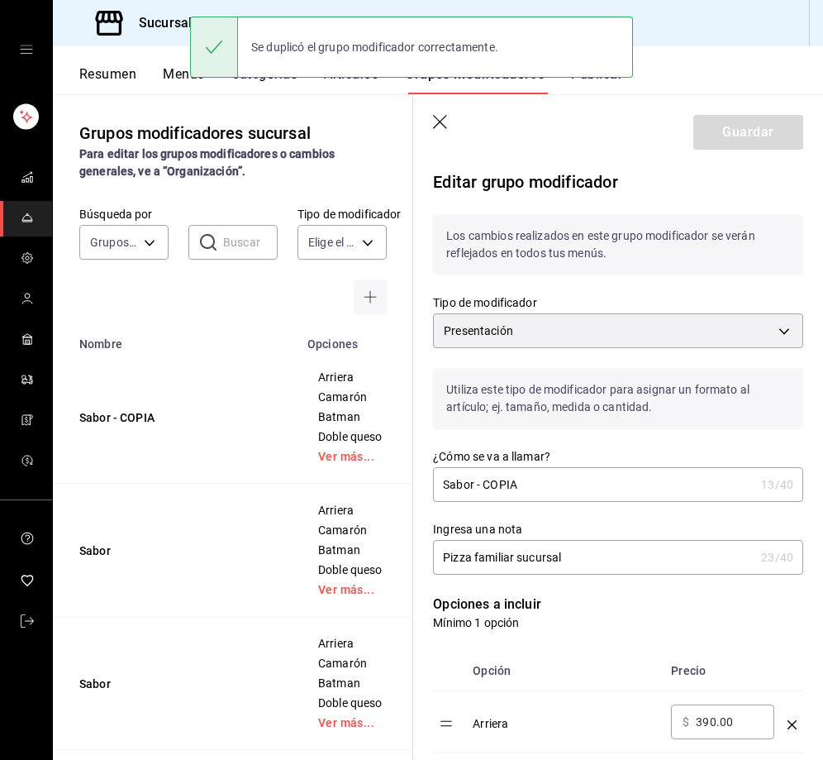
click at [572, 470] on input "Sabor - COPIA" at bounding box center [594, 484] width 322 height 33
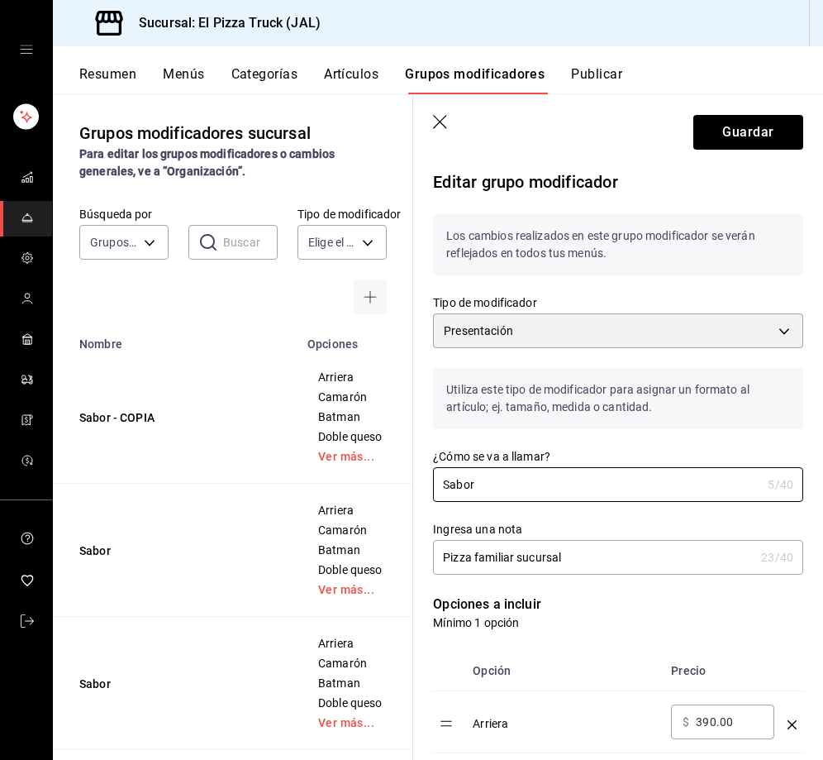
type input "Sabor"
click at [588, 570] on input "Pizza familiar sucursal" at bounding box center [594, 557] width 322 height 33
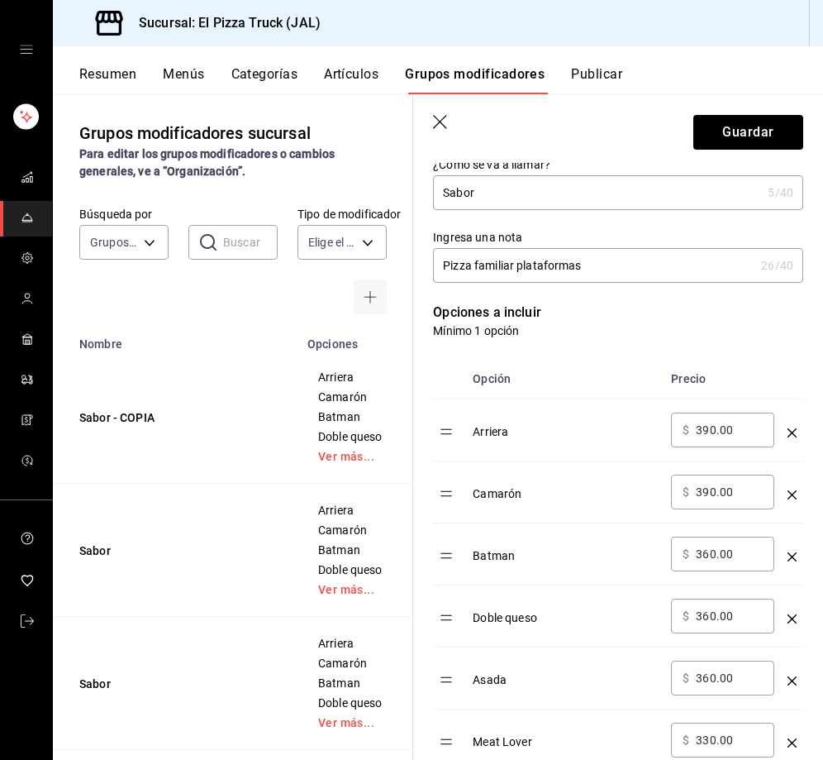
scroll to position [335, 0]
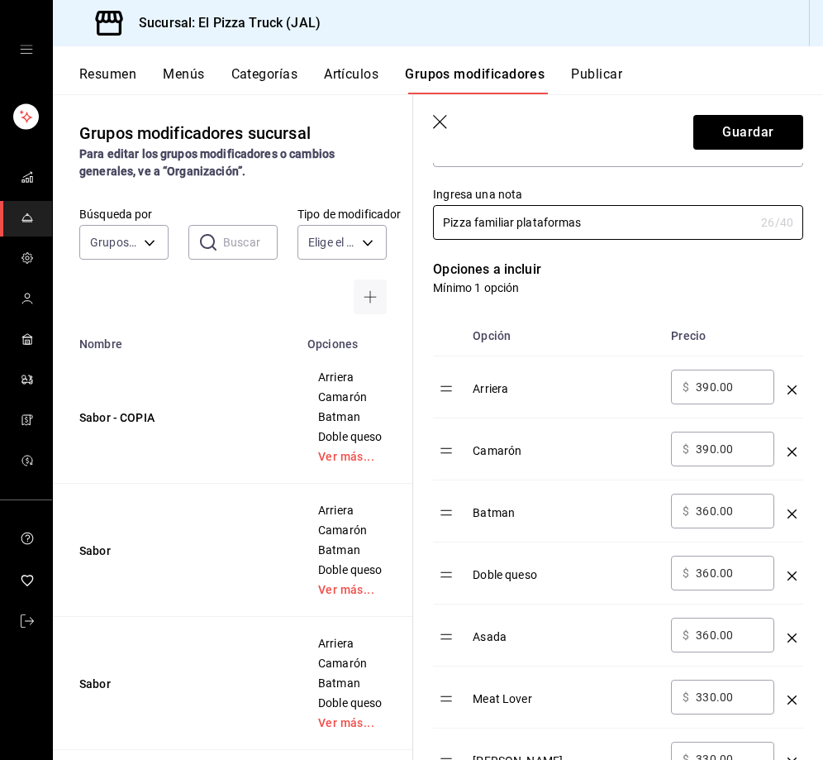
type input "Pizza familiar plataformas"
click at [702, 384] on input "390.00" at bounding box center [729, 387] width 67 height 17
click at [710, 394] on input "390.00" at bounding box center [729, 387] width 67 height 17
type input "620.00"
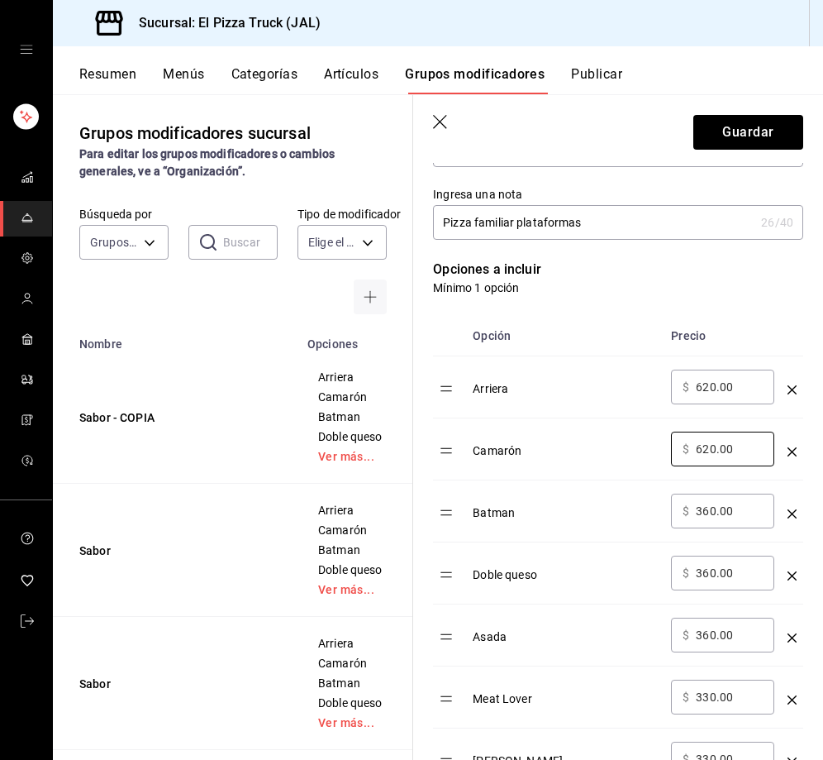
type input "620.00"
type input "570.00"
type input "550.00"
type input "520.00"
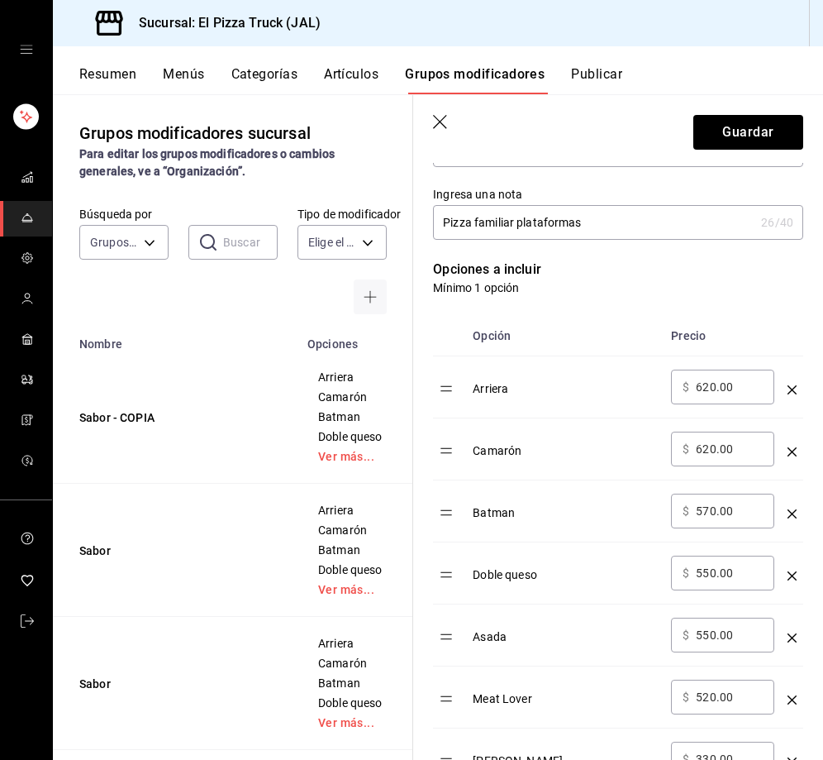
scroll to position [343, 0]
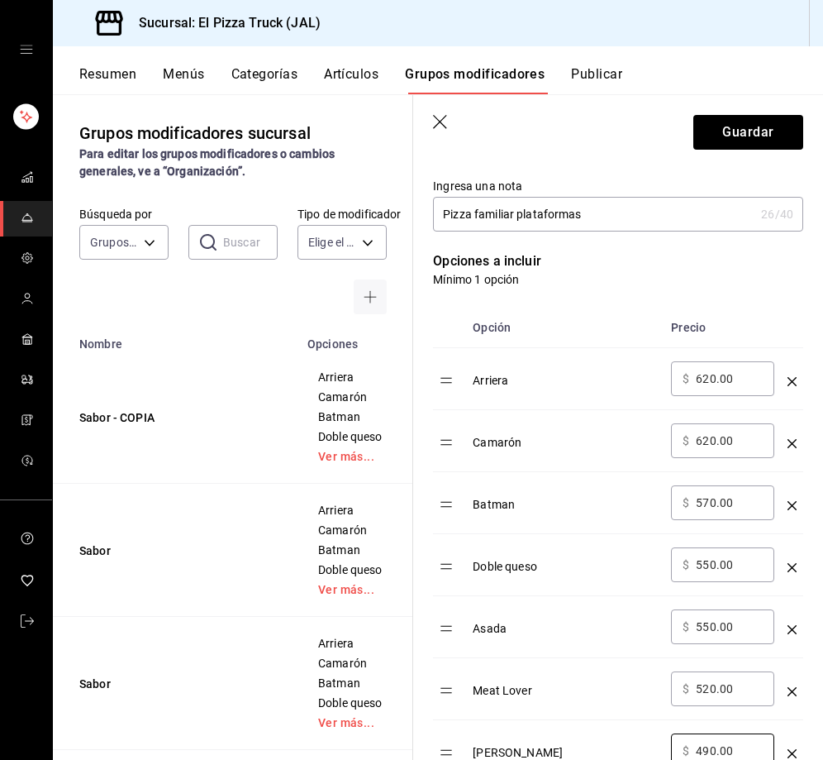
type input "490.00"
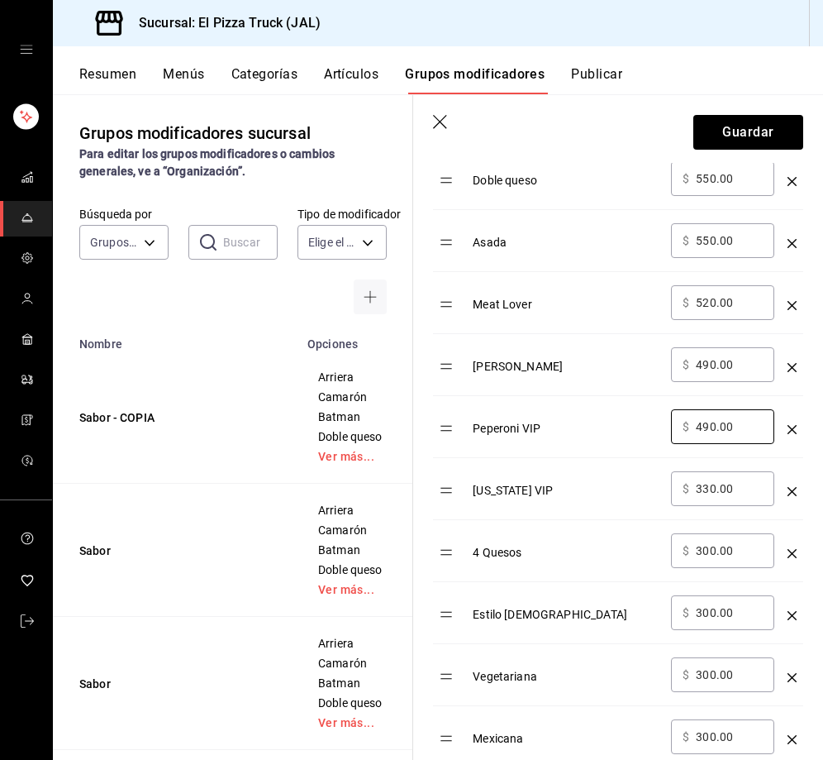
type input "490.00"
type input "450.00"
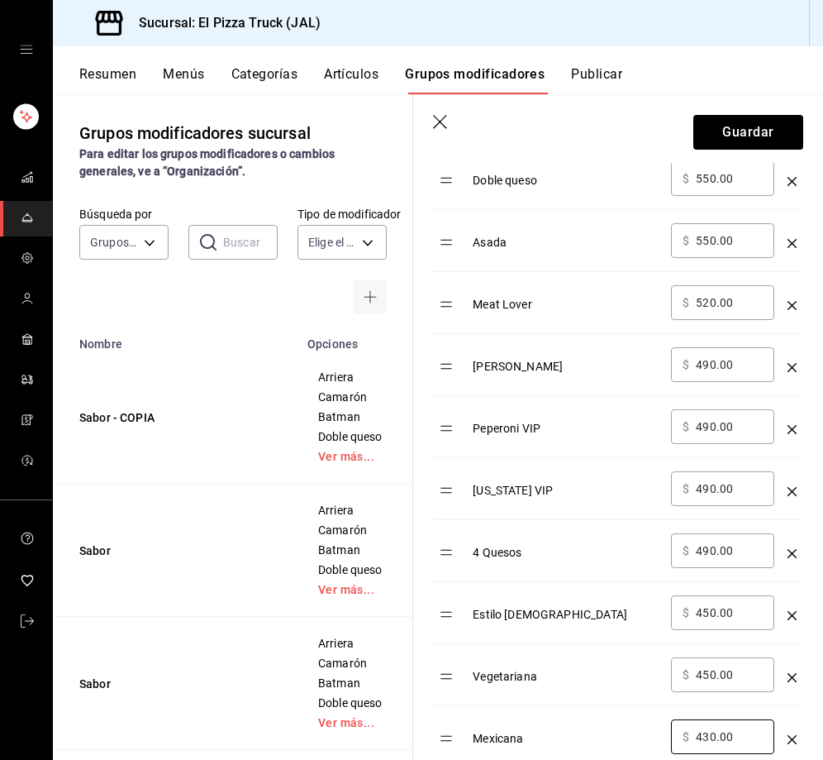
type input "430.00"
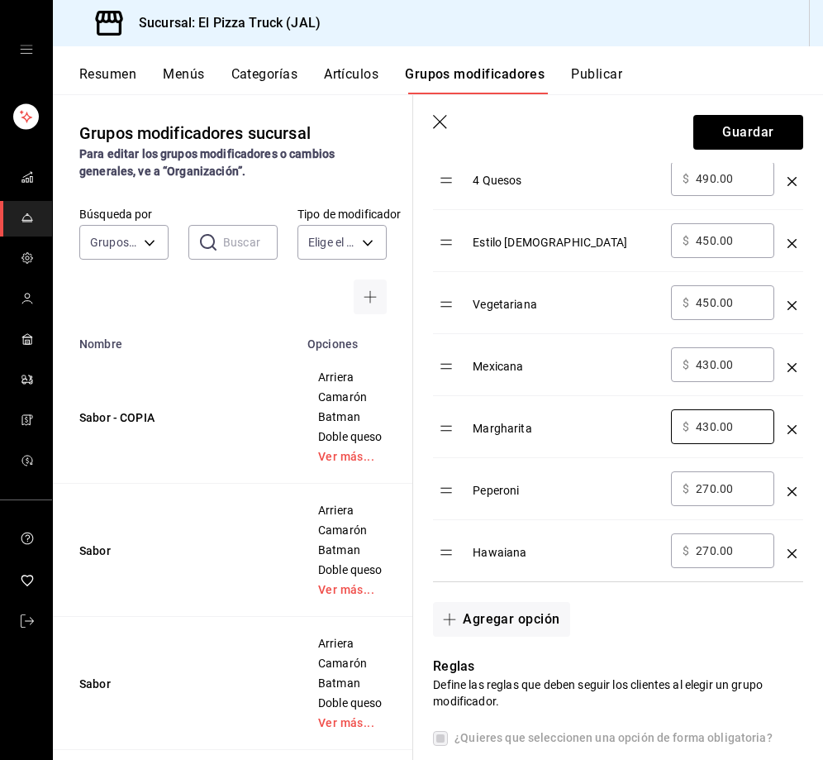
type input "430.00"
type input "410.00"
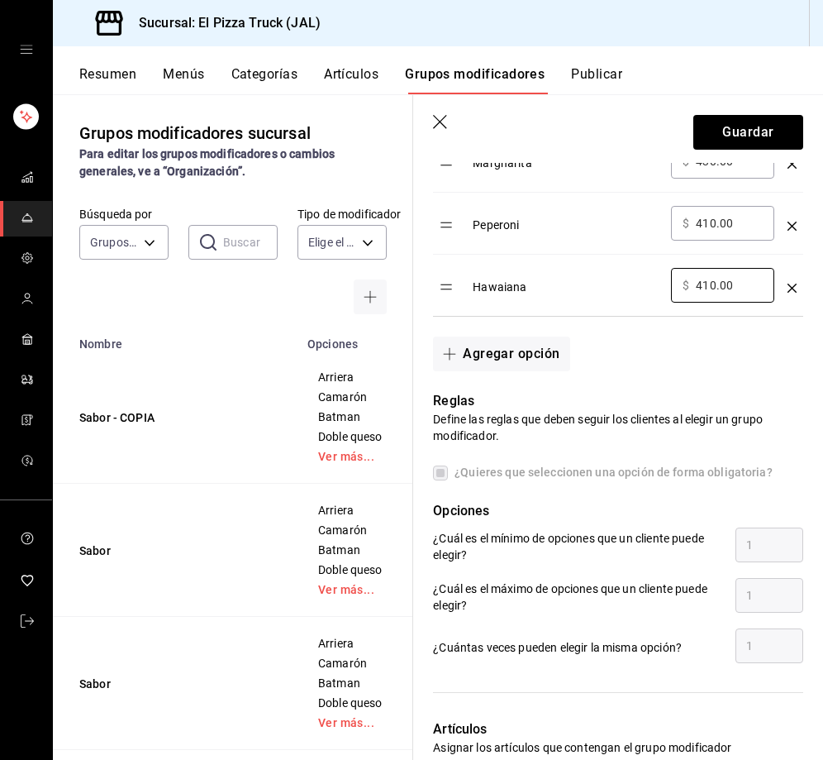
scroll to position [1614, 0]
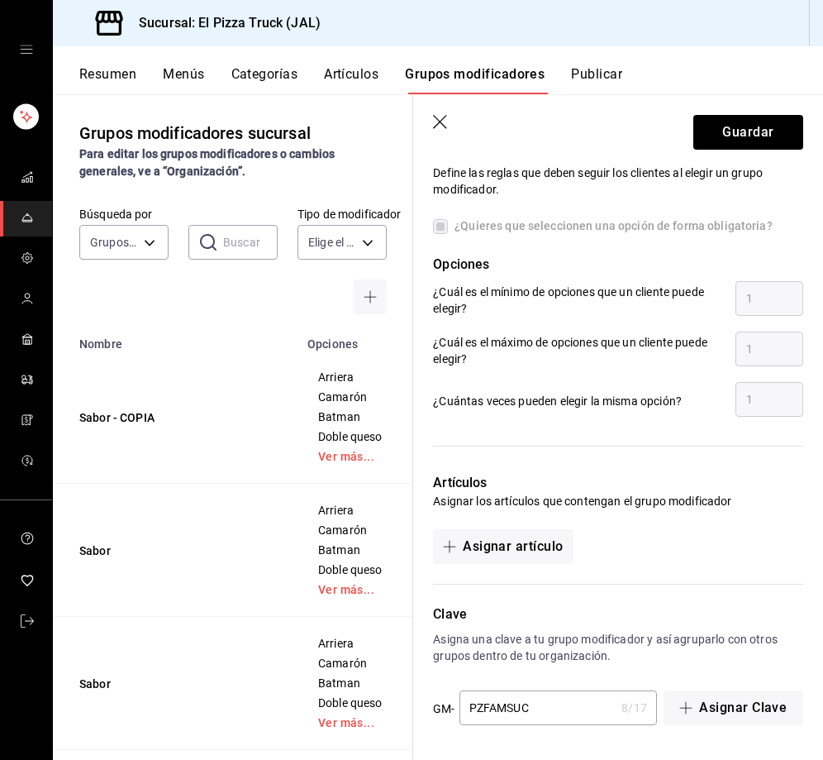
type input "410.00"
click at [561, 704] on input "PZFAMSUC" at bounding box center [538, 707] width 156 height 33
type input "PZFAMPLA"
click at [723, 141] on button "Guardar" at bounding box center [749, 132] width 110 height 35
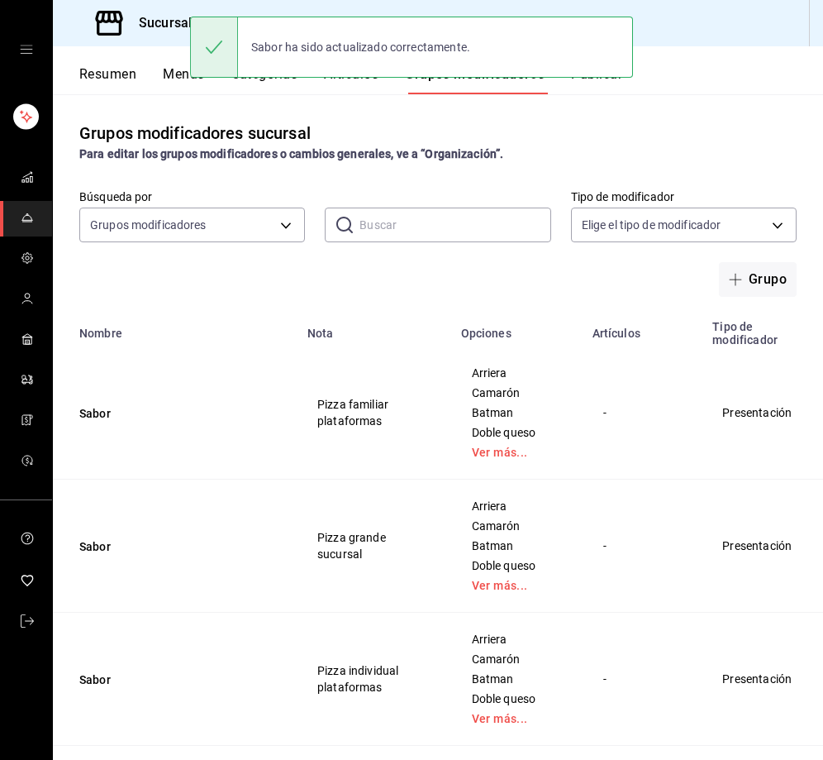
click at [128, 536] on td "Sabor" at bounding box center [175, 546] width 245 height 133
click at [81, 557] on td "Sabor" at bounding box center [175, 546] width 245 height 133
click at [95, 546] on button "Sabor" at bounding box center [178, 546] width 198 height 17
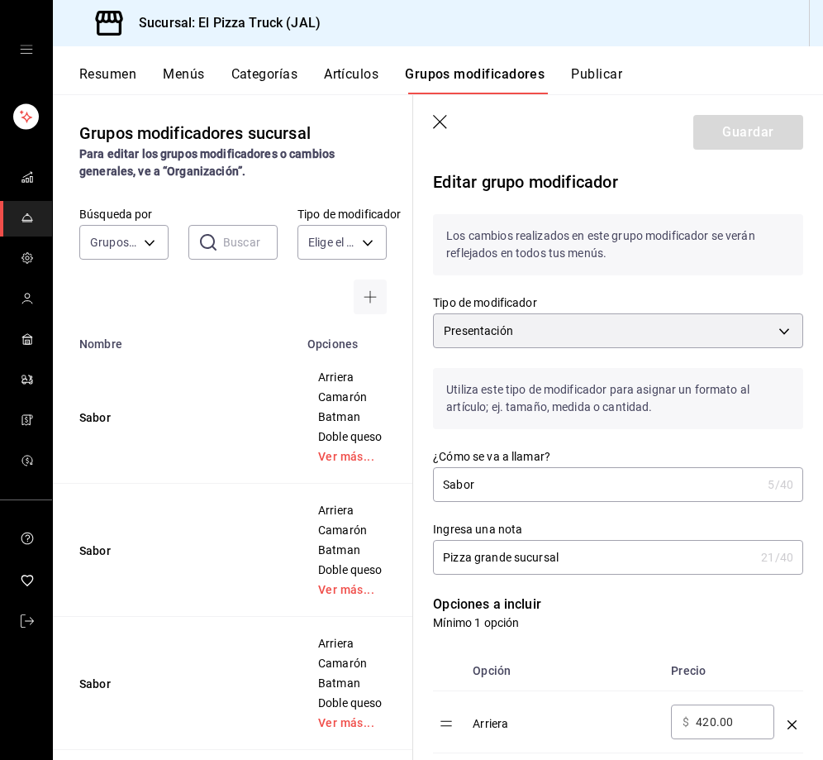
click at [585, 561] on input "Pizza grande sucursal" at bounding box center [594, 557] width 322 height 33
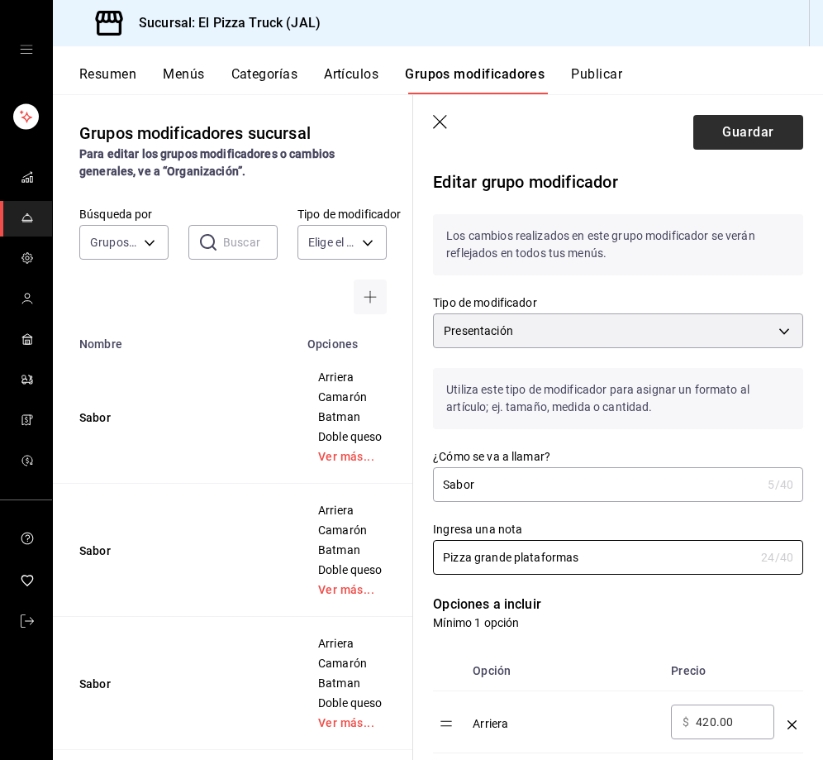
type input "Pizza grande plataformas"
click at [699, 131] on button "Guardar" at bounding box center [749, 132] width 110 height 35
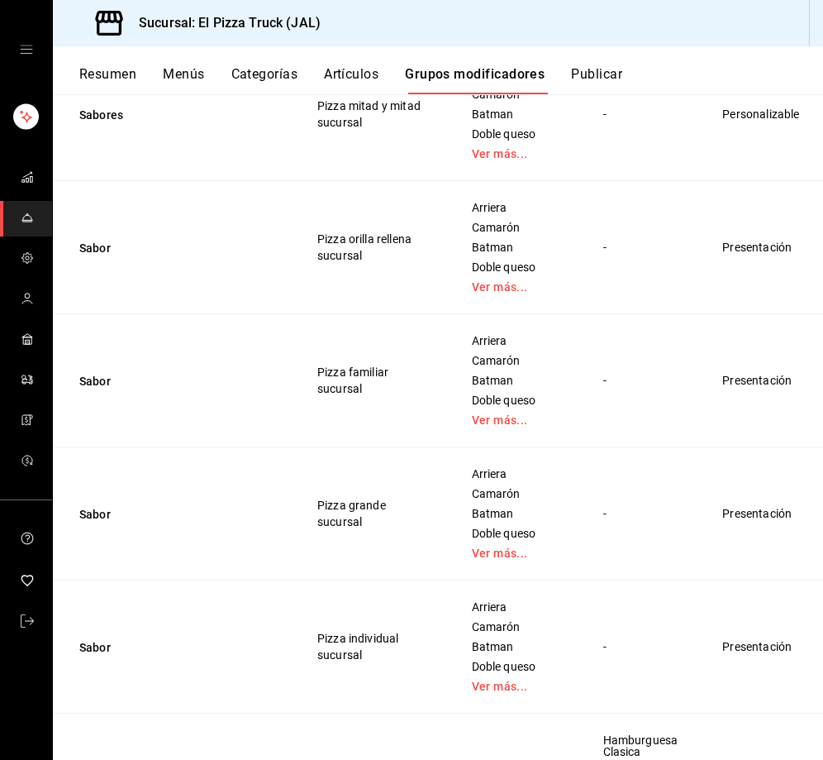
scroll to position [1323, 0]
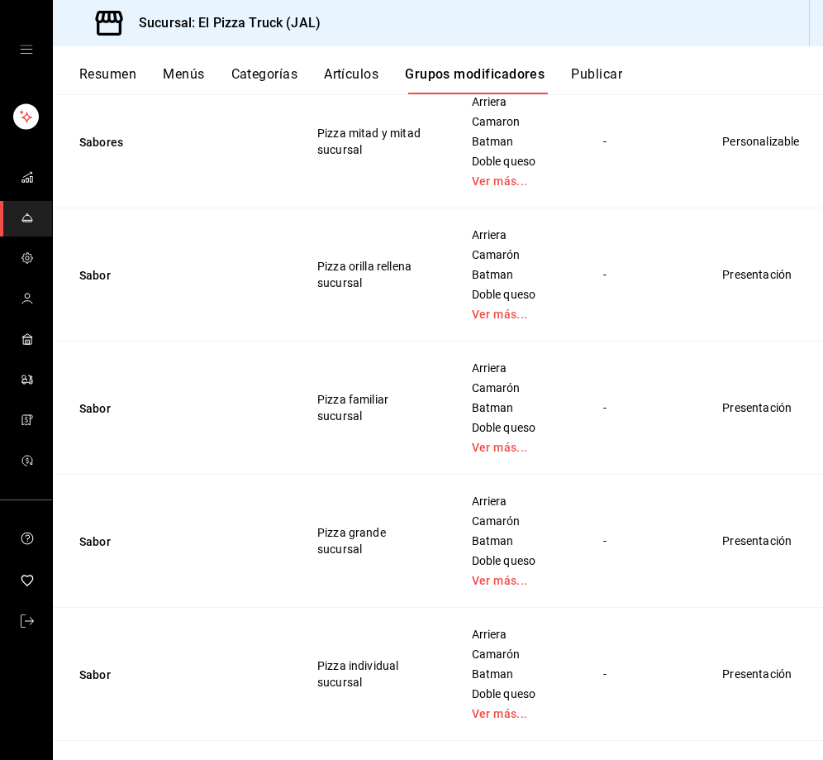
click at [761, 349] on span "Duplicar" at bounding box center [746, 349] width 43 height 17
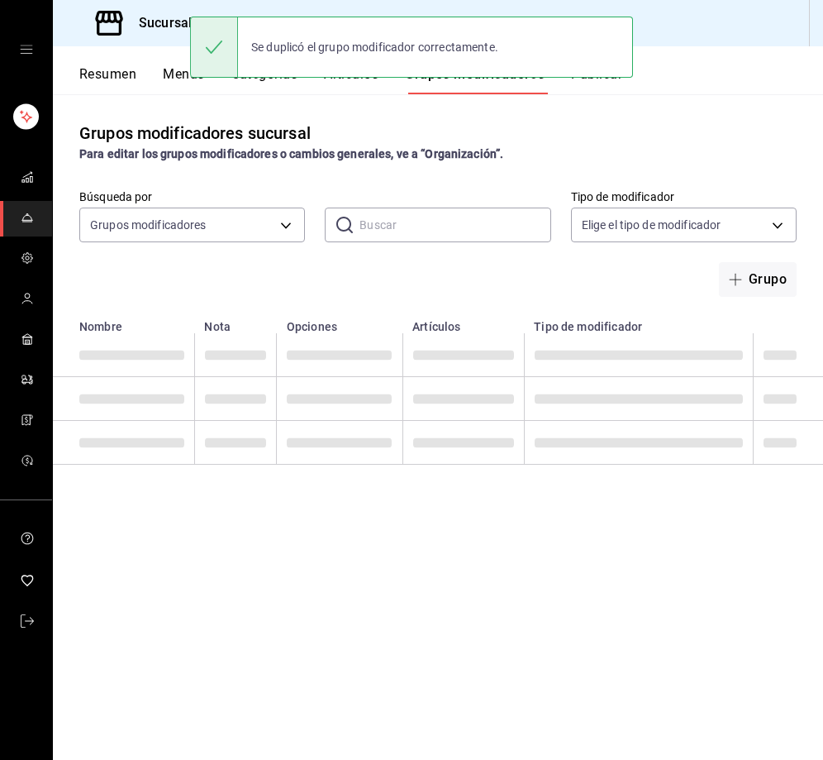
scroll to position [0, 0]
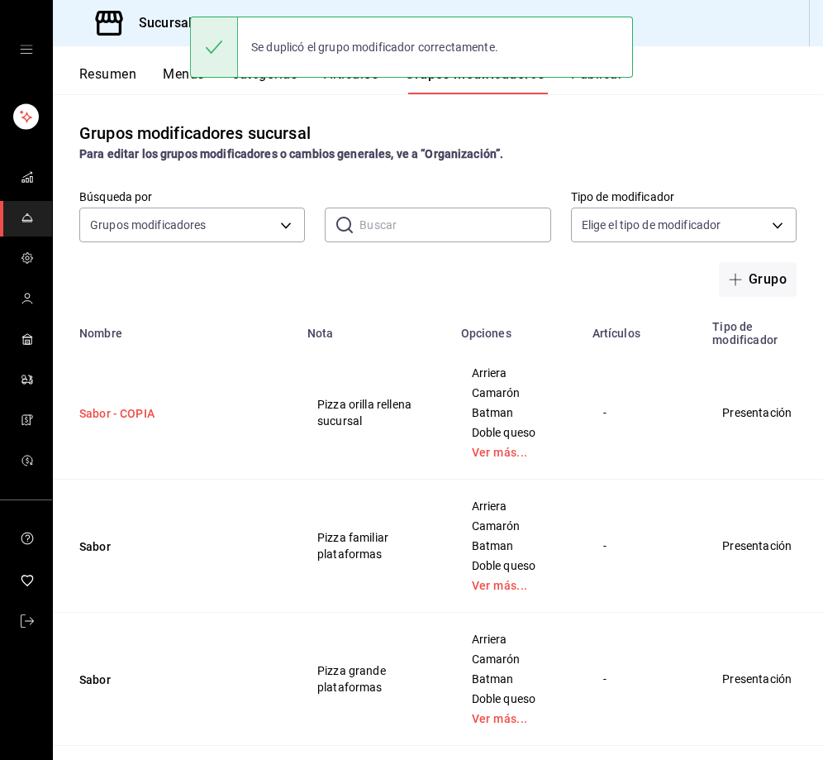
click at [132, 410] on button "Sabor - COPIA" at bounding box center [178, 413] width 198 height 17
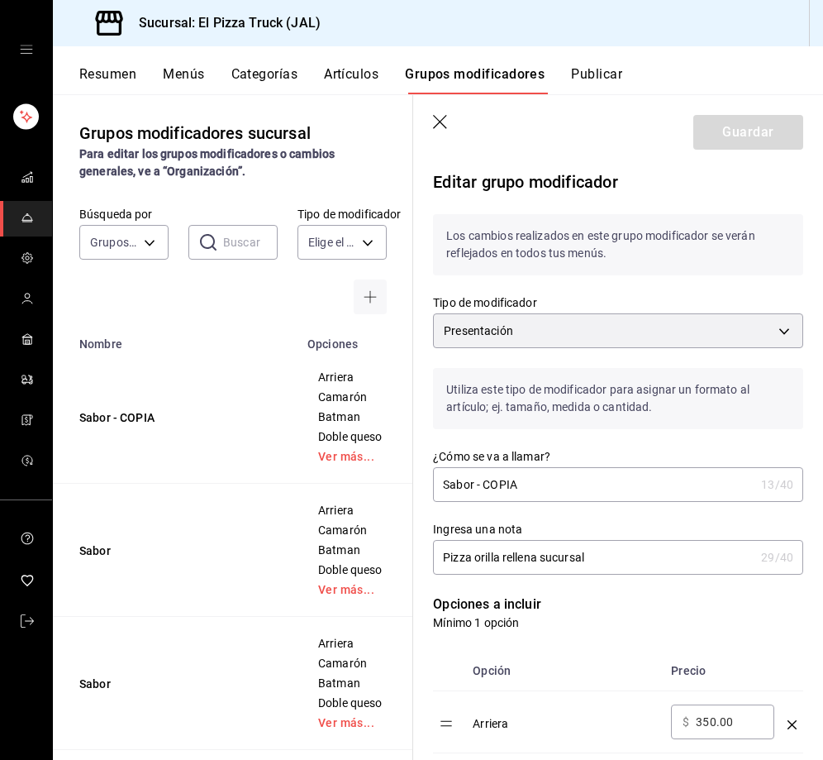
drag, startPoint x: 521, startPoint y: 480, endPoint x: 475, endPoint y: 483, distance: 45.5
click at [475, 483] on input "Sabor - COPIA" at bounding box center [594, 484] width 322 height 33
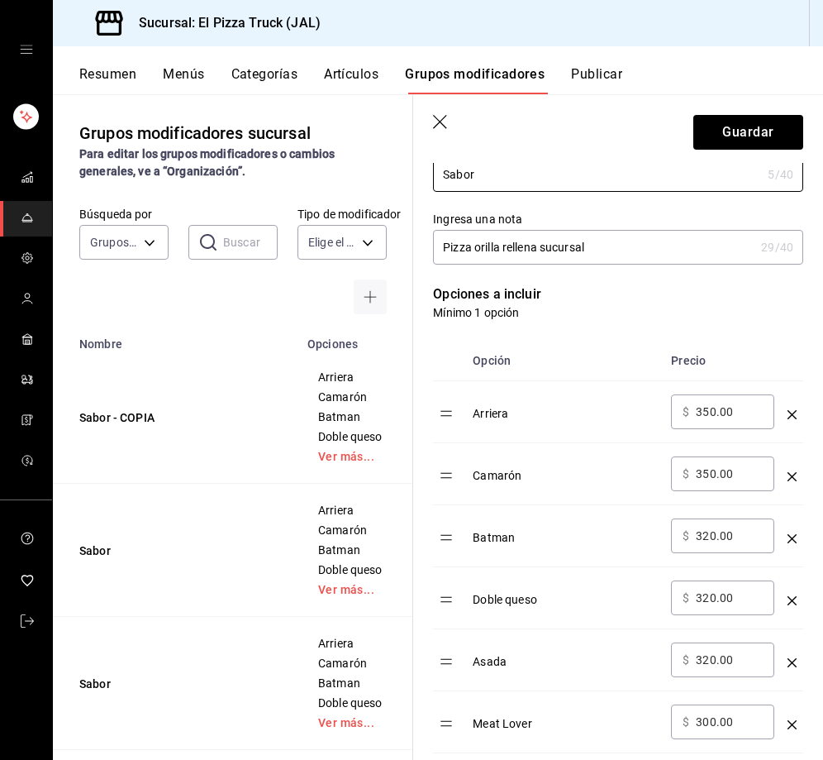
scroll to position [331, 0]
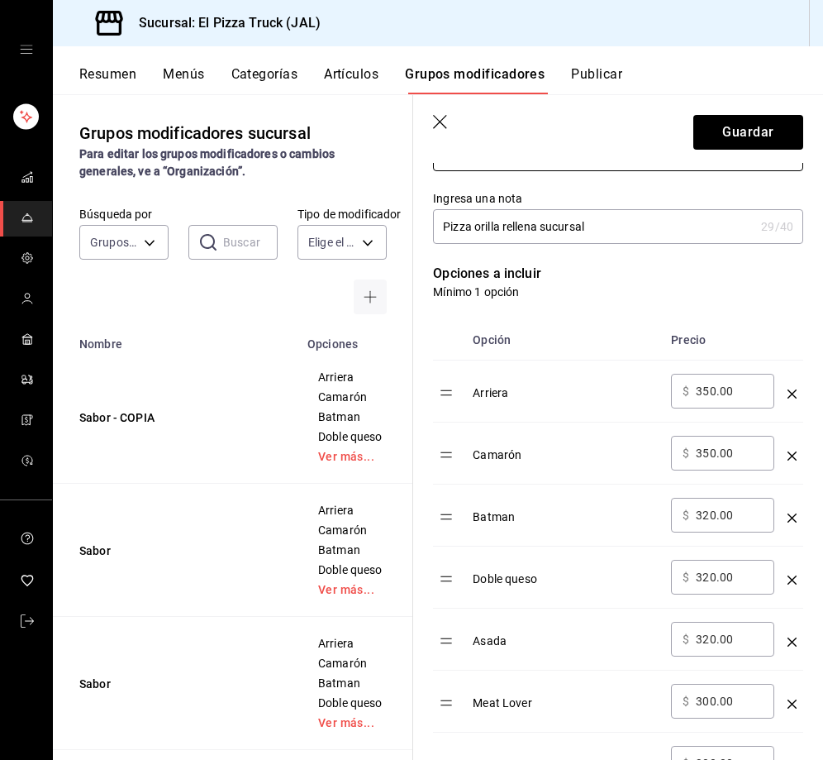
type input "Sabor"
click at [589, 216] on input "Pizza orilla rellena sucursal" at bounding box center [594, 226] width 322 height 33
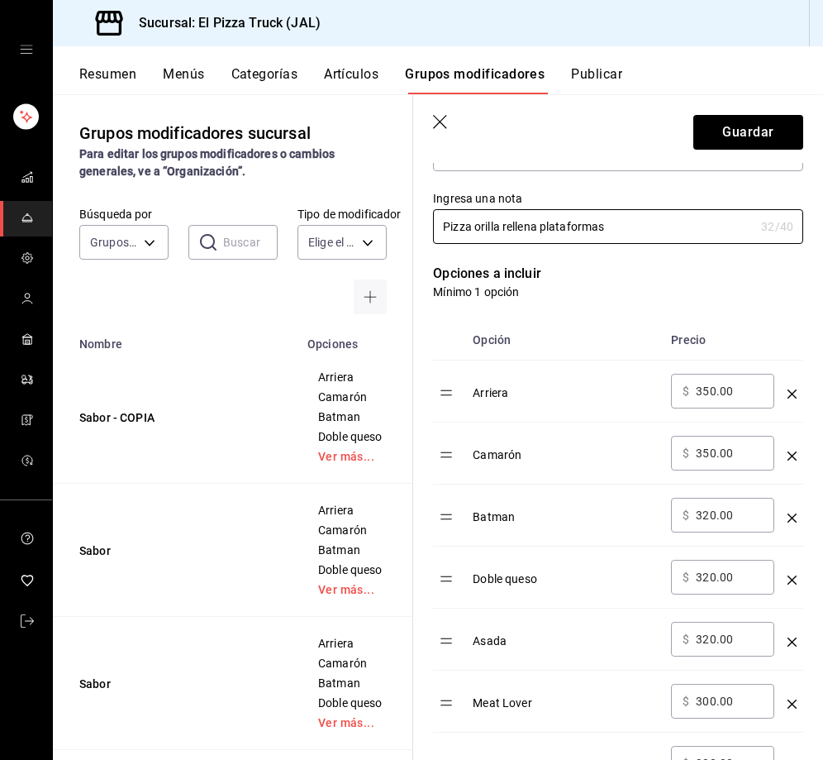
type input "Pizza orilla rellena plataformas"
click at [716, 389] on input "350.00" at bounding box center [729, 391] width 67 height 17
type input "3.00"
type input "500.00"
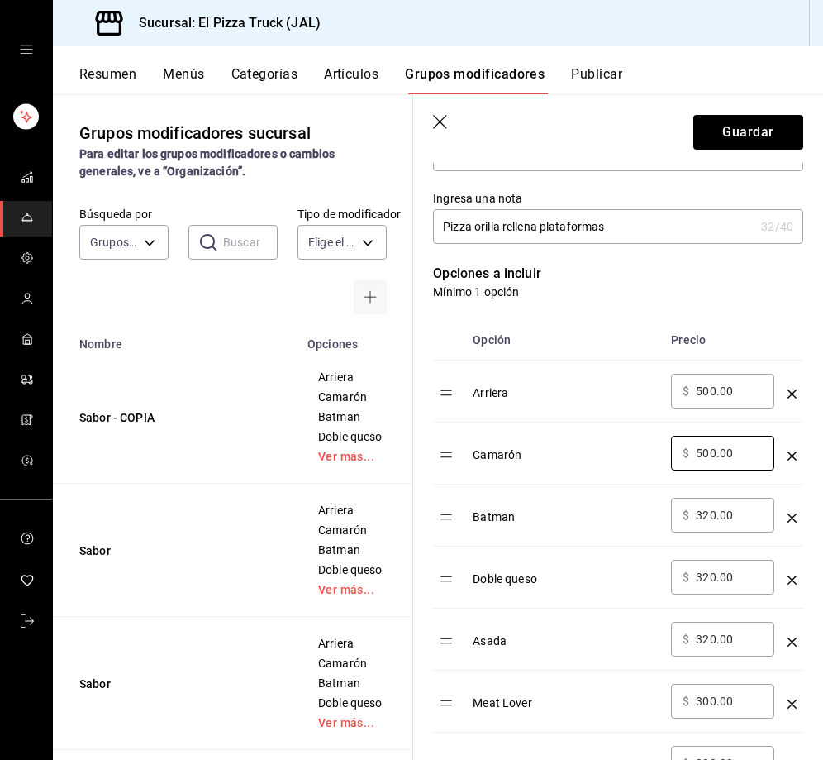
click at [710, 394] on input "500.00" at bounding box center [729, 391] width 67 height 17
type input "560.00"
type input "520.00"
type input "510.00"
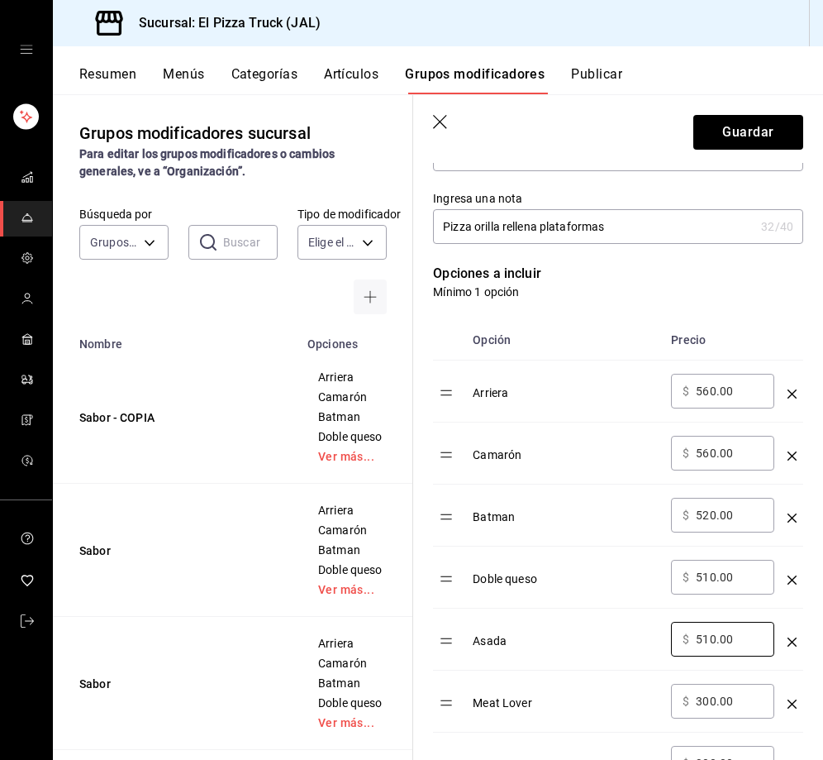
type input "510.00"
type input "490.00"
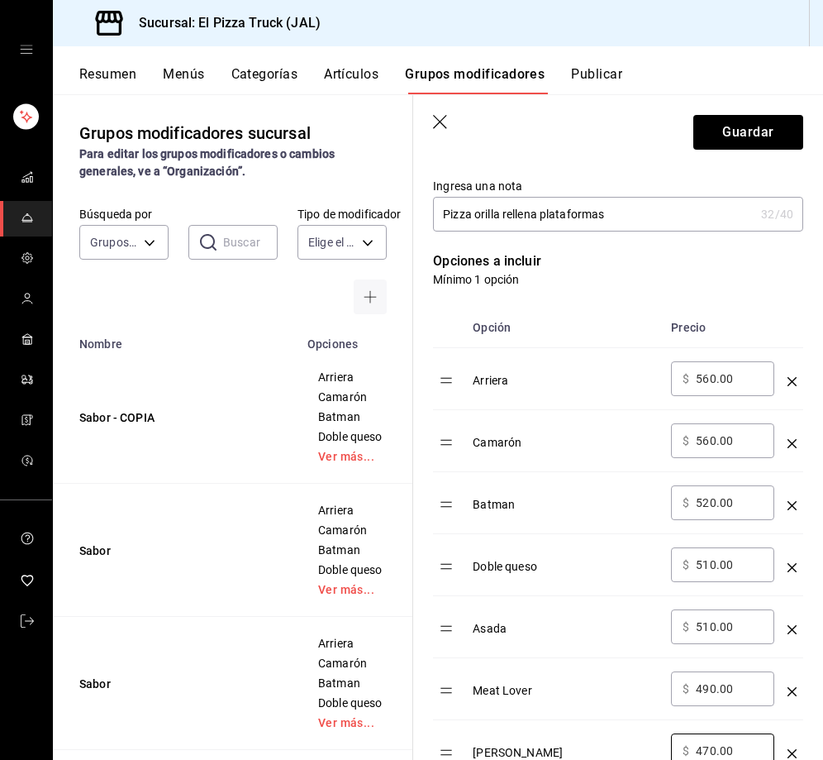
type input "470.00"
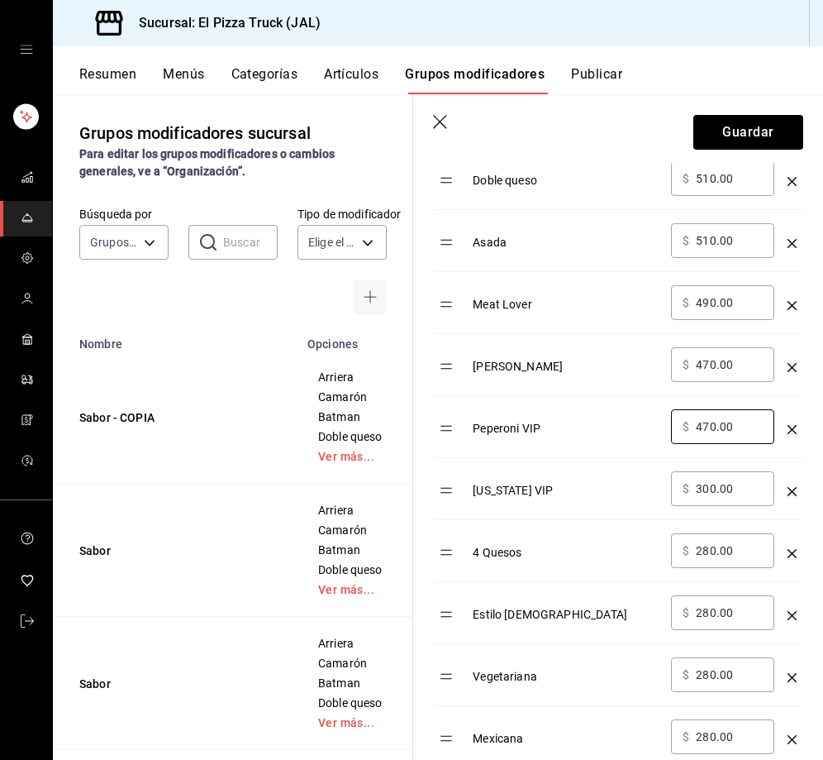
type input "470.00"
type input "440.00"
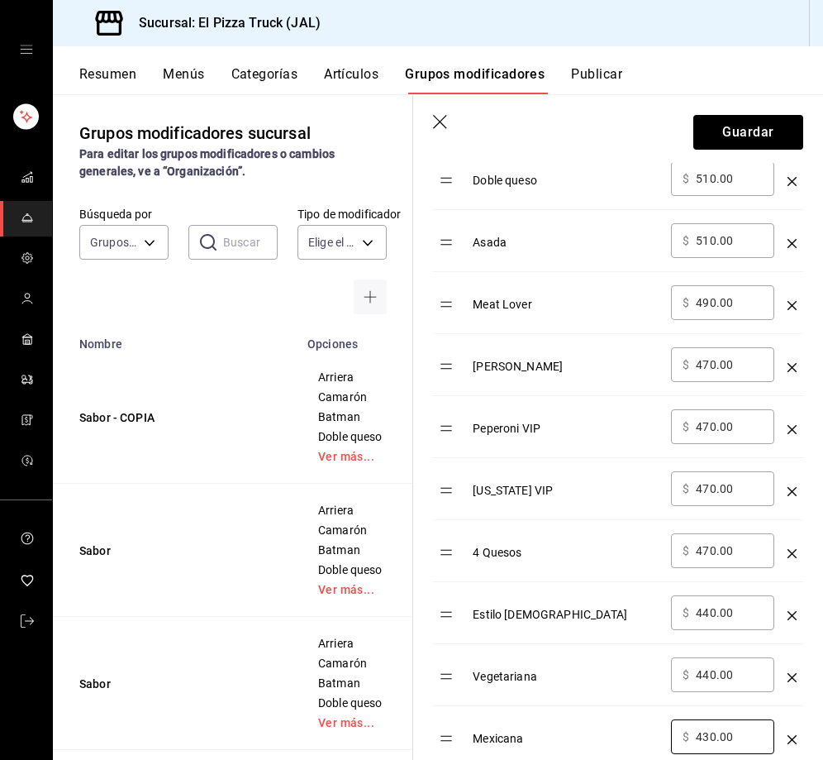
type input "430.00"
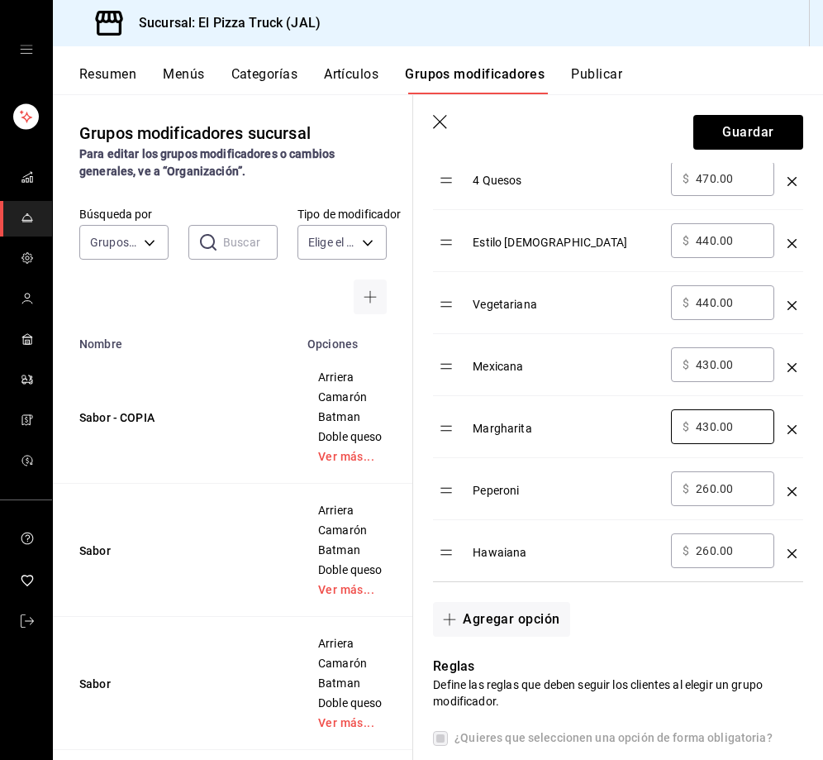
type input "430.00"
type input "310.00"
type input "31.00"
type input "410.00"
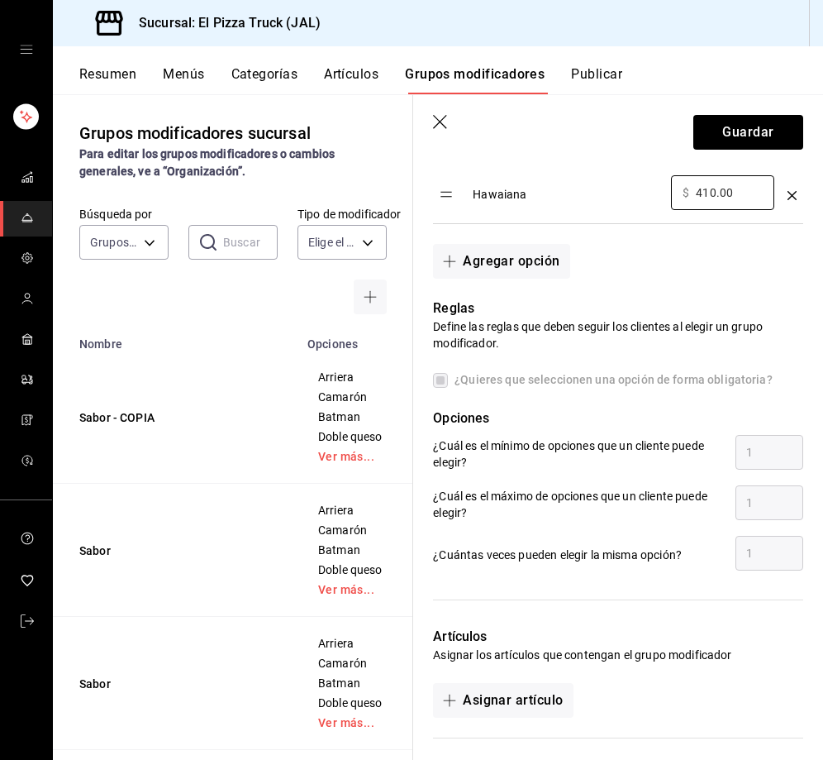
scroll to position [1614, 0]
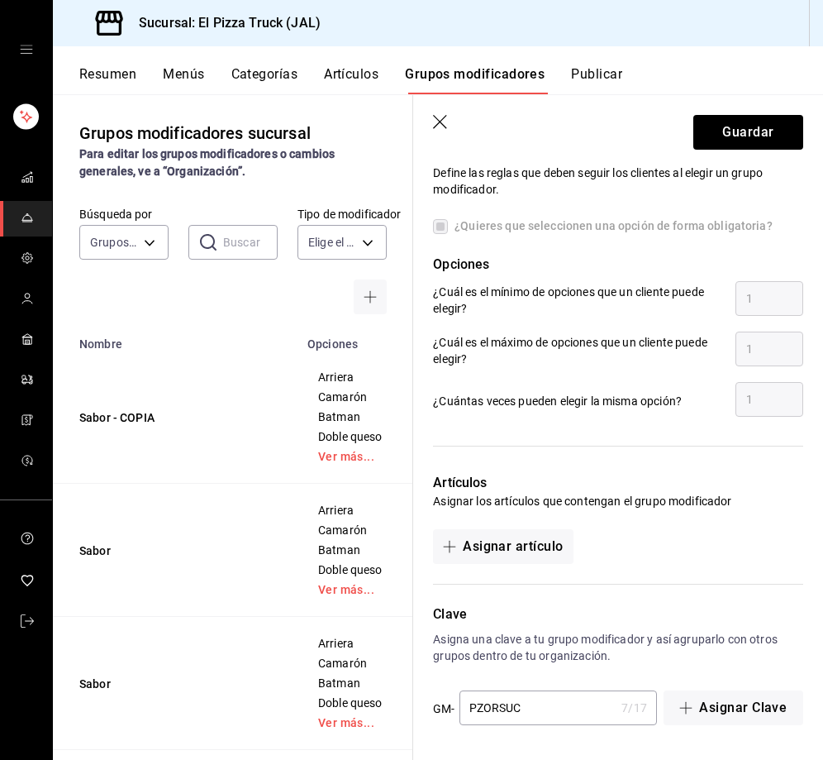
type input "410.00"
click at [522, 708] on input "PZORSUC" at bounding box center [538, 707] width 156 height 33
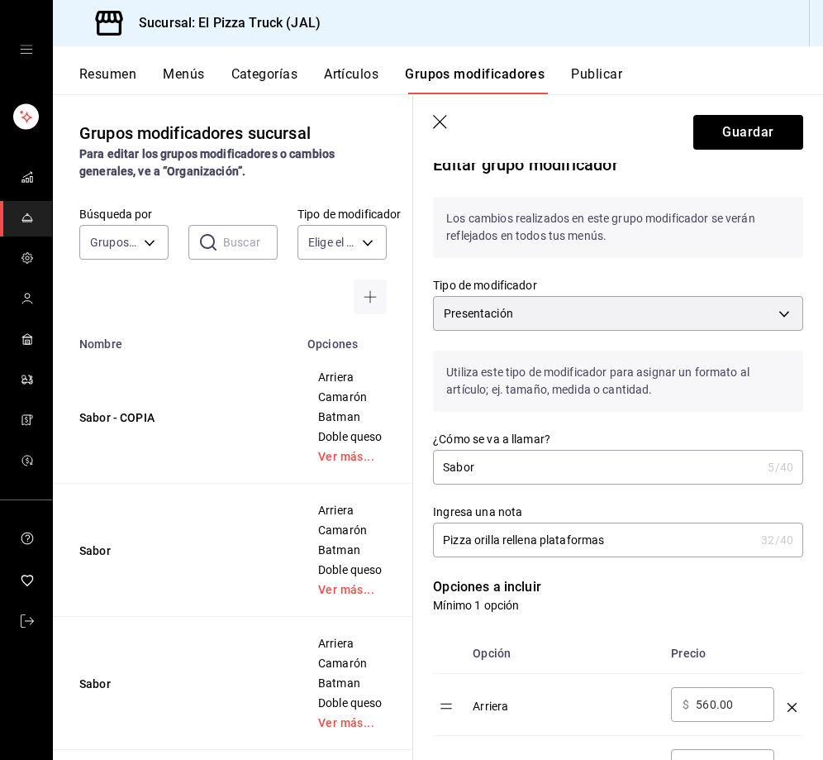
scroll to position [0, 0]
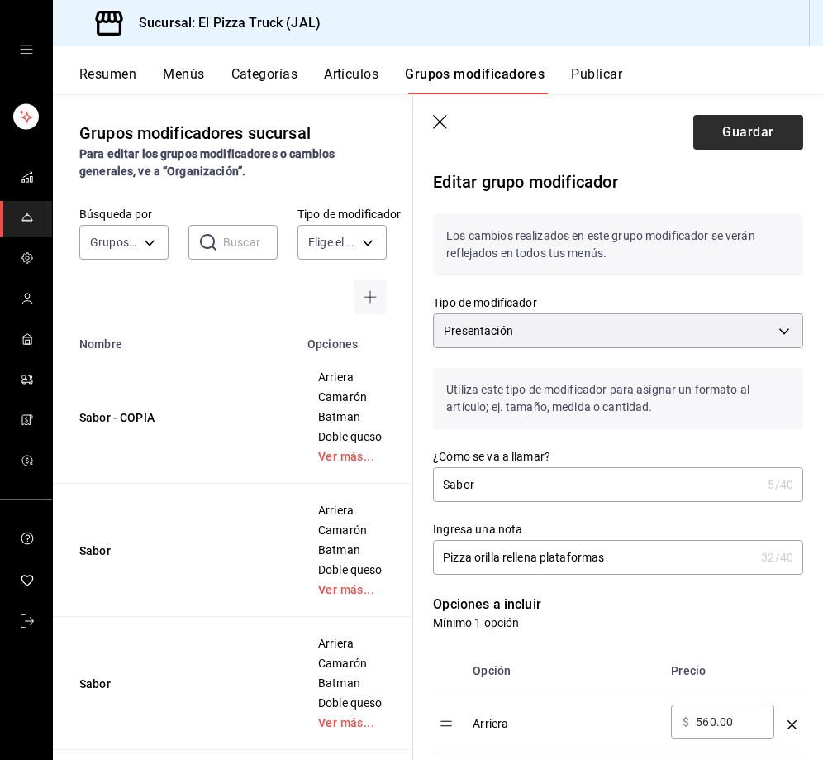
type input "PZORPLA"
click at [719, 123] on button "Guardar" at bounding box center [749, 132] width 110 height 35
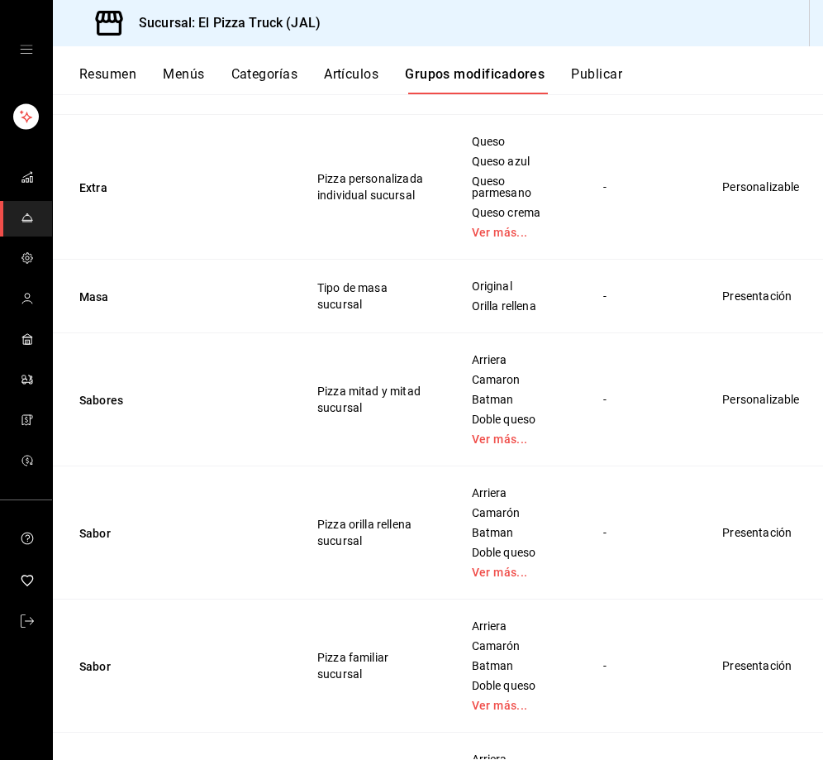
scroll to position [1195, 0]
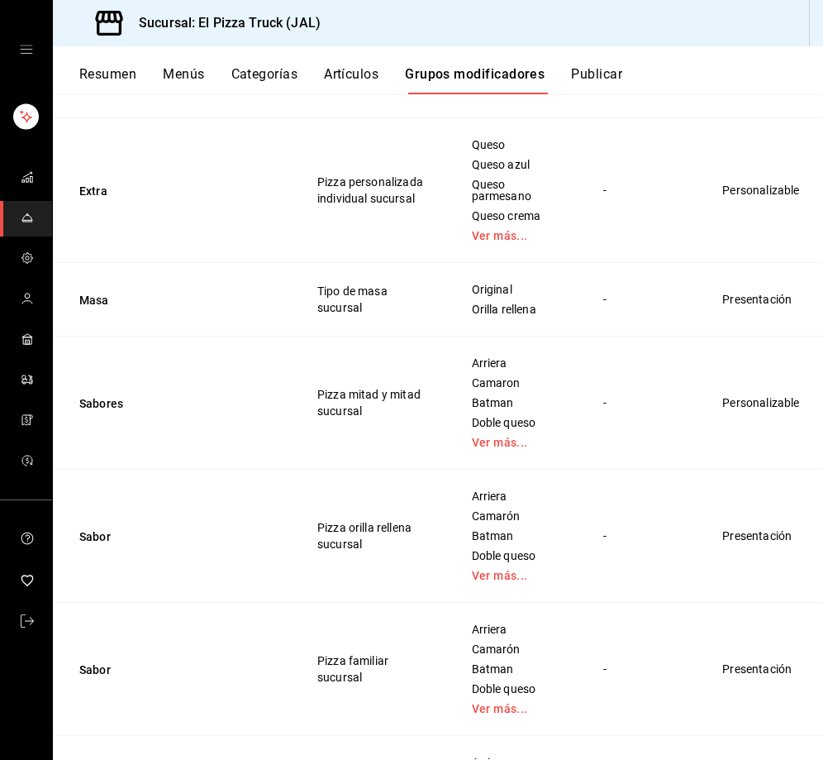
click at [754, 472] on span "Duplicar" at bounding box center [746, 477] width 43 height 17
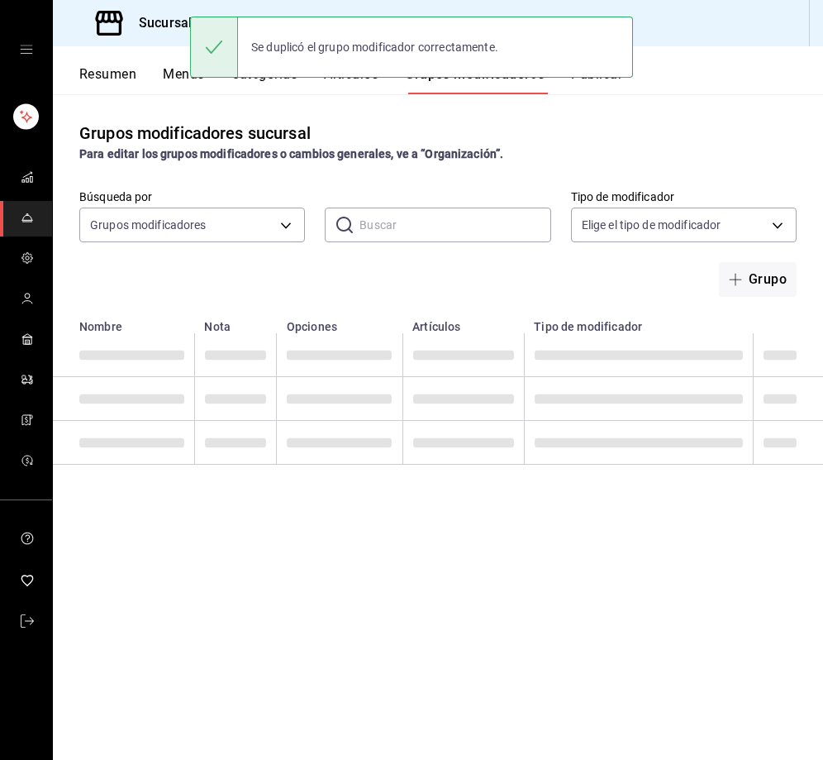
scroll to position [0, 0]
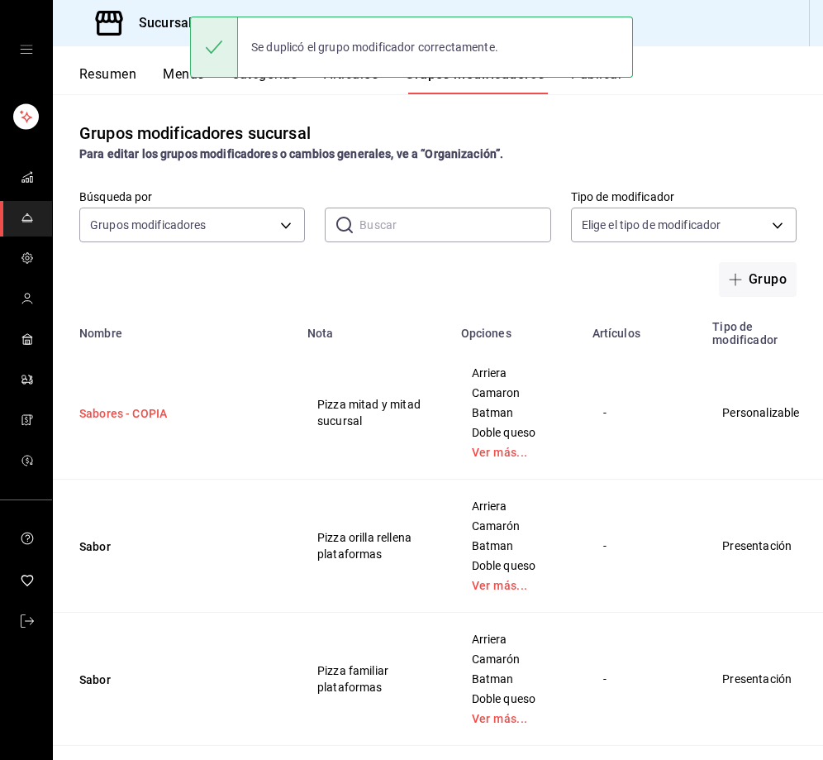
click at [157, 420] on button "Sabores - COPIA" at bounding box center [178, 413] width 198 height 17
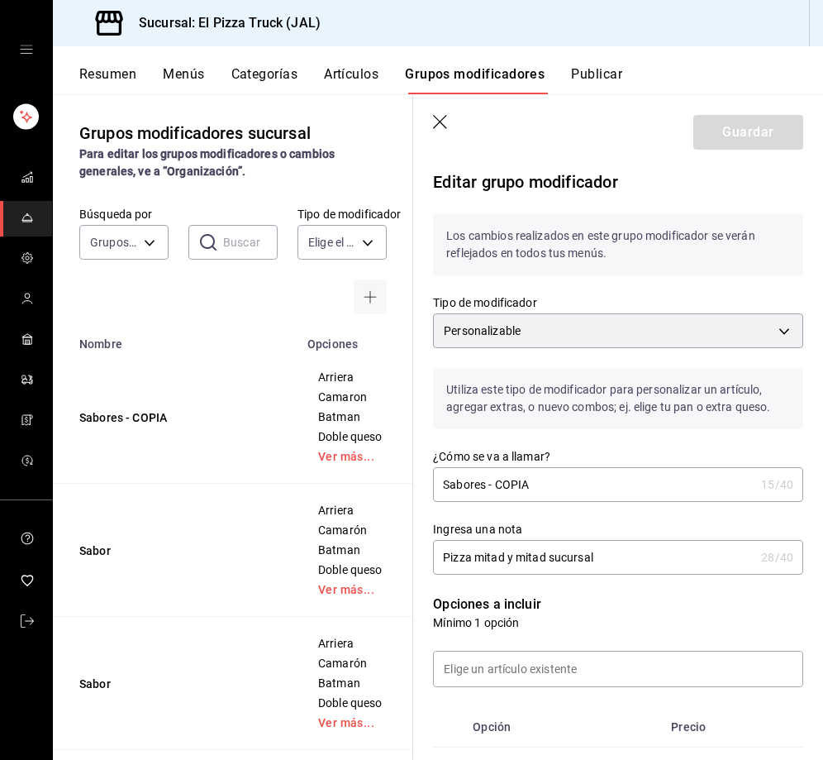
click at [576, 498] on input "Sabores - COPIA" at bounding box center [594, 484] width 322 height 33
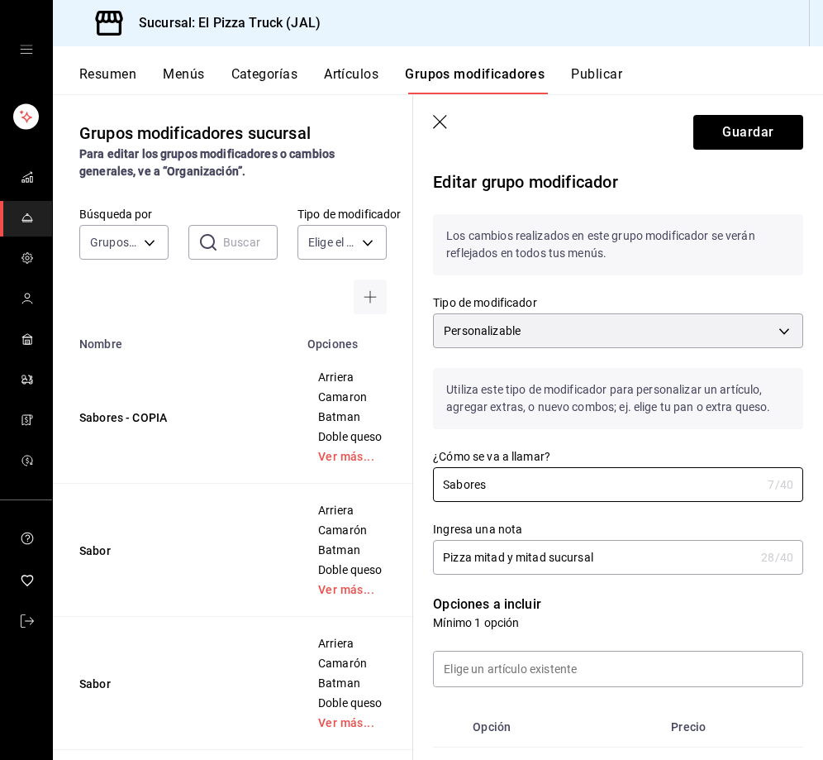
type input "Sabores"
click at [603, 558] on input "Pizza mitad y mitad sucursal" at bounding box center [594, 557] width 322 height 33
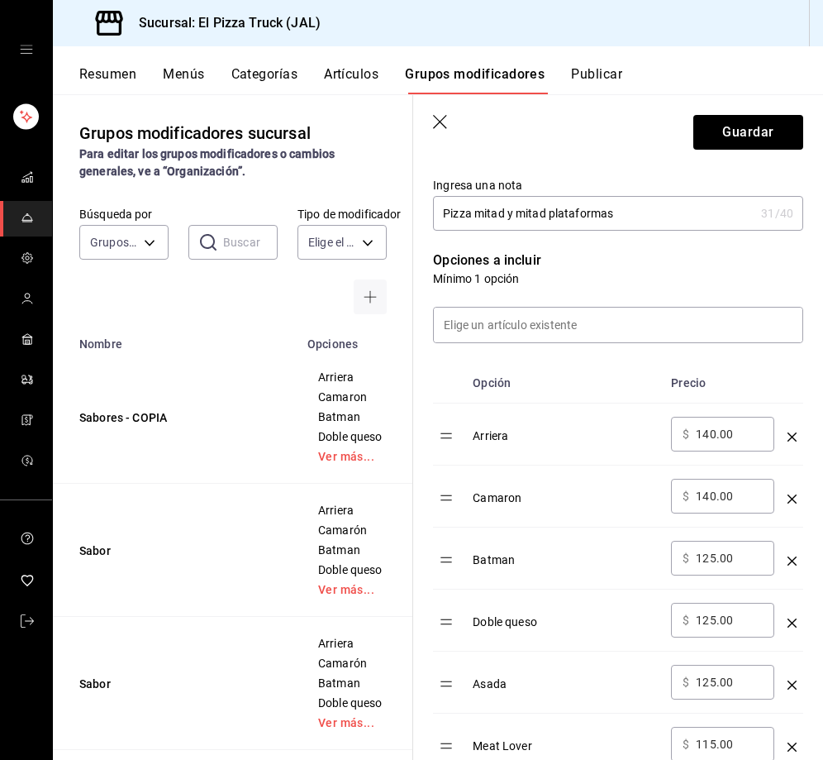
scroll to position [365, 0]
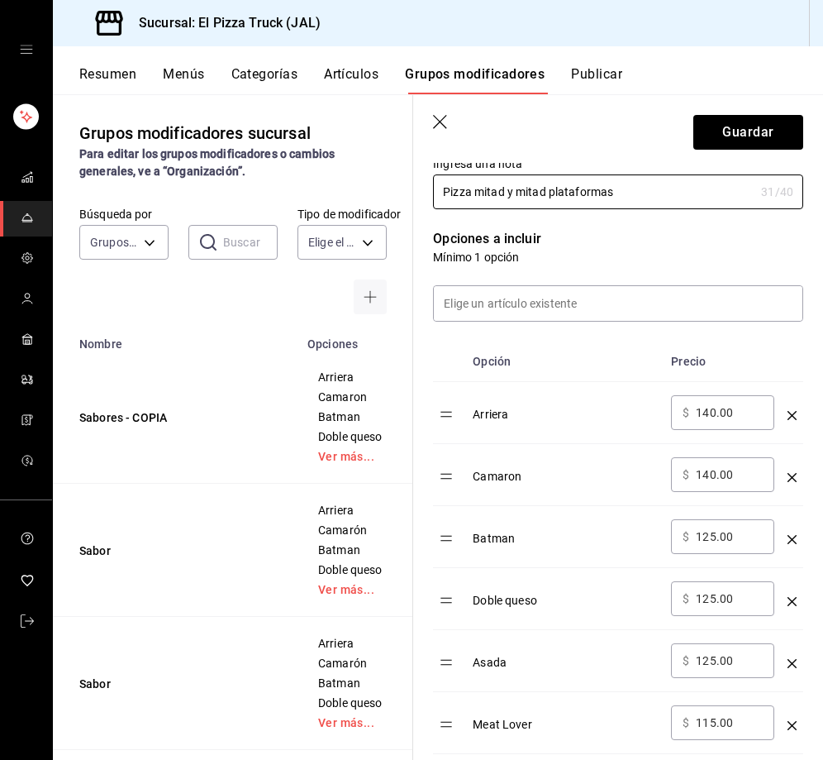
type input "Pizza mitad y mitad plataformas"
click at [718, 412] on input "140.00" at bounding box center [729, 412] width 67 height 17
type input "215.00"
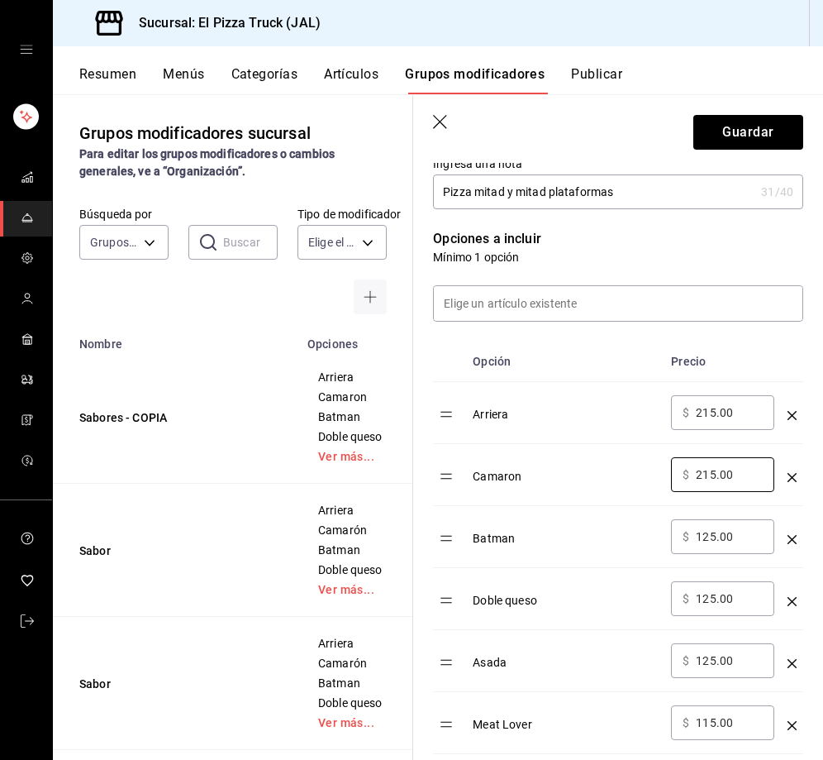
type input "215.00"
type input "195.00"
type input "190.00"
click at [718, 412] on input "215.00" at bounding box center [729, 412] width 67 height 17
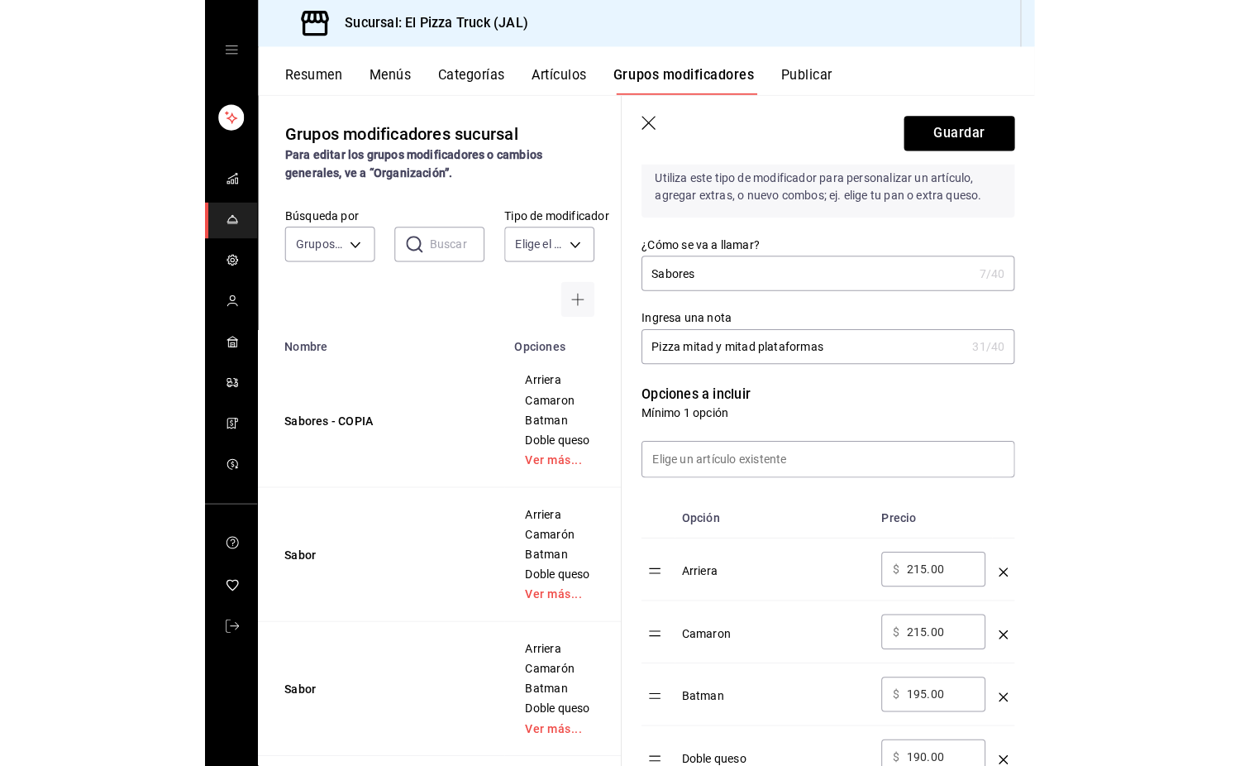
scroll to position [99, 0]
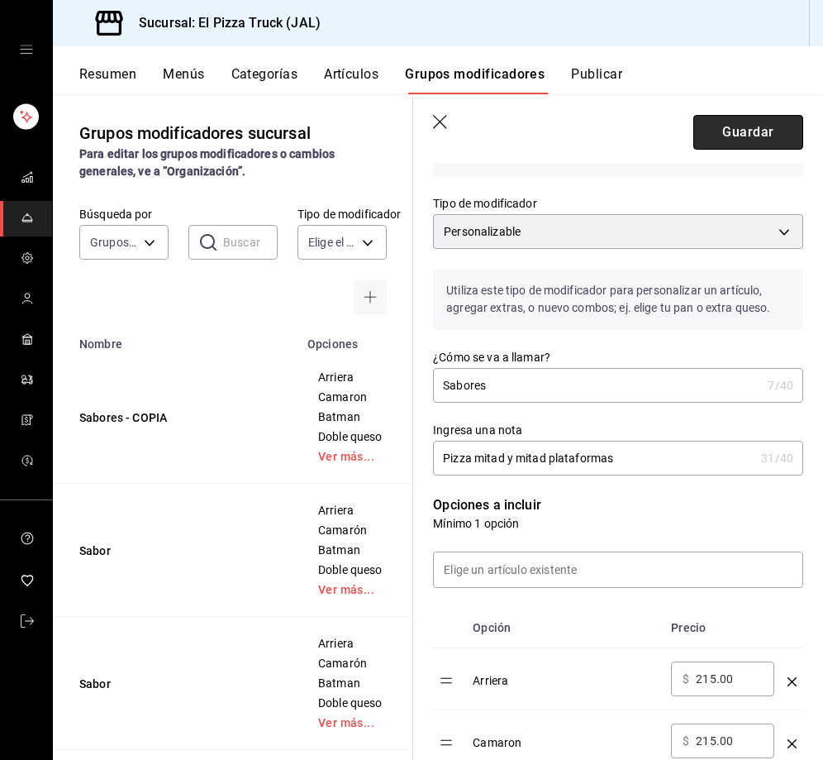
click at [740, 134] on button "Guardar" at bounding box center [749, 132] width 110 height 35
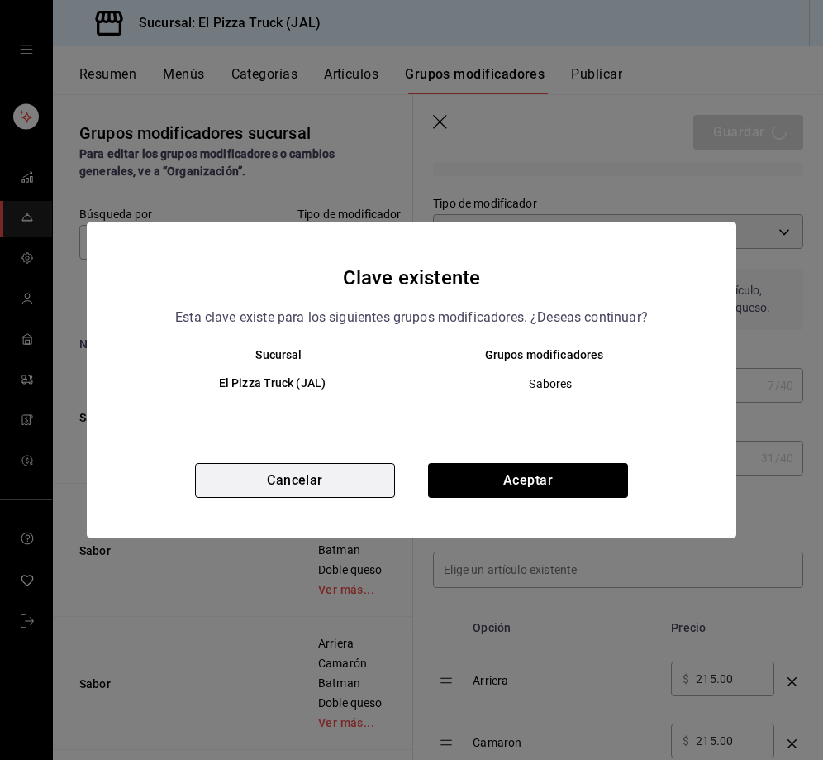
click at [373, 482] on button "Cancelar" at bounding box center [295, 480] width 200 height 35
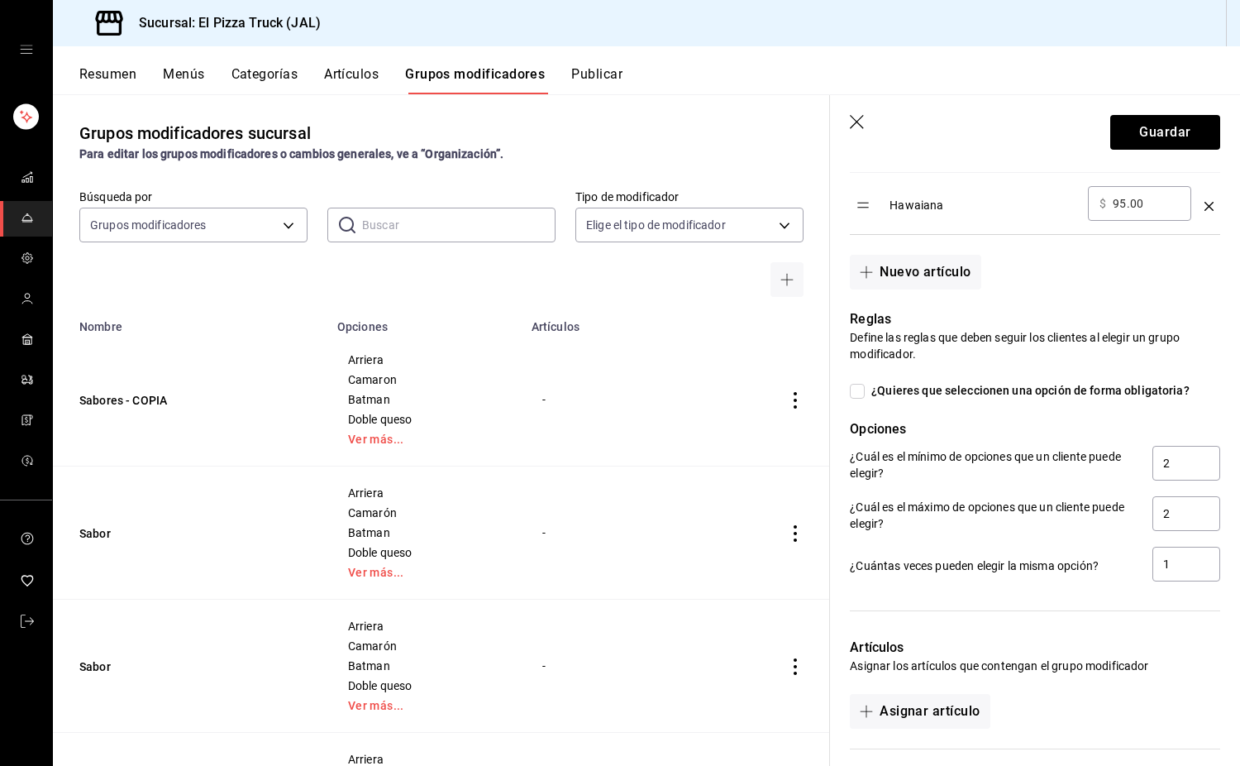
scroll to position [1664, 0]
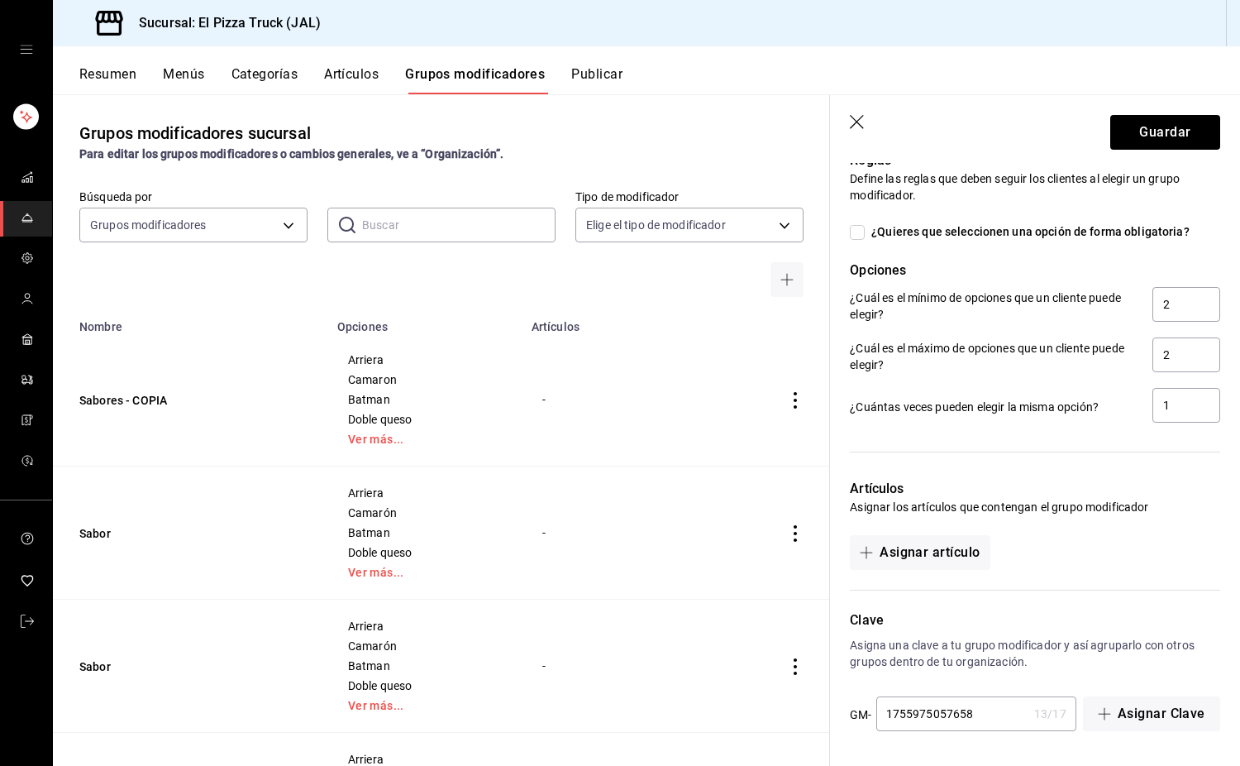
click at [823, 713] on input "1755975057658" at bounding box center [951, 713] width 151 height 33
type input "1755975057658asd"
click at [823, 134] on button "Guardar" at bounding box center [1165, 132] width 110 height 35
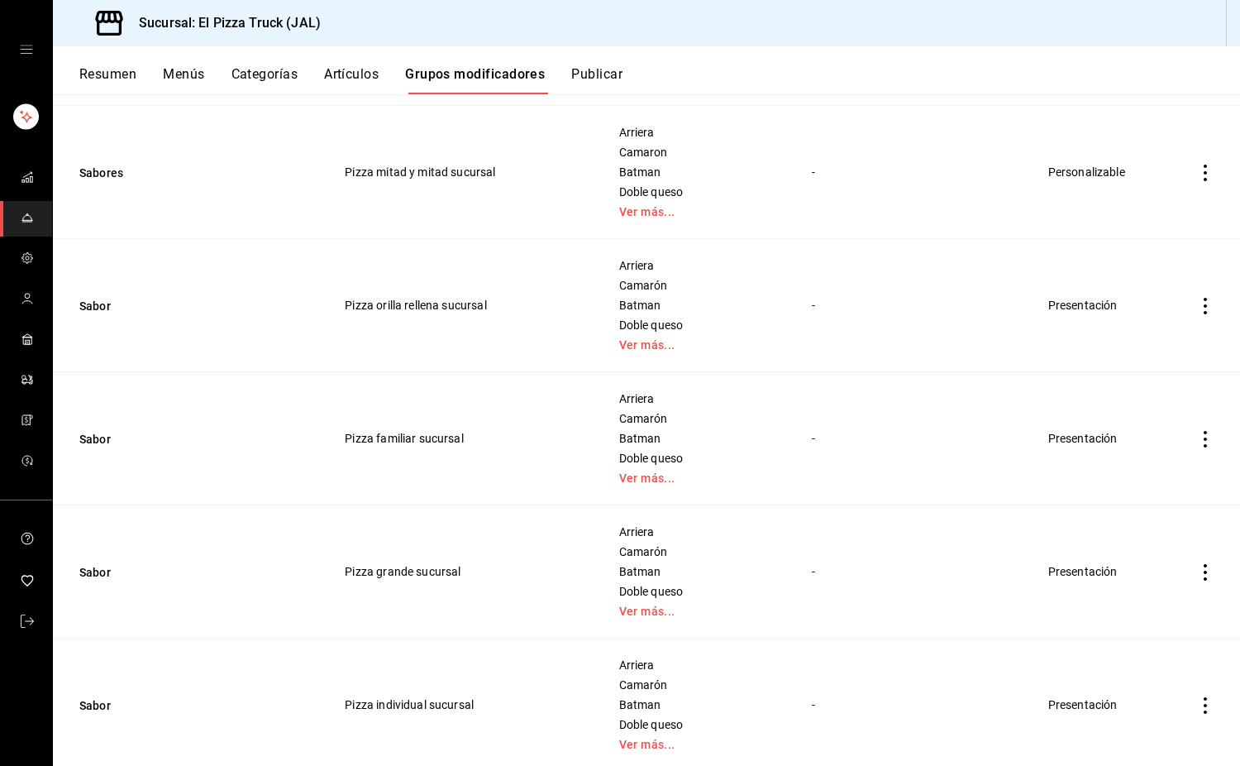
scroll to position [1488, 0]
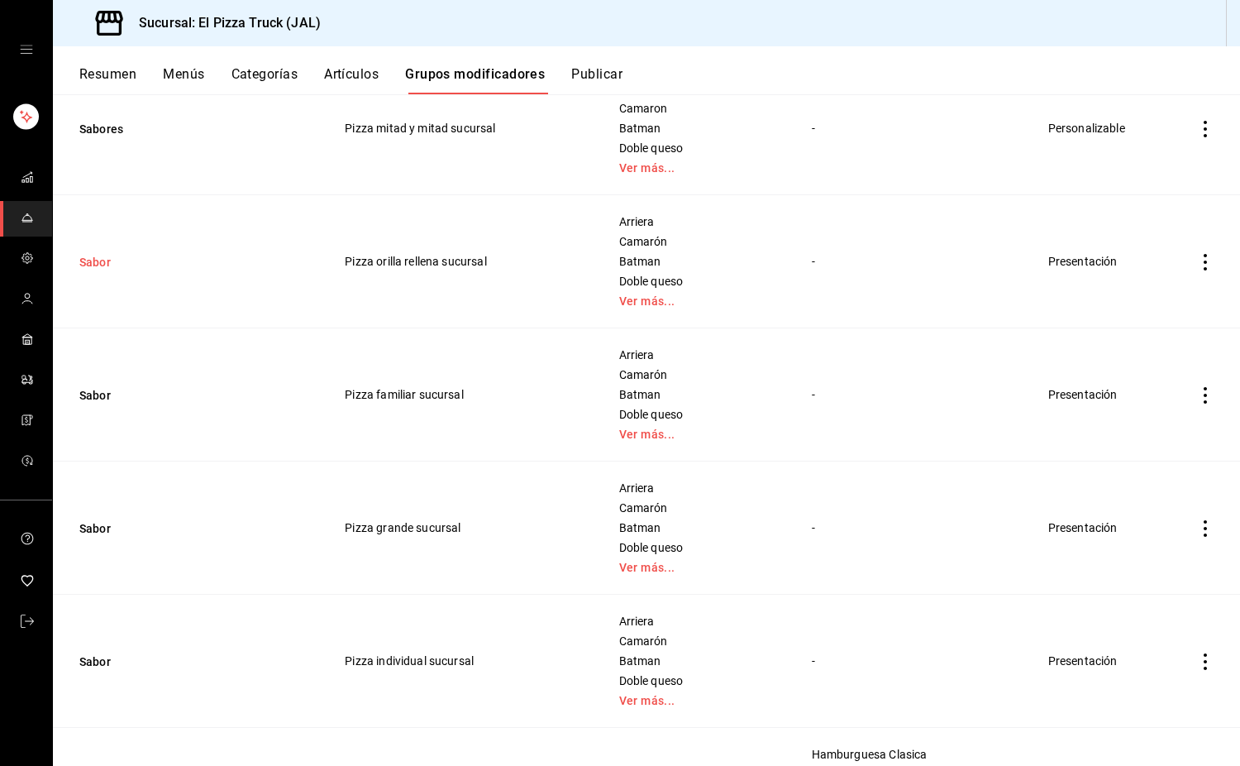
click at [103, 255] on button "Sabor" at bounding box center [178, 262] width 198 height 17
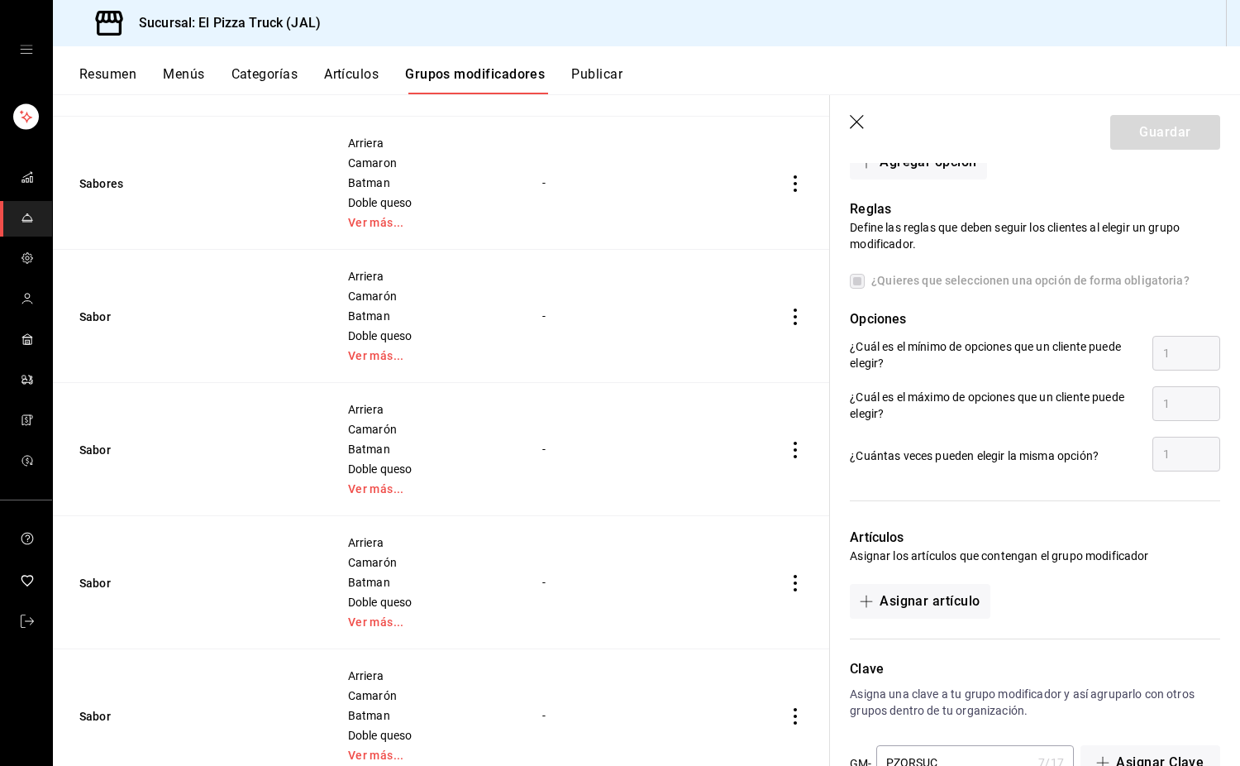
scroll to position [1608, 0]
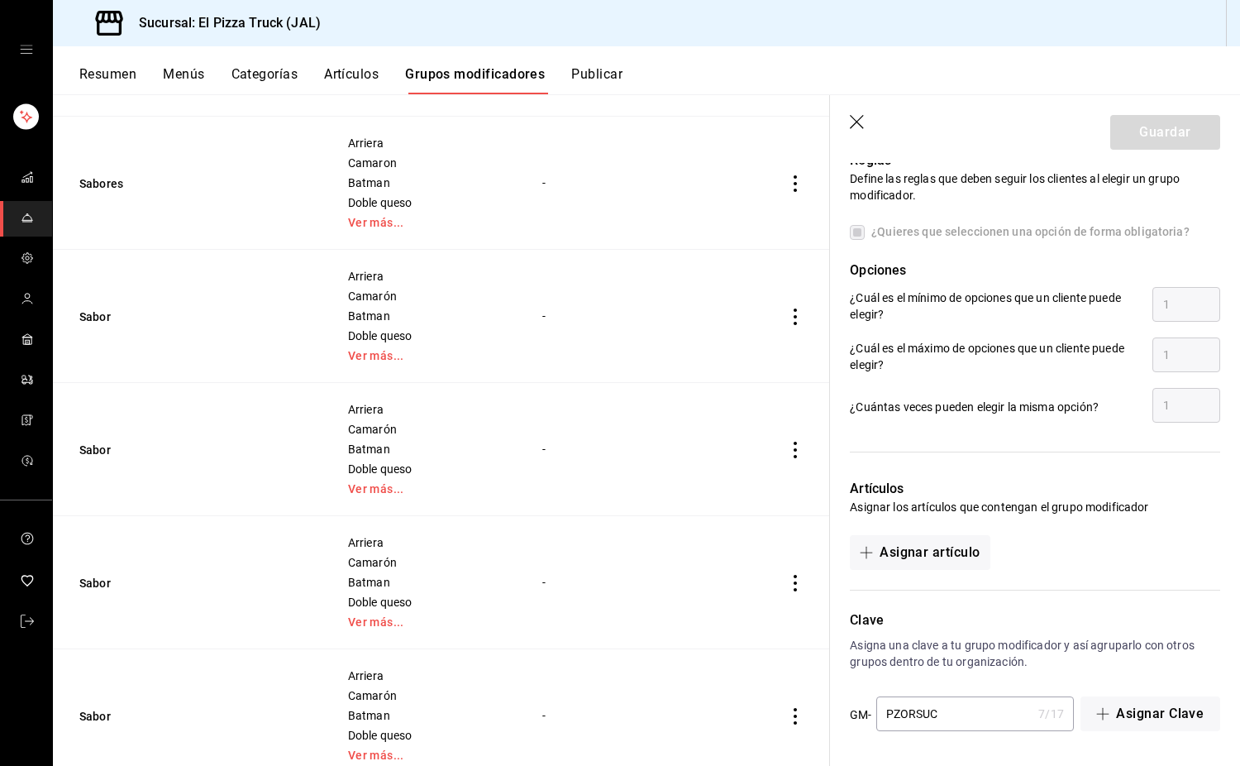
drag, startPoint x: 952, startPoint y: 728, endPoint x: 885, endPoint y: 729, distance: 67.0
click at [823, 729] on input "PZORSUC" at bounding box center [954, 713] width 156 height 33
click at [103, 185] on button "Sabores" at bounding box center [178, 183] width 198 height 17
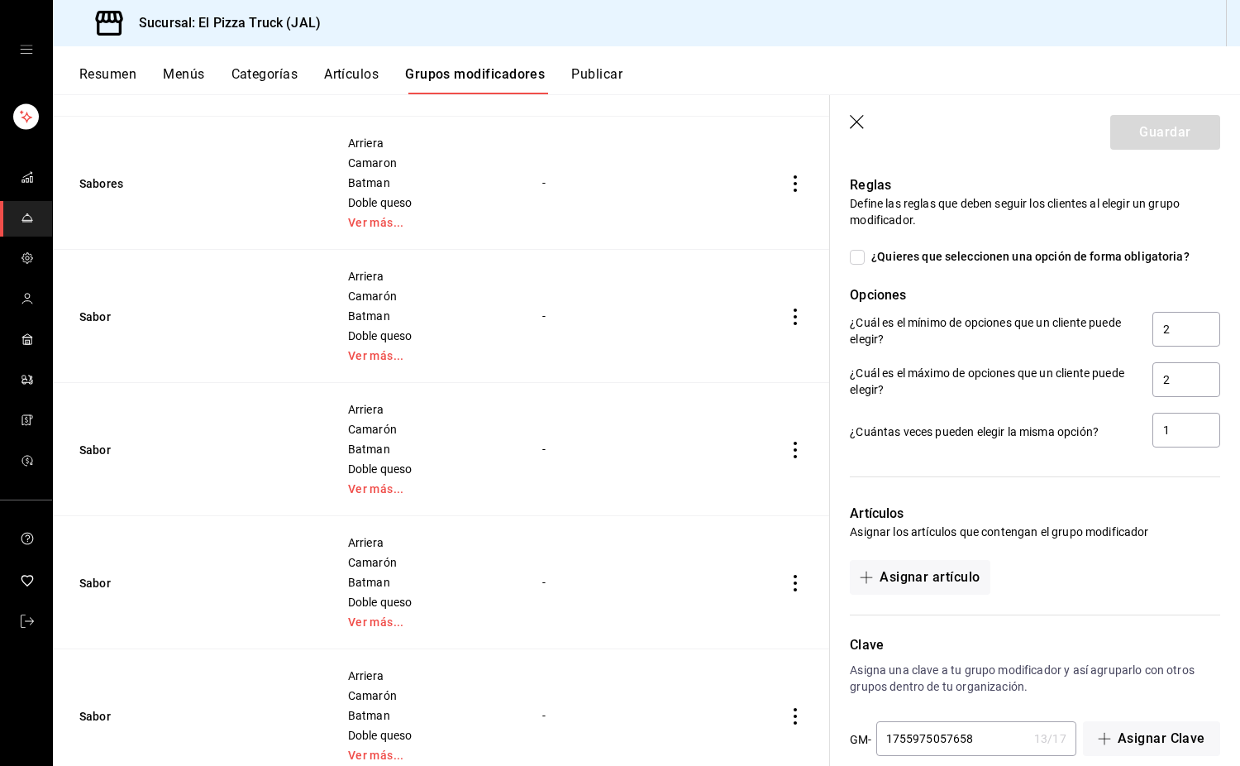
scroll to position [1664, 0]
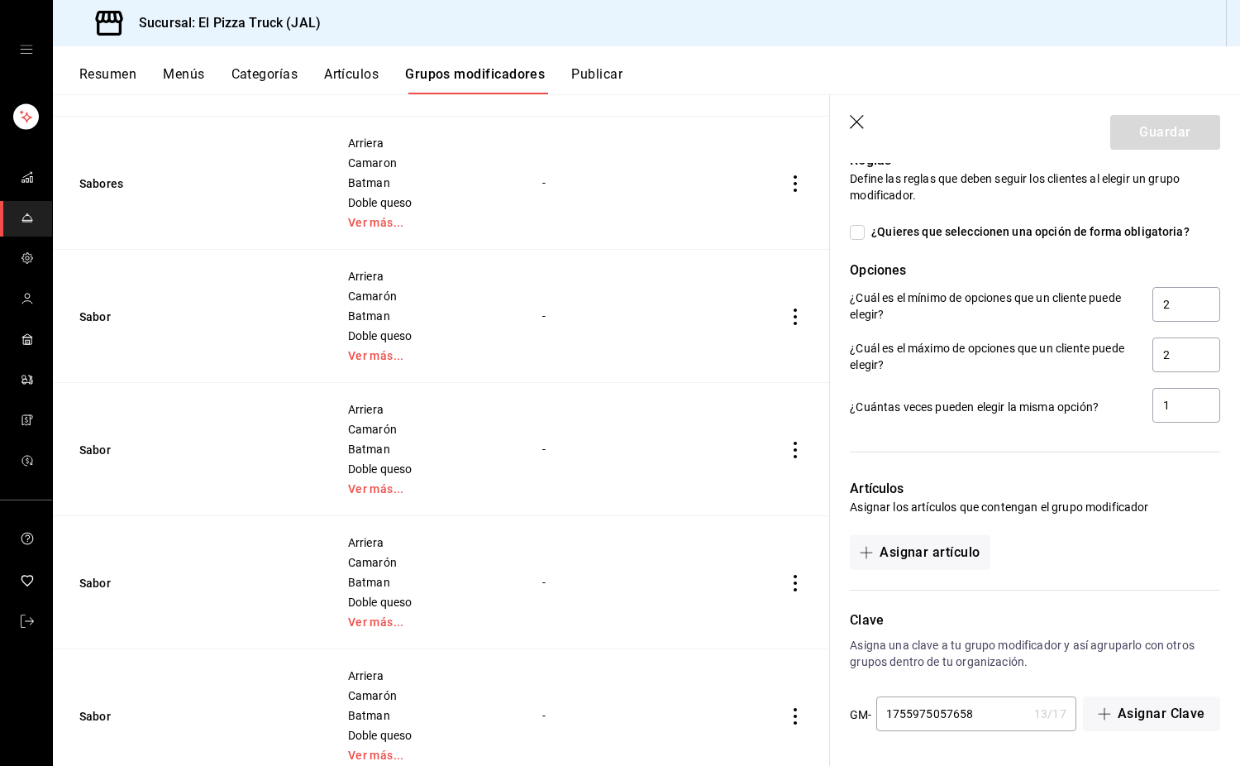
drag, startPoint x: 990, startPoint y: 716, endPoint x: 881, endPoint y: 722, distance: 109.3
click at [823, 722] on input "1755975057658" at bounding box center [951, 713] width 151 height 33
paste input "PZORSUC"
click at [823, 712] on input "PZORSUC" at bounding box center [954, 713] width 156 height 33
type input "PZMYMSUC"
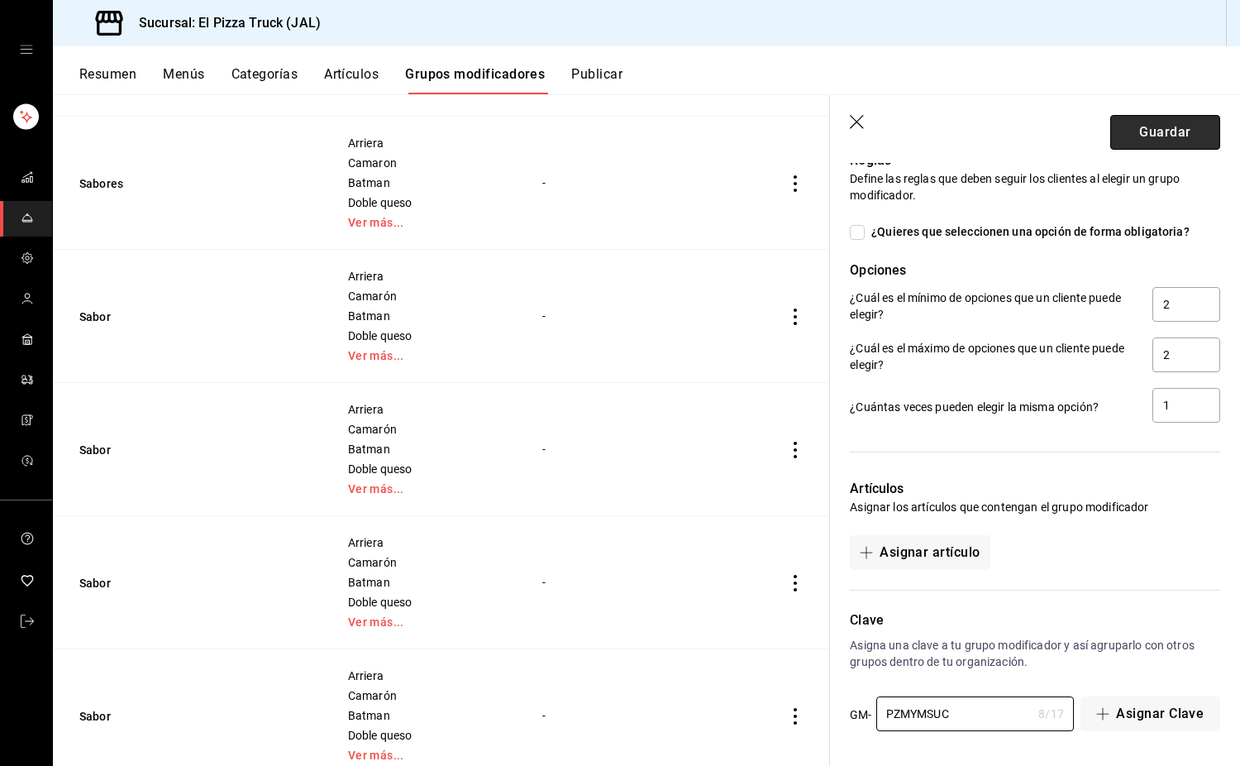
click at [823, 133] on button "Guardar" at bounding box center [1165, 132] width 110 height 35
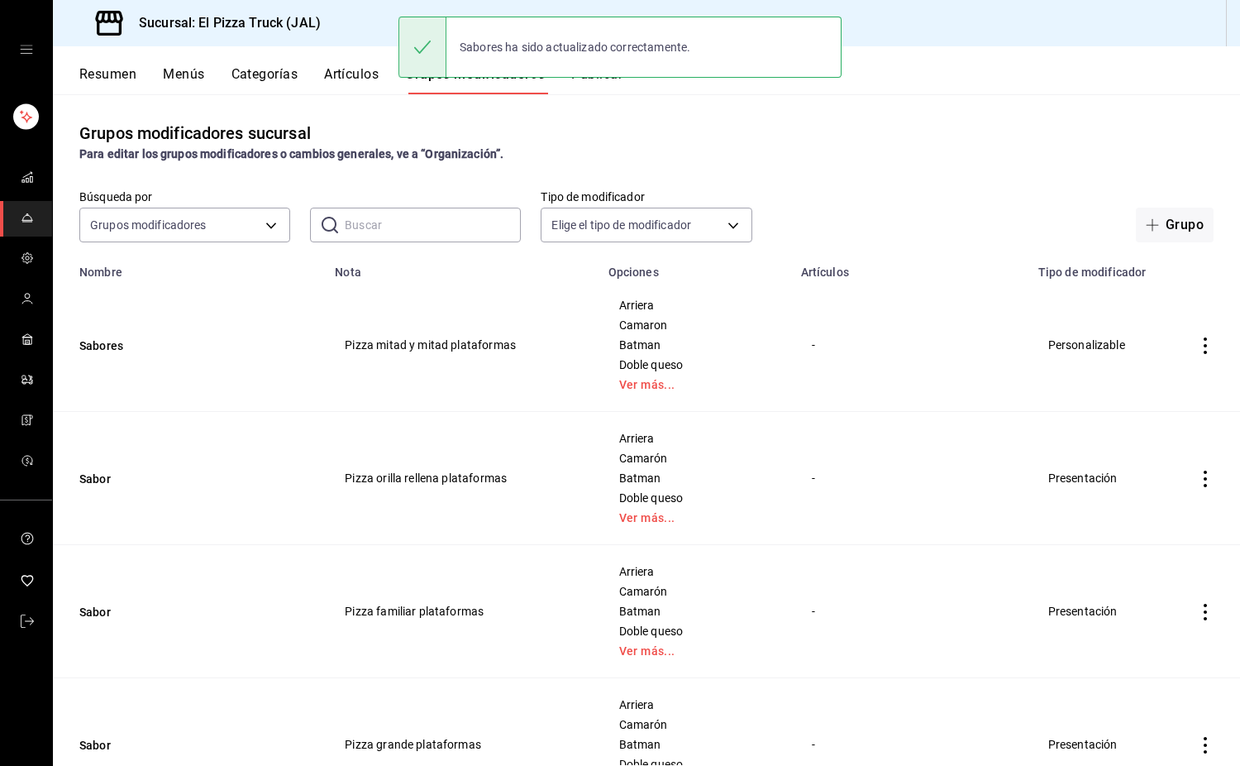
drag, startPoint x: 114, startPoint y: 338, endPoint x: 1052, endPoint y: 334, distance: 937.6
click at [114, 338] on button "Sabores" at bounding box center [178, 345] width 198 height 17
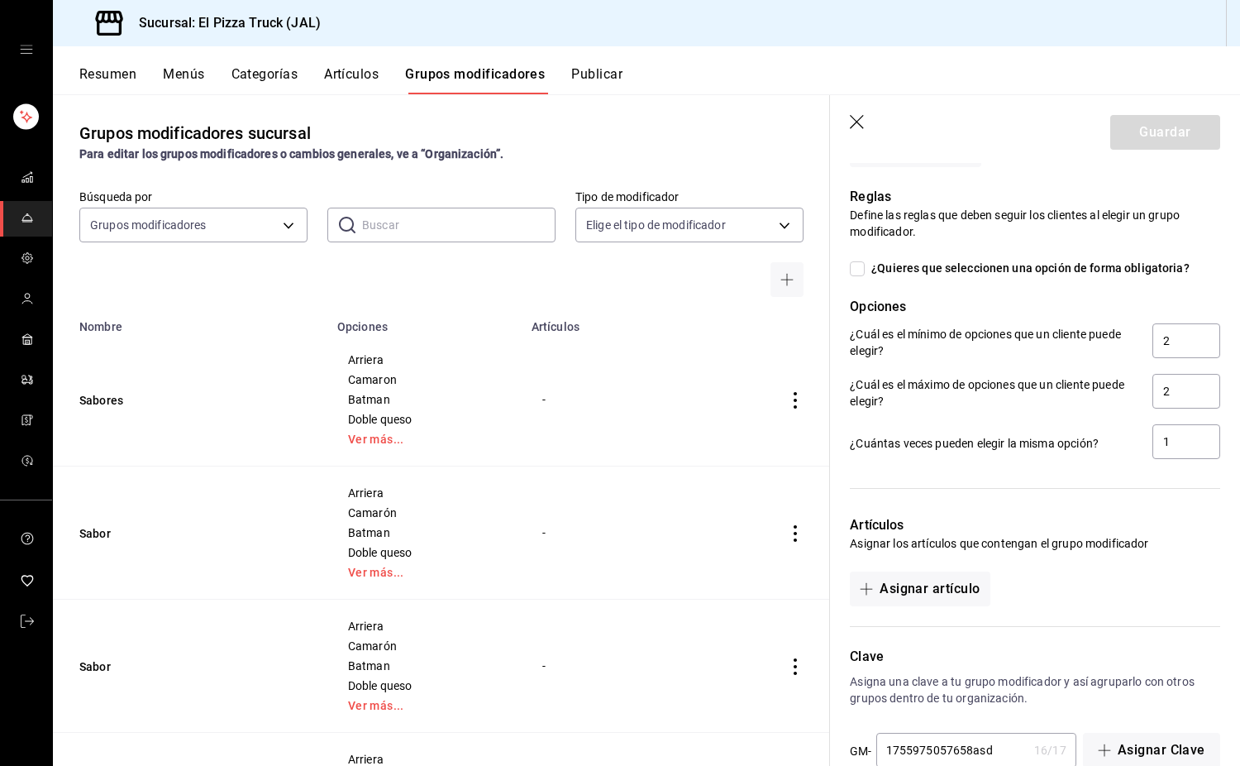
scroll to position [1664, 0]
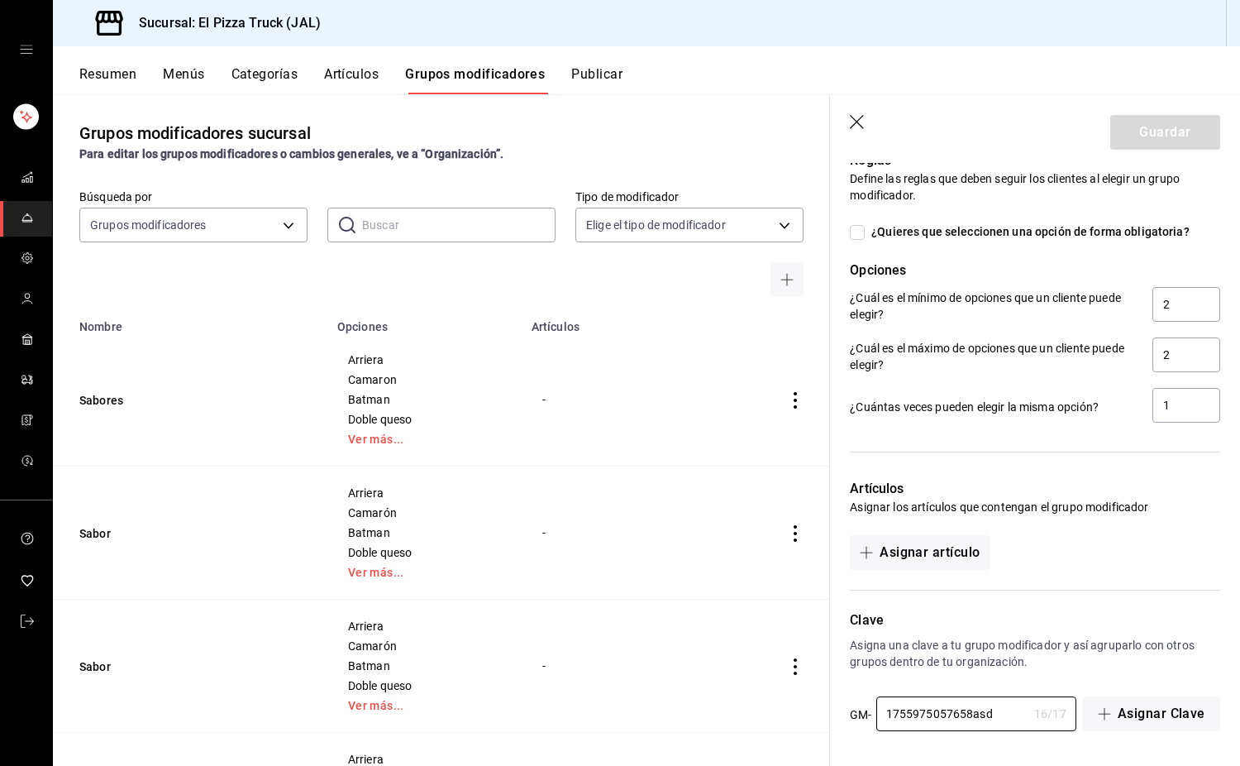
drag, startPoint x: 1001, startPoint y: 718, endPoint x: 838, endPoint y: 713, distance: 163.8
click at [823, 713] on div "Clave Asigna una clave a tu grupo modificador y así agruparlo con otros grupos …" at bounding box center [1025, 661] width 390 height 142
paste input "PZORSUC"
type input "PZMYMPLA"
click at [823, 120] on button "Guardar" at bounding box center [1165, 132] width 110 height 35
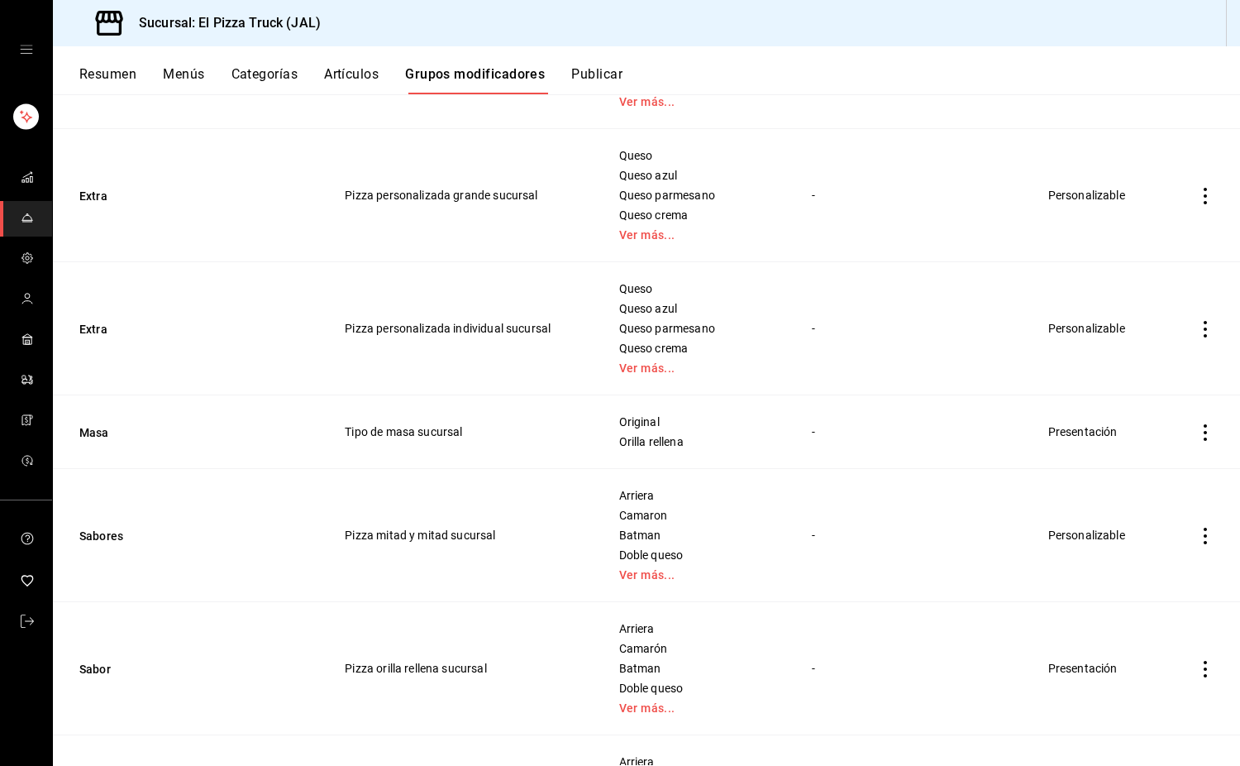
scroll to position [1075, 0]
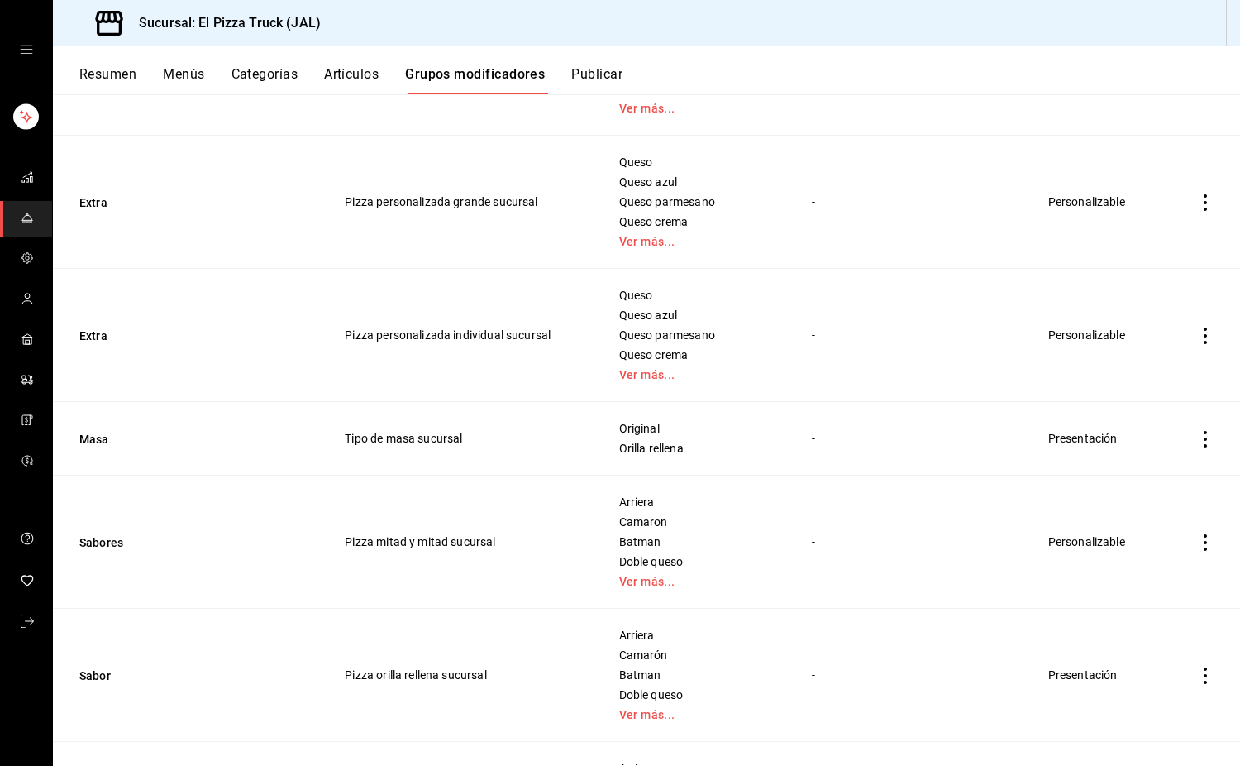
click at [823, 439] on icon "actions" at bounding box center [1205, 439] width 17 height 17
click at [823, 518] on span "Duplicar" at bounding box center [1143, 511] width 43 height 17
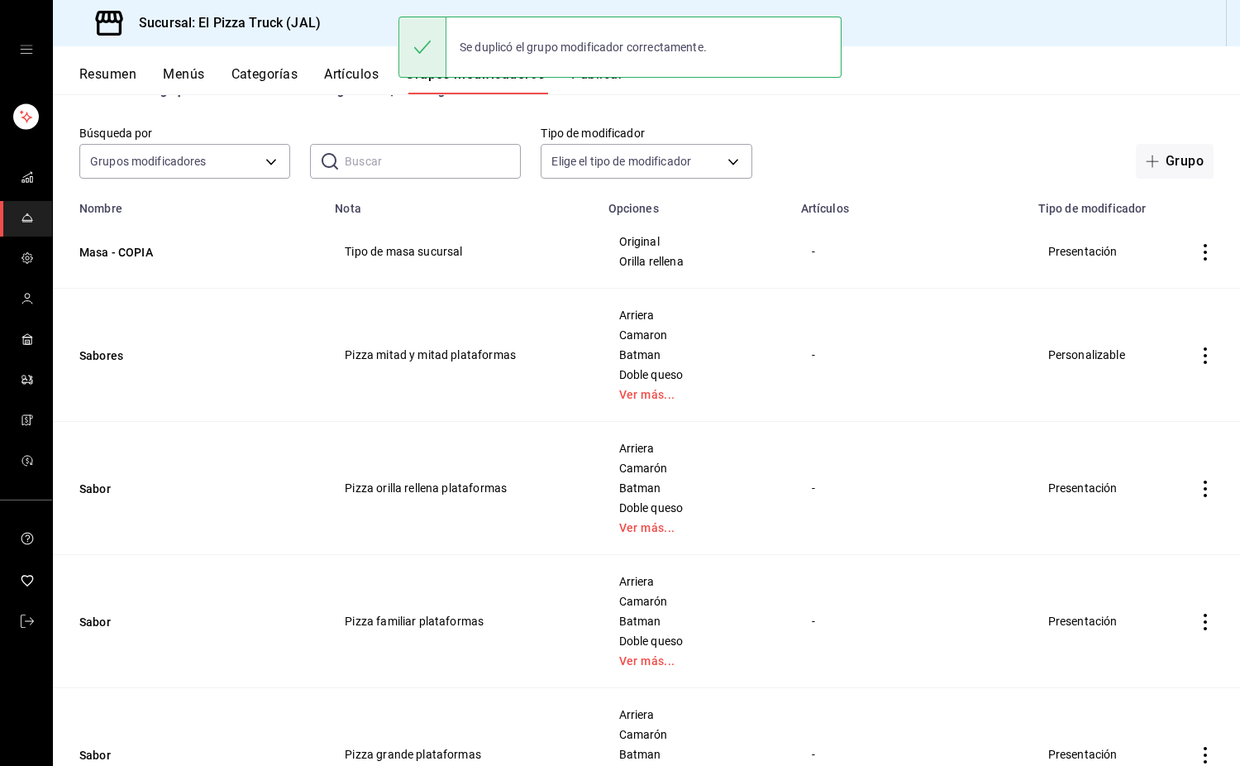
scroll to position [83, 0]
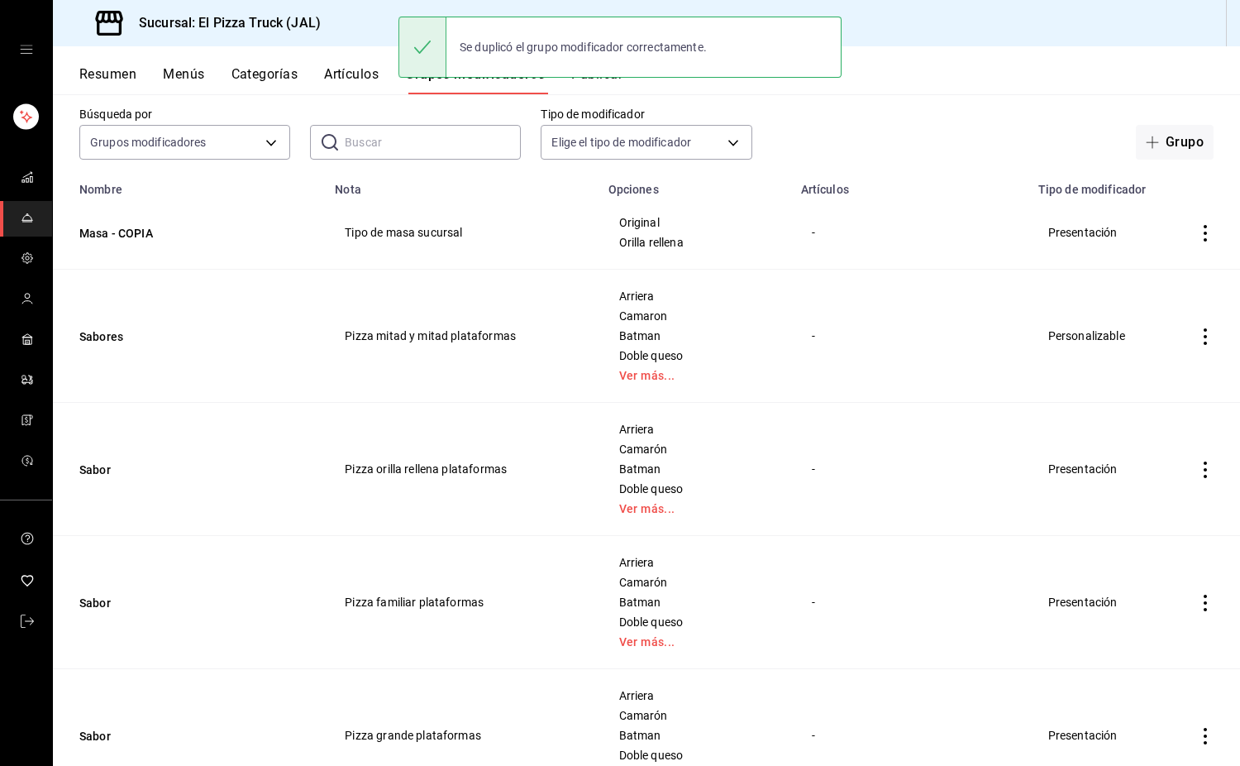
click at [136, 223] on td "Masa - COPIA" at bounding box center [189, 233] width 272 height 74
click at [136, 233] on button "Masa - COPIA" at bounding box center [178, 233] width 198 height 17
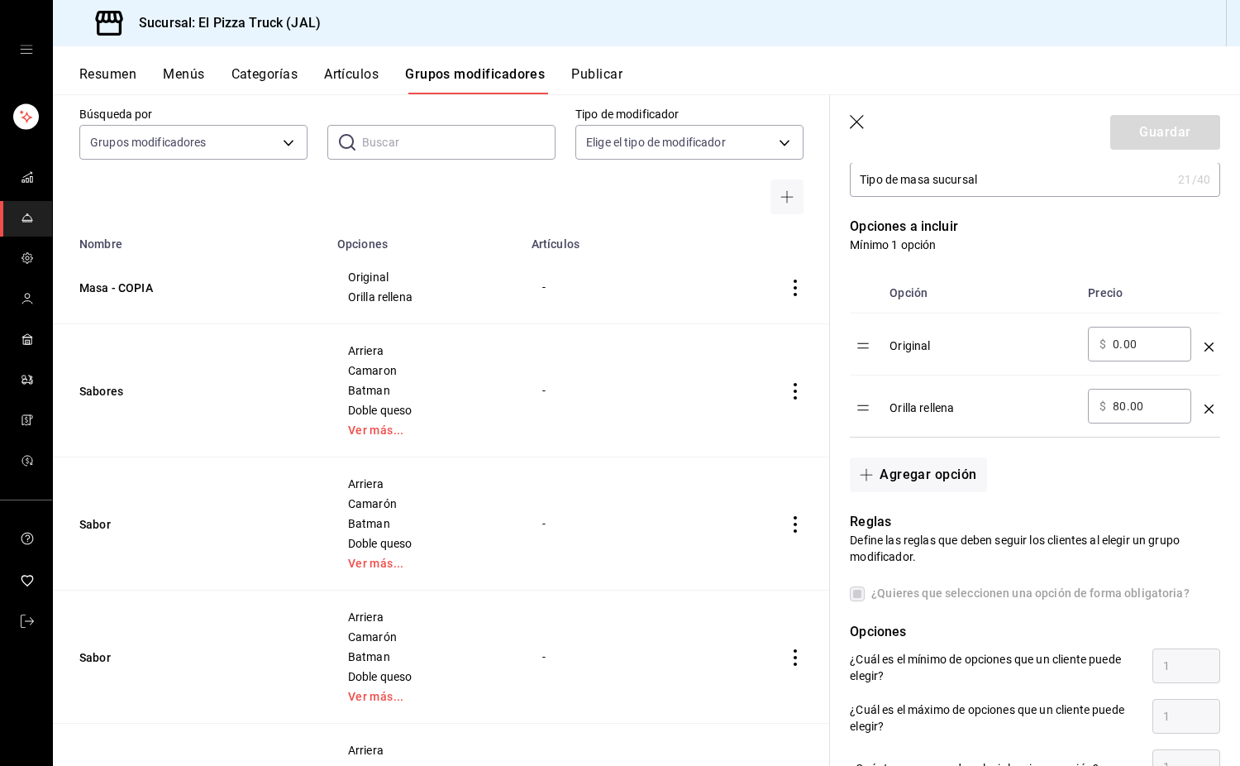
scroll to position [740, 0]
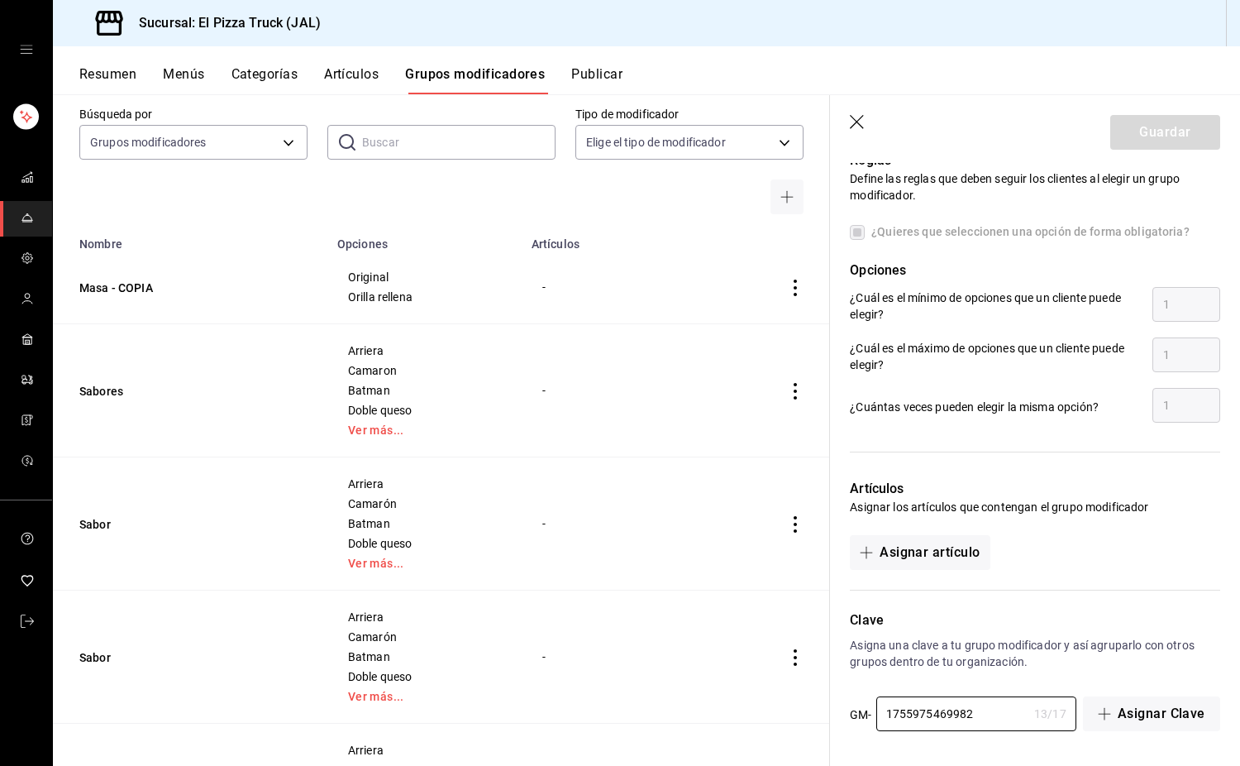
drag, startPoint x: 988, startPoint y: 715, endPoint x: 874, endPoint y: 728, distance: 114.8
click at [823, 728] on div "GM- 1755975469982 13 / 17 ​" at bounding box center [963, 714] width 226 height 36
paste input "PZORSUC"
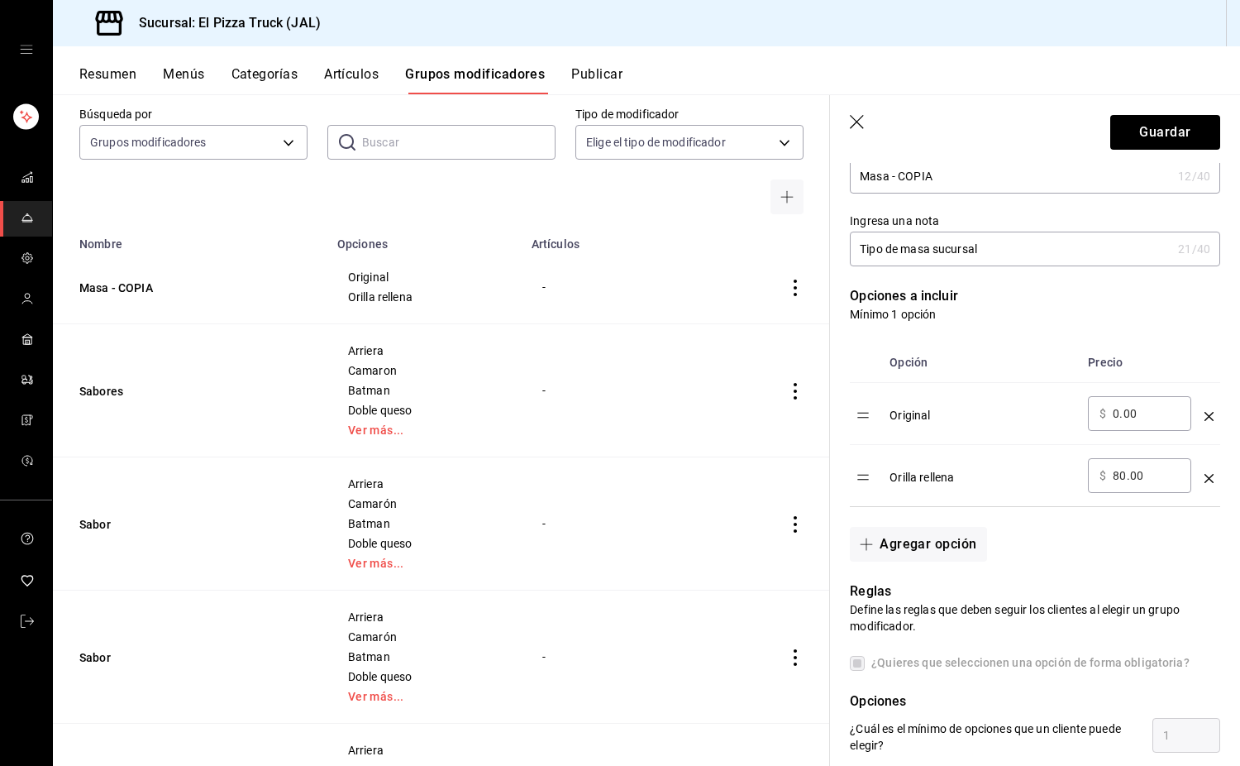
scroll to position [307, 0]
type input "PZTDMPLA"
click at [823, 479] on input "80.00" at bounding box center [1146, 477] width 67 height 17
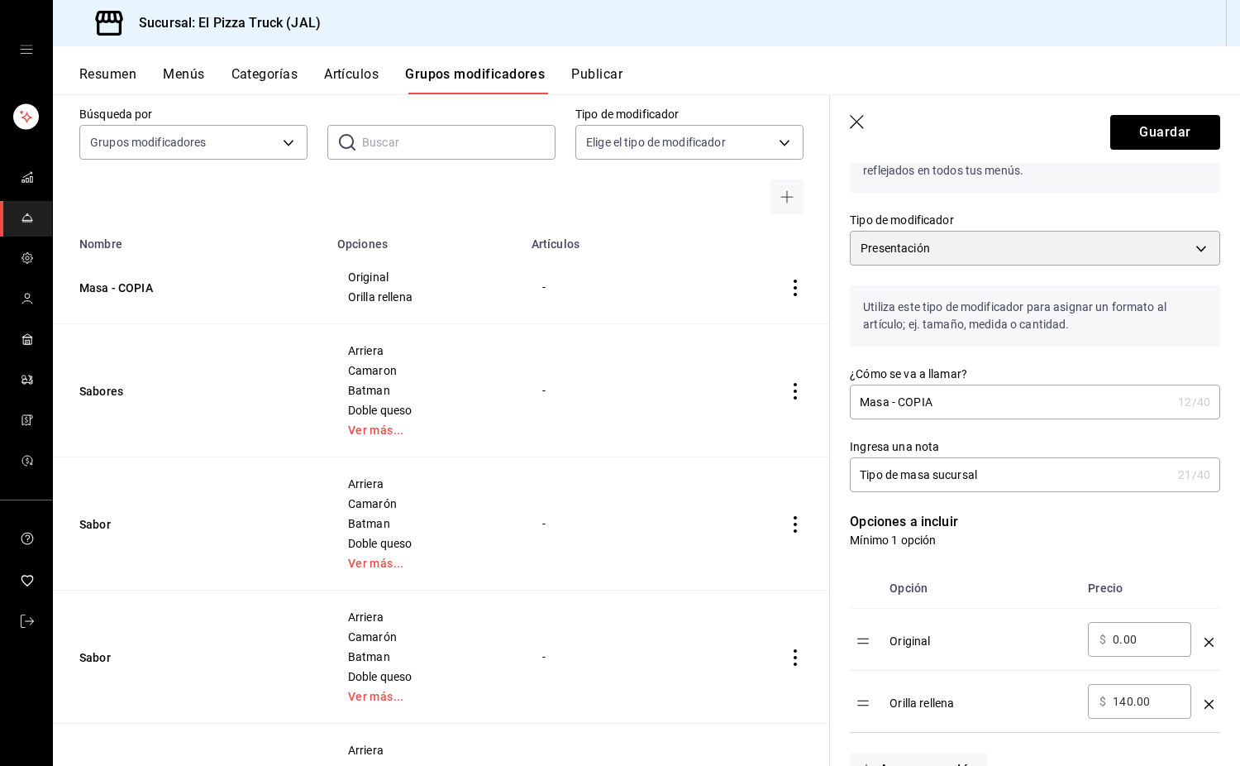
scroll to position [82, 0]
type input "140.00"
click at [823, 408] on input "Masa - COPIA" at bounding box center [1011, 402] width 322 height 33
type input "Masa"
click at [823, 480] on input "Tipo de masa sucursal" at bounding box center [1011, 475] width 322 height 33
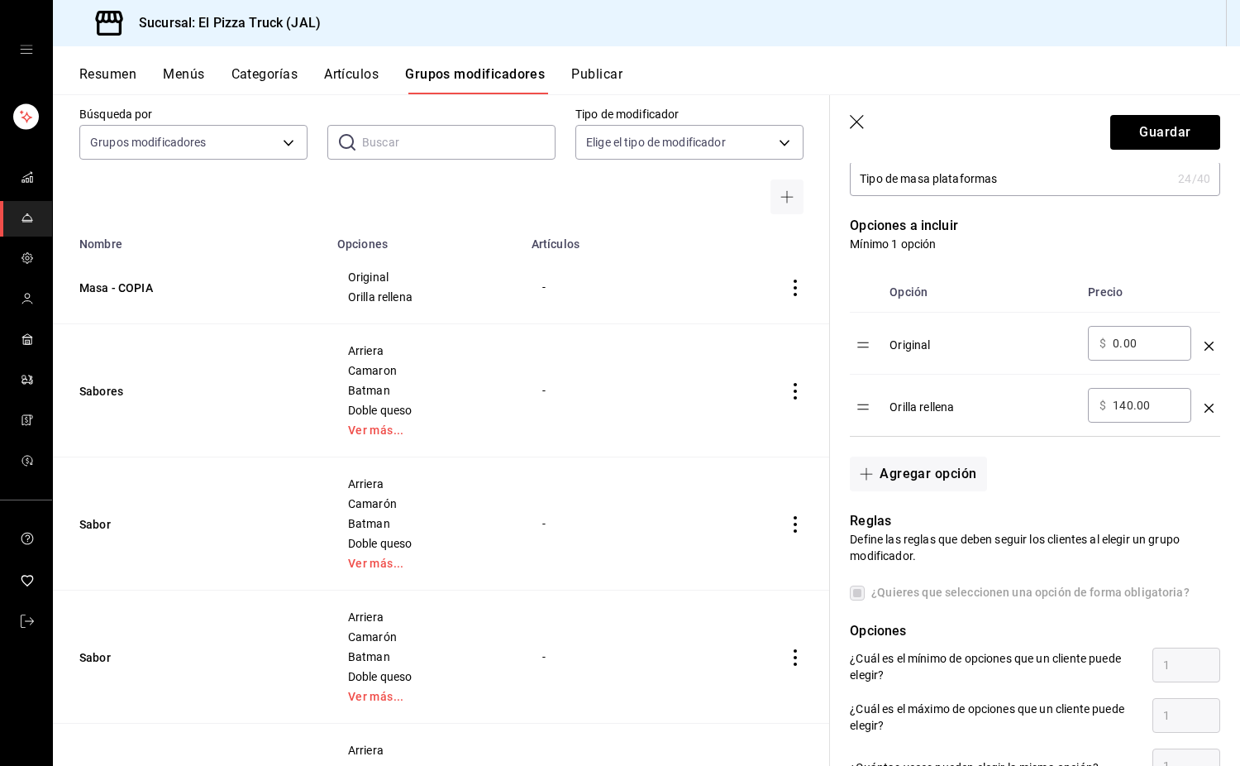
scroll to position [740, 0]
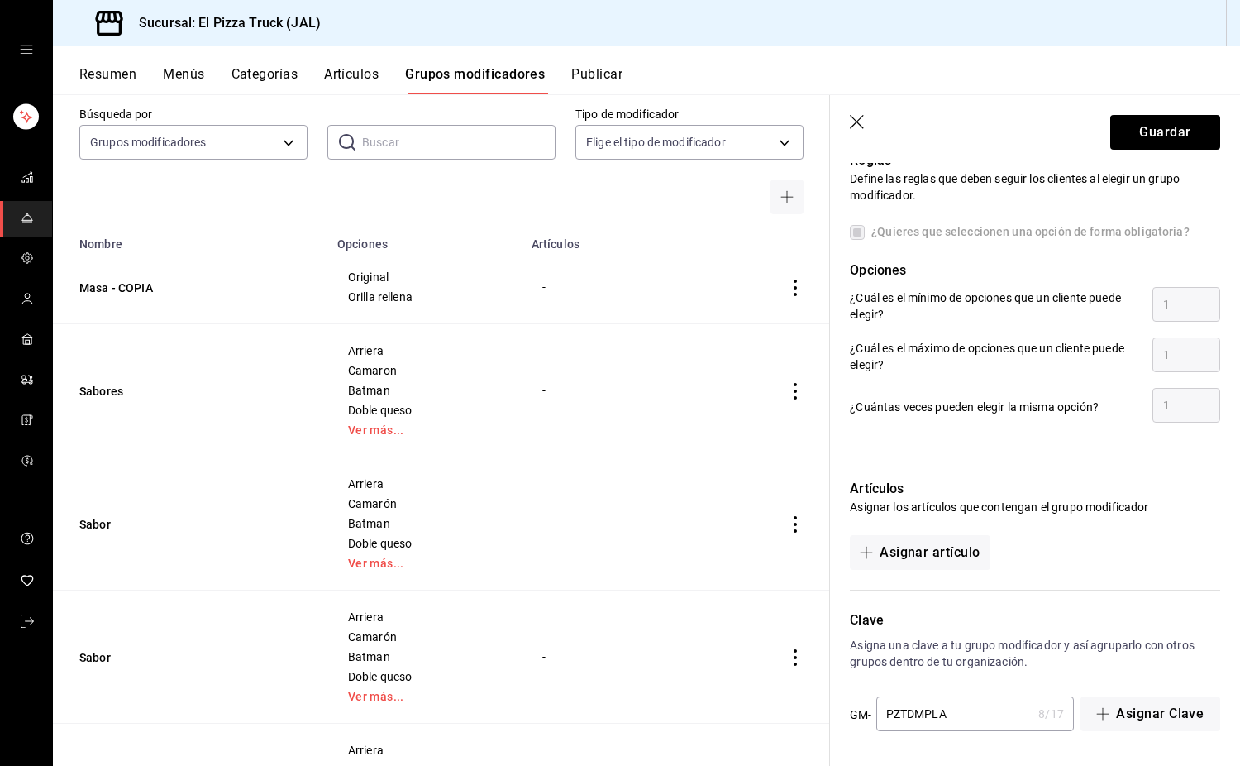
type input "Tipo de masa plataformas"
drag, startPoint x: 976, startPoint y: 718, endPoint x: 866, endPoint y: 716, distance: 109.1
click at [823, 716] on div "GM- PZTDMPLA 8 / 17 ​" at bounding box center [962, 714] width 224 height 36
click at [823, 109] on header "Guardar" at bounding box center [1035, 129] width 410 height 68
click at [823, 112] on header "Guardar" at bounding box center [1035, 129] width 410 height 68
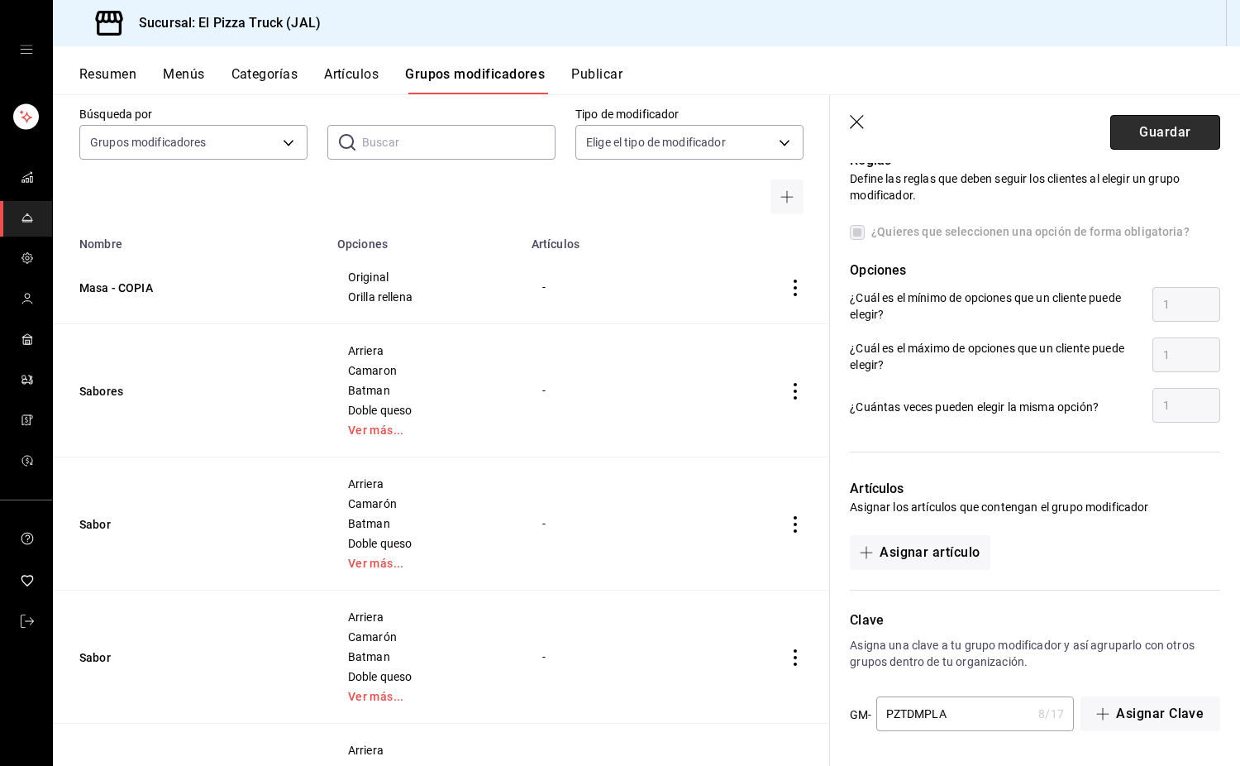
click at [823, 126] on button "Guardar" at bounding box center [1165, 132] width 110 height 35
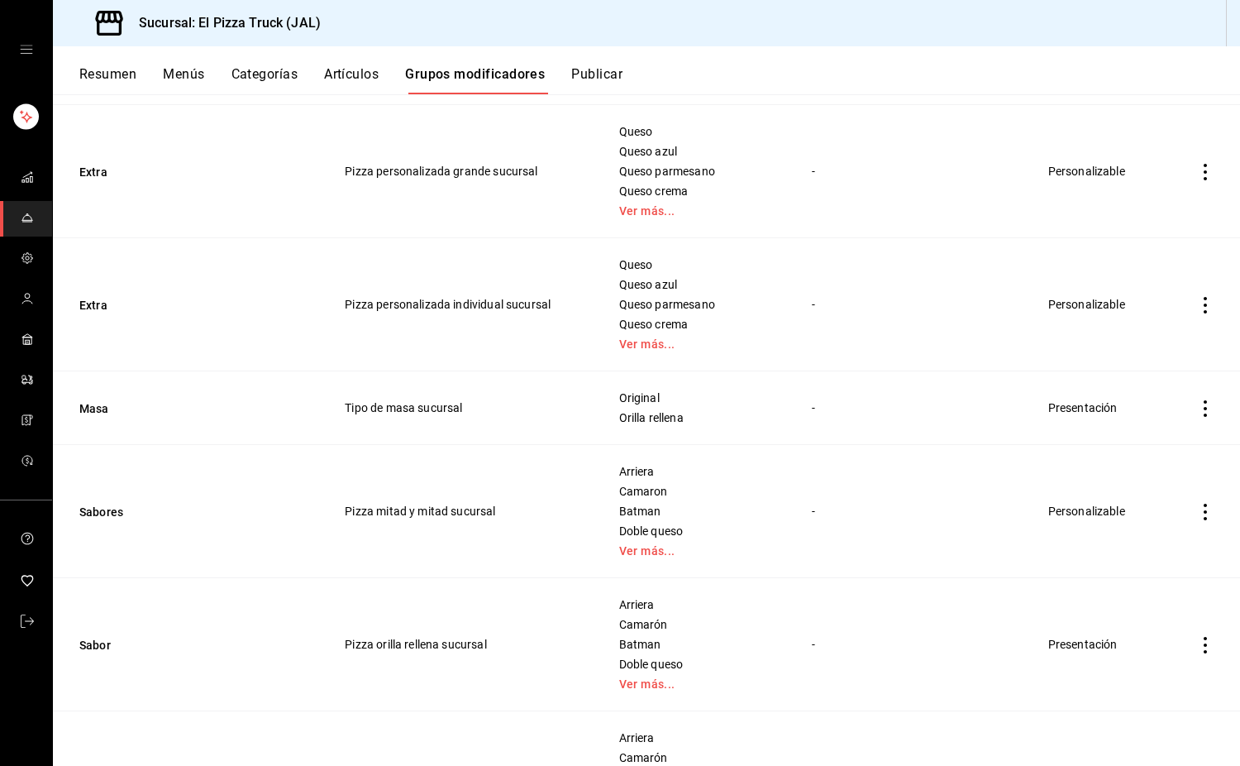
scroll to position [1240, 0]
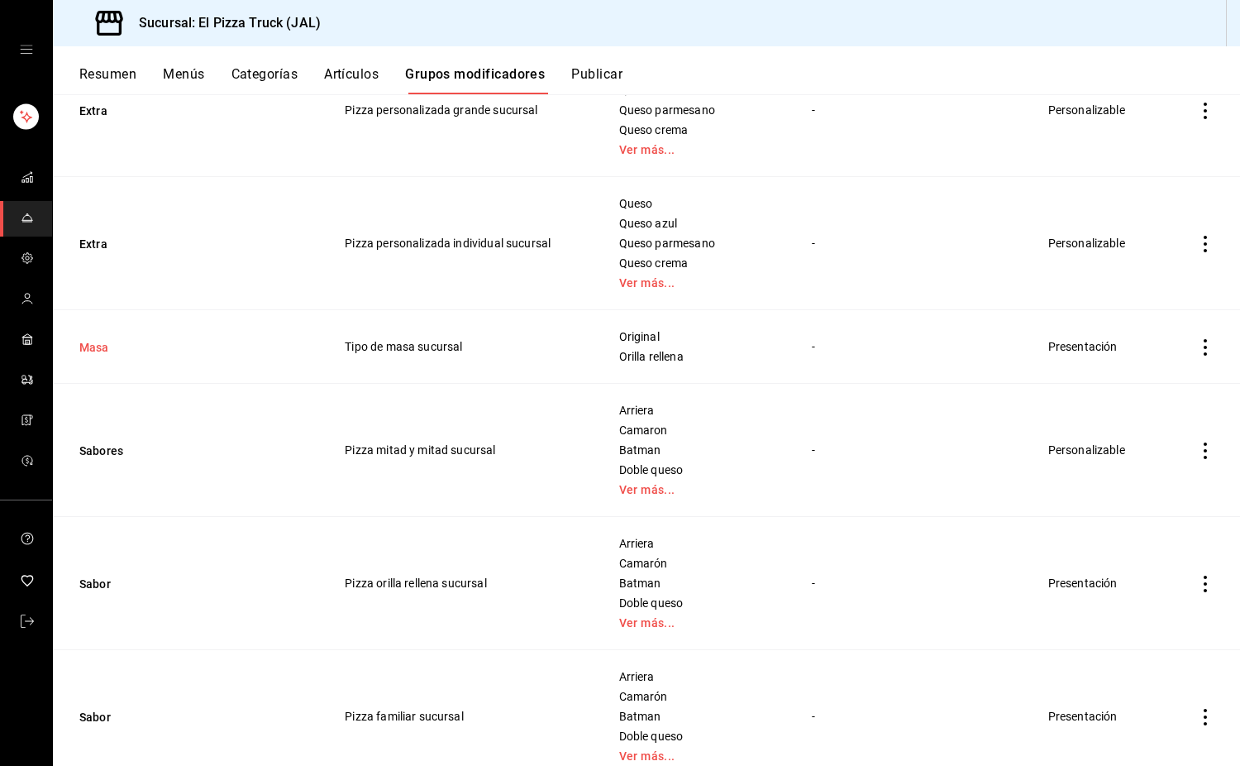
click at [103, 349] on button "Masa" at bounding box center [178, 347] width 198 height 17
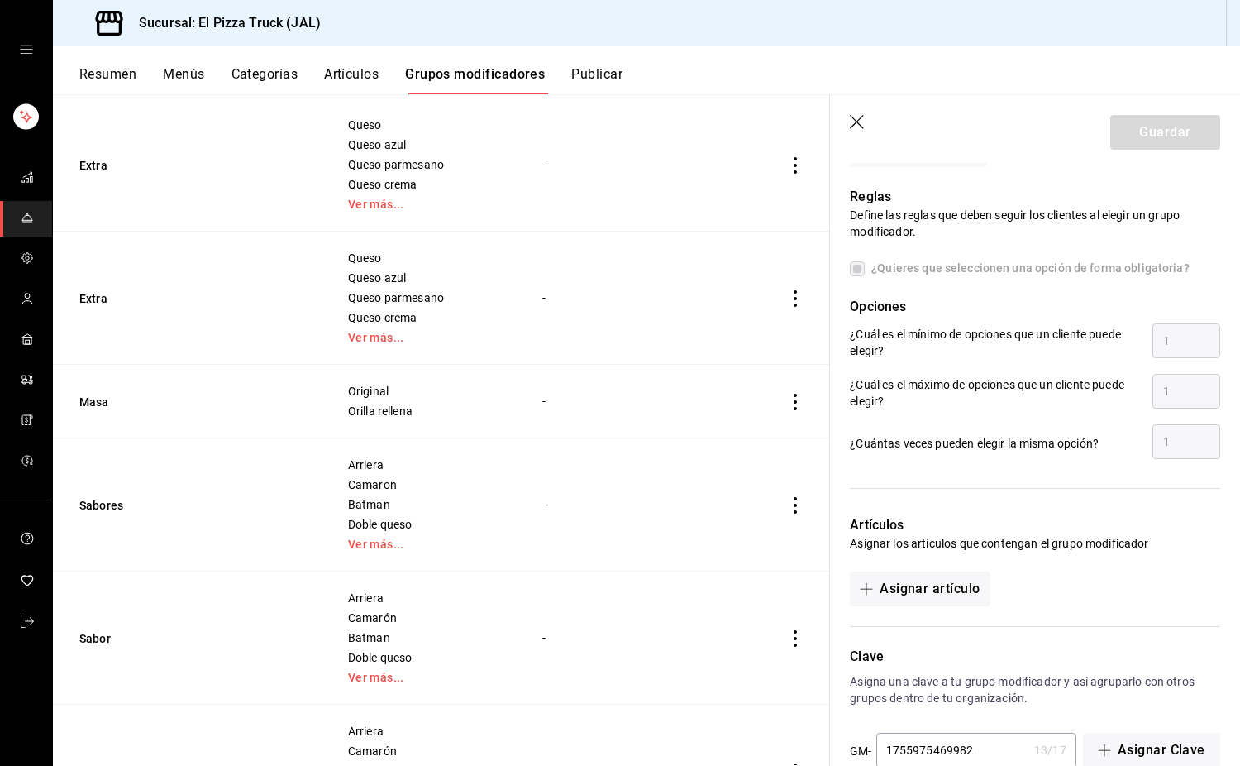
scroll to position [740, 0]
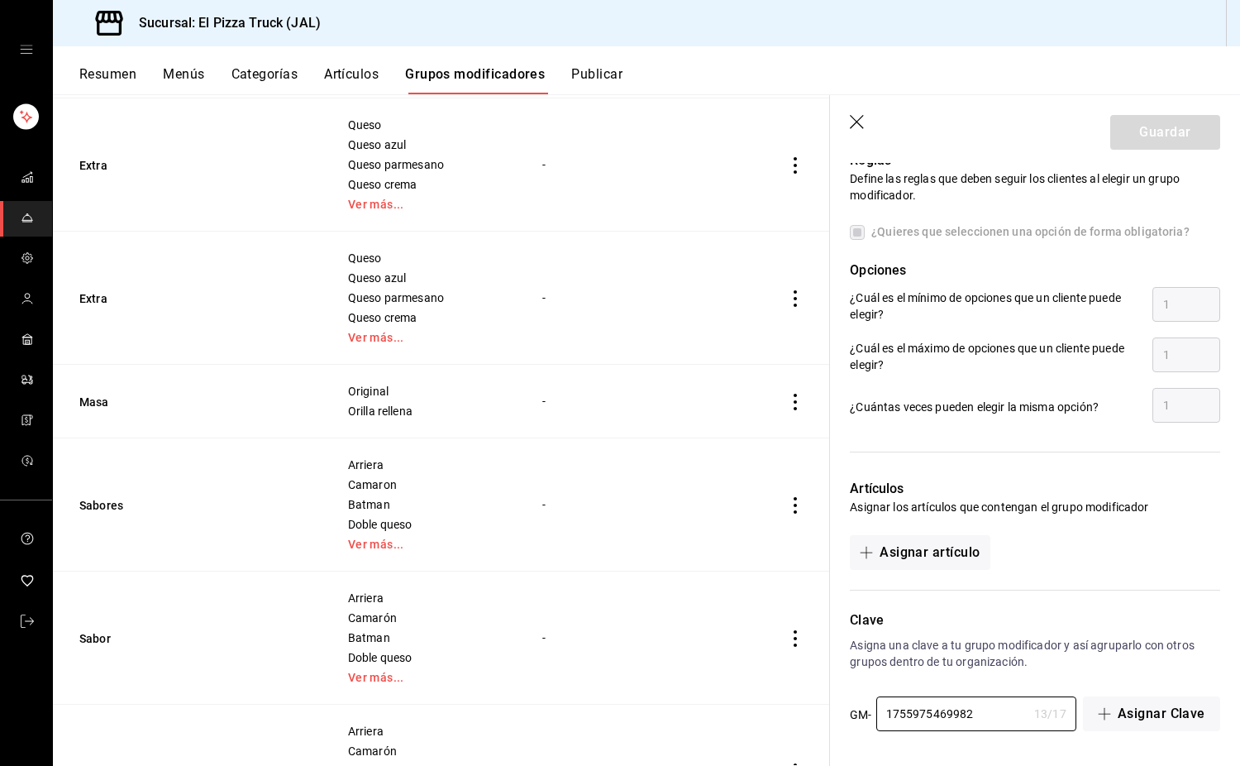
drag, startPoint x: 976, startPoint y: 708, endPoint x: 853, endPoint y: 723, distance: 124.1
click at [823, 723] on div "GM- 1755975469982 13 / 17 ​" at bounding box center [963, 714] width 226 height 36
paste input "PZTDMPLA"
click at [823, 122] on button "Guardar" at bounding box center [1165, 132] width 110 height 35
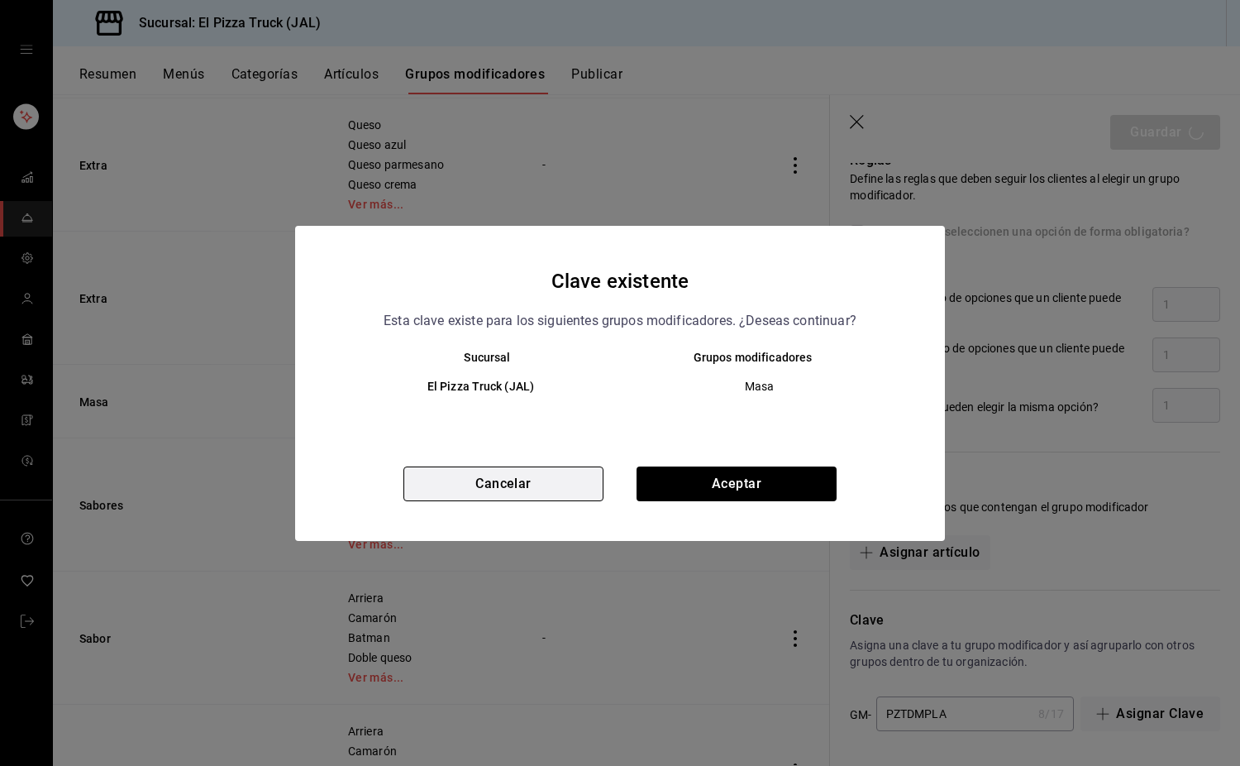
click at [542, 489] on button "Cancelar" at bounding box center [503, 483] width 200 height 35
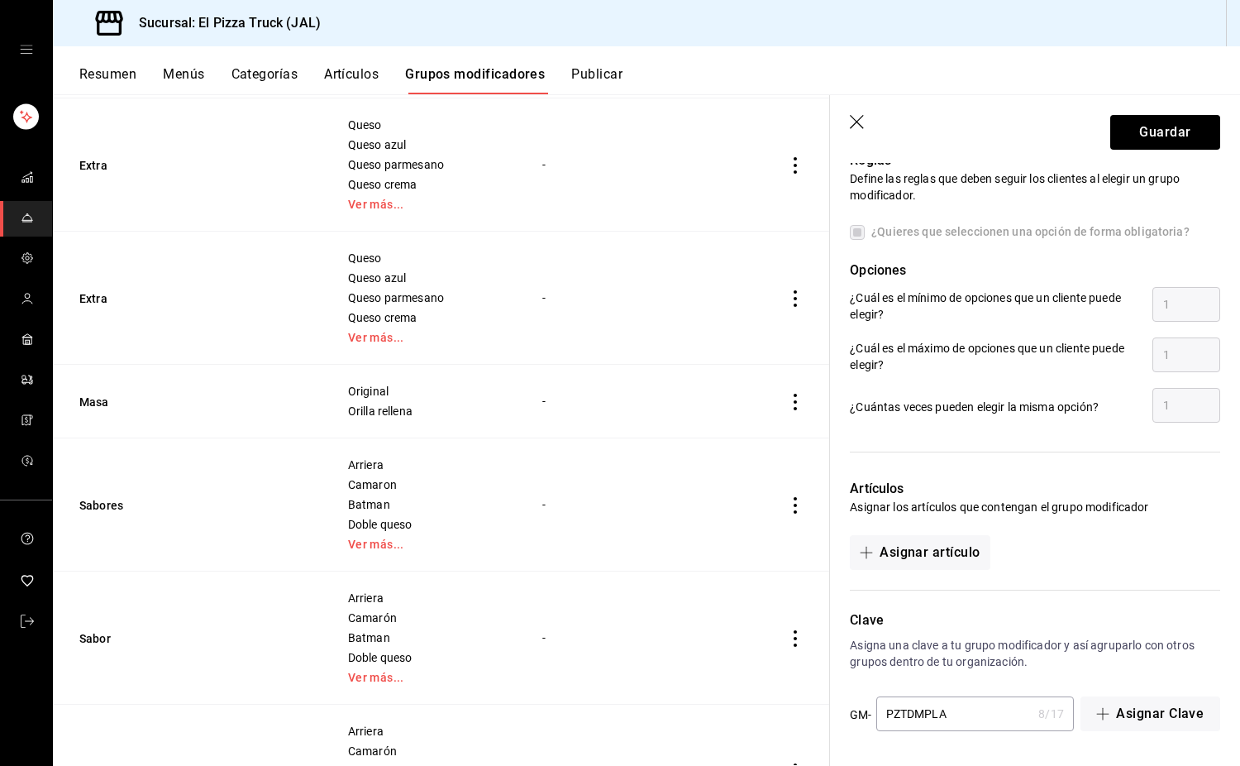
click at [823, 704] on input "PZTDMPLA" at bounding box center [954, 713] width 156 height 33
type input "PZTDMSUC"
click at [823, 132] on button "Guardar" at bounding box center [1165, 132] width 110 height 35
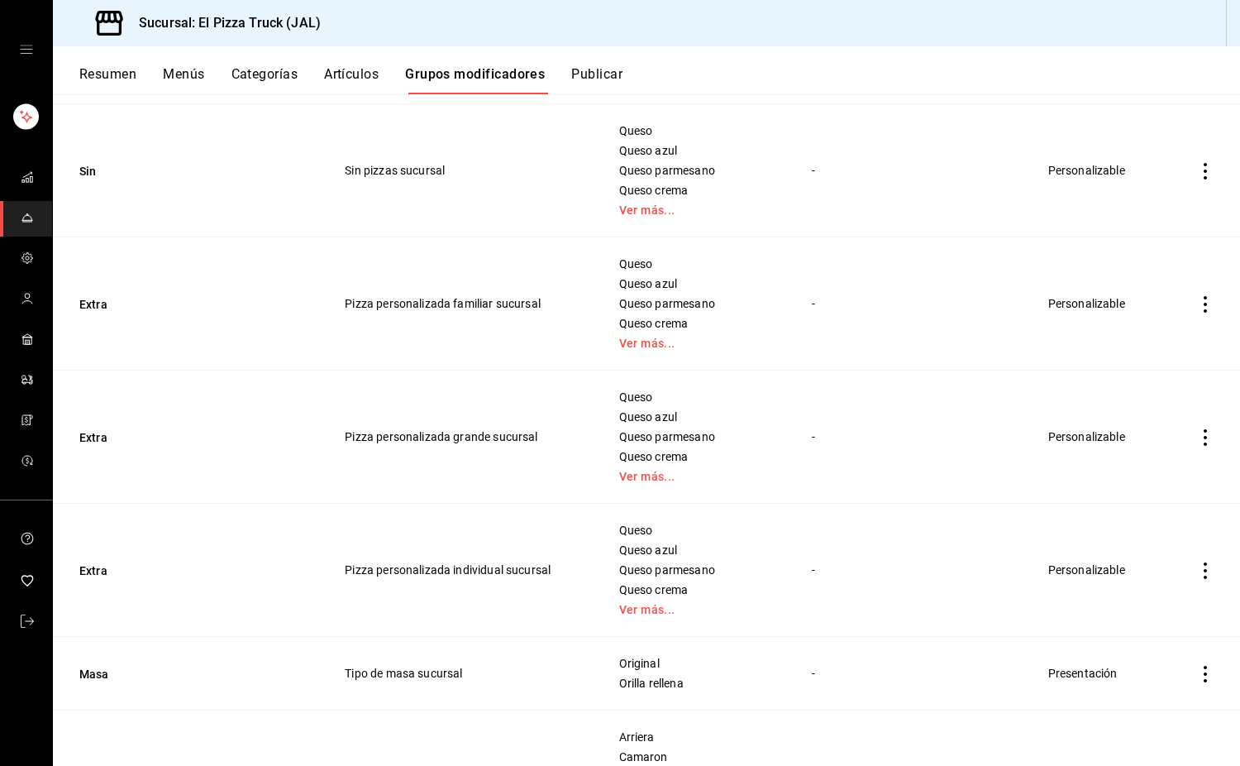
scroll to position [992, 0]
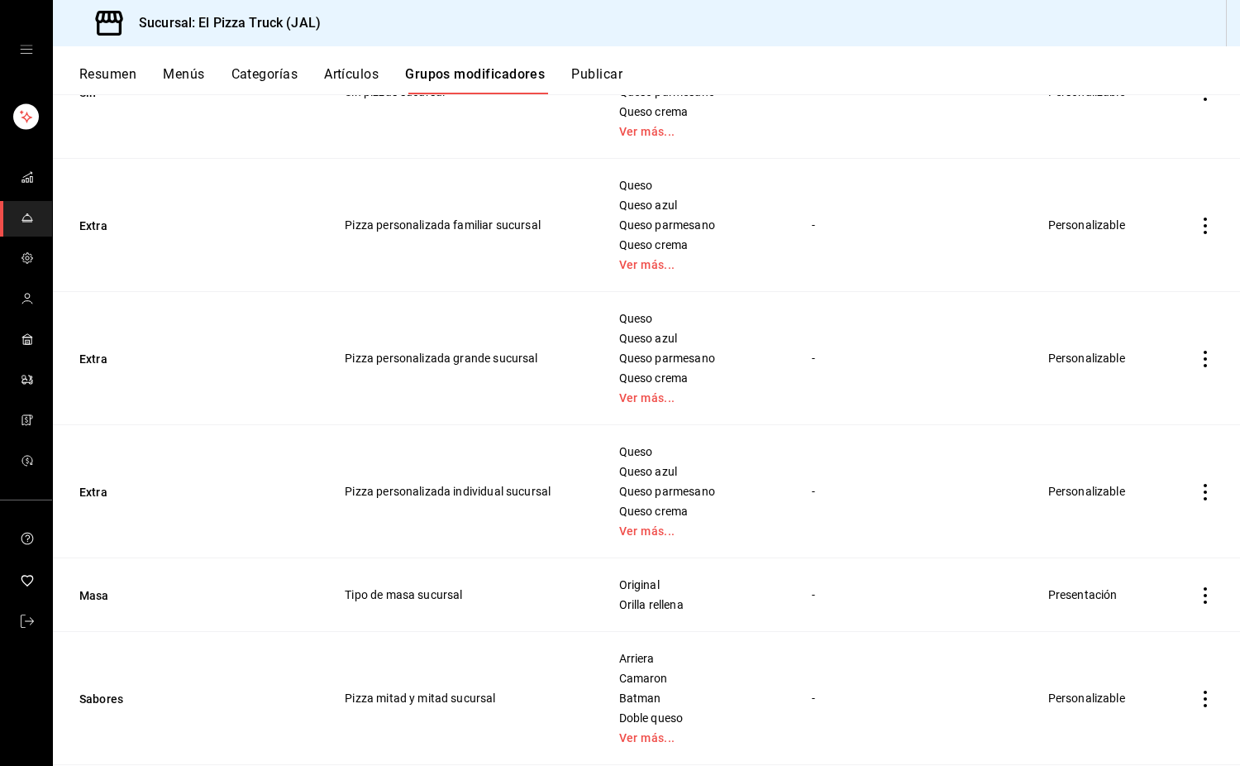
click at [823, 489] on icon "actions" at bounding box center [1205, 492] width 17 height 17
click at [823, 560] on span "Duplicar" at bounding box center [1143, 564] width 43 height 17
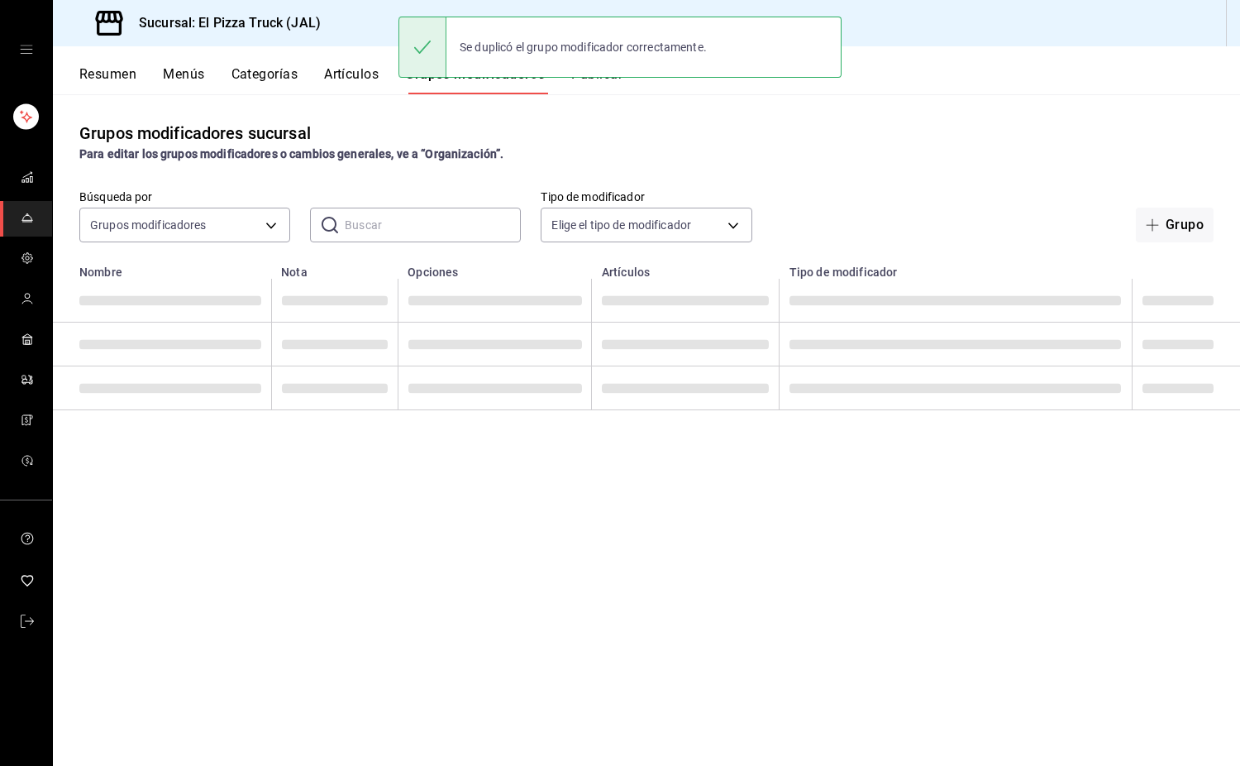
scroll to position [0, 0]
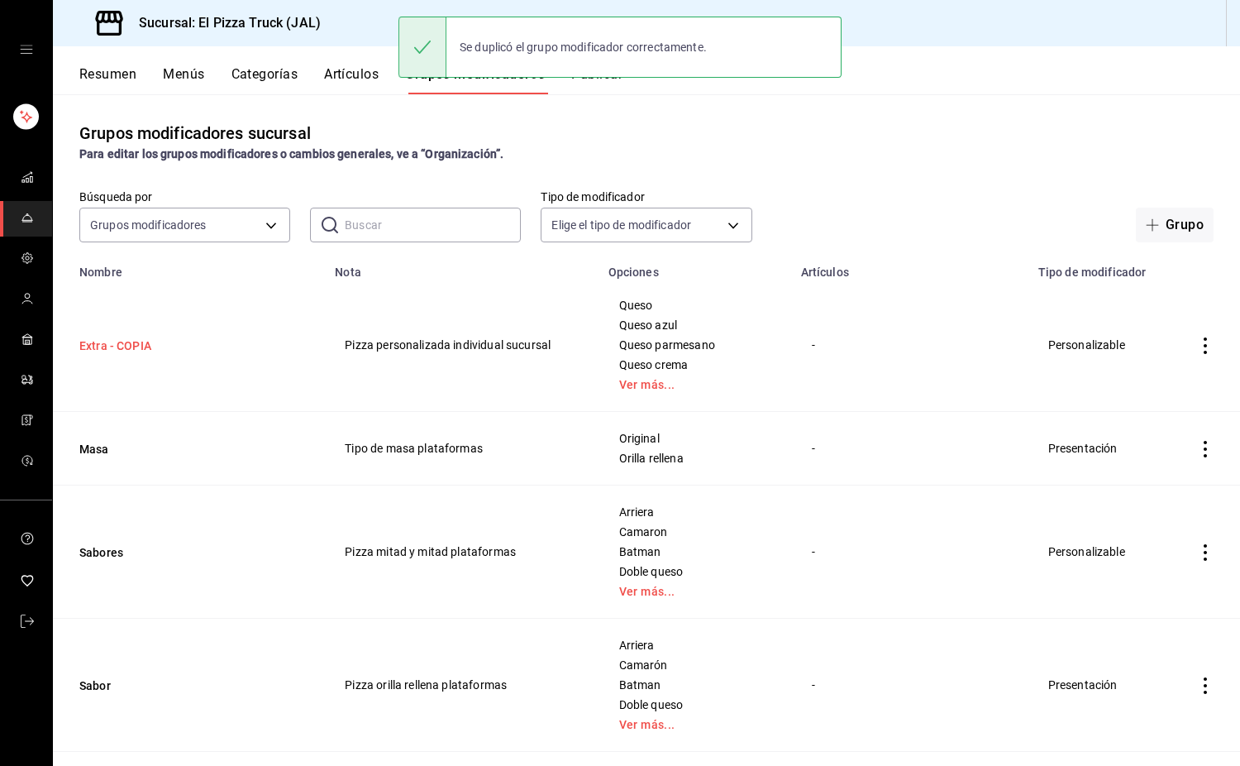
click at [134, 340] on button "Extra - COPIA" at bounding box center [178, 345] width 198 height 17
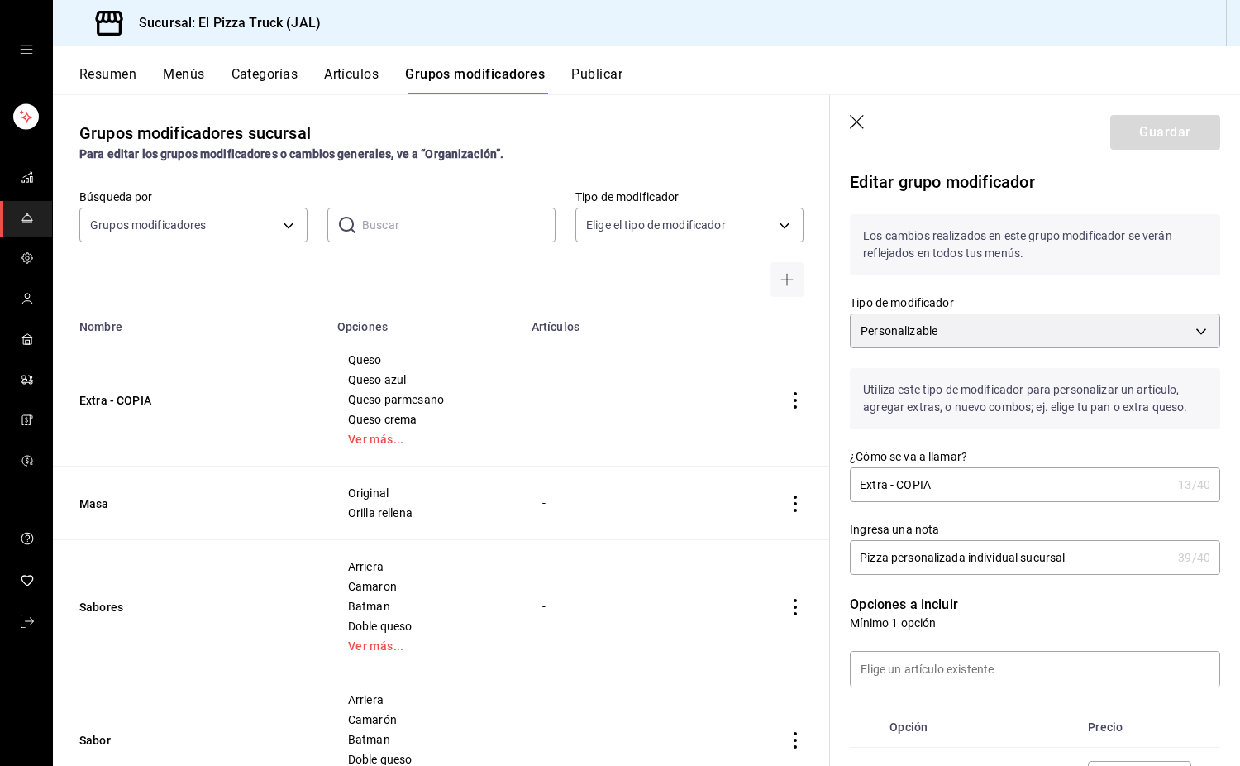
drag, startPoint x: 942, startPoint y: 485, endPoint x: 888, endPoint y: 486, distance: 53.7
click at [823, 486] on input "Extra - COPIA" at bounding box center [1011, 484] width 322 height 33
type input "Extra"
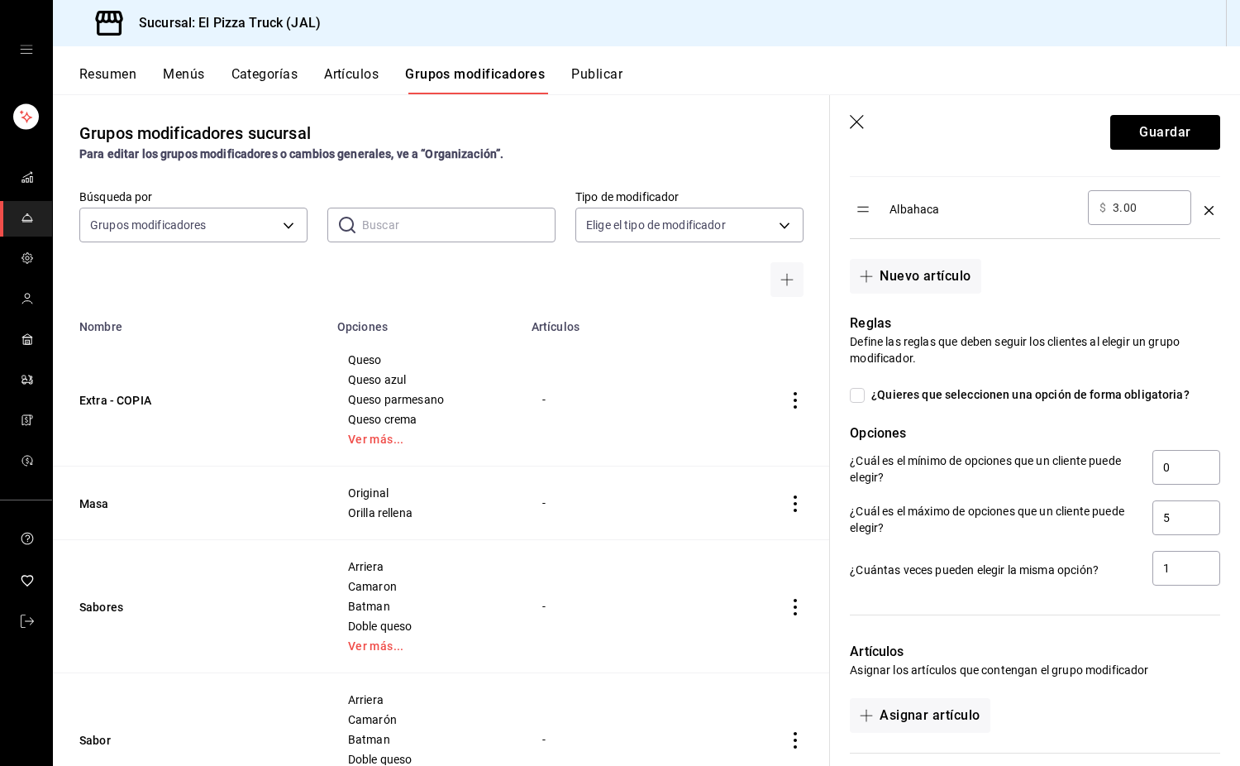
scroll to position [1912, 0]
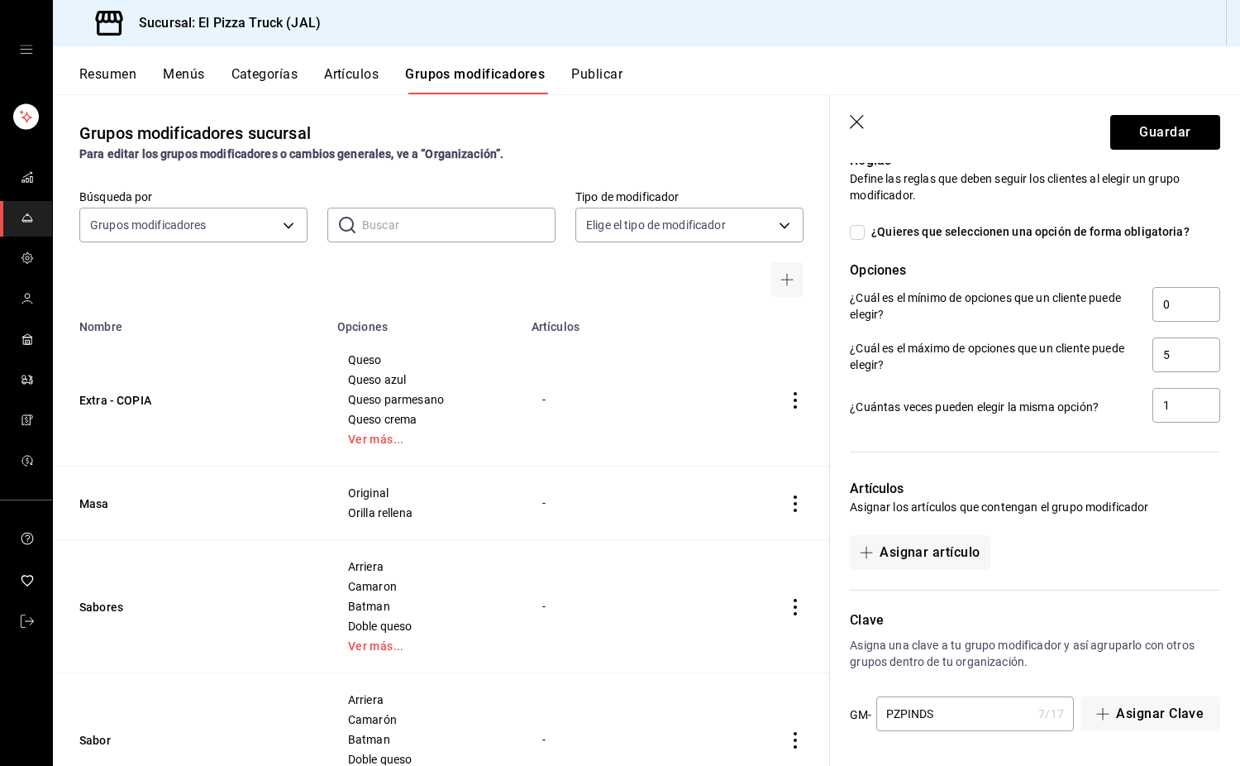
type input "Pizza personalizada individual plataform"
click at [823, 714] on input "PZPINDS" at bounding box center [954, 713] width 156 height 33
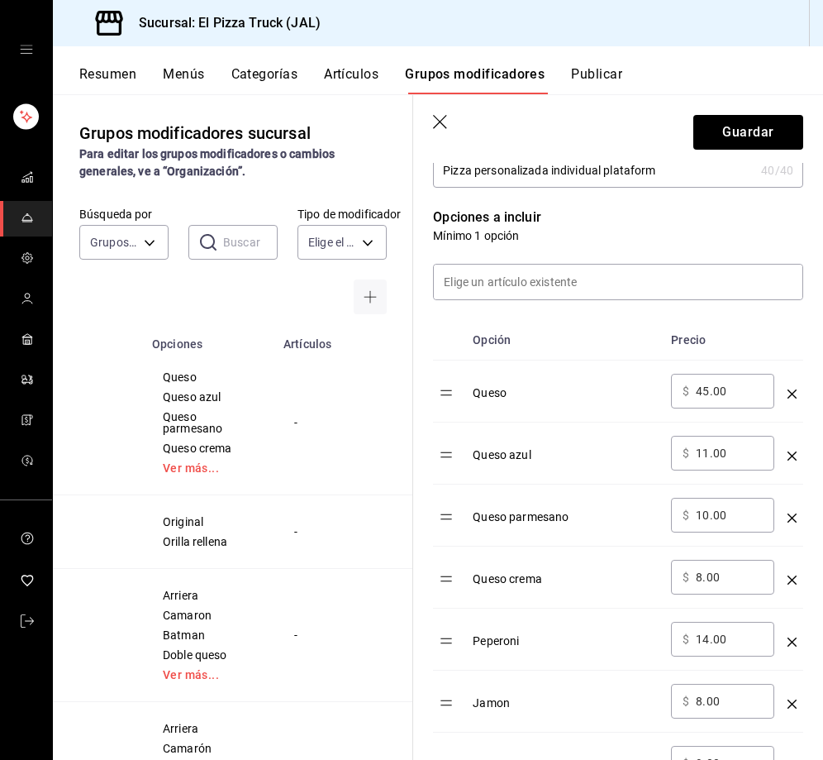
scroll to position [0, 168]
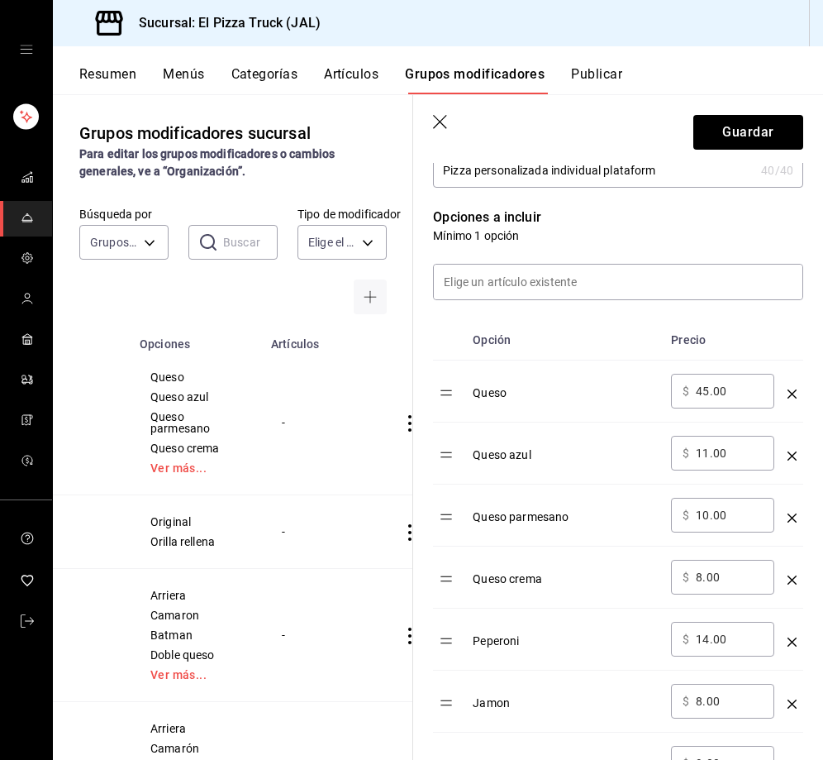
type input "PZPINDPLA"
click at [705, 394] on input "45.00" at bounding box center [729, 391] width 67 height 17
type input "71.00"
type input "16.00"
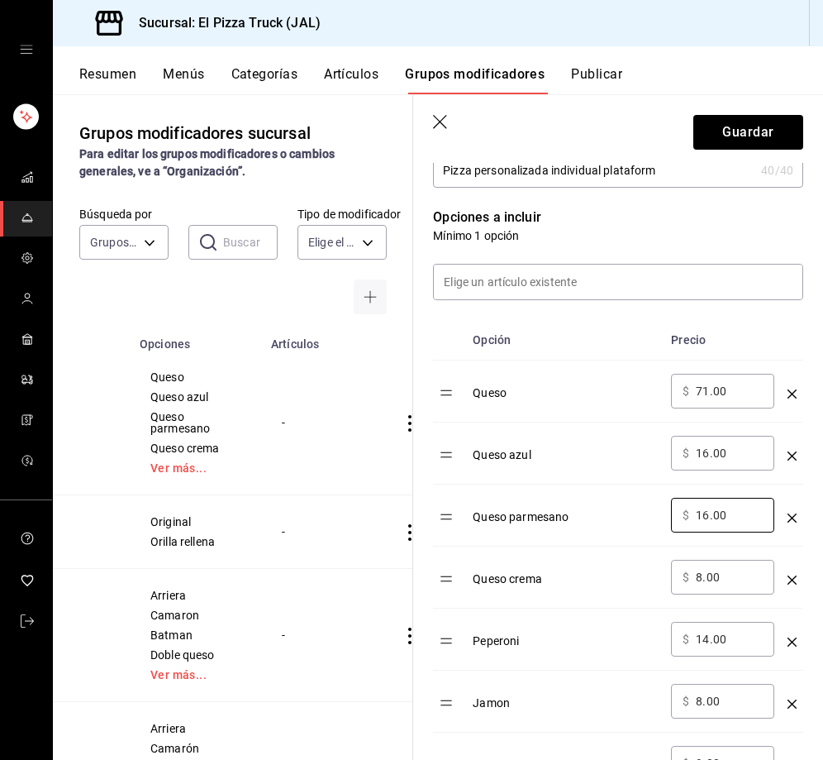
type input "16.00"
type input "12.00"
type input "22.00"
type input "13.00"
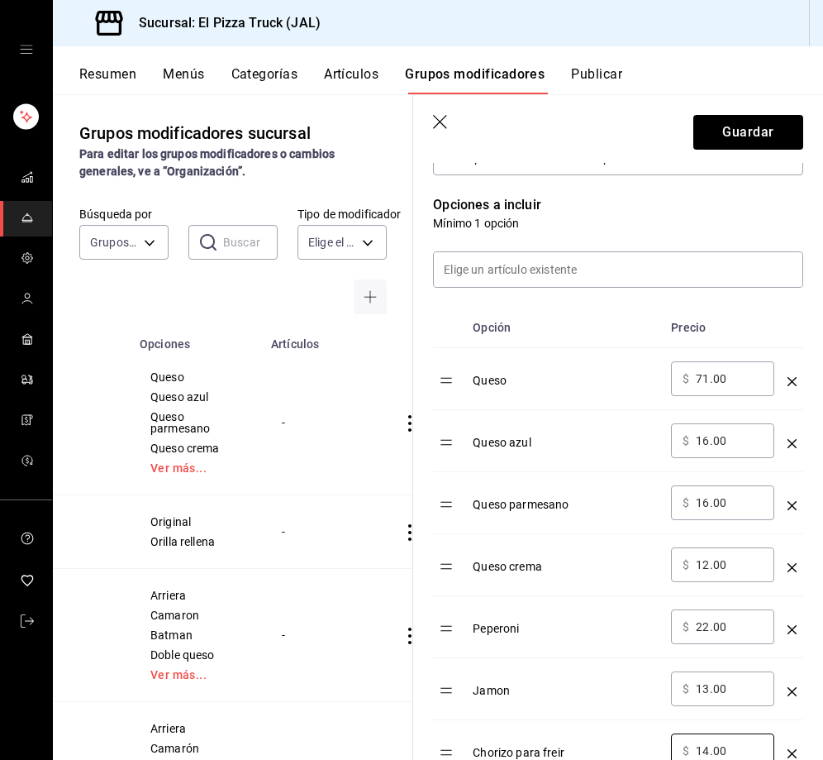
type input "14.00"
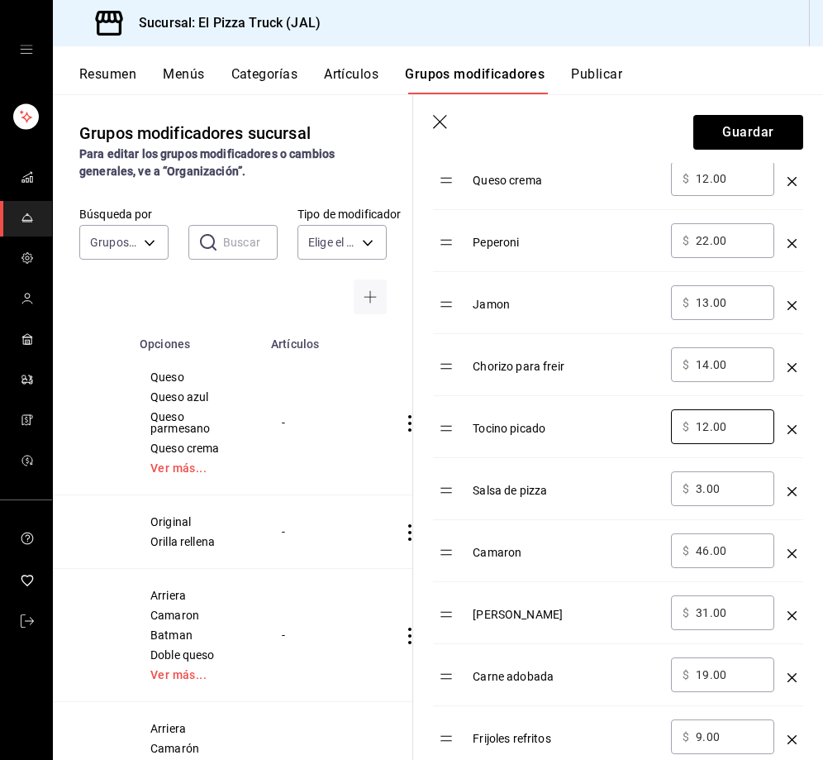
type input "12.00"
type input "4.00"
type input "72.00"
type input "50.00"
type input "30.00"
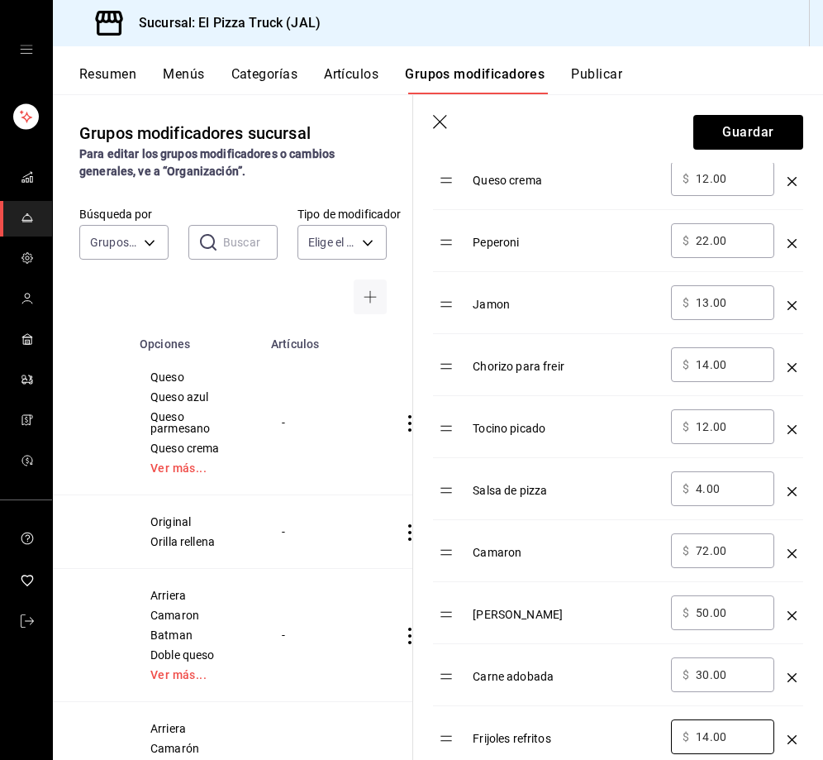
type input "14.00"
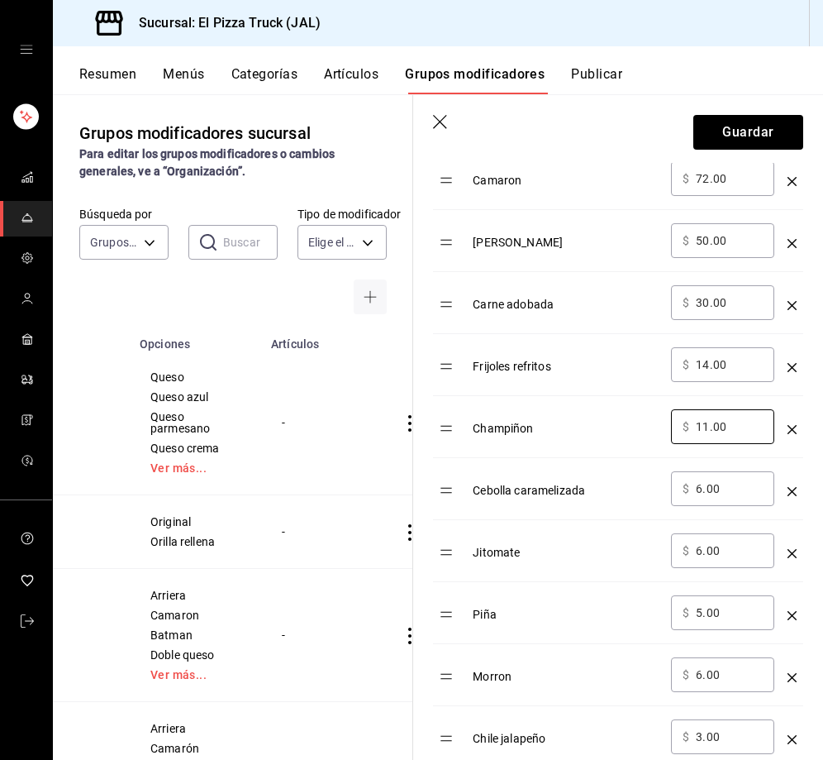
type input "11.00"
type input "9.00"
type input "7.00"
type input "9.00"
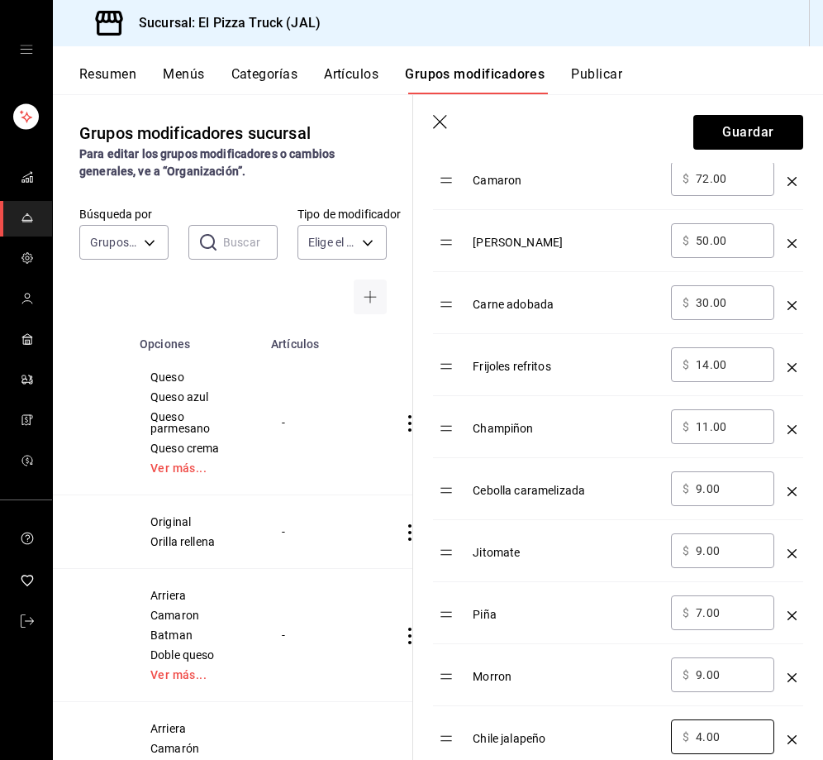
type input "4.00"
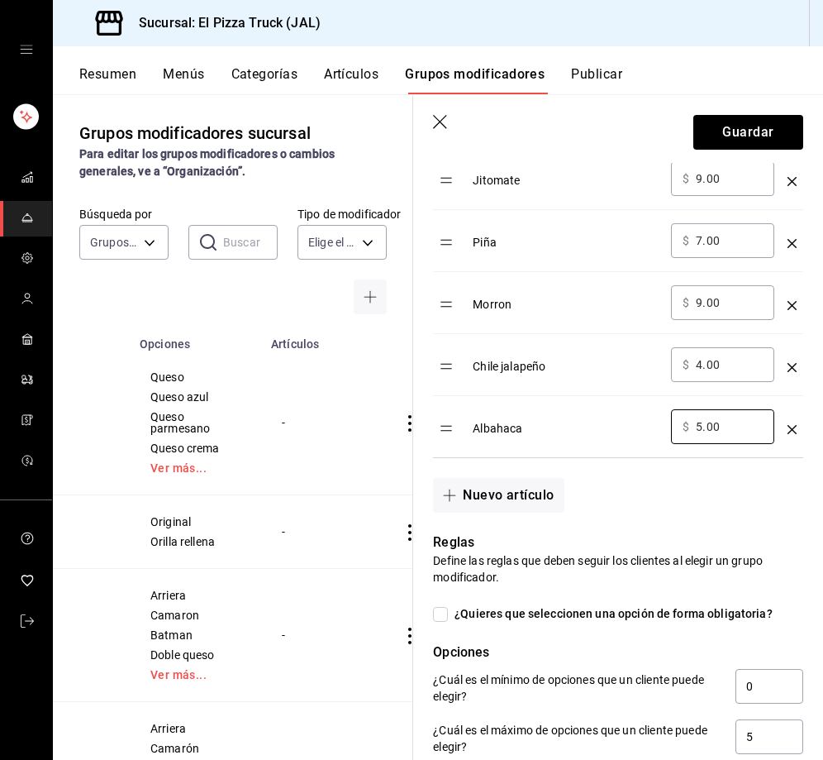
scroll to position [1918, 0]
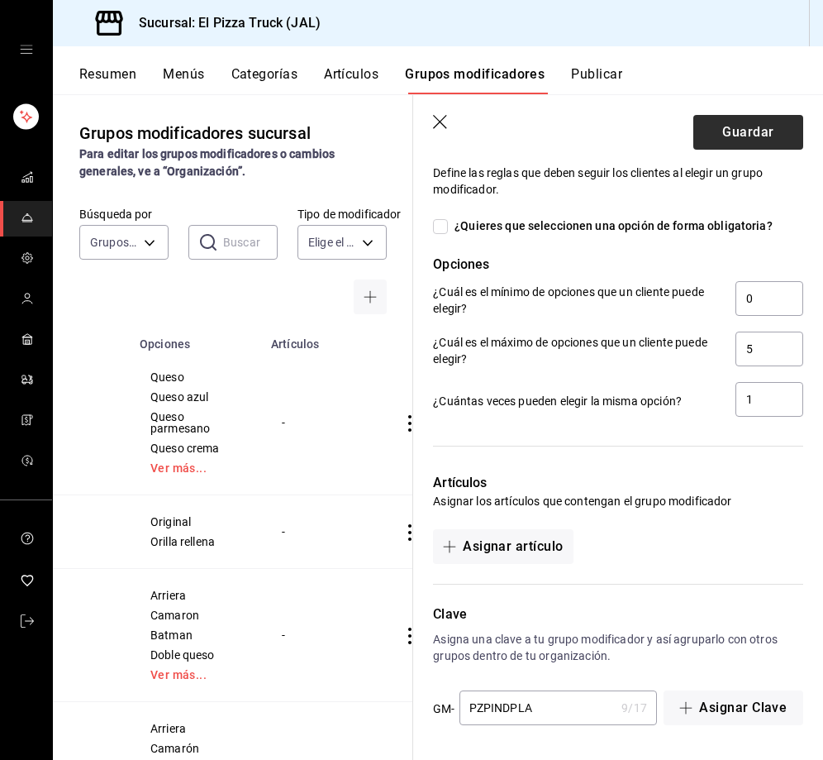
type input "5.00"
click at [708, 135] on button "Guardar" at bounding box center [749, 132] width 110 height 35
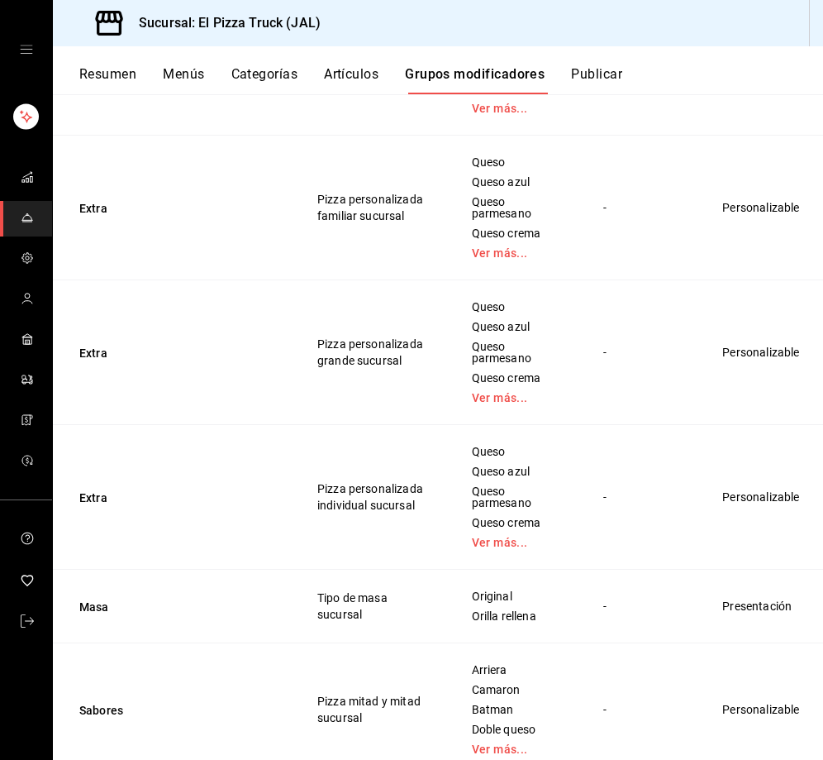
scroll to position [1240, 0]
click at [756, 429] on span "Duplicar" at bounding box center [746, 426] width 43 height 17
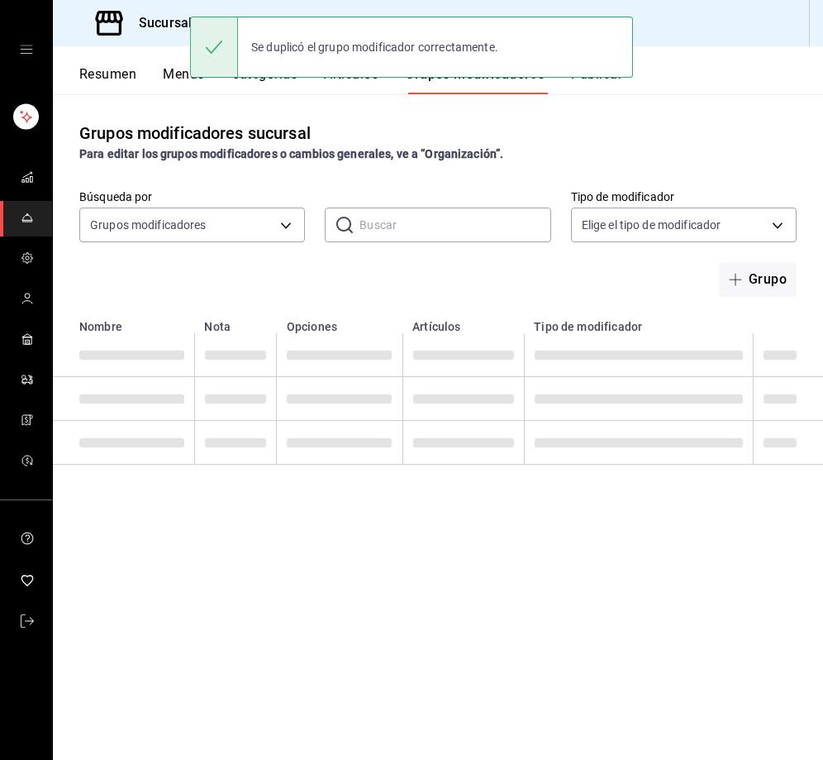
scroll to position [0, 0]
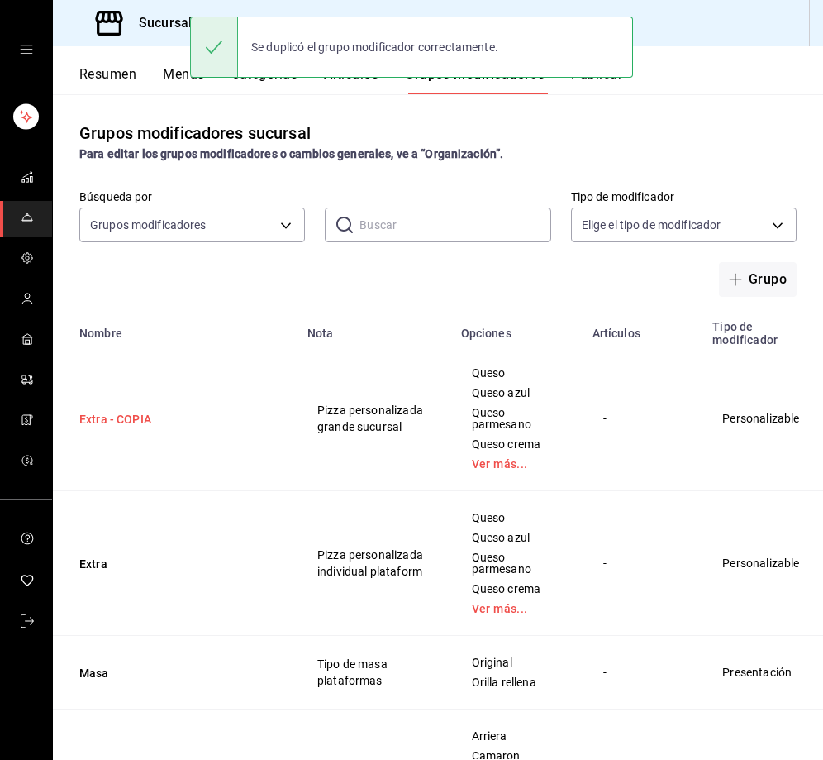
click at [164, 422] on button "Extra - COPIA" at bounding box center [178, 419] width 198 height 17
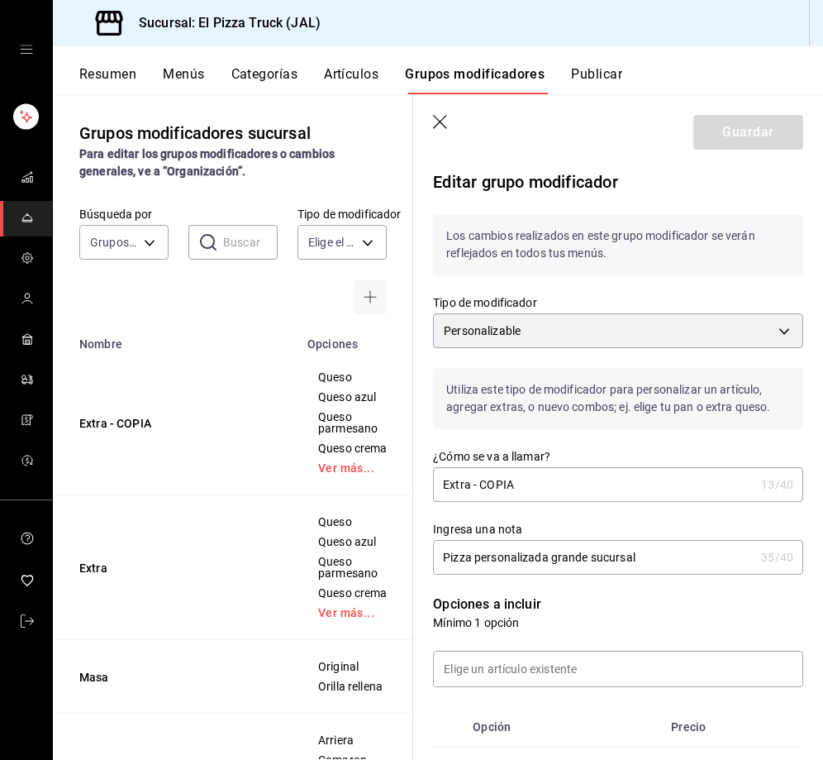
drag, startPoint x: 523, startPoint y: 487, endPoint x: 476, endPoint y: 490, distance: 46.4
click at [476, 490] on input "Extra - COPIA" at bounding box center [594, 484] width 322 height 33
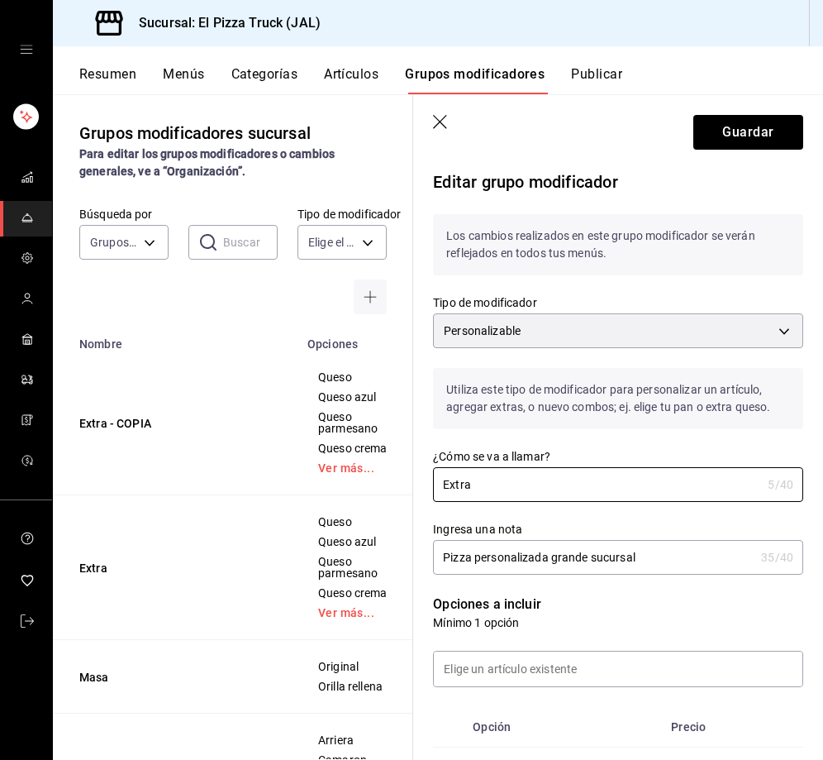
type input "Extra"
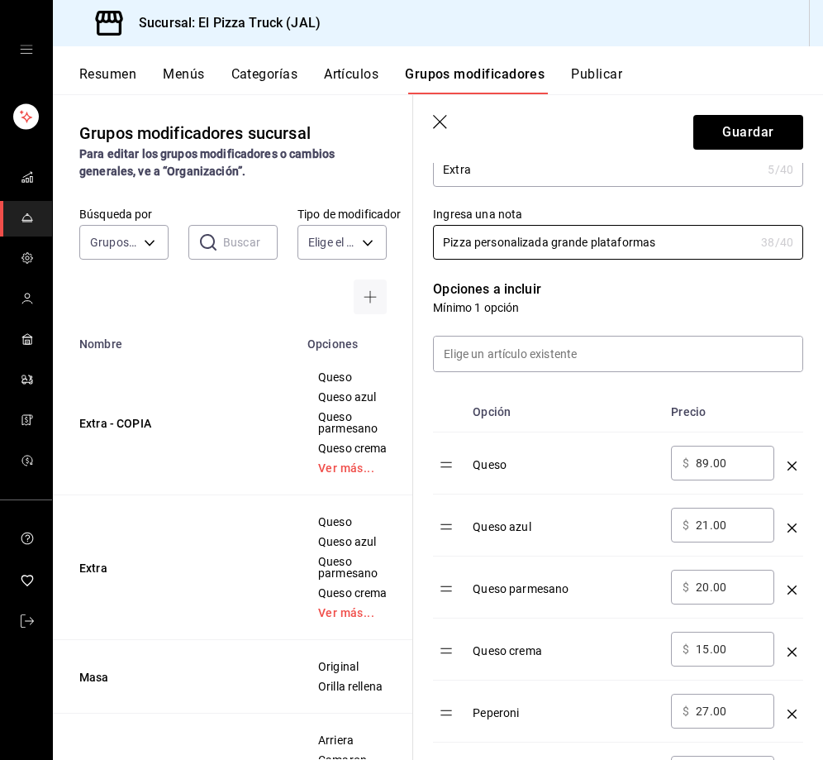
scroll to position [316, 0]
type input "Pizza personalizada grande plataformas"
click at [699, 466] on input "89.00" at bounding box center [729, 462] width 67 height 17
type input "142.00"
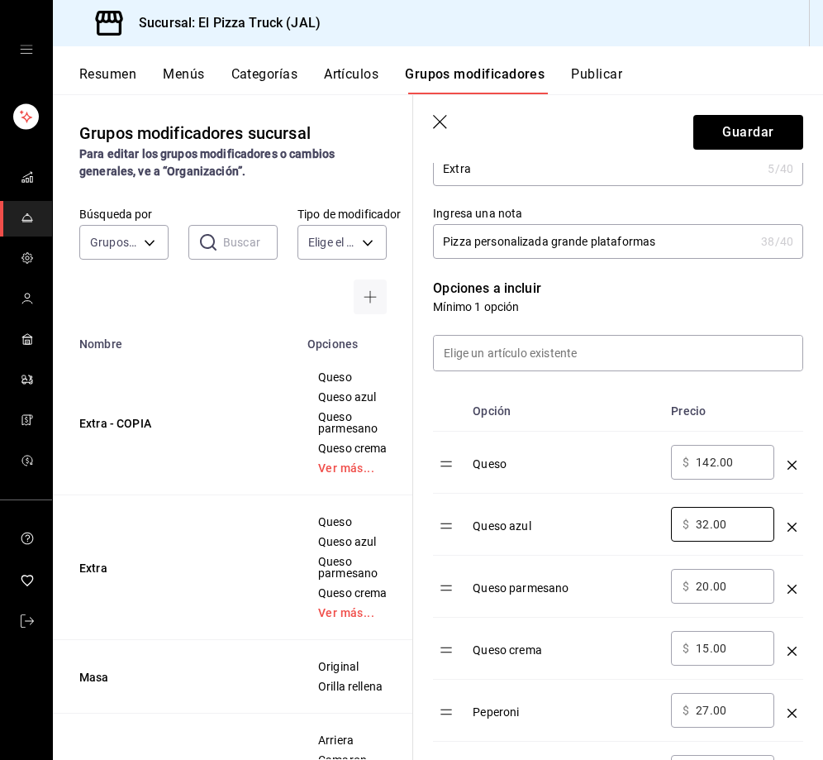
type input "32.00"
type input "31.00"
type input "23.00"
type input "43.00"
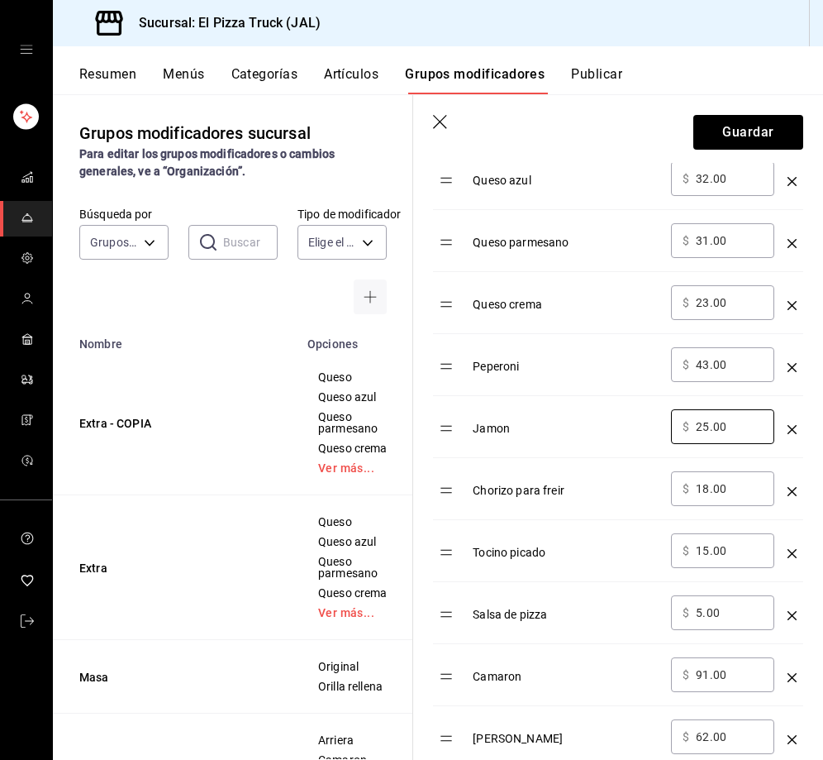
type input "25.00"
type input "28.00"
type input "23.00"
type input "8.00"
type input "144.00"
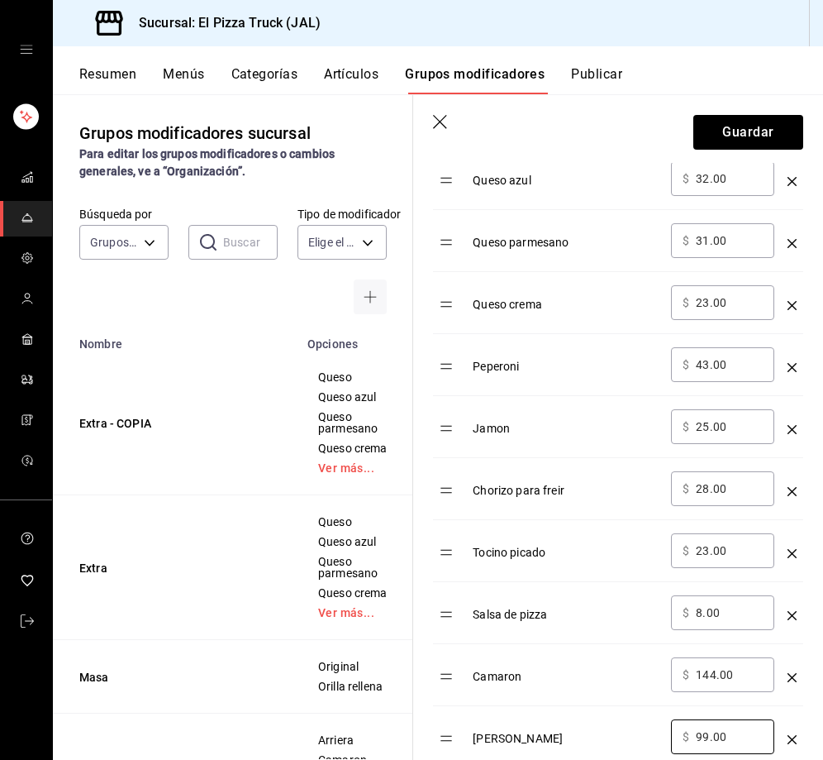
type input "99.00"
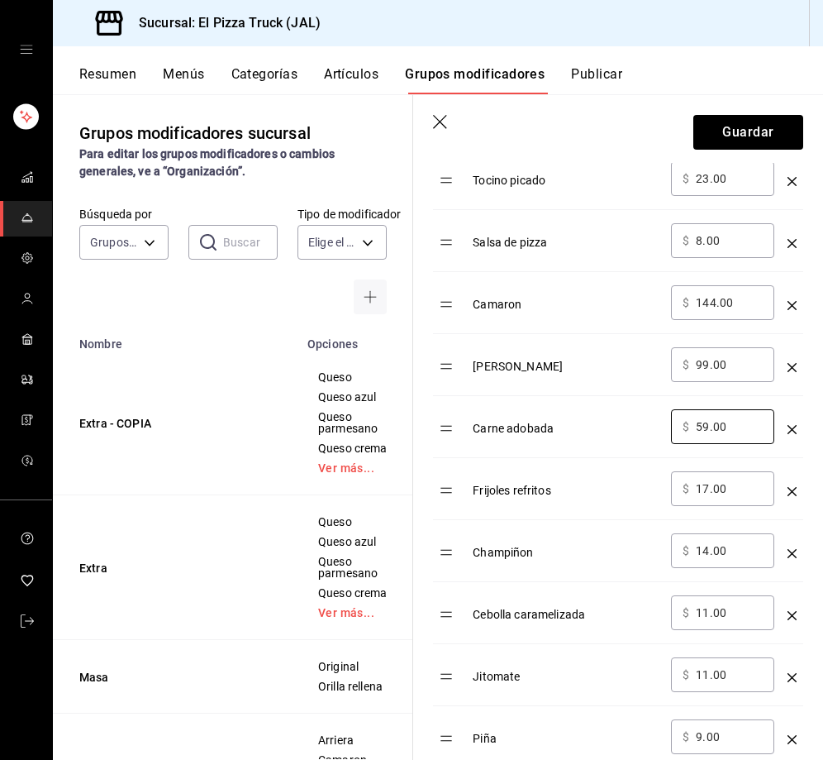
type input "59.00"
type input "27.00"
type input "22.00"
type input "17.00"
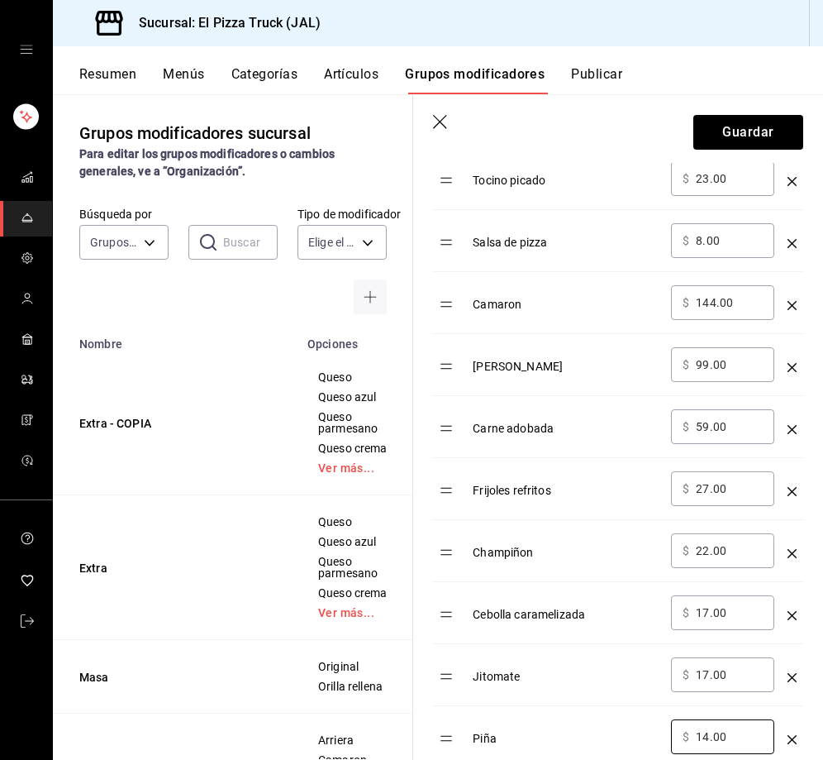
type input "14.00"
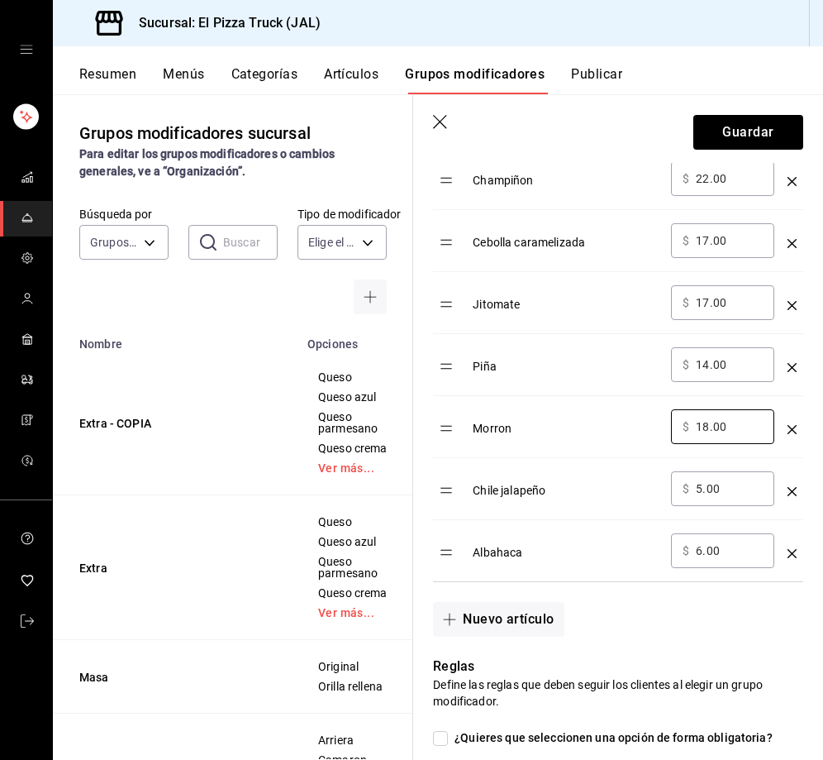
type input "18.00"
type input "8.00"
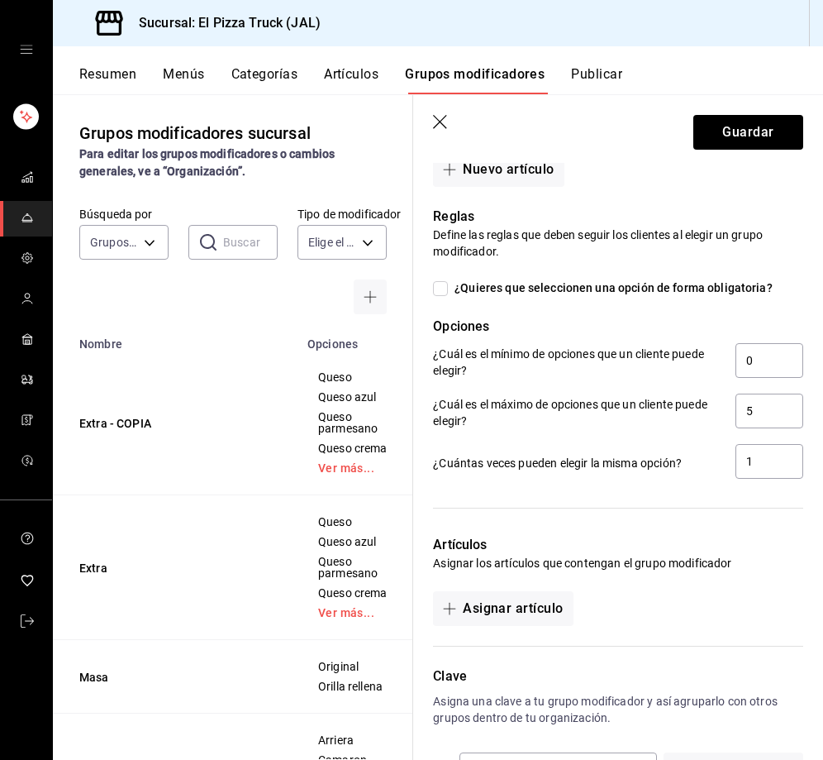
scroll to position [1918, 0]
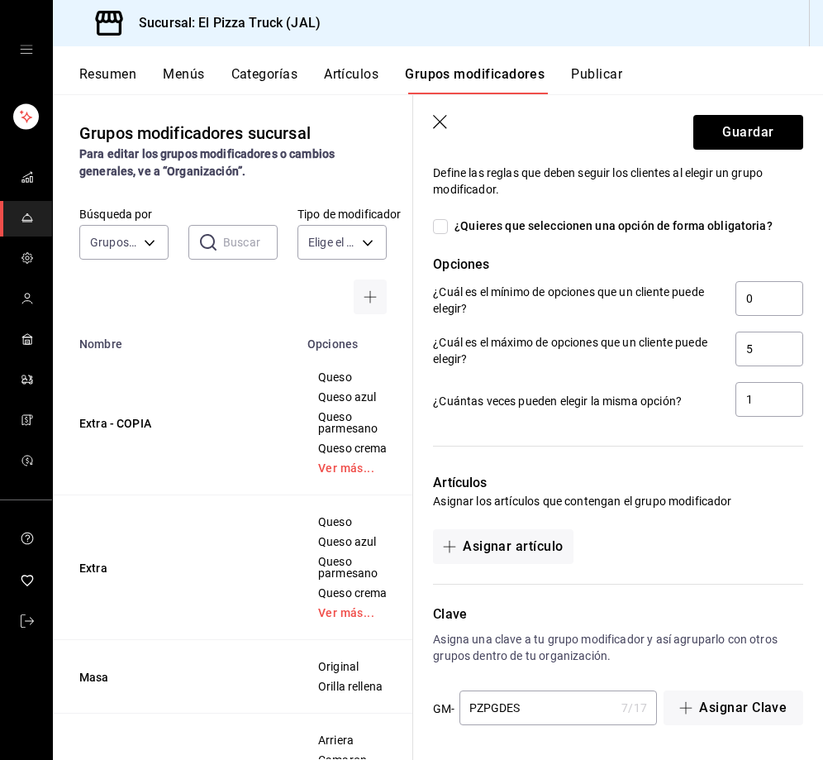
type input "10.00"
click at [546, 706] on input "PZPGDES" at bounding box center [538, 707] width 156 height 33
type input "PZPGDEPLA"
click at [723, 141] on button "Guardar" at bounding box center [749, 132] width 110 height 35
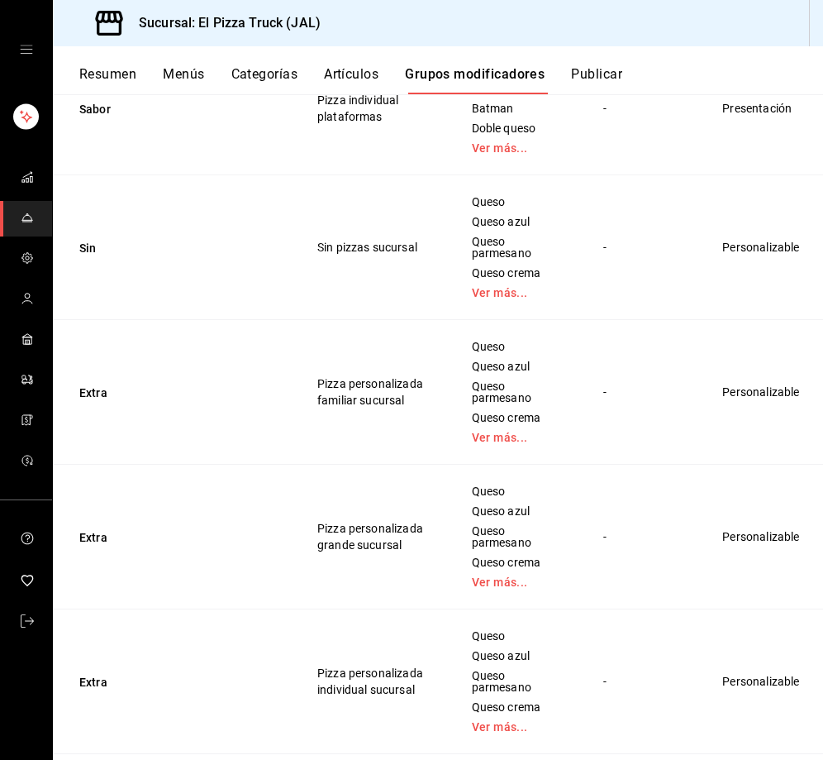
scroll to position [1204, 0]
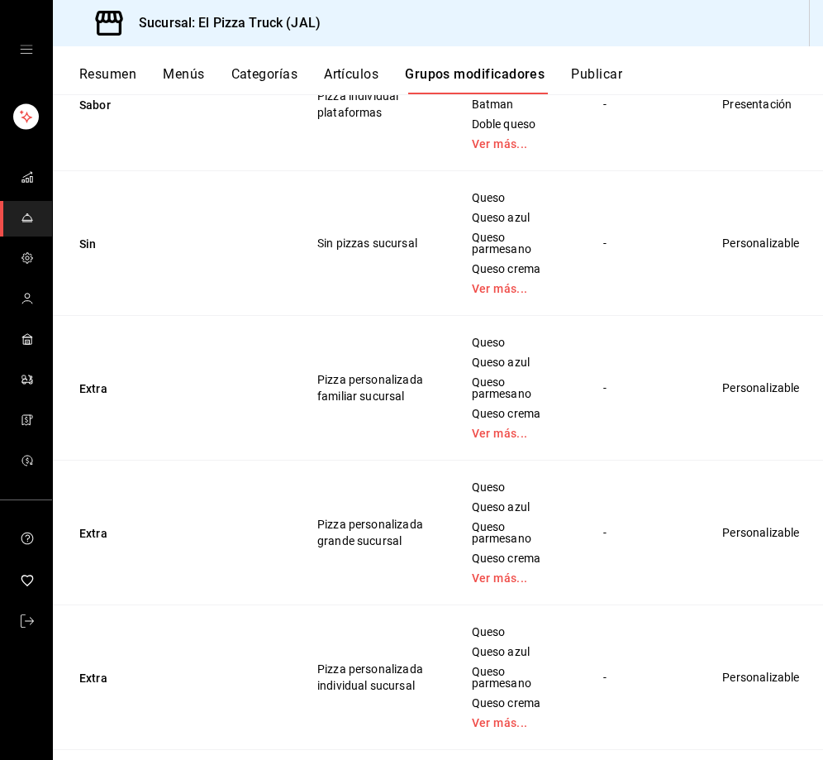
click at [740, 462] on span "Duplicar" at bounding box center [746, 462] width 43 height 17
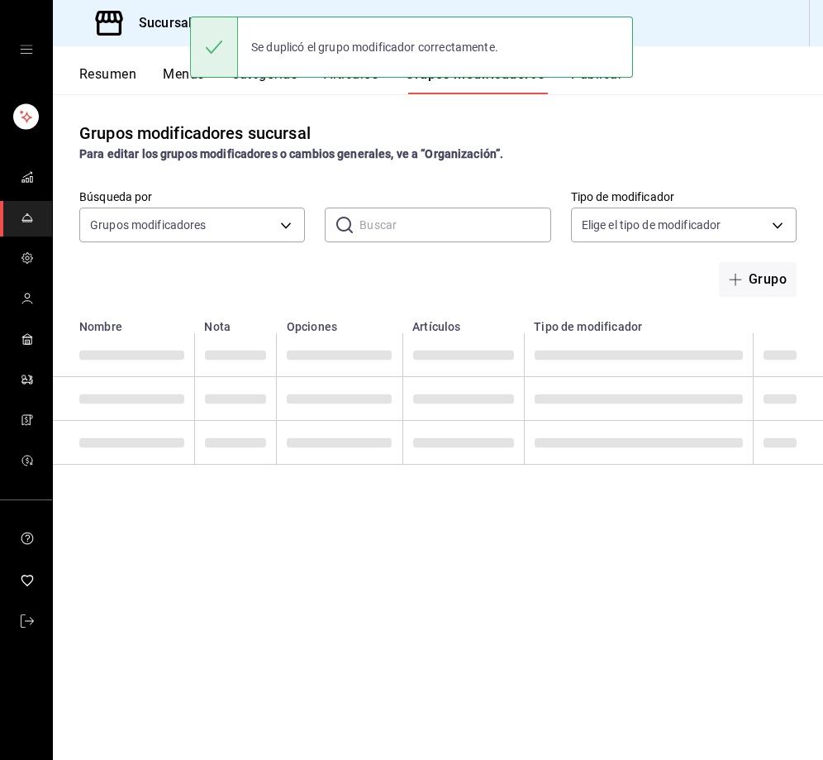
scroll to position [0, 0]
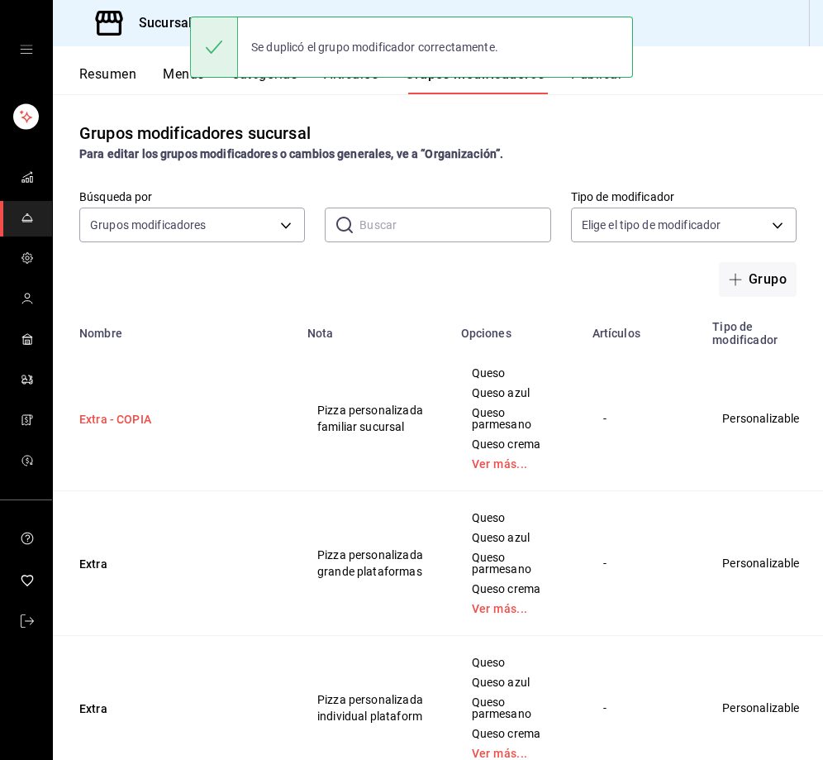
click at [135, 418] on button "Extra - COPIA" at bounding box center [178, 419] width 198 height 17
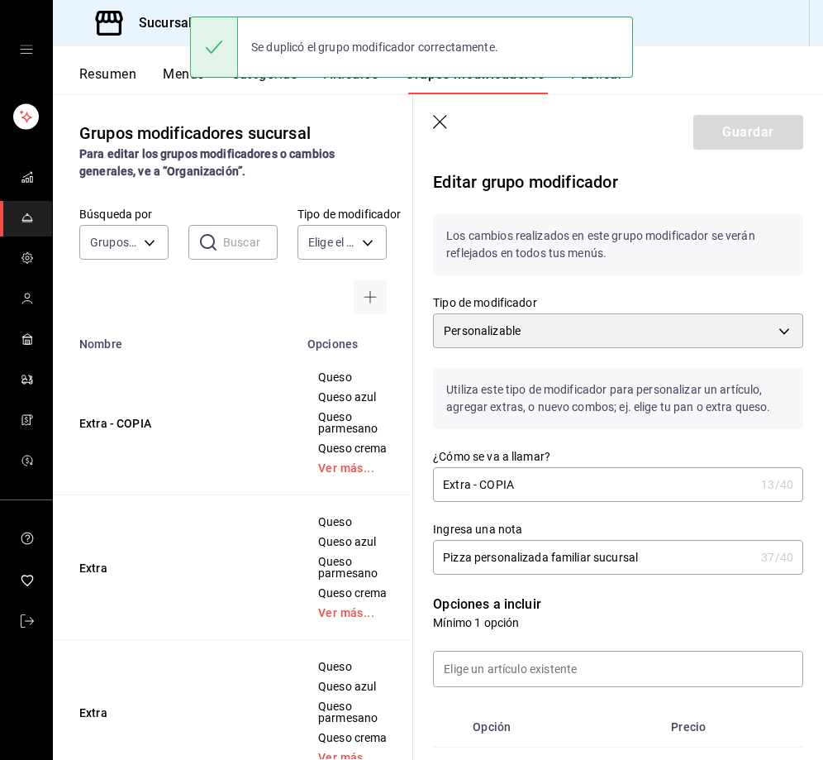
click at [533, 488] on input "Extra - COPIA" at bounding box center [594, 484] width 322 height 33
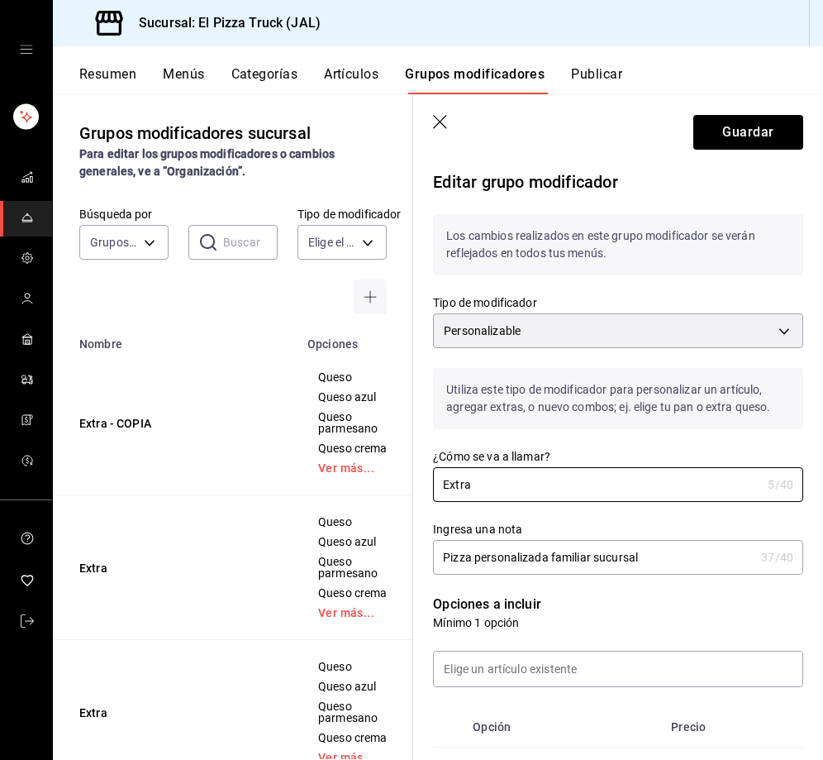
type input "Extra"
click at [662, 567] on input "Pizza personalizada familiar sucursal" at bounding box center [594, 557] width 322 height 33
type input "Pizza personalizada familiar plataformas"
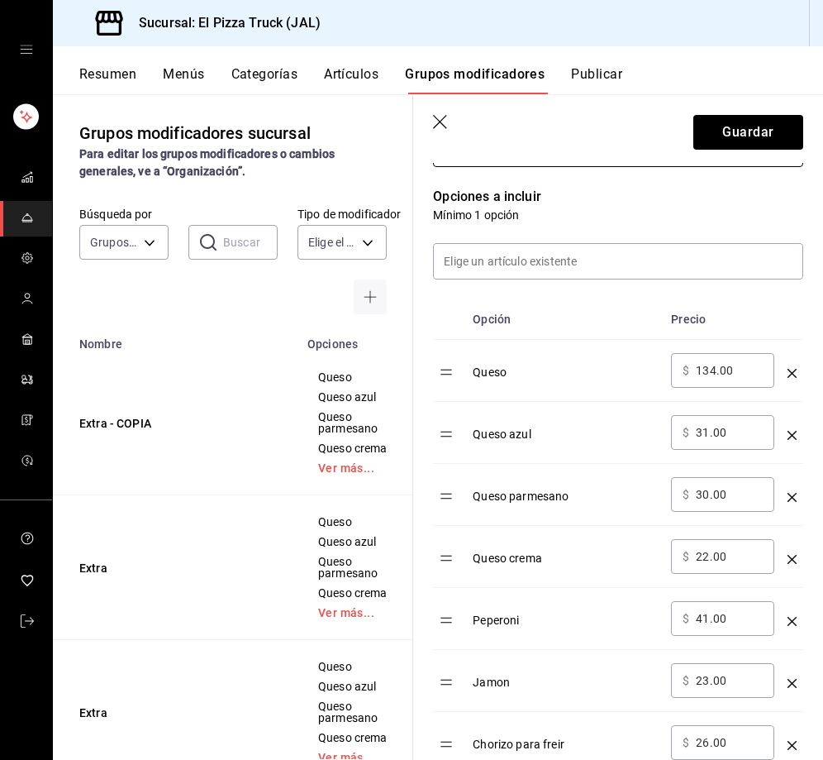
scroll to position [423, 0]
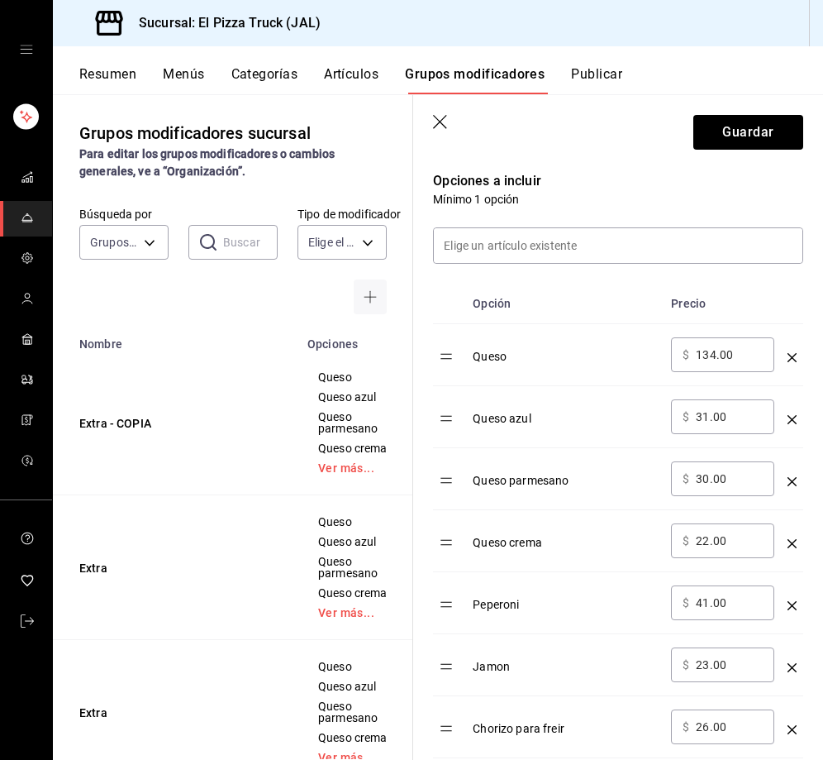
click at [713, 365] on div "​ $ 134.00 ​" at bounding box center [722, 354] width 103 height 35
click at [723, 353] on input "134.00" at bounding box center [729, 354] width 67 height 17
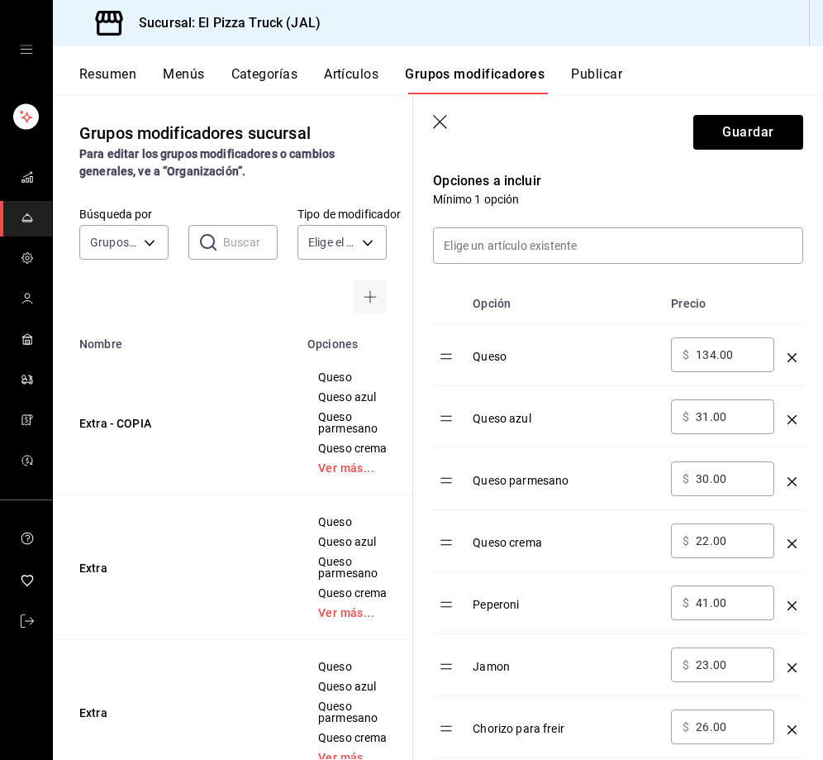
click at [724, 353] on input "134.00" at bounding box center [729, 354] width 67 height 17
type input "212.00"
type input "48.00"
type input "47.00"
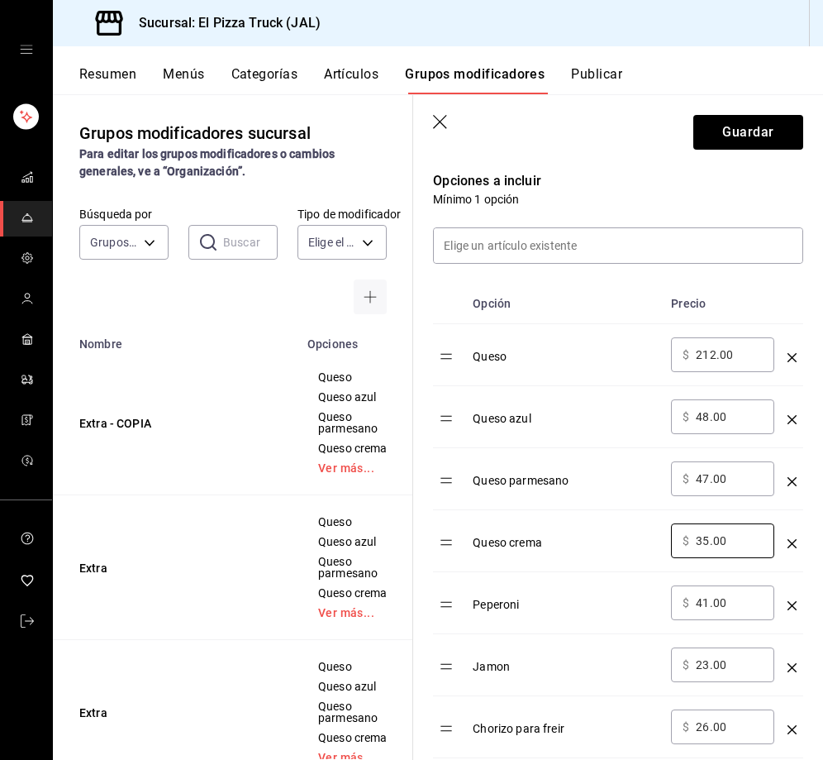
type input "35.00"
type input "65.00"
type input "37.00"
type input "42.00"
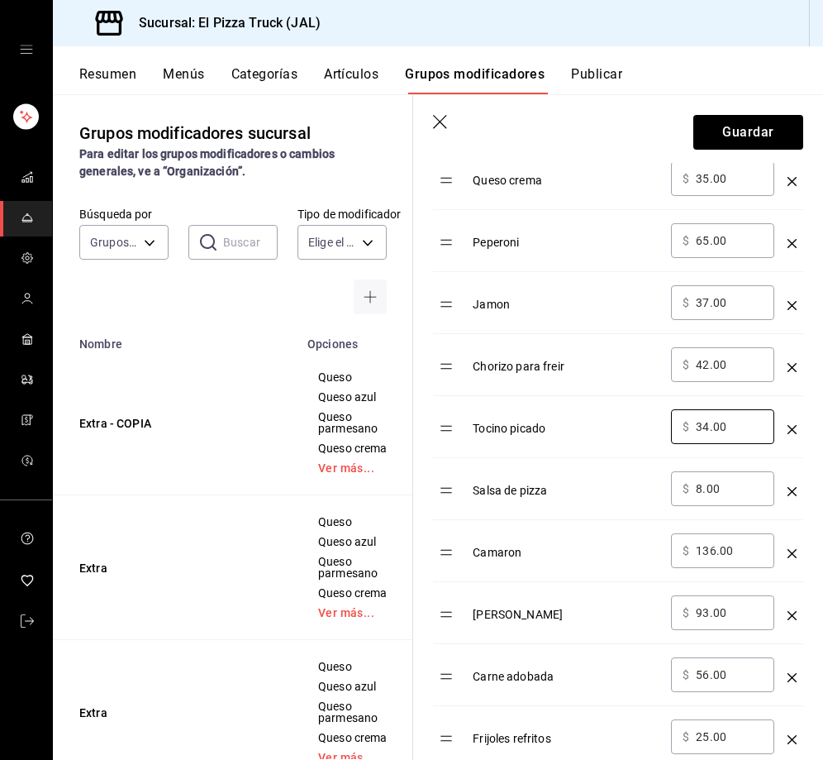
type input "34.00"
type input "12.00"
type input "216.00"
type input "148.00"
type input "89.00"
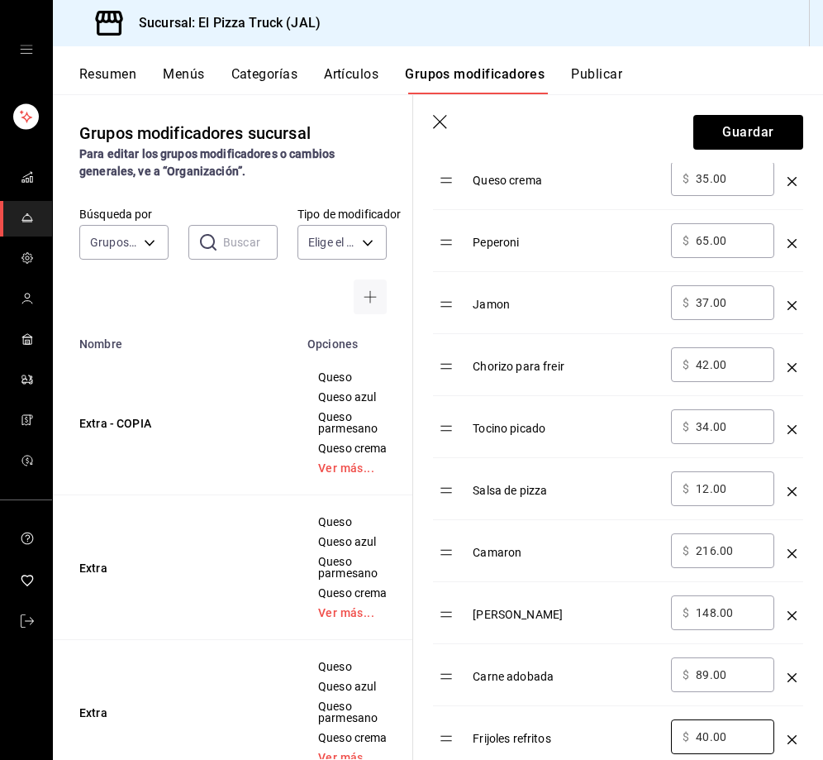
type input "40.00"
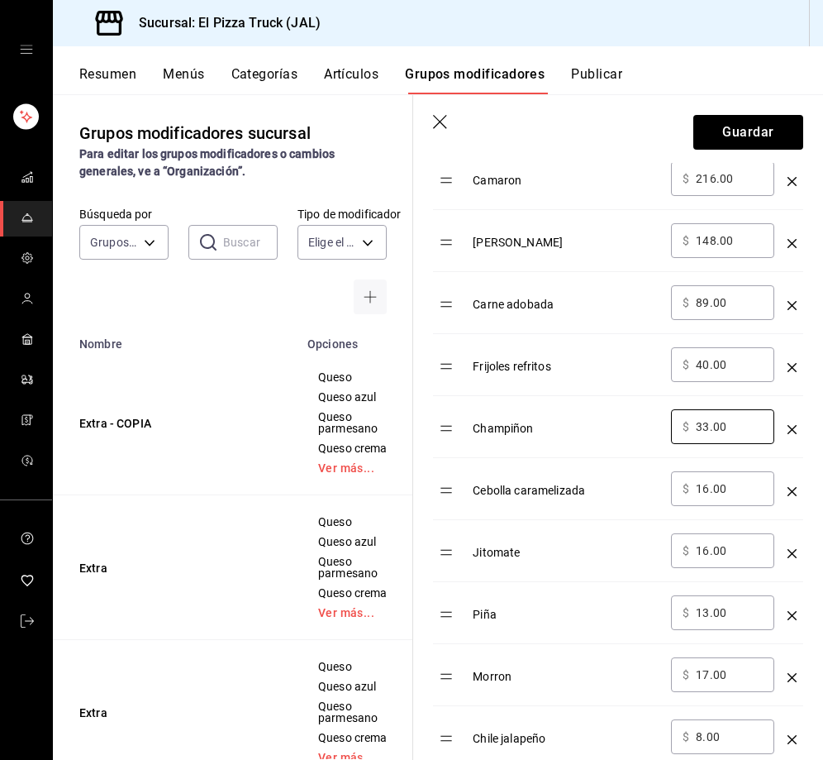
type input "33.00"
type input "25.00"
type input "21.00"
type input "27.00"
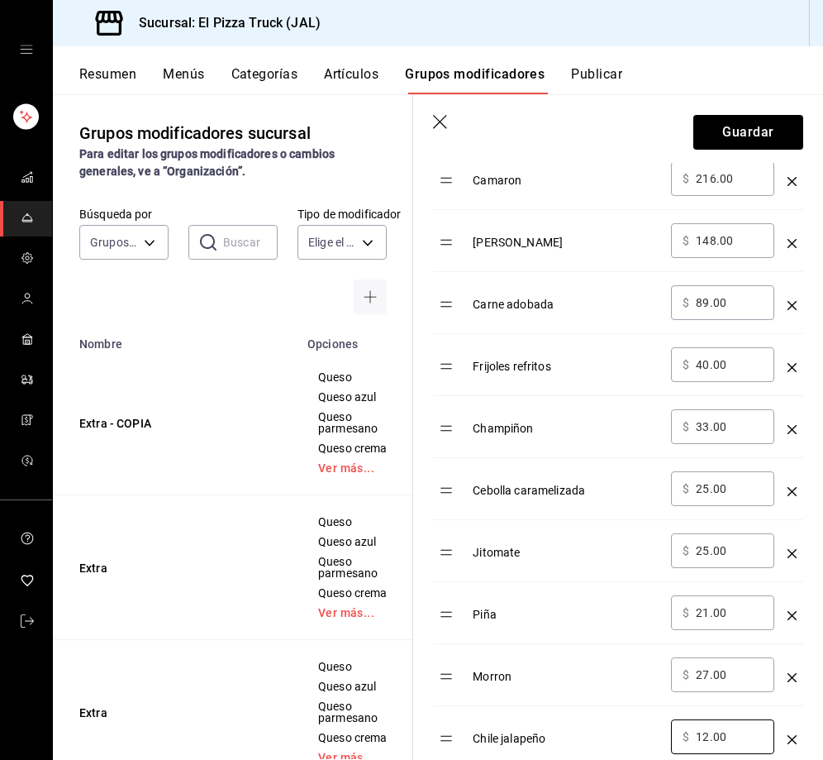
type input "12.00"
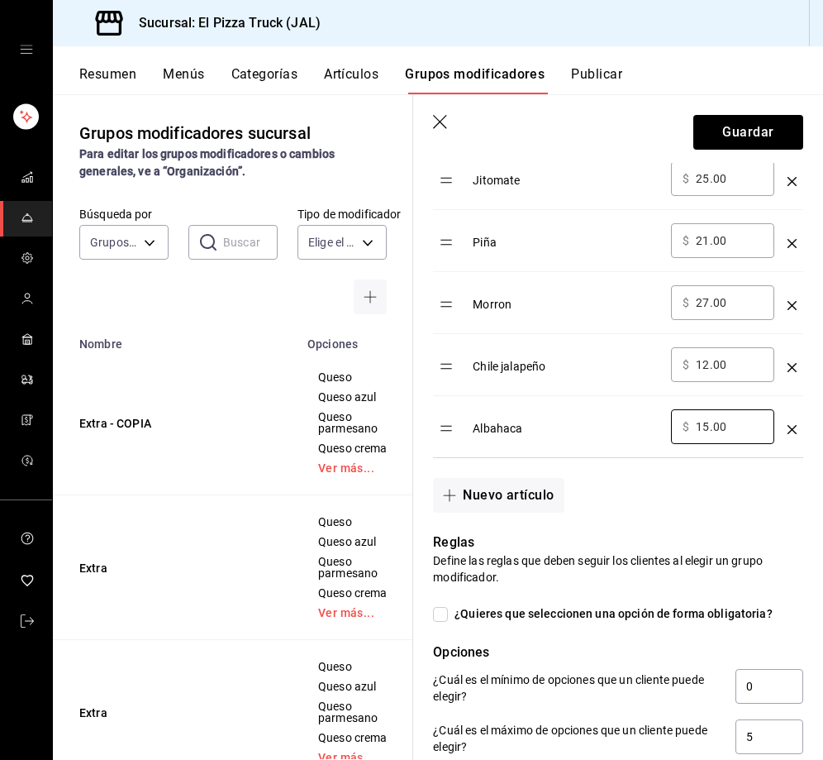
scroll to position [1918, 0]
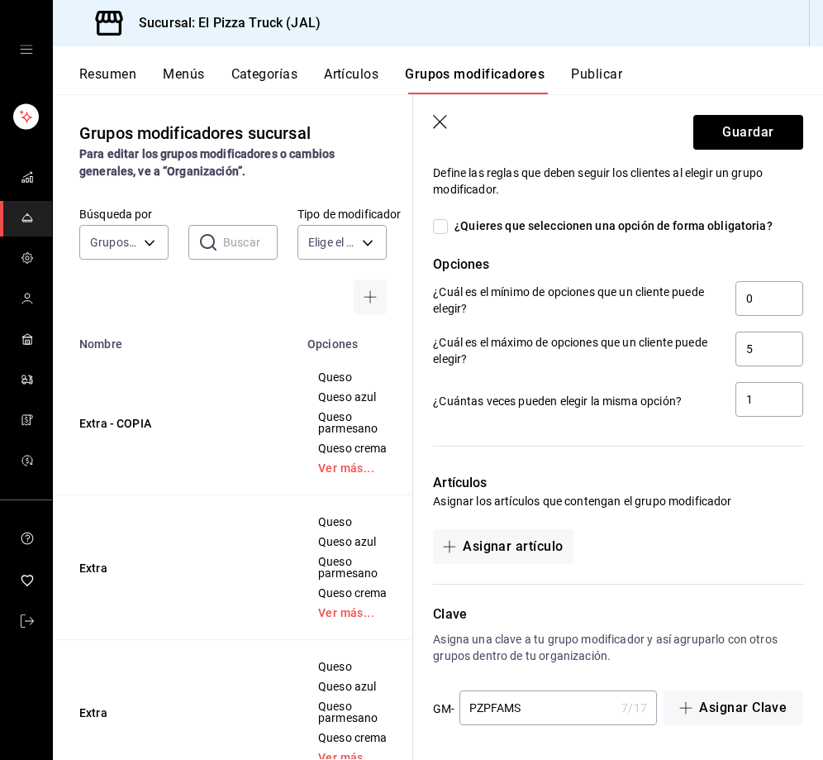
type input "15.00"
click at [554, 719] on input "PZPFAMS" at bounding box center [538, 707] width 156 height 33
type input "PZPFAMPLA"
click at [739, 126] on button "Guardar" at bounding box center [749, 132] width 110 height 35
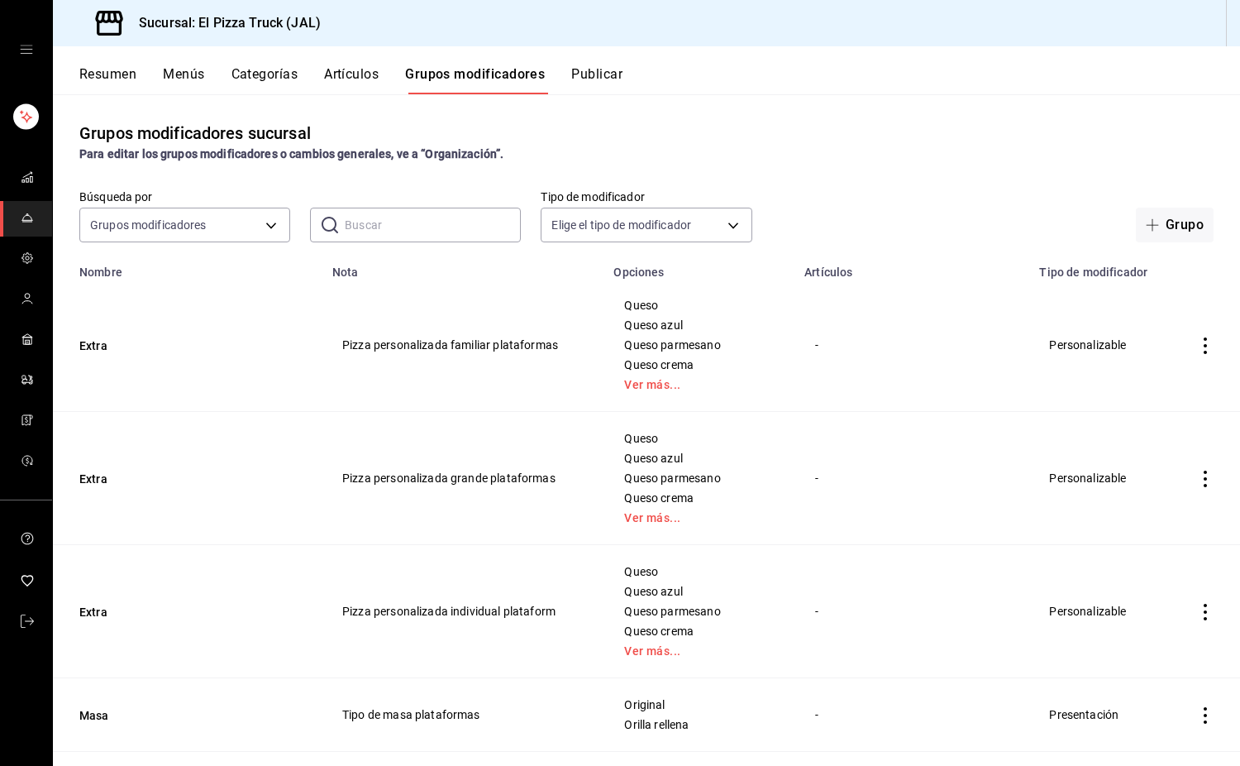
click at [823, 94] on div "Grupos modificadores sucursal Para editar los grupos modificadores o cambios ge…" at bounding box center [646, 429] width 1187 height 671
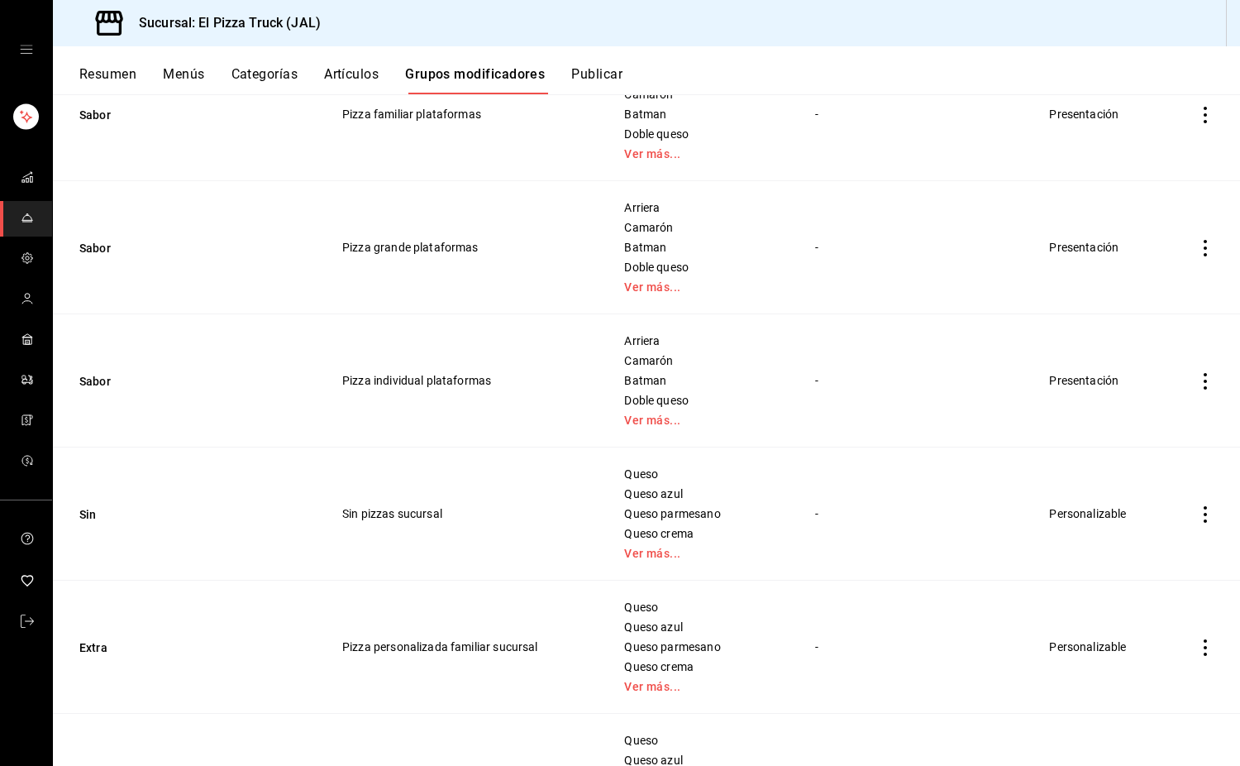
scroll to position [992, 0]
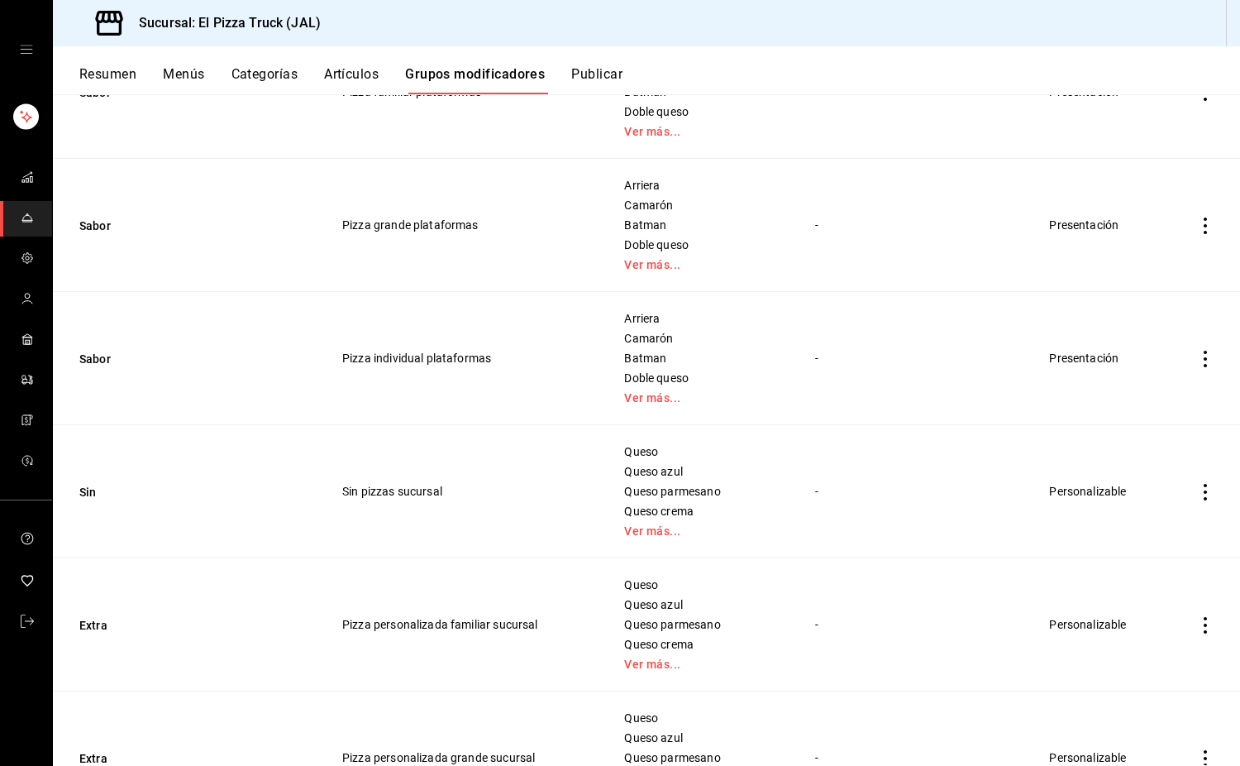
click at [116, 73] on button "Resumen" at bounding box center [107, 80] width 57 height 28
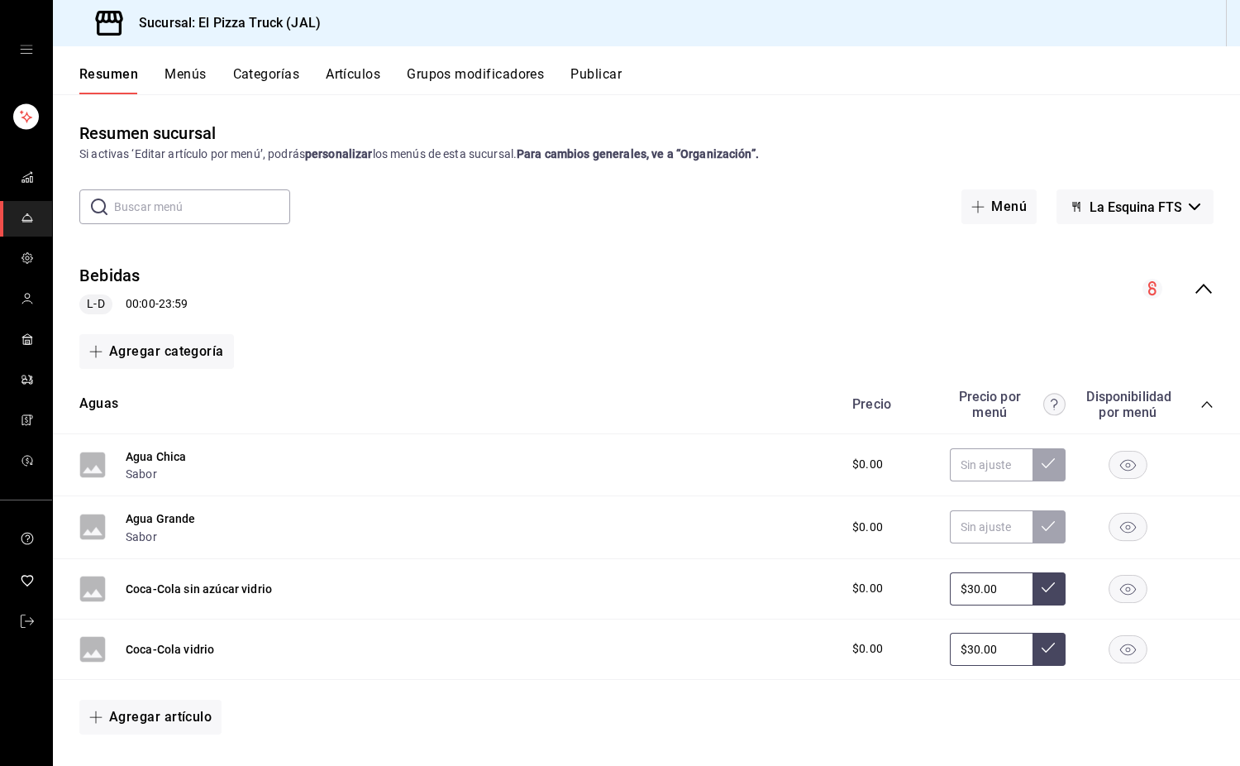
click at [823, 189] on button "La Esquina FTS" at bounding box center [1135, 206] width 157 height 35
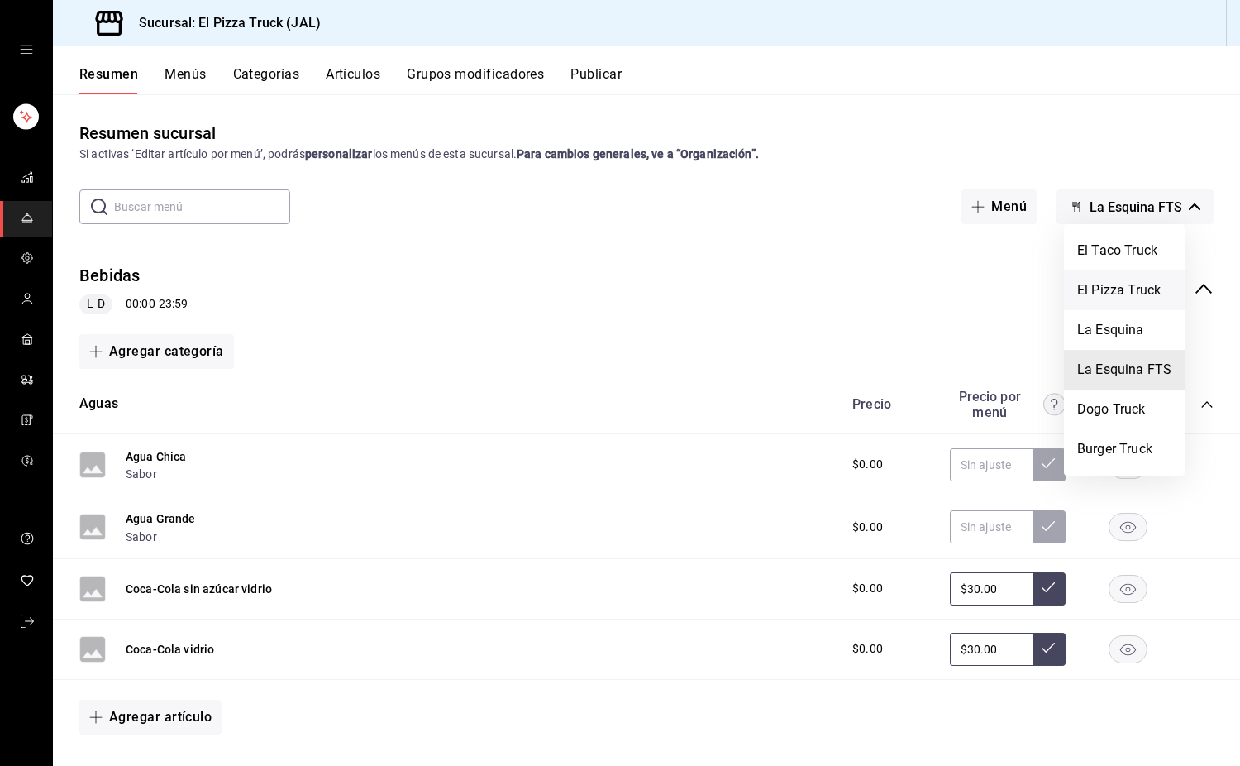
click at [823, 280] on li "El Pizza Truck" at bounding box center [1124, 290] width 121 height 40
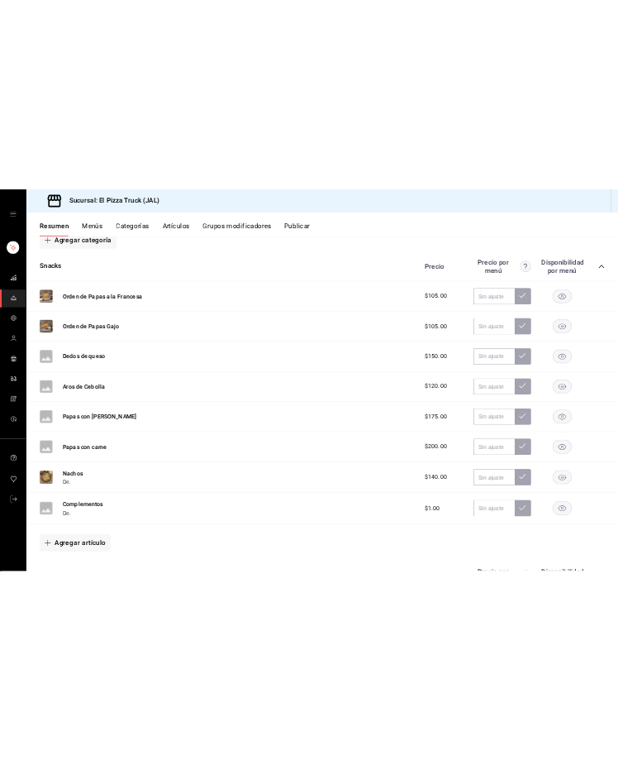
scroll to position [248, 0]
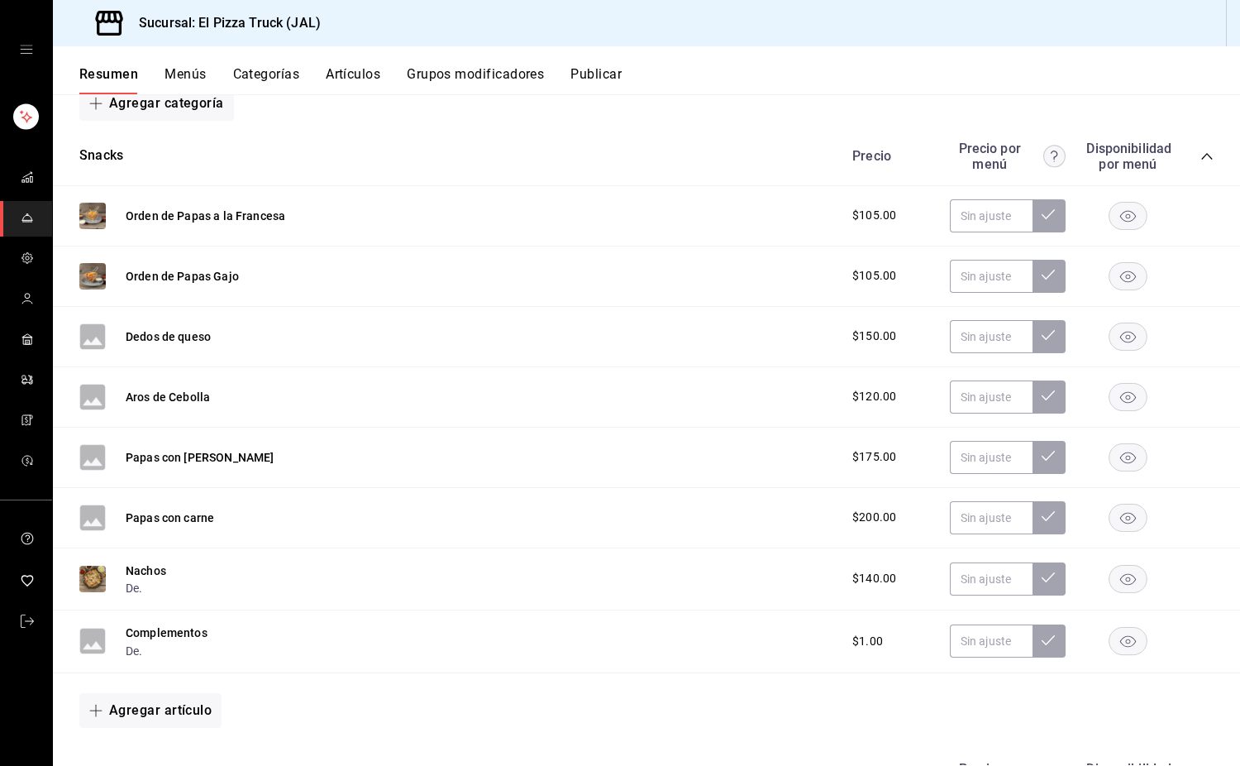
click at [480, 82] on button "Grupos modificadores" at bounding box center [475, 80] width 137 height 28
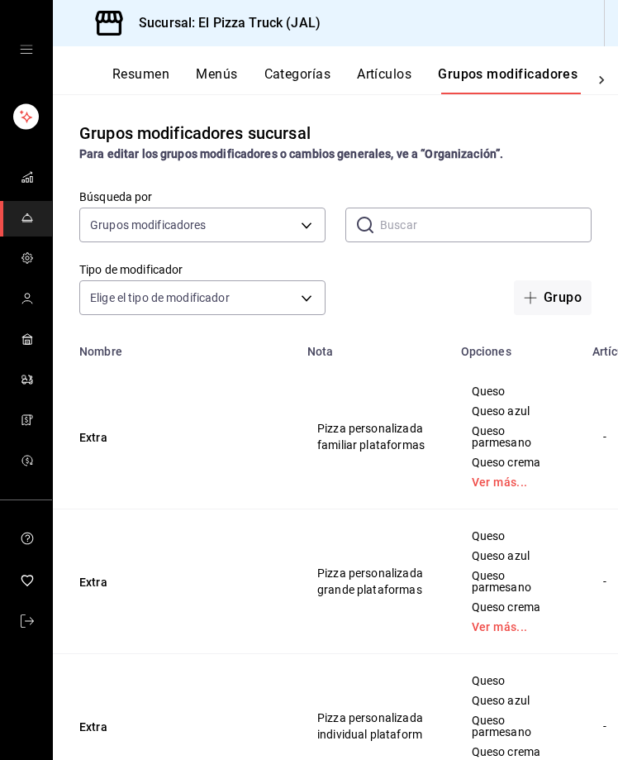
click at [441, 287] on div "Grupo" at bounding box center [469, 297] width 246 height 35
